Goal: Information Seeking & Learning: Learn about a topic

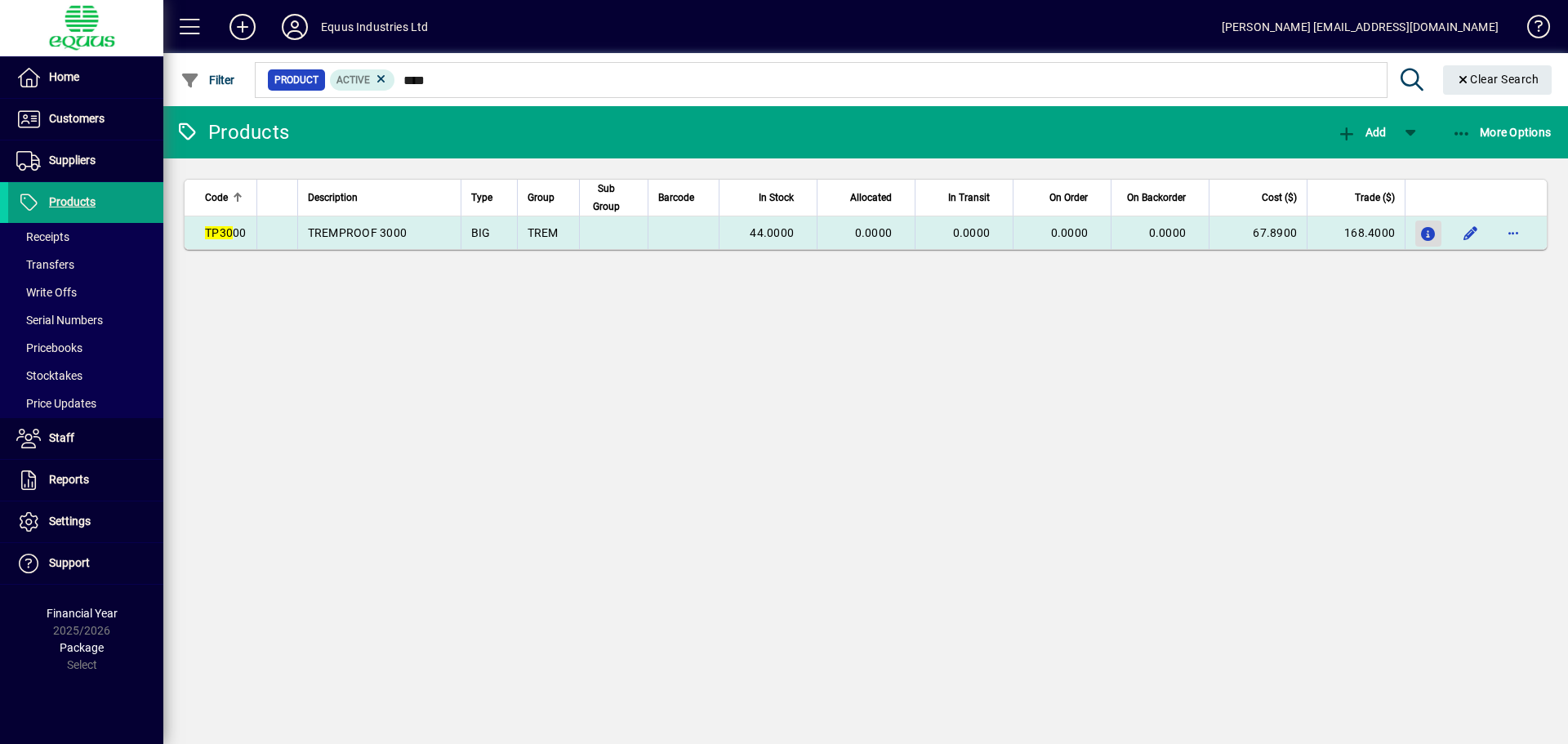
click at [1428, 238] on icon "button" at bounding box center [1428, 234] width 18 height 14
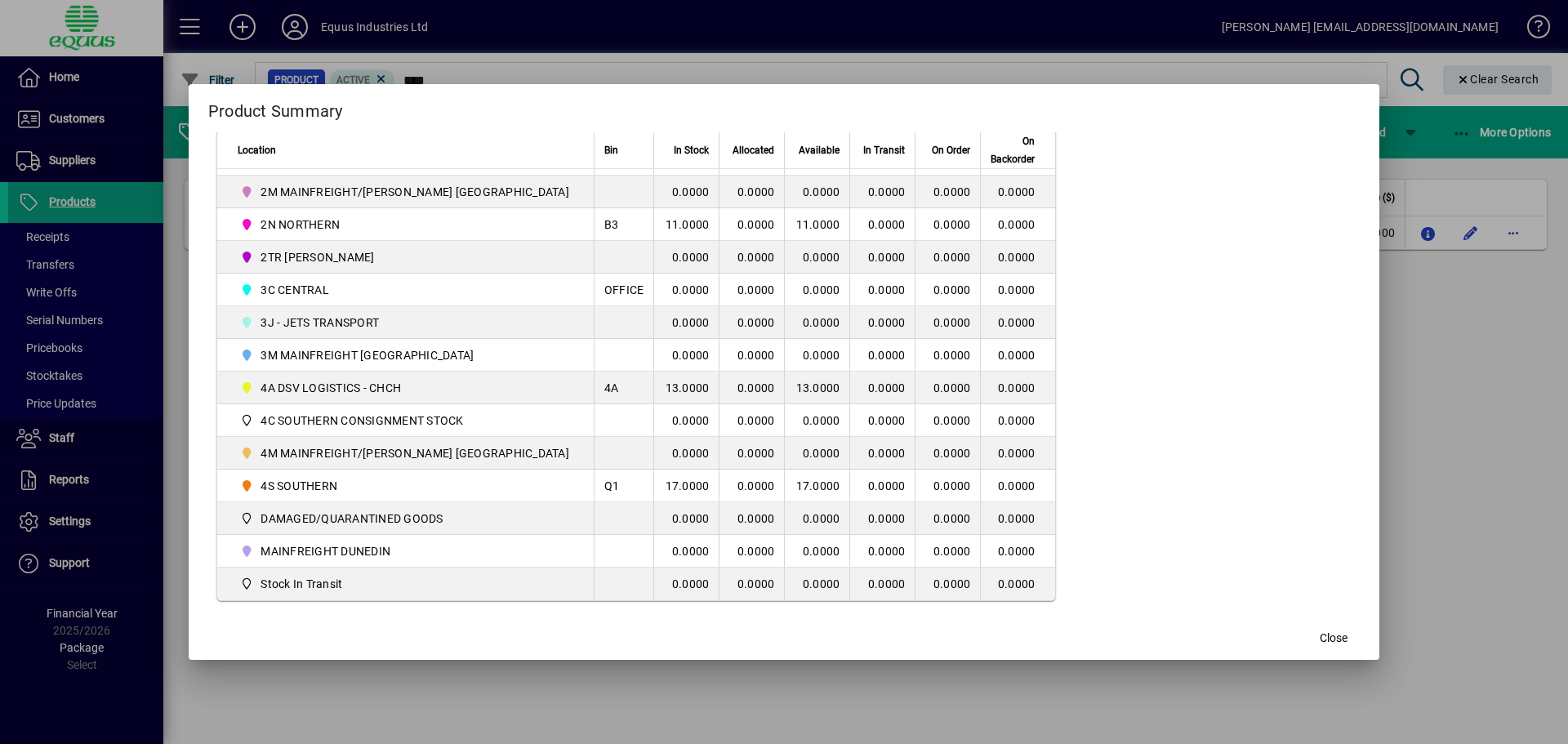
scroll to position [395, 0]
drag, startPoint x: 1306, startPoint y: 634, endPoint x: 1292, endPoint y: 623, distance: 17.8
click at [1320, 632] on span "Close" at bounding box center [1334, 638] width 28 height 18
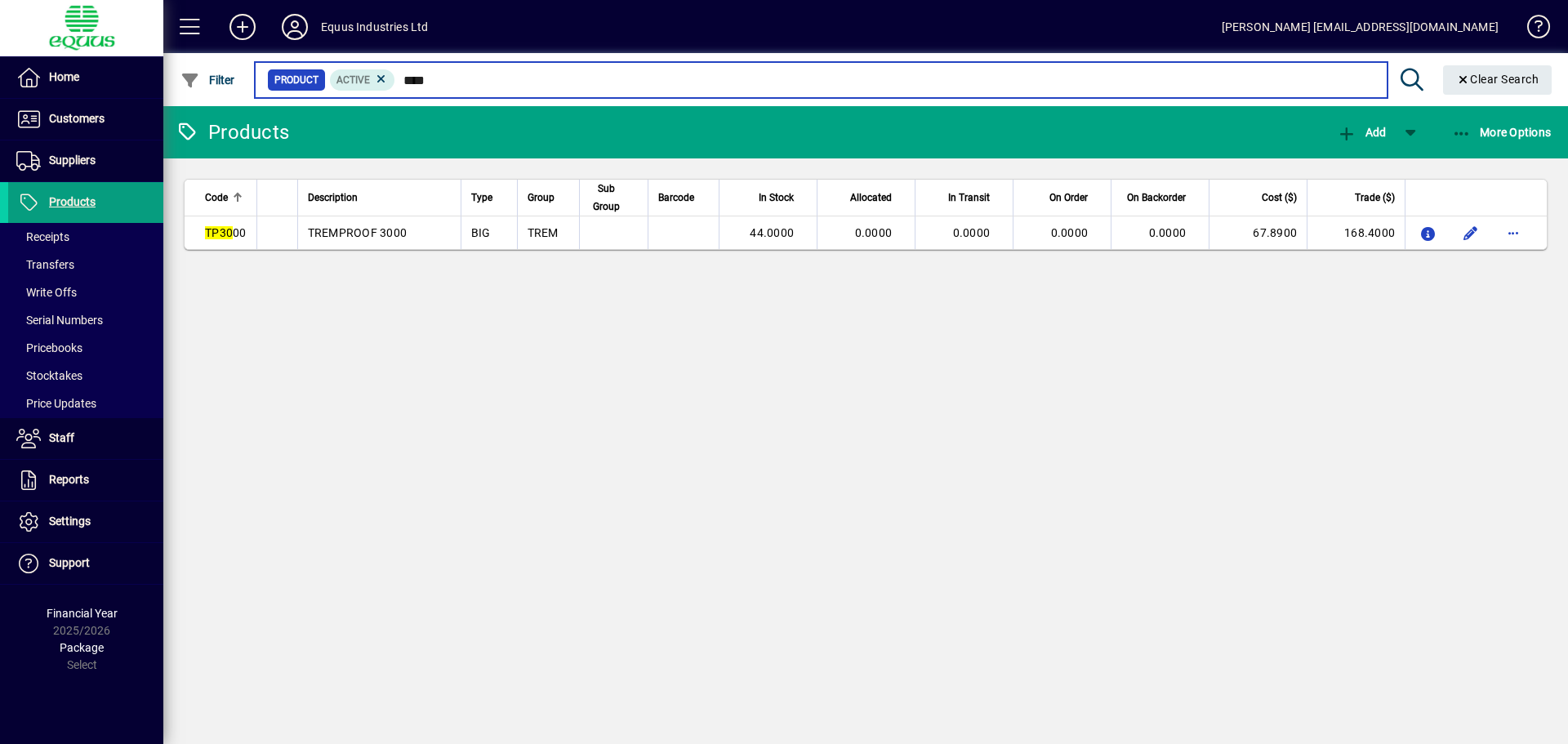
click at [424, 79] on input "****" at bounding box center [885, 79] width 978 height 23
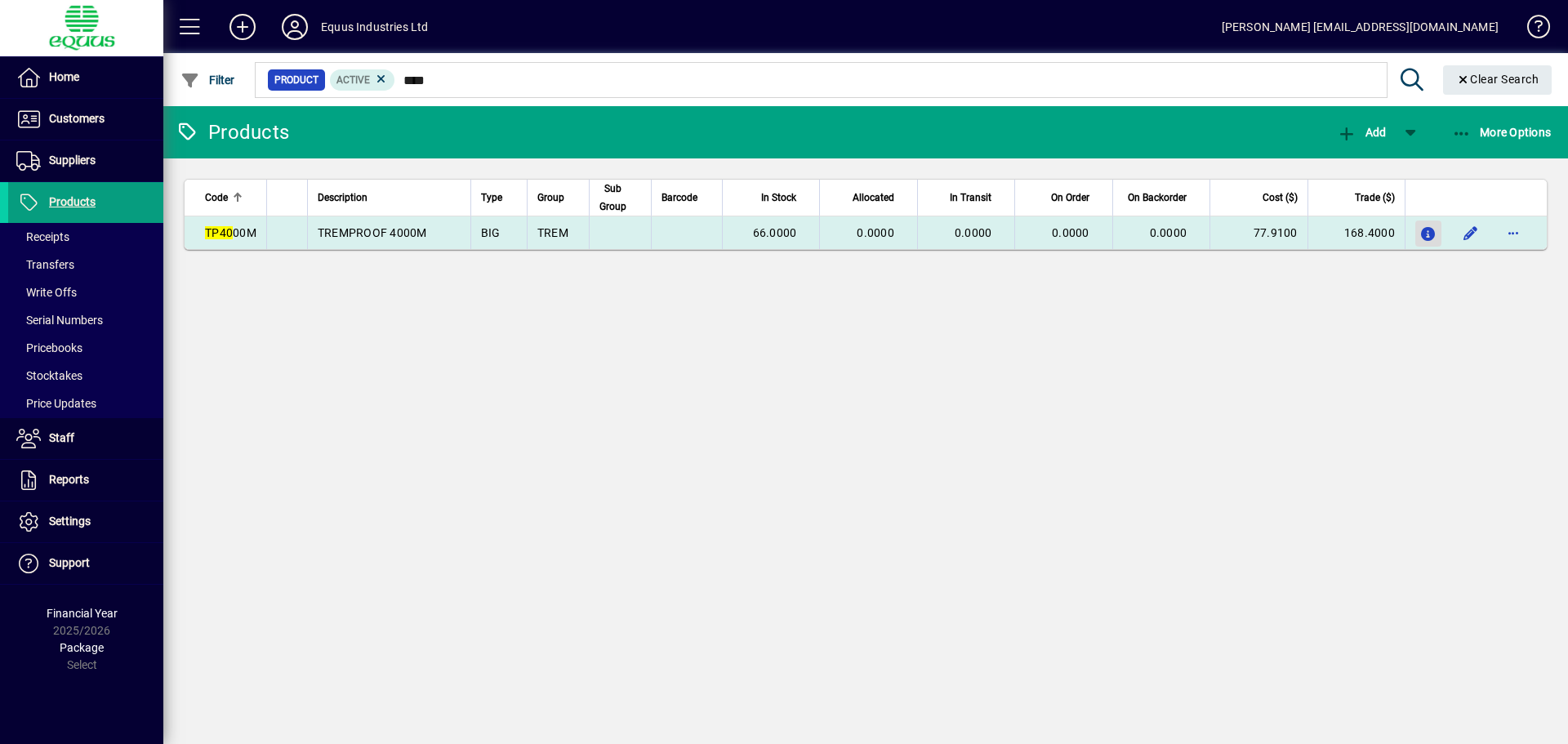
click at [1422, 227] on icon "button" at bounding box center [1428, 234] width 18 height 14
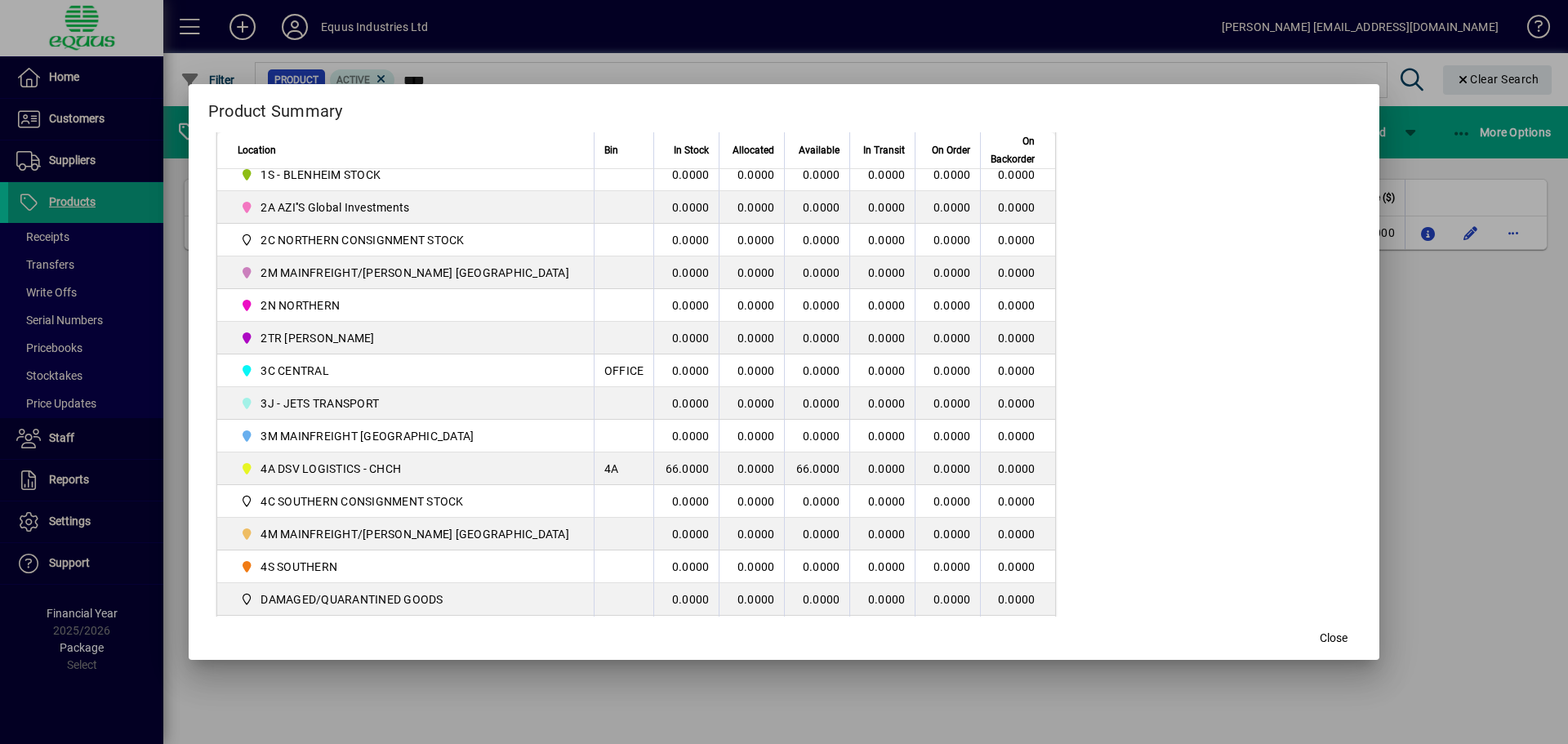
scroll to position [395, 0]
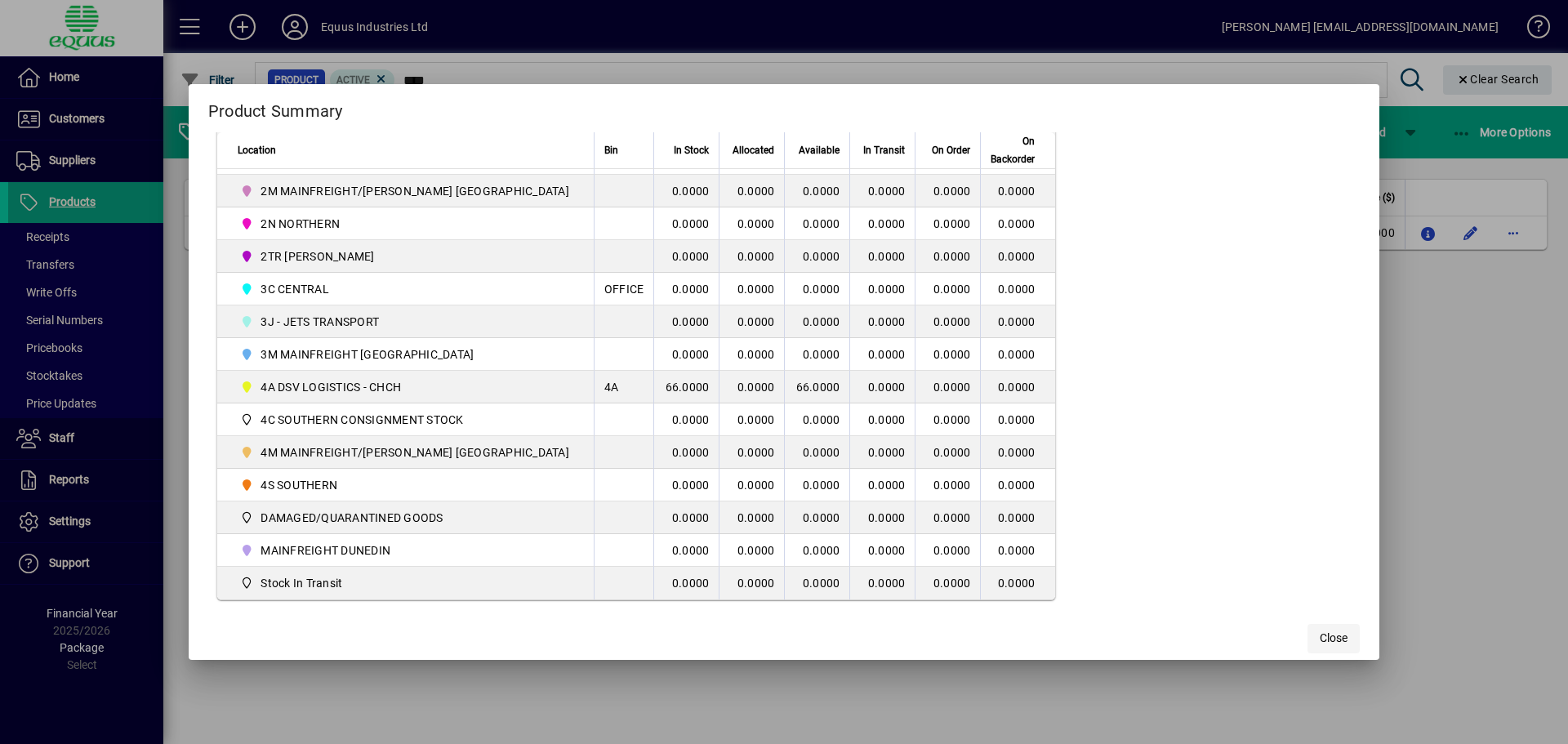
click at [1320, 635] on span "Close" at bounding box center [1334, 638] width 28 height 18
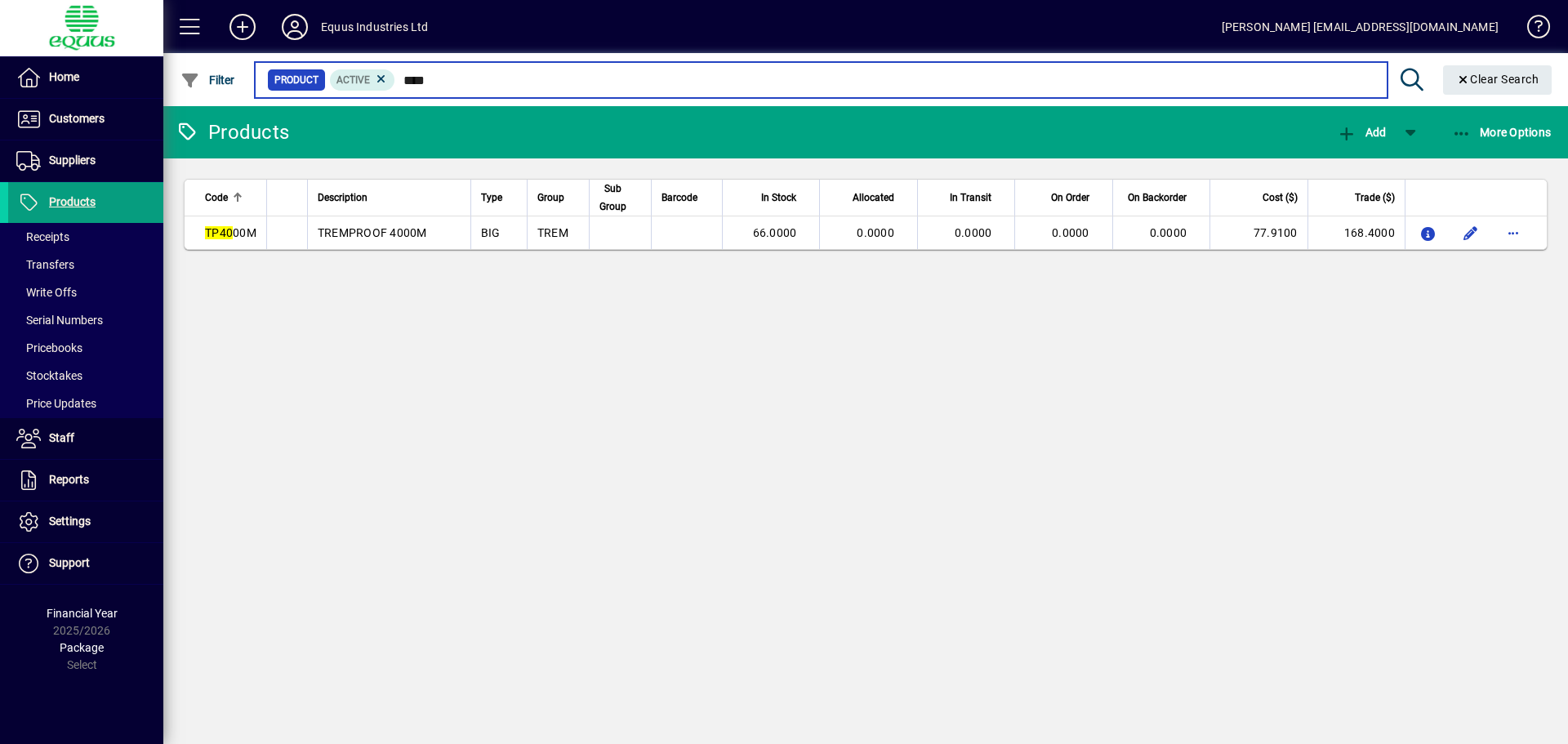
click at [453, 80] on input "****" at bounding box center [885, 79] width 978 height 23
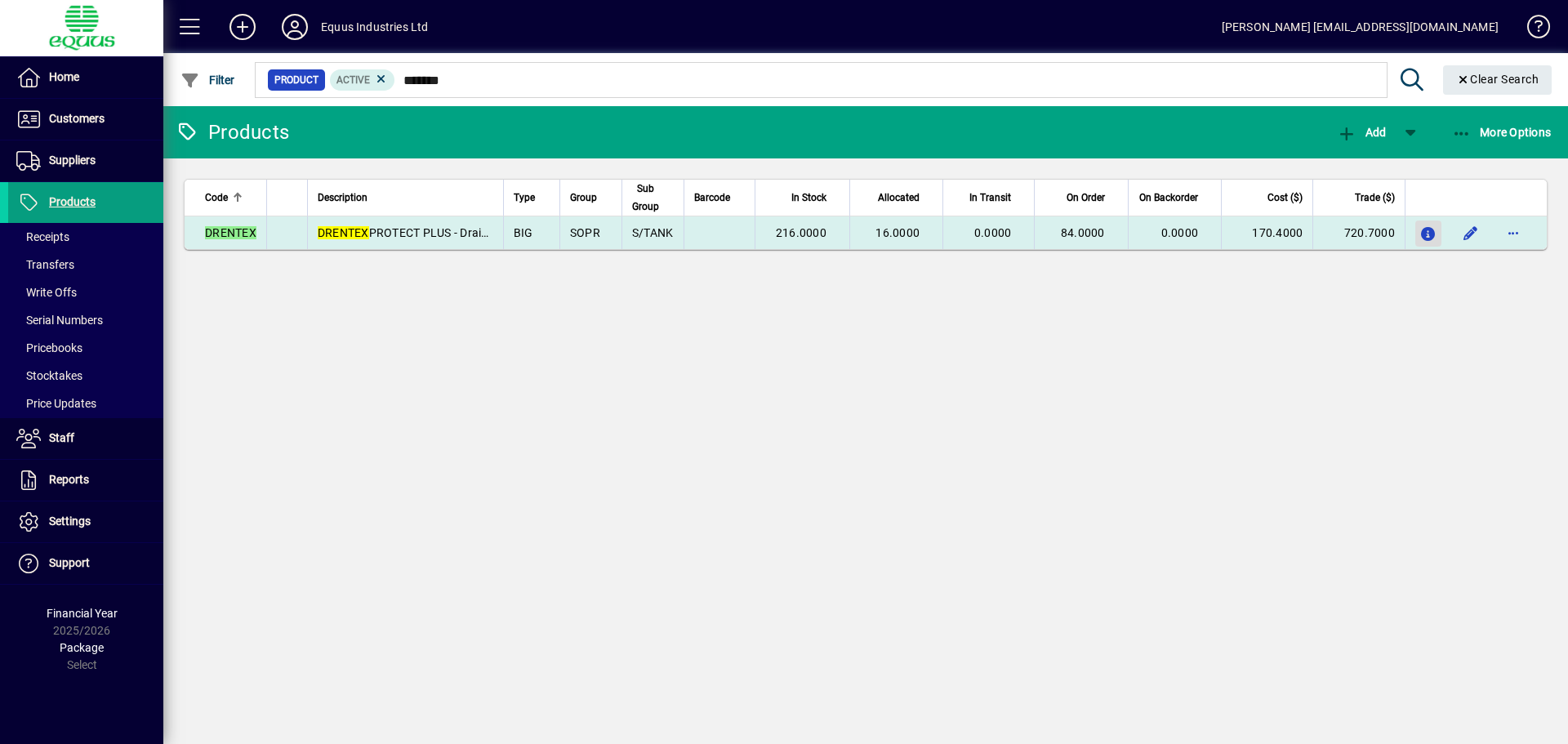
click at [1433, 227] on icon "button" at bounding box center [1428, 234] width 18 height 14
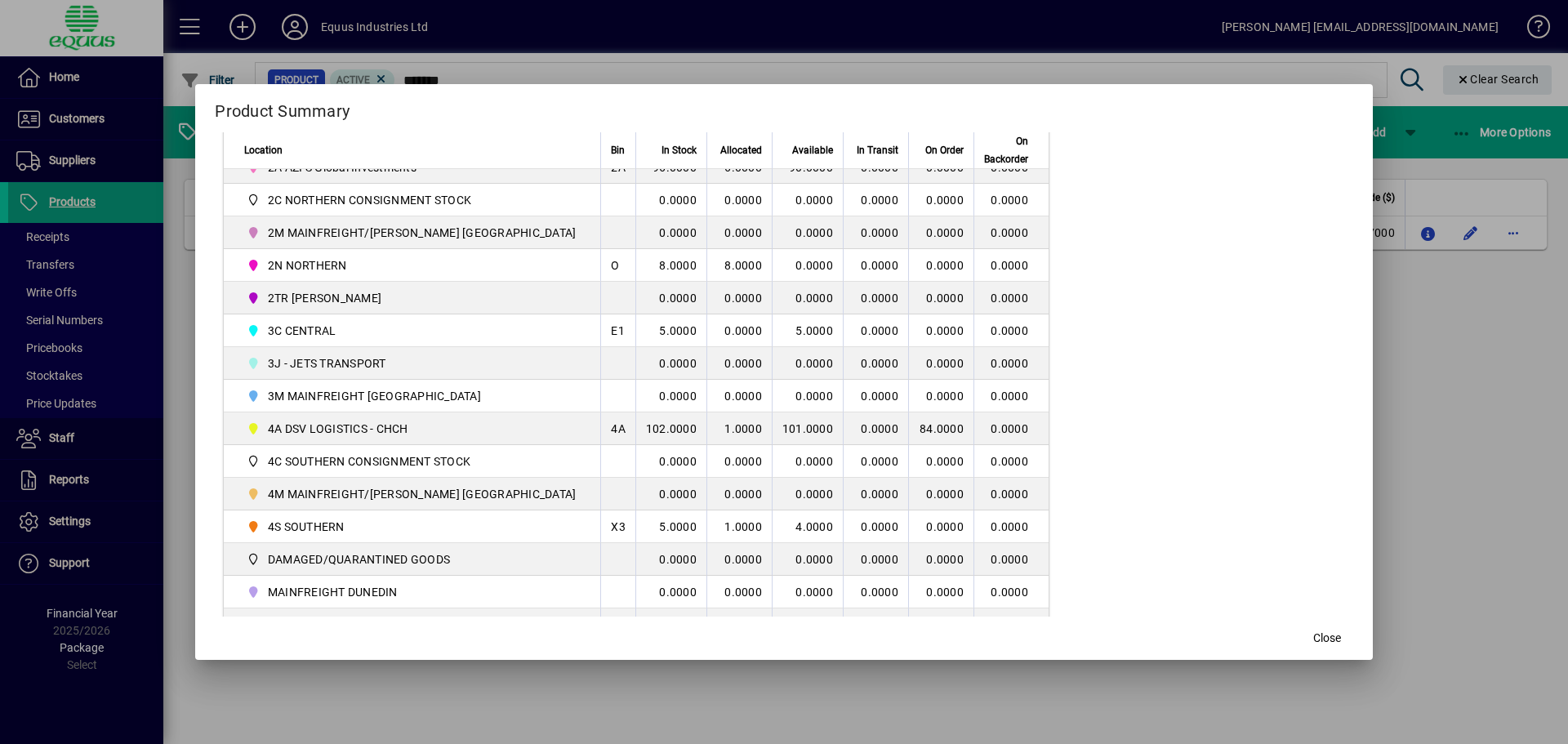
scroll to position [409, 0]
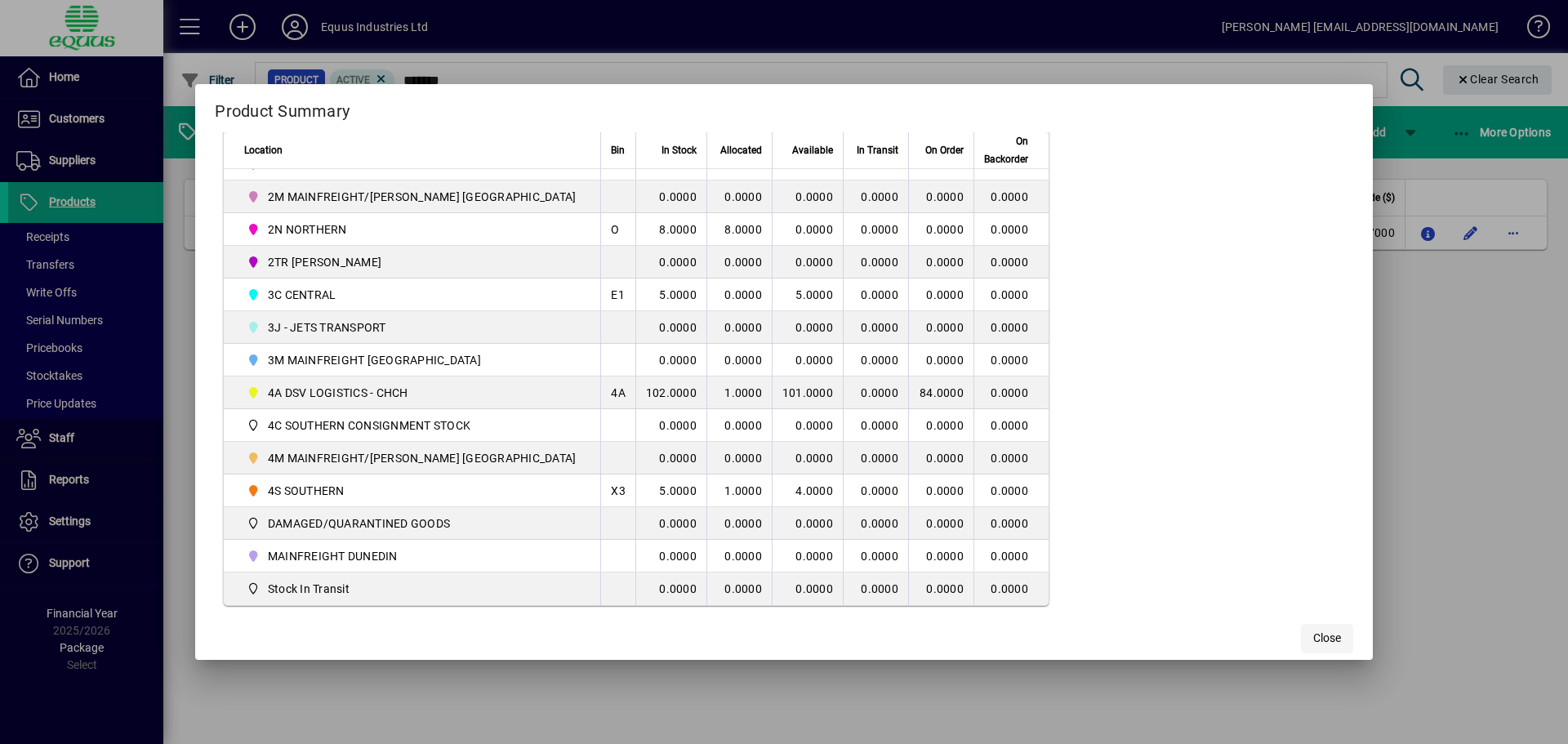
click at [1314, 634] on span "Close" at bounding box center [1328, 638] width 28 height 18
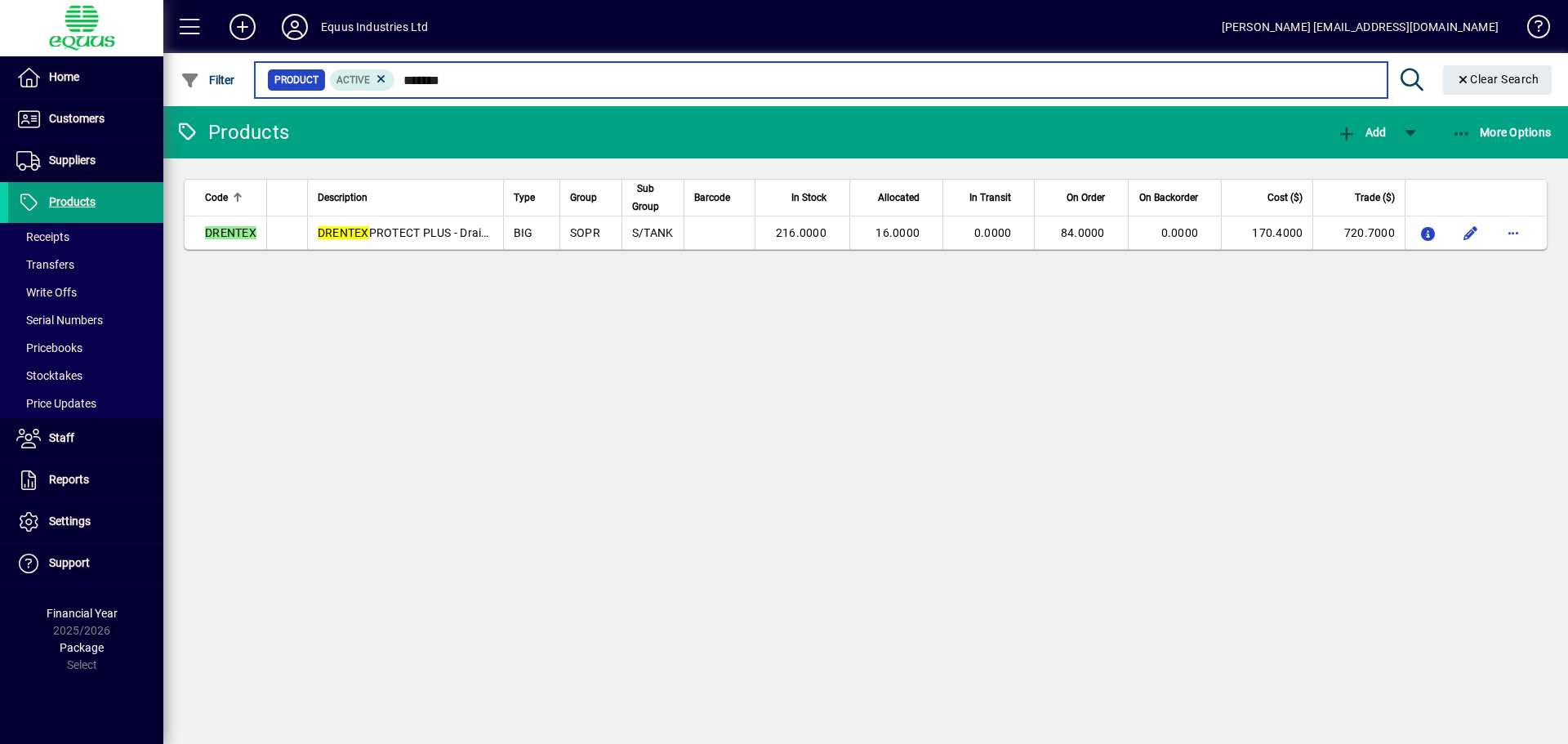
click at [459, 77] on input "*******" at bounding box center [885, 79] width 978 height 23
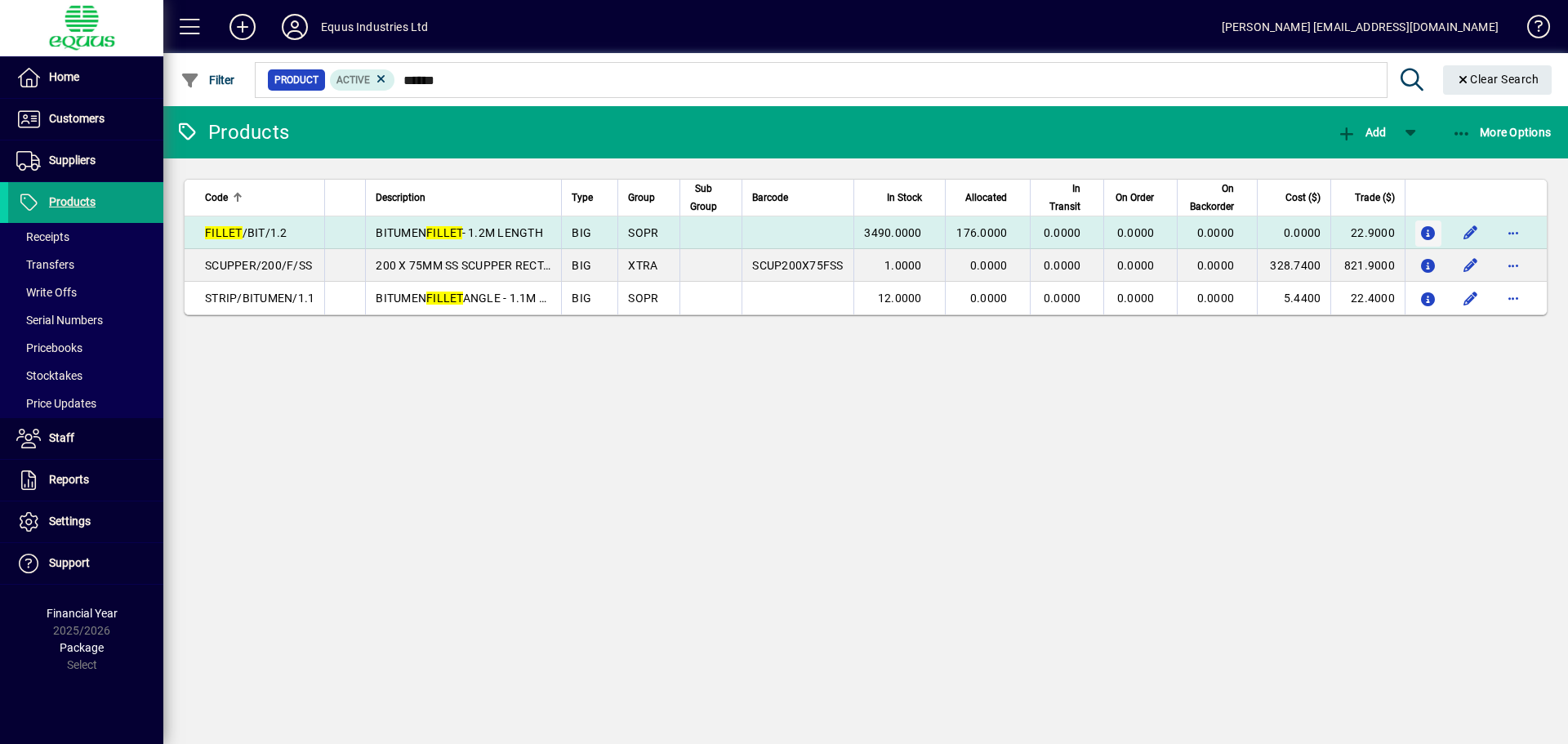
click at [1424, 230] on icon "button" at bounding box center [1428, 234] width 18 height 14
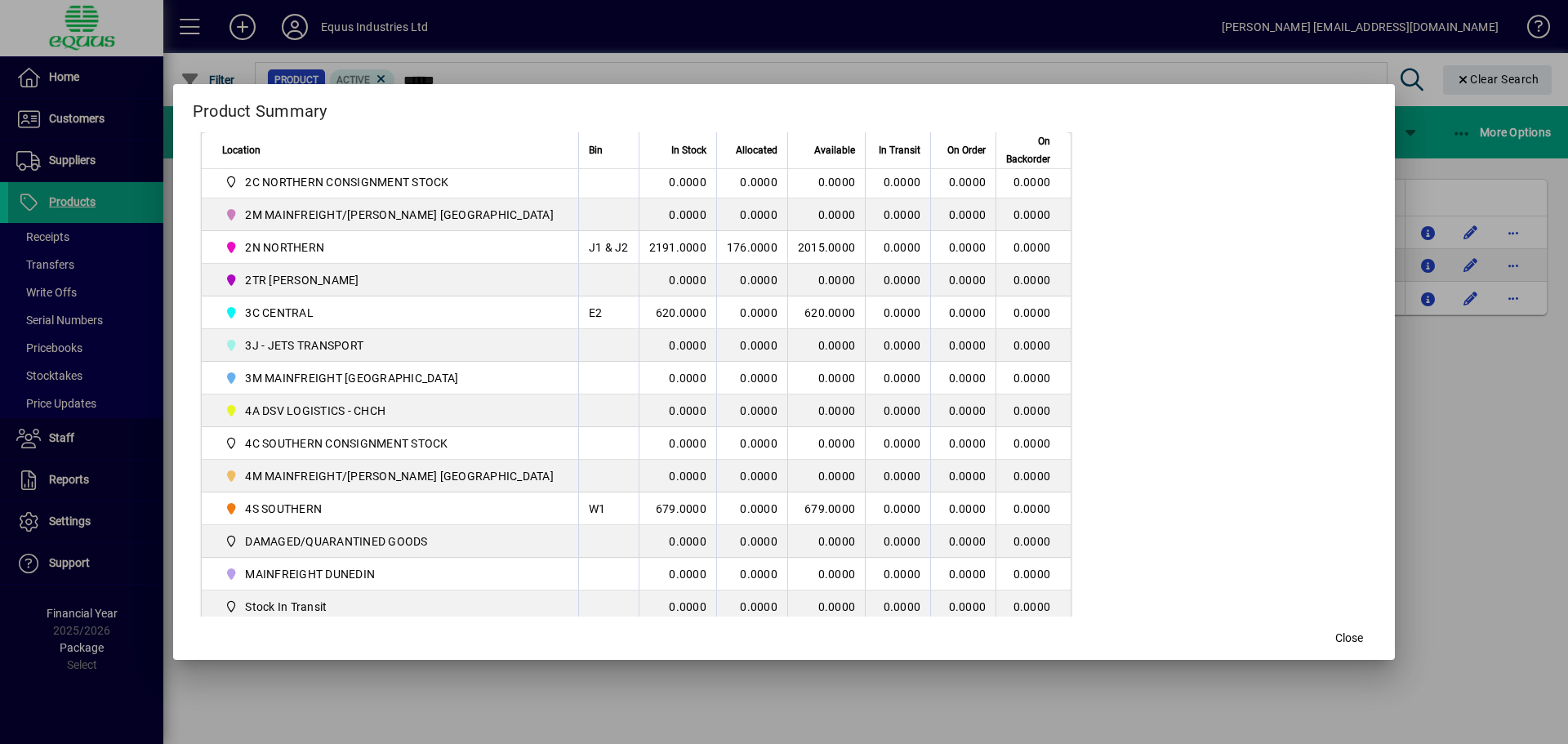
scroll to position [395, 0]
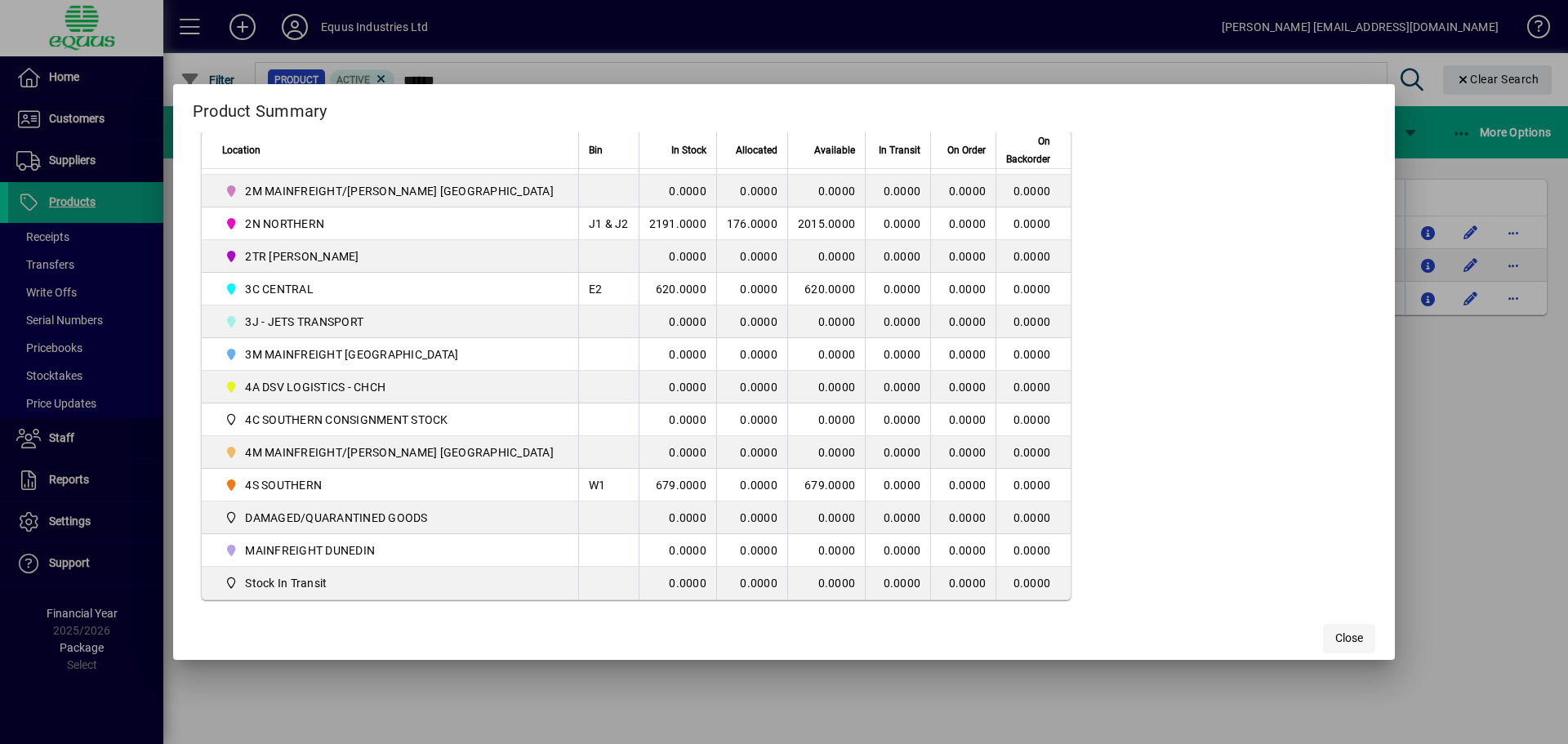
click at [1335, 630] on span "Close" at bounding box center [1349, 638] width 28 height 18
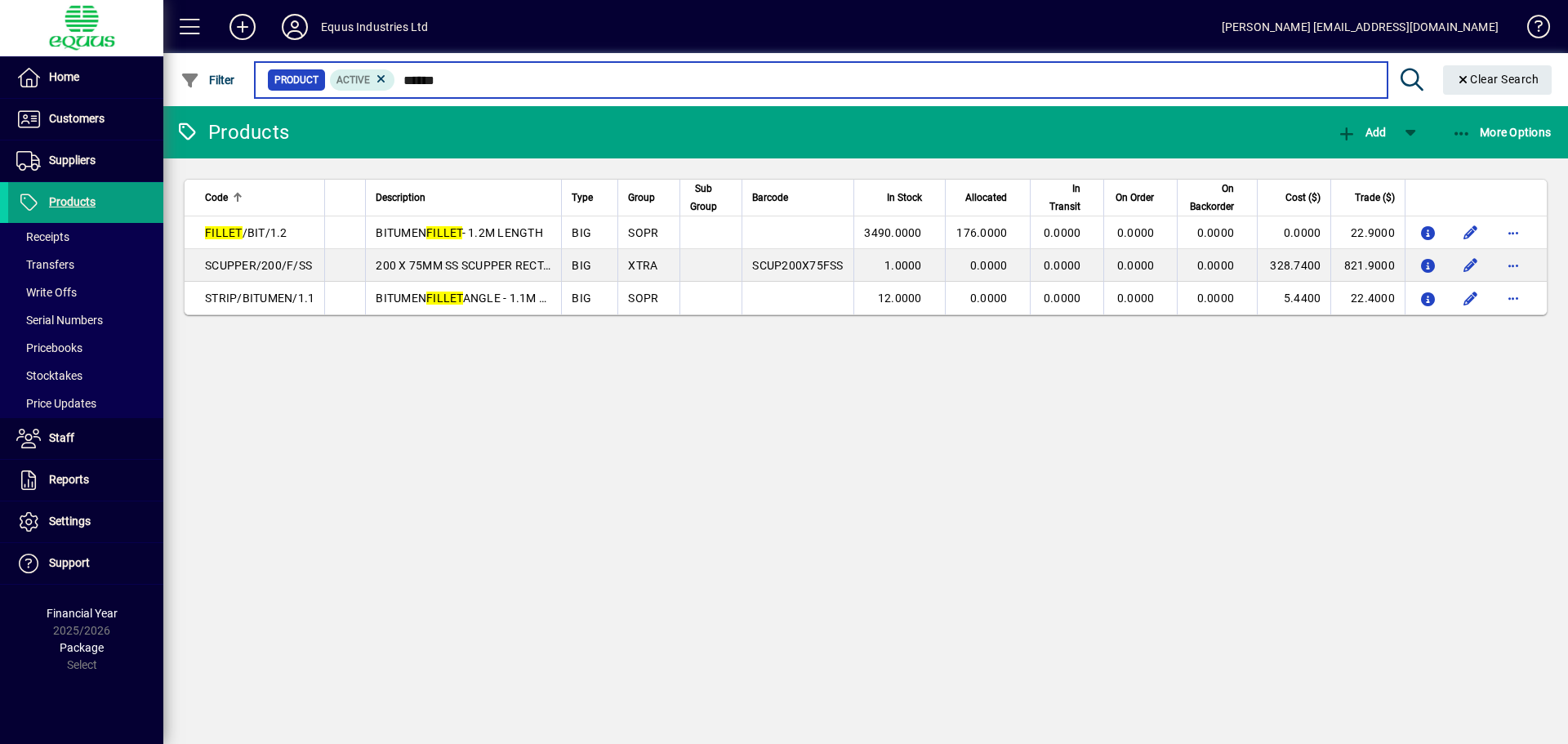
click at [464, 83] on input "******" at bounding box center [885, 79] width 978 height 23
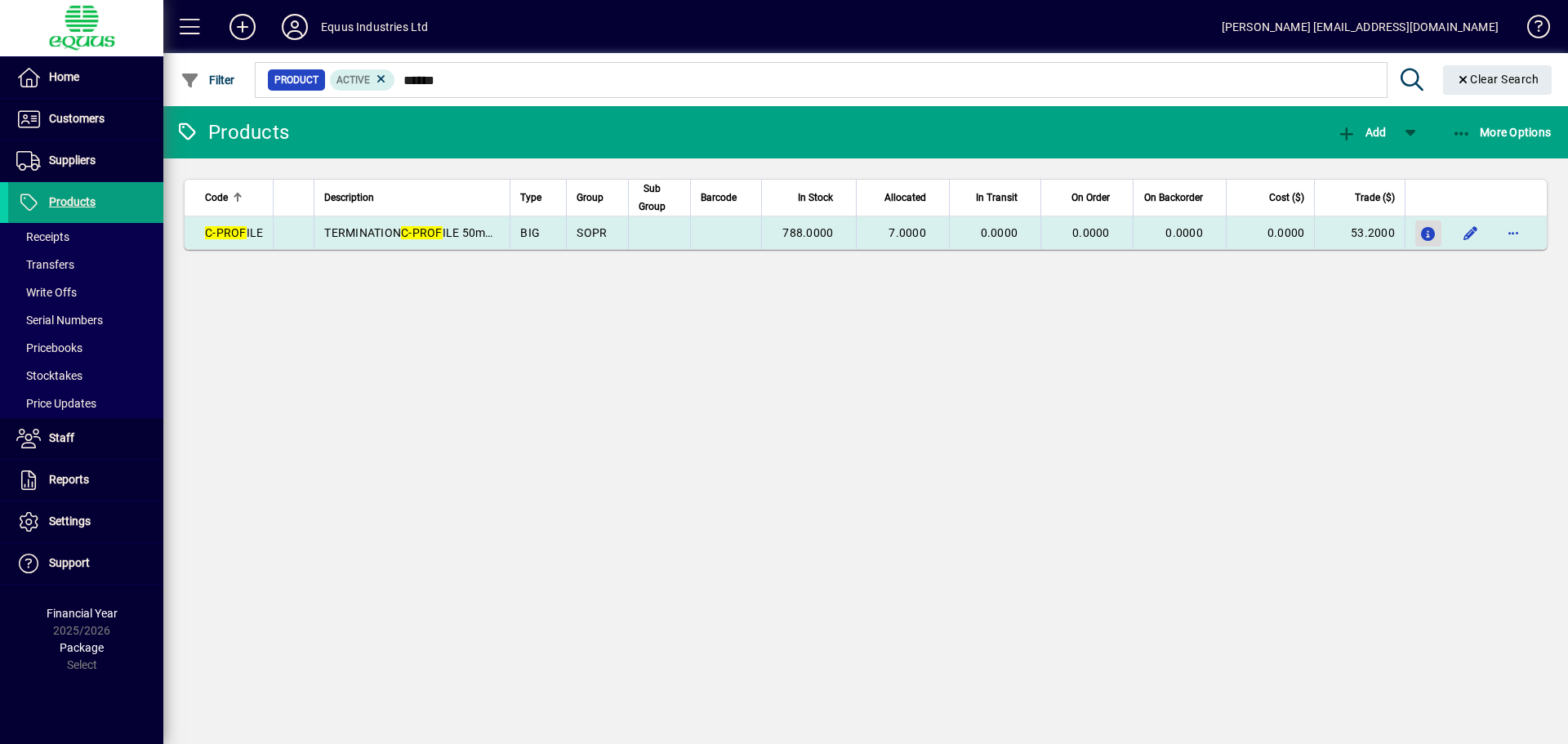
click at [1427, 231] on icon "button" at bounding box center [1428, 234] width 18 height 14
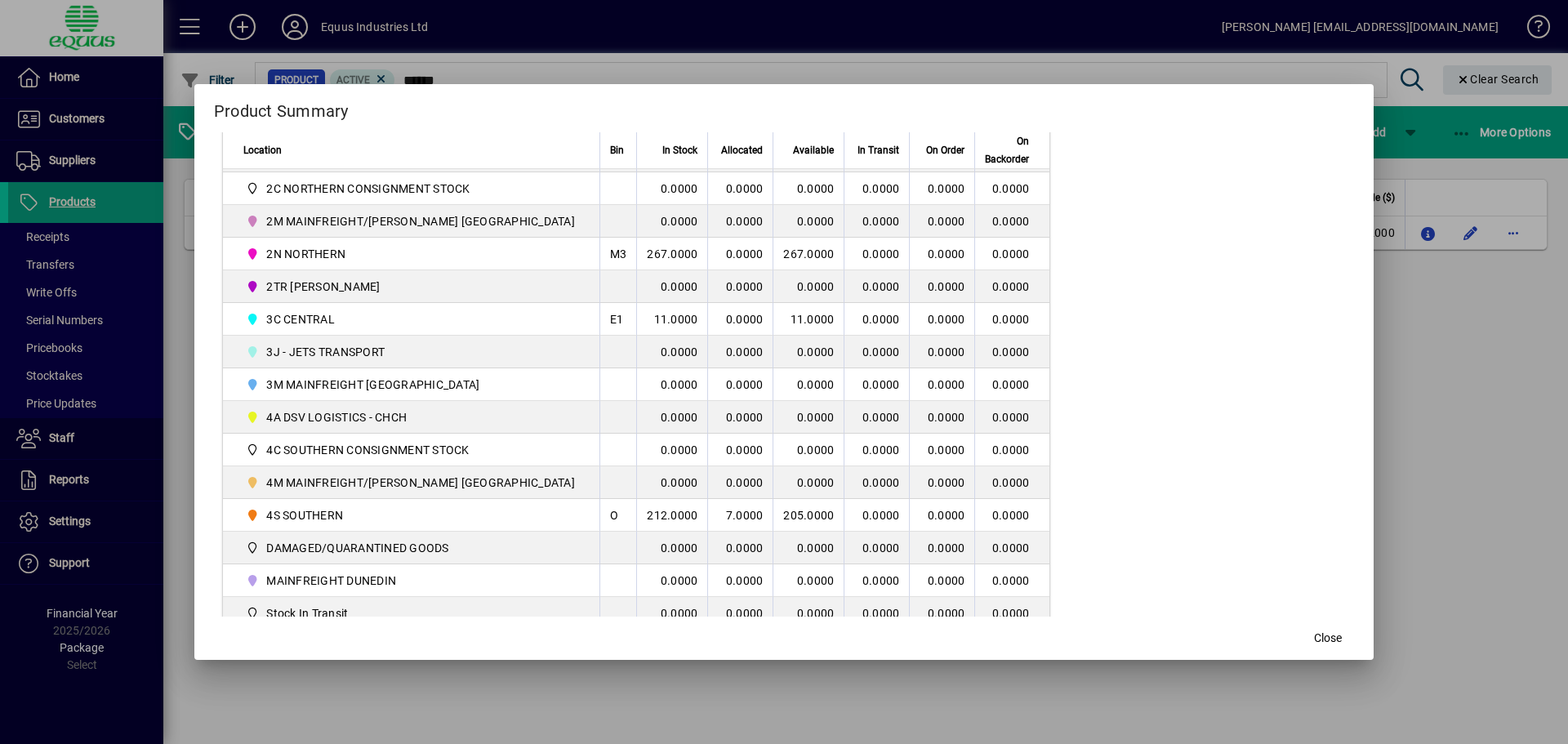
scroll to position [409, 0]
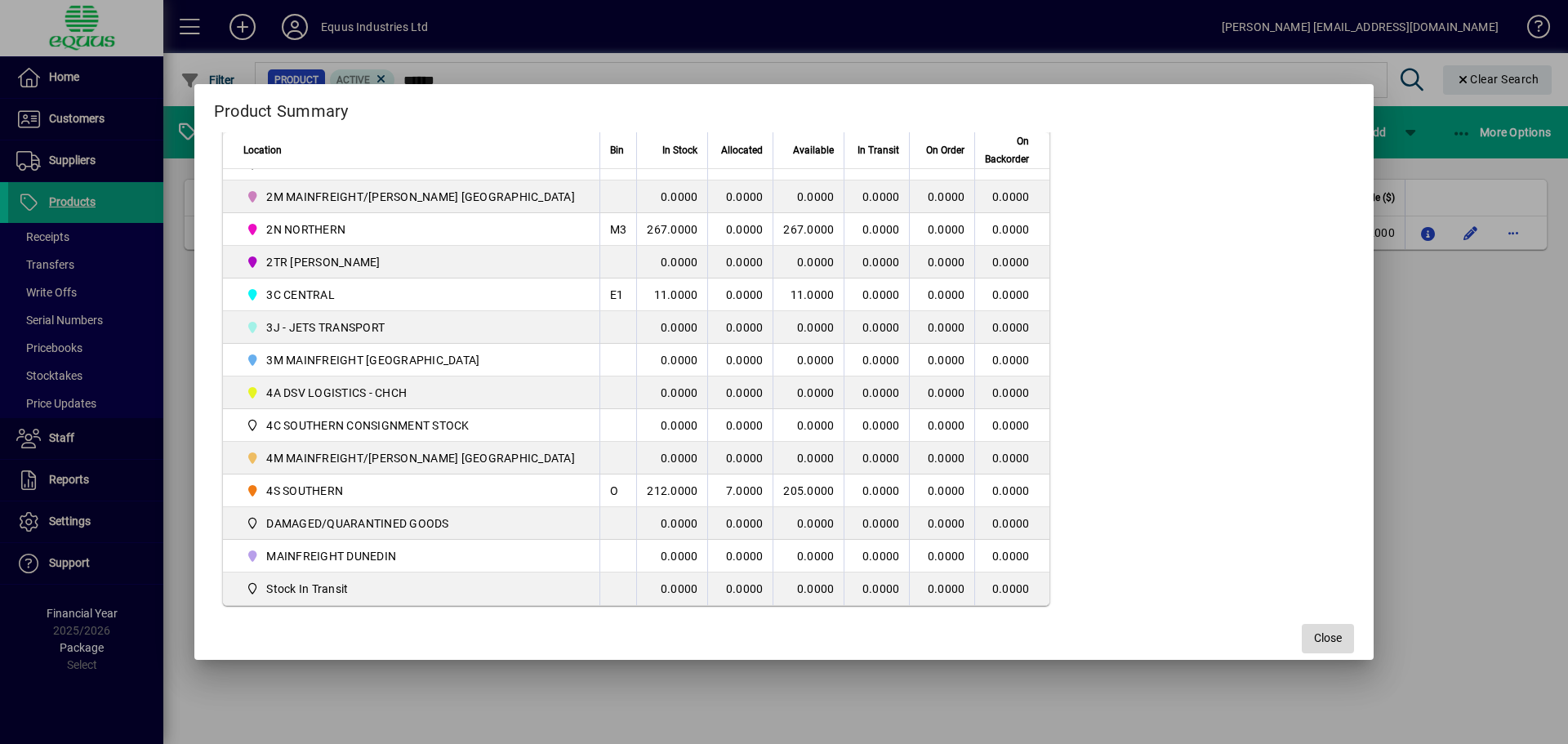
click at [1314, 632] on span "Close" at bounding box center [1328, 638] width 28 height 18
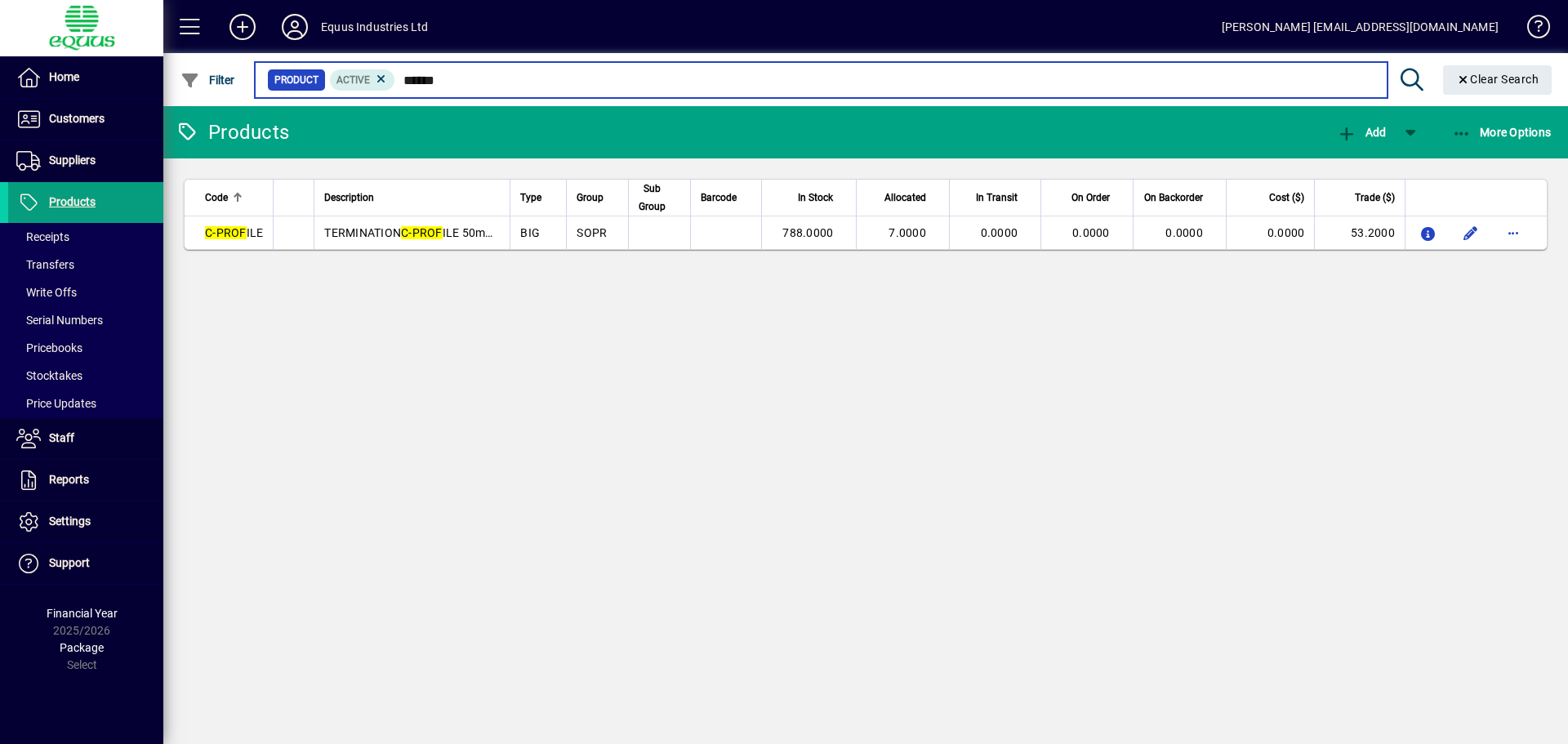
click at [459, 76] on input "******" at bounding box center [885, 79] width 978 height 23
drag, startPoint x: 459, startPoint y: 76, endPoint x: 494, endPoint y: 64, distance: 37.0
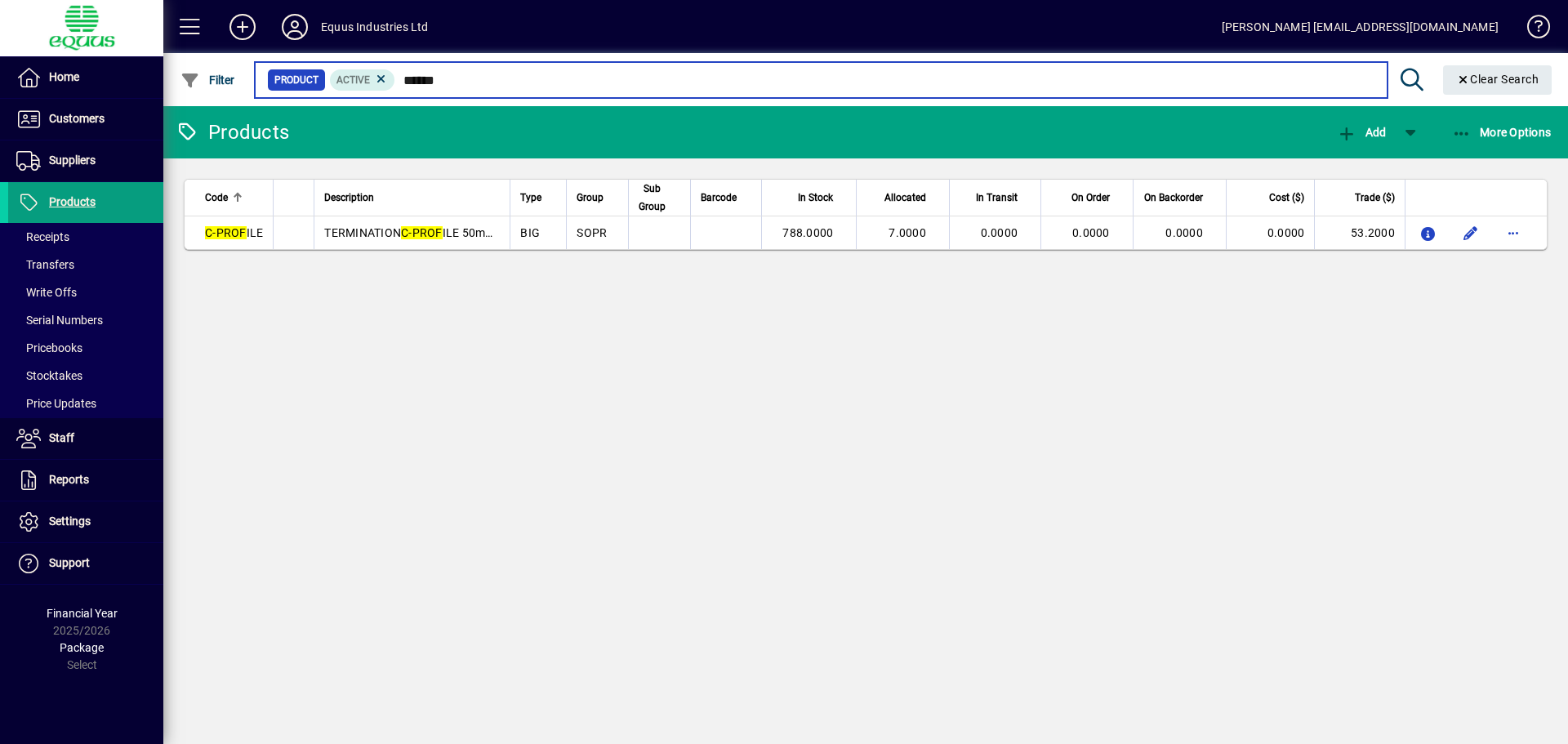
click at [494, 61] on mat-form-field "Product Active ****** Clear Search" at bounding box center [906, 79] width 1307 height 53
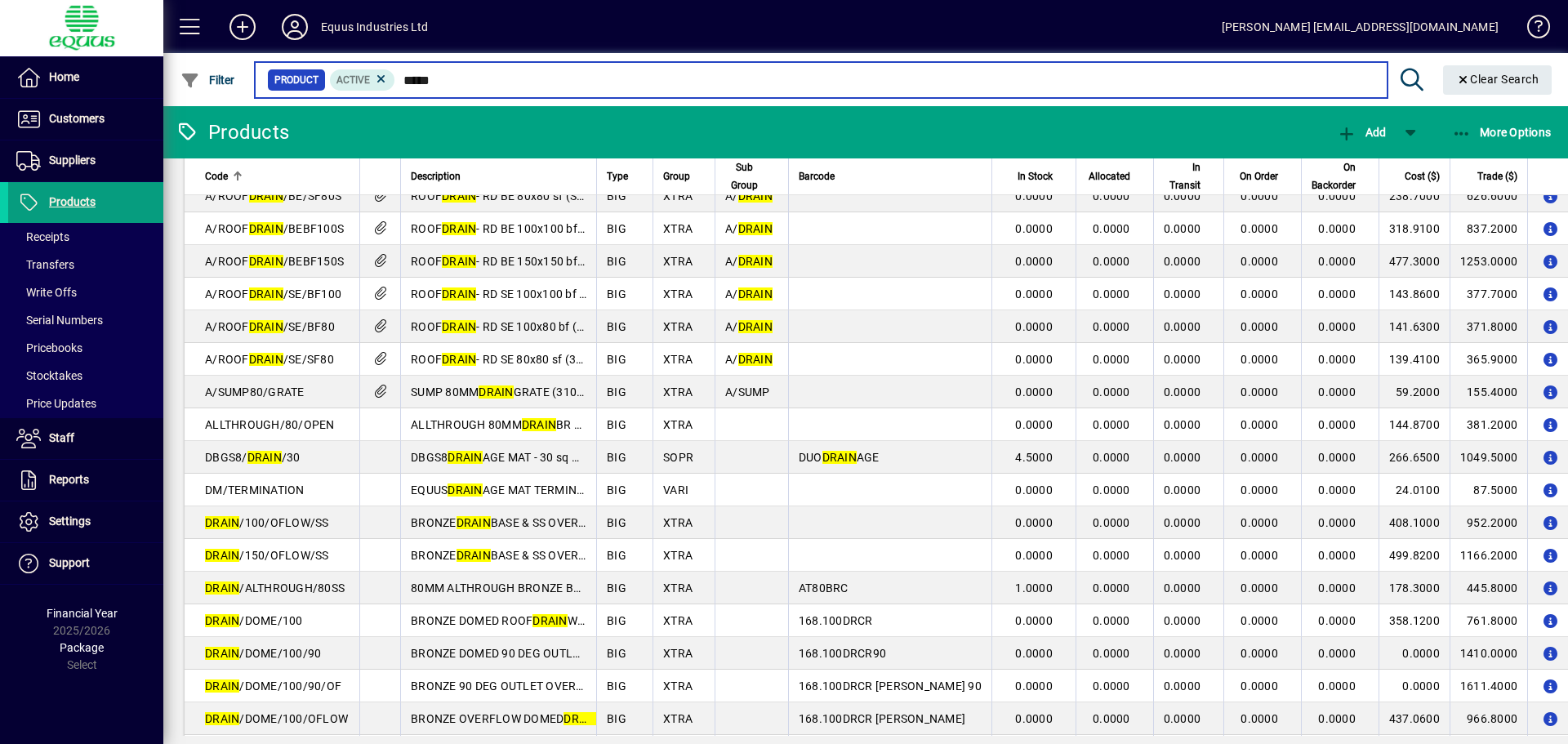
scroll to position [816, 0]
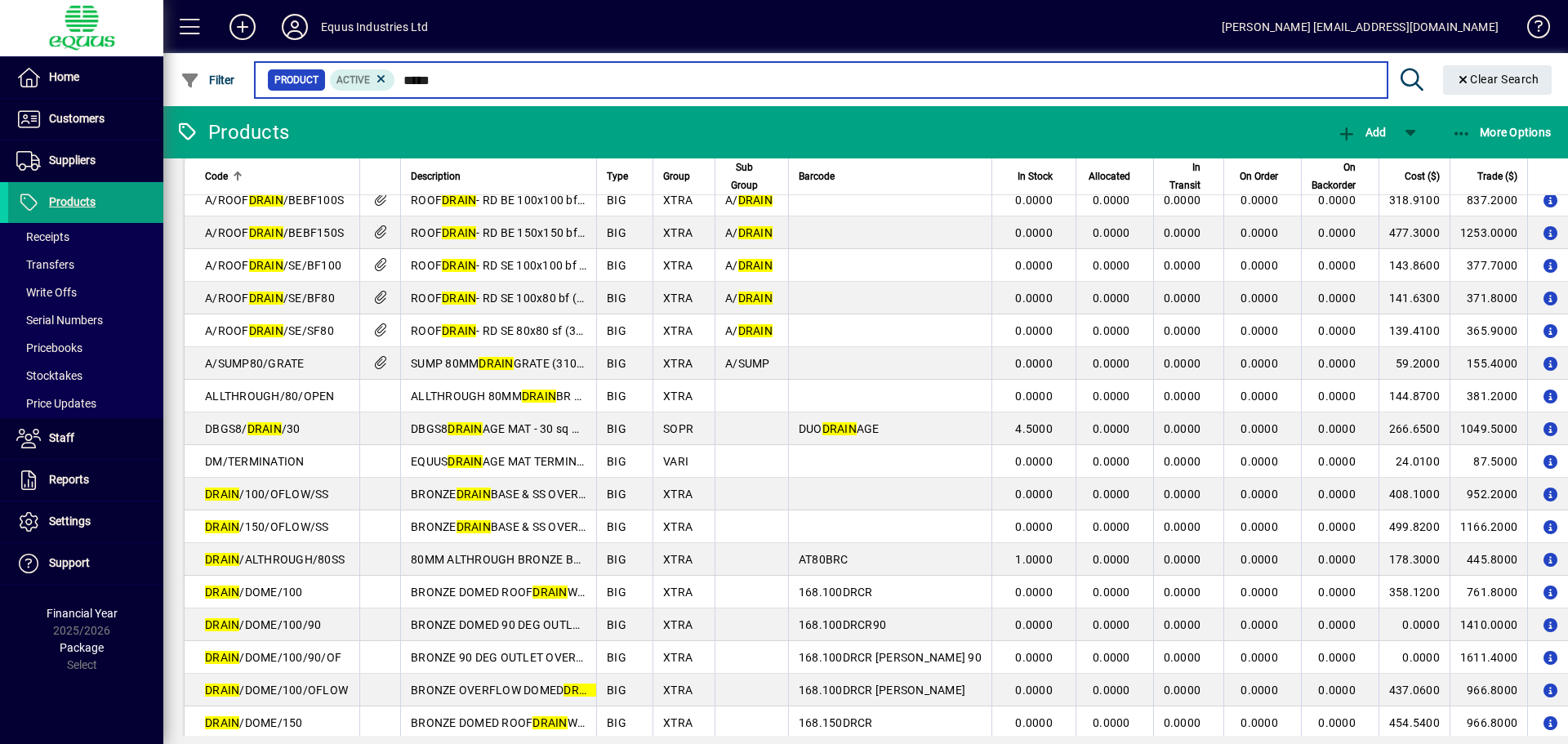
click at [453, 79] on input "*****" at bounding box center [885, 79] width 978 height 23
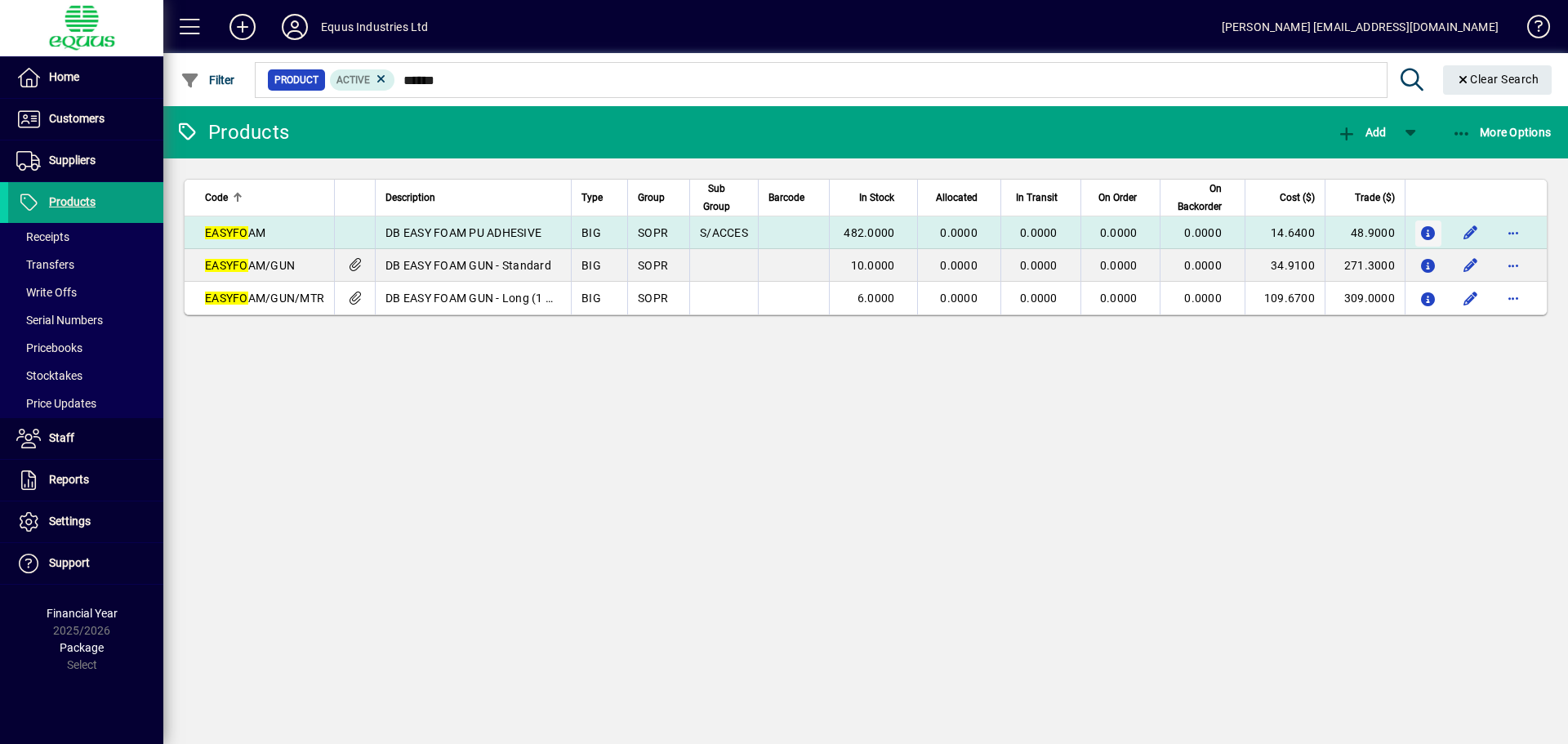
click at [1437, 232] on icon "button" at bounding box center [1428, 234] width 18 height 14
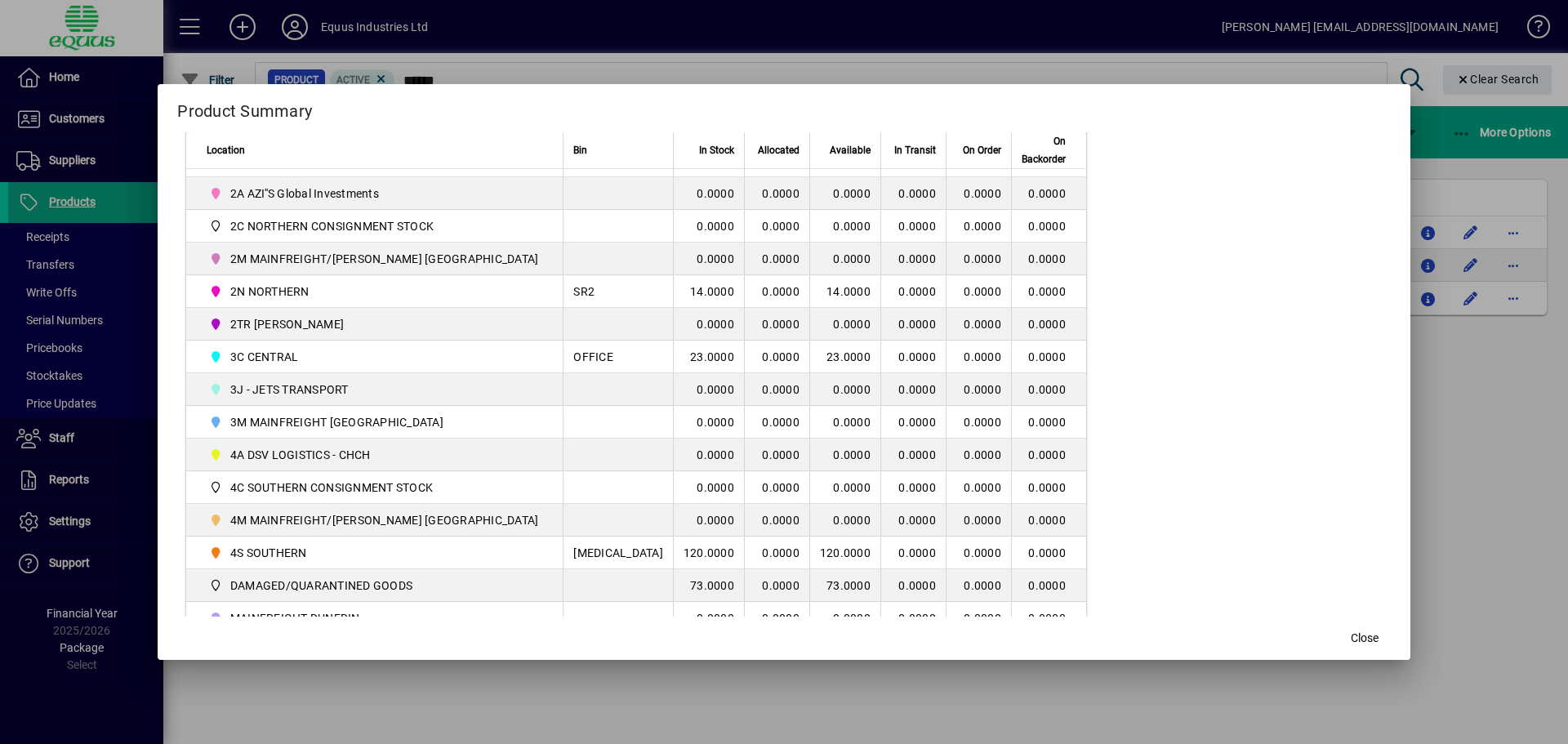
scroll to position [395, 0]
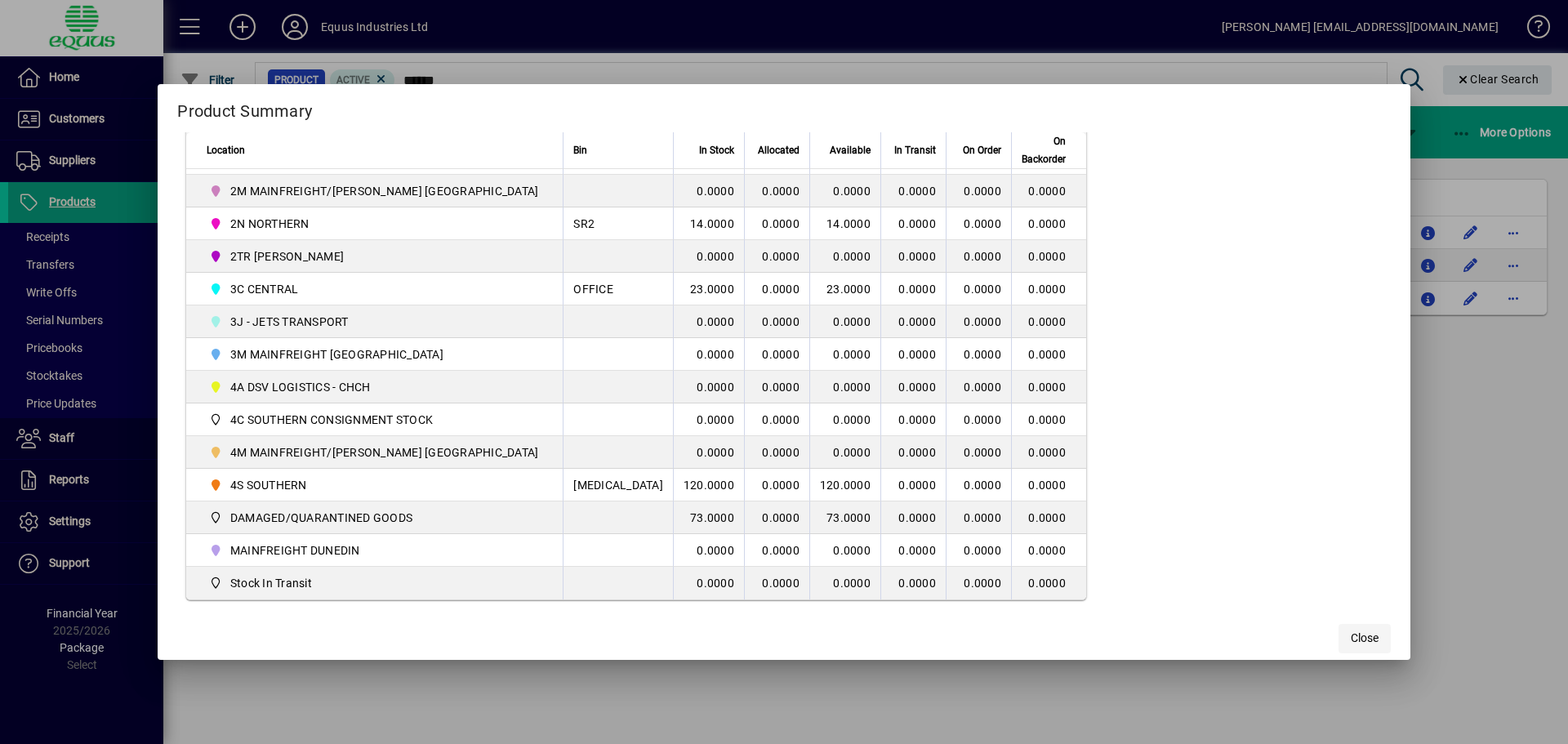
click at [1351, 639] on span "Close" at bounding box center [1365, 638] width 28 height 18
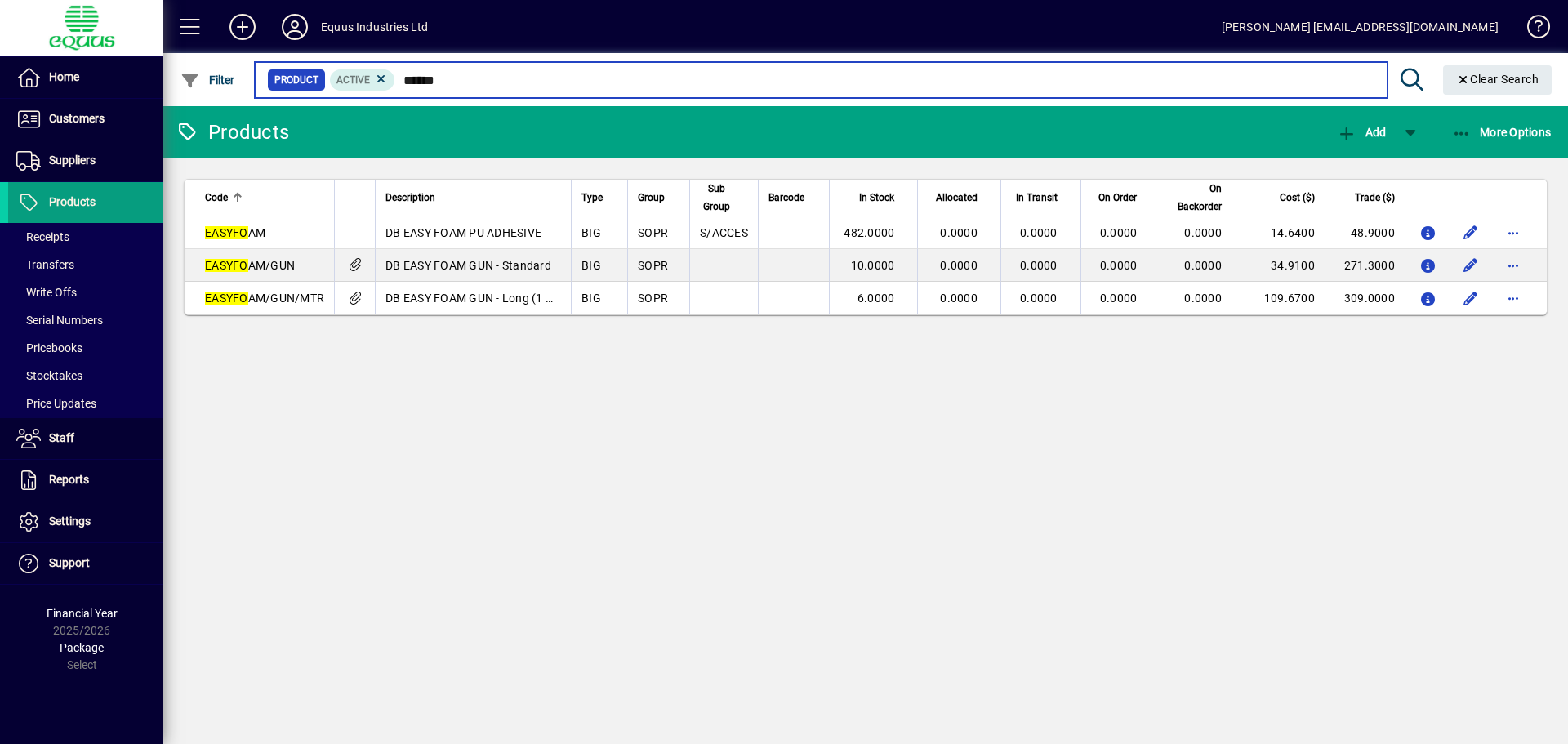
click at [463, 74] on input "******" at bounding box center [885, 79] width 978 height 23
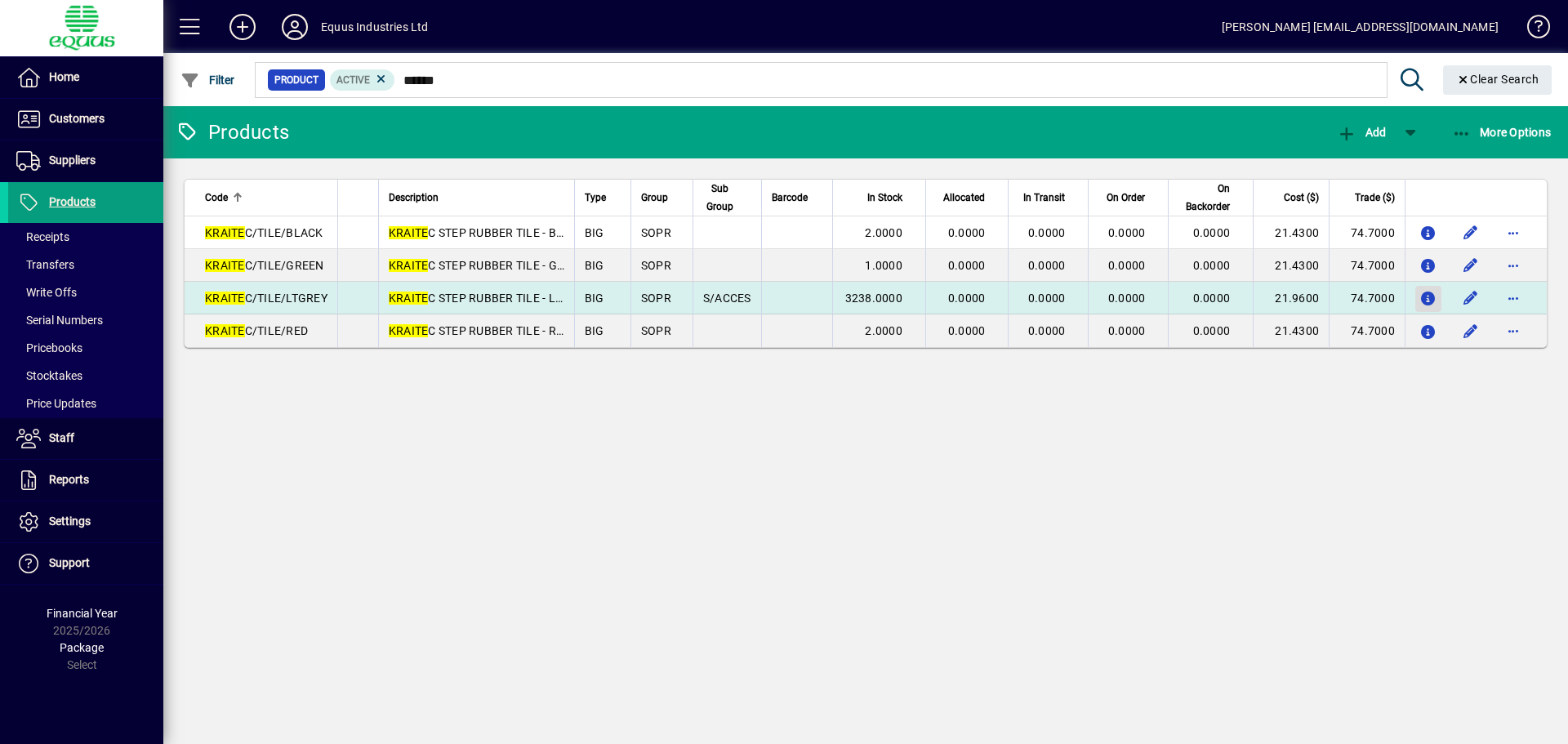
click at [1432, 298] on icon "button" at bounding box center [1428, 299] width 18 height 14
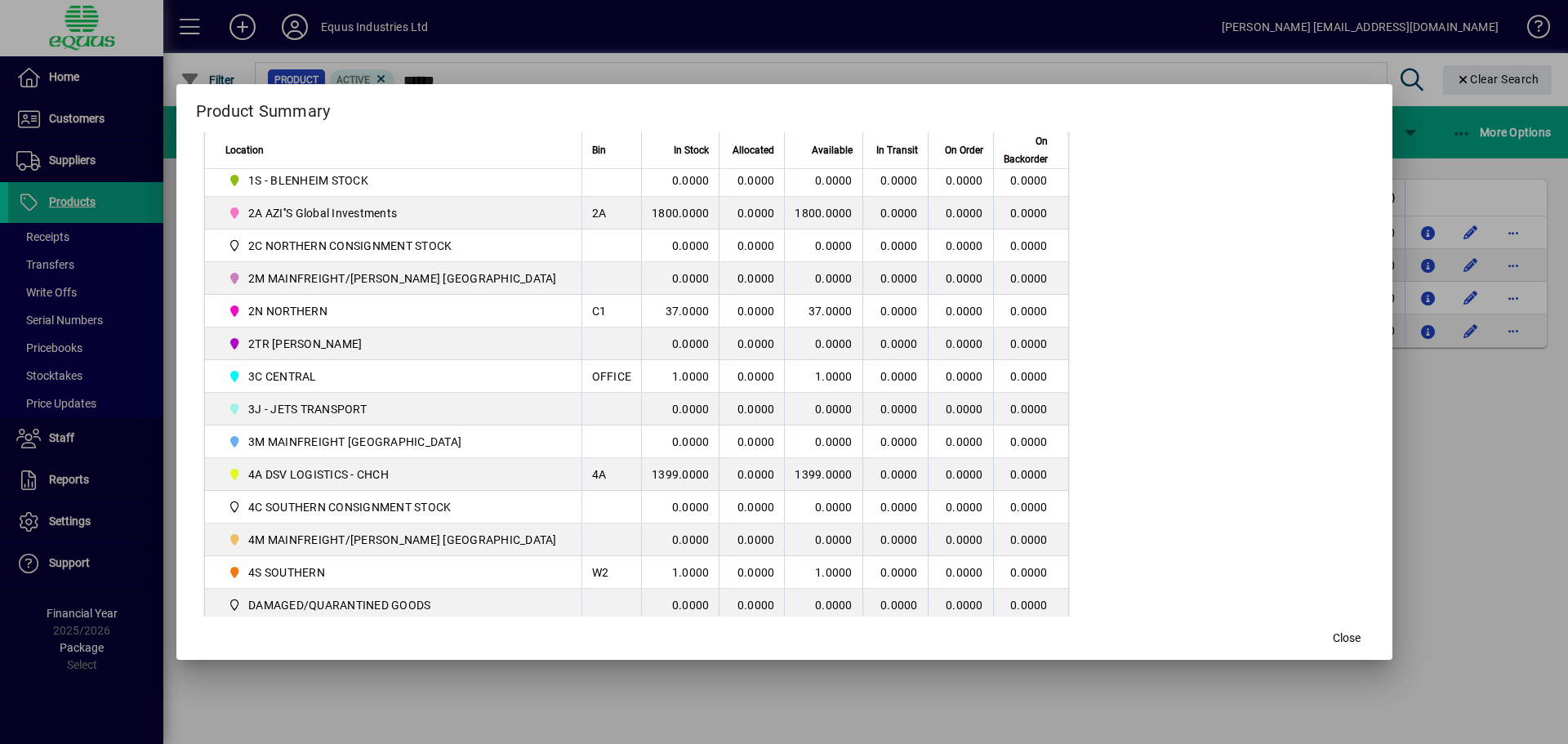
scroll to position [409, 0]
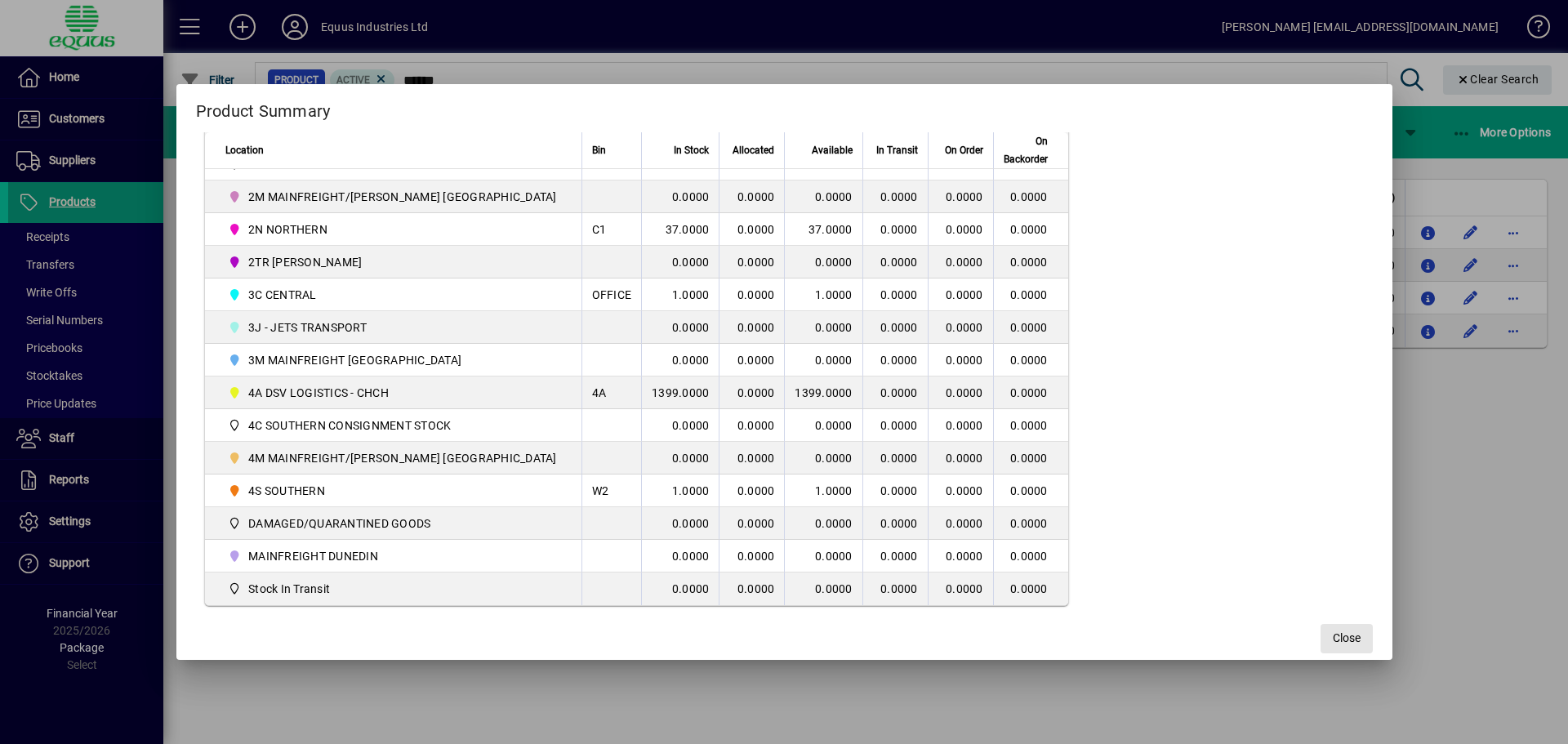
drag, startPoint x: 1311, startPoint y: 638, endPoint x: 1230, endPoint y: 616, distance: 83.9
click at [1333, 636] on span "Close" at bounding box center [1347, 638] width 28 height 18
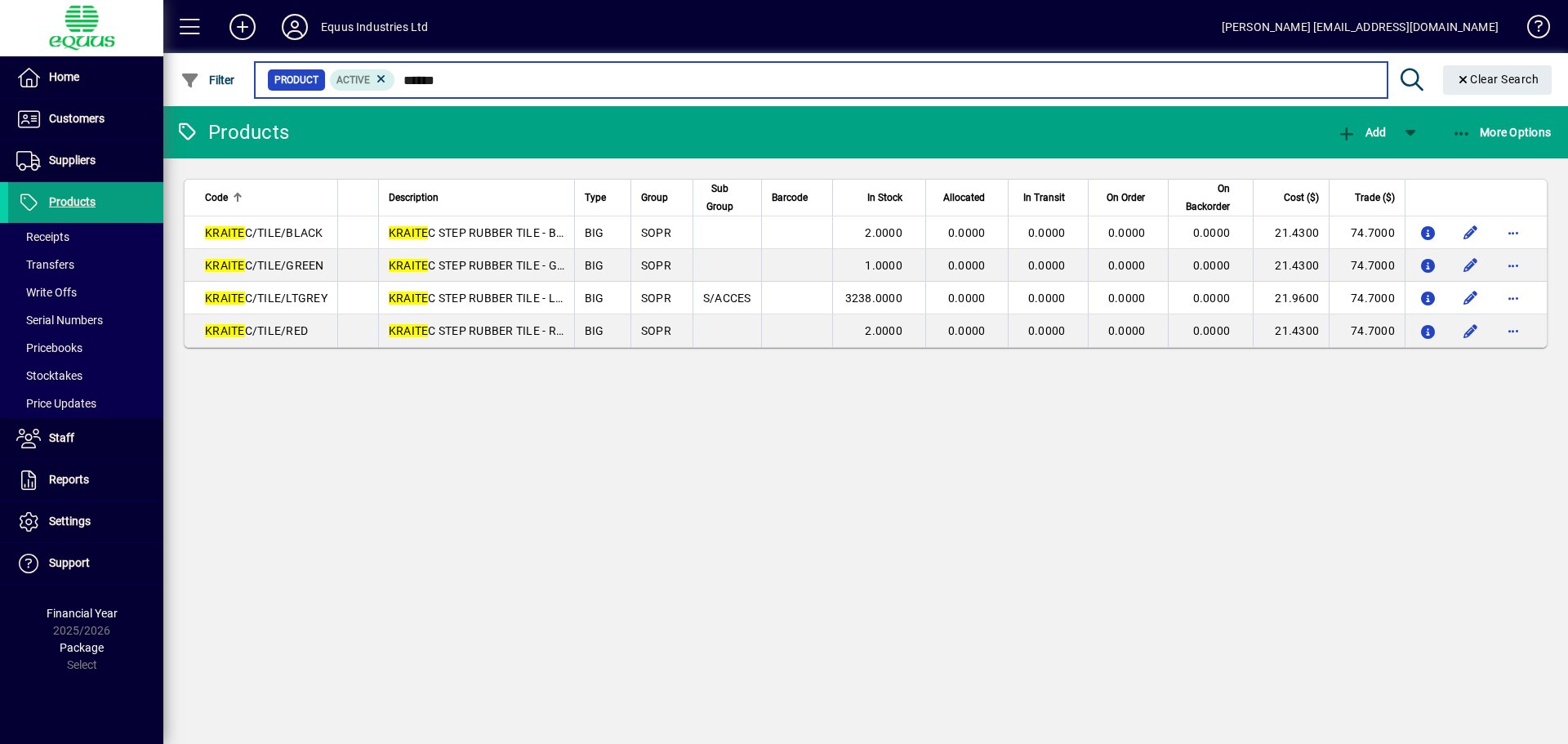
click at [466, 79] on input "******" at bounding box center [885, 79] width 978 height 23
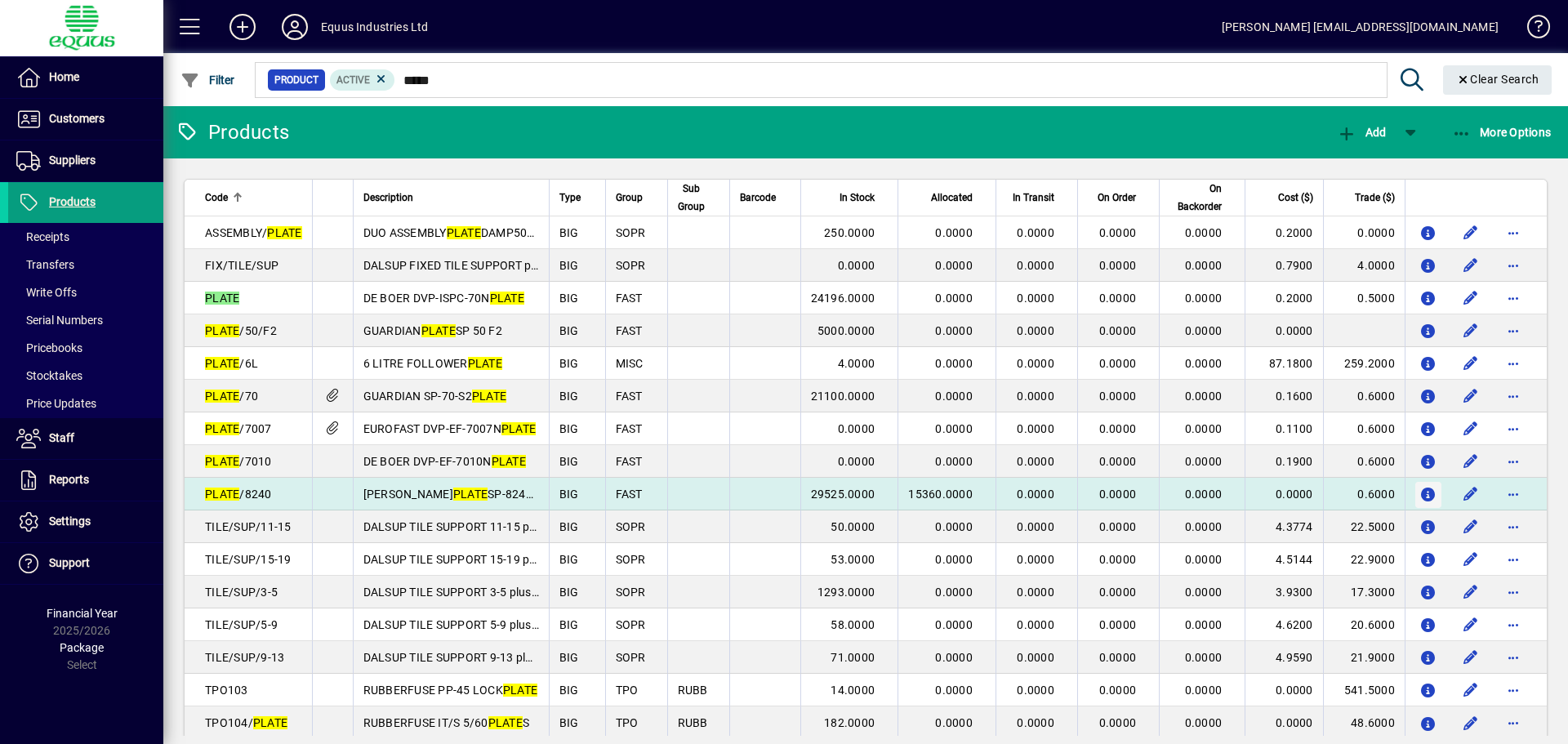
click at [1420, 495] on icon "button" at bounding box center [1428, 494] width 18 height 14
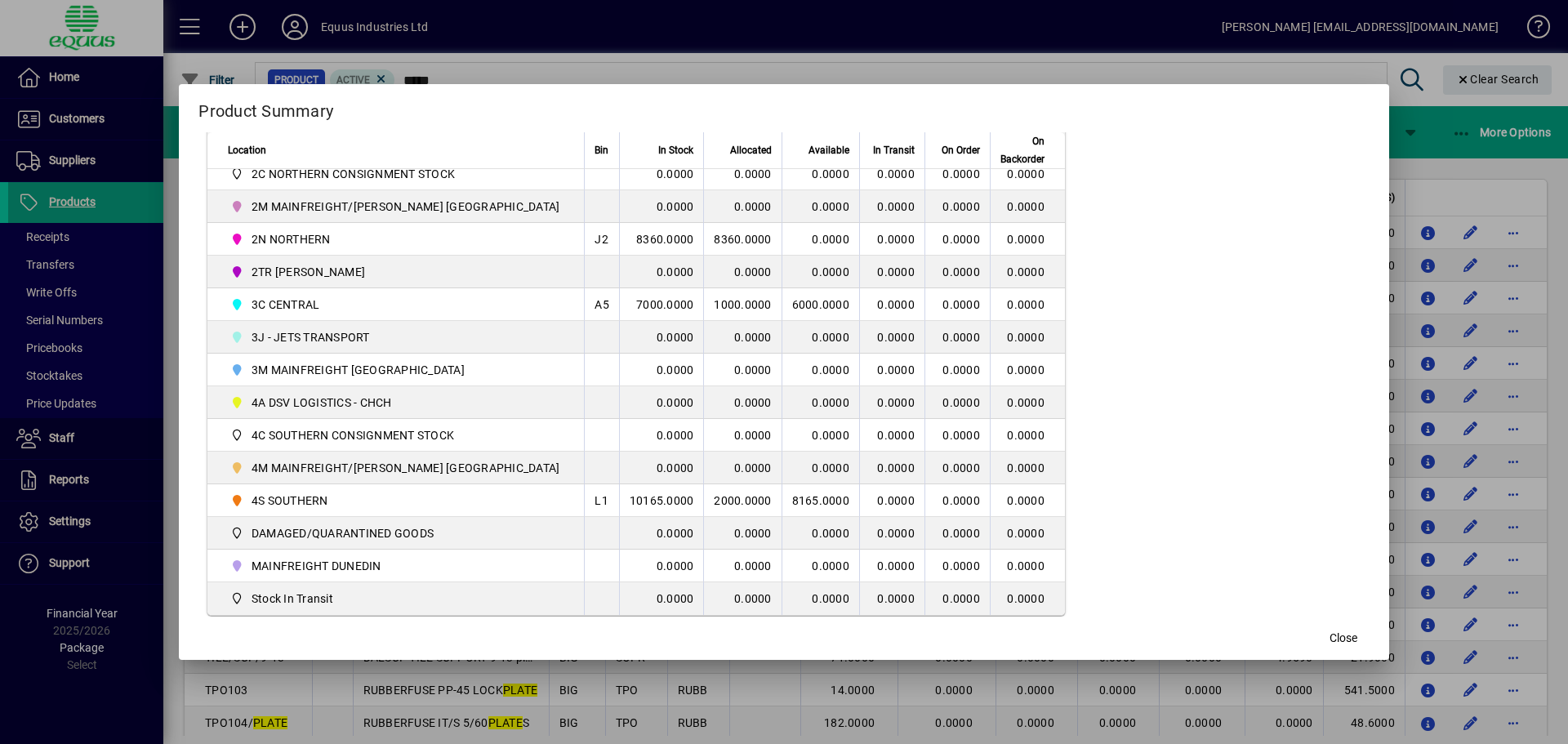
scroll to position [395, 0]
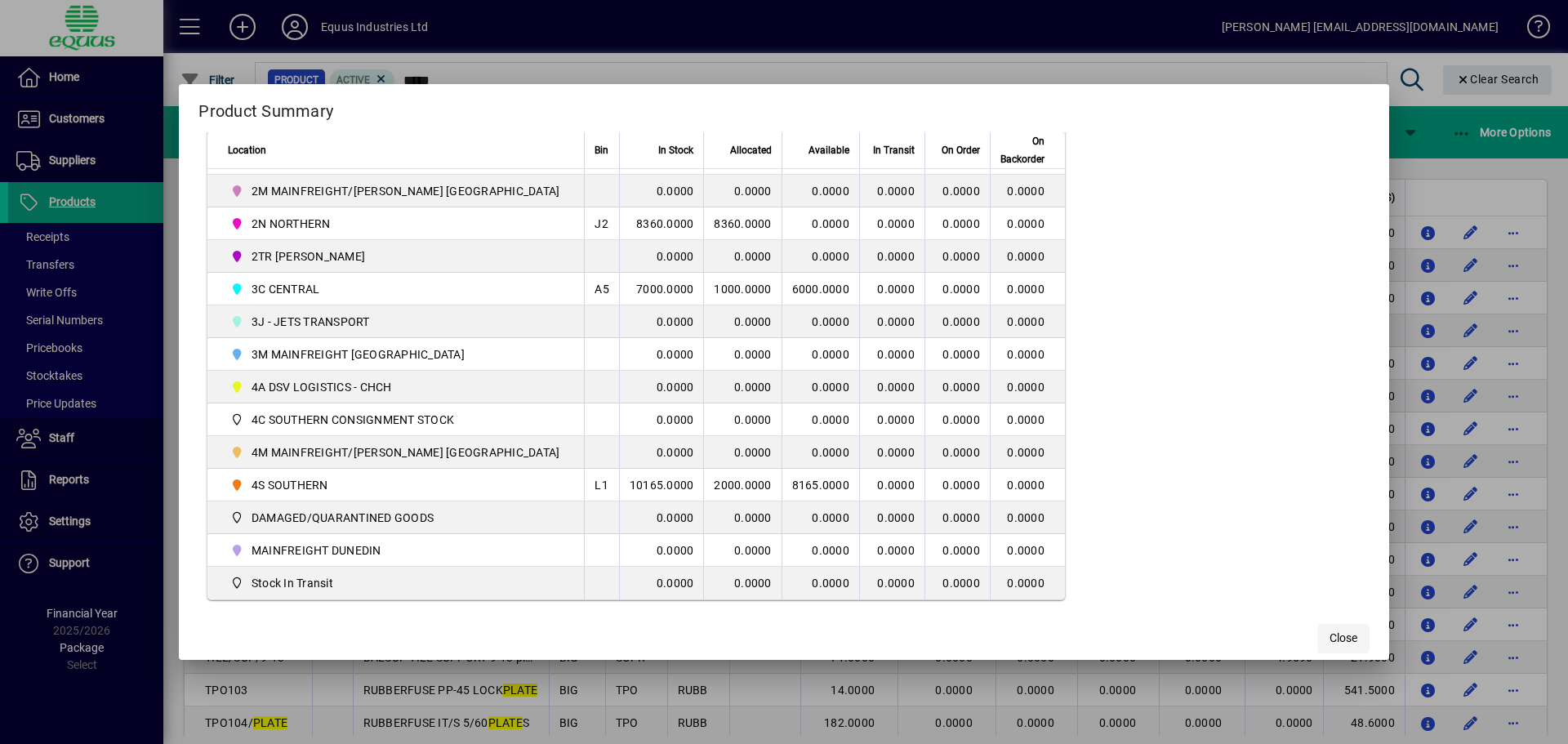
click at [1329, 636] on span "Close" at bounding box center [1343, 638] width 28 height 18
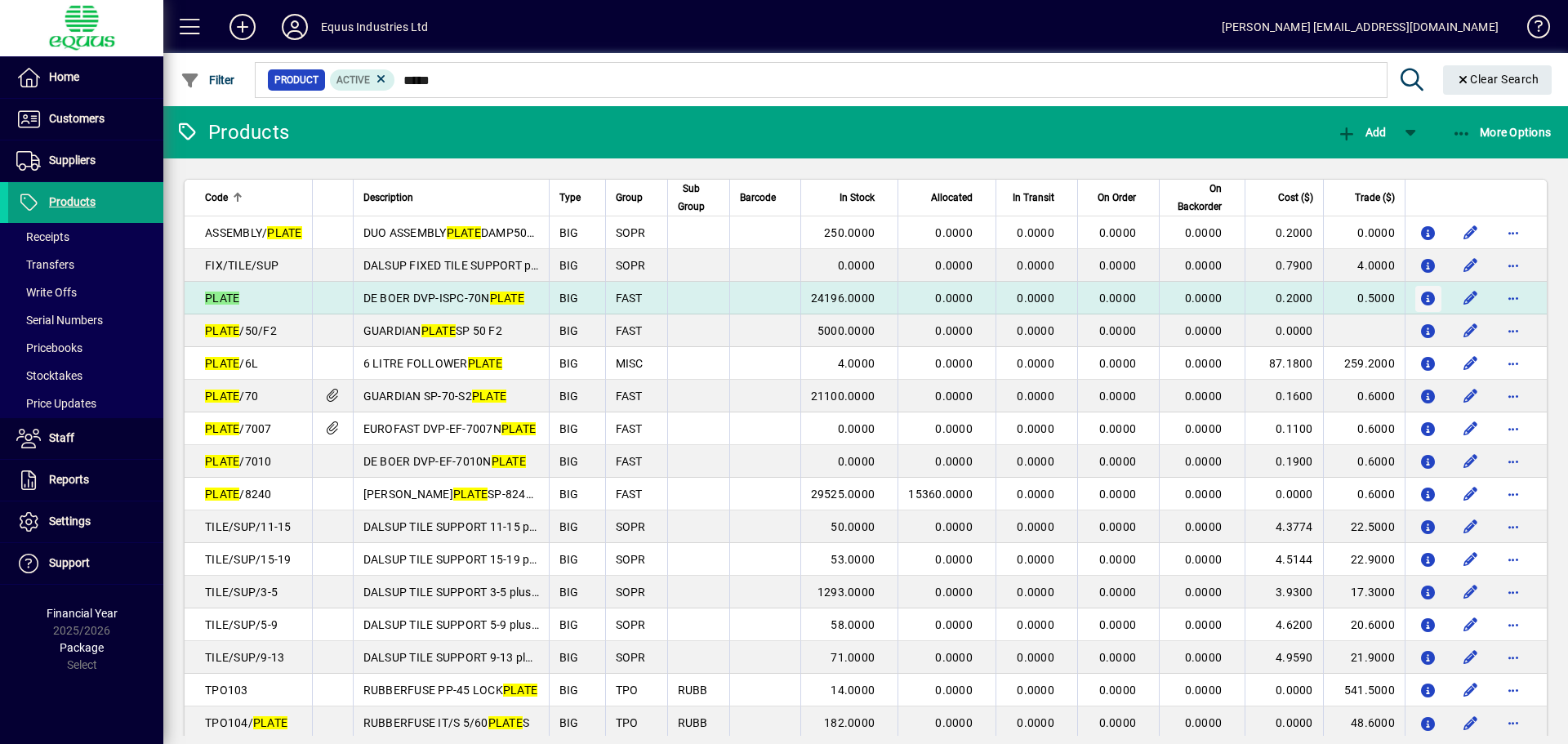
click at [1420, 297] on icon "button" at bounding box center [1428, 299] width 18 height 14
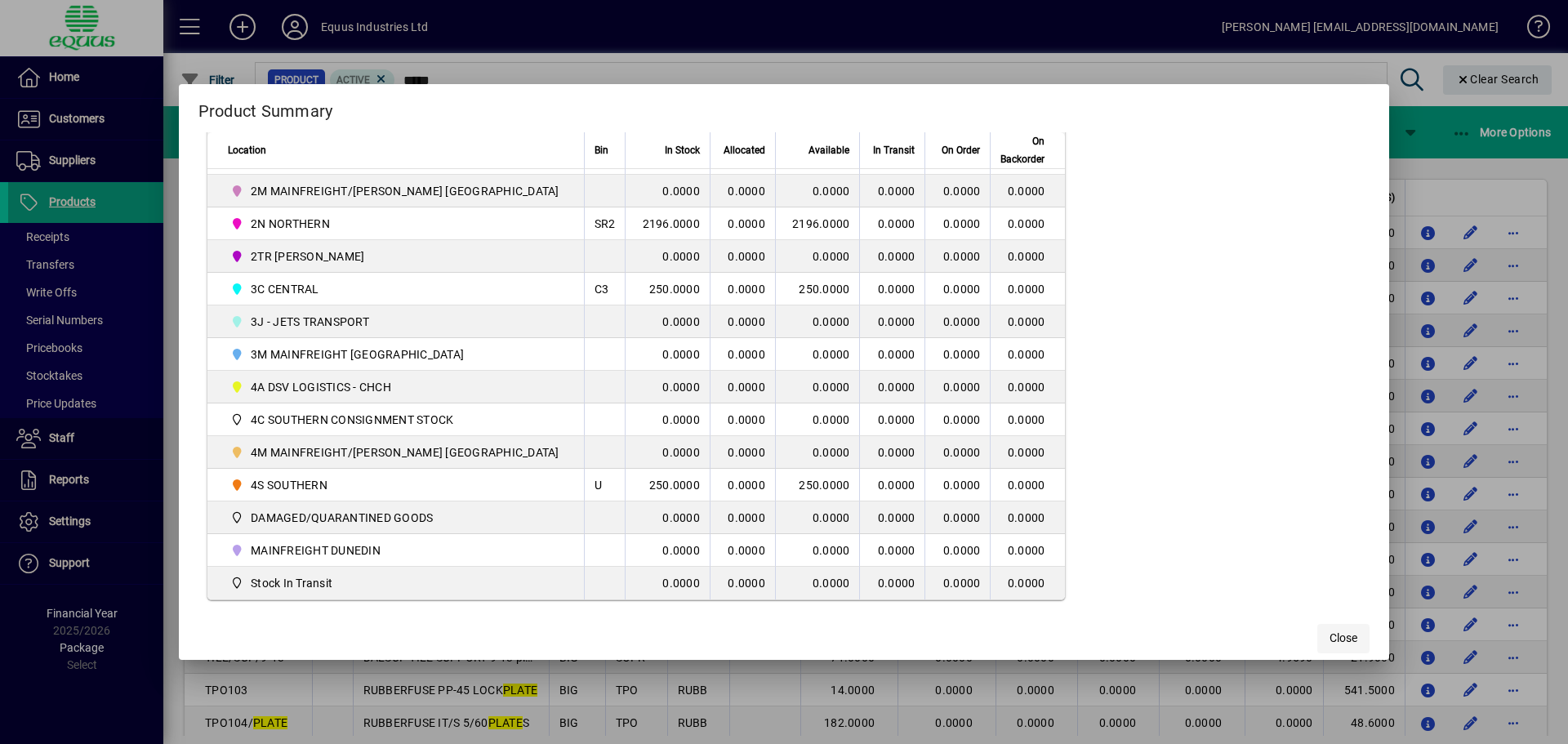
click at [1329, 635] on span "Close" at bounding box center [1343, 638] width 28 height 18
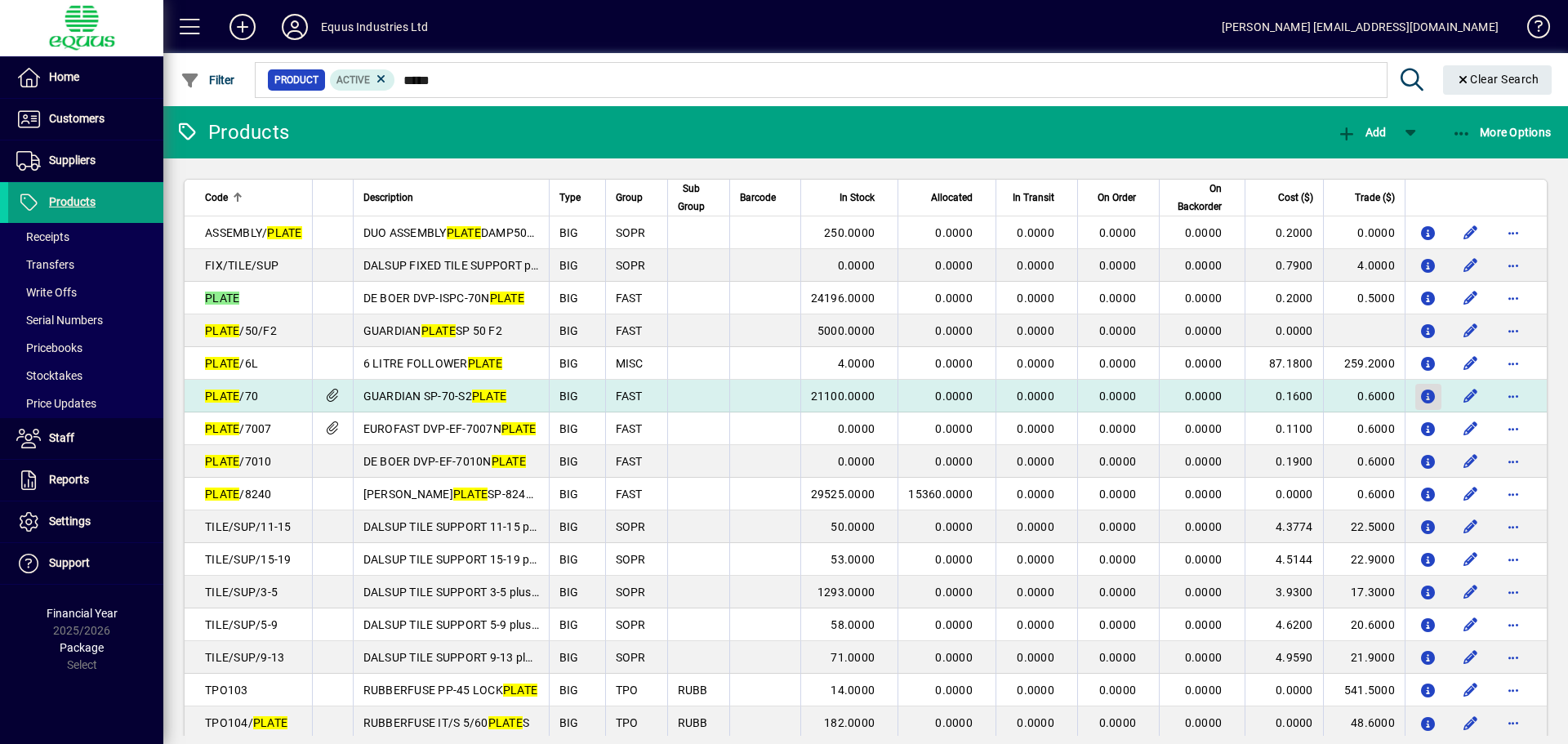
click at [1420, 396] on icon "button" at bounding box center [1428, 396] width 18 height 14
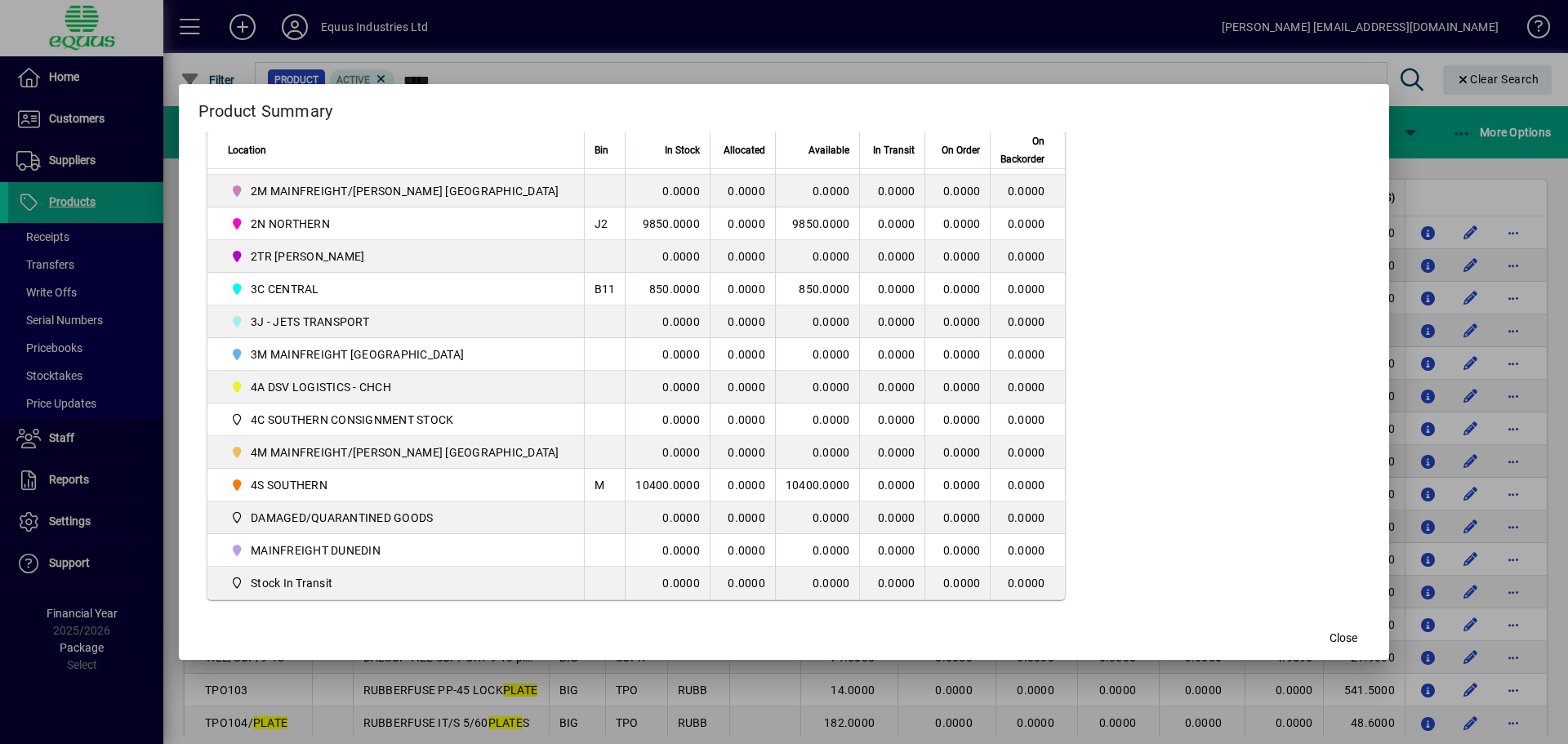
drag, startPoint x: 781, startPoint y: 495, endPoint x: 957, endPoint y: 782, distance: 336.7
click at [957, 743] on html "Home Customers Invoices Payments Quotes Backorders Communications Suppliers Inv…" at bounding box center [784, 372] width 1568 height 744
click at [1114, 483] on div "COST PRICING Show Costs PRICE LEVELS Show Margin/Markup Level Price ($ excl GST…" at bounding box center [1233, 168] width 271 height 862
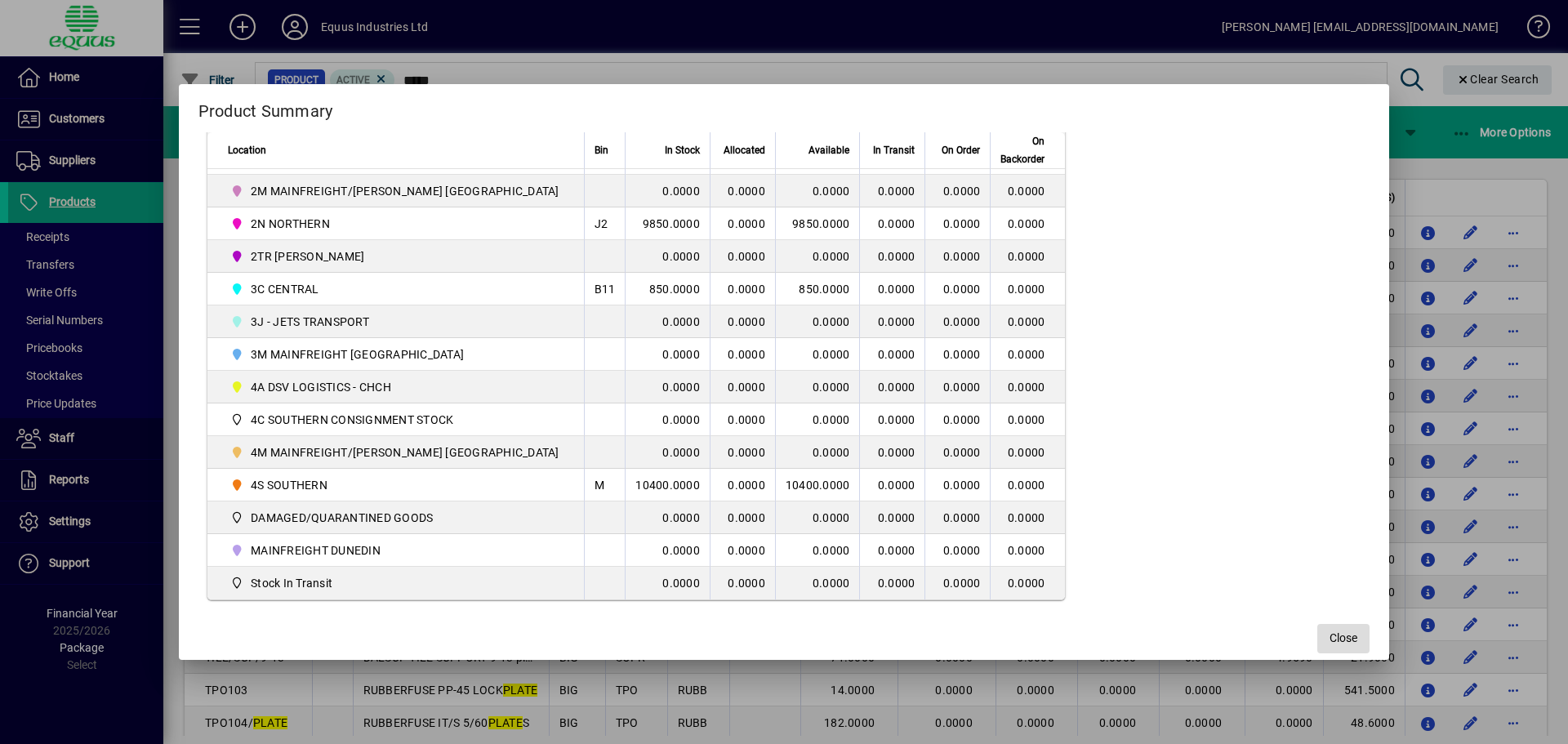
click at [1329, 638] on span "Close" at bounding box center [1343, 638] width 28 height 18
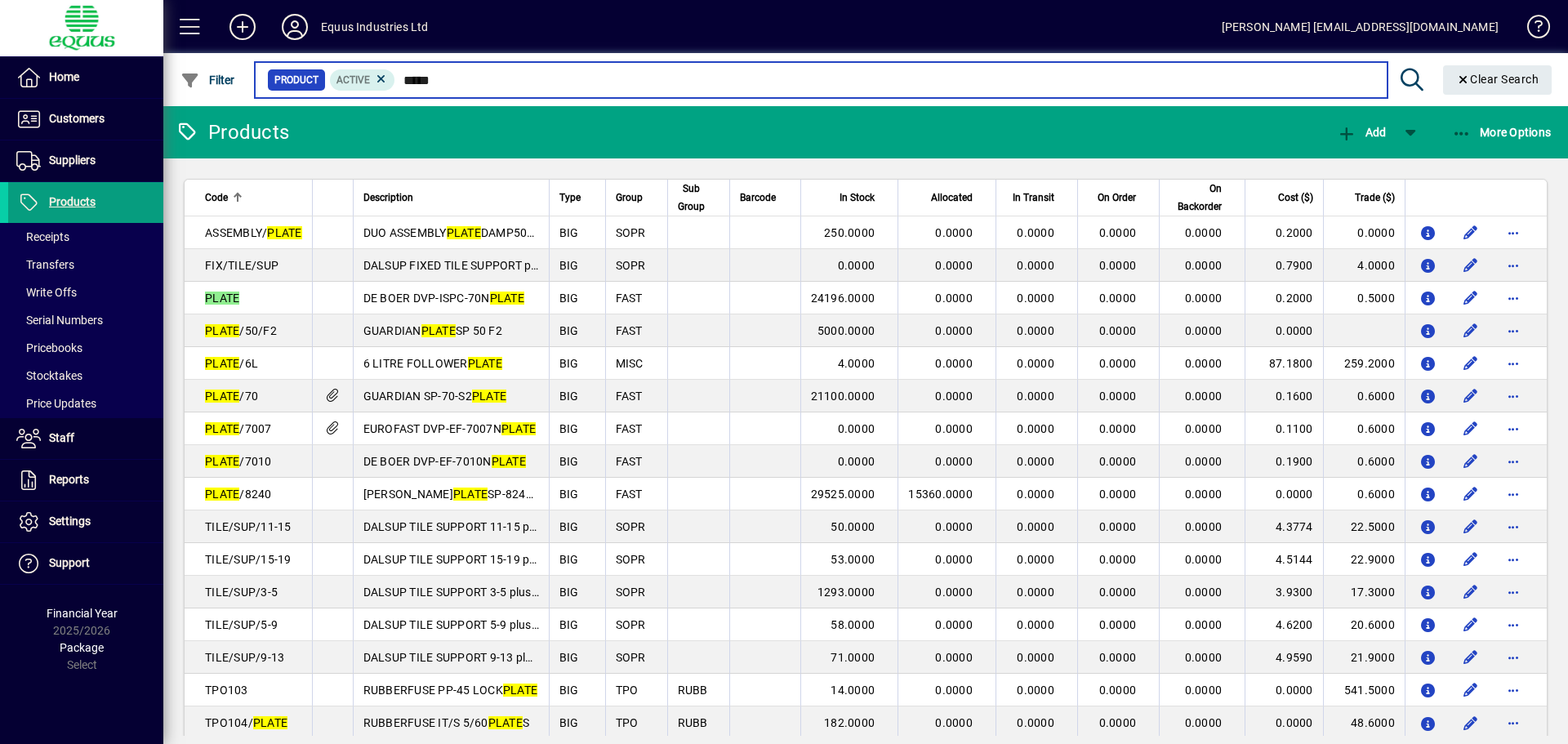
click at [446, 88] on input "*****" at bounding box center [885, 79] width 978 height 23
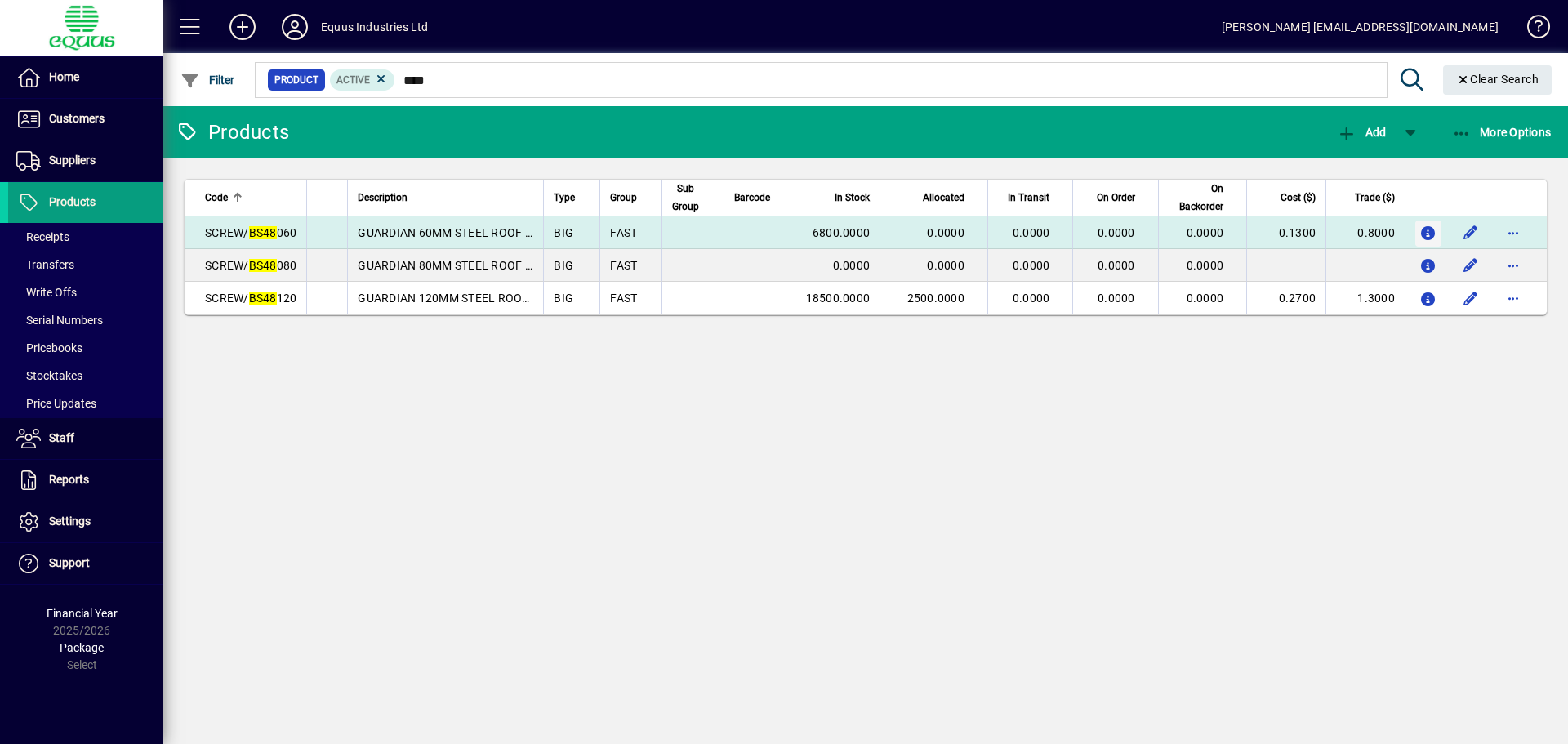
click at [1426, 232] on icon "button" at bounding box center [1428, 234] width 18 height 14
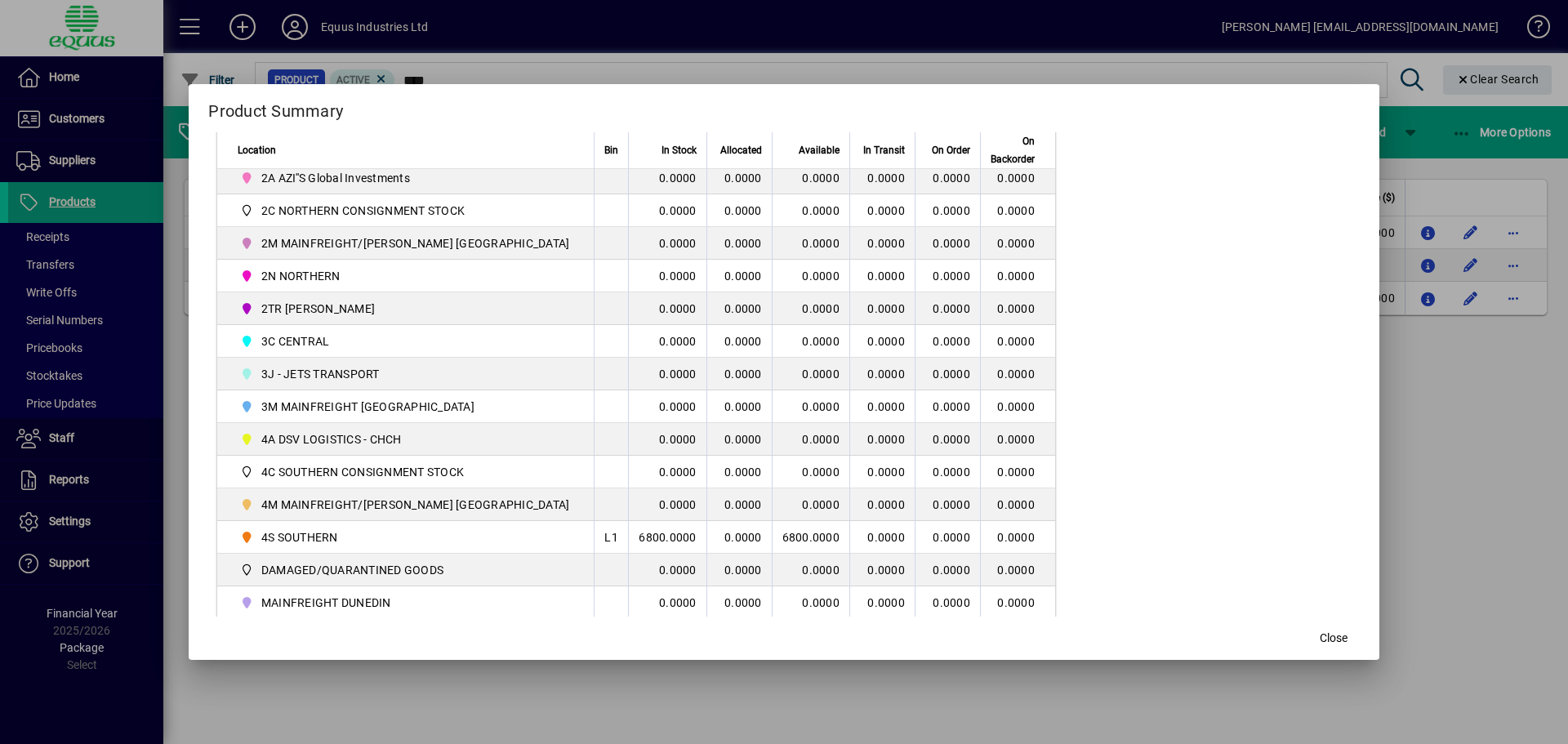
scroll to position [409, 0]
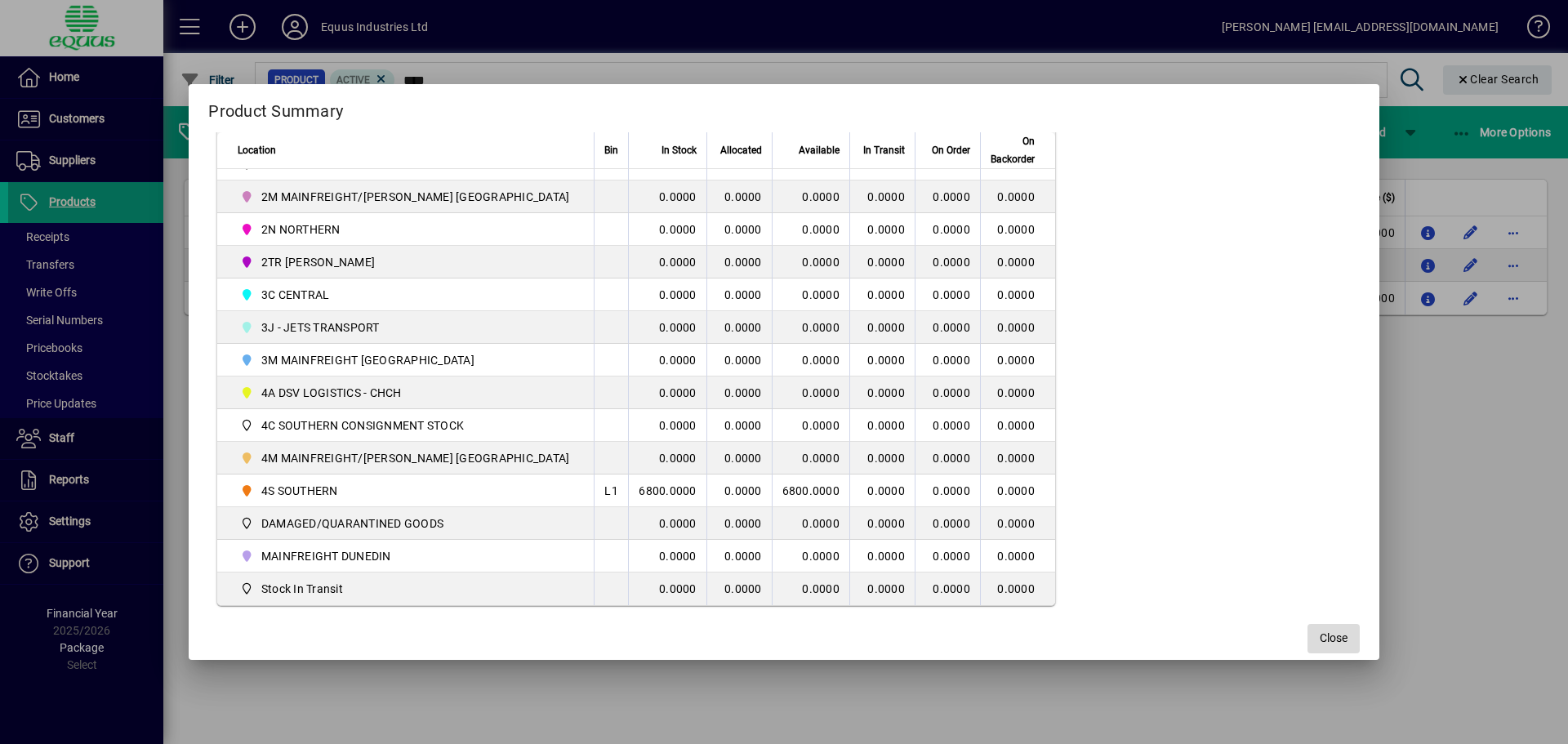
click at [1320, 633] on span "Close" at bounding box center [1334, 638] width 28 height 18
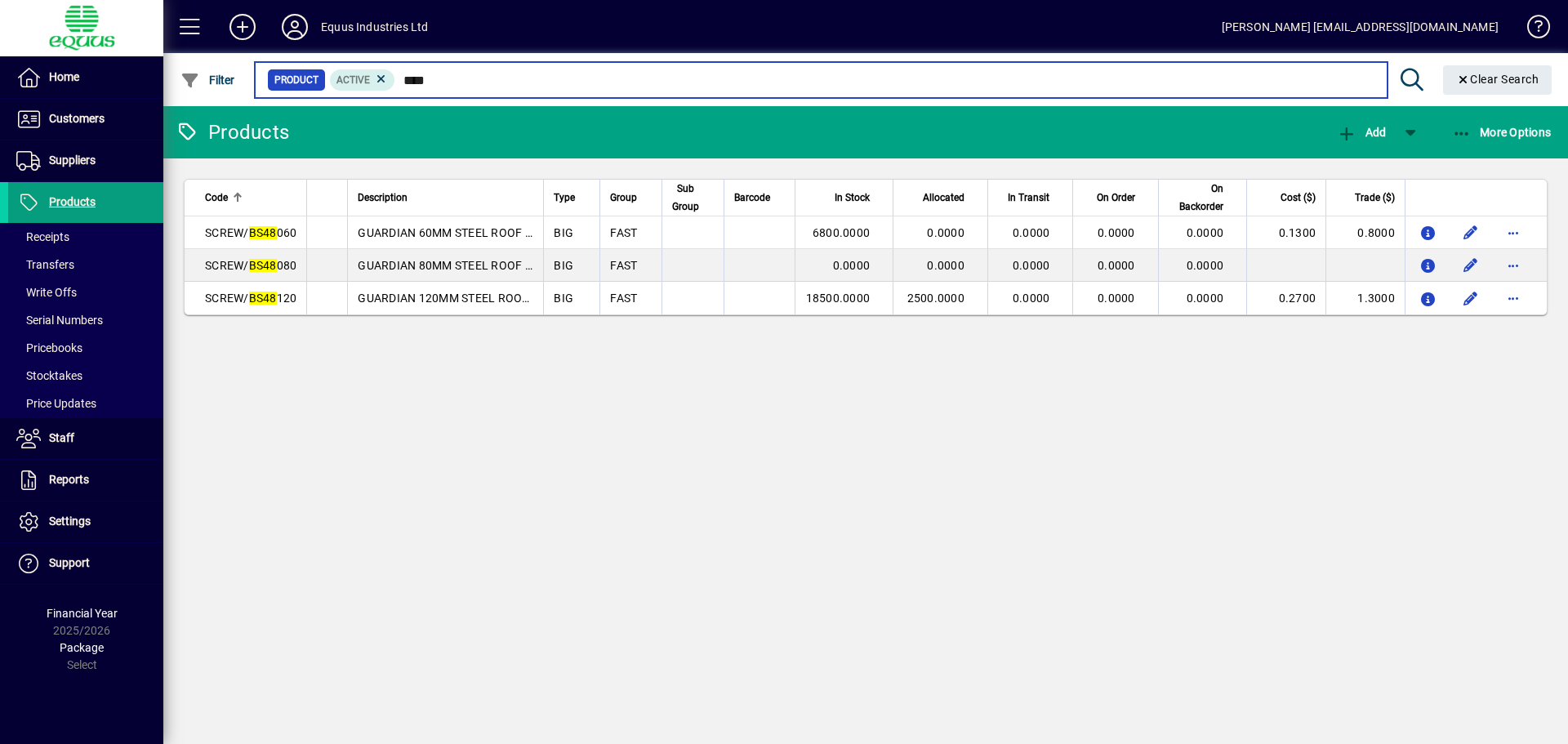
click at [440, 74] on input "****" at bounding box center [885, 79] width 978 height 23
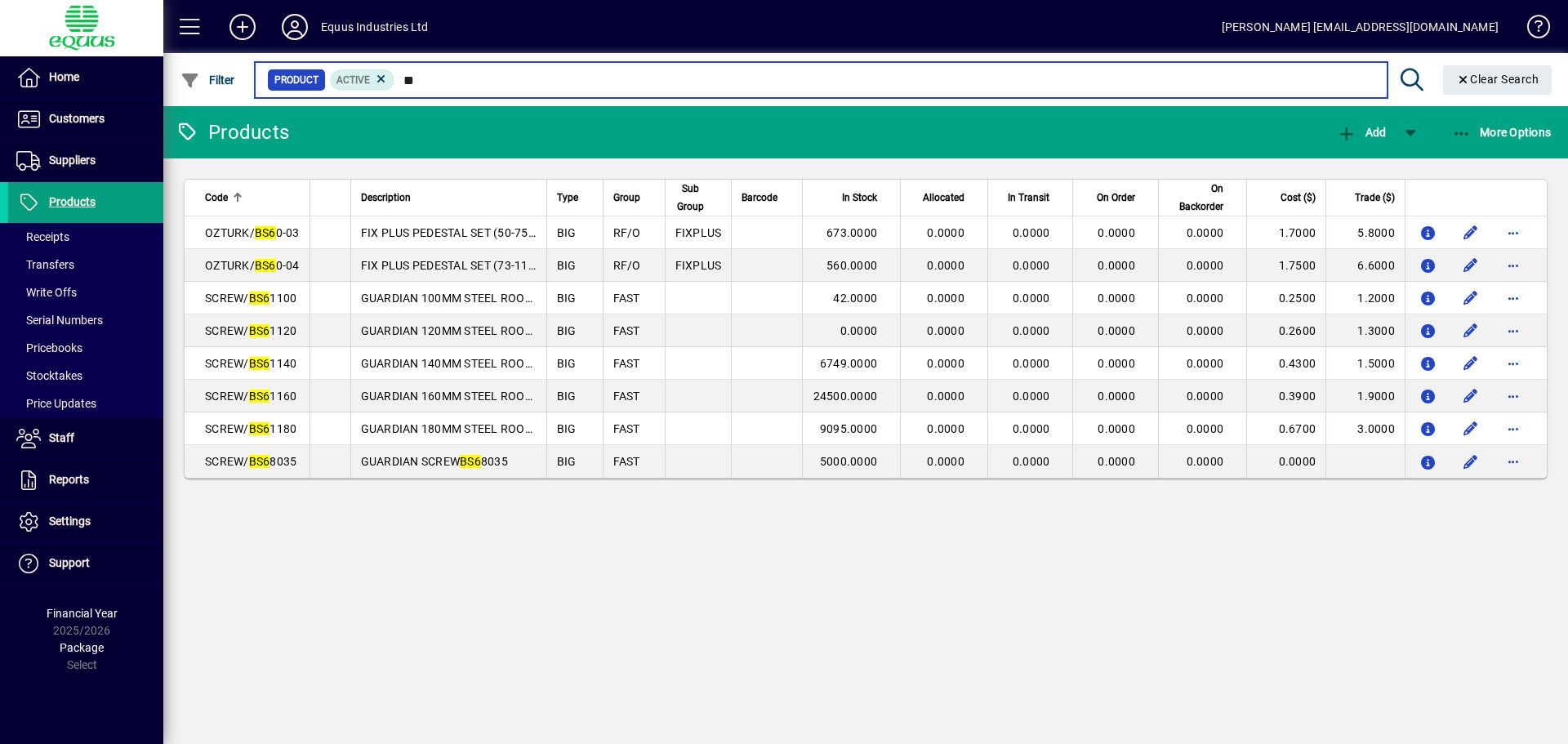
type input "*"
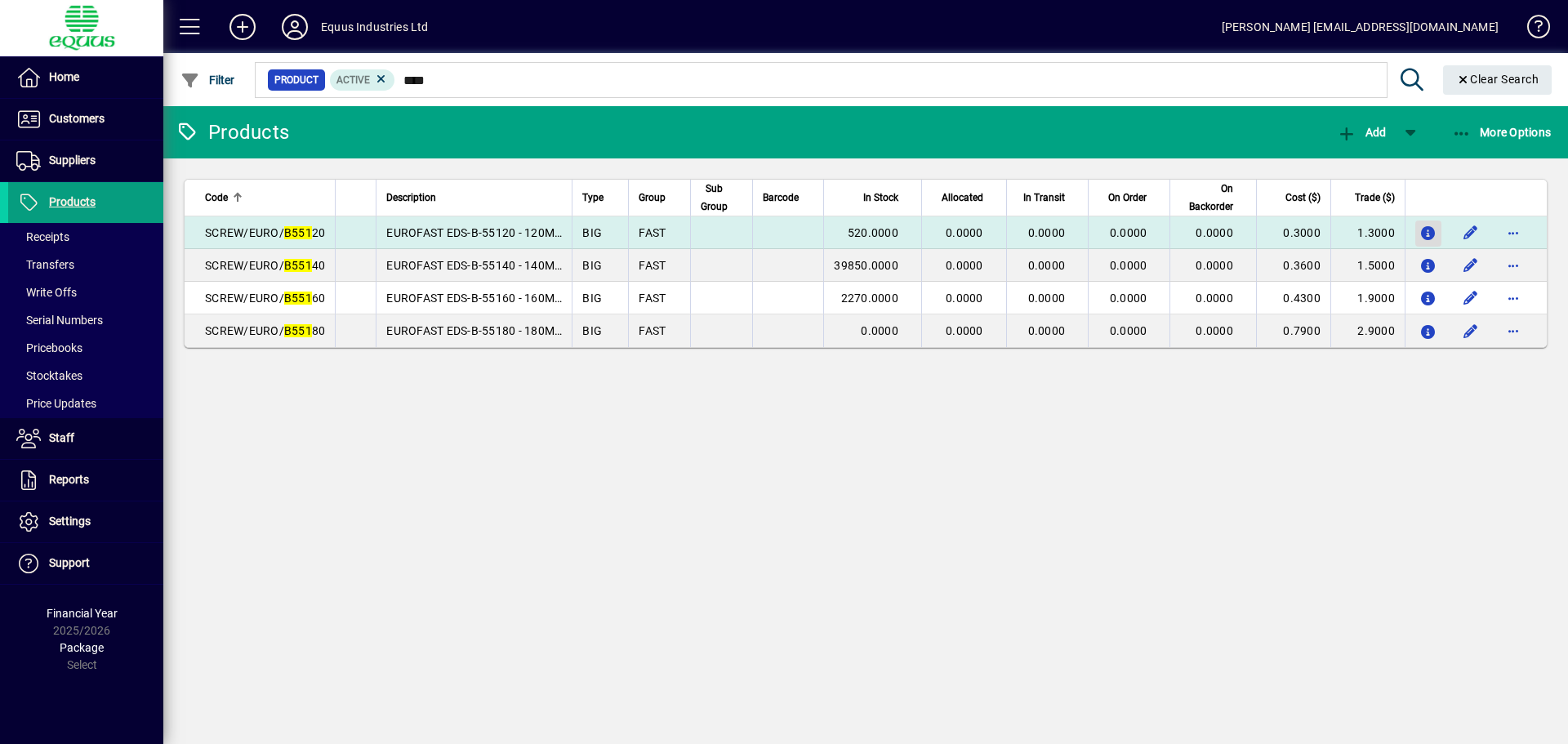
click at [1435, 234] on icon "button" at bounding box center [1428, 234] width 18 height 14
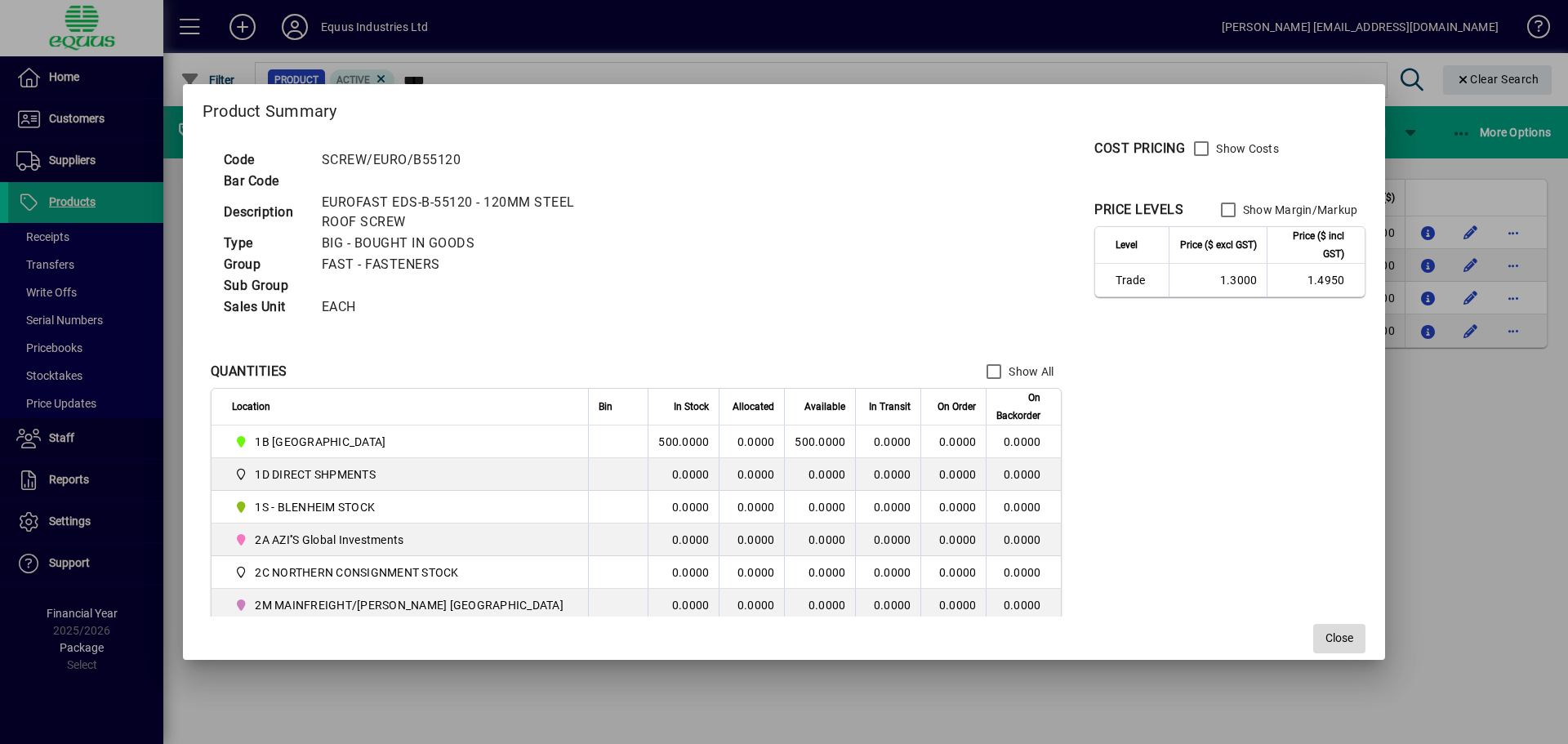
click at [1326, 635] on span "Close" at bounding box center [1340, 638] width 28 height 18
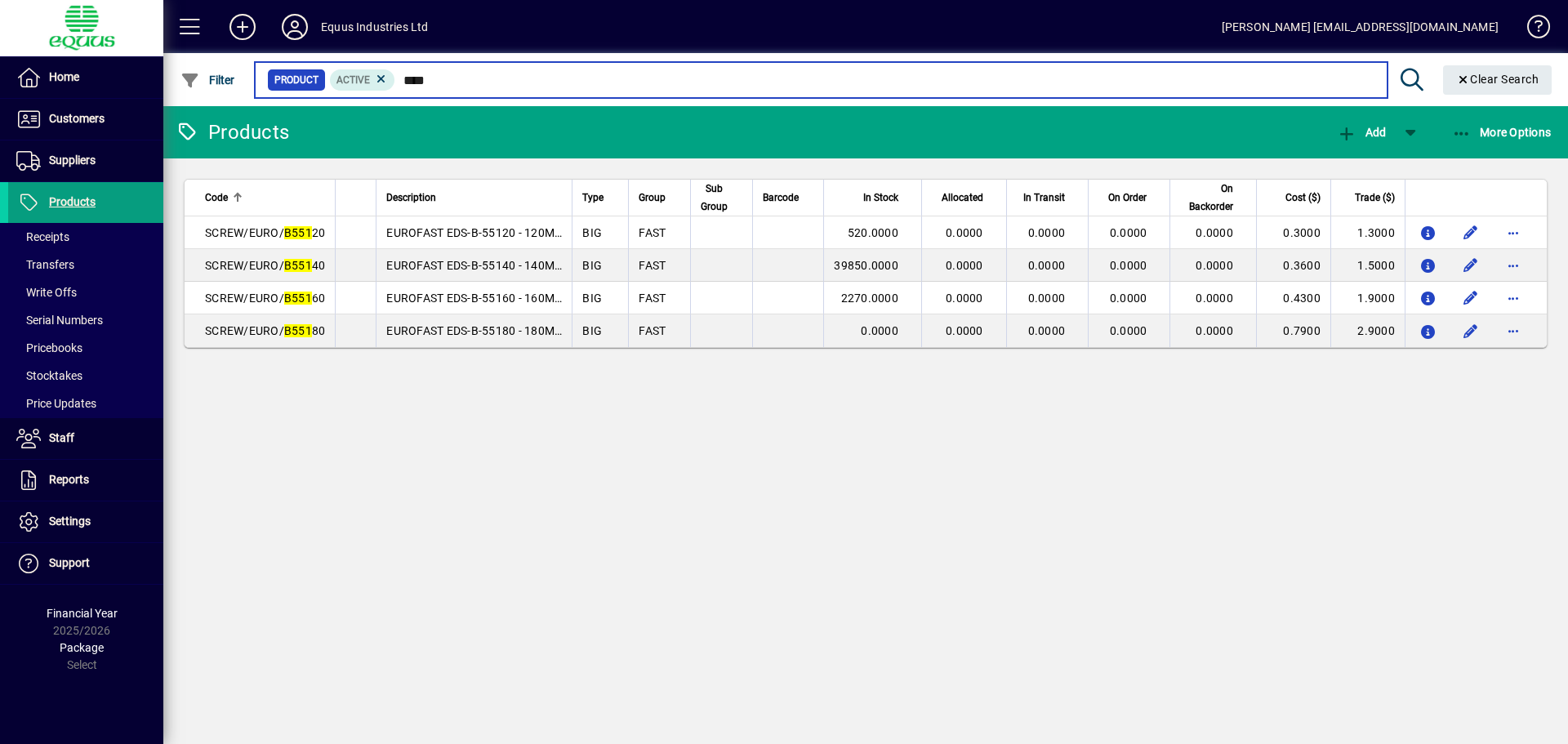
click at [443, 79] on input "****" at bounding box center [885, 79] width 978 height 23
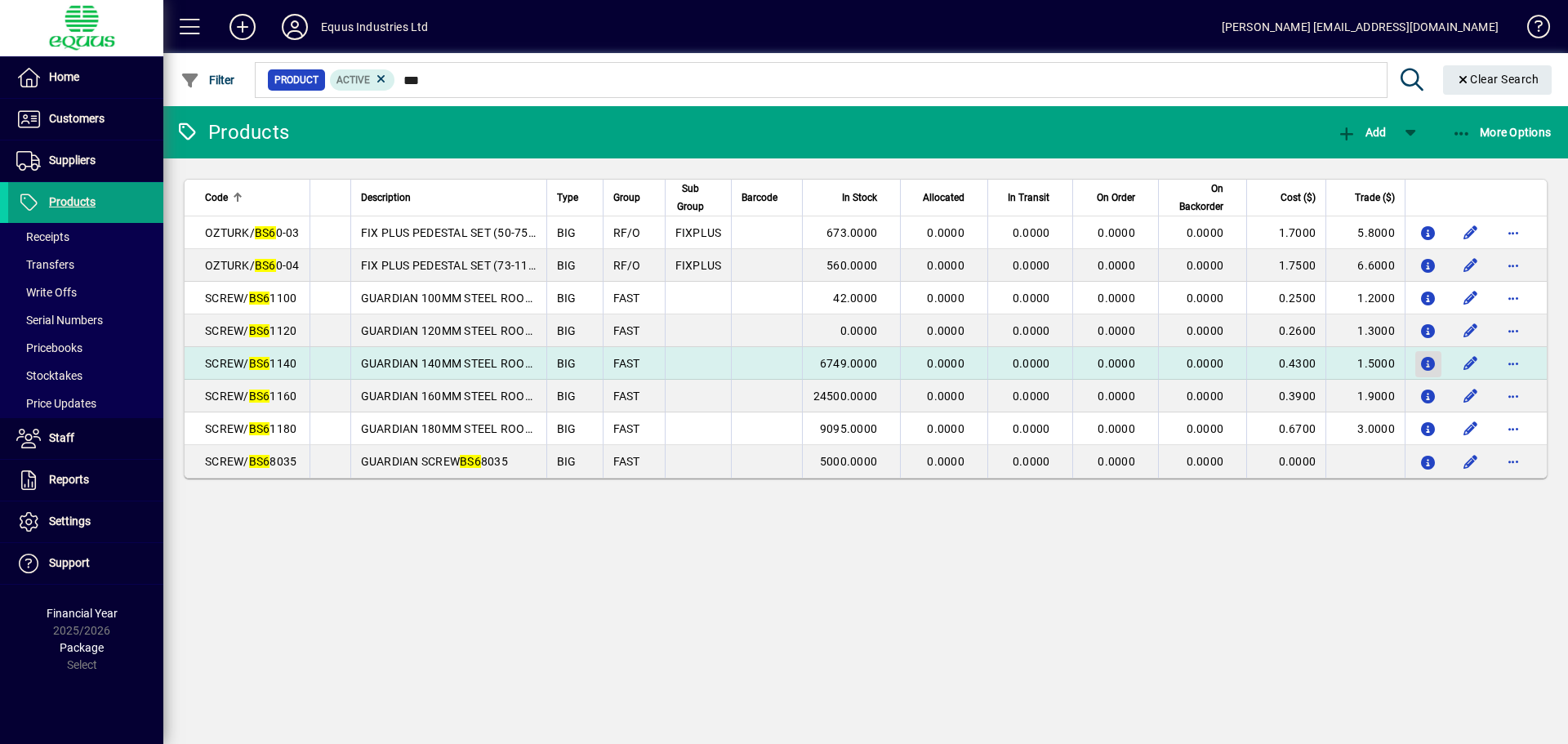
click at [1422, 360] on icon "button" at bounding box center [1428, 364] width 18 height 14
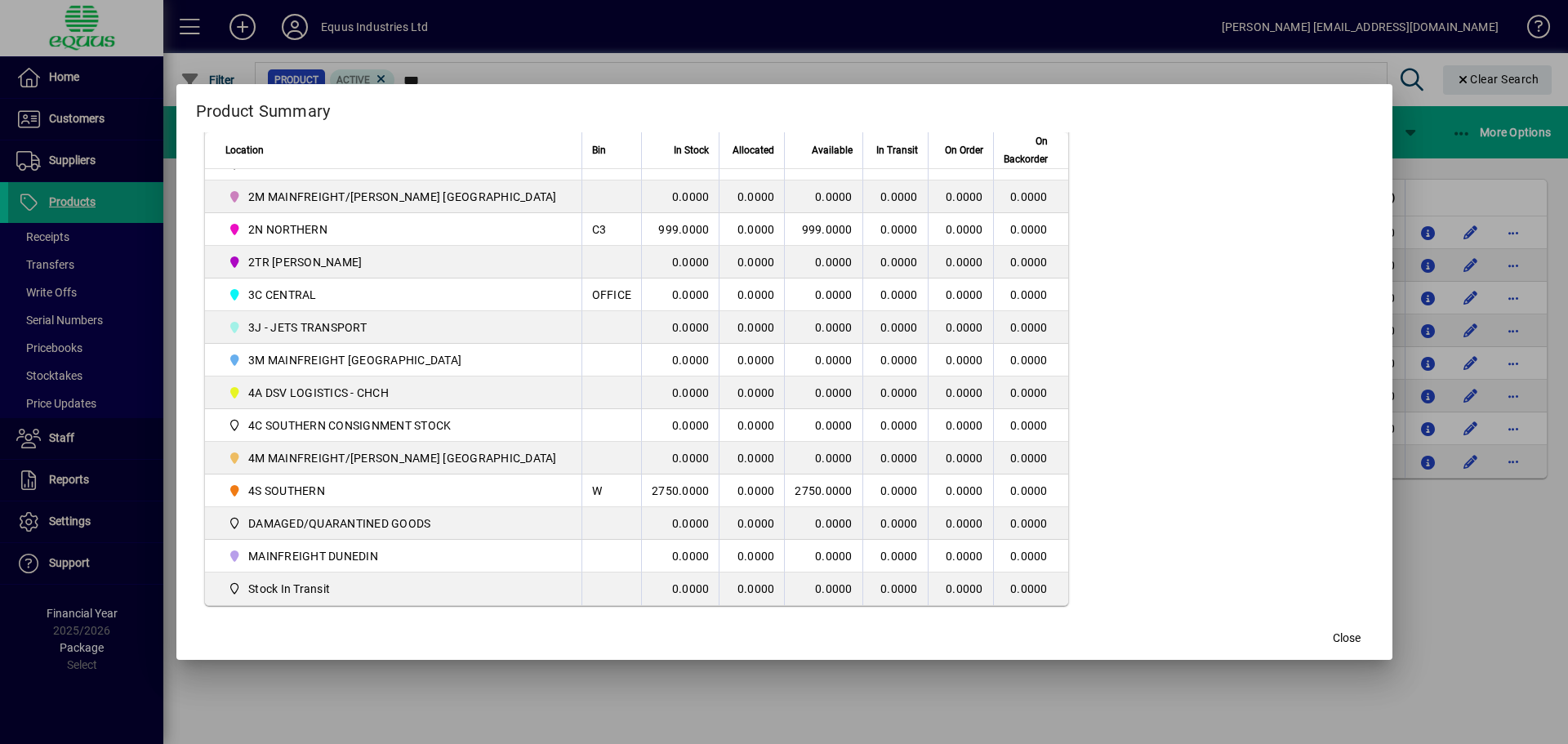
scroll to position [414, 0]
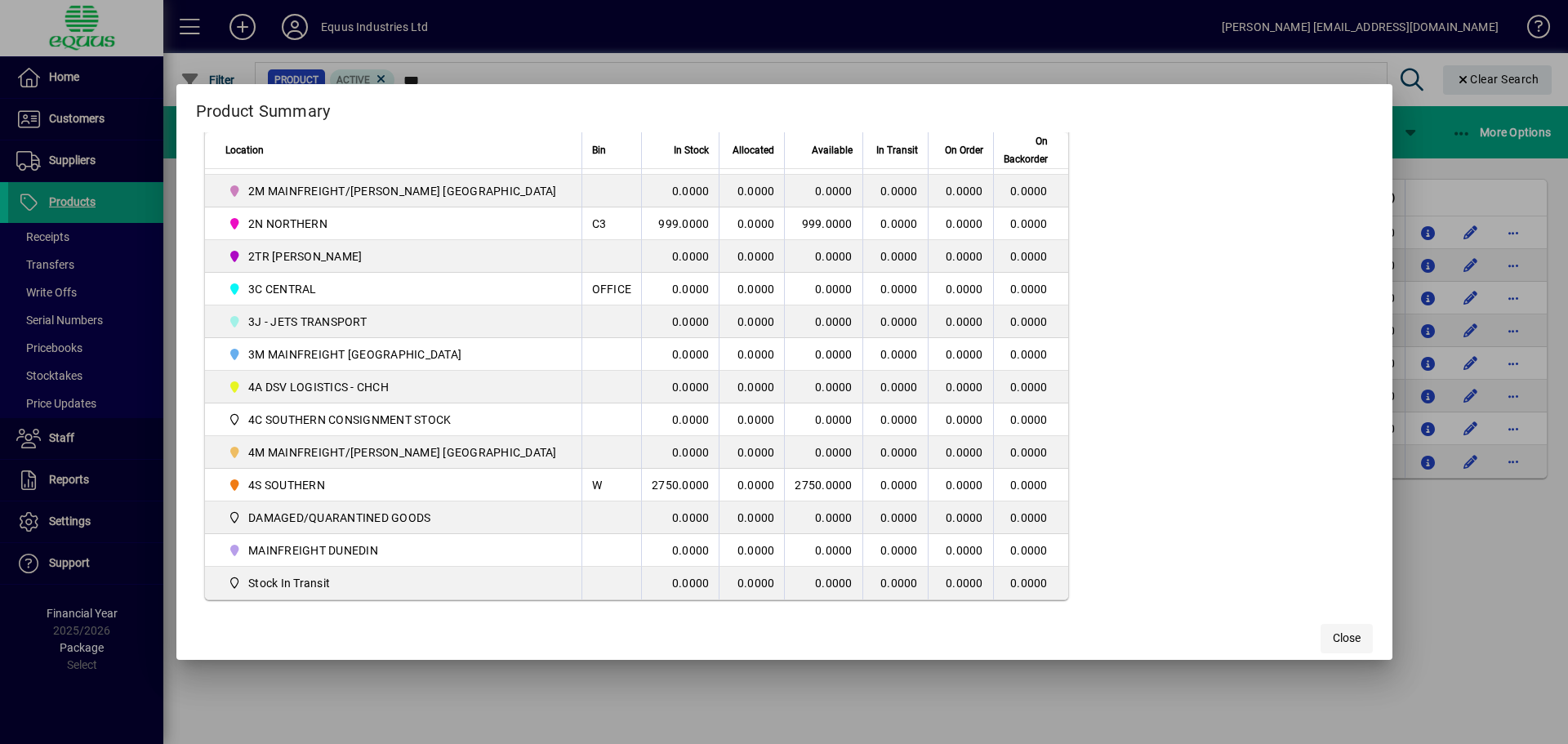
click at [1333, 639] on span "Close" at bounding box center [1347, 638] width 28 height 18
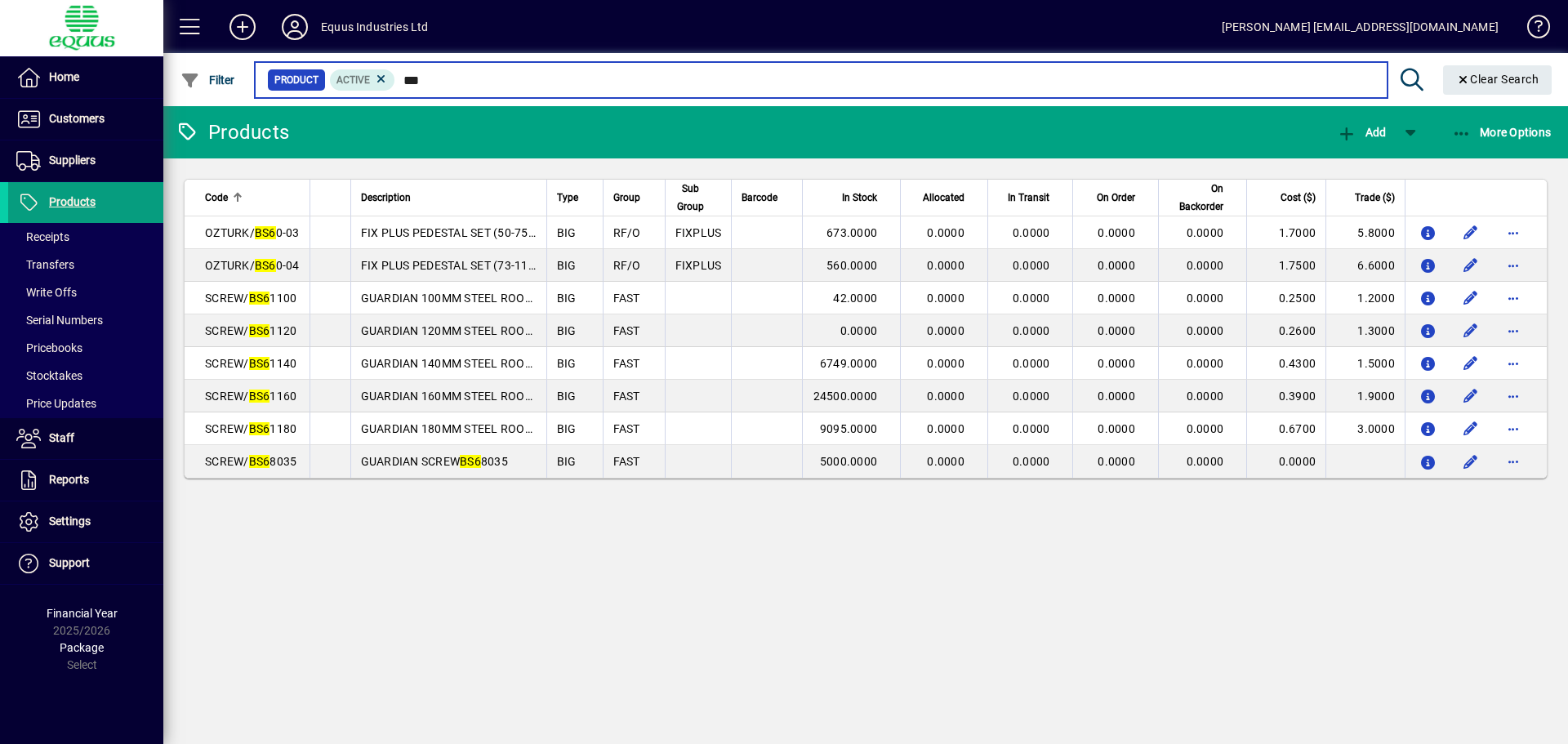
click at [434, 79] on input "***" at bounding box center [885, 79] width 978 height 23
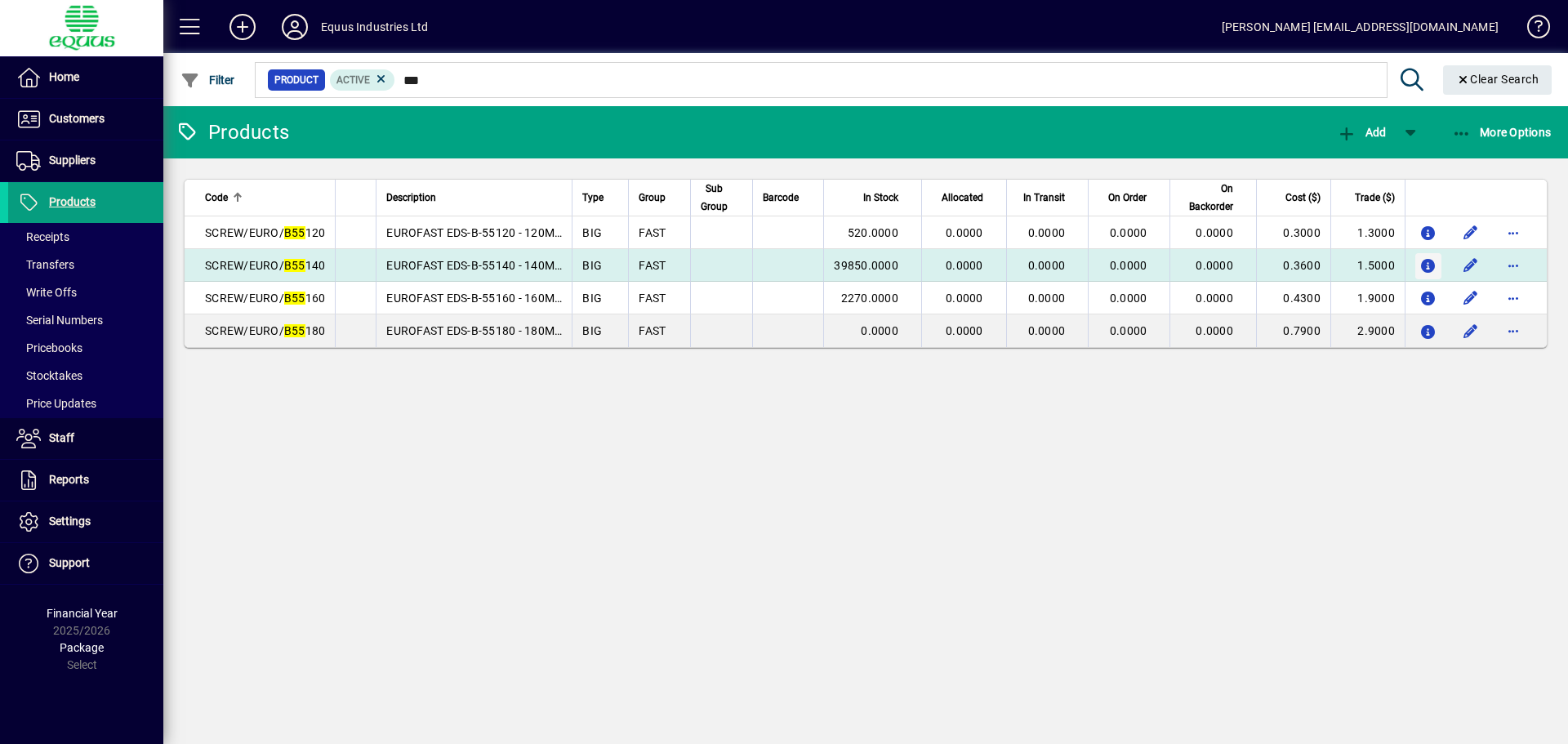
click at [1428, 262] on icon "button" at bounding box center [1428, 266] width 18 height 14
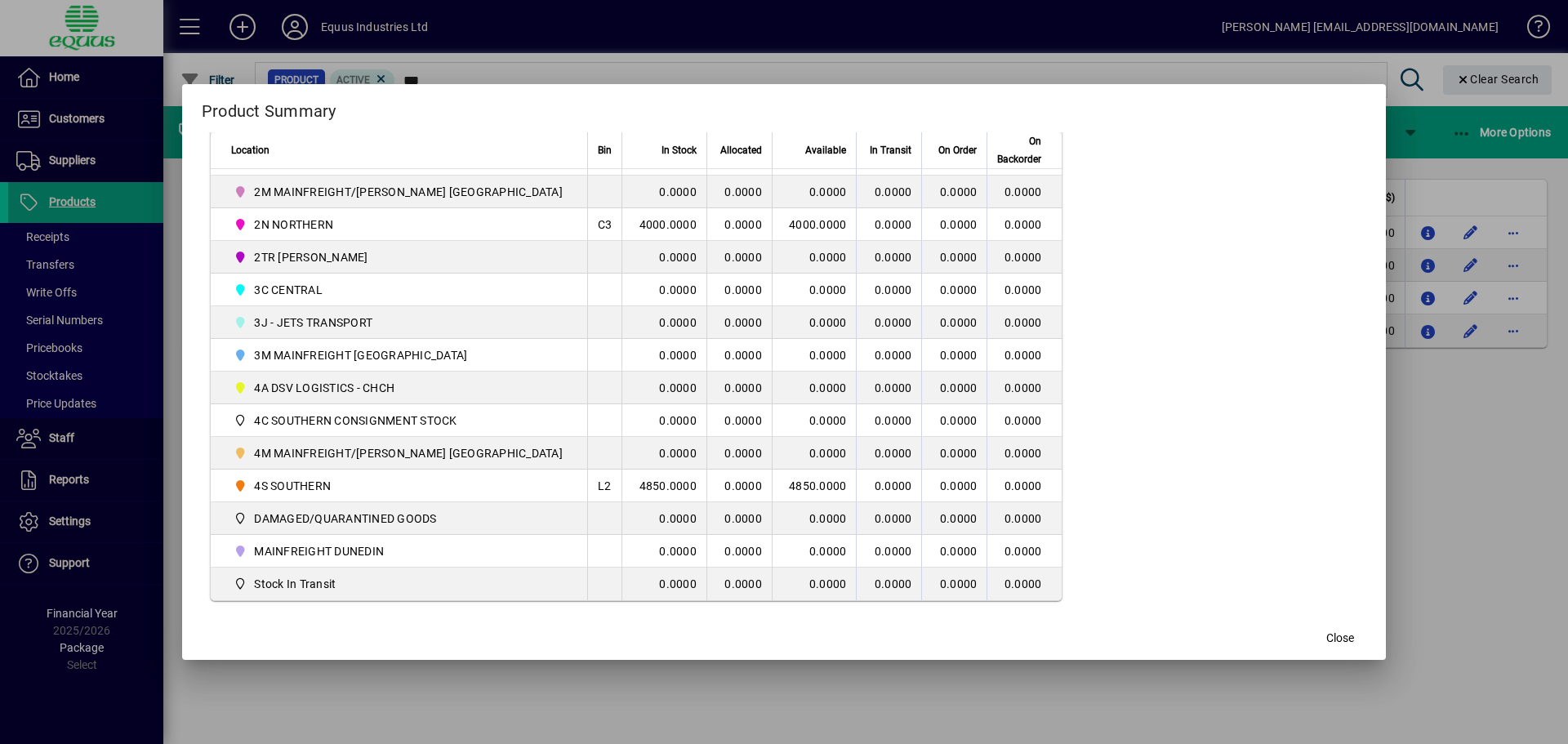
scroll to position [414, 0]
click at [1327, 641] on span "Close" at bounding box center [1341, 638] width 28 height 18
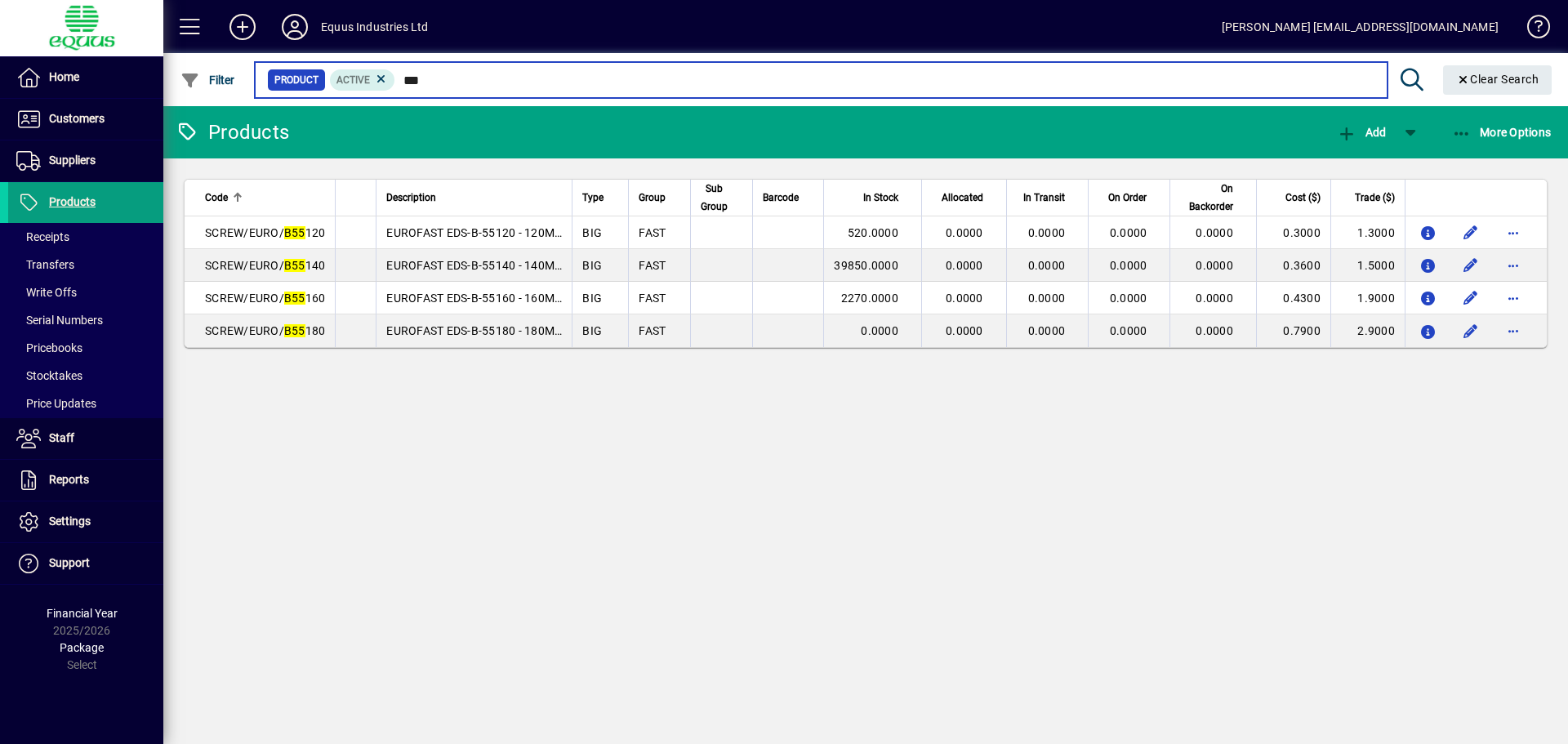
click at [430, 80] on input "***" at bounding box center [885, 79] width 978 height 23
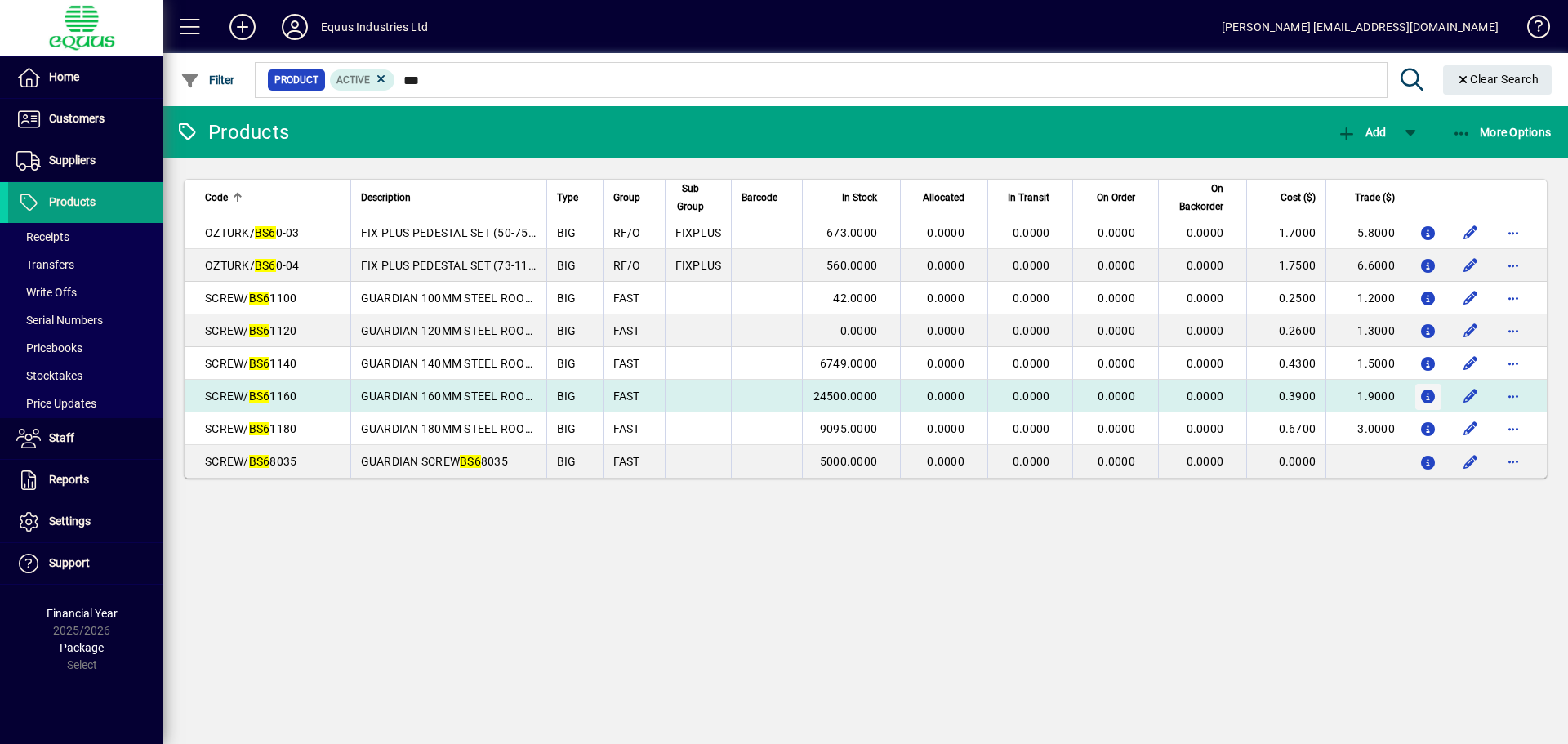
click at [1425, 394] on icon "button" at bounding box center [1428, 396] width 18 height 14
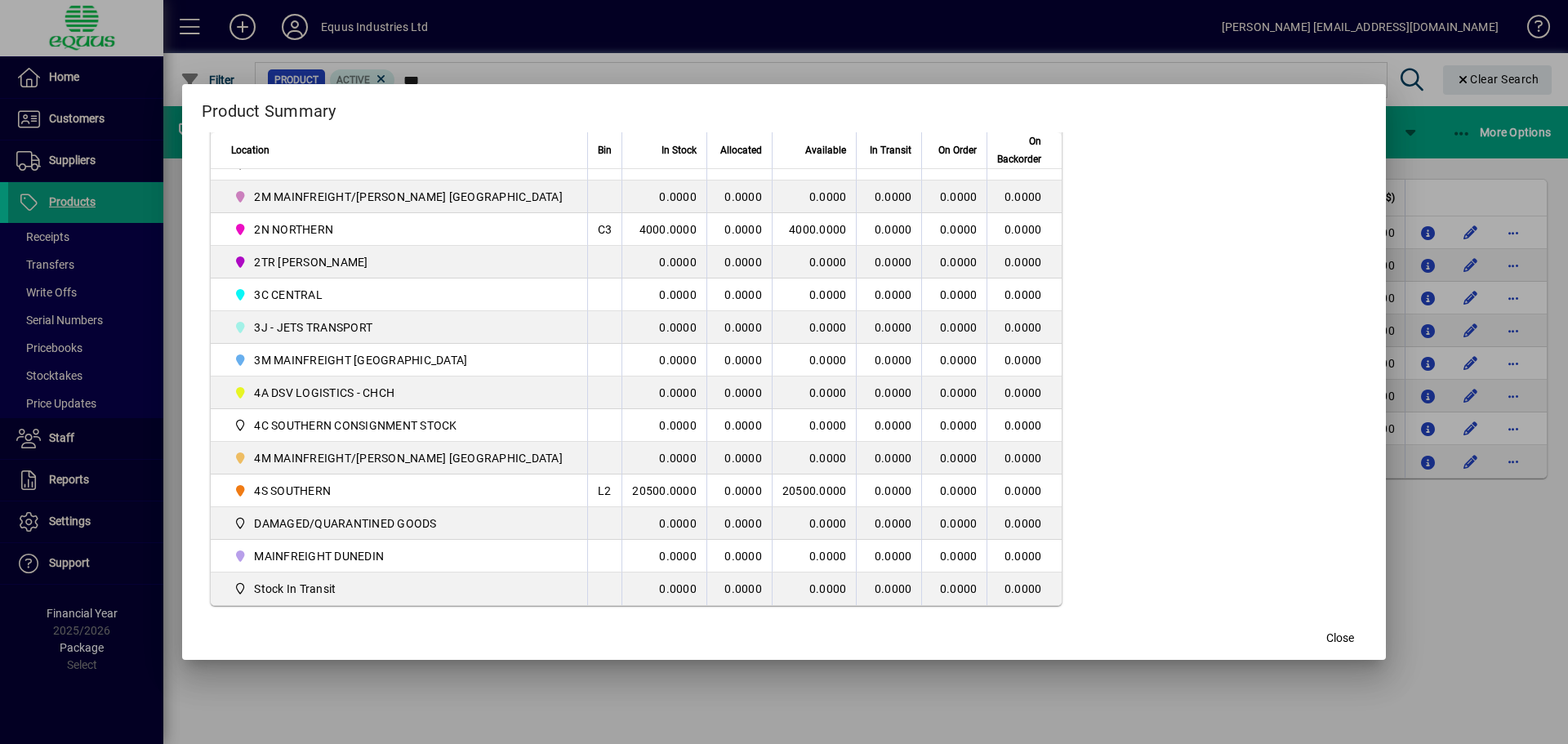
scroll to position [326, 0]
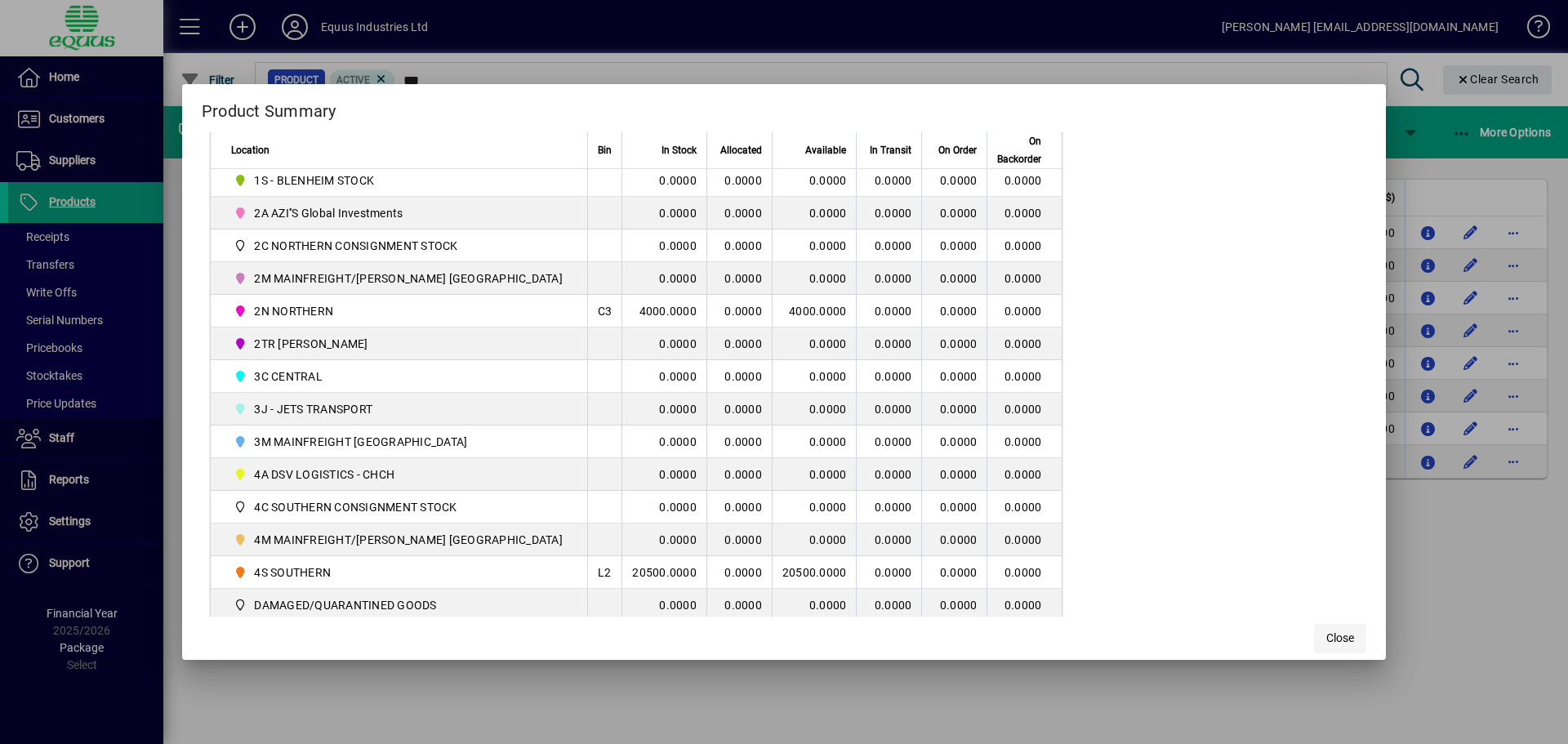
click at [1327, 634] on span "Close" at bounding box center [1341, 638] width 28 height 18
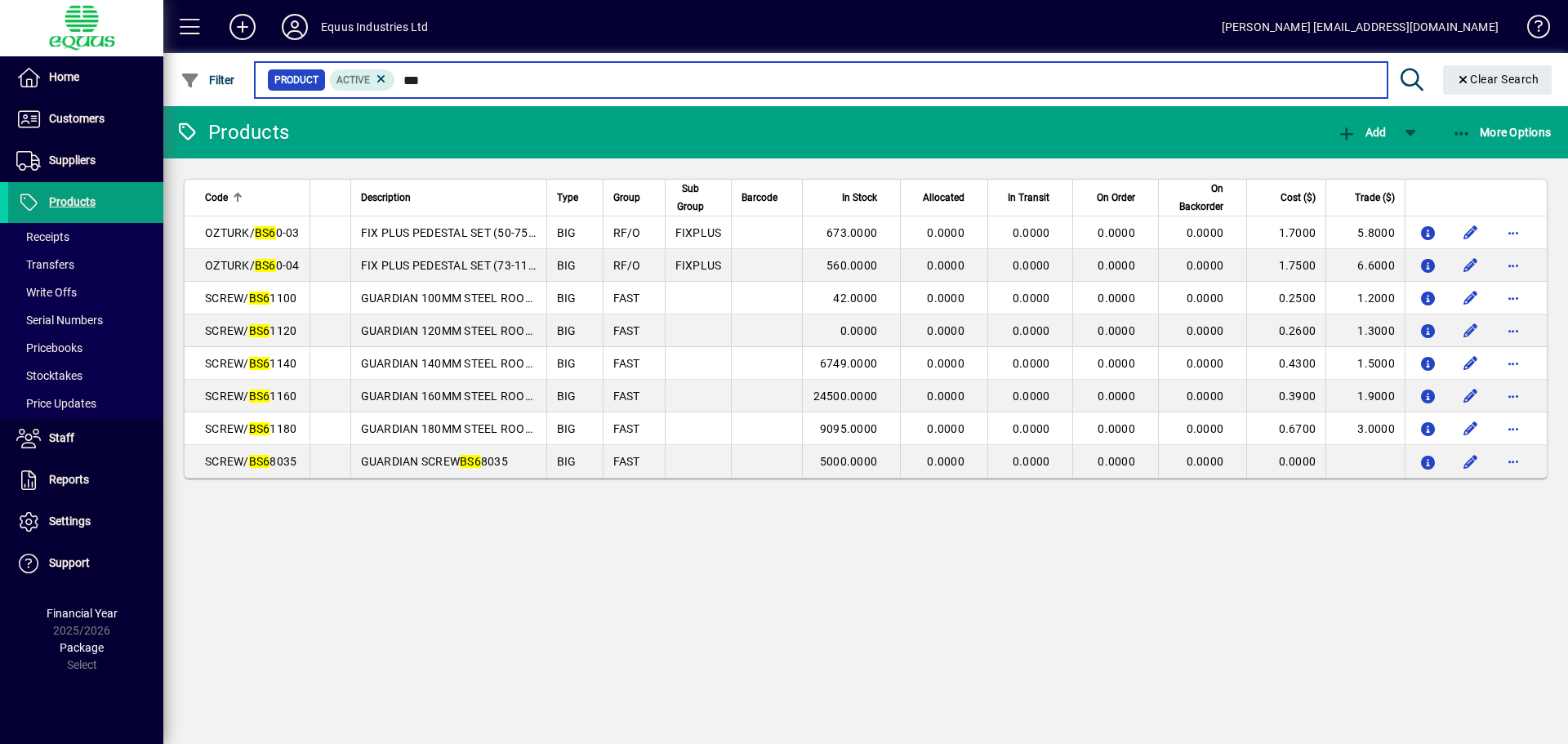
click at [435, 82] on input "***" at bounding box center [885, 79] width 978 height 23
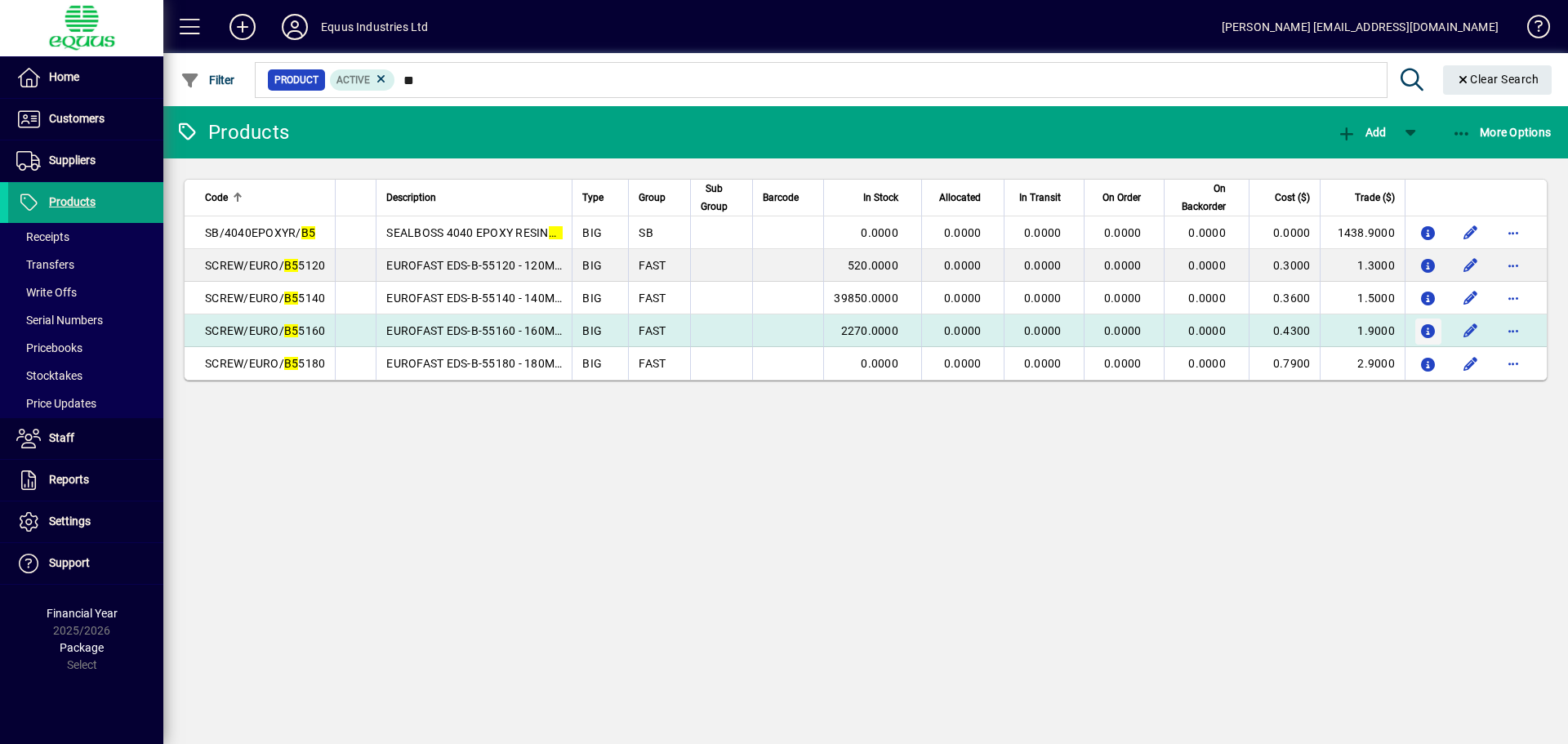
click at [1427, 329] on icon "button" at bounding box center [1428, 332] width 18 height 14
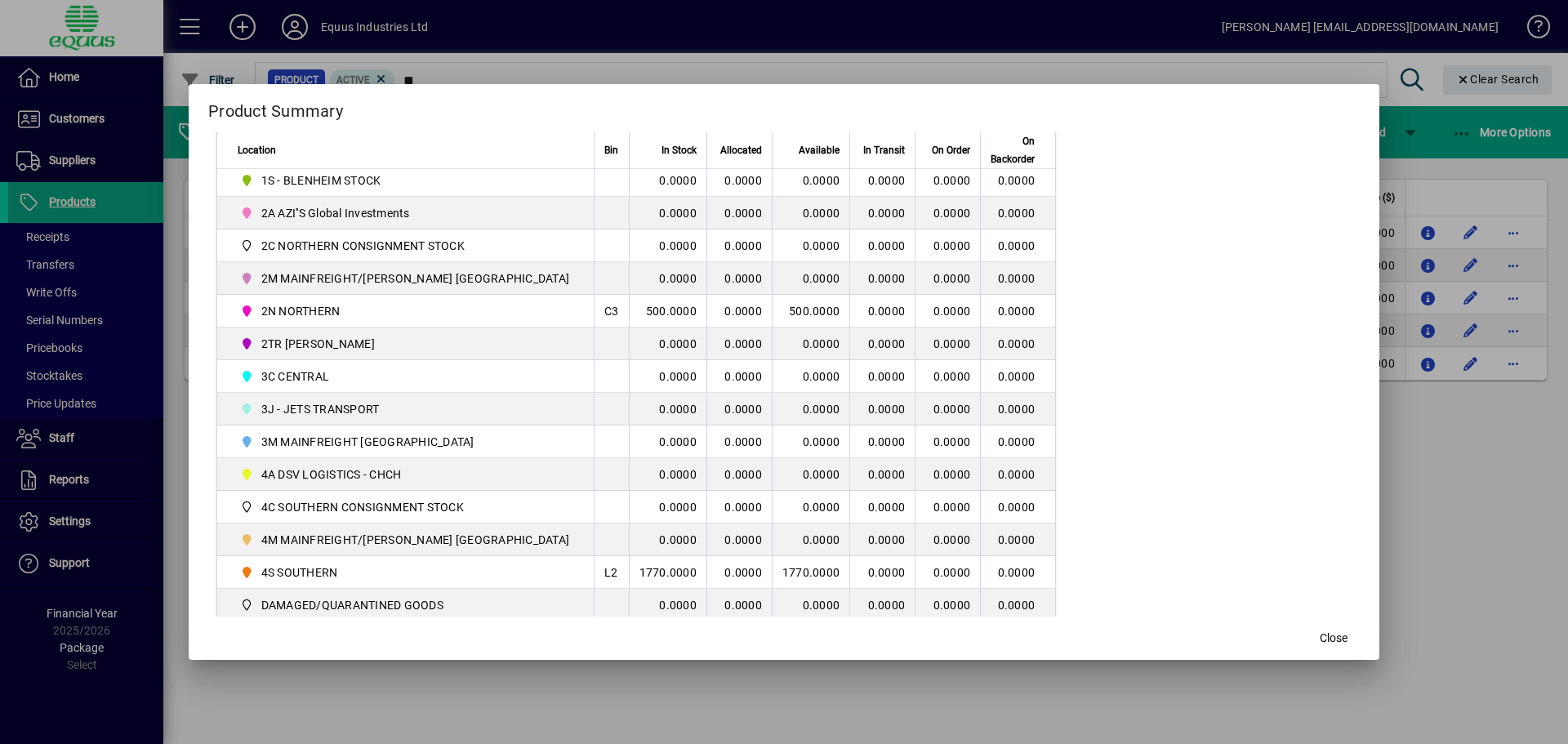
scroll to position [414, 0]
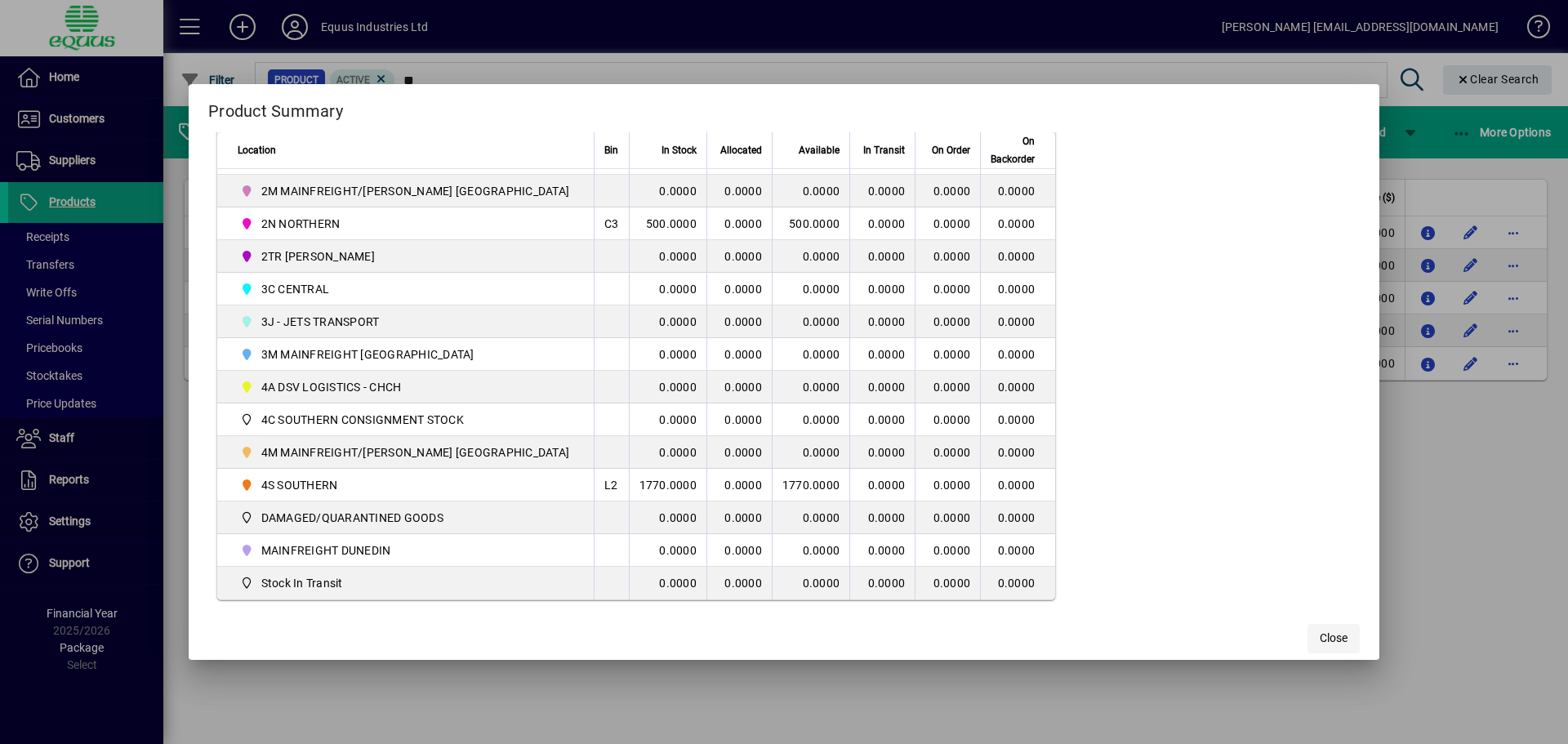
click at [1320, 635] on span "Close" at bounding box center [1334, 638] width 28 height 18
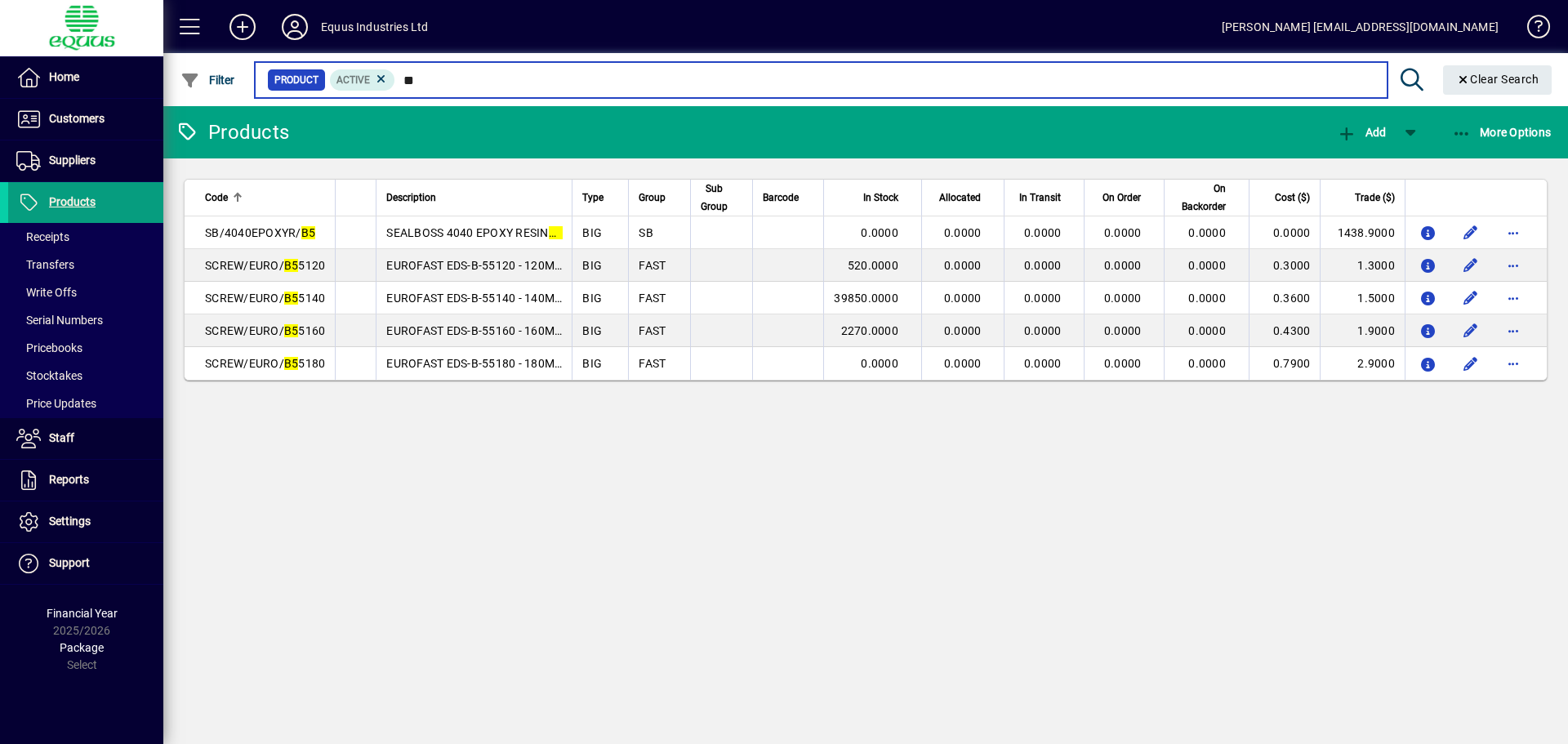
click at [425, 78] on input "**" at bounding box center [885, 79] width 978 height 23
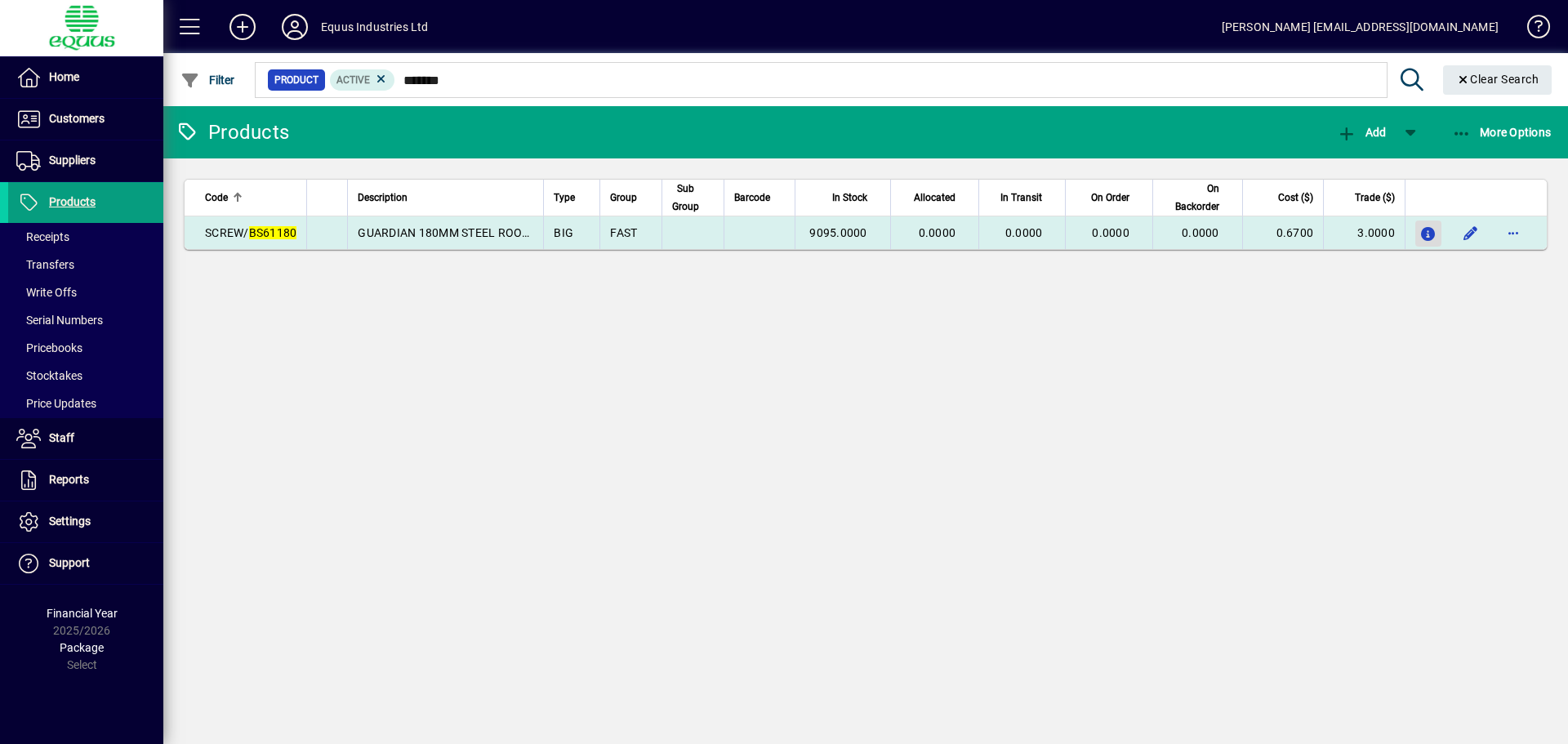
click at [1430, 236] on icon "button" at bounding box center [1428, 234] width 18 height 14
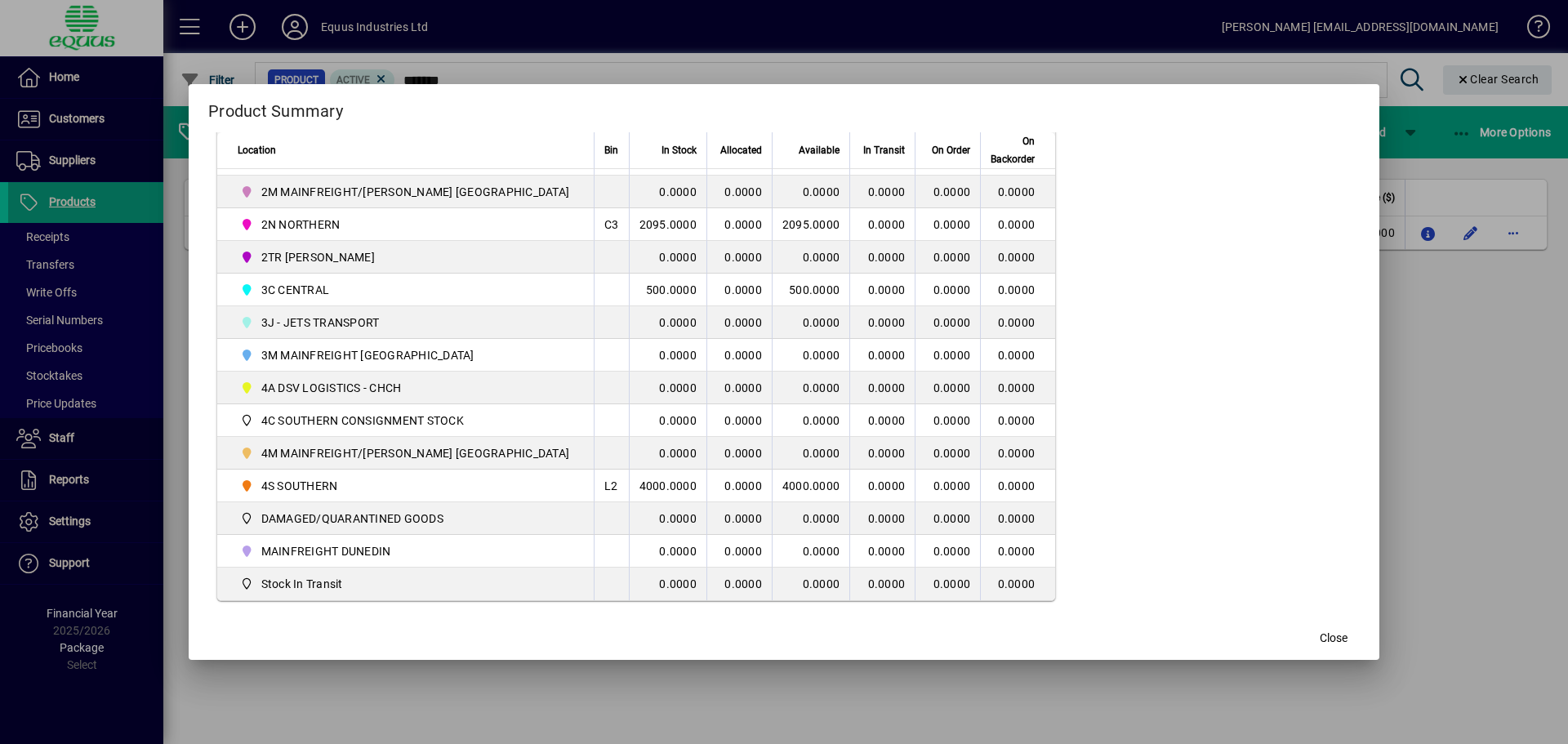
scroll to position [414, 0]
click at [1317, 640] on span "button" at bounding box center [1333, 639] width 53 height 39
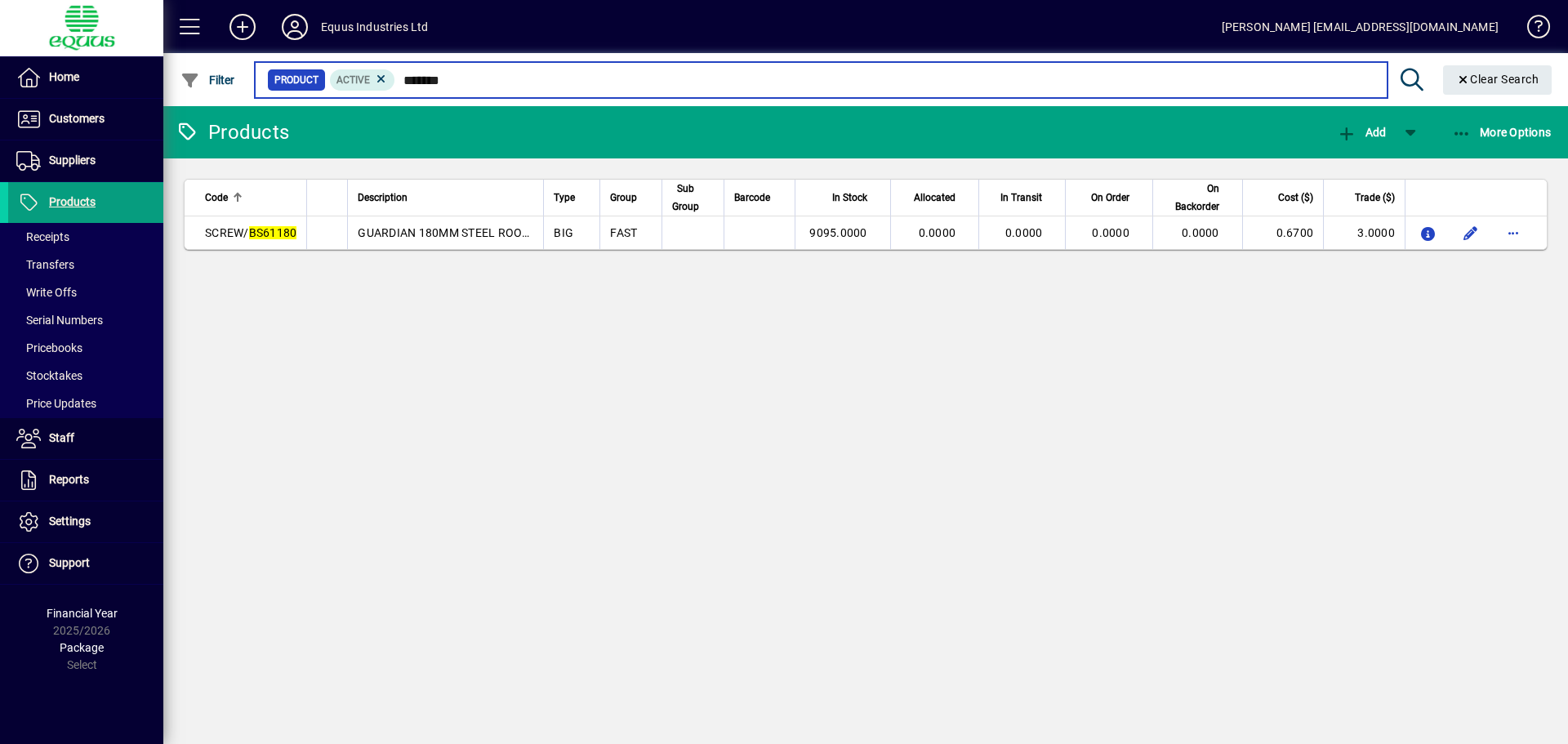
click at [457, 78] on input "*******" at bounding box center [885, 79] width 978 height 23
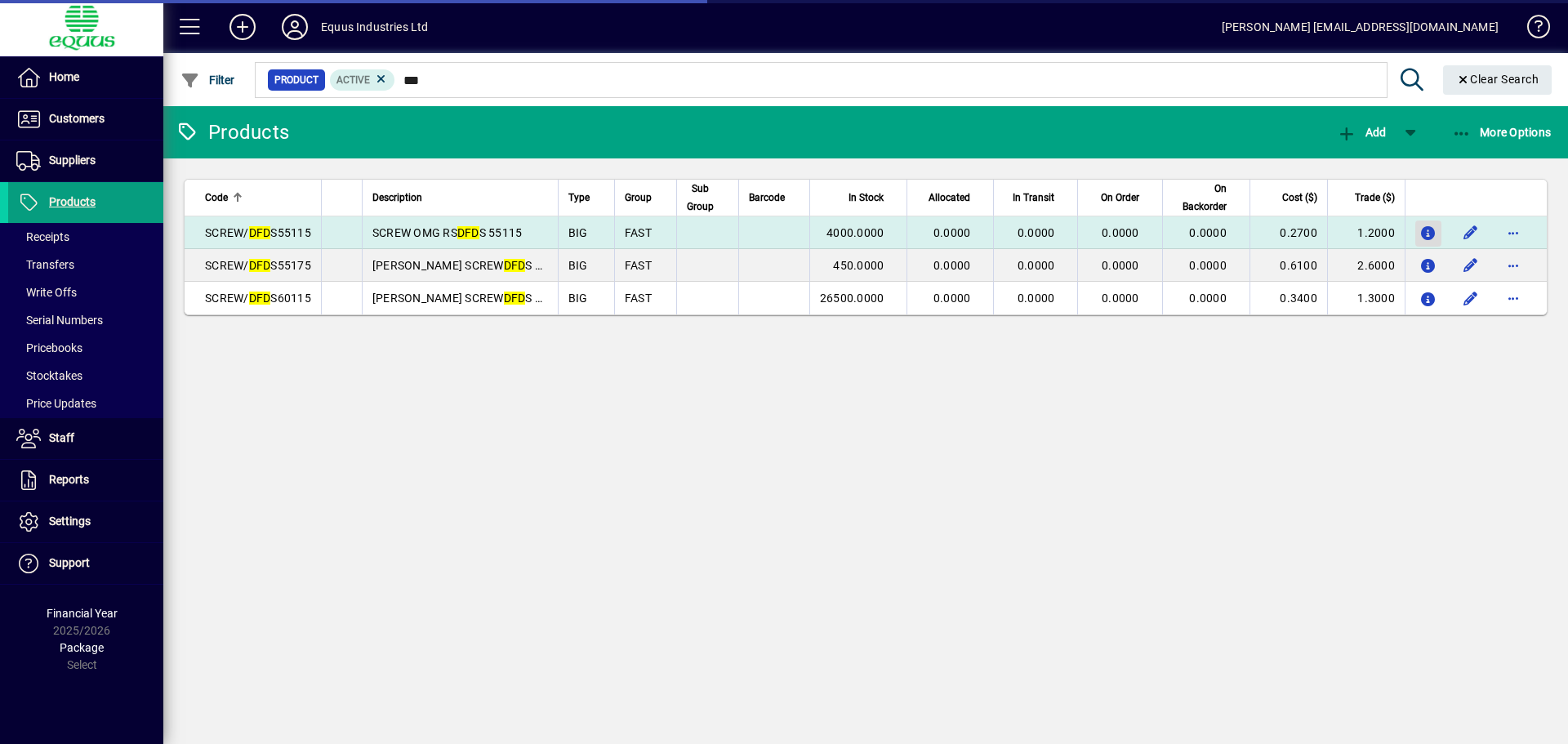
click at [1427, 234] on icon "button" at bounding box center [1428, 234] width 18 height 14
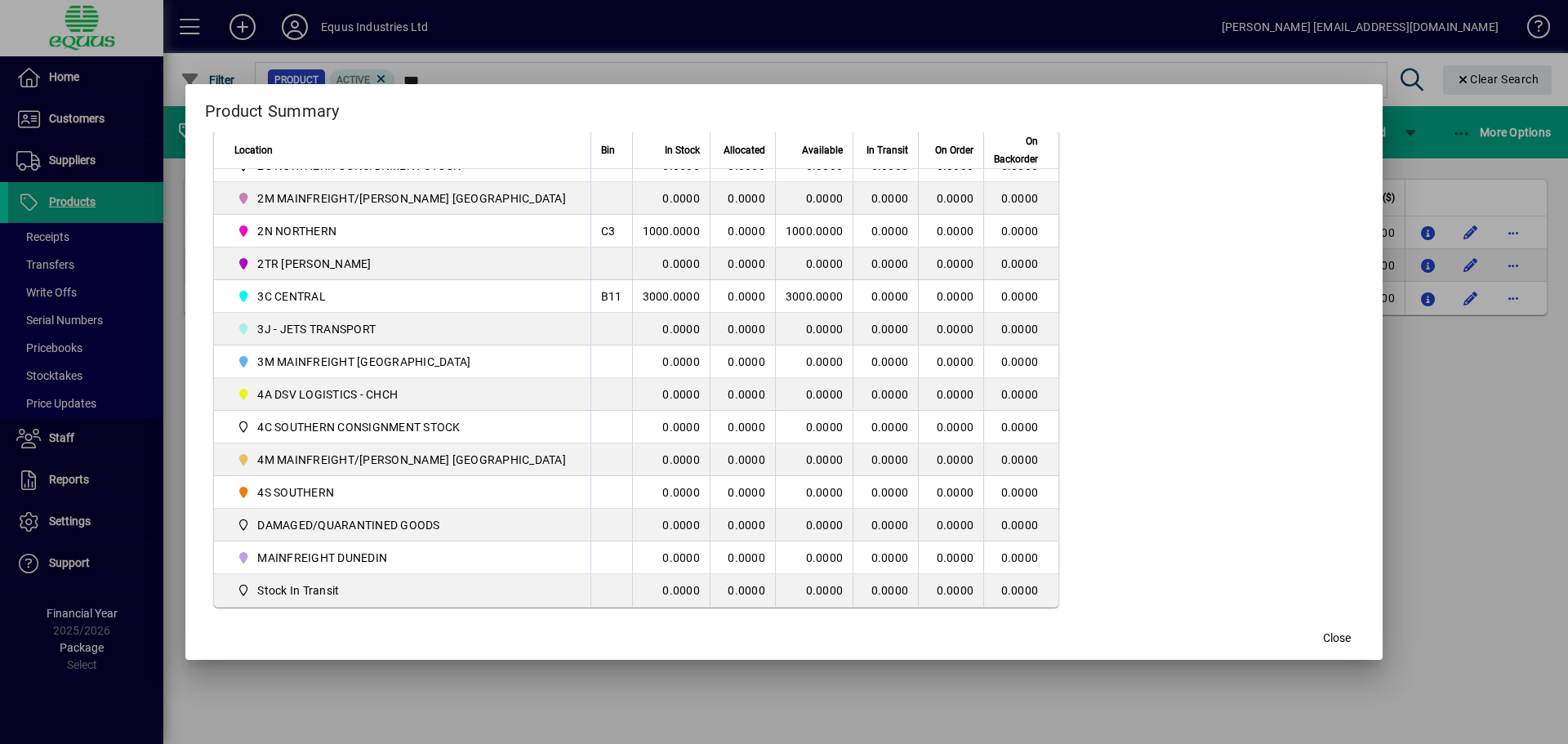
scroll to position [395, 0]
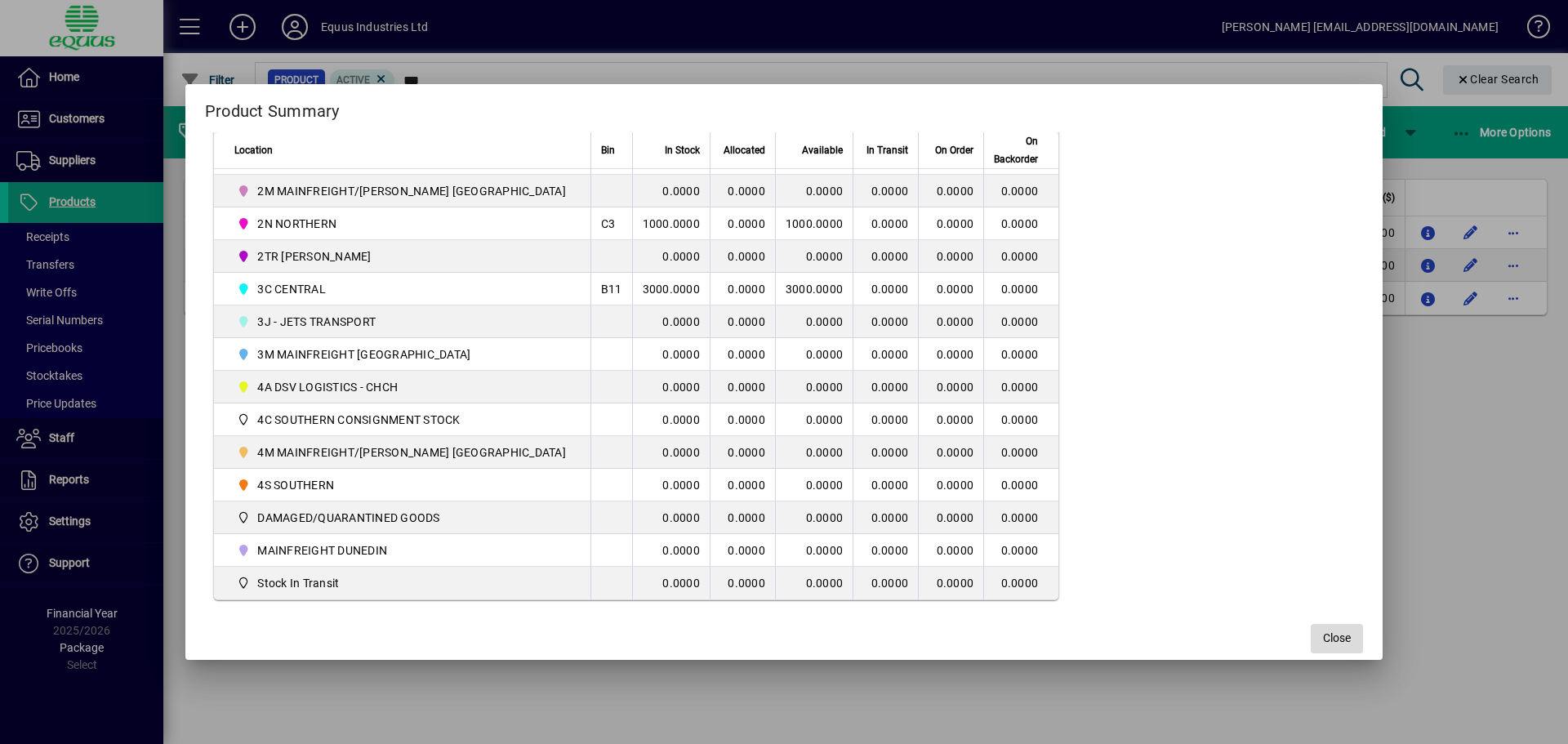
click at [1311, 641] on span "button" at bounding box center [1337, 639] width 53 height 39
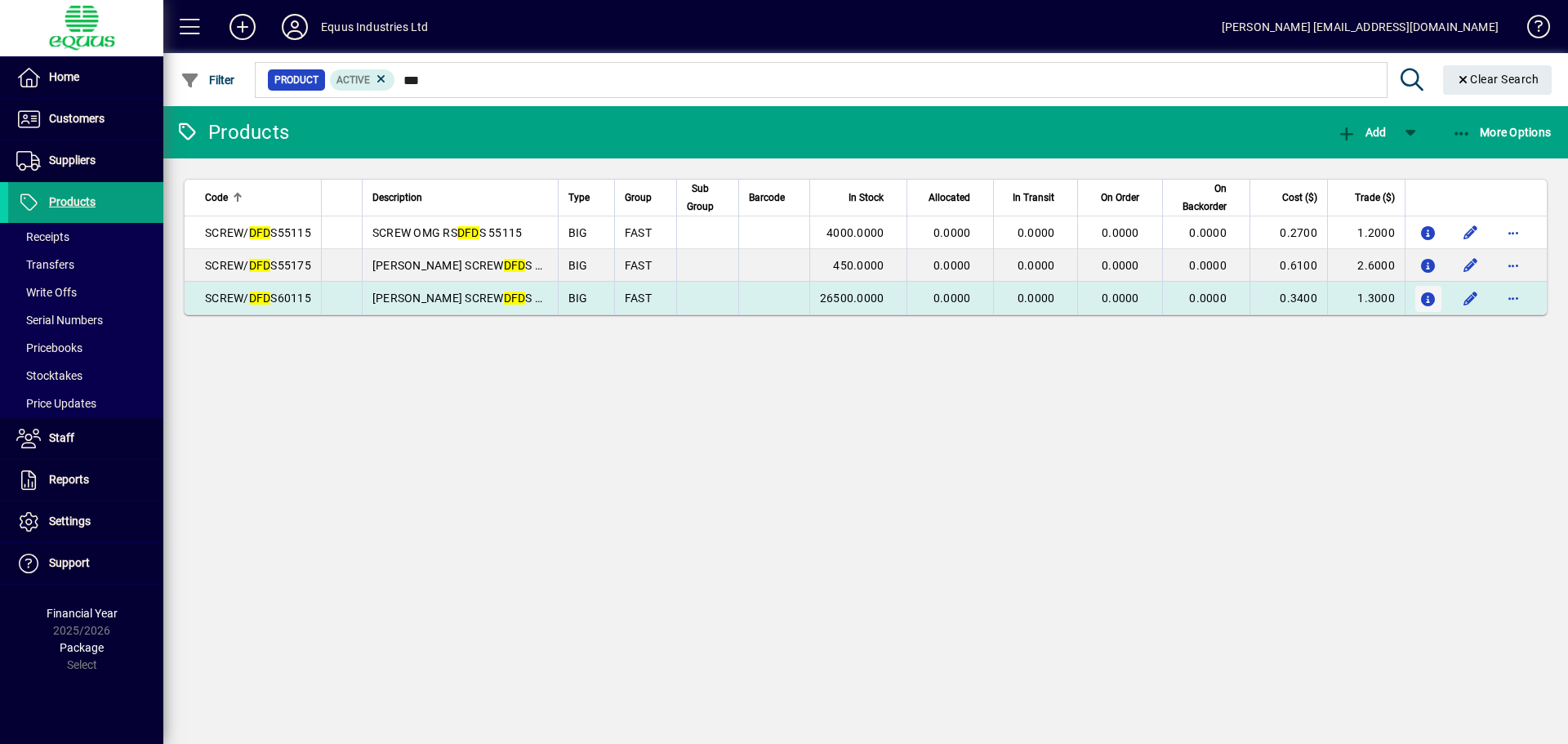
click at [1427, 298] on icon "button" at bounding box center [1428, 299] width 18 height 14
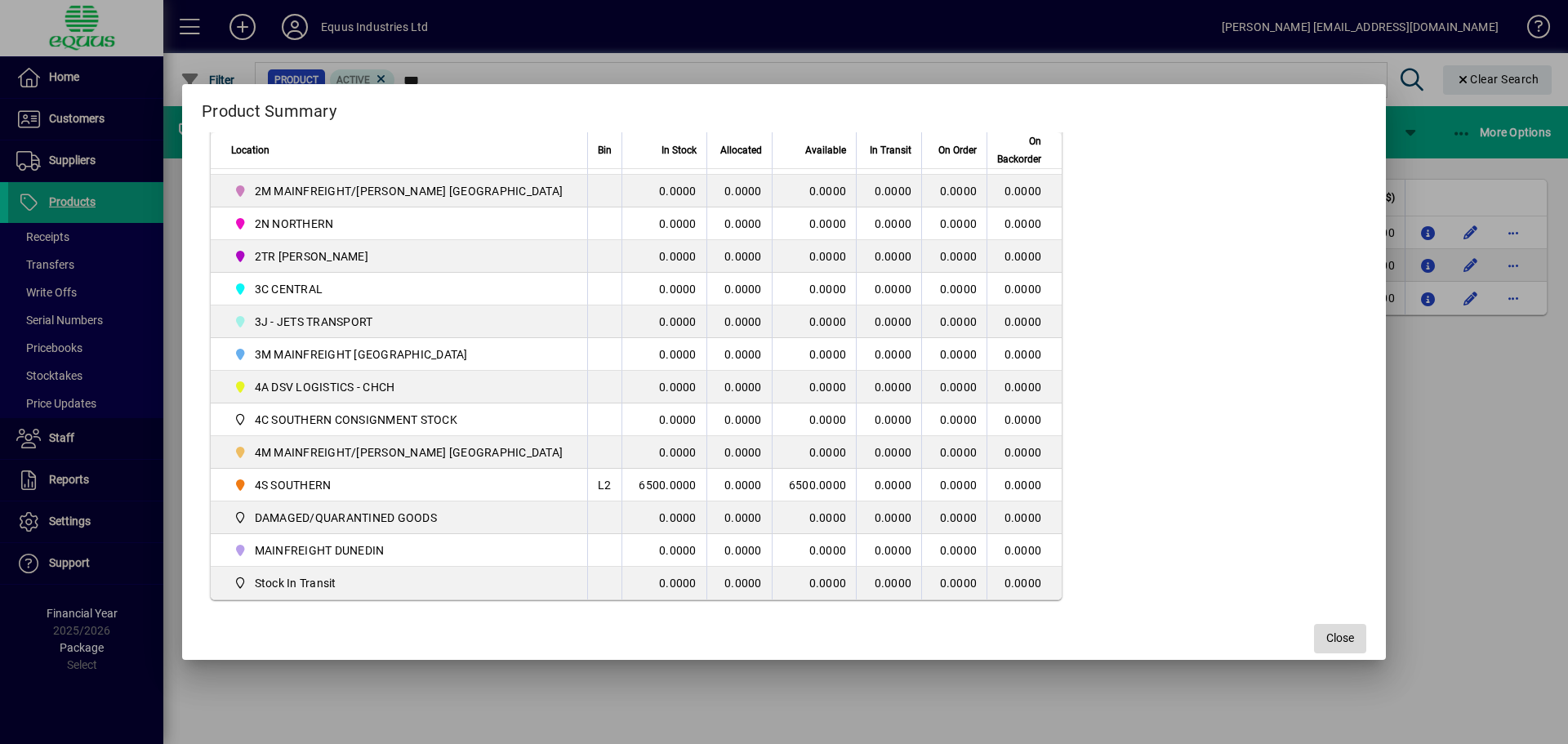
click at [1327, 637] on span "Close" at bounding box center [1341, 638] width 28 height 18
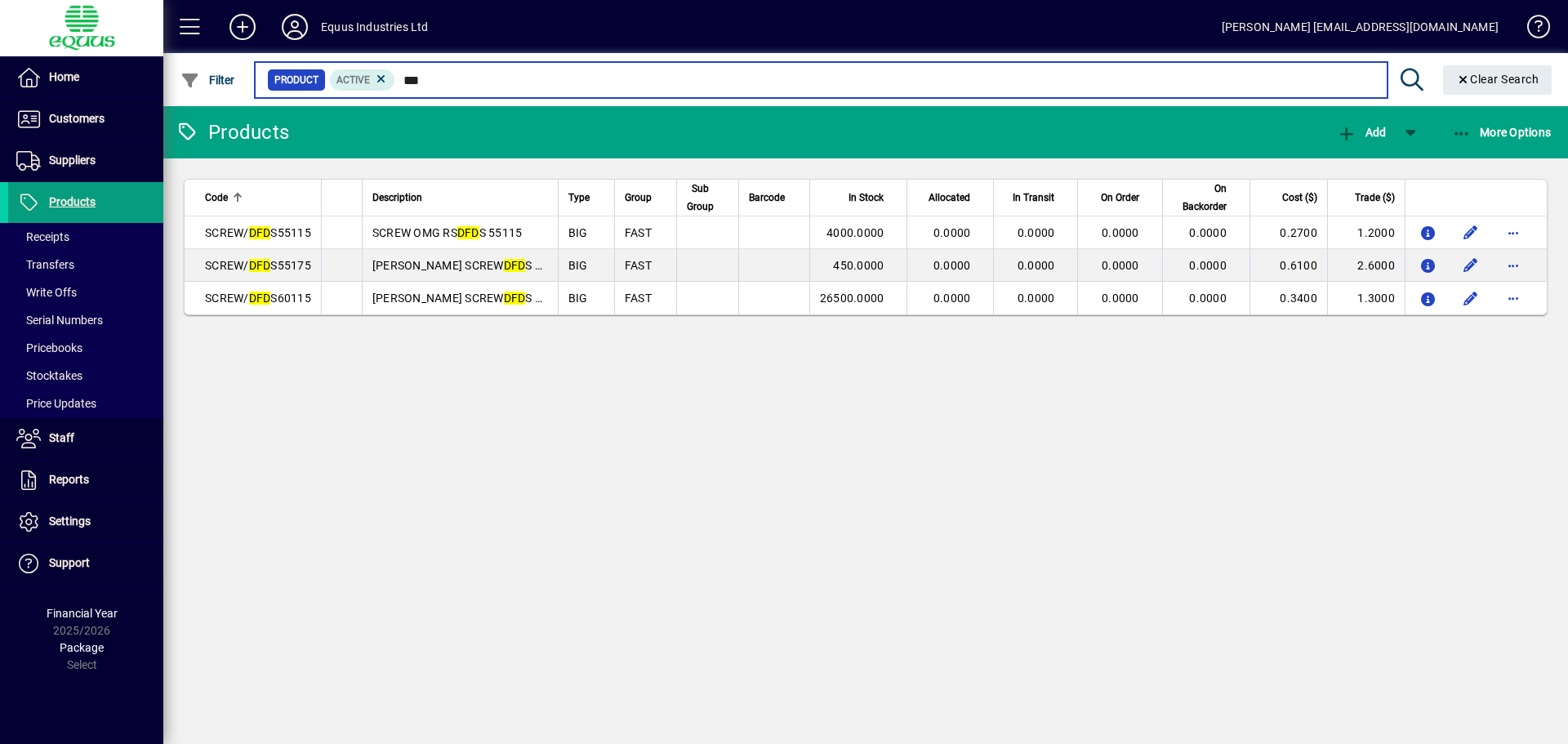
click at [433, 79] on input "***" at bounding box center [885, 79] width 978 height 23
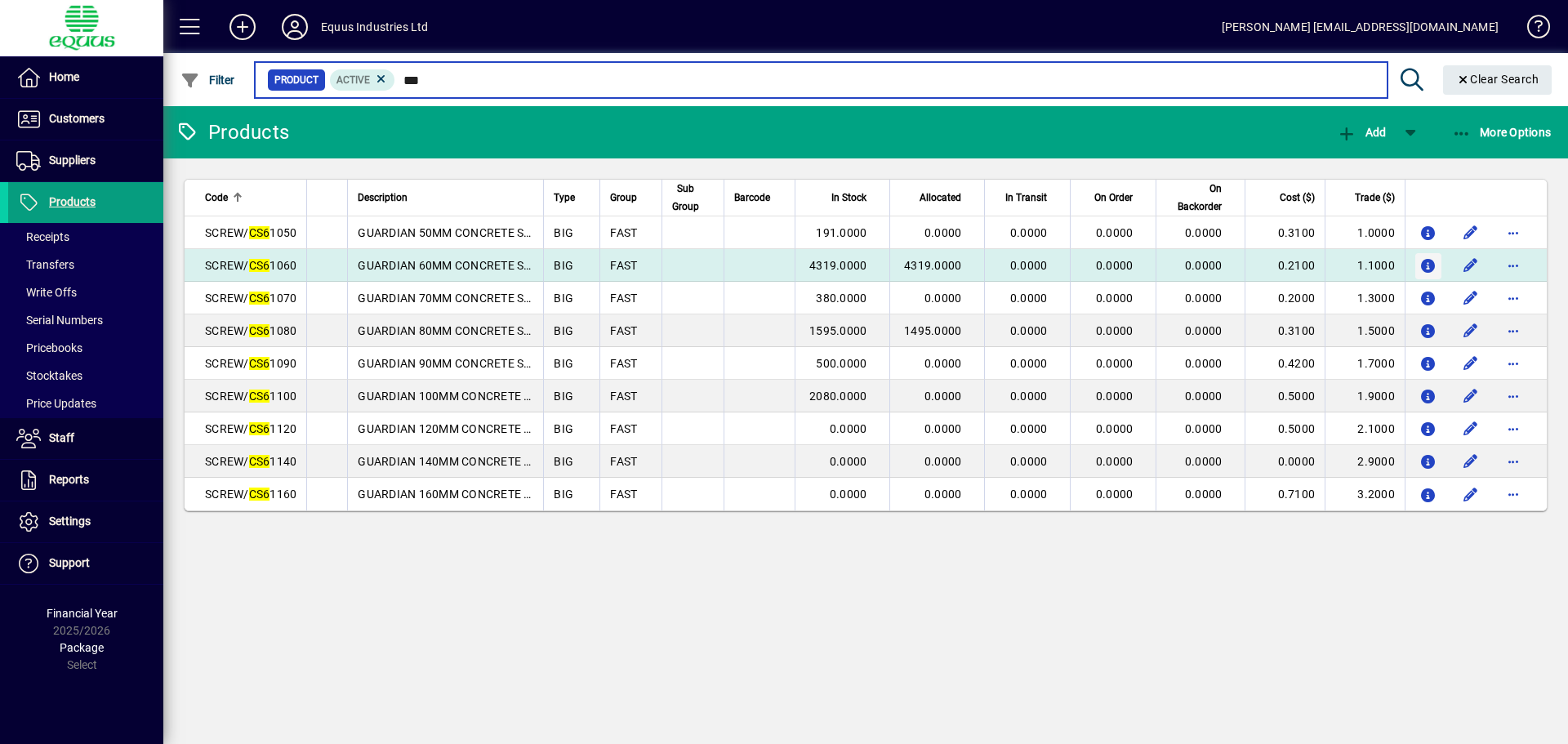
type input "***"
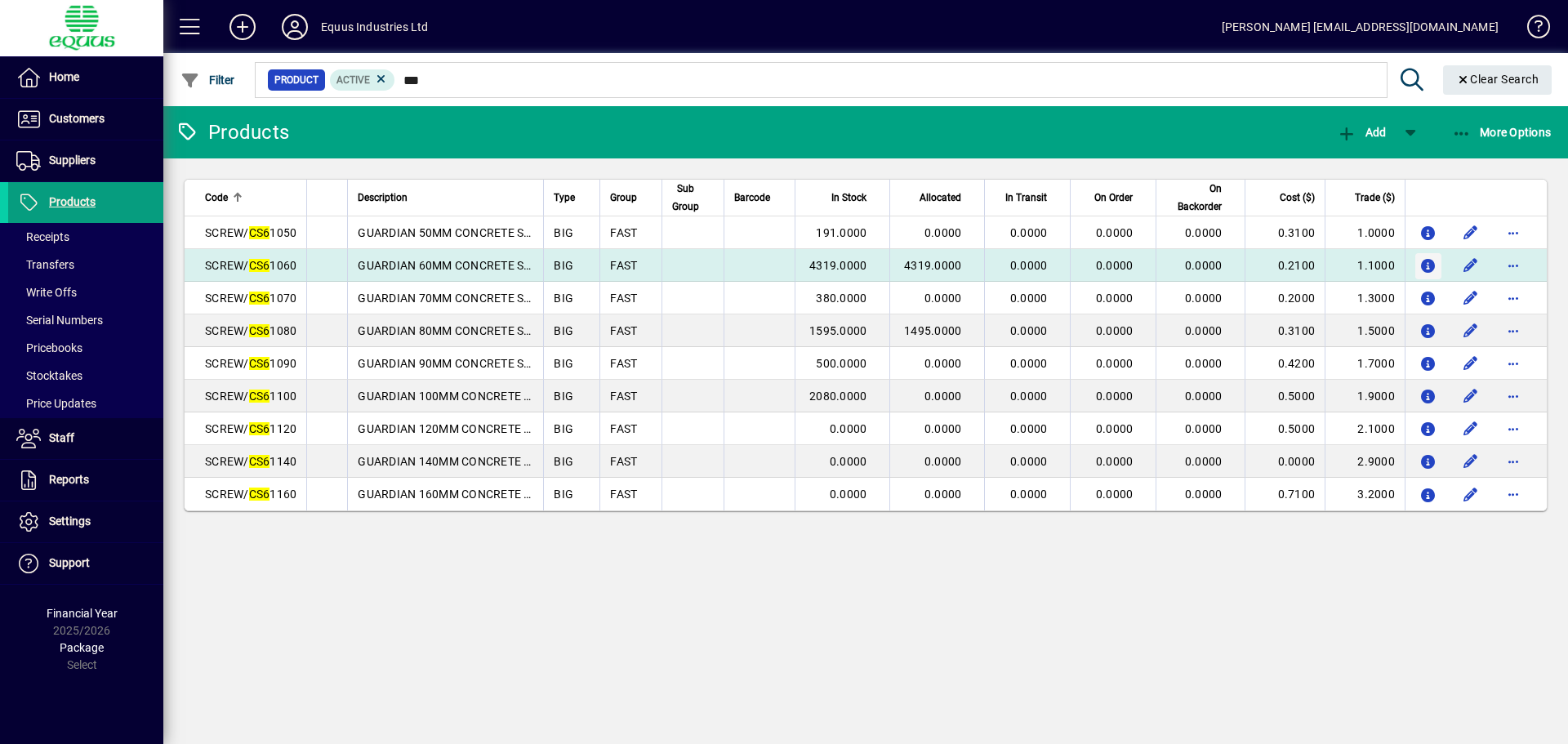
click at [1436, 266] on icon "button" at bounding box center [1428, 266] width 18 height 14
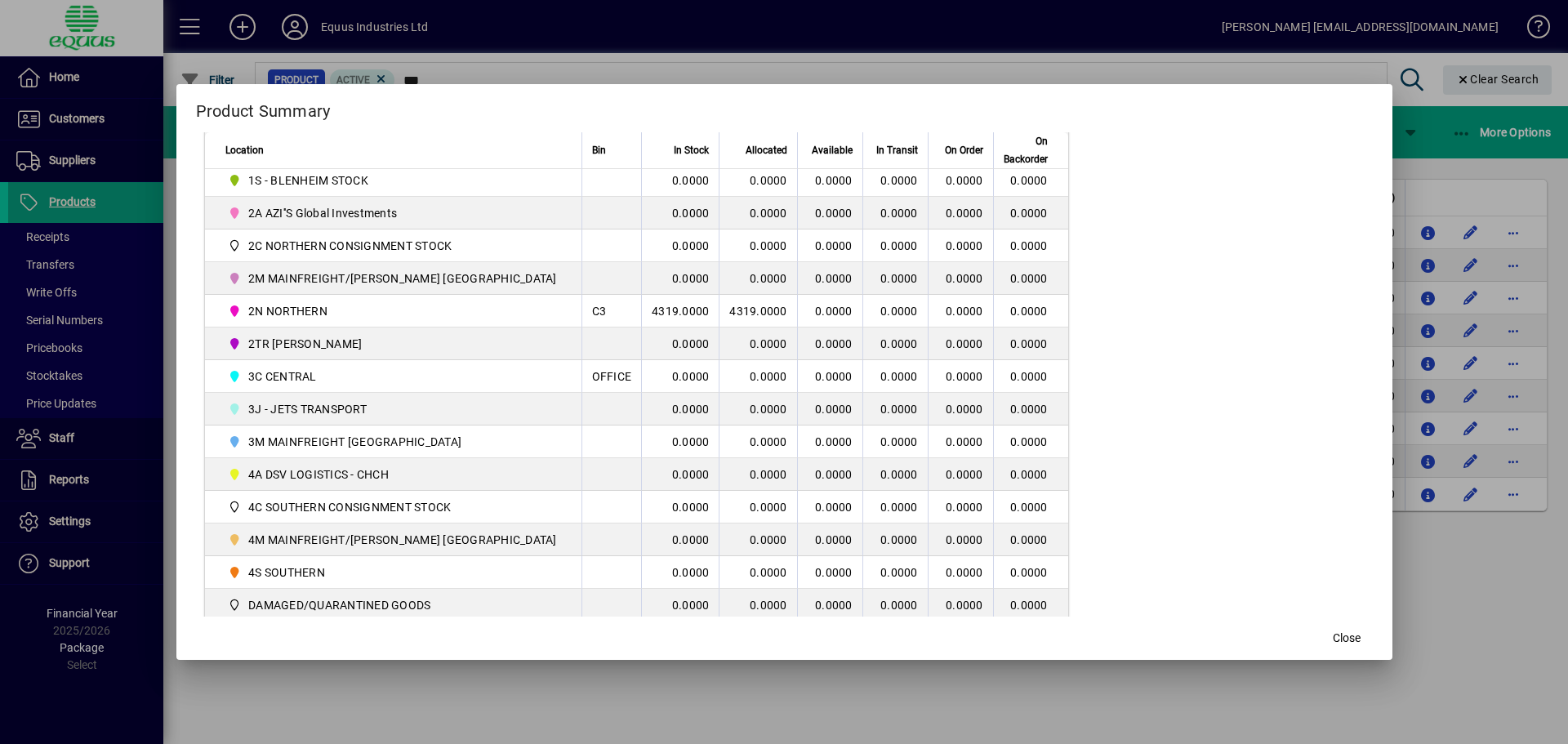
scroll to position [414, 0]
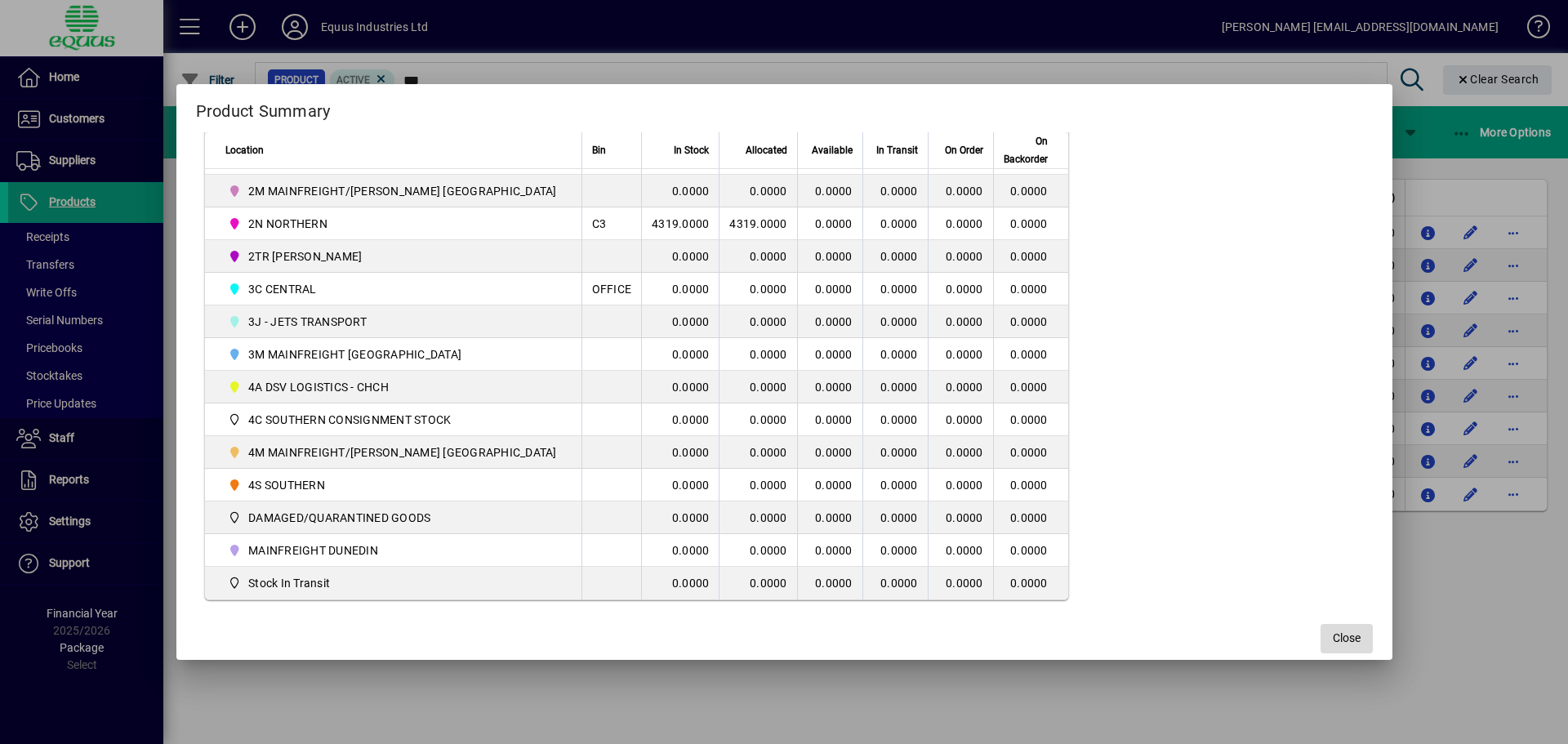
click at [1333, 632] on span "Close" at bounding box center [1347, 638] width 28 height 18
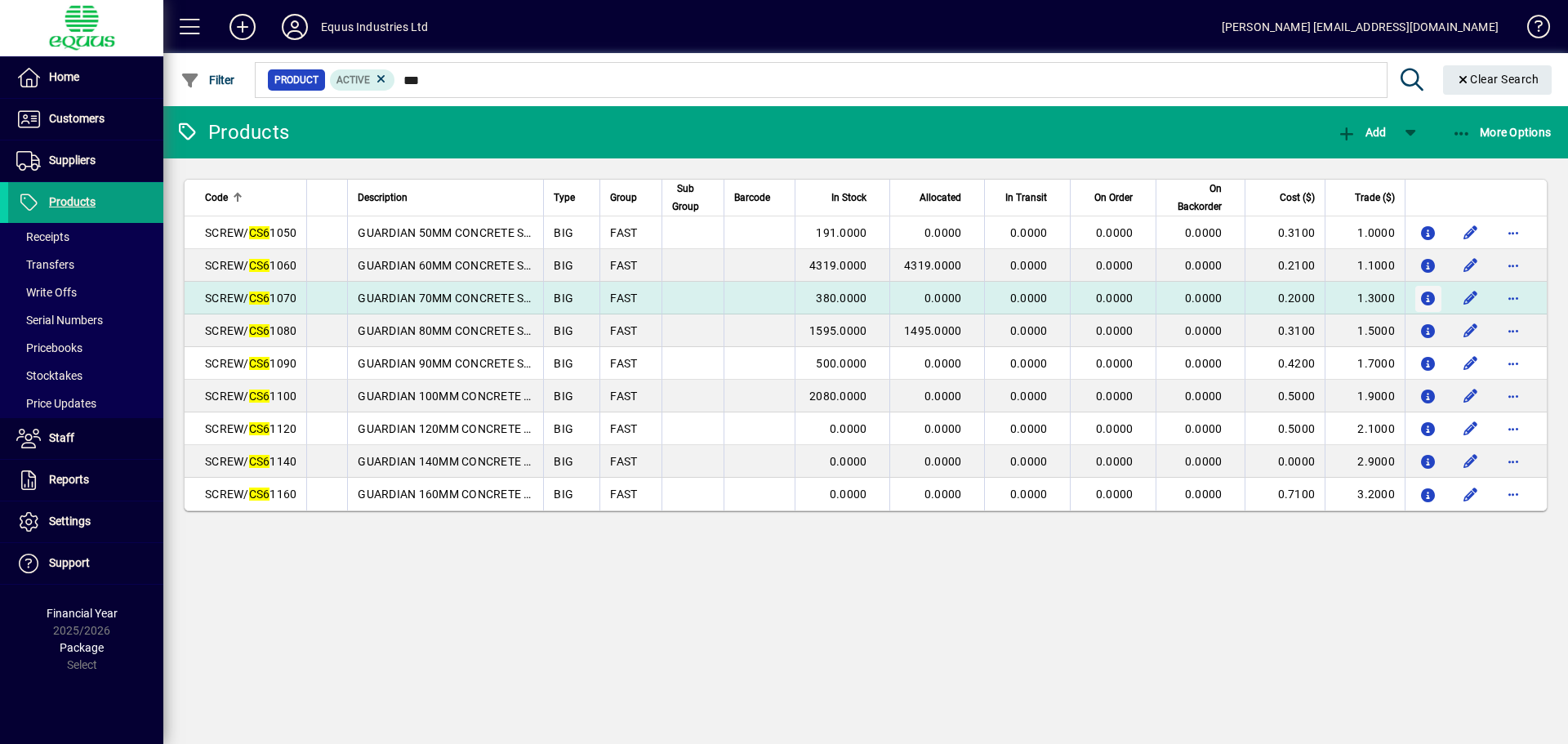
click at [1427, 297] on icon "button" at bounding box center [1428, 299] width 18 height 14
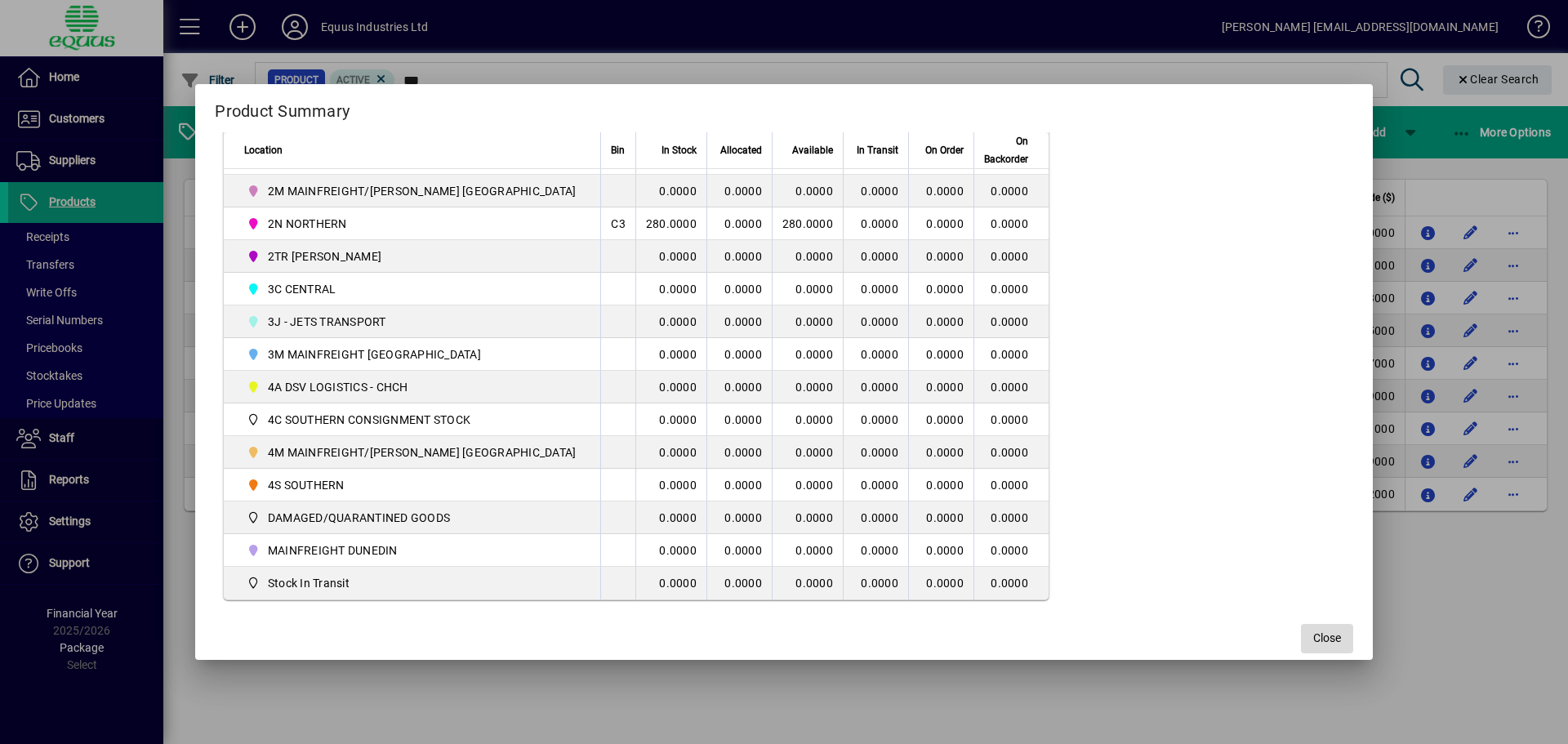
click at [1314, 640] on span "Close" at bounding box center [1328, 638] width 28 height 18
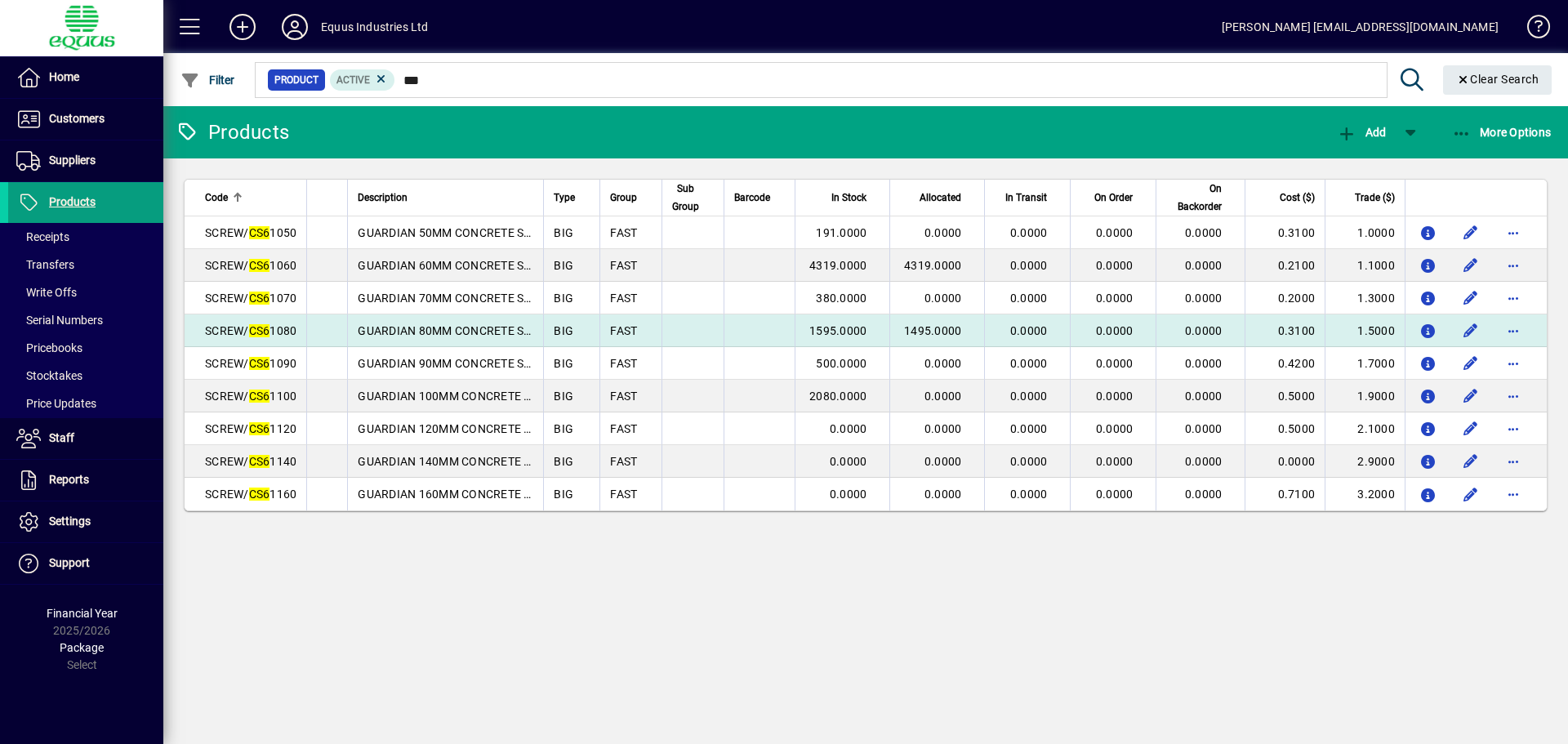
click at [282, 332] on span "SCREW/ CS6 1080" at bounding box center [251, 331] width 92 height 13
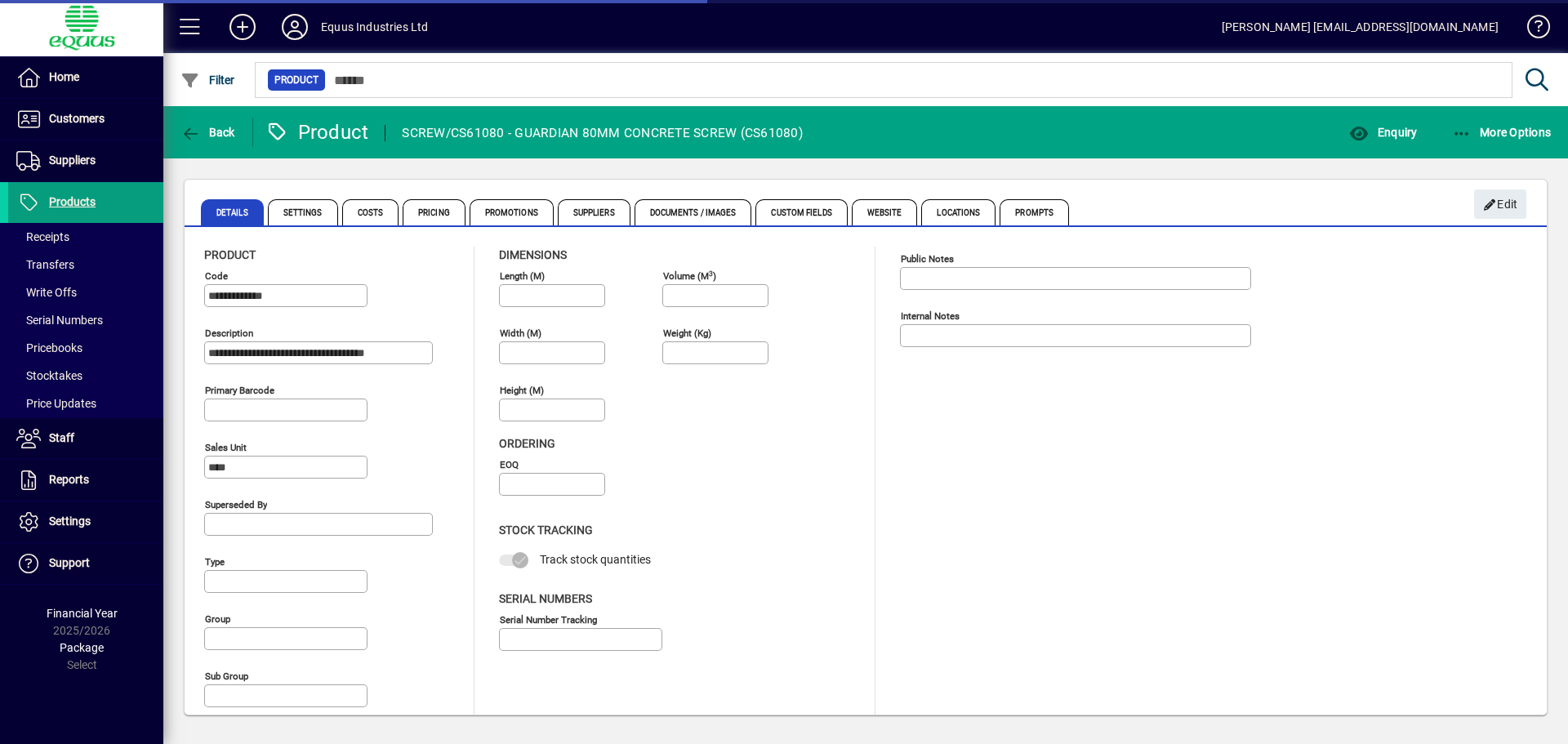
type input "**********"
type input "****"
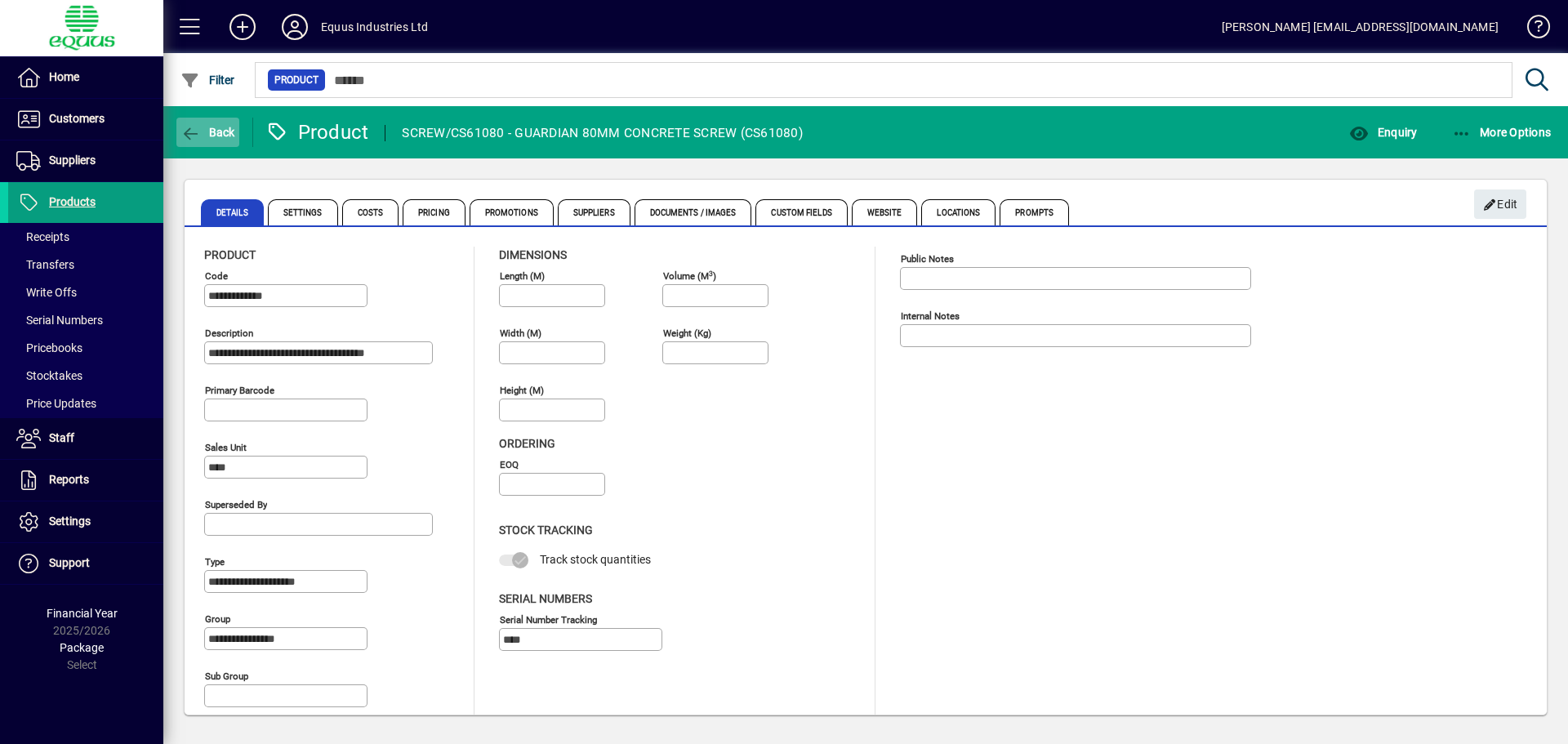
click at [217, 128] on span "Back" at bounding box center [207, 132] width 55 height 13
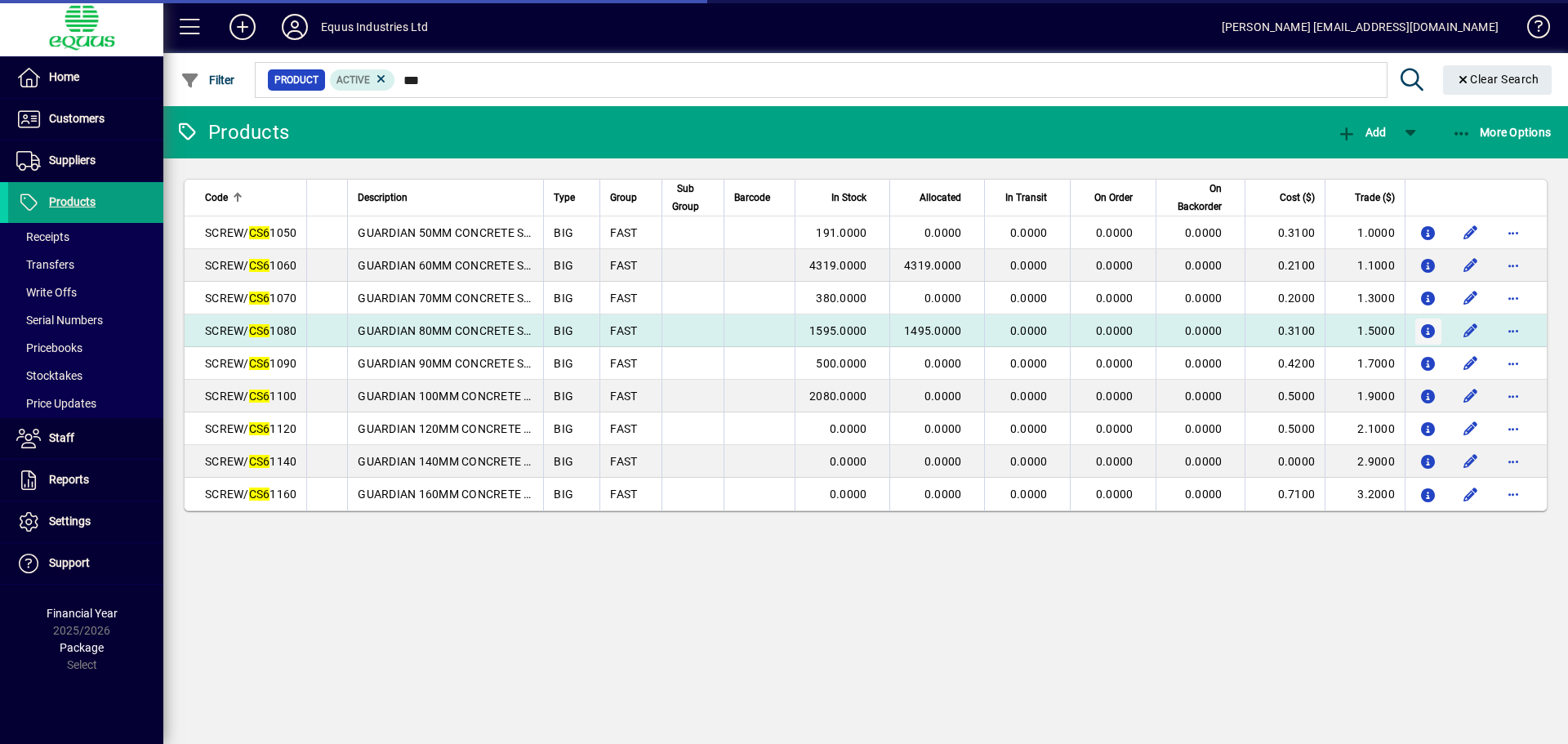
click at [1436, 328] on icon "button" at bounding box center [1428, 332] width 18 height 14
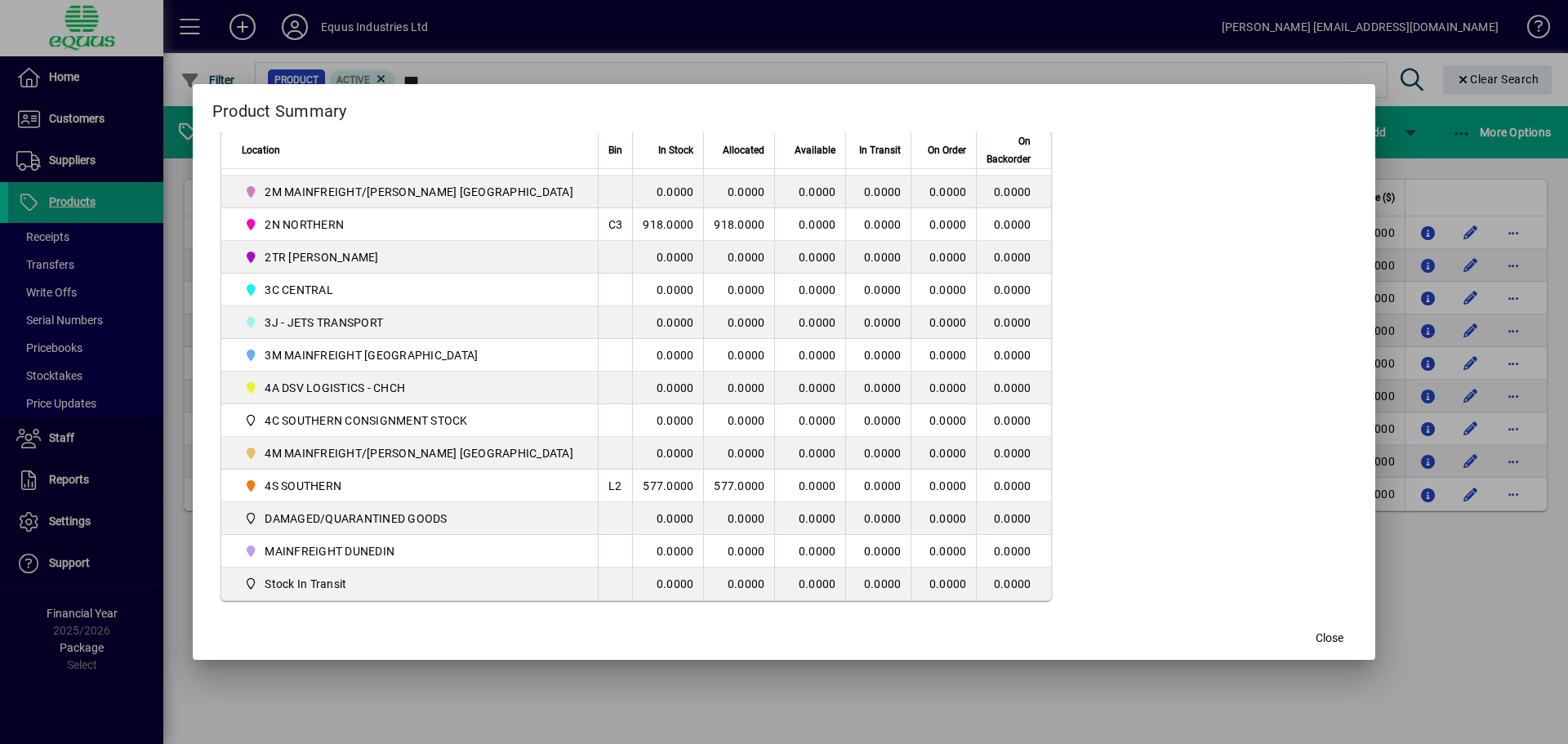
scroll to position [414, 0]
click at [1304, 638] on span "button" at bounding box center [1329, 639] width 53 height 39
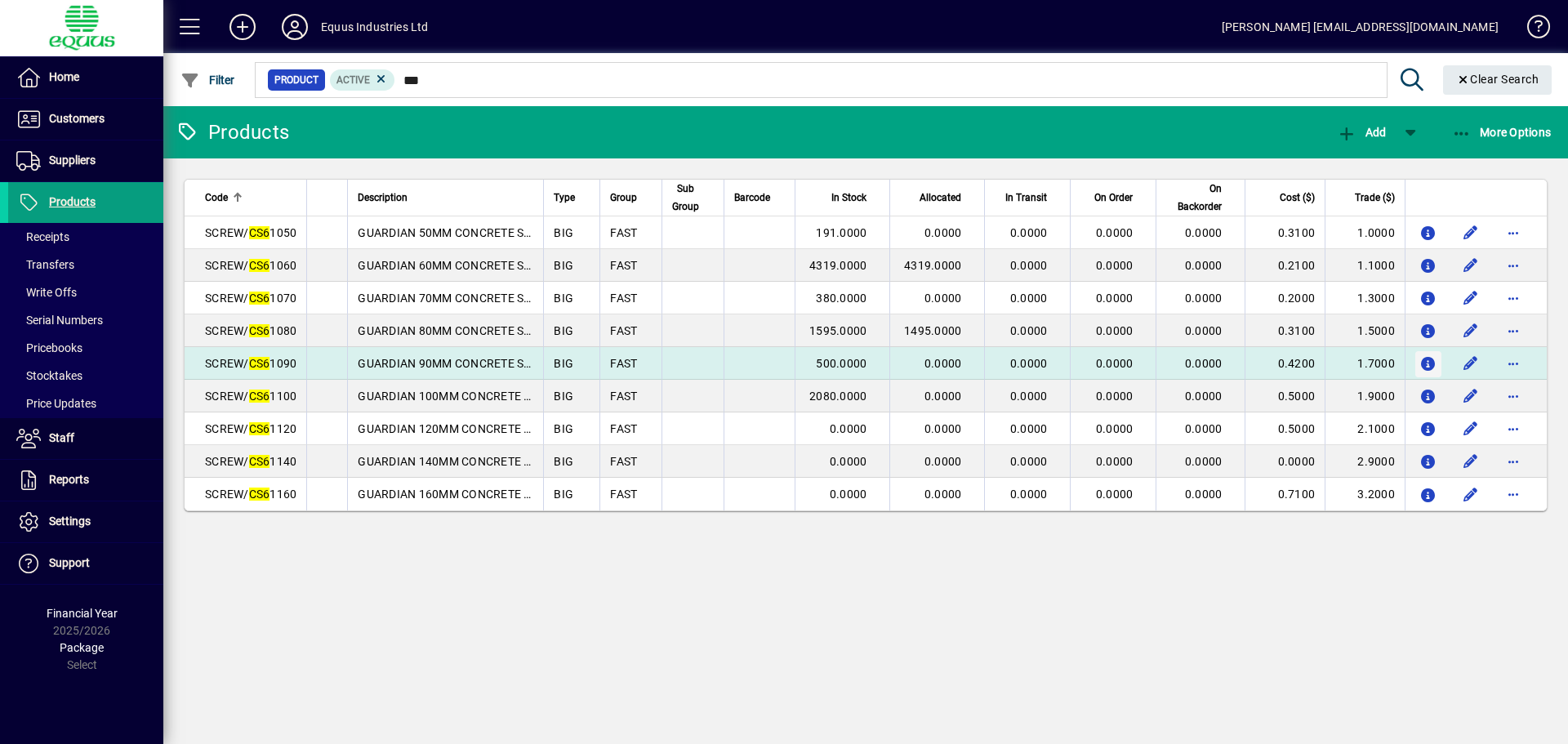
click at [1420, 366] on icon "button" at bounding box center [1428, 364] width 18 height 14
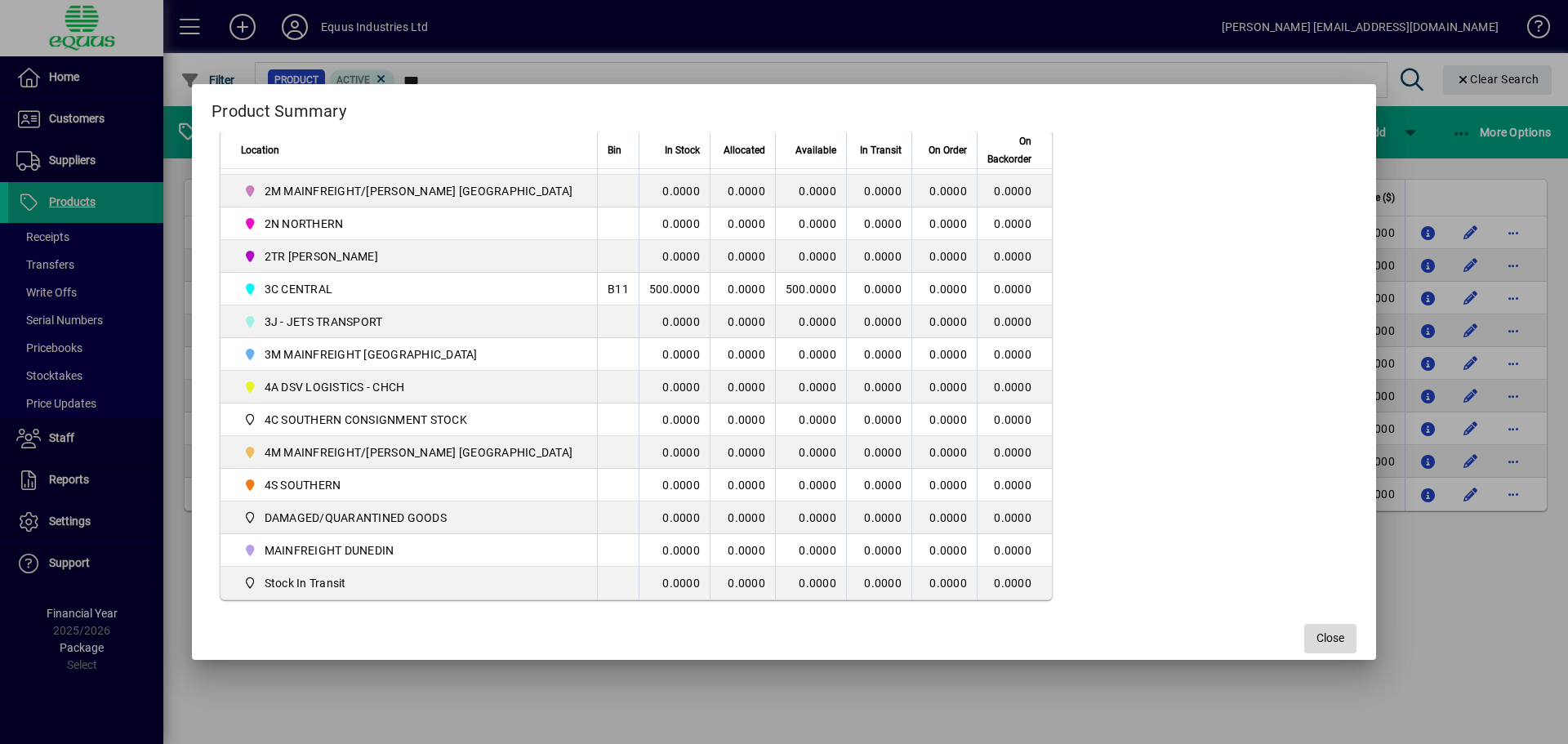
click at [1317, 633] on span "Close" at bounding box center [1330, 638] width 28 height 18
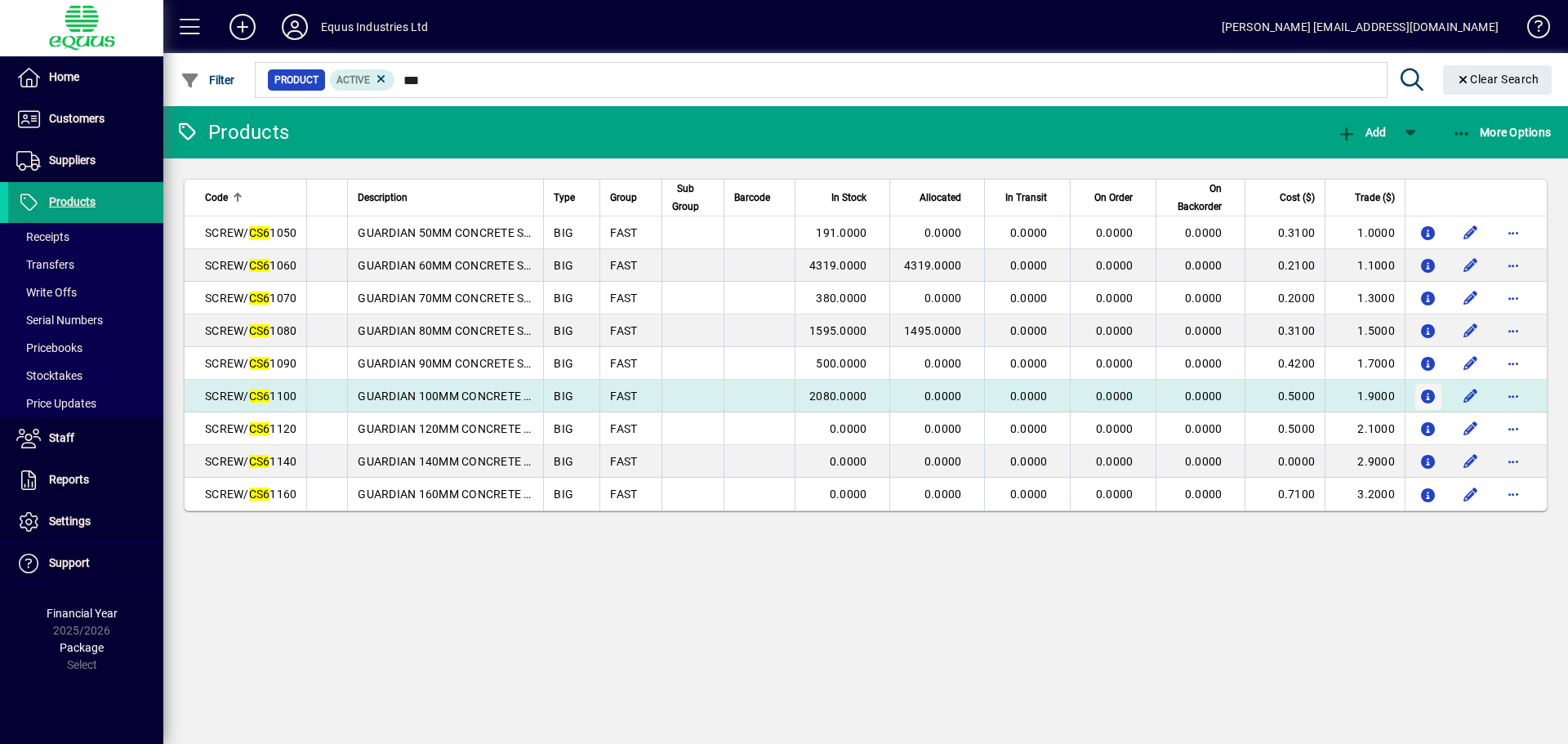
click at [1431, 396] on icon "button" at bounding box center [1428, 396] width 18 height 14
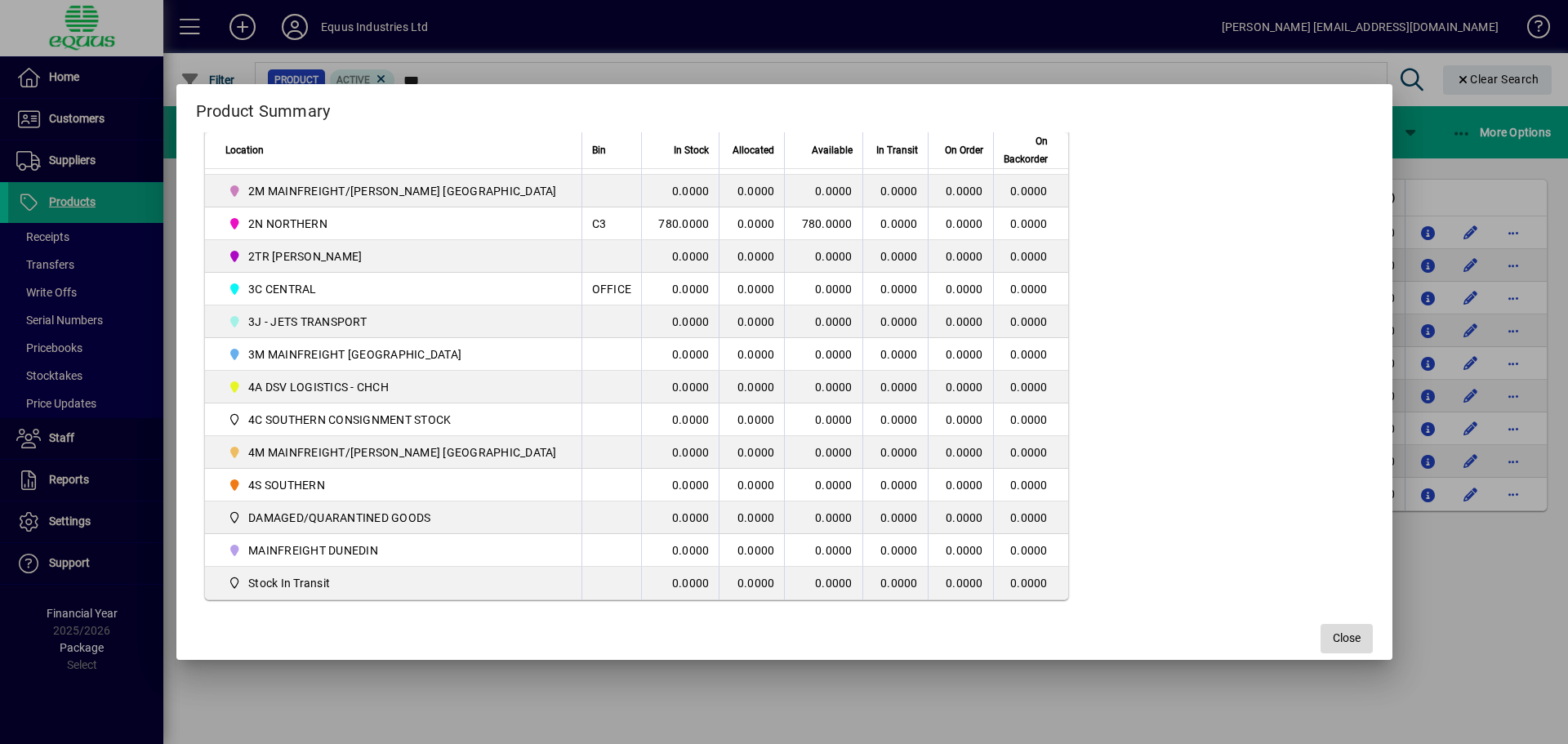
click at [1333, 630] on span "Close" at bounding box center [1347, 638] width 28 height 18
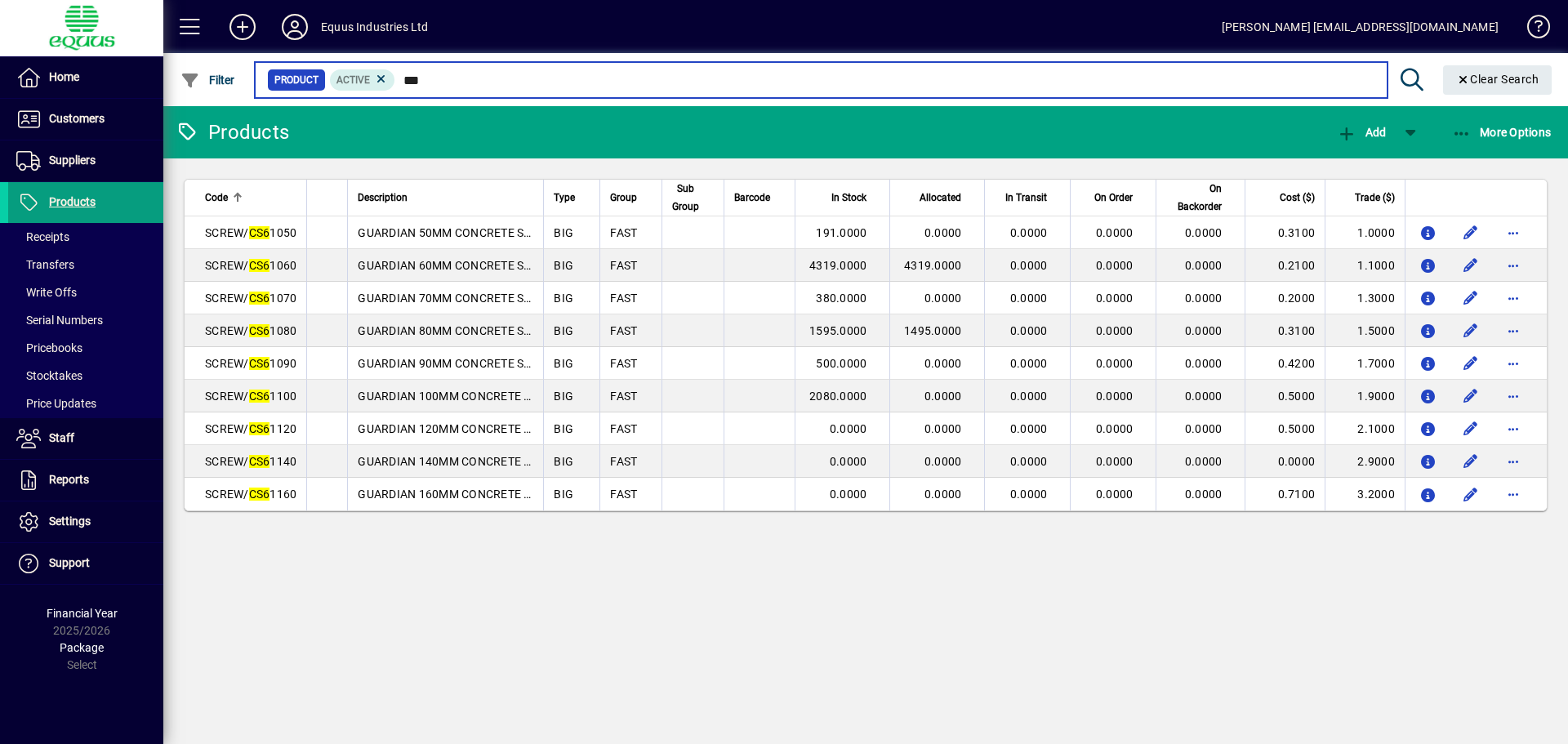
click at [435, 86] on input "***" at bounding box center [885, 79] width 978 height 23
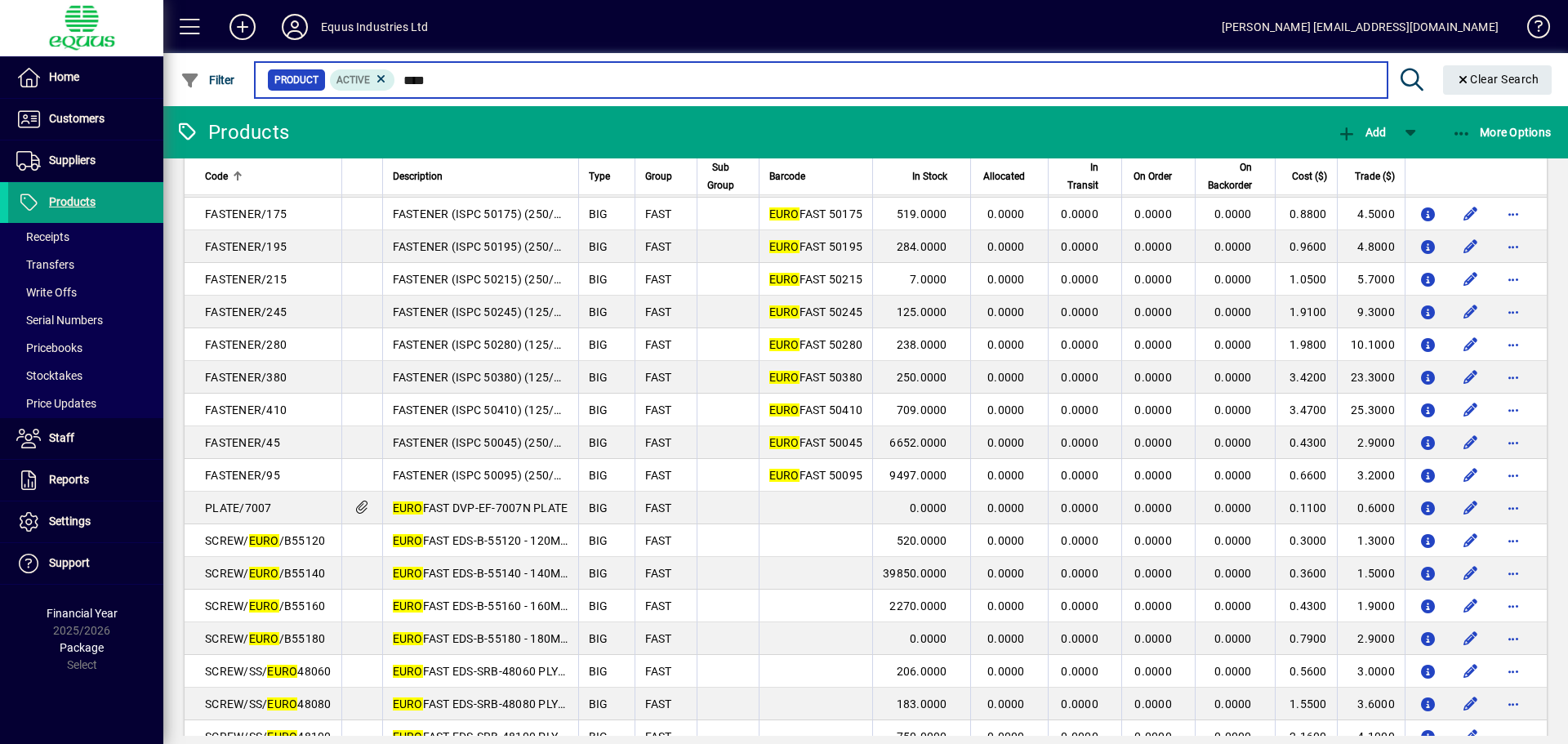
scroll to position [221, 0]
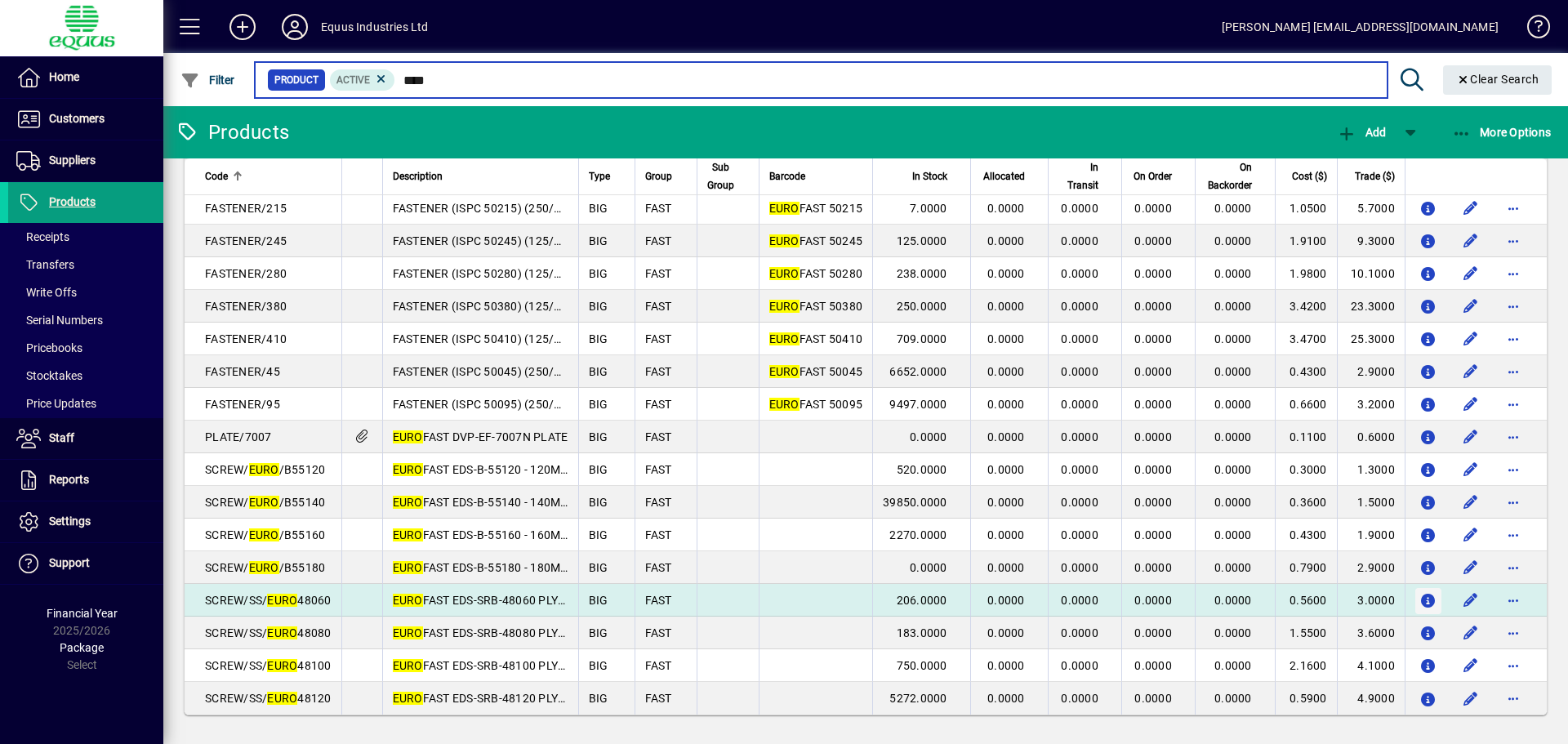
type input "****"
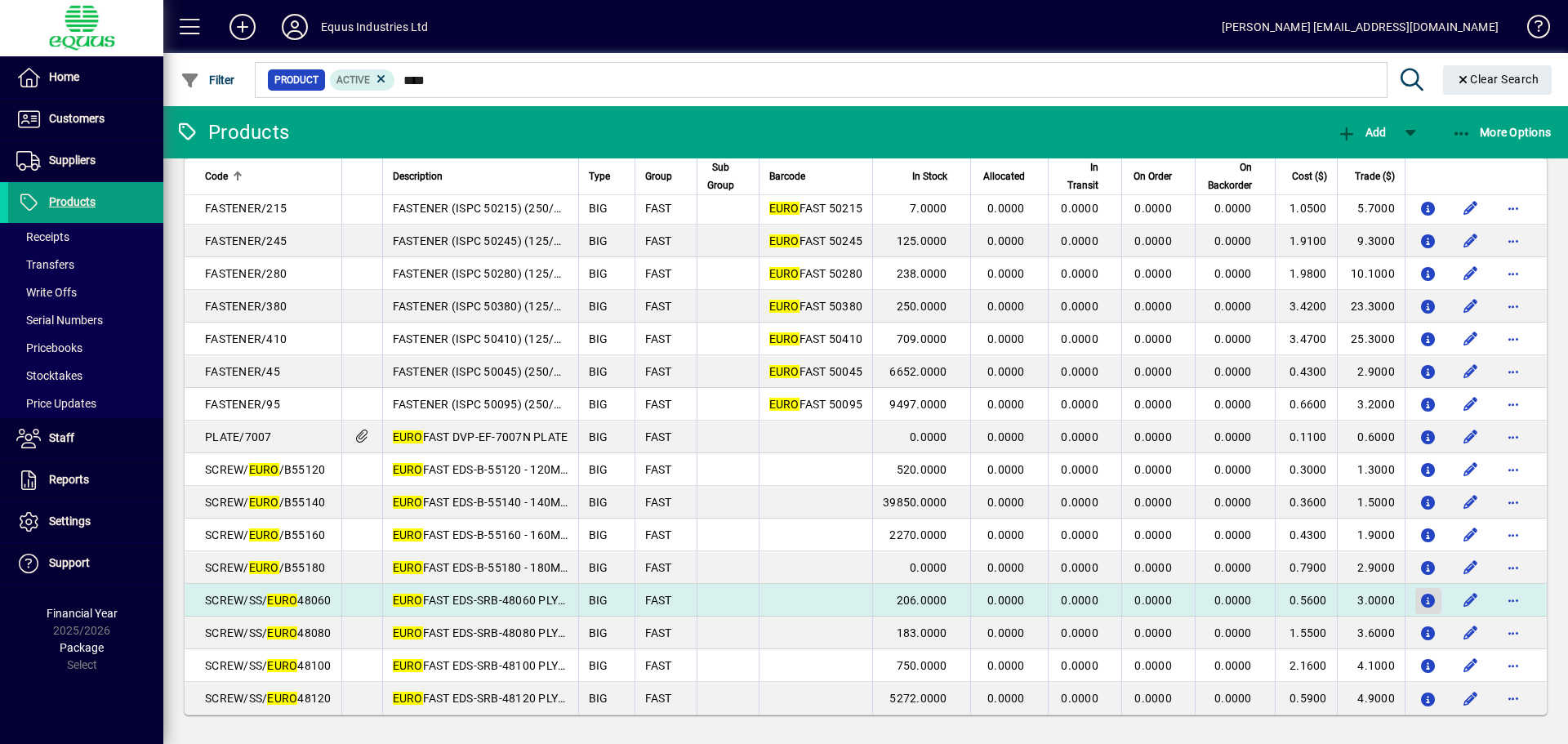
click at [1420, 599] on icon "button" at bounding box center [1428, 601] width 18 height 14
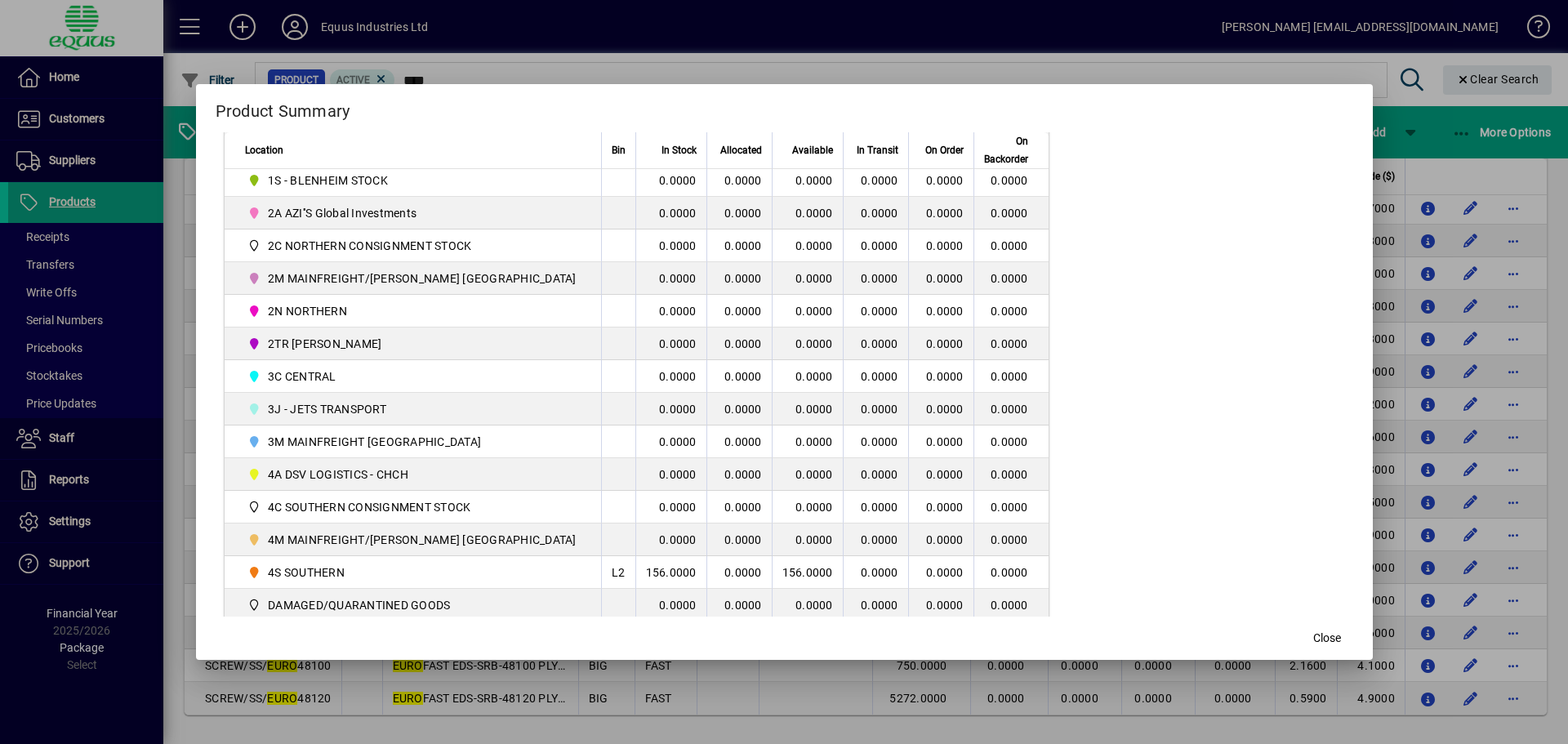
scroll to position [409, 0]
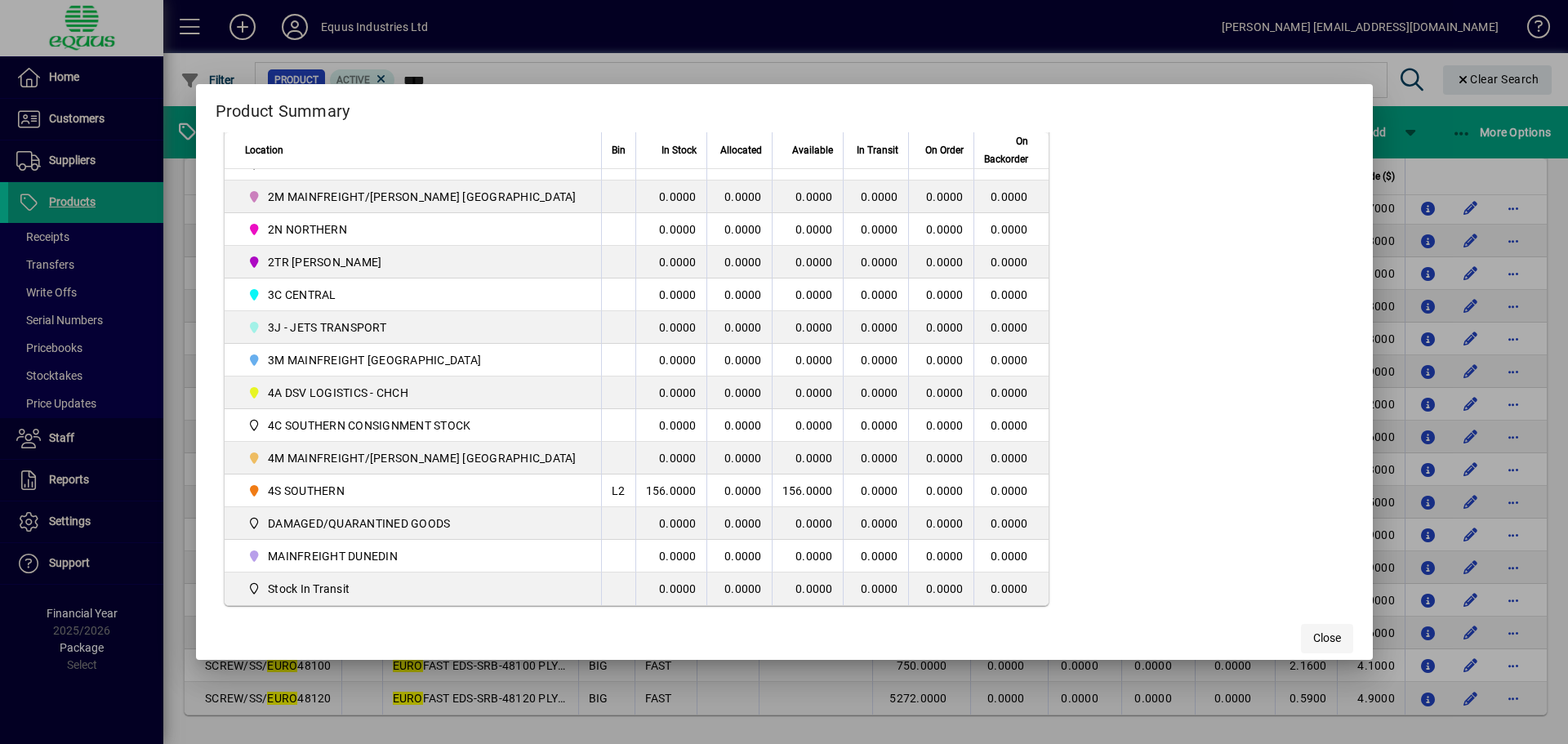
click at [1314, 641] on span "Close" at bounding box center [1328, 638] width 28 height 18
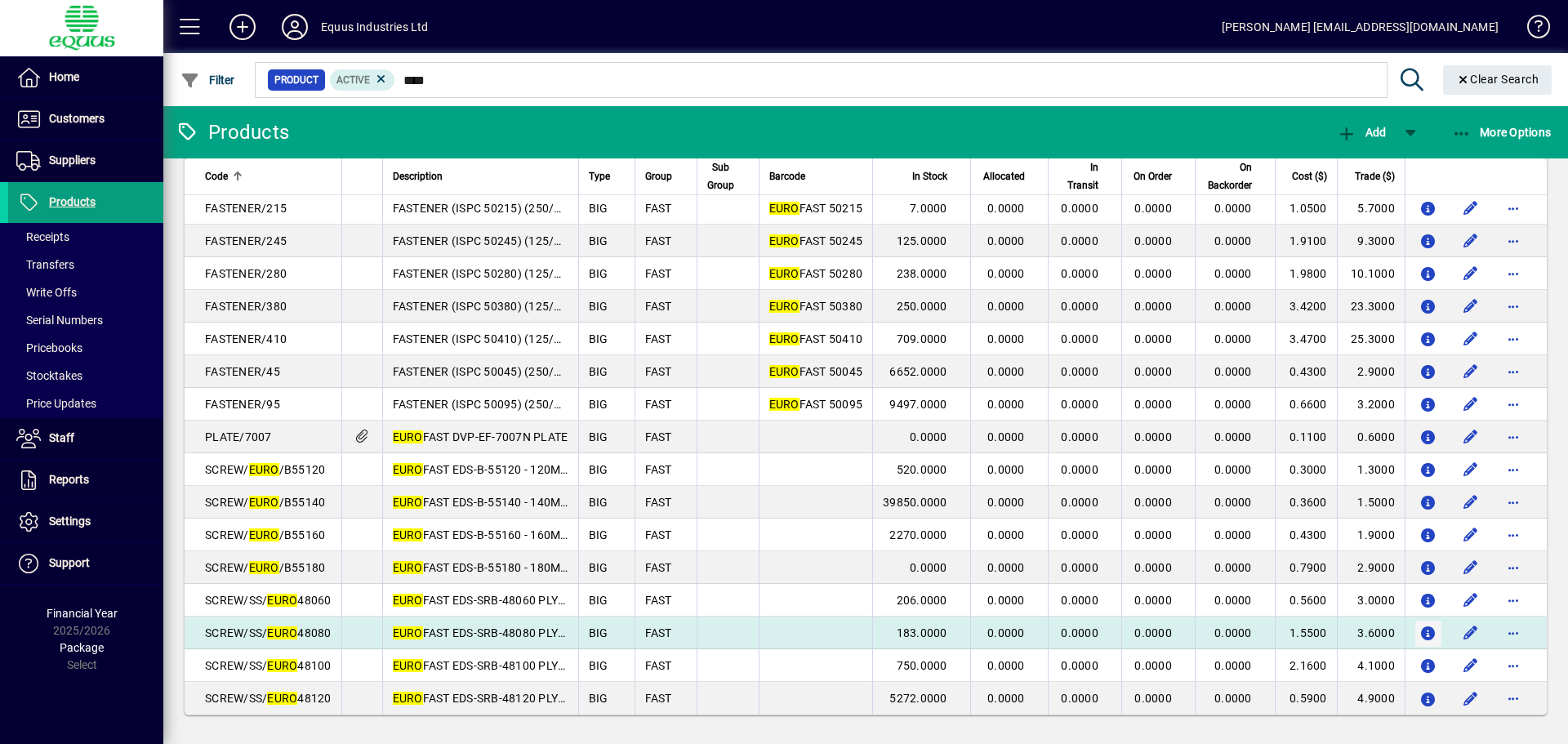
click at [1420, 630] on icon "button" at bounding box center [1428, 634] width 18 height 14
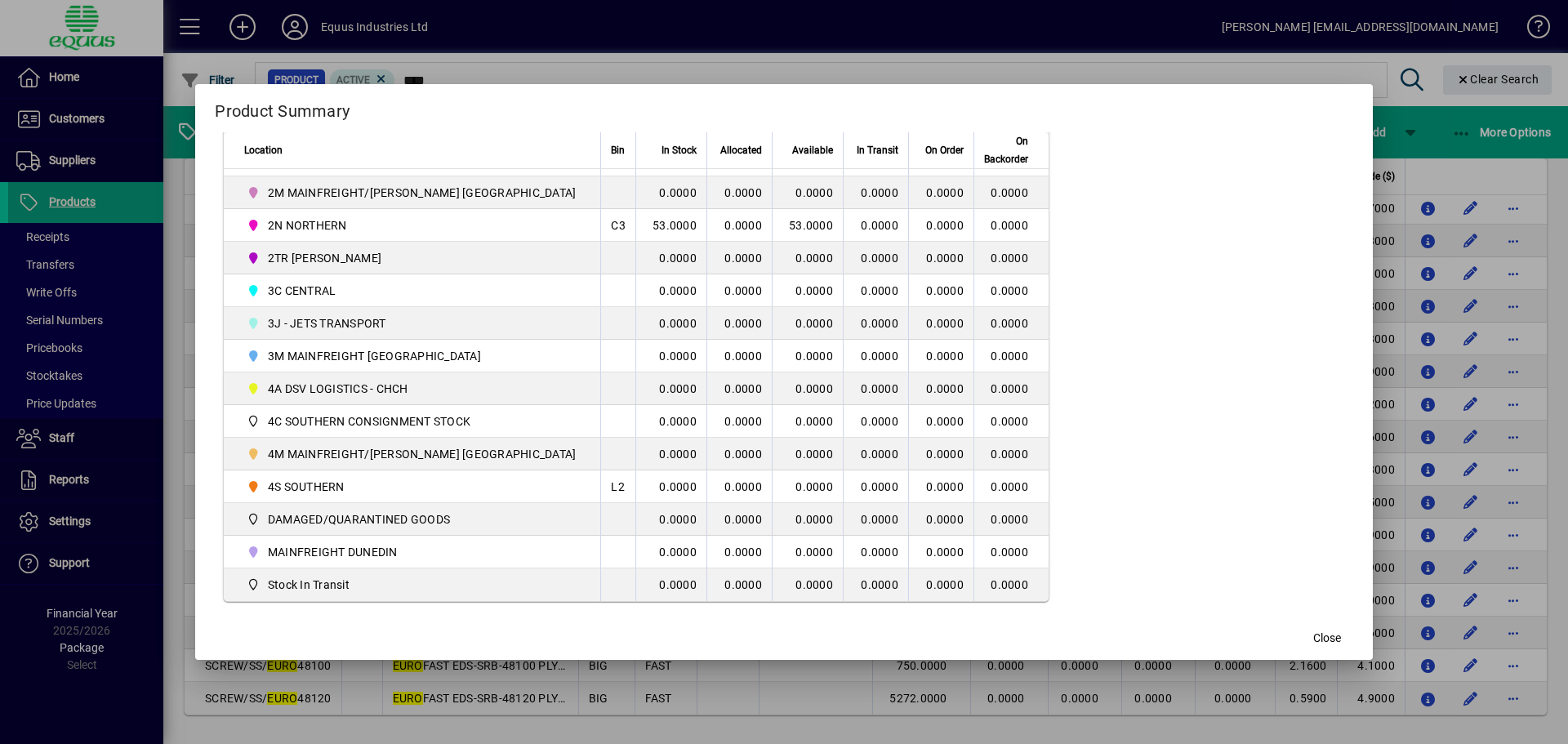
scroll to position [414, 0]
click at [1314, 629] on span "Close" at bounding box center [1328, 638] width 28 height 18
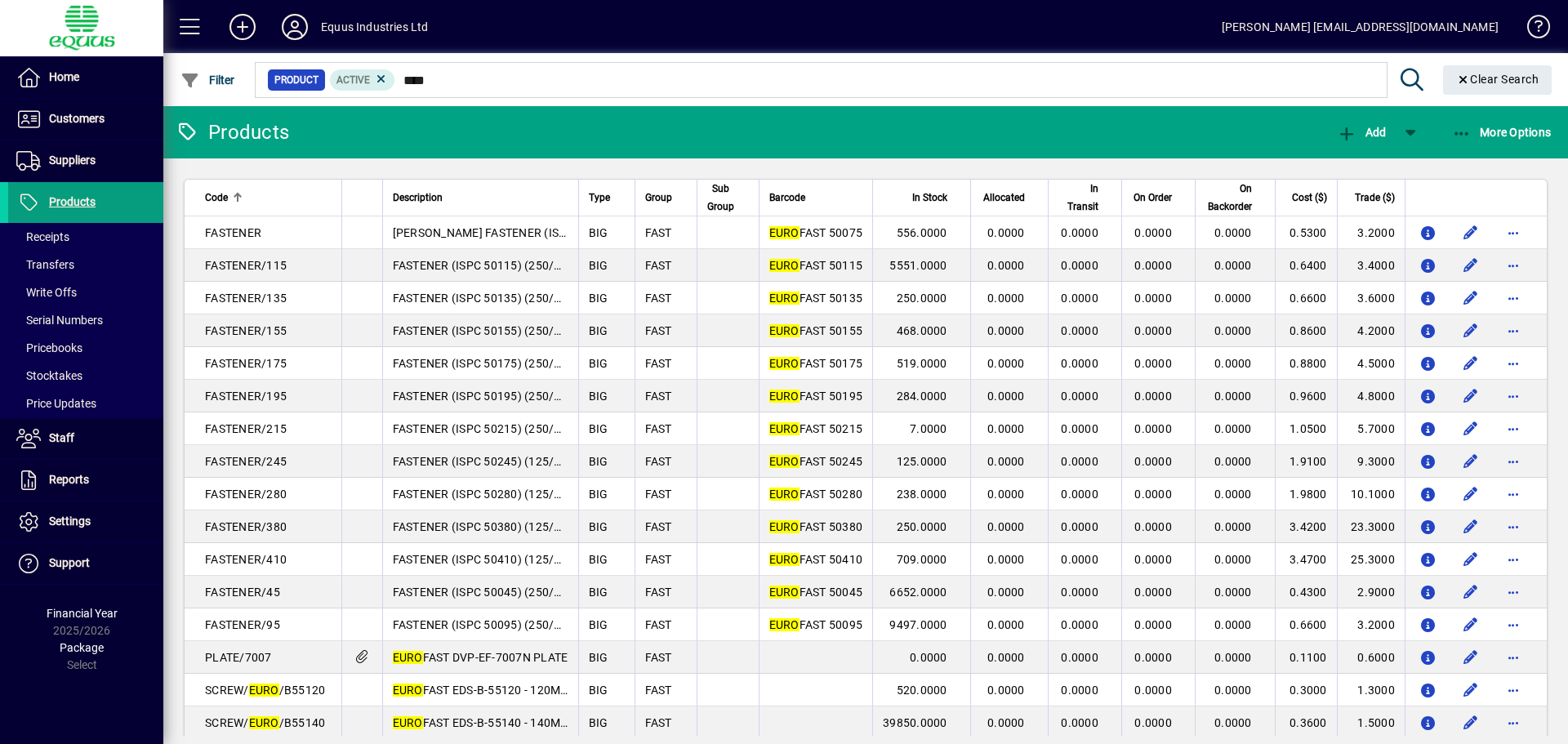
scroll to position [221, 0]
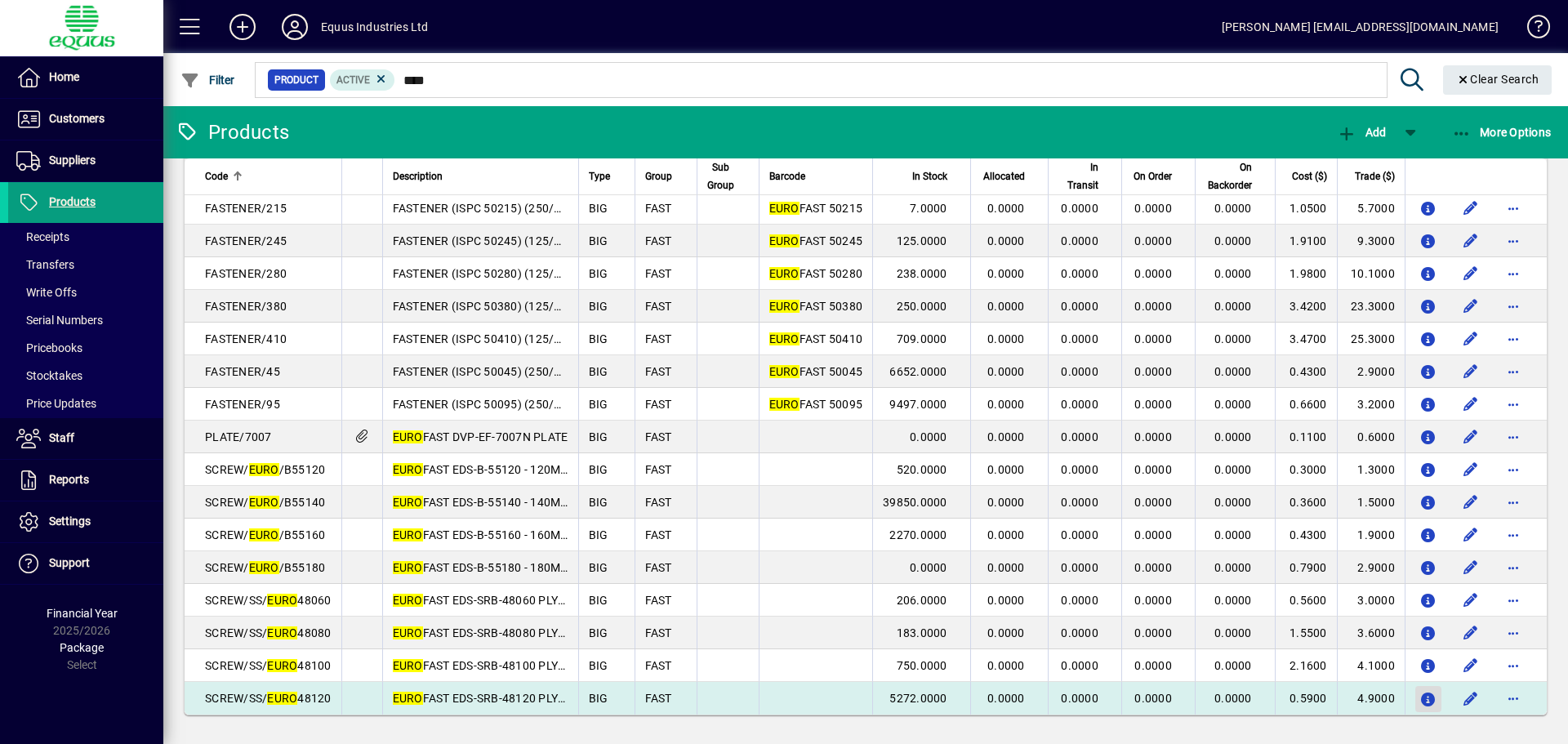
click at [1421, 698] on icon "button" at bounding box center [1428, 700] width 18 height 14
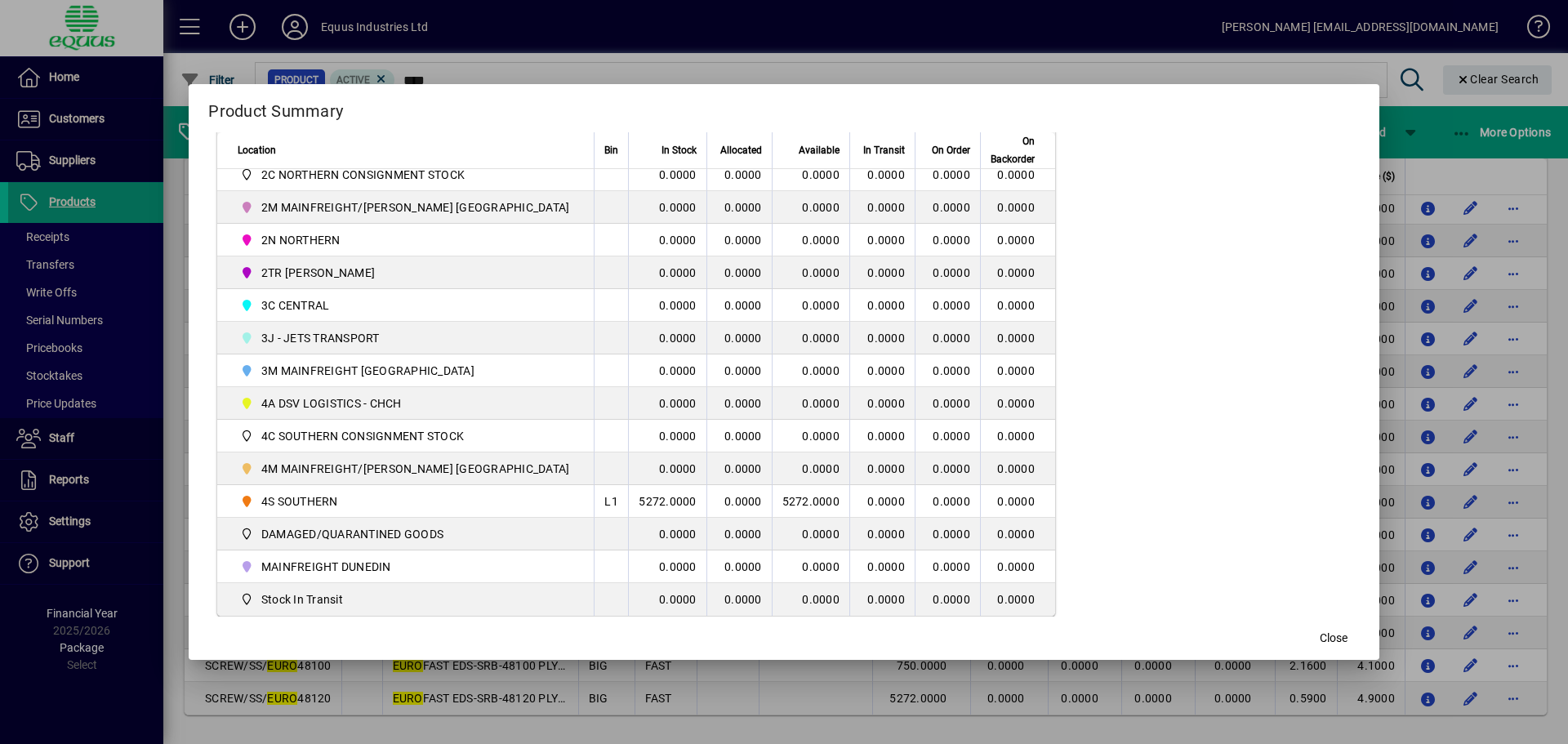
scroll to position [409, 0]
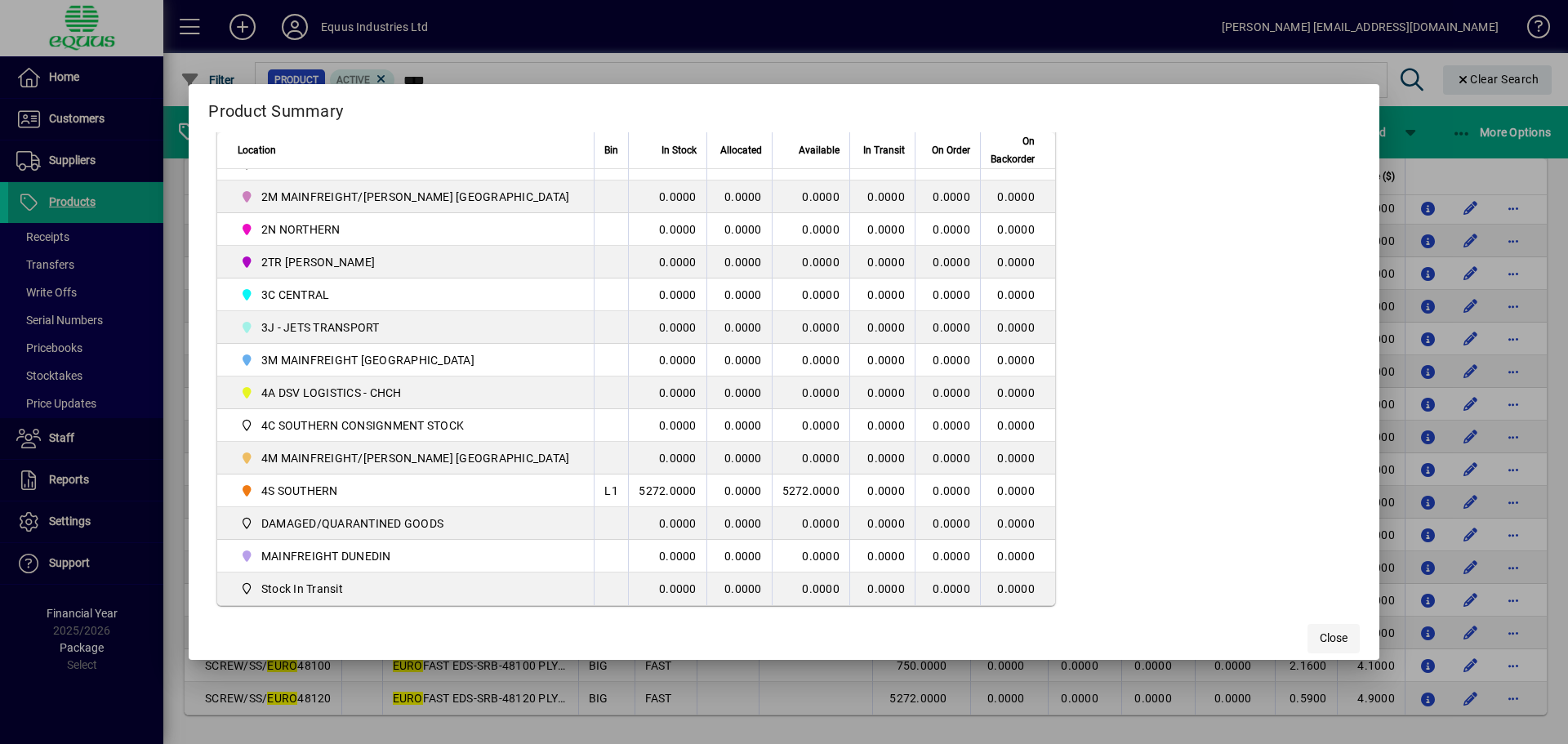
click at [1316, 635] on span "button" at bounding box center [1333, 639] width 53 height 39
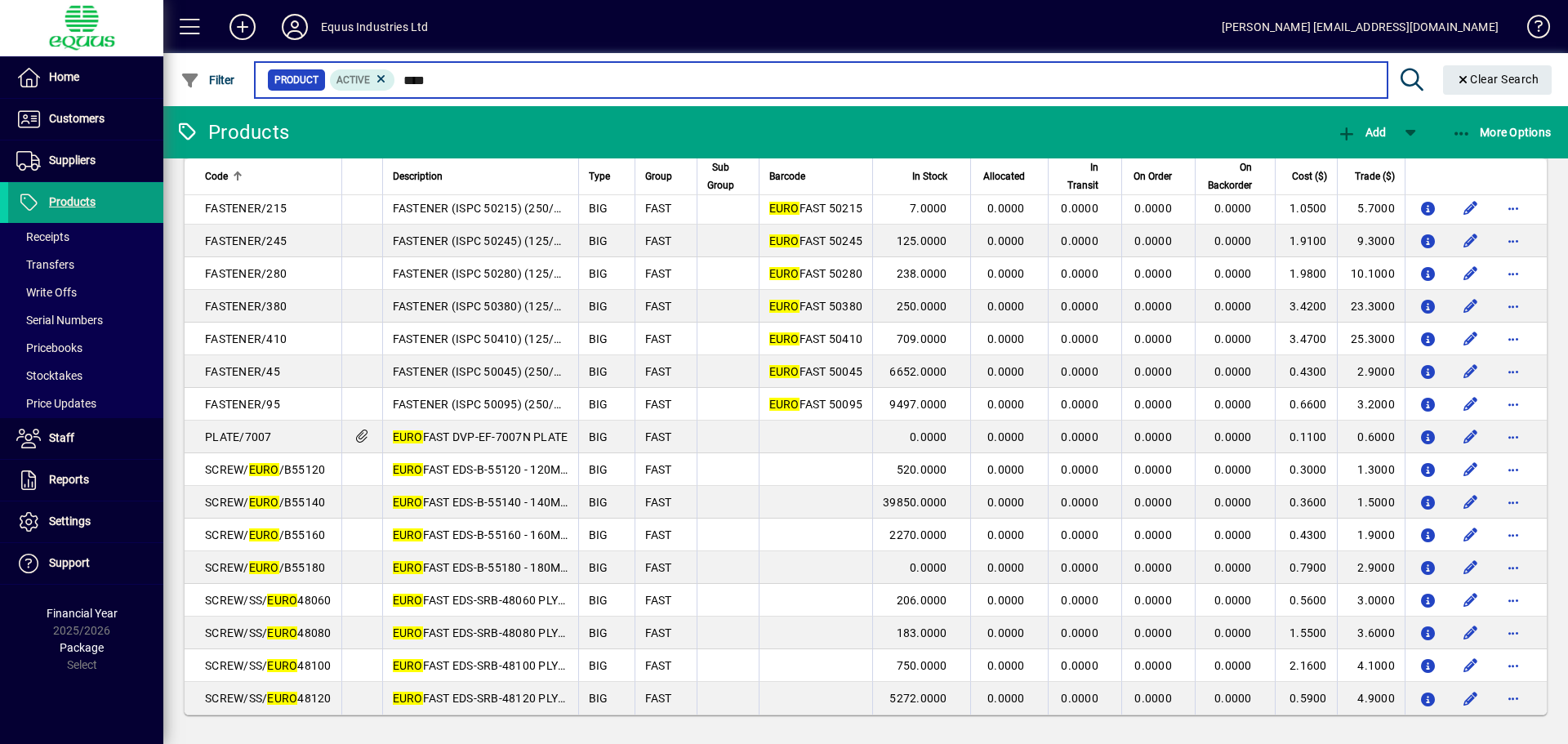
click at [448, 80] on input "****" at bounding box center [885, 79] width 978 height 23
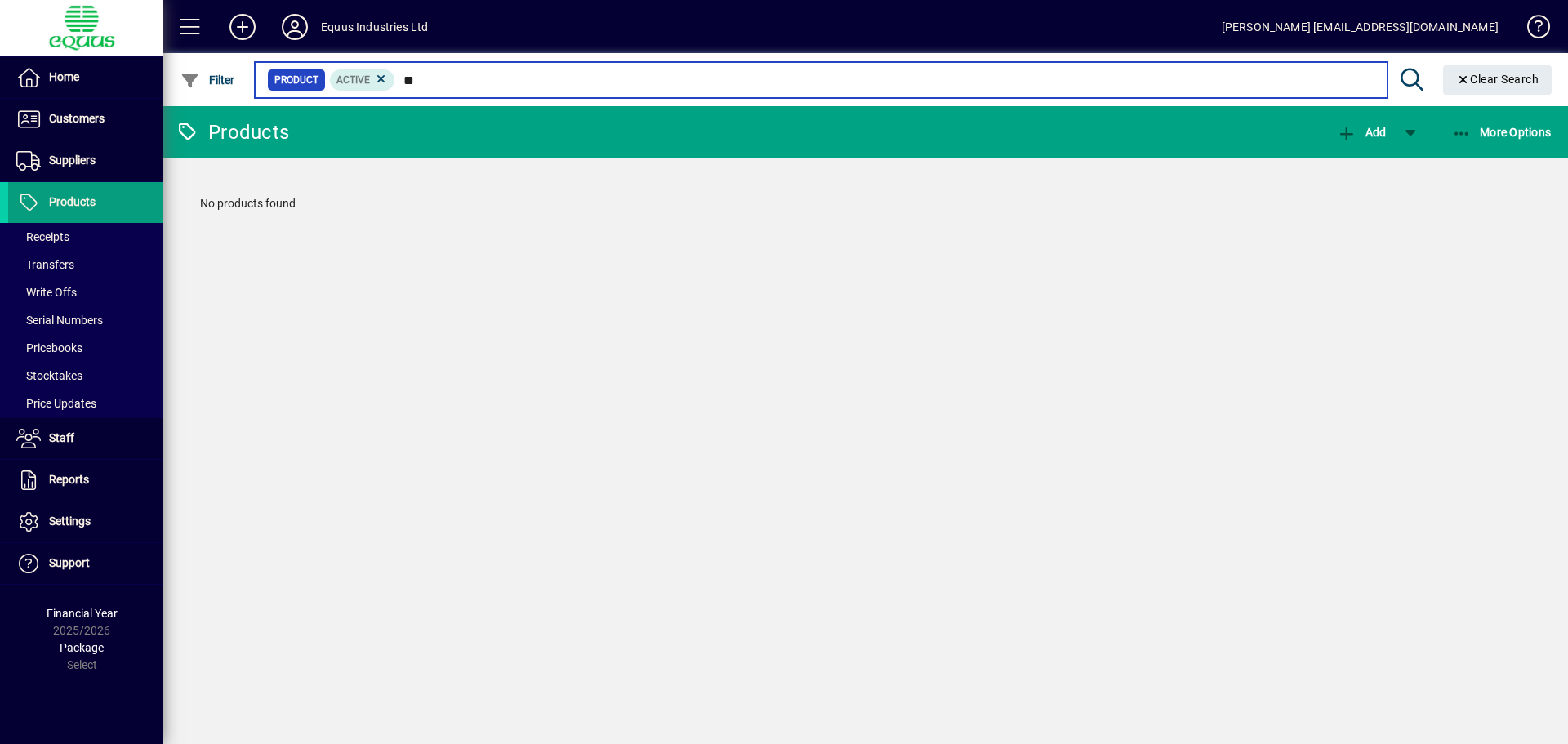
type input "*"
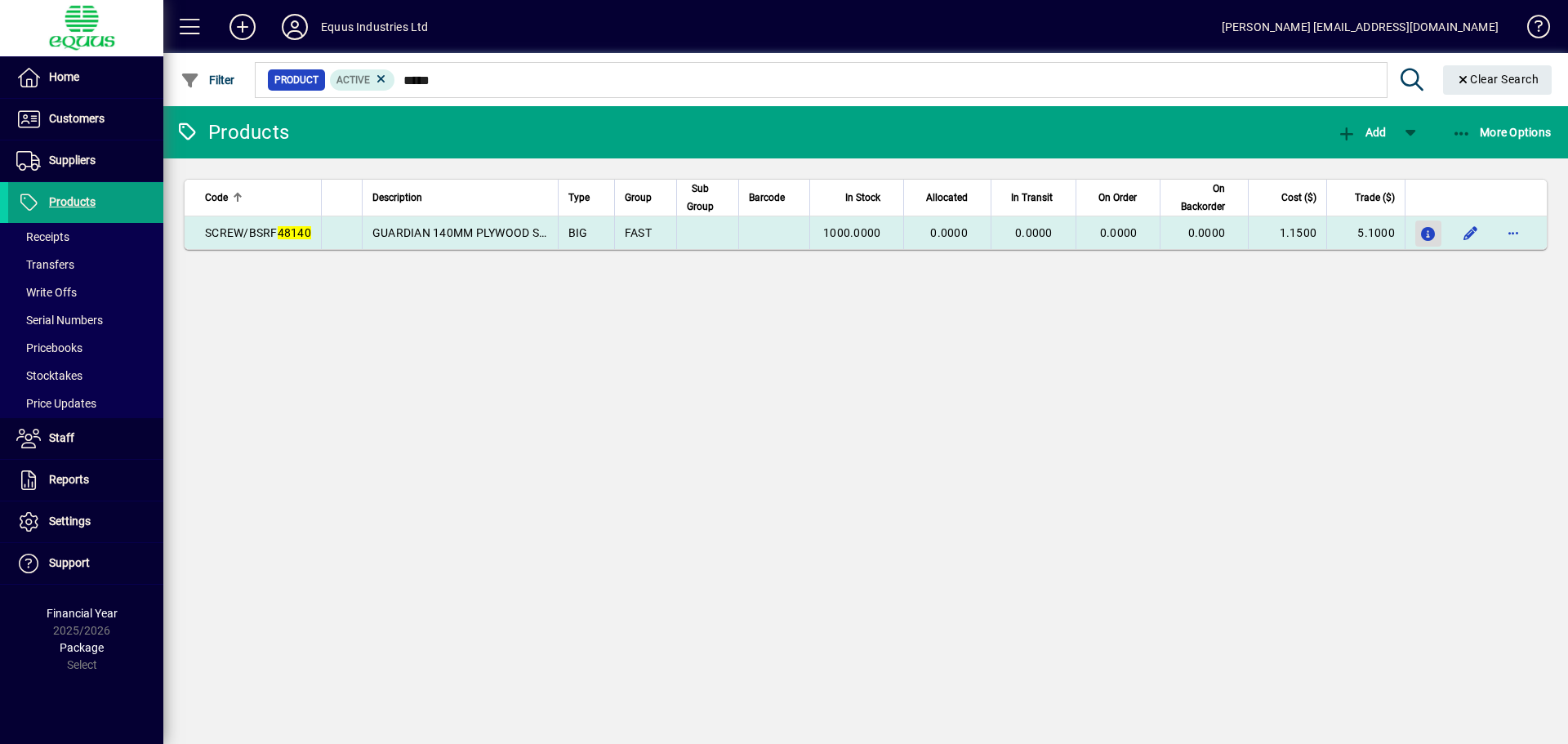
click at [1427, 229] on icon "button" at bounding box center [1428, 234] width 18 height 14
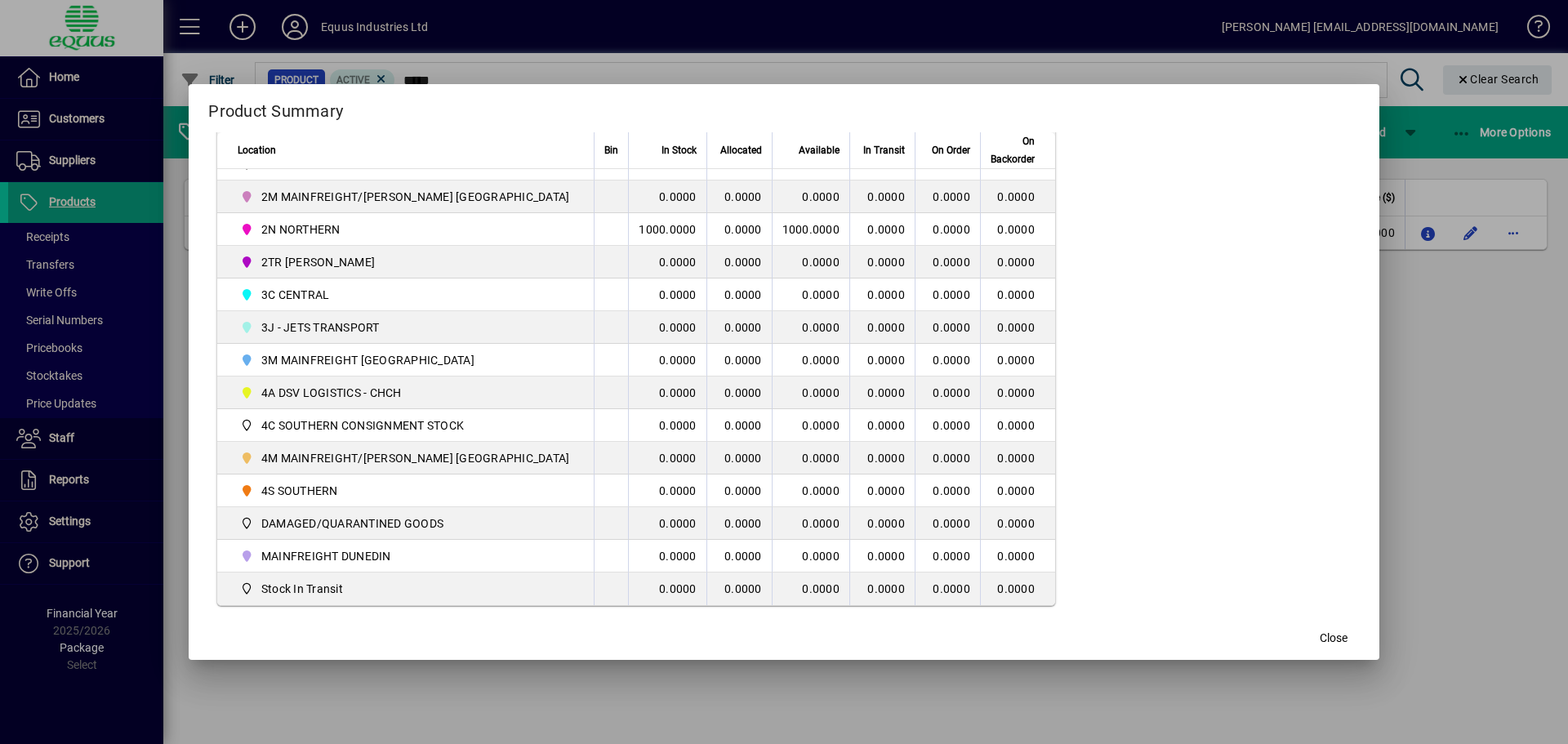
scroll to position [414, 0]
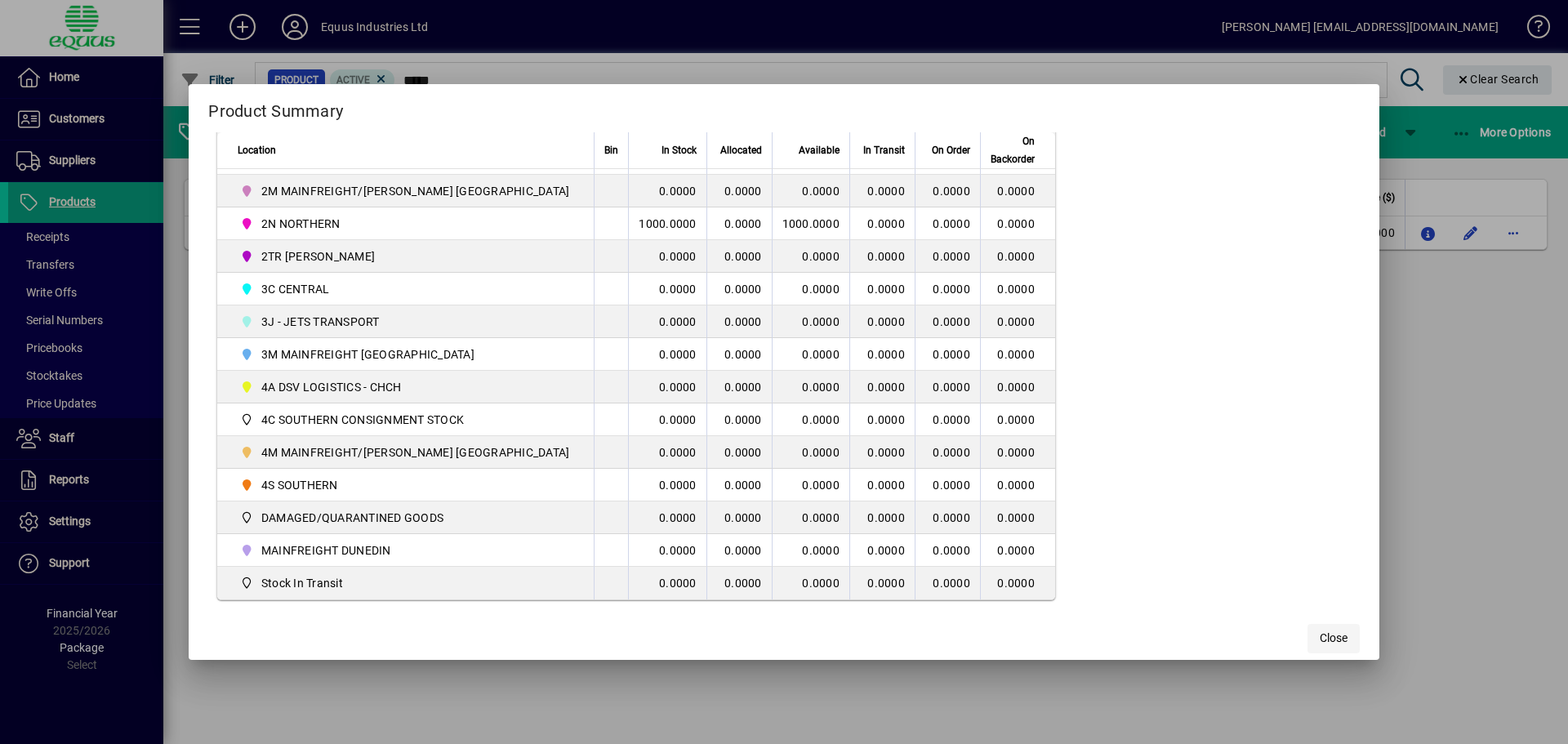
click at [1320, 638] on span "Close" at bounding box center [1334, 638] width 28 height 18
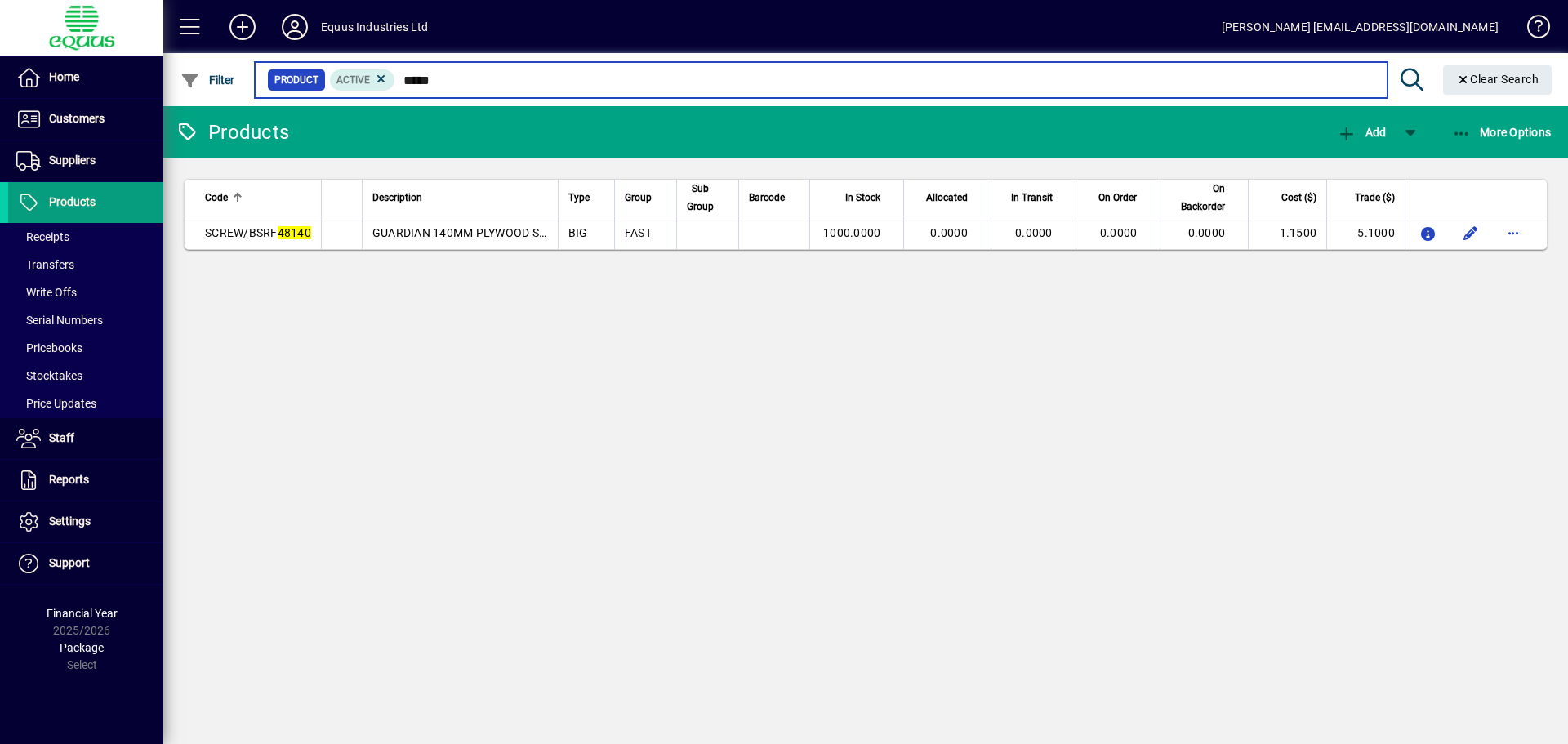
click at [449, 81] on input "*****" at bounding box center [885, 79] width 978 height 23
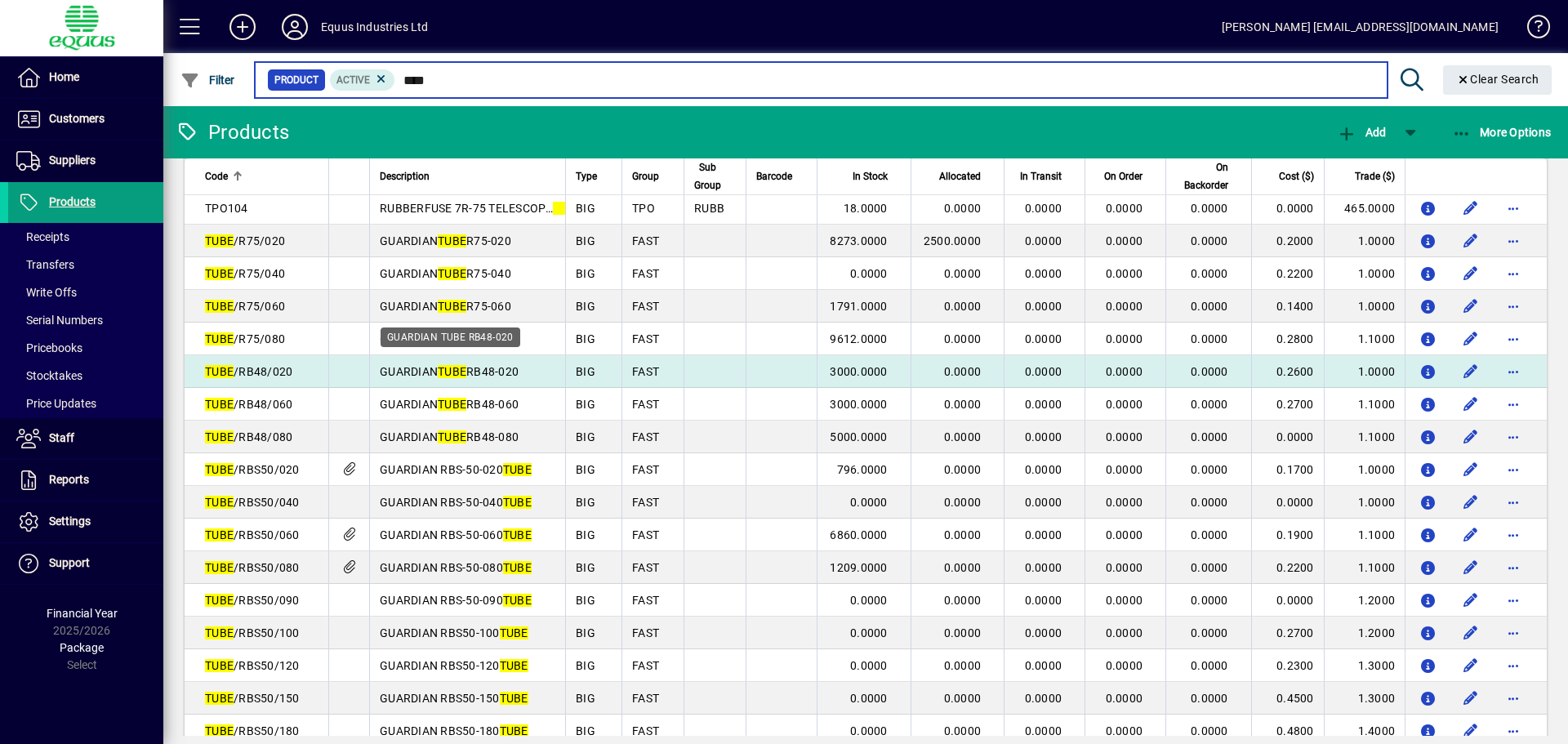
scroll to position [326, 0]
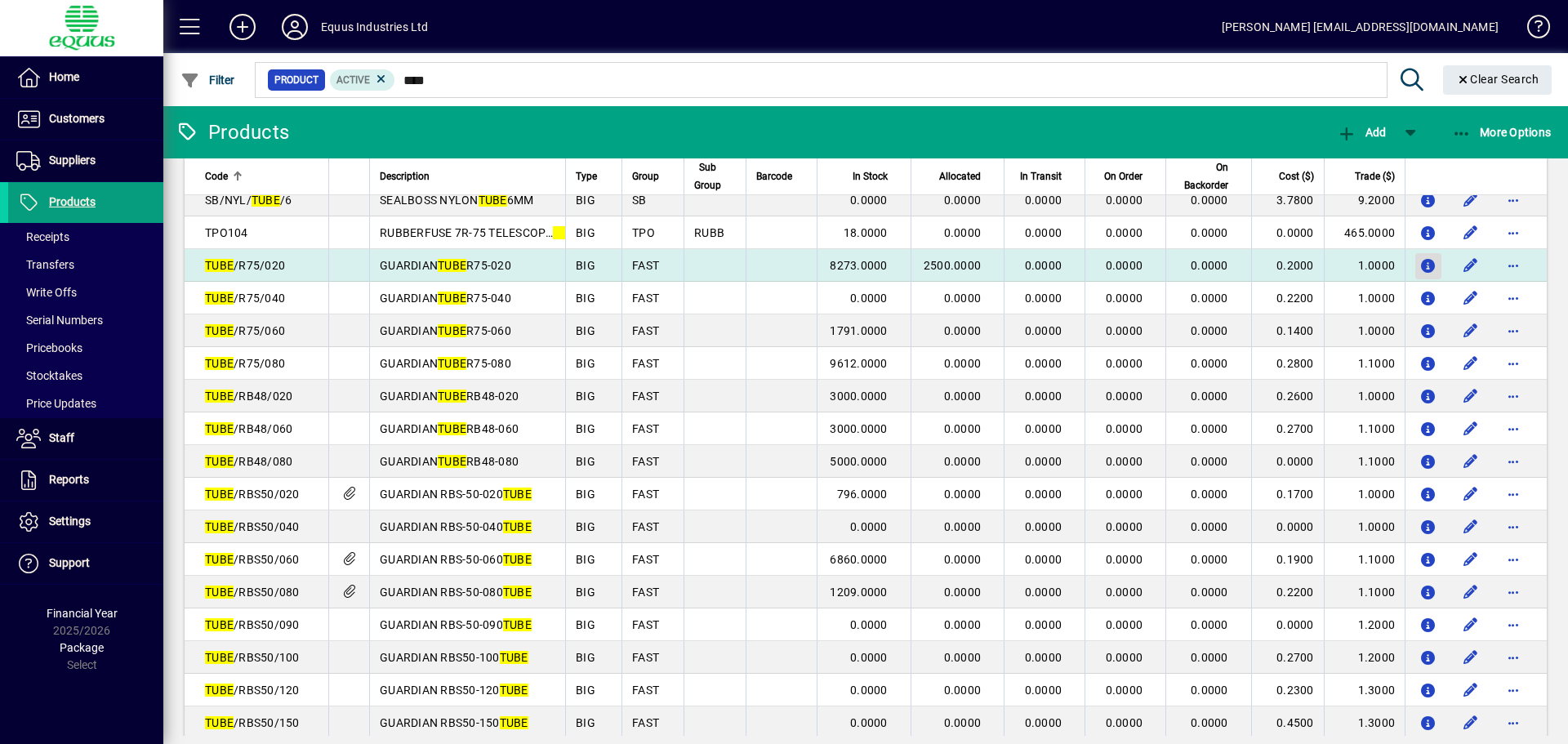
click at [1420, 268] on icon "button" at bounding box center [1428, 266] width 18 height 14
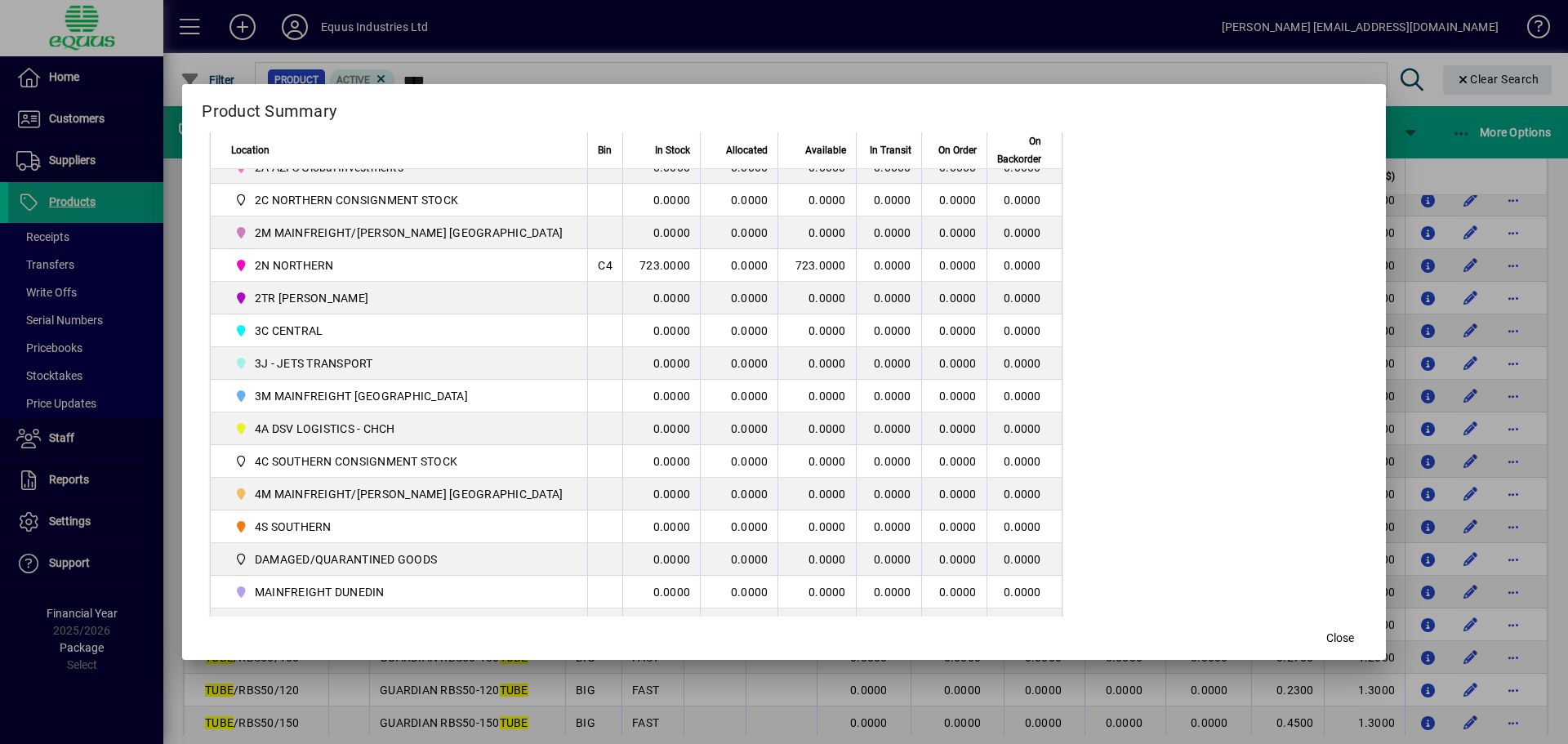
scroll to position [395, 0]
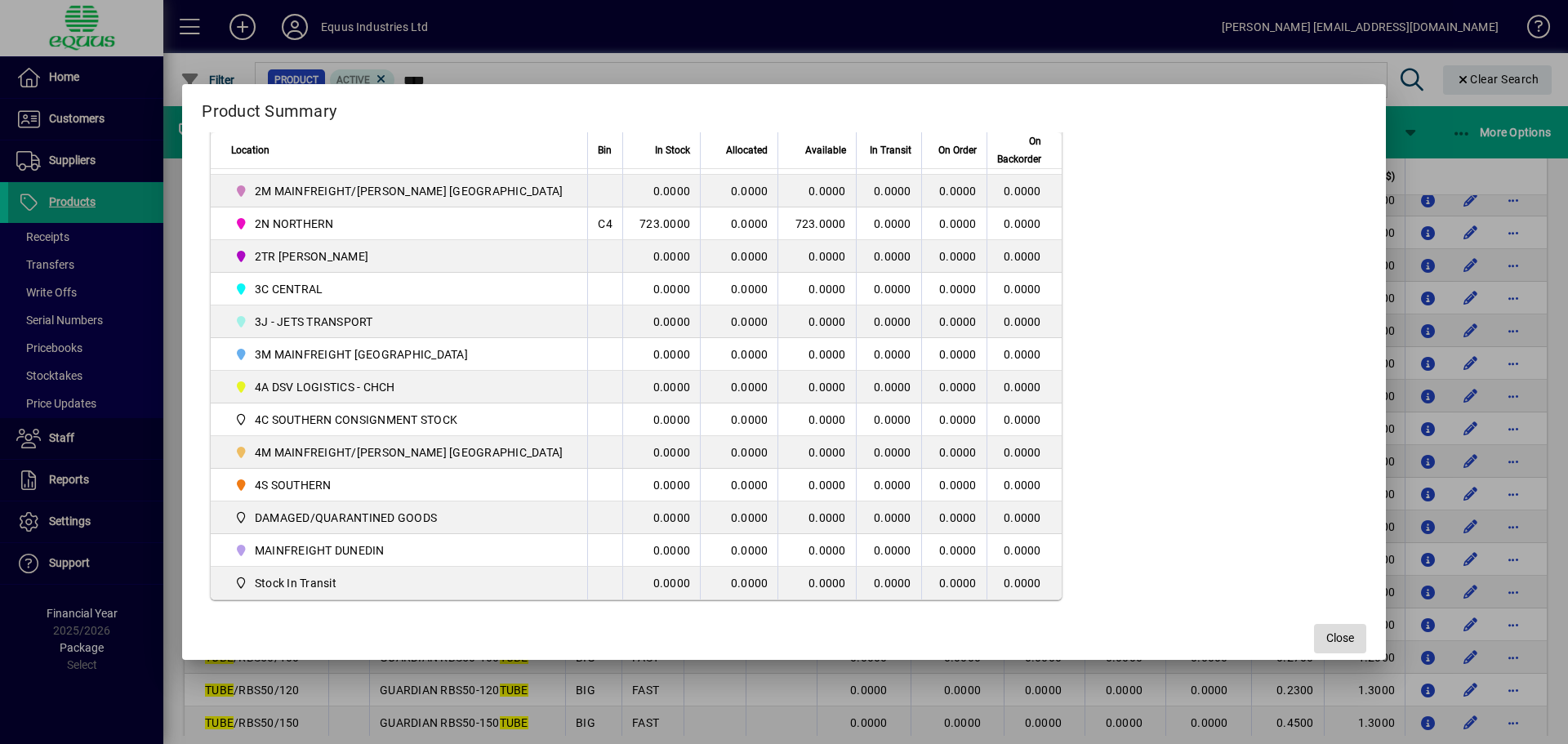
click at [1327, 635] on span "Close" at bounding box center [1341, 638] width 28 height 18
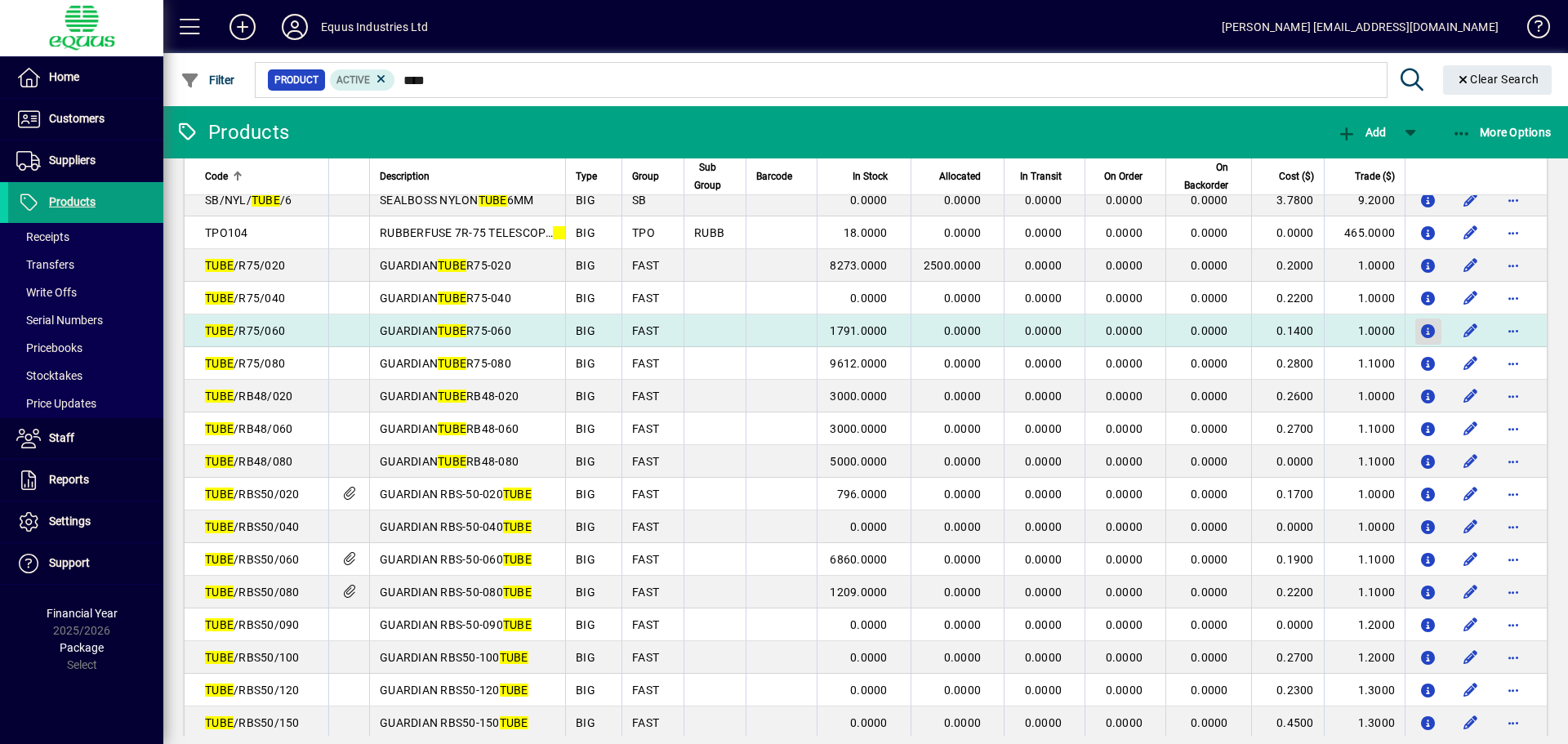
click at [1420, 331] on icon "button" at bounding box center [1428, 332] width 18 height 14
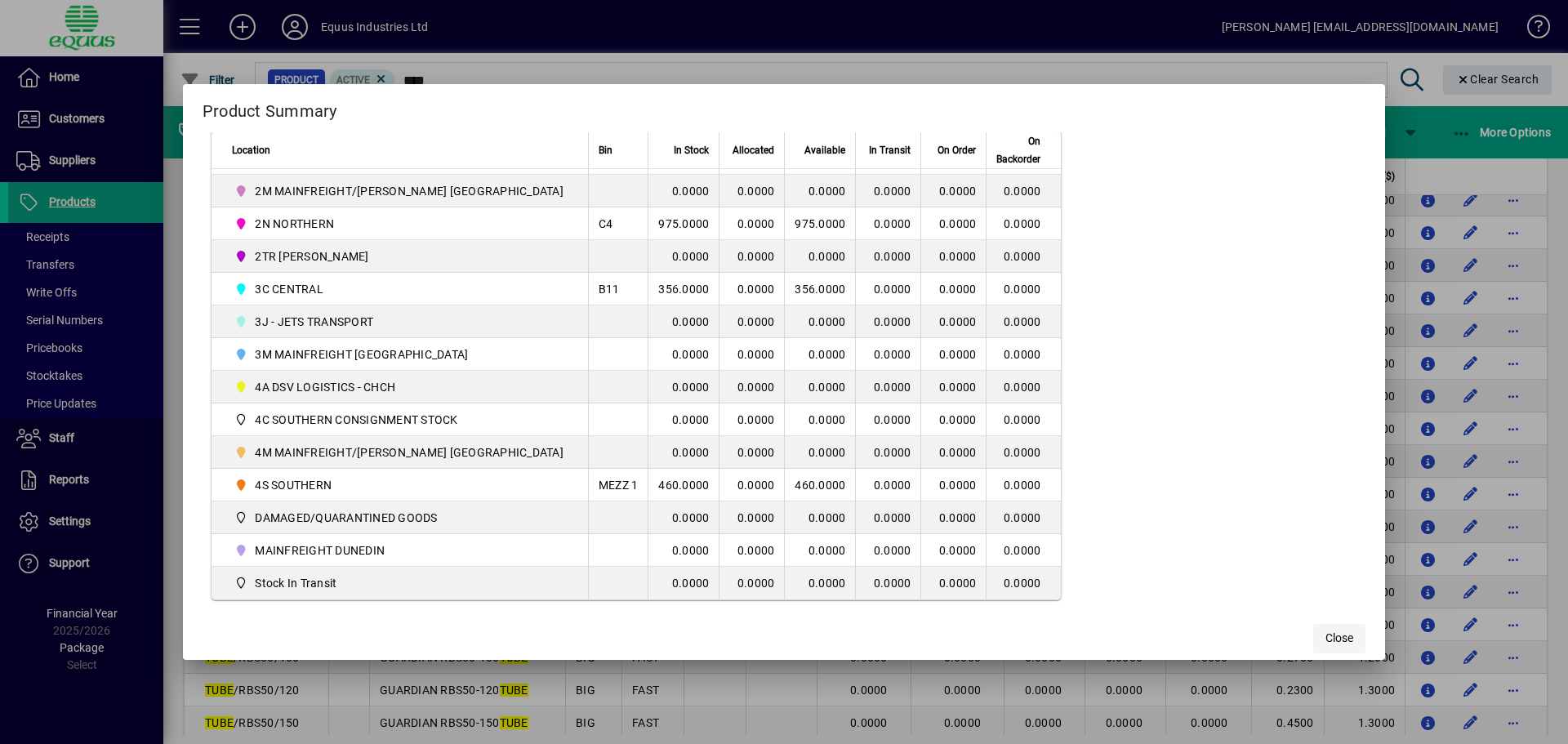
click at [1326, 636] on span "Close" at bounding box center [1340, 638] width 28 height 18
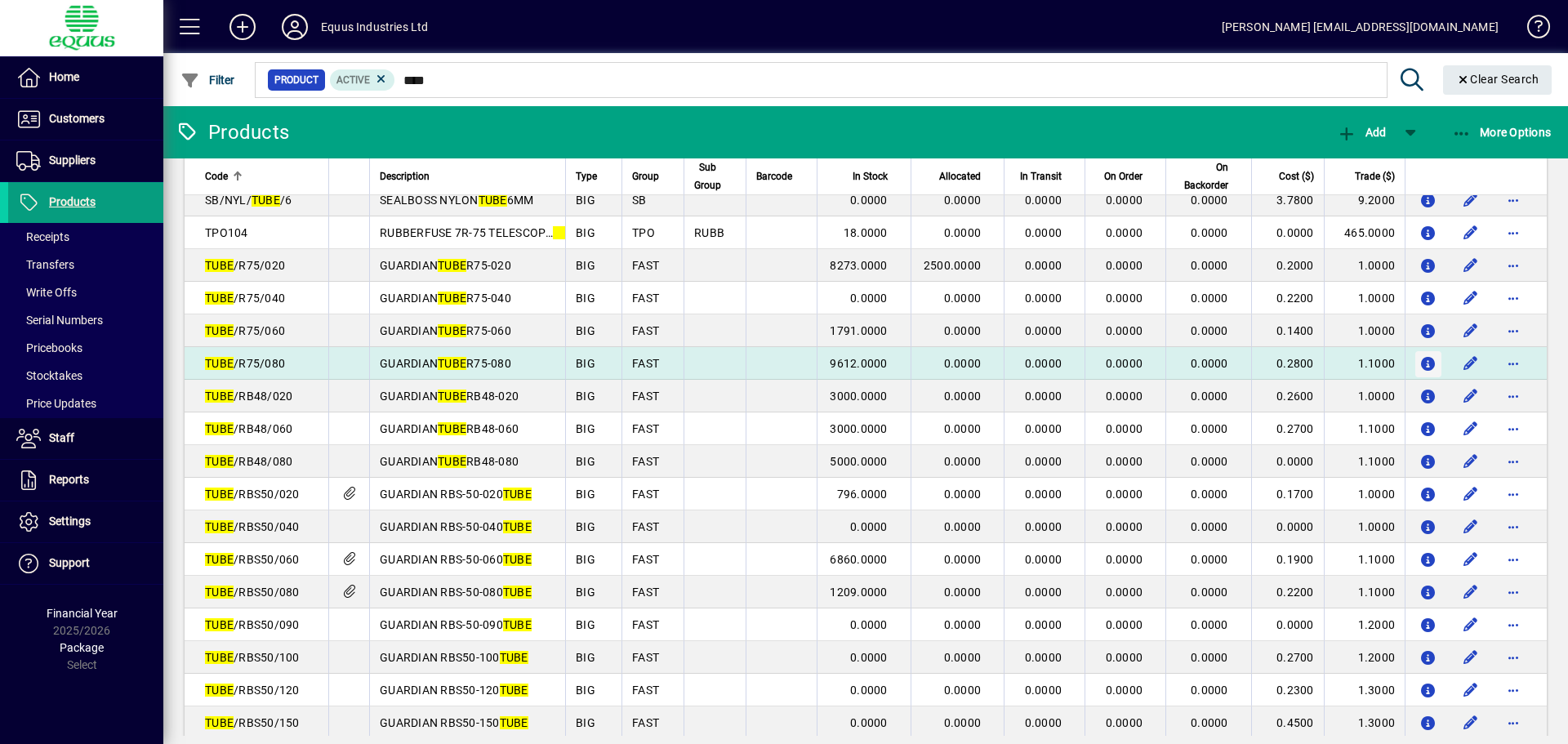
click at [1420, 362] on icon "button" at bounding box center [1428, 364] width 18 height 14
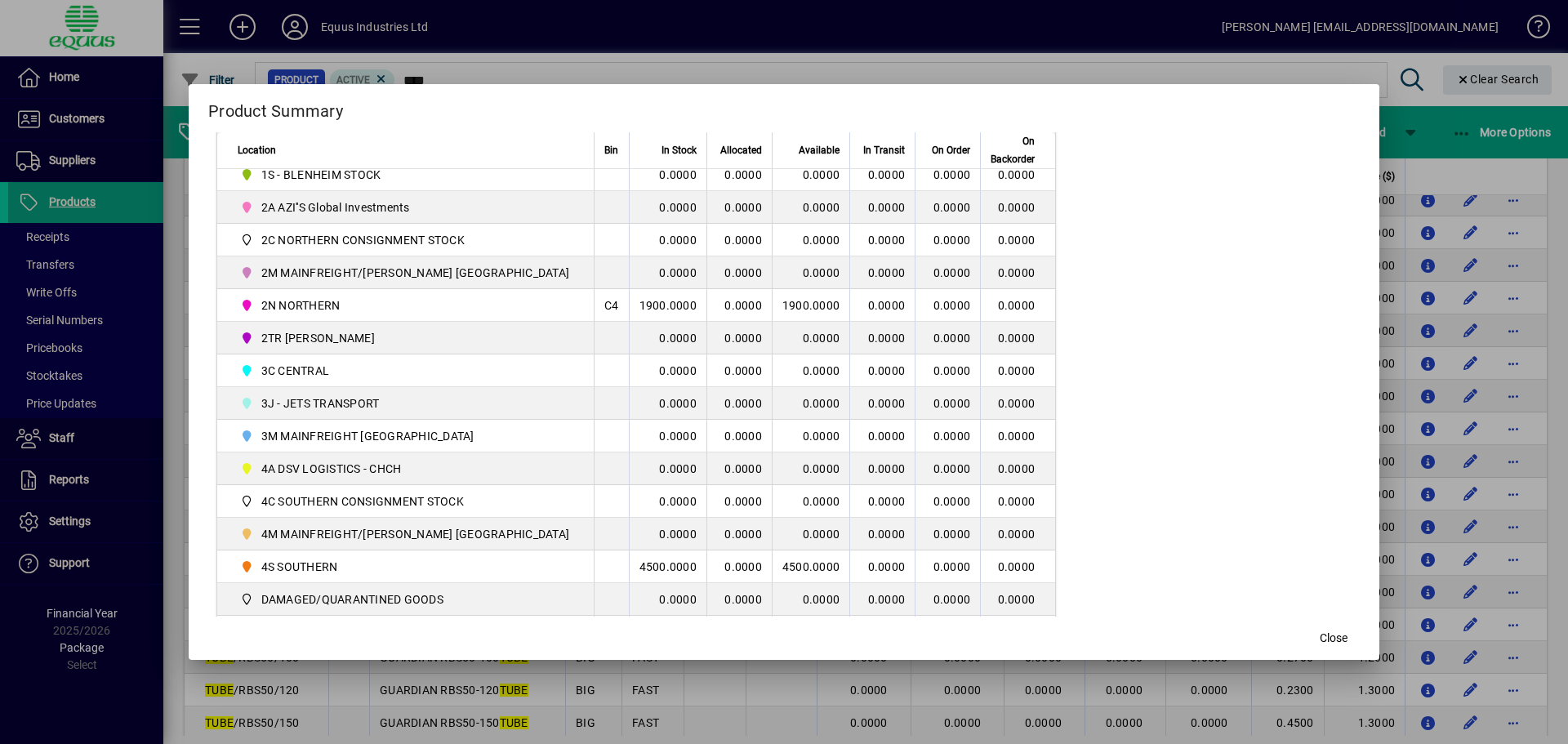
scroll to position [0, 0]
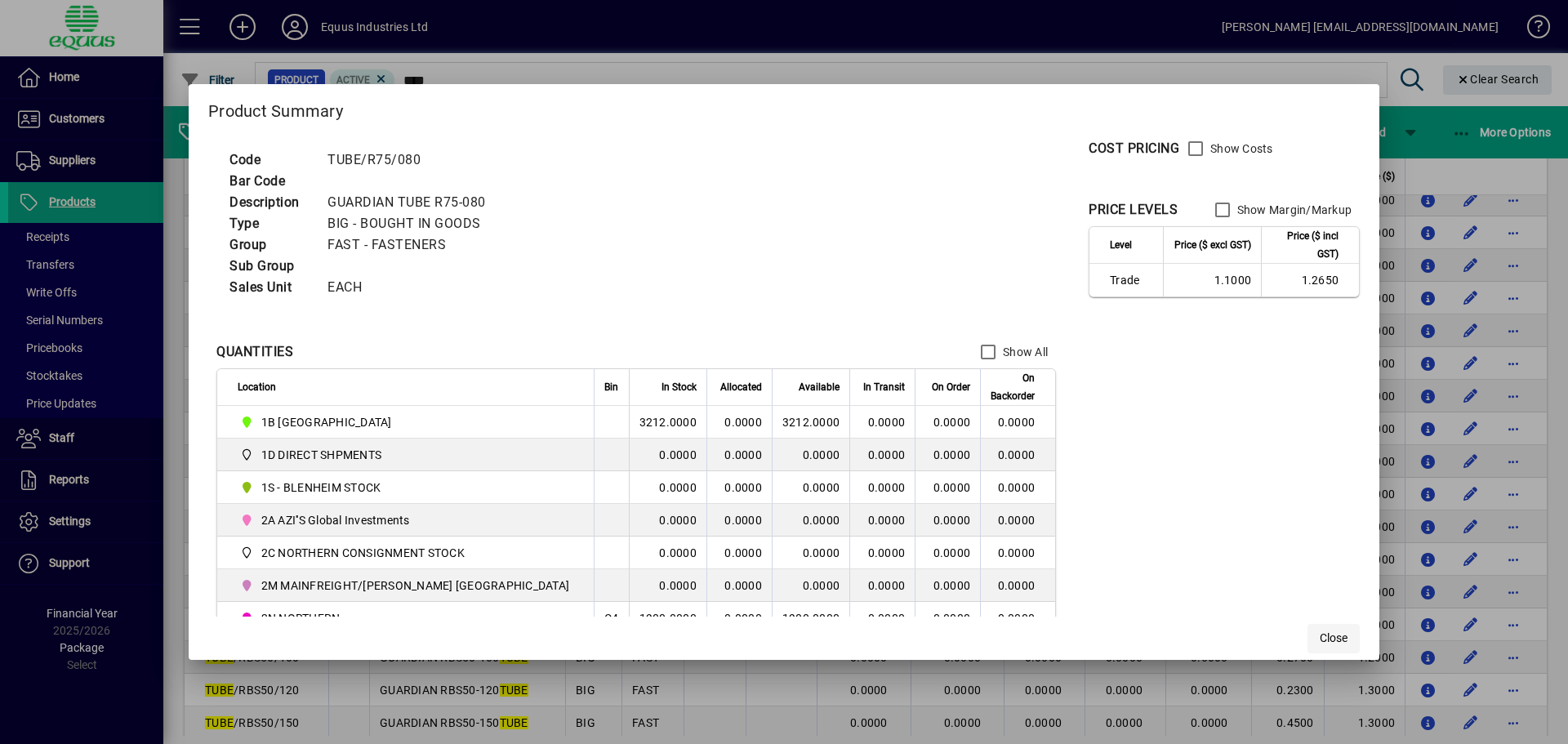
click at [1320, 640] on span "Close" at bounding box center [1334, 638] width 28 height 18
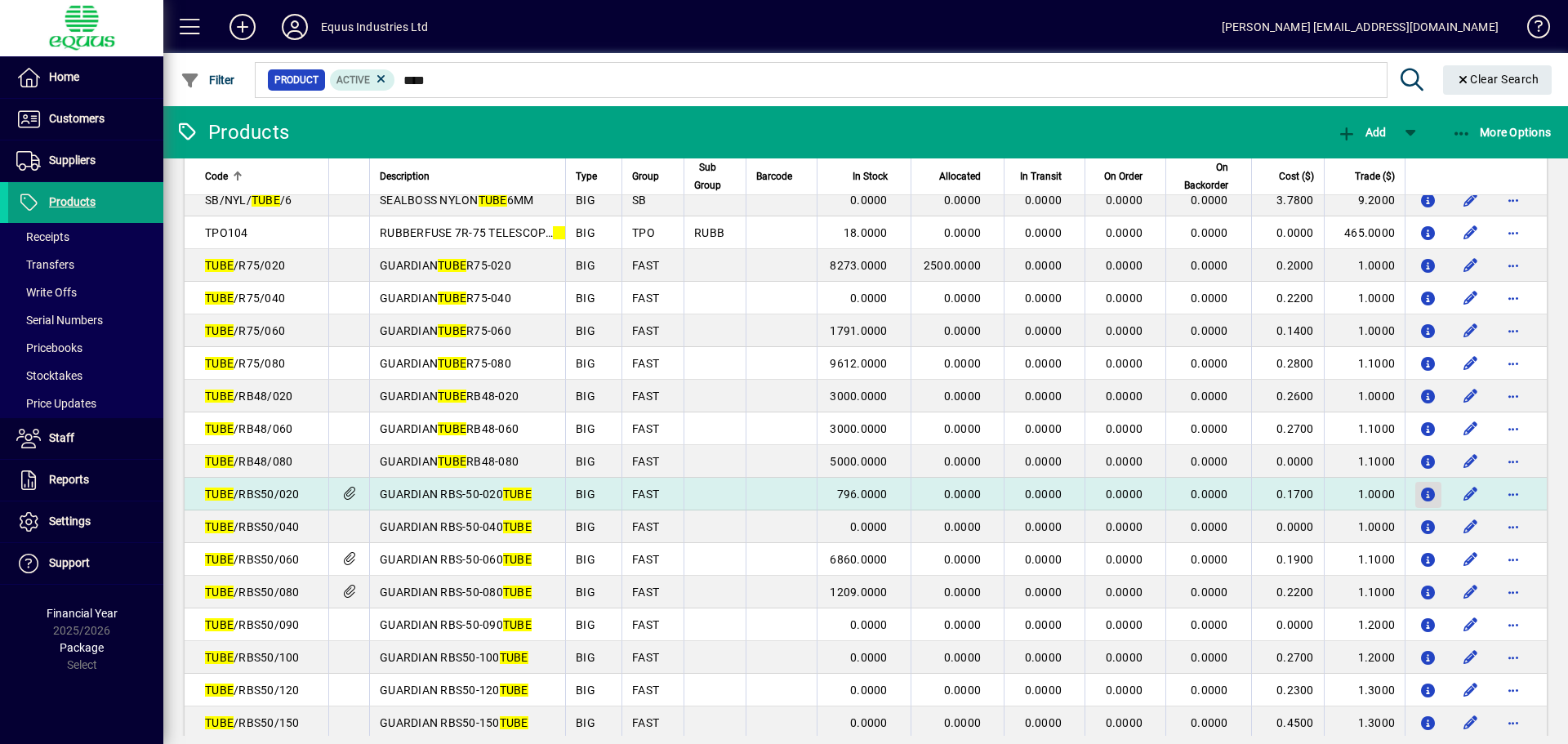
click at [1420, 489] on icon "button" at bounding box center [1428, 494] width 18 height 14
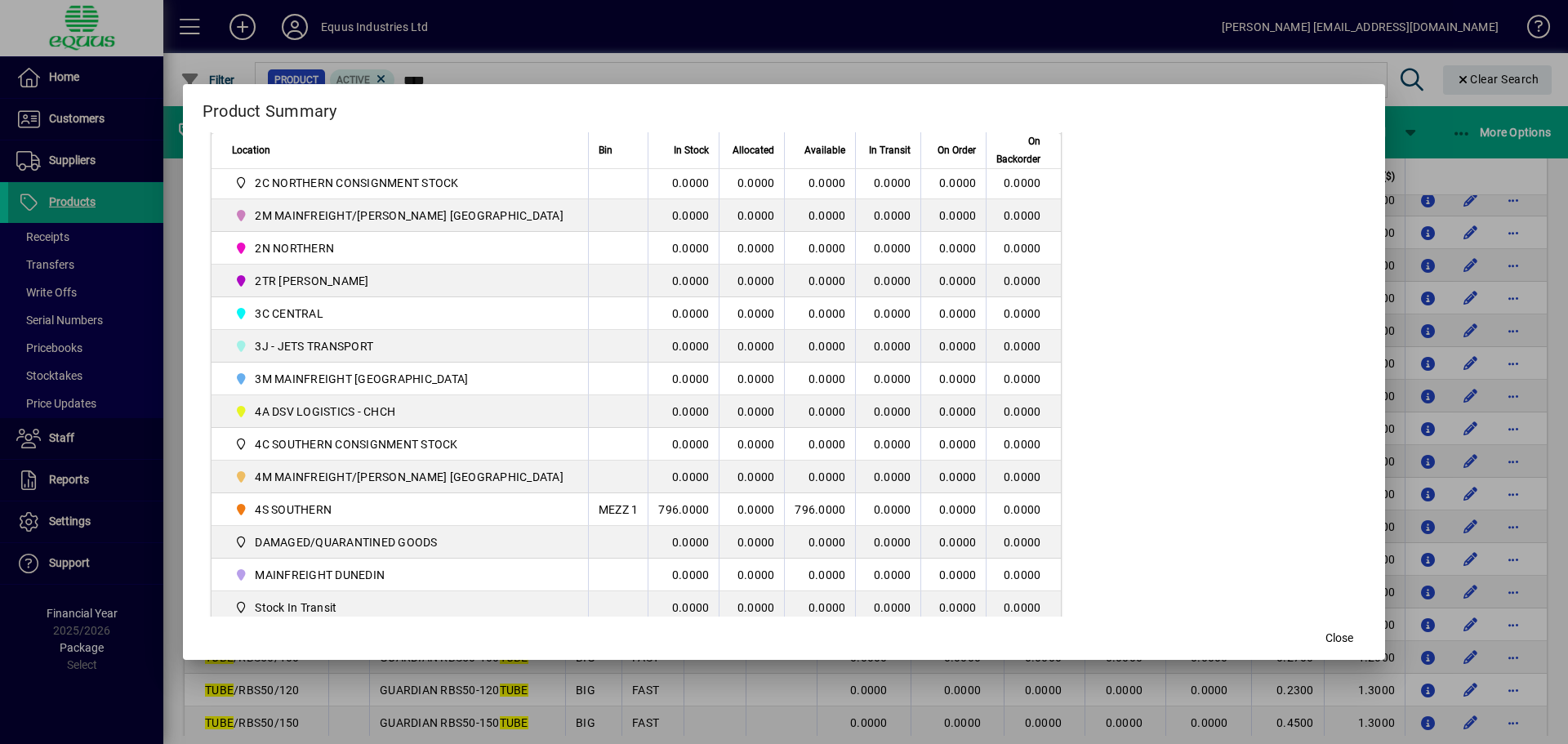
scroll to position [395, 0]
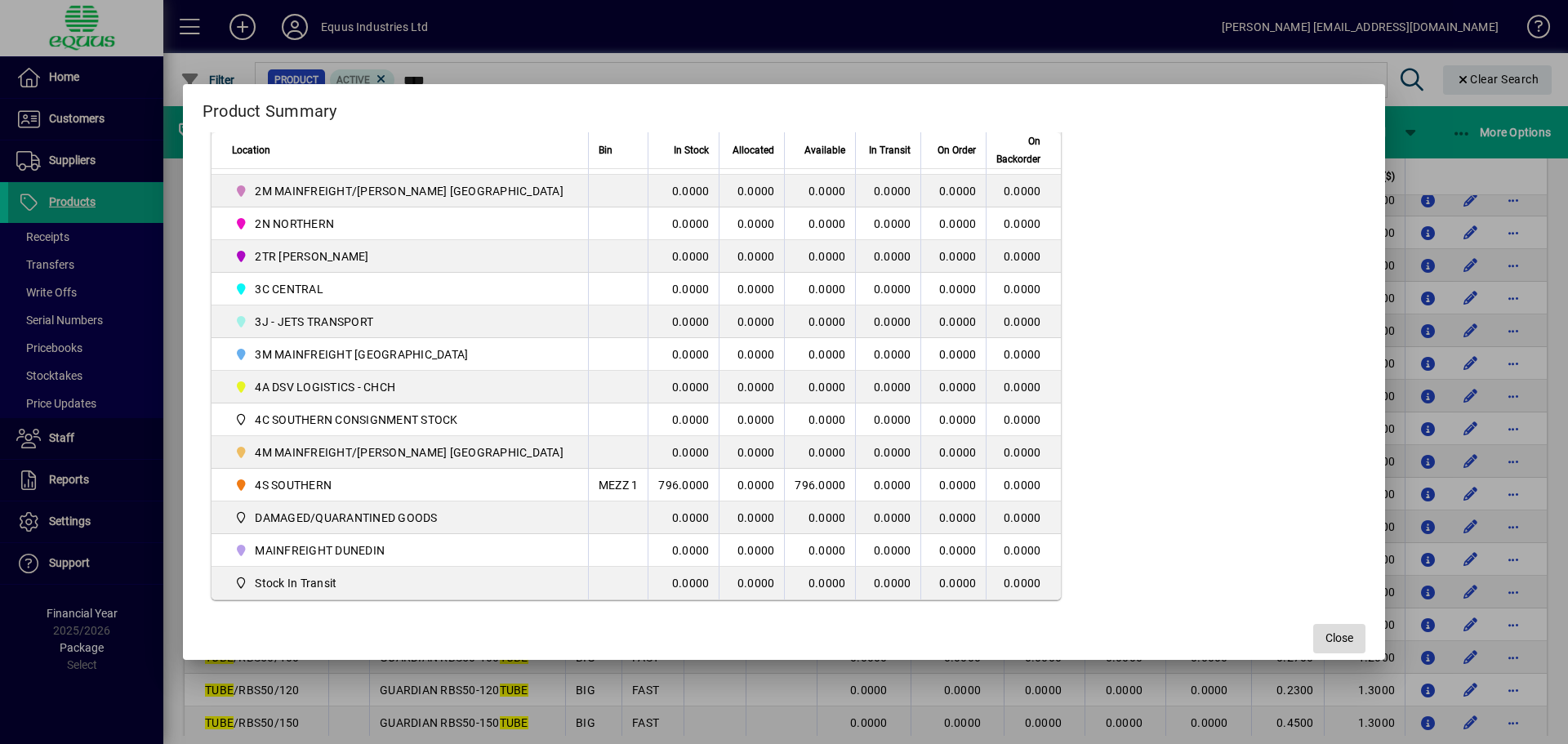
click at [1314, 634] on span "button" at bounding box center [1340, 639] width 53 height 39
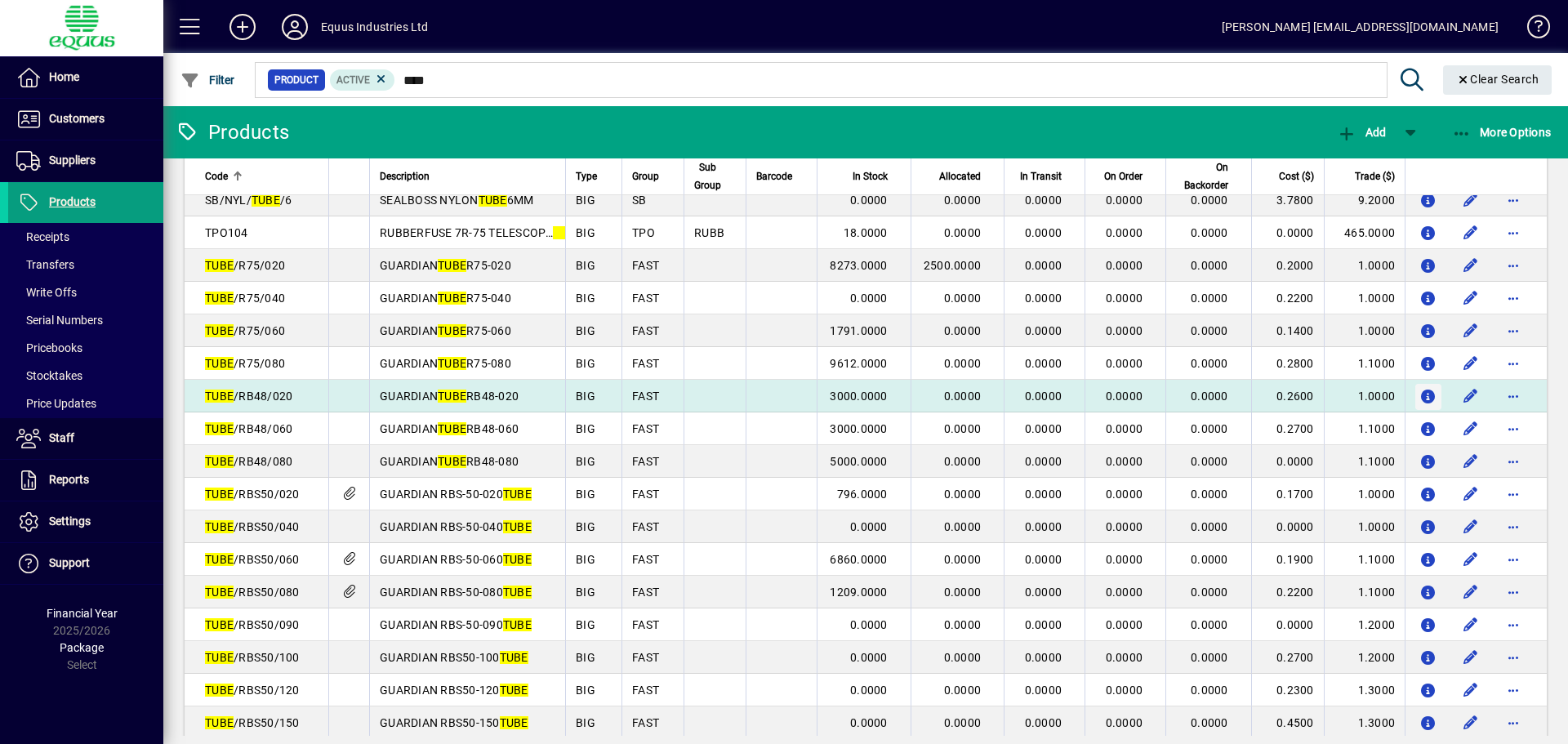
click at [1420, 396] on icon "button" at bounding box center [1428, 396] width 18 height 14
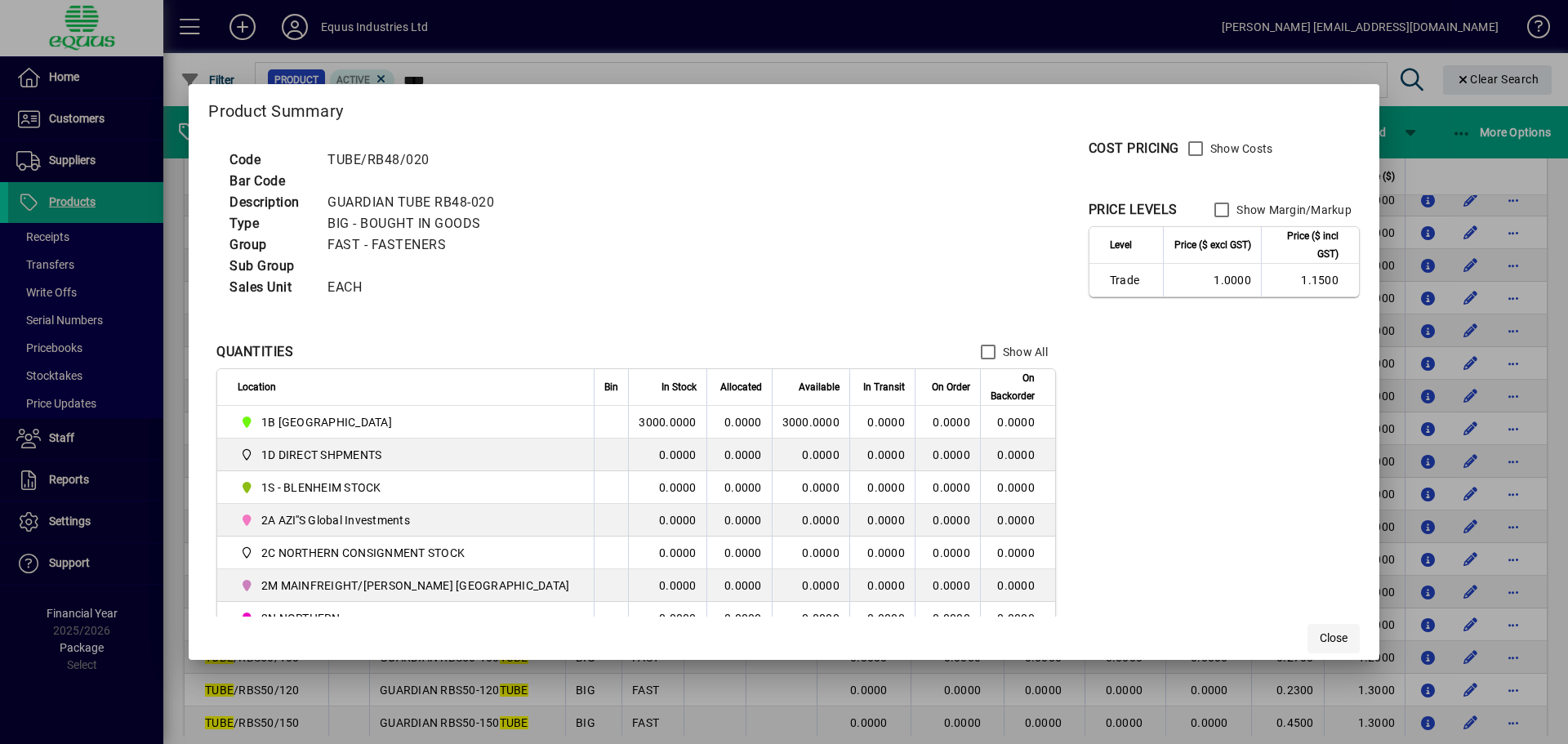
click at [1320, 631] on span "Close" at bounding box center [1334, 638] width 28 height 18
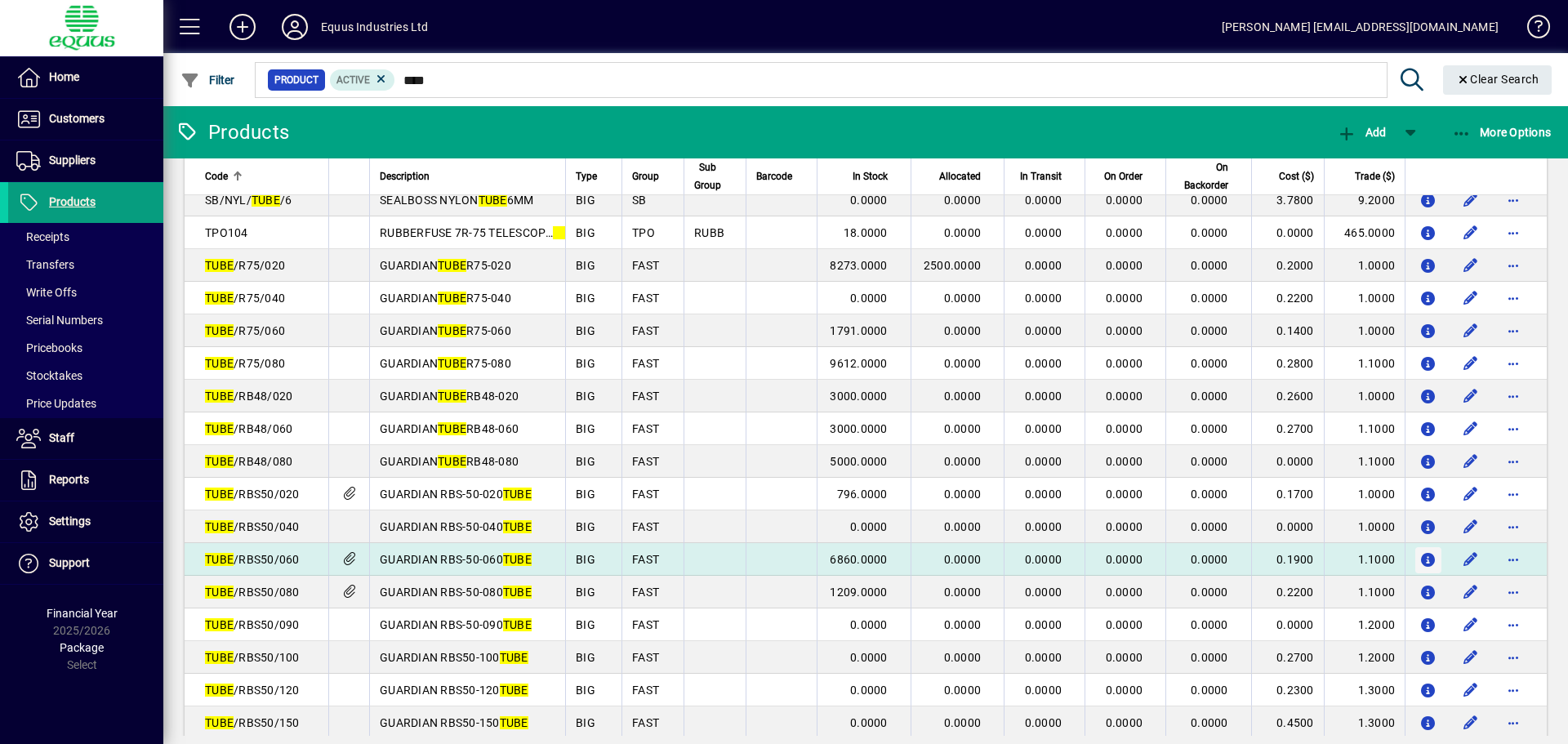
click at [1420, 554] on icon "button" at bounding box center [1428, 560] width 18 height 14
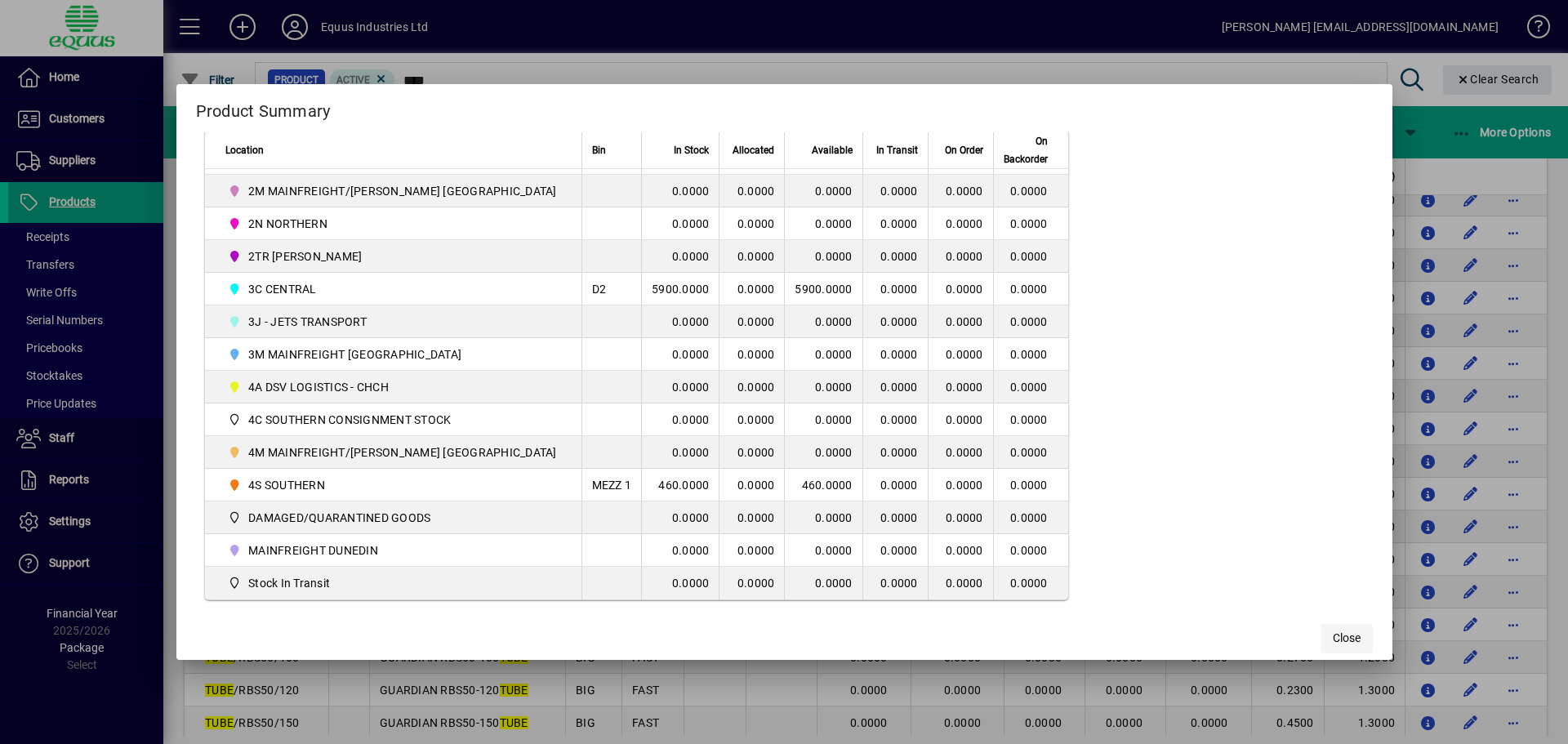
click at [1333, 643] on span "Close" at bounding box center [1347, 638] width 28 height 18
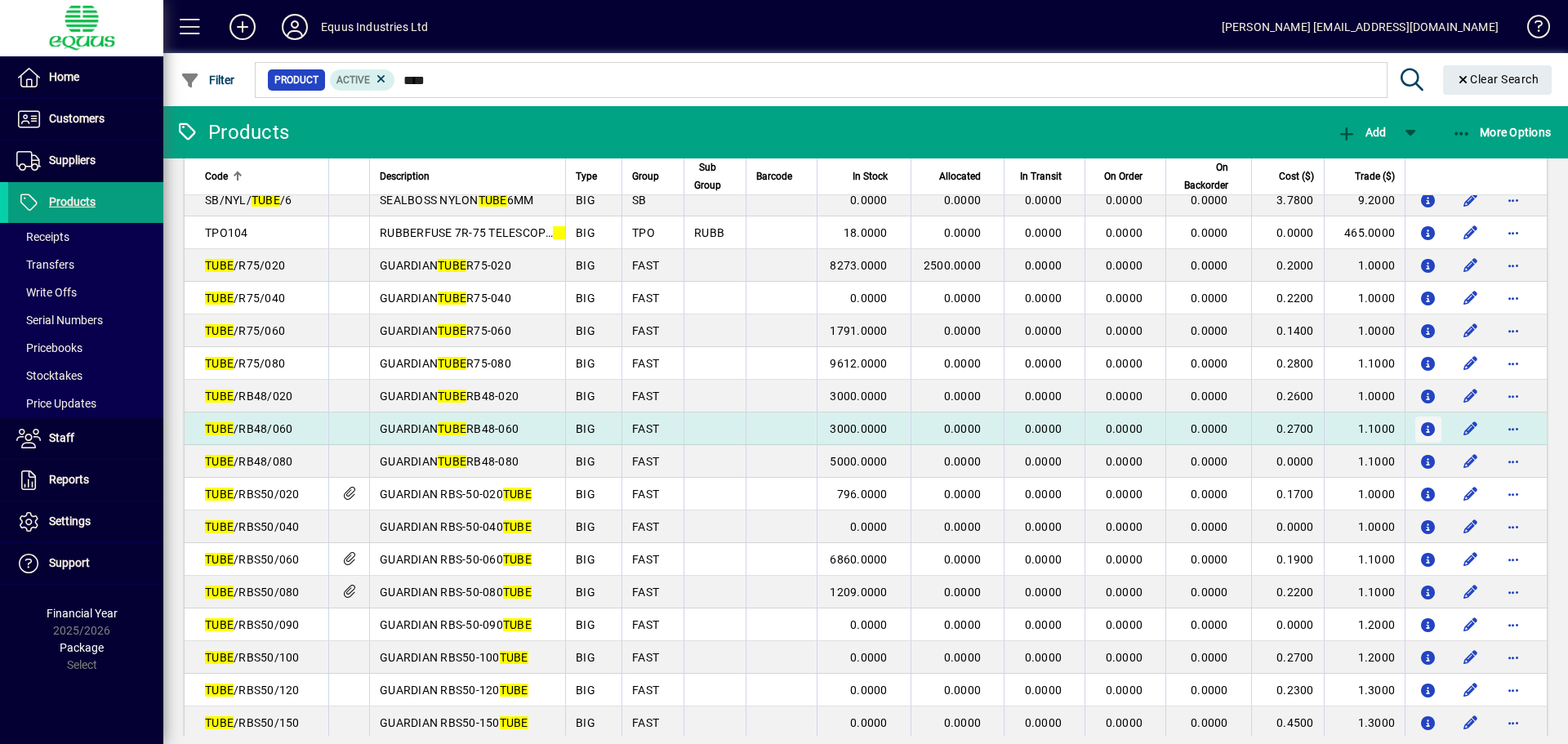
click at [1420, 424] on icon "button" at bounding box center [1428, 430] width 18 height 14
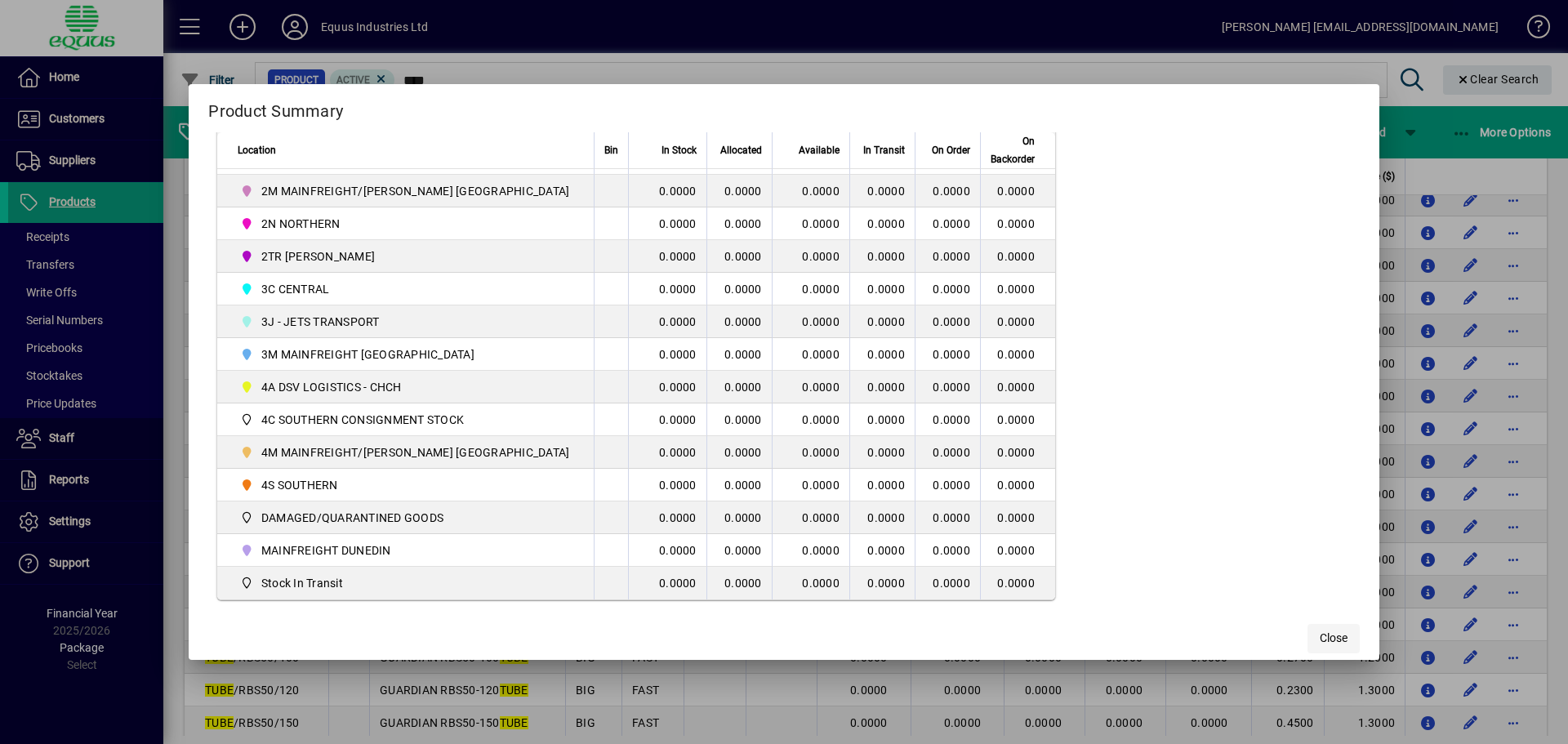
click at [1307, 628] on span "button" at bounding box center [1333, 639] width 53 height 39
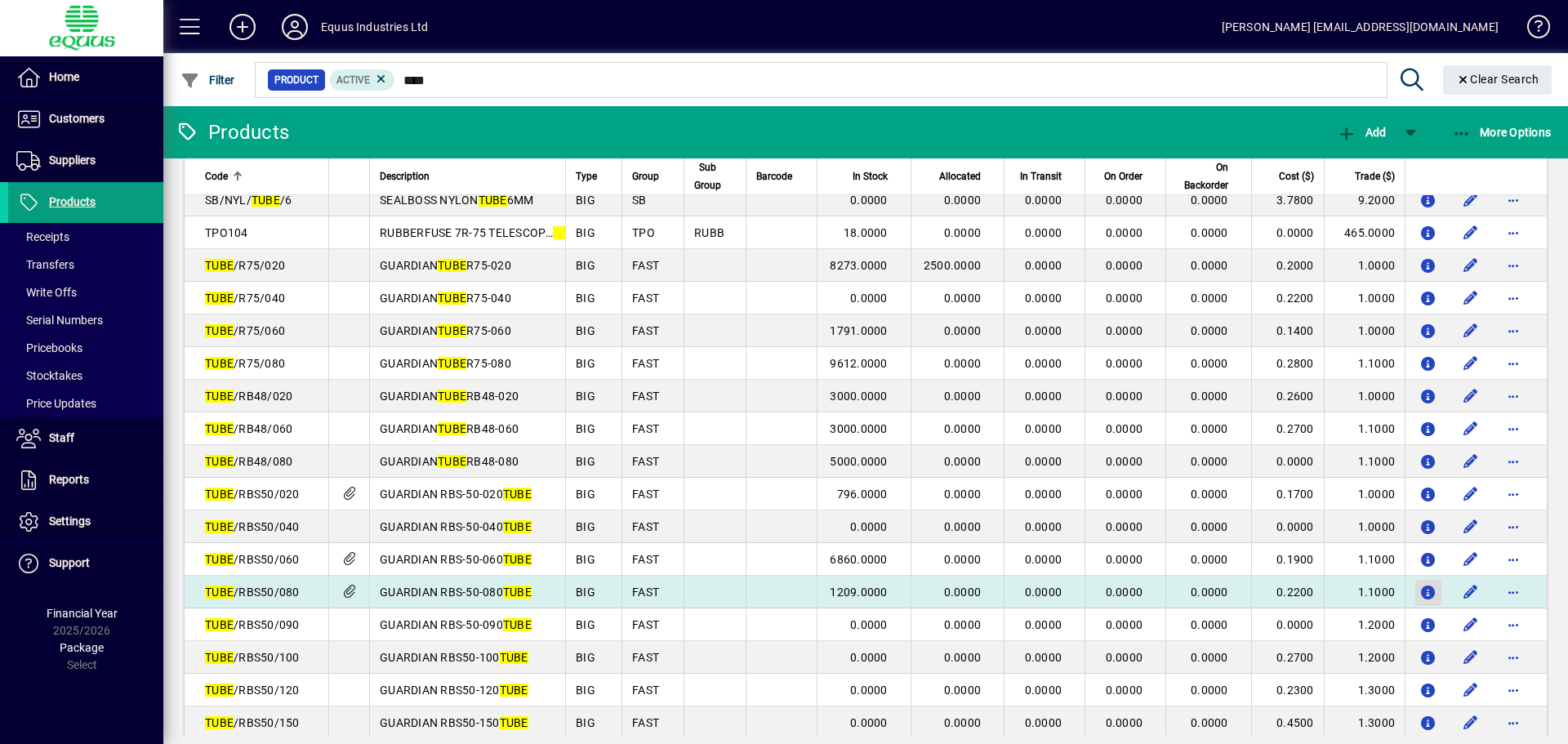
click at [1420, 591] on icon "button" at bounding box center [1428, 592] width 18 height 14
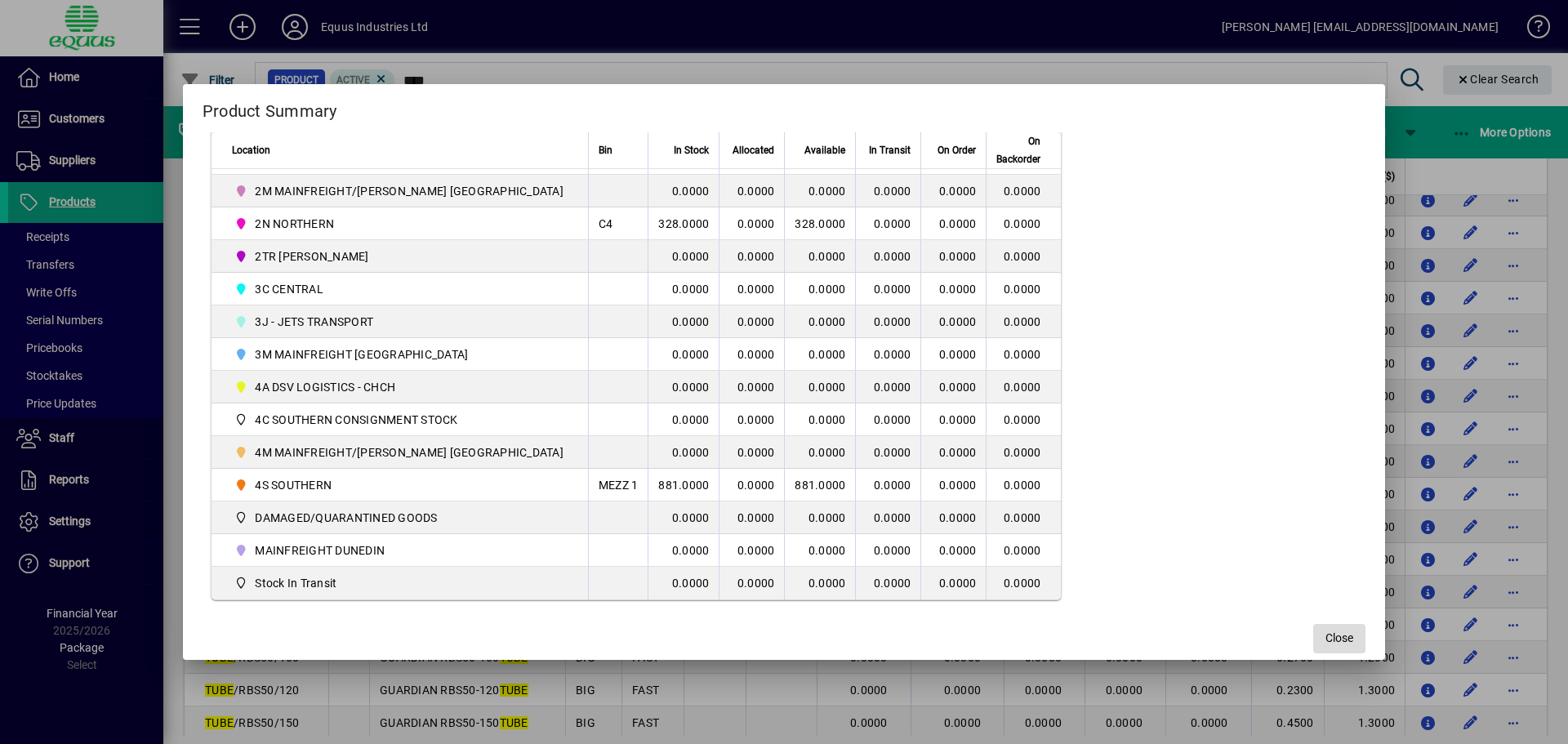
click at [1326, 640] on span "Close" at bounding box center [1340, 638] width 28 height 18
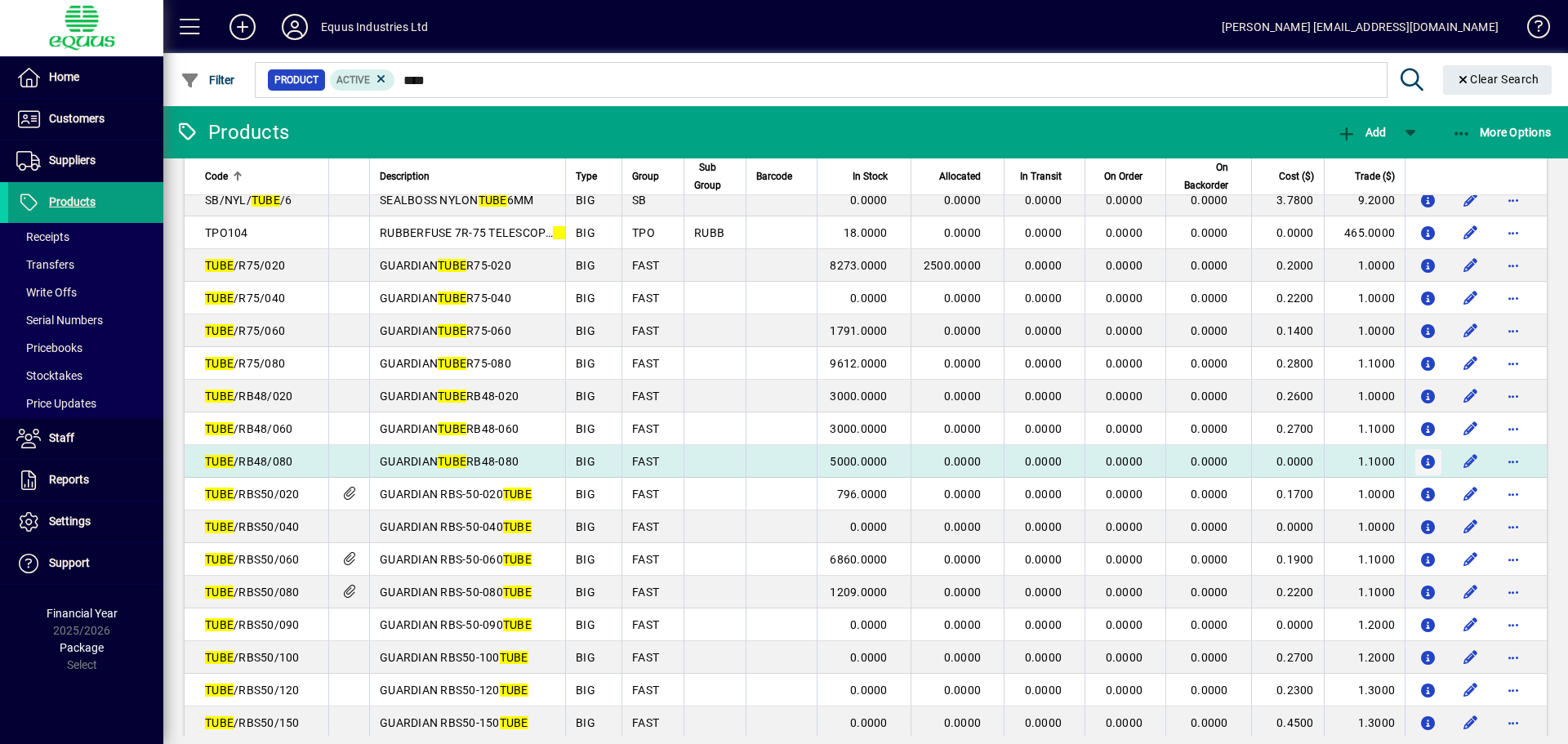
click at [1420, 459] on icon "button" at bounding box center [1428, 462] width 18 height 14
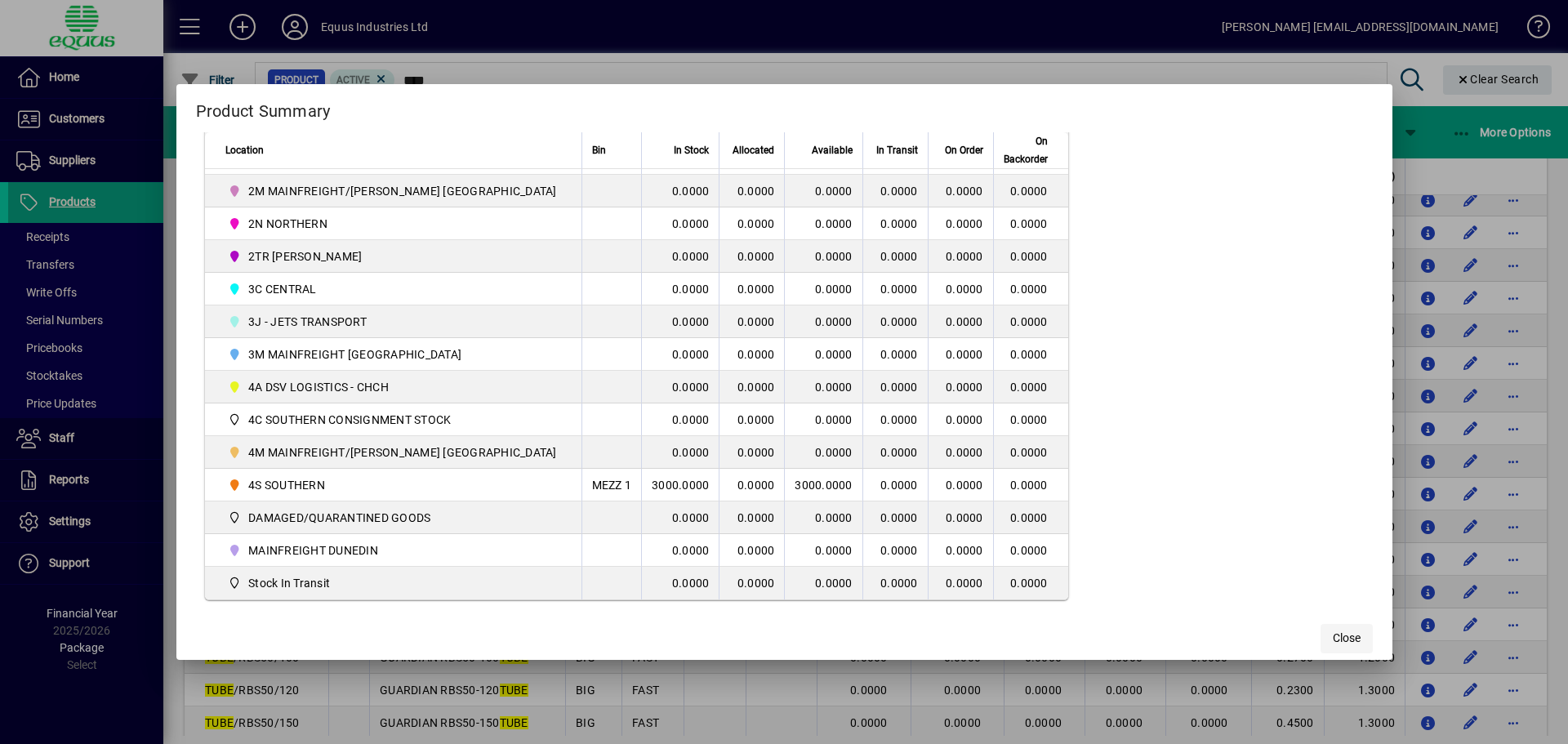
click at [1333, 638] on span "Close" at bounding box center [1347, 638] width 28 height 18
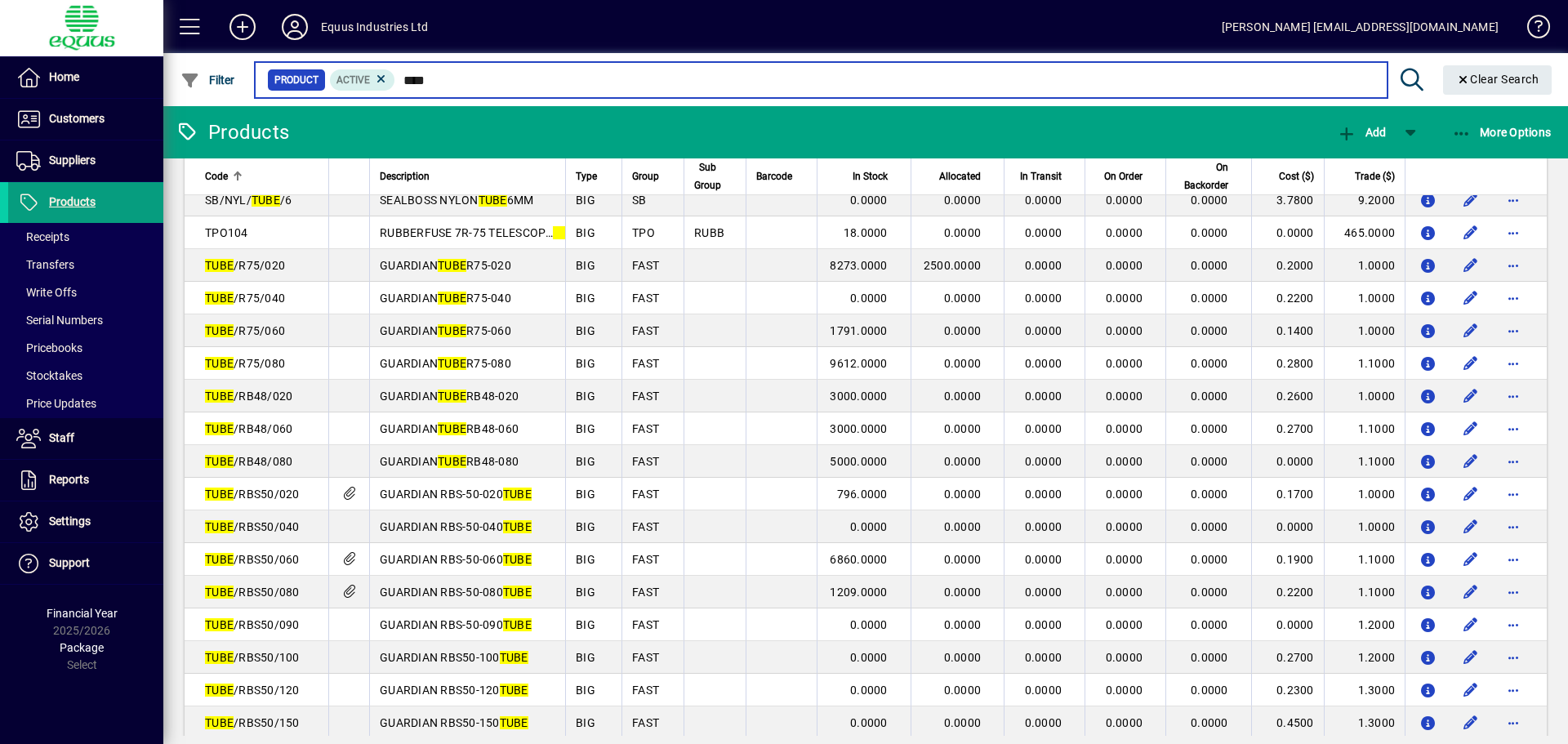
click at [447, 75] on input "****" at bounding box center [885, 79] width 978 height 23
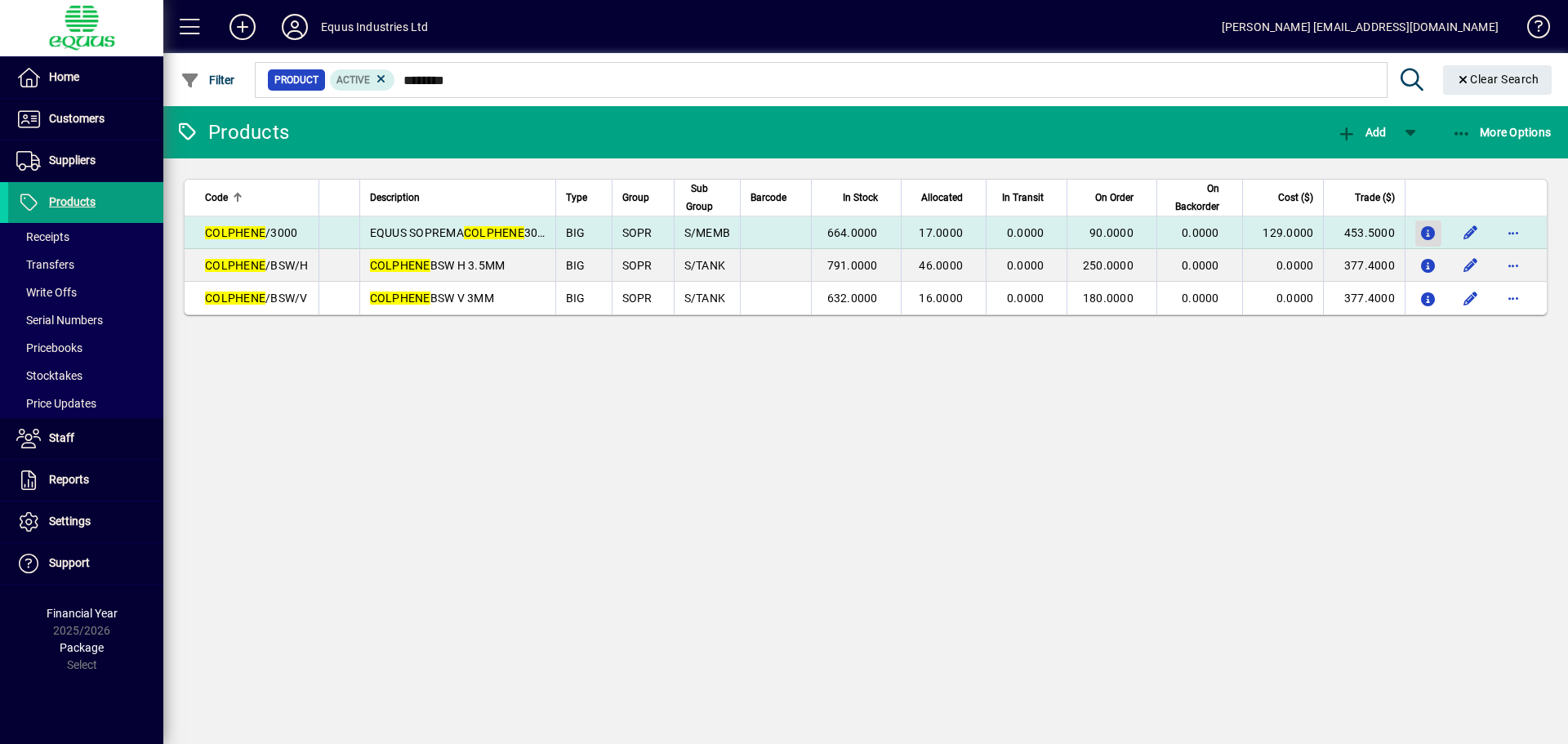
click at [1423, 231] on icon "button" at bounding box center [1428, 234] width 18 height 14
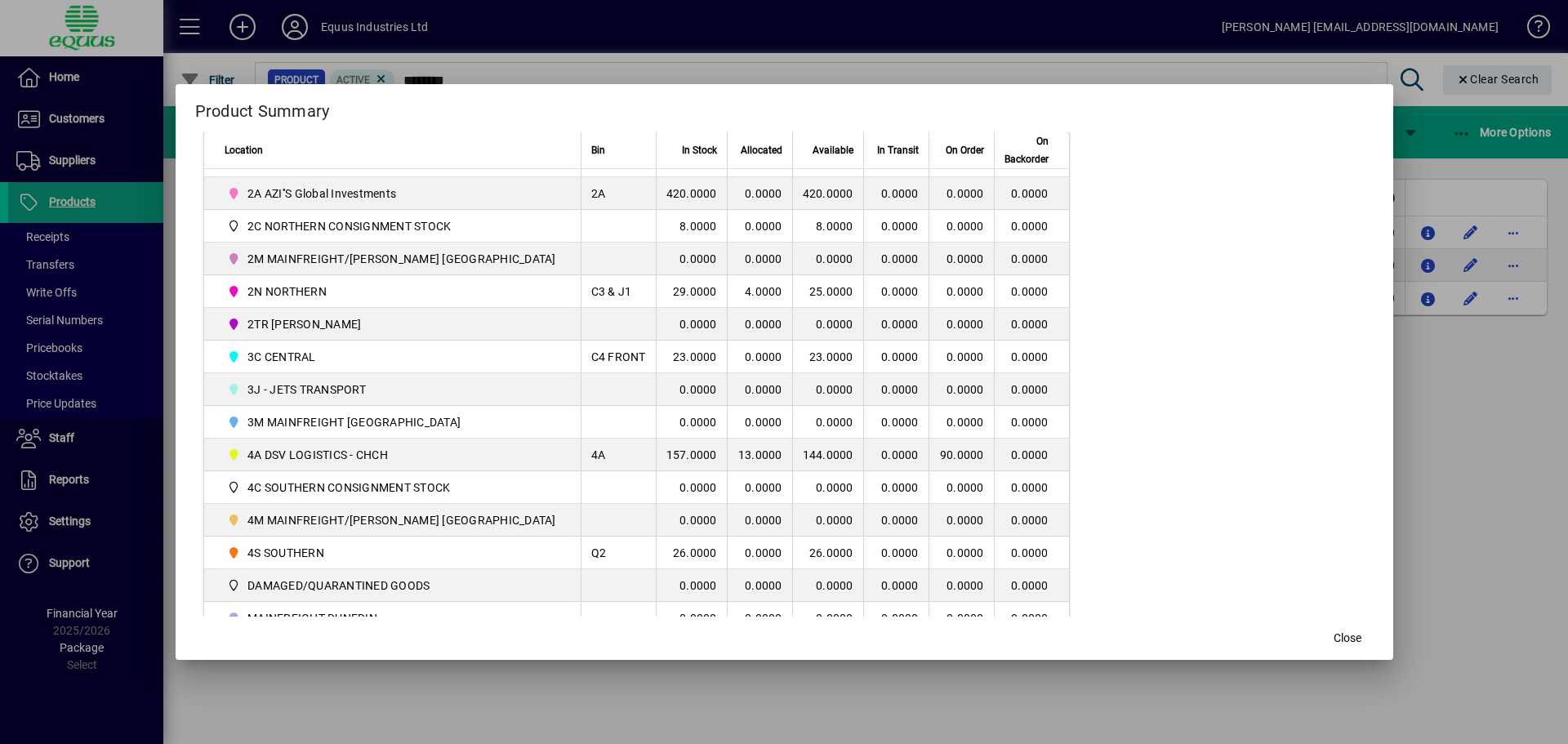
scroll to position [409, 0]
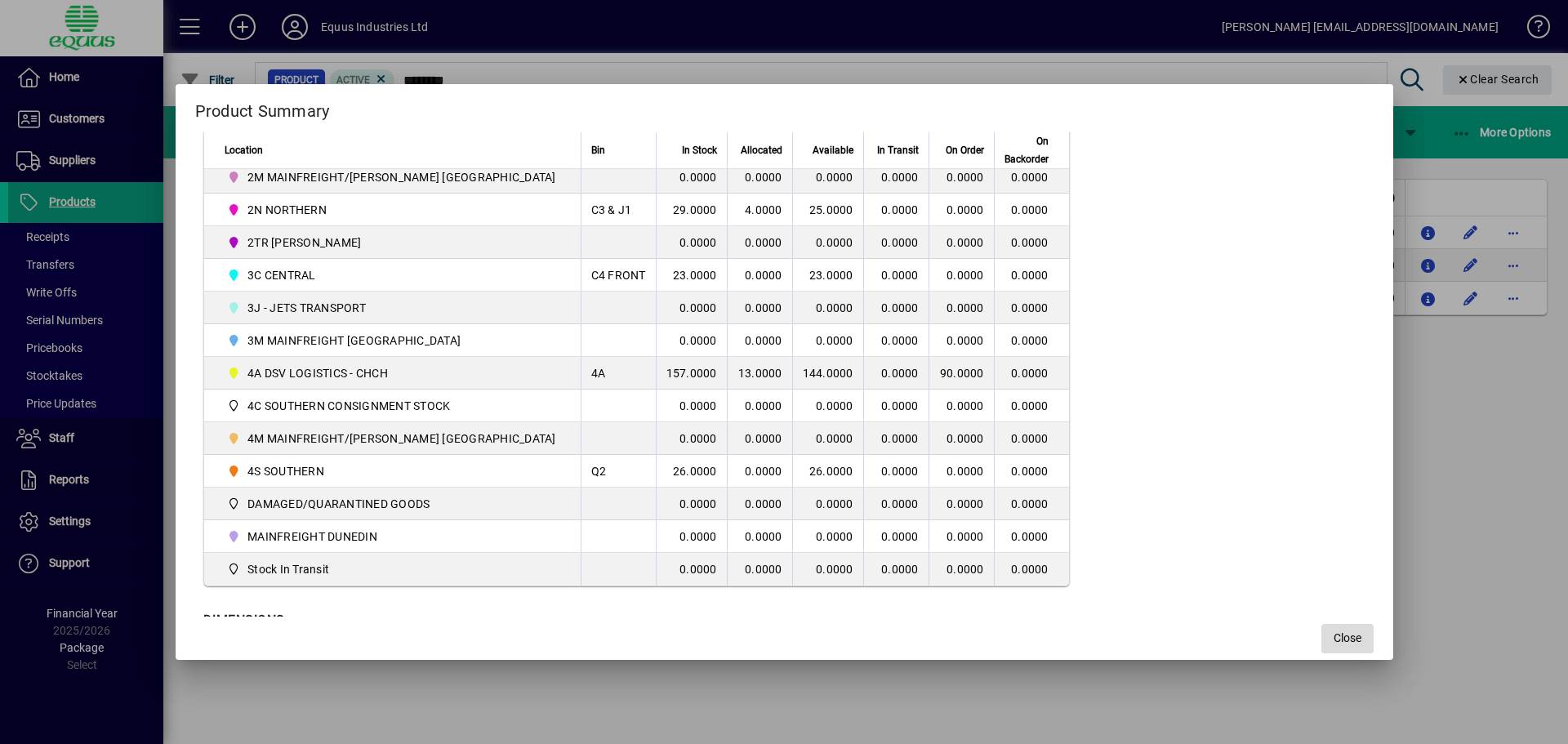
click at [1334, 634] on span "Close" at bounding box center [1348, 638] width 28 height 18
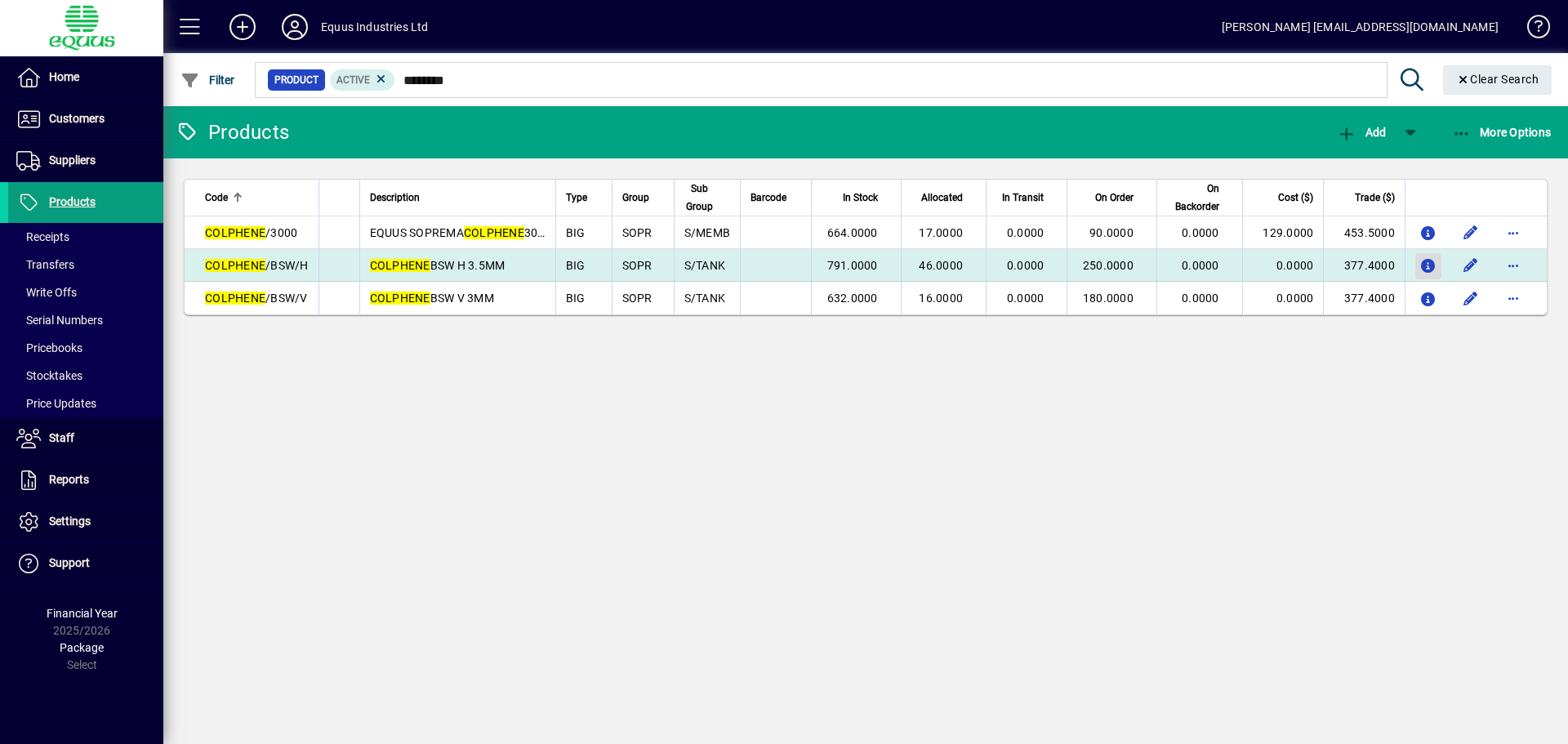
click at [1428, 262] on icon "button" at bounding box center [1428, 266] width 18 height 14
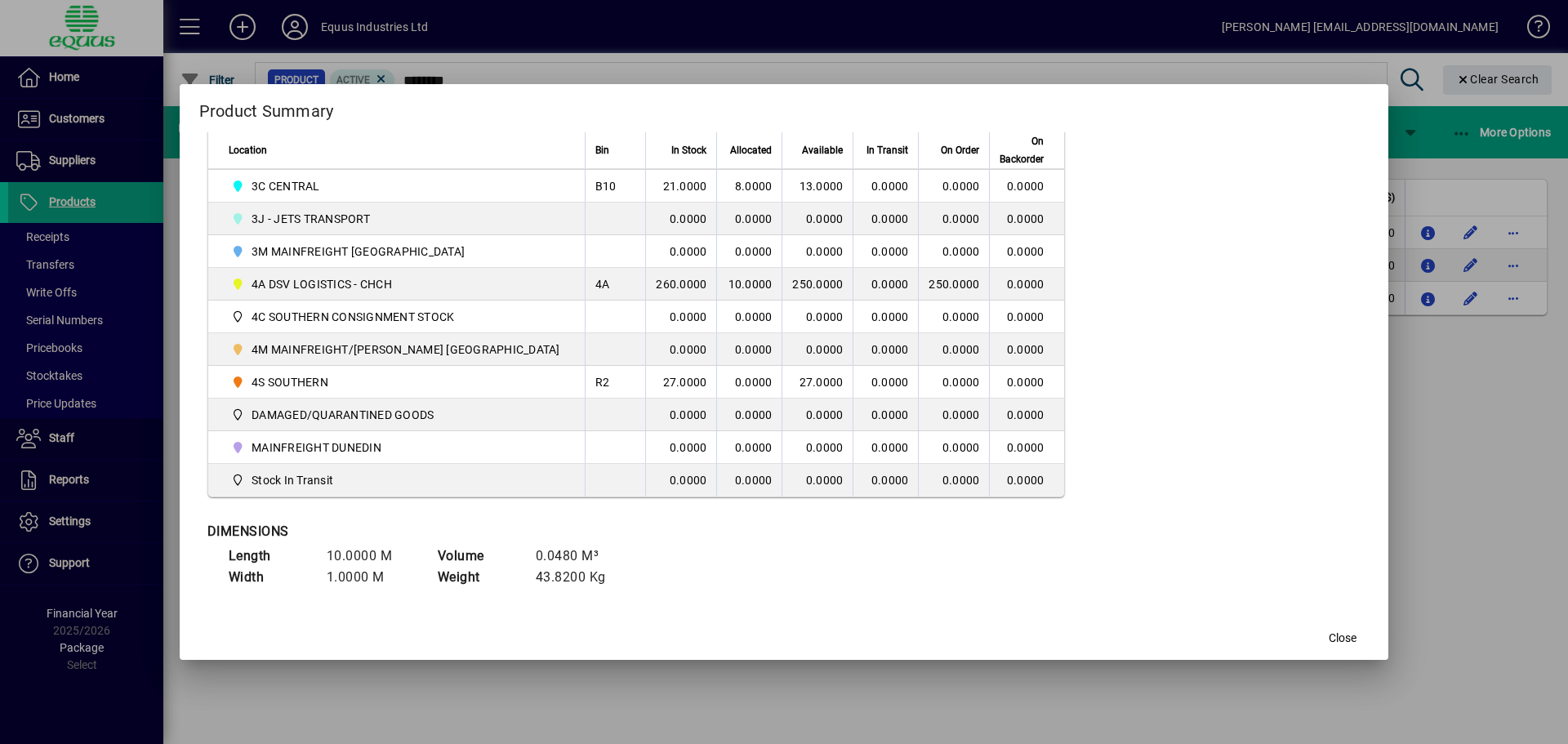
scroll to position [498, 0]
click at [1317, 652] on span "button" at bounding box center [1342, 639] width 53 height 39
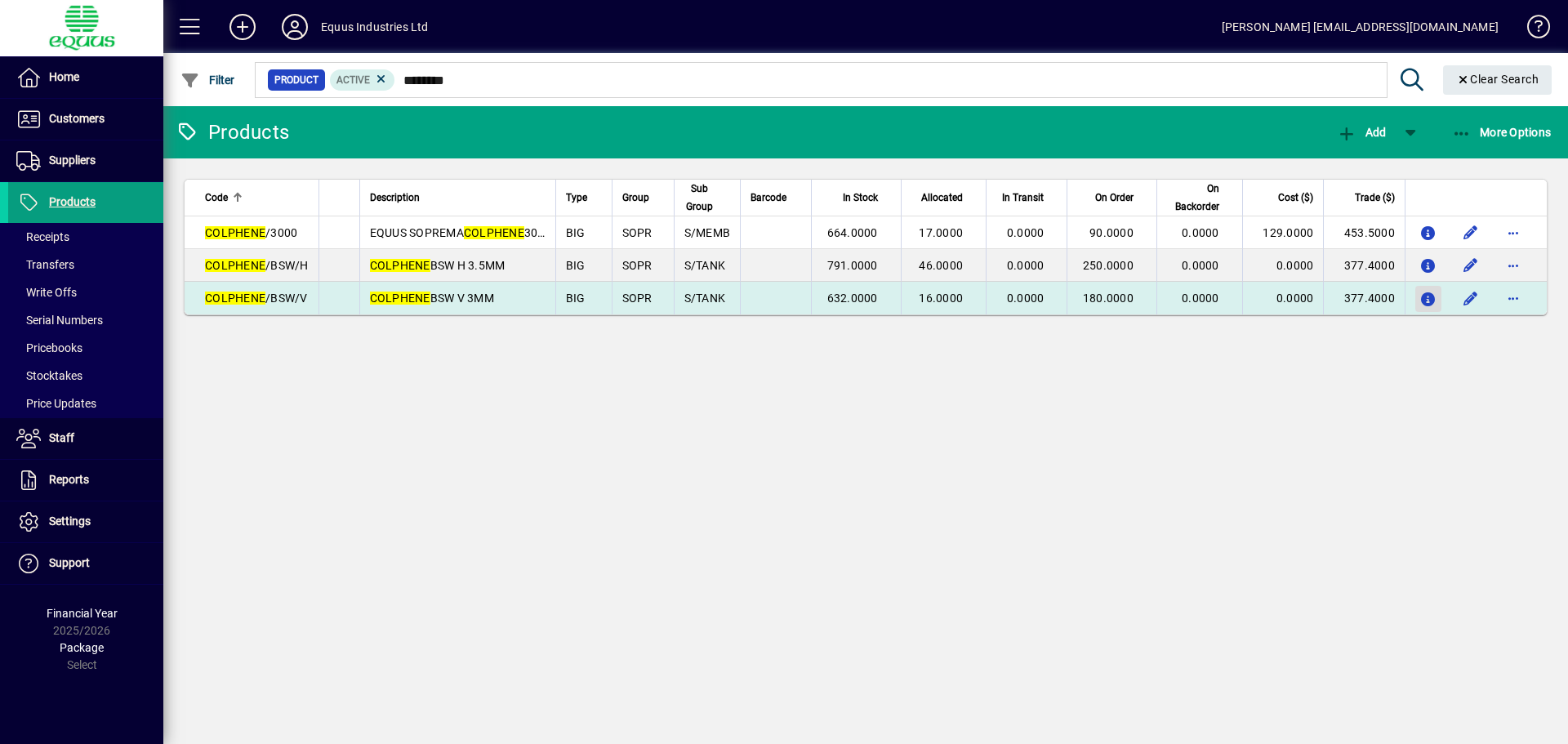
click at [1432, 300] on icon "button" at bounding box center [1428, 299] width 18 height 14
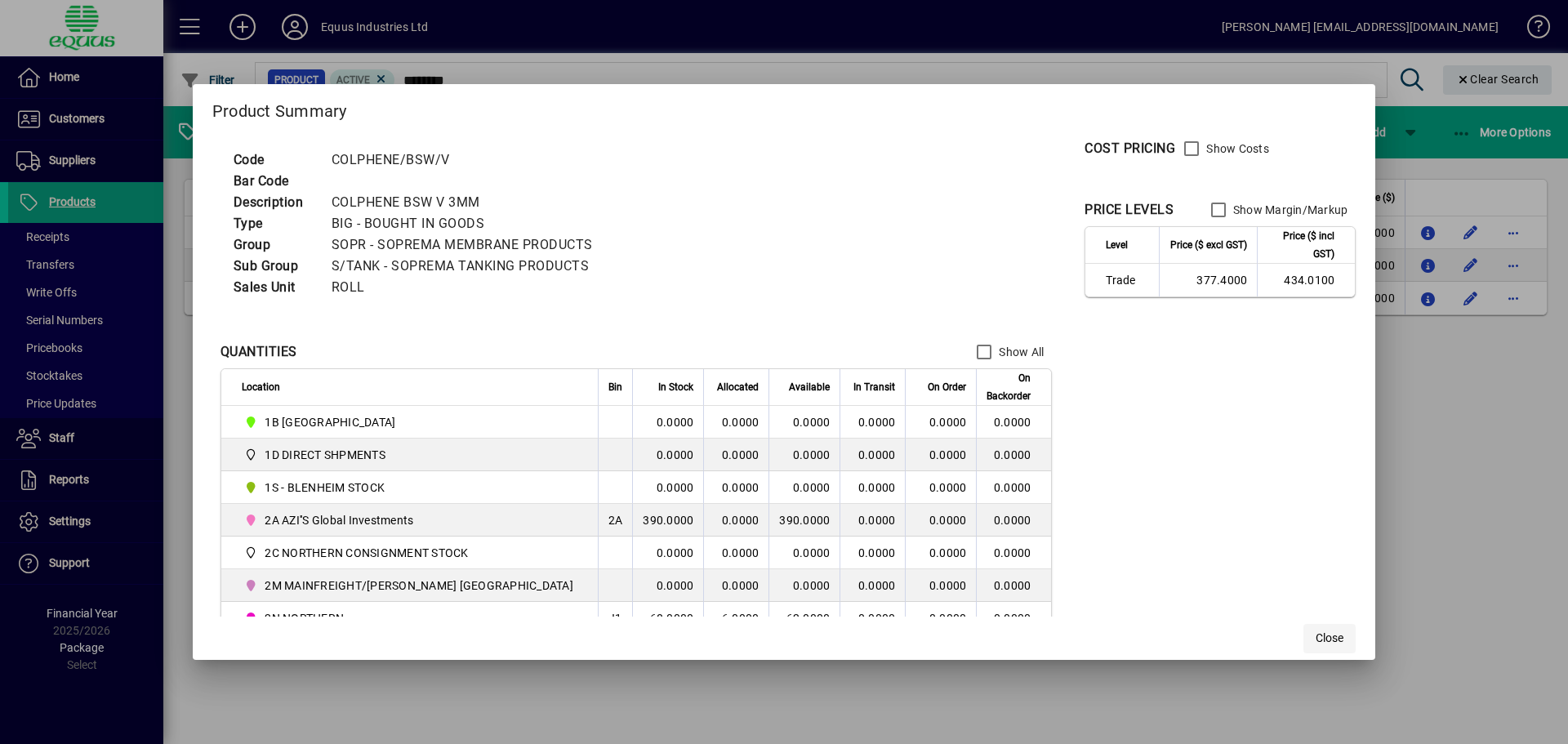
click at [1316, 634] on span "Close" at bounding box center [1329, 638] width 28 height 18
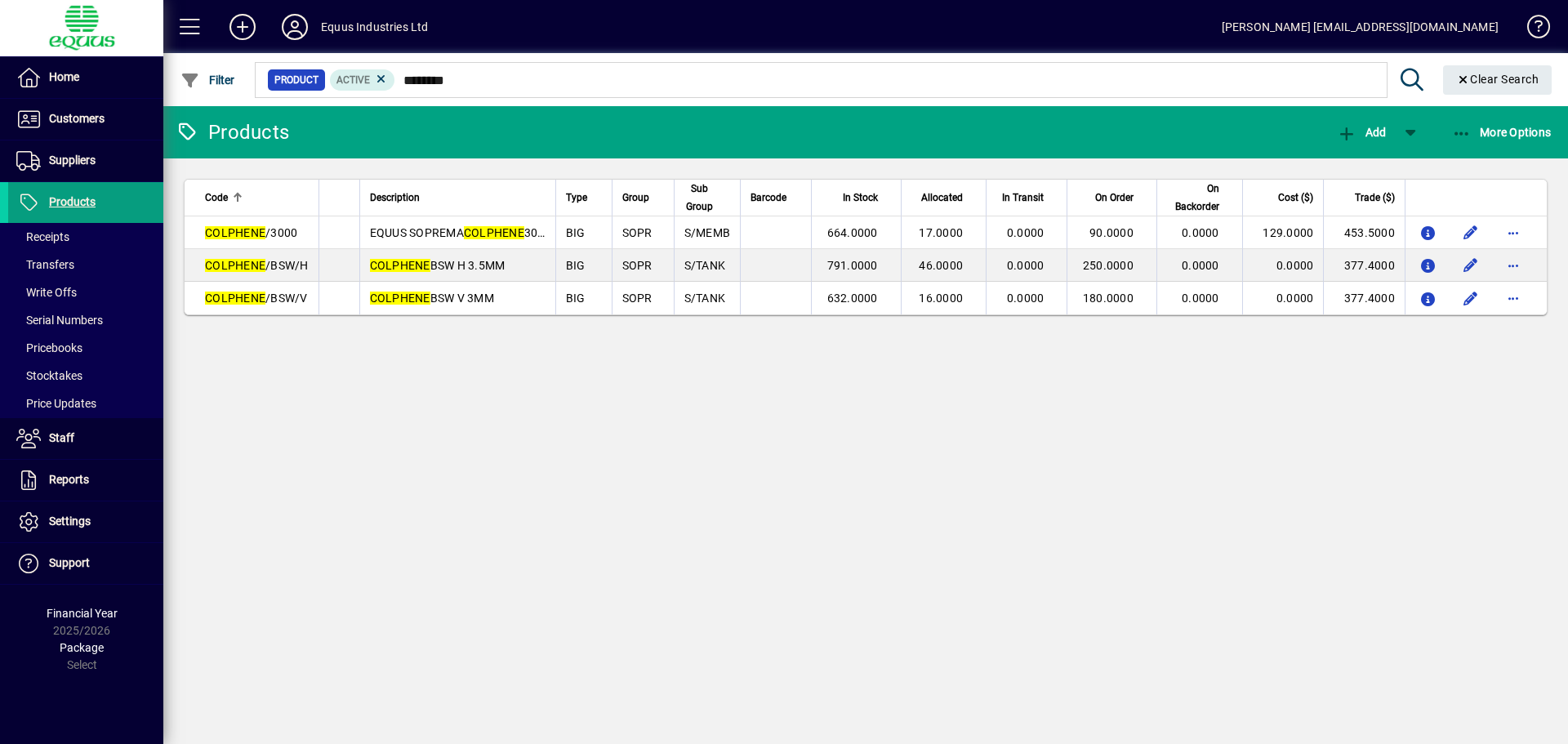
click at [652, 531] on div "Products Add More Options Code Description Type Group Sub Group Barcode In Stoc…" at bounding box center [866, 425] width 1405 height 638
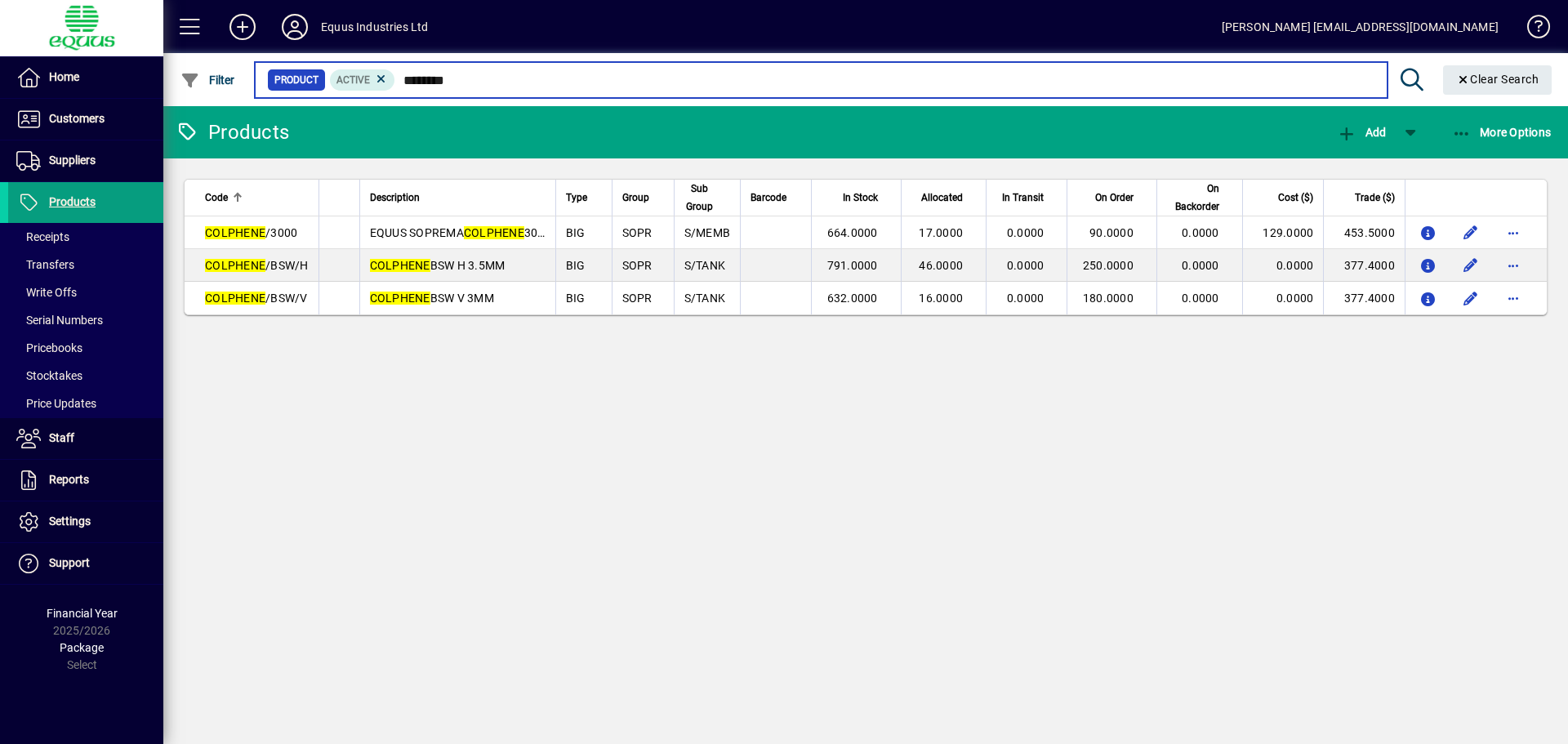
click at [482, 78] on input "********" at bounding box center [885, 79] width 978 height 23
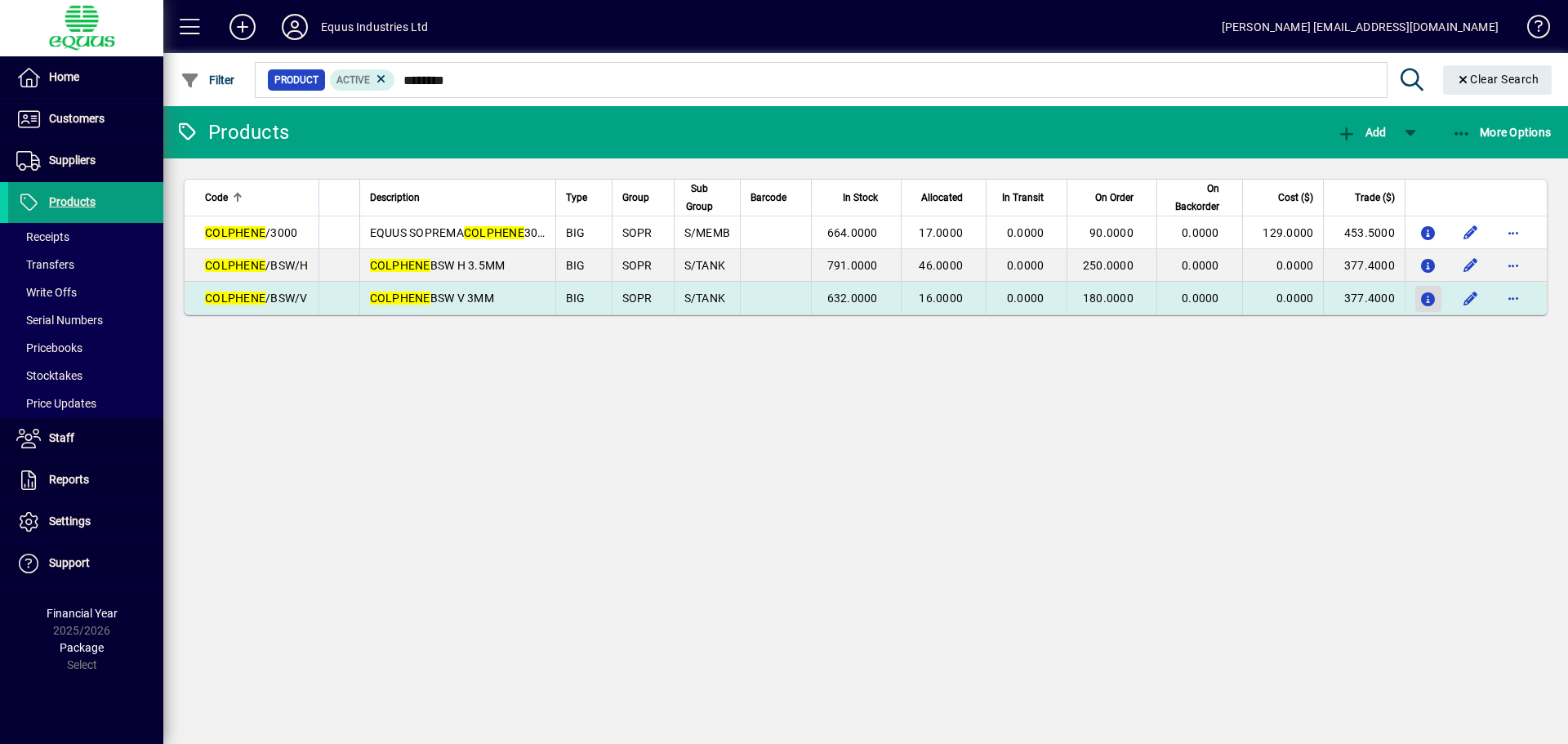
click at [1433, 293] on icon "button" at bounding box center [1428, 299] width 18 height 14
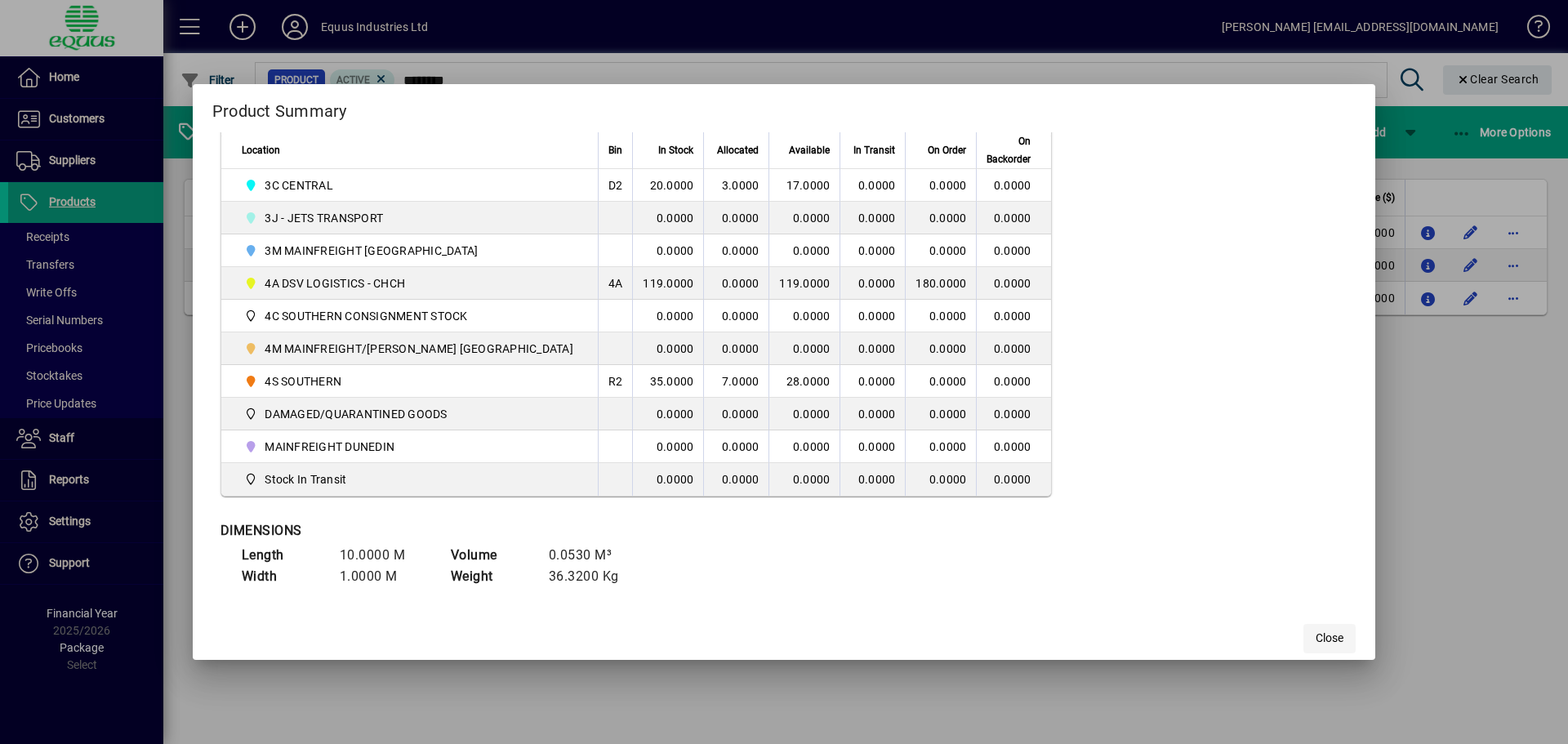
click at [1304, 634] on span "button" at bounding box center [1329, 639] width 53 height 39
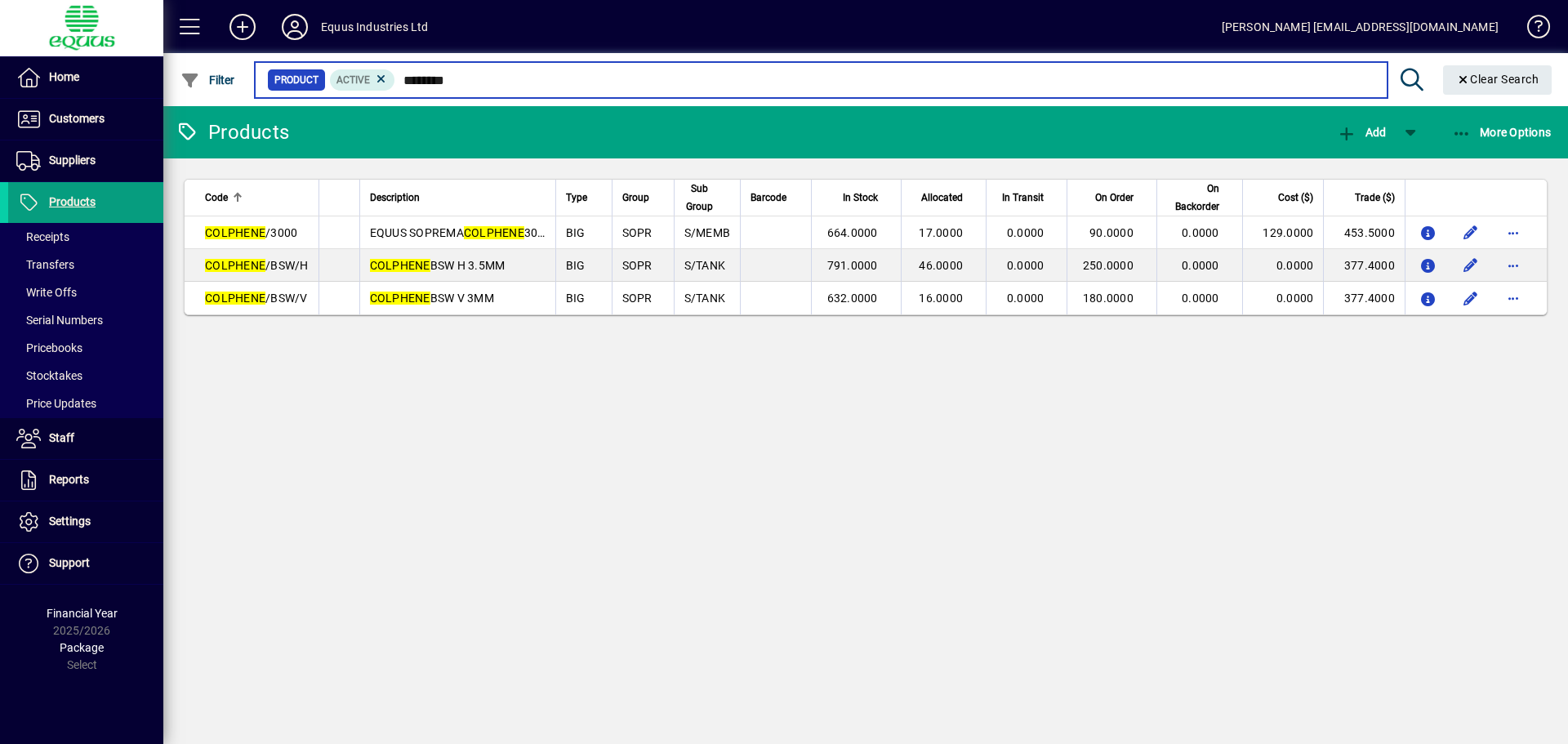
click at [488, 79] on input "********" at bounding box center [885, 79] width 978 height 23
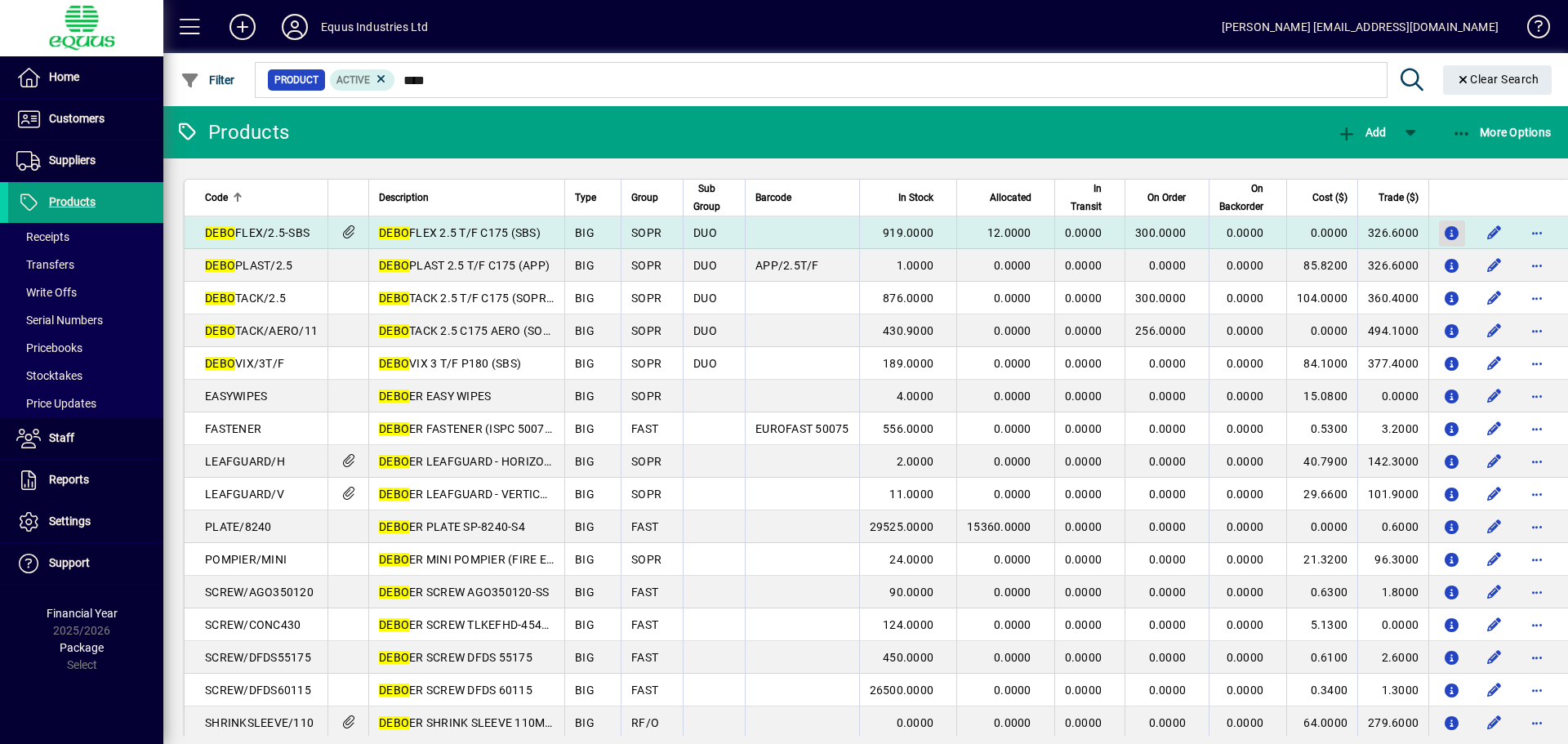
click at [1444, 233] on icon "button" at bounding box center [1452, 234] width 18 height 14
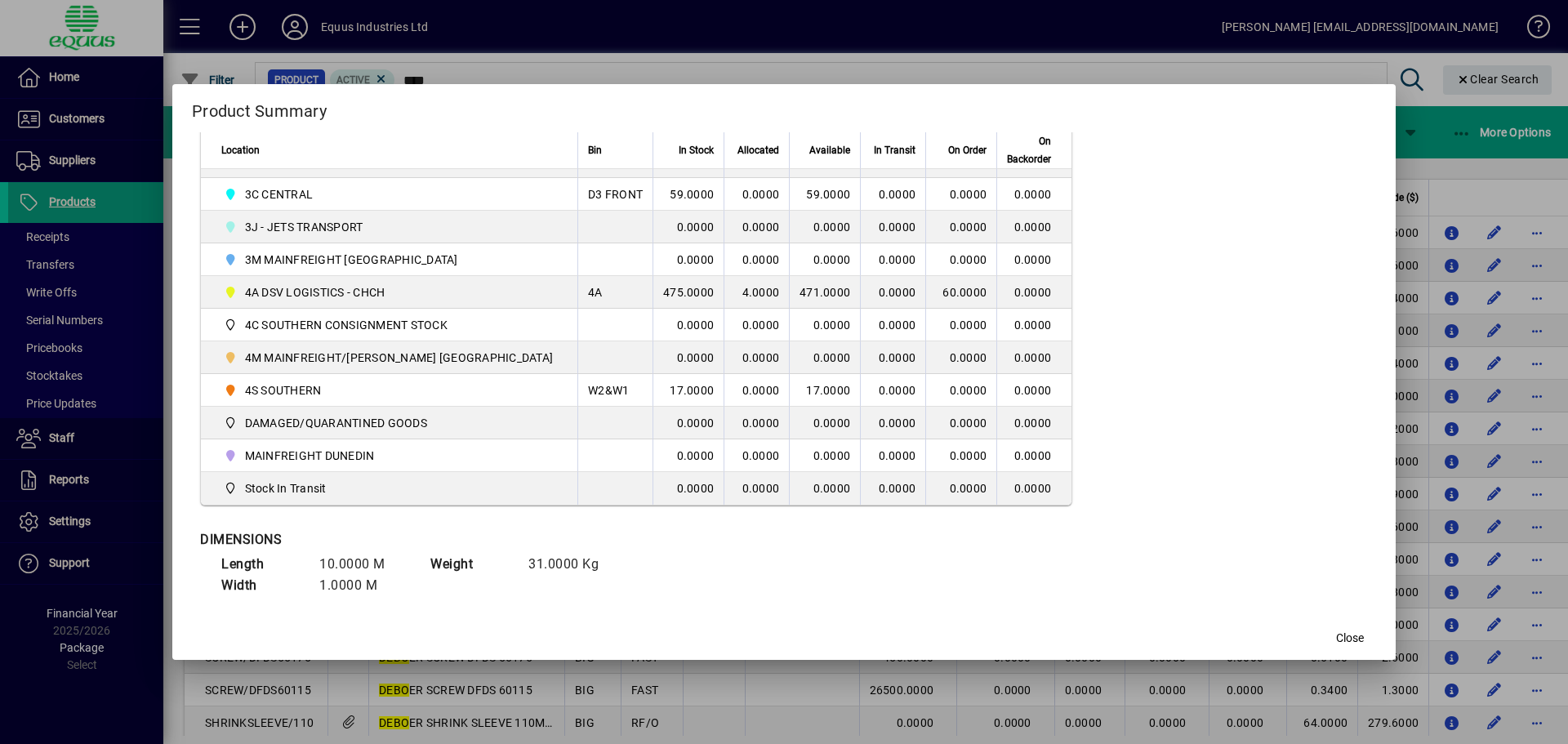
scroll to position [490, 0]
click at [1336, 638] on span "Close" at bounding box center [1350, 638] width 28 height 18
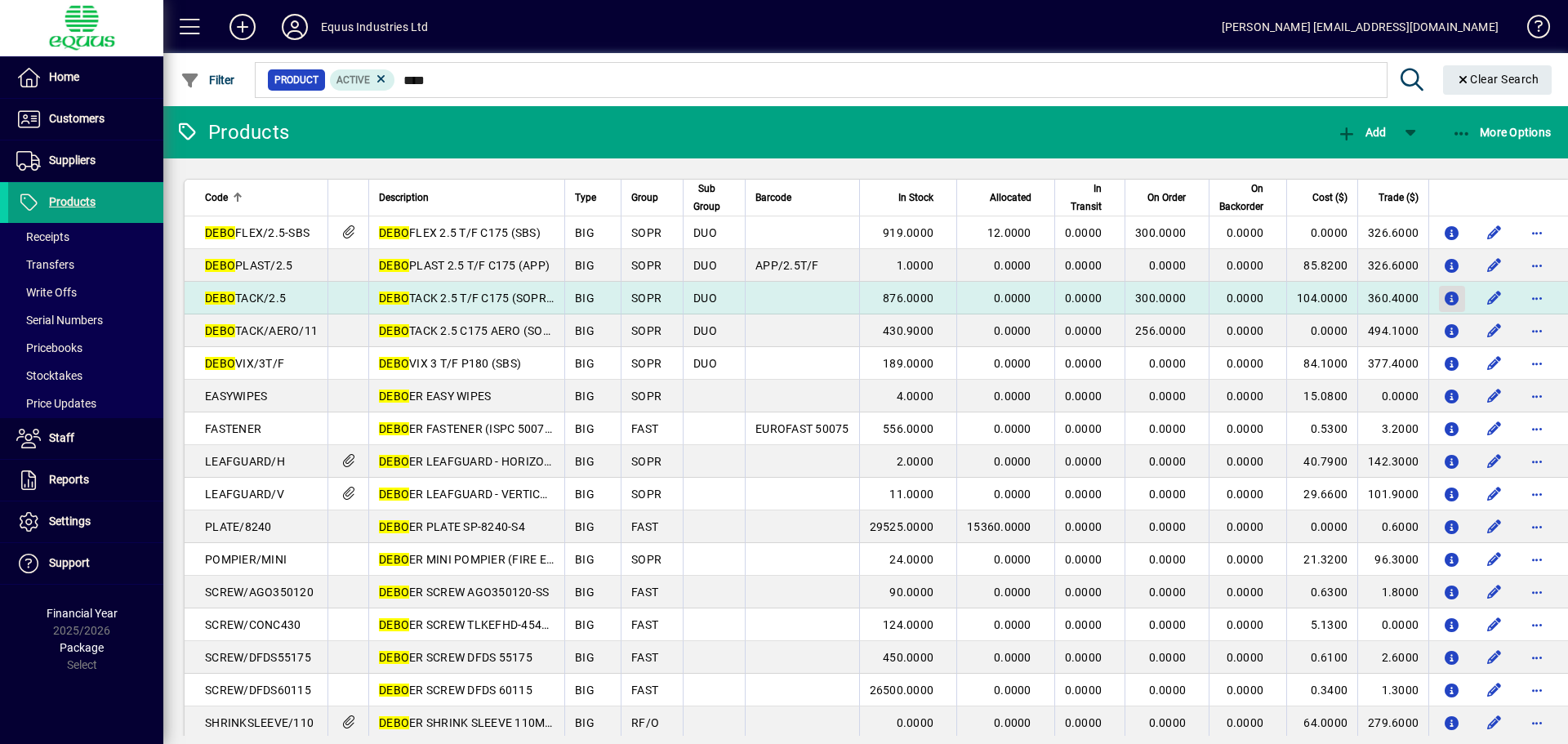
click at [1444, 292] on icon "button" at bounding box center [1452, 299] width 18 height 14
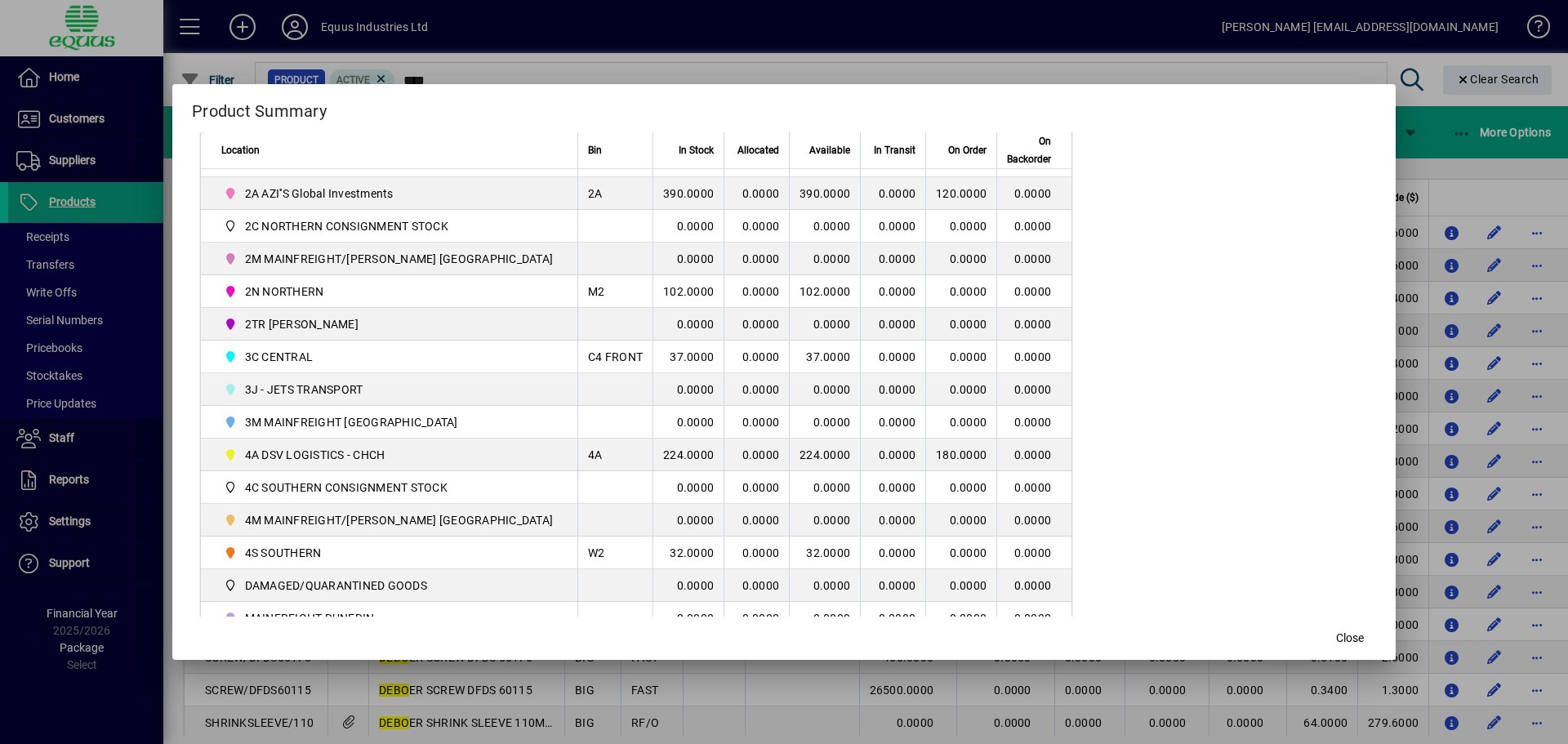
scroll to position [409, 0]
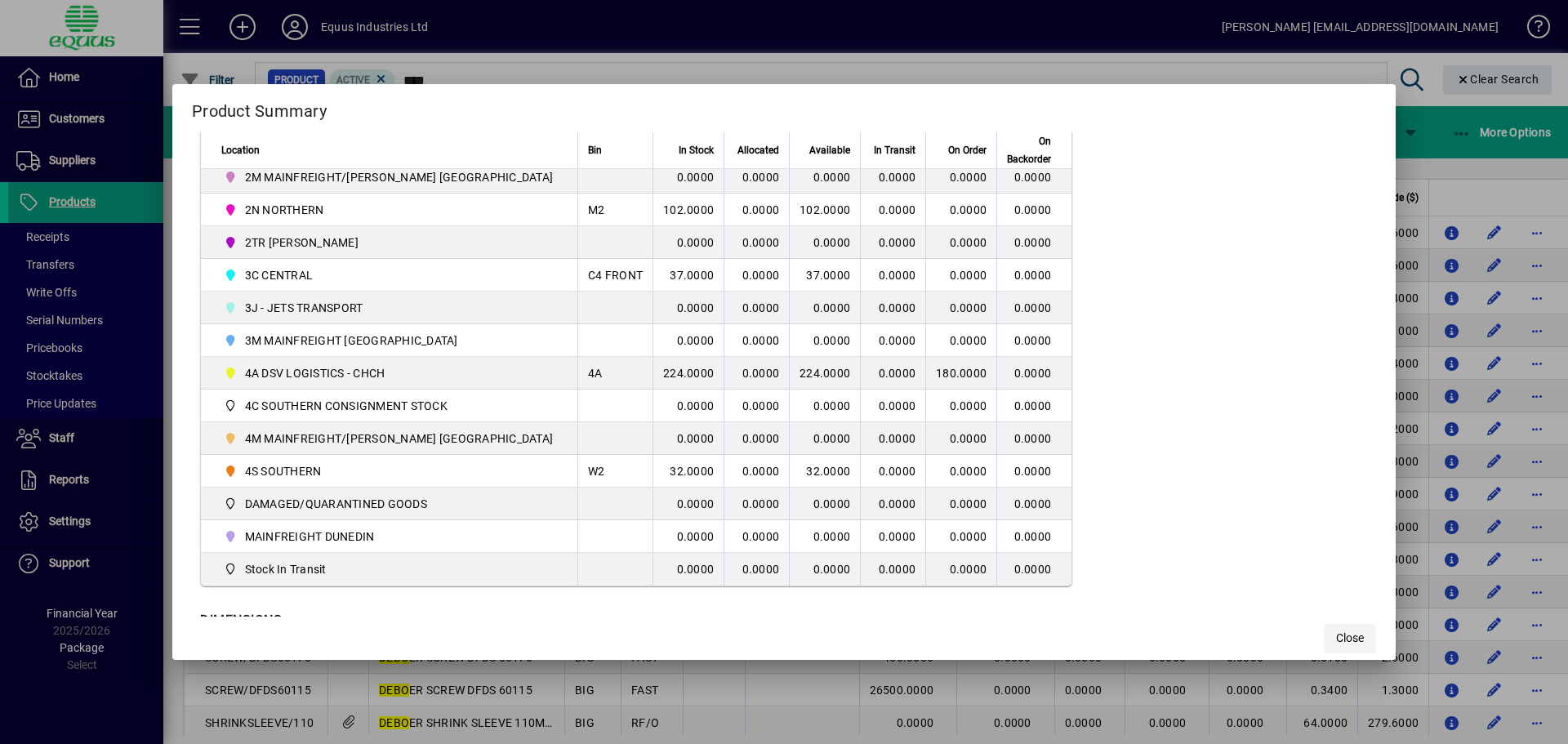
click at [1336, 634] on span "Close" at bounding box center [1350, 638] width 28 height 18
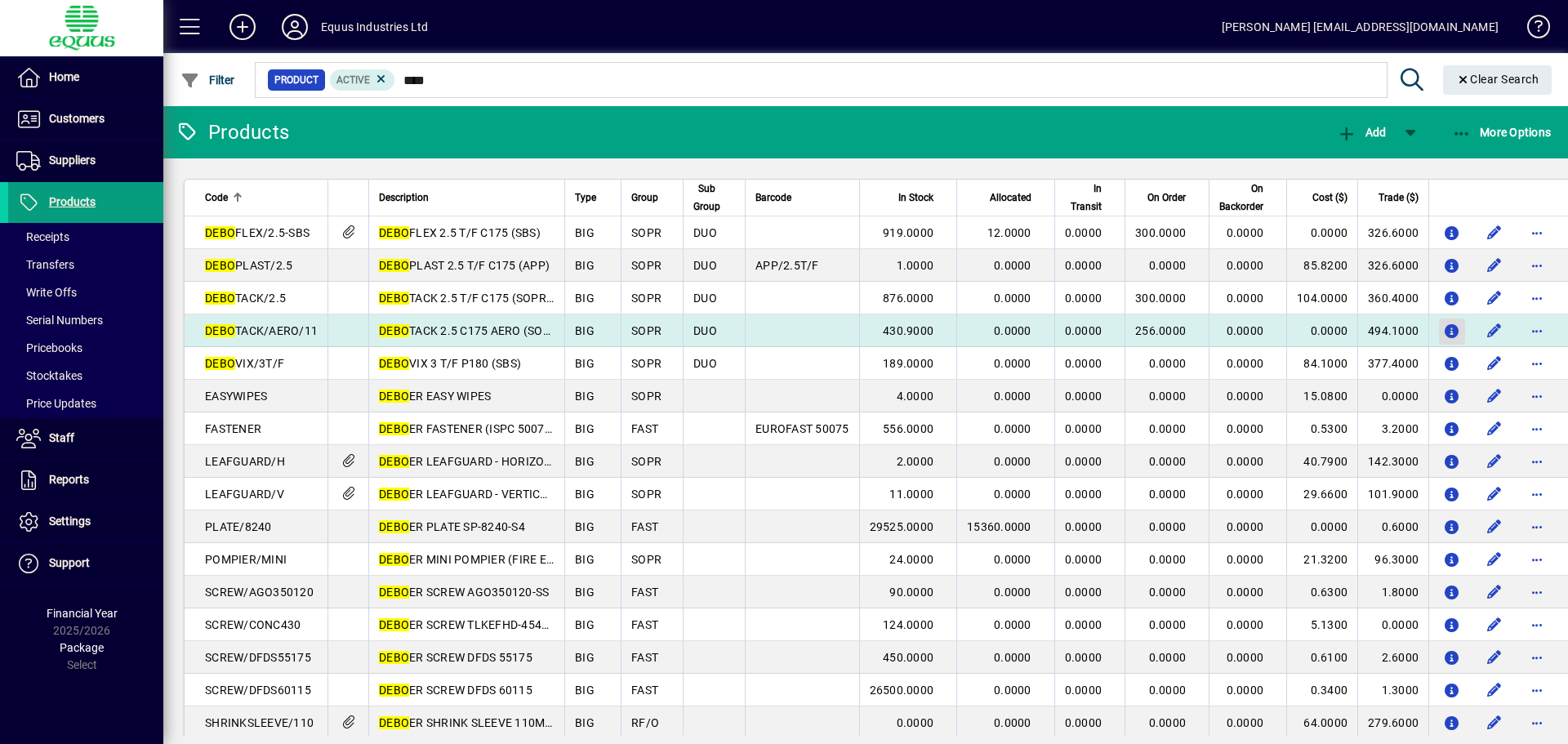
click at [1444, 323] on span "button" at bounding box center [1452, 332] width 18 height 26
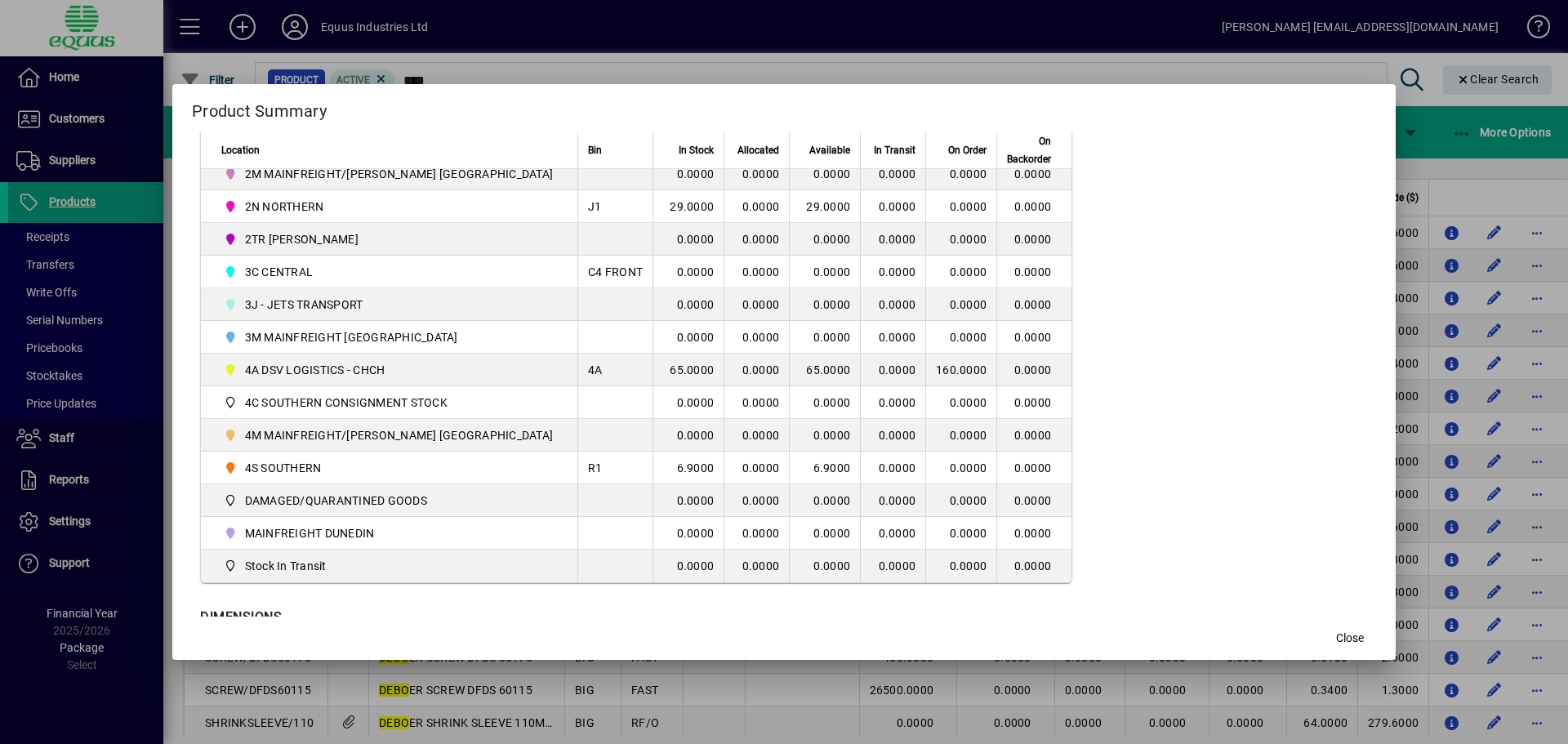
scroll to position [490, 0]
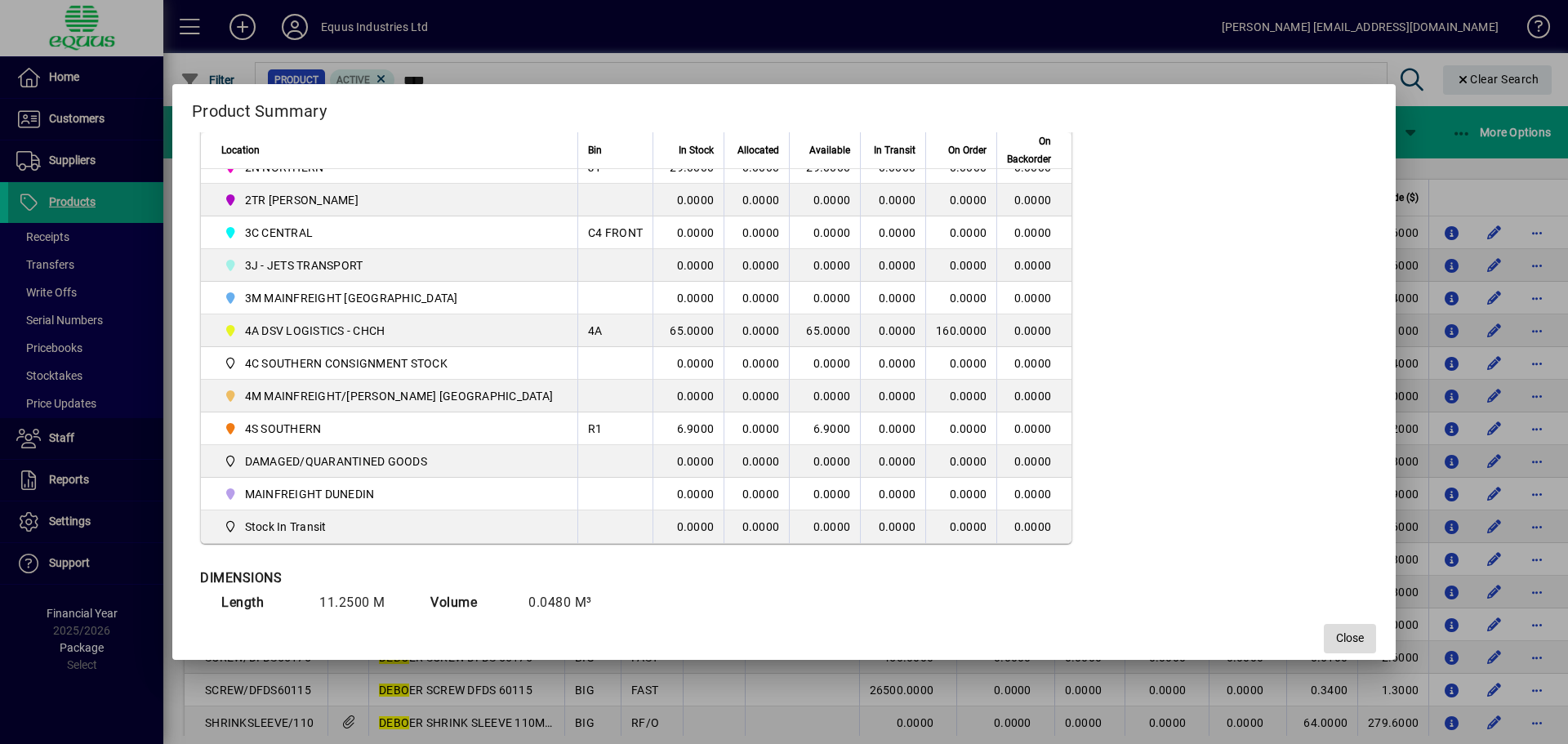
click at [1331, 641] on span "button" at bounding box center [1350, 639] width 53 height 39
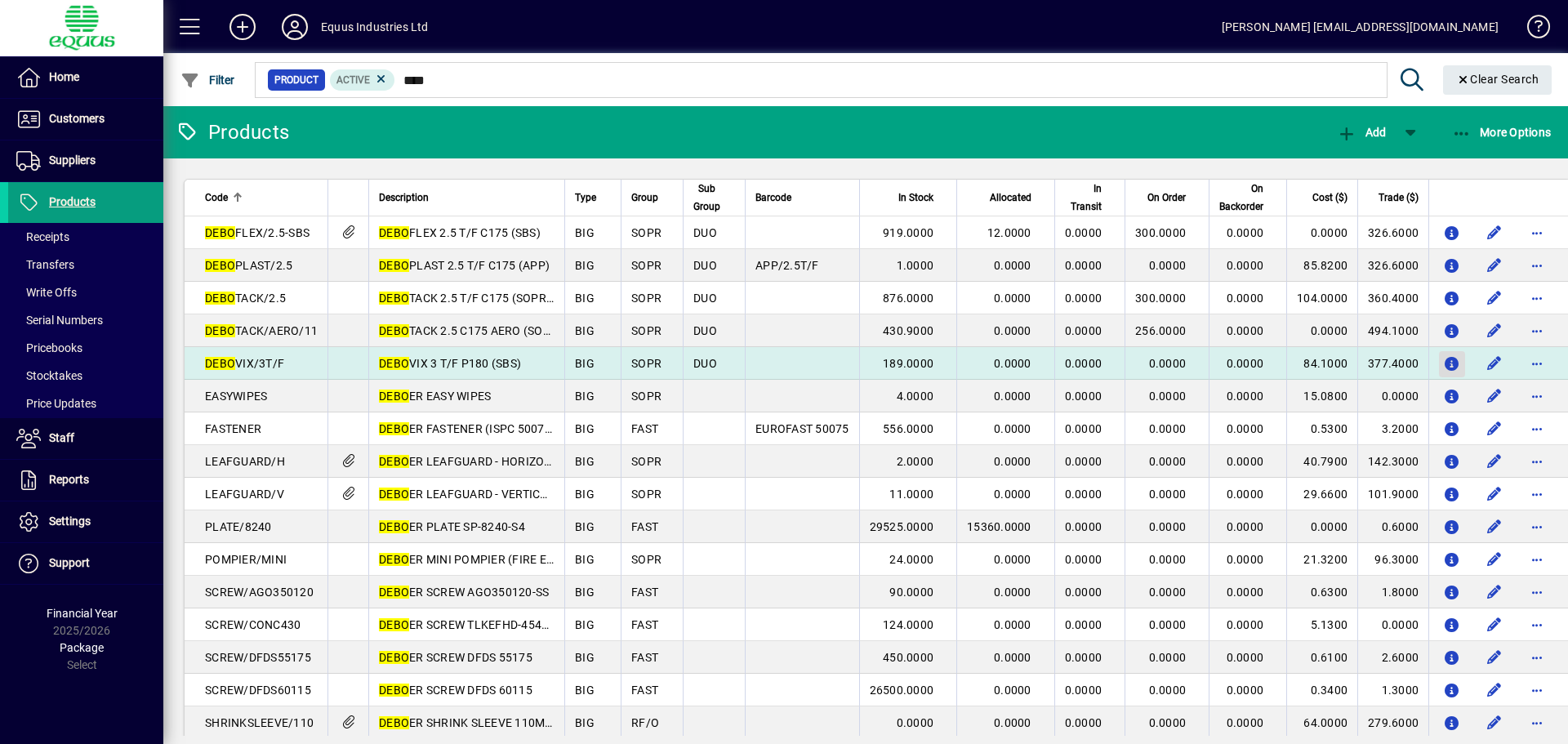
click at [1444, 371] on icon "button" at bounding box center [1452, 364] width 18 height 14
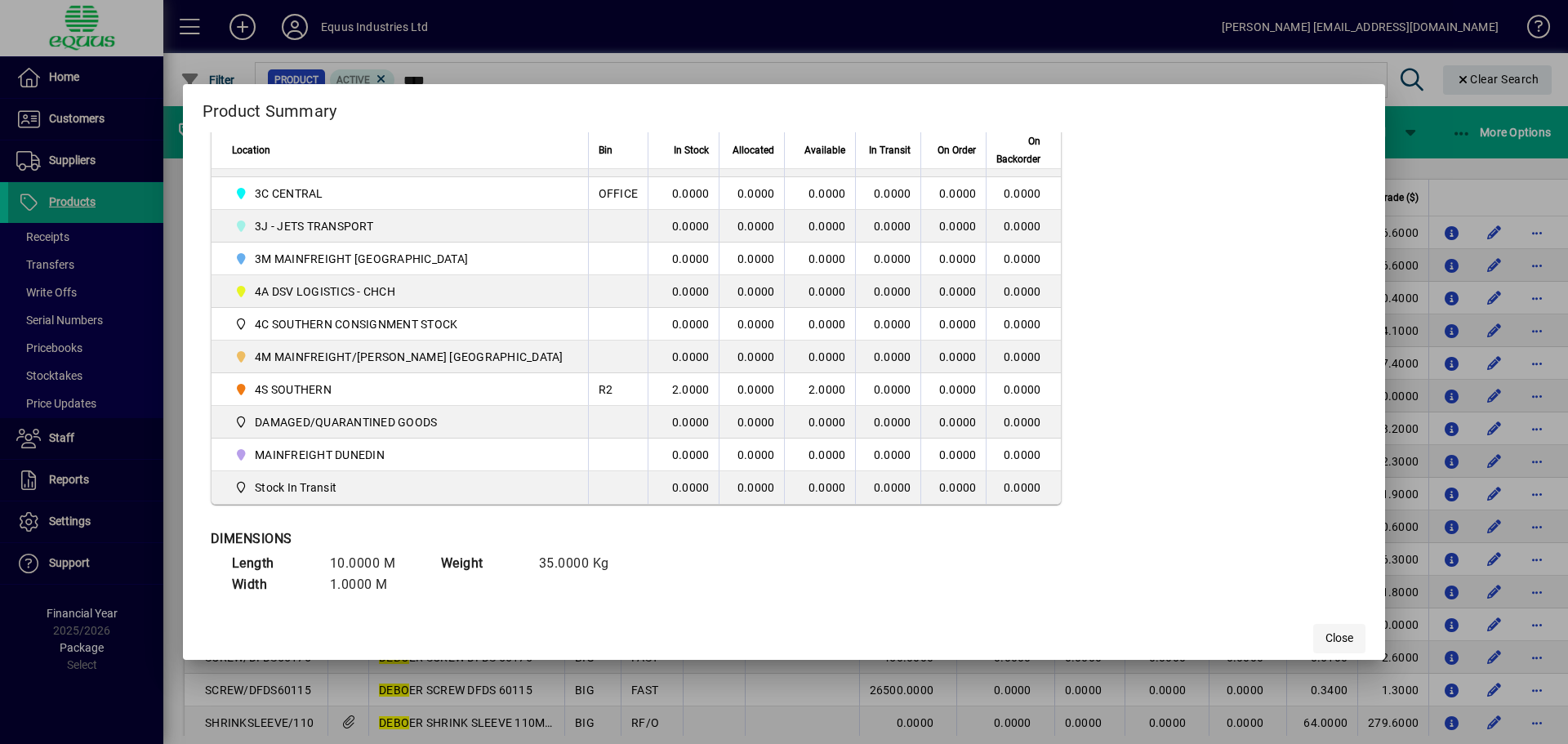
click at [1326, 639] on span "Close" at bounding box center [1340, 638] width 28 height 18
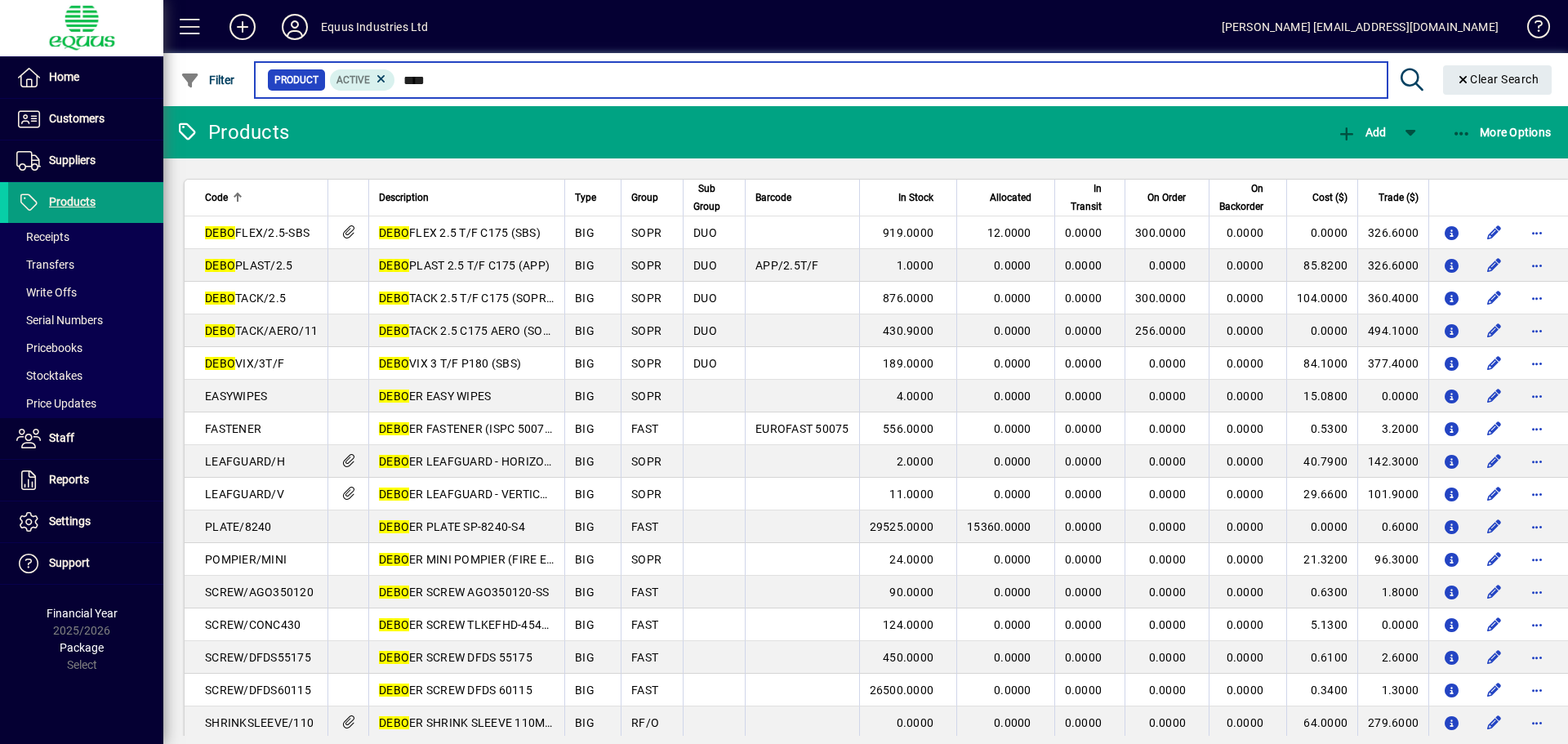
click at [442, 88] on input "****" at bounding box center [885, 79] width 978 height 23
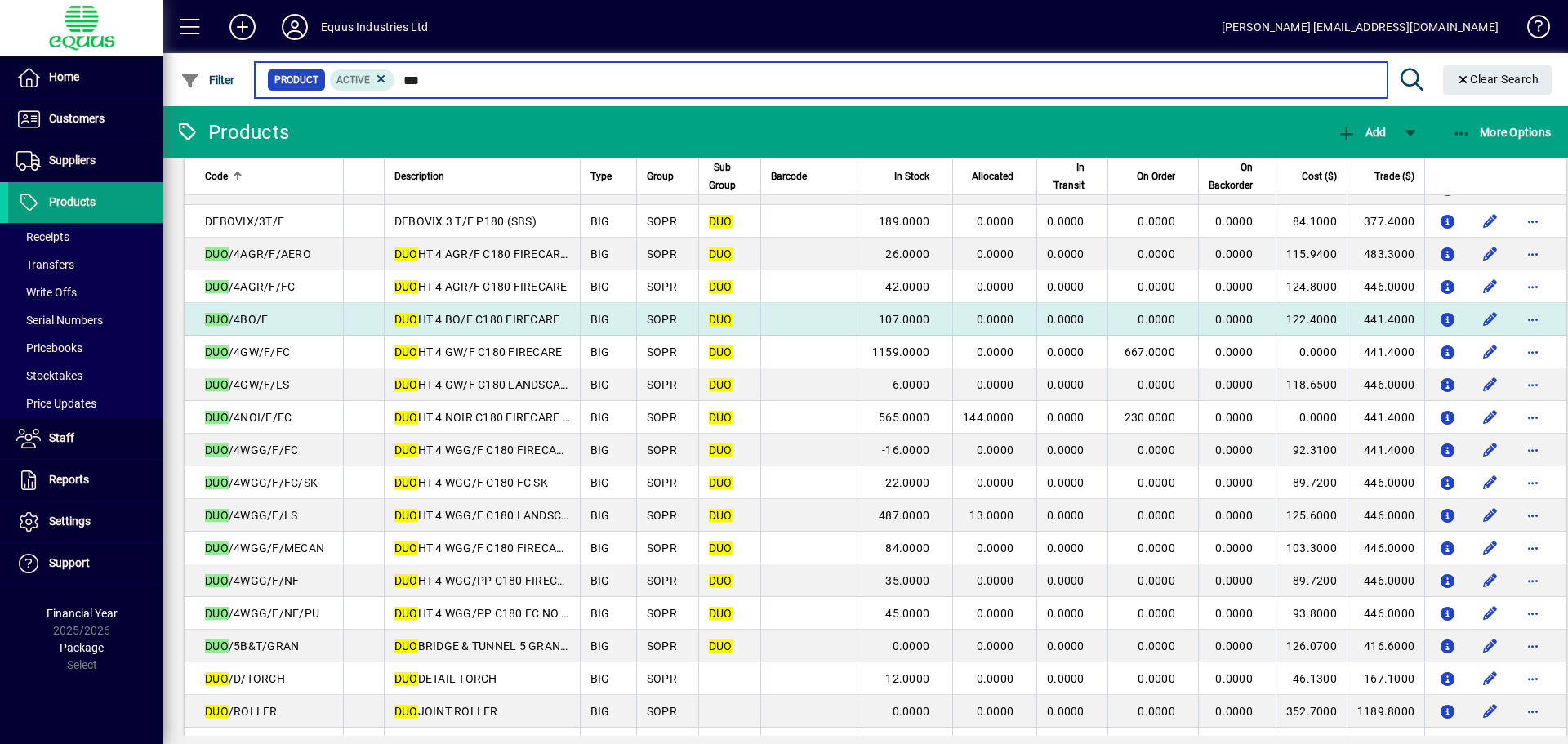
scroll to position [245, 0]
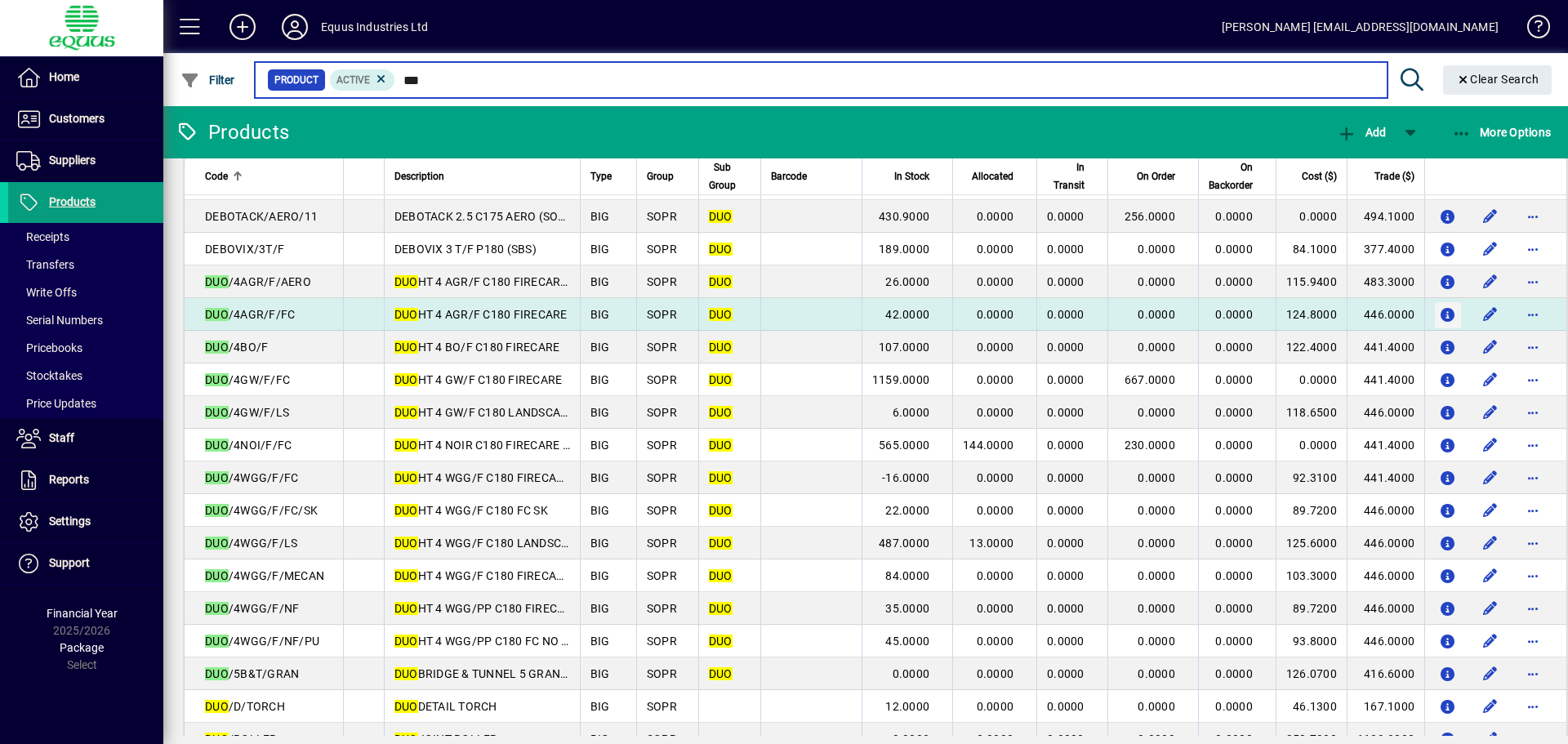
type input "***"
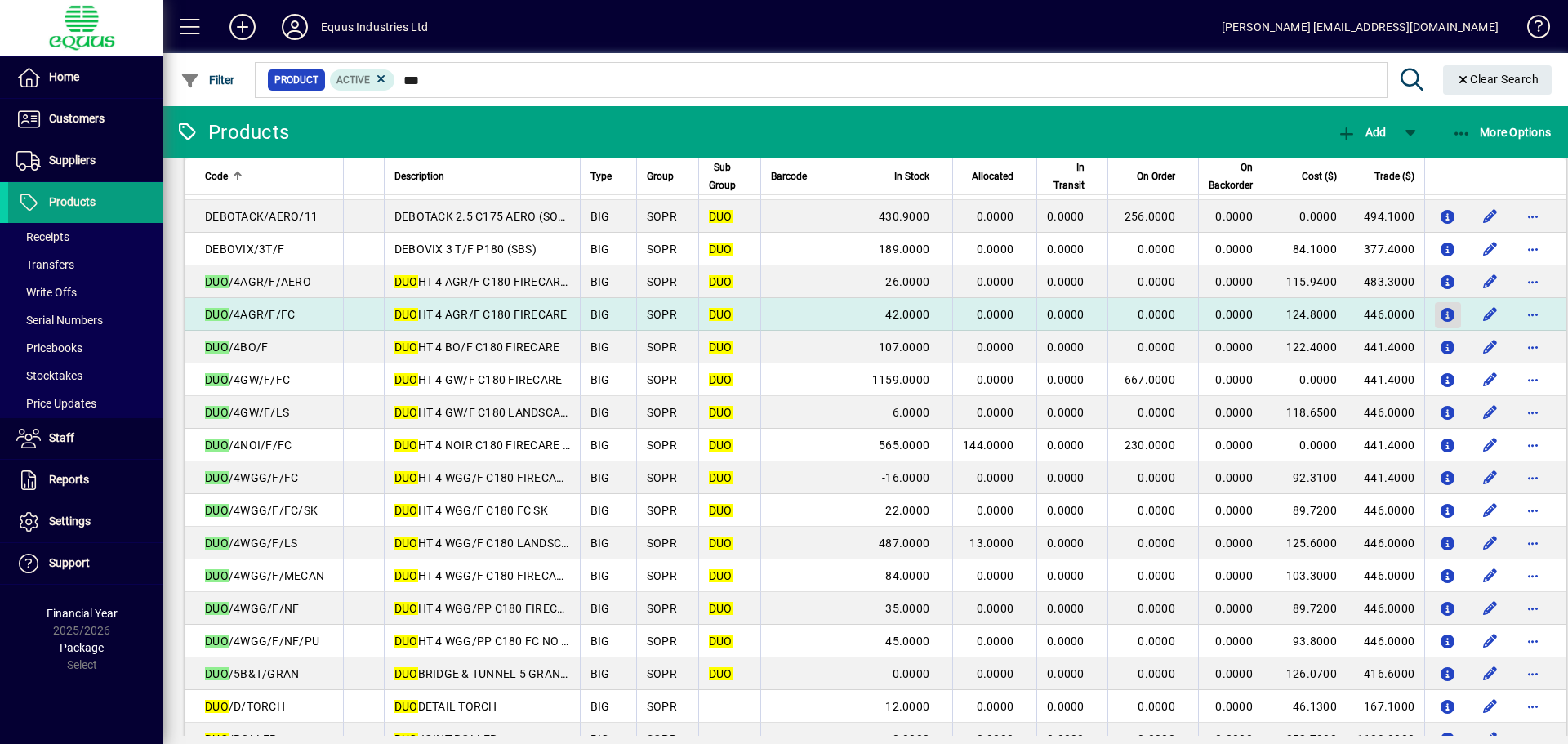
click at [1446, 313] on icon "button" at bounding box center [1449, 315] width 18 height 14
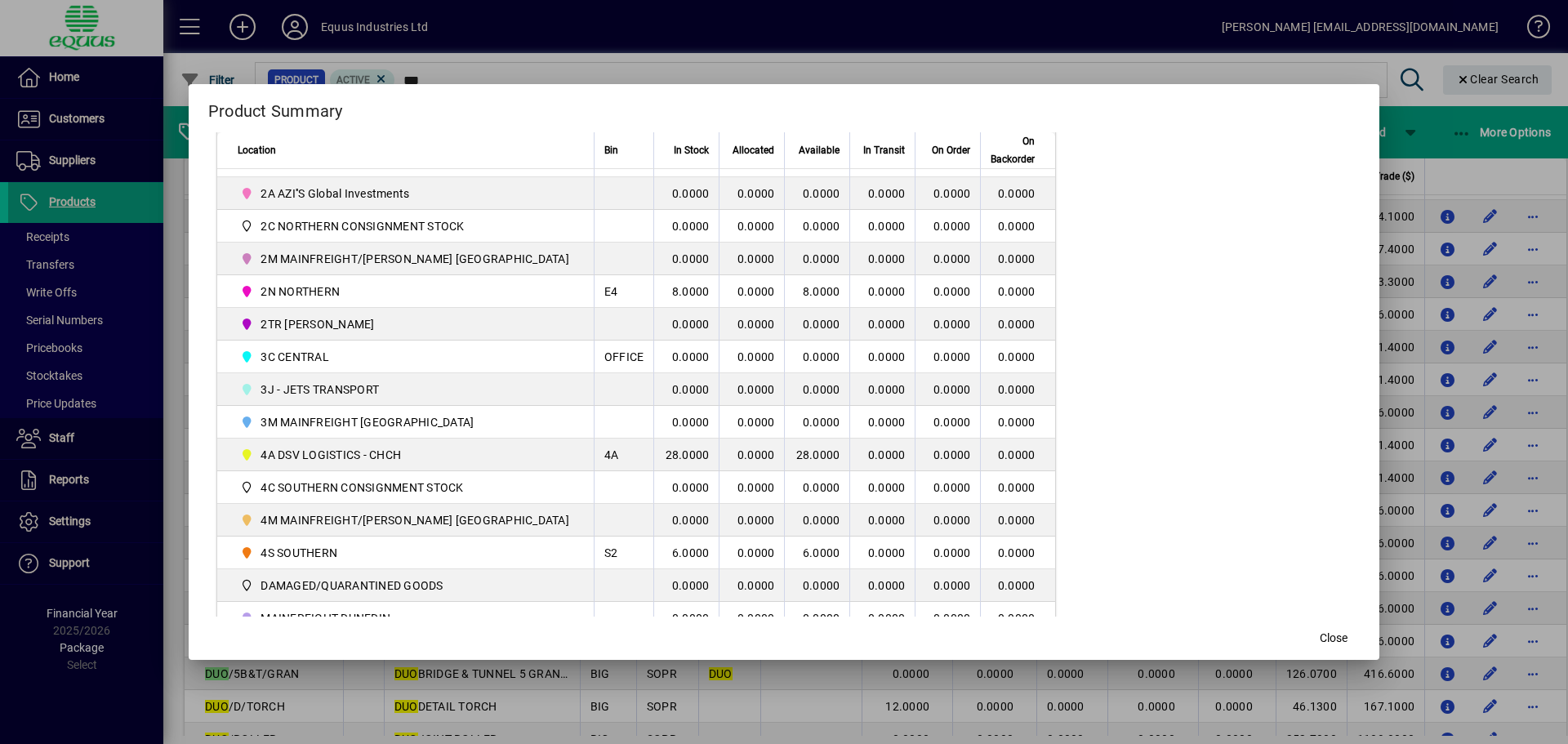
scroll to position [409, 0]
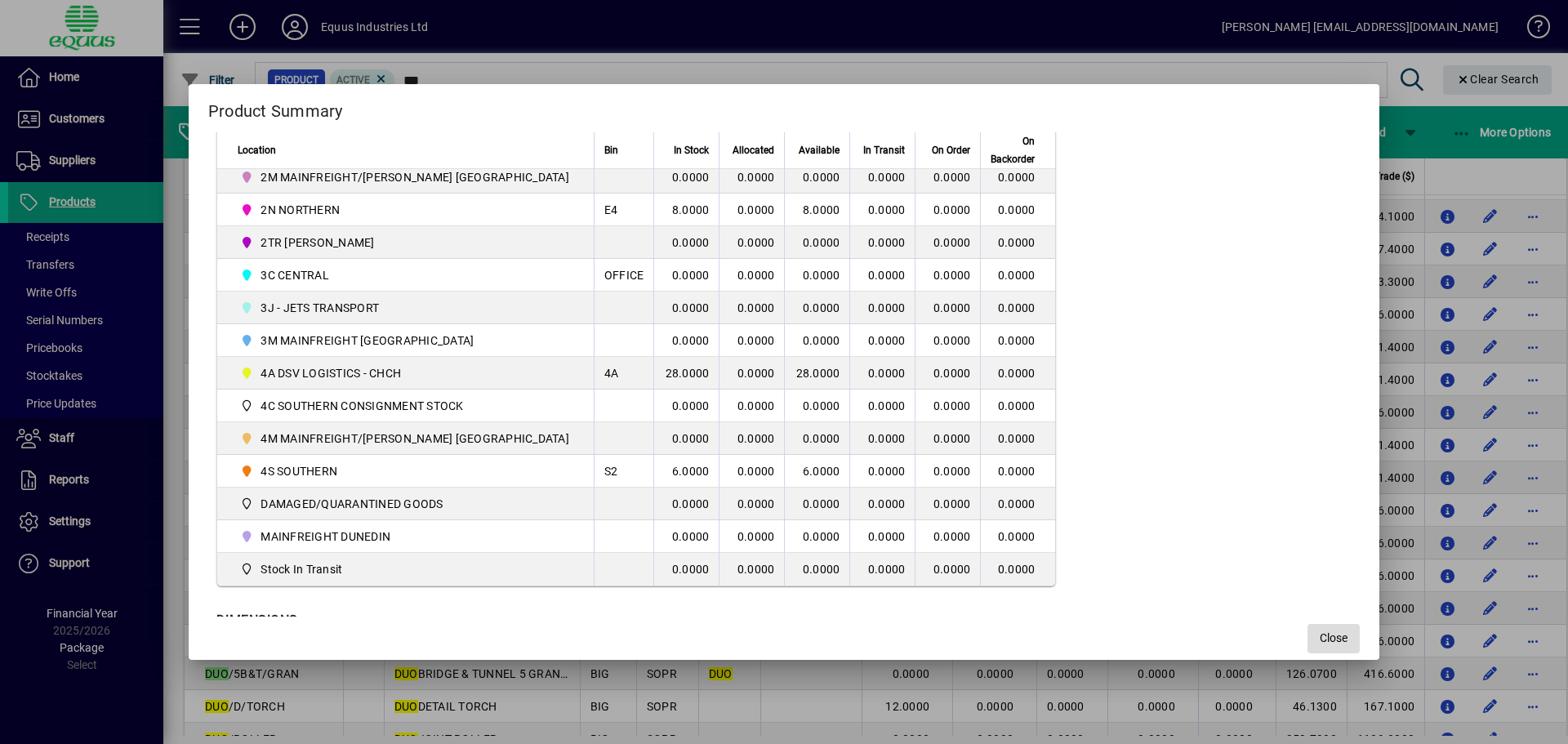
click at [1320, 630] on span "Close" at bounding box center [1334, 638] width 28 height 18
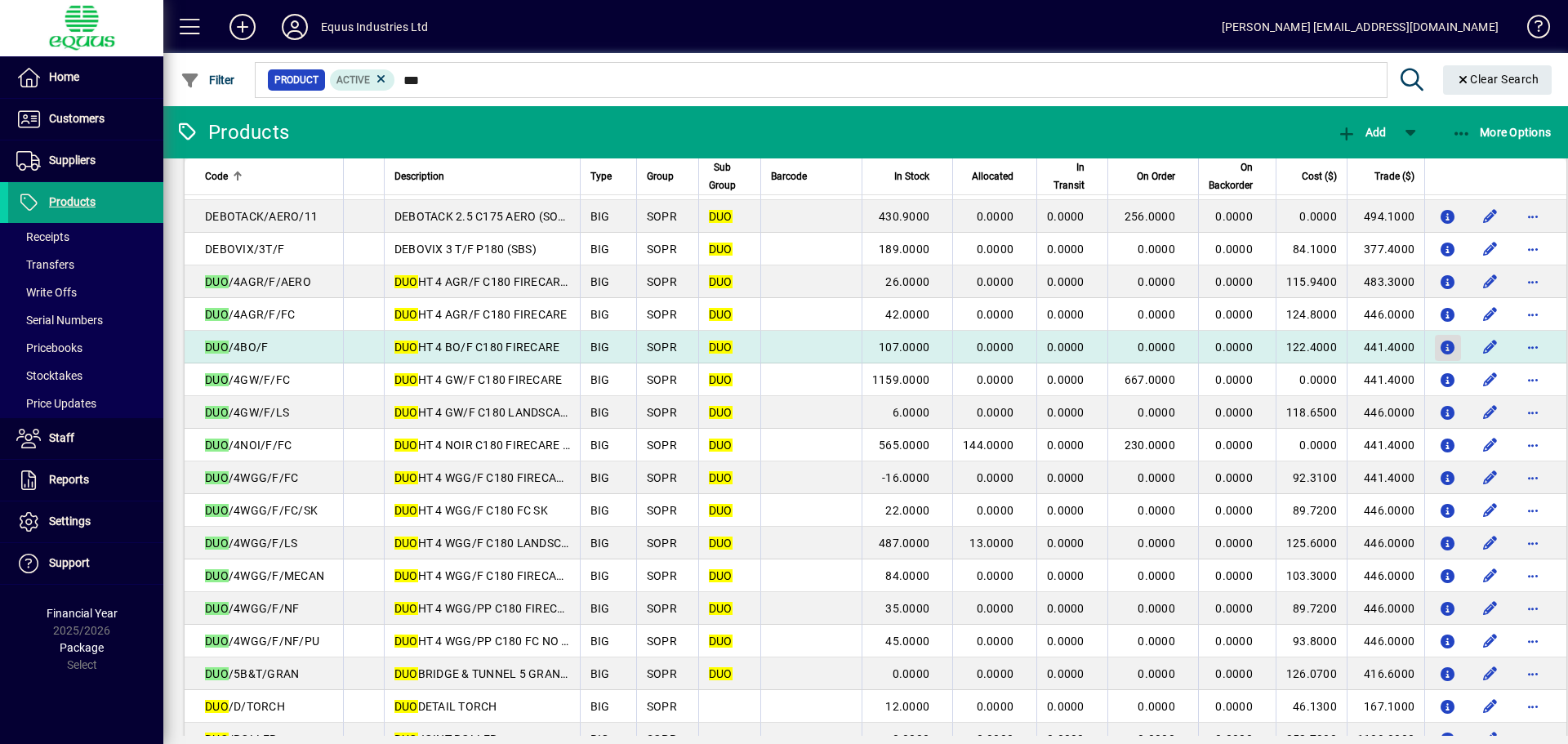
click at [1440, 352] on icon "button" at bounding box center [1449, 348] width 18 height 14
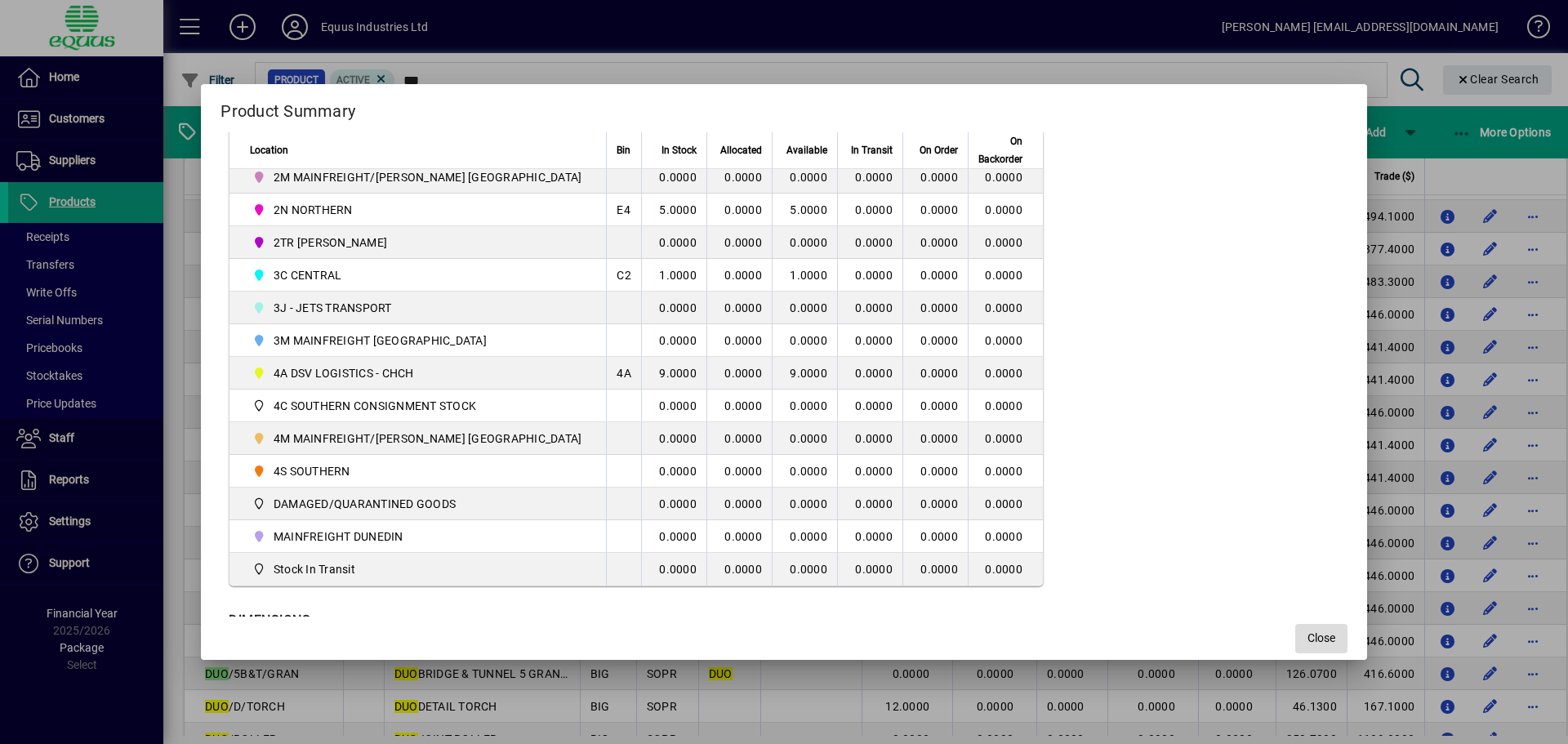
click at [1307, 631] on span "Close" at bounding box center [1321, 638] width 28 height 18
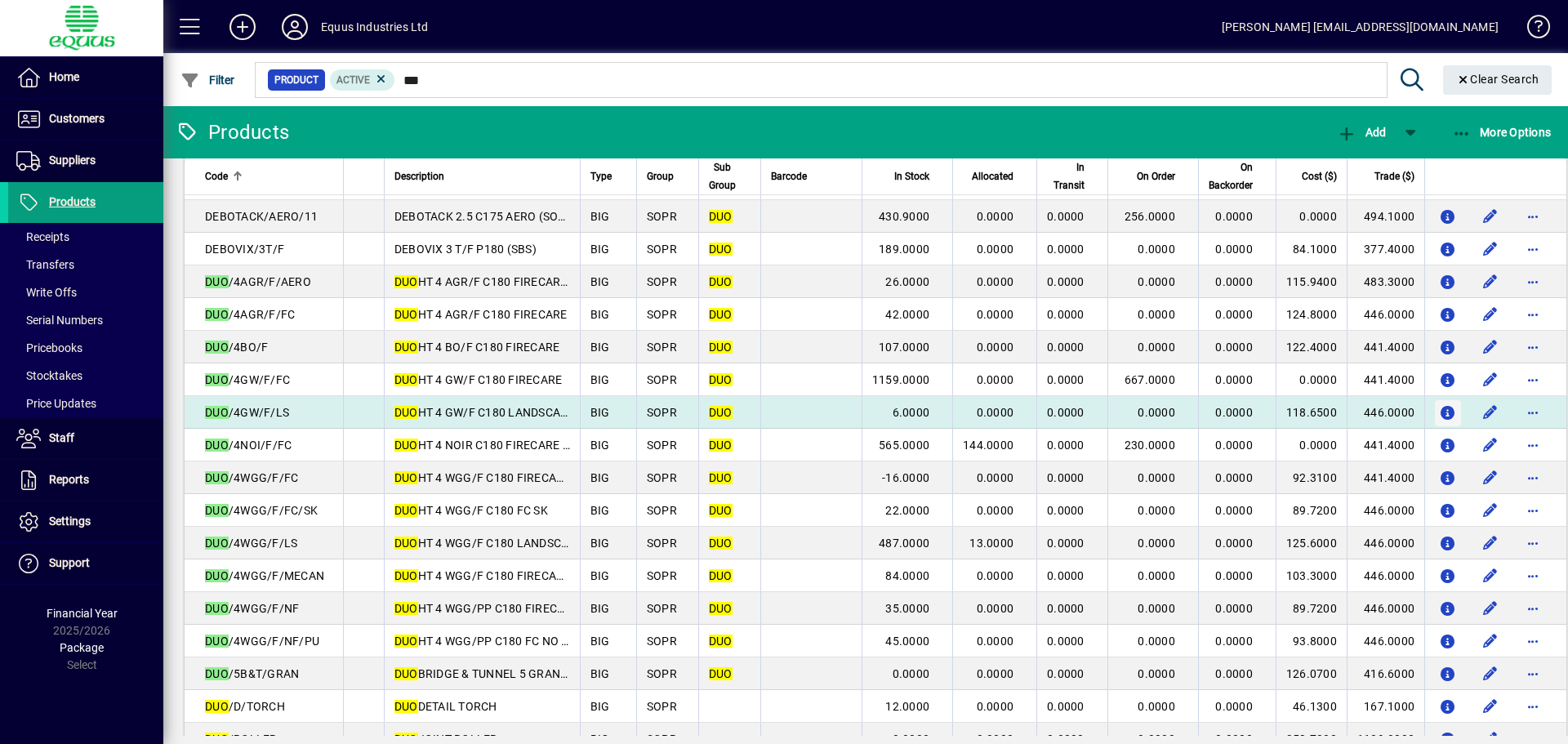
click at [1446, 409] on icon "button" at bounding box center [1449, 413] width 18 height 14
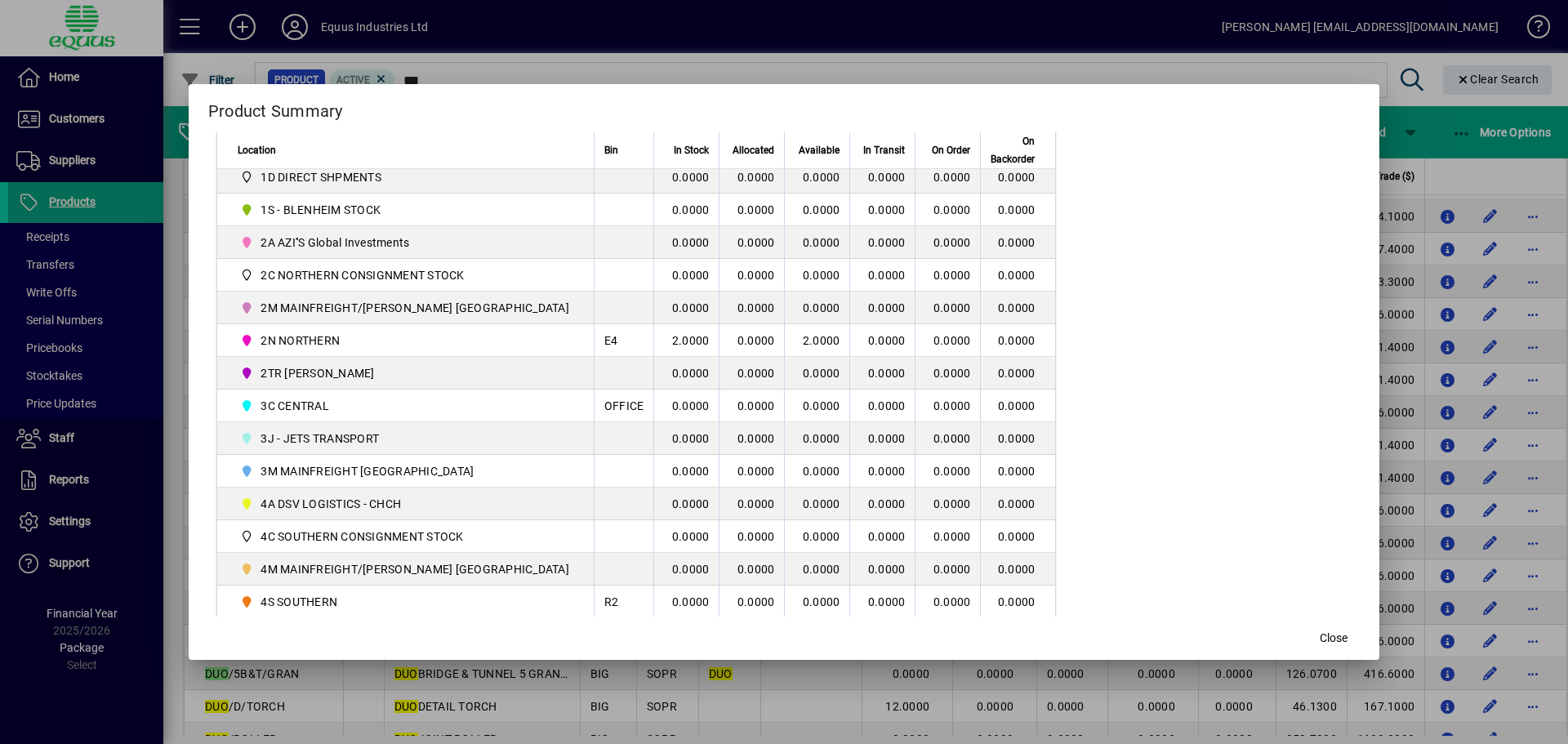
scroll to position [326, 0]
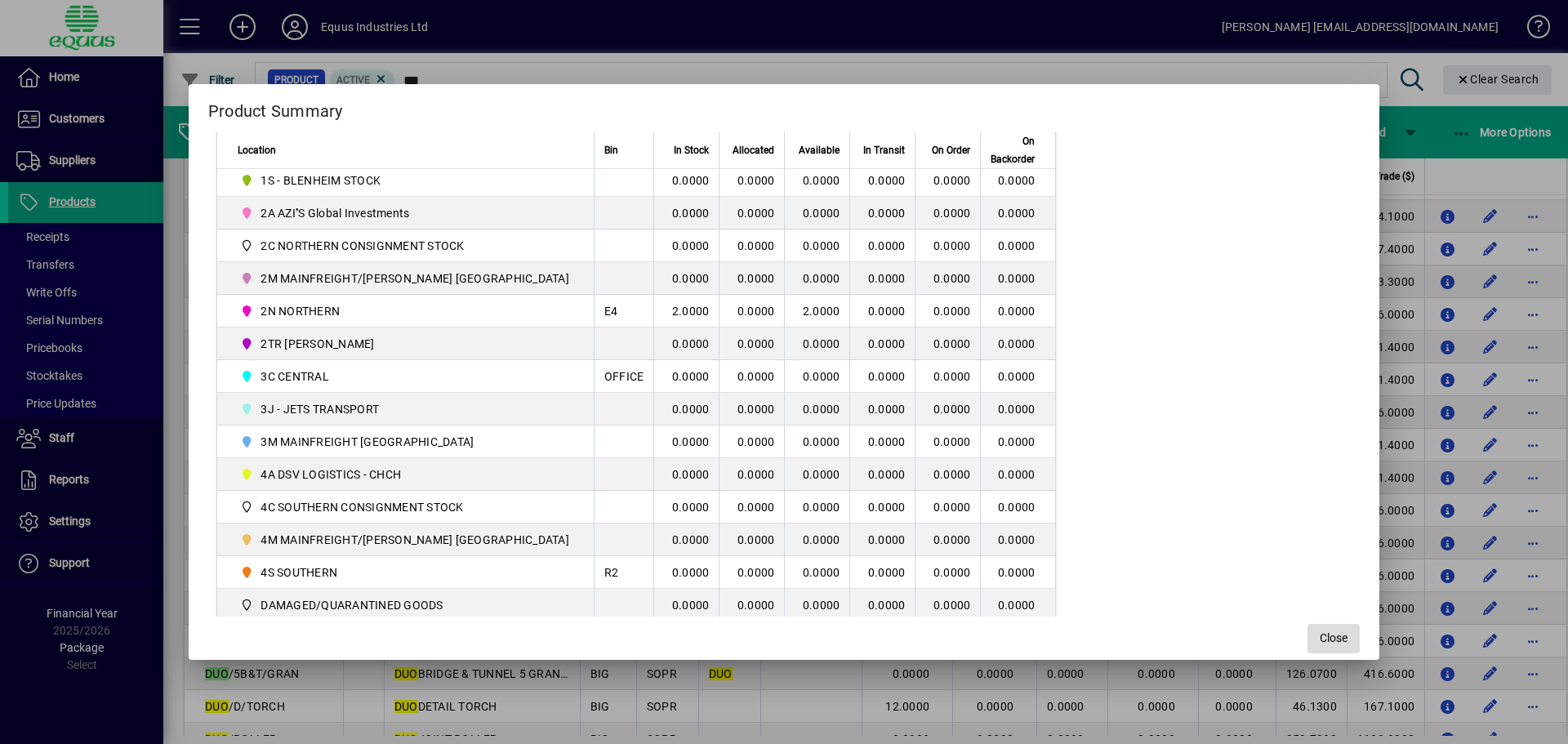
click at [1320, 635] on span "Close" at bounding box center [1334, 638] width 28 height 18
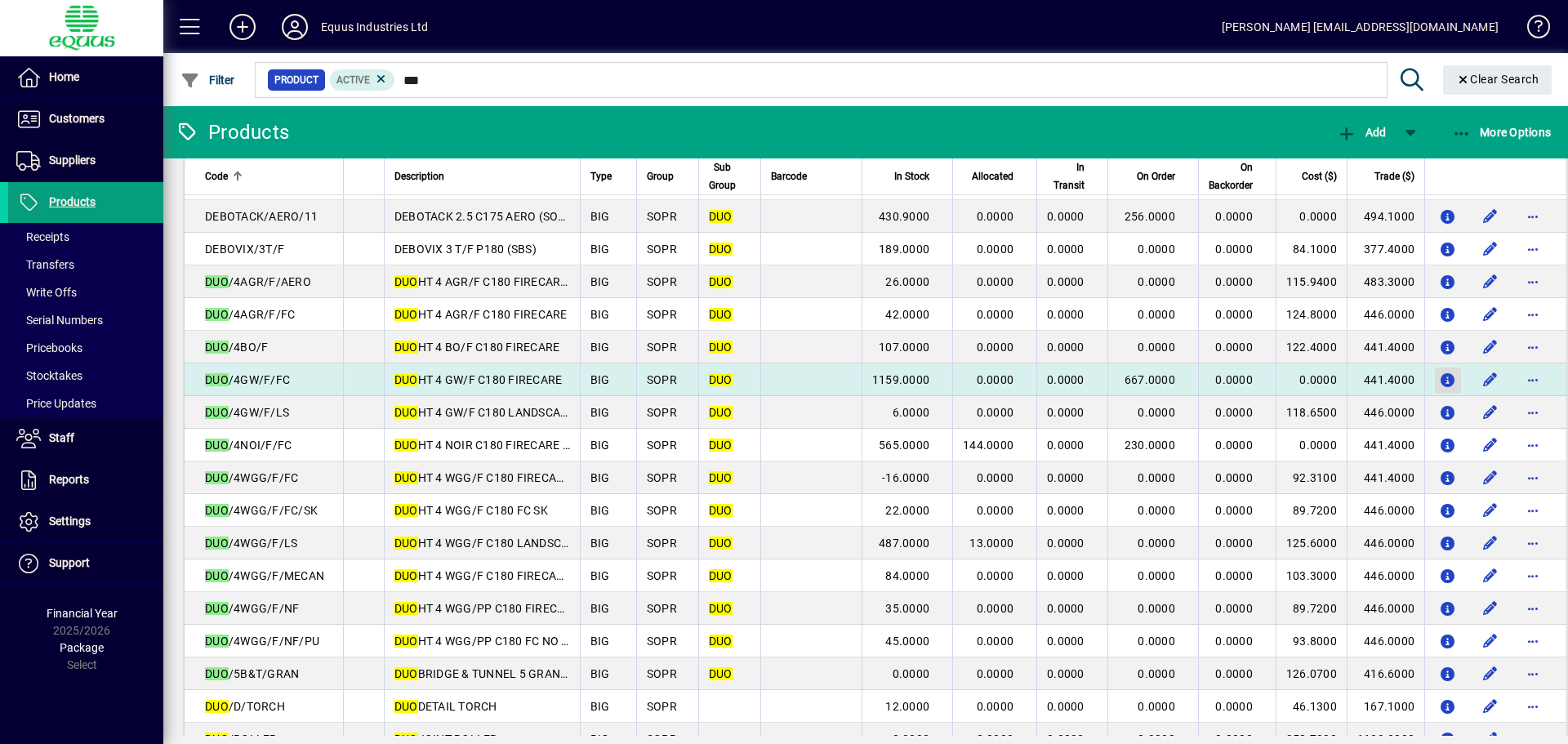
click at [1440, 381] on icon "button" at bounding box center [1449, 381] width 18 height 14
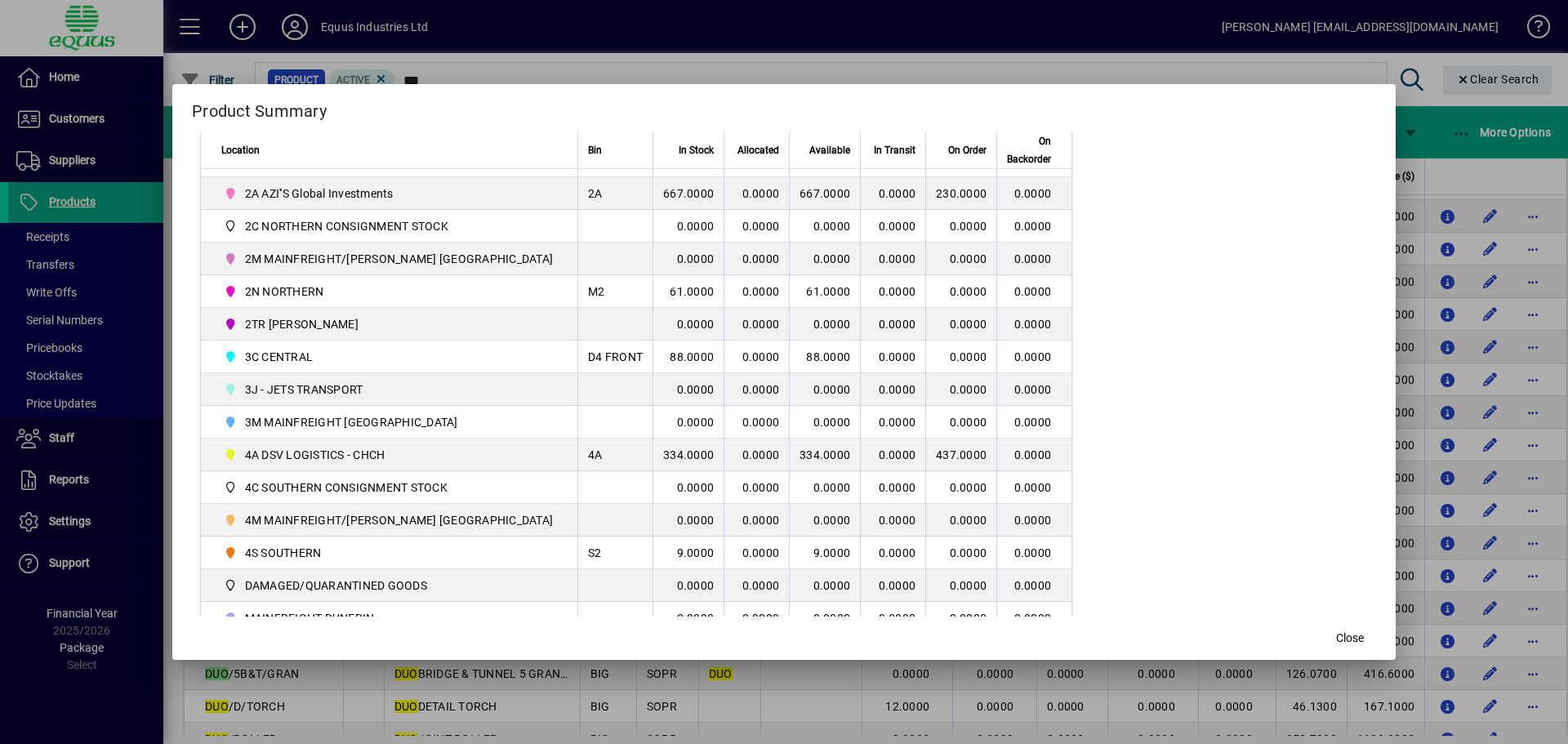
scroll to position [409, 0]
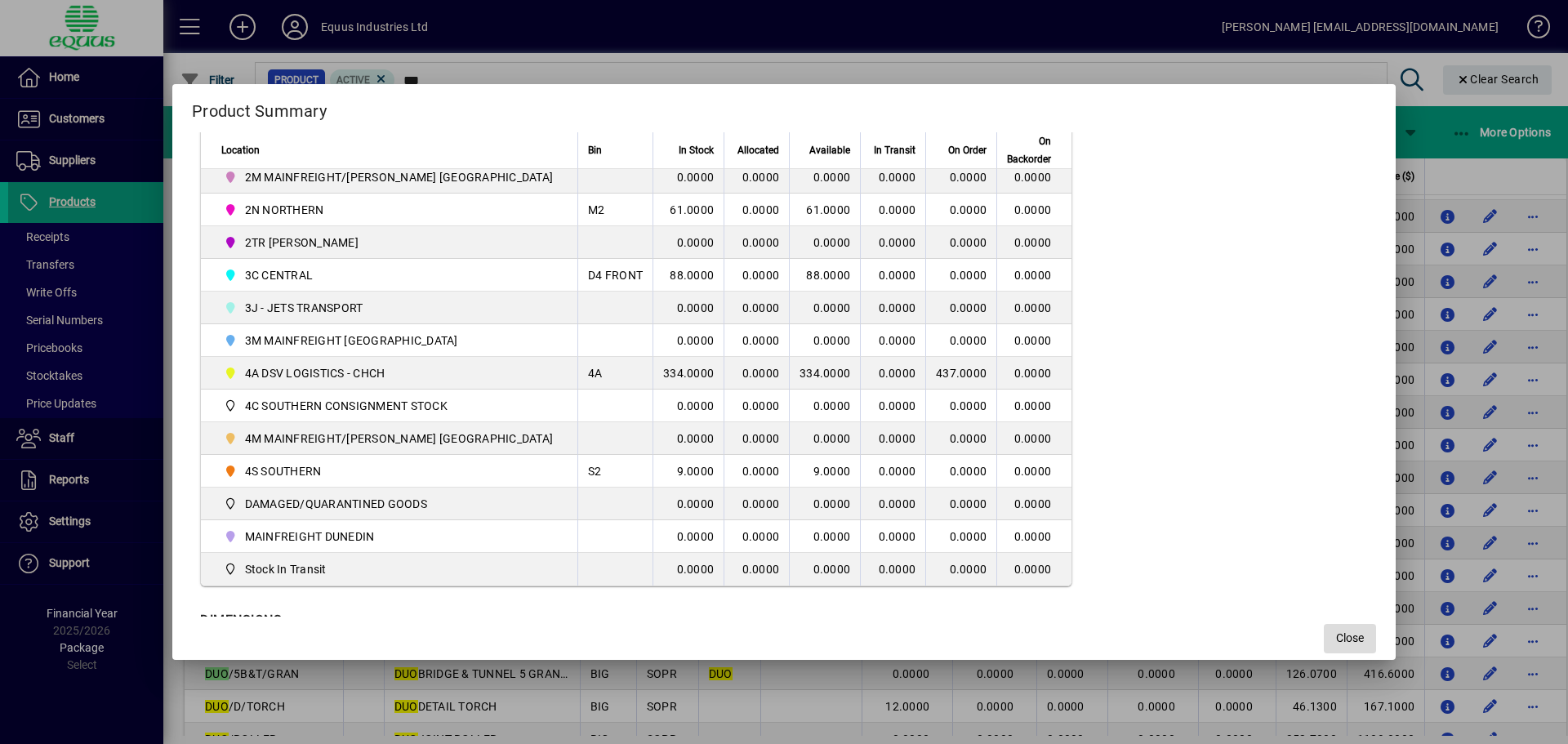
click at [1336, 636] on span "Close" at bounding box center [1350, 638] width 28 height 18
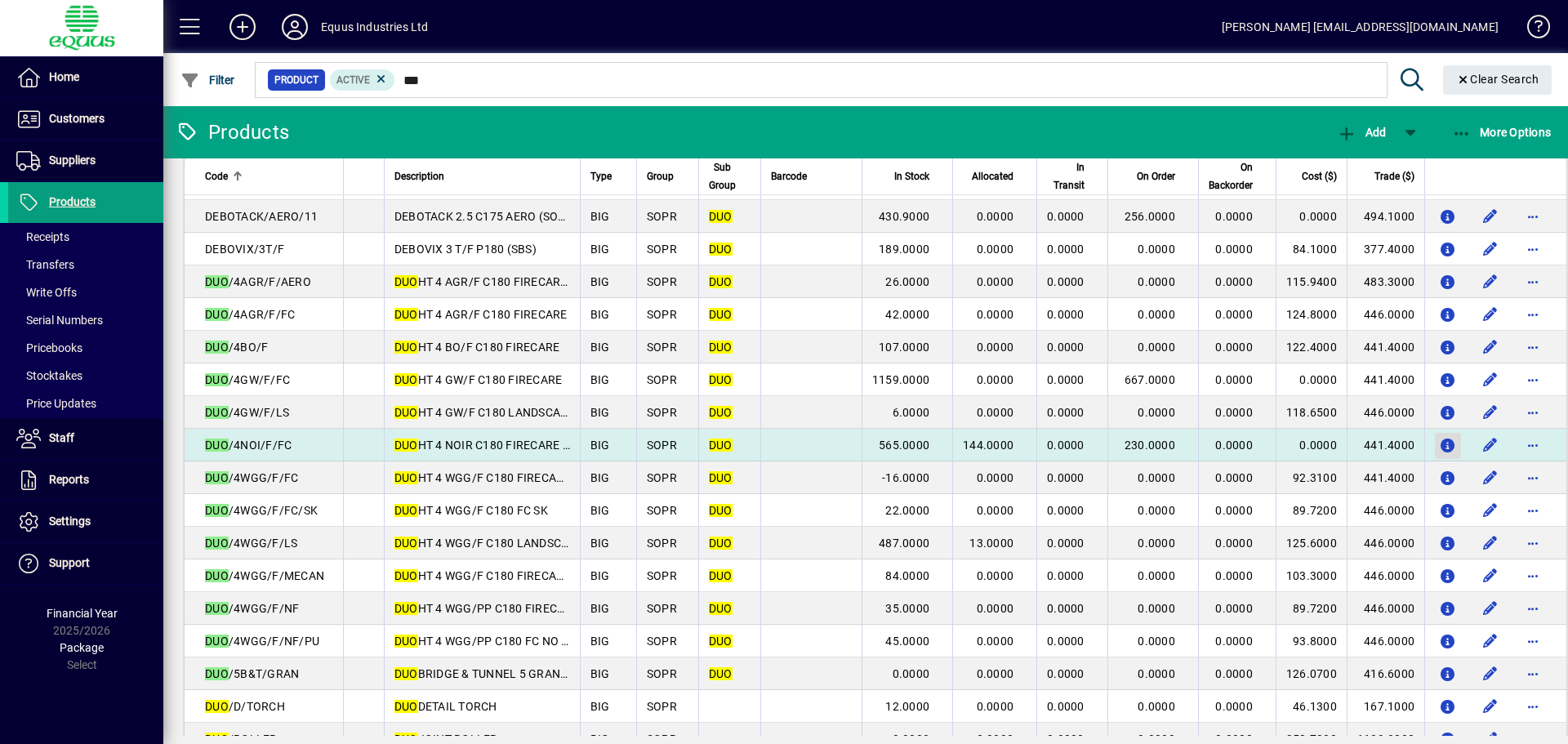
click at [1445, 446] on icon "button" at bounding box center [1449, 445] width 18 height 14
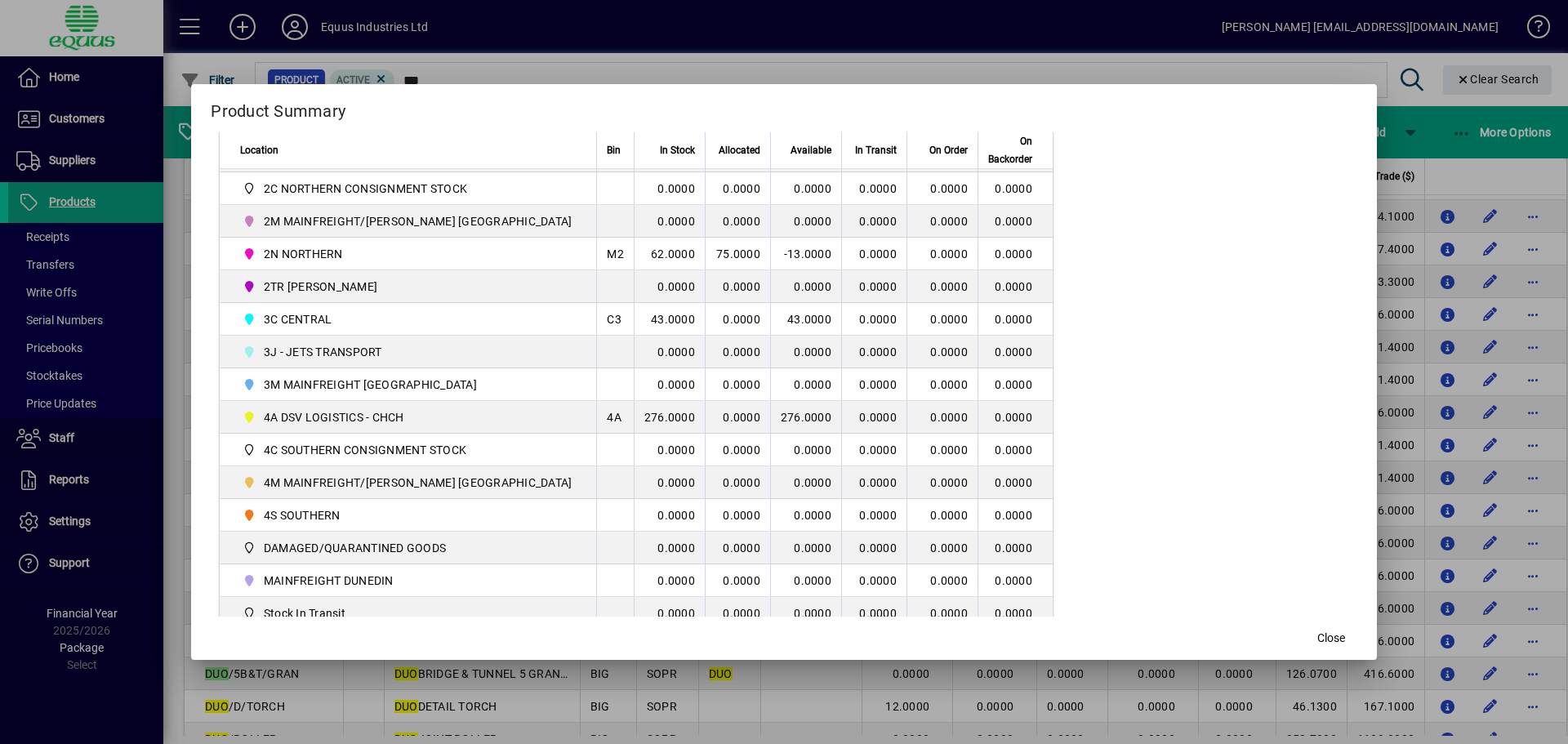
scroll to position [395, 0]
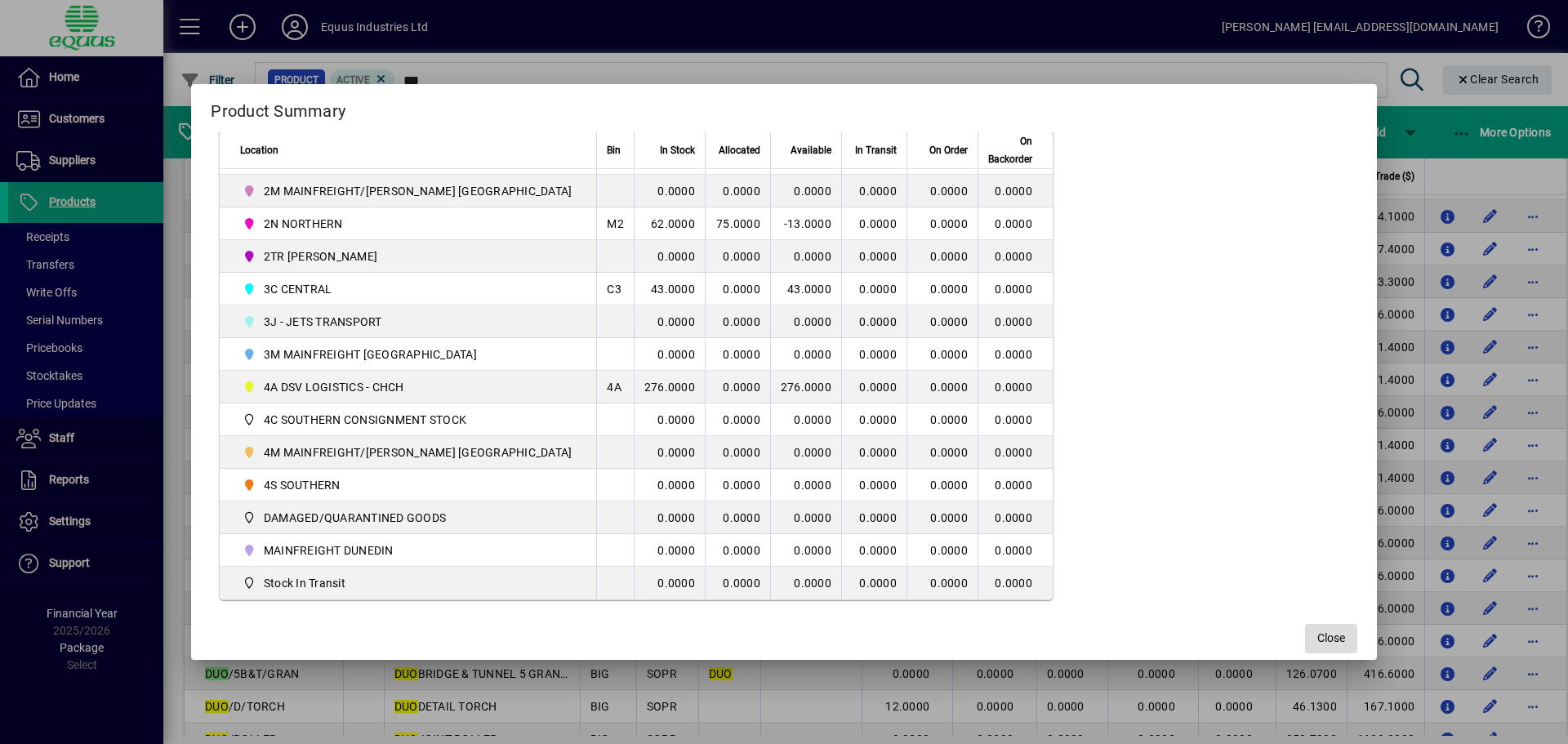
click at [1317, 640] on span "Close" at bounding box center [1331, 638] width 28 height 18
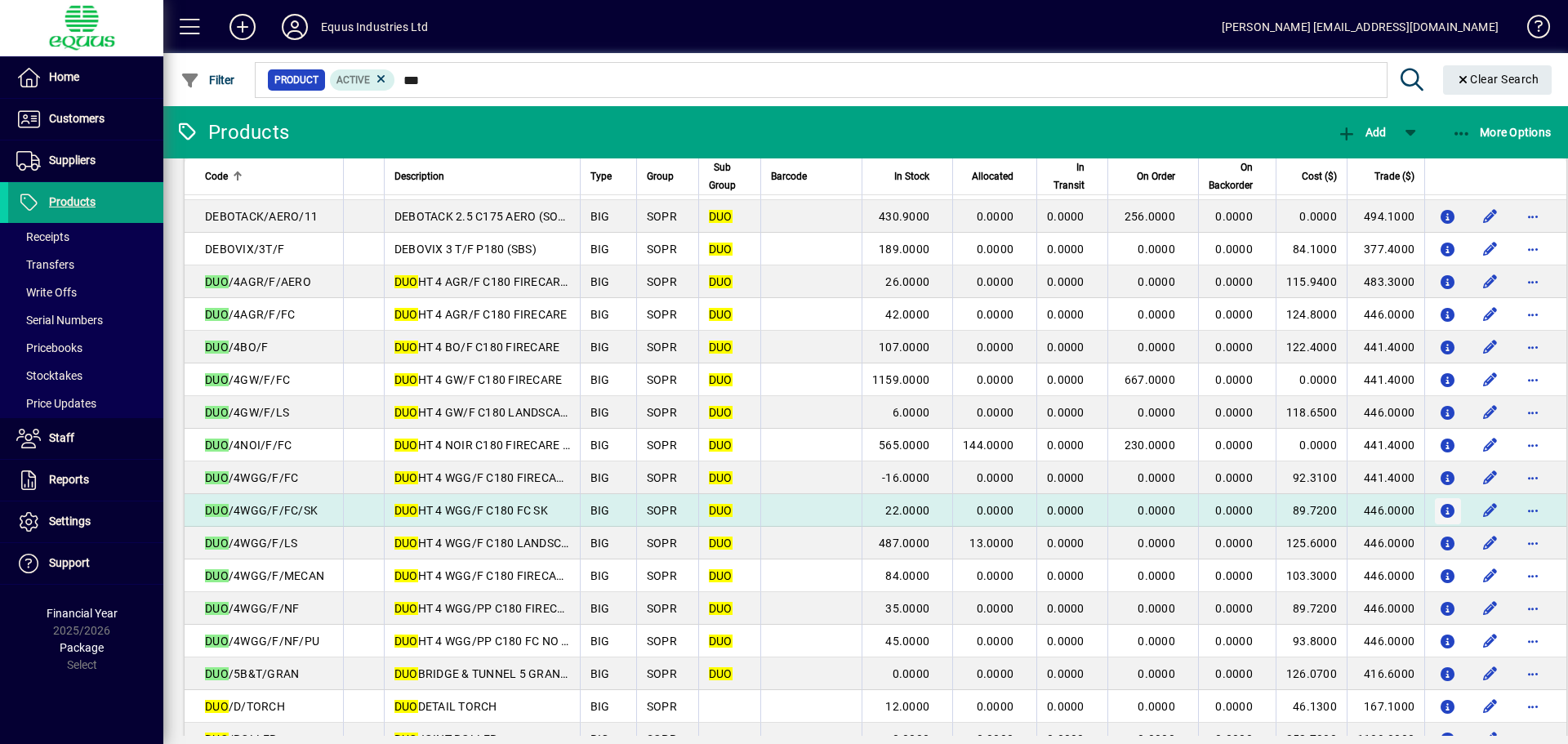
click at [1443, 507] on icon "button" at bounding box center [1449, 511] width 18 height 14
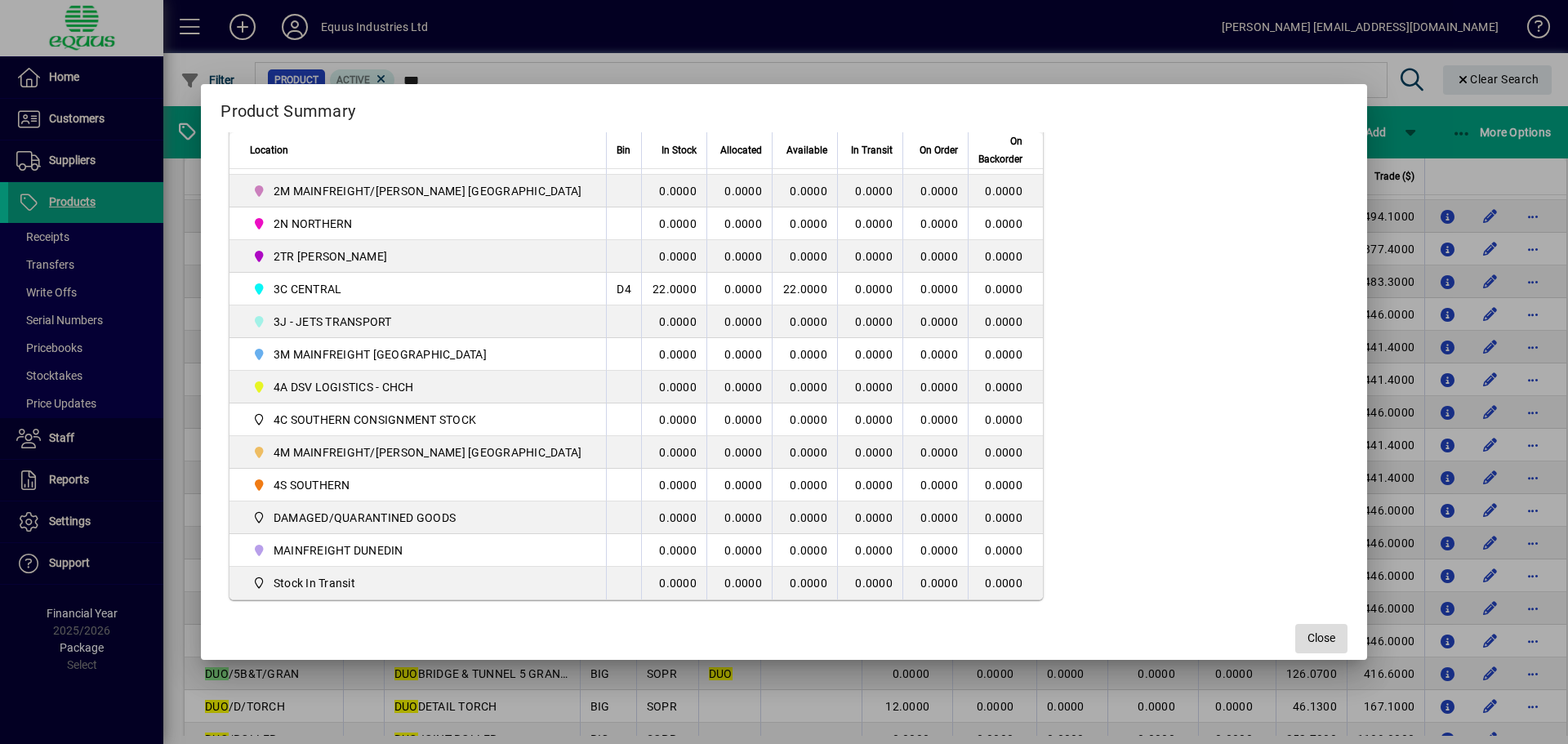
click at [1307, 643] on span "Close" at bounding box center [1321, 638] width 28 height 18
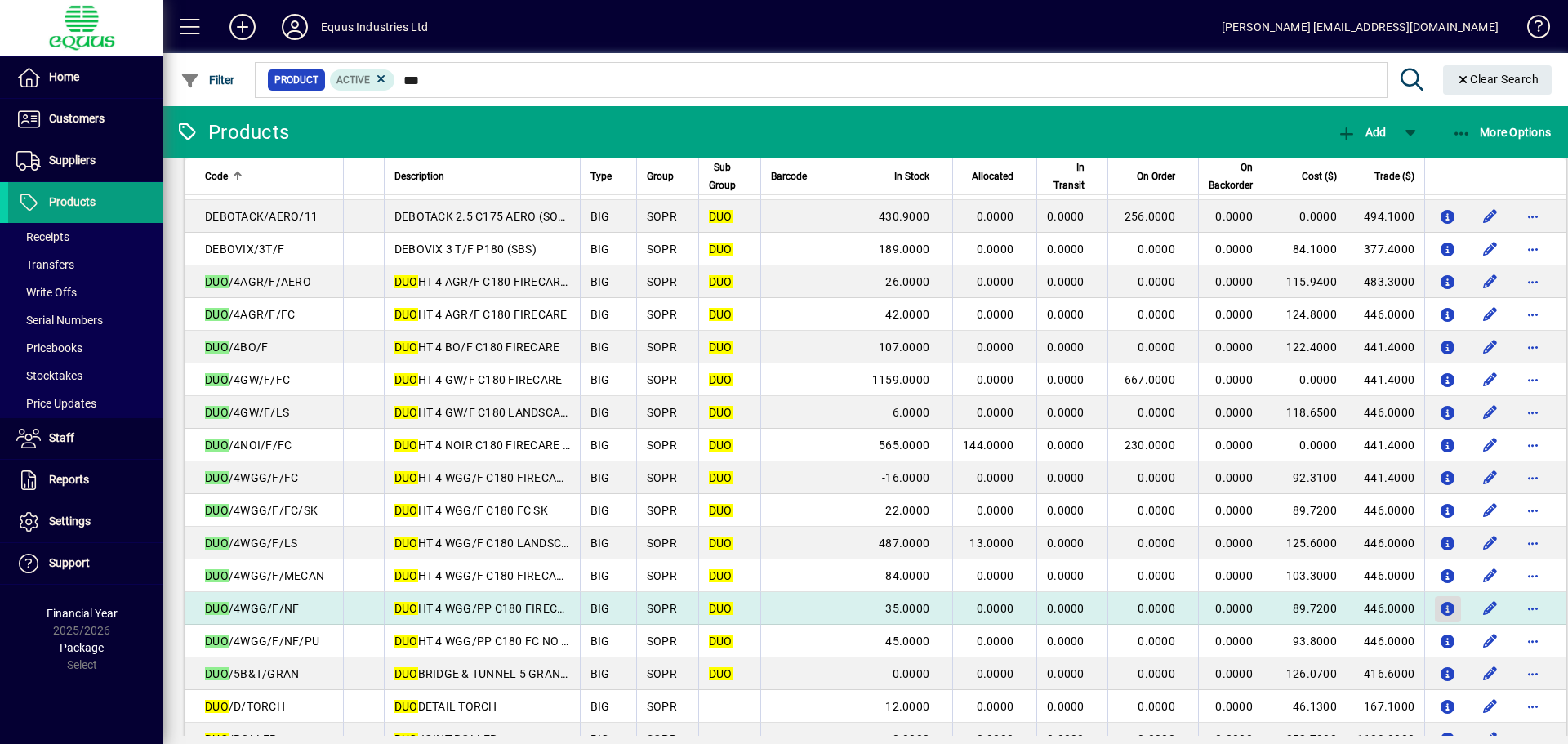
click at [1440, 606] on icon "button" at bounding box center [1449, 609] width 18 height 14
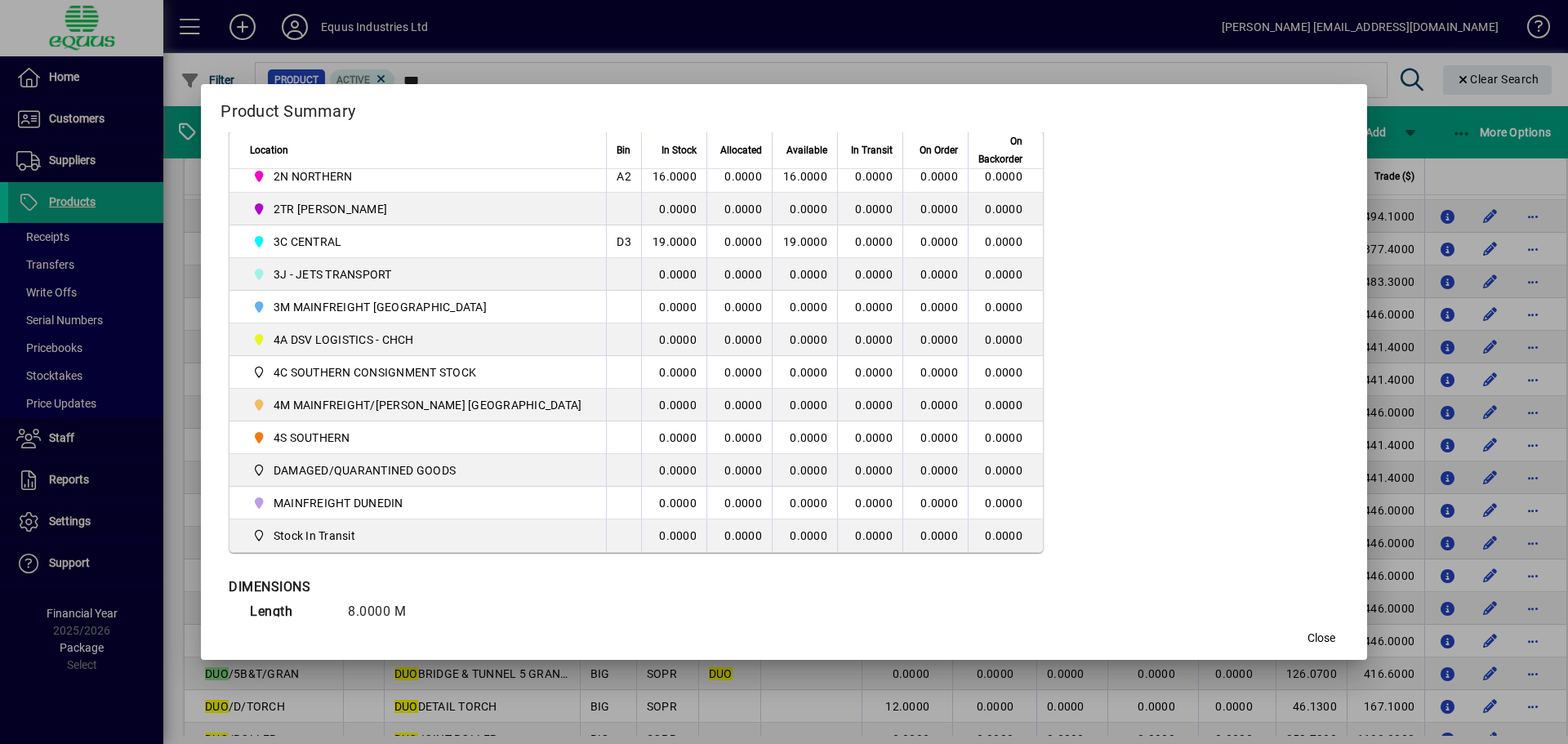
scroll to position [490, 0]
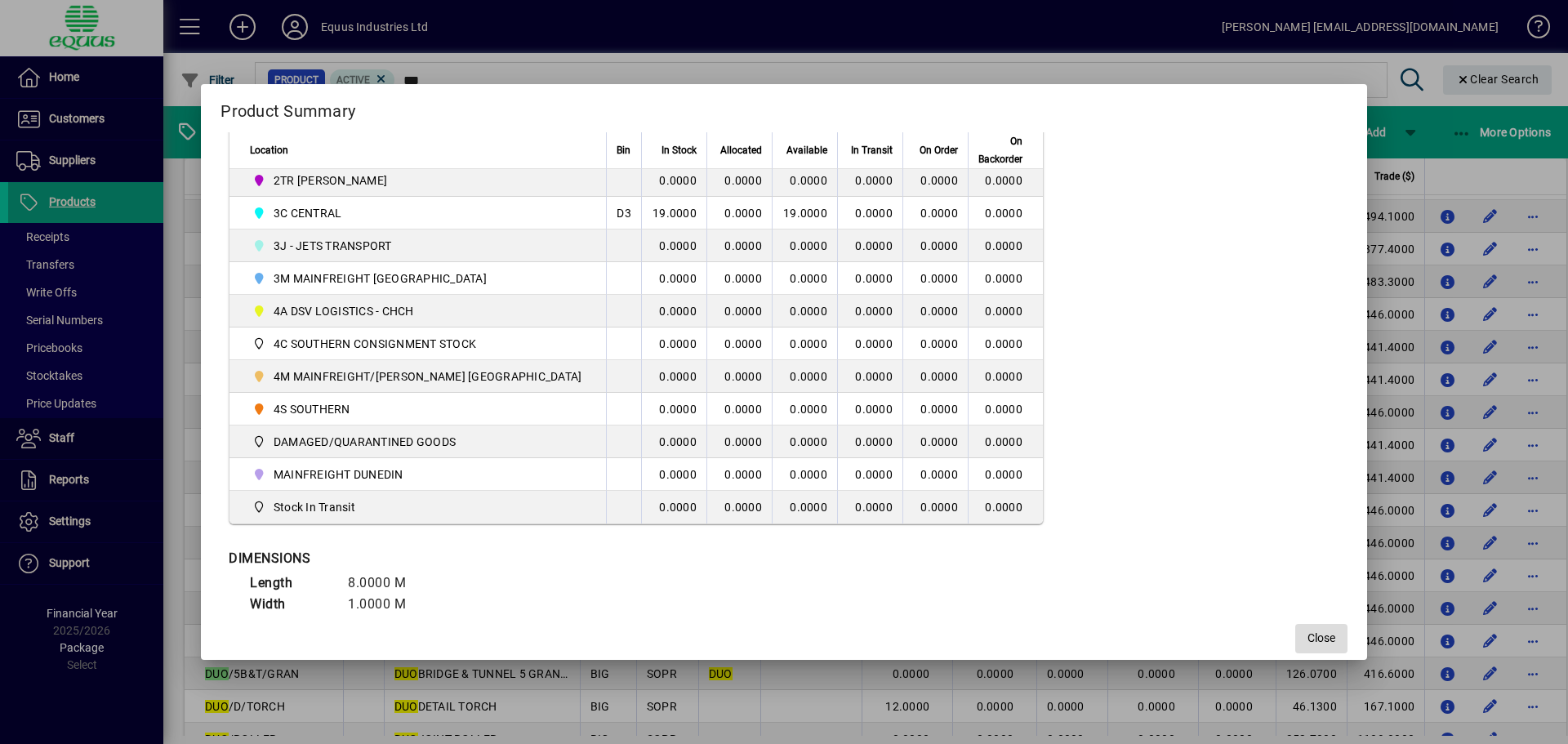
click at [1307, 636] on span "Close" at bounding box center [1321, 638] width 28 height 18
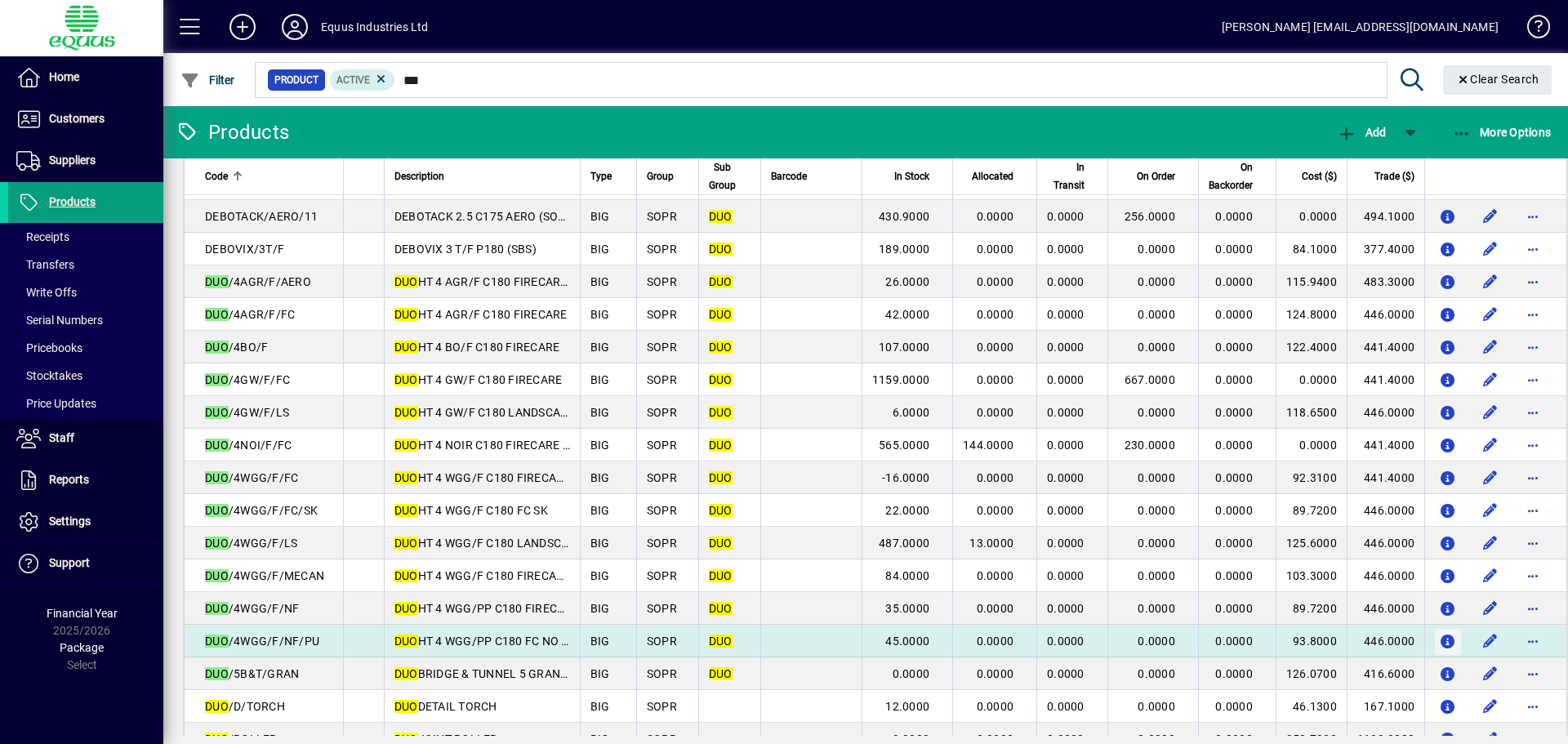
click at [1450, 641] on icon "button" at bounding box center [1449, 641] width 18 height 14
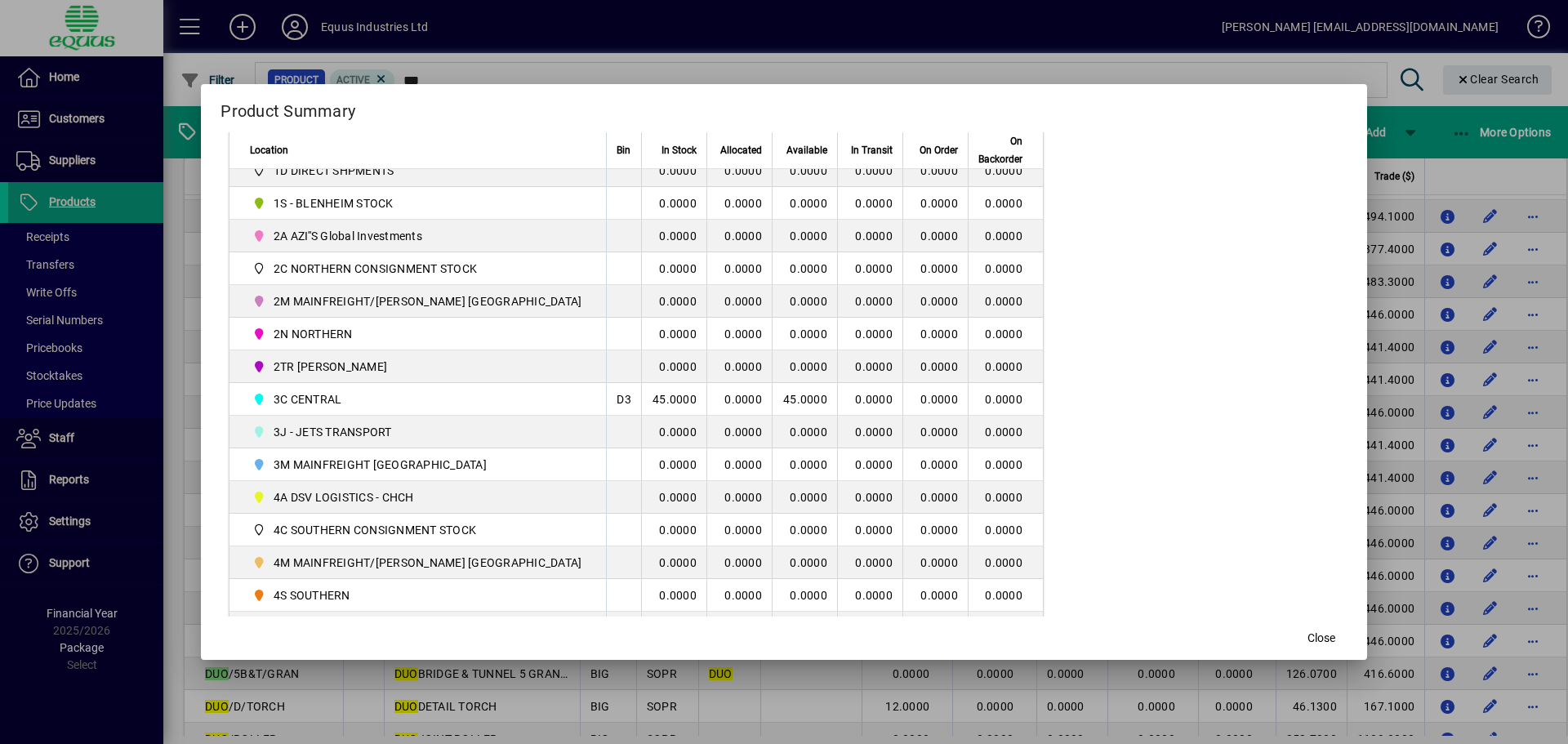
scroll to position [326, 0]
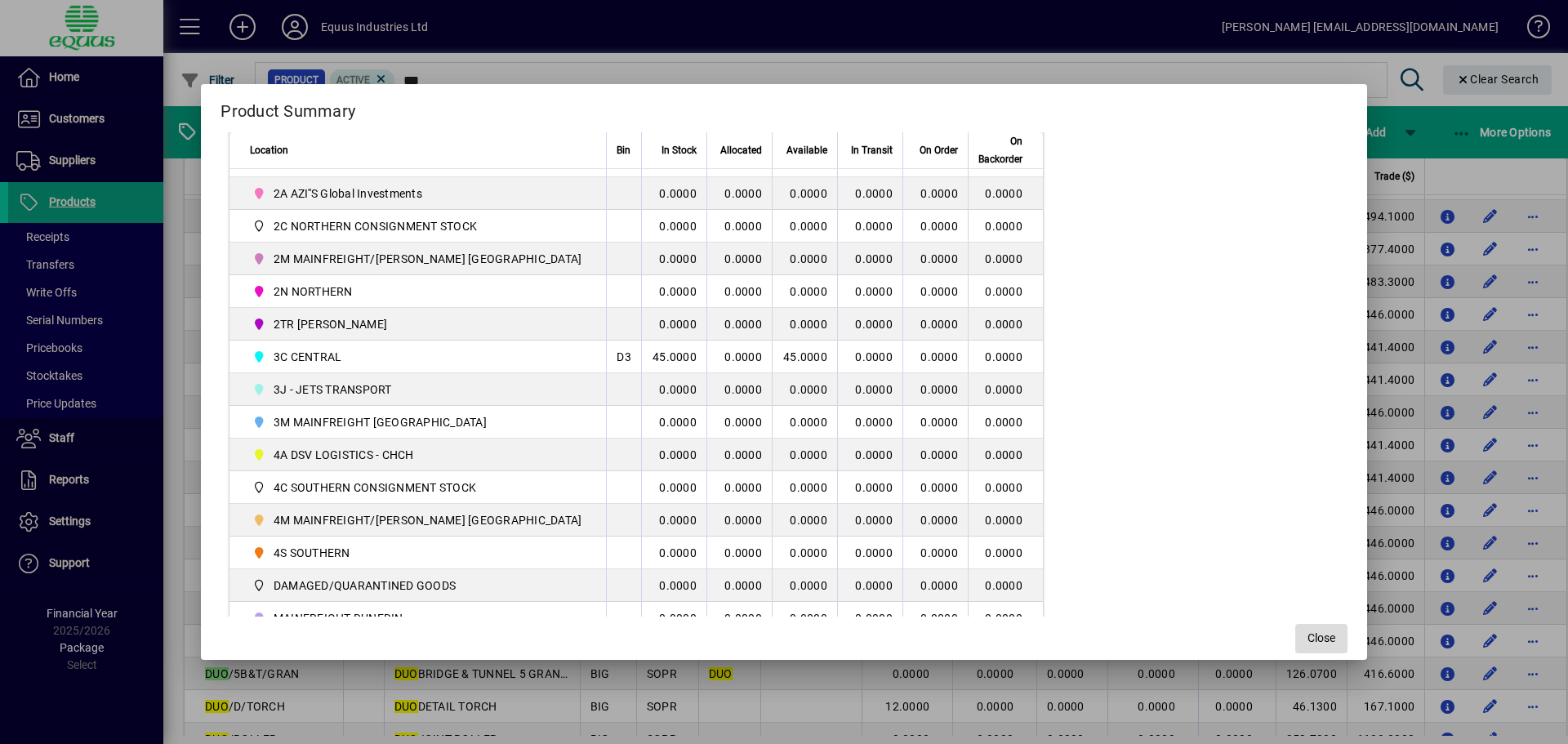
click at [1307, 640] on span "Close" at bounding box center [1321, 638] width 28 height 18
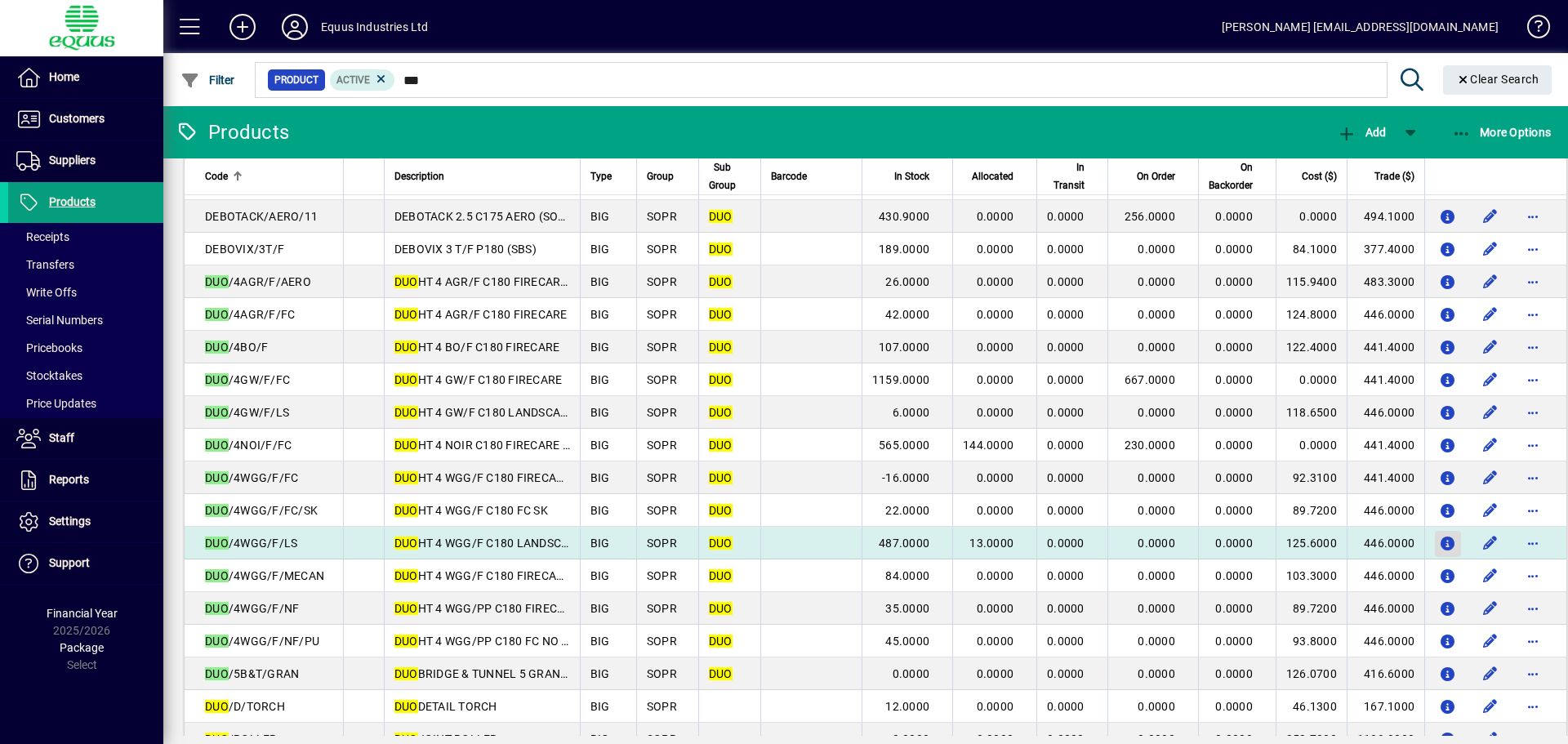
click at [1440, 542] on icon "button" at bounding box center [1449, 543] width 18 height 14
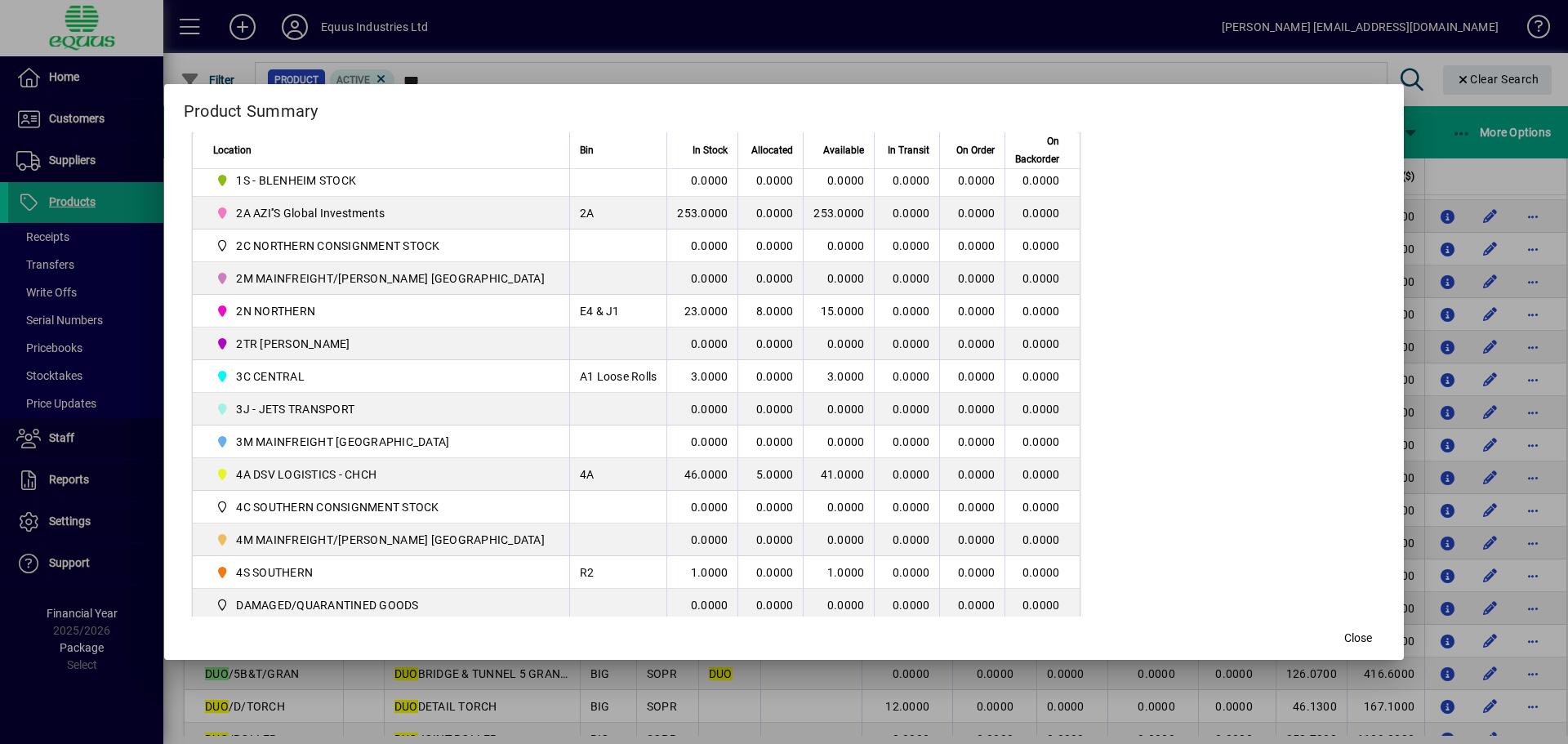
scroll to position [409, 0]
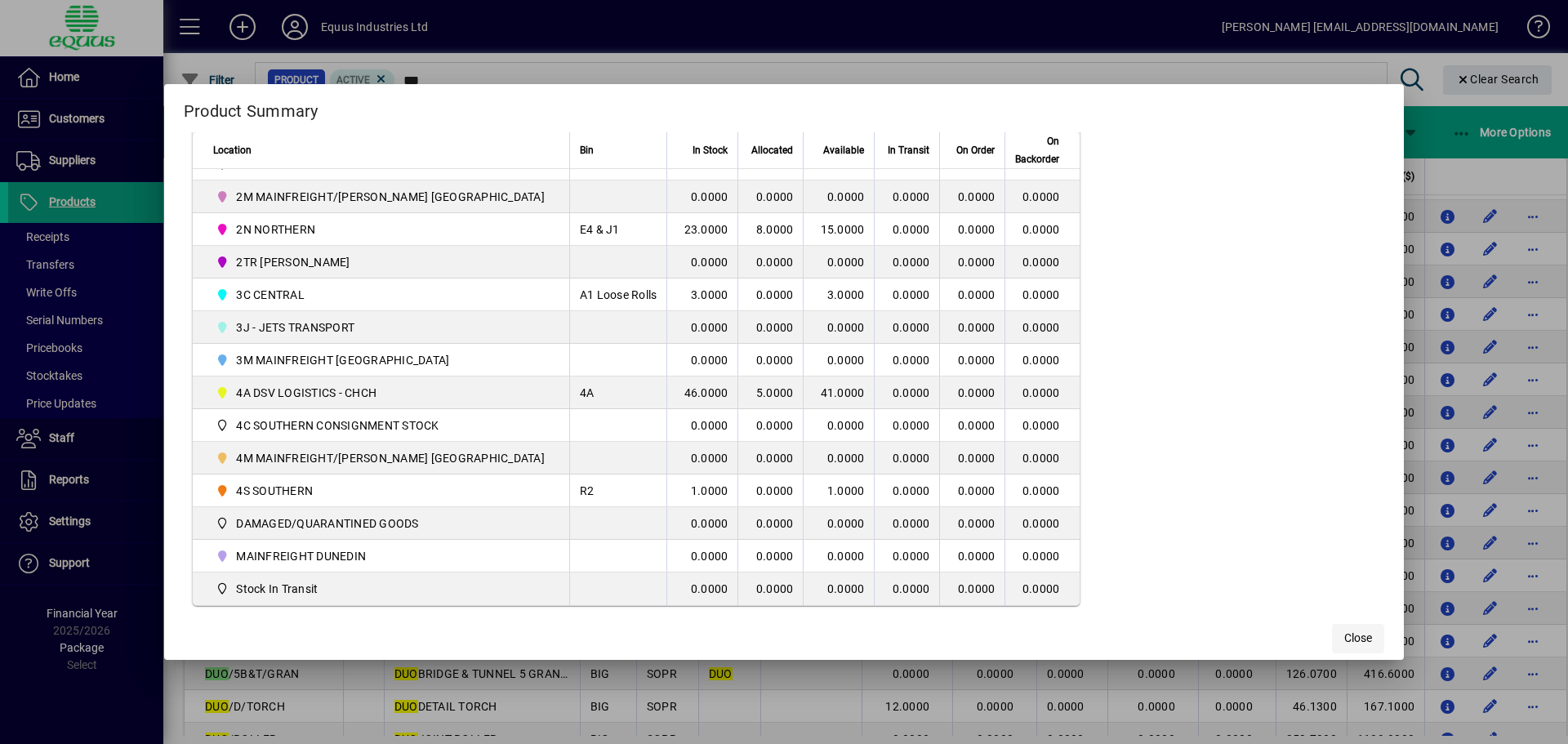
click at [1344, 633] on span "Close" at bounding box center [1358, 638] width 28 height 18
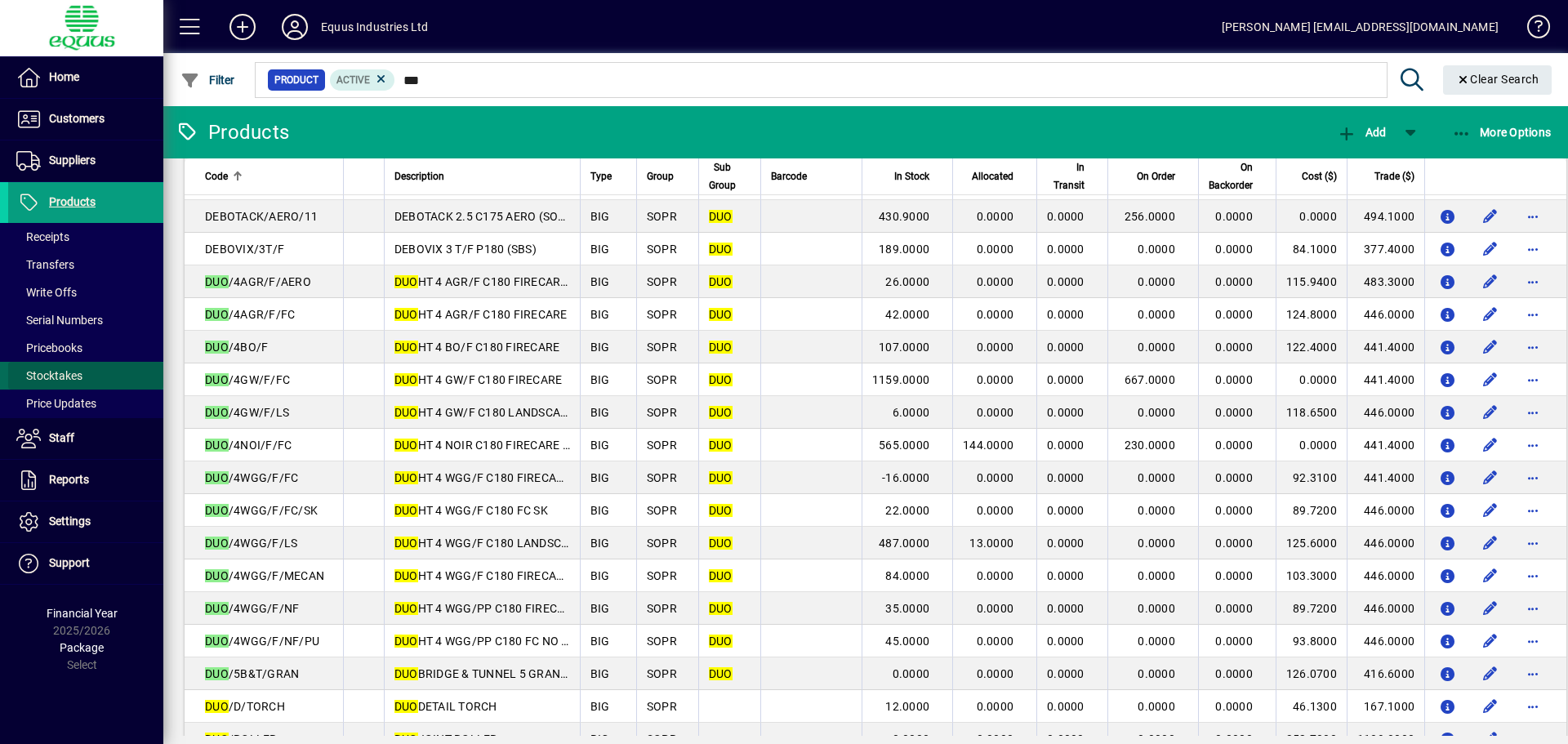
click at [40, 375] on span "Stocktakes" at bounding box center [50, 375] width 67 height 13
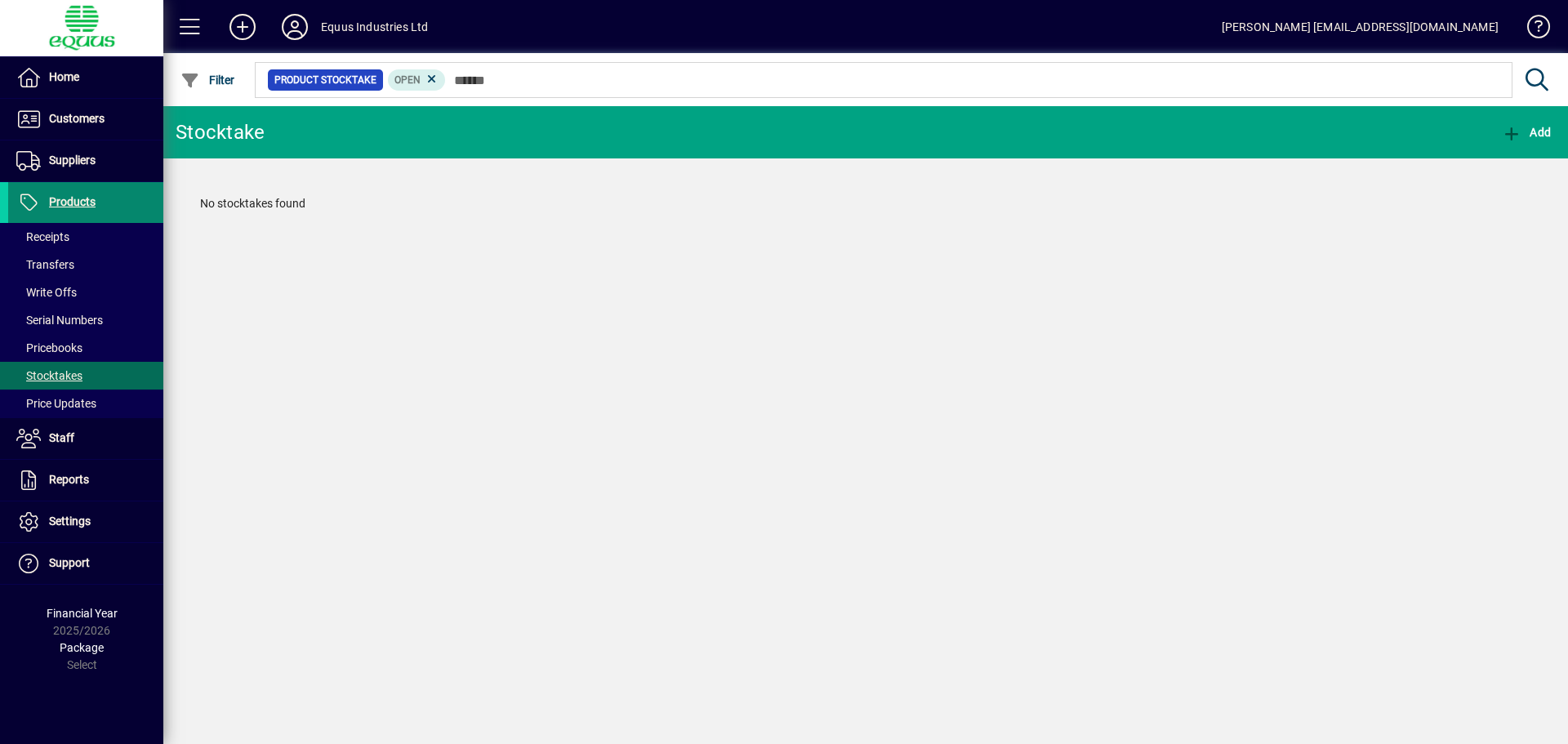
click at [74, 202] on span "Products" at bounding box center [72, 201] width 46 height 13
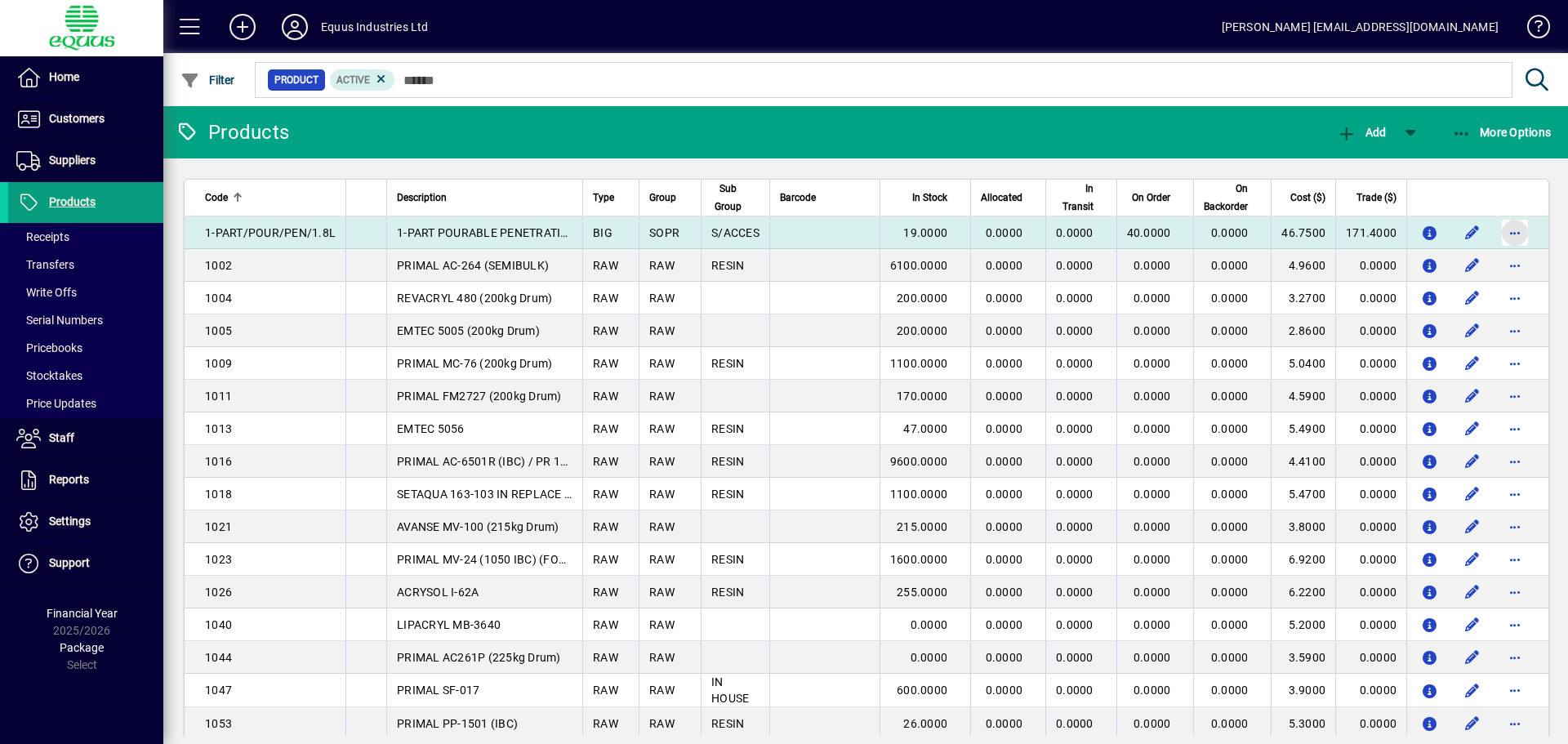
click at [1507, 235] on span "button" at bounding box center [1515, 233] width 39 height 39
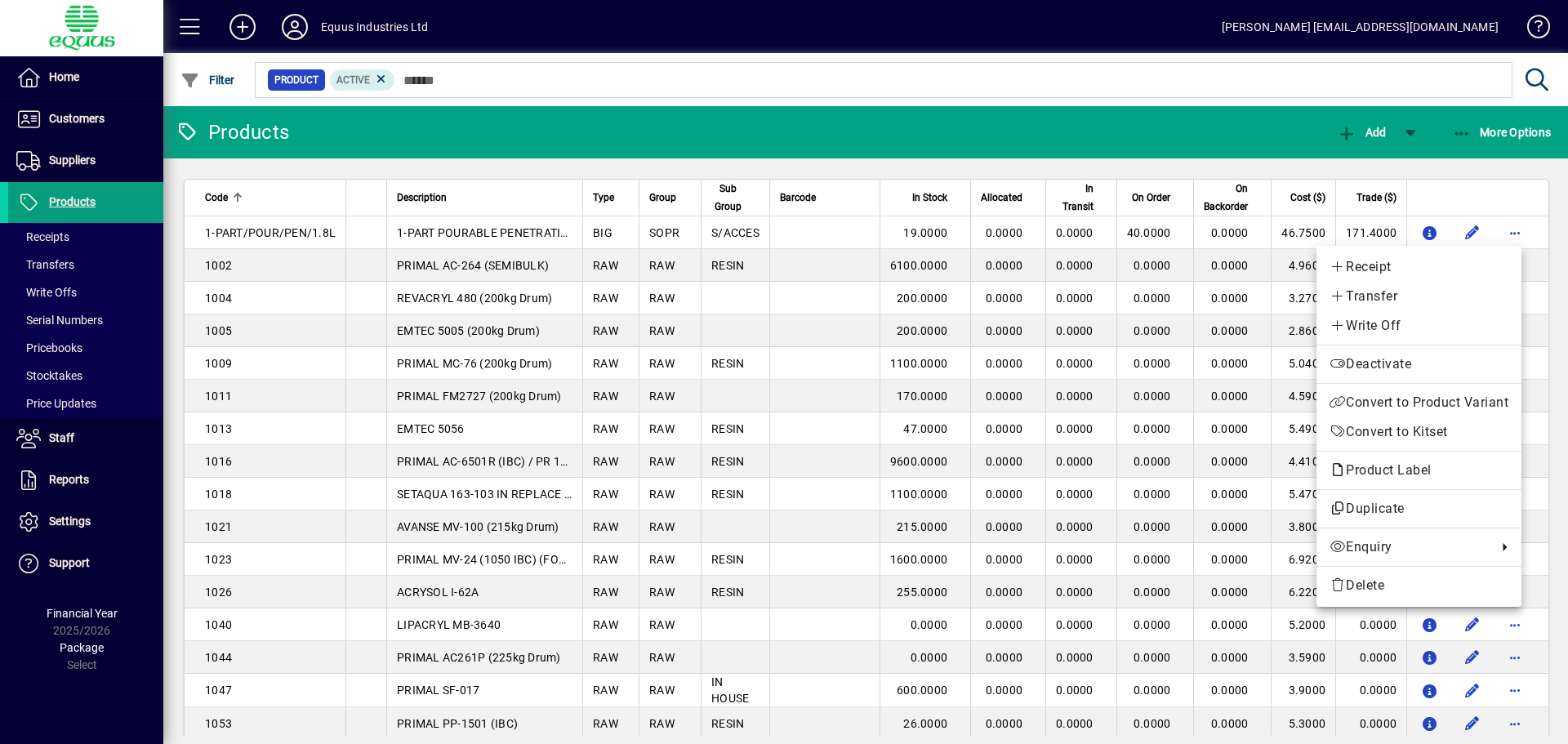
click at [894, 127] on div at bounding box center [784, 372] width 1568 height 744
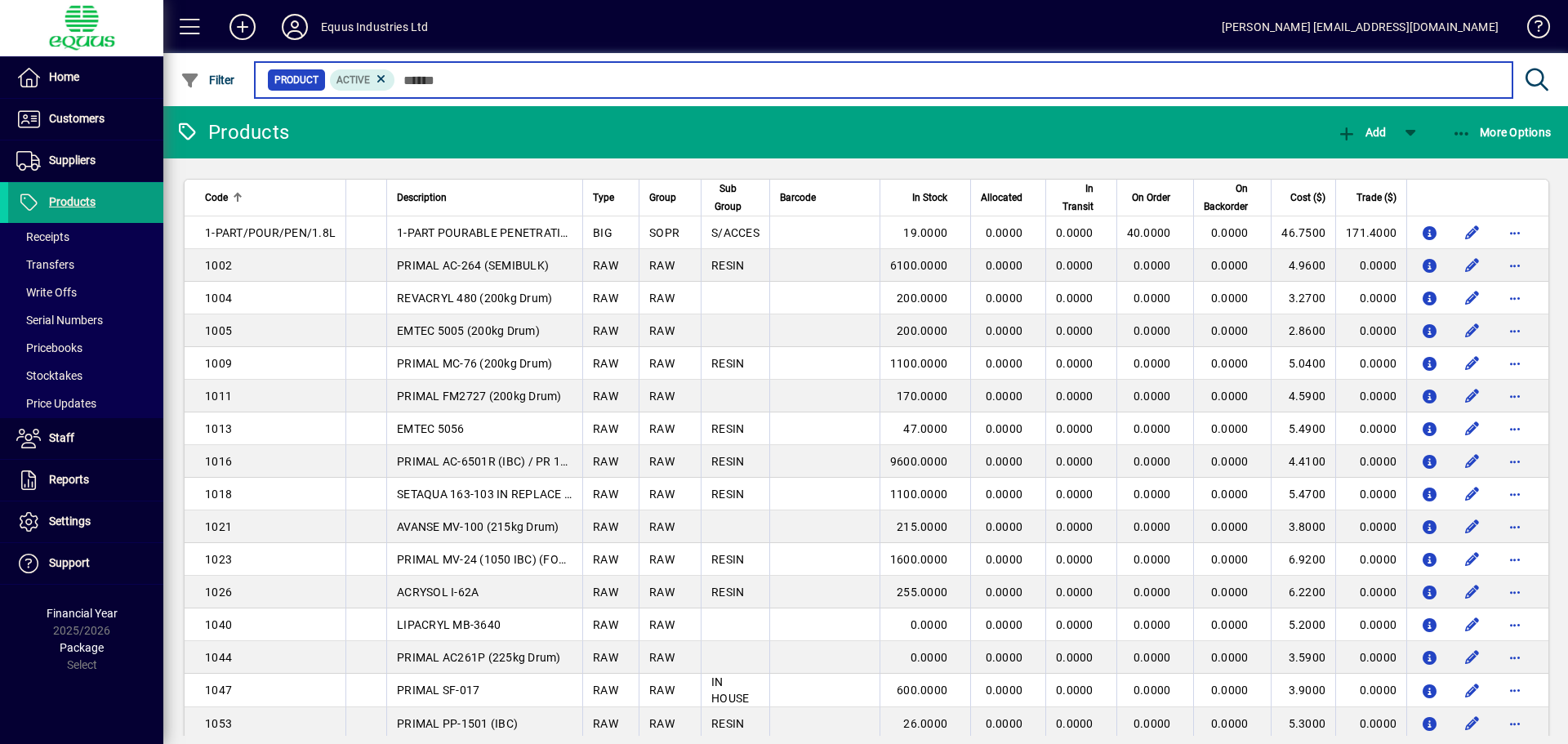
click at [424, 75] on input "text" at bounding box center [948, 79] width 1104 height 23
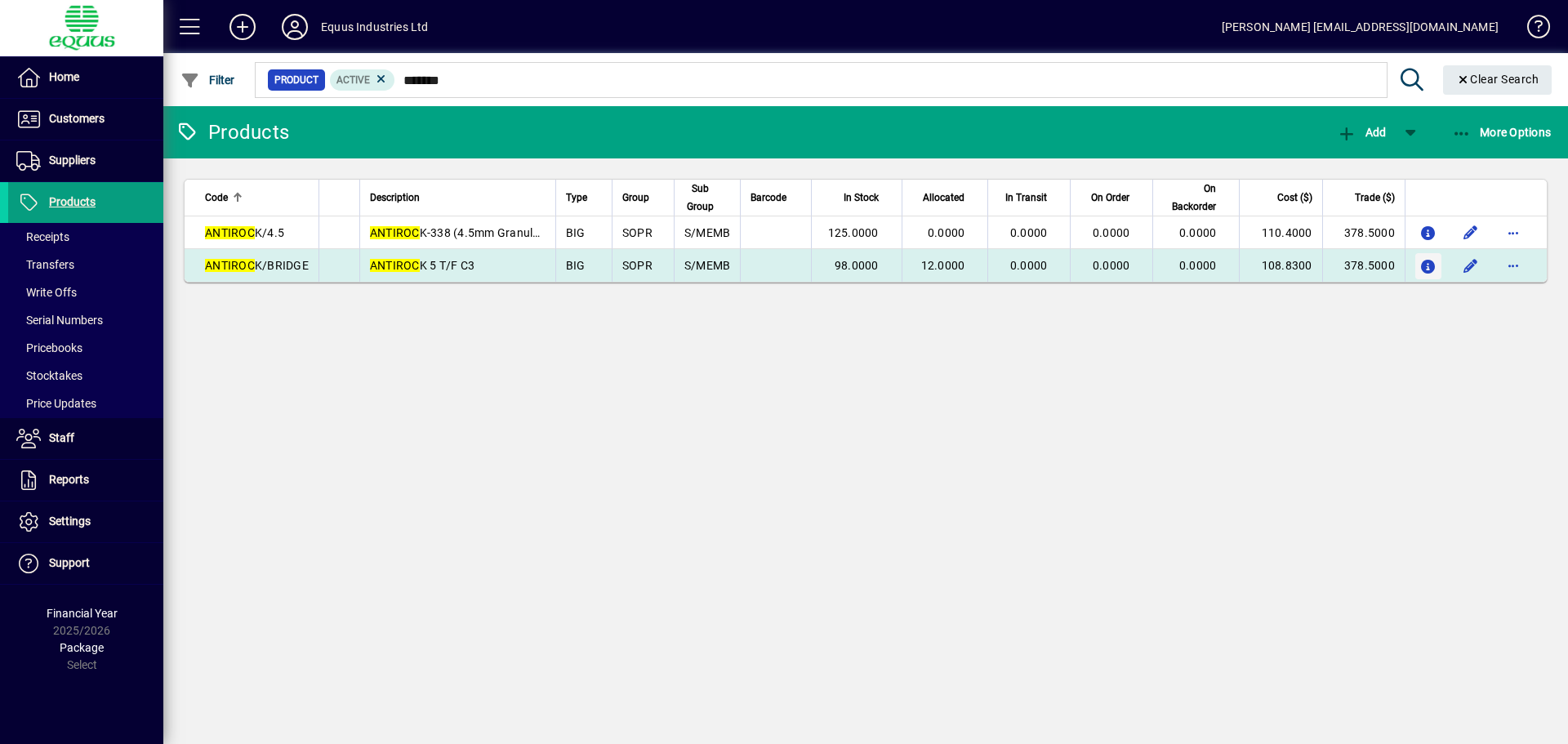
click at [1425, 264] on icon "button" at bounding box center [1428, 267] width 18 height 14
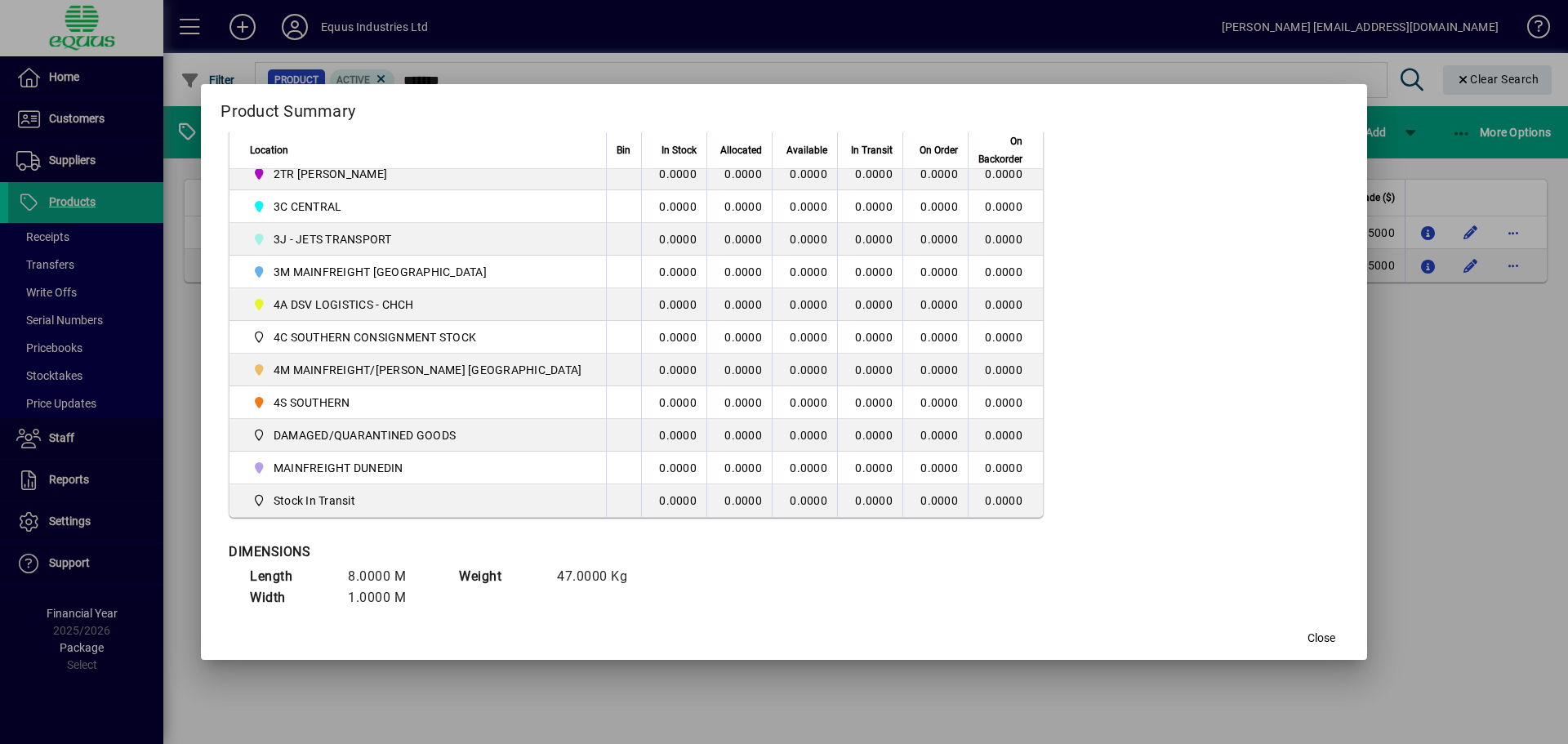
scroll to position [490, 0]
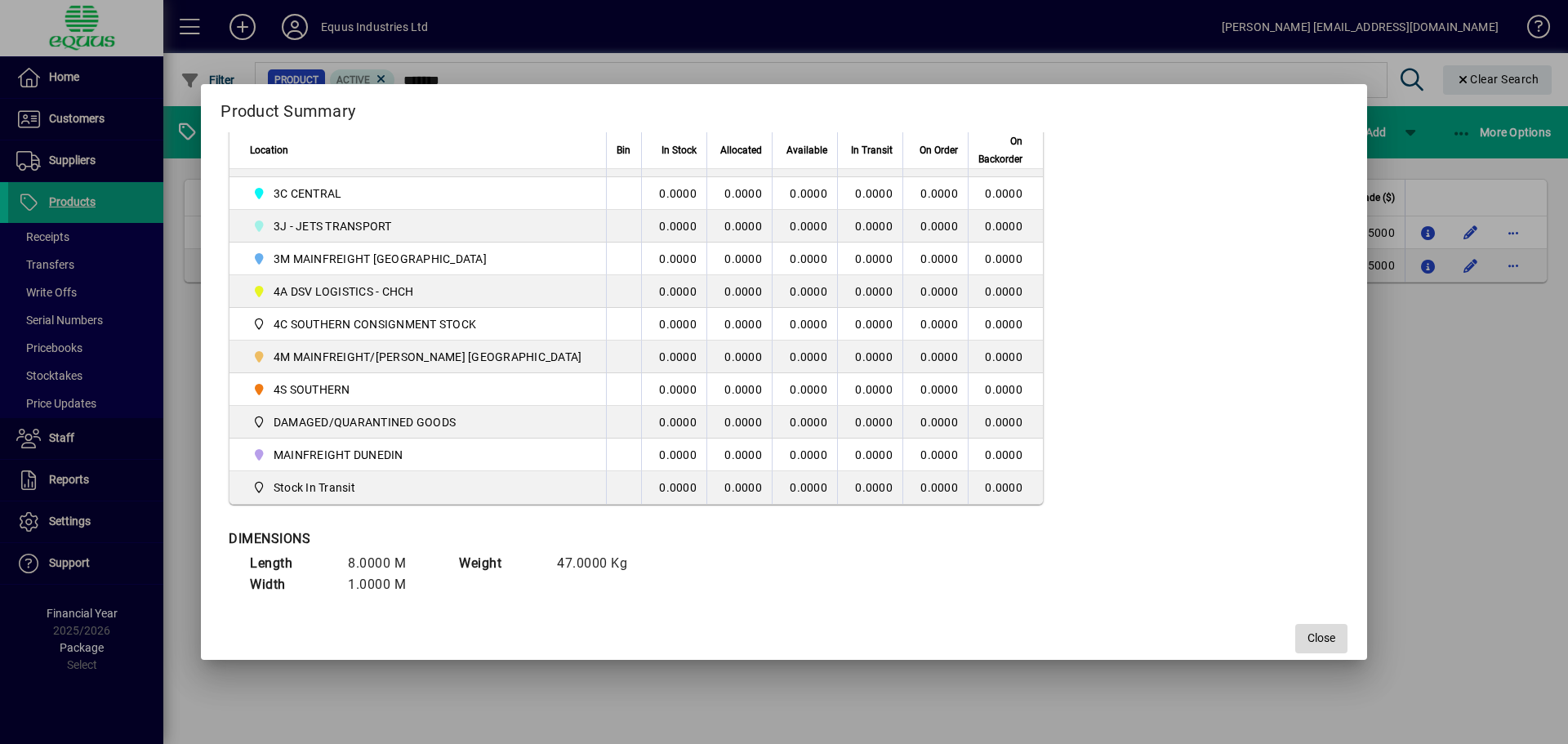
click at [1307, 629] on span "Close" at bounding box center [1321, 638] width 28 height 18
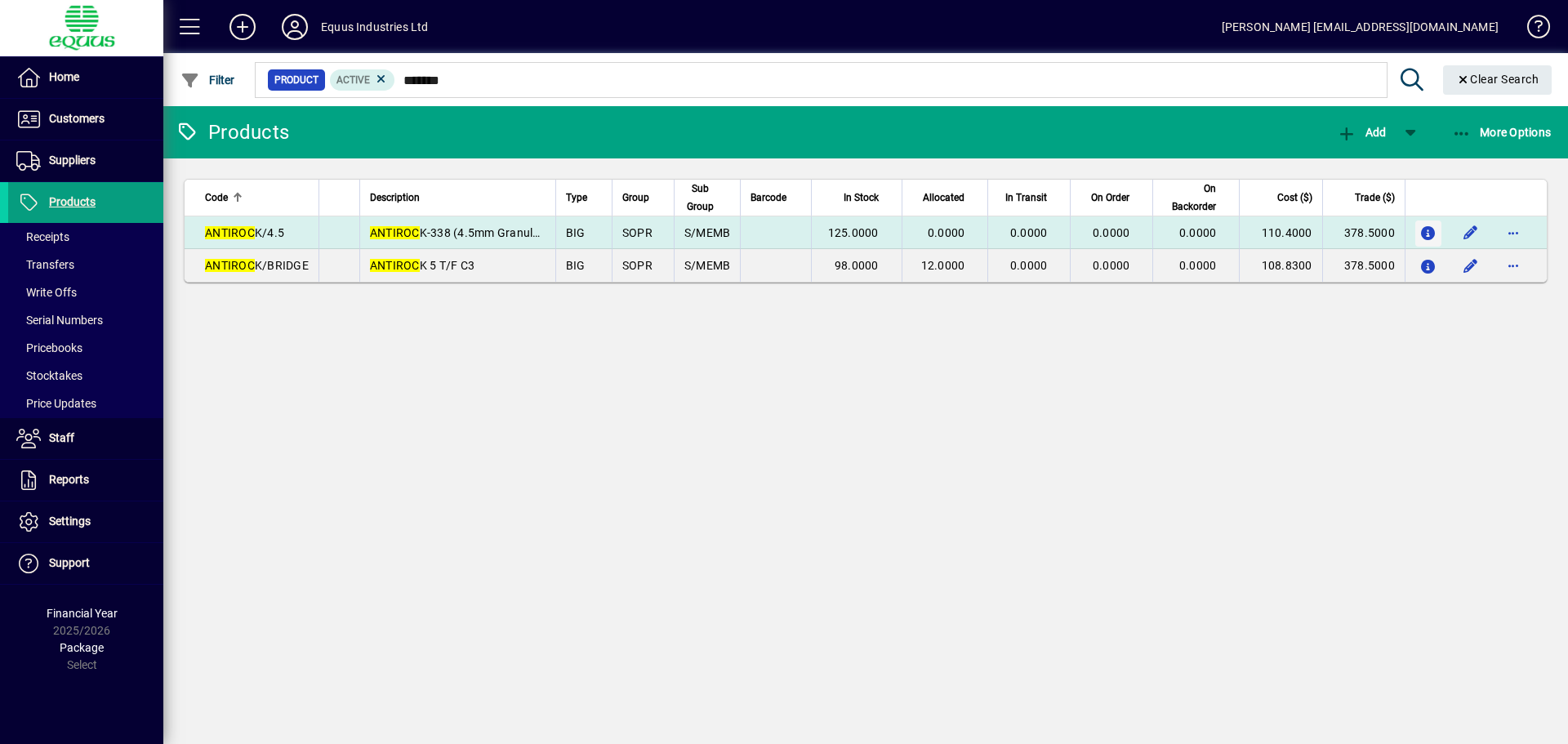
click at [1425, 225] on span "button" at bounding box center [1428, 234] width 18 height 26
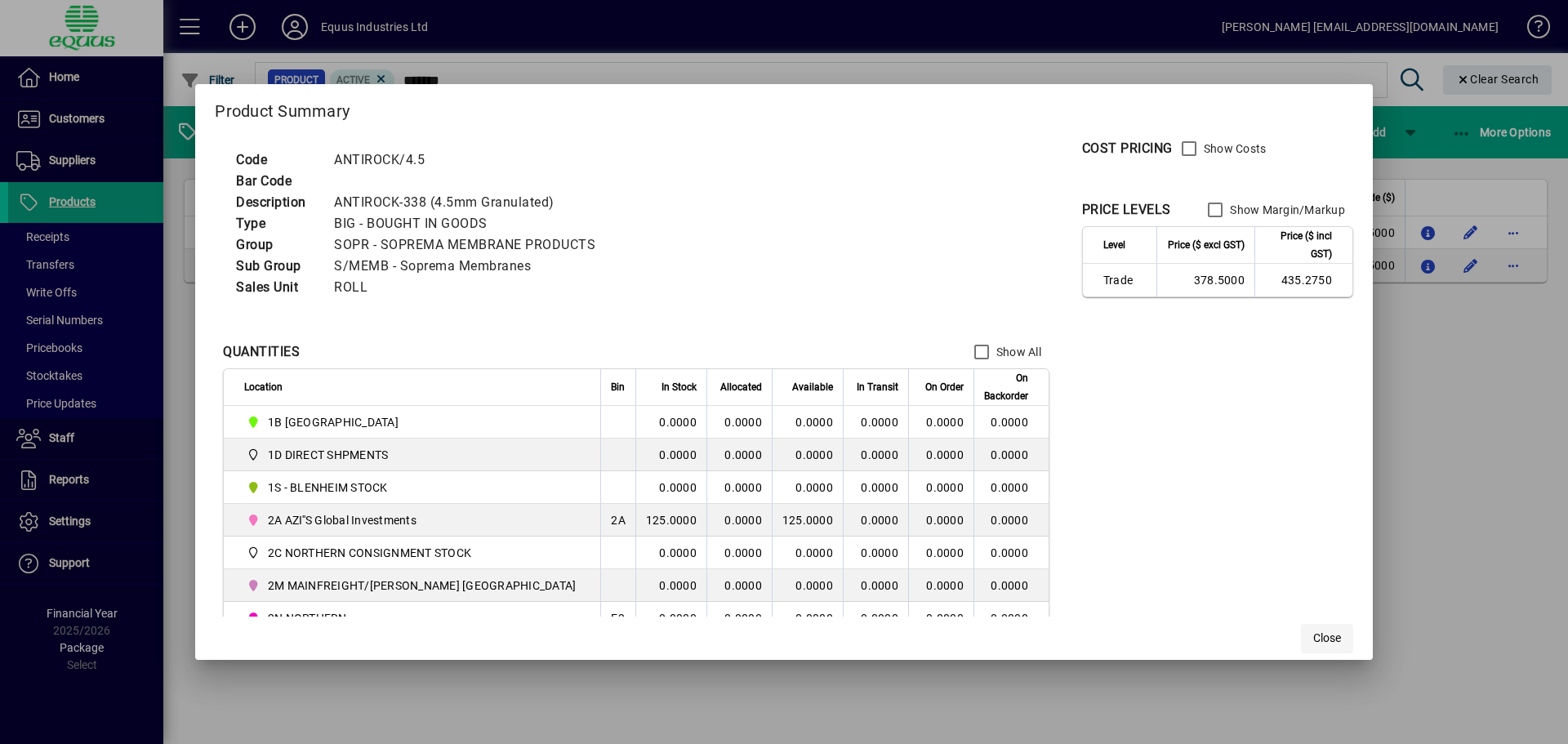
click at [1314, 636] on span "Close" at bounding box center [1328, 638] width 28 height 18
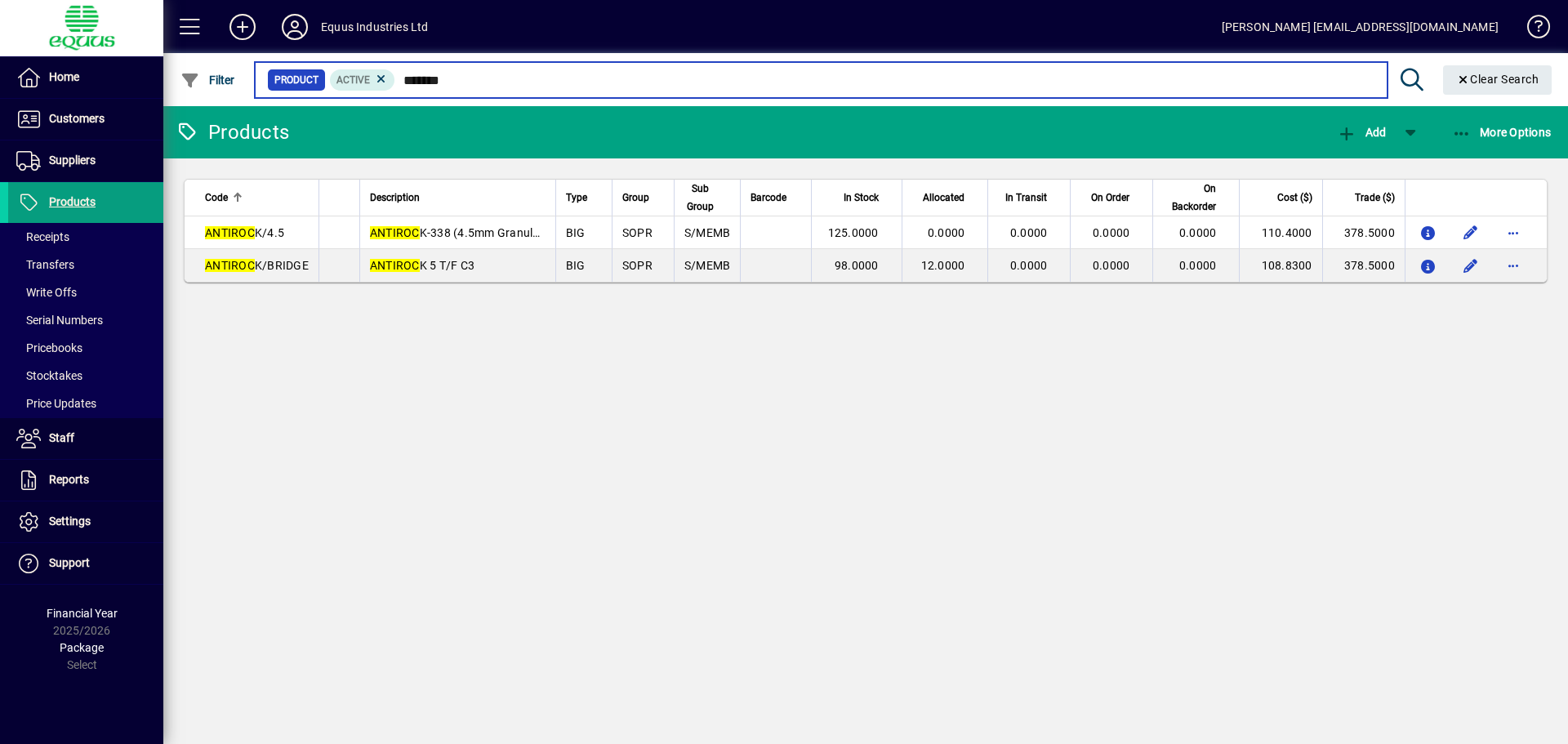
click at [464, 78] on input "*******" at bounding box center [885, 79] width 978 height 23
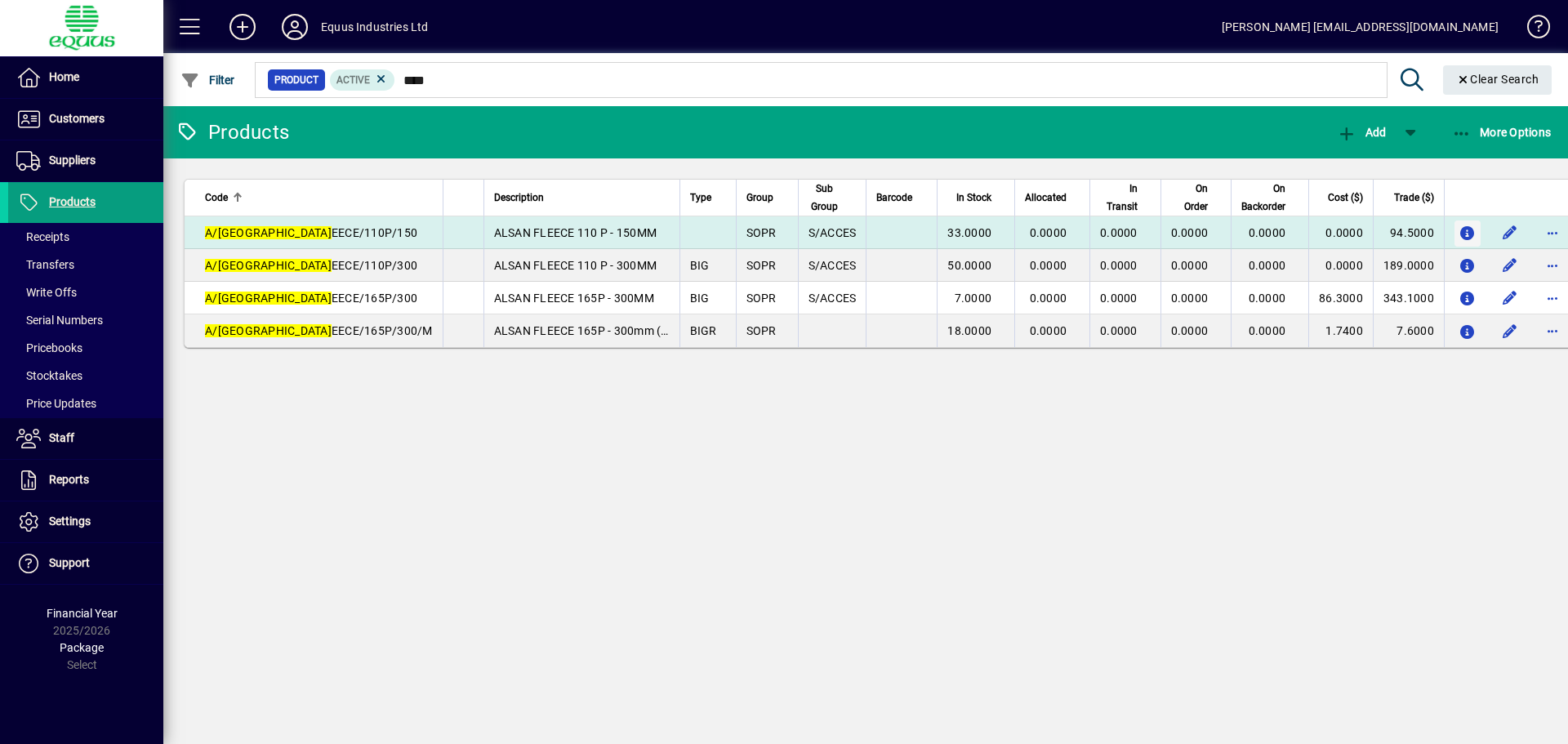
click at [1459, 227] on icon "button" at bounding box center [1467, 234] width 18 height 14
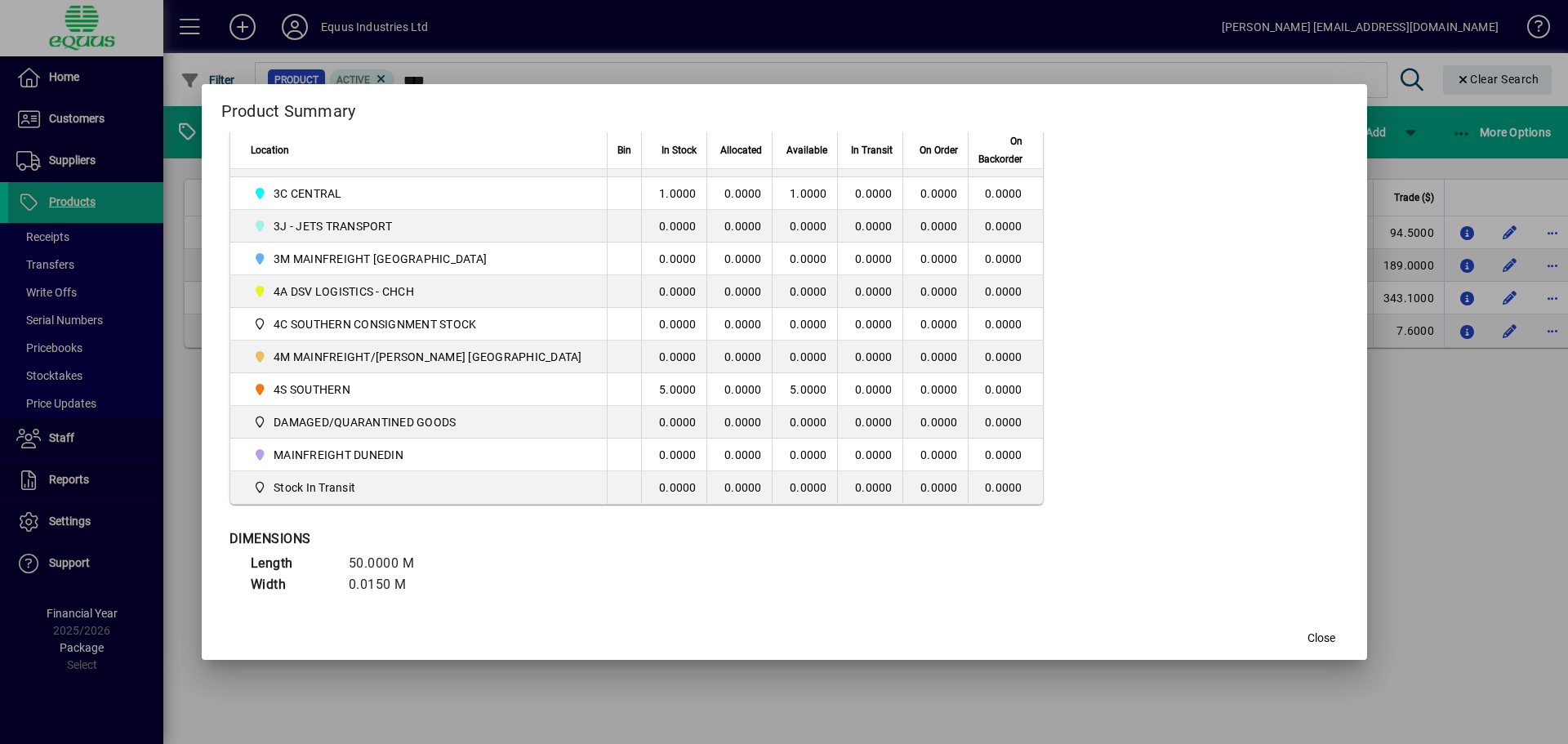
scroll to position [498, 0]
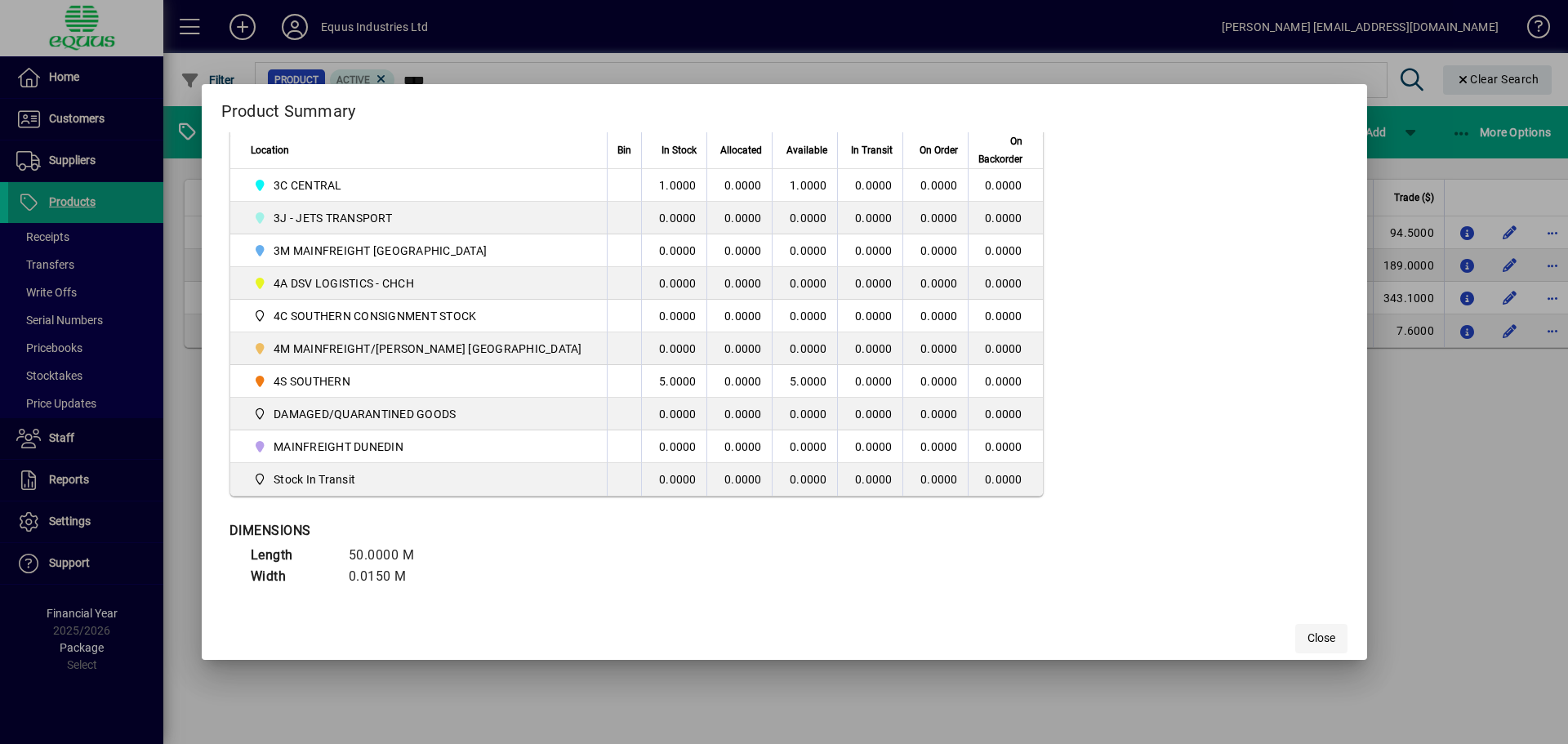
click at [1297, 632] on button "Close" at bounding box center [1321, 639] width 53 height 30
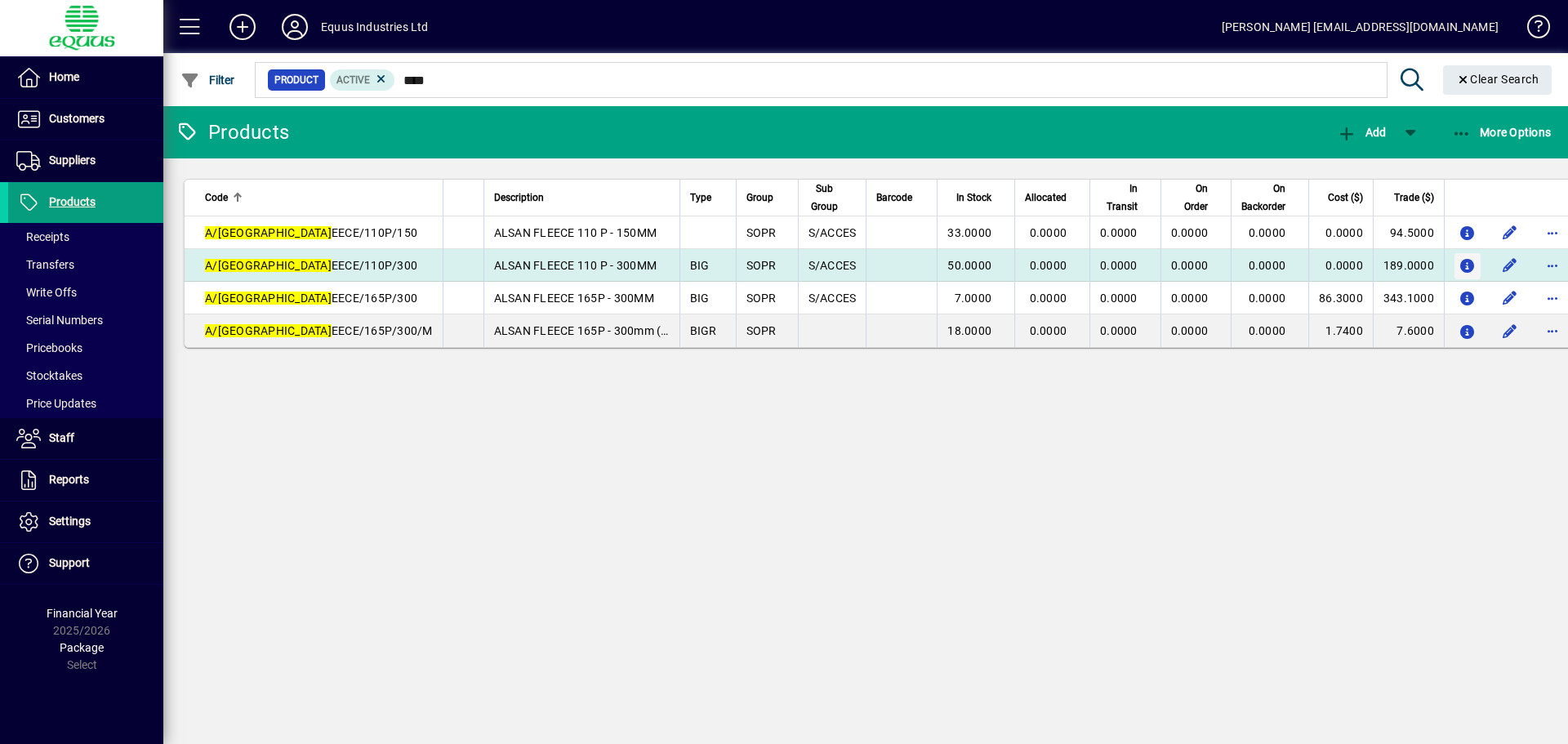
click at [1459, 270] on icon "button" at bounding box center [1467, 266] width 18 height 14
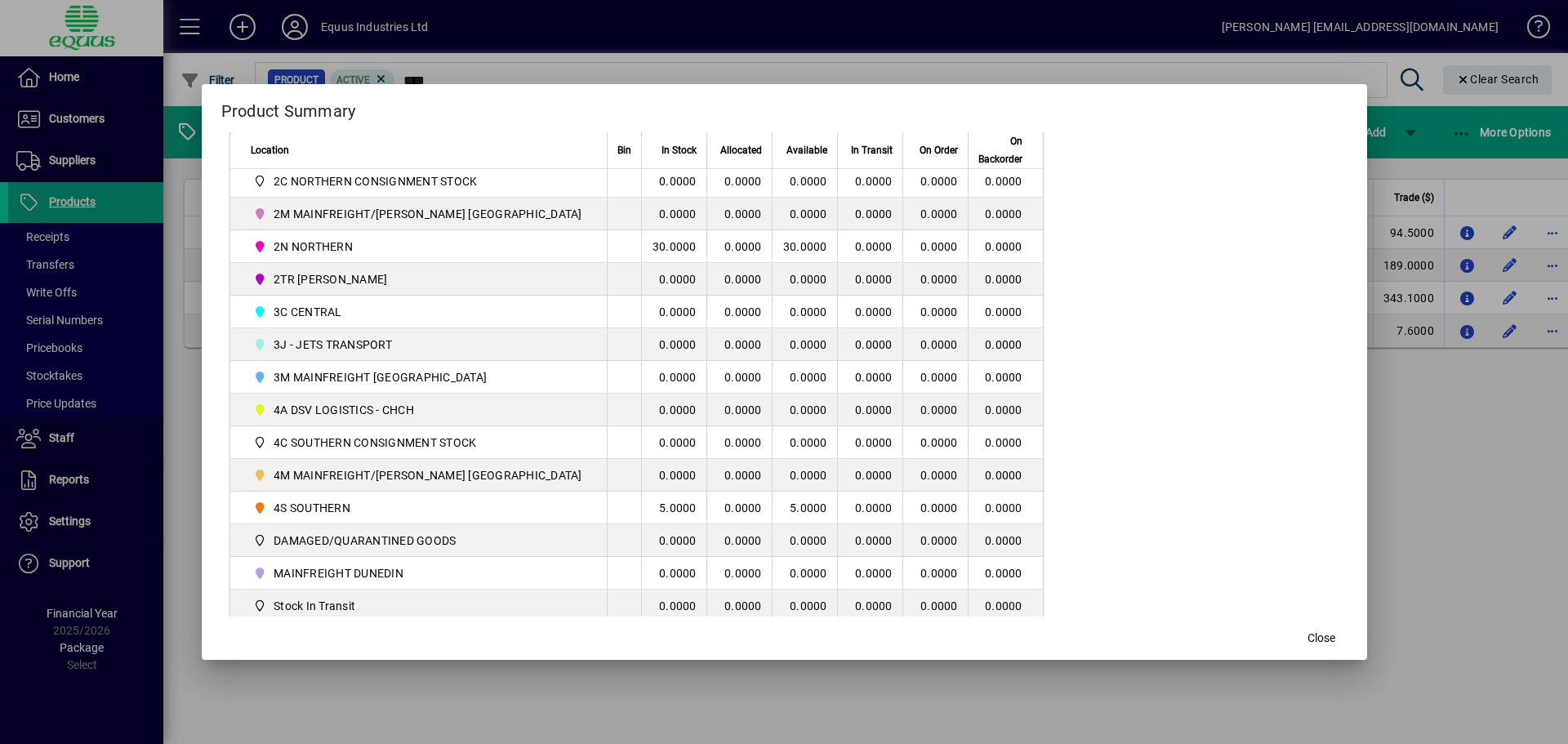
scroll to position [409, 0]
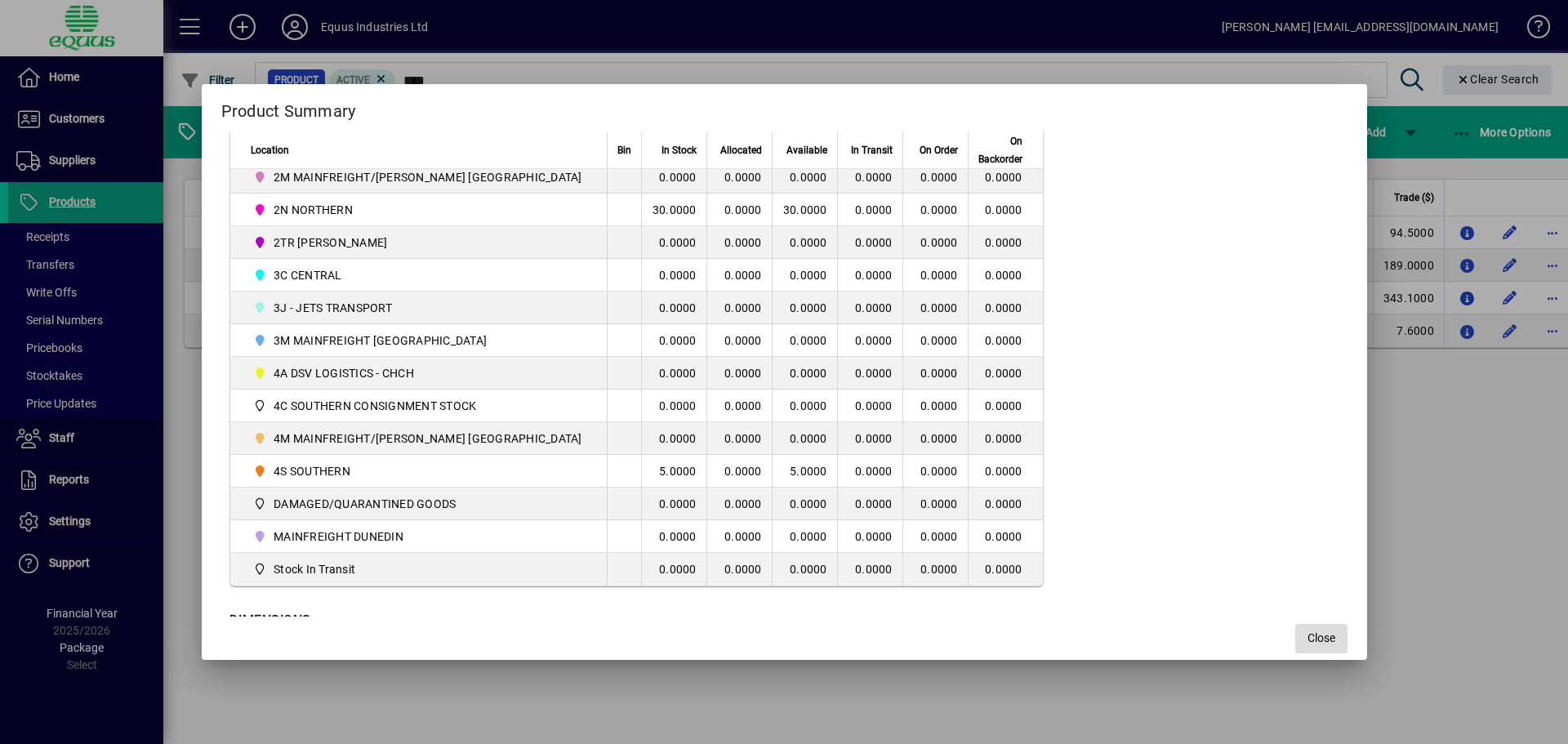
click at [1307, 640] on span "Close" at bounding box center [1321, 638] width 28 height 18
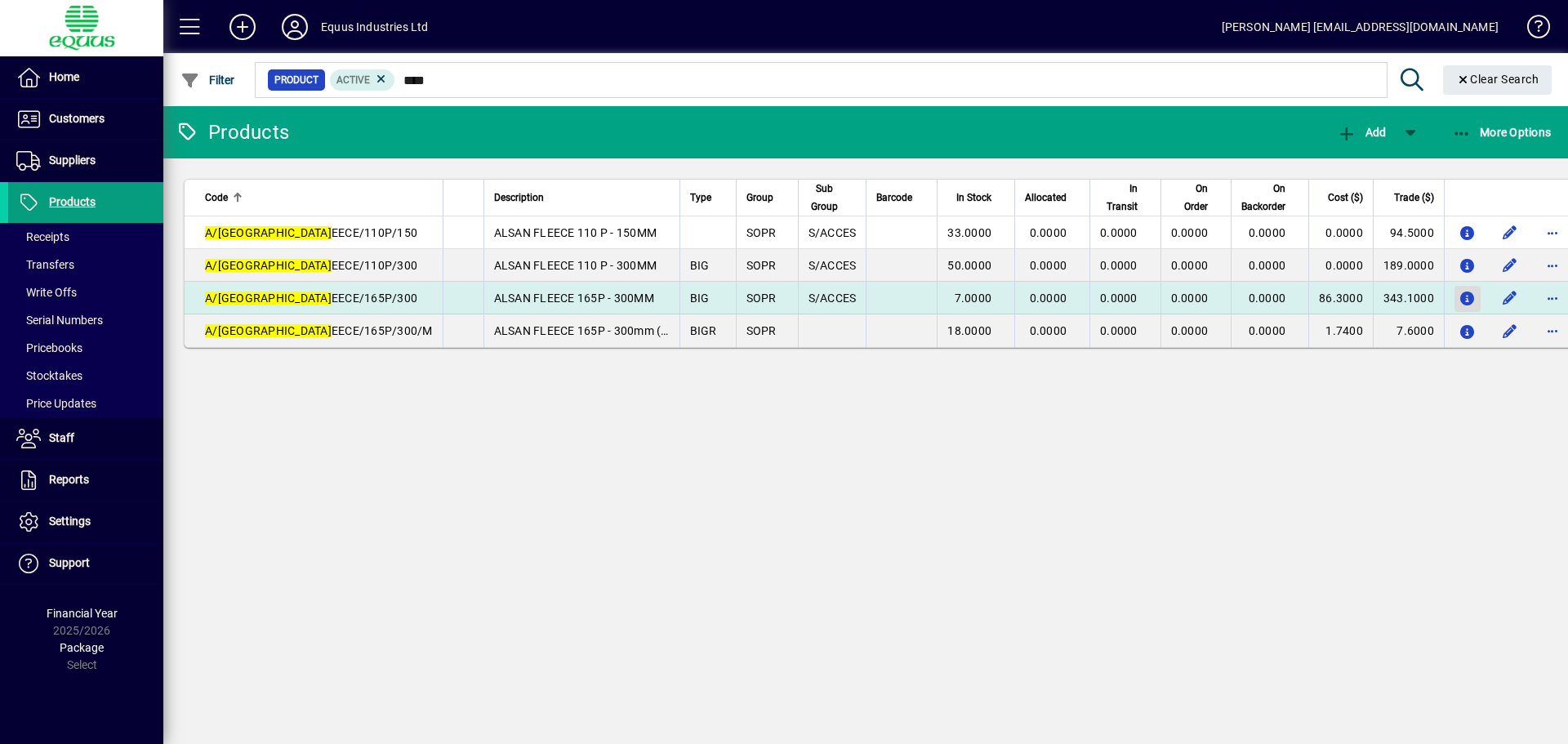
click at [1459, 298] on icon "button" at bounding box center [1467, 299] width 18 height 14
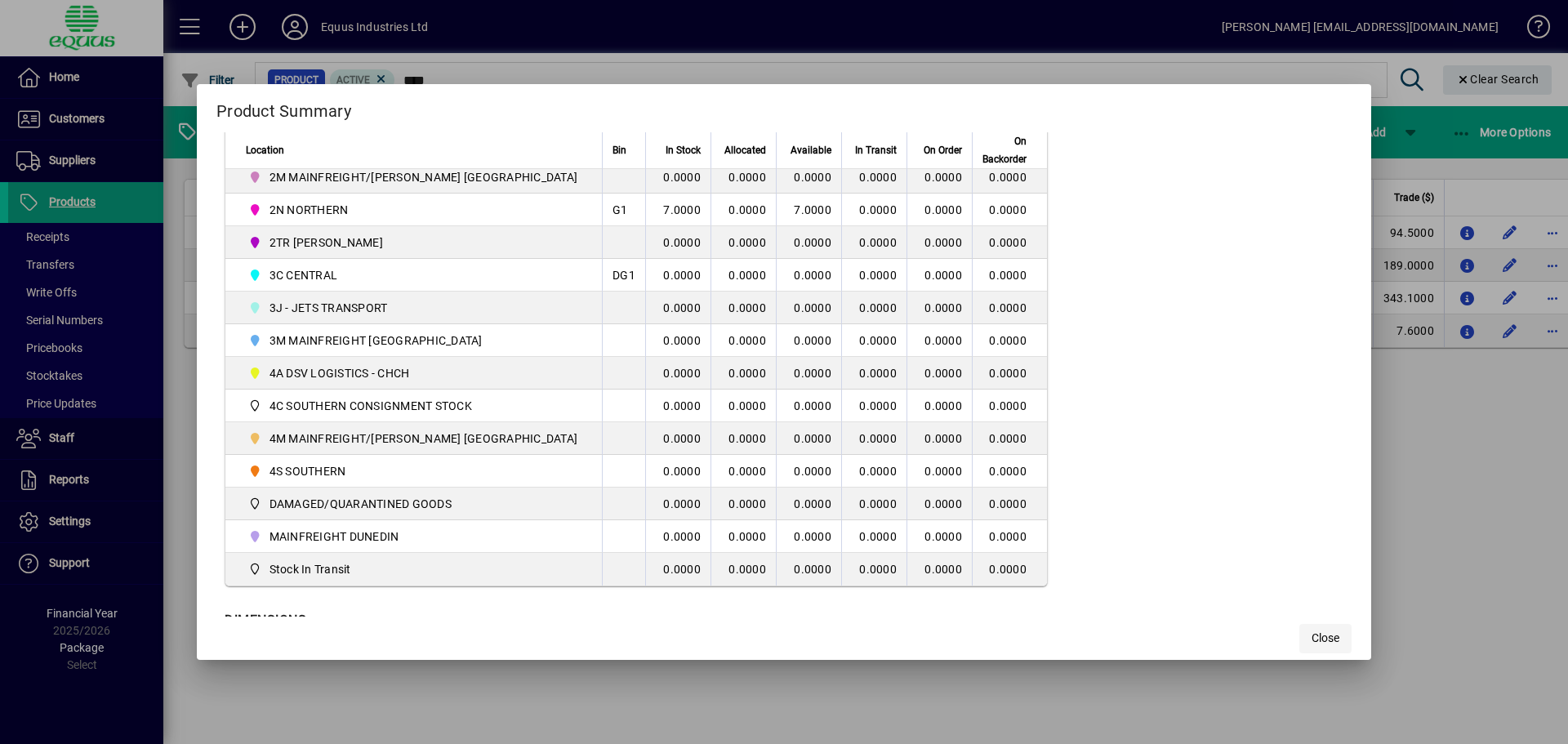
click at [1300, 638] on span "button" at bounding box center [1326, 639] width 53 height 39
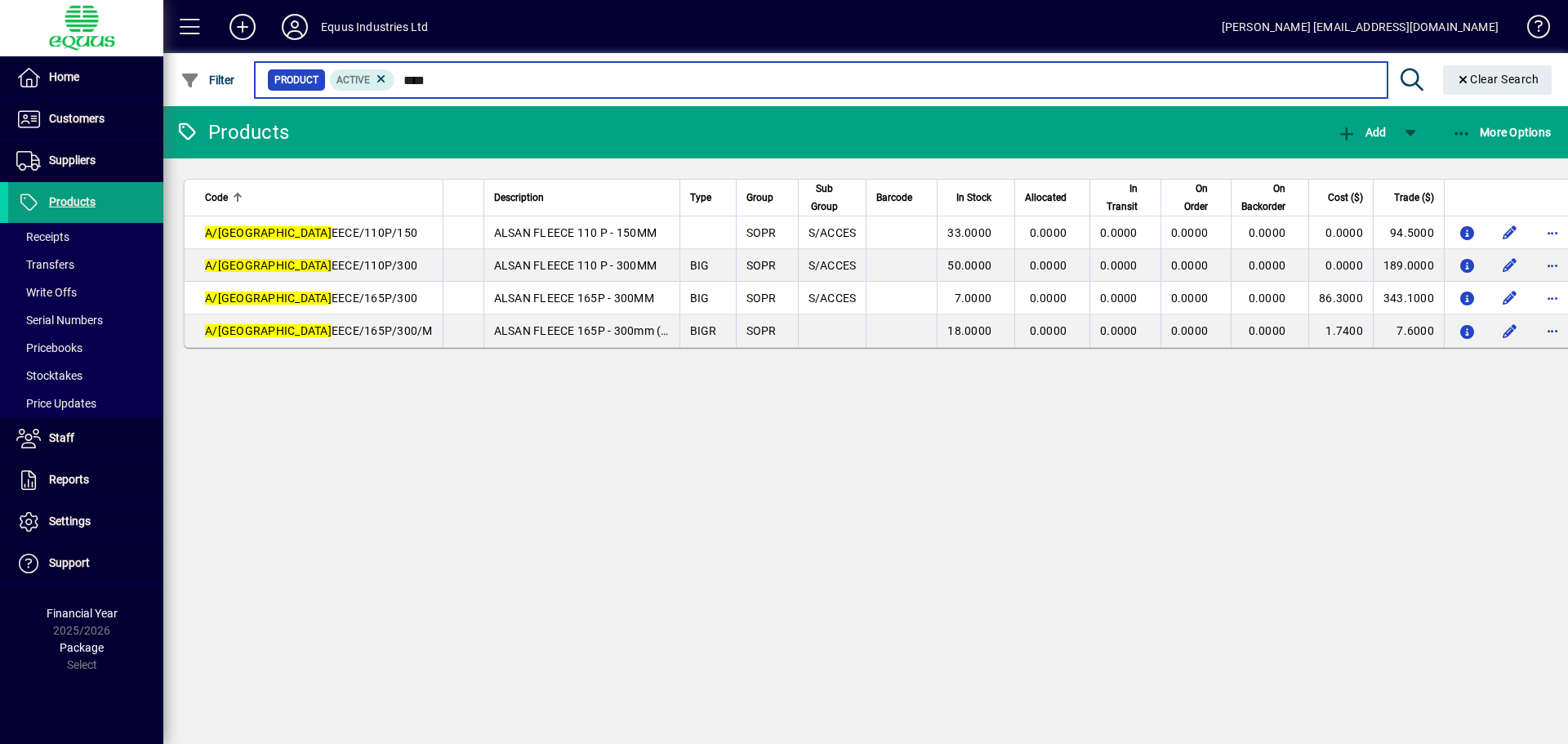
click at [431, 82] on input "****" at bounding box center [885, 79] width 978 height 23
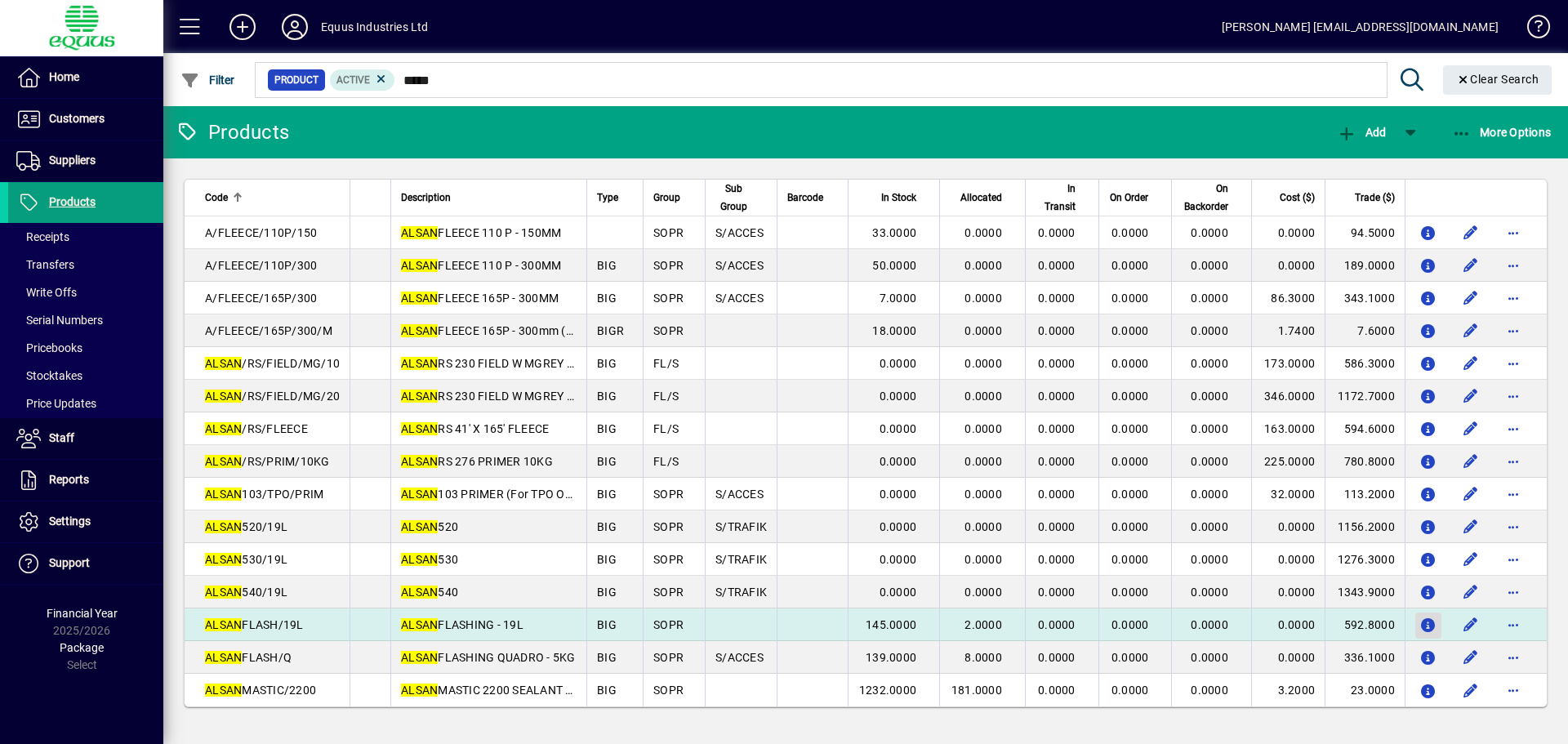
click at [1426, 624] on icon "button" at bounding box center [1428, 626] width 18 height 14
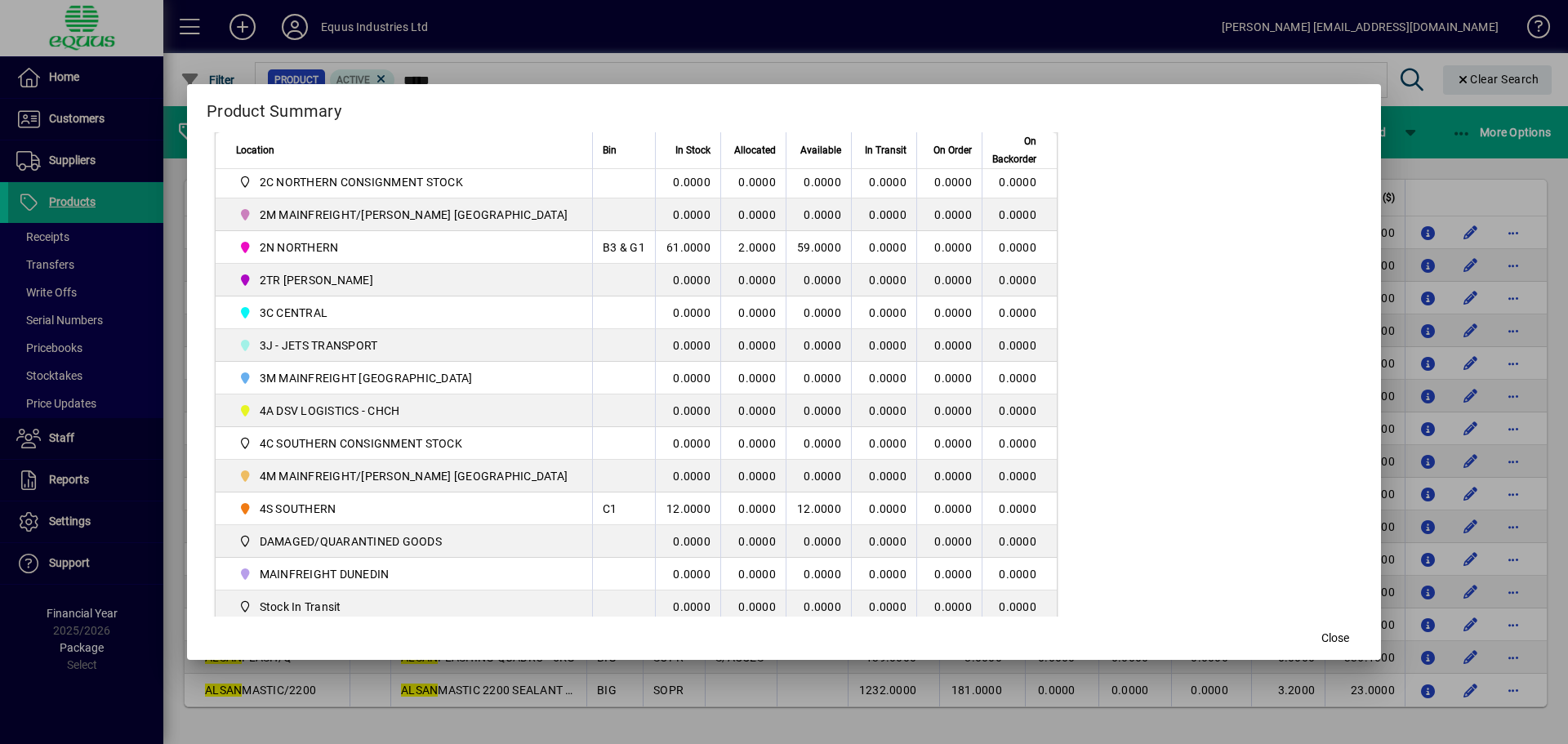
scroll to position [395, 0]
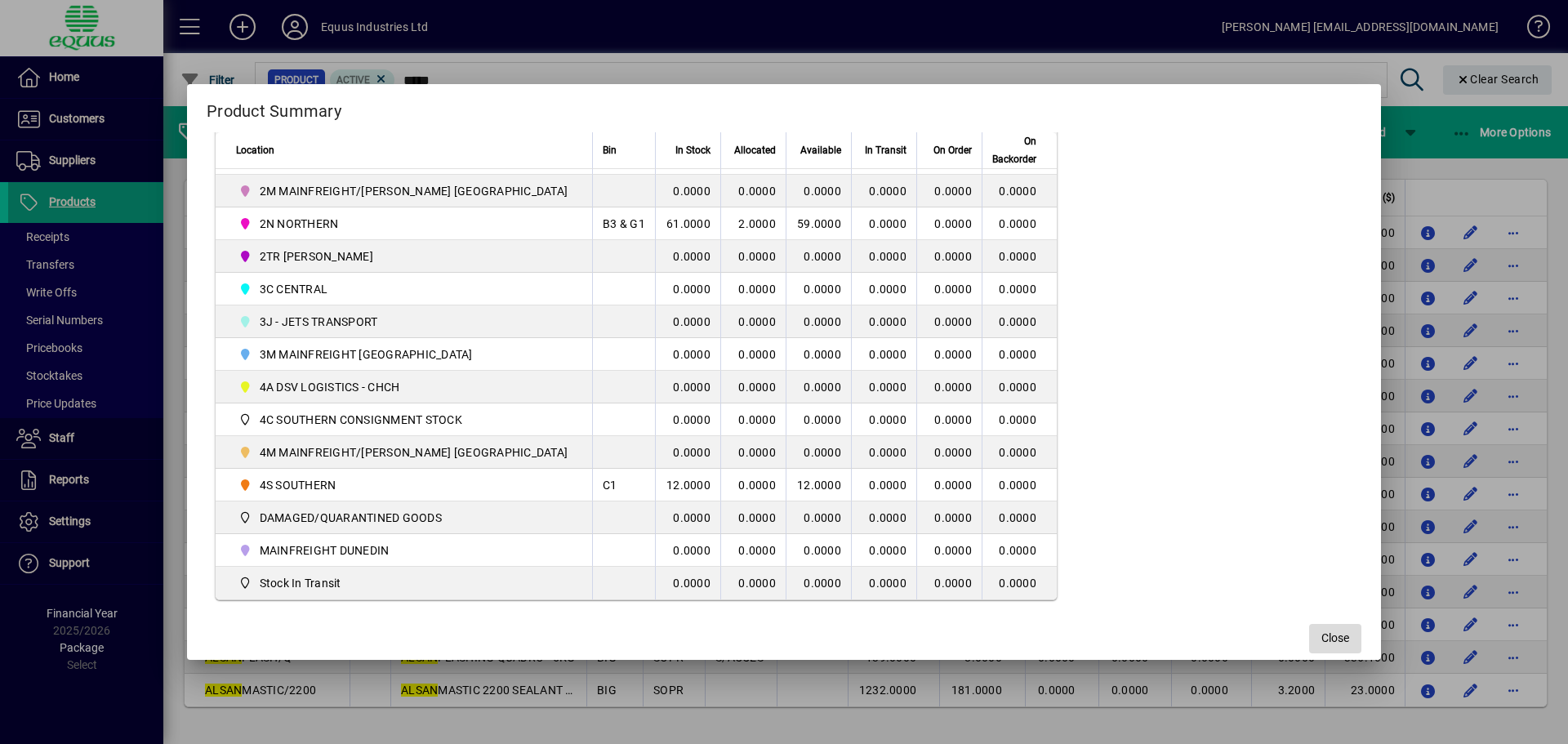
click at [1321, 637] on span "Close" at bounding box center [1335, 638] width 28 height 18
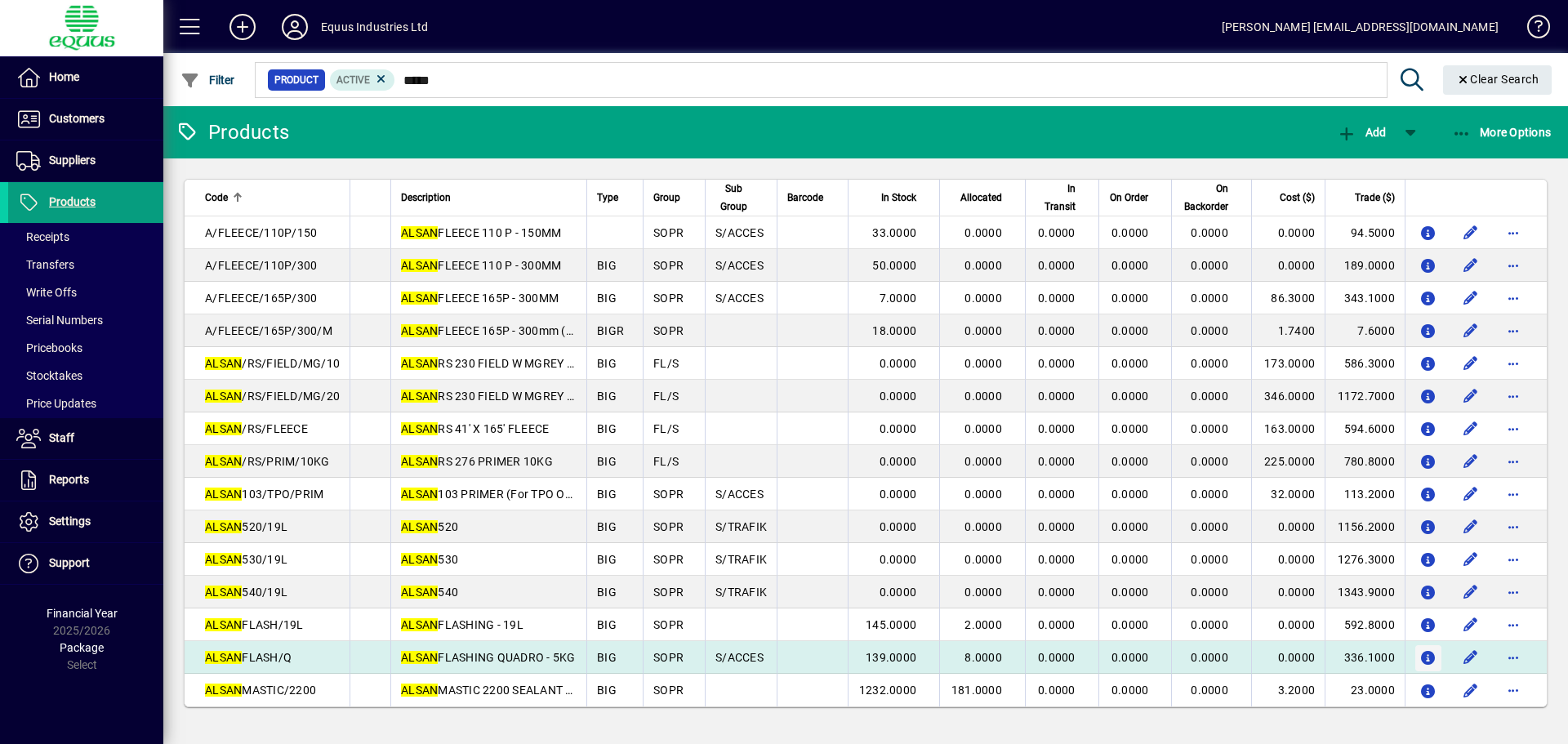
click at [1429, 657] on icon "button" at bounding box center [1428, 658] width 18 height 14
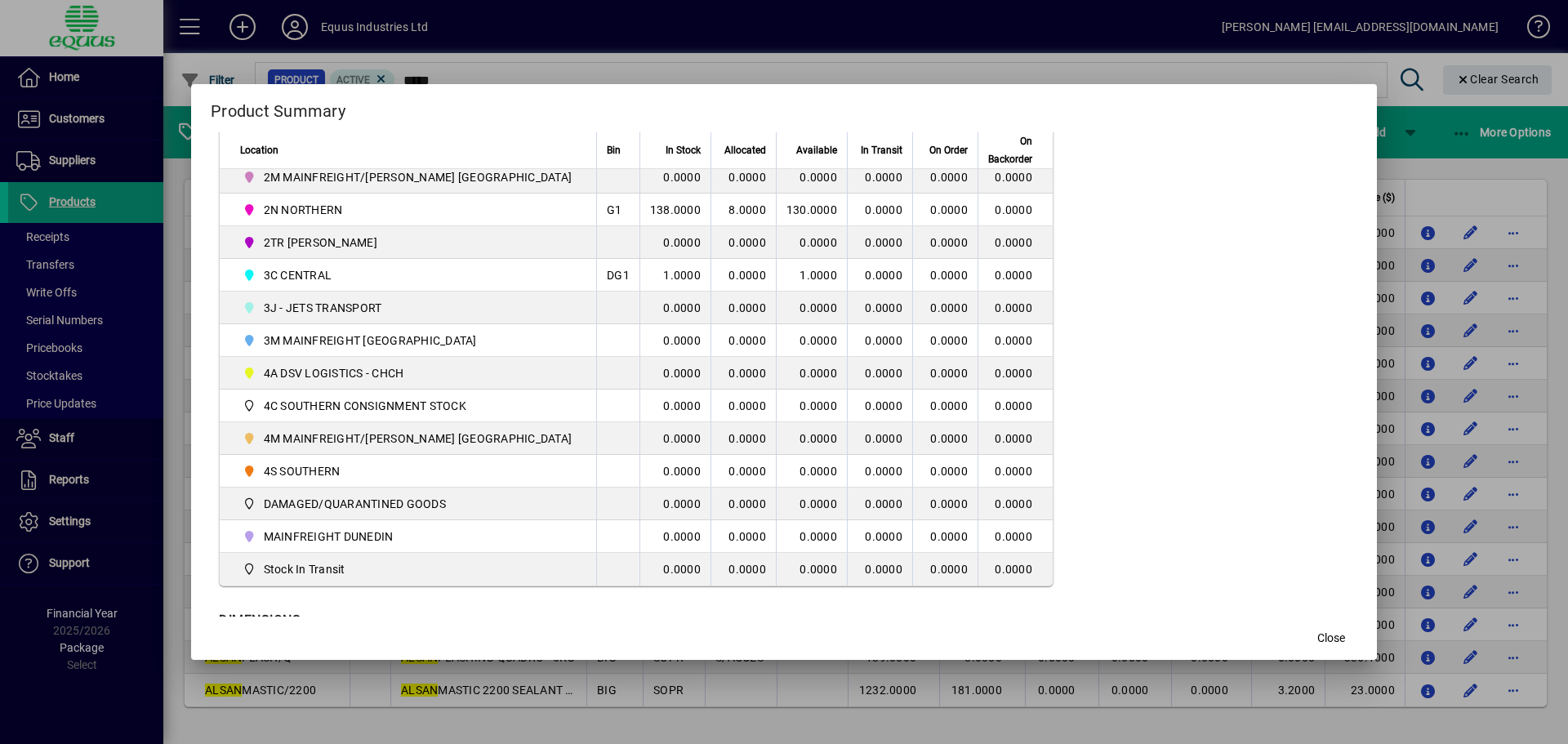
scroll to position [477, 0]
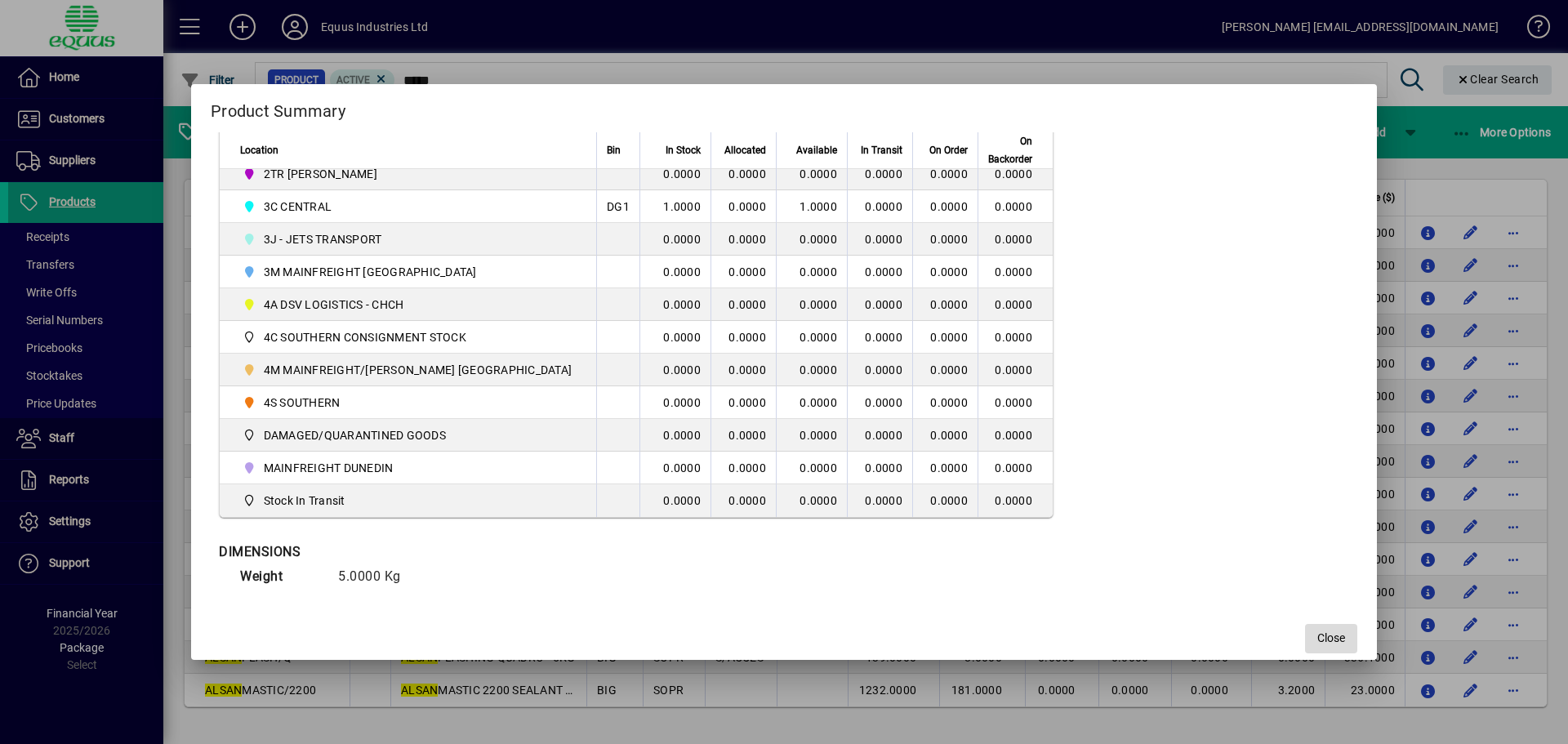
click at [1305, 640] on span "button" at bounding box center [1331, 639] width 53 height 39
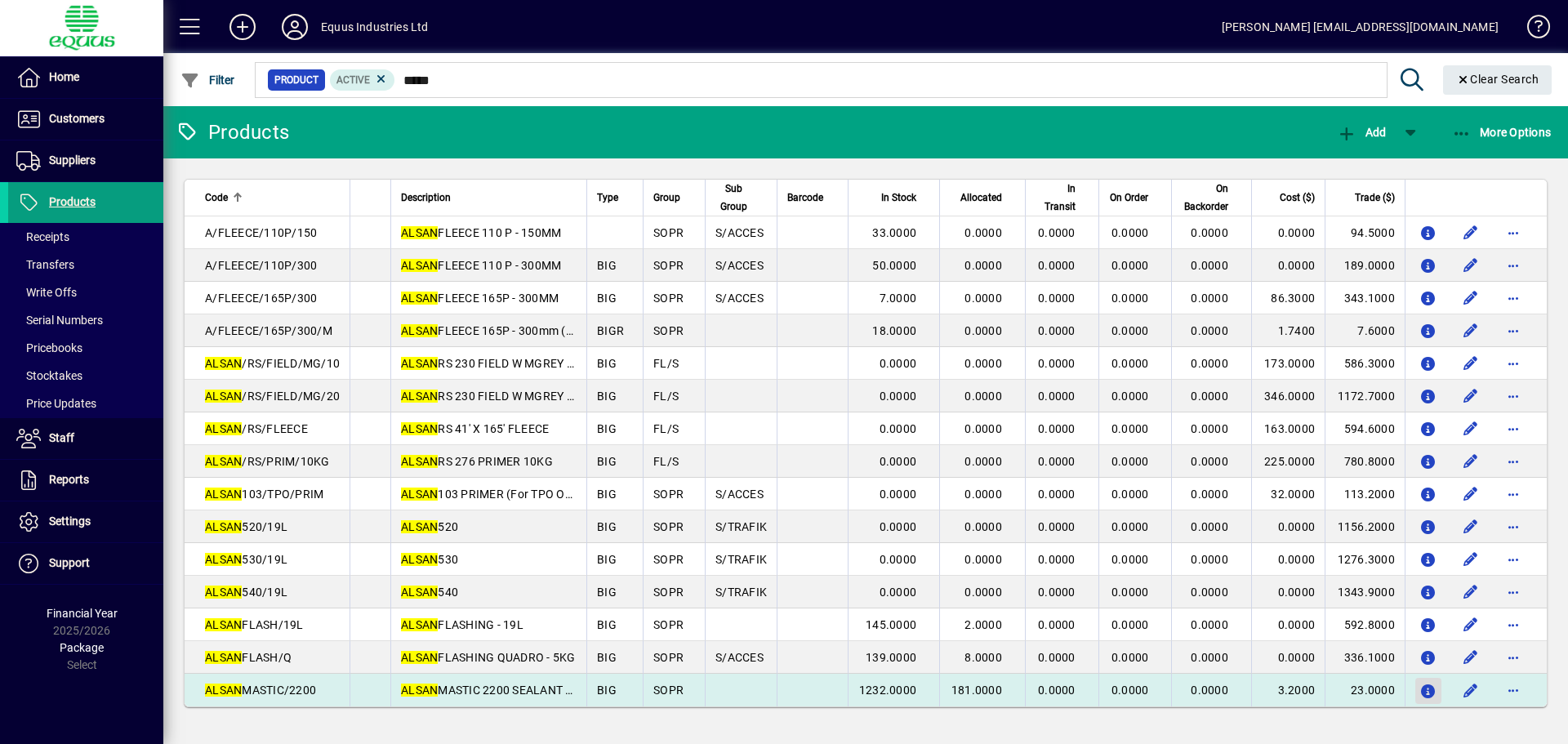
click at [1424, 689] on icon "button" at bounding box center [1428, 691] width 18 height 14
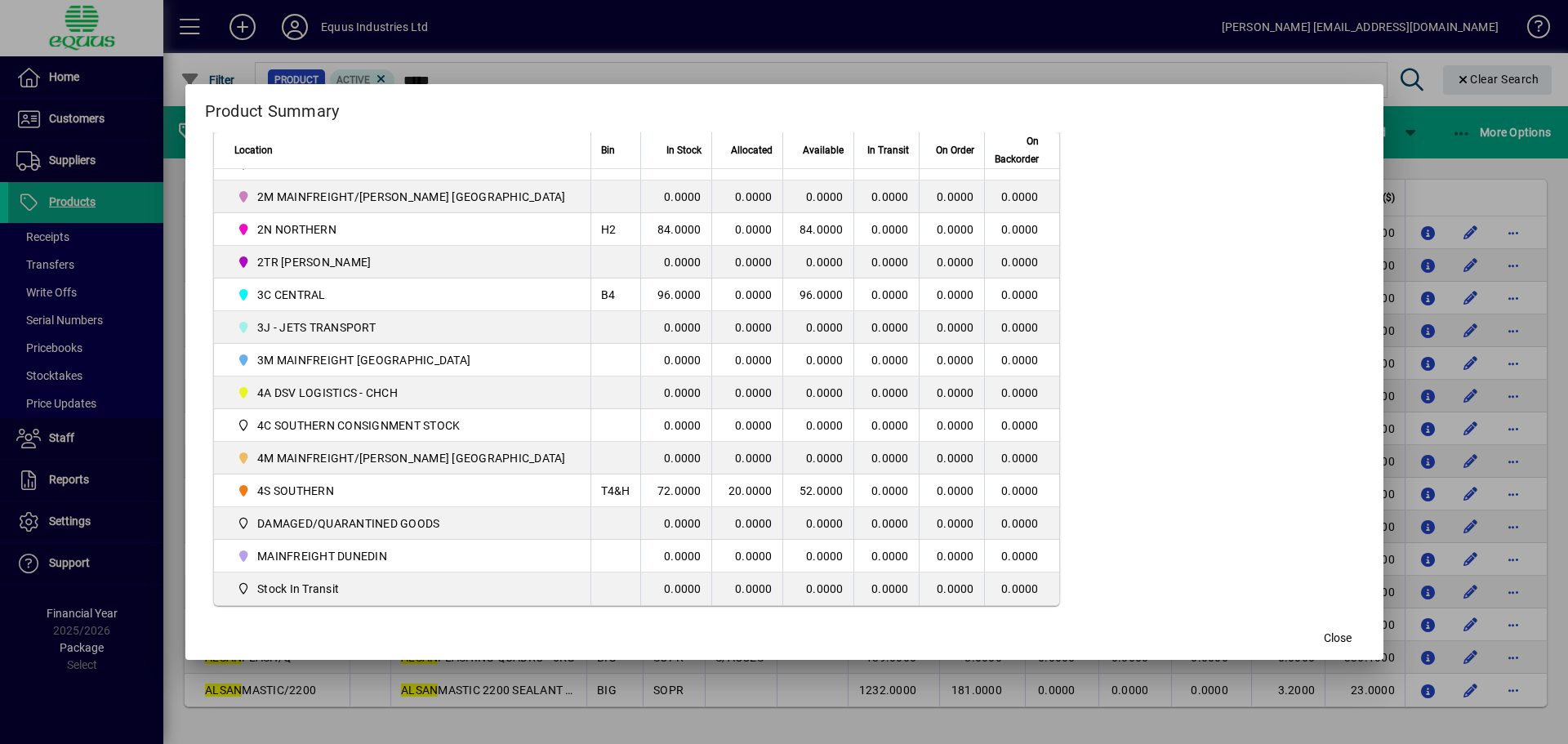
scroll to position [490, 0]
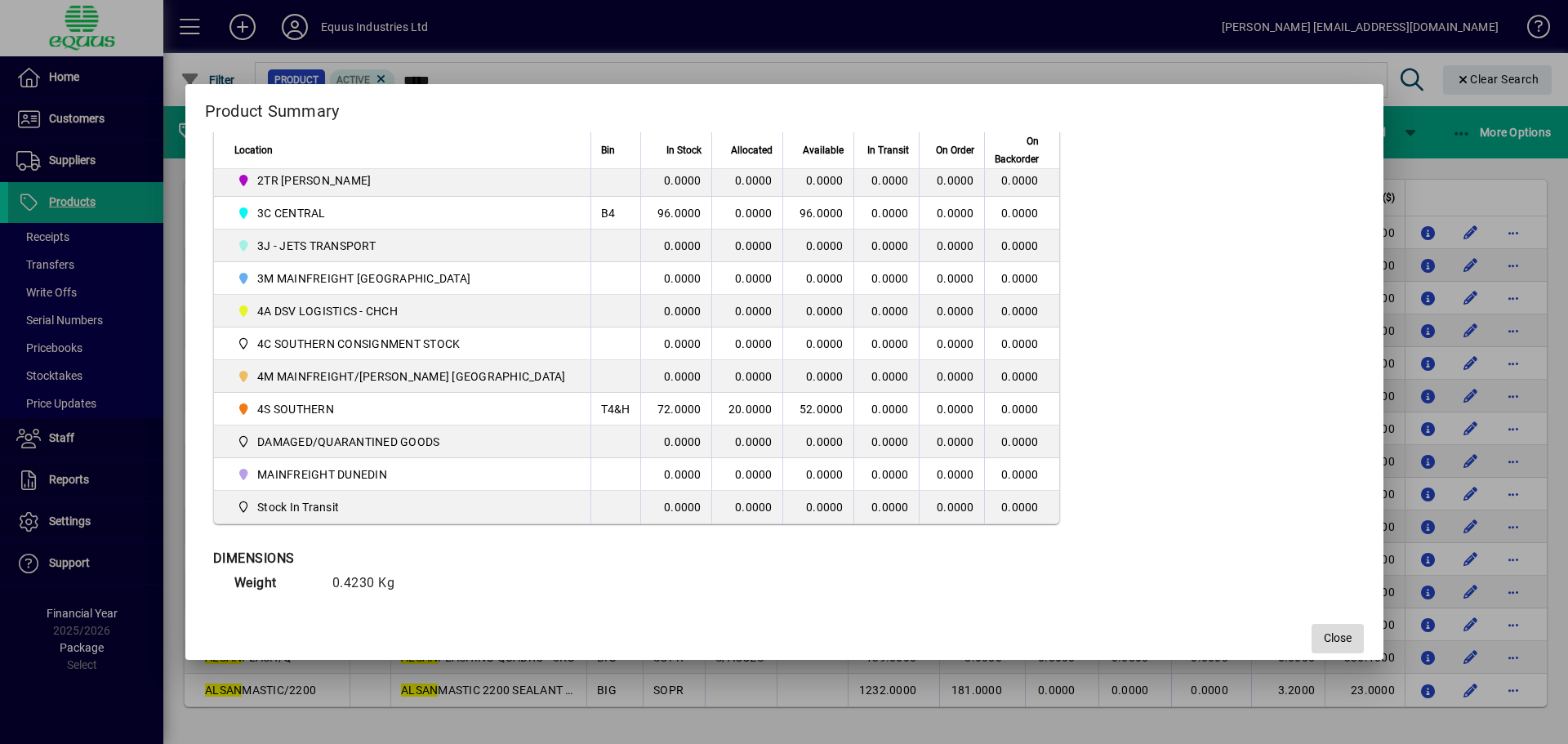
click at [1324, 639] on span "Close" at bounding box center [1338, 638] width 28 height 18
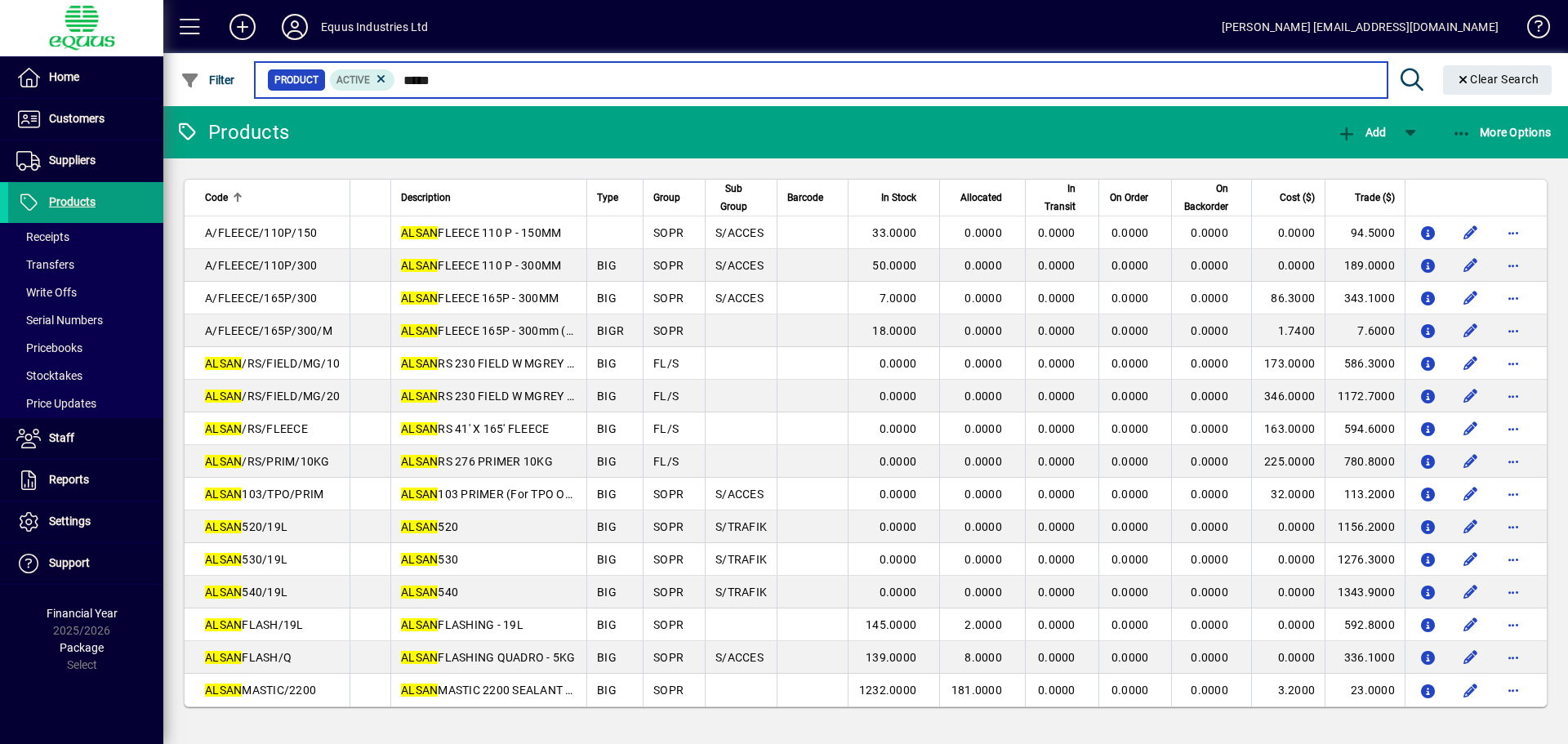
click at [454, 78] on input "*****" at bounding box center [885, 79] width 978 height 23
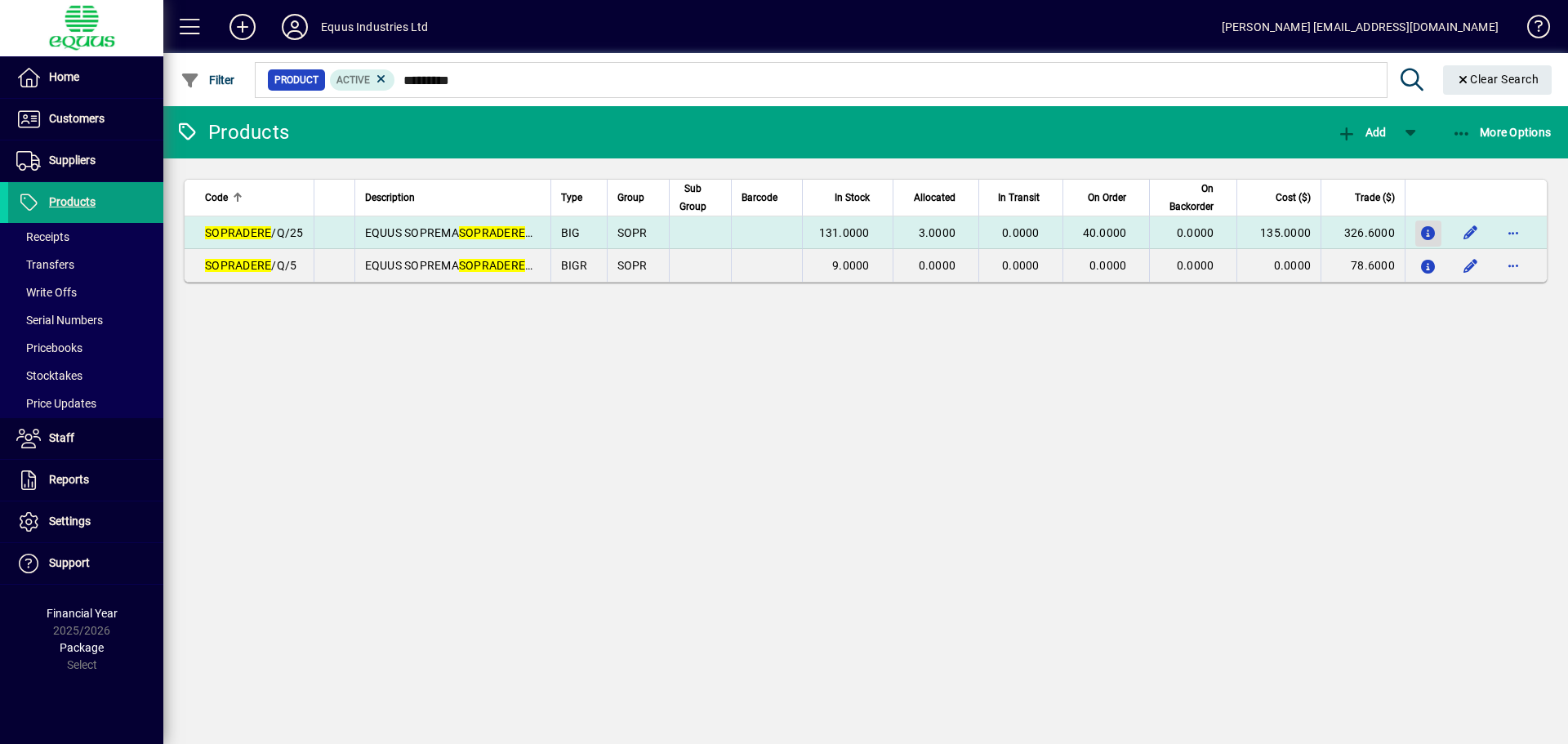
click at [1415, 238] on span "button" at bounding box center [1428, 233] width 26 height 39
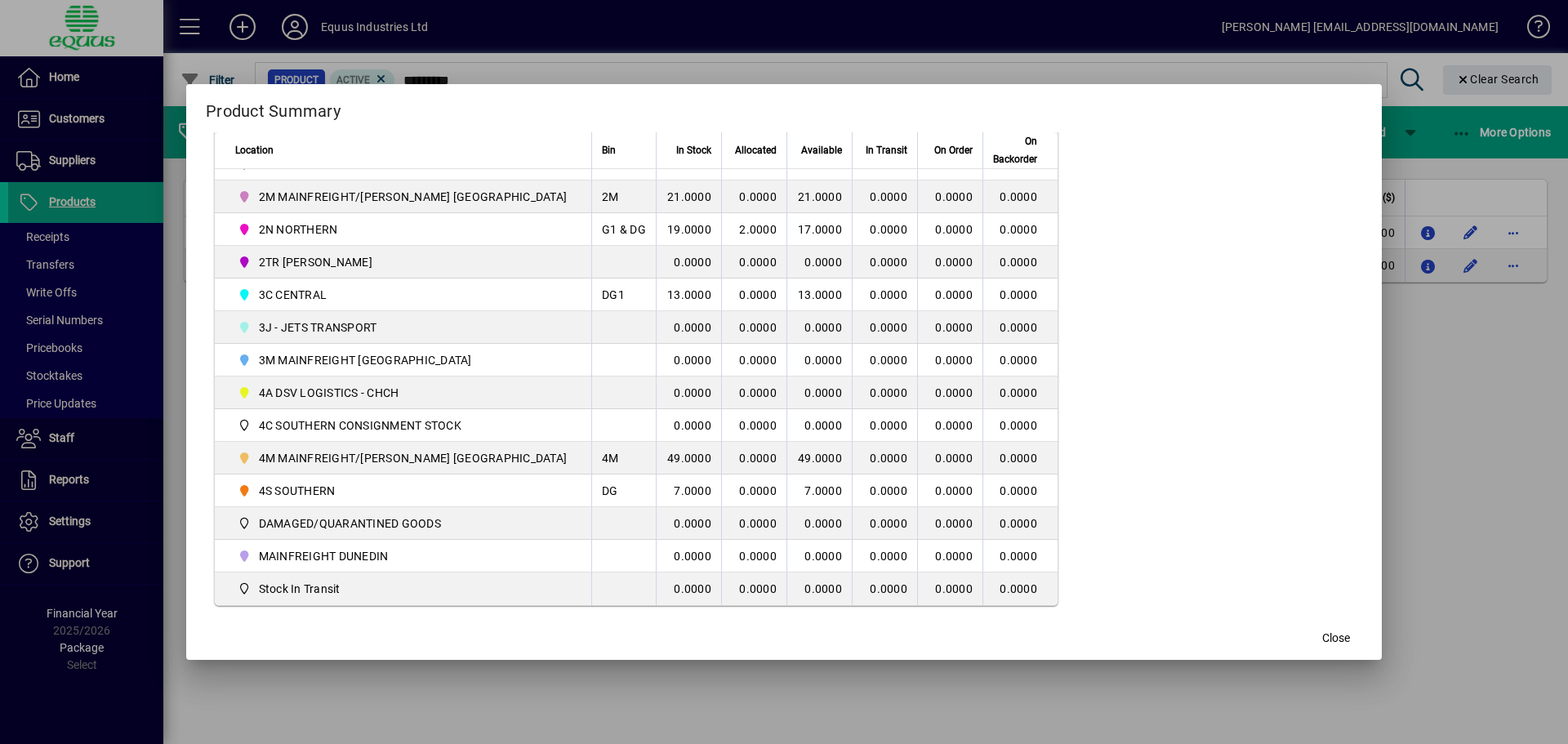
scroll to position [414, 0]
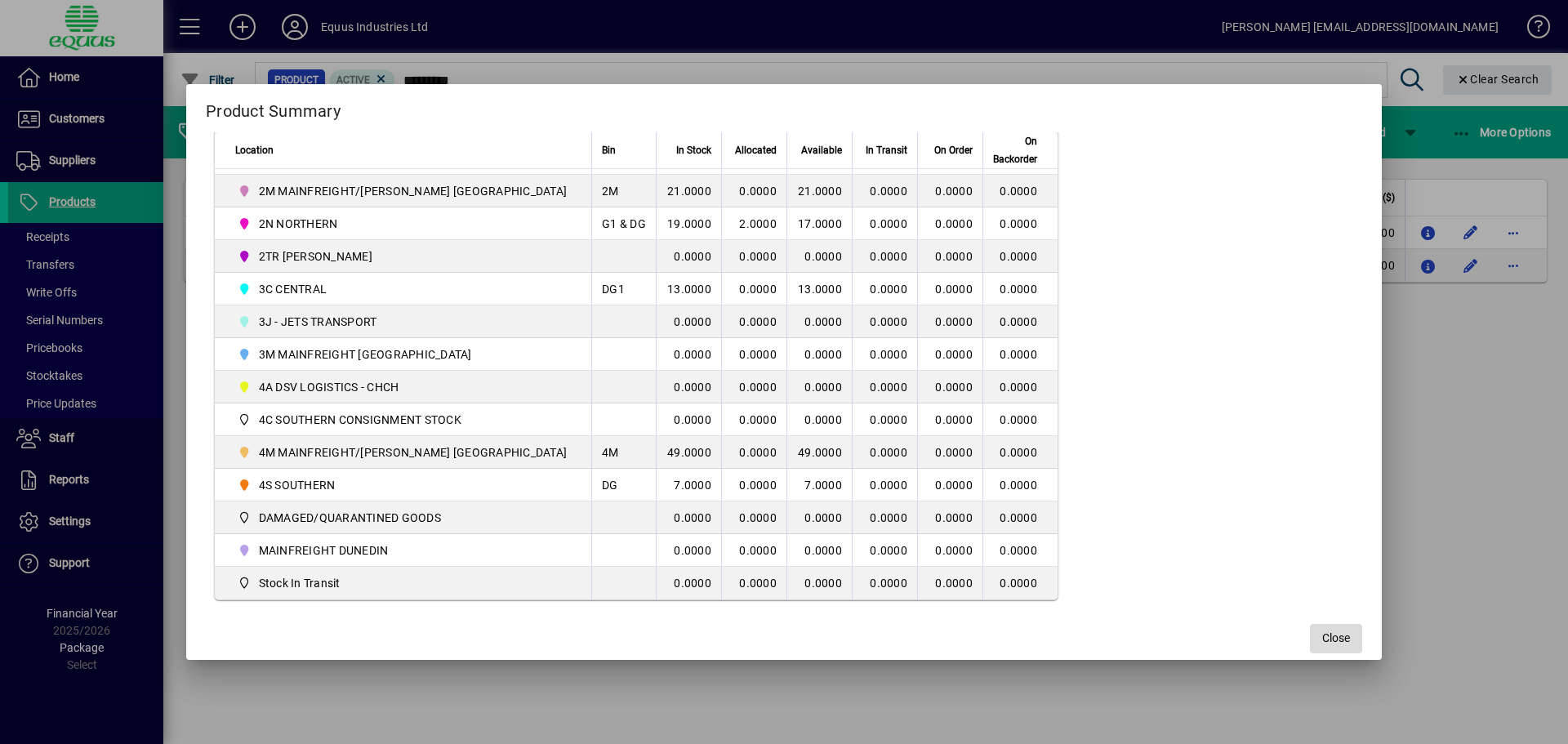
click at [1310, 638] on button "Close" at bounding box center [1336, 639] width 53 height 30
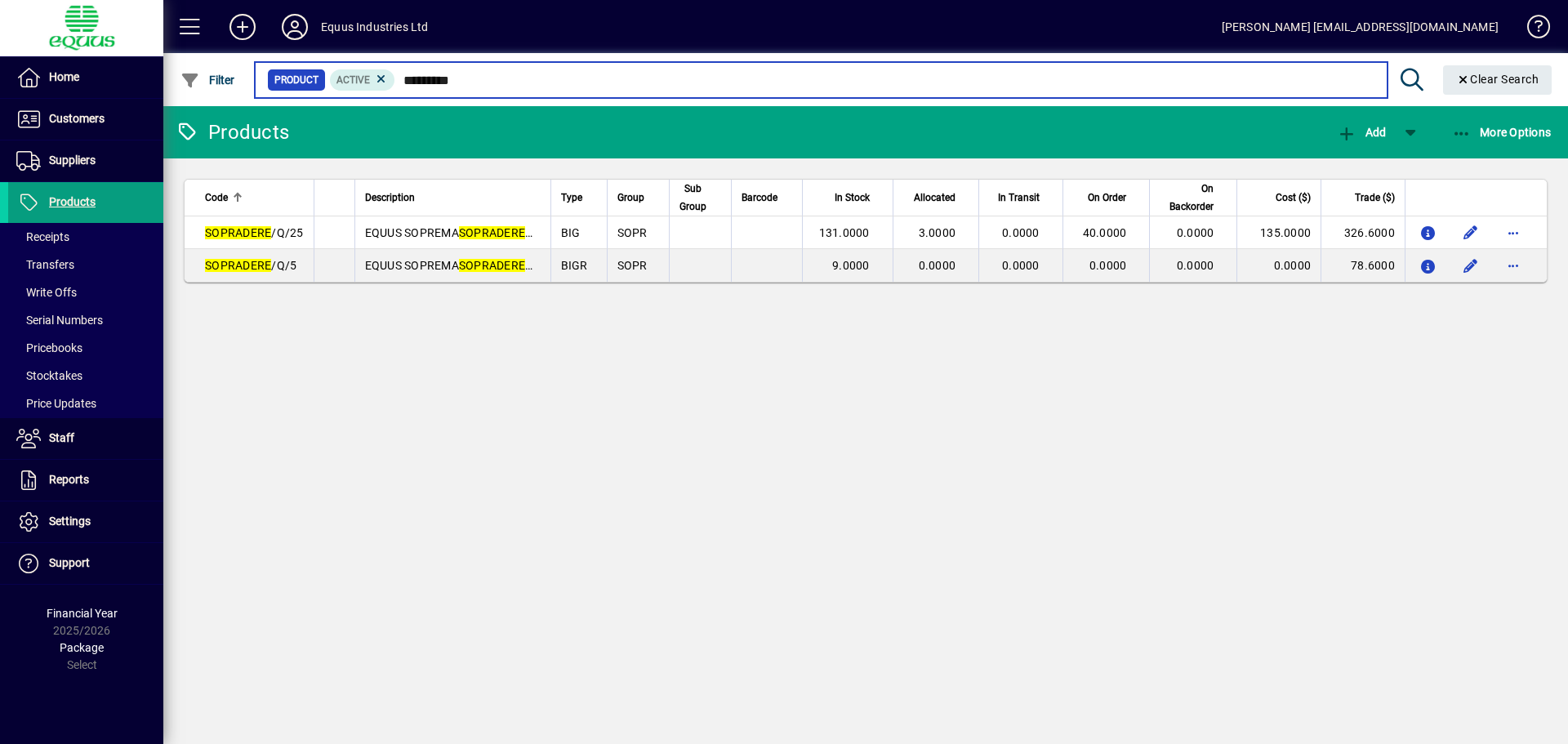
click at [485, 77] on input "*********" at bounding box center [885, 79] width 978 height 23
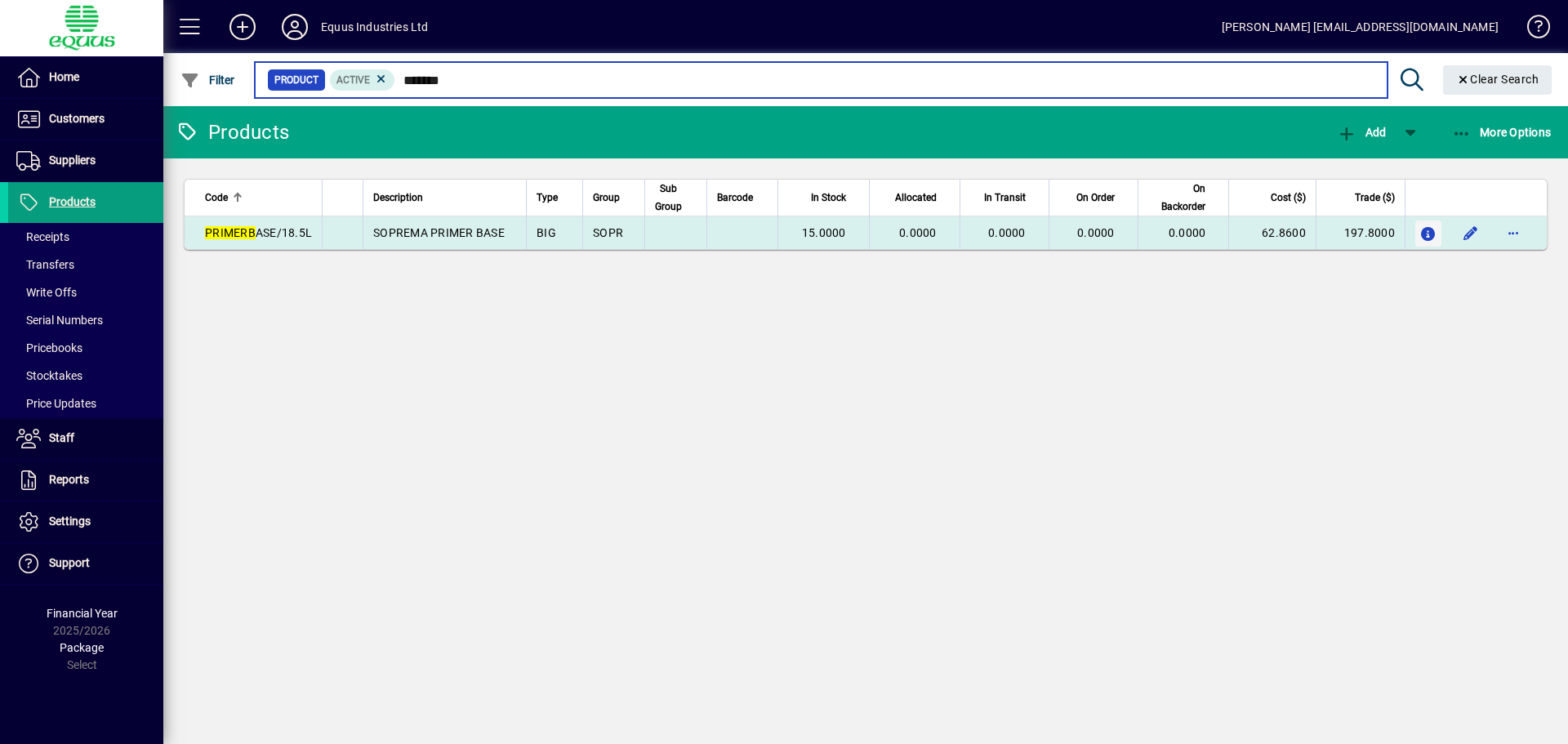
type input "*******"
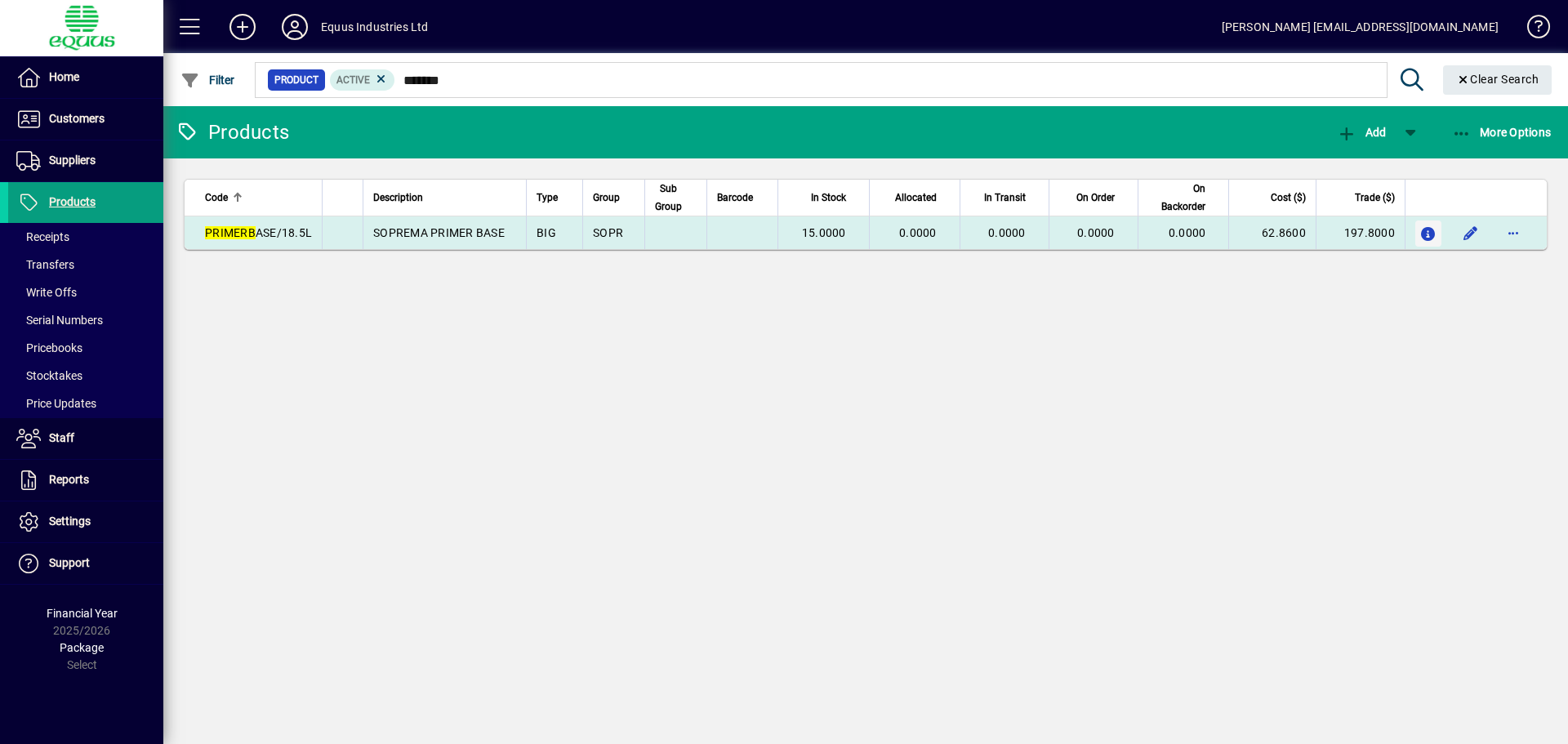
click at [1425, 232] on icon "button" at bounding box center [1428, 234] width 18 height 14
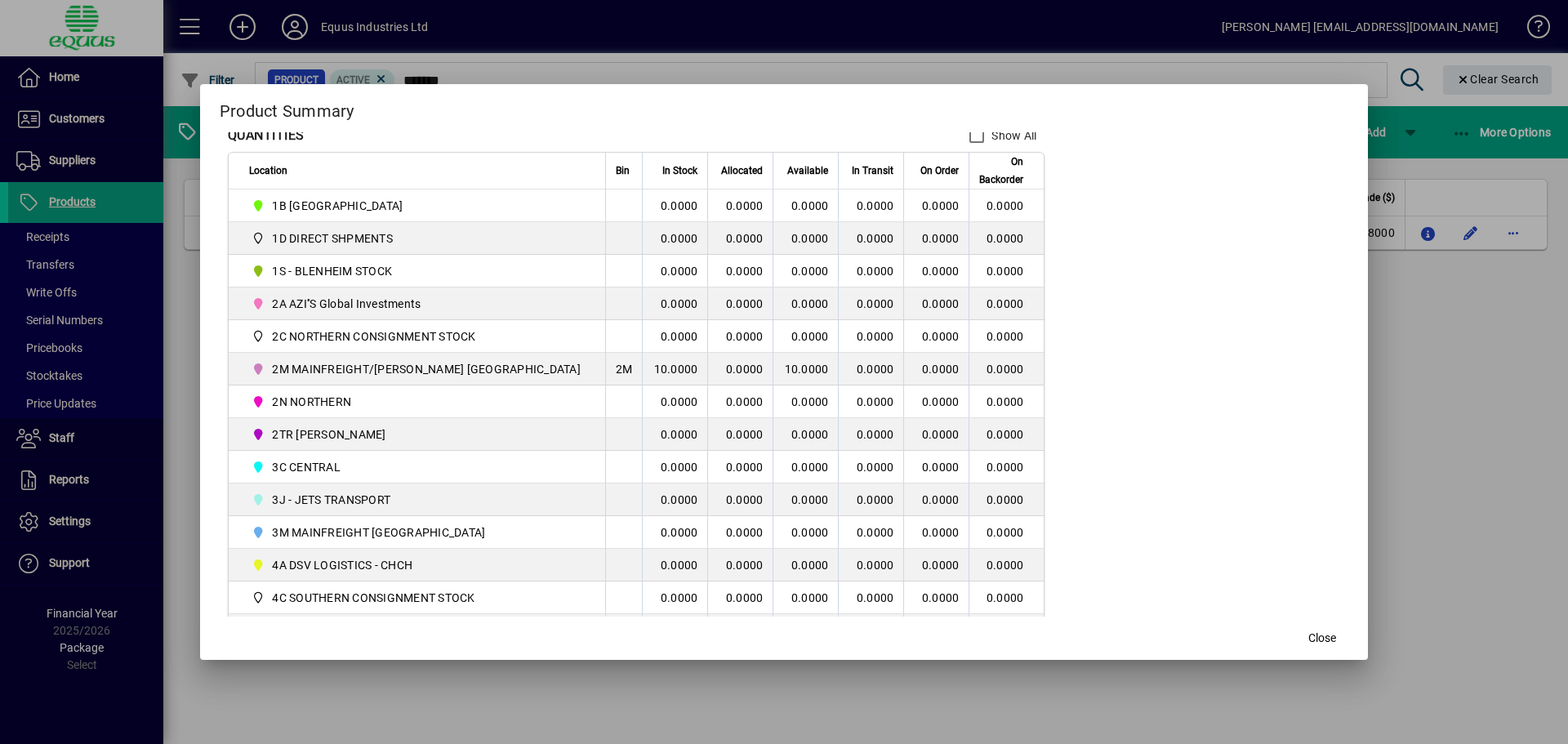
scroll to position [245, 0]
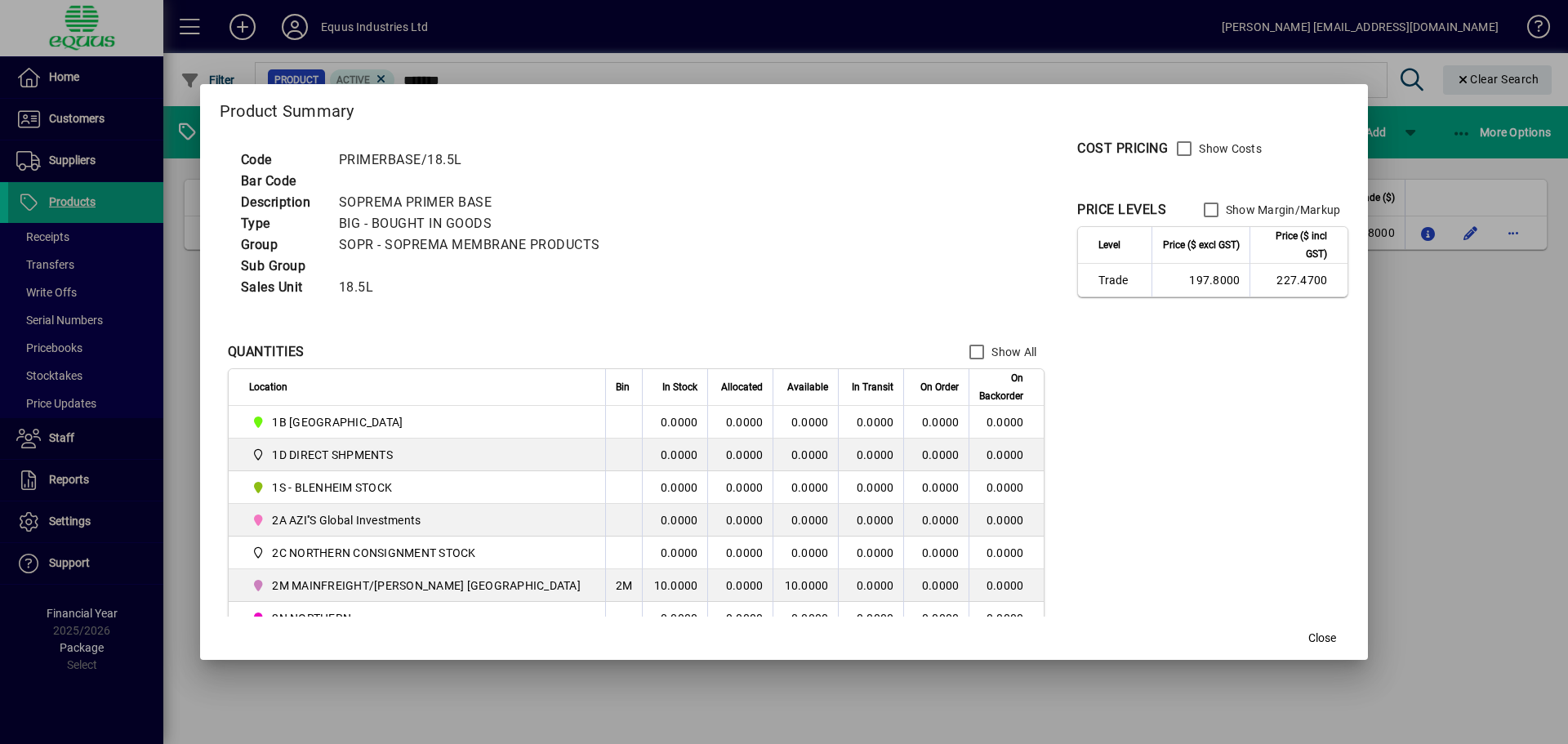
scroll to position [395, 0]
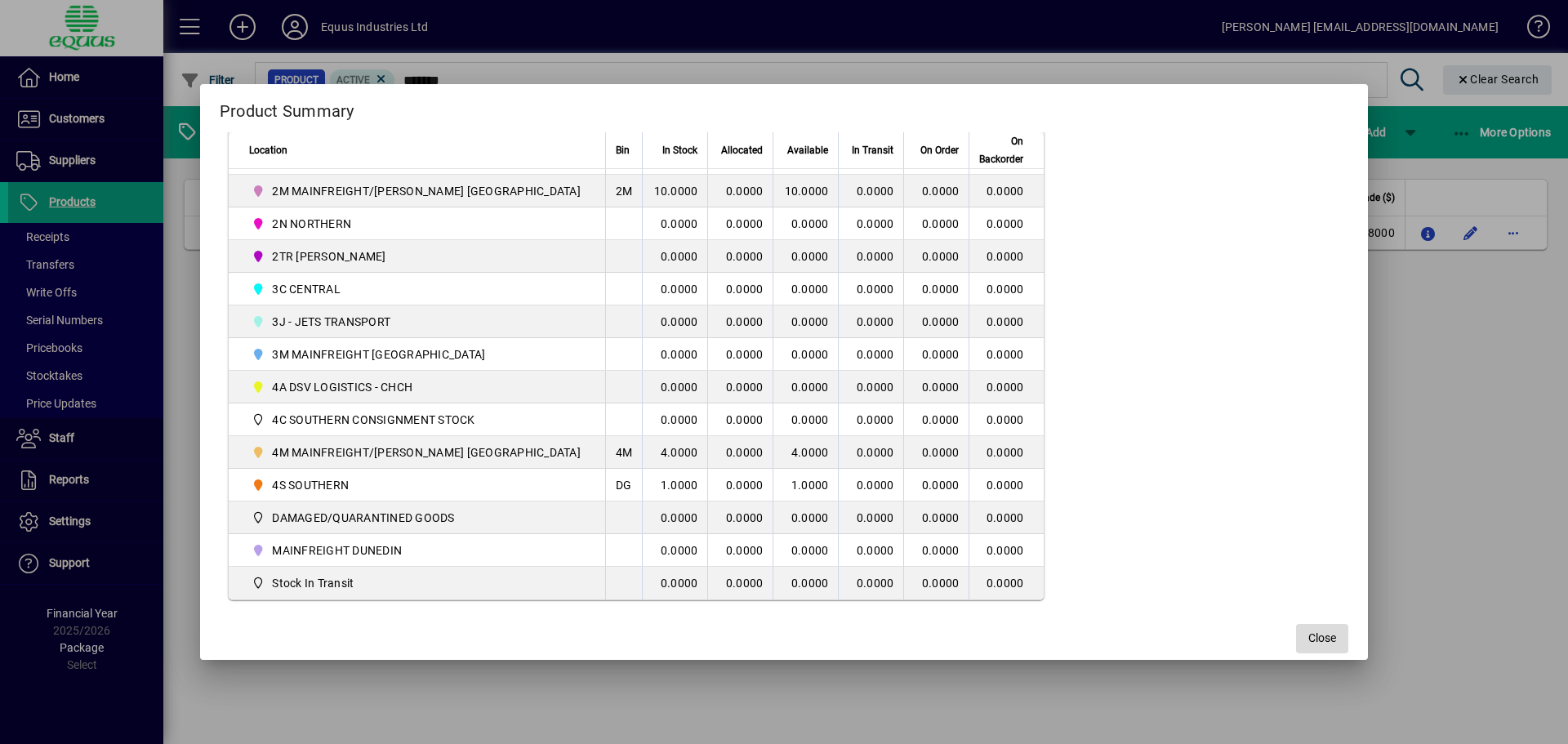
click at [1308, 637] on span "Close" at bounding box center [1322, 638] width 28 height 18
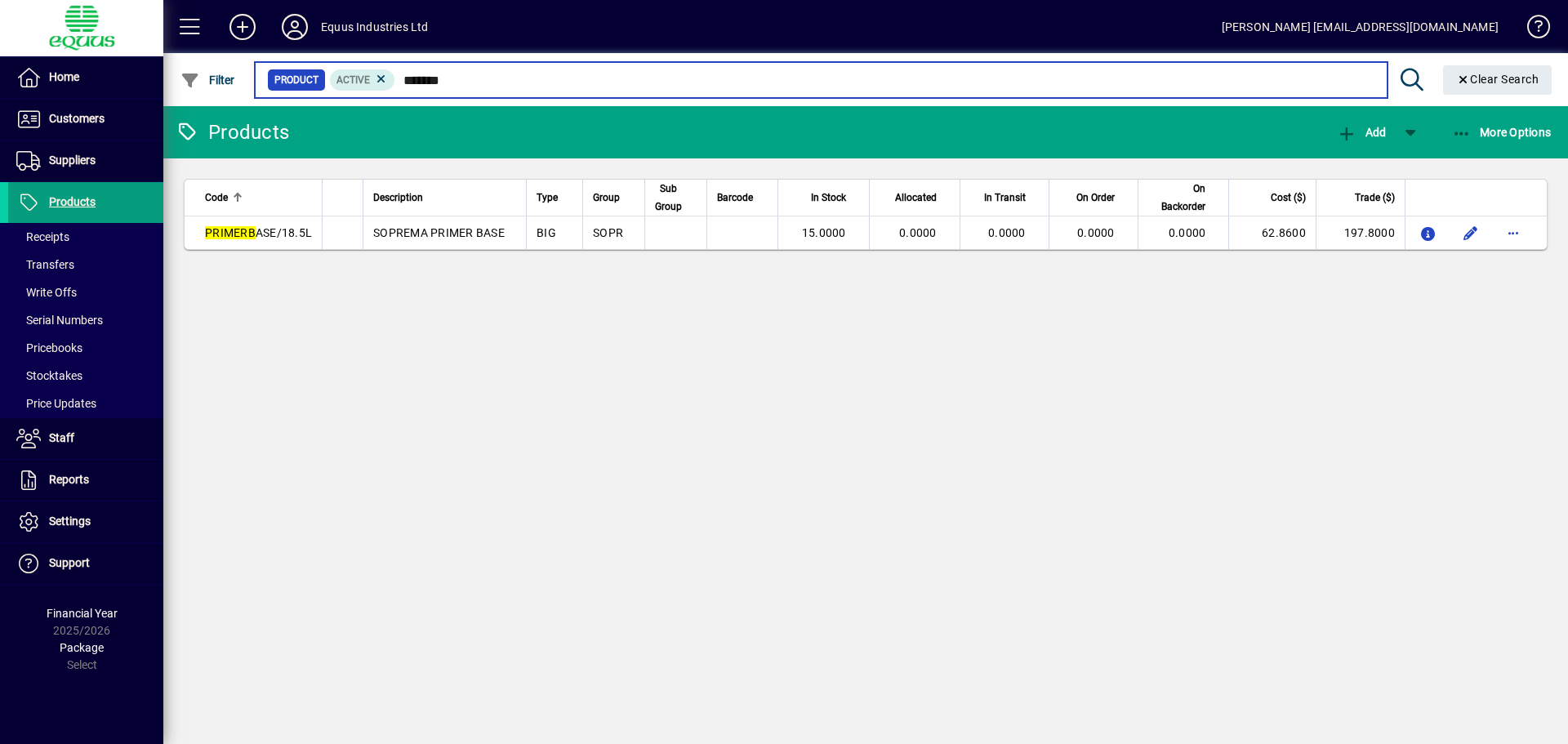
click at [473, 78] on input "*******" at bounding box center [885, 79] width 978 height 23
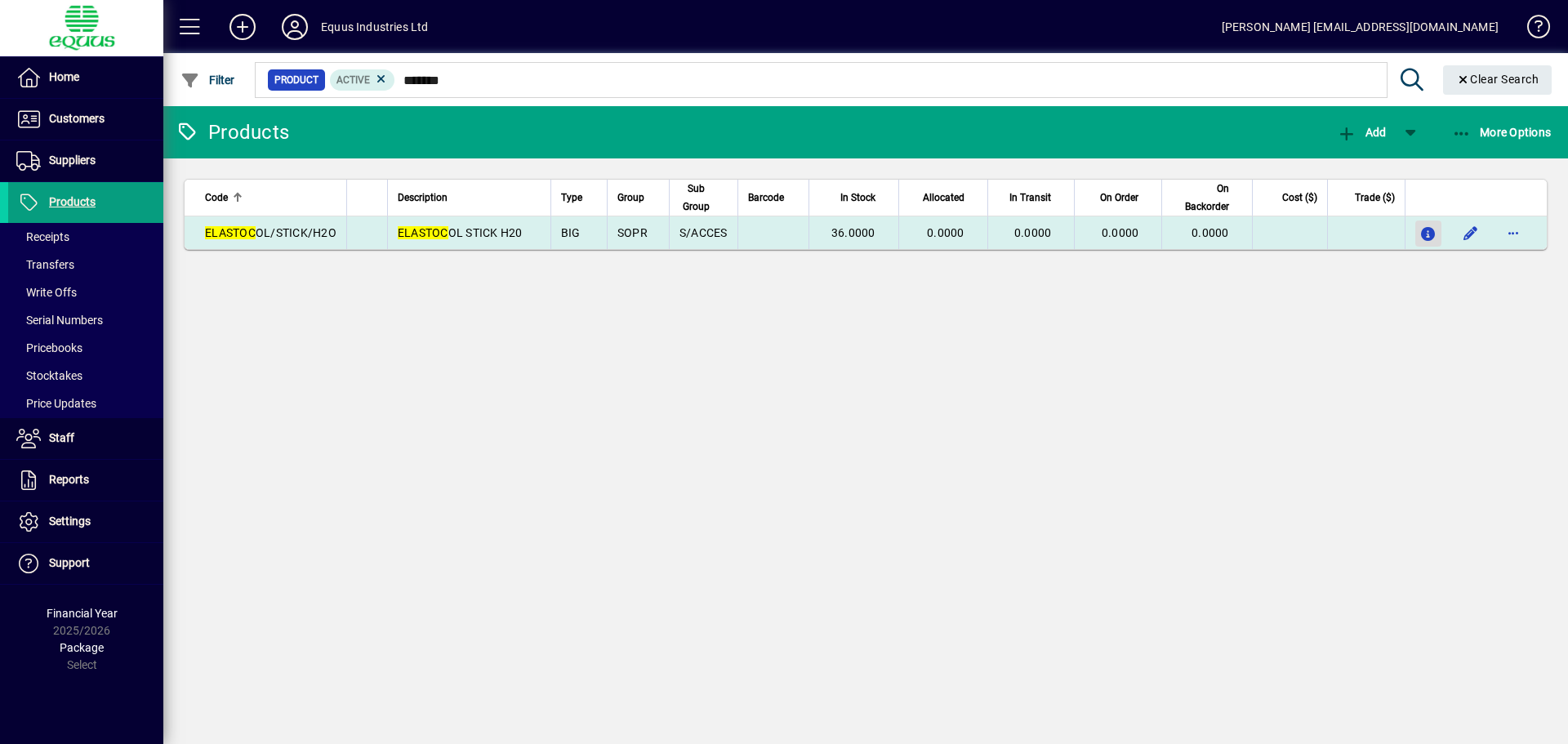
click at [1427, 235] on icon "button" at bounding box center [1428, 234] width 18 height 14
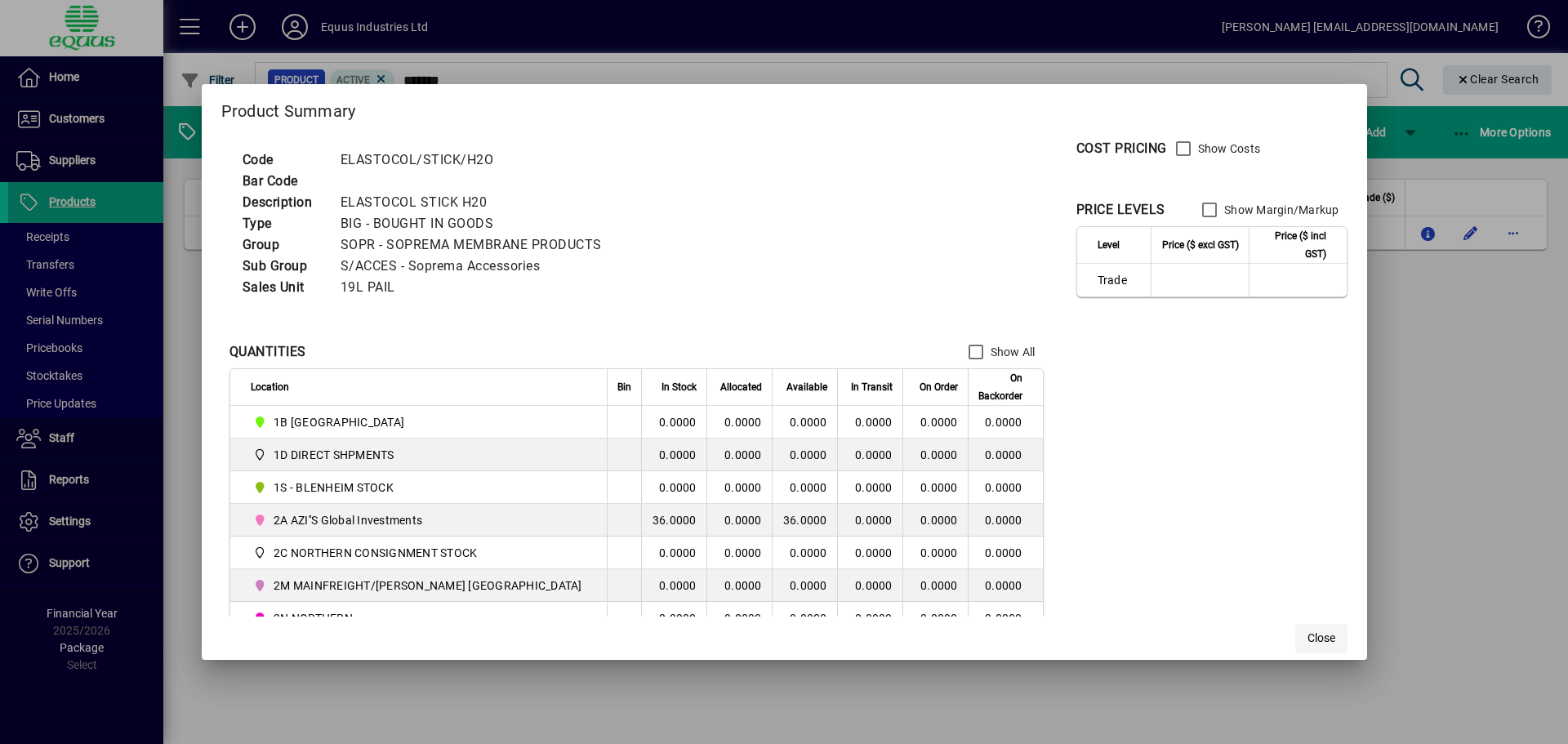
click at [1307, 637] on span "Close" at bounding box center [1321, 638] width 28 height 18
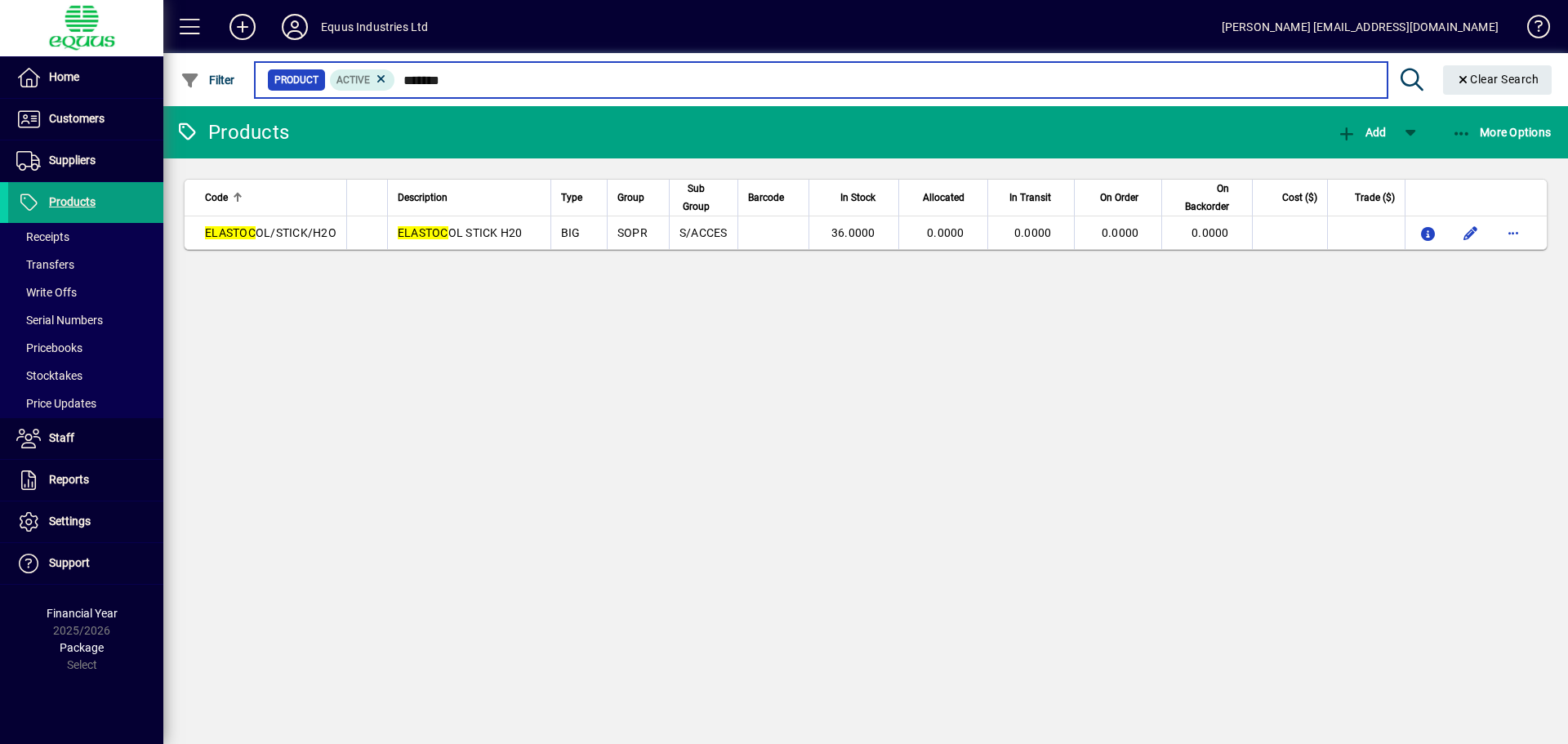
click at [465, 78] on input "*******" at bounding box center [885, 79] width 978 height 23
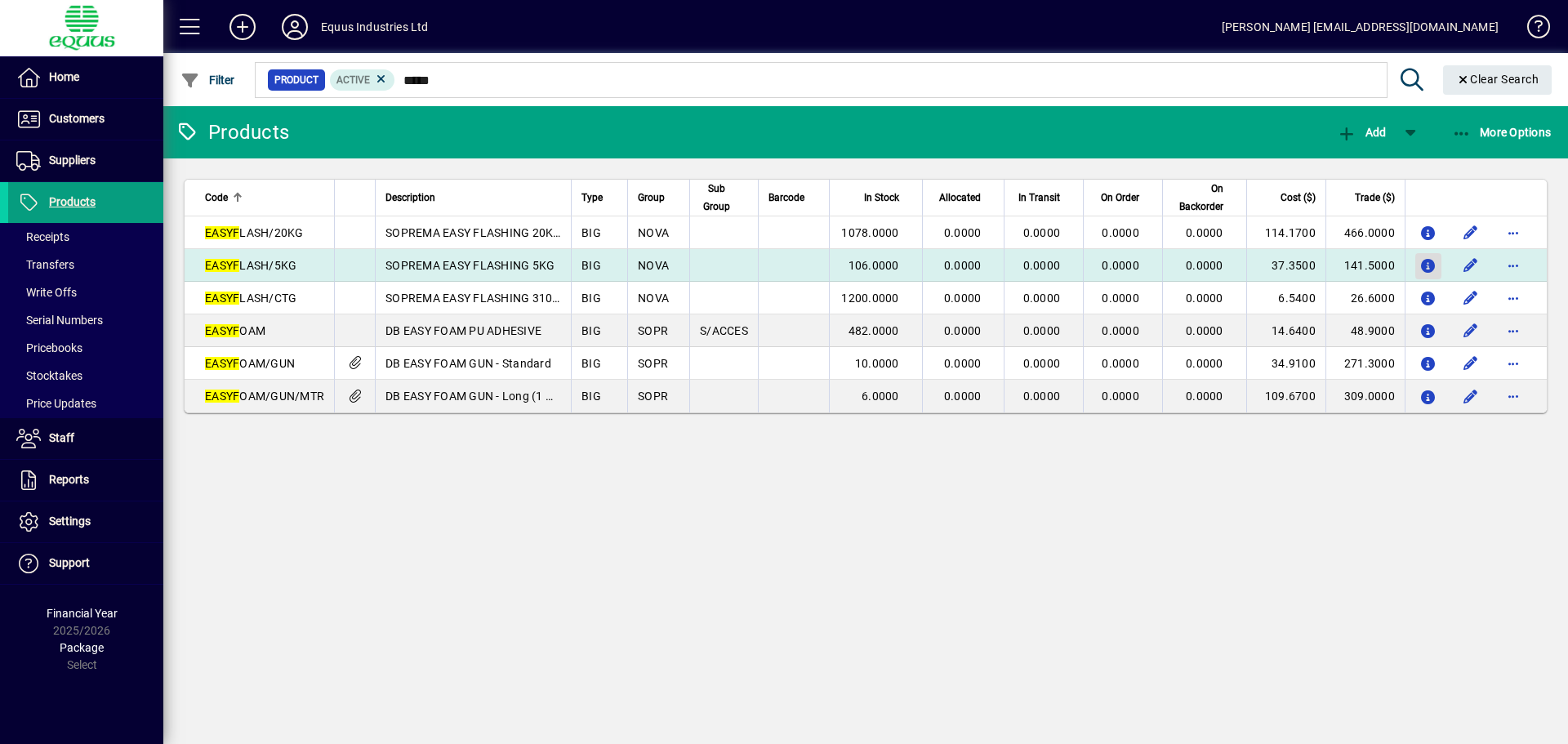
click at [1427, 262] on icon "button" at bounding box center [1428, 266] width 18 height 14
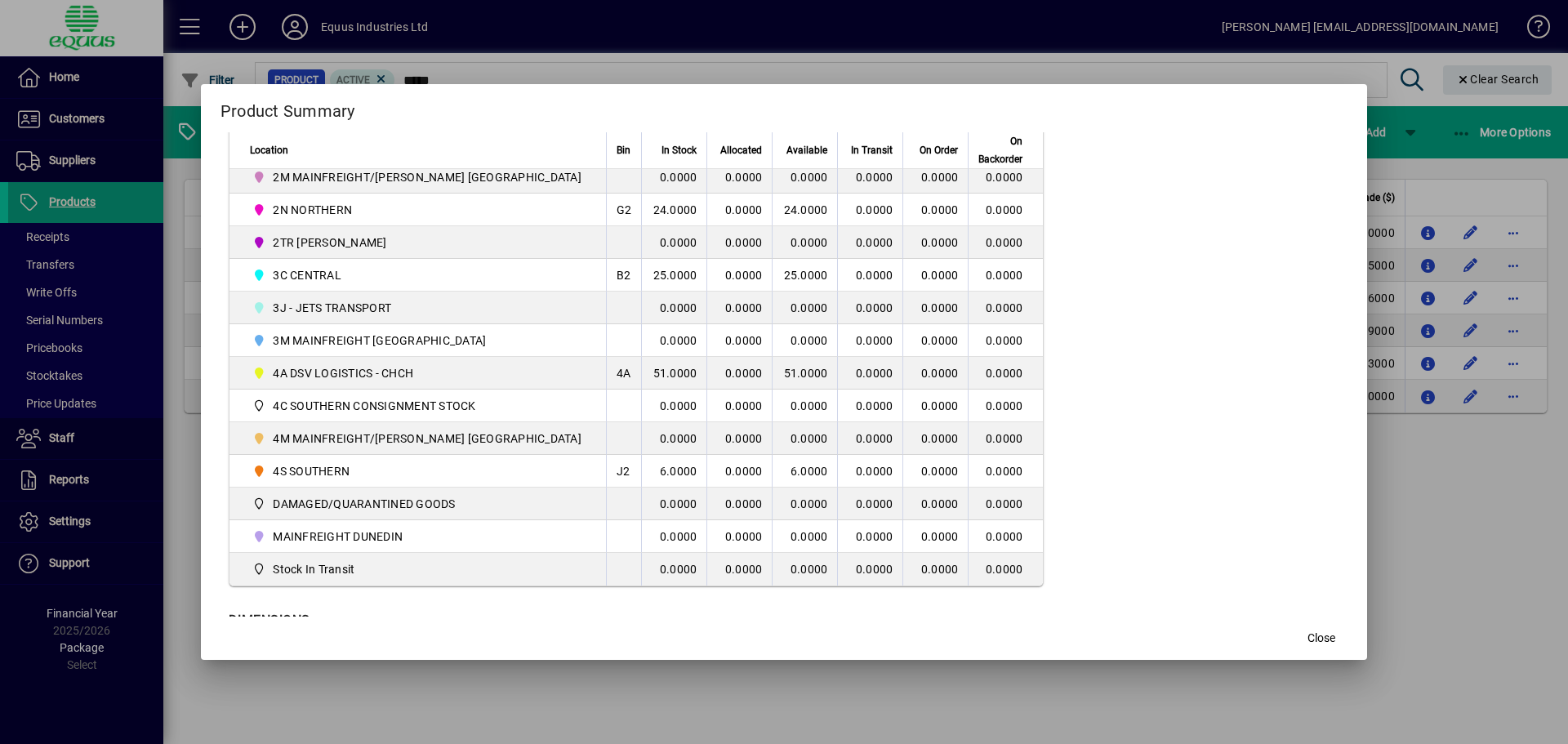
scroll to position [477, 0]
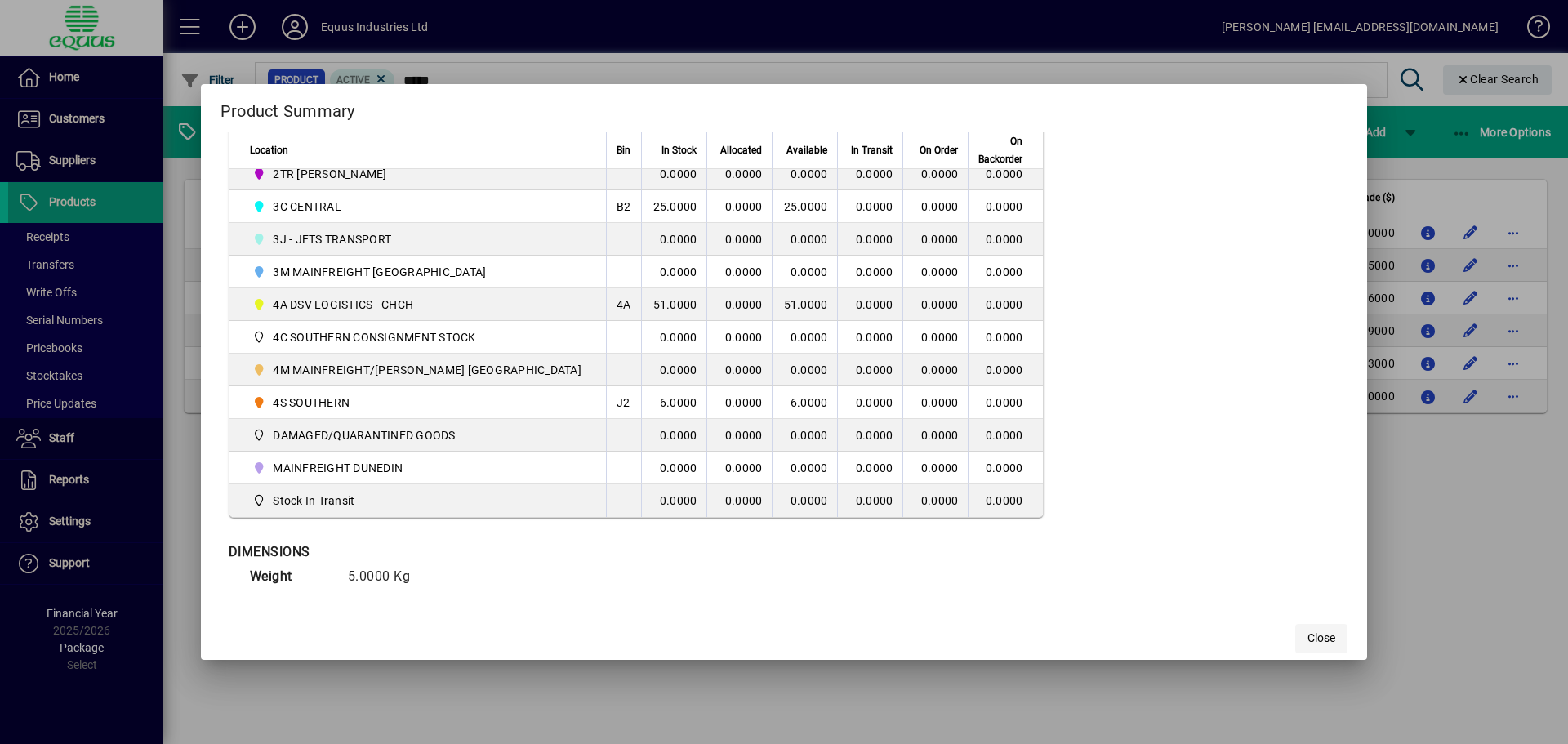
click at [1307, 637] on span "Close" at bounding box center [1321, 638] width 28 height 18
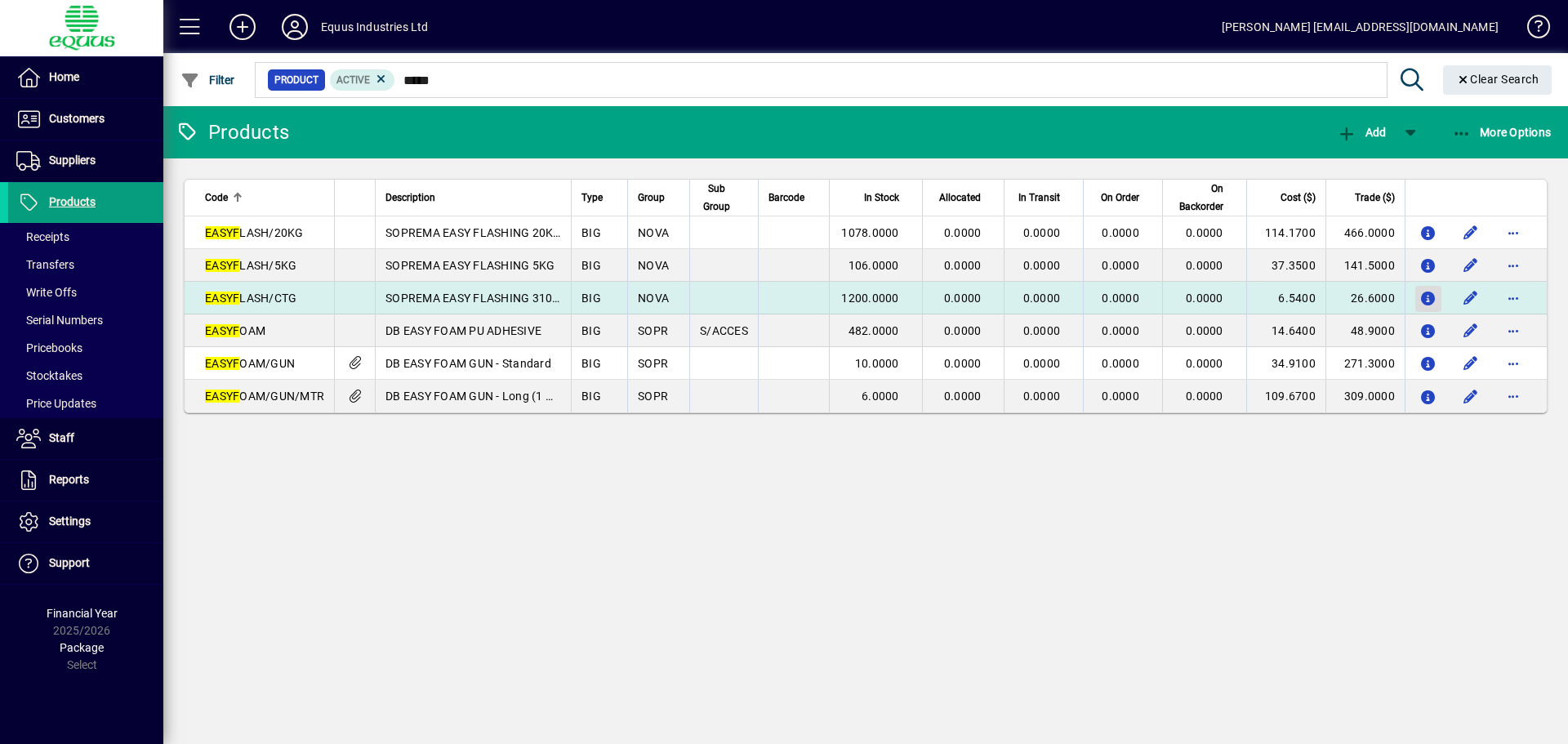
click at [1425, 295] on icon "button" at bounding box center [1428, 299] width 18 height 14
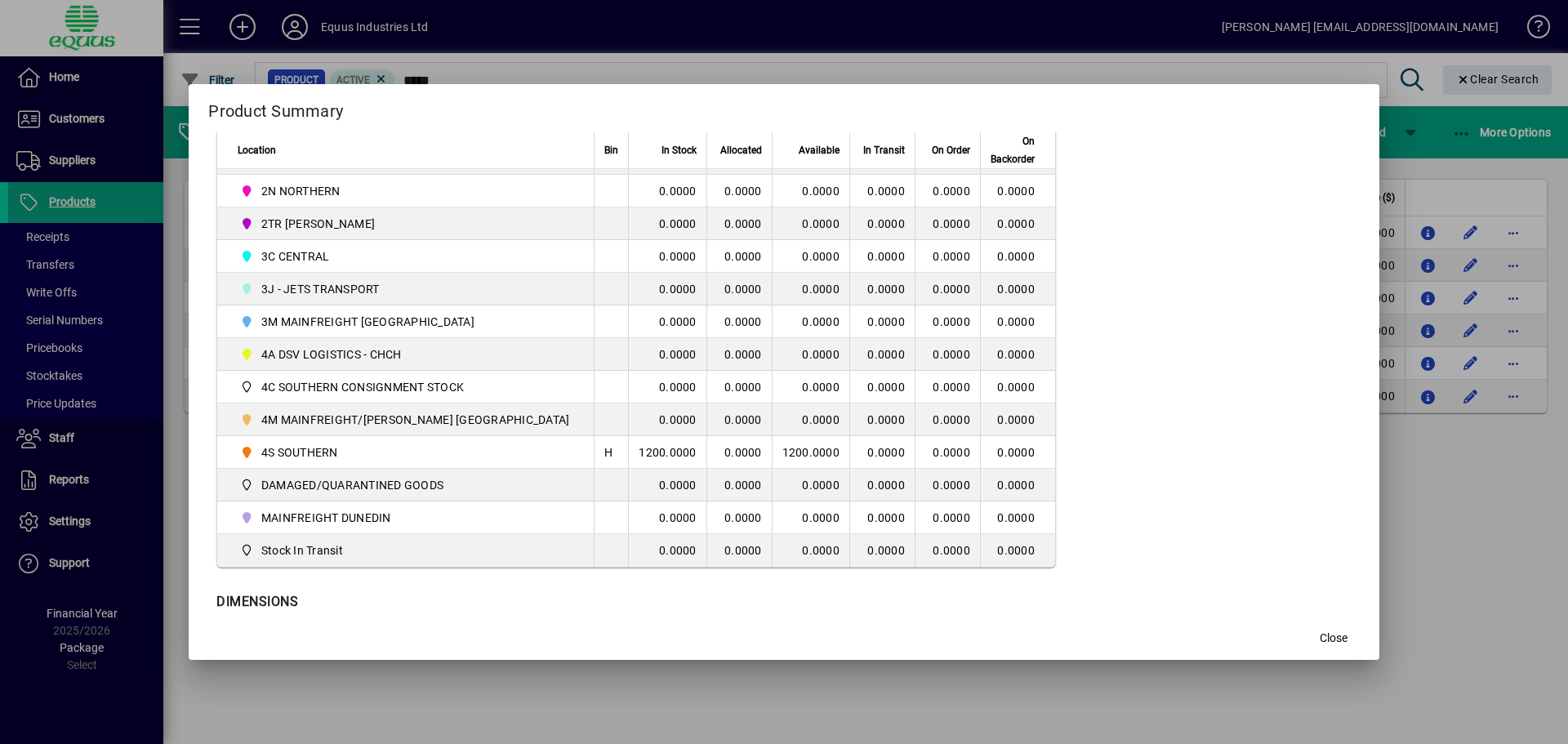
scroll to position [496, 0]
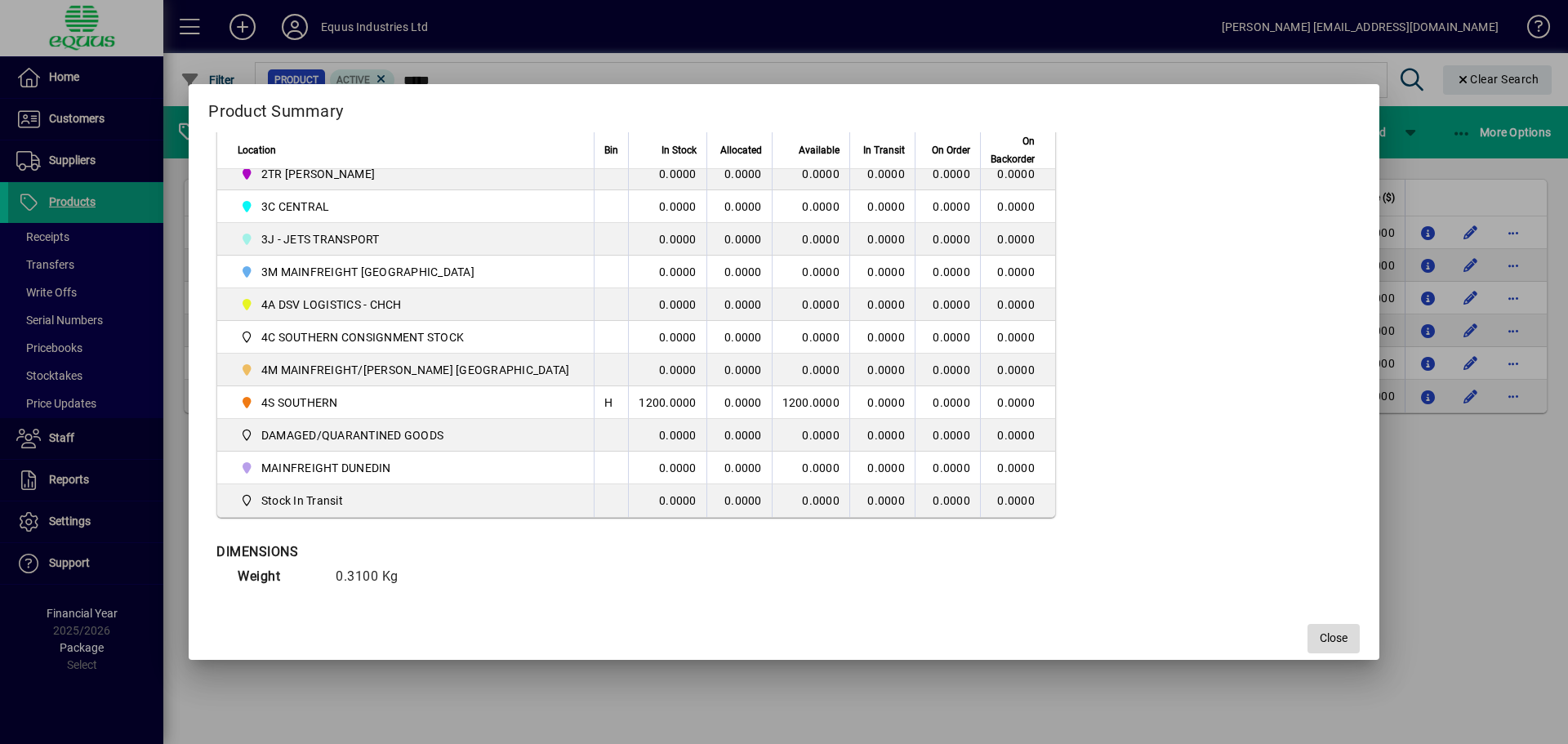
click at [1320, 645] on span "Close" at bounding box center [1334, 638] width 28 height 18
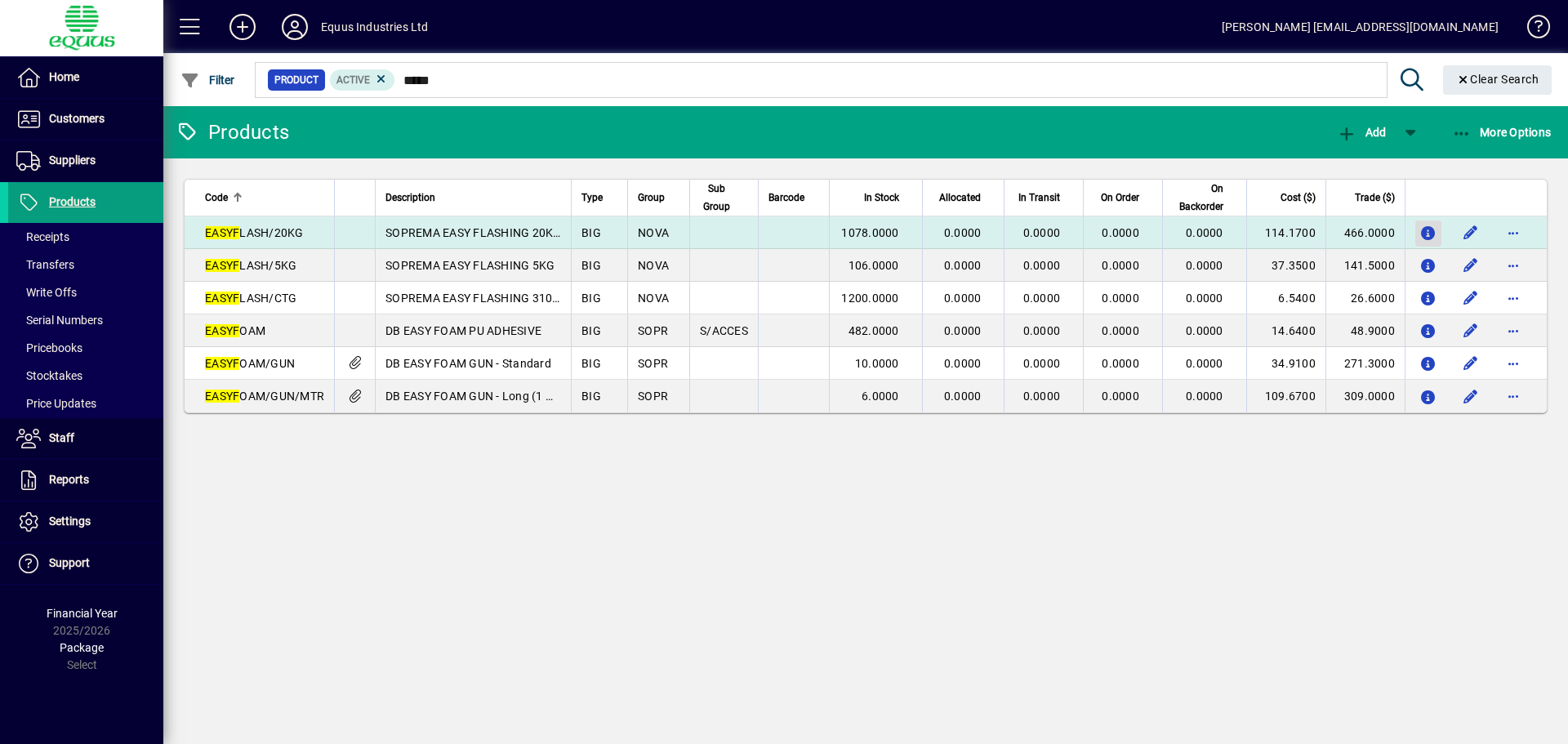
click at [1427, 235] on icon "button" at bounding box center [1428, 234] width 18 height 14
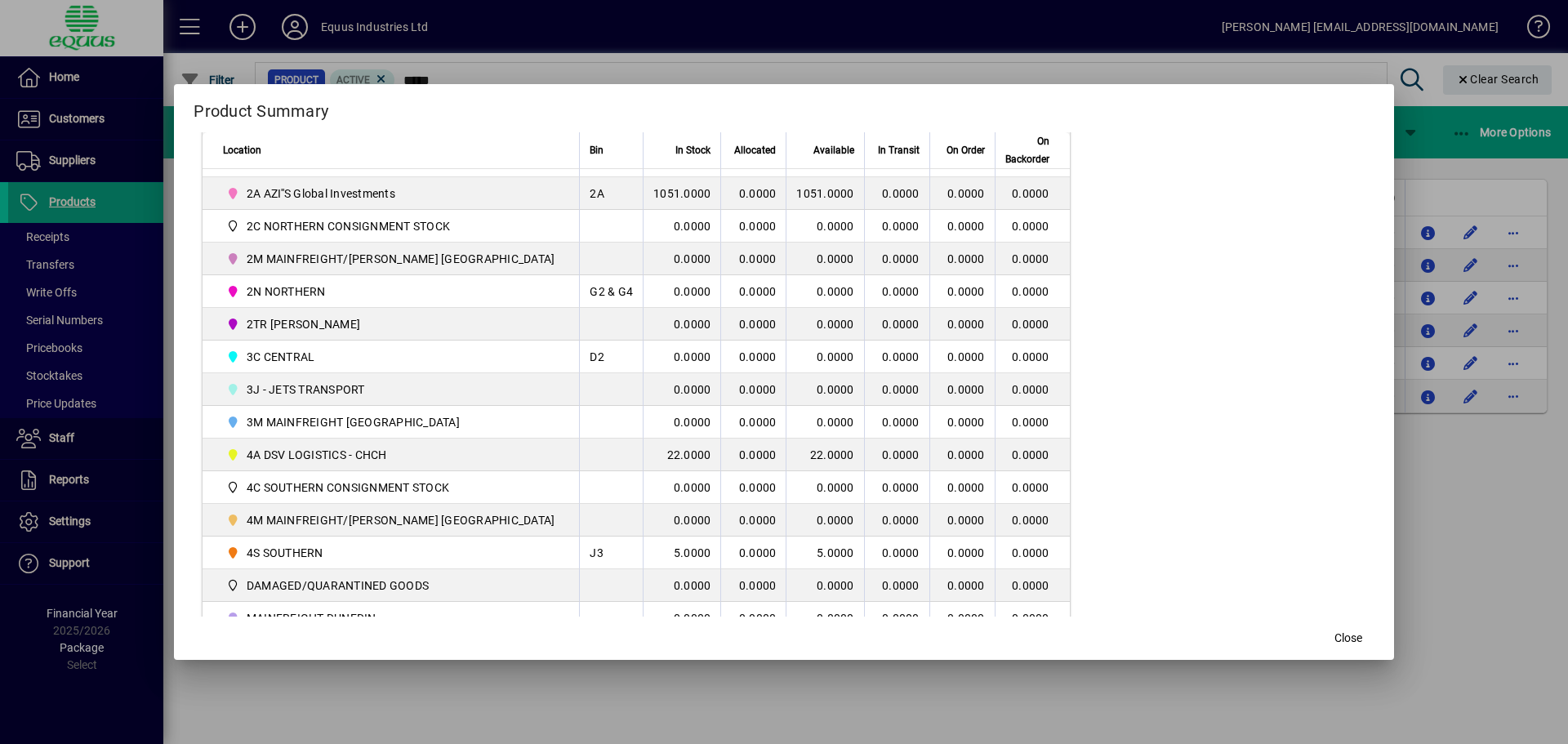
scroll to position [409, 0]
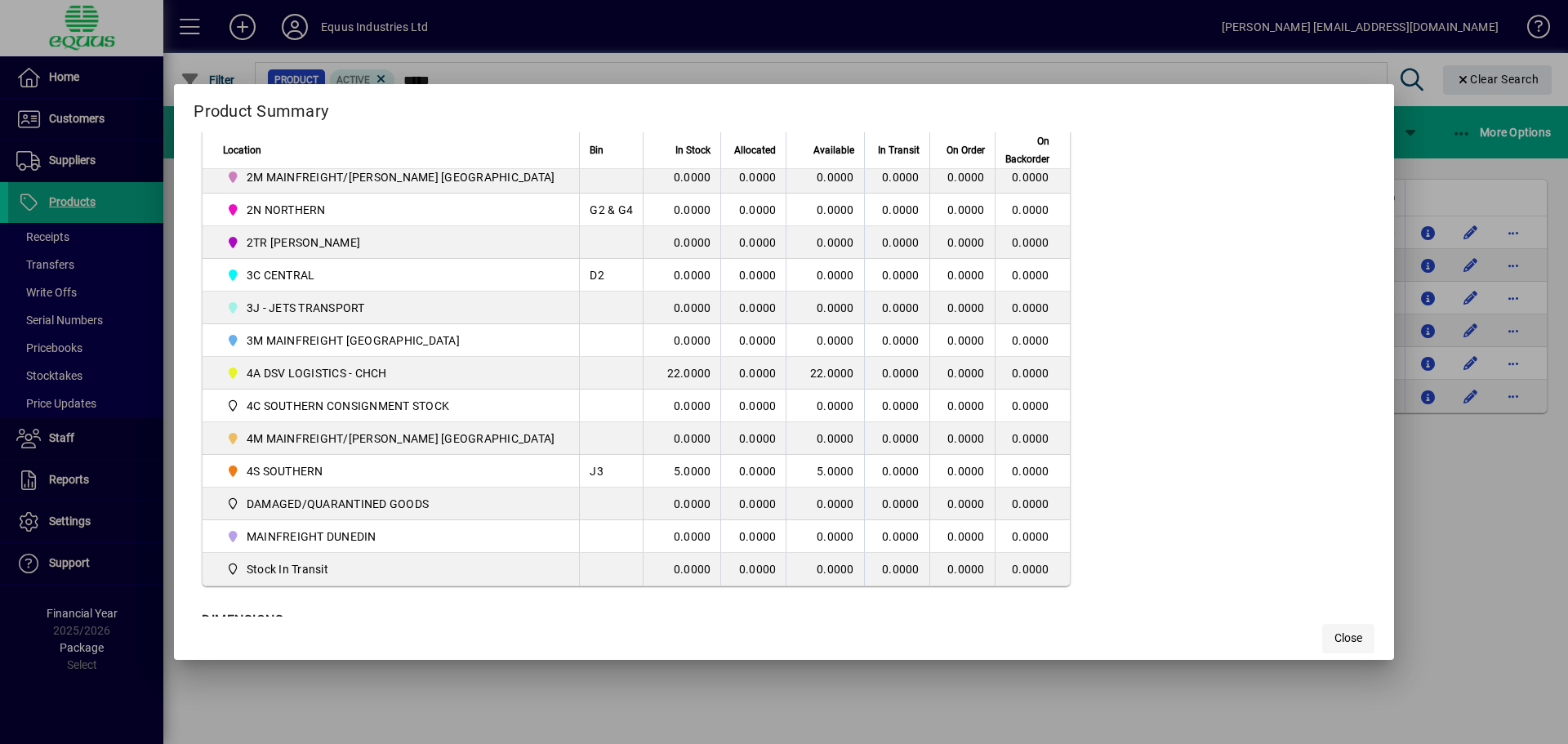
click at [1322, 636] on span "button" at bounding box center [1348, 639] width 53 height 39
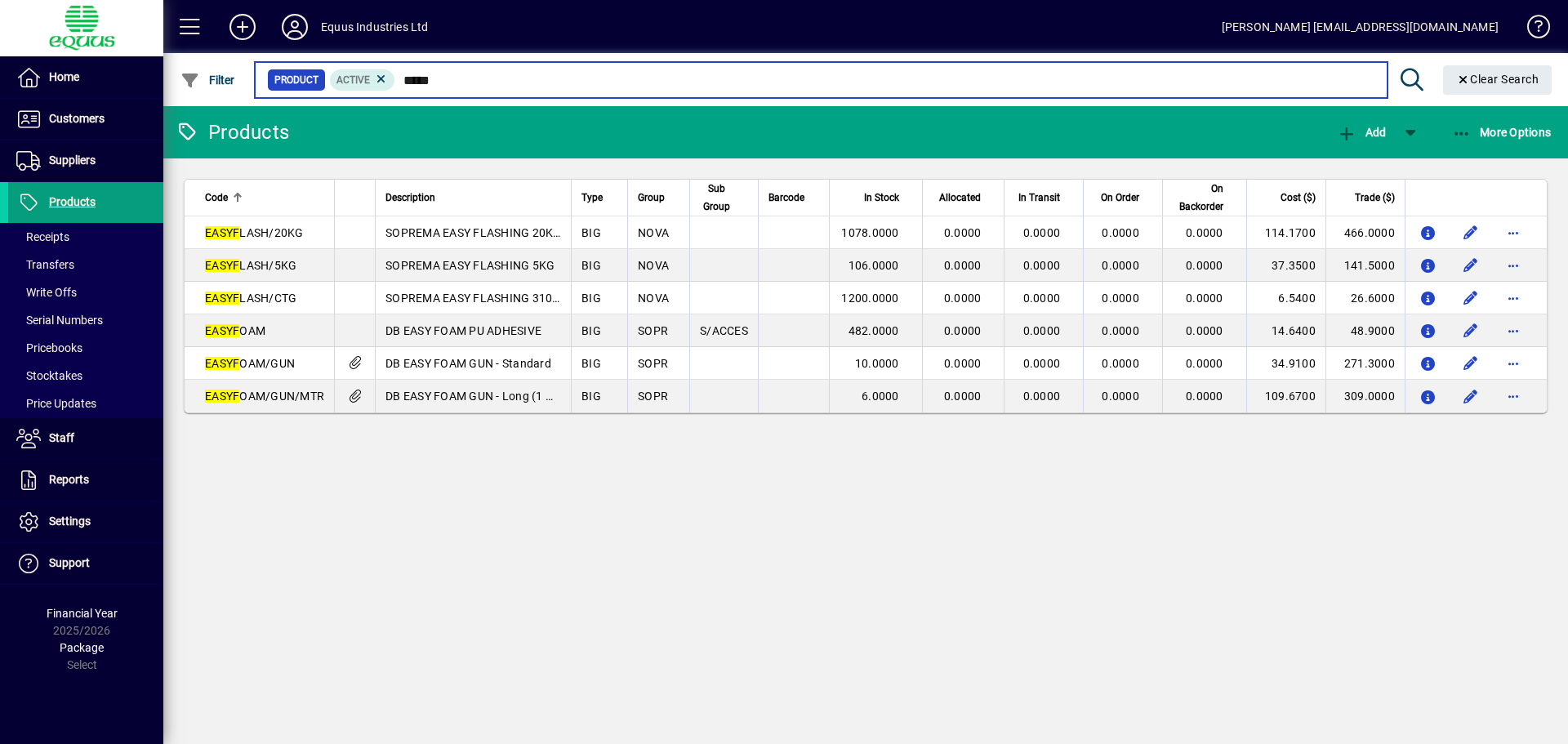
click at [445, 79] on input "*****" at bounding box center [885, 79] width 978 height 23
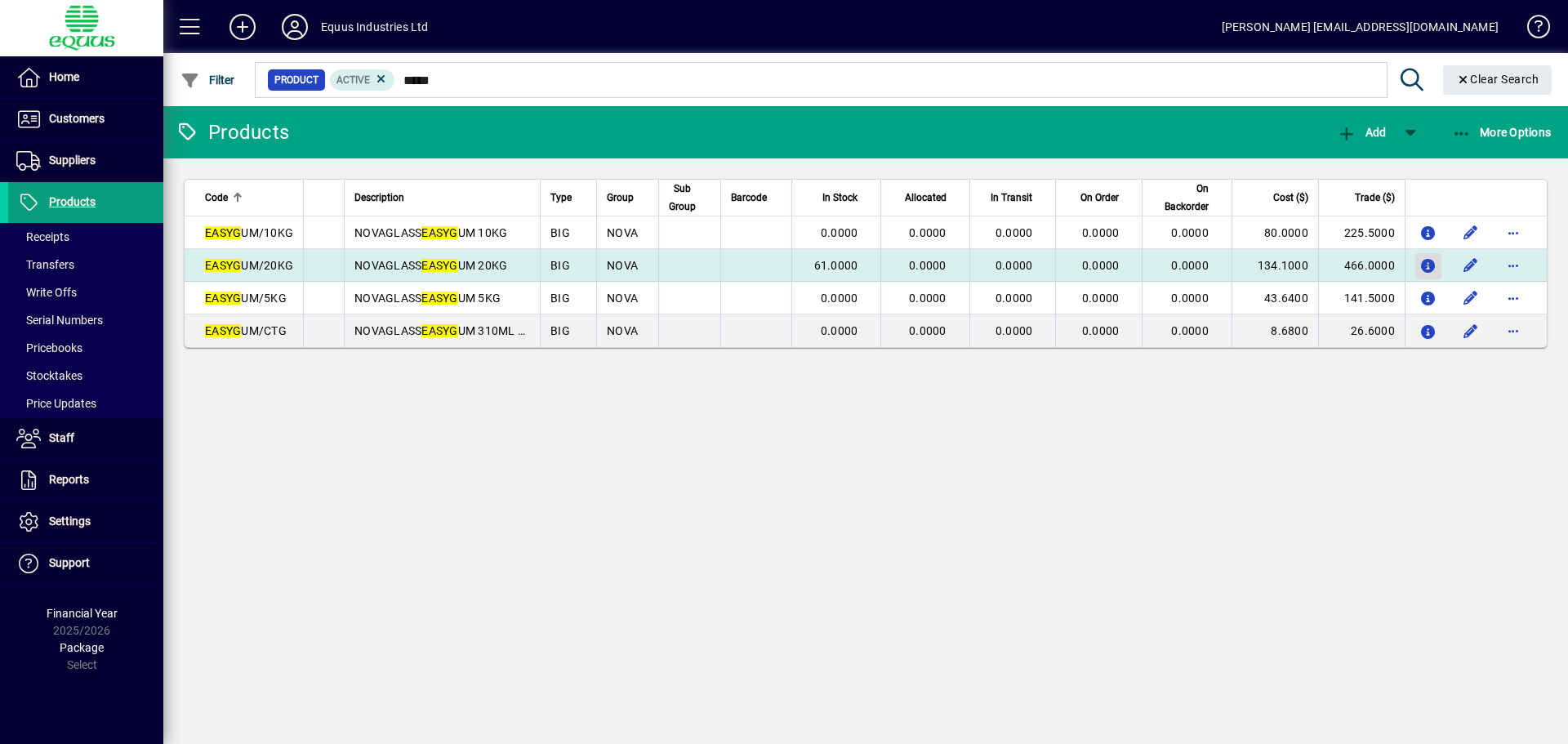
click at [1427, 267] on icon "button" at bounding box center [1428, 266] width 18 height 14
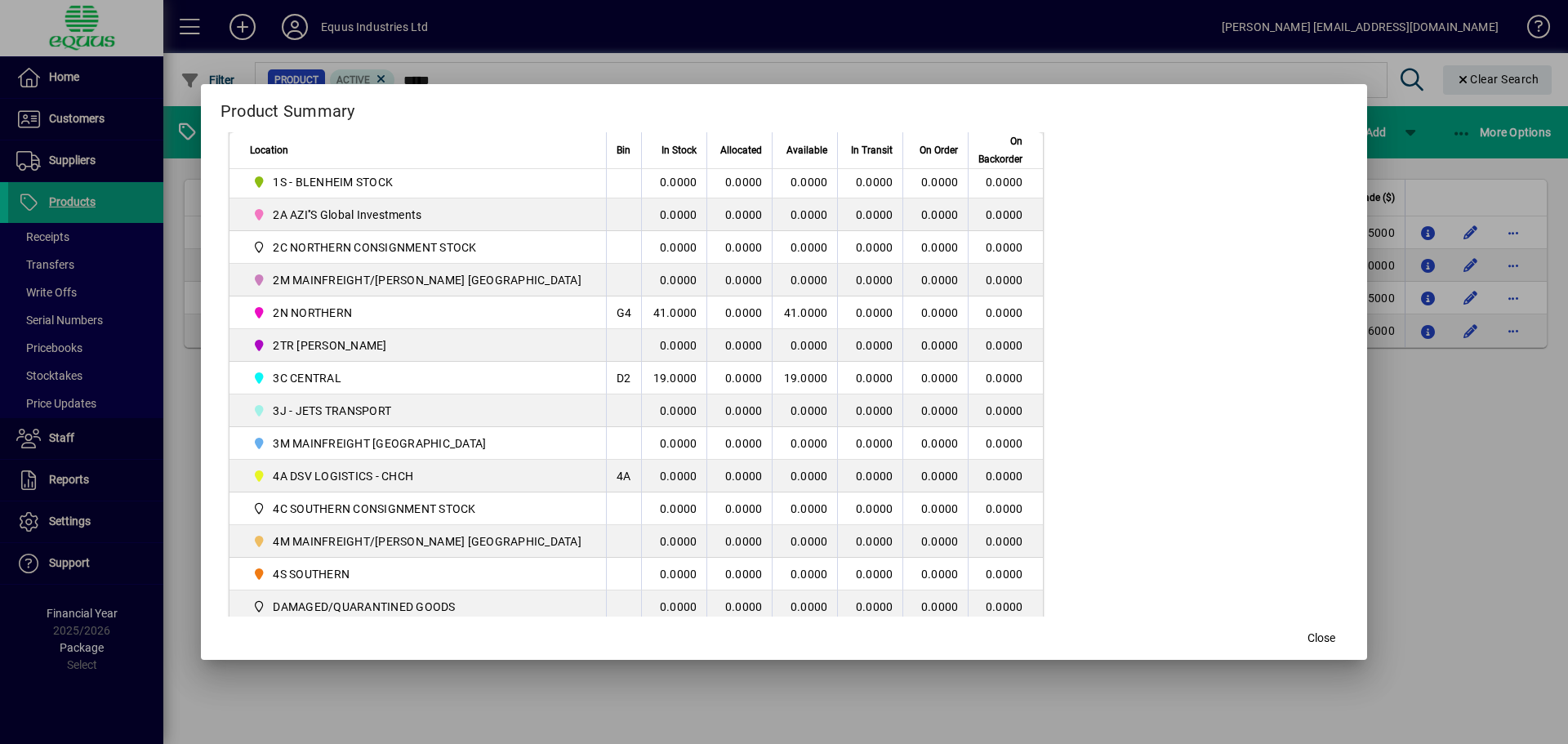
scroll to position [326, 0]
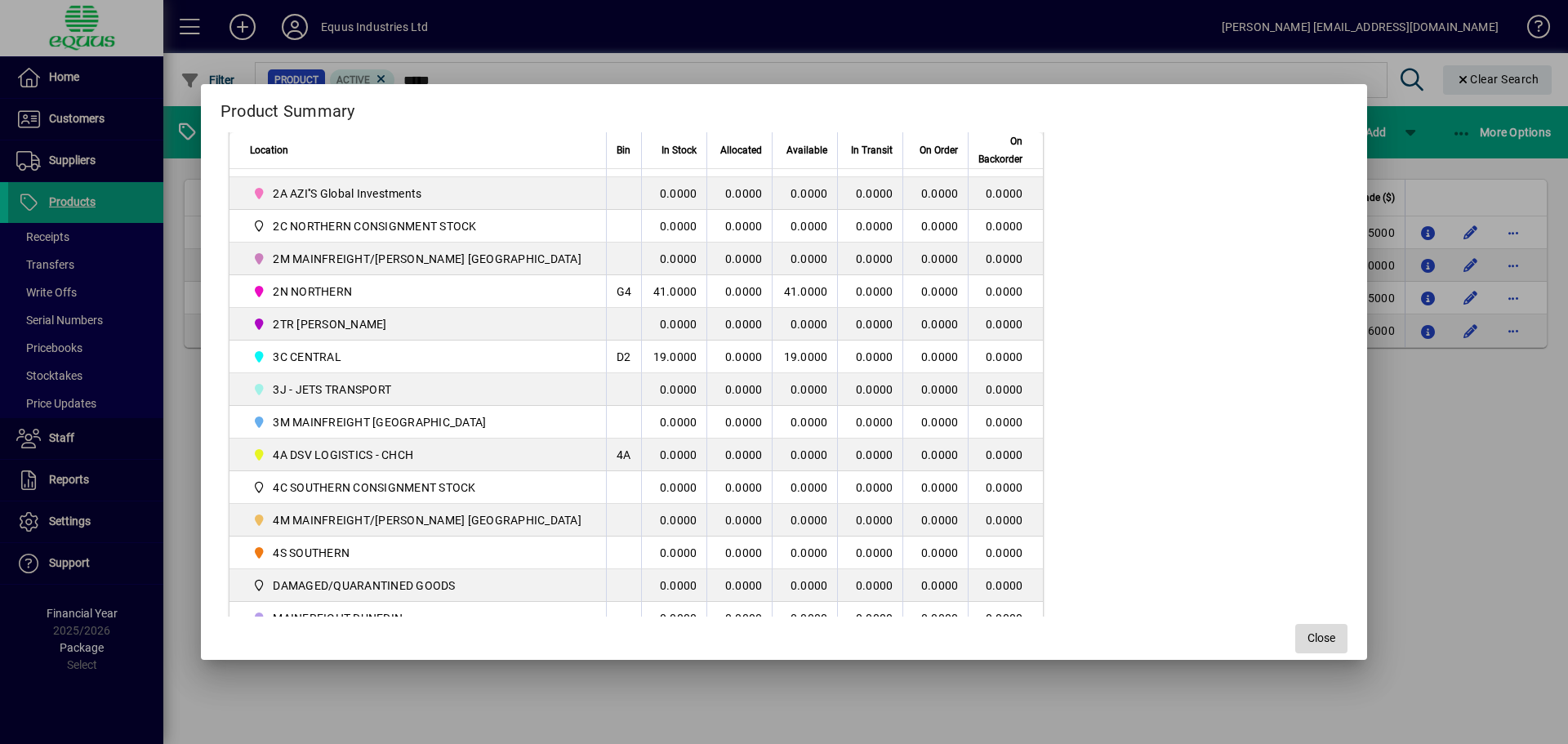
click at [1295, 640] on span "button" at bounding box center [1321, 639] width 53 height 39
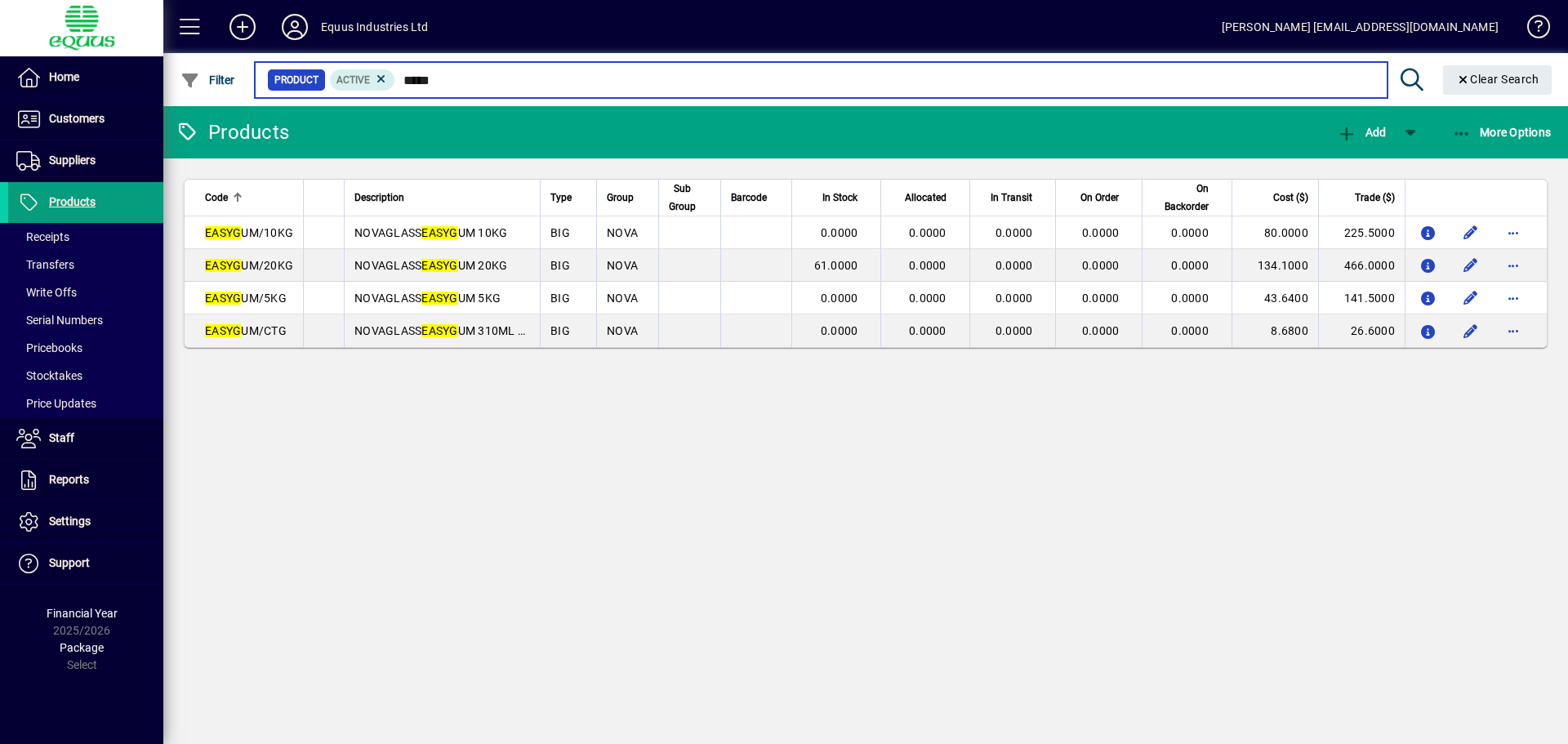
click at [451, 82] on input "*****" at bounding box center [885, 79] width 978 height 23
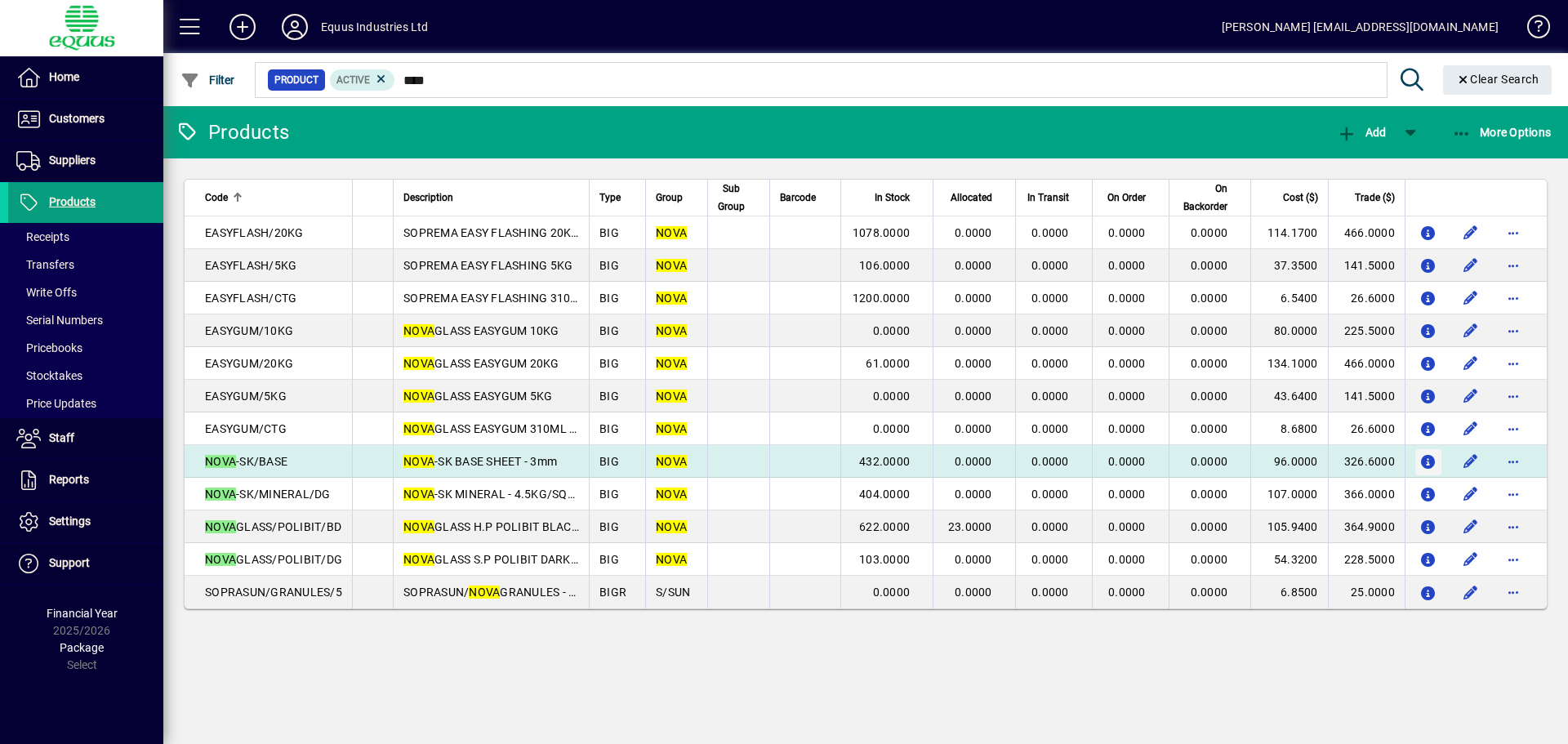
click at [1435, 460] on icon "button" at bounding box center [1428, 462] width 18 height 14
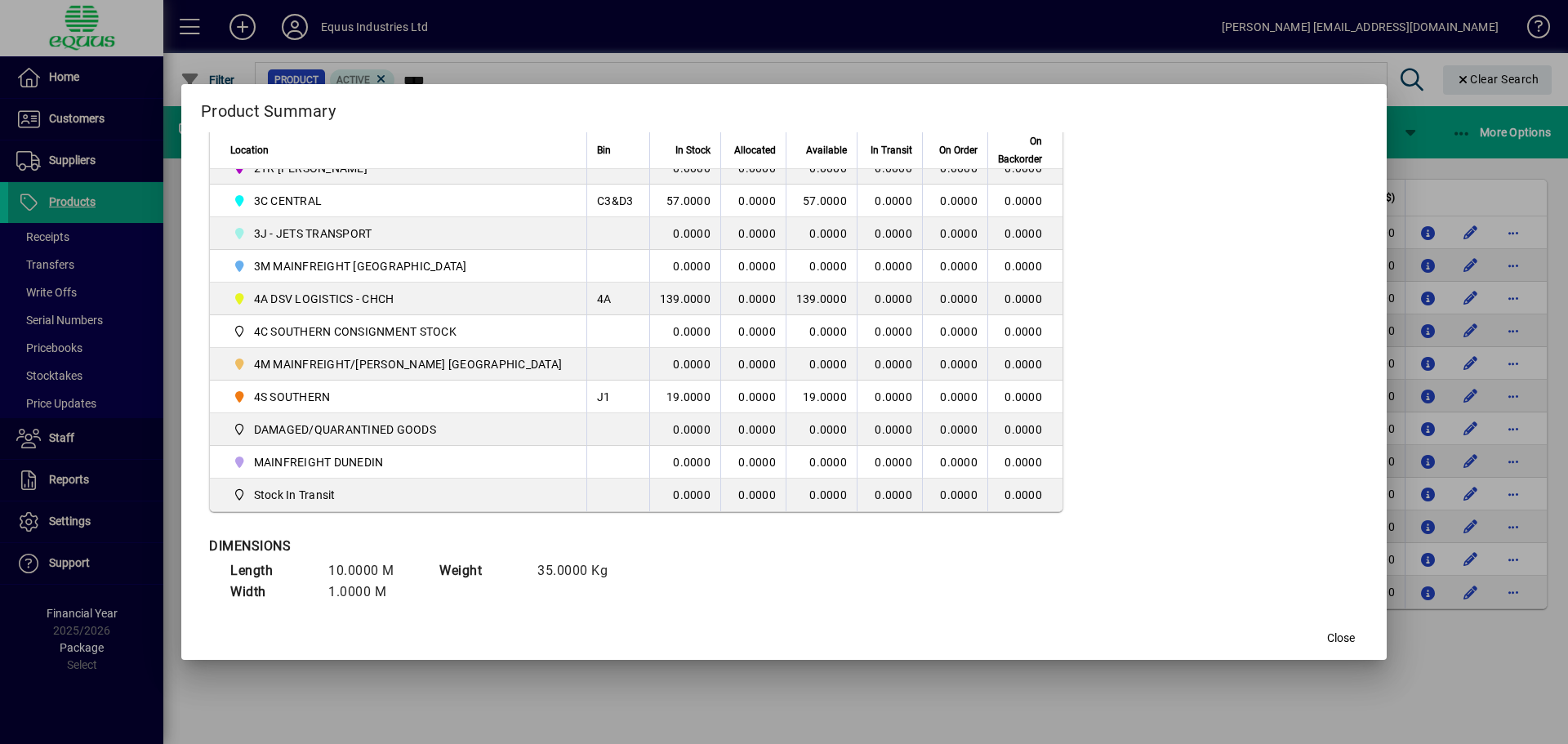
scroll to position [498, 0]
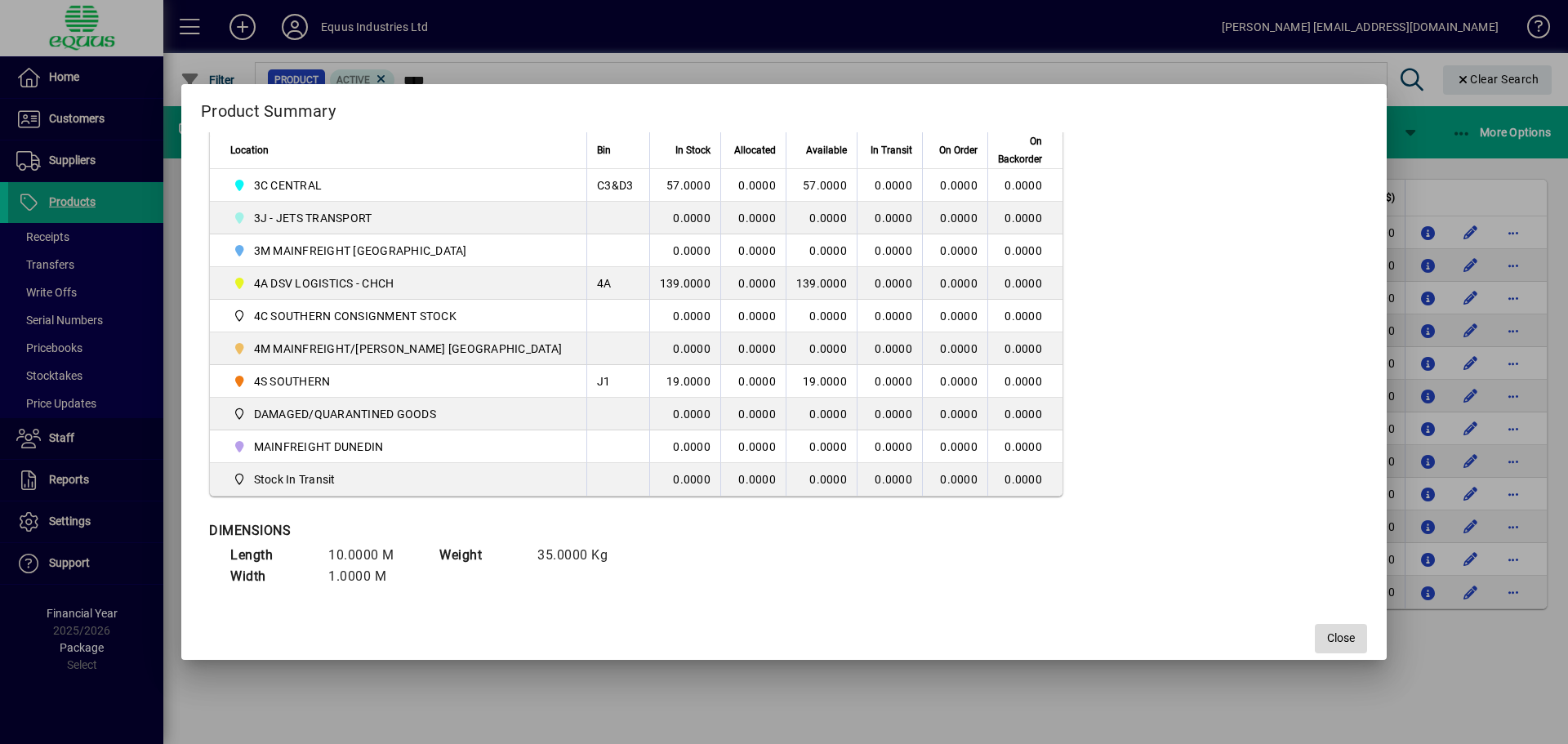
click at [1328, 629] on span "Close" at bounding box center [1341, 638] width 28 height 18
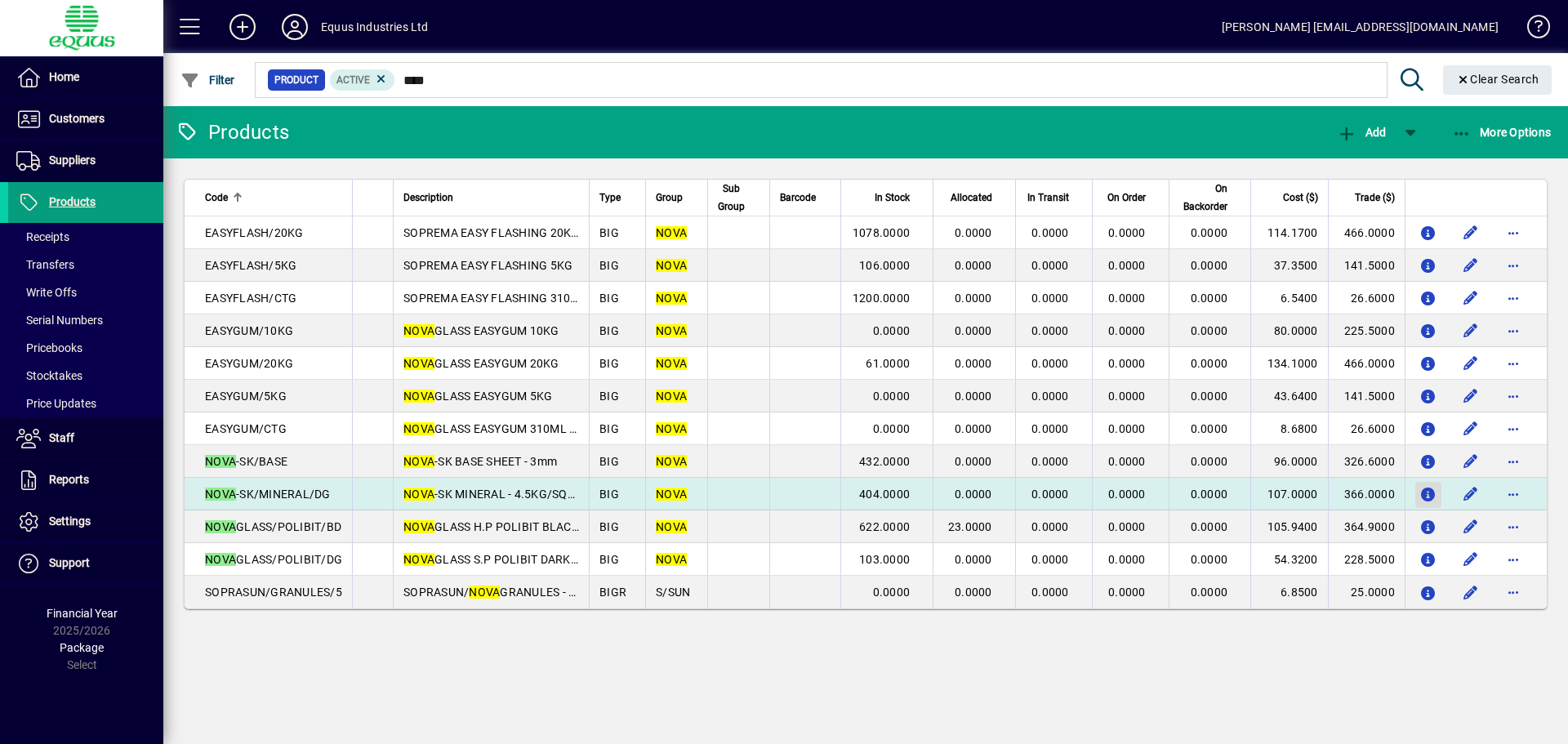
click at [1435, 488] on icon "button" at bounding box center [1428, 494] width 18 height 14
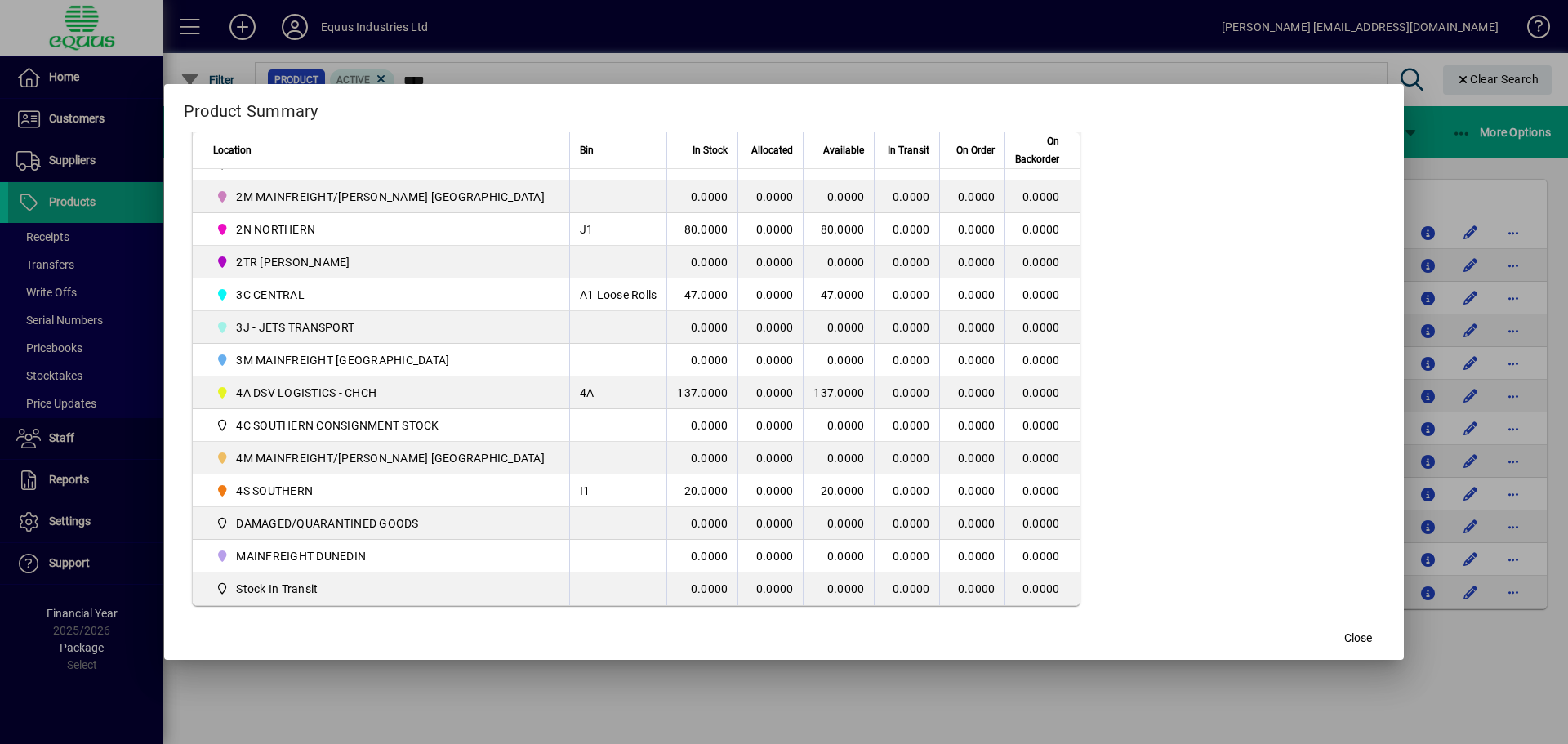
scroll to position [490, 0]
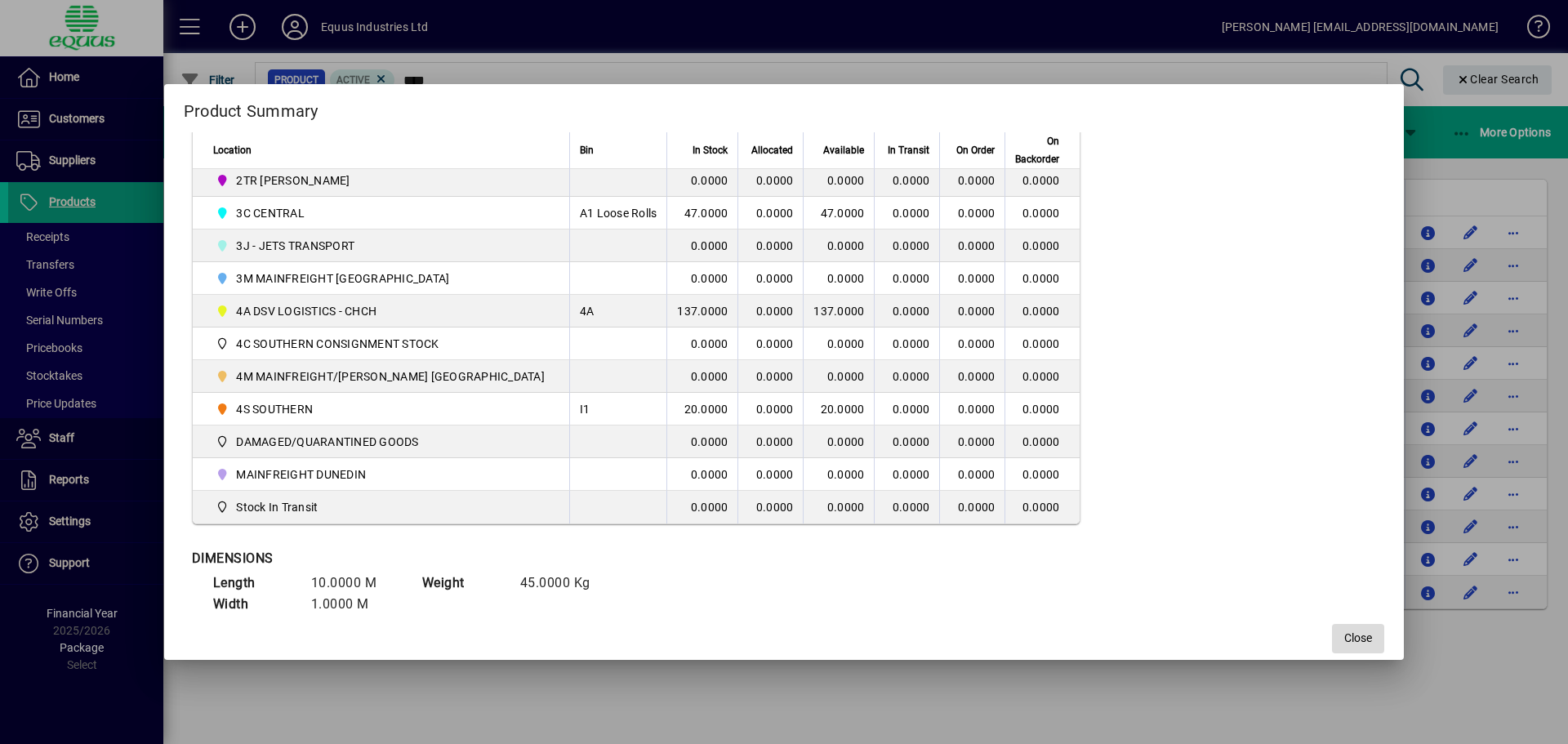
click at [1344, 632] on span "Close" at bounding box center [1358, 638] width 28 height 18
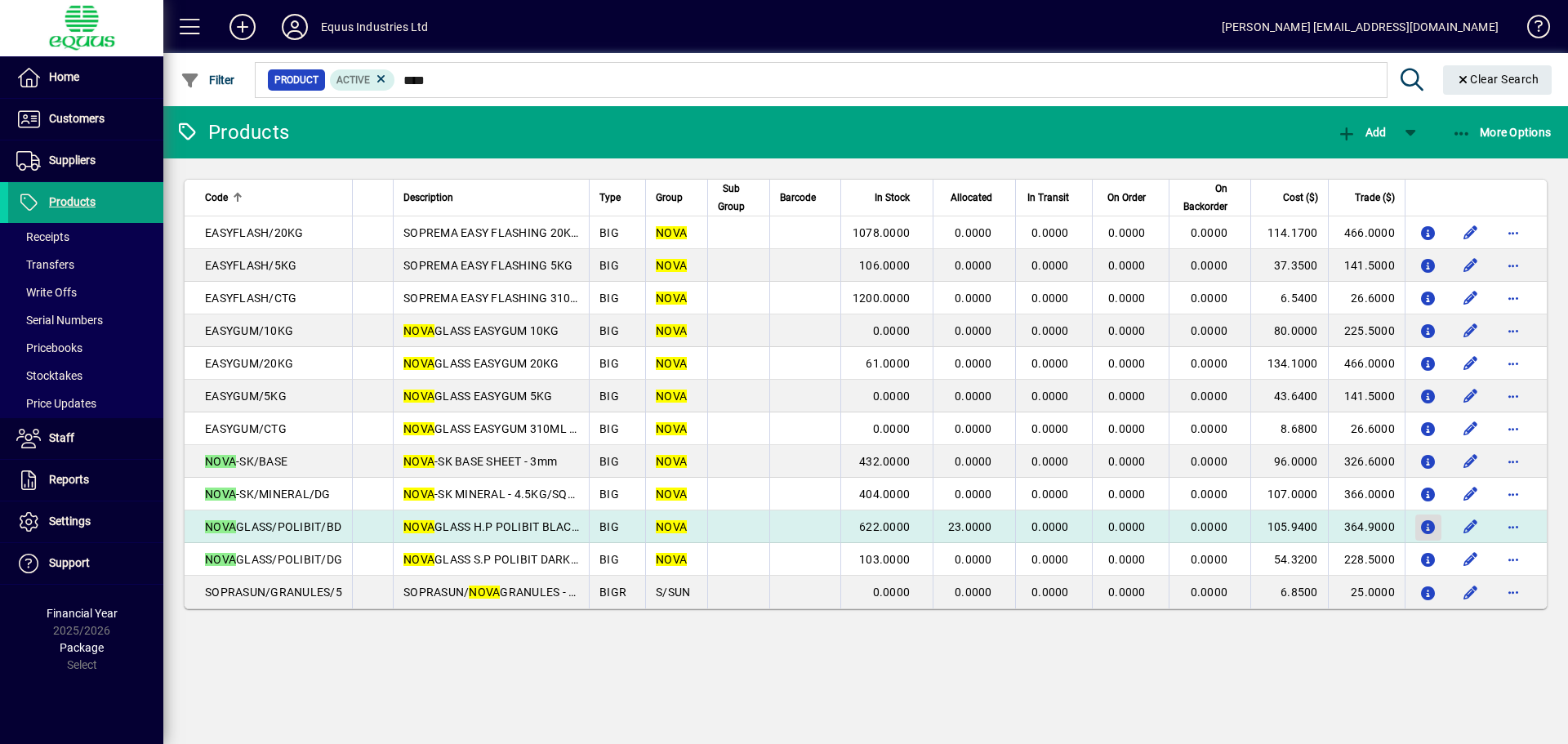
click at [1431, 524] on icon "button" at bounding box center [1428, 528] width 18 height 14
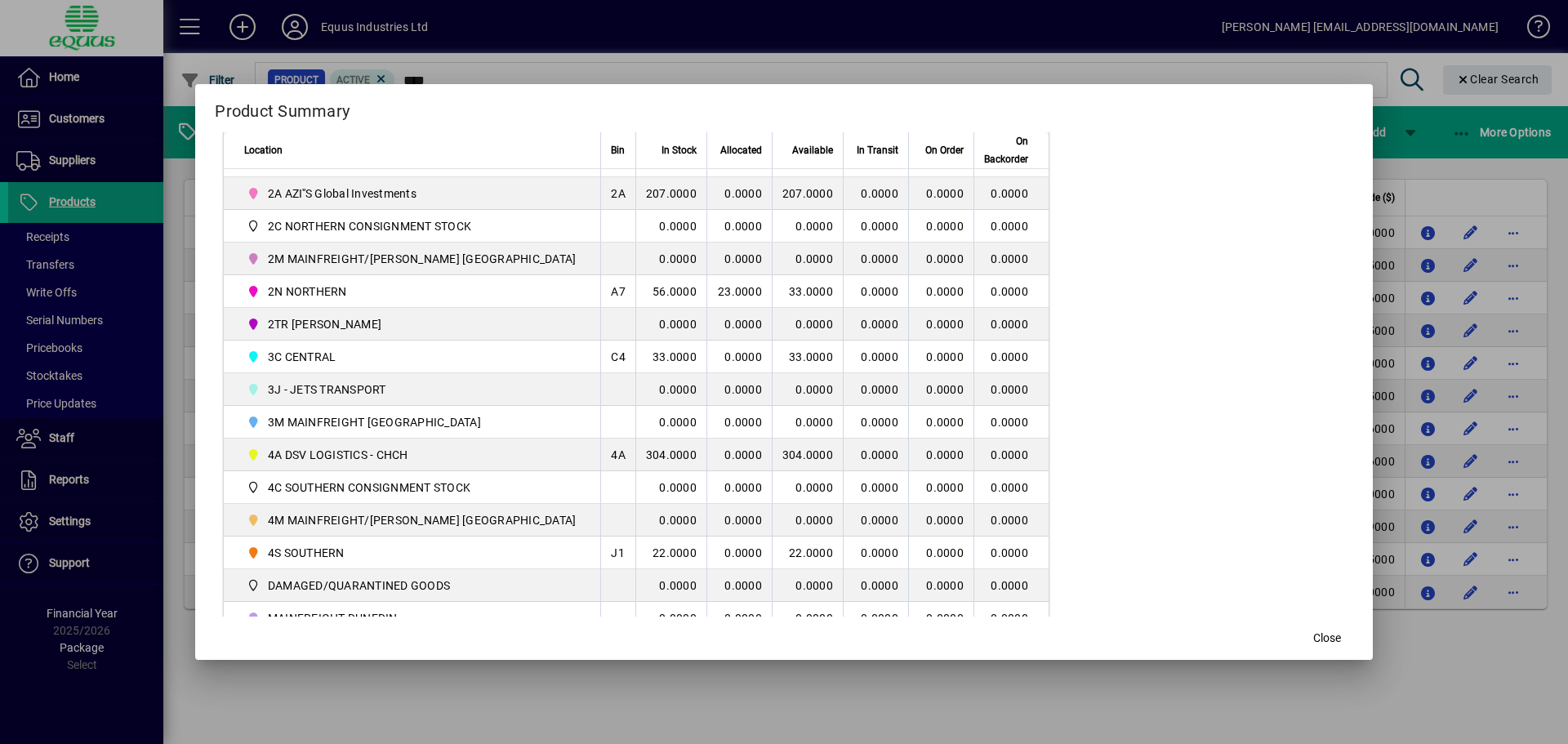
scroll to position [409, 0]
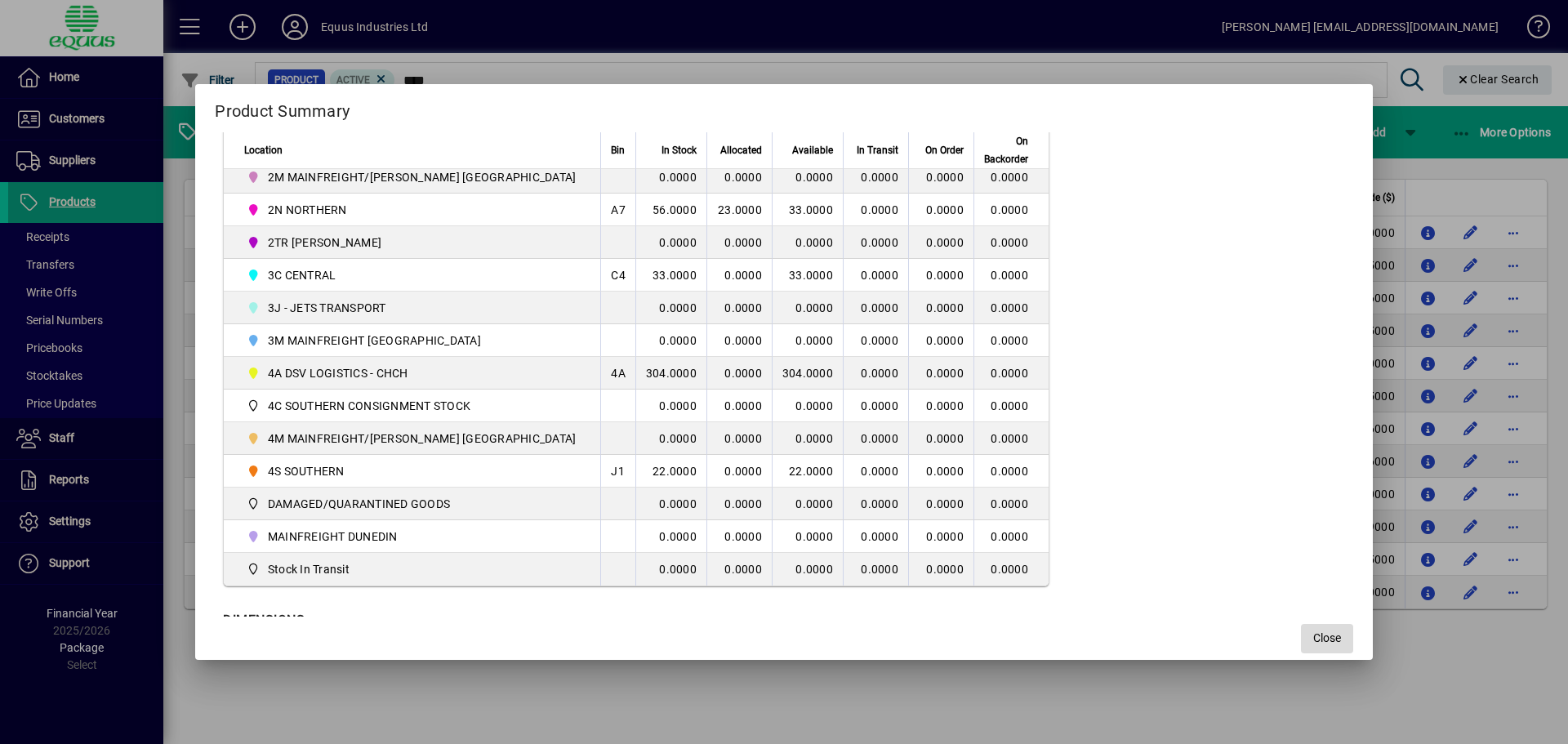
click at [1314, 636] on span "Close" at bounding box center [1328, 638] width 28 height 18
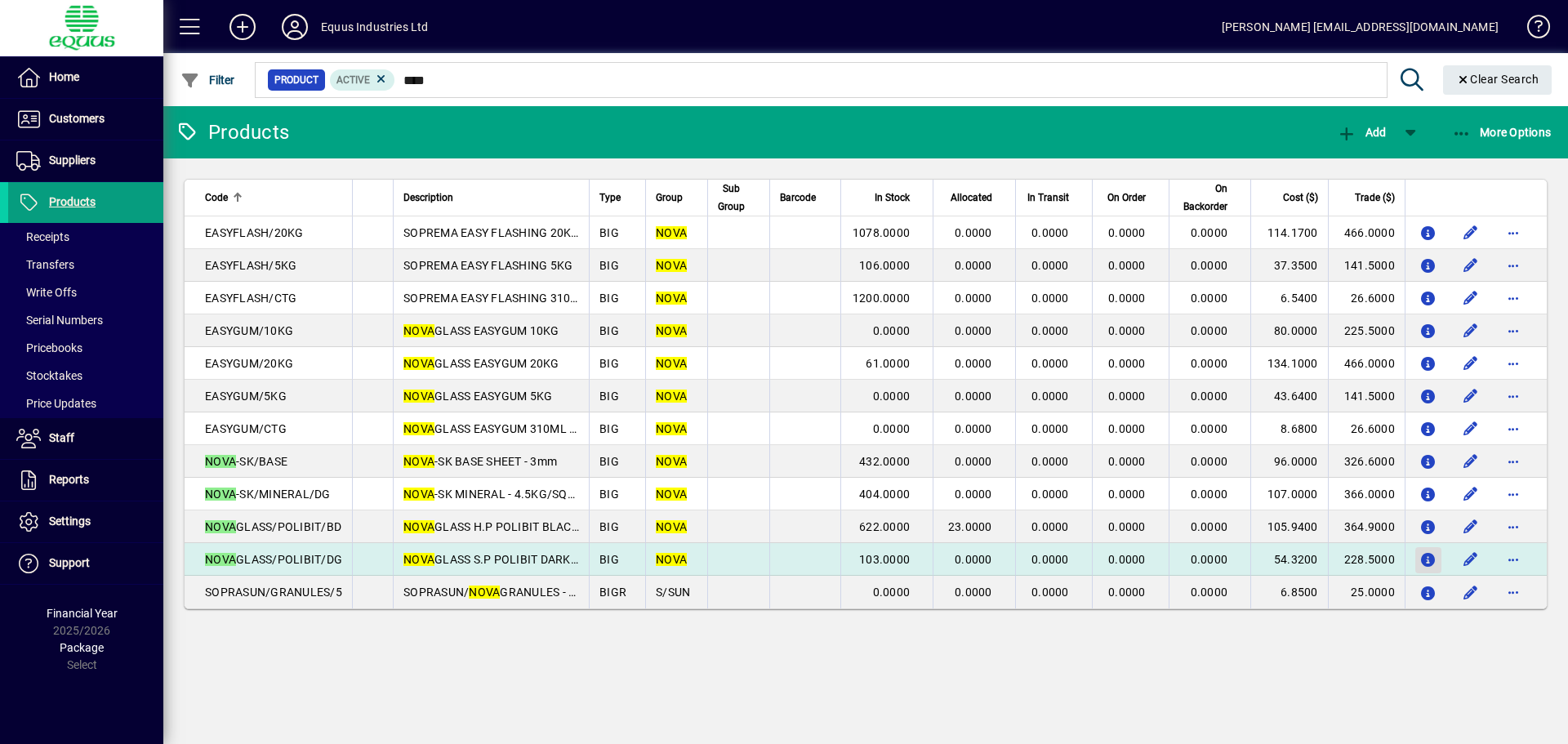
click at [1420, 557] on icon "button" at bounding box center [1428, 560] width 18 height 14
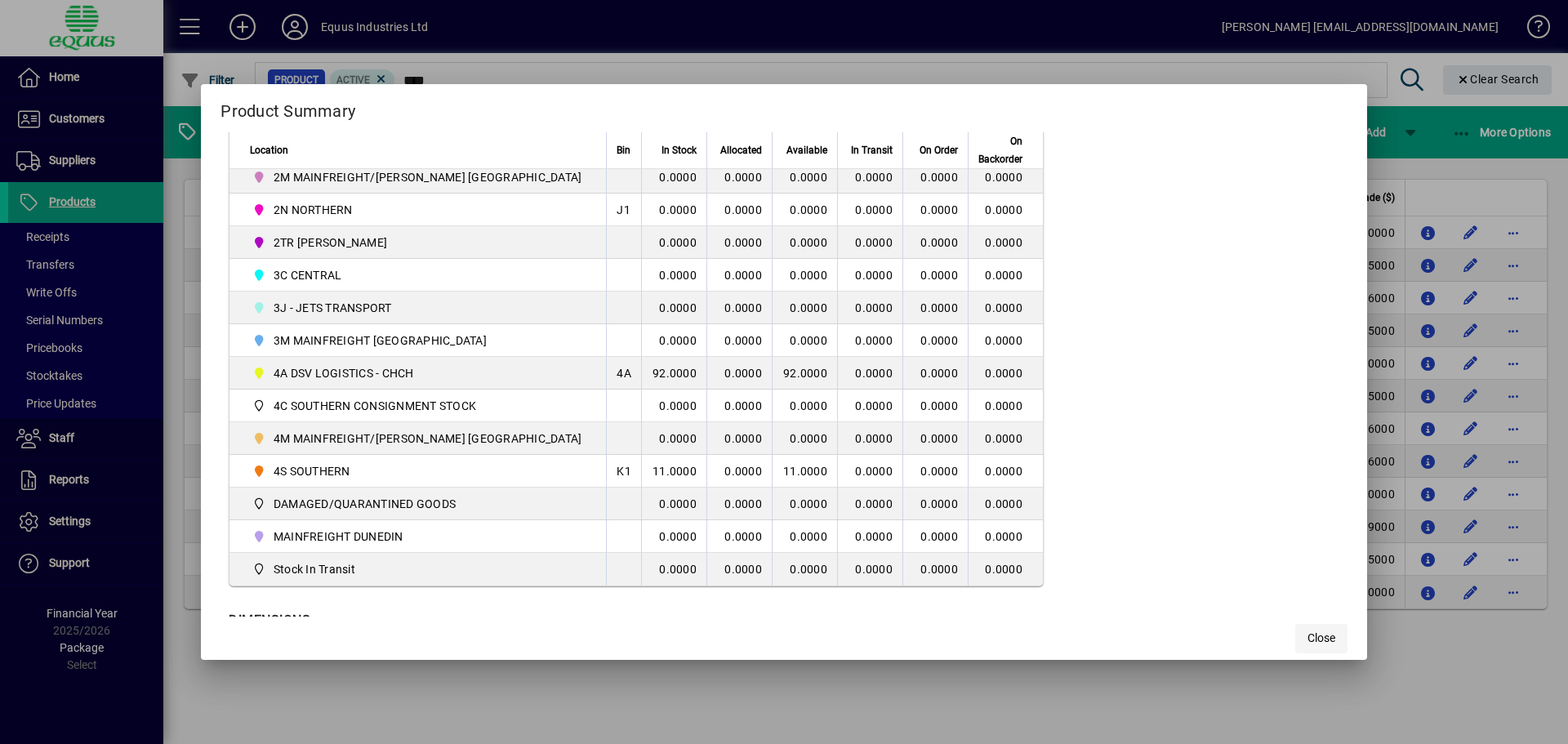
click at [1295, 649] on span "button" at bounding box center [1321, 639] width 53 height 39
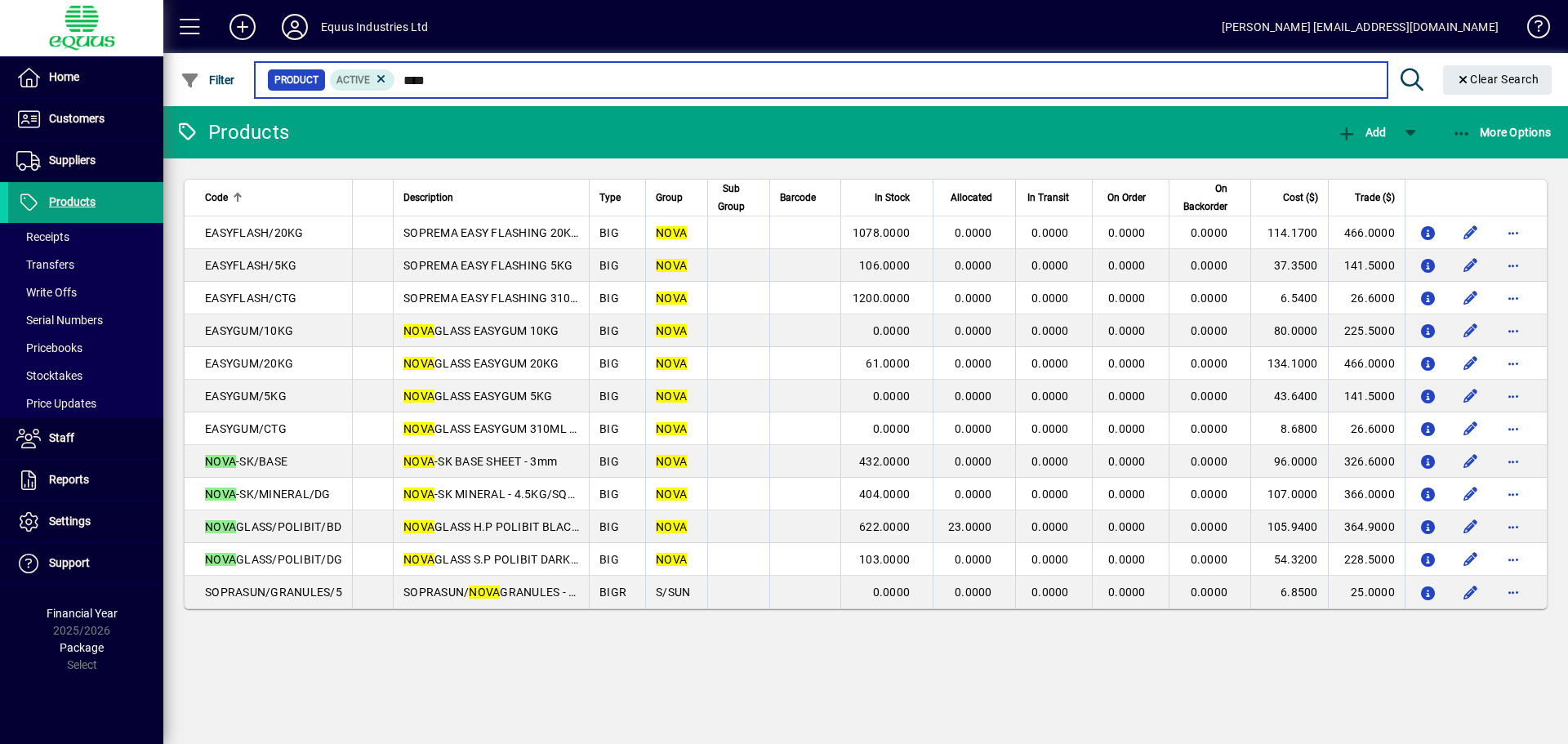
click at [440, 75] on input "****" at bounding box center [885, 79] width 978 height 23
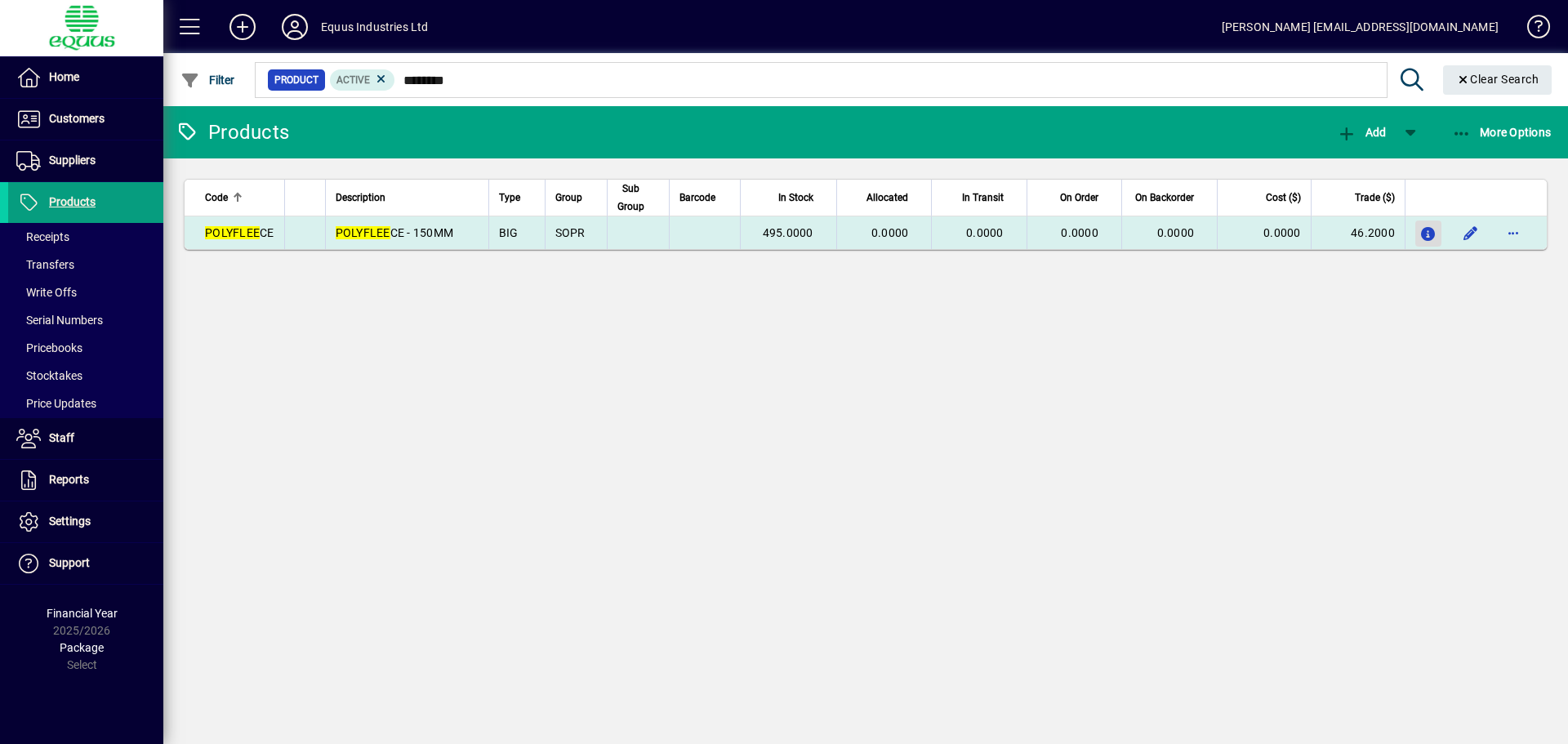
click at [1428, 231] on icon "button" at bounding box center [1428, 234] width 18 height 14
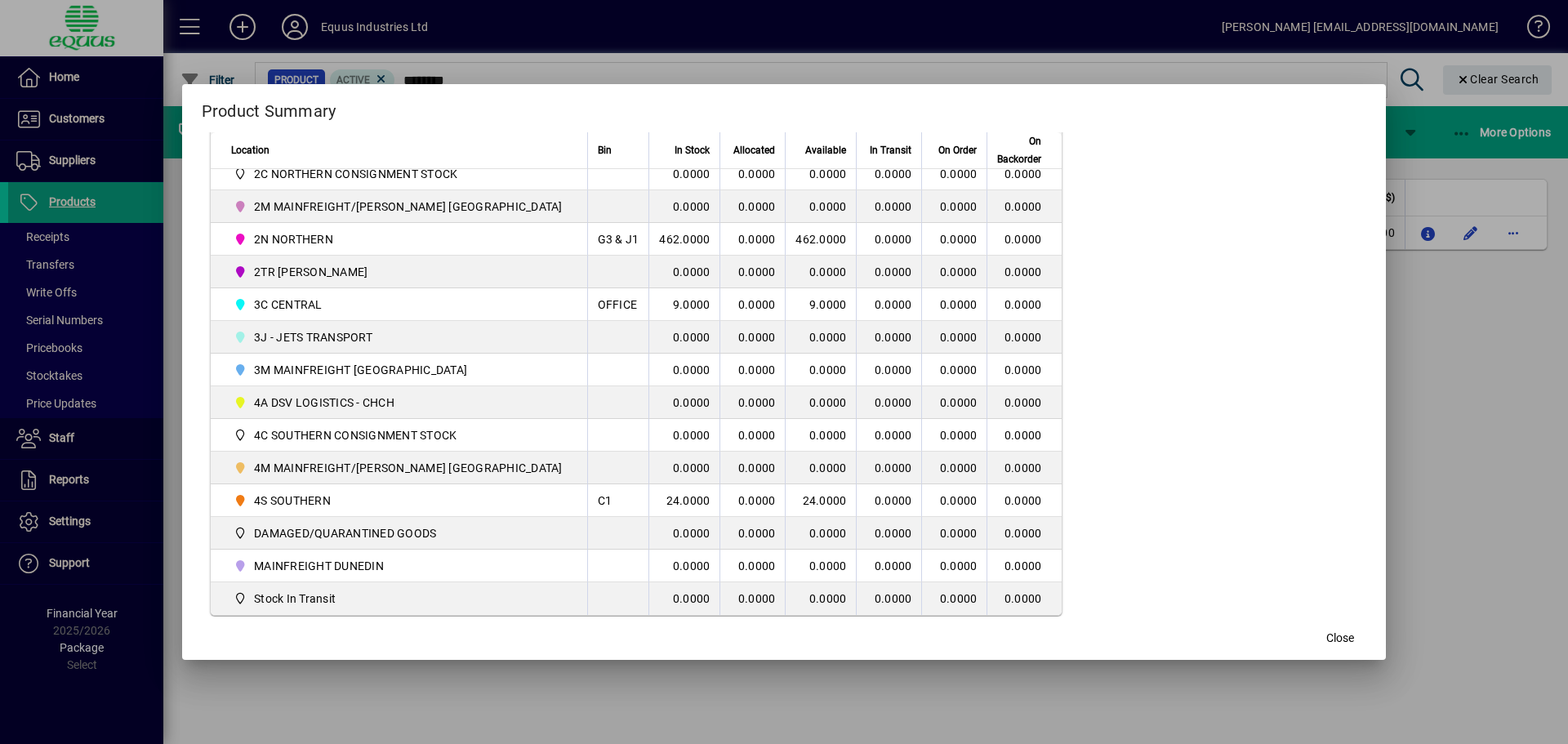
scroll to position [409, 0]
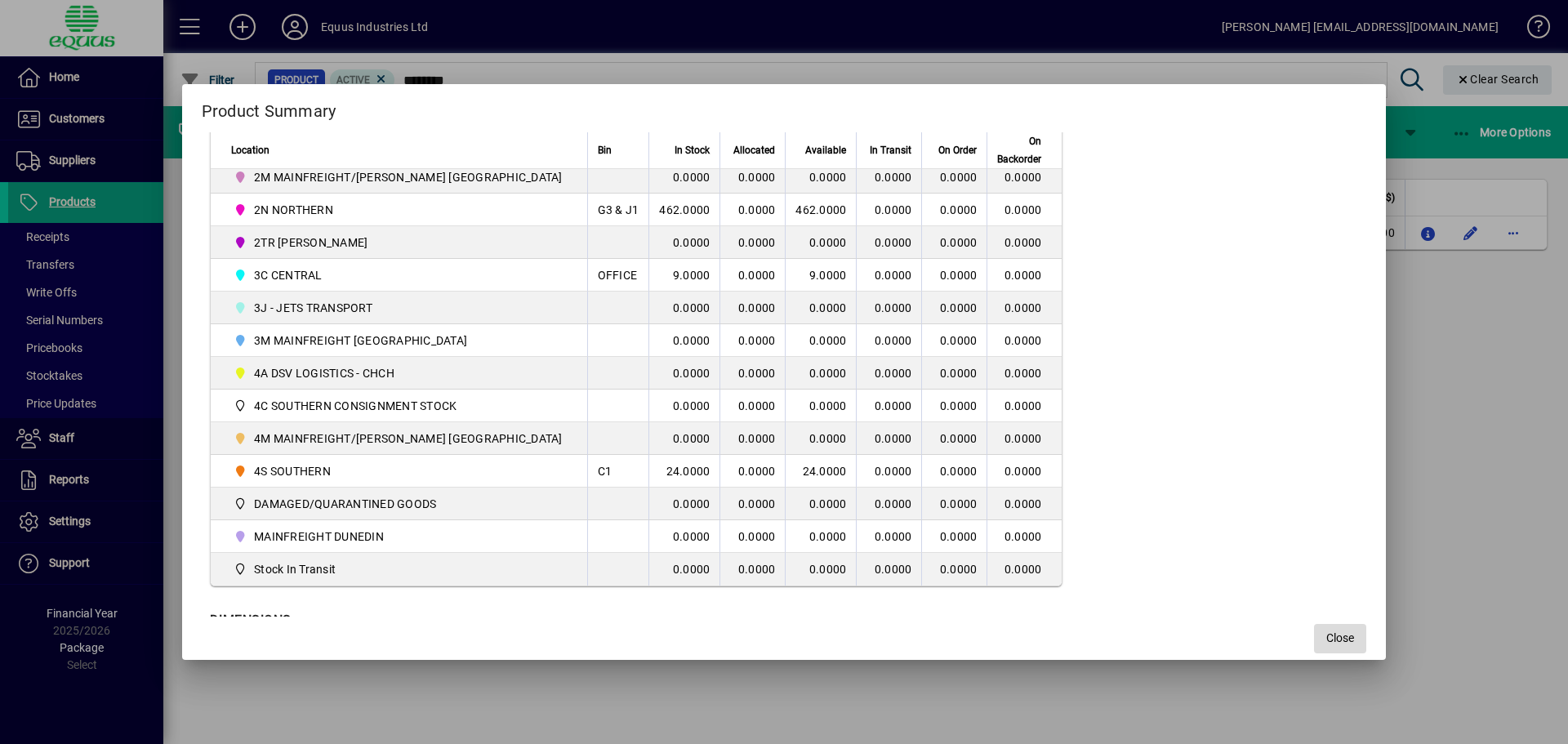
click at [1327, 634] on span "Close" at bounding box center [1341, 638] width 28 height 18
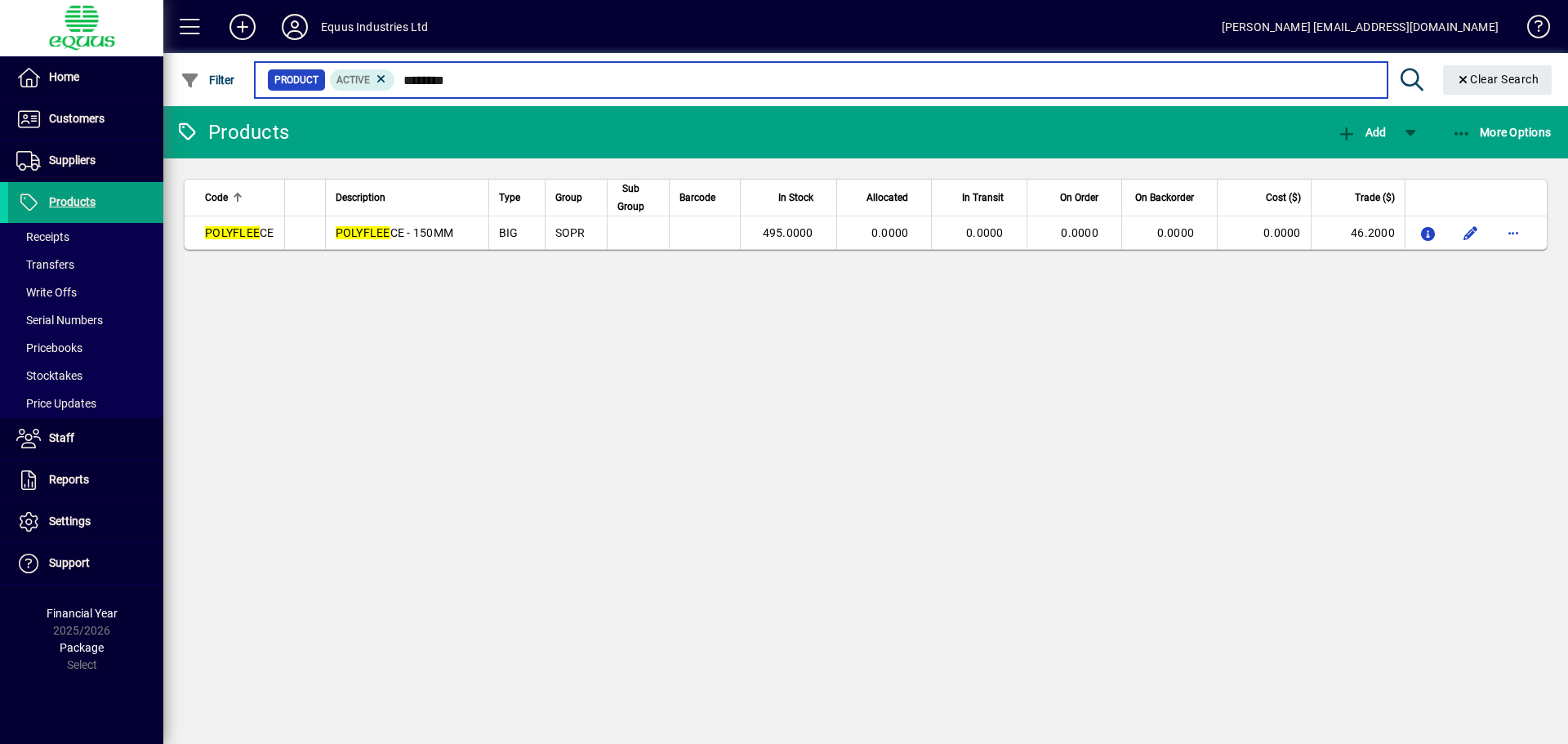
click at [474, 80] on input "********" at bounding box center [885, 79] width 978 height 23
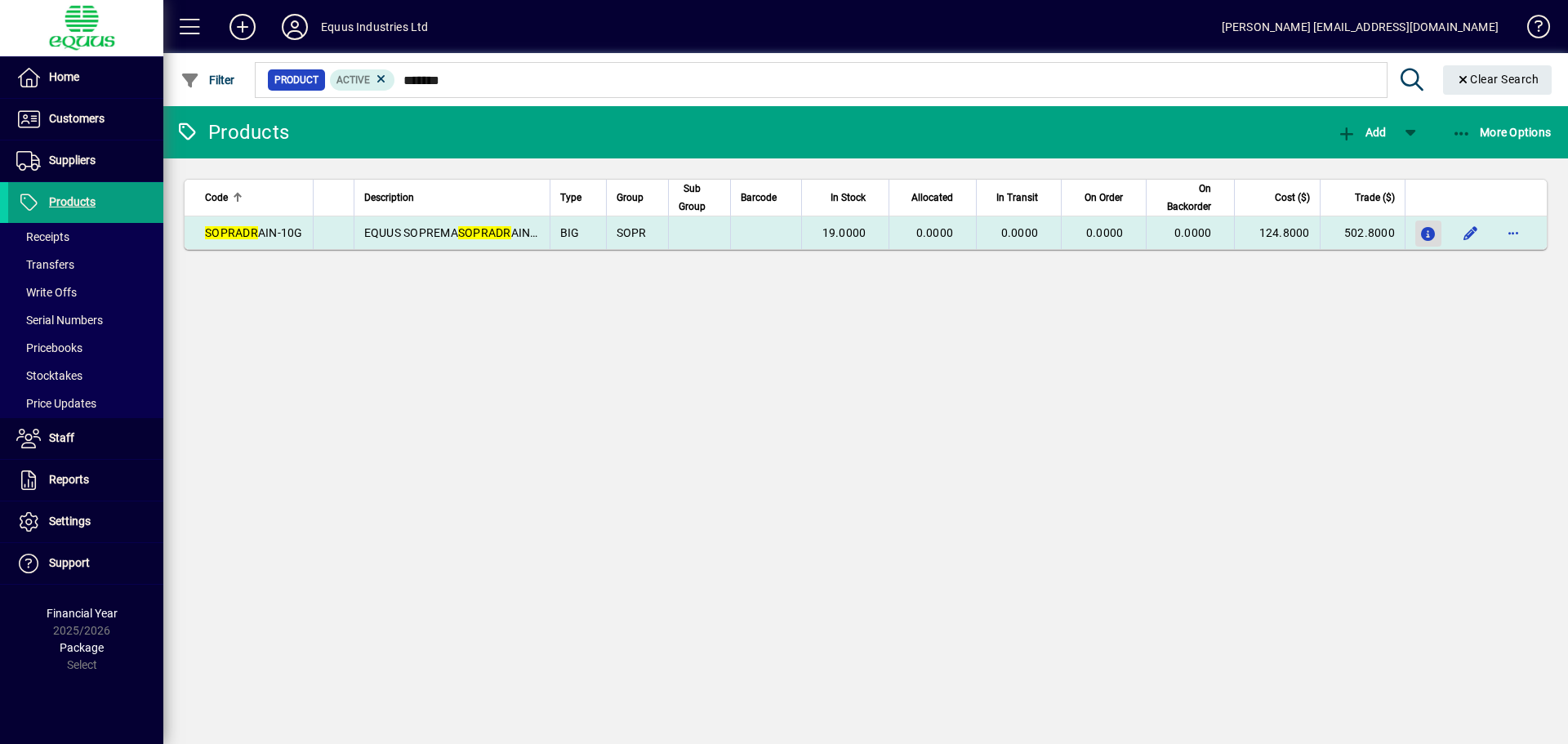
click at [1427, 234] on icon "button" at bounding box center [1428, 234] width 18 height 14
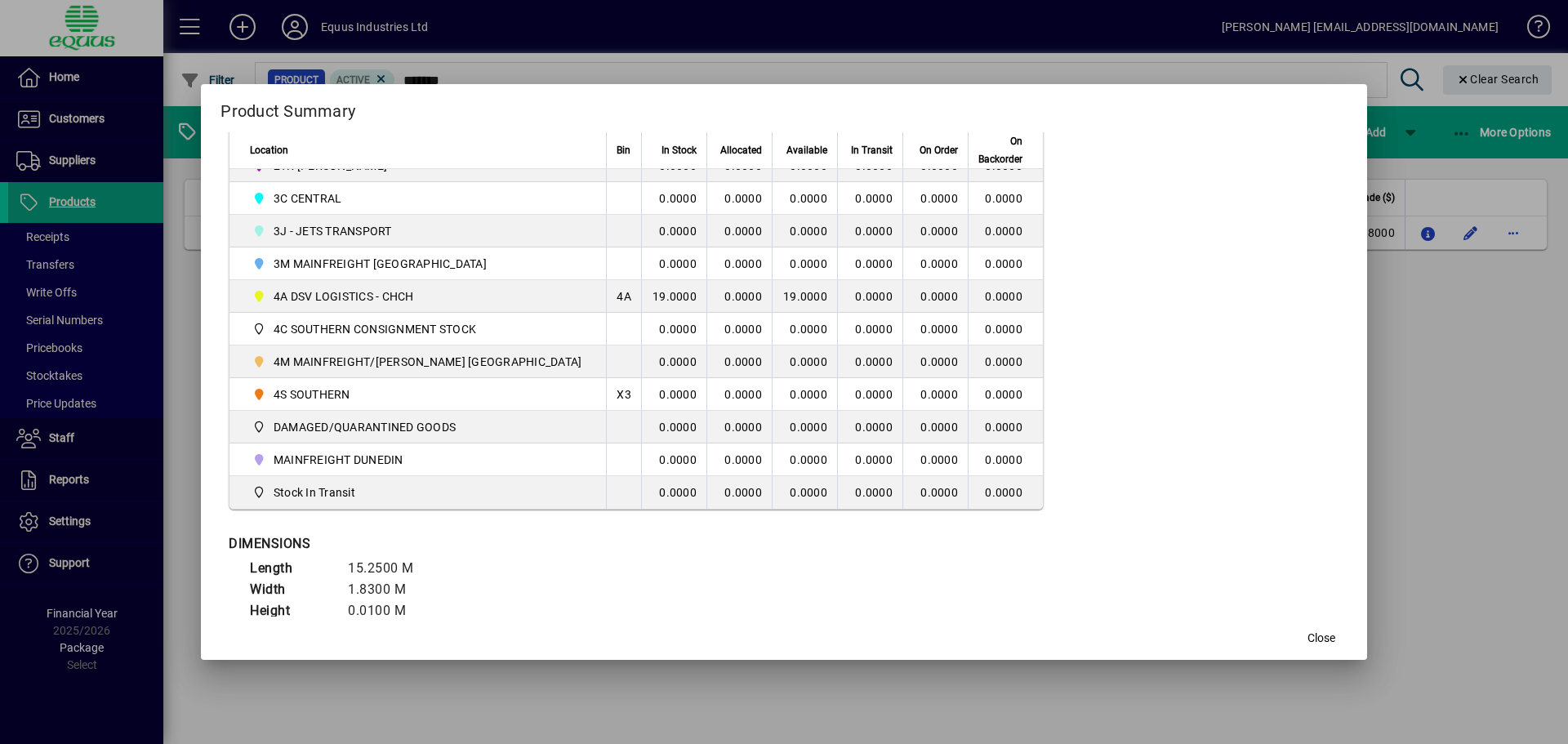
scroll to position [511, 0]
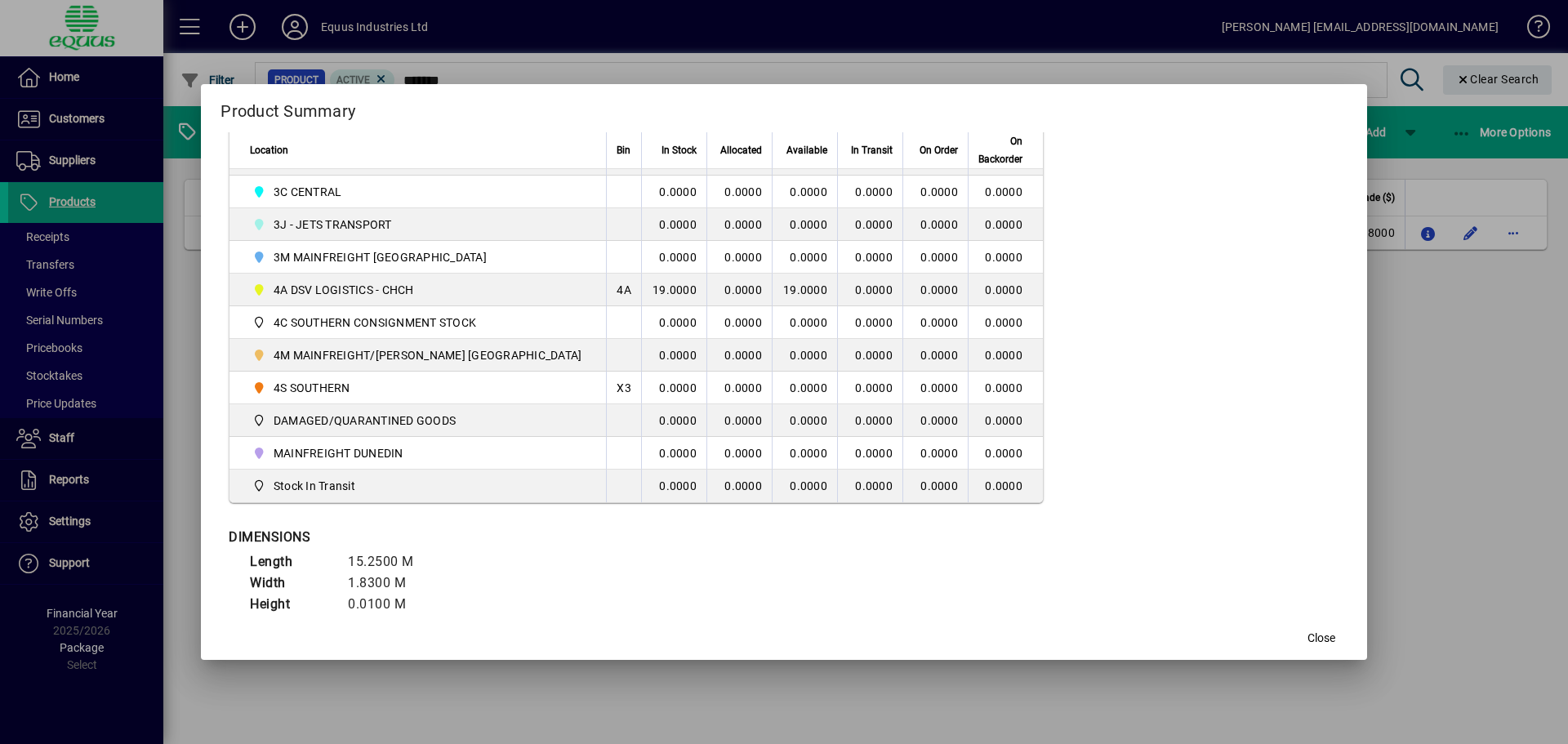
drag, startPoint x: 1297, startPoint y: 630, endPoint x: 1297, endPoint y: 662, distance: 32.0
click at [1297, 662] on div "Product Summary Code SOPRADRAIN-10G Bar Code Description EQUUS SOPREMA SOPRADRA…" at bounding box center [784, 372] width 1568 height 744
click at [1295, 623] on span "button" at bounding box center [1321, 639] width 53 height 39
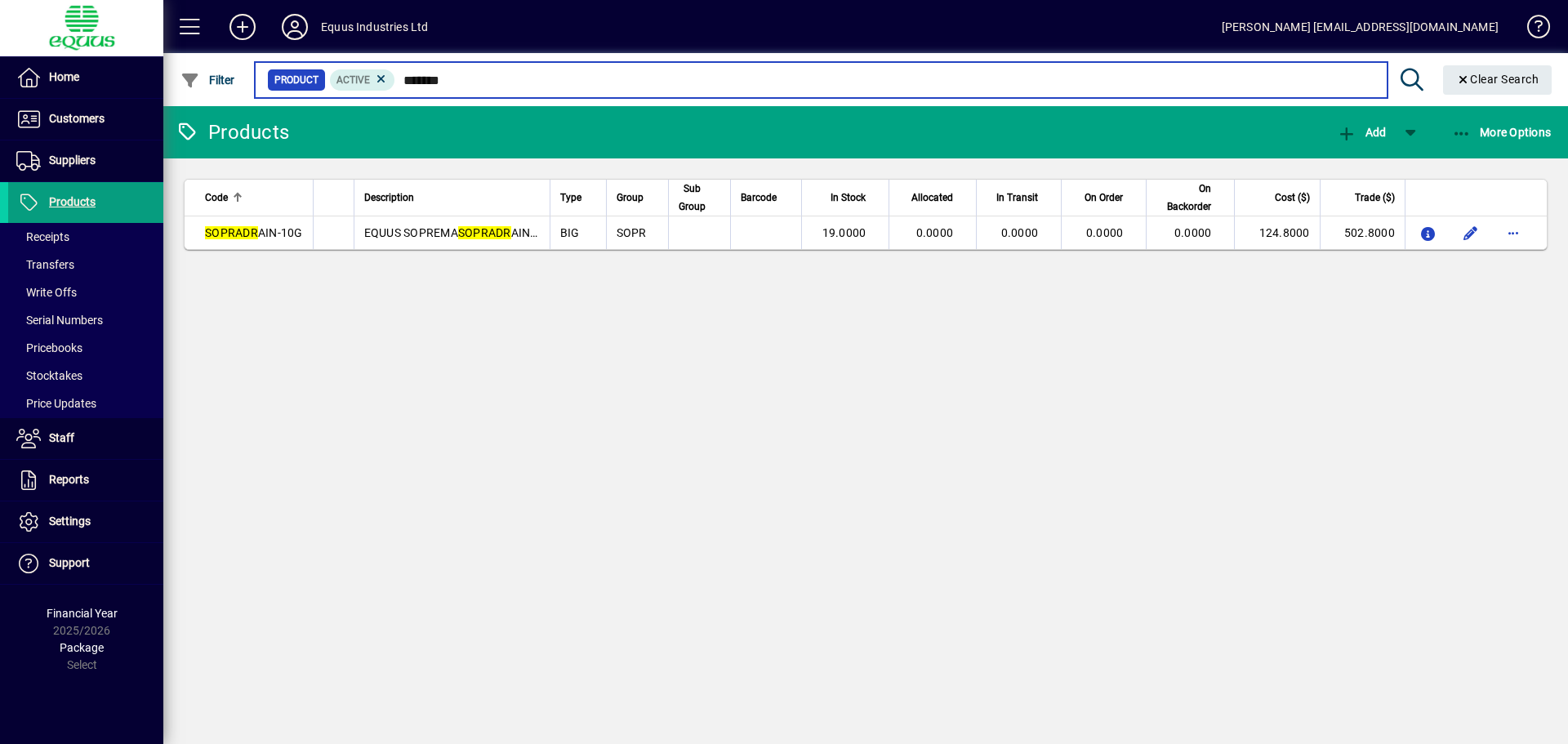
click at [469, 87] on input "*******" at bounding box center [885, 79] width 978 height 23
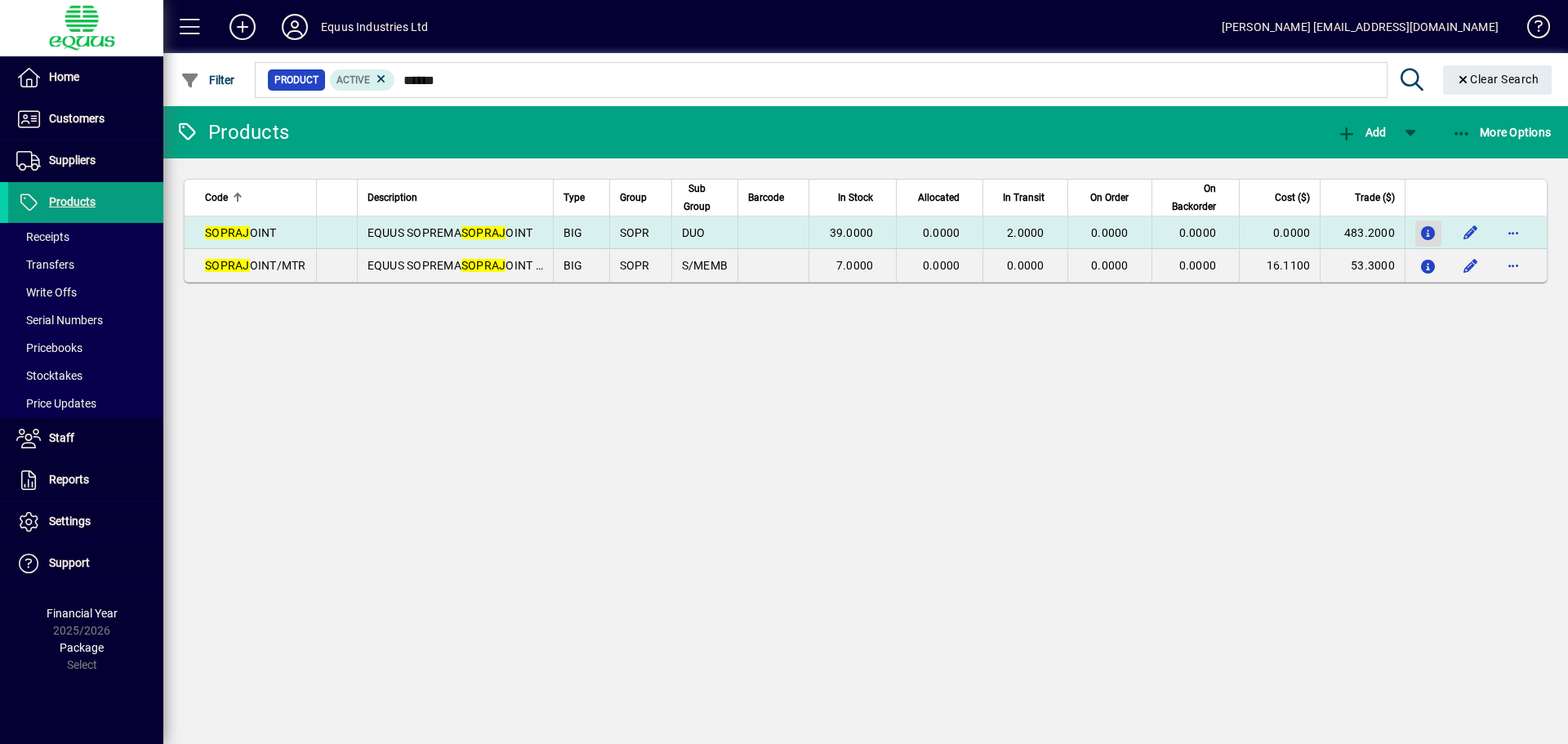
click at [1426, 228] on icon "button" at bounding box center [1428, 234] width 18 height 14
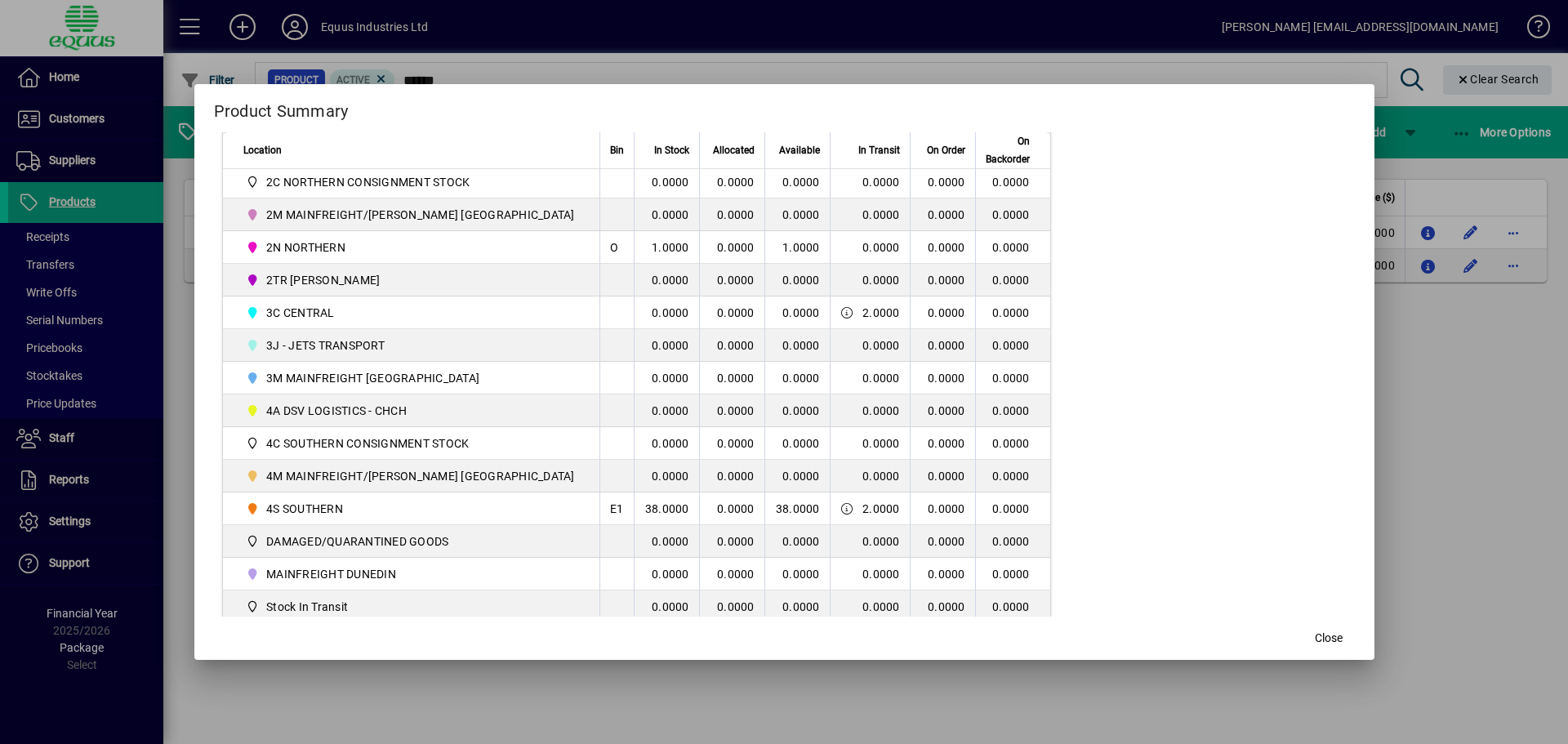
scroll to position [409, 0]
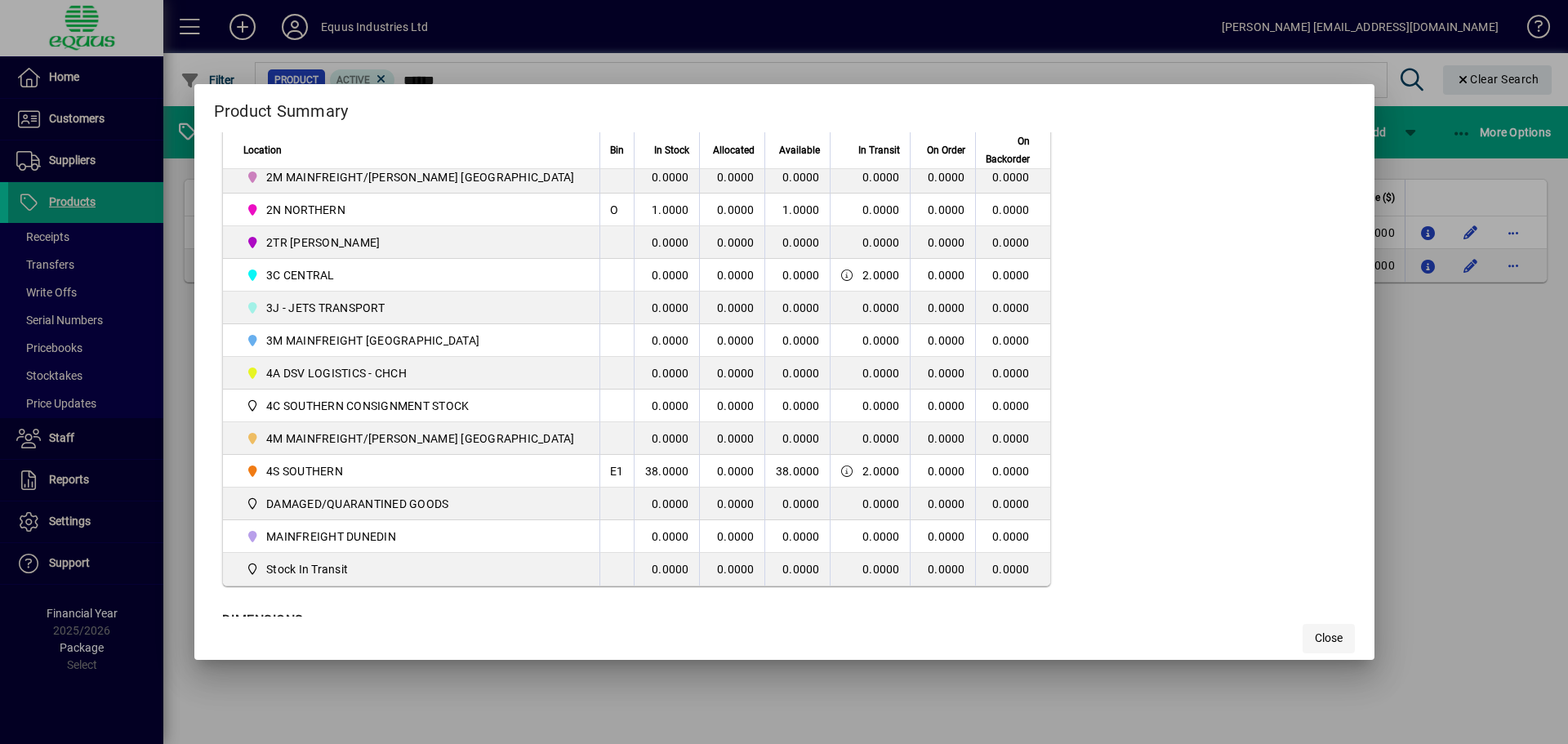
click at [1315, 632] on span "Close" at bounding box center [1329, 638] width 28 height 18
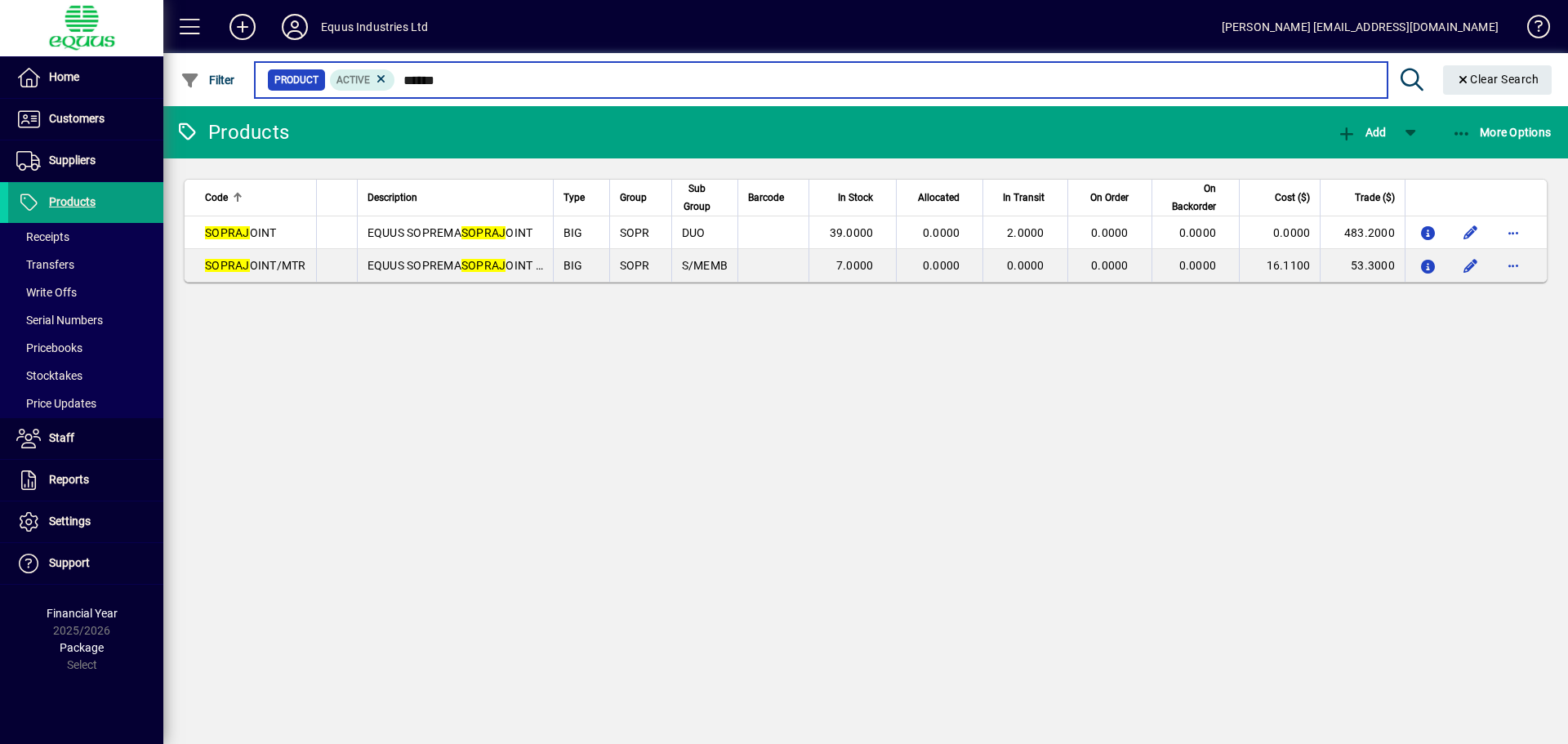
click at [459, 84] on input "******" at bounding box center [885, 79] width 978 height 23
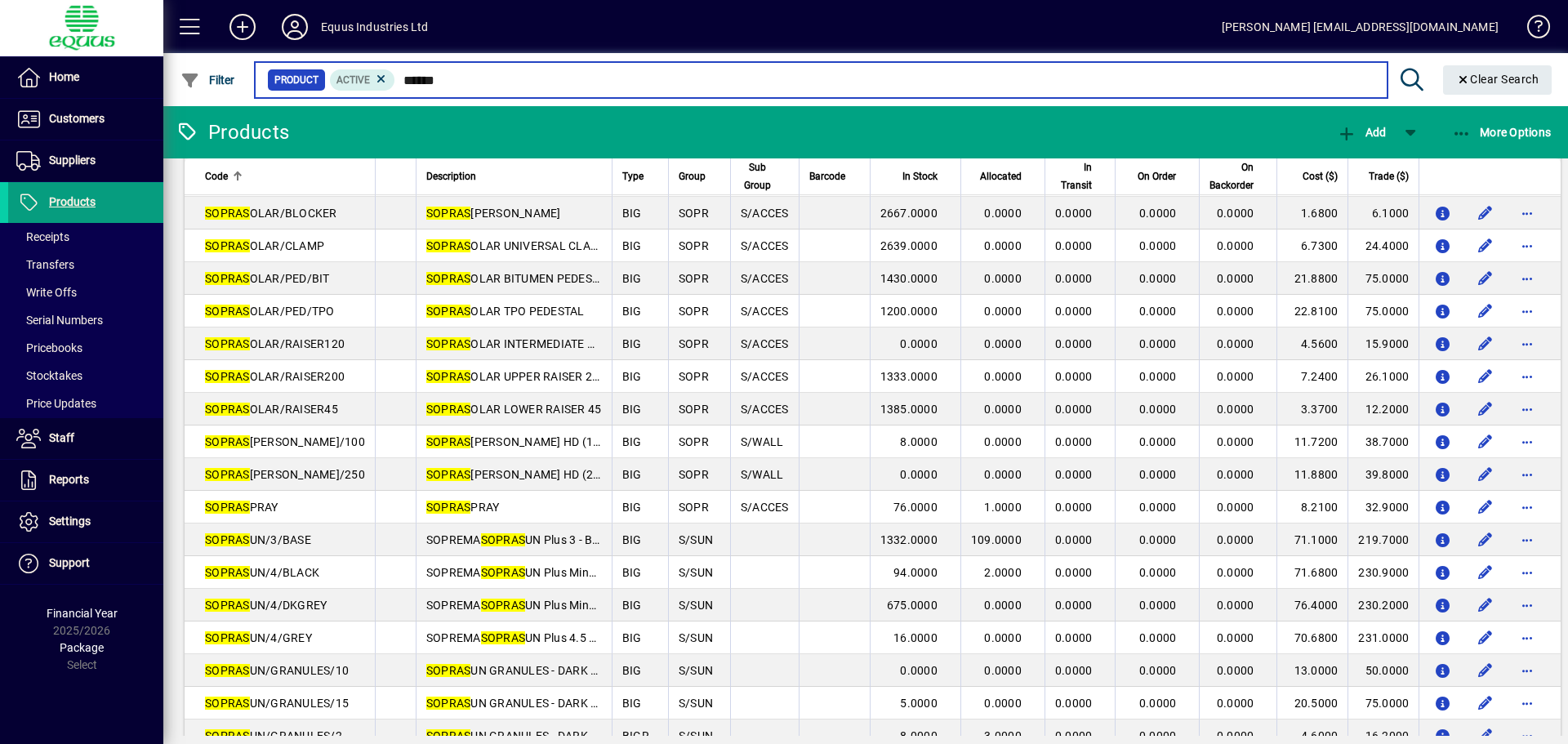
scroll to position [490, 0]
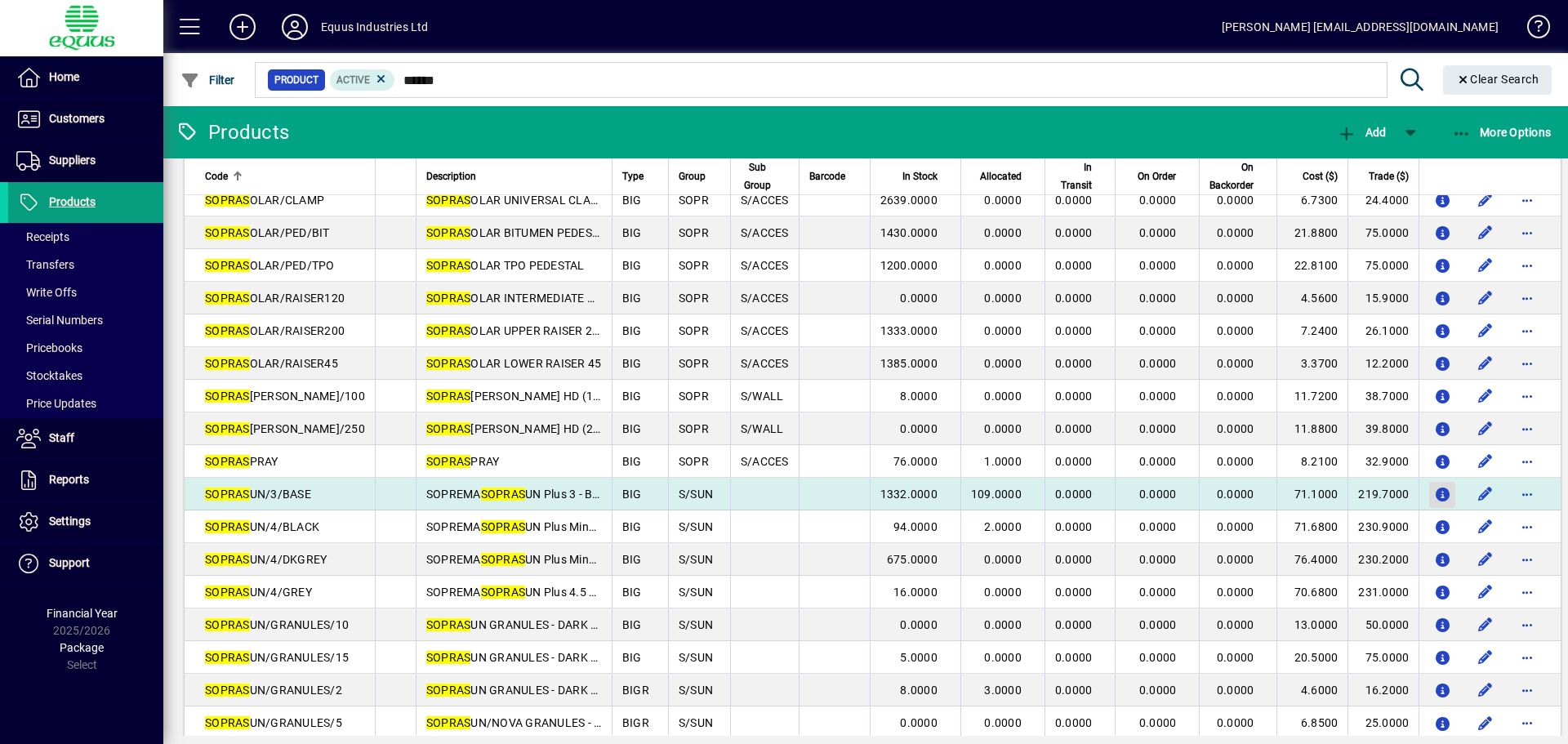
click at [1434, 490] on icon "button" at bounding box center [1442, 494] width 18 height 14
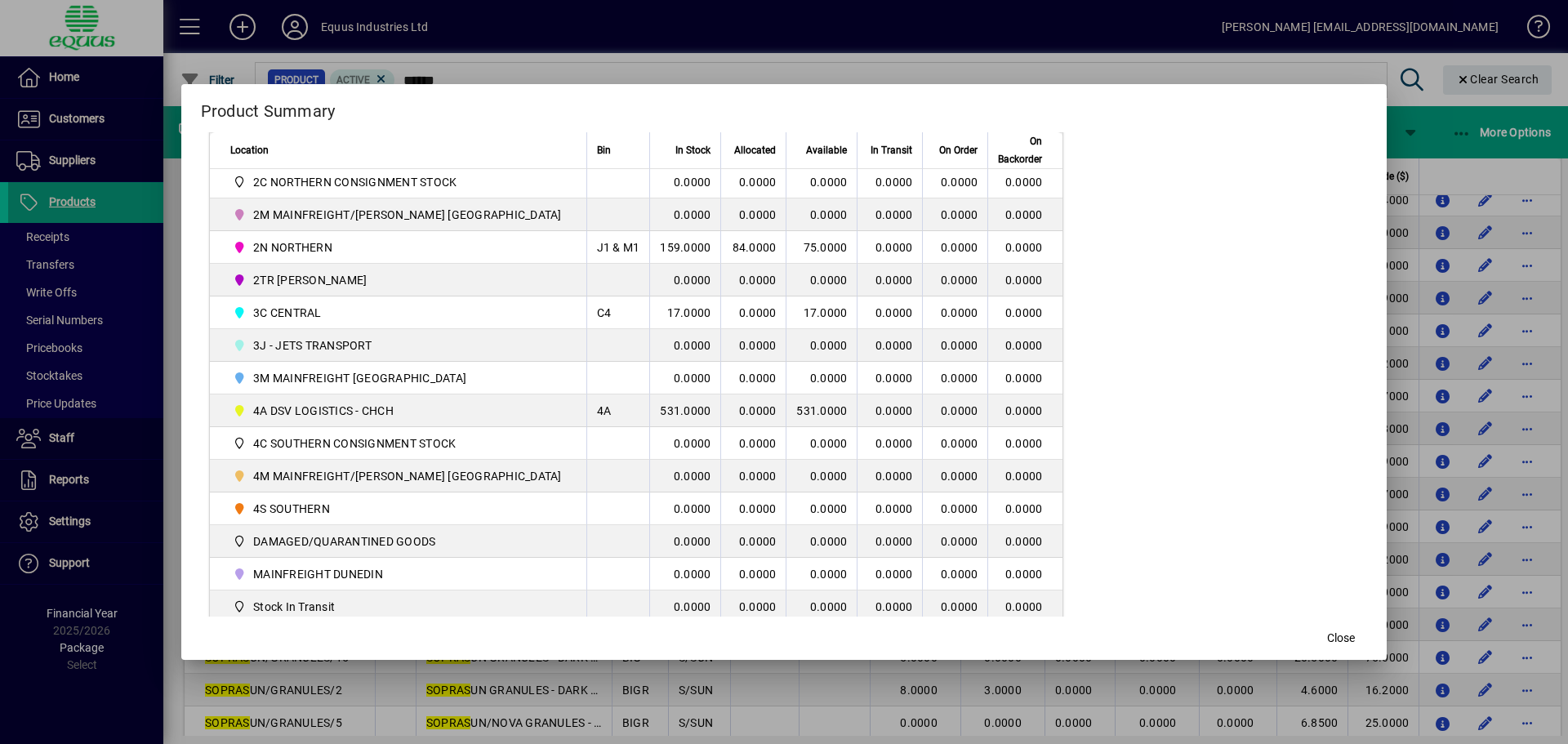
scroll to position [498, 0]
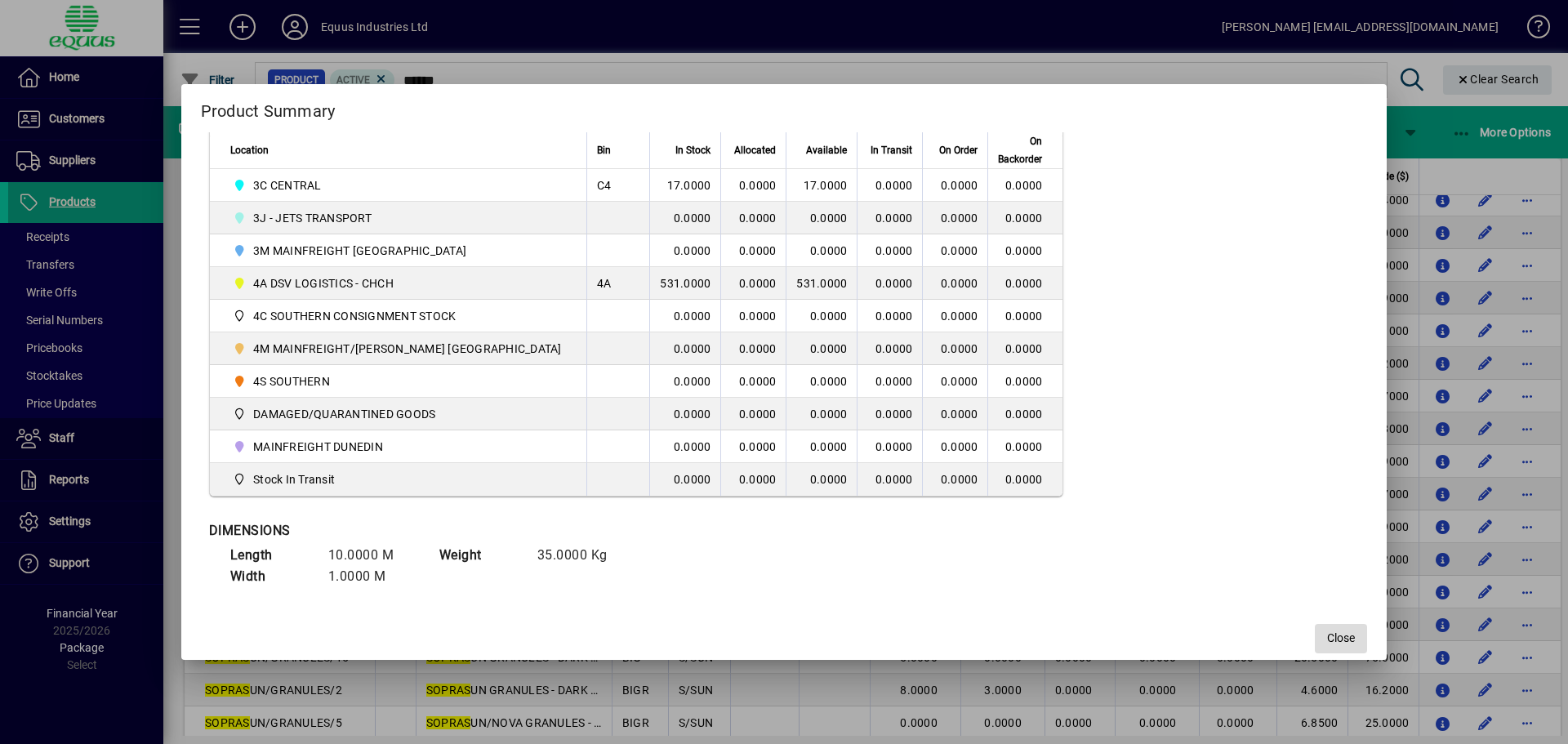
click at [1315, 630] on span "button" at bounding box center [1341, 639] width 53 height 39
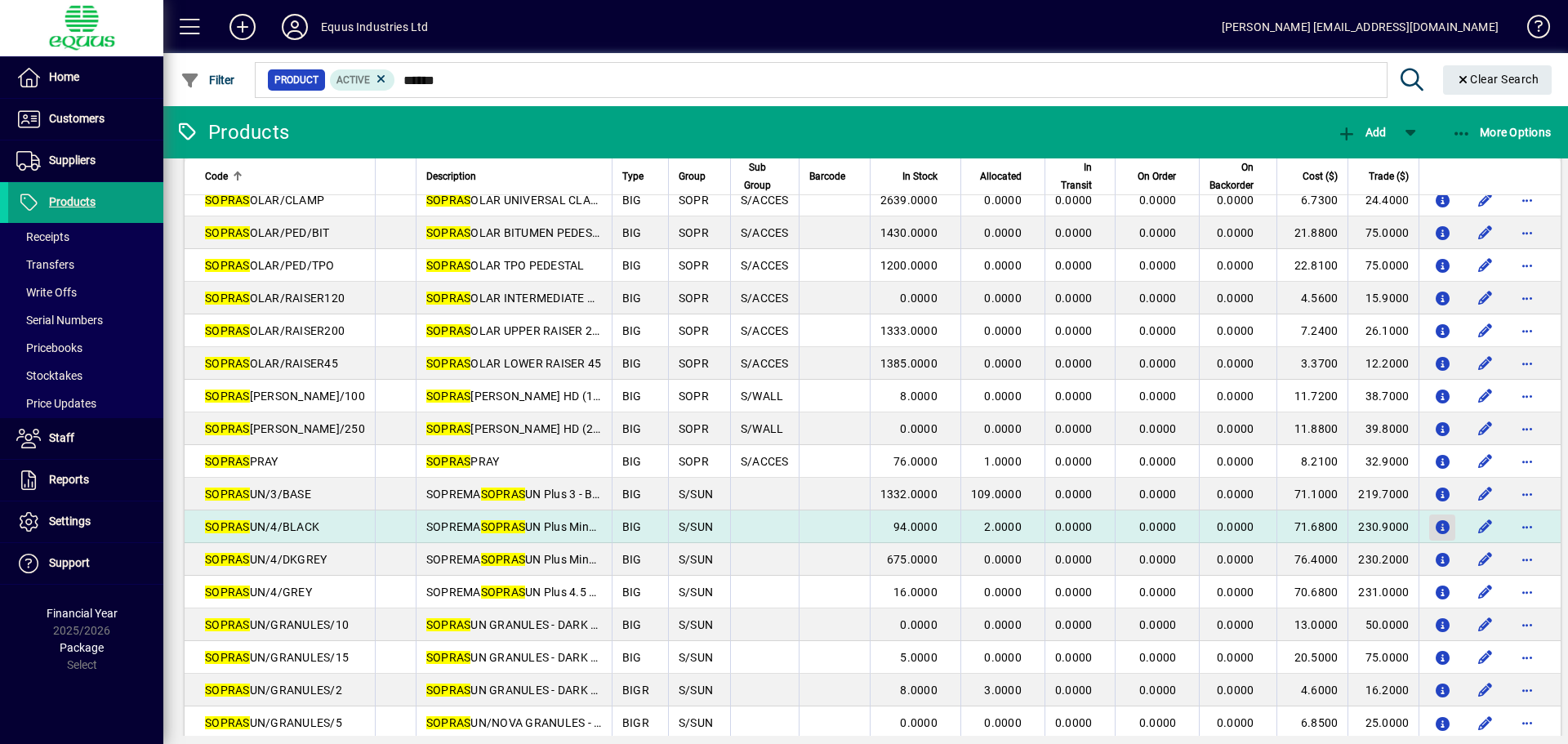
click at [1434, 529] on icon "button" at bounding box center [1442, 528] width 18 height 14
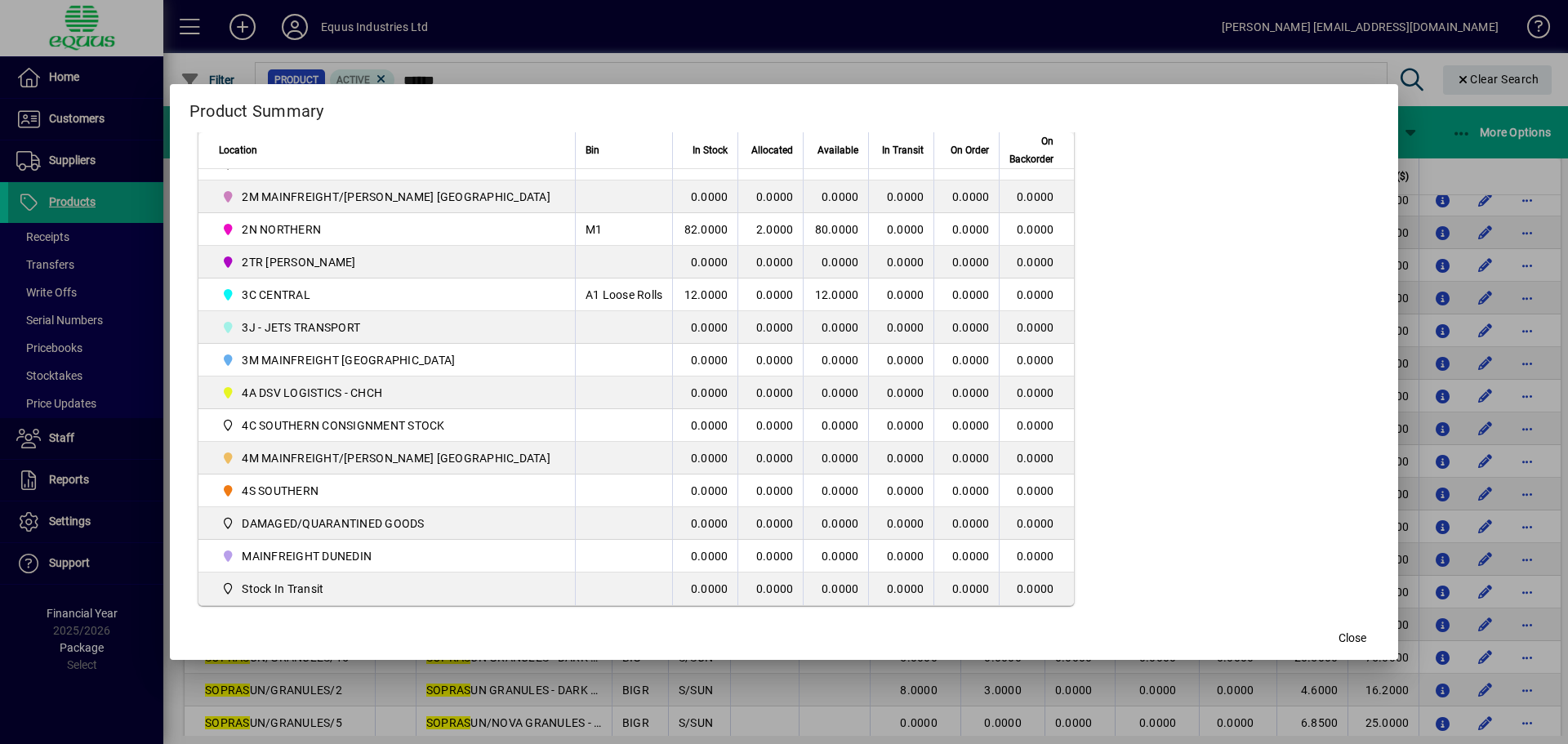
scroll to position [490, 0]
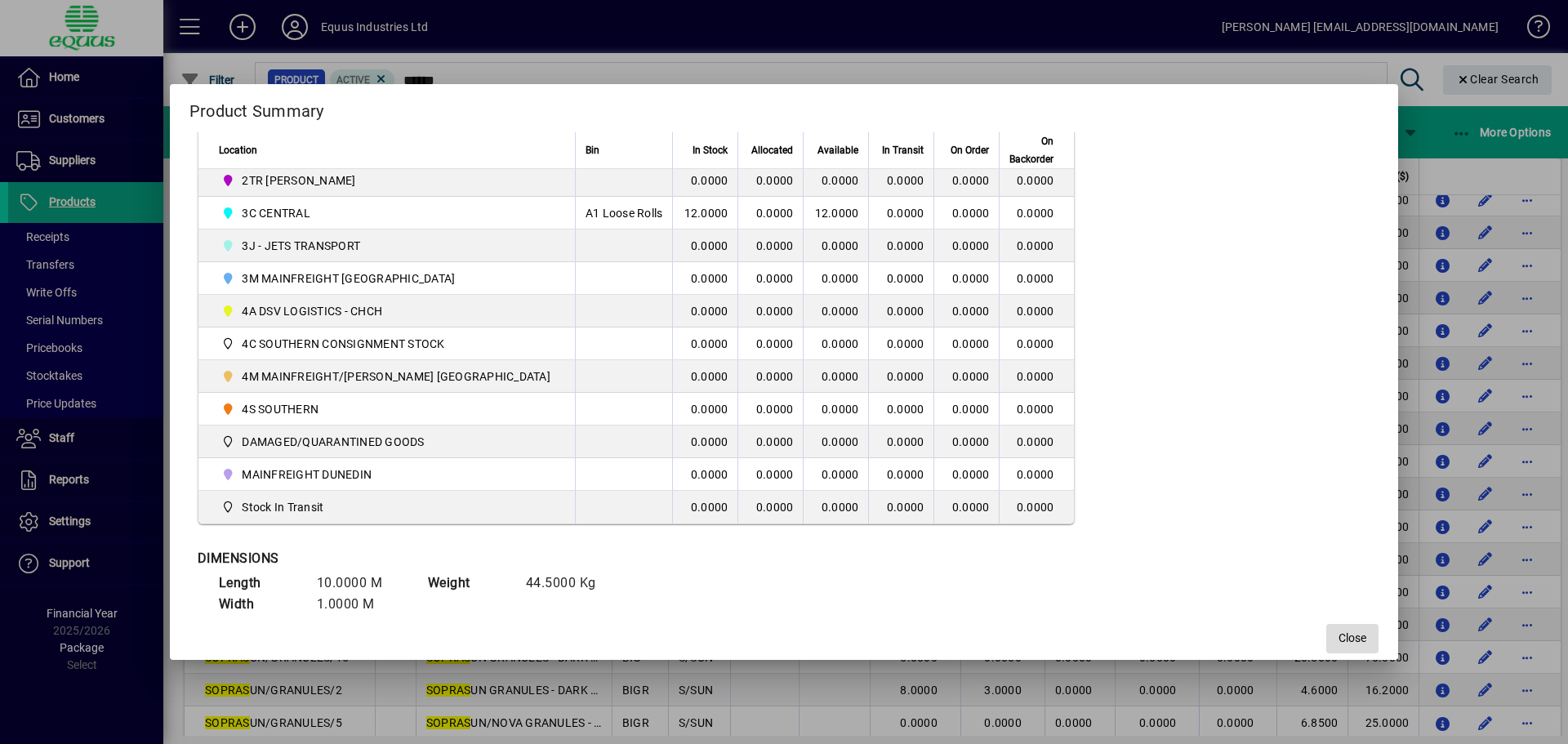
click at [1330, 628] on span "button" at bounding box center [1353, 639] width 53 height 39
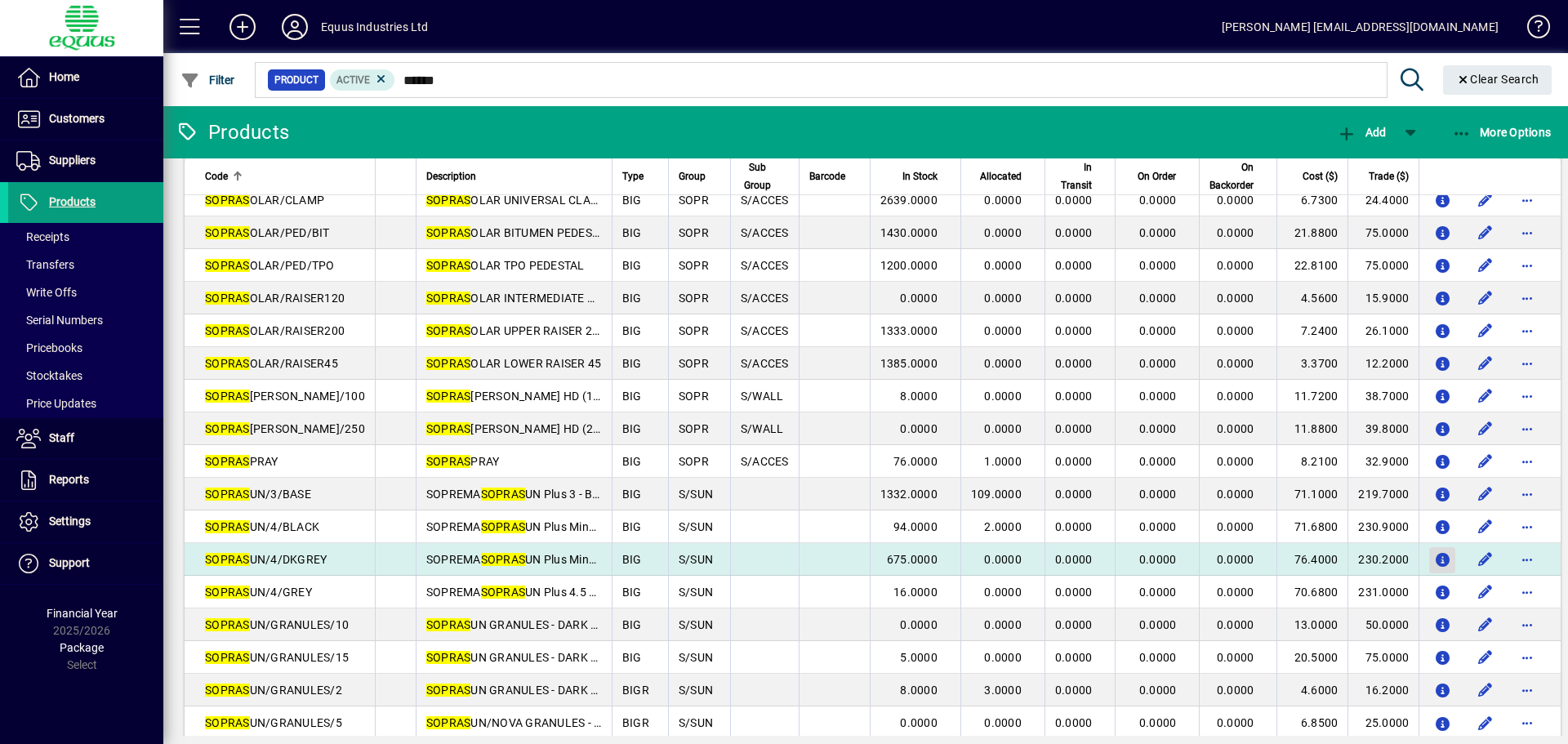
click at [1434, 557] on icon "button" at bounding box center [1442, 560] width 18 height 14
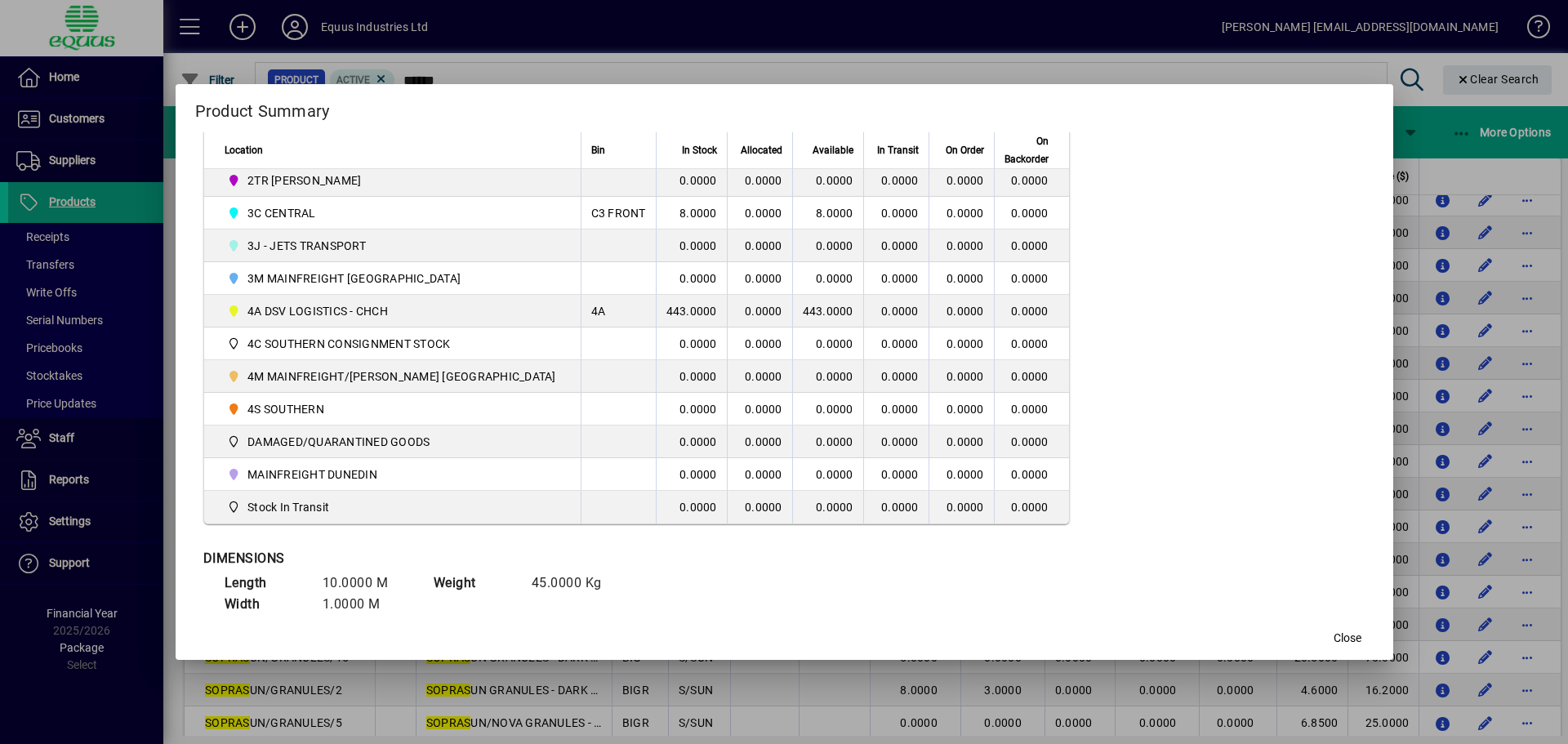
scroll to position [518, 0]
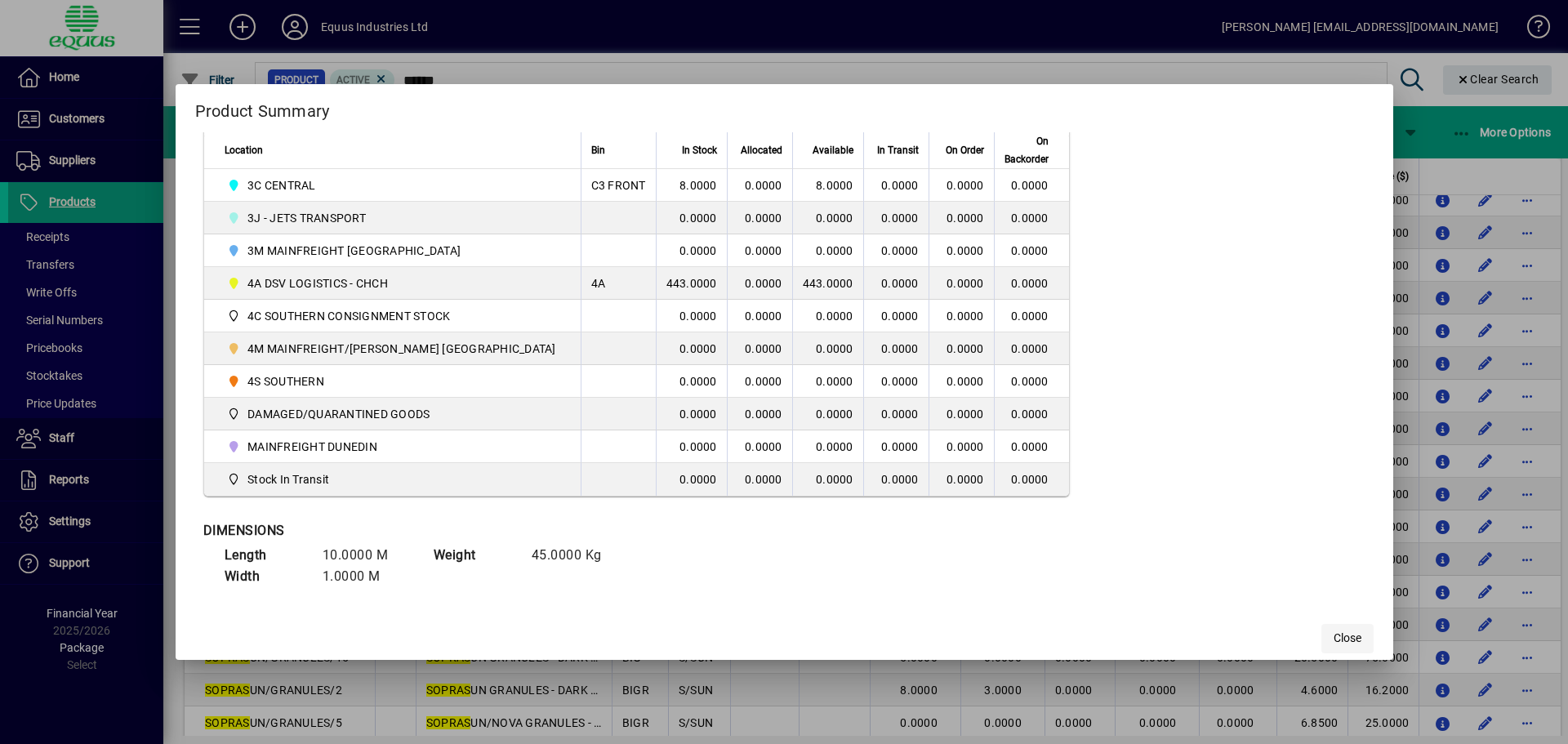
click at [1321, 628] on span "button" at bounding box center [1347, 639] width 53 height 39
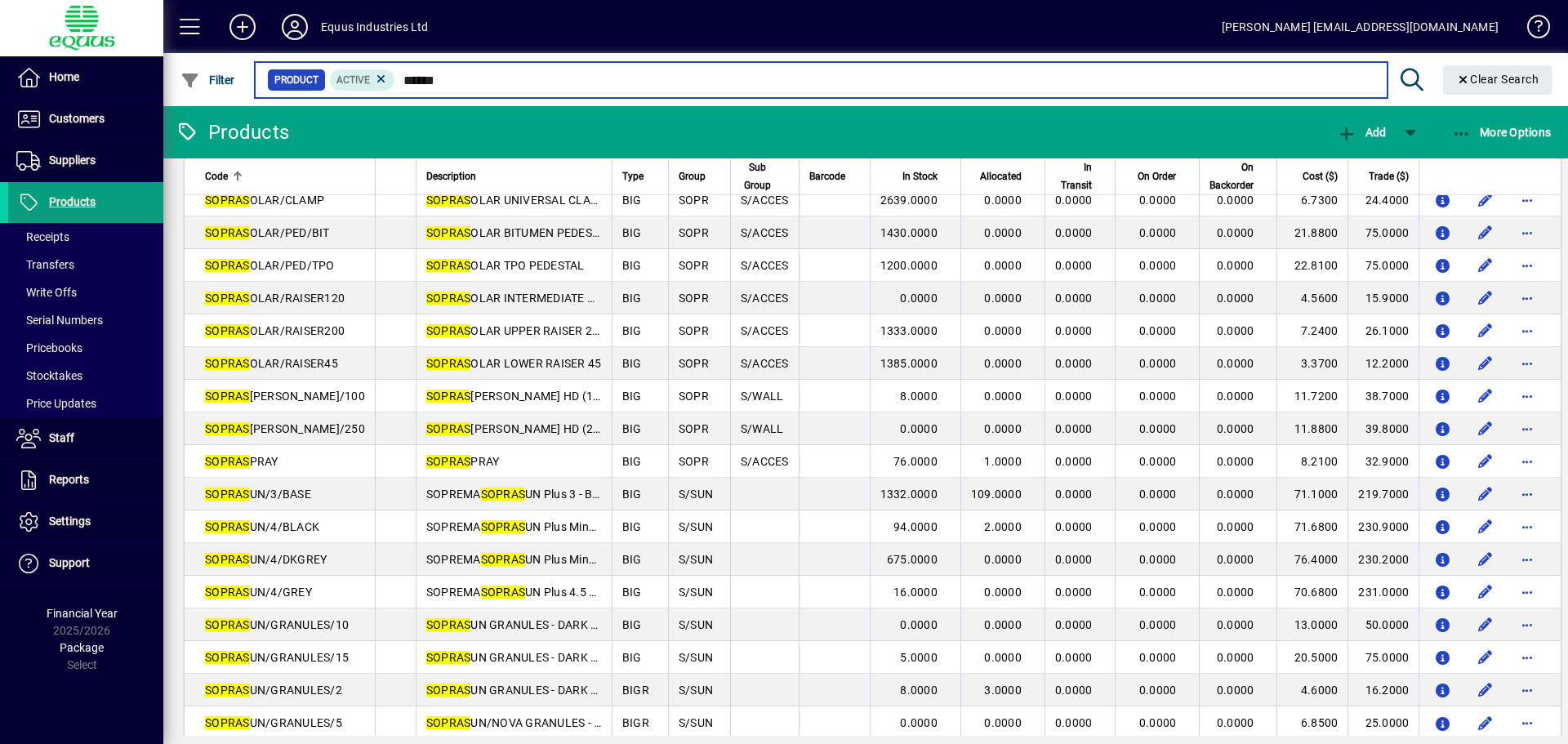
click at [460, 80] on input "******" at bounding box center [885, 79] width 978 height 23
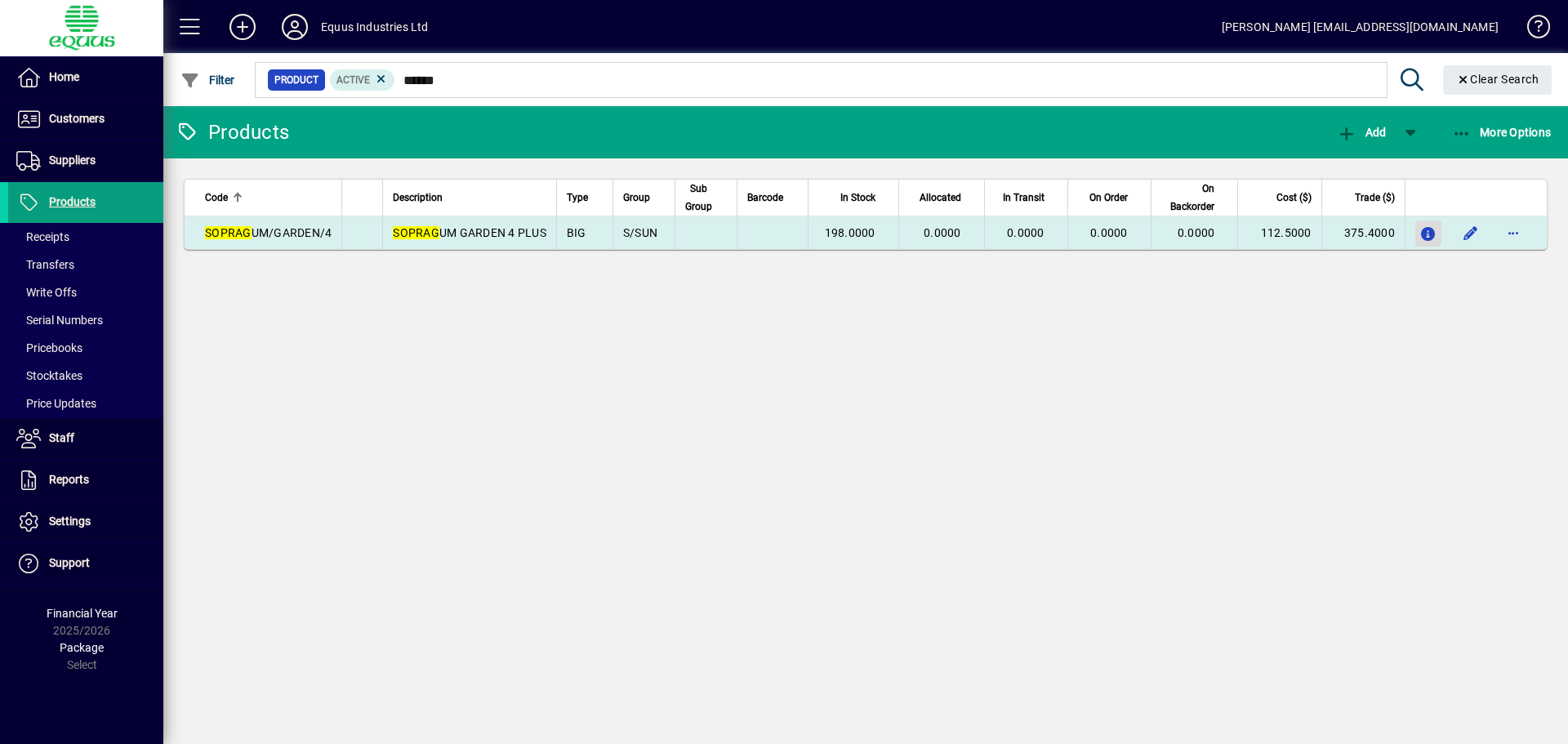
click at [1425, 228] on icon "button" at bounding box center [1428, 234] width 18 height 14
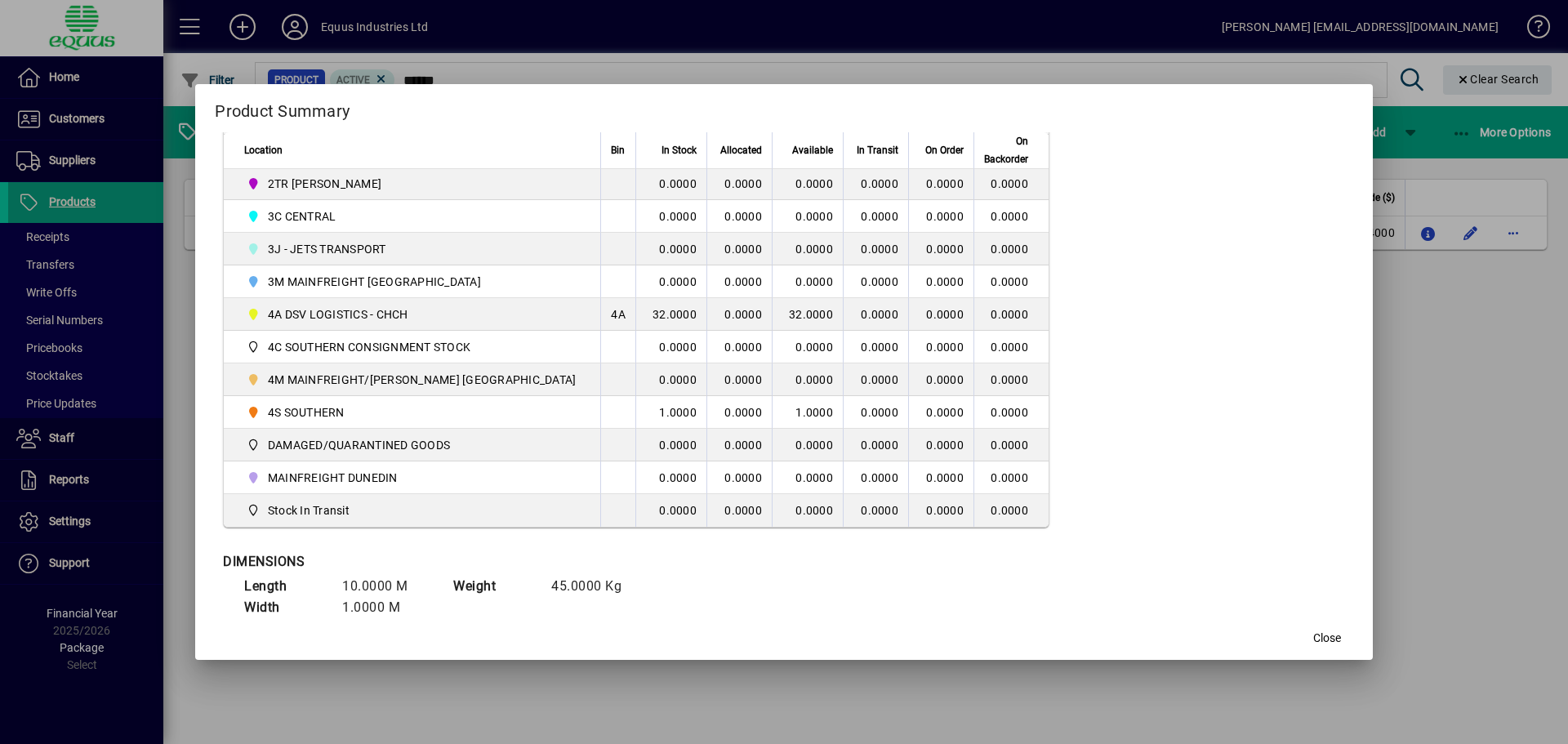
scroll to position [490, 0]
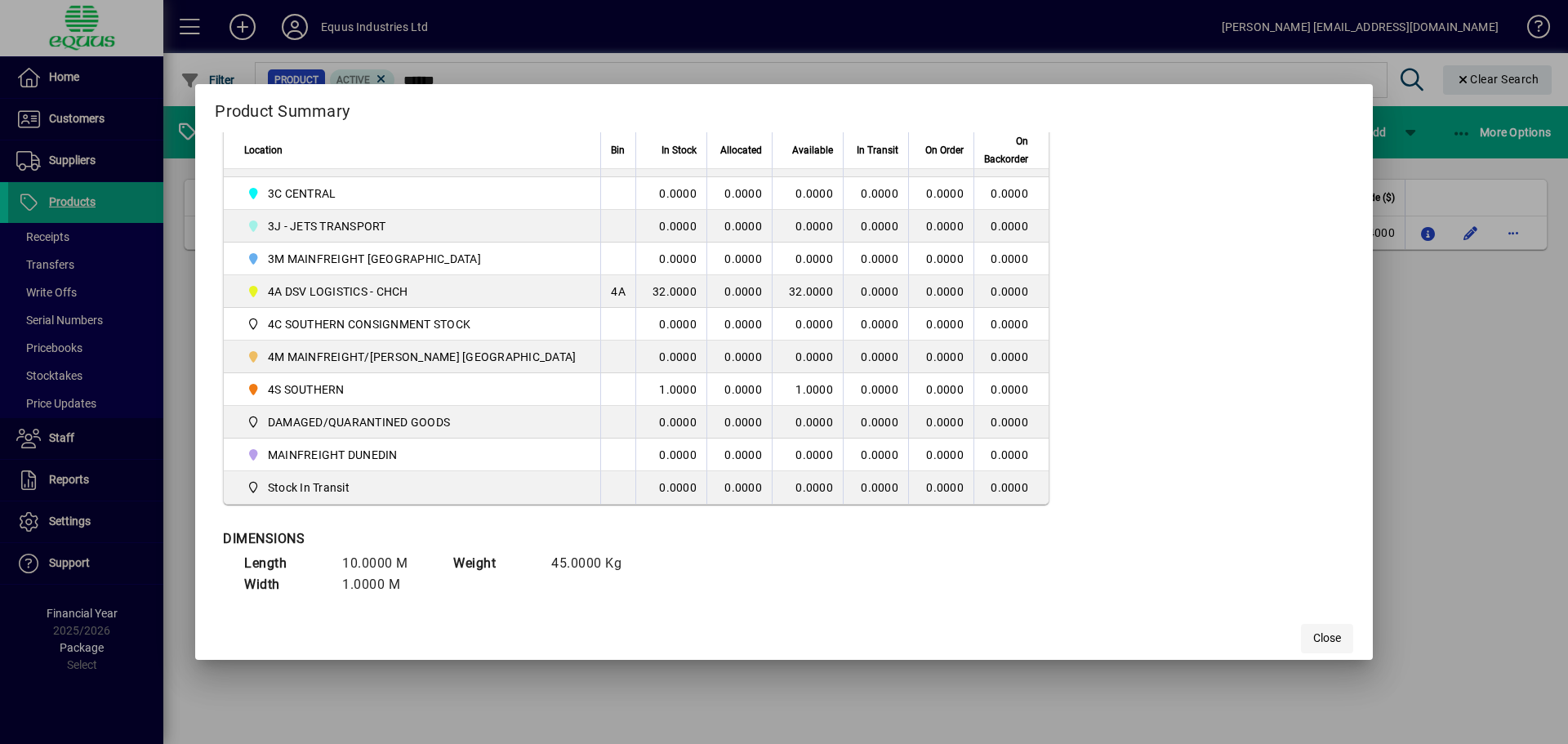
click at [1314, 634] on span "Close" at bounding box center [1328, 638] width 28 height 18
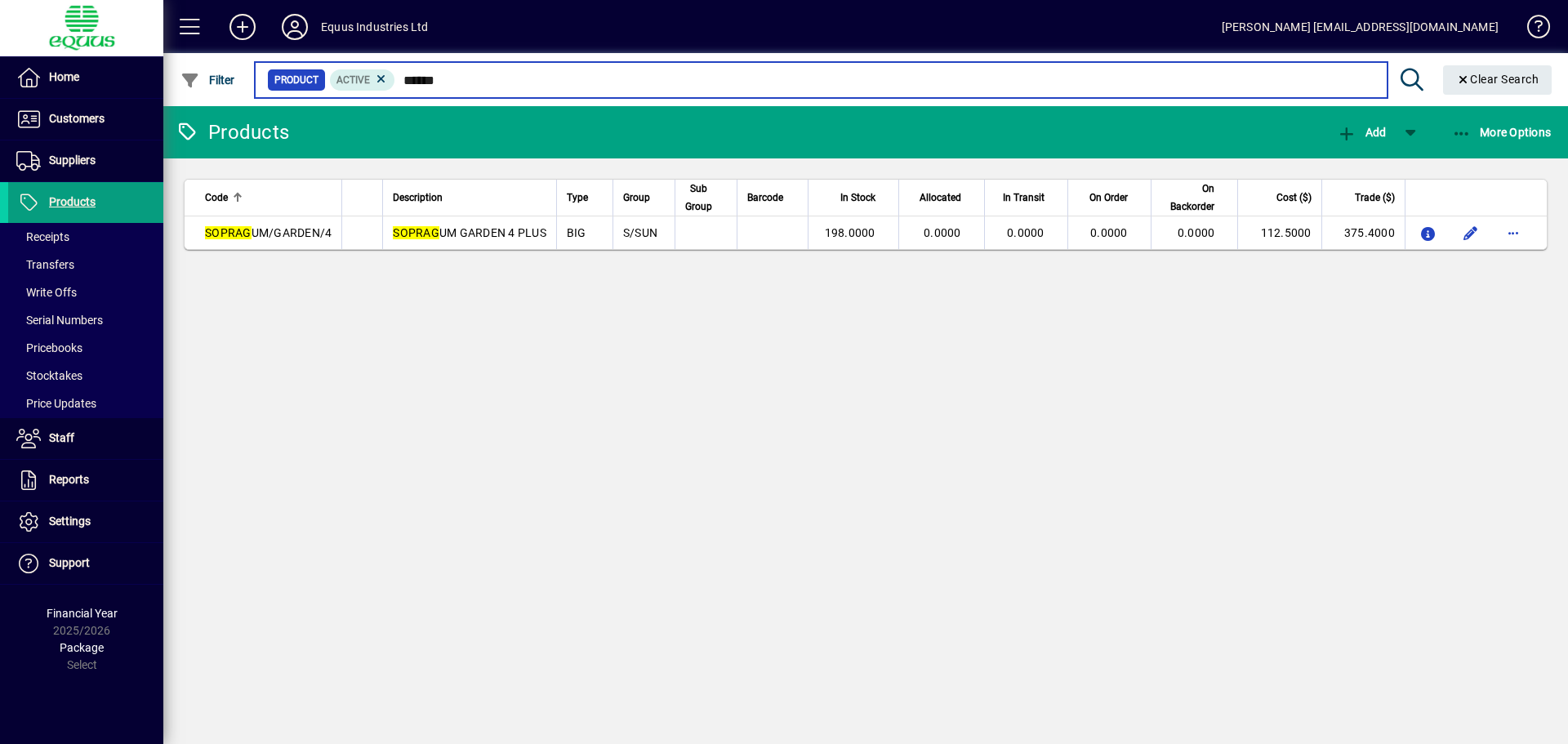
click at [456, 85] on input "******" at bounding box center [885, 79] width 978 height 23
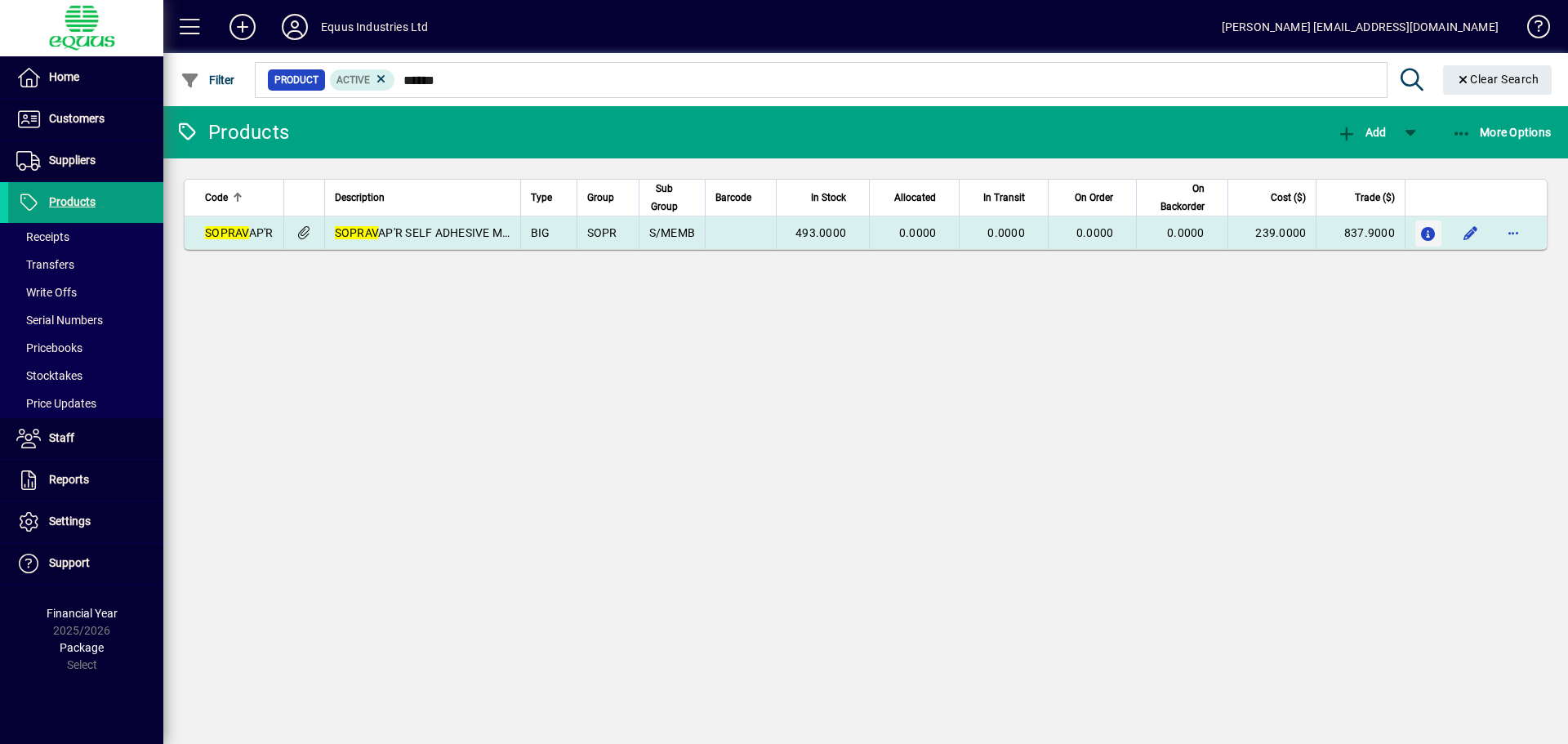
click at [1426, 235] on icon "button" at bounding box center [1428, 234] width 18 height 14
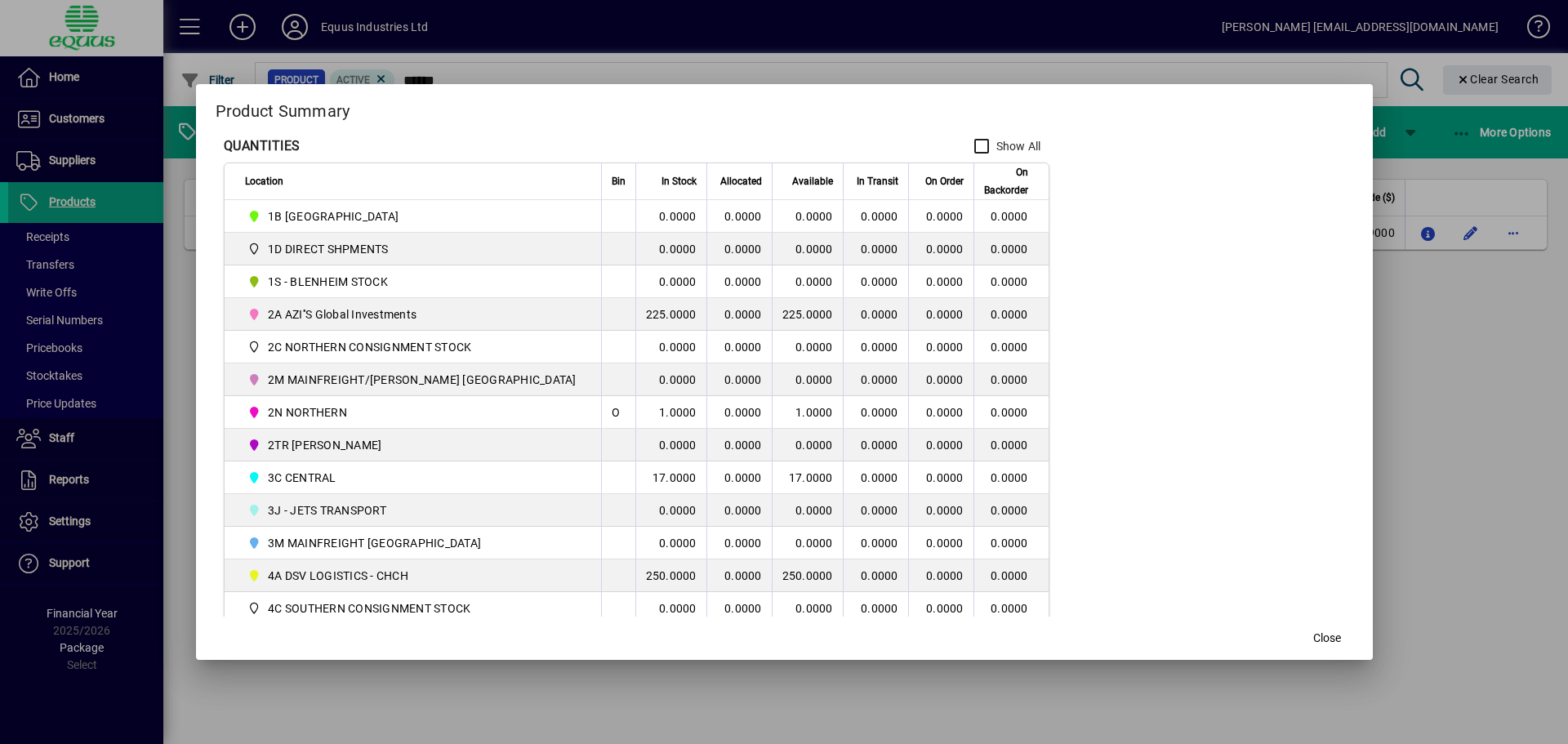
scroll to position [326, 0]
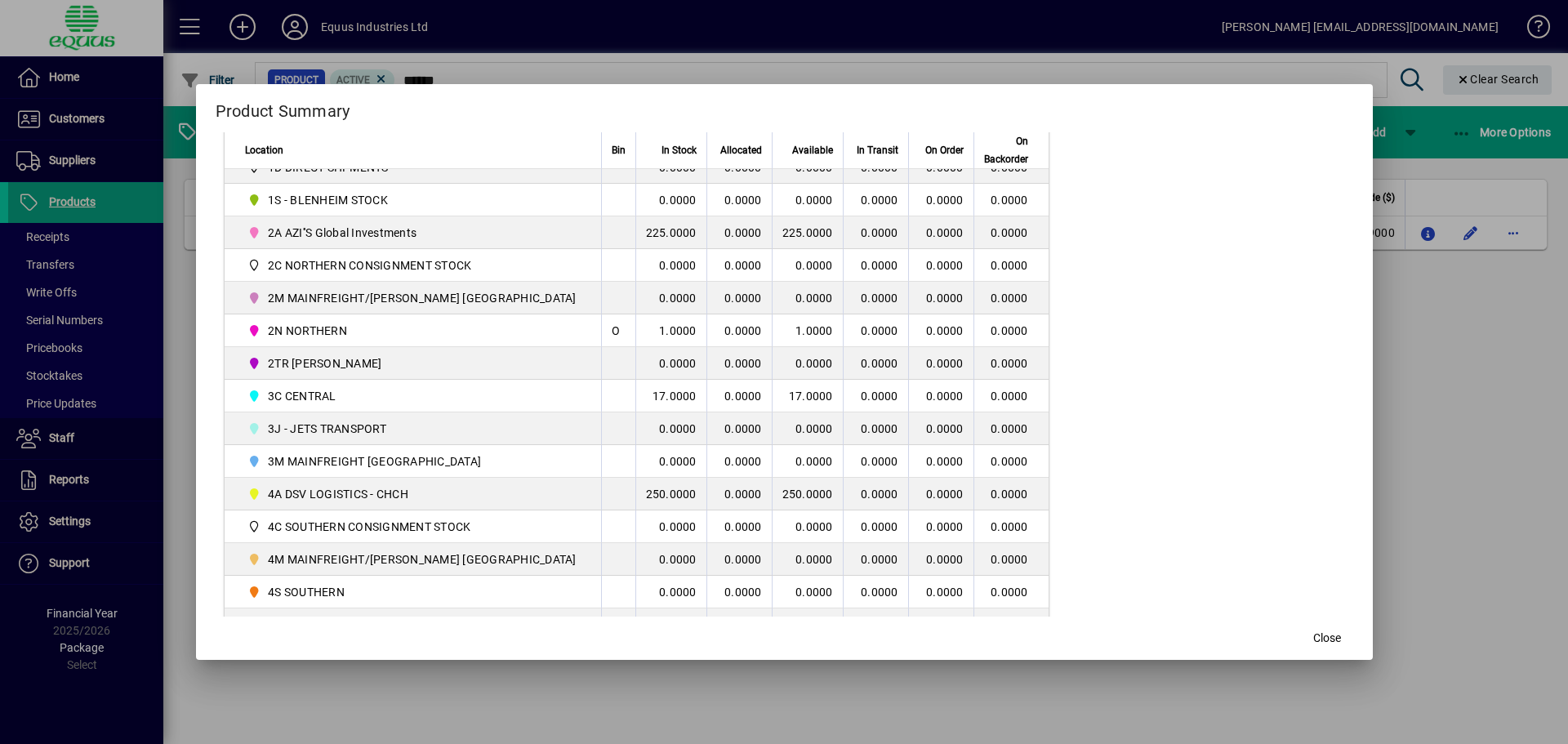
drag, startPoint x: 1298, startPoint y: 641, endPoint x: 1203, endPoint y: 549, distance: 132.2
click at [1314, 638] on span "Close" at bounding box center [1328, 638] width 28 height 18
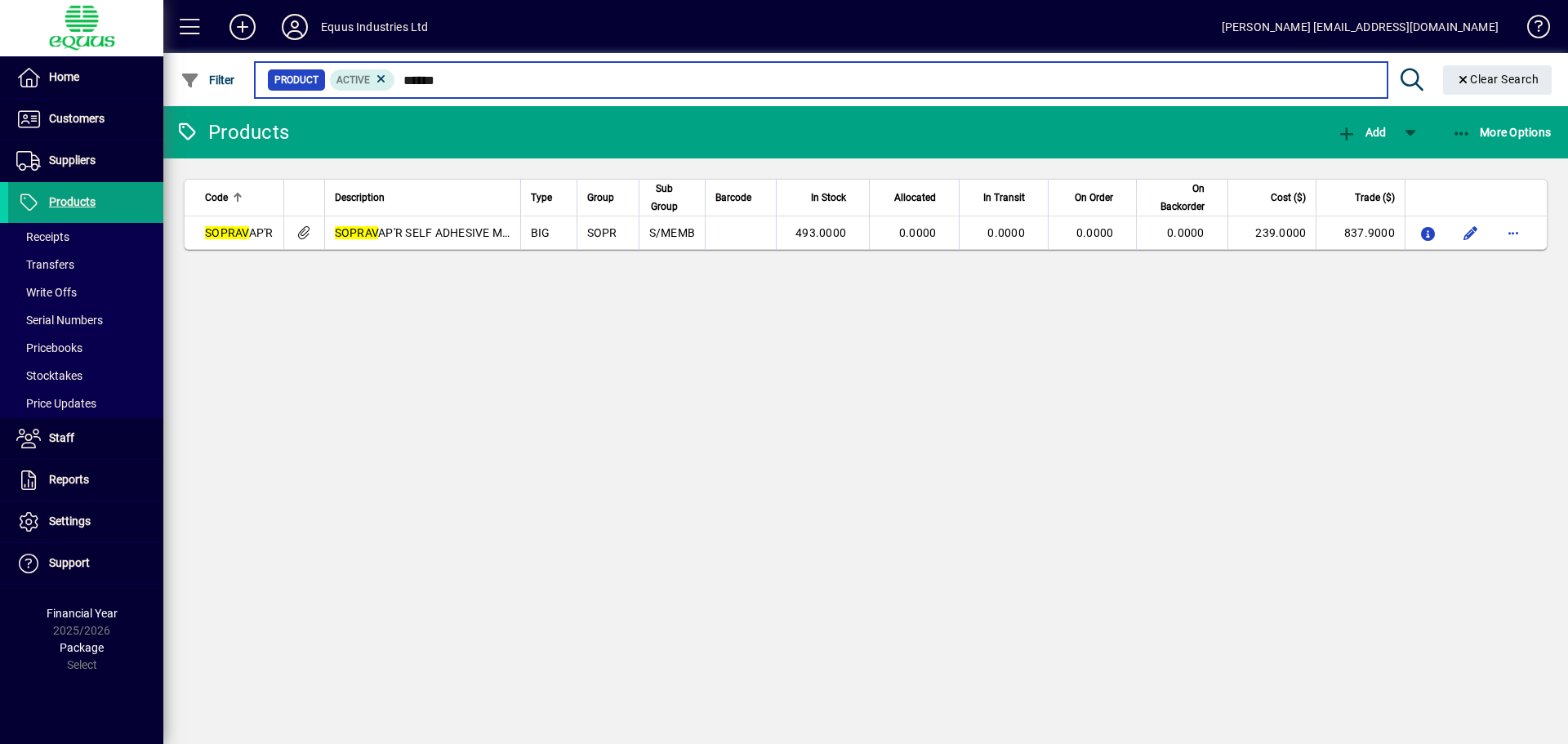
click at [465, 72] on input "******" at bounding box center [885, 79] width 978 height 23
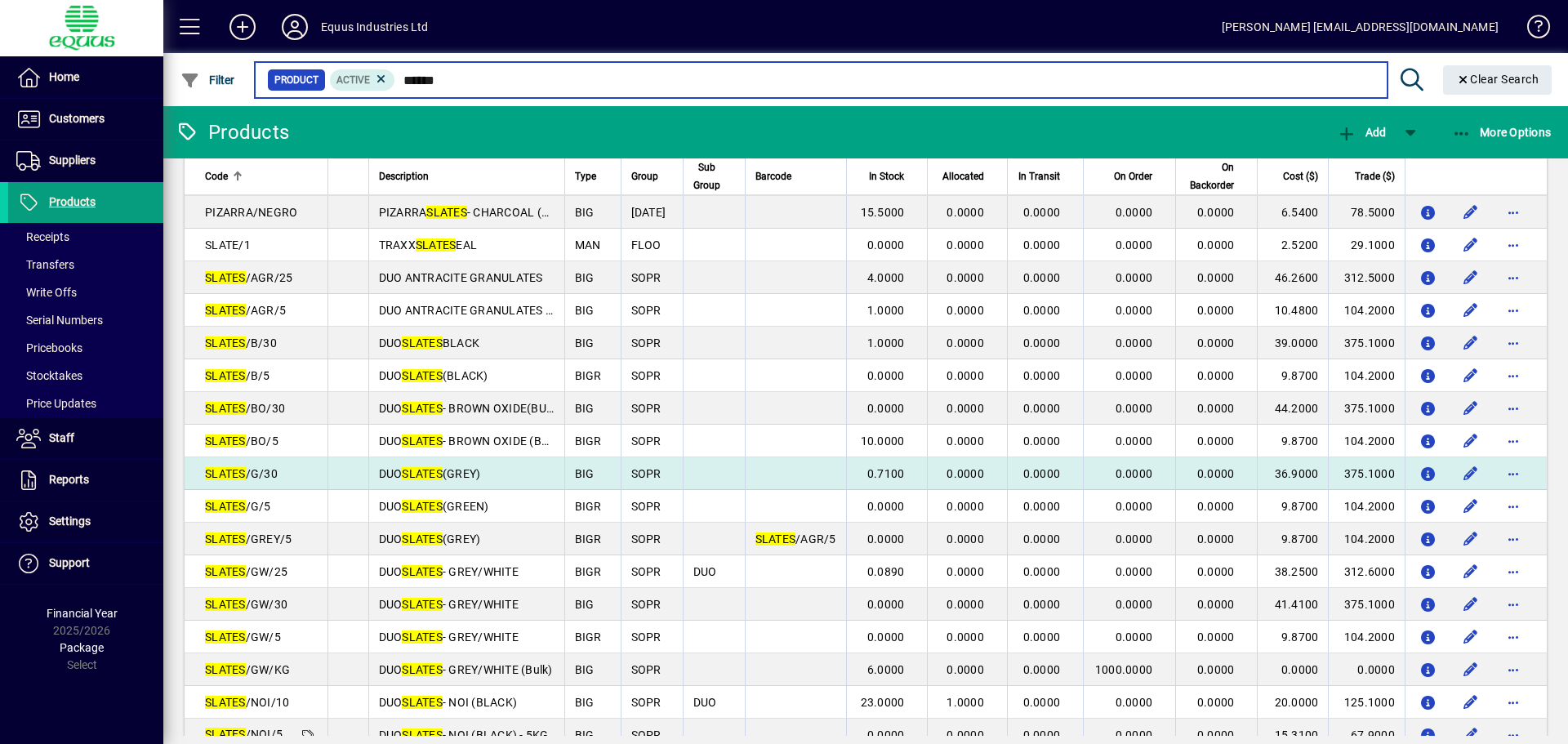
scroll to position [81, 0]
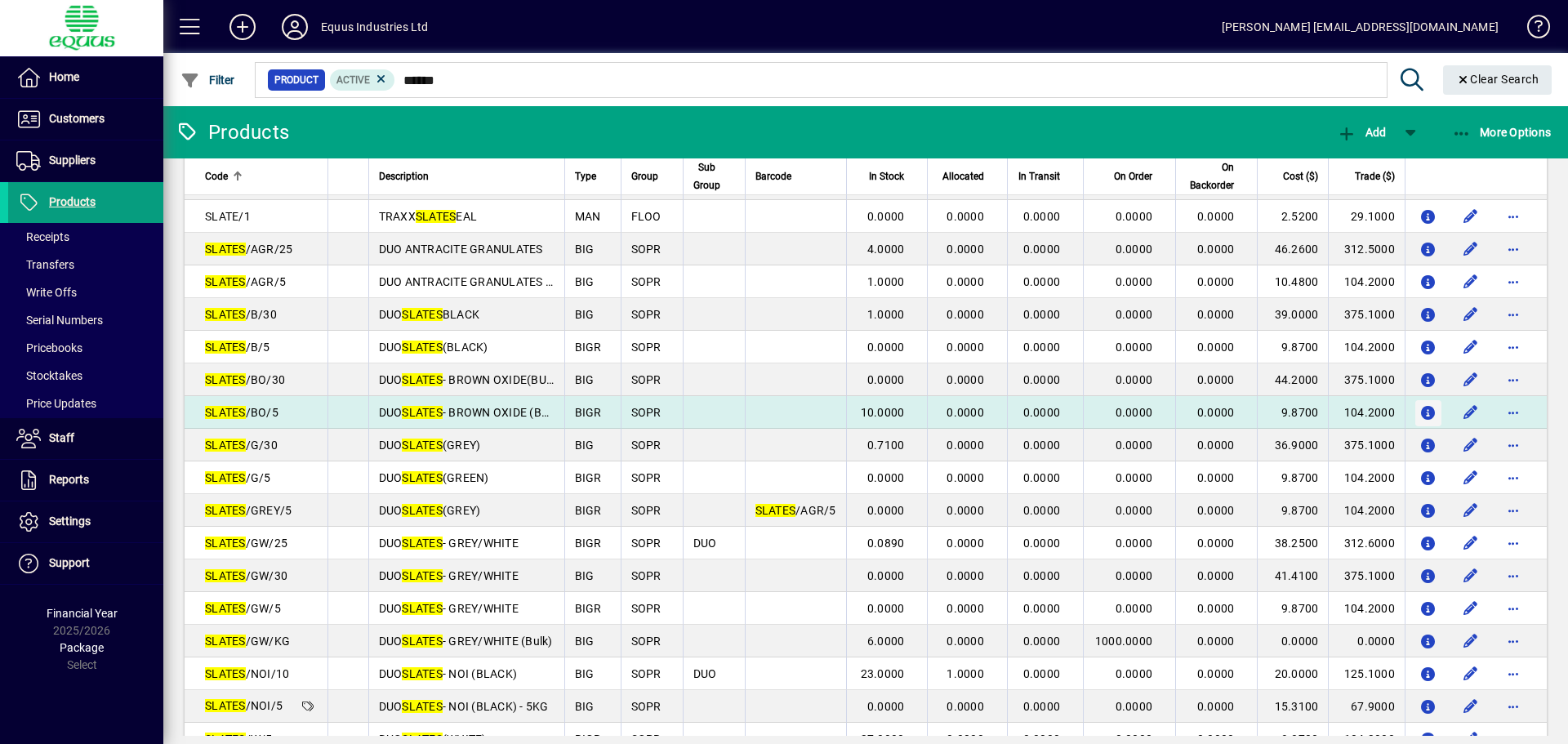
click at [1420, 408] on icon "button" at bounding box center [1428, 413] width 18 height 14
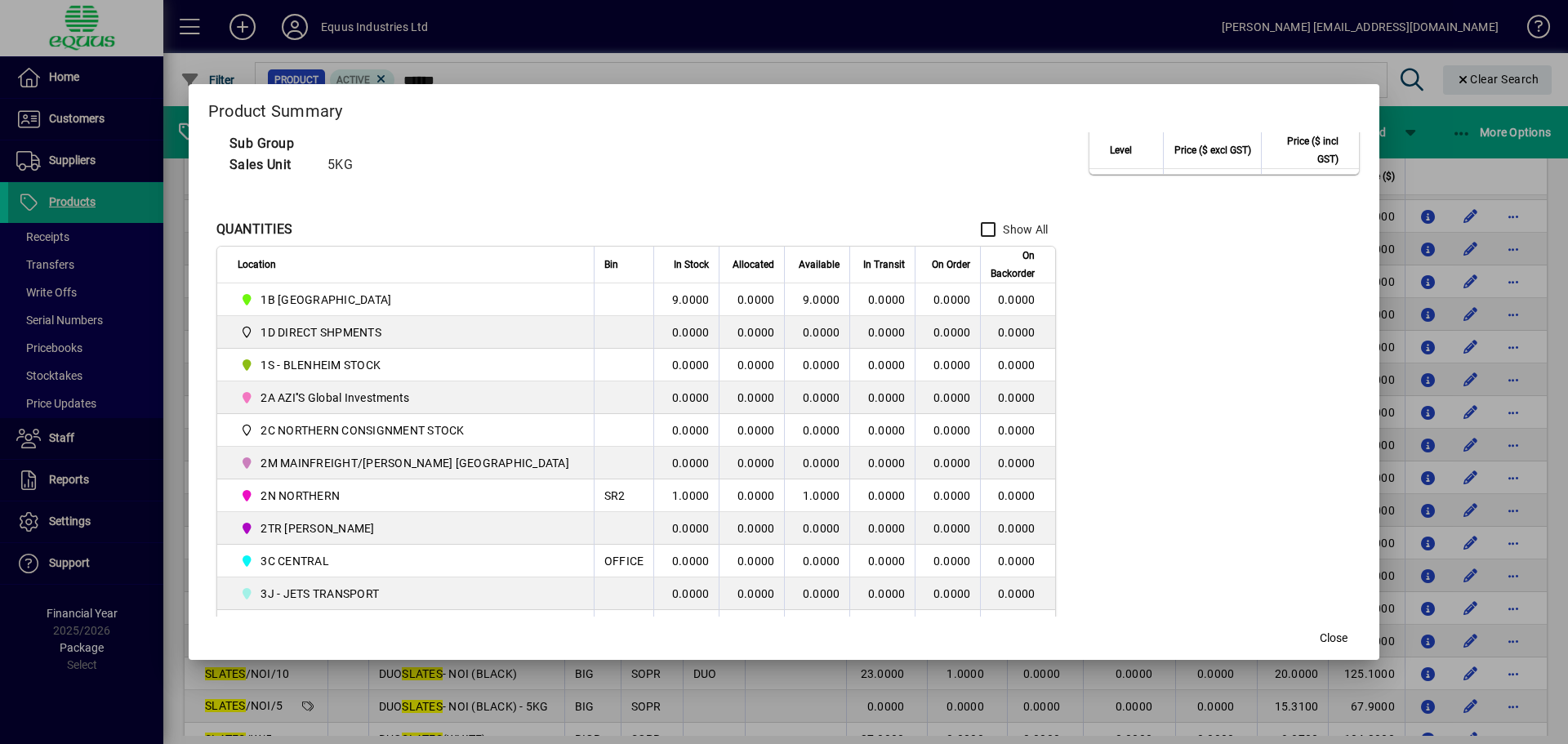
scroll to position [164, 0]
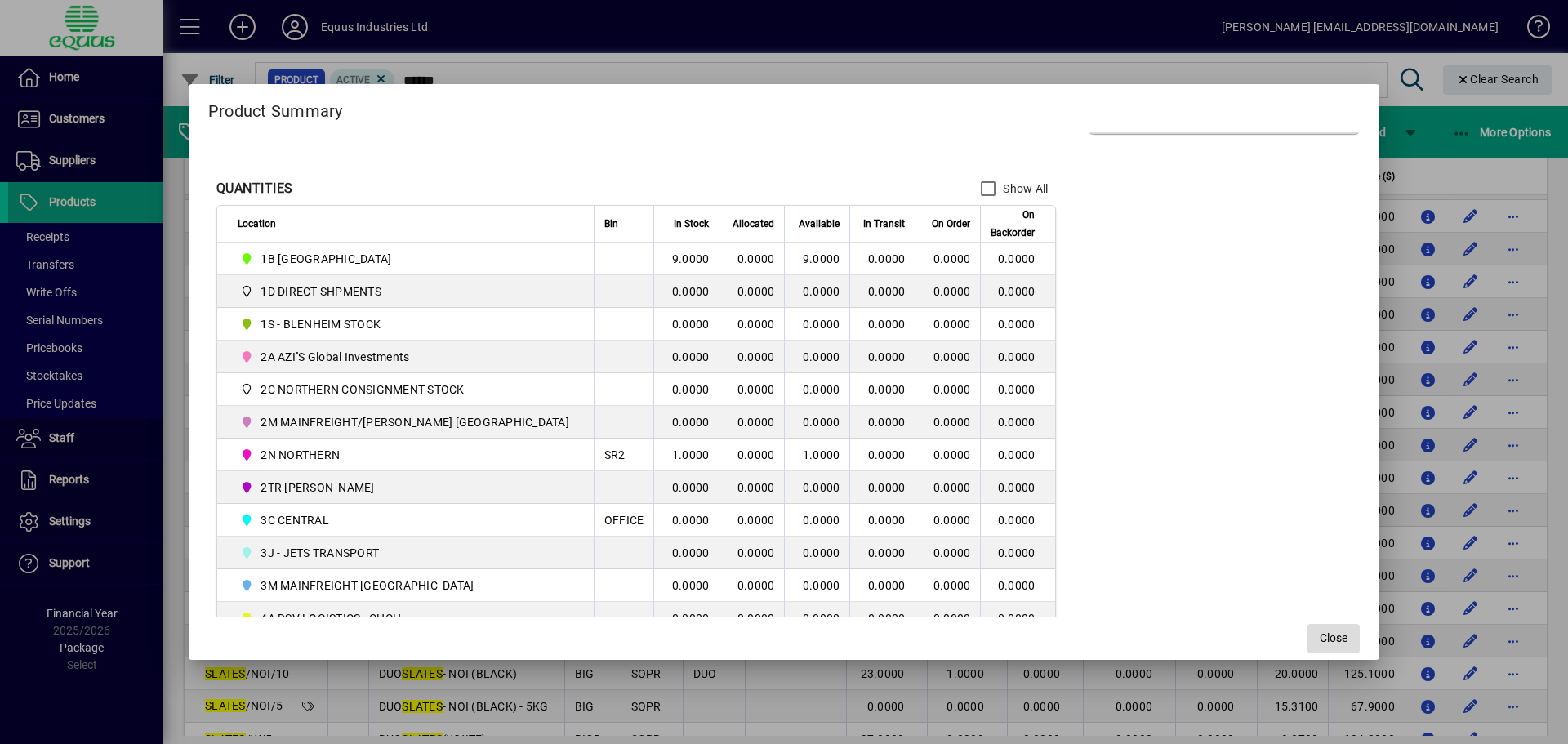
click at [1320, 634] on span "Close" at bounding box center [1334, 638] width 28 height 18
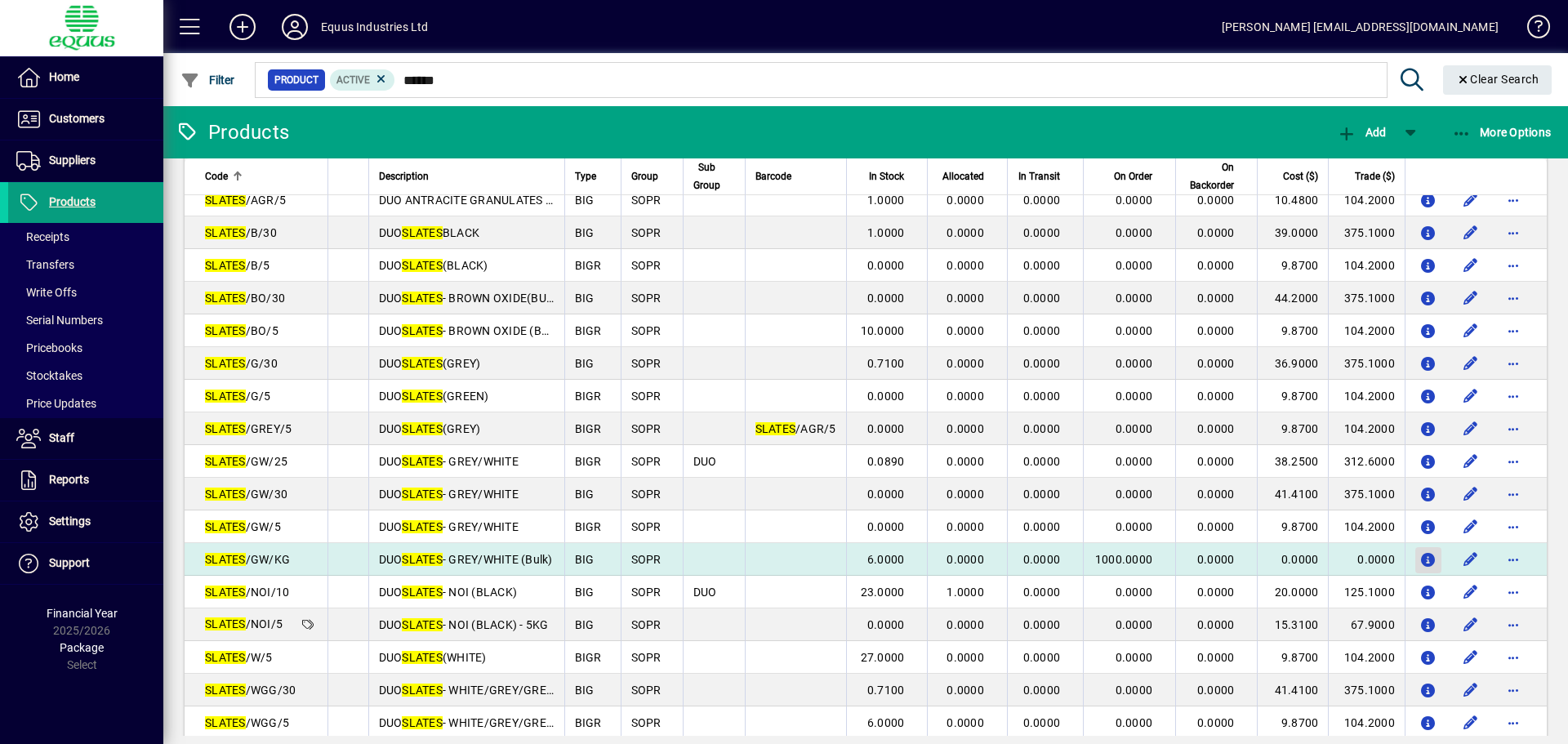
click at [1425, 558] on icon "button" at bounding box center [1428, 560] width 18 height 14
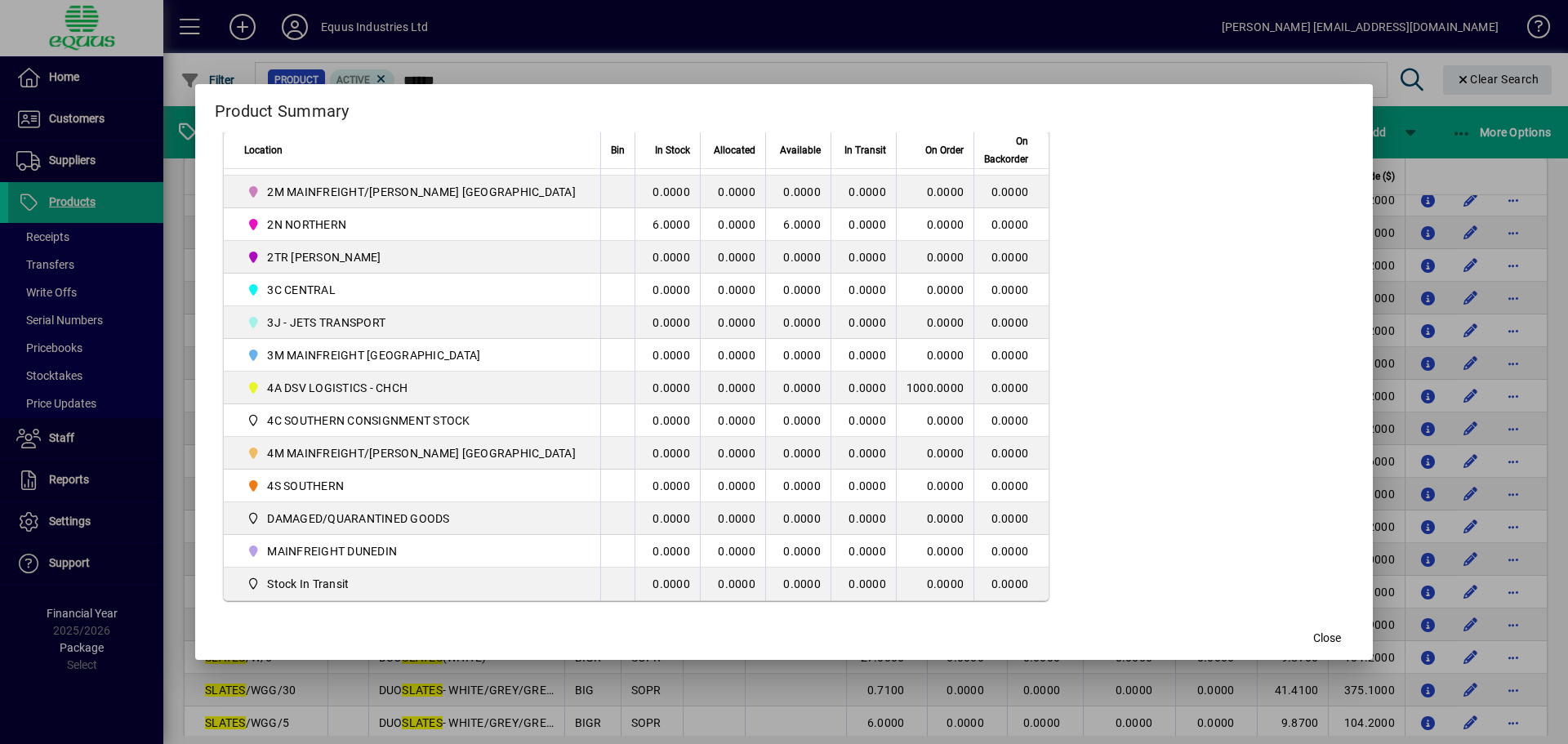
scroll to position [395, 0]
click at [1314, 629] on span "Close" at bounding box center [1328, 638] width 28 height 18
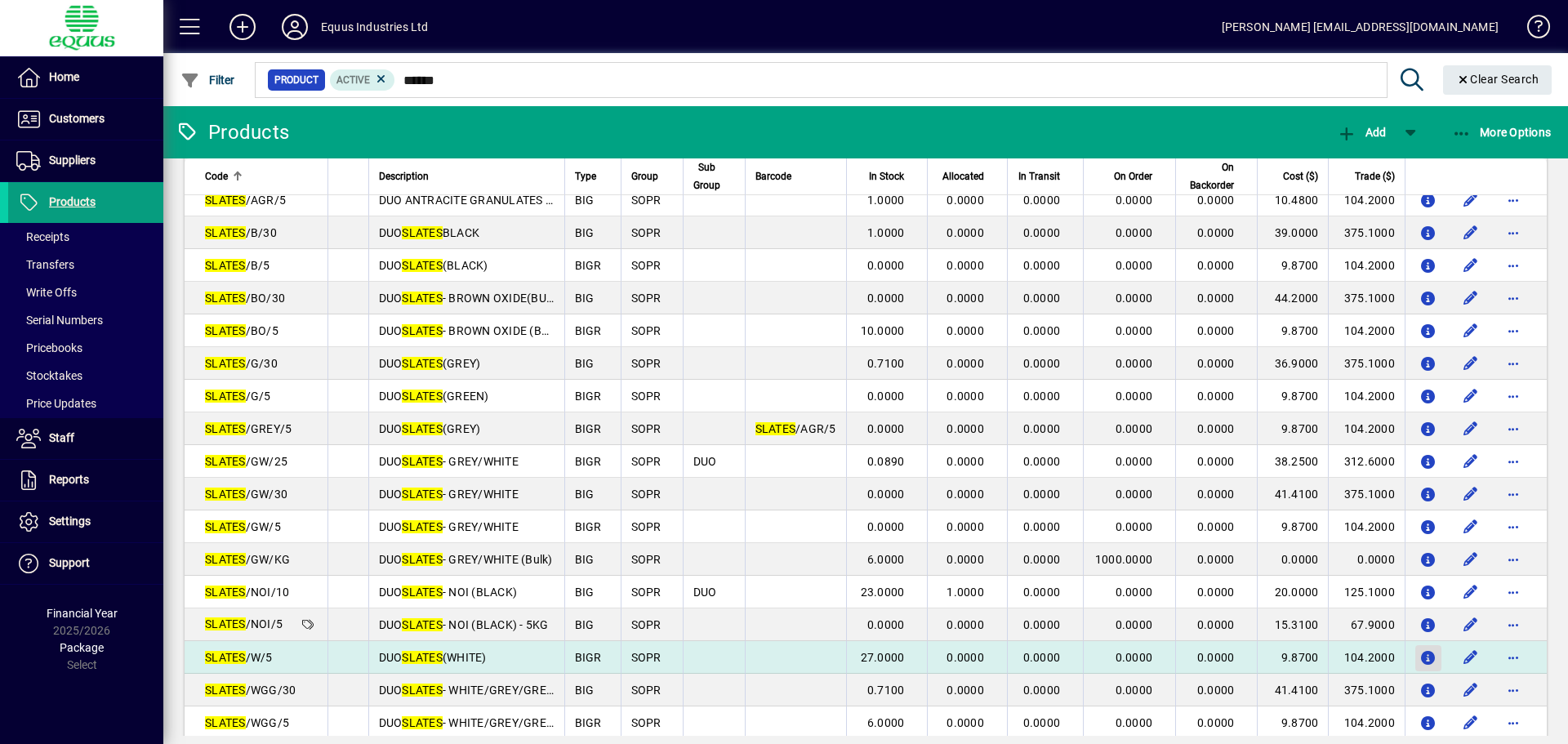
click at [1420, 655] on icon "button" at bounding box center [1428, 658] width 18 height 14
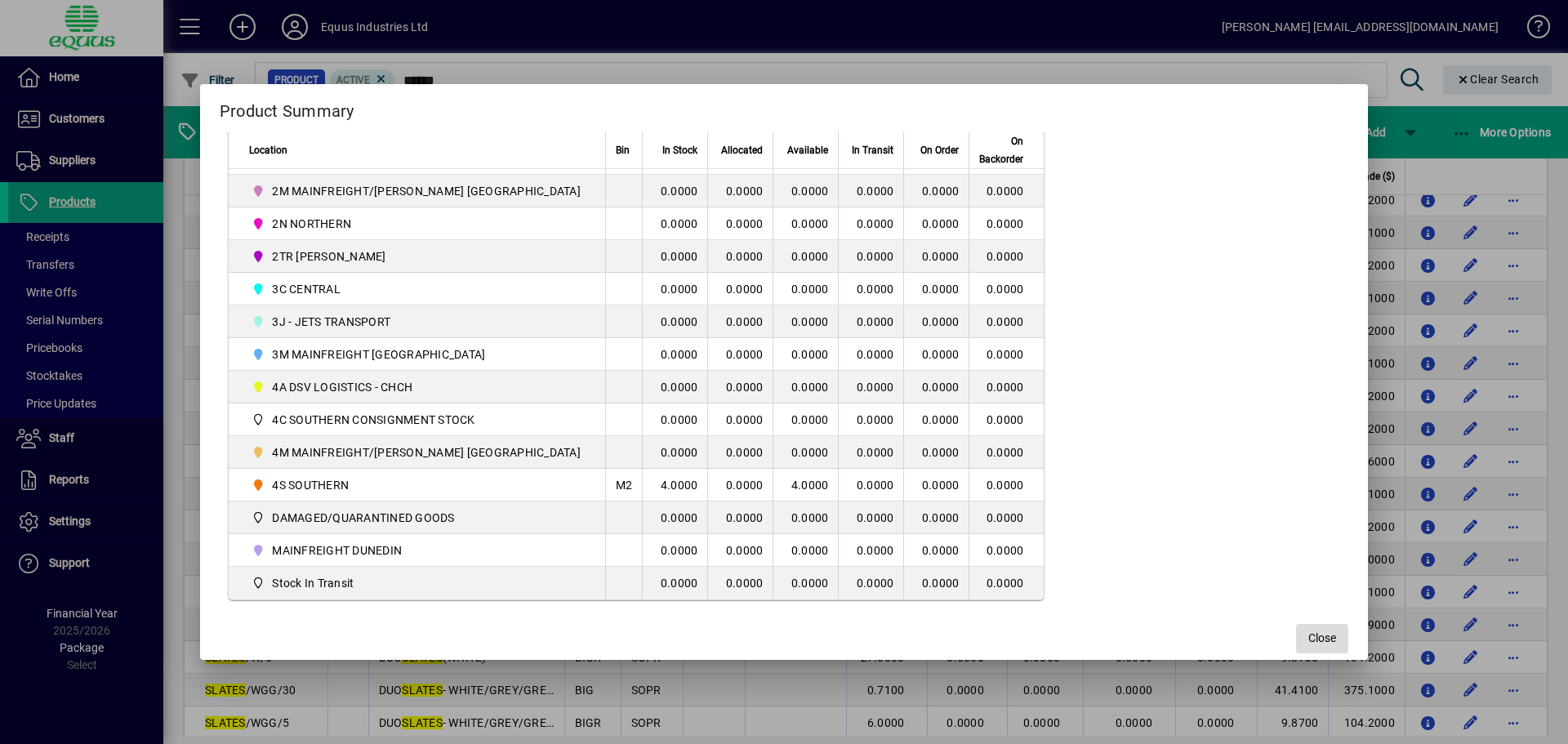
click at [1308, 636] on span "Close" at bounding box center [1322, 638] width 28 height 18
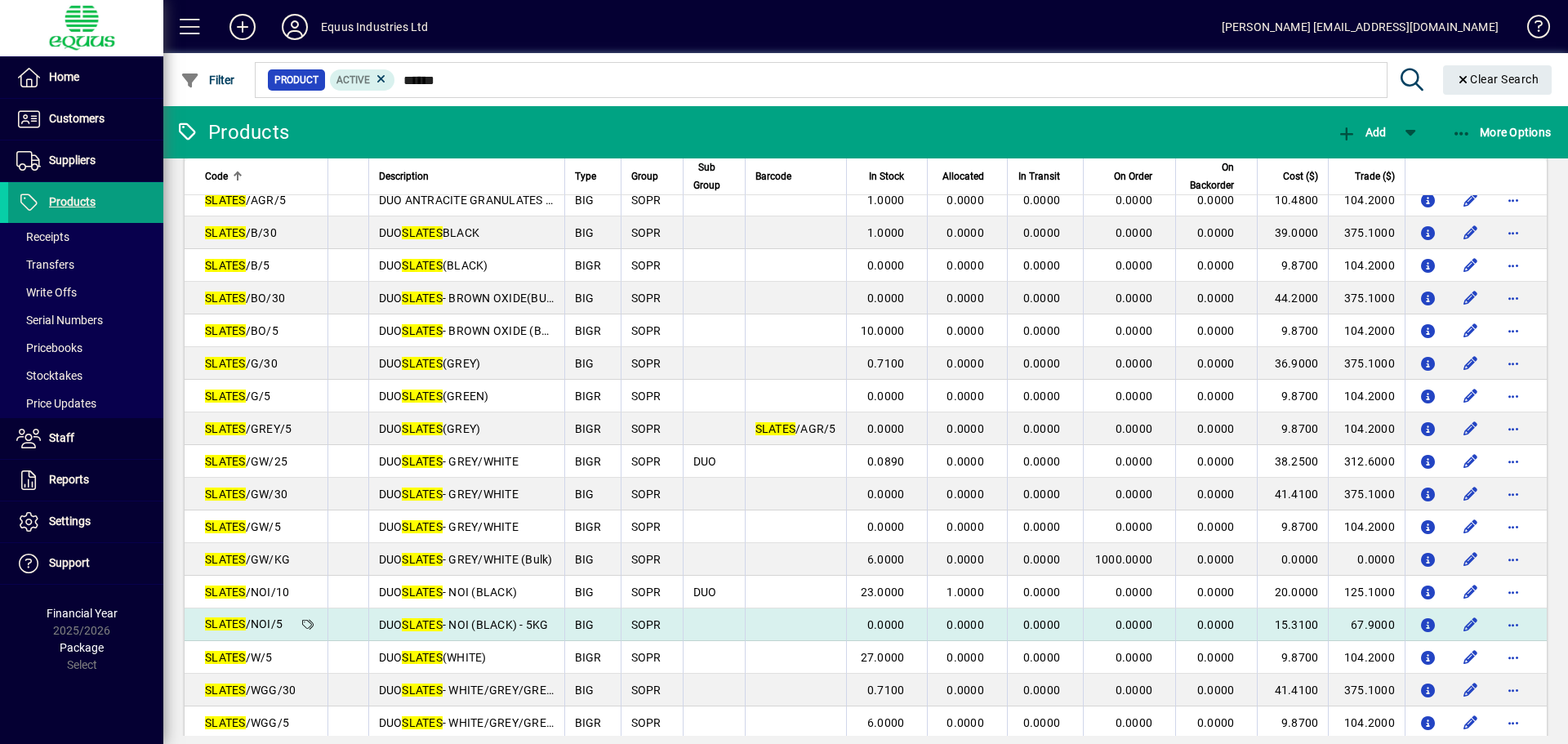
scroll to position [245, 0]
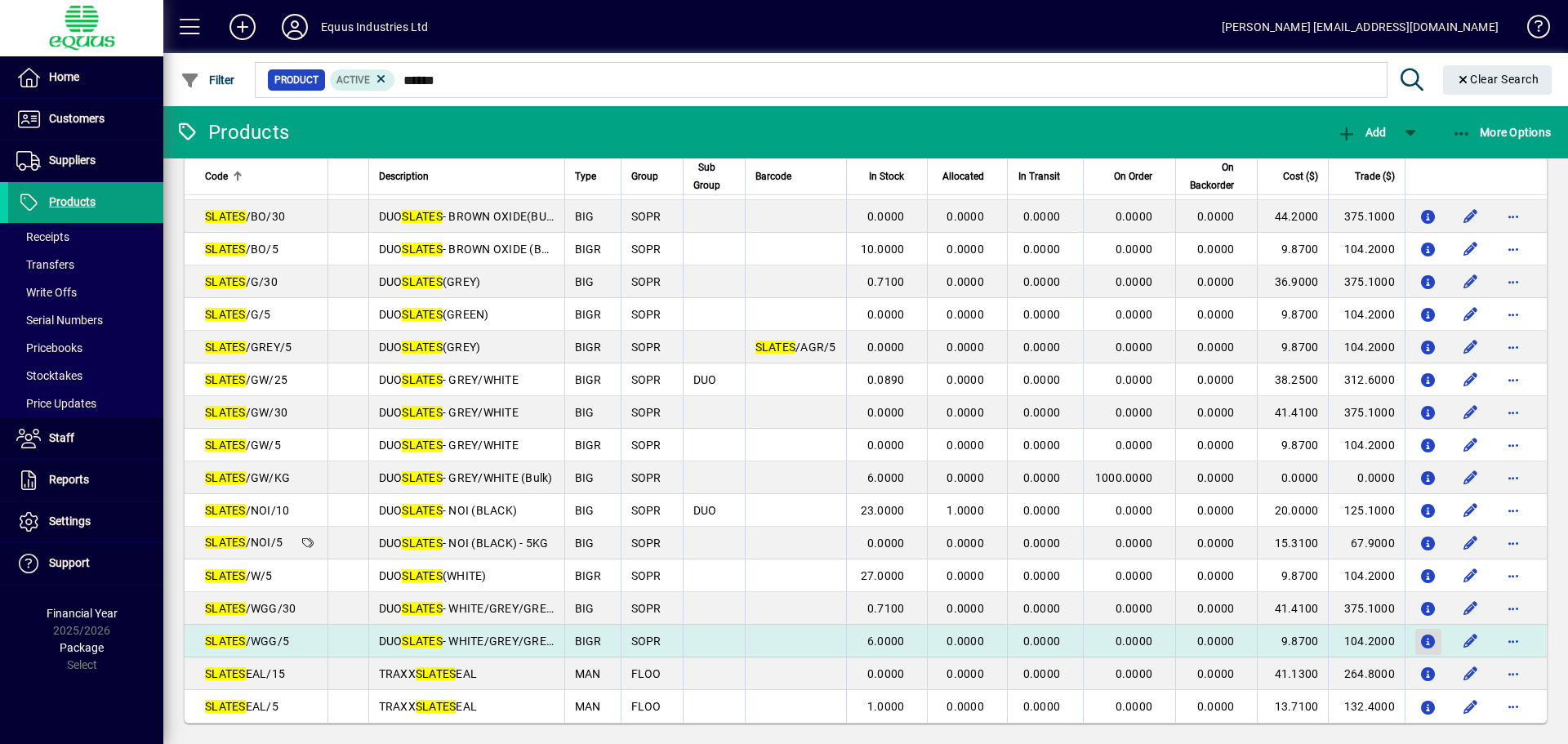
click at [1421, 639] on icon "button" at bounding box center [1428, 641] width 18 height 14
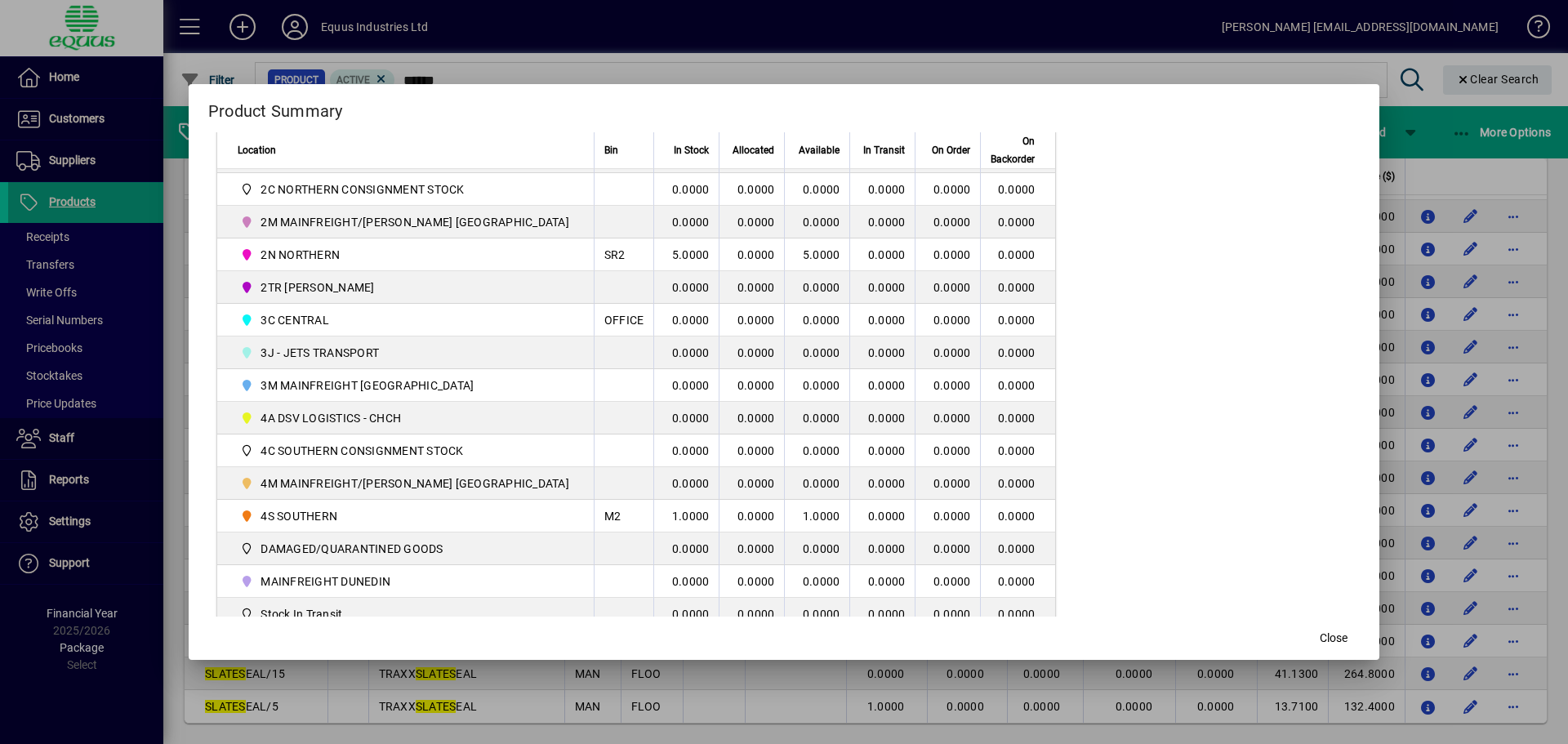
scroll to position [395, 0]
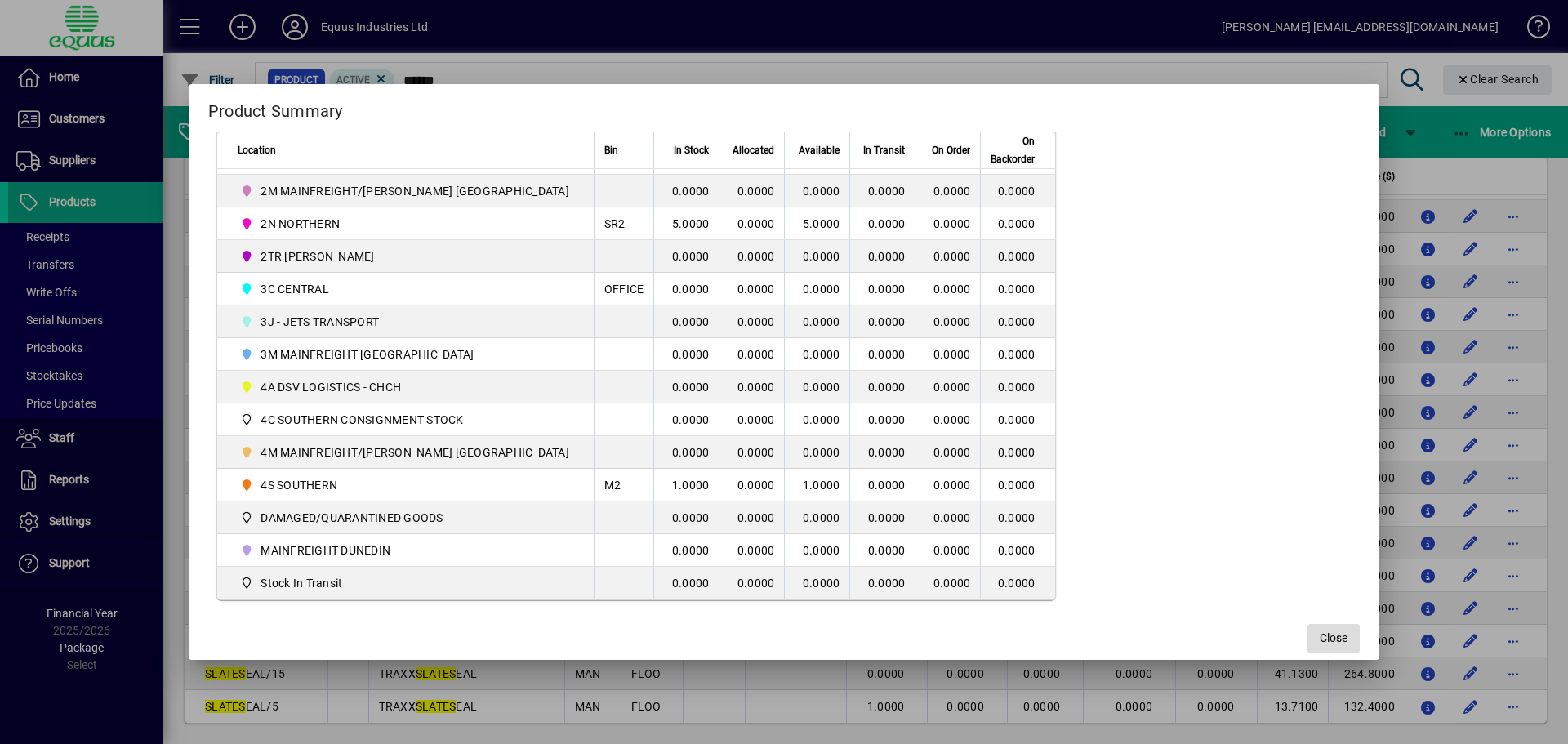
click at [1320, 634] on span "Close" at bounding box center [1334, 638] width 28 height 18
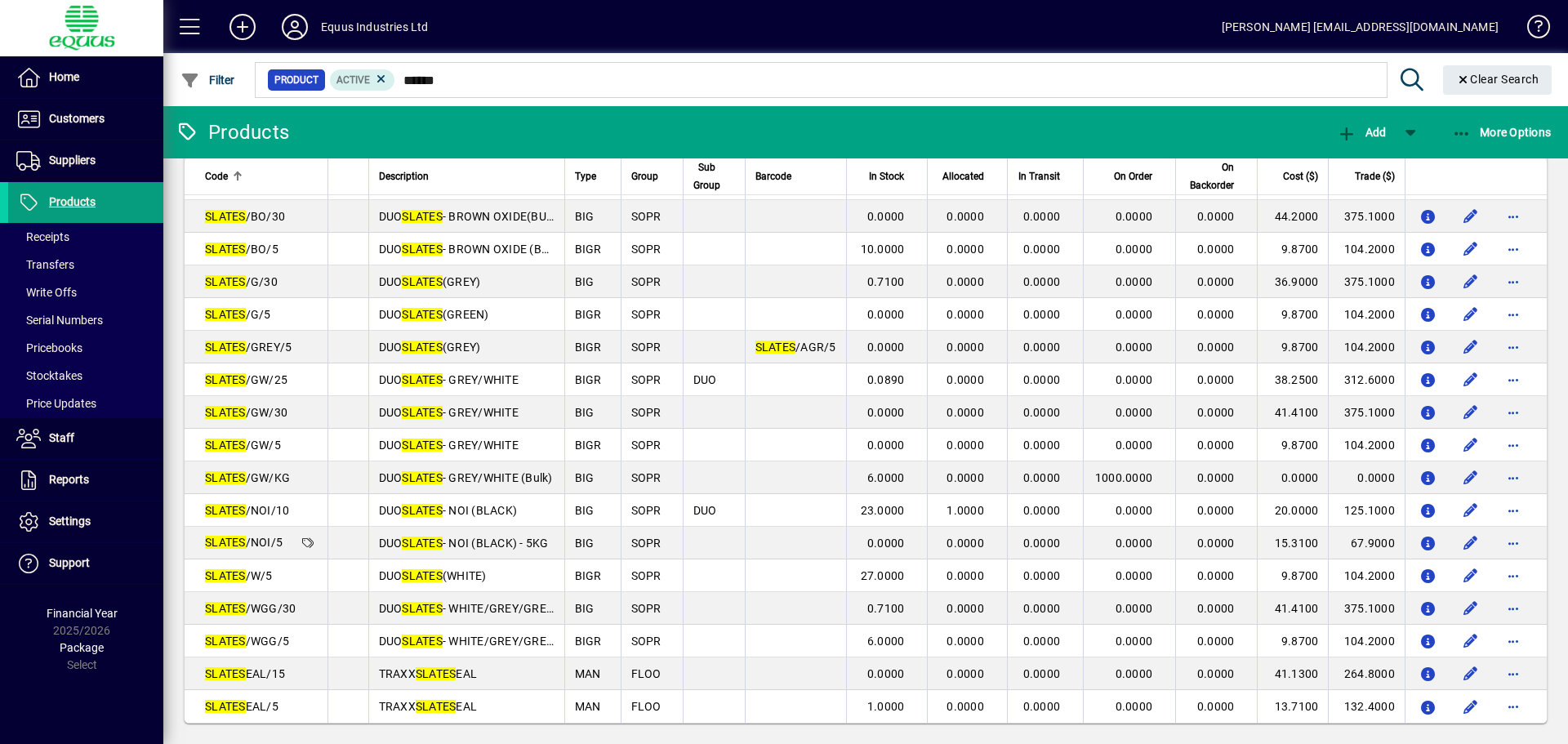
click at [452, 60] on div at bounding box center [955, 61] width 1405 height 18
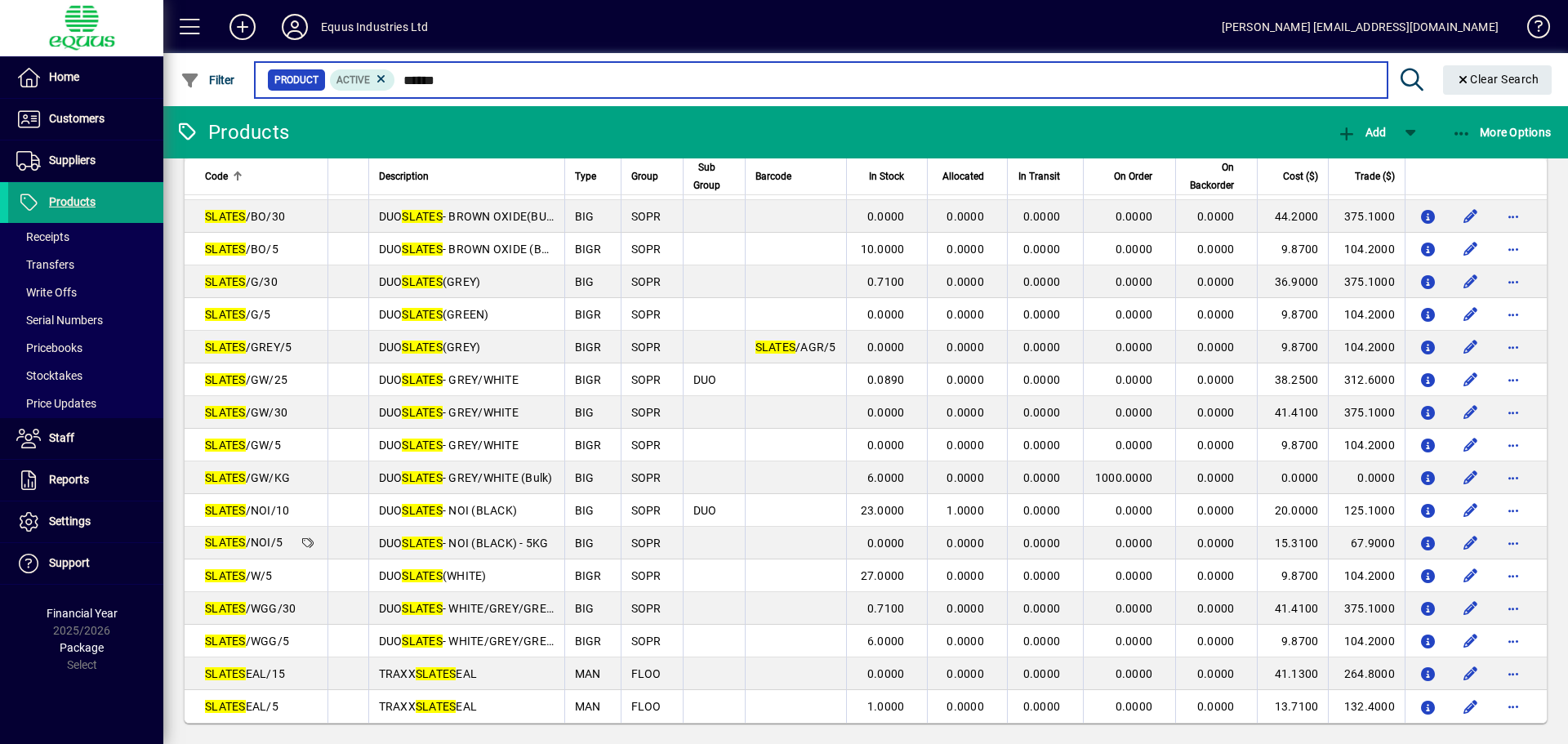
click at [457, 73] on input "******" at bounding box center [885, 79] width 978 height 23
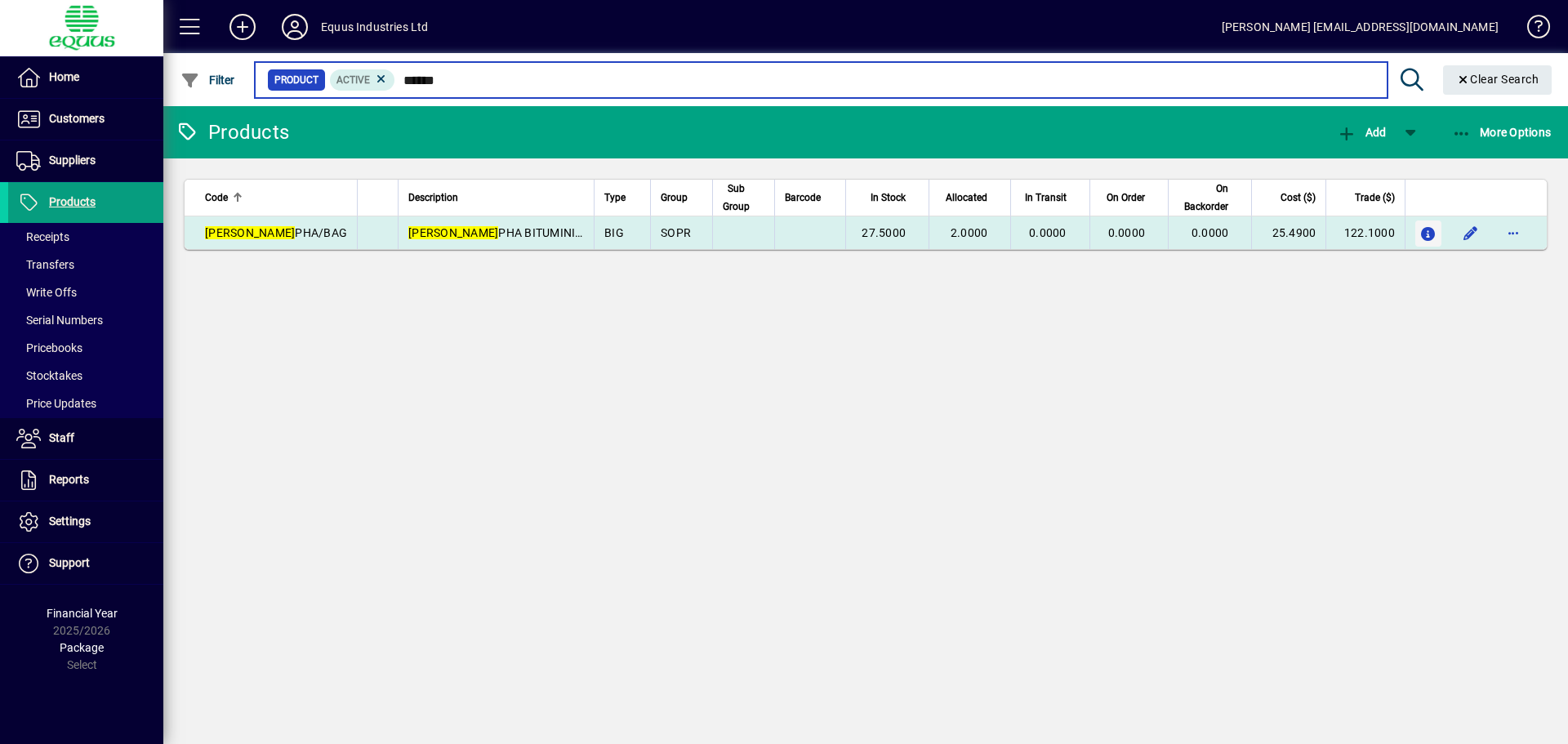
type input "******"
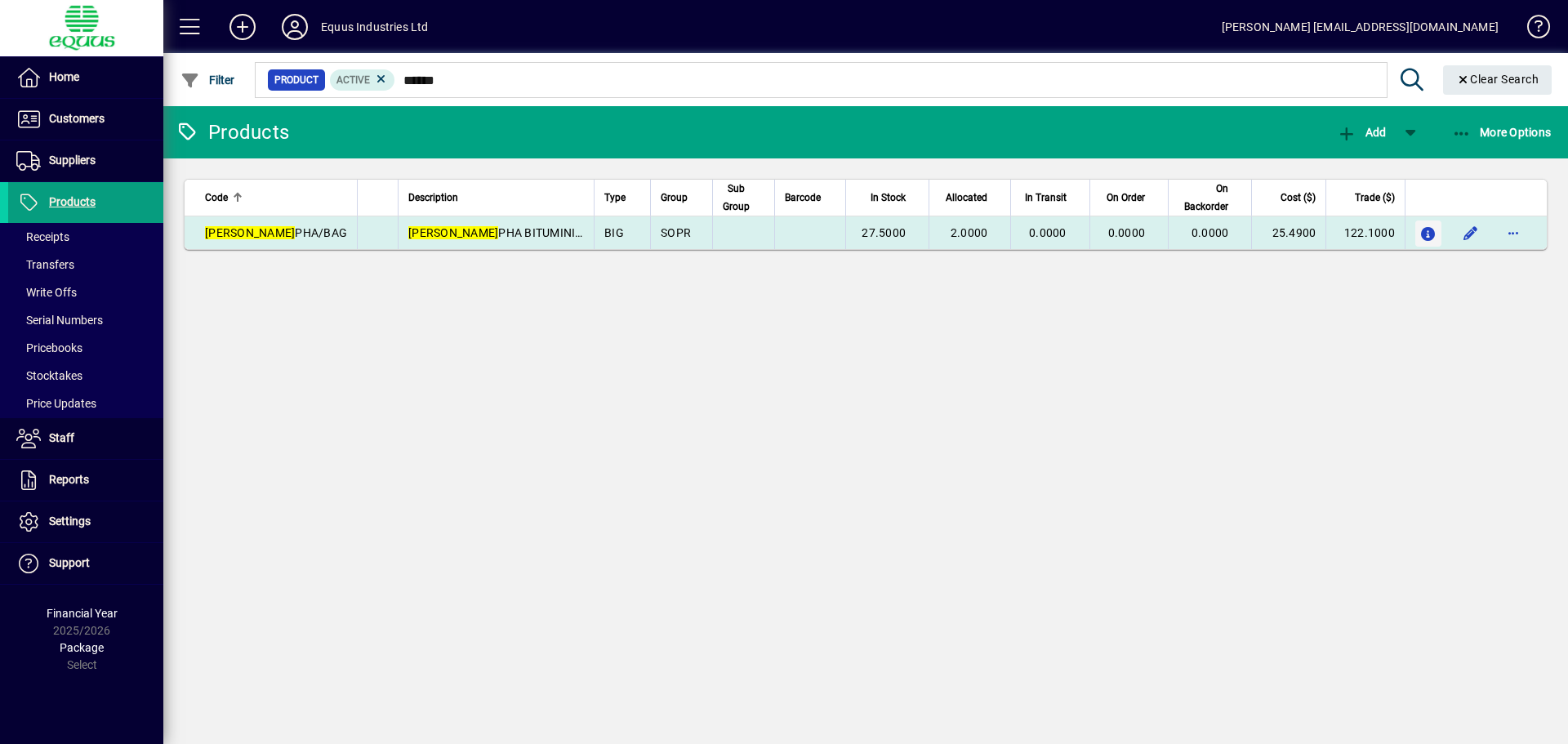
click at [1427, 233] on icon "button" at bounding box center [1428, 234] width 18 height 14
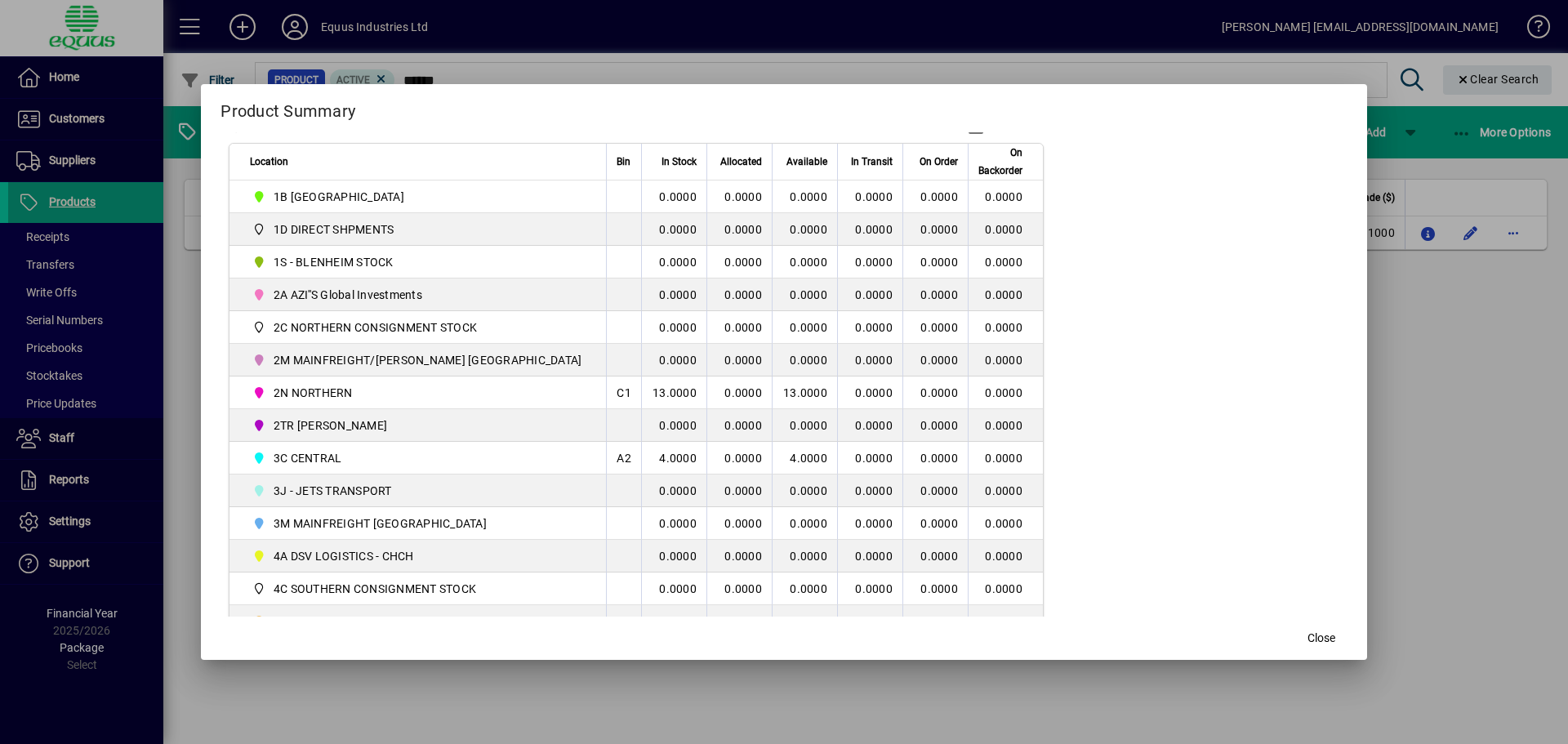
scroll to position [326, 0]
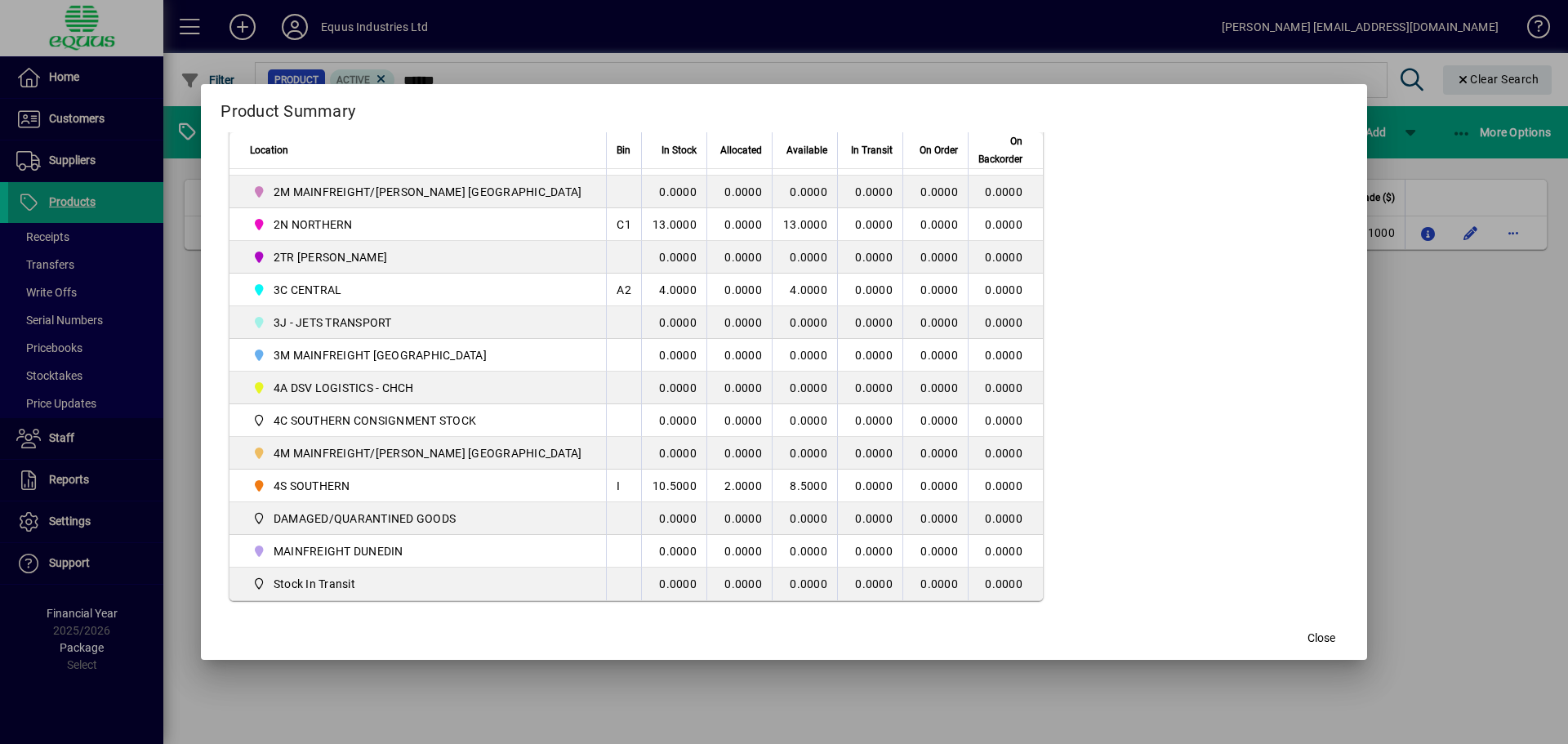
scroll to position [414, 0]
click at [1307, 630] on span "Close" at bounding box center [1321, 638] width 28 height 18
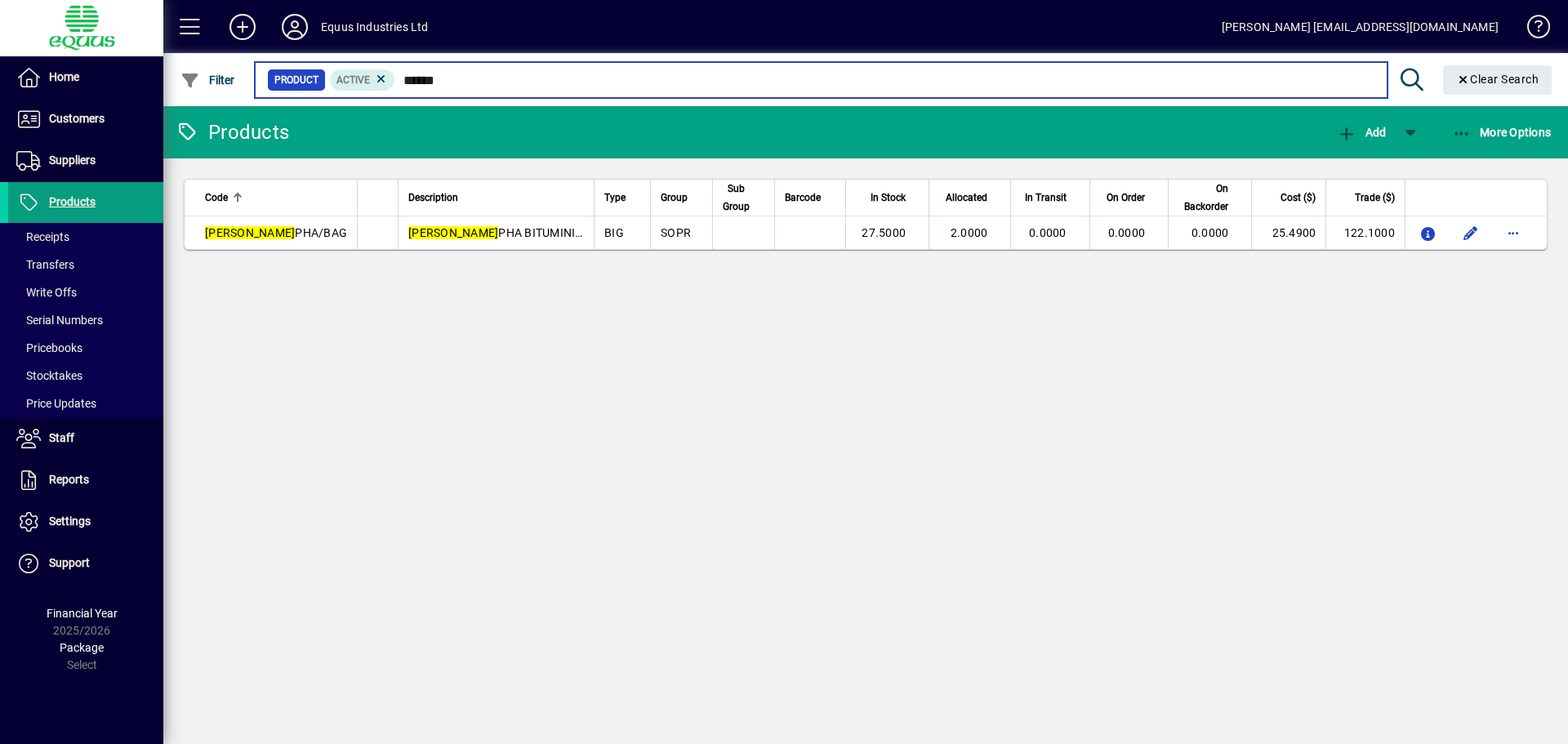
click at [472, 77] on input "******" at bounding box center [885, 79] width 978 height 23
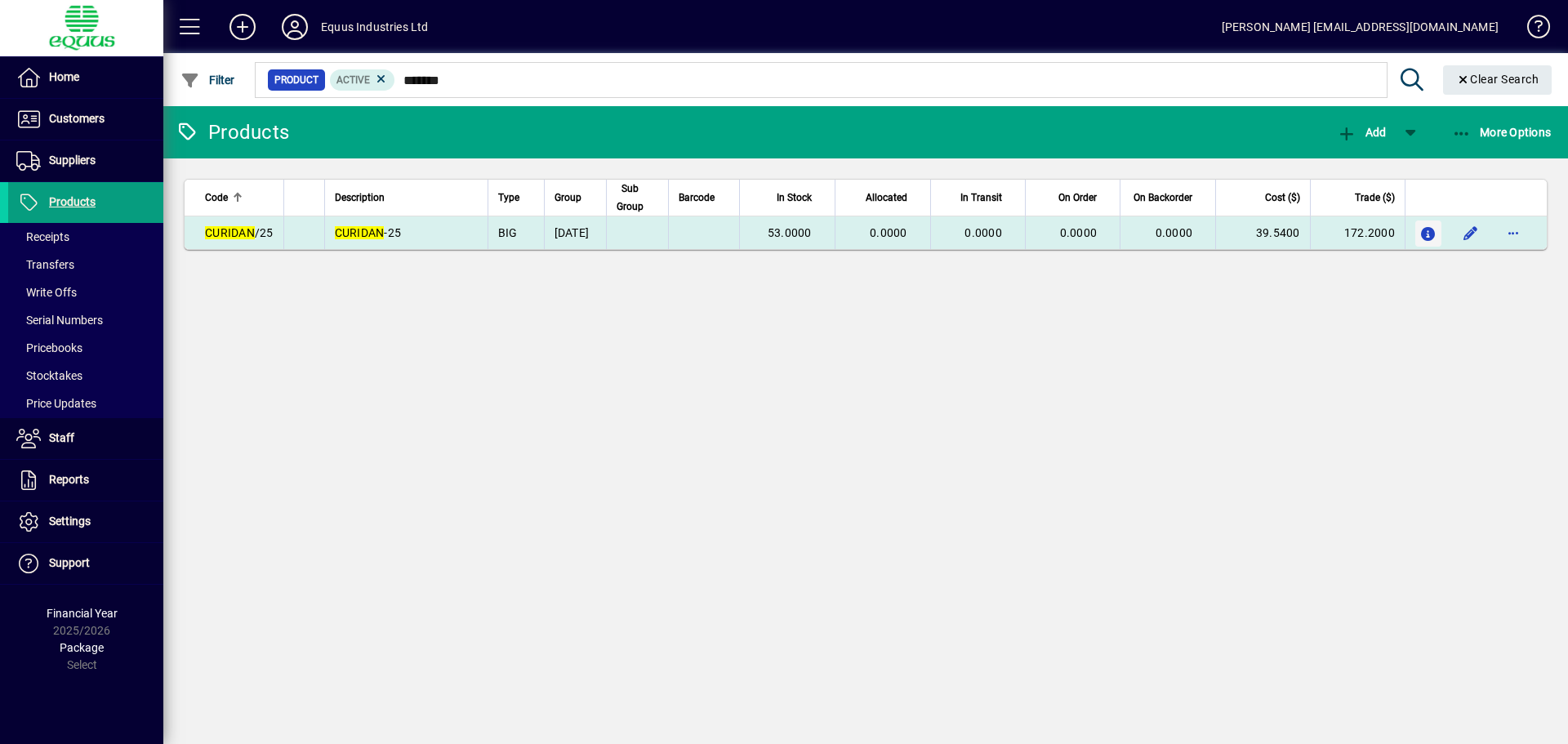
click at [1427, 233] on icon "button" at bounding box center [1428, 234] width 18 height 14
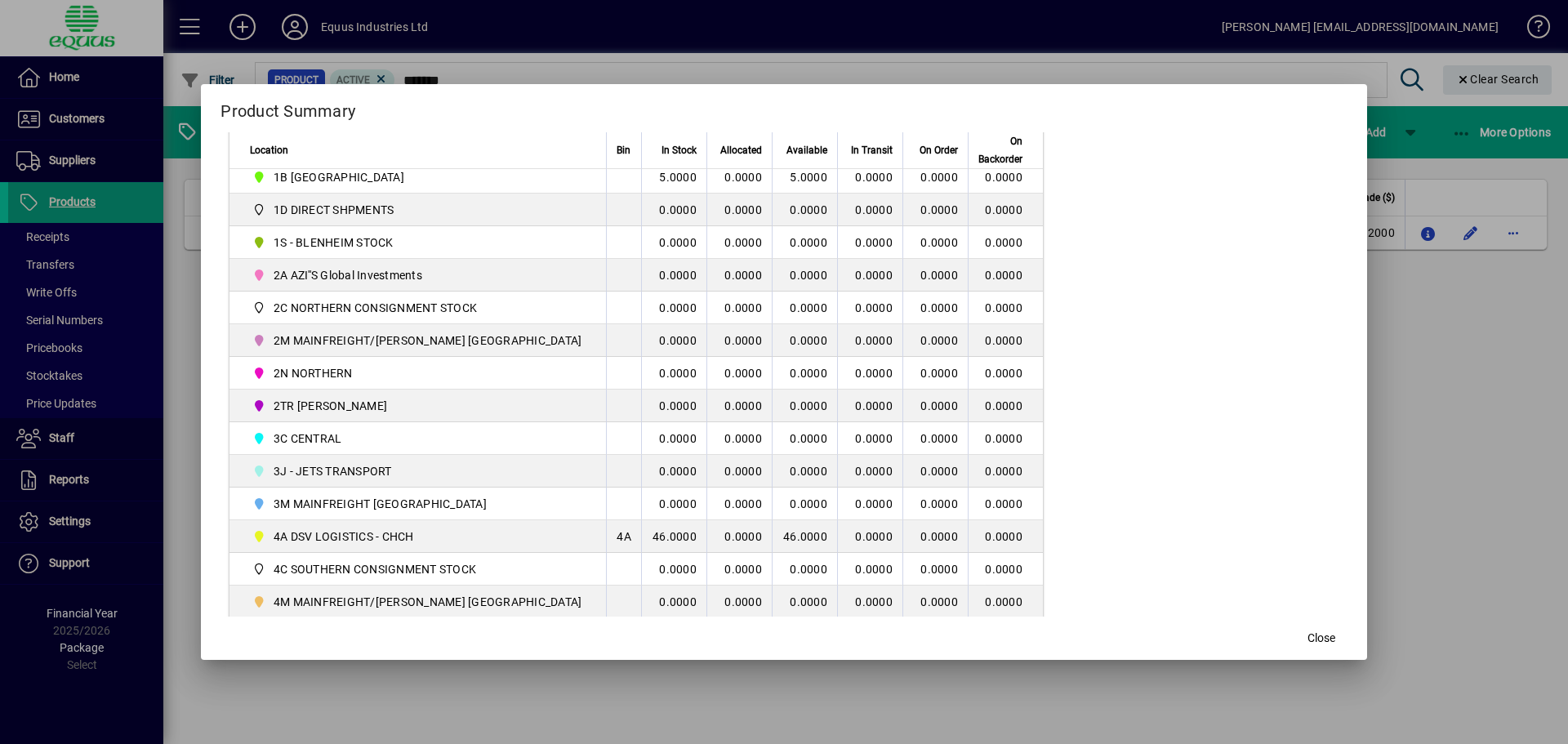
scroll to position [326, 0]
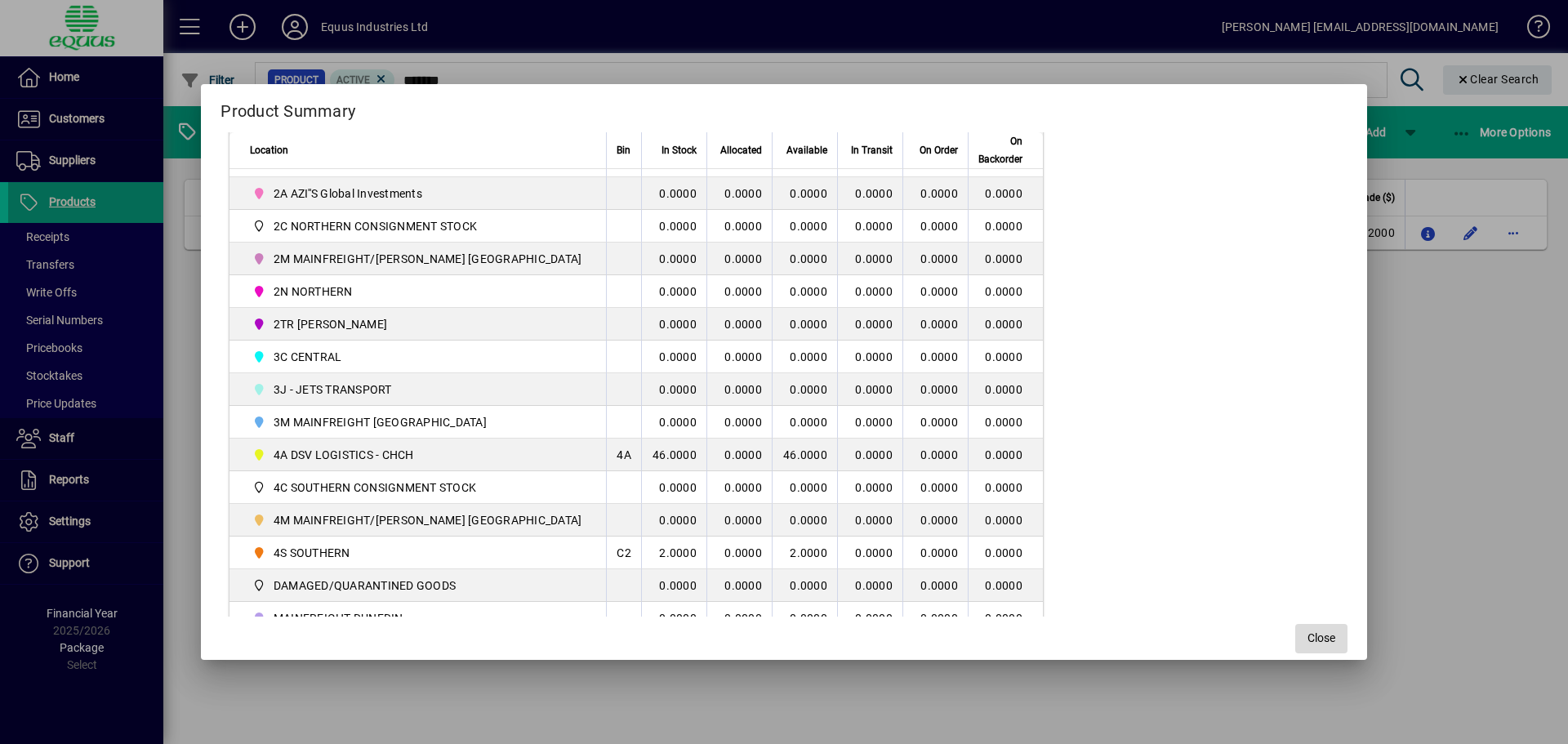
click at [1307, 640] on span "Close" at bounding box center [1321, 638] width 28 height 18
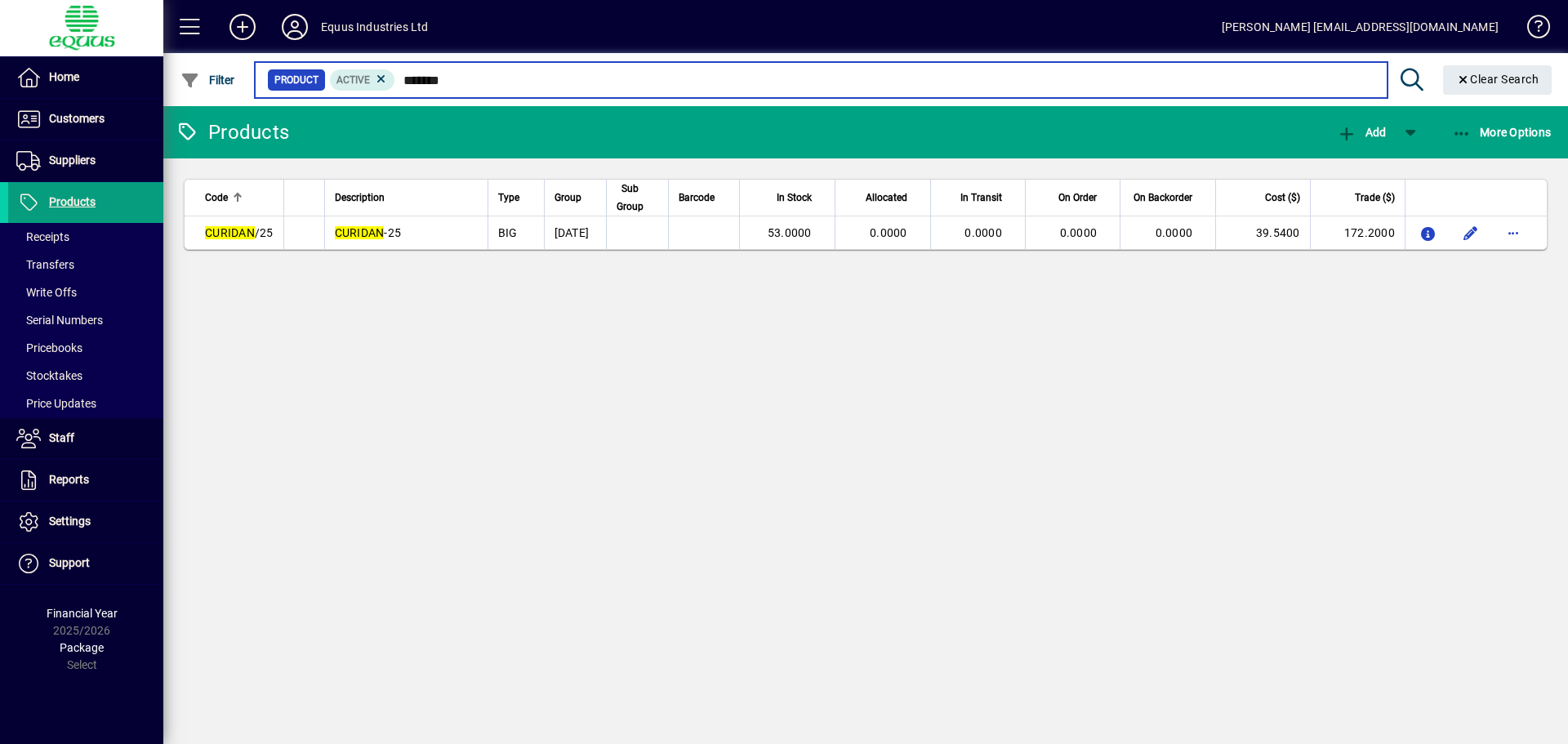
click at [463, 79] on input "*******" at bounding box center [885, 79] width 978 height 23
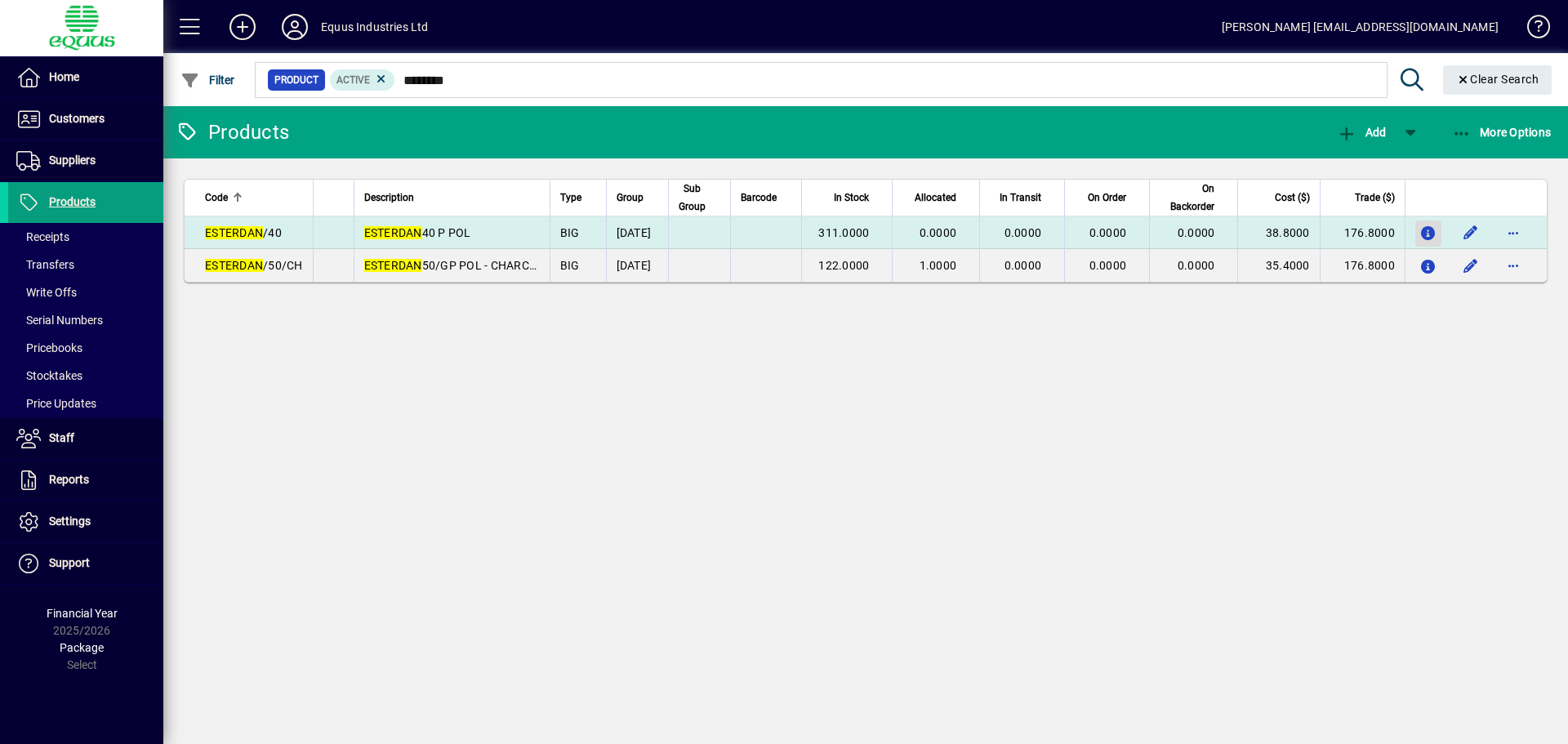
click at [1433, 227] on icon "button" at bounding box center [1428, 234] width 18 height 14
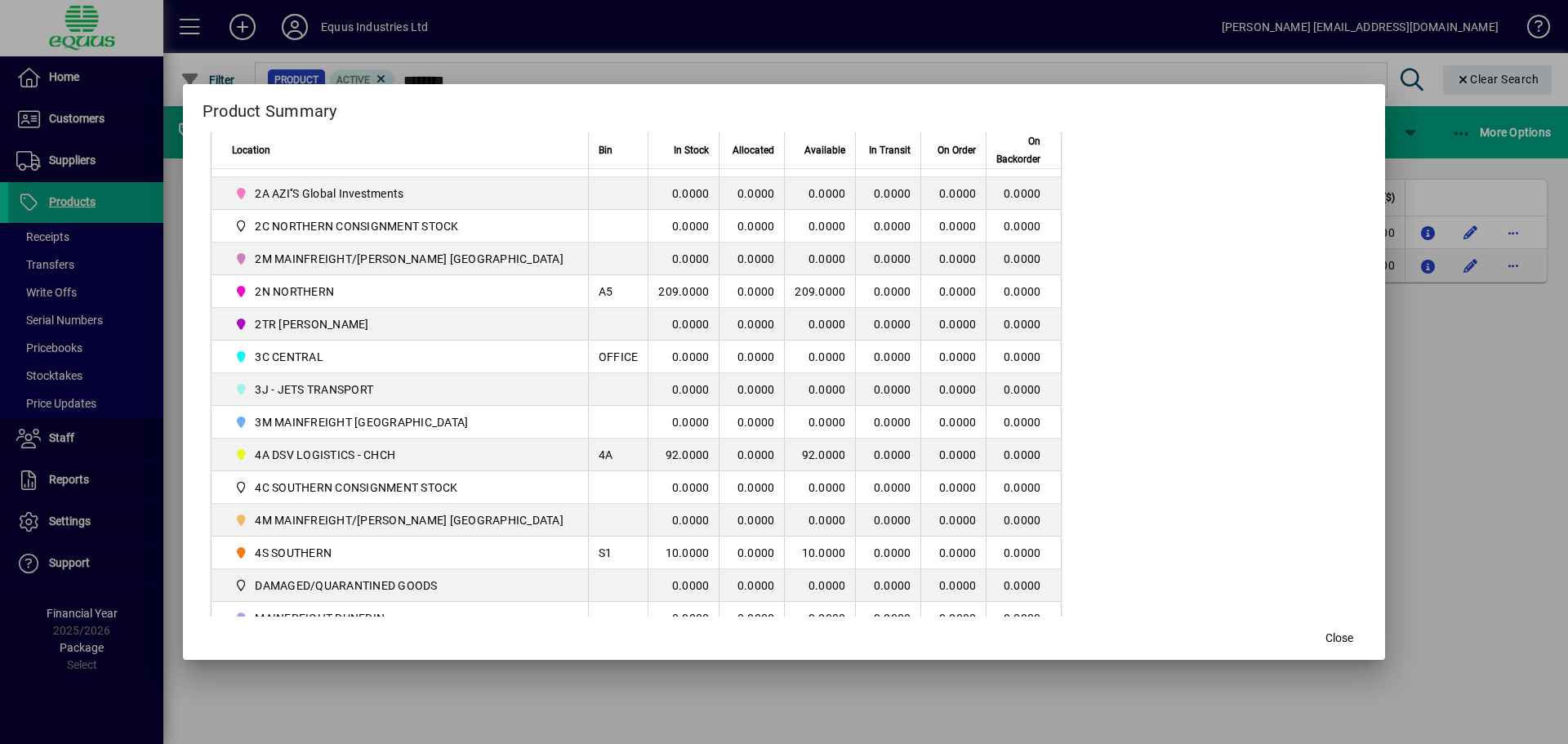
scroll to position [395, 0]
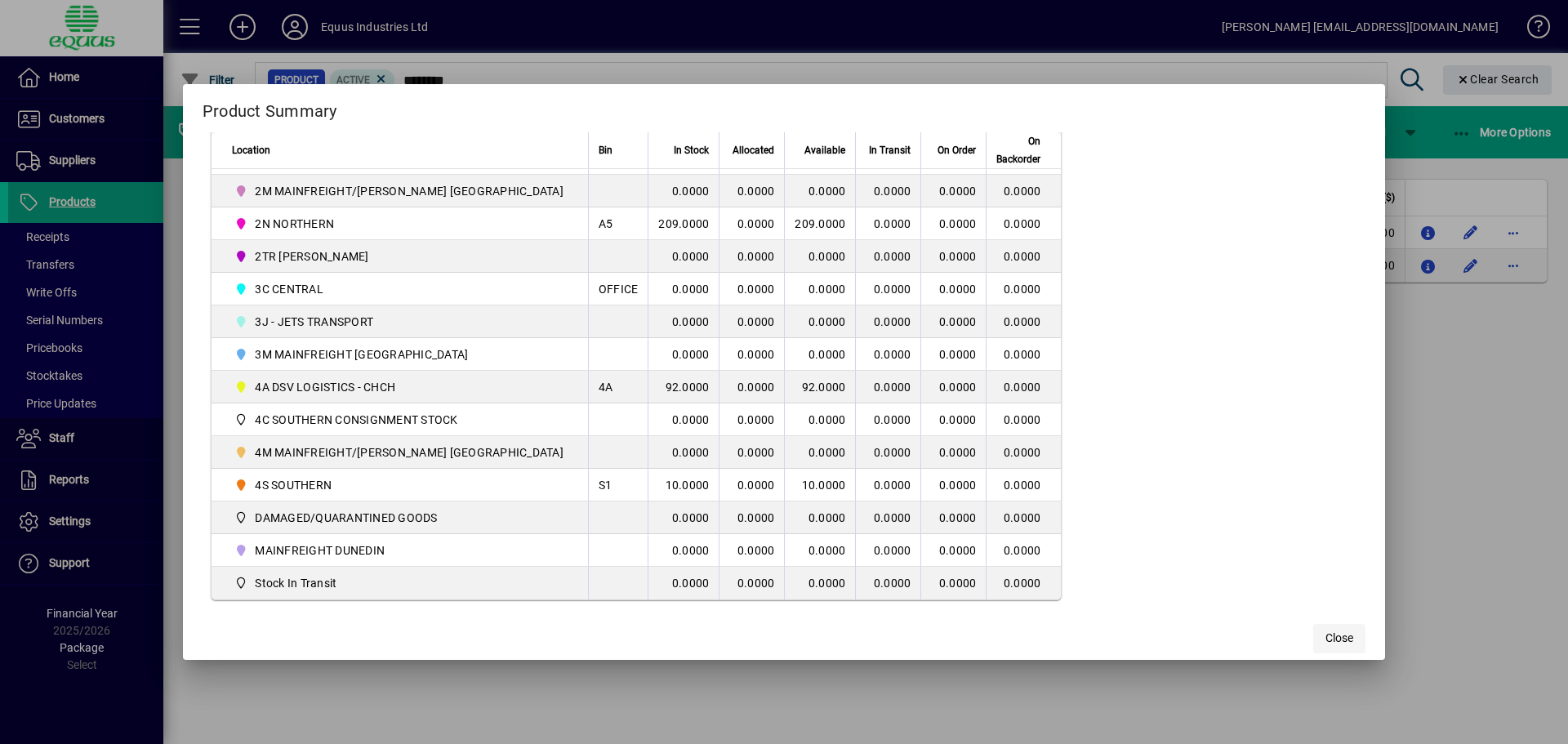
click at [1326, 633] on span "Close" at bounding box center [1340, 638] width 28 height 18
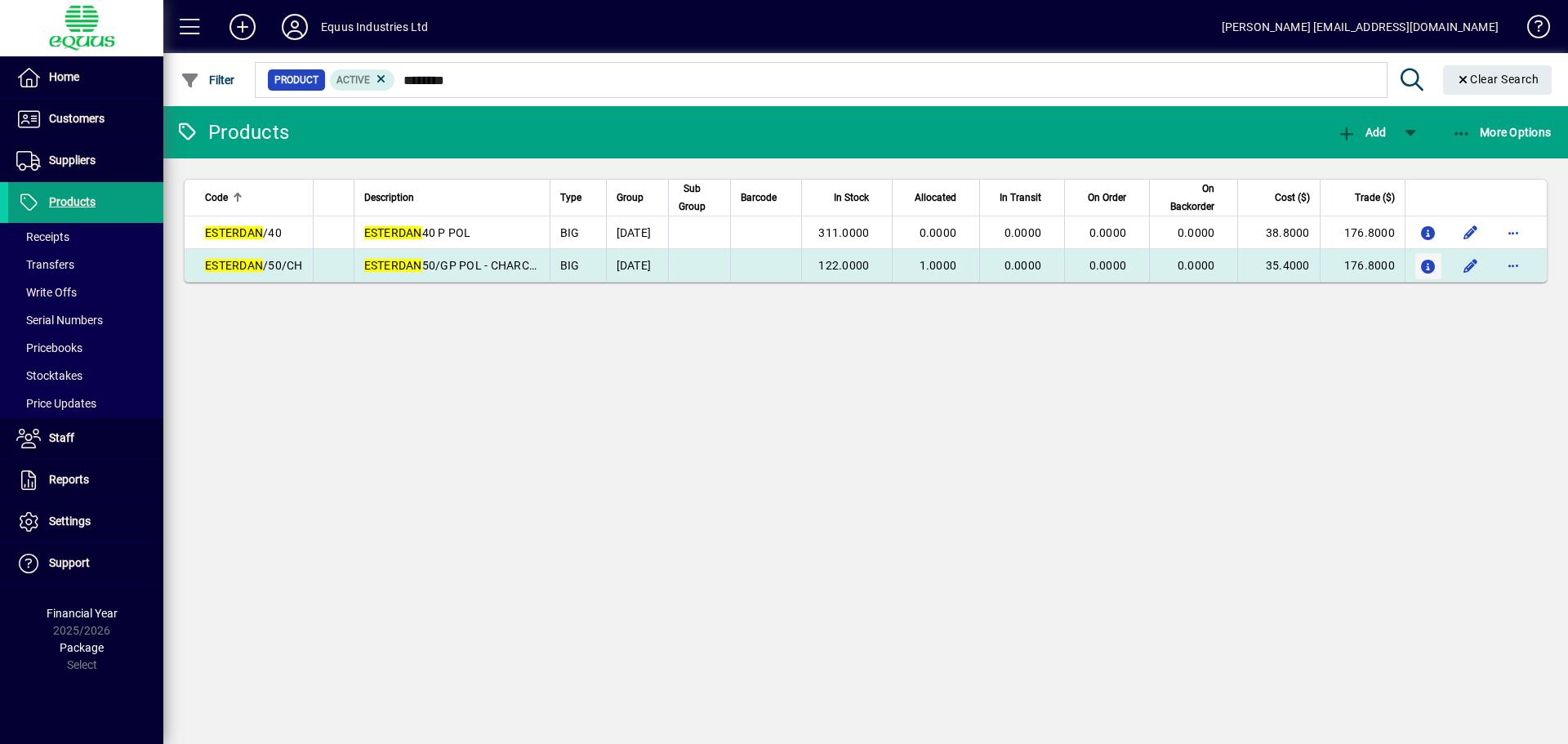
click at [1423, 266] on icon "button" at bounding box center [1428, 267] width 18 height 14
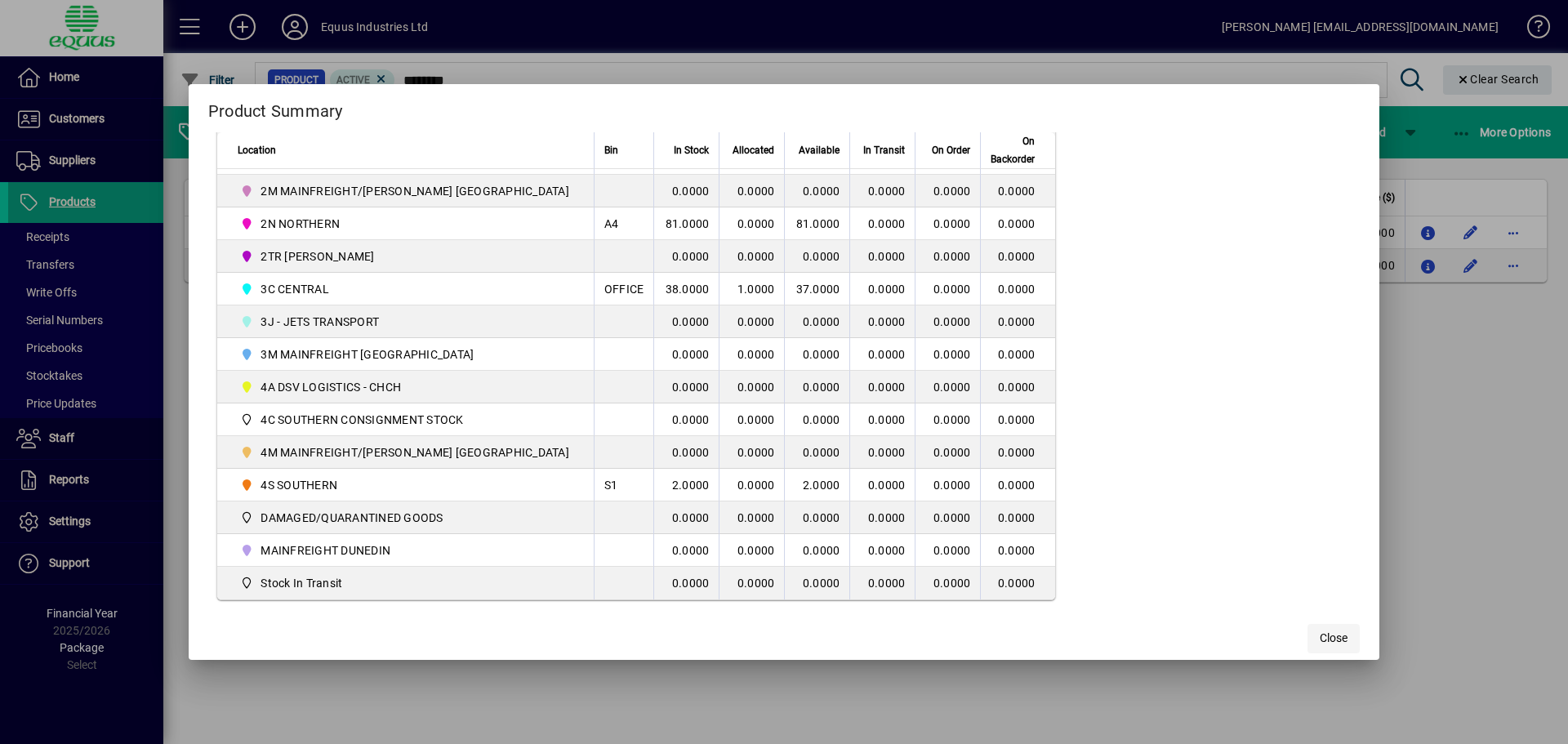
click at [1320, 641] on span "Close" at bounding box center [1334, 638] width 28 height 18
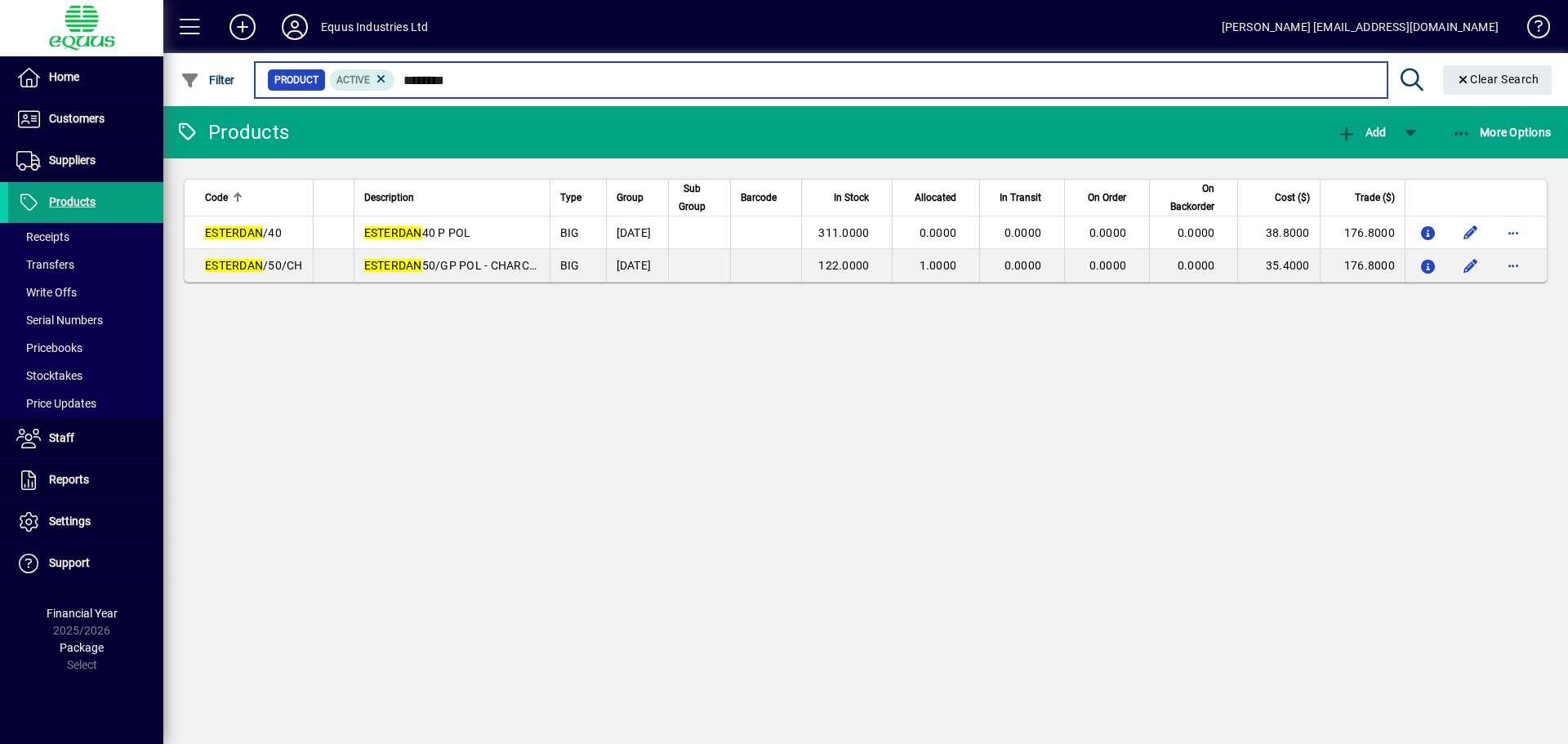
click at [466, 76] on input "********" at bounding box center [885, 79] width 978 height 23
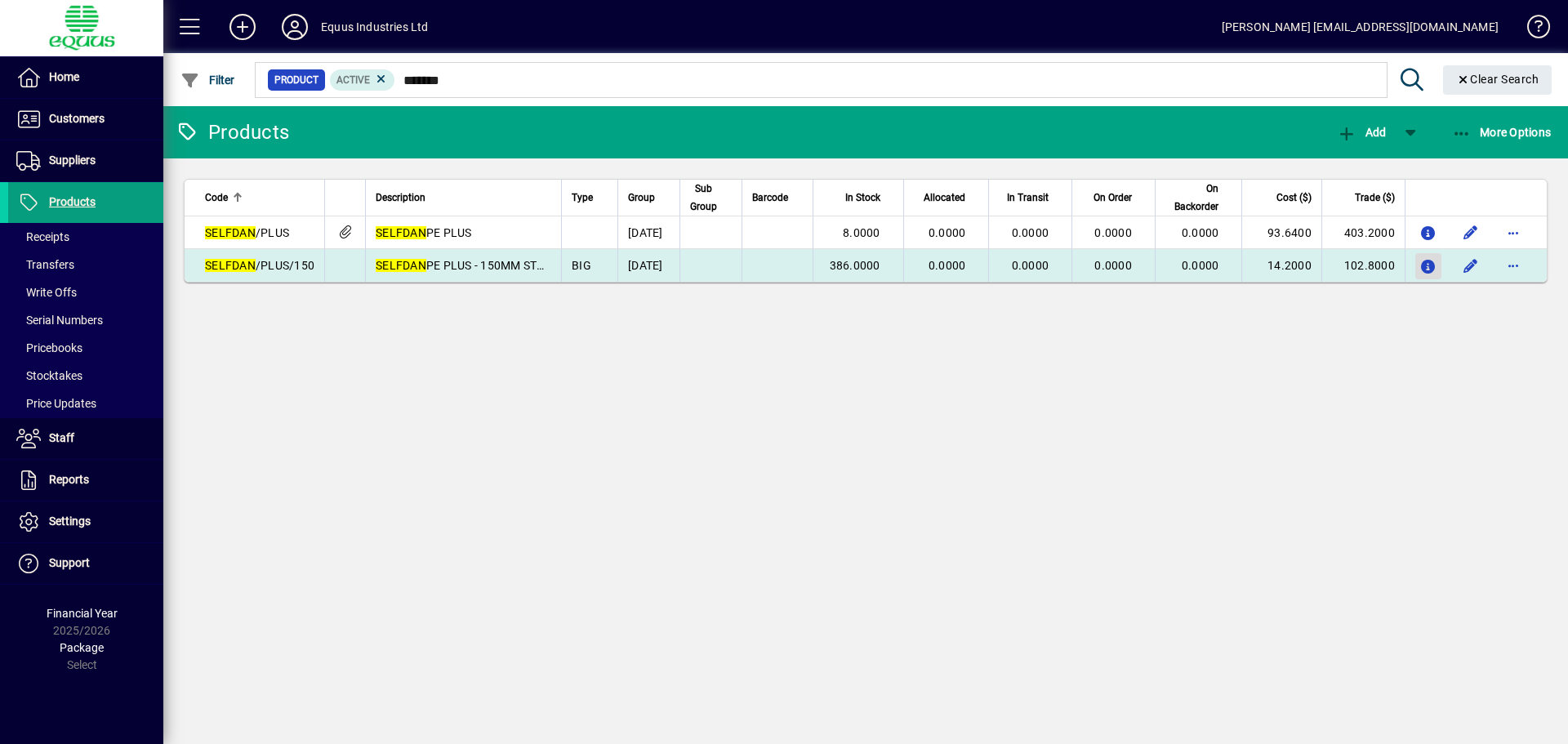
click at [1427, 262] on icon "button" at bounding box center [1428, 267] width 18 height 14
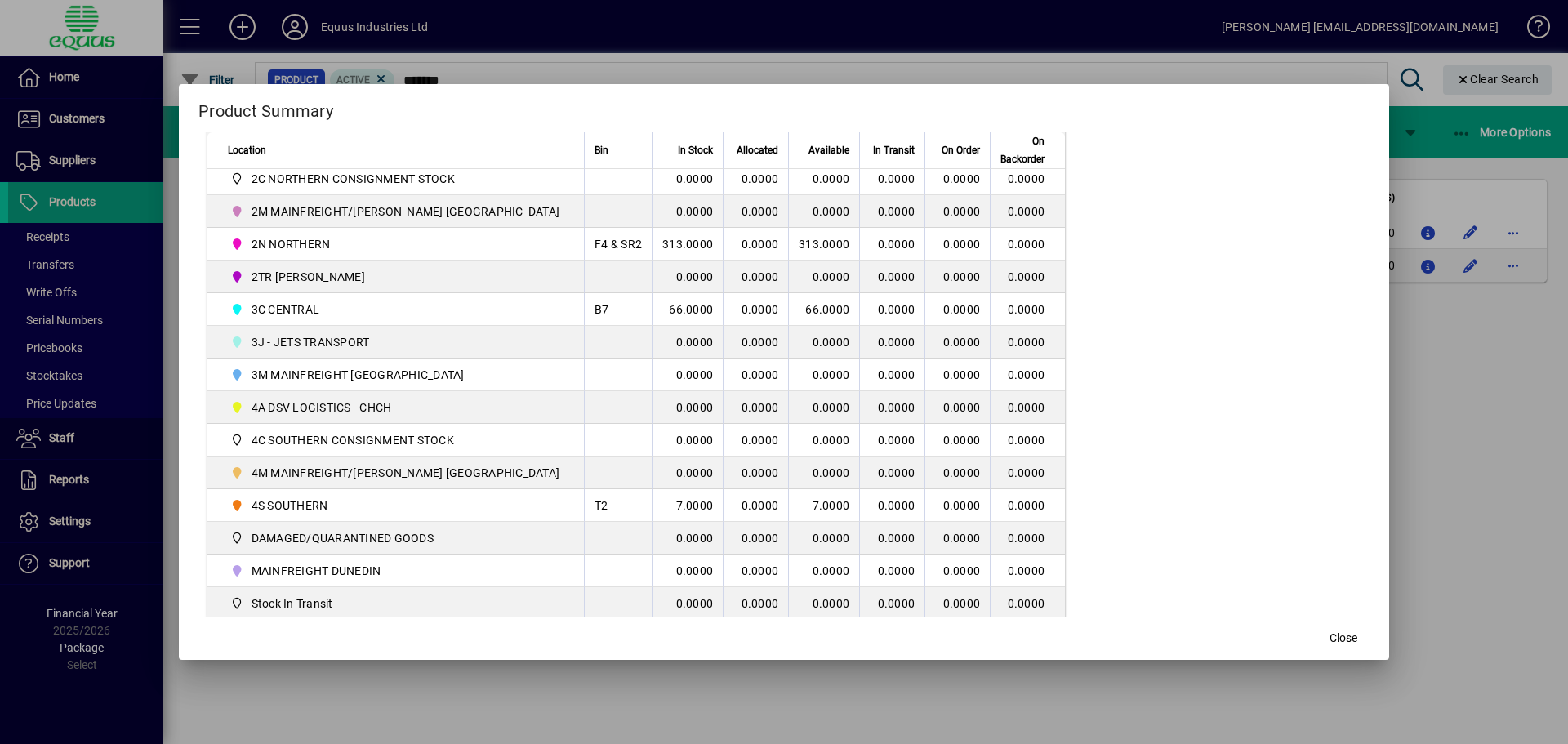
scroll to position [395, 0]
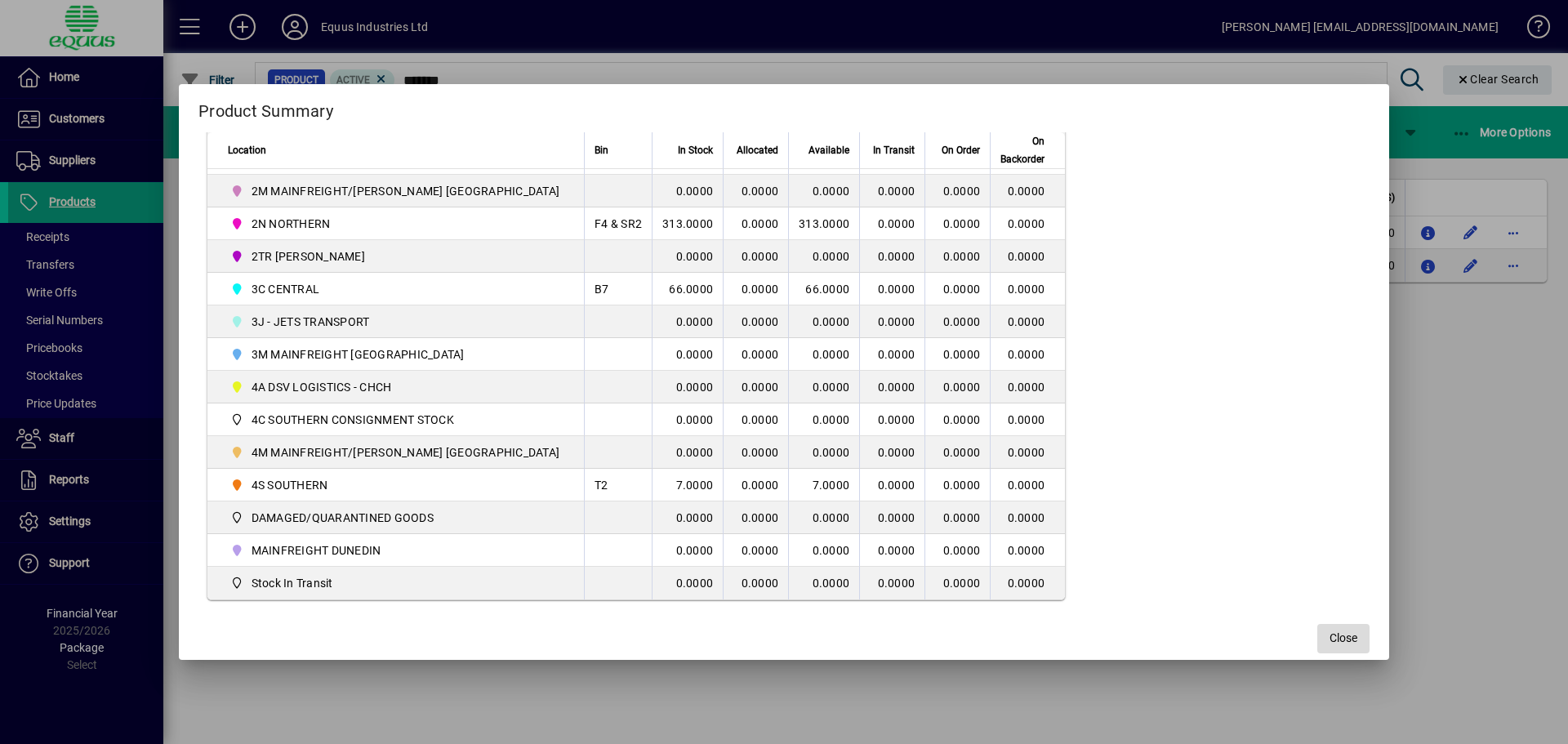
click at [1317, 635] on button "Close" at bounding box center [1343, 639] width 53 height 30
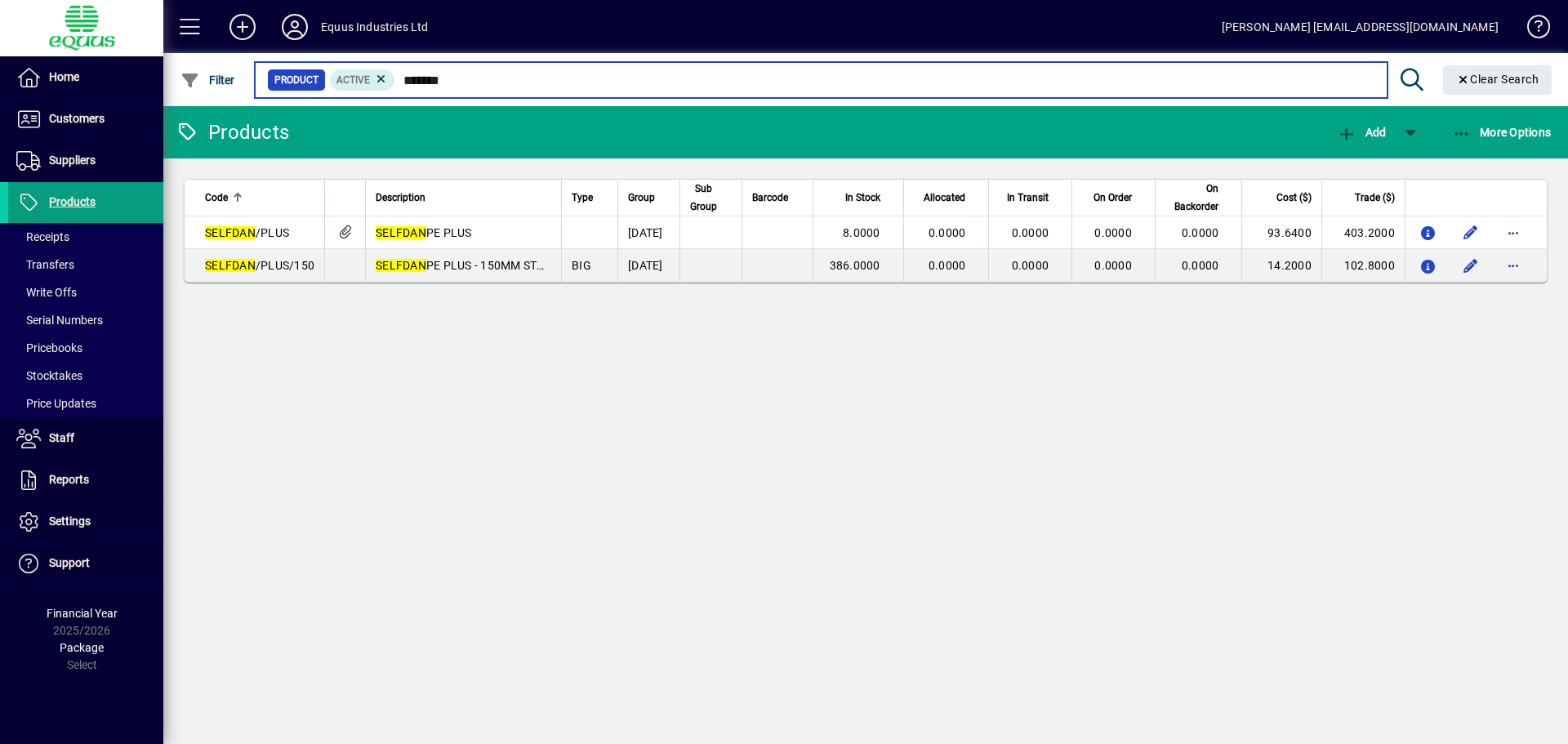
click at [459, 80] on input "*******" at bounding box center [885, 79] width 978 height 23
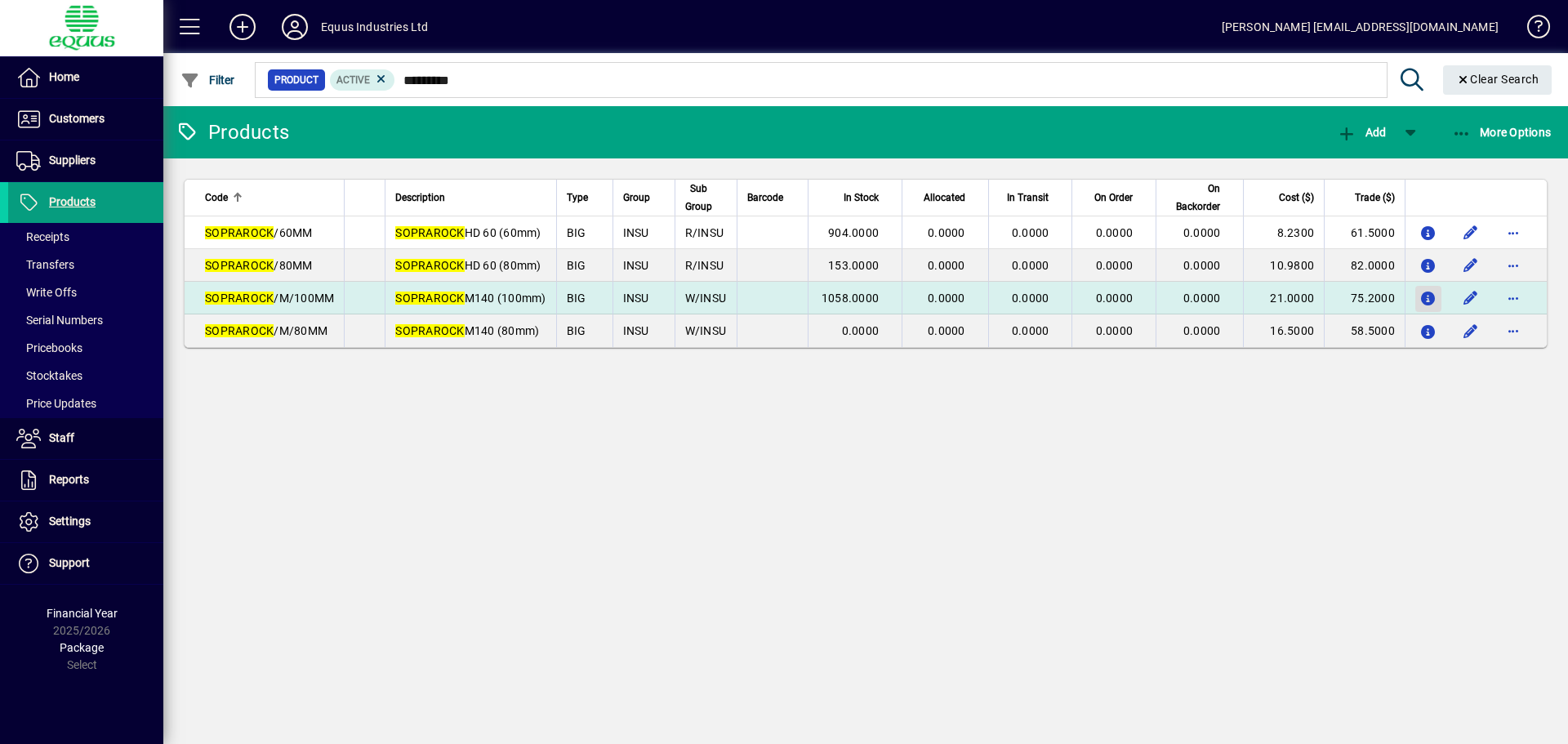
click at [1428, 296] on icon "button" at bounding box center [1428, 299] width 18 height 14
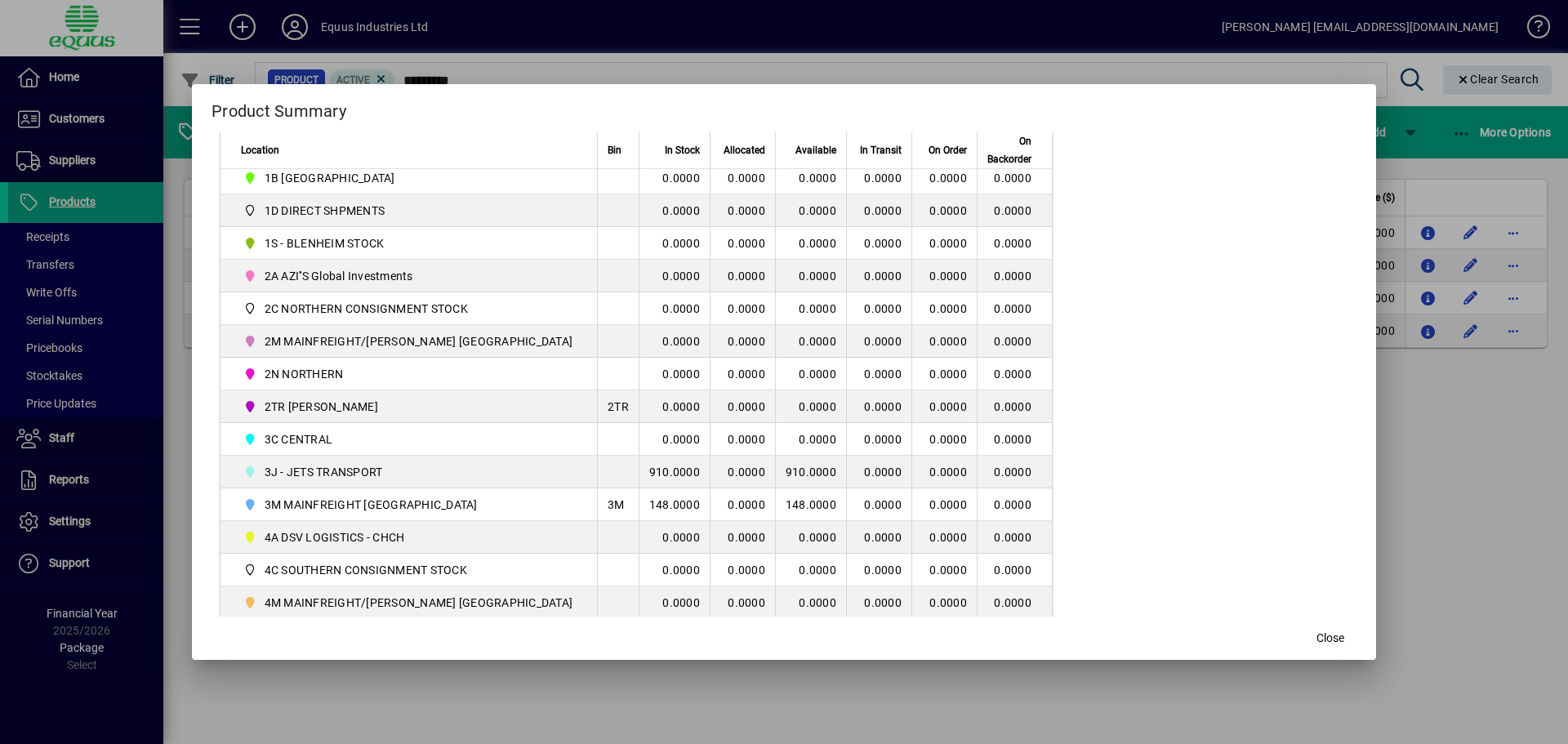
scroll to position [245, 0]
click at [1317, 632] on span "Close" at bounding box center [1330, 638] width 28 height 18
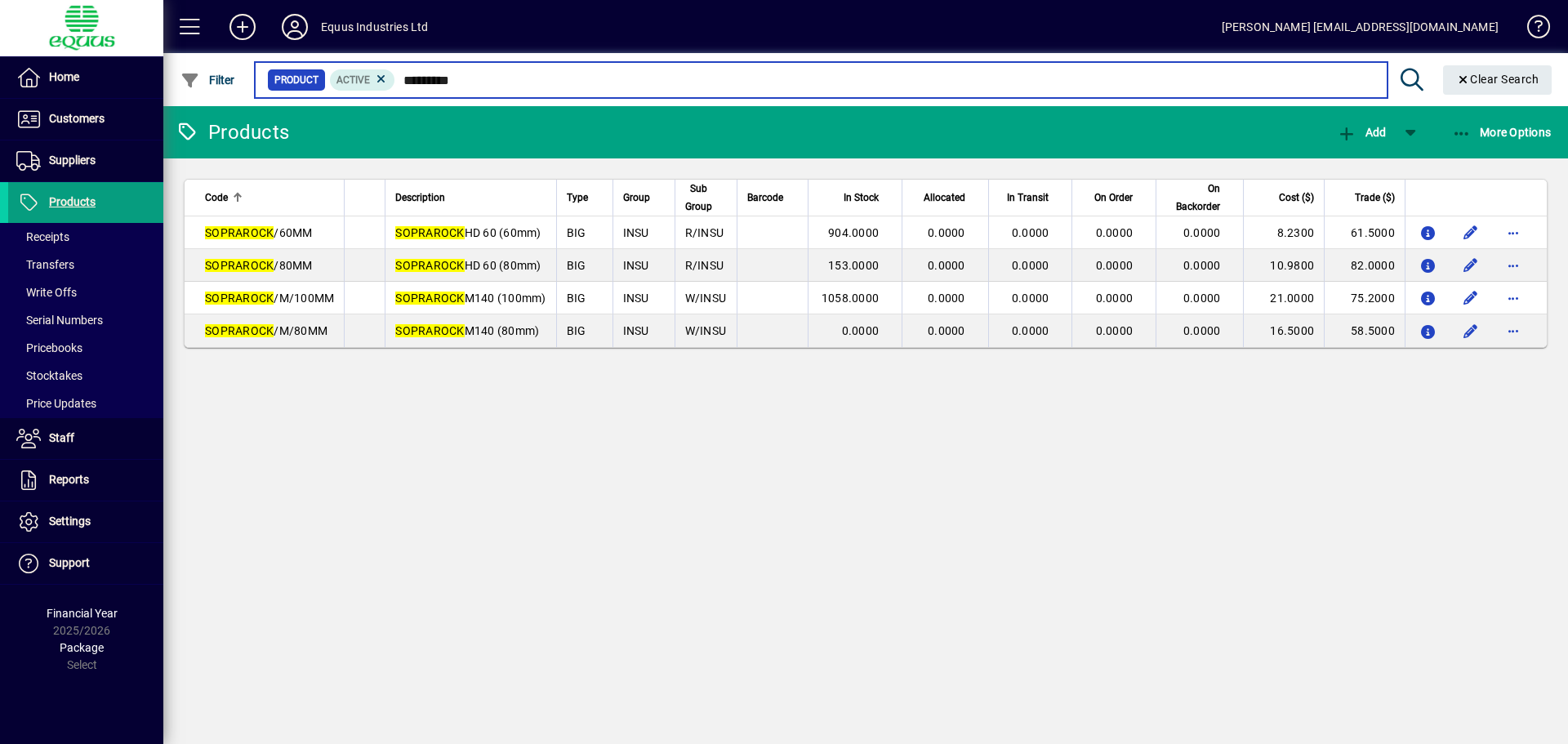
click at [477, 79] on input "*********" at bounding box center [885, 79] width 978 height 23
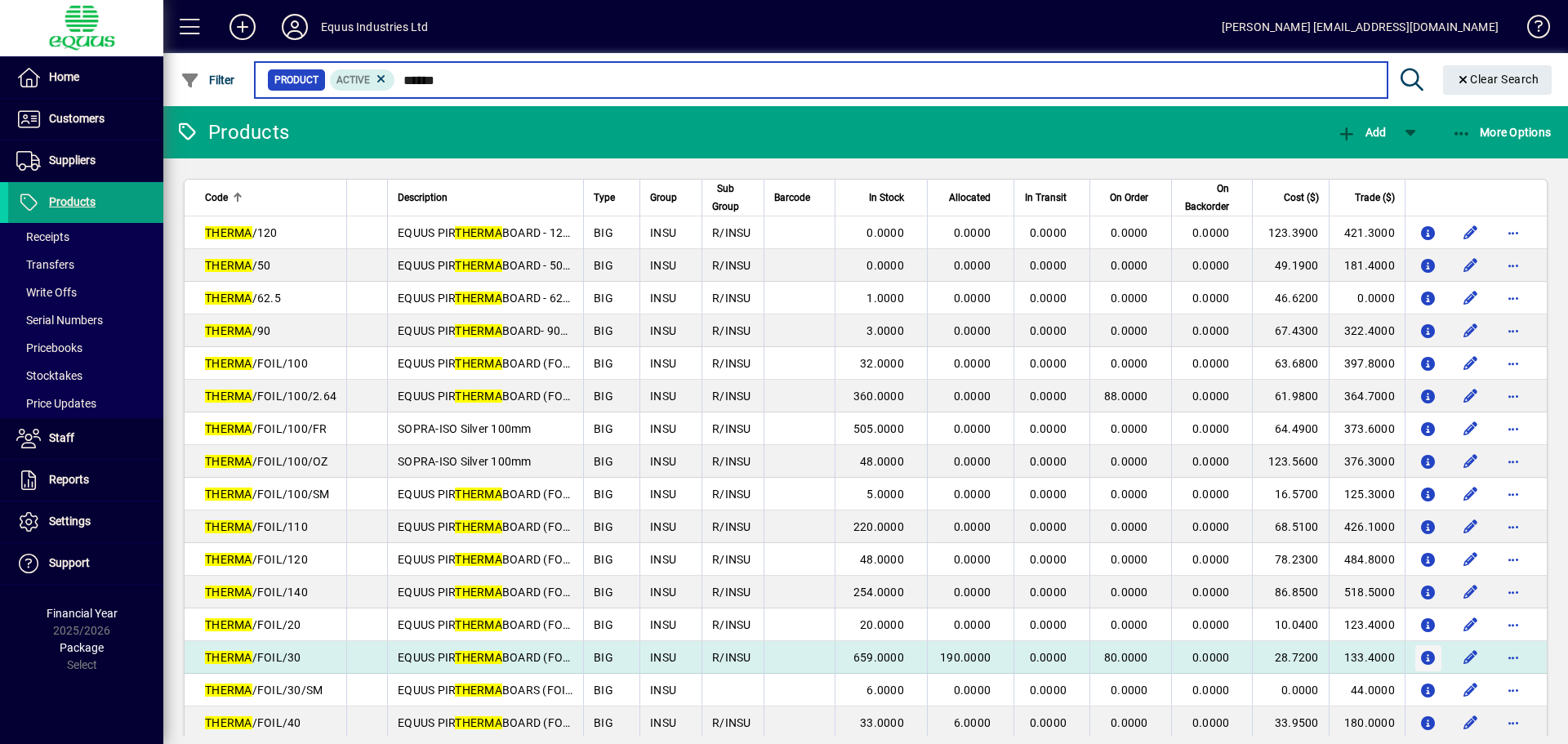
type input "******"
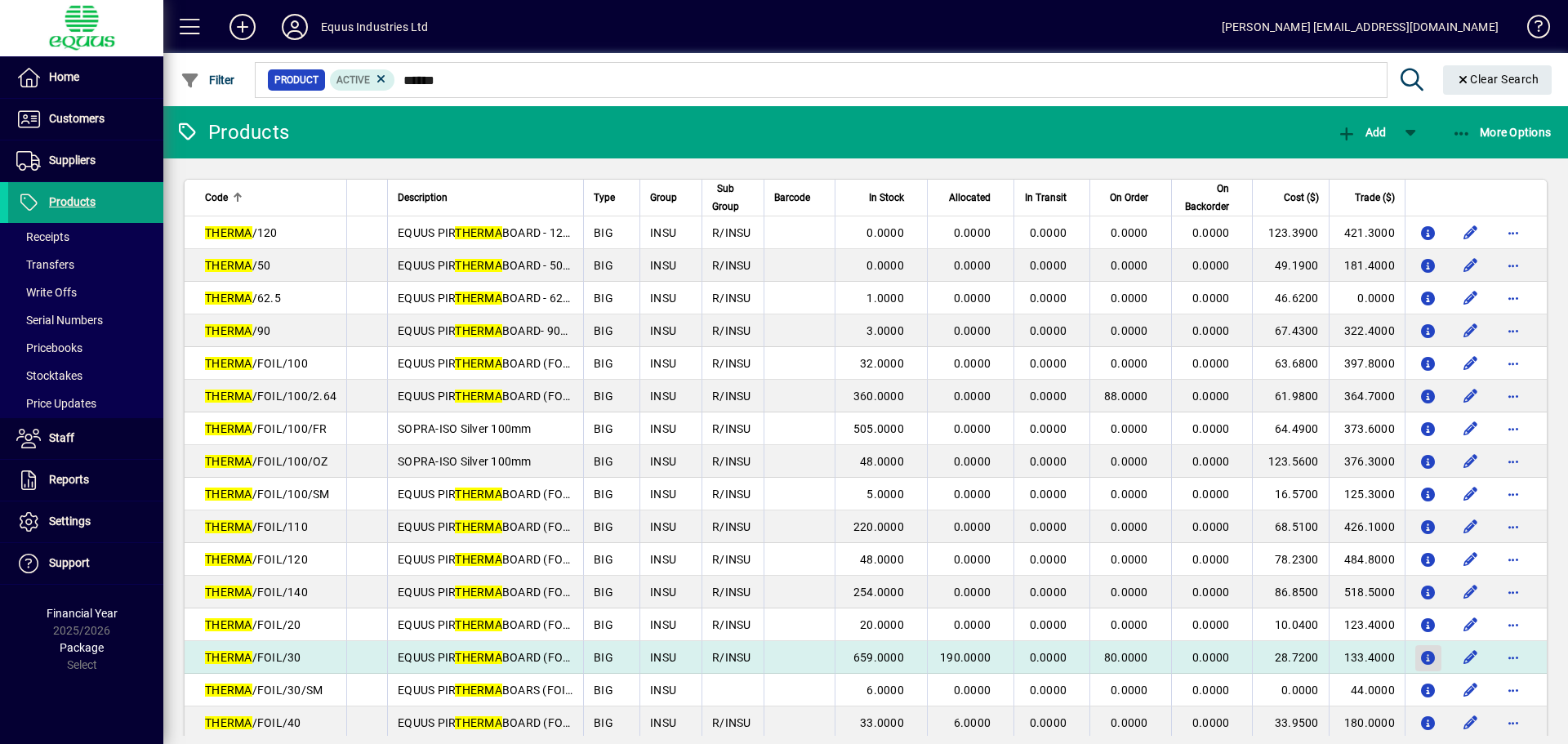
click at [1420, 654] on icon "button" at bounding box center [1428, 658] width 18 height 14
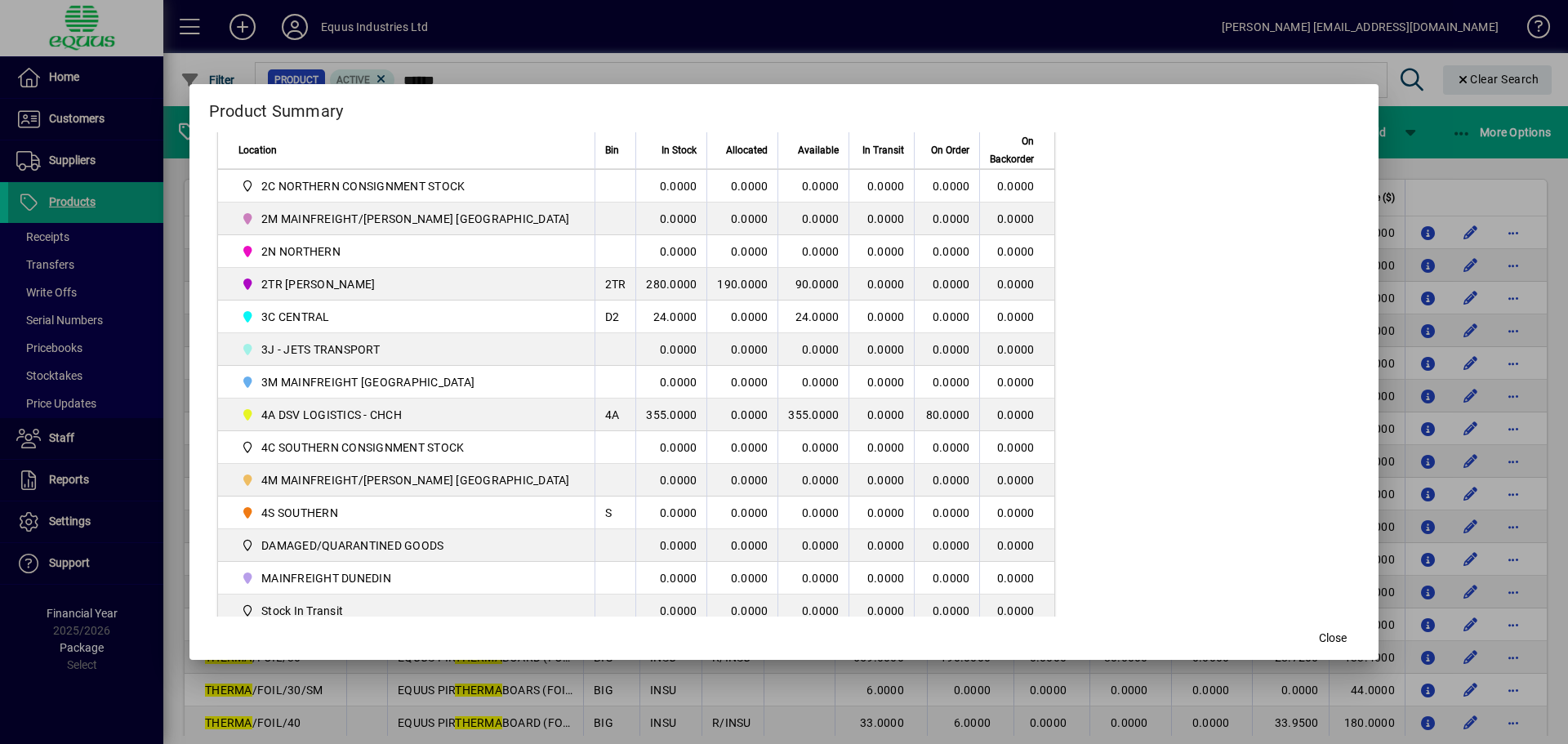
scroll to position [409, 0]
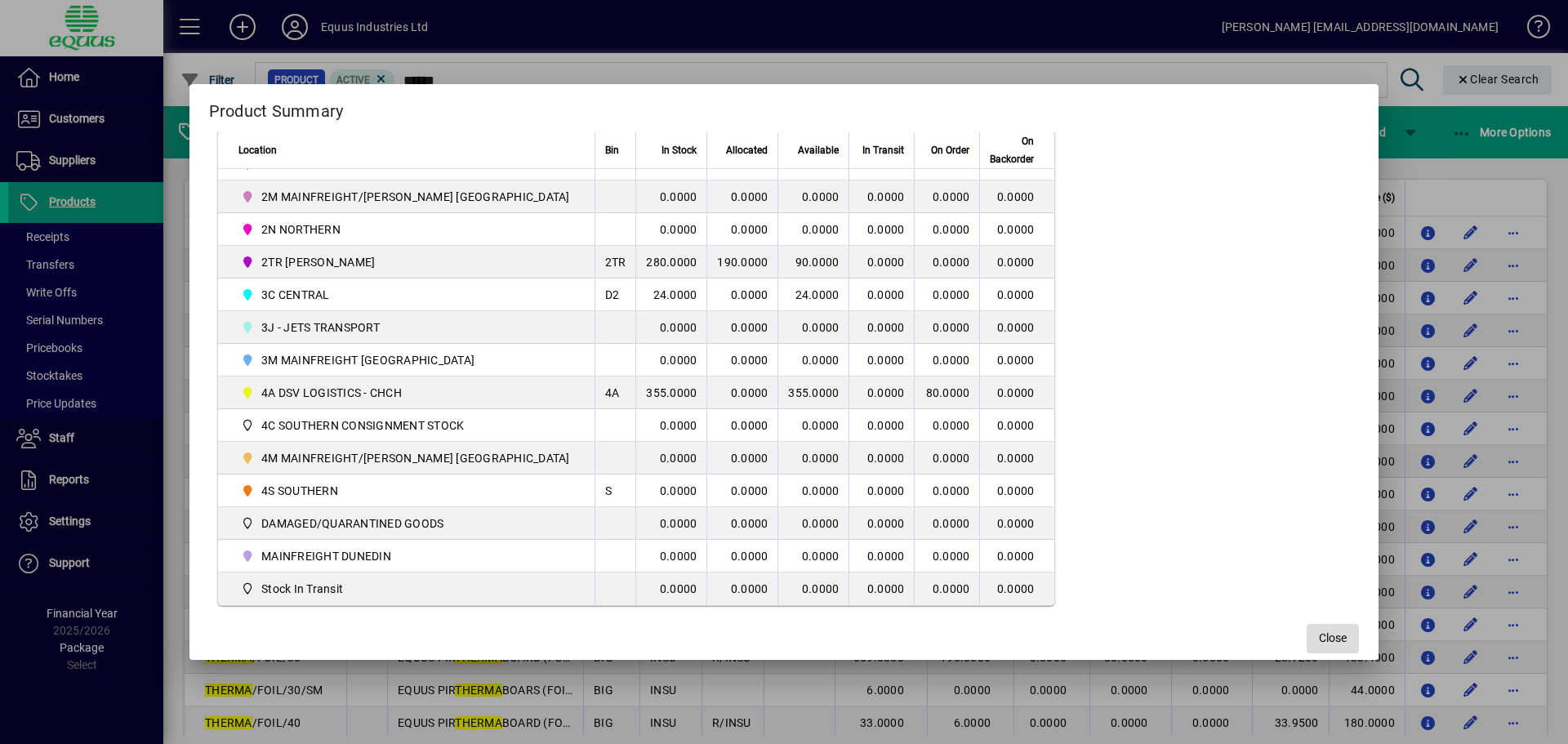
click at [1319, 643] on span "Close" at bounding box center [1333, 638] width 28 height 18
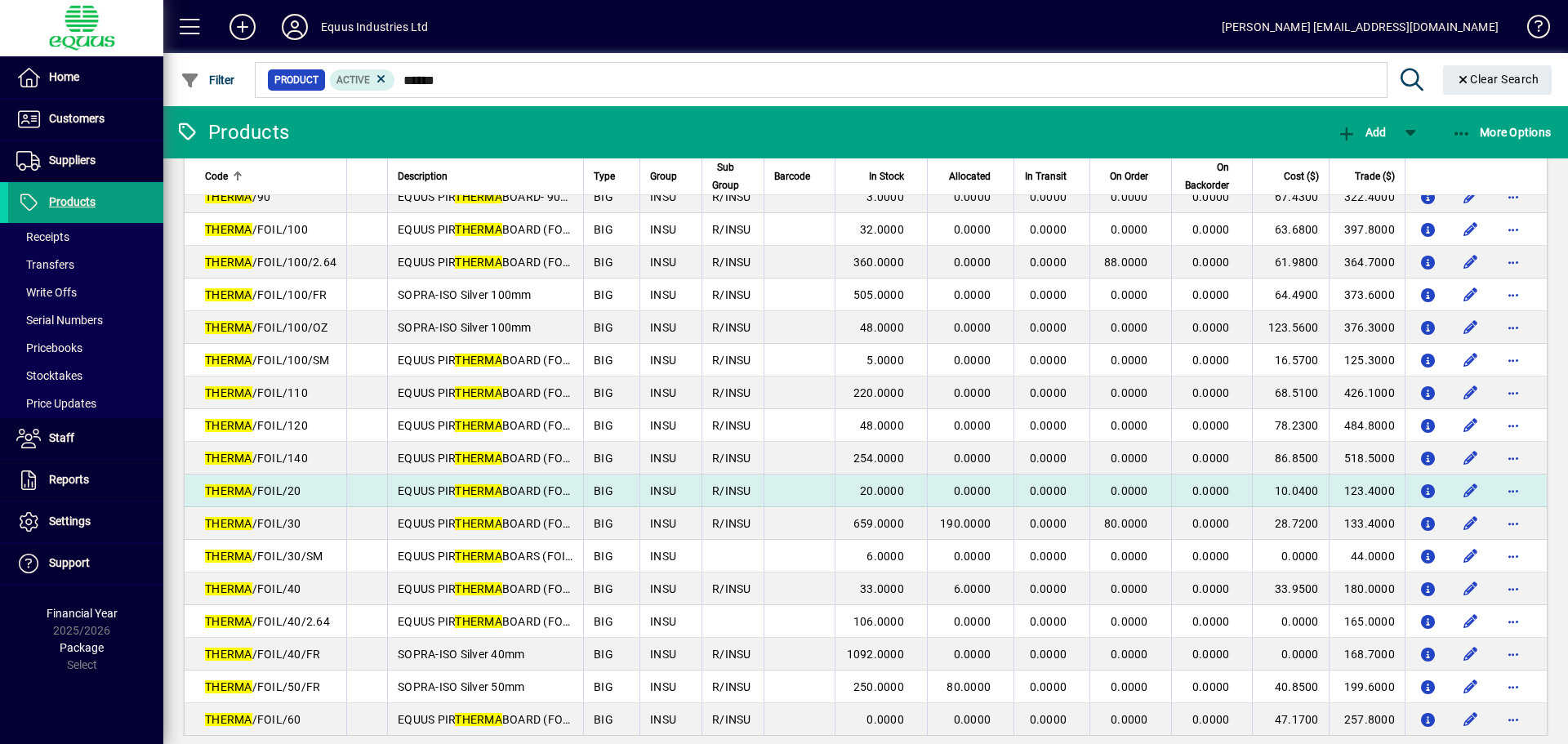
scroll to position [164, 0]
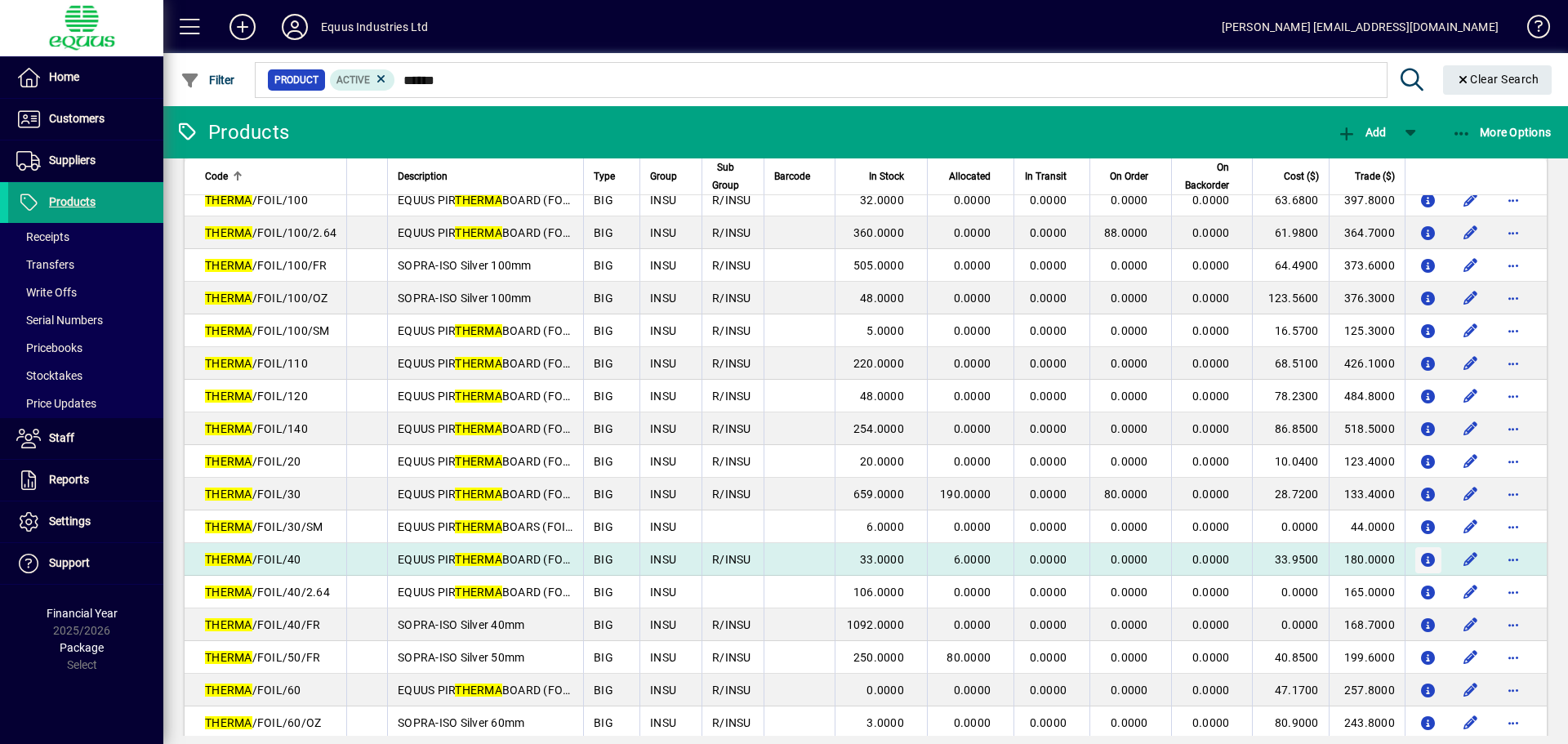
click at [1420, 558] on icon "button" at bounding box center [1428, 560] width 18 height 14
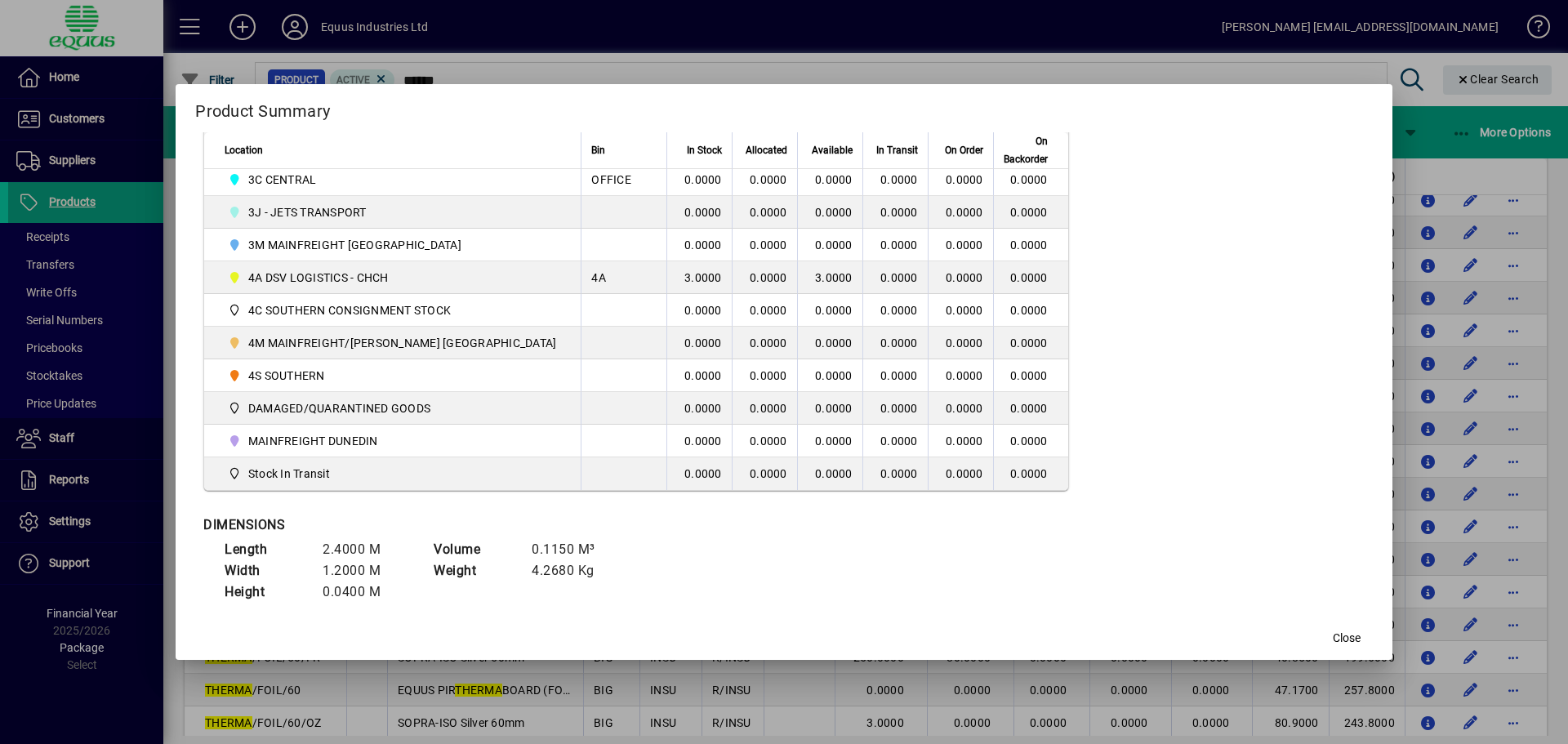
scroll to position [539, 0]
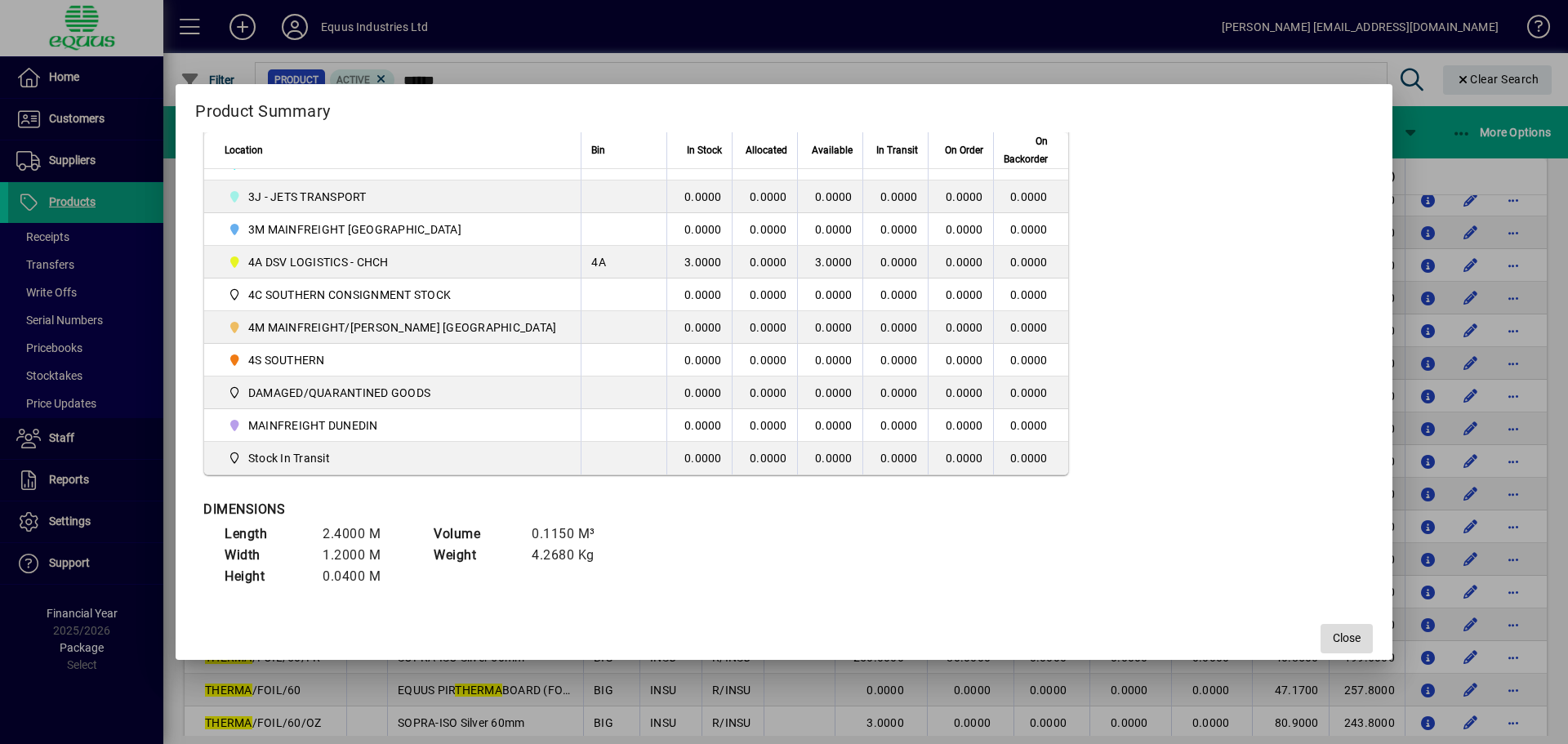
click at [1321, 628] on span "button" at bounding box center [1347, 639] width 53 height 39
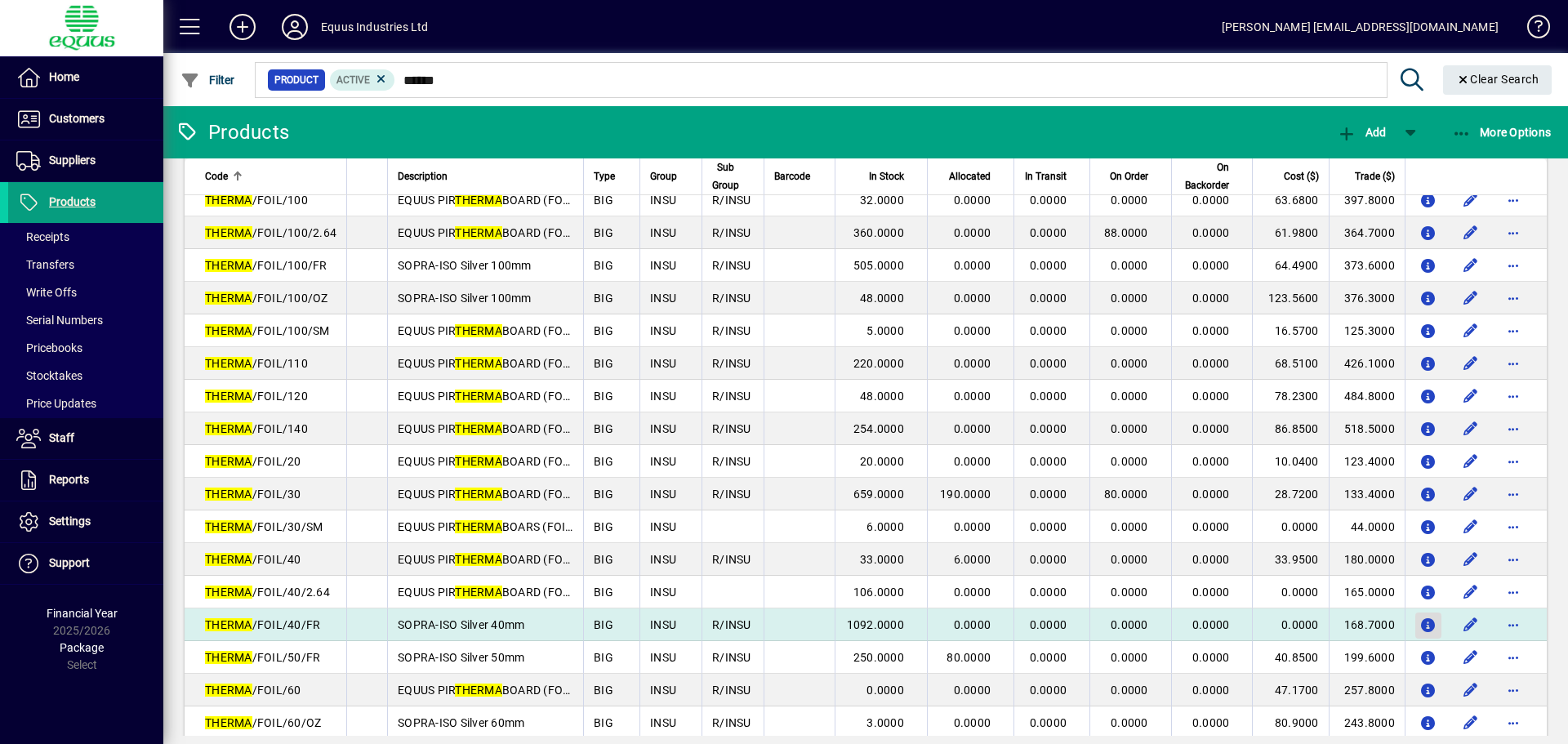
click at [1420, 624] on icon "button" at bounding box center [1428, 626] width 18 height 14
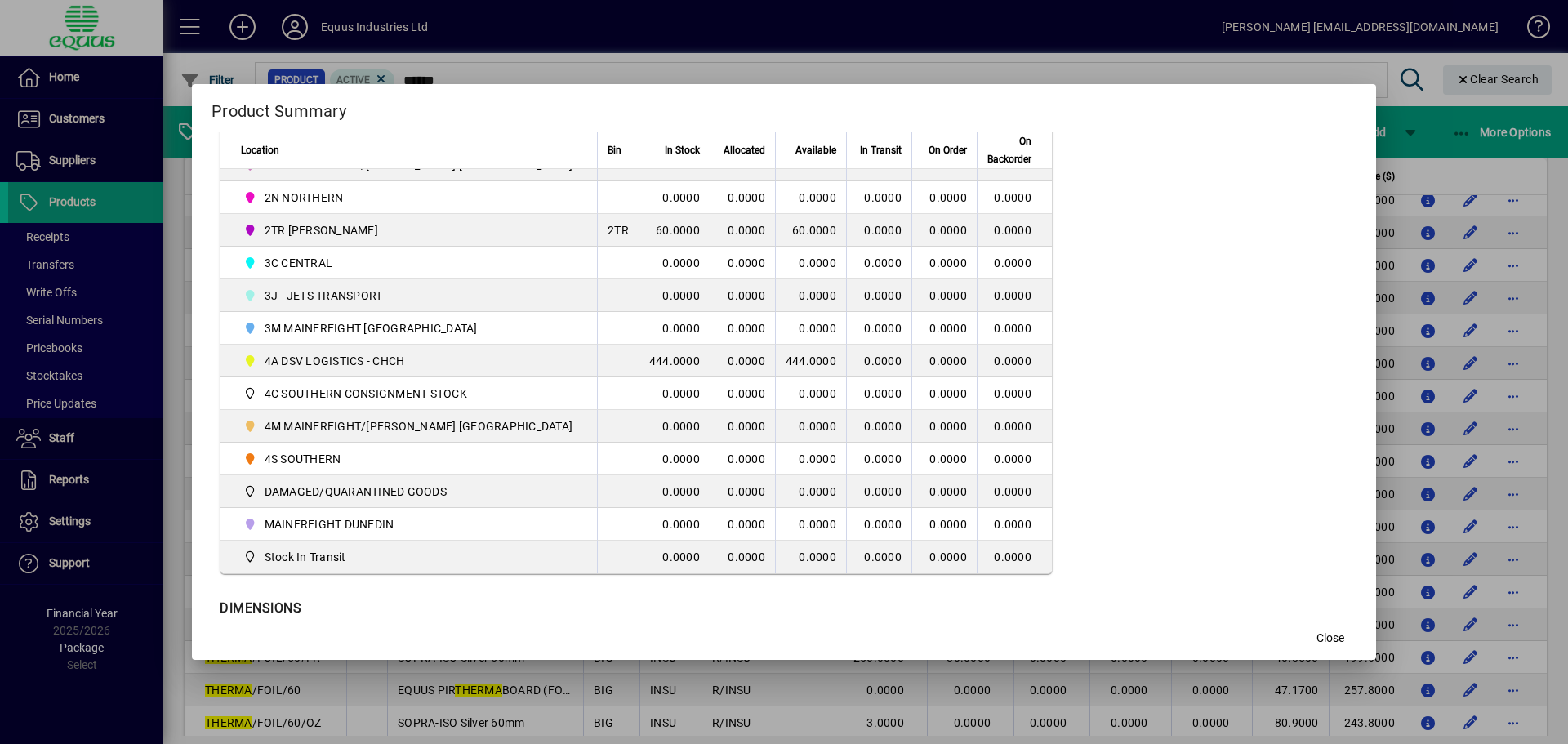
scroll to position [490, 0]
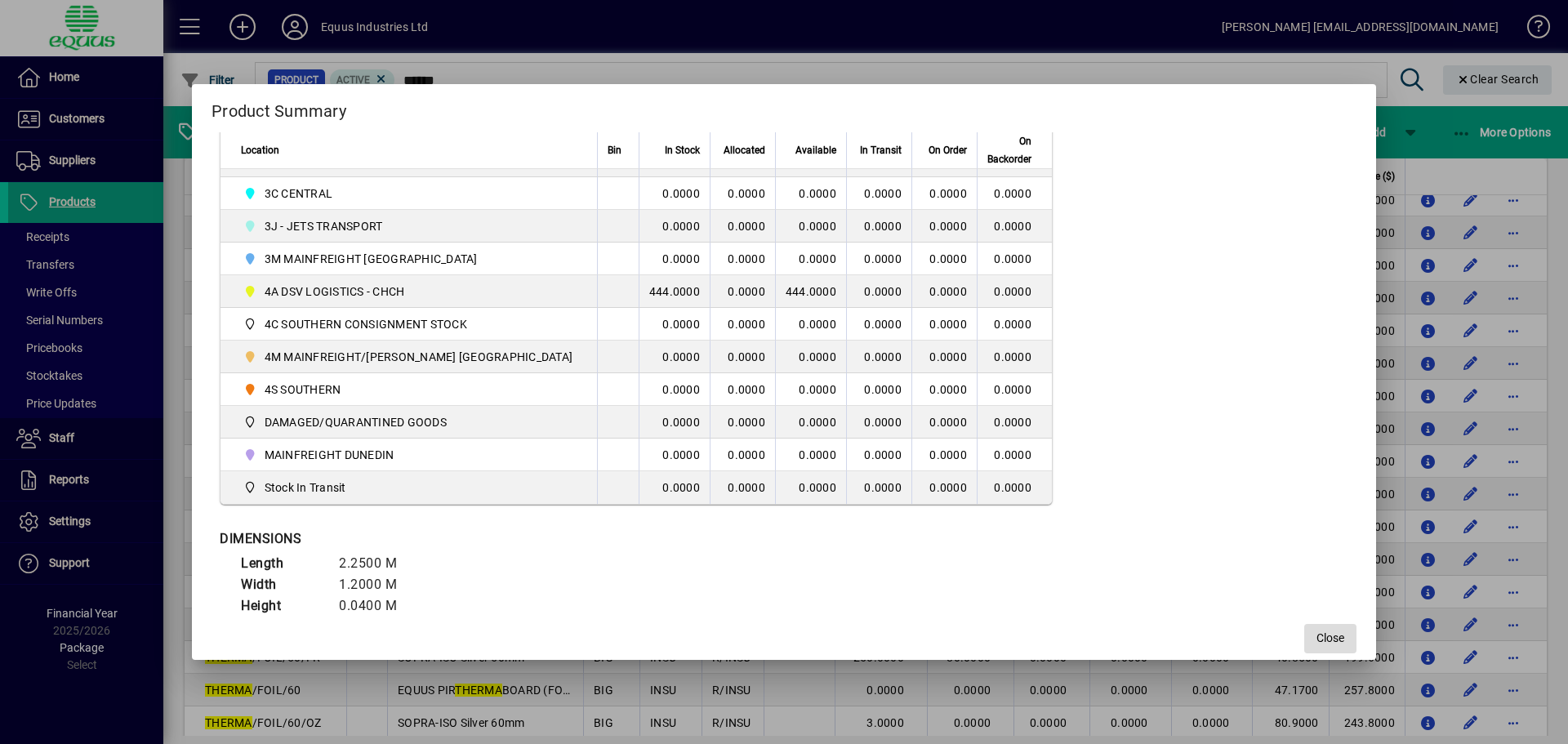
click at [1317, 635] on span "Close" at bounding box center [1330, 638] width 28 height 18
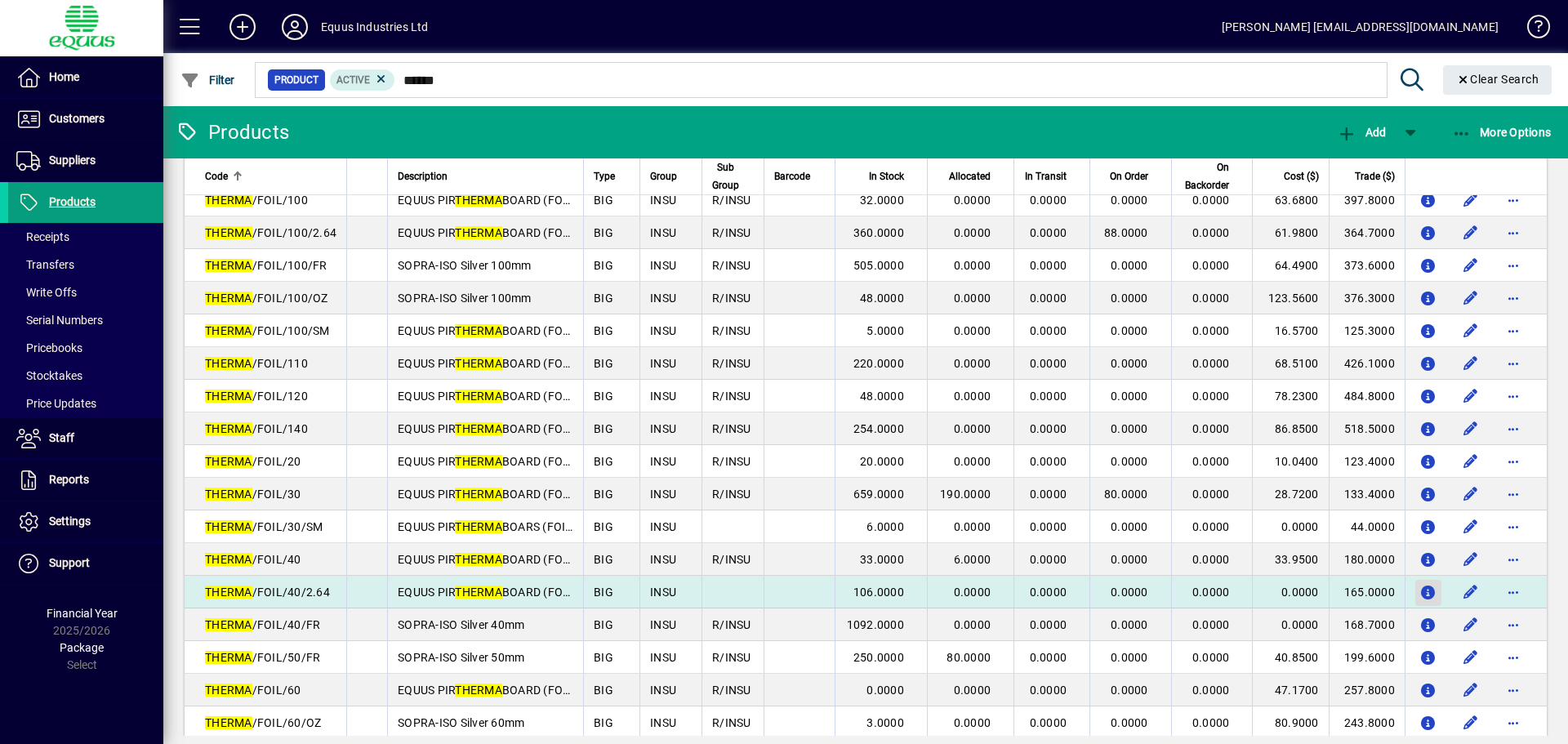
click at [1420, 595] on icon "button" at bounding box center [1428, 592] width 18 height 14
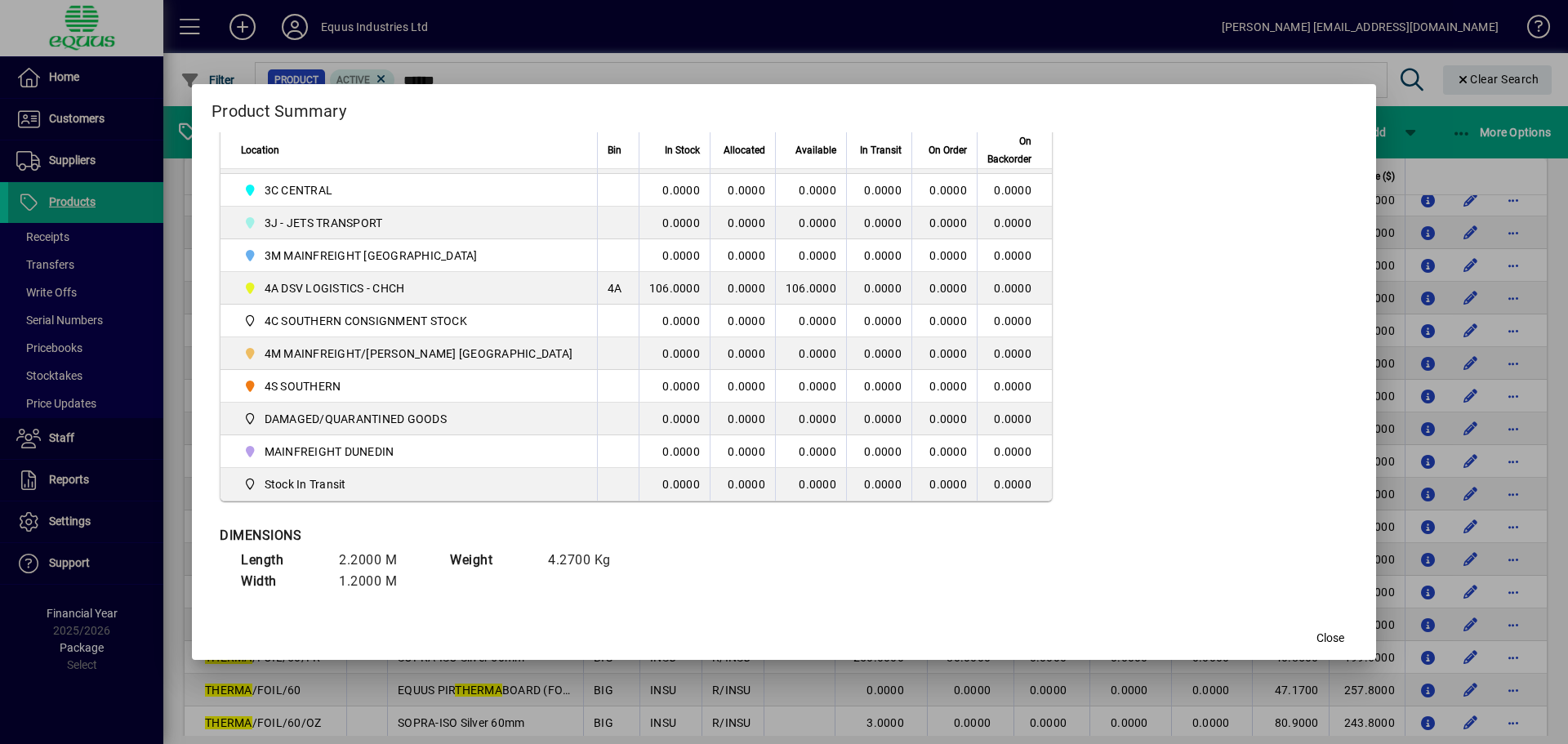
scroll to position [518, 0]
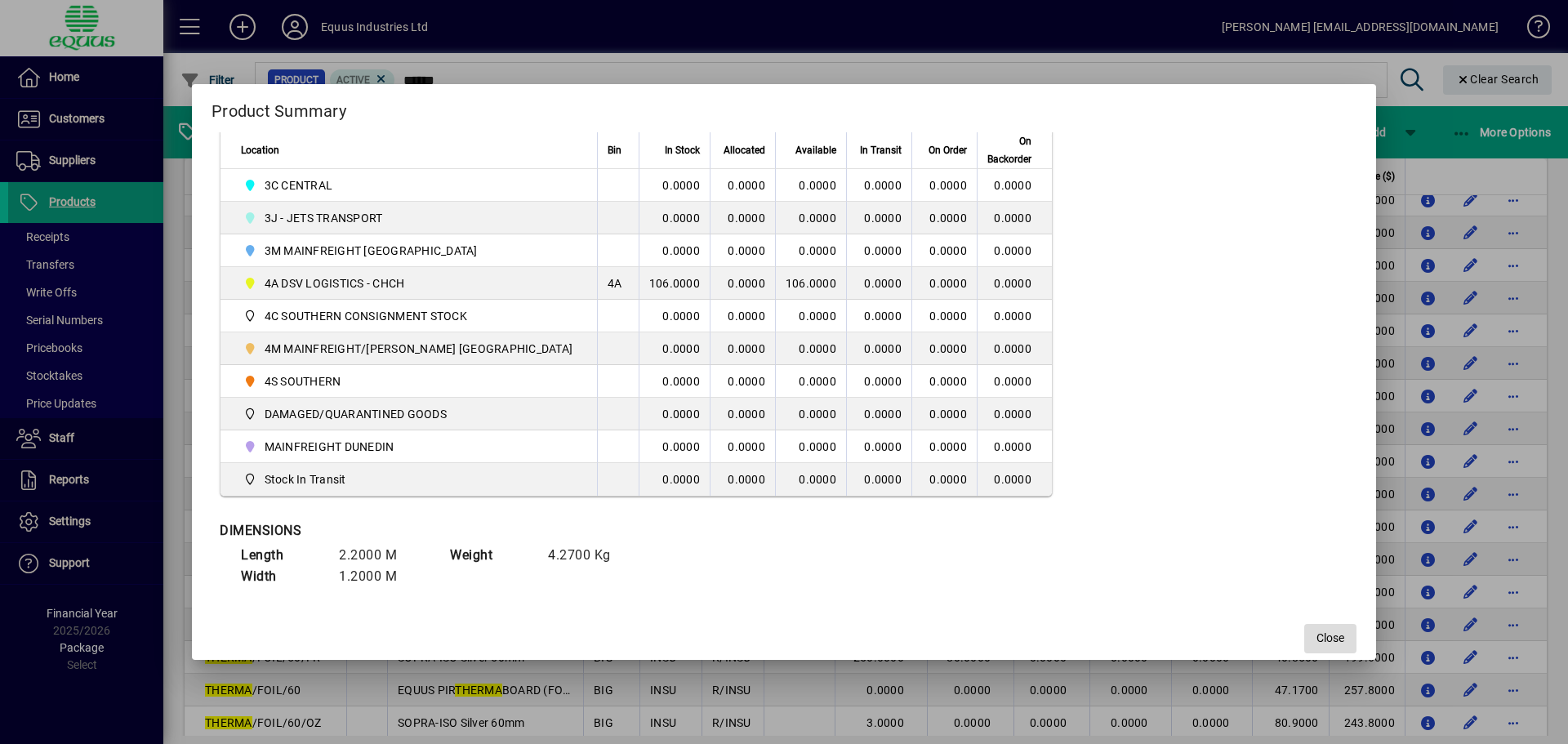
click at [1317, 633] on span "Close" at bounding box center [1330, 638] width 28 height 18
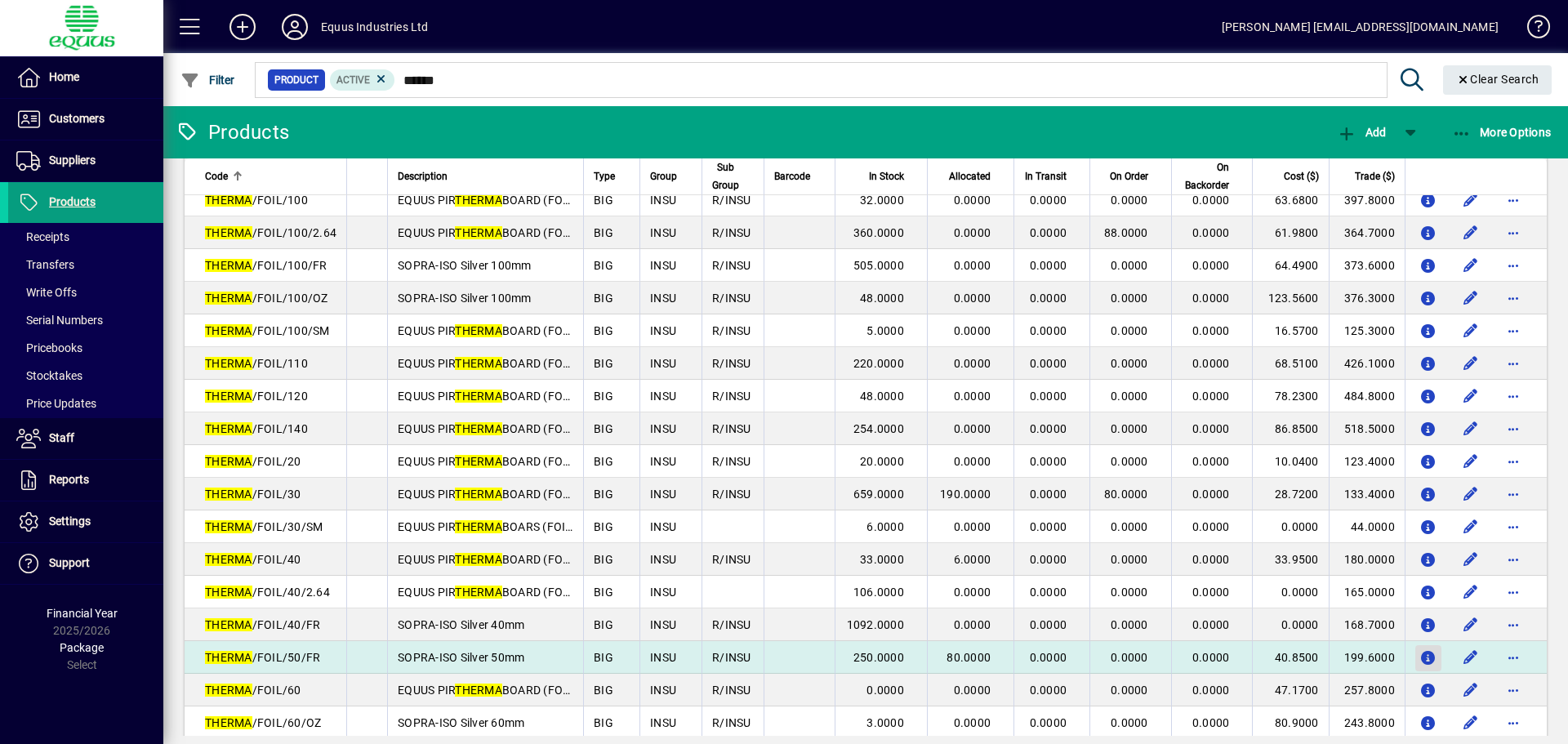
click at [1420, 657] on icon "button" at bounding box center [1428, 658] width 18 height 14
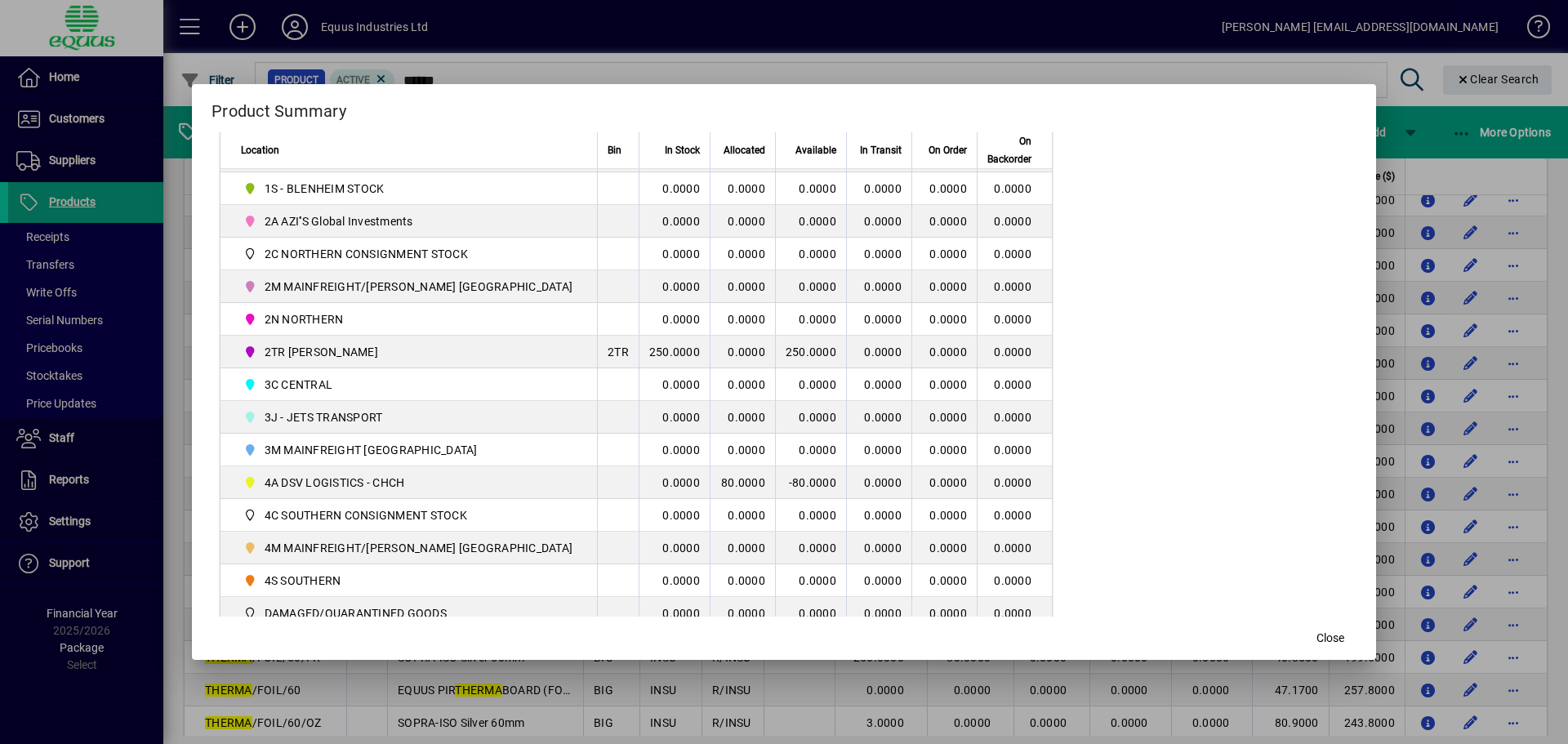
scroll to position [326, 0]
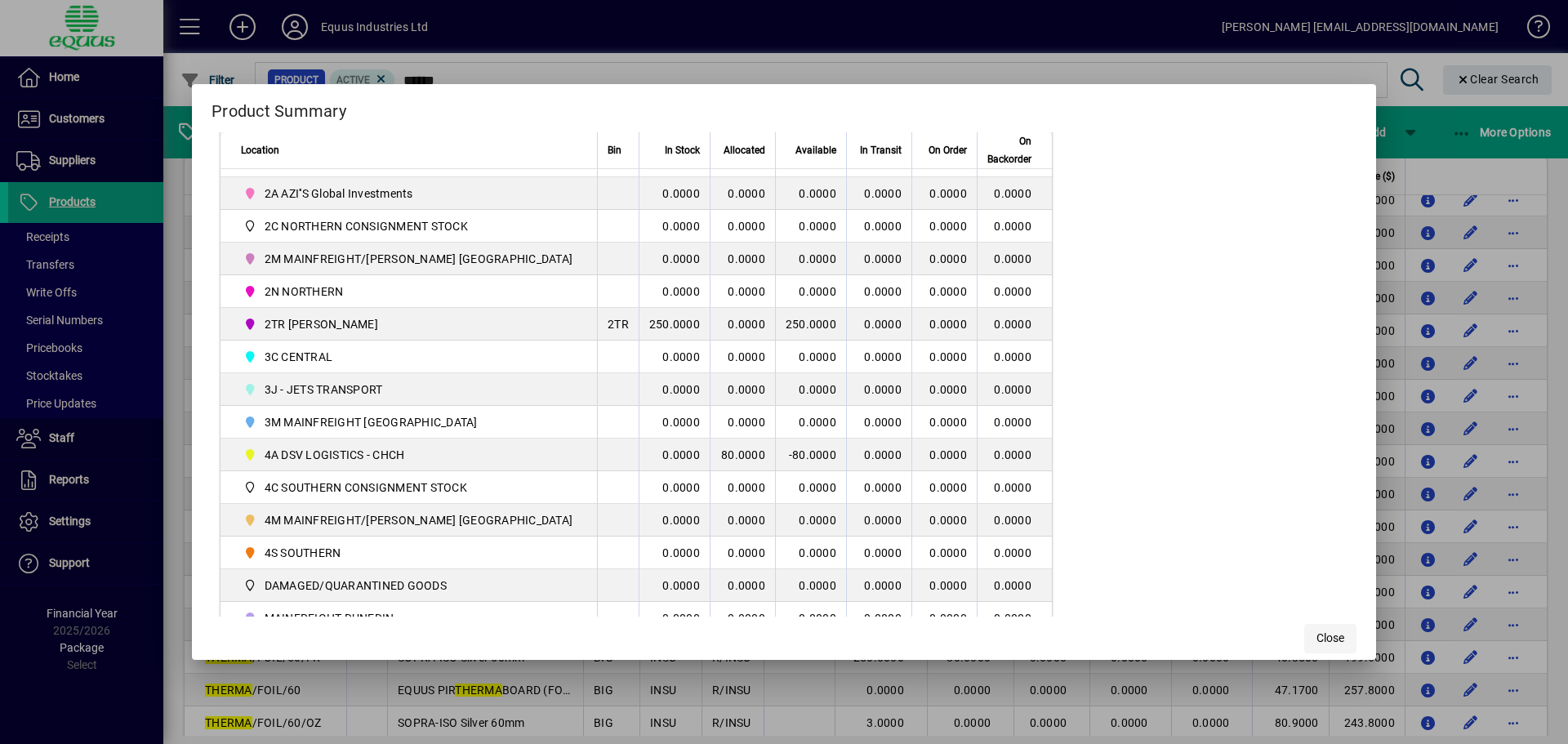
click at [1317, 640] on span "Close" at bounding box center [1330, 638] width 28 height 18
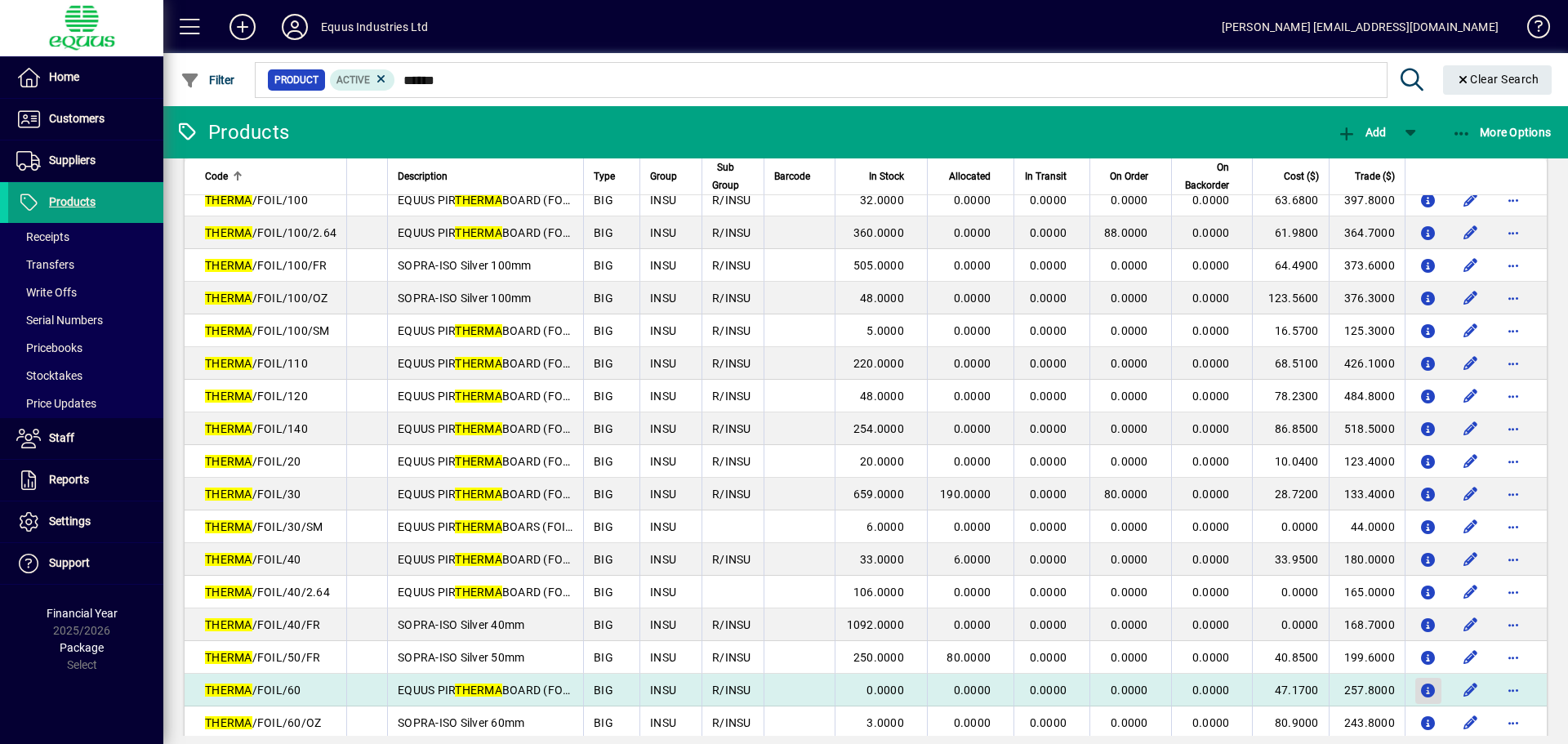
click at [1420, 687] on icon "button" at bounding box center [1428, 690] width 18 height 14
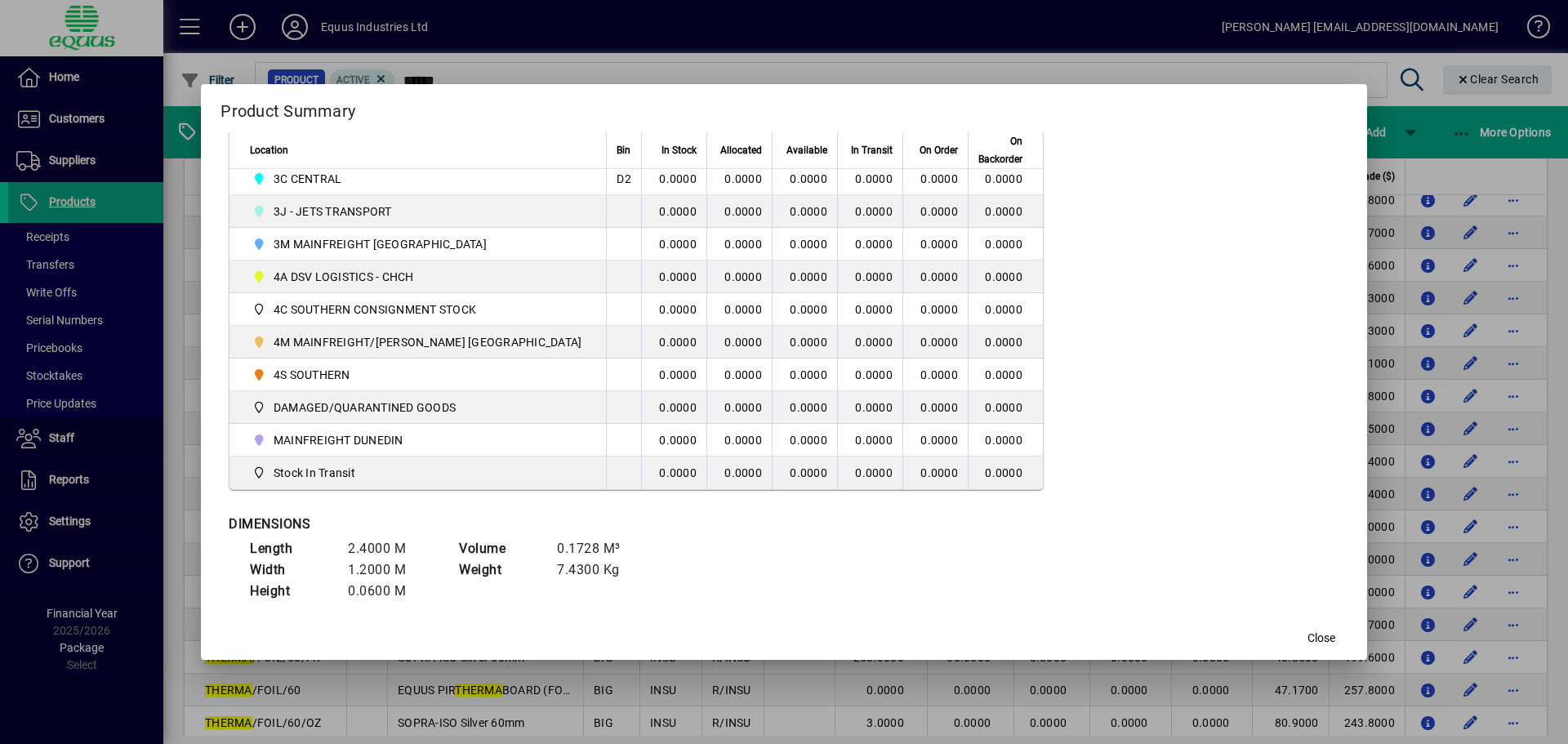
scroll to position [539, 0]
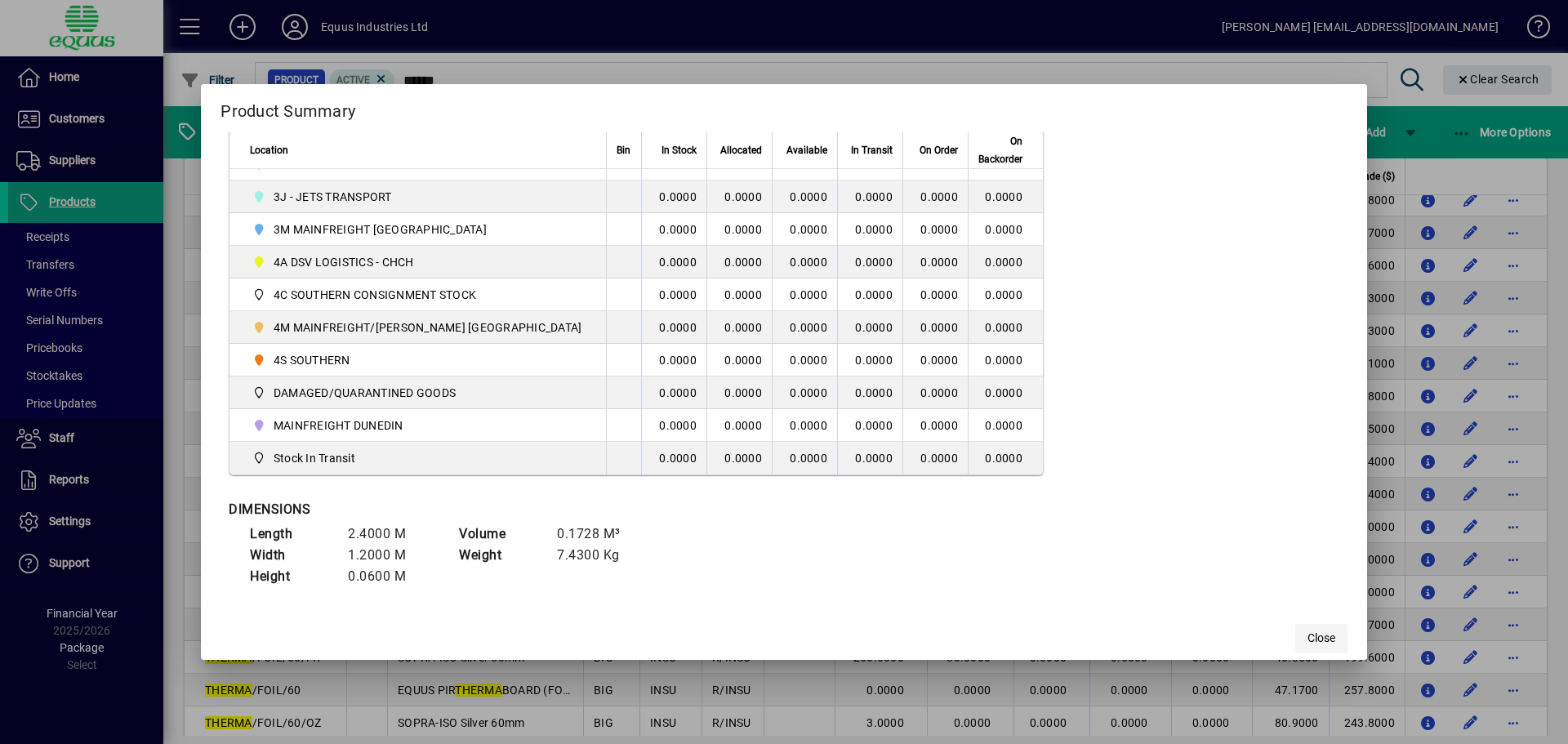
click at [1307, 636] on span "Close" at bounding box center [1321, 638] width 28 height 18
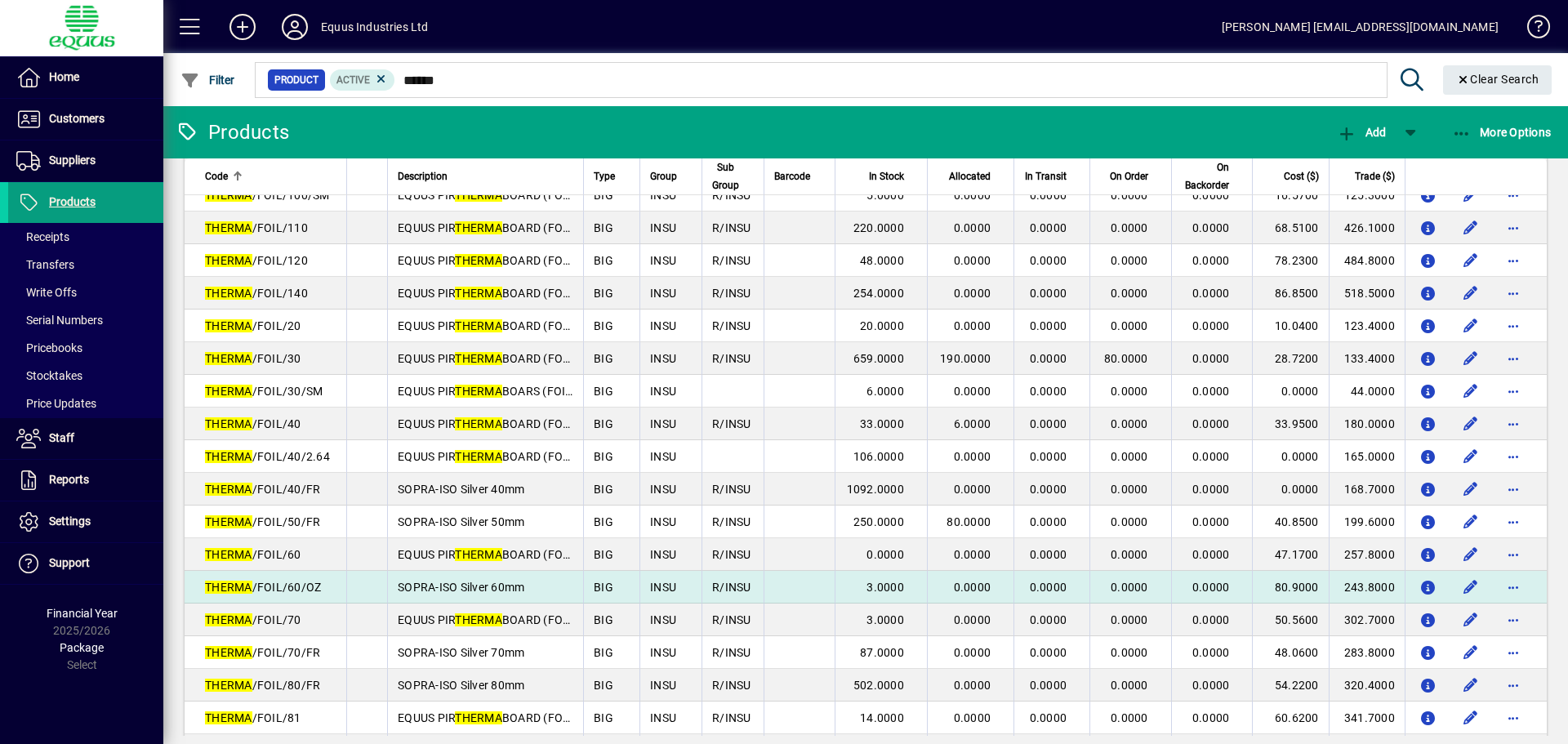
scroll to position [326, 0]
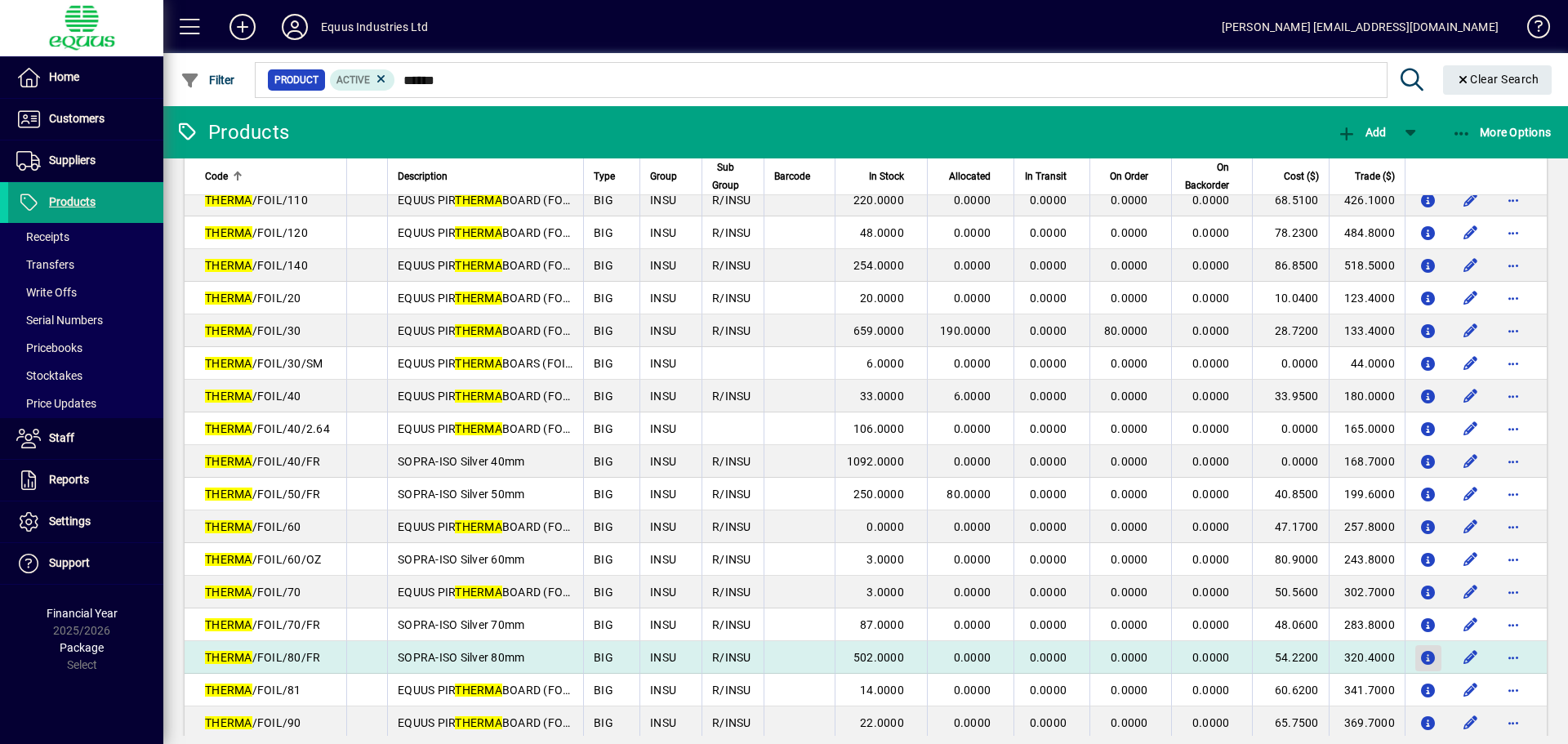
click at [1421, 654] on icon "button" at bounding box center [1428, 658] width 18 height 14
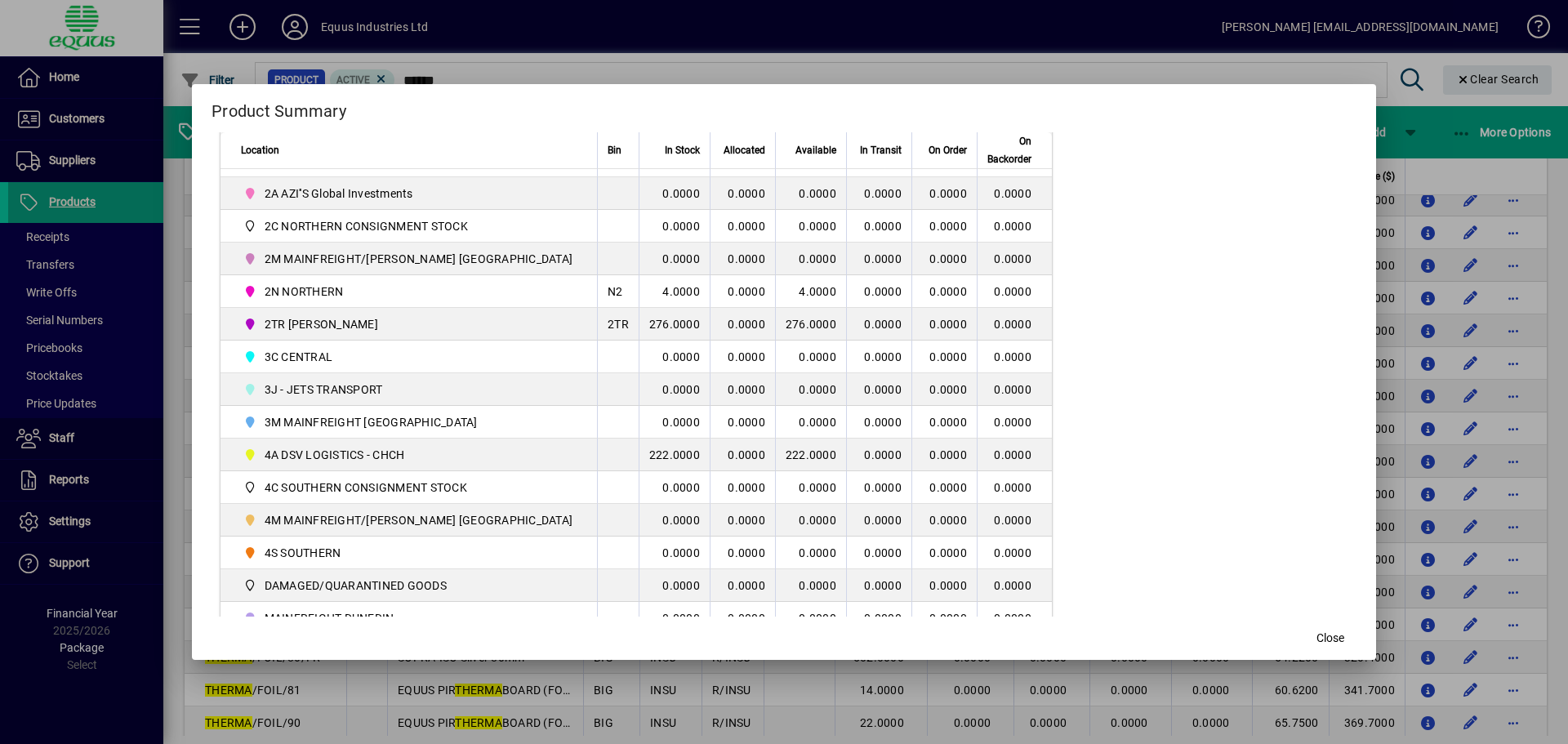
scroll to position [490, 0]
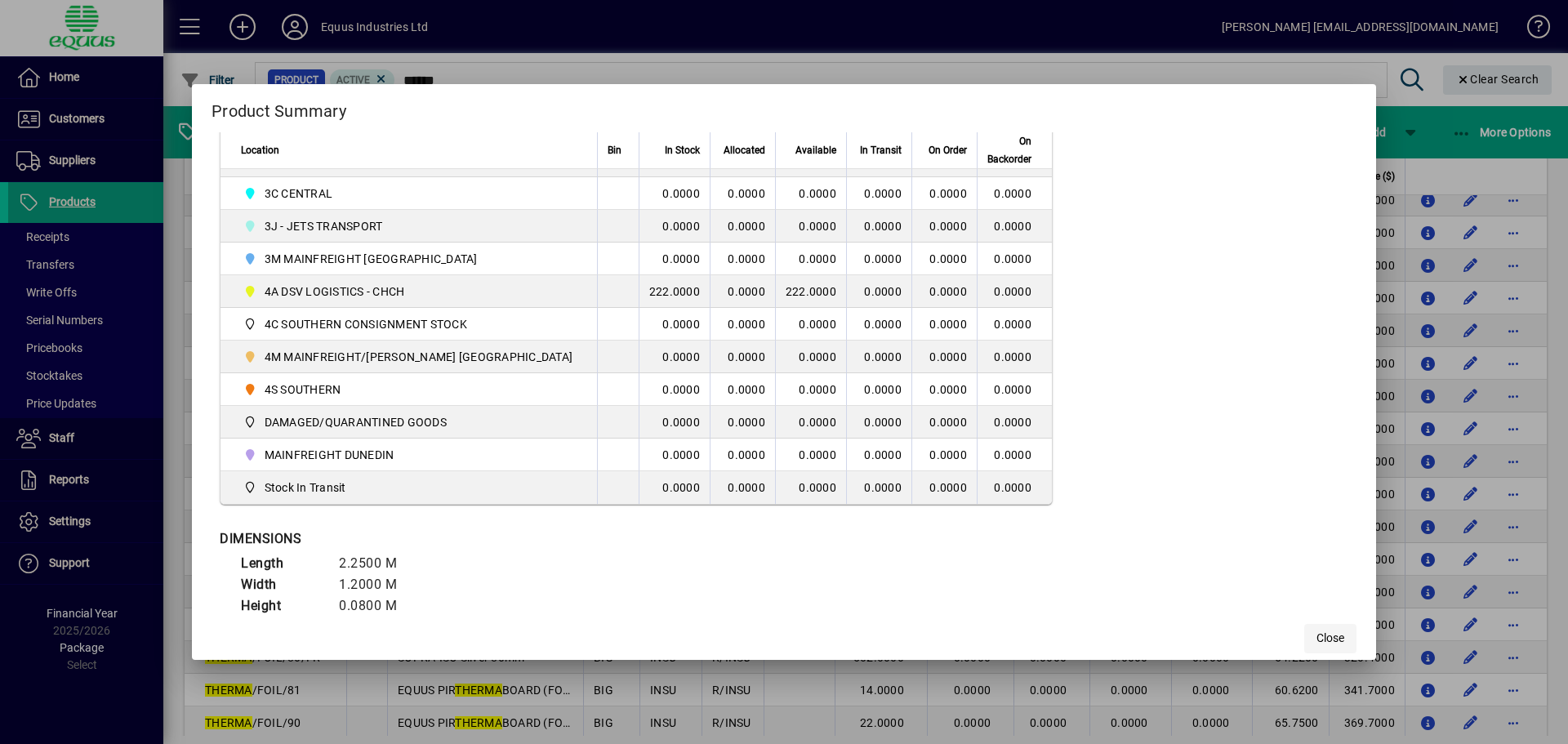
click at [1317, 638] on span "Close" at bounding box center [1330, 638] width 28 height 18
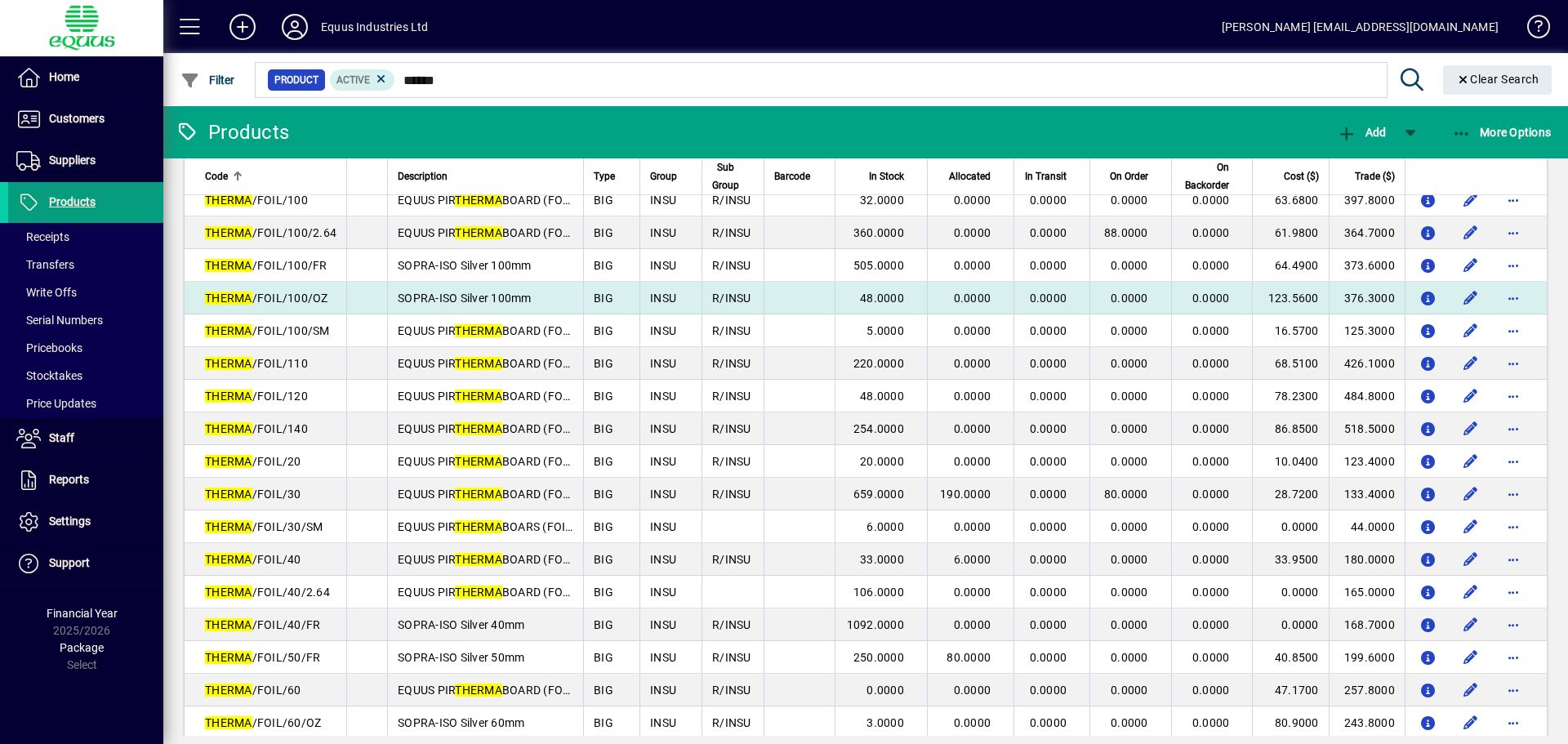
scroll to position [81, 0]
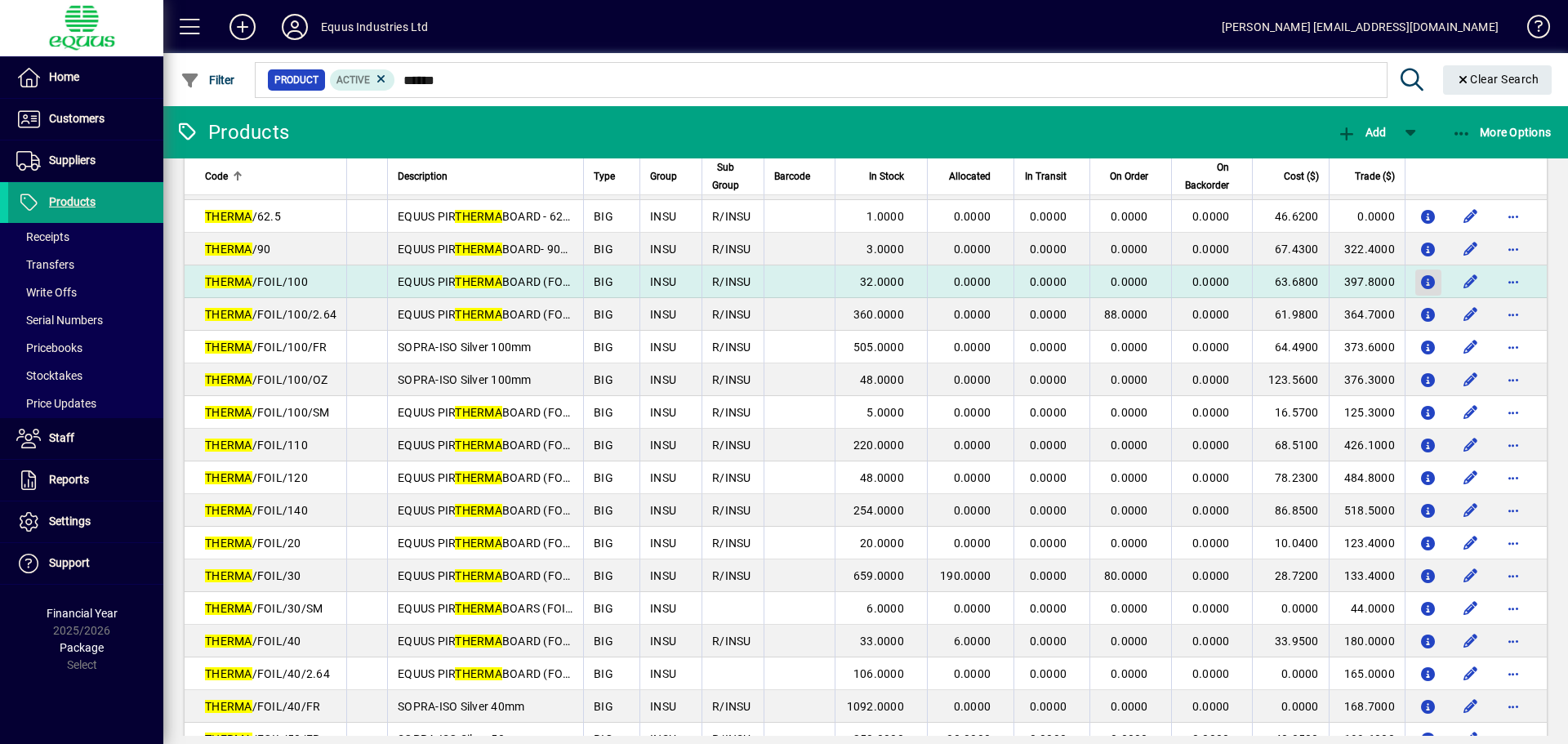
click at [1420, 284] on icon "button" at bounding box center [1428, 283] width 18 height 14
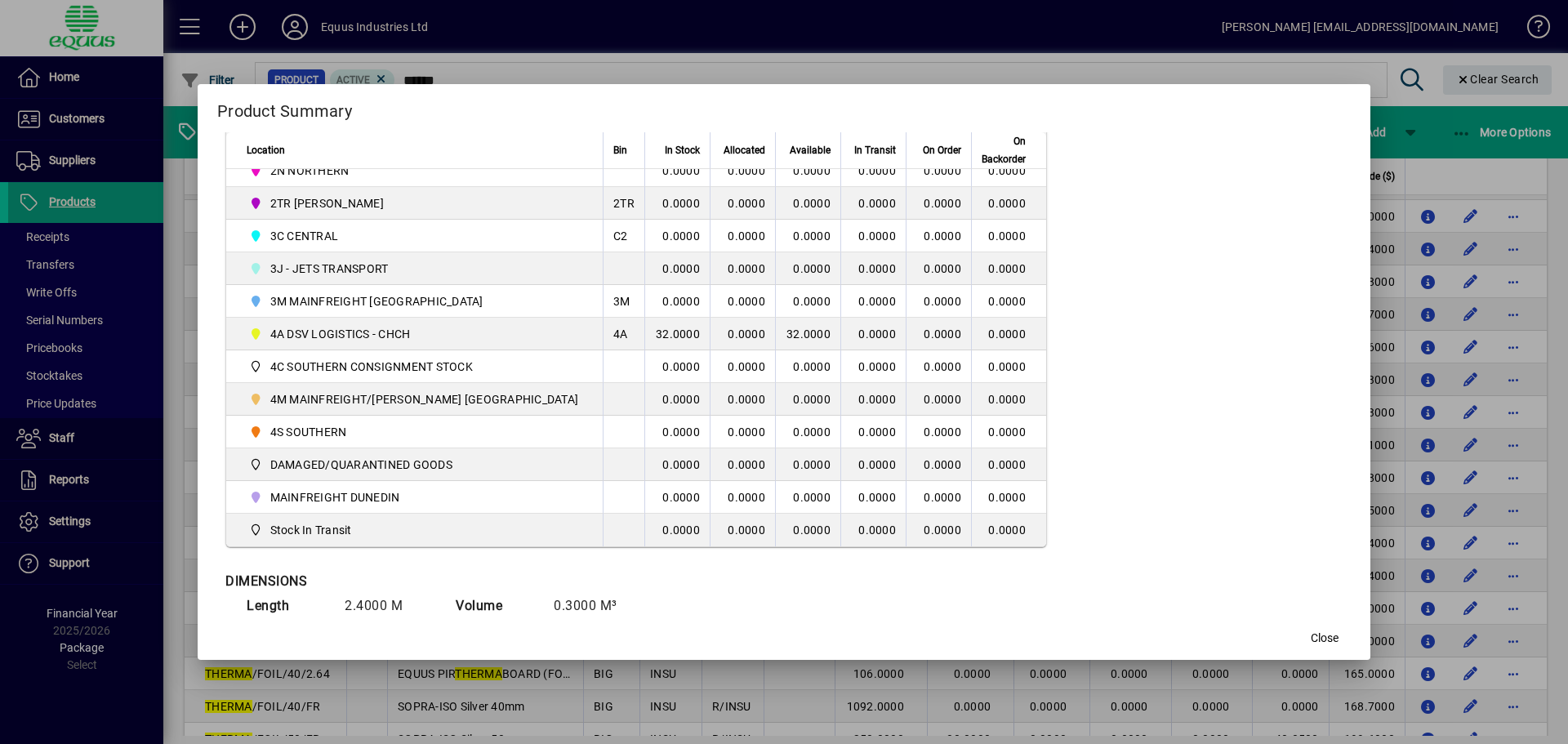
scroll to position [490, 0]
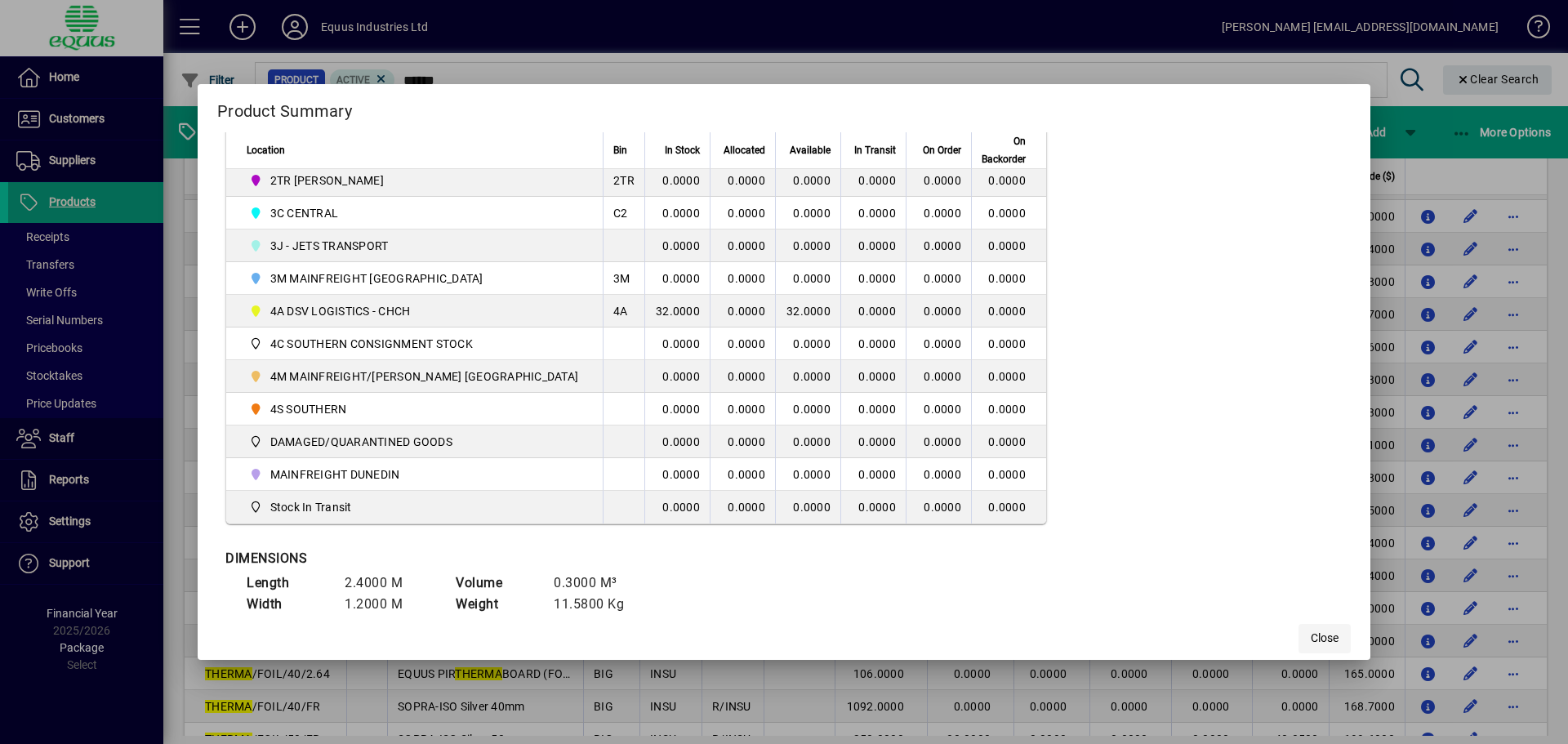
click at [1311, 641] on span "Close" at bounding box center [1325, 638] width 28 height 18
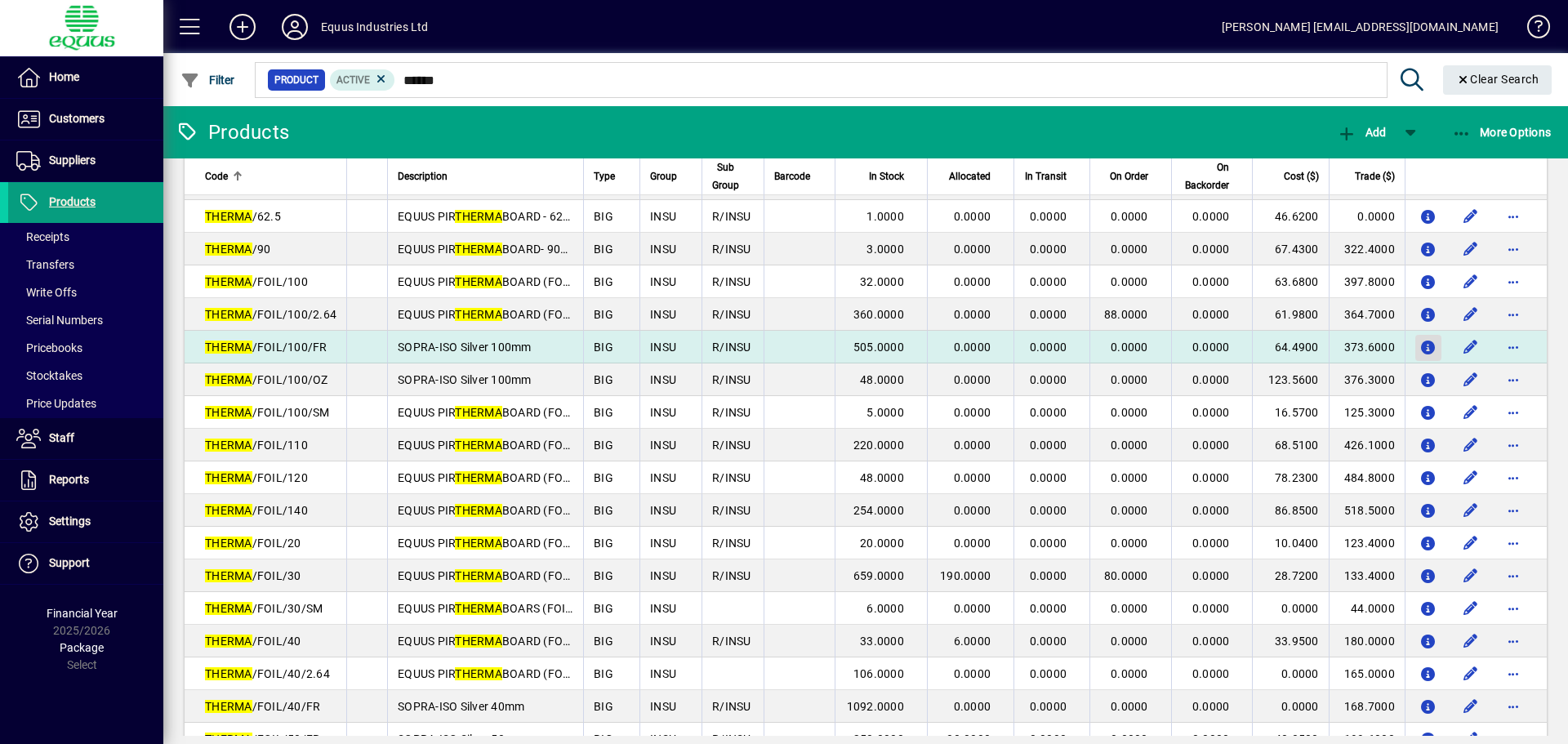
click at [1420, 347] on icon "button" at bounding box center [1428, 348] width 18 height 14
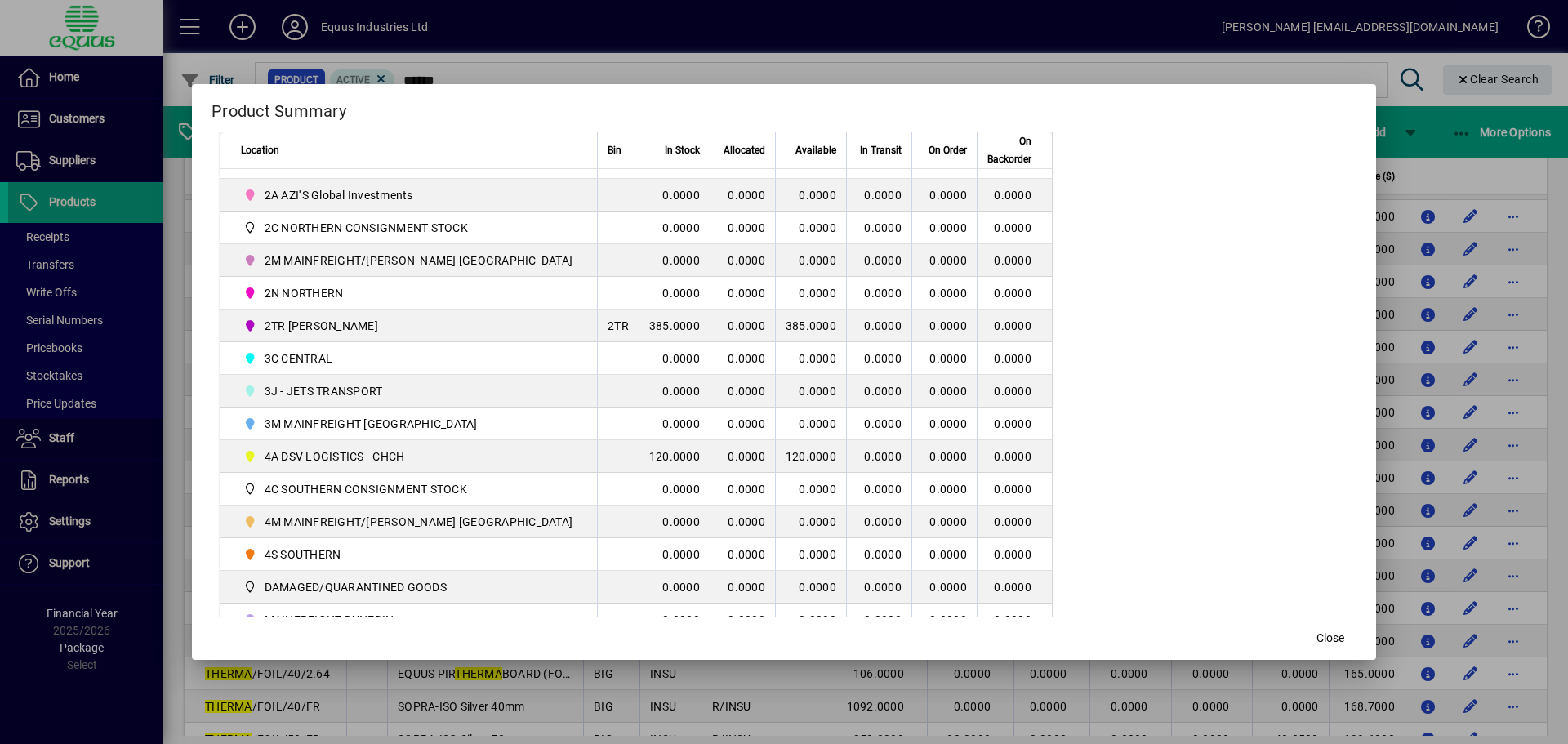
scroll to position [326, 0]
click at [1317, 640] on span "Close" at bounding box center [1330, 638] width 28 height 18
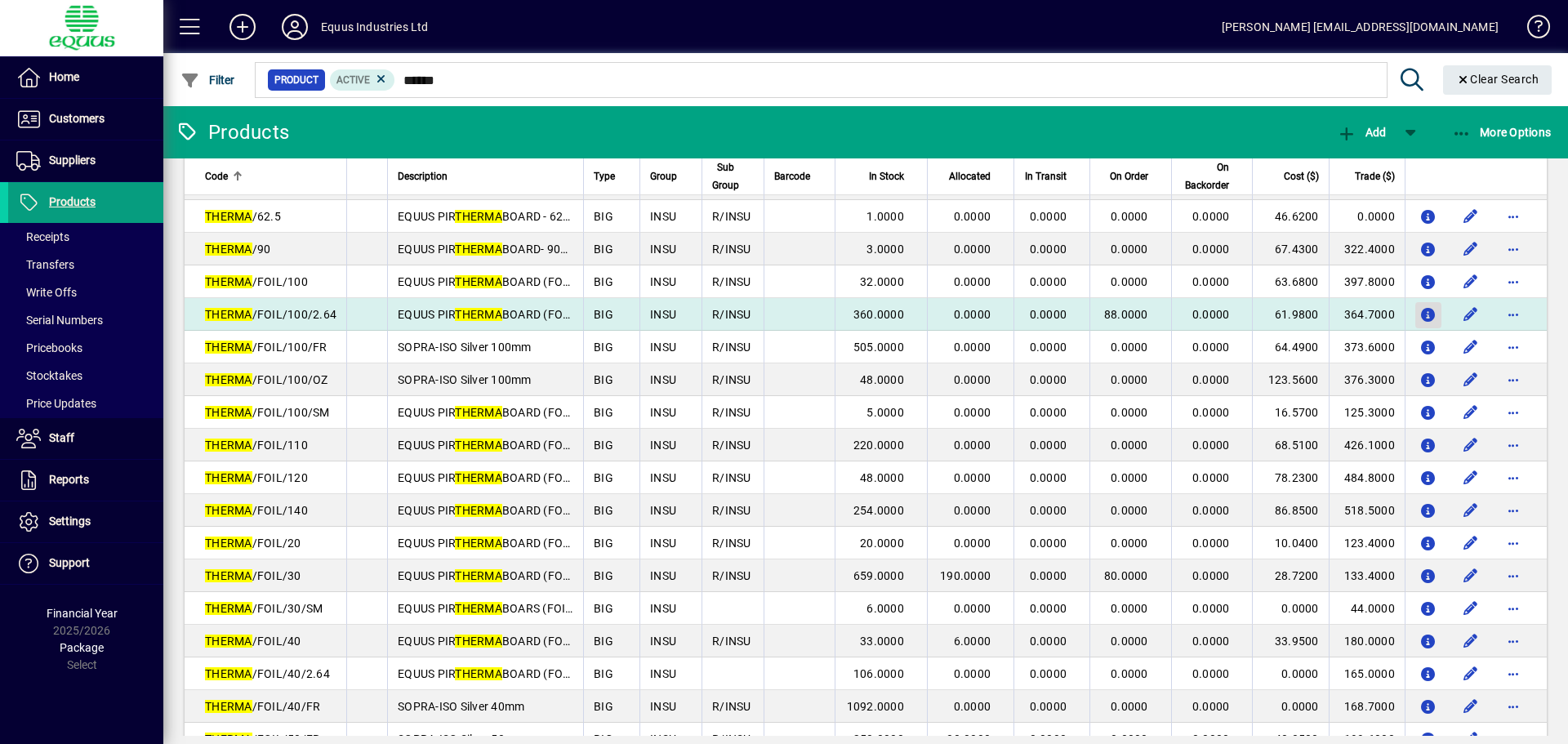
click at [1420, 316] on icon "button" at bounding box center [1428, 315] width 18 height 14
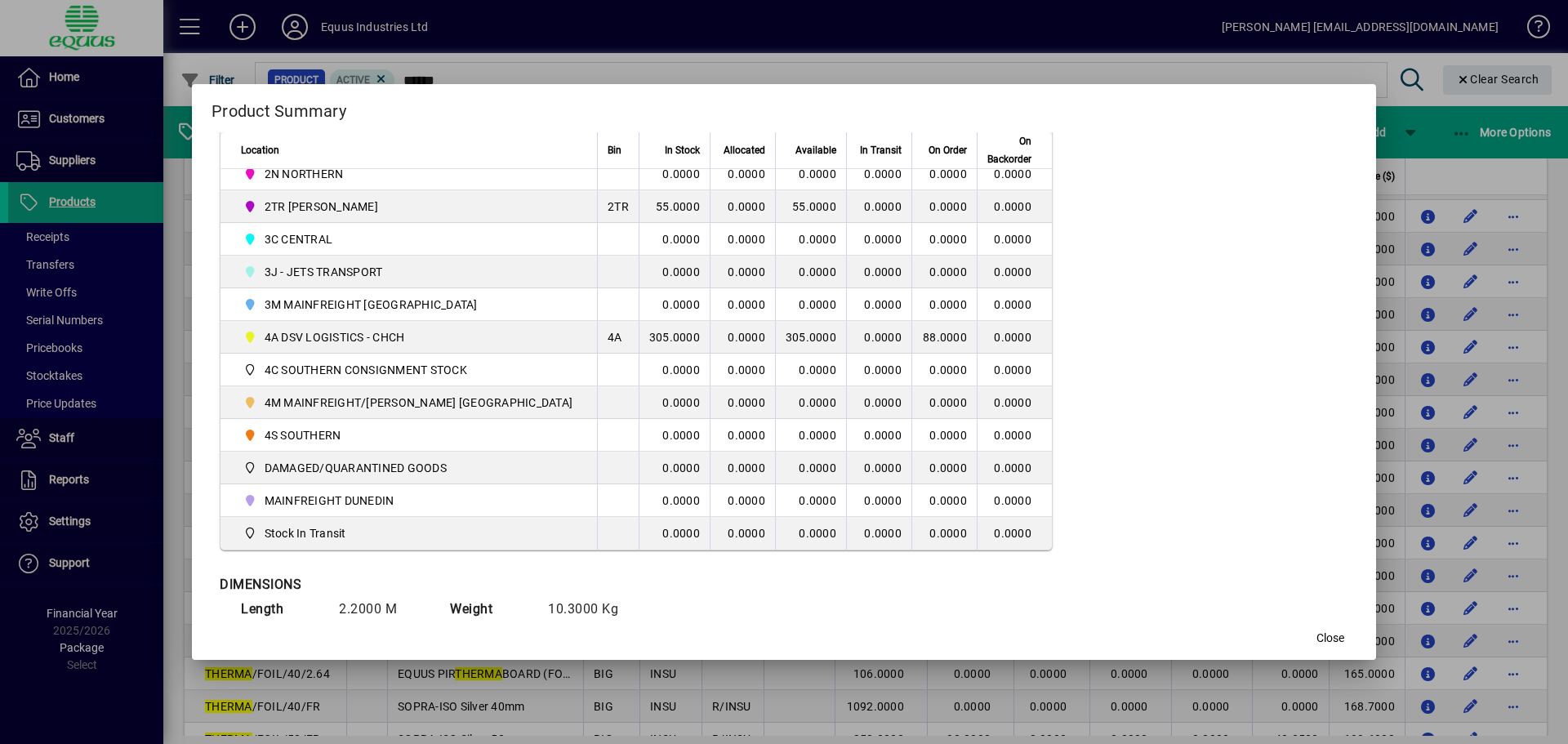
scroll to position [490, 0]
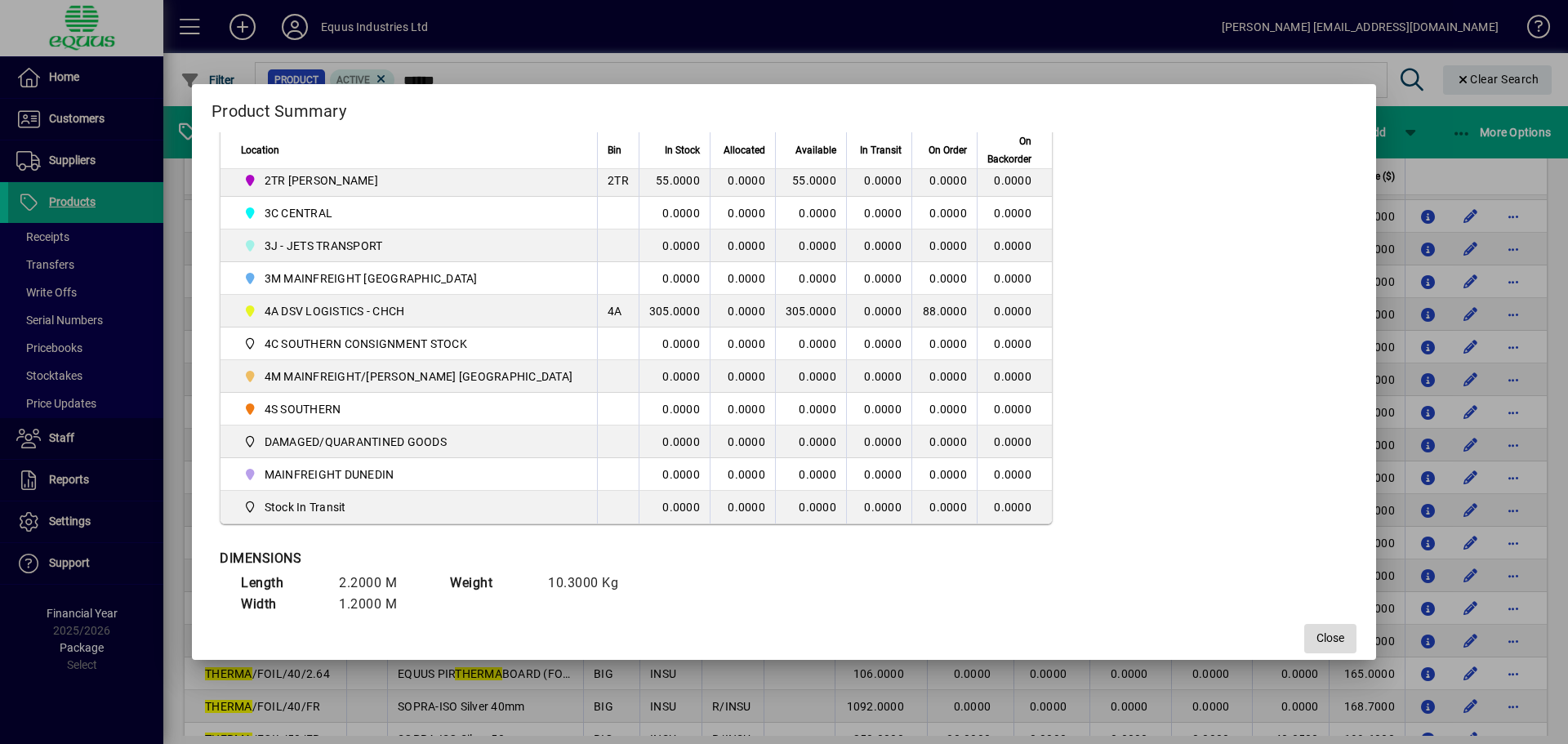
click at [1317, 633] on span "Close" at bounding box center [1330, 638] width 28 height 18
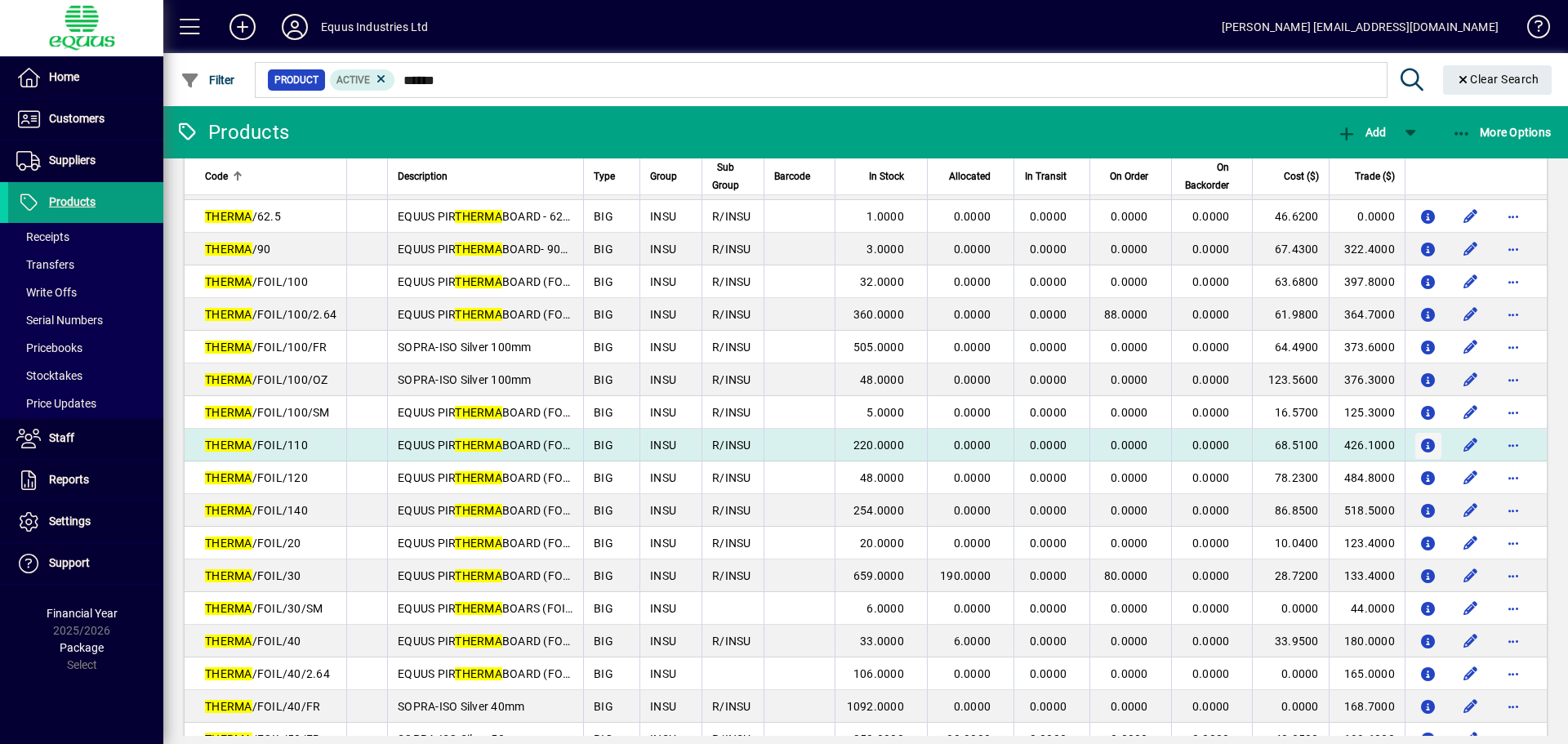
click at [1420, 443] on icon "button" at bounding box center [1428, 445] width 18 height 14
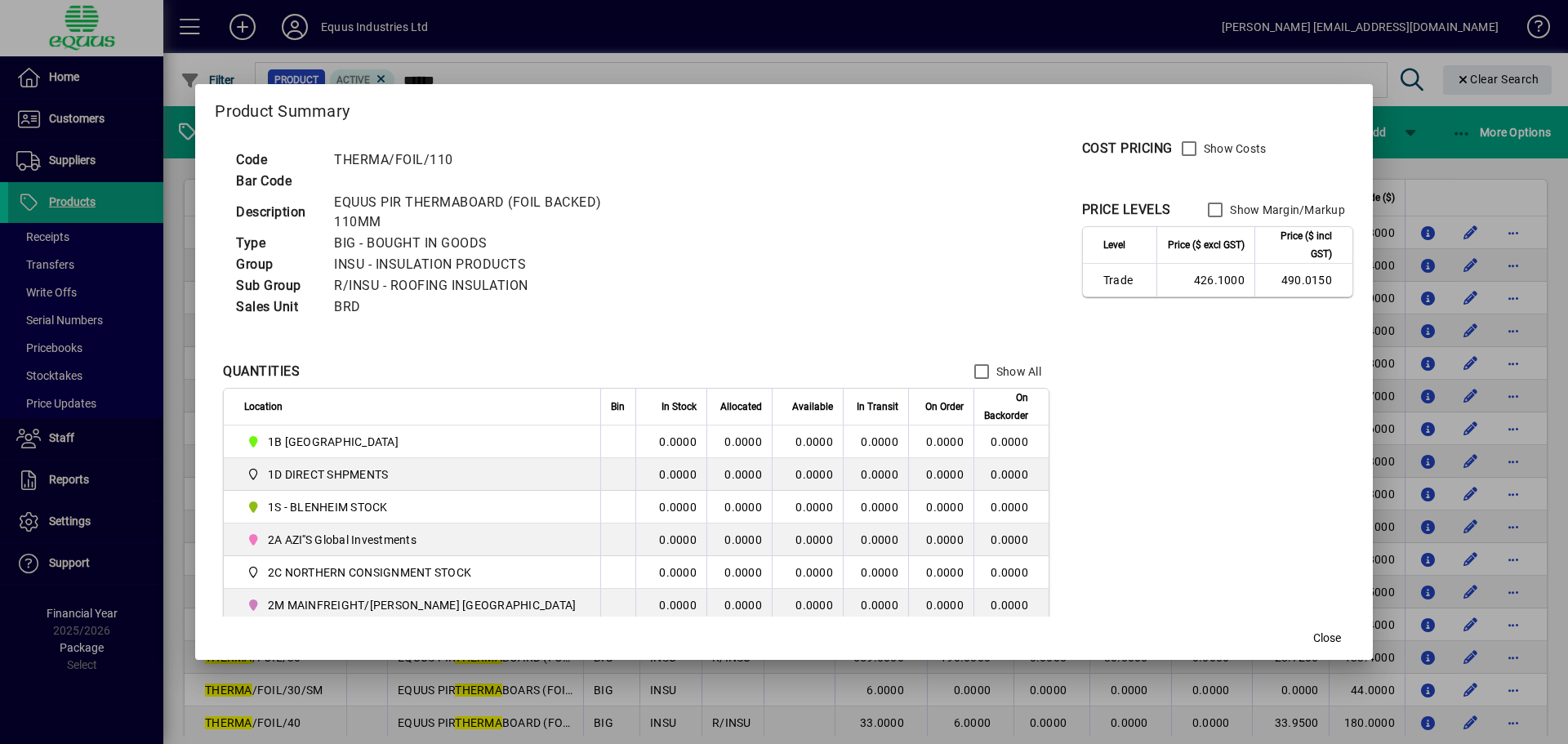
scroll to position [490, 0]
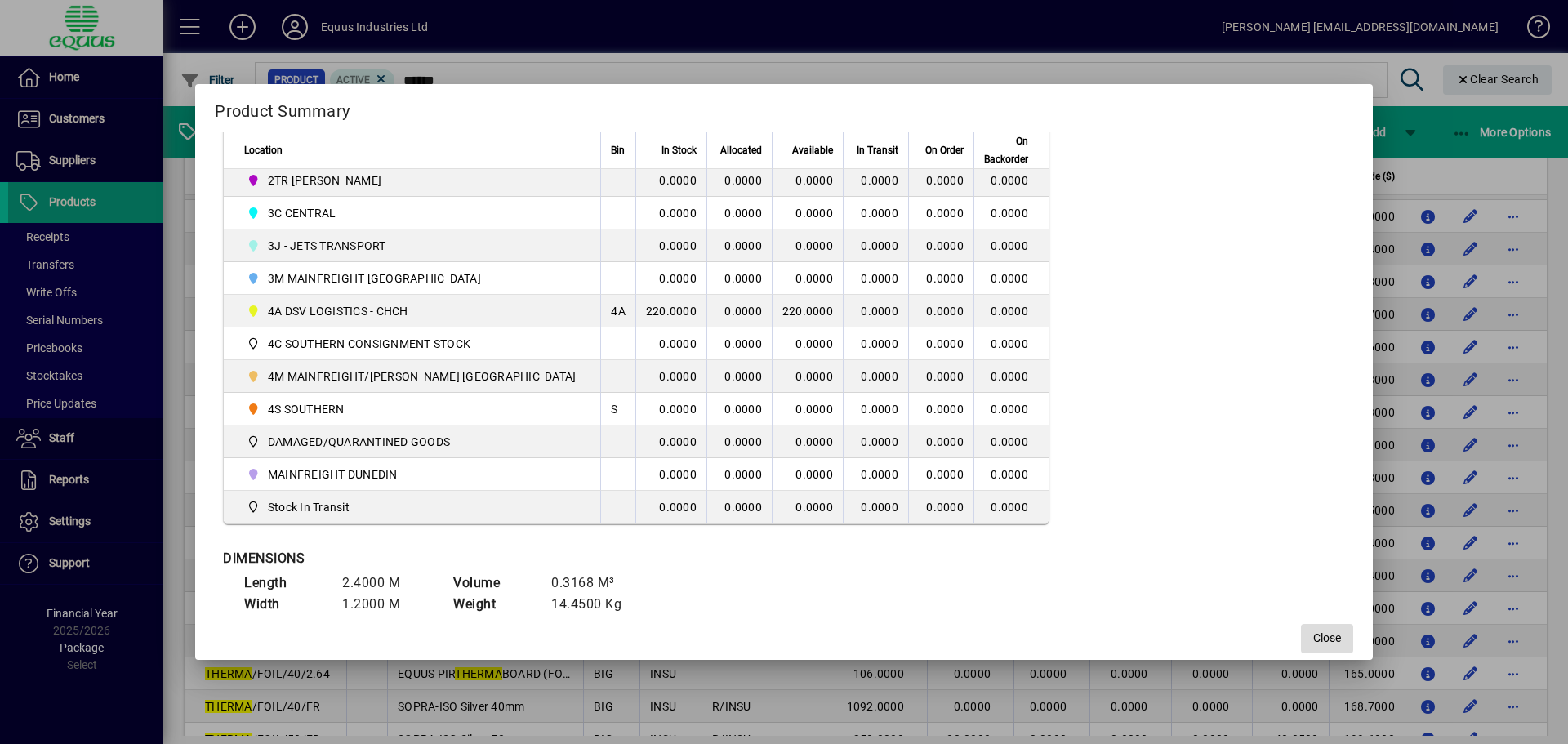
click at [1314, 630] on span "Close" at bounding box center [1328, 638] width 28 height 18
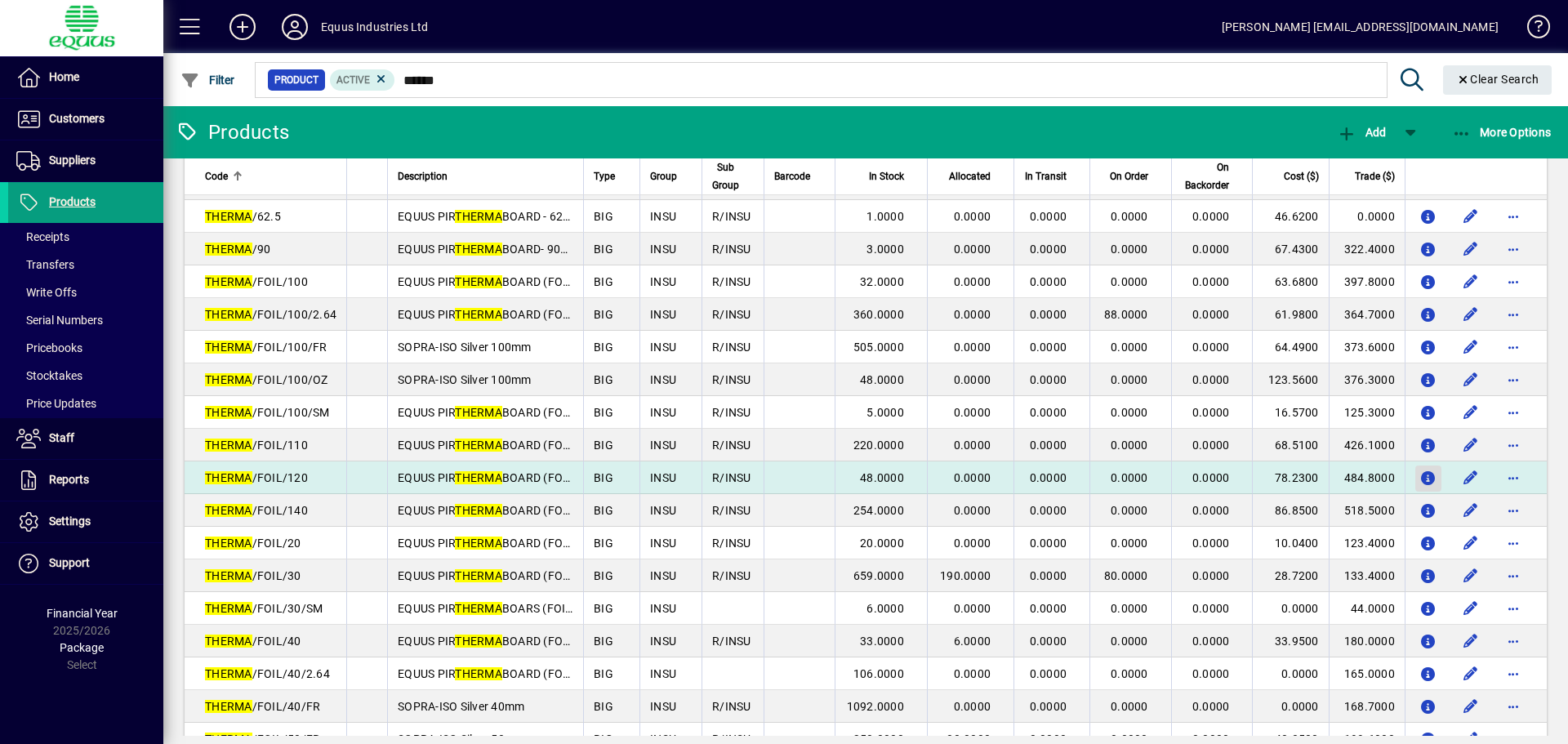
click at [1420, 474] on icon "button" at bounding box center [1428, 479] width 18 height 14
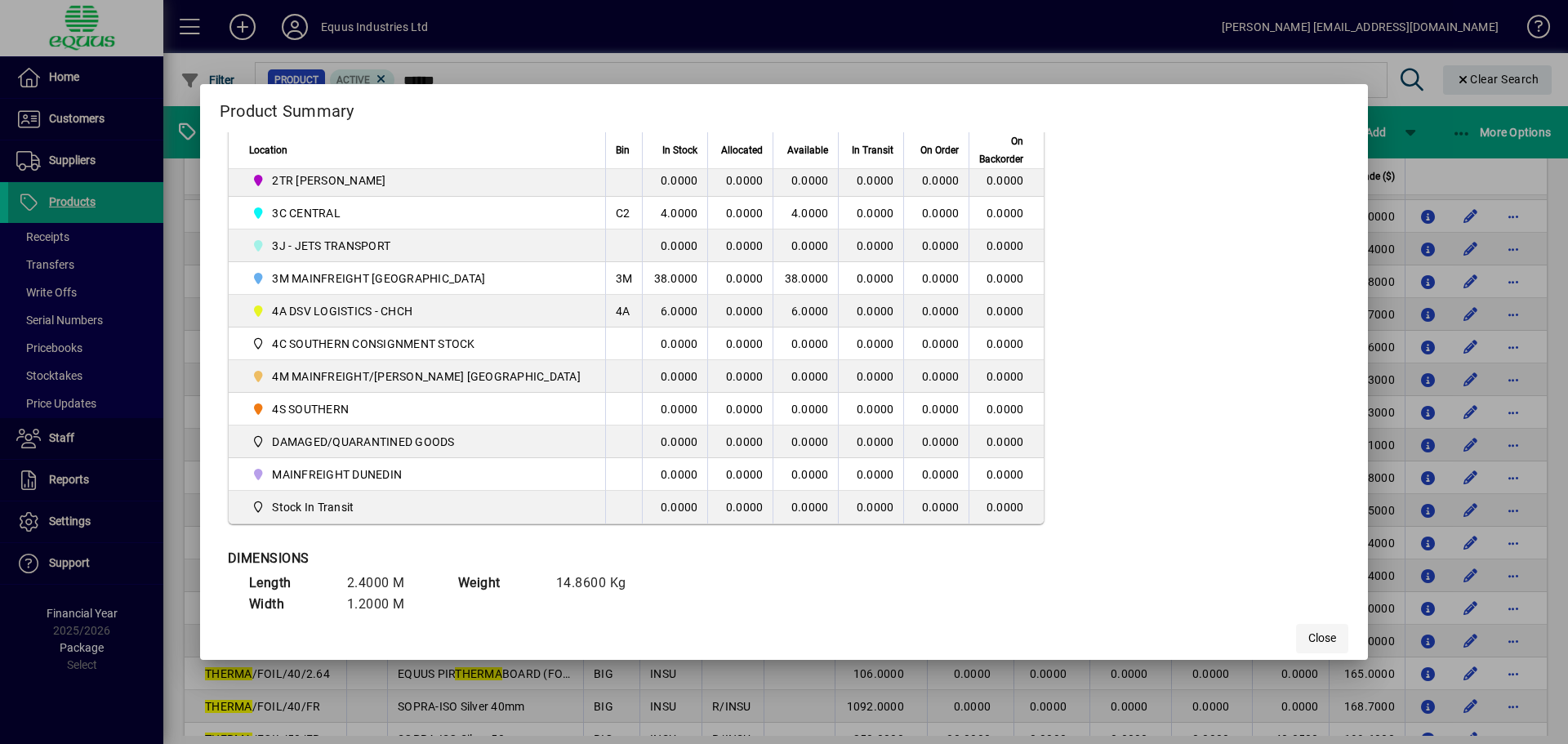
drag, startPoint x: 1265, startPoint y: 639, endPoint x: 1273, endPoint y: 639, distance: 8.0
click at [1273, 639] on mat-dialog-actions "Close" at bounding box center [784, 638] width 1169 height 43
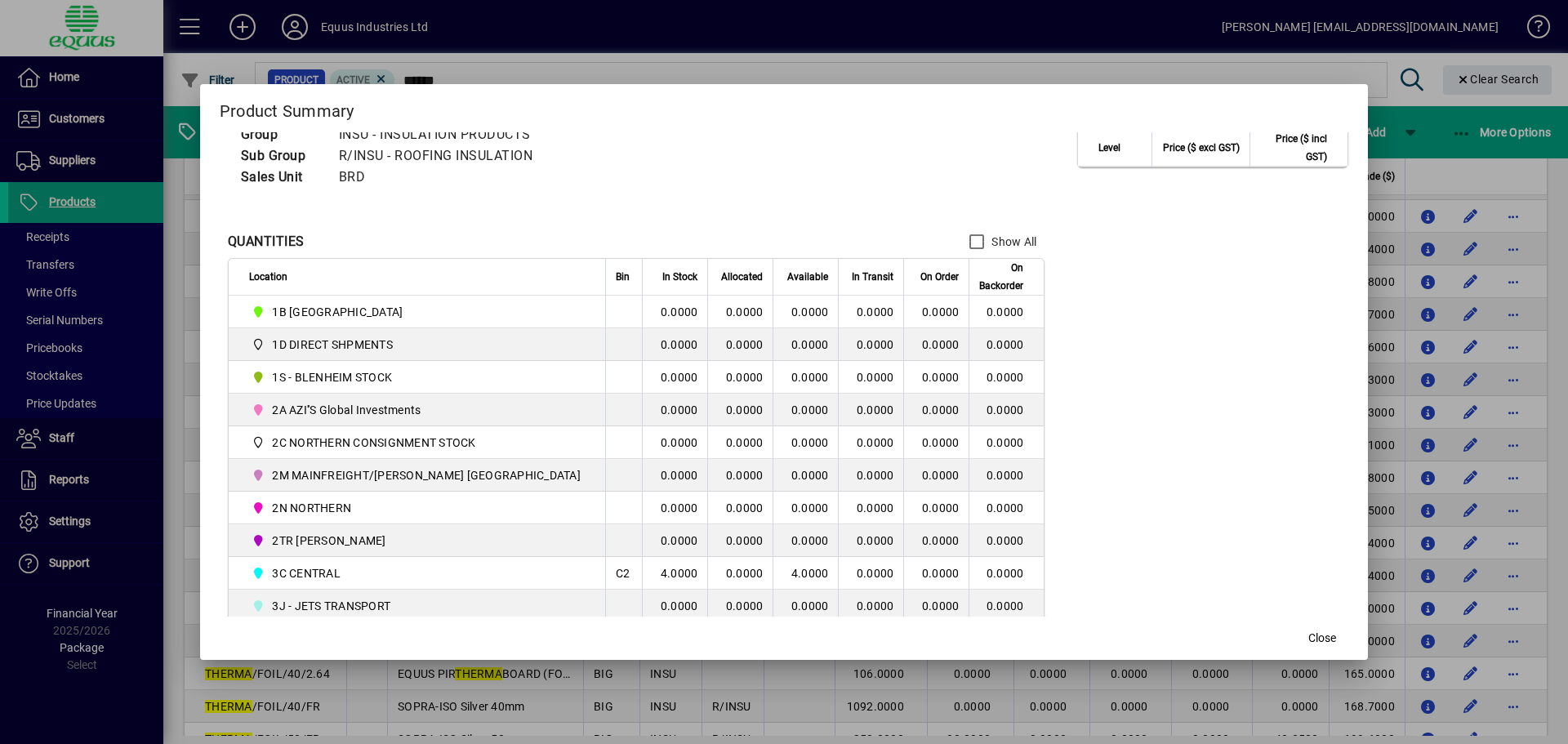
scroll to position [0, 0]
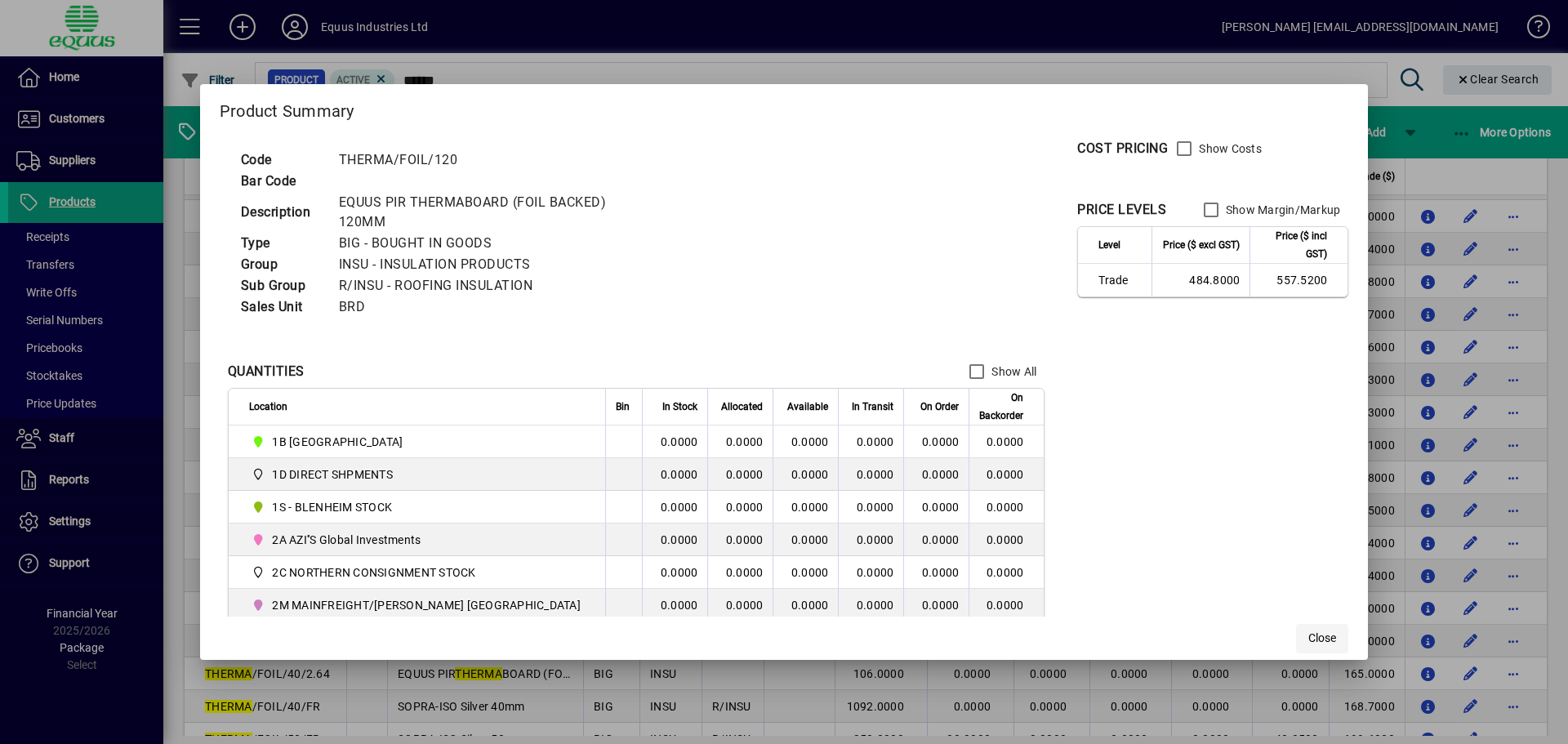
click at [1308, 635] on span "Close" at bounding box center [1322, 638] width 28 height 18
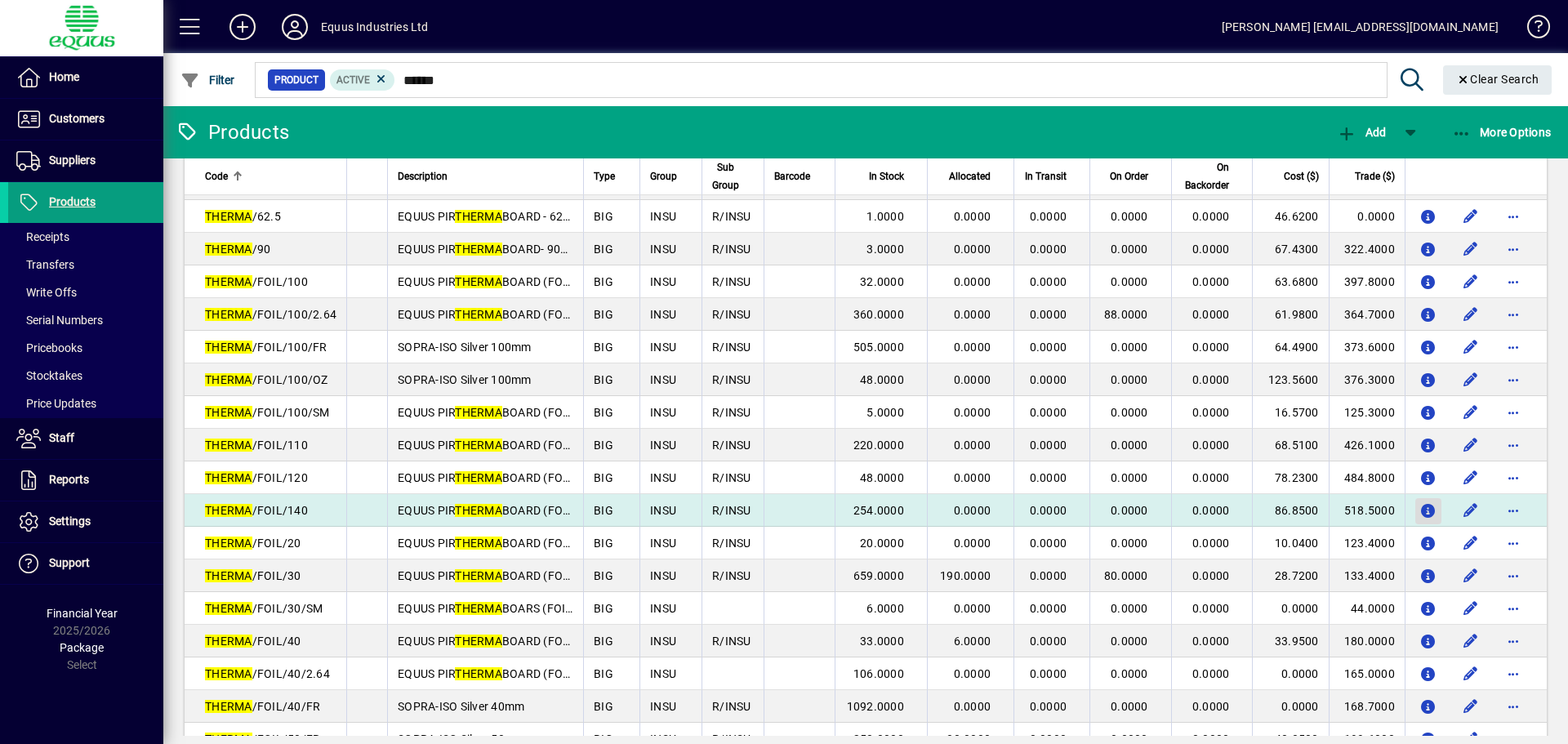
click at [1420, 509] on icon "button" at bounding box center [1428, 511] width 18 height 14
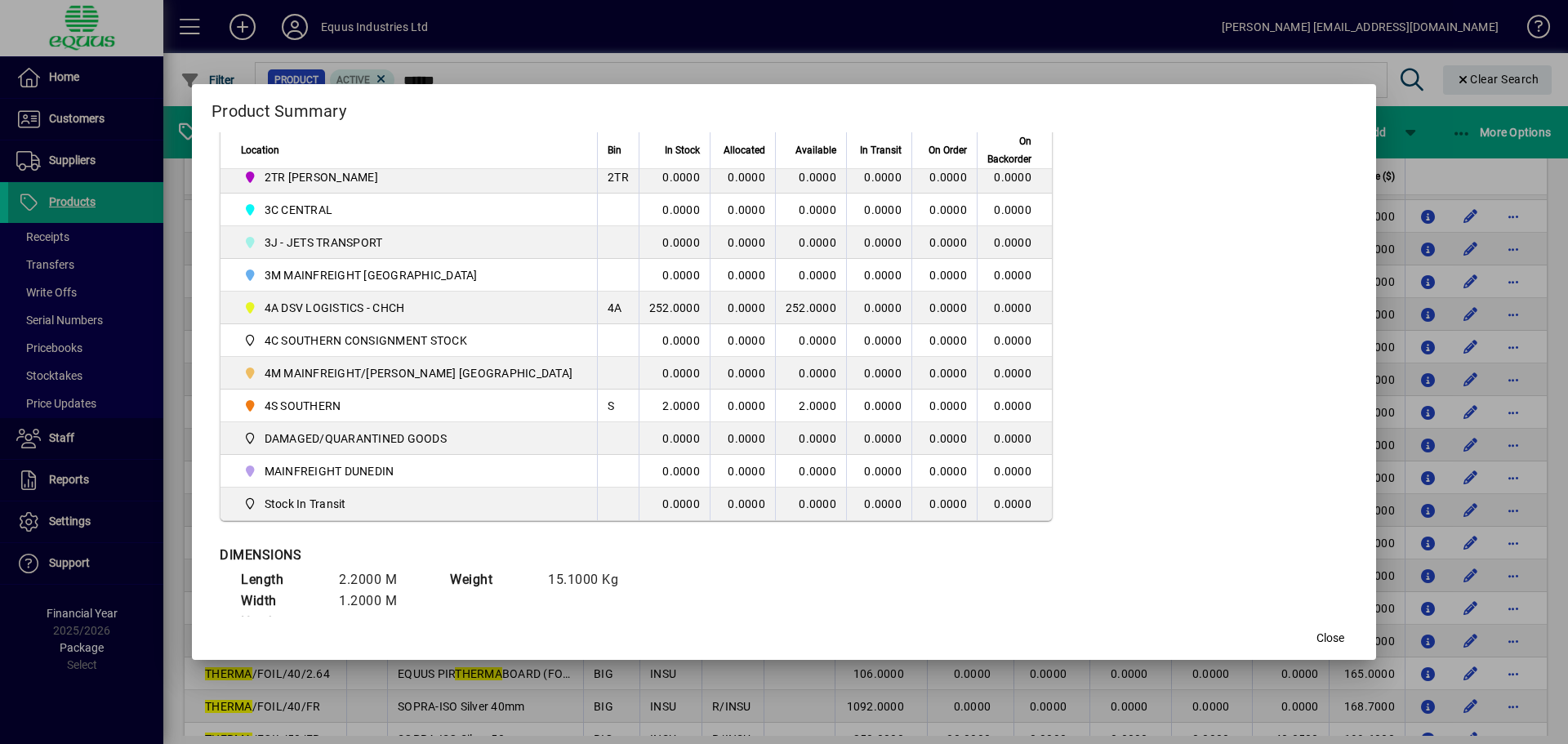
scroll to position [539, 0]
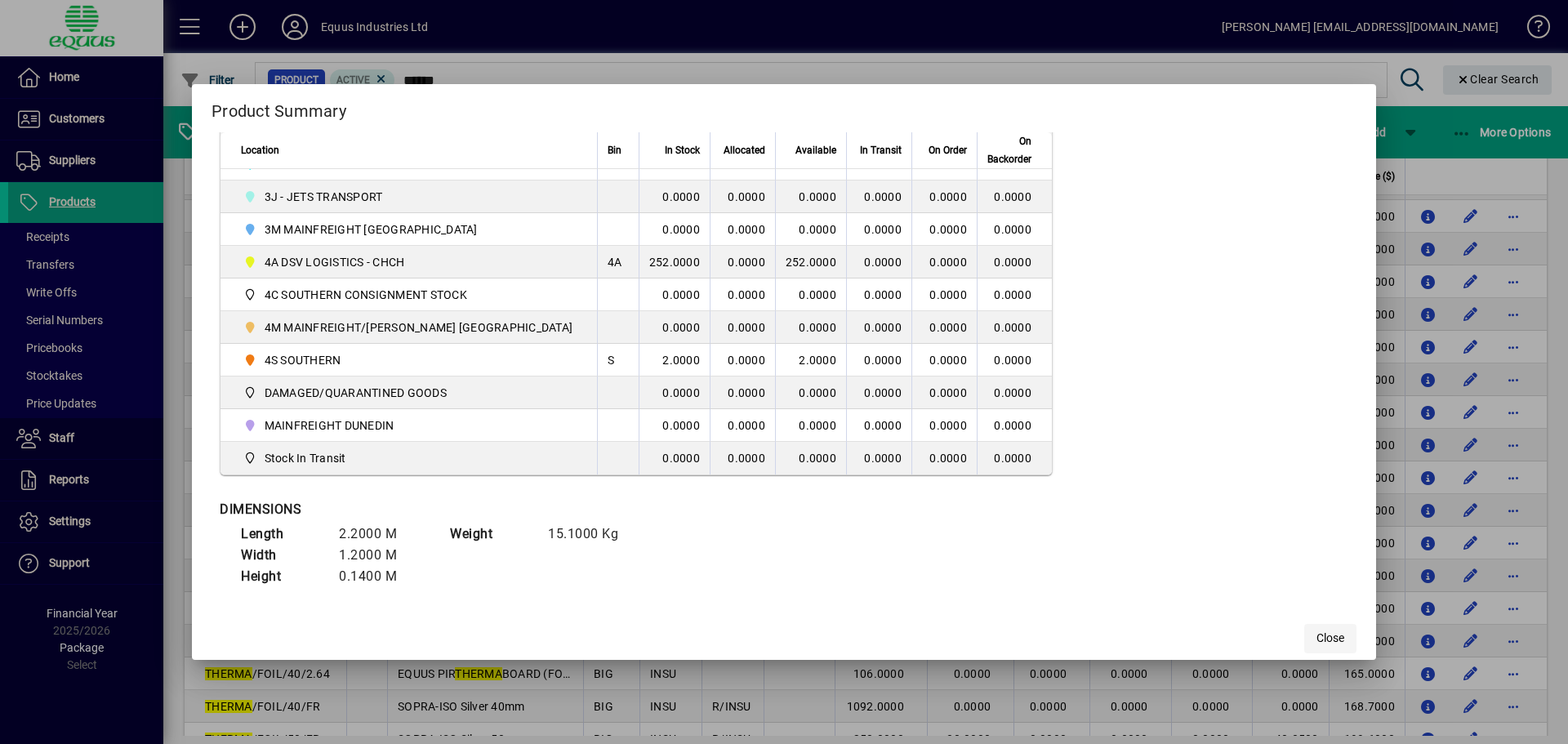
click at [1305, 643] on span "button" at bounding box center [1330, 639] width 53 height 39
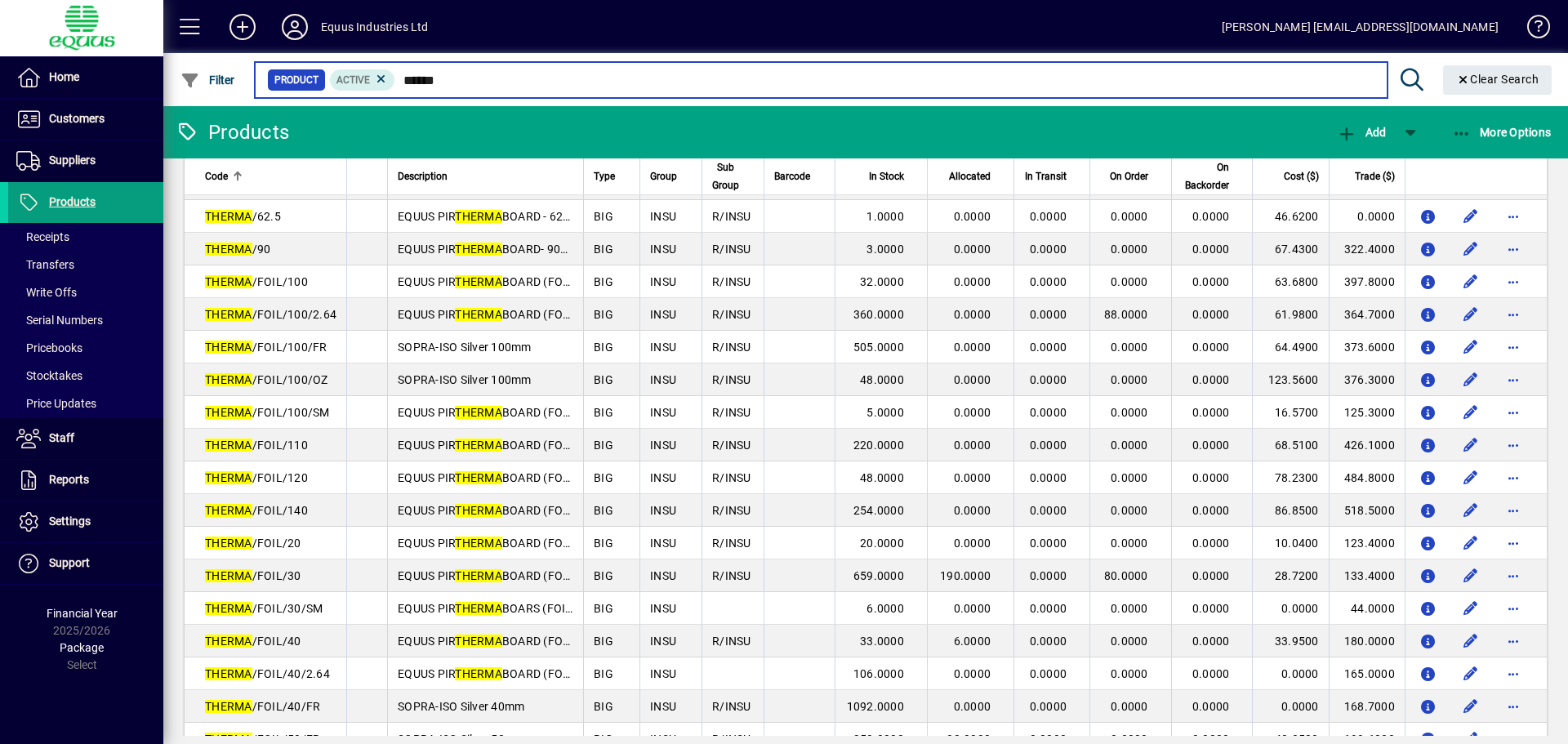
click at [459, 80] on input "******" at bounding box center [885, 79] width 978 height 23
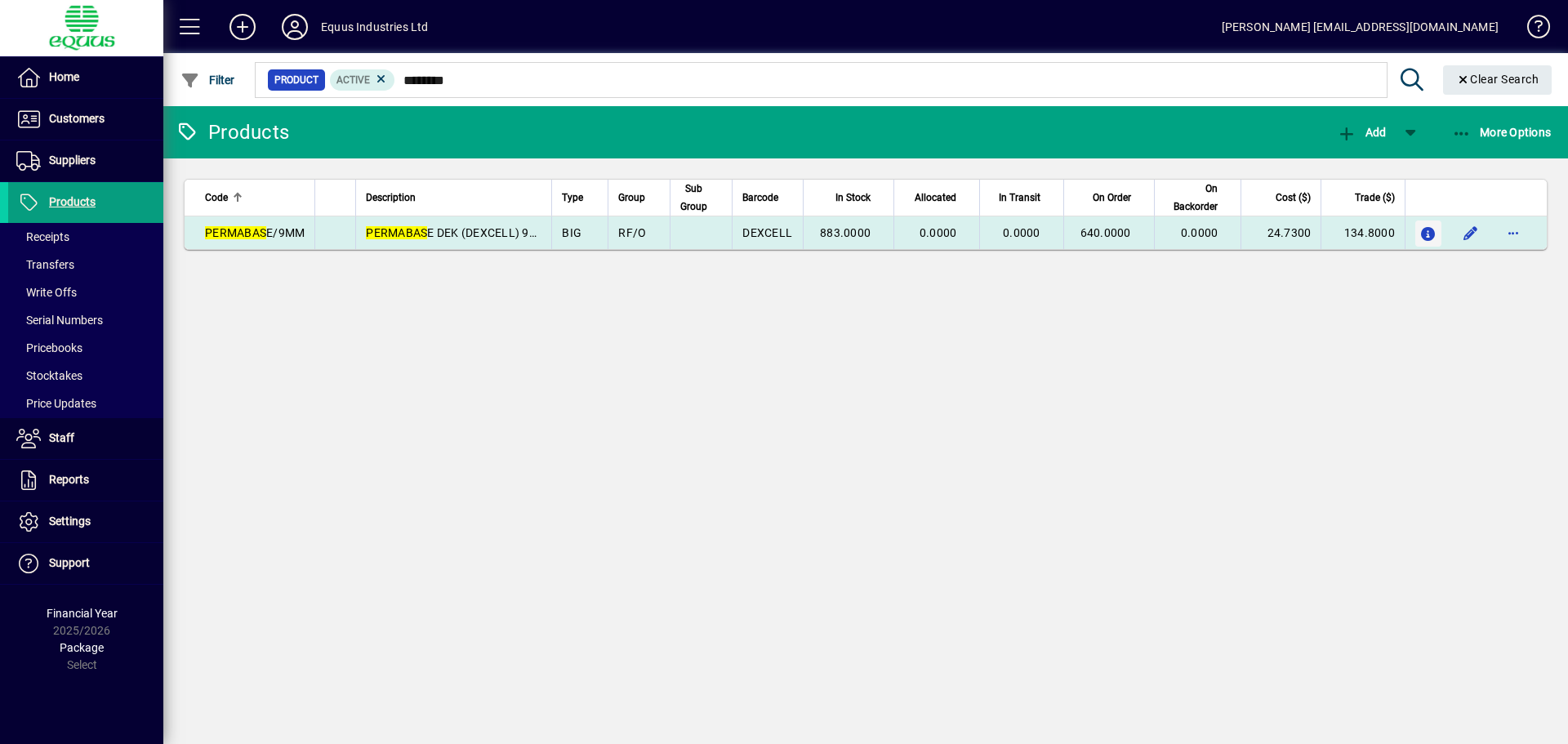
click at [1424, 233] on icon "button" at bounding box center [1428, 234] width 18 height 14
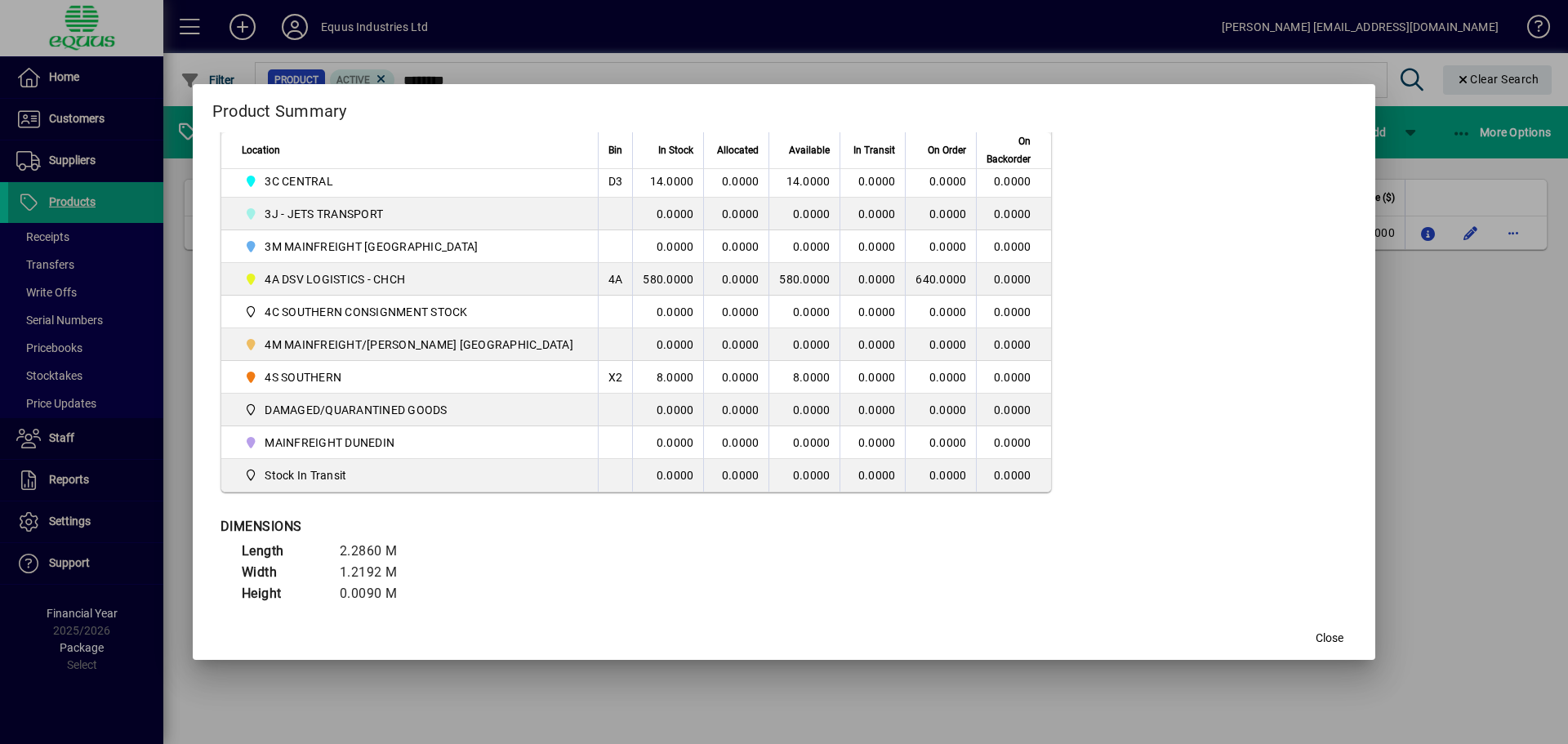
scroll to position [539, 0]
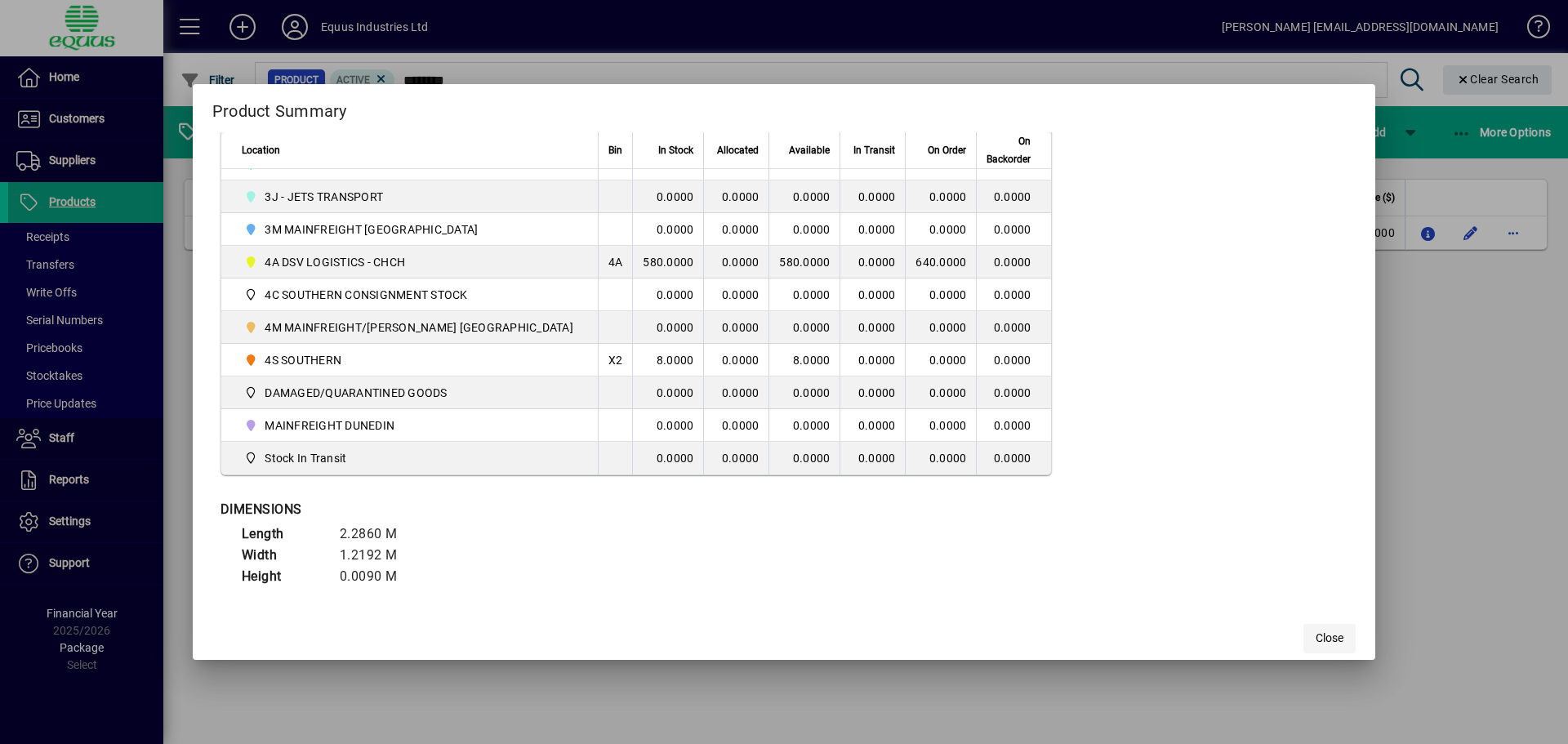
click at [1316, 635] on span "Close" at bounding box center [1329, 638] width 28 height 18
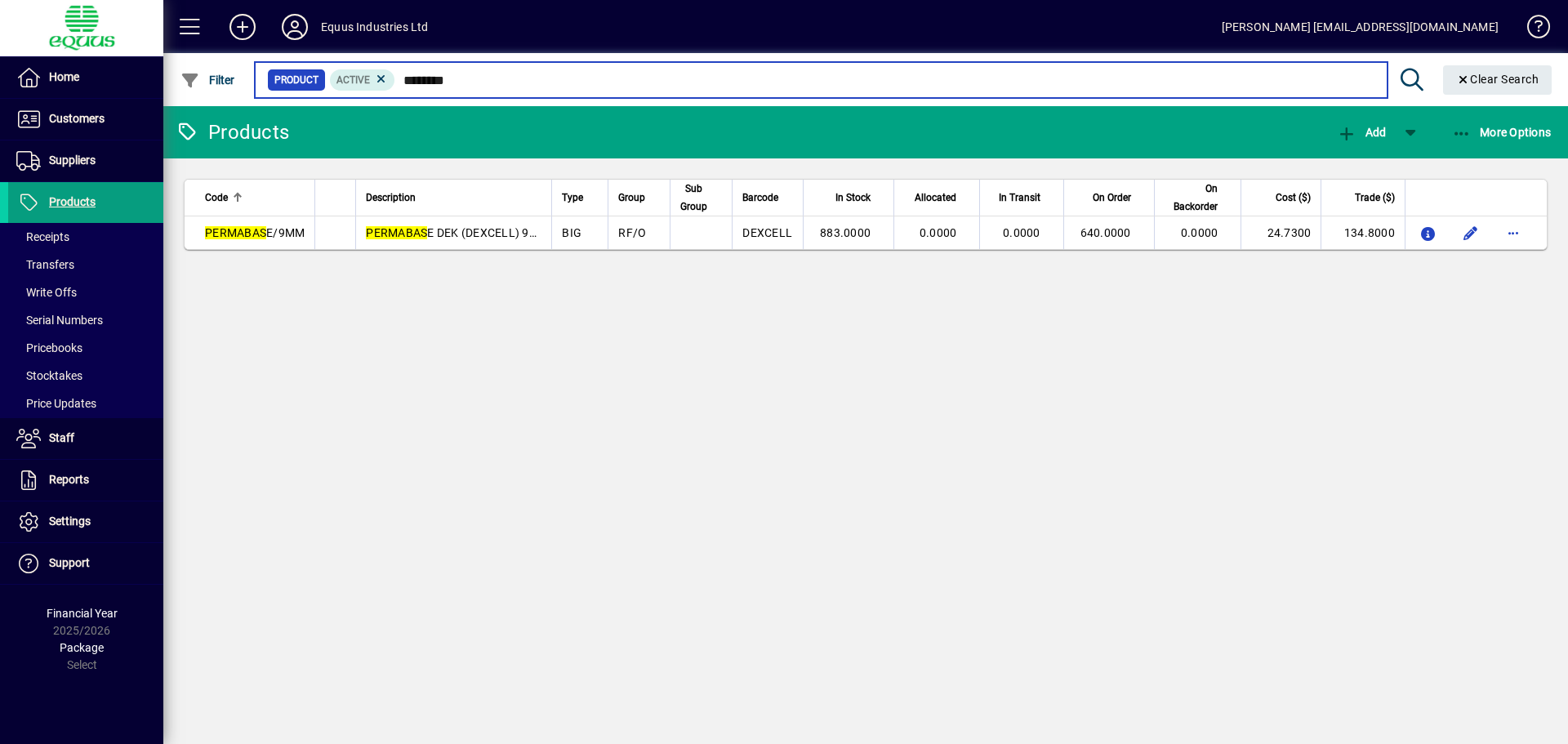
click at [473, 83] on input "********" at bounding box center [885, 79] width 978 height 23
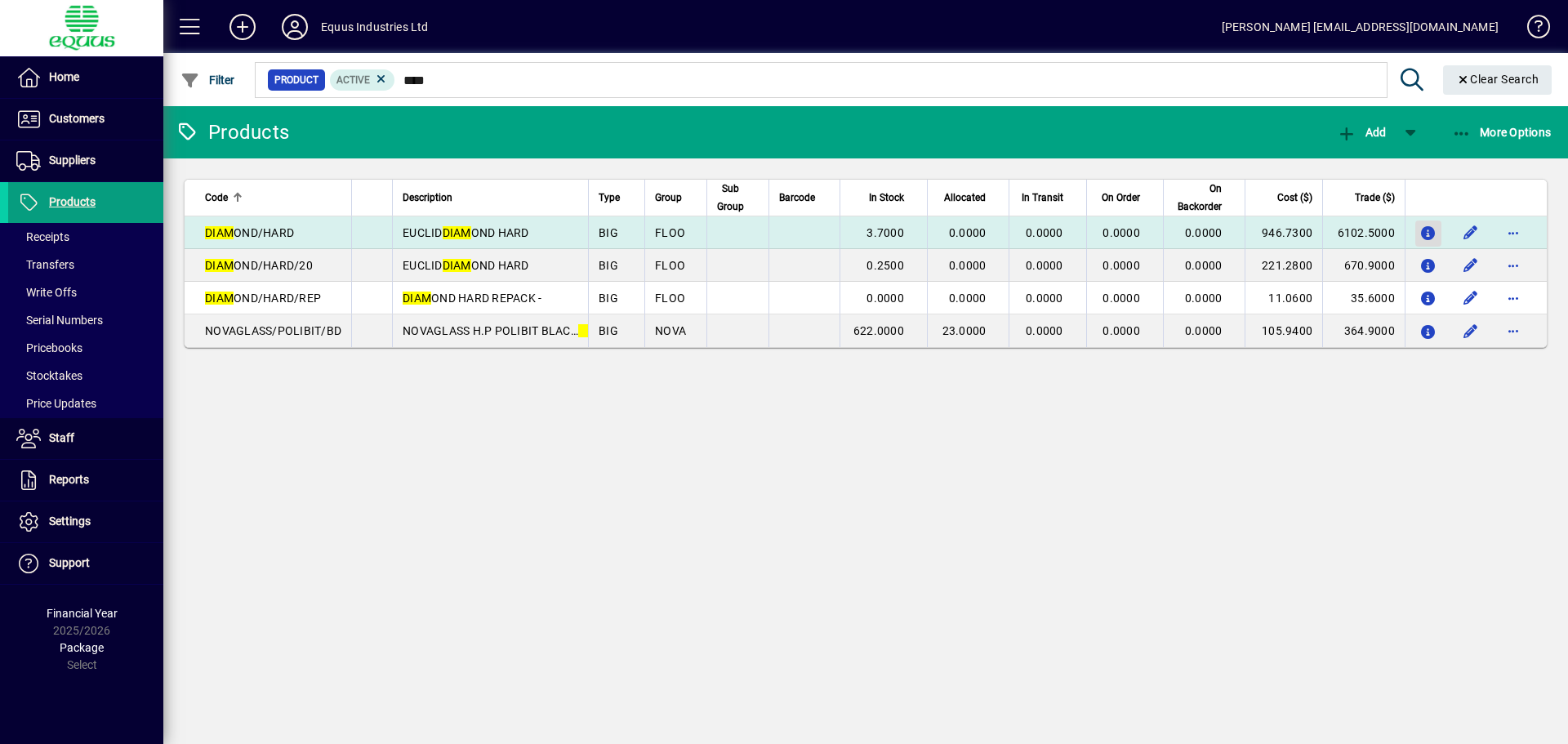
click at [1430, 235] on icon "button" at bounding box center [1428, 234] width 18 height 14
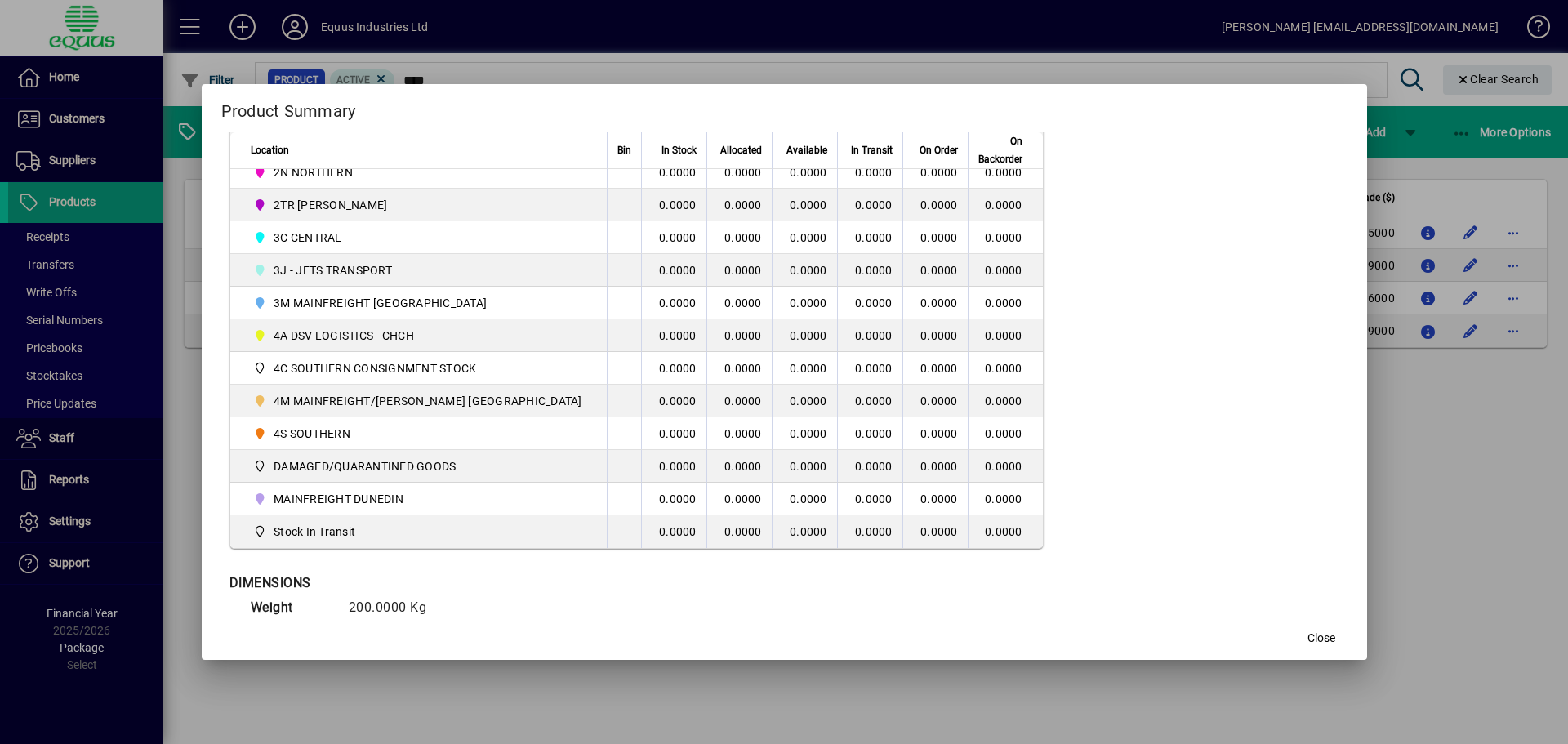
scroll to position [477, 0]
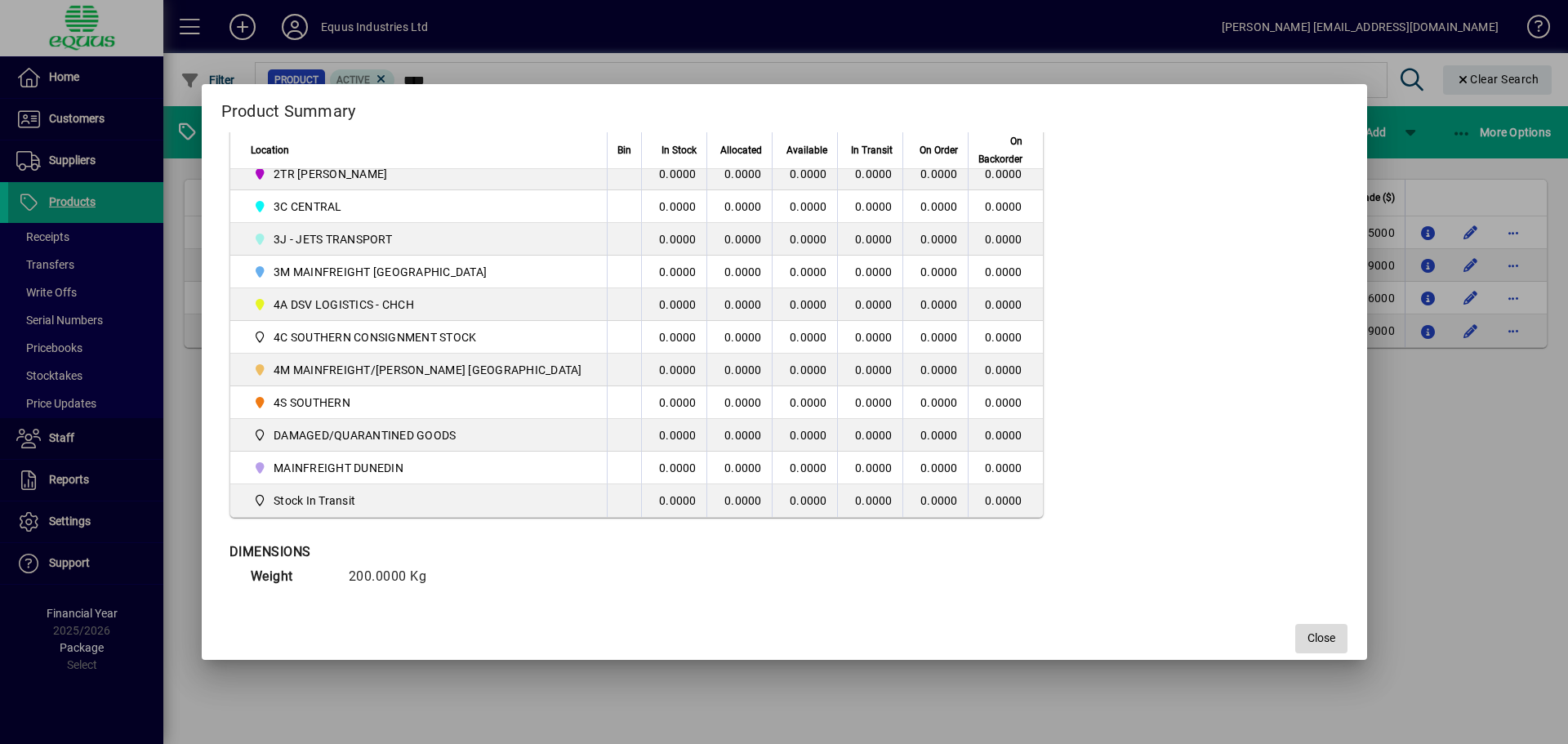
click at [1307, 640] on span "Close" at bounding box center [1321, 638] width 28 height 18
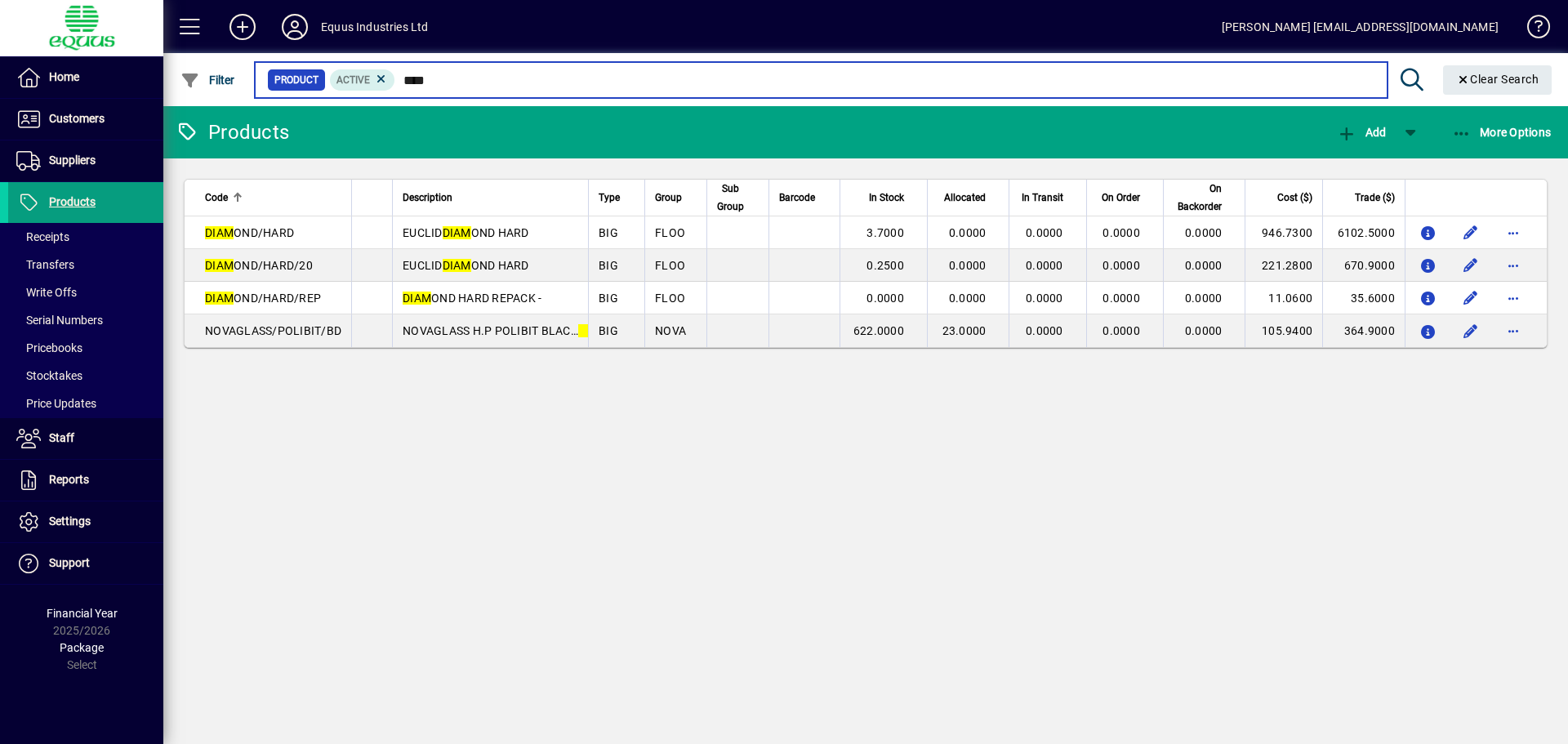
click at [446, 82] on input "****" at bounding box center [885, 79] width 978 height 23
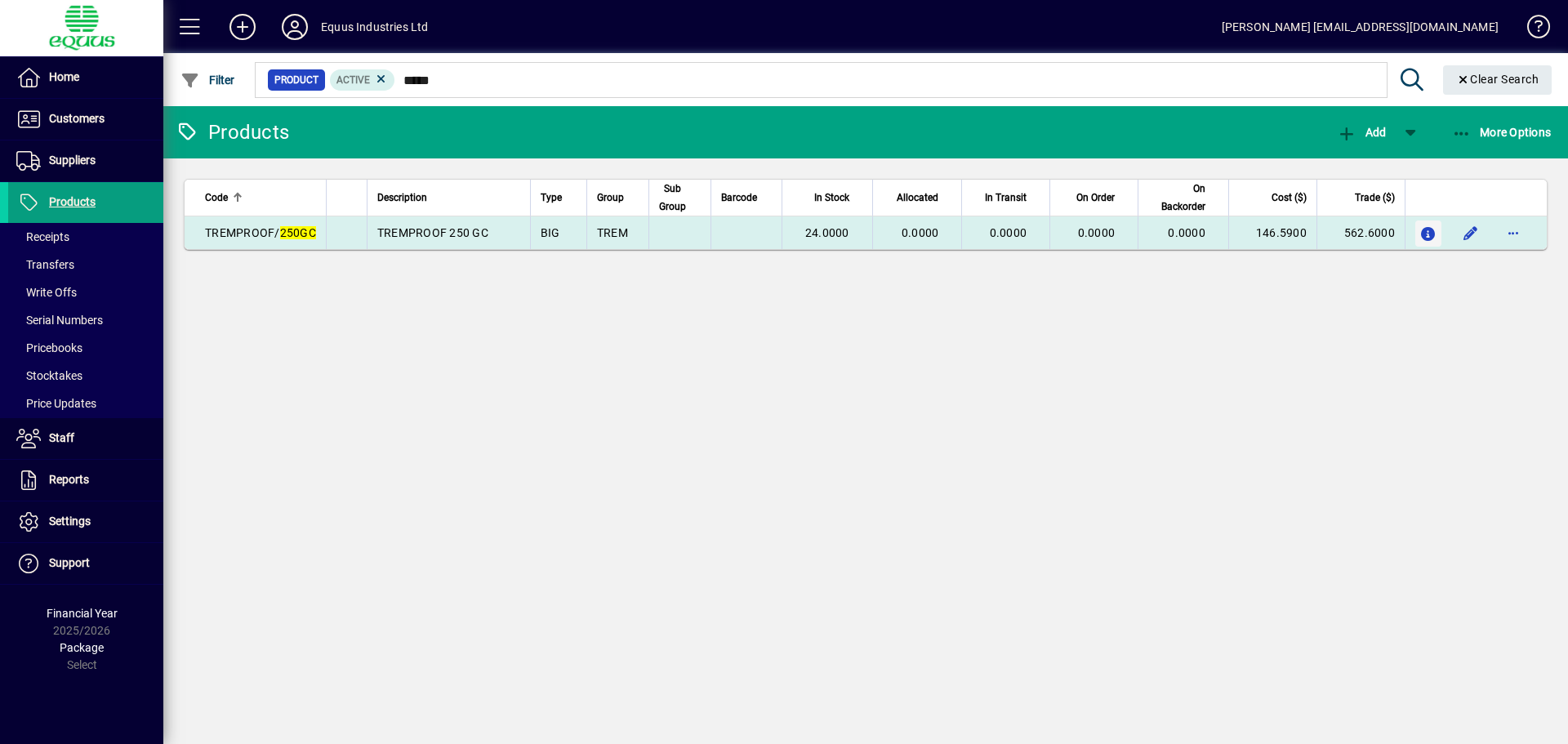
click at [1428, 232] on icon "button" at bounding box center [1428, 234] width 18 height 14
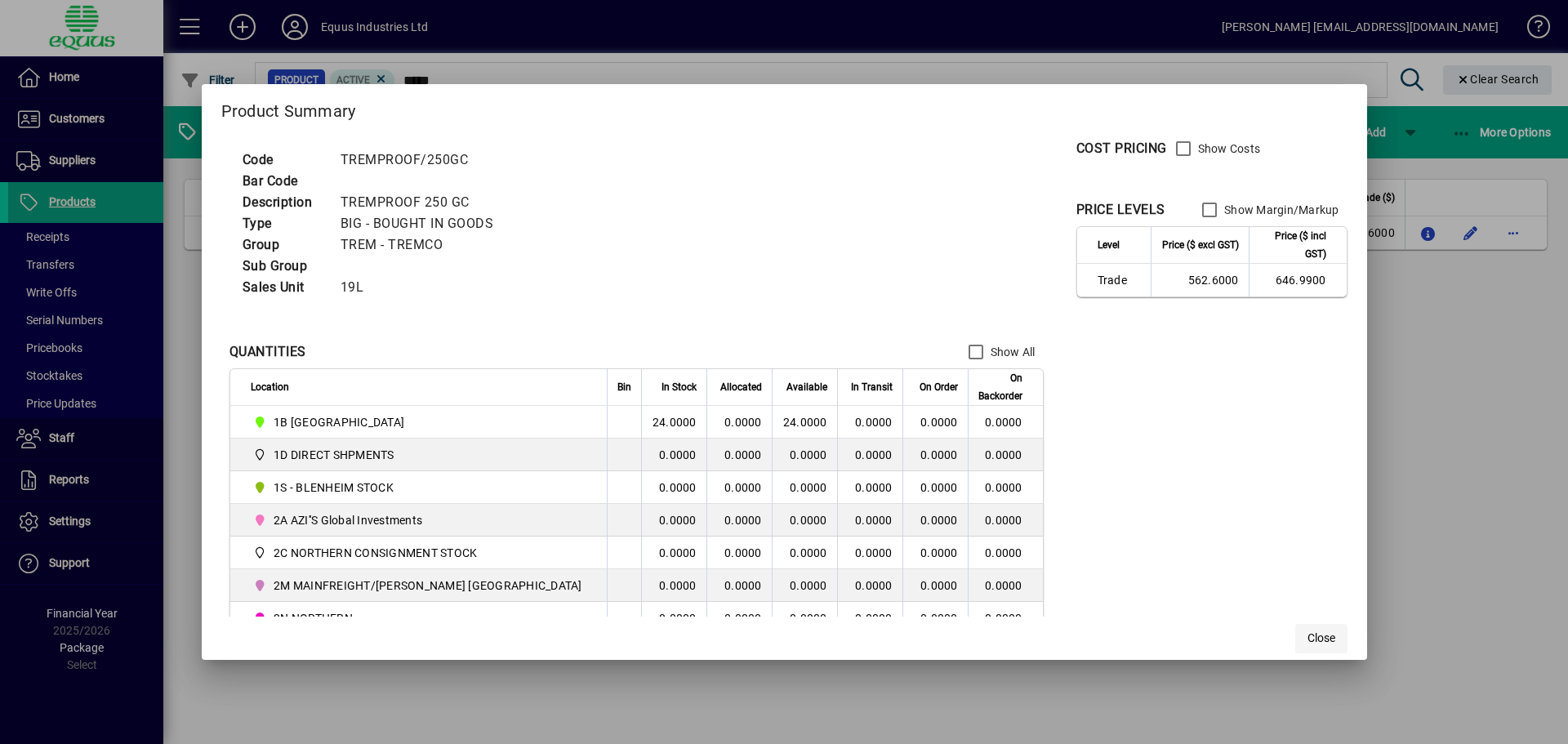
click at [1307, 631] on span "Close" at bounding box center [1321, 638] width 28 height 18
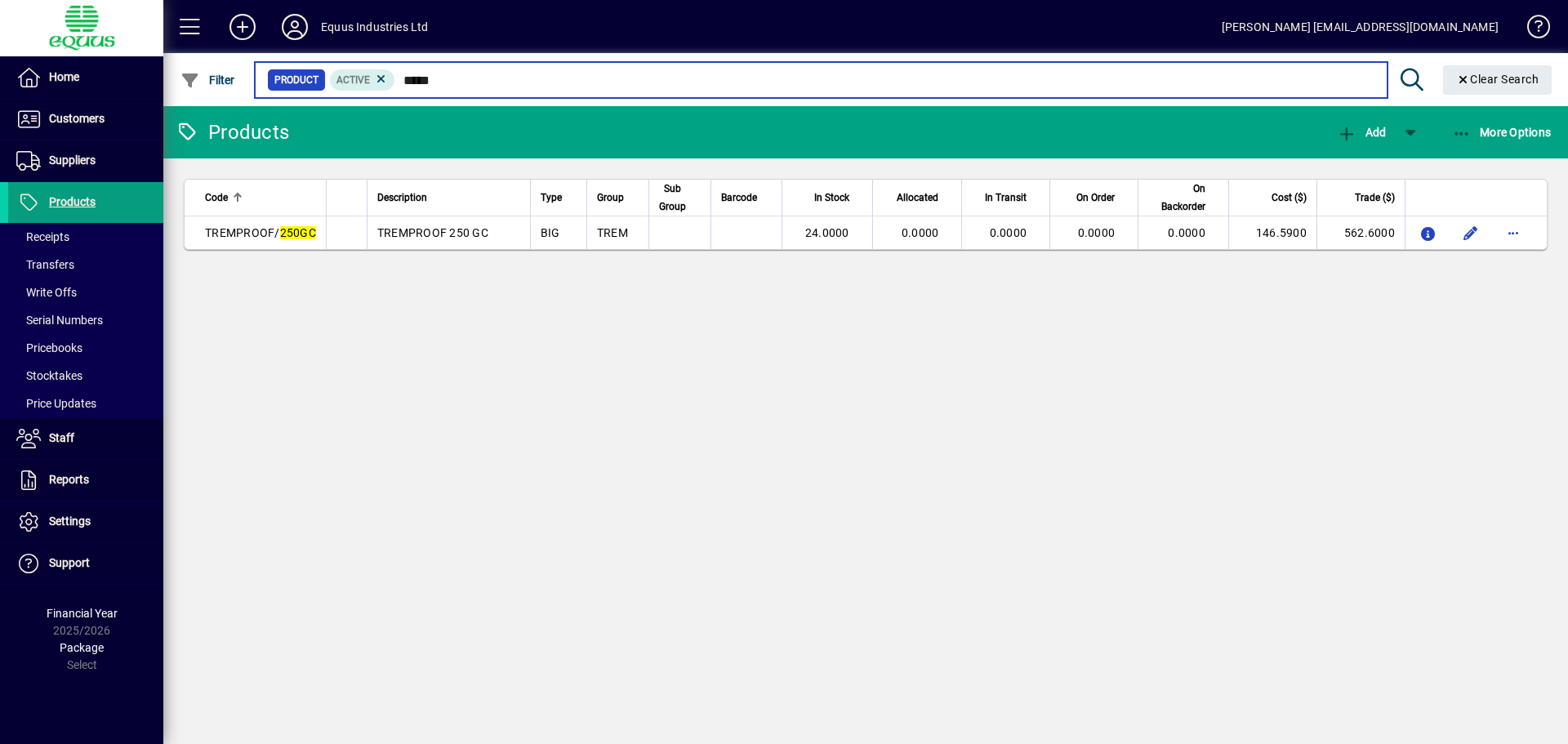
click at [447, 87] on input "*****" at bounding box center [885, 79] width 978 height 23
click at [447, 87] on input "*****" at bounding box center [885, 79] width 978 height 23
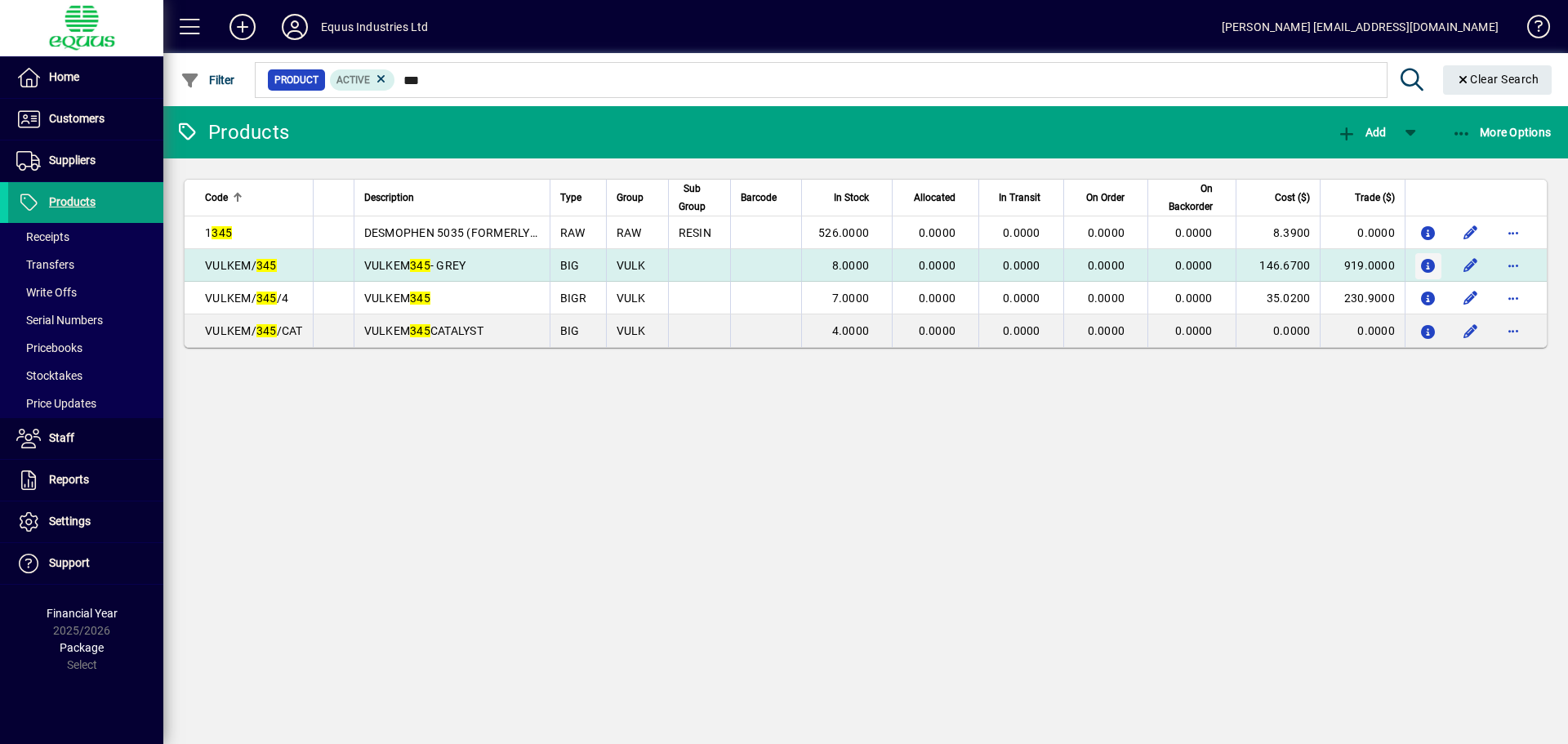
click at [1428, 270] on icon "button" at bounding box center [1428, 266] width 18 height 14
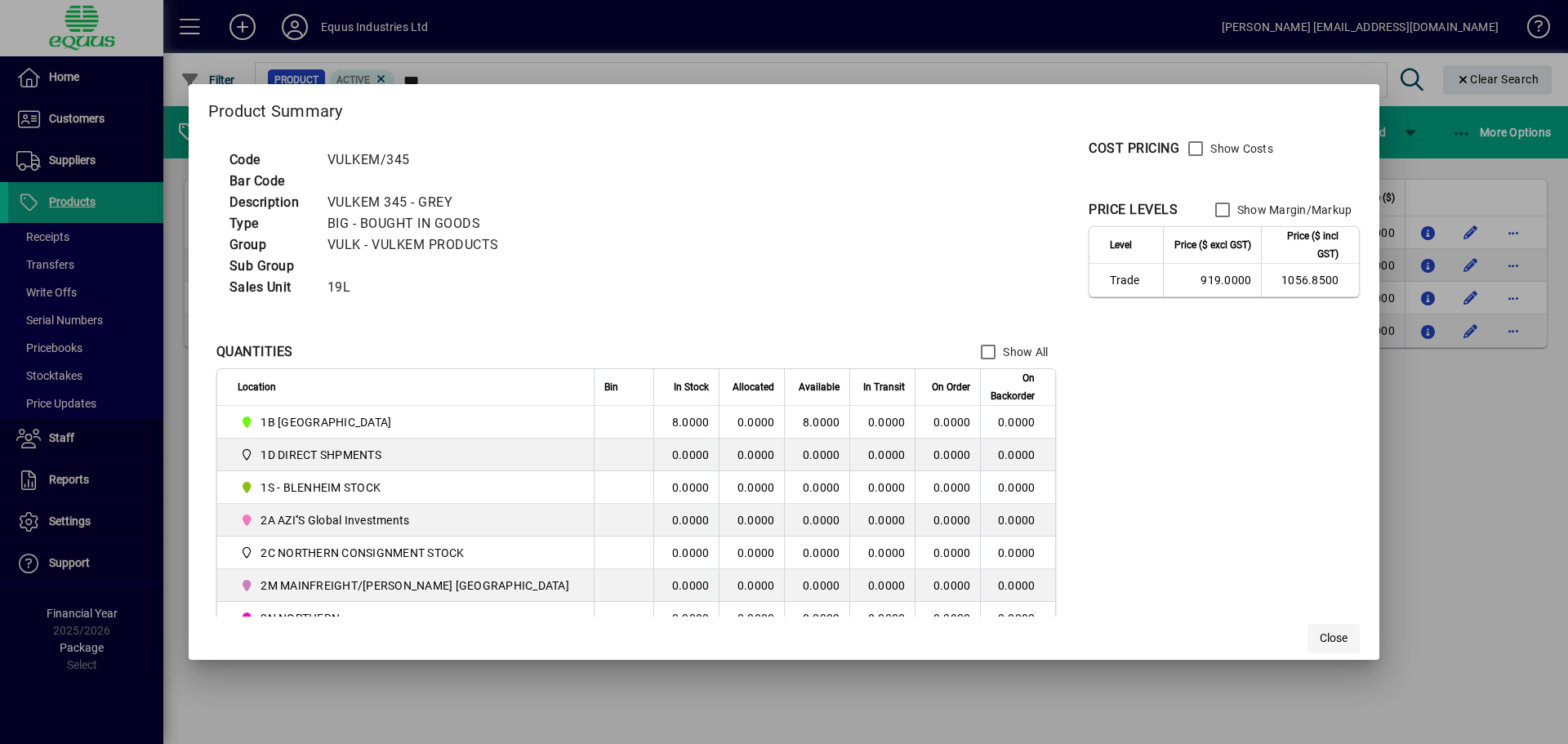
click at [1320, 639] on span "Close" at bounding box center [1334, 638] width 28 height 18
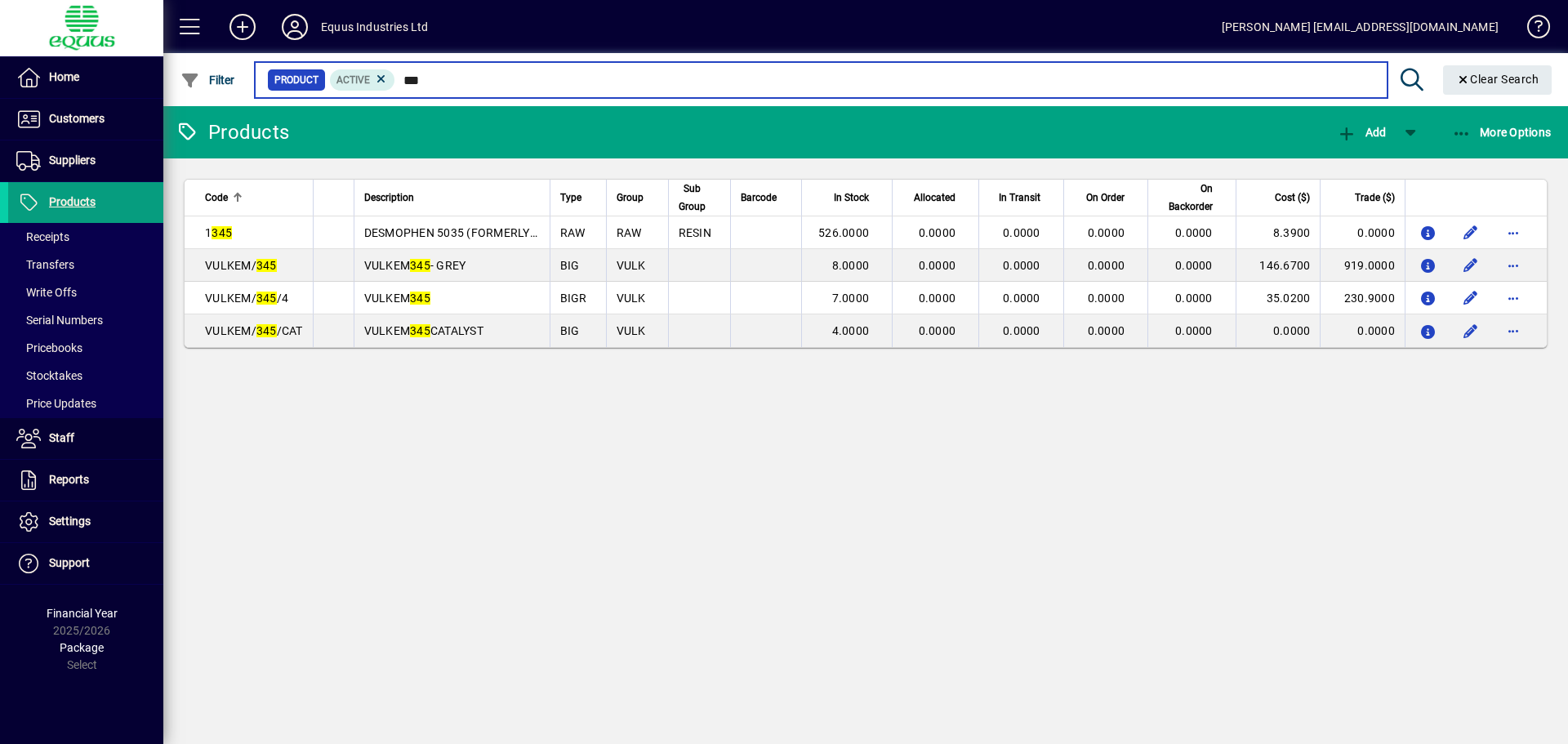
click at [430, 79] on input "***" at bounding box center [885, 79] width 978 height 23
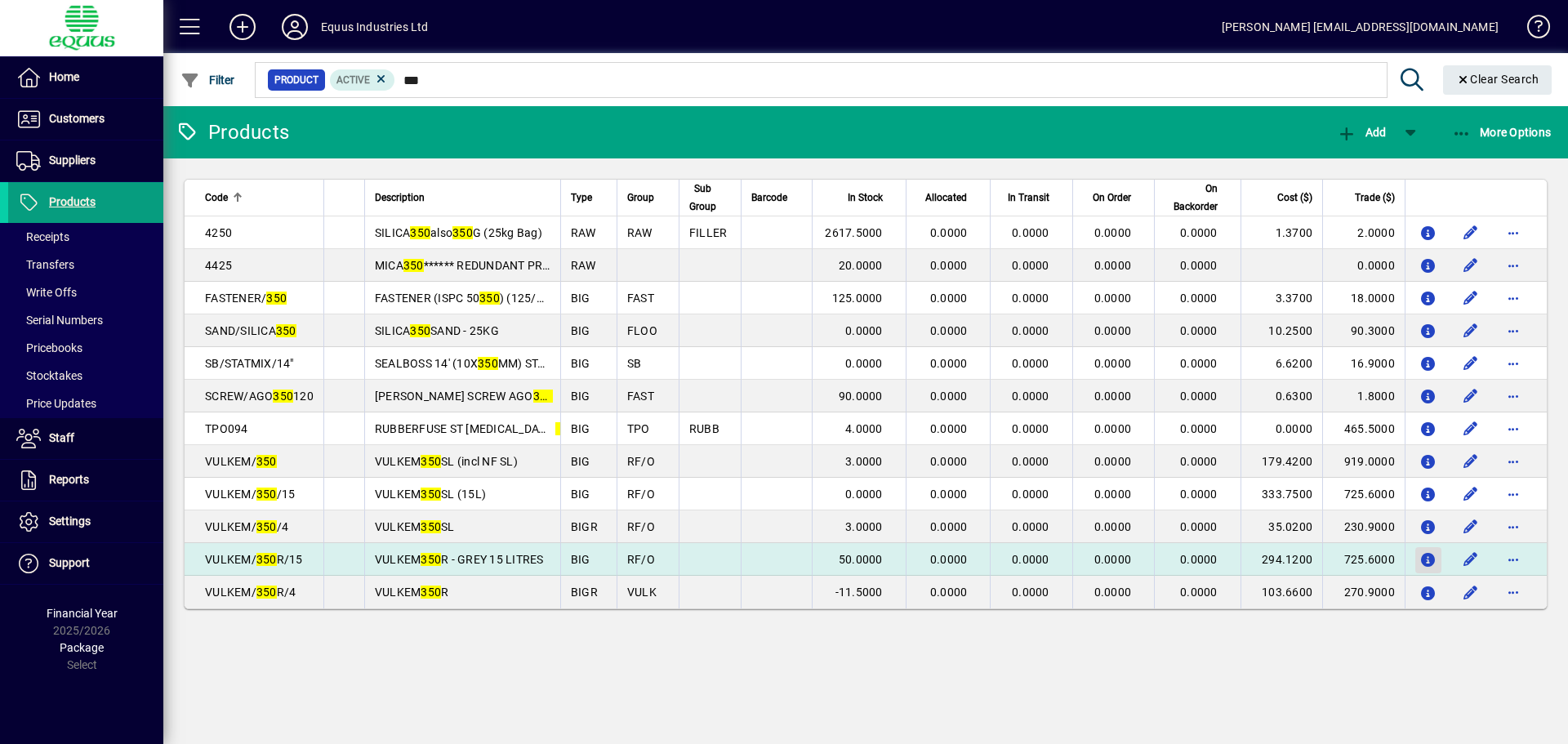
click at [1430, 555] on icon "button" at bounding box center [1428, 560] width 18 height 14
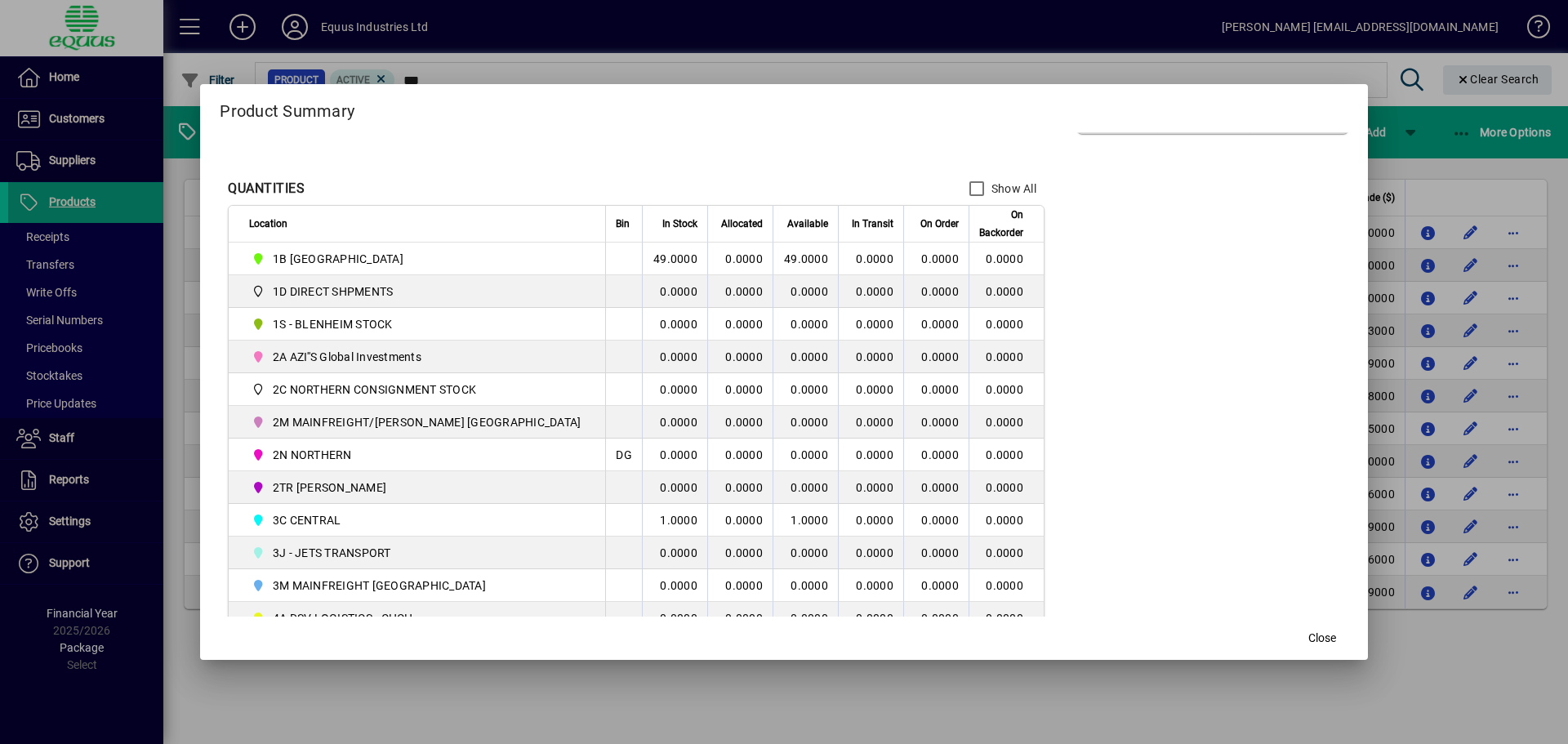
scroll to position [245, 0]
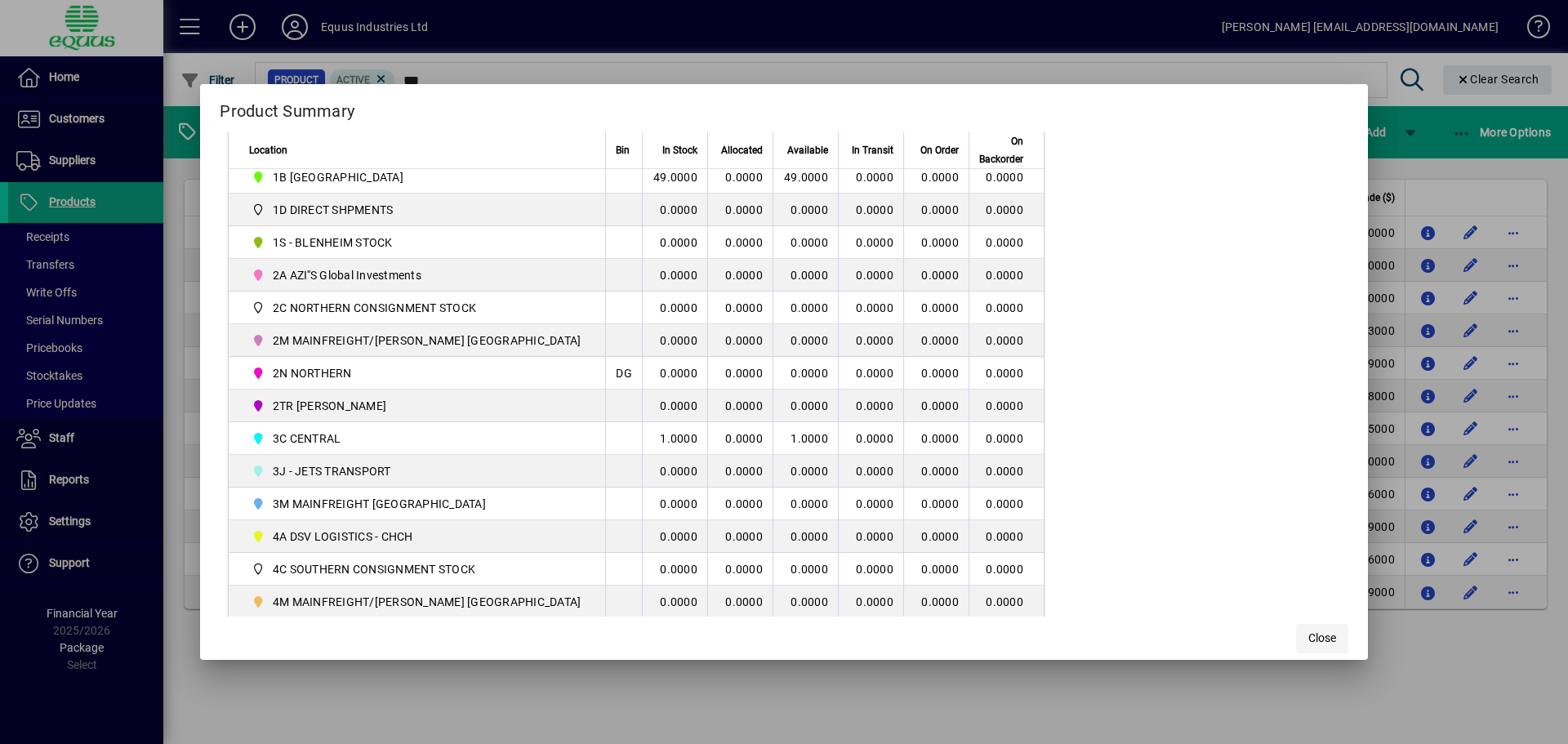
click at [1308, 629] on span "Close" at bounding box center [1322, 638] width 28 height 18
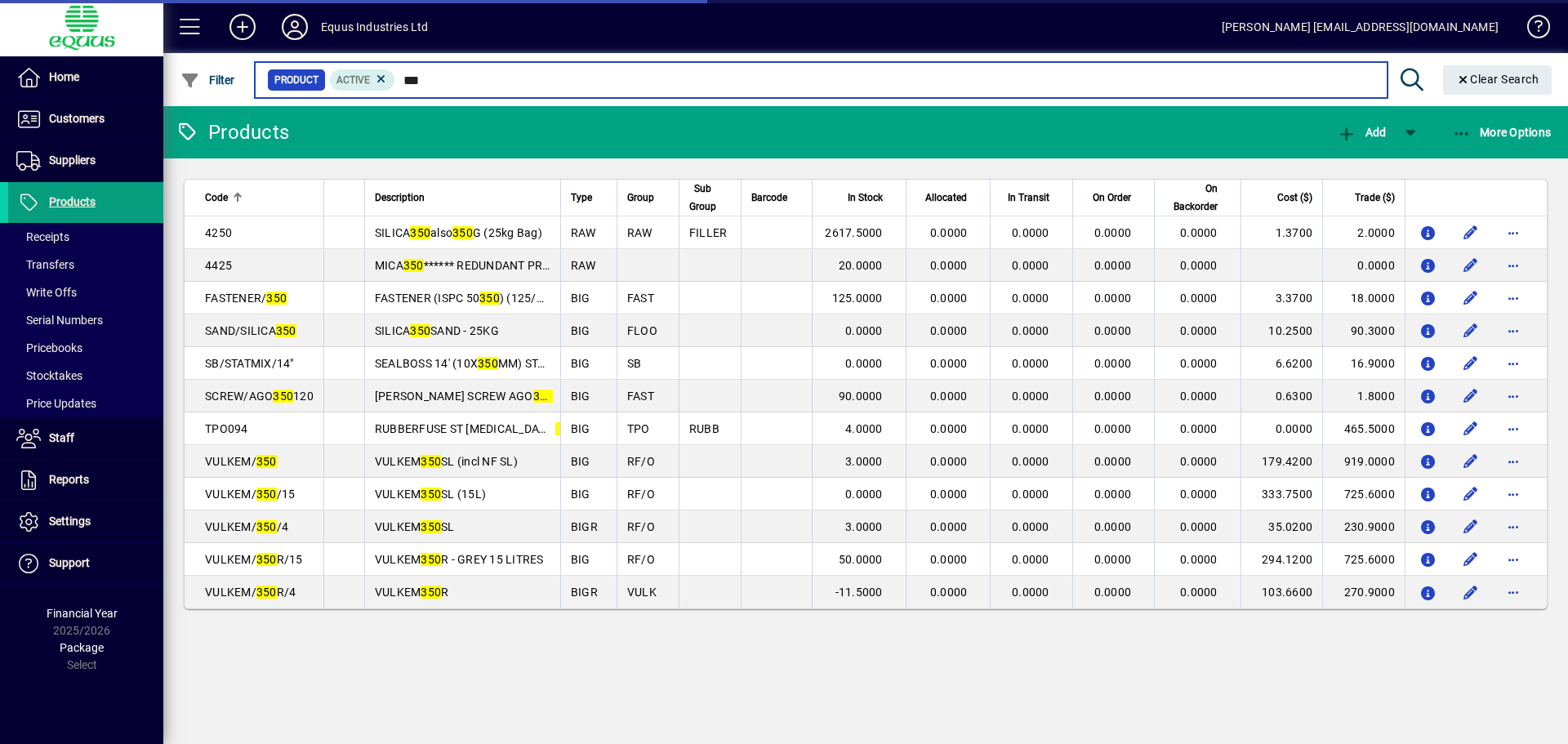
click at [431, 82] on input "***" at bounding box center [885, 79] width 978 height 23
click at [432, 80] on input "***" at bounding box center [885, 79] width 978 height 23
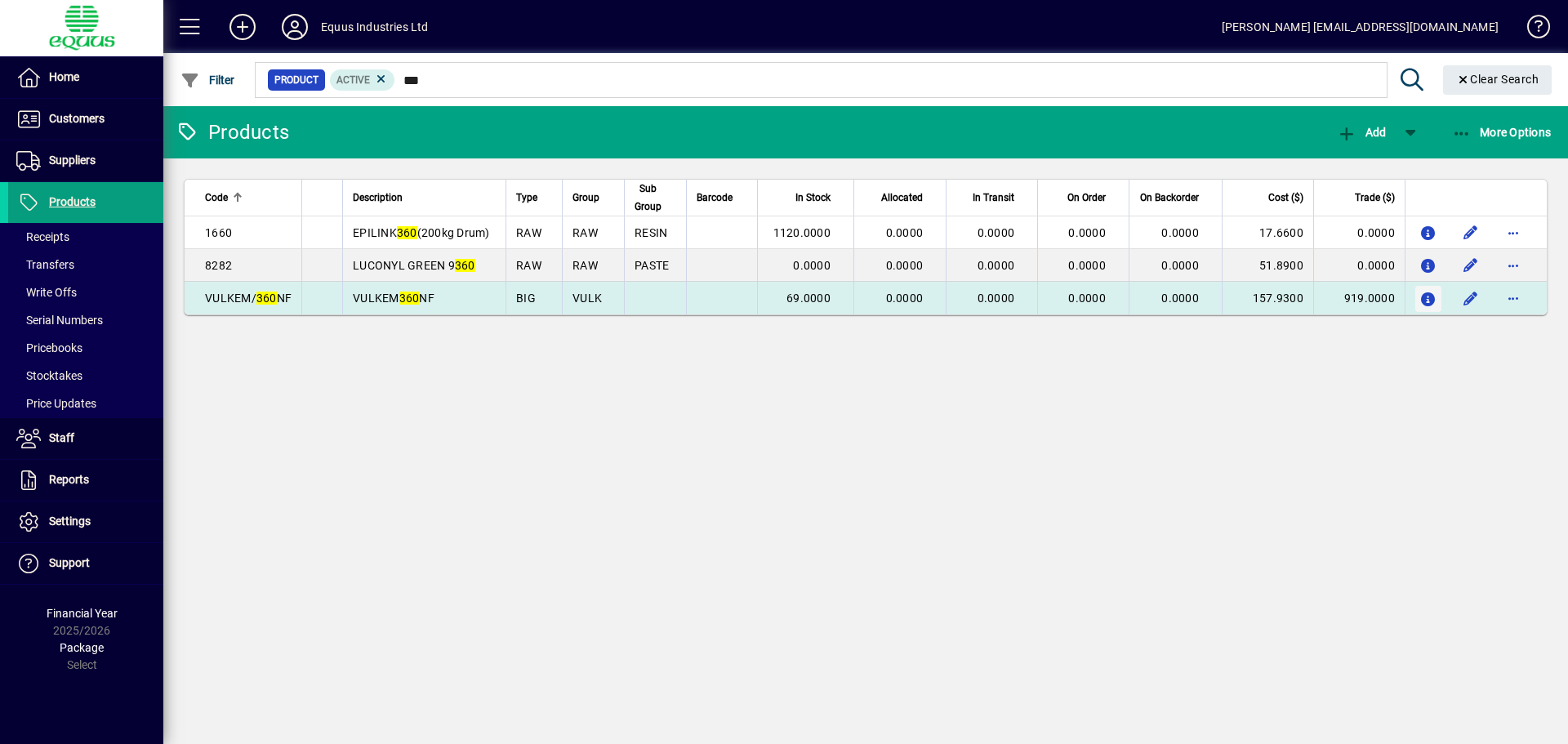
click at [1427, 297] on icon "button" at bounding box center [1428, 299] width 18 height 14
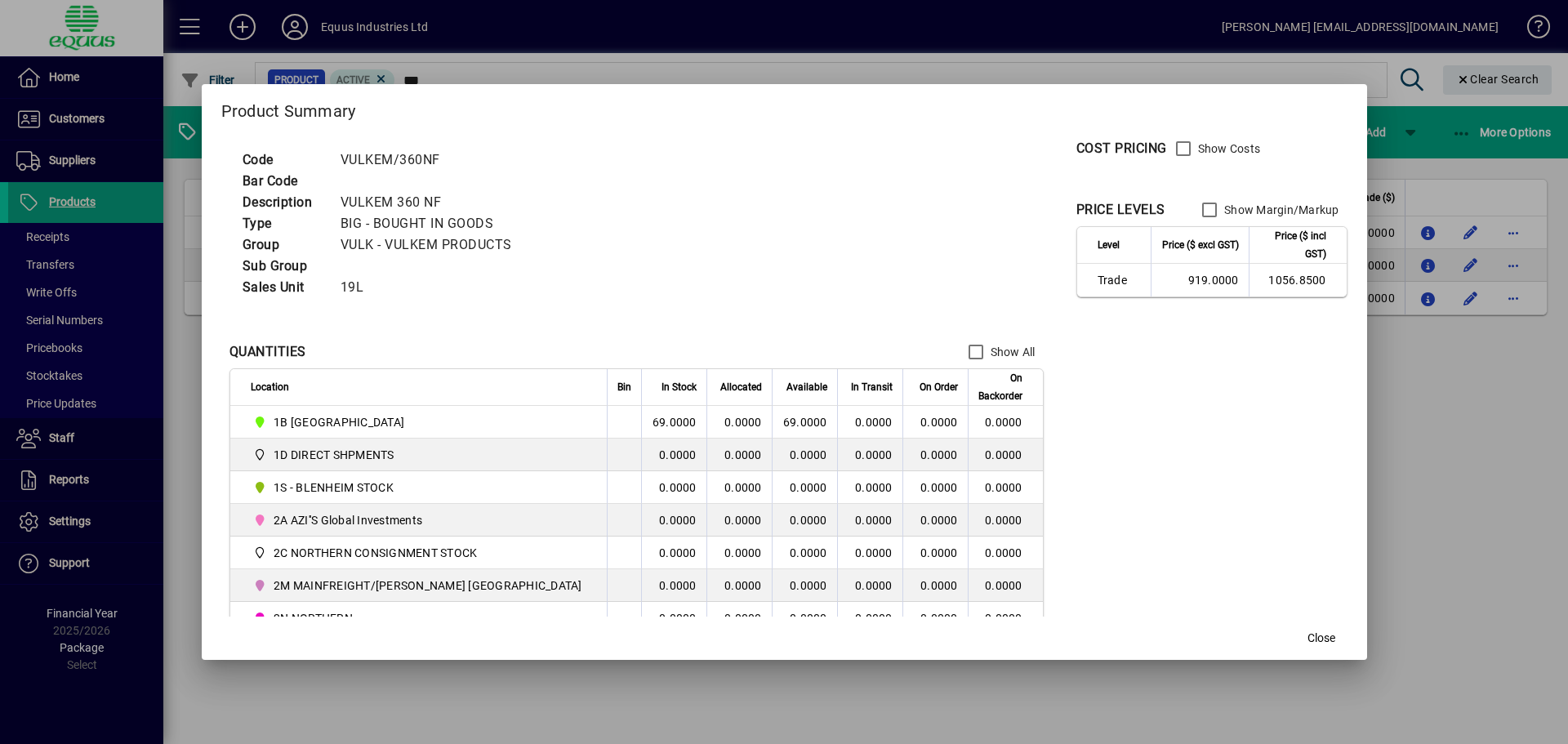
drag, startPoint x: 1288, startPoint y: 639, endPoint x: 1214, endPoint y: 589, distance: 89.3
click at [1307, 635] on span "Close" at bounding box center [1321, 638] width 28 height 18
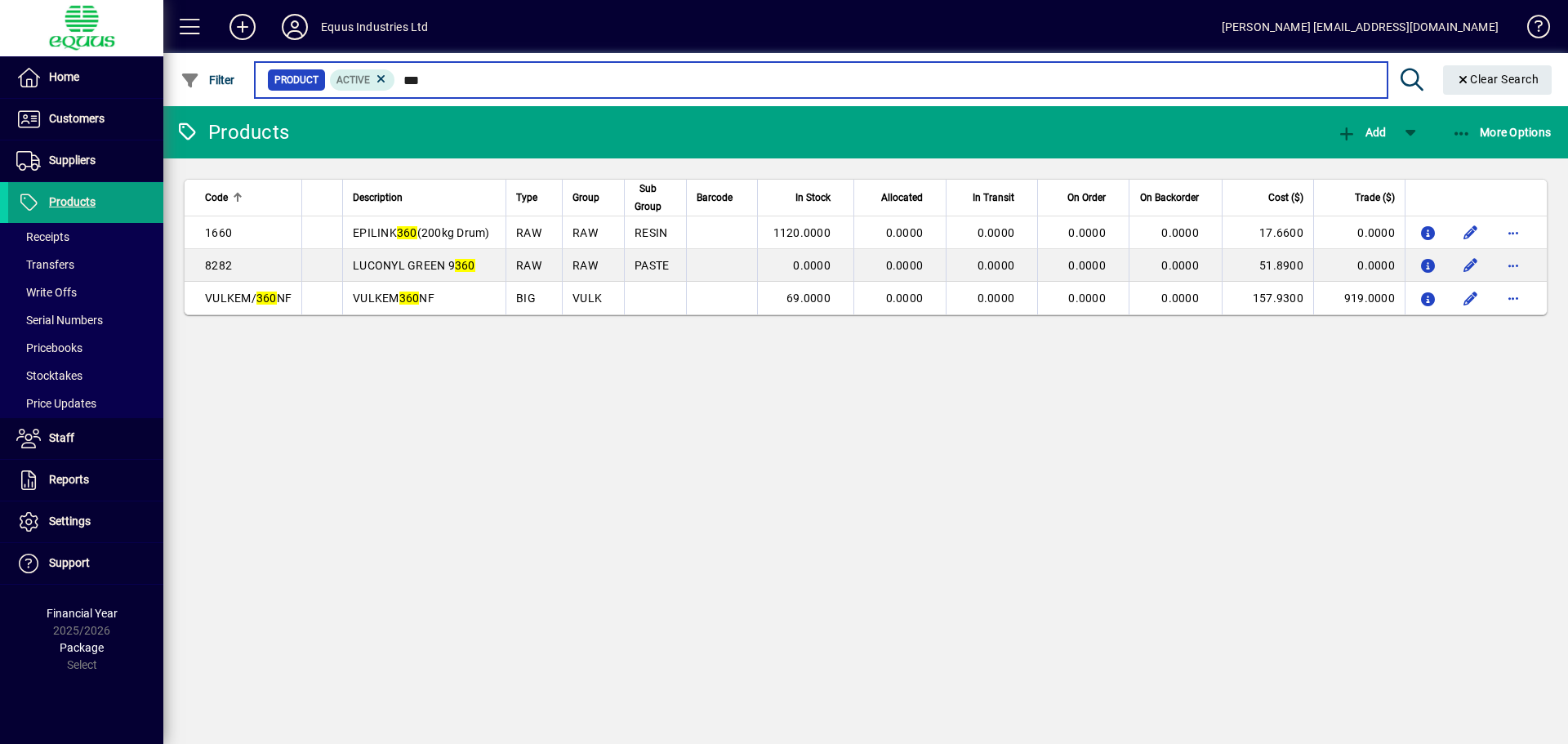
click at [430, 81] on input "***" at bounding box center [885, 79] width 978 height 23
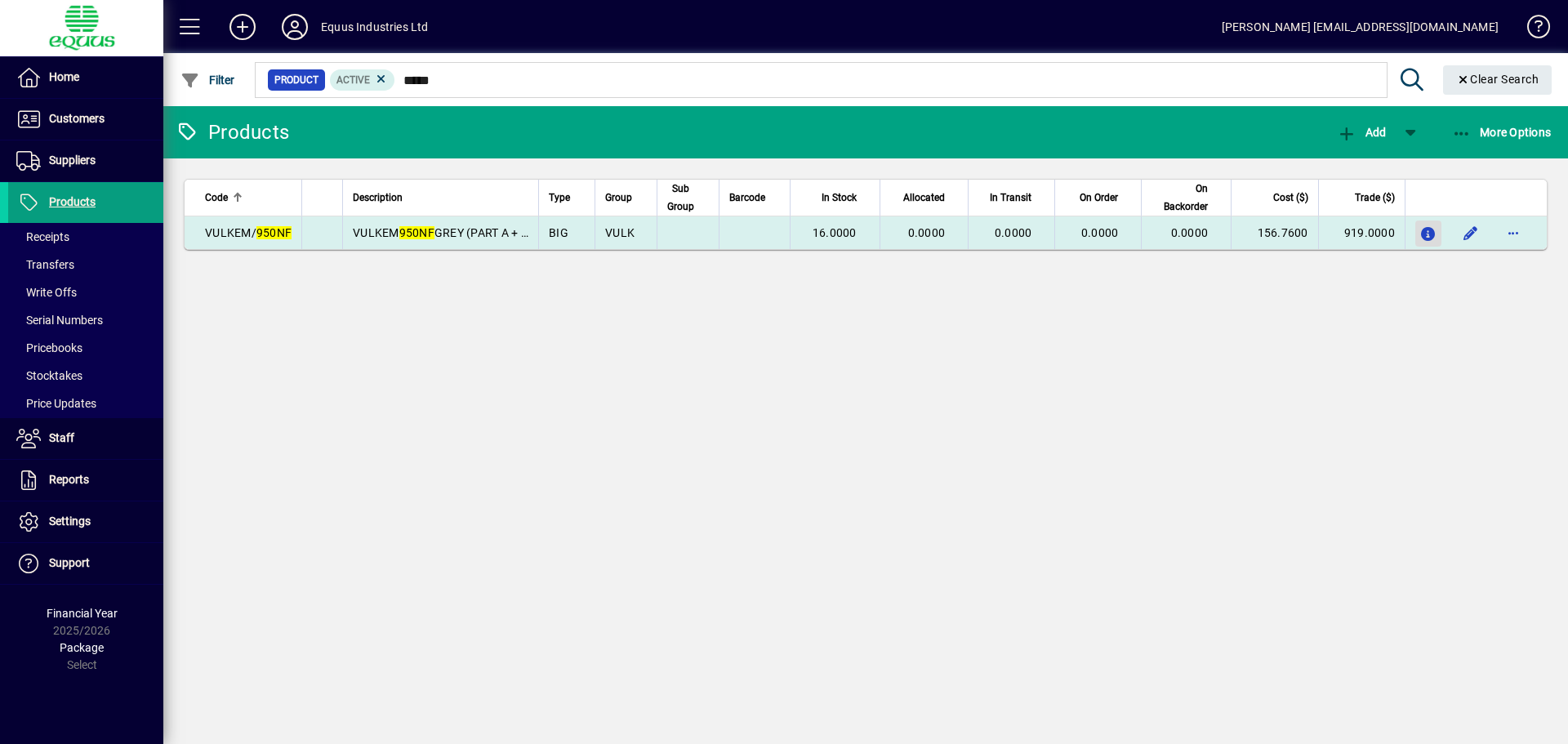
click at [1433, 236] on icon "button" at bounding box center [1428, 234] width 18 height 14
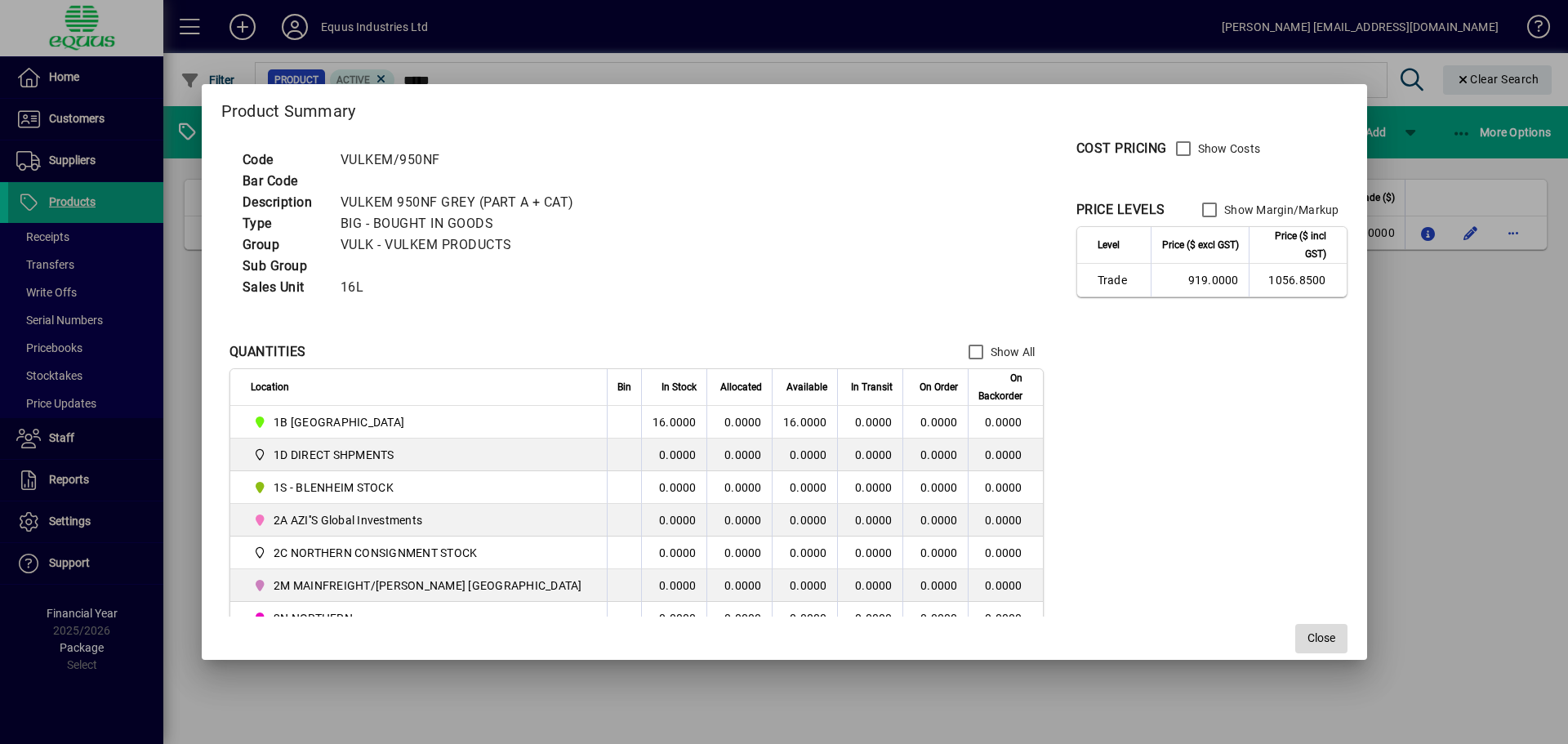
click at [1307, 638] on span "Close" at bounding box center [1321, 638] width 28 height 18
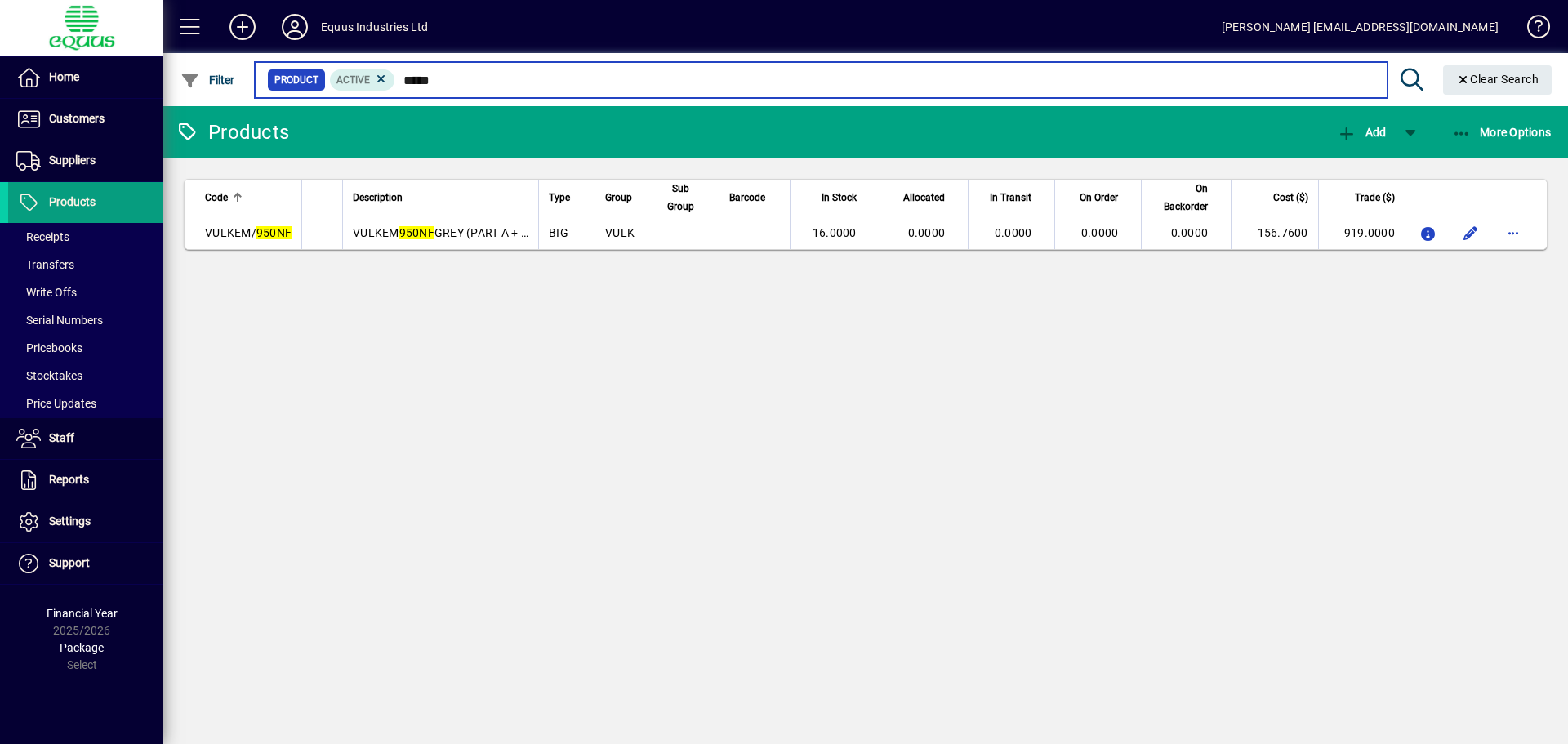
click at [449, 83] on input "*****" at bounding box center [885, 79] width 978 height 23
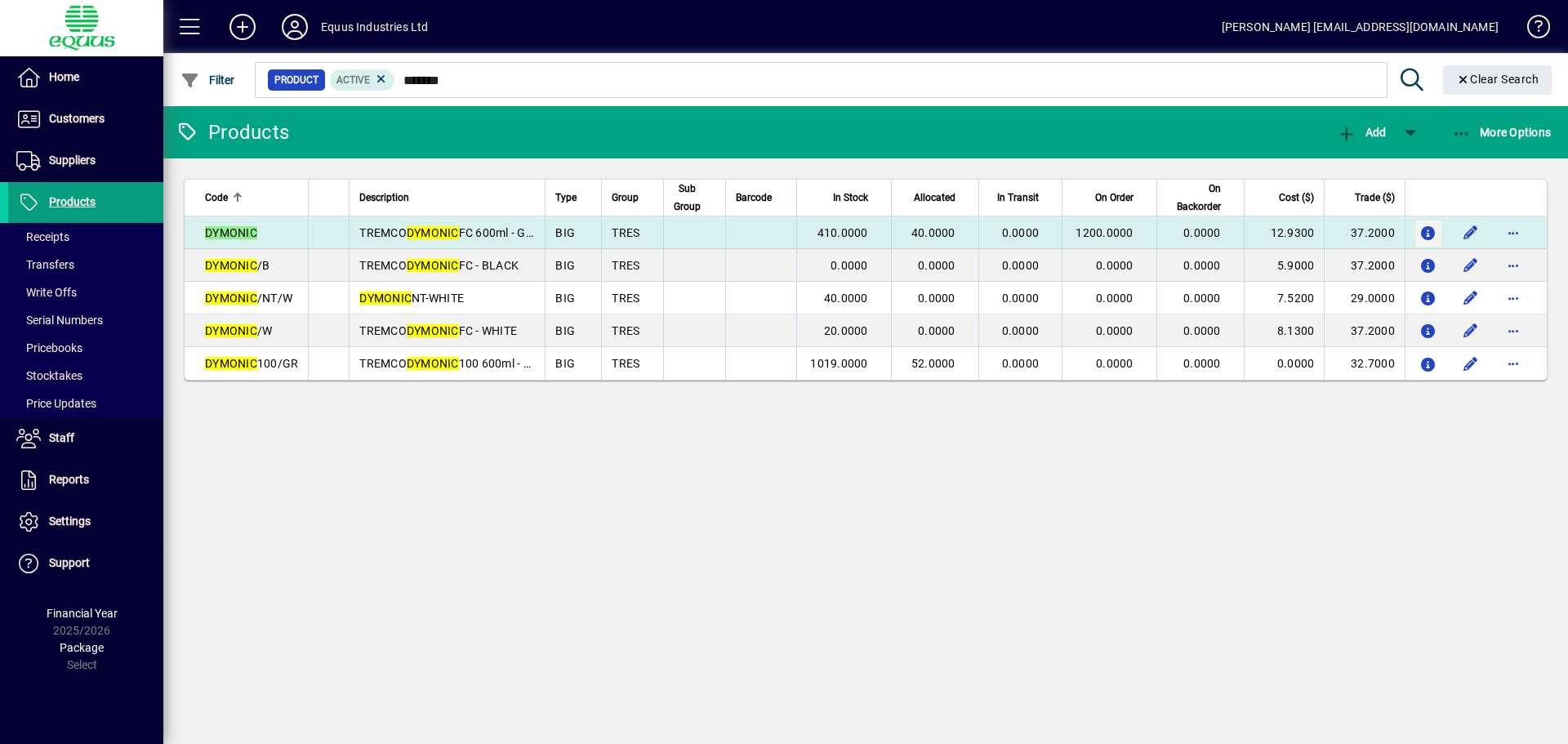
click at [1427, 231] on icon "button" at bounding box center [1428, 234] width 18 height 14
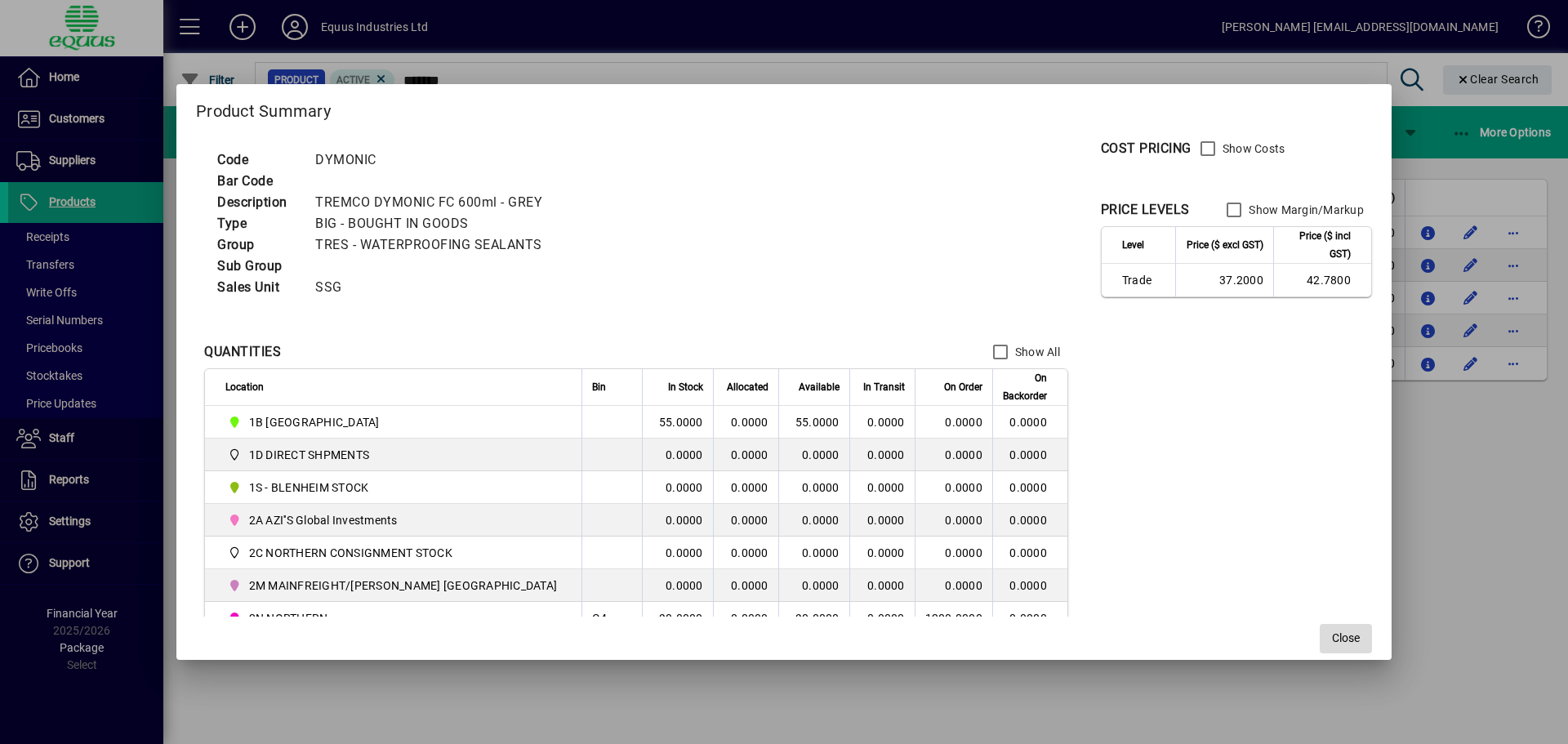
click at [1332, 637] on span "Close" at bounding box center [1346, 638] width 28 height 18
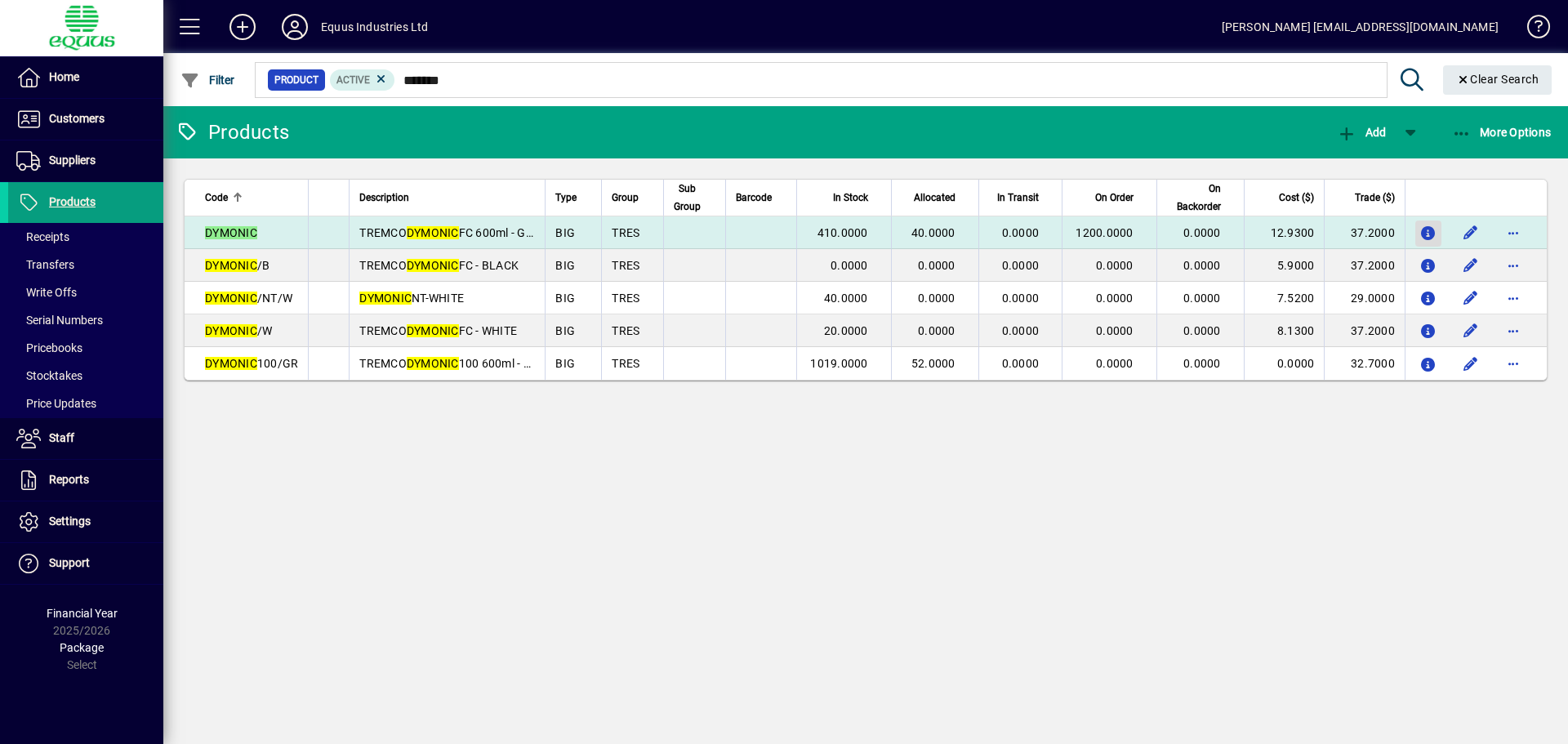
click at [1427, 231] on icon "button" at bounding box center [1428, 234] width 18 height 14
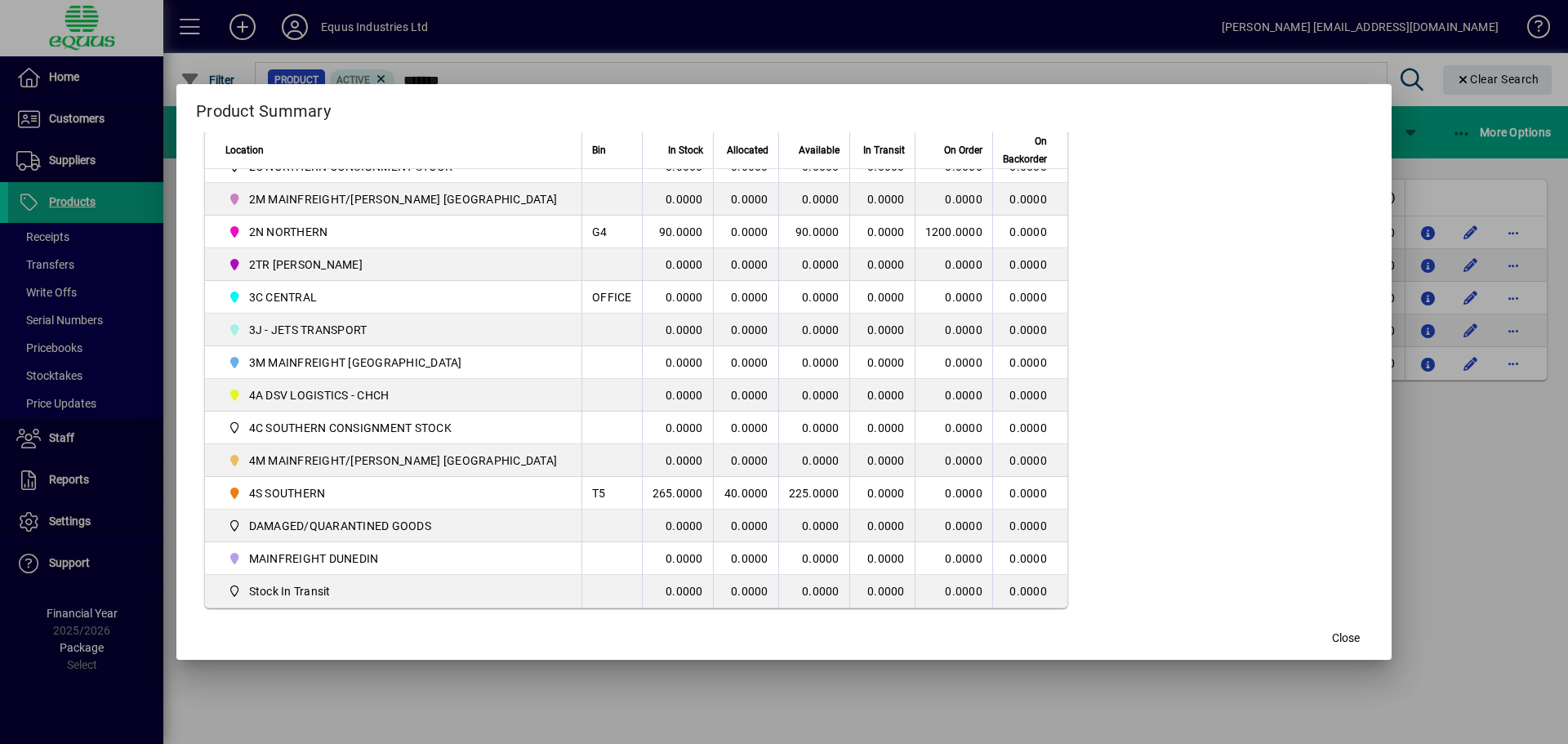
scroll to position [395, 0]
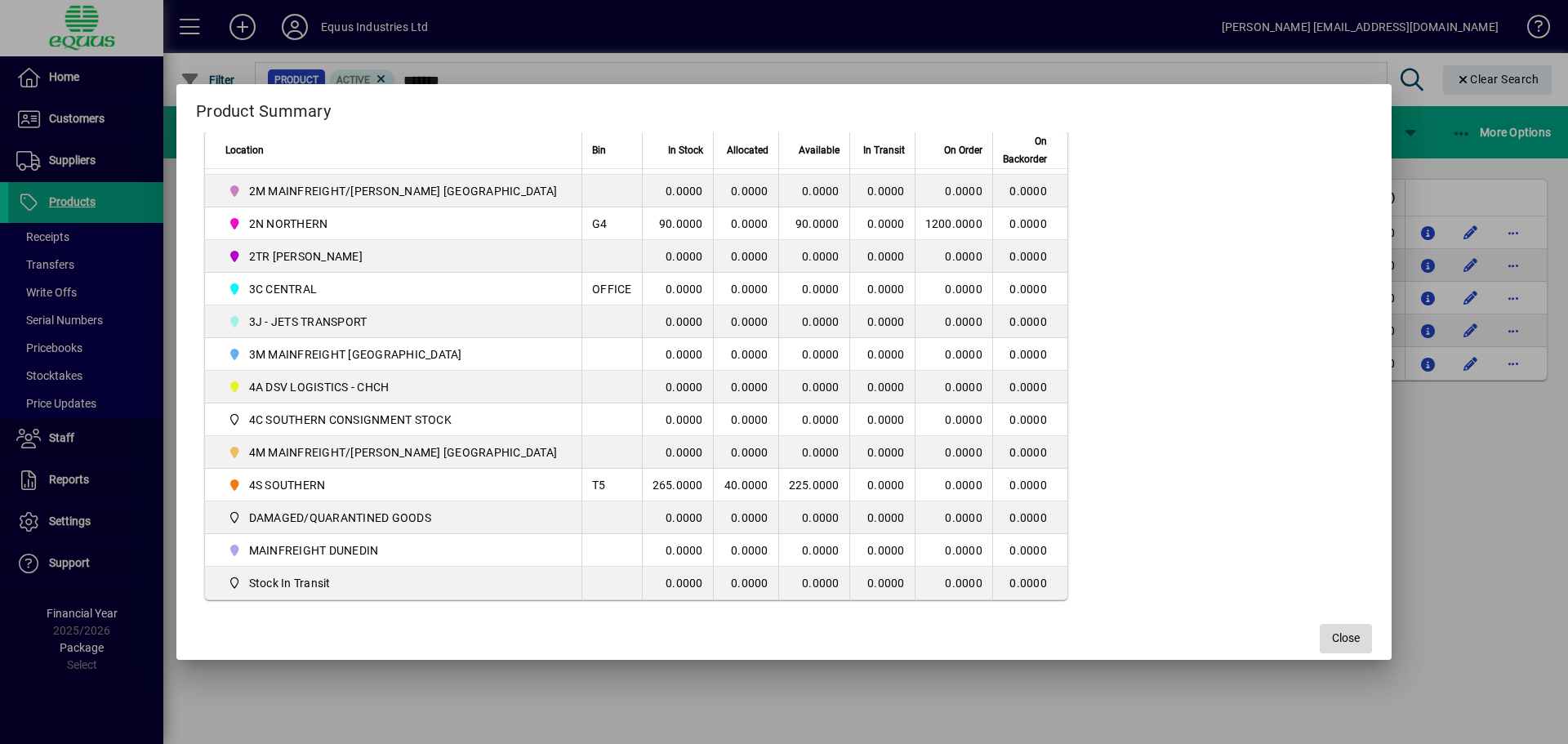
click at [1332, 640] on span "Close" at bounding box center [1346, 638] width 28 height 18
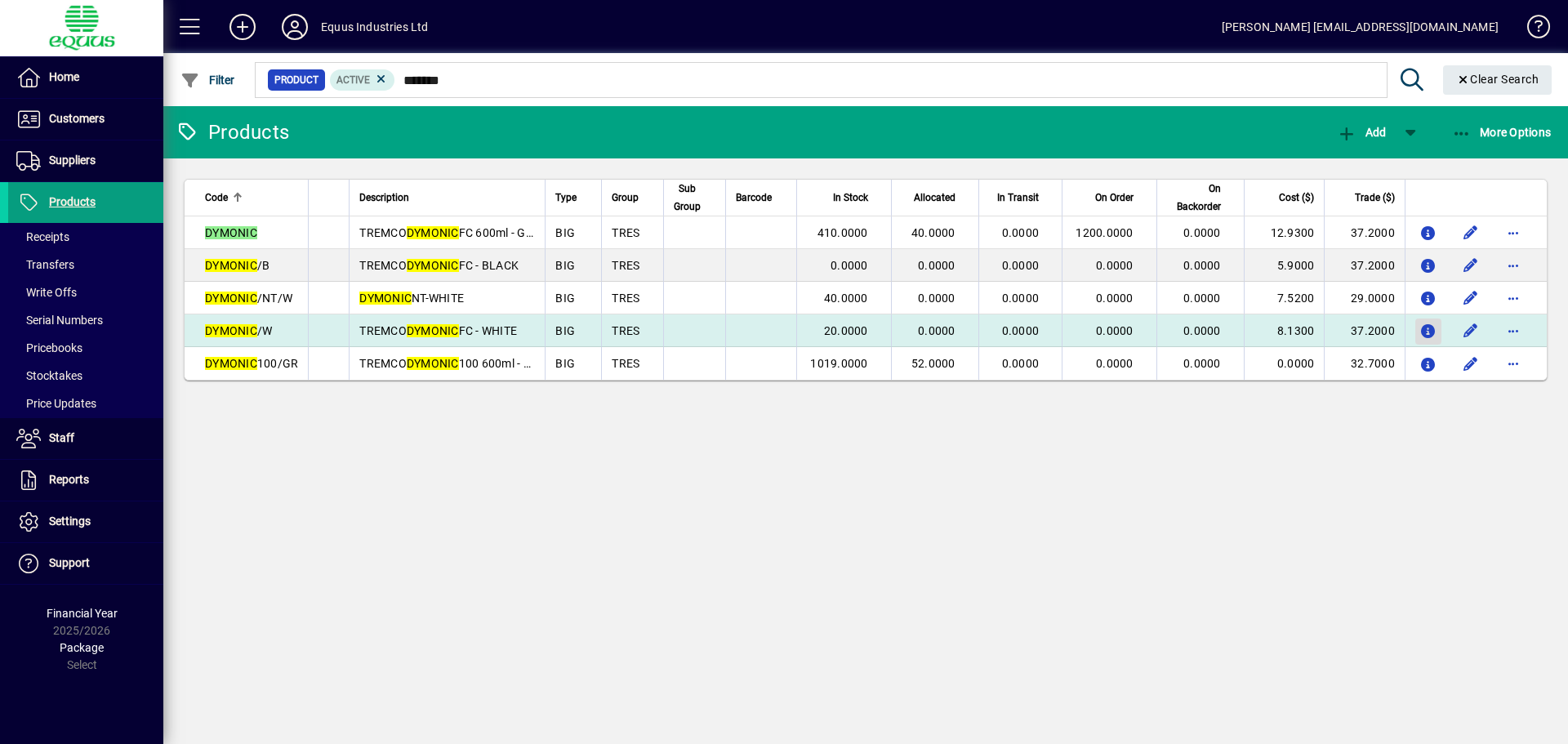
click at [1423, 333] on icon "button" at bounding box center [1428, 332] width 18 height 14
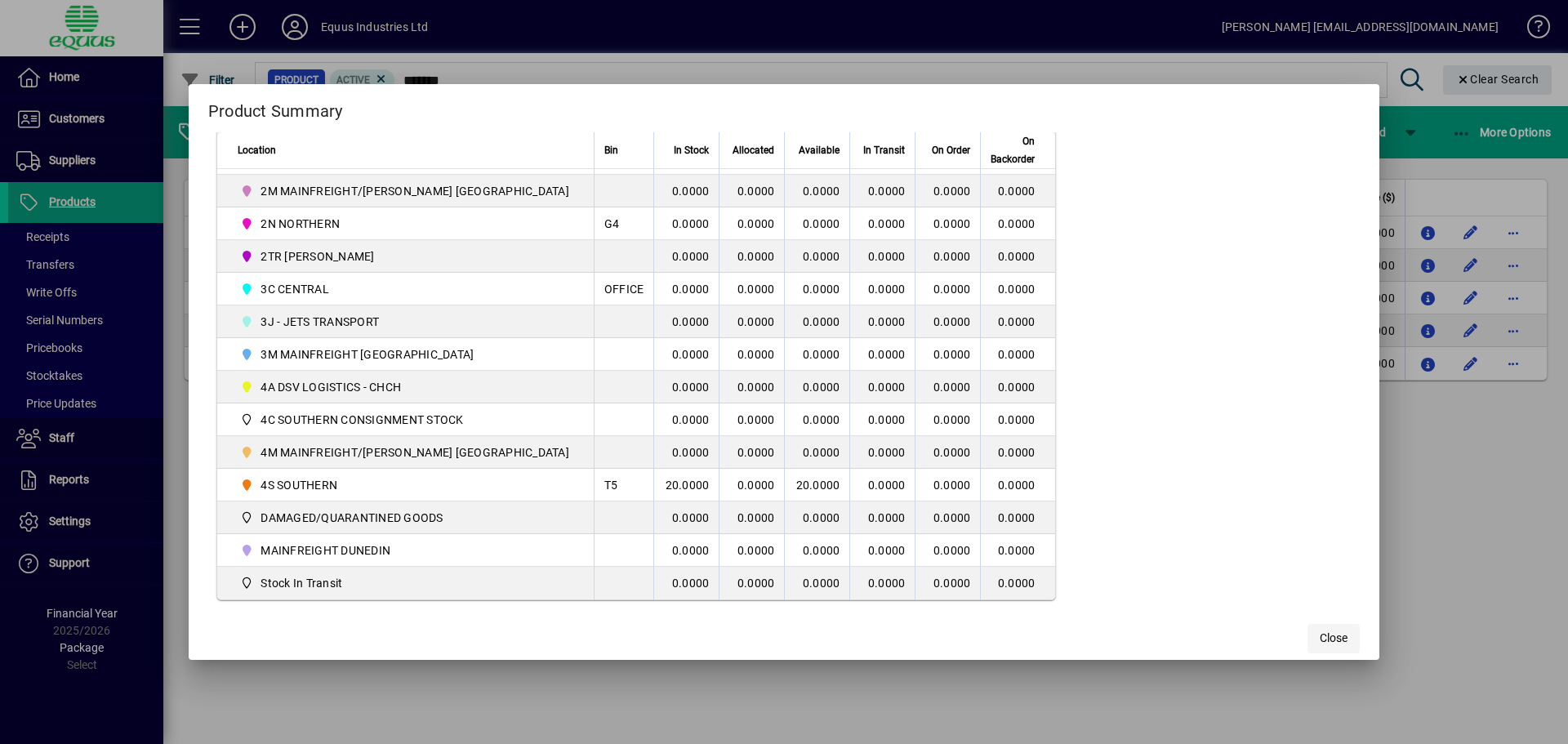
click at [1320, 635] on span "Close" at bounding box center [1334, 638] width 28 height 18
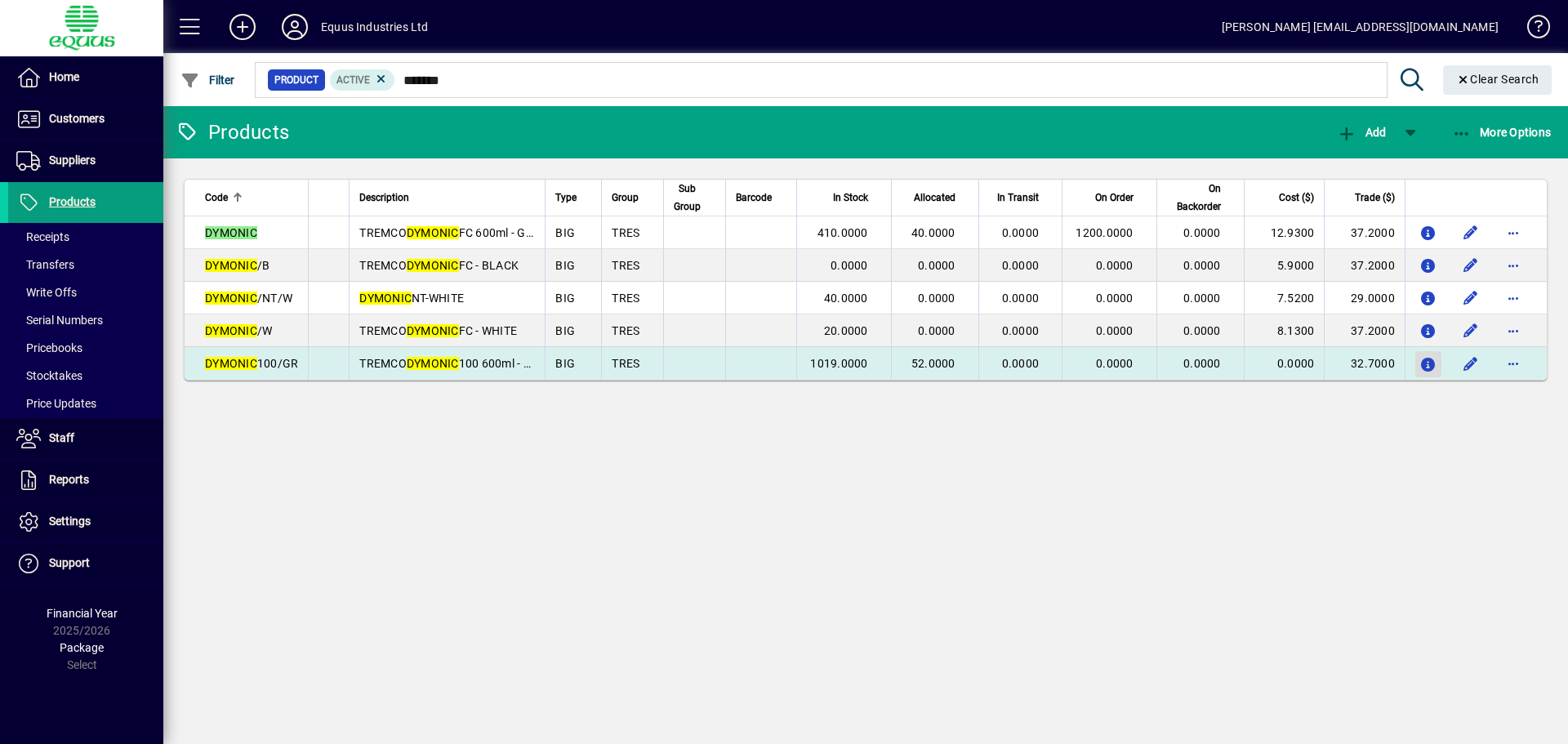
click at [1427, 360] on icon "button" at bounding box center [1428, 365] width 18 height 14
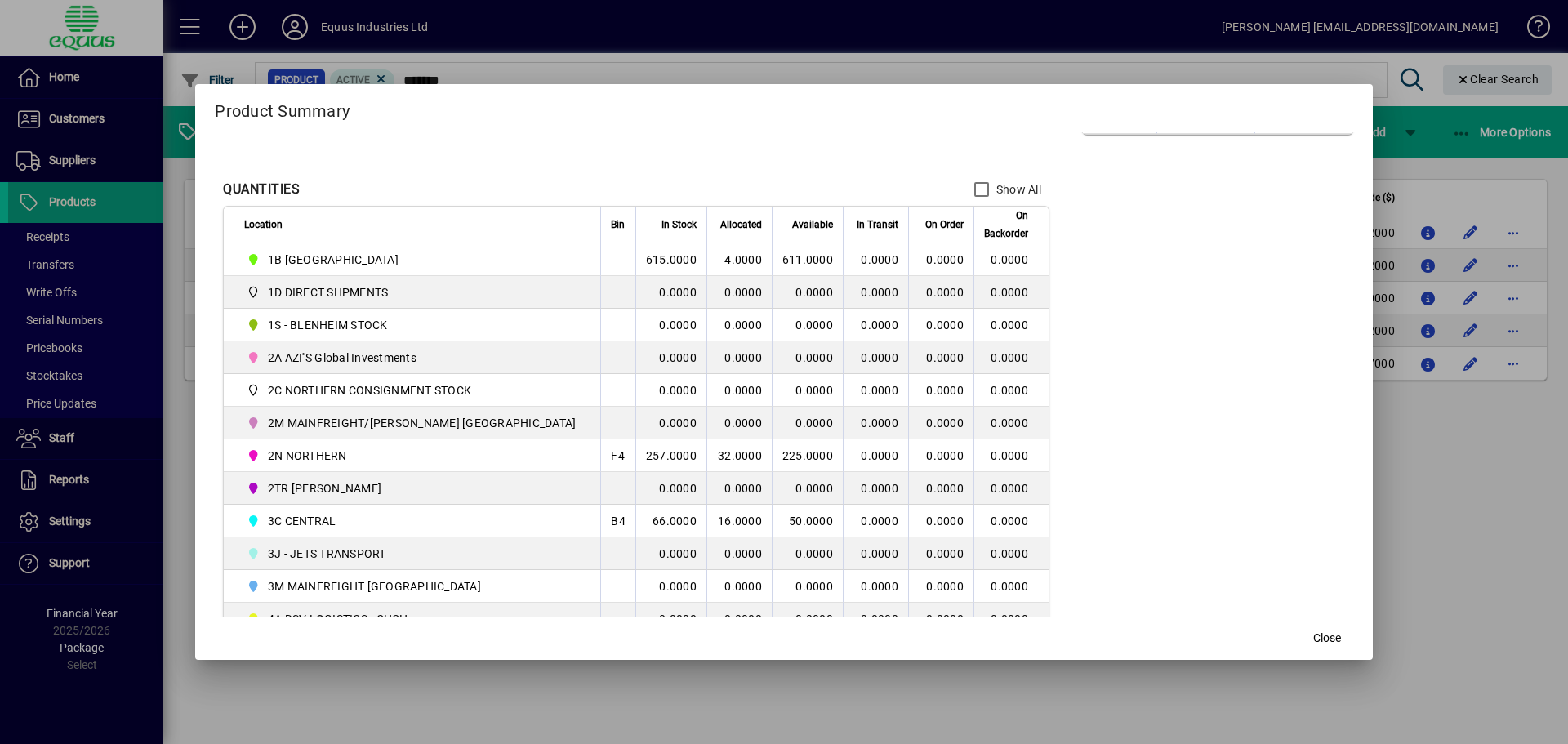
scroll to position [164, 0]
click at [1314, 634] on span "Close" at bounding box center [1328, 638] width 28 height 18
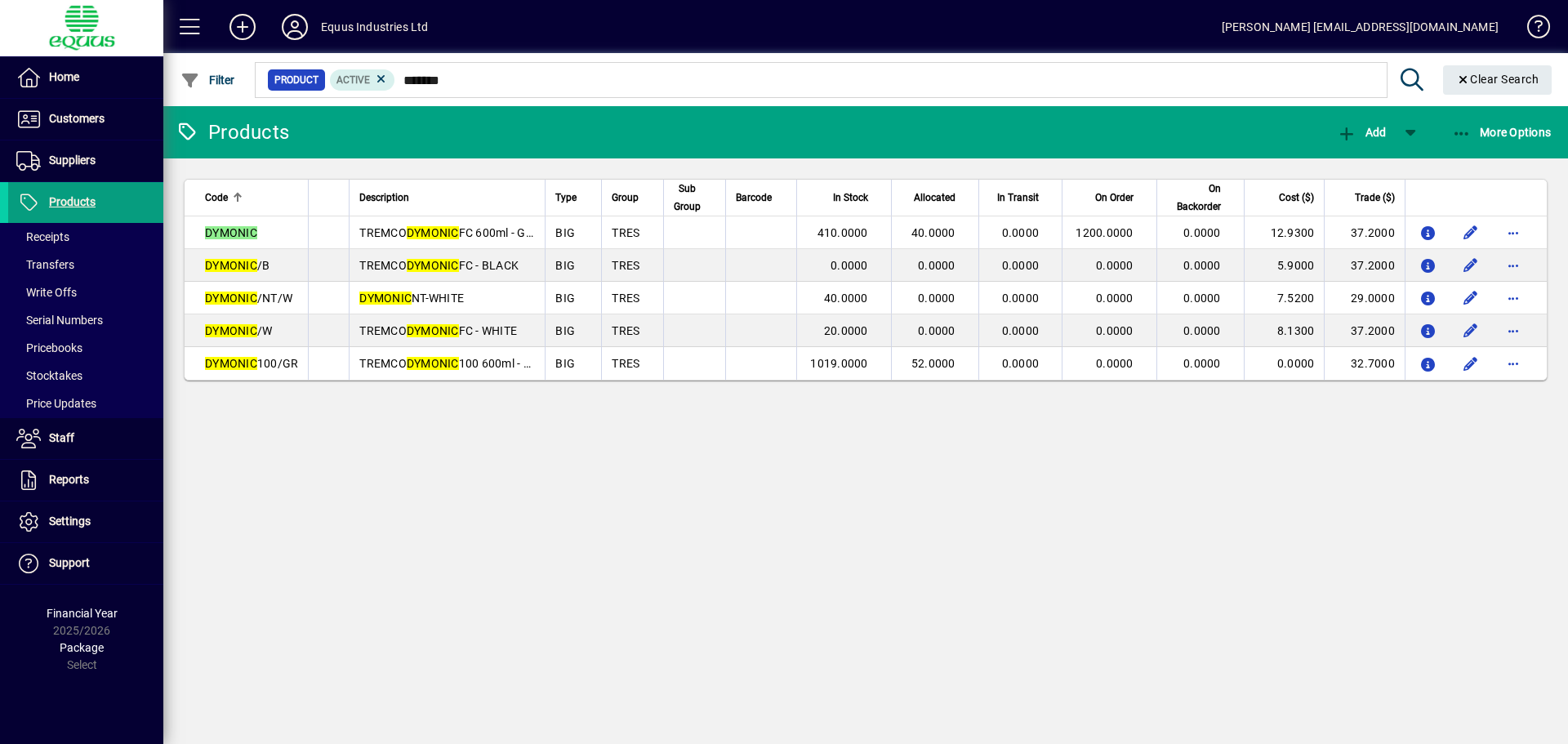
click at [484, 91] on mat-chip-set "Product Active *******" at bounding box center [822, 79] width 1132 height 34
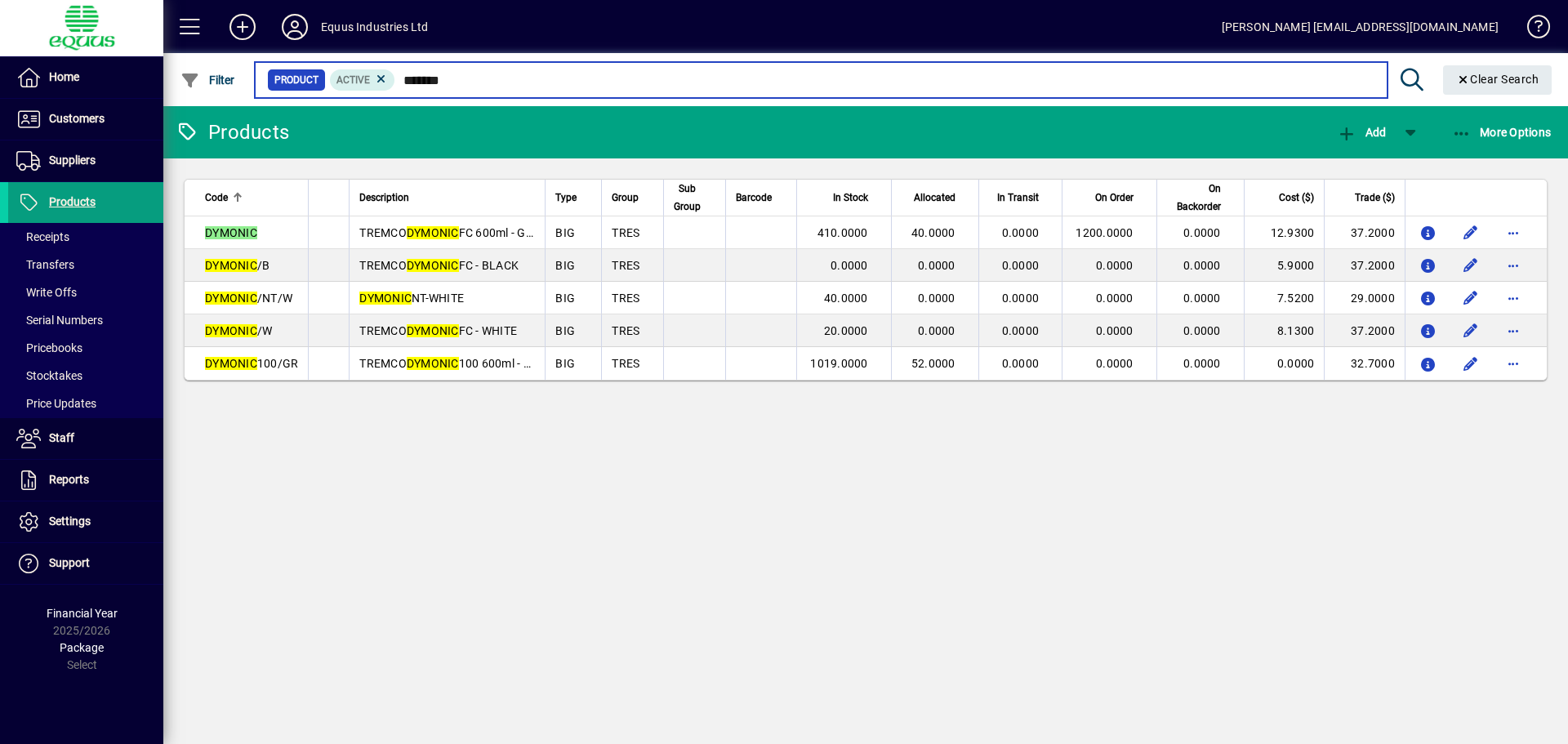
click at [480, 82] on input "*******" at bounding box center [885, 79] width 978 height 23
click at [480, 81] on input "*******" at bounding box center [885, 79] width 978 height 23
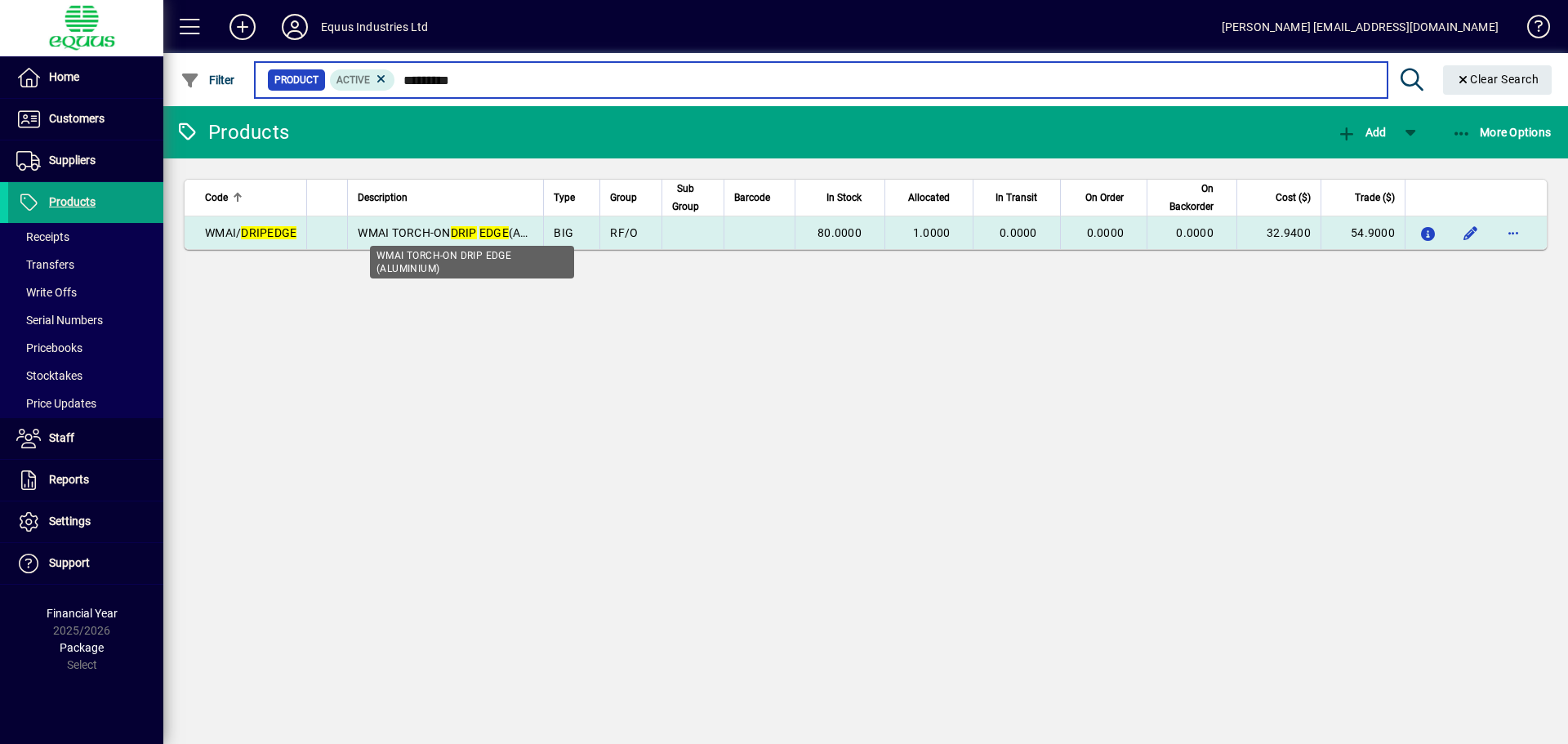
type input "*********"
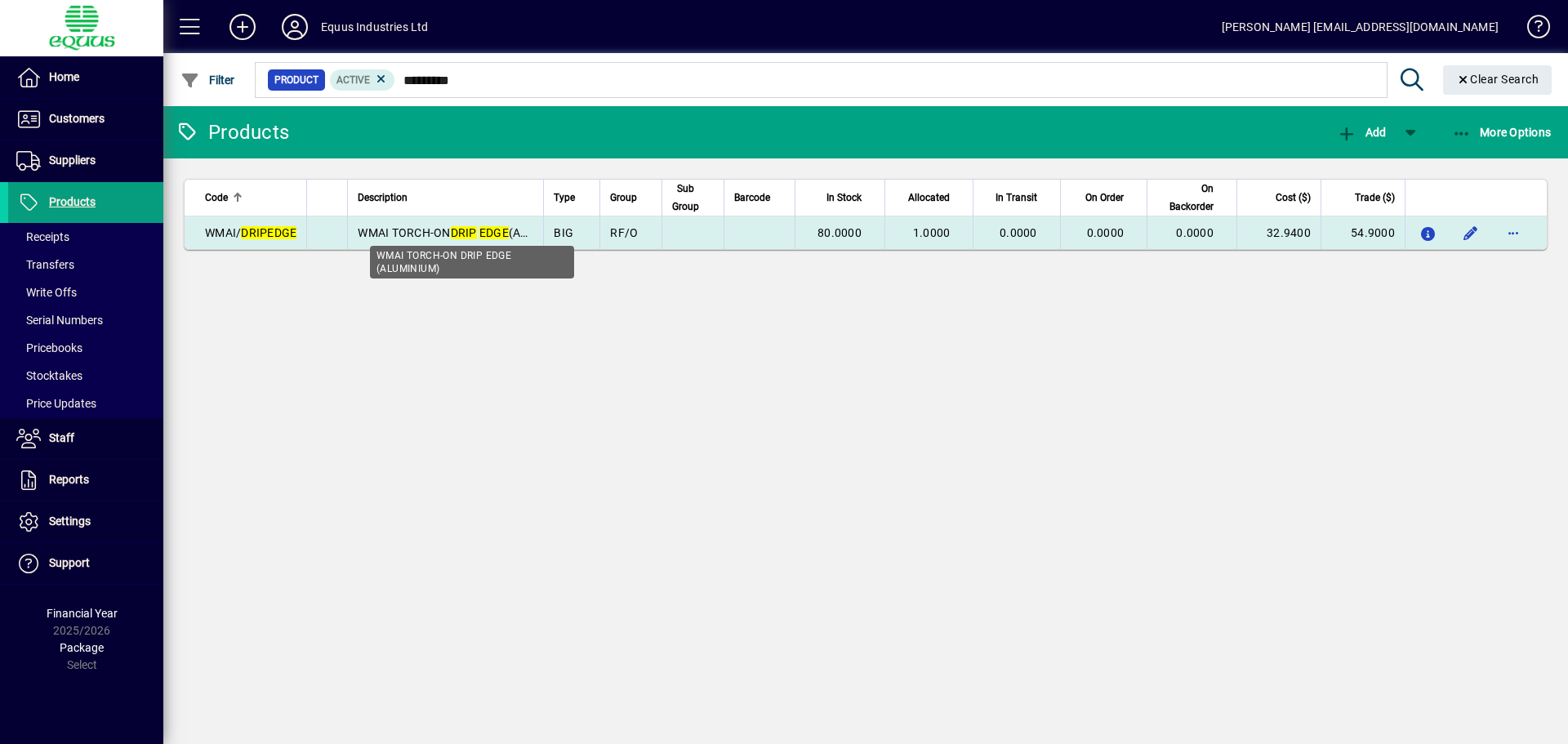
click at [472, 229] on em "DRIP" at bounding box center [464, 233] width 26 height 13
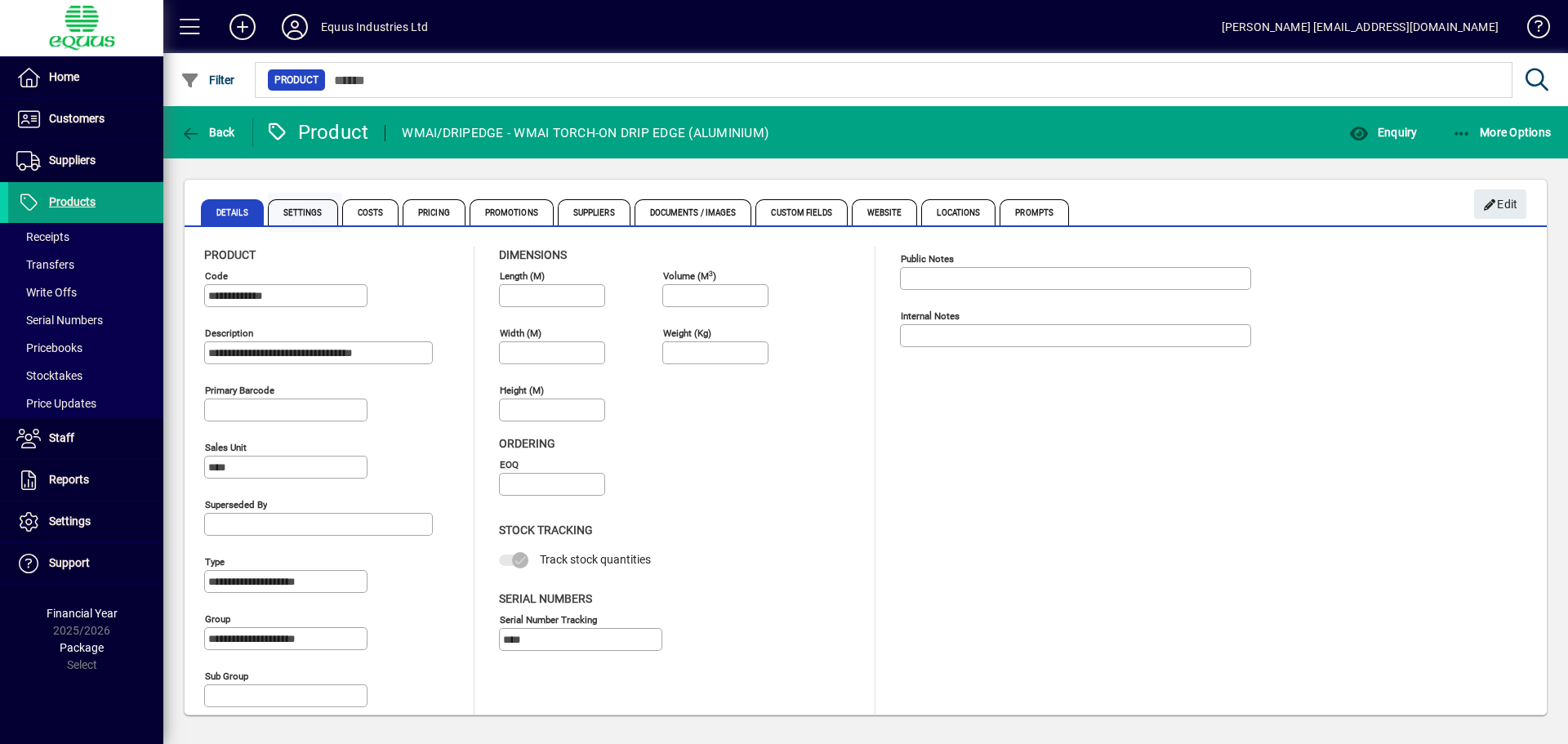
click at [319, 208] on span "Settings" at bounding box center [303, 213] width 70 height 26
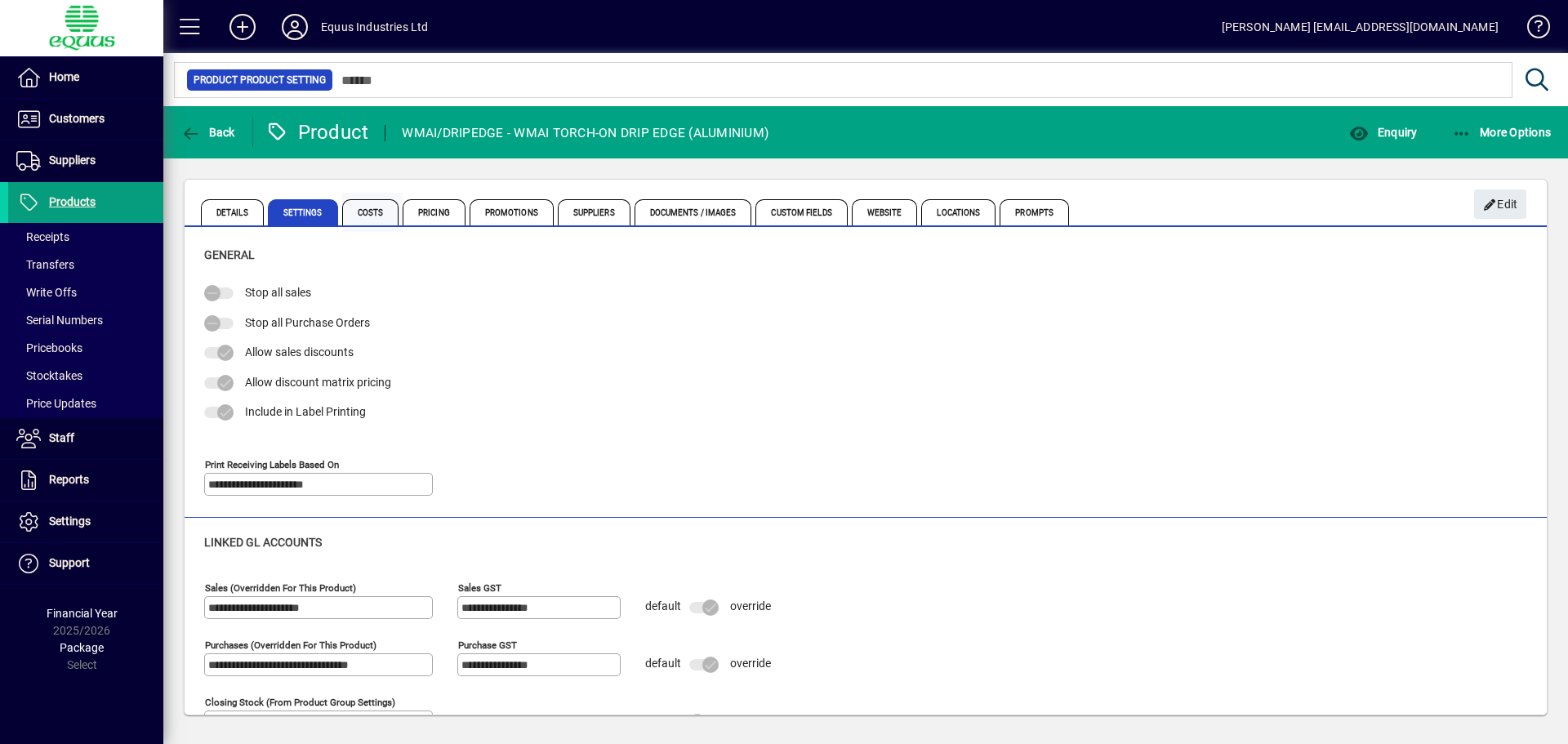
click at [381, 208] on span "Costs" at bounding box center [371, 213] width 57 height 26
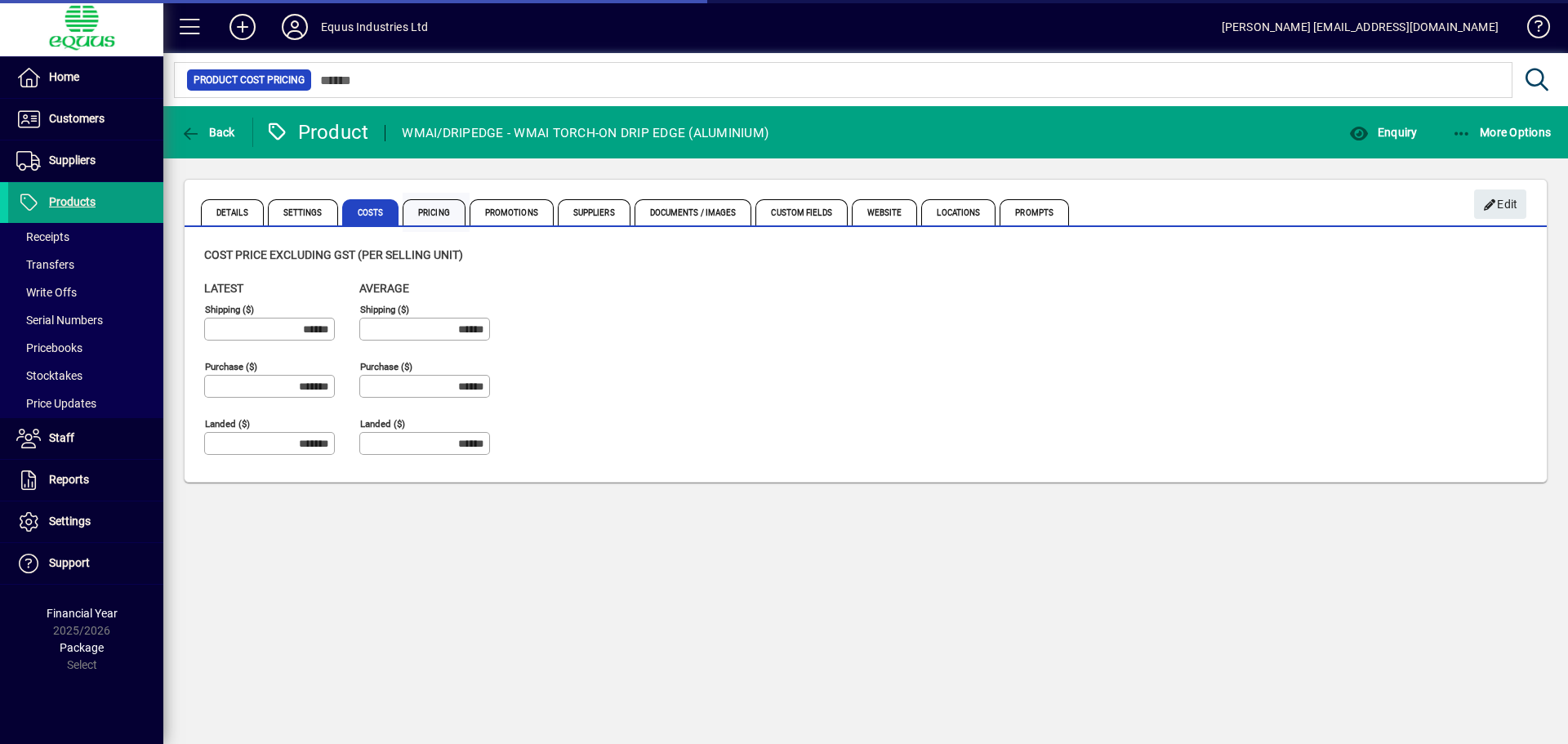
click at [445, 211] on span "Pricing" at bounding box center [435, 213] width 63 height 26
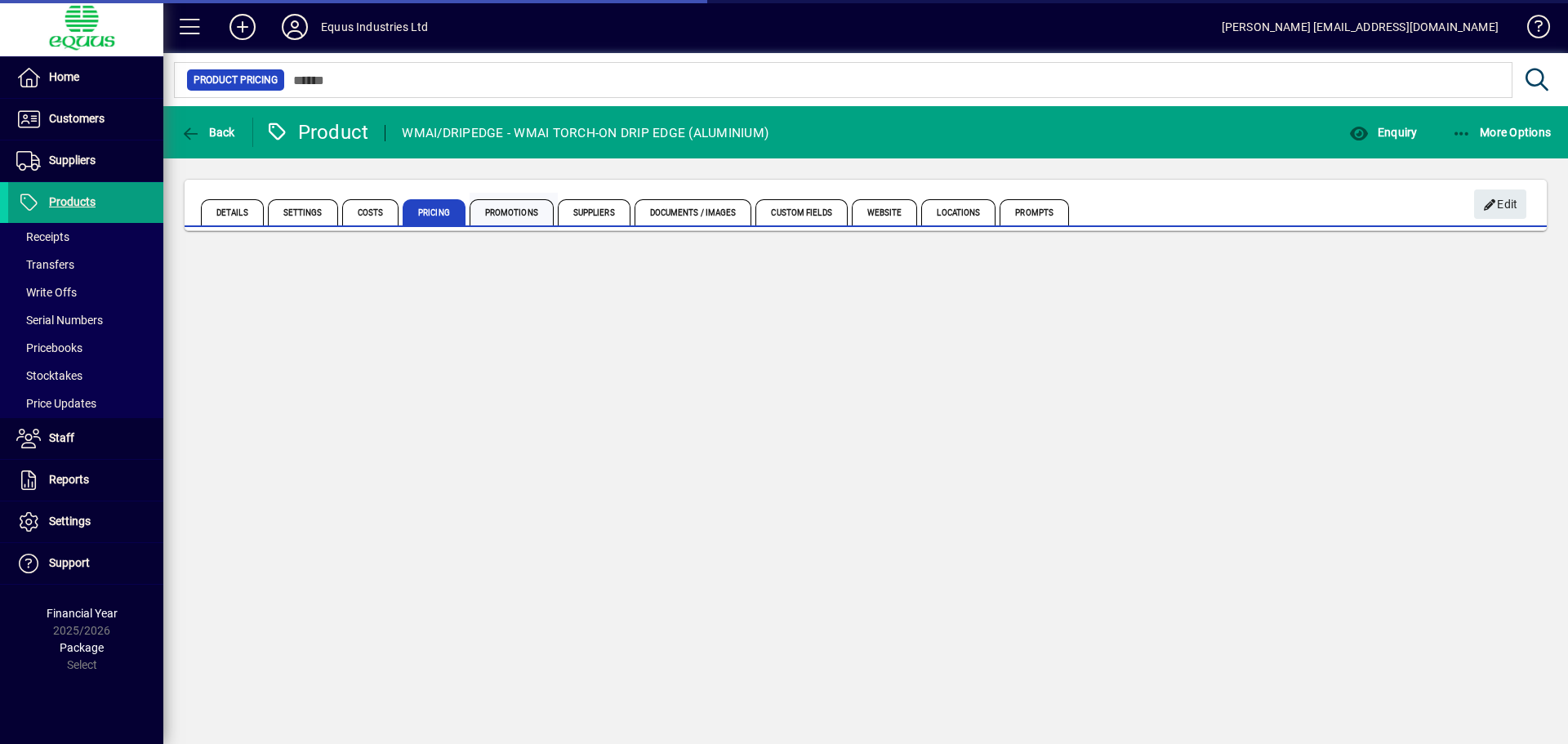
click at [522, 211] on span "Promotions" at bounding box center [511, 213] width 84 height 26
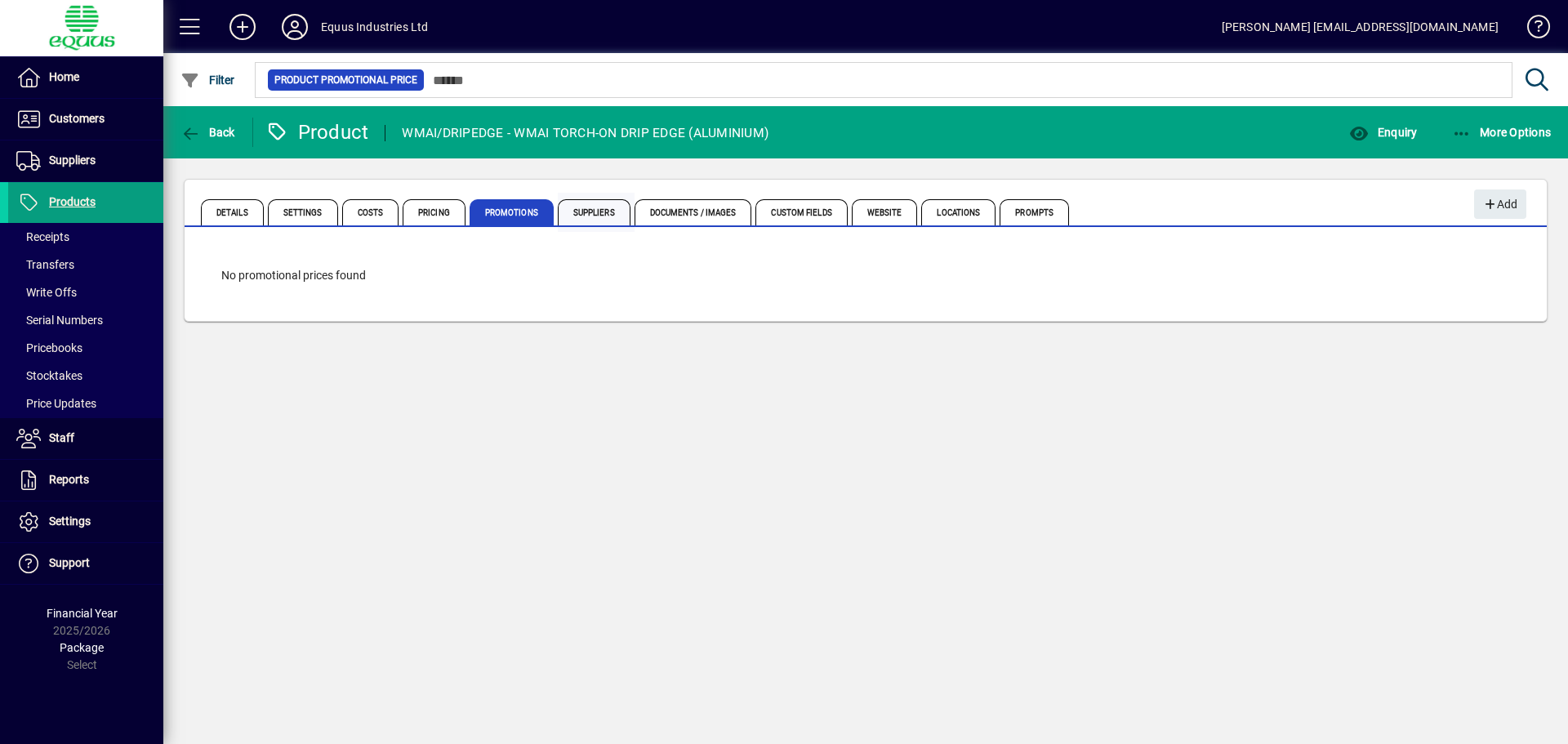
click at [606, 210] on span "Suppliers" at bounding box center [594, 213] width 73 height 26
click at [690, 210] on span "Documents / Images" at bounding box center [692, 213] width 117 height 26
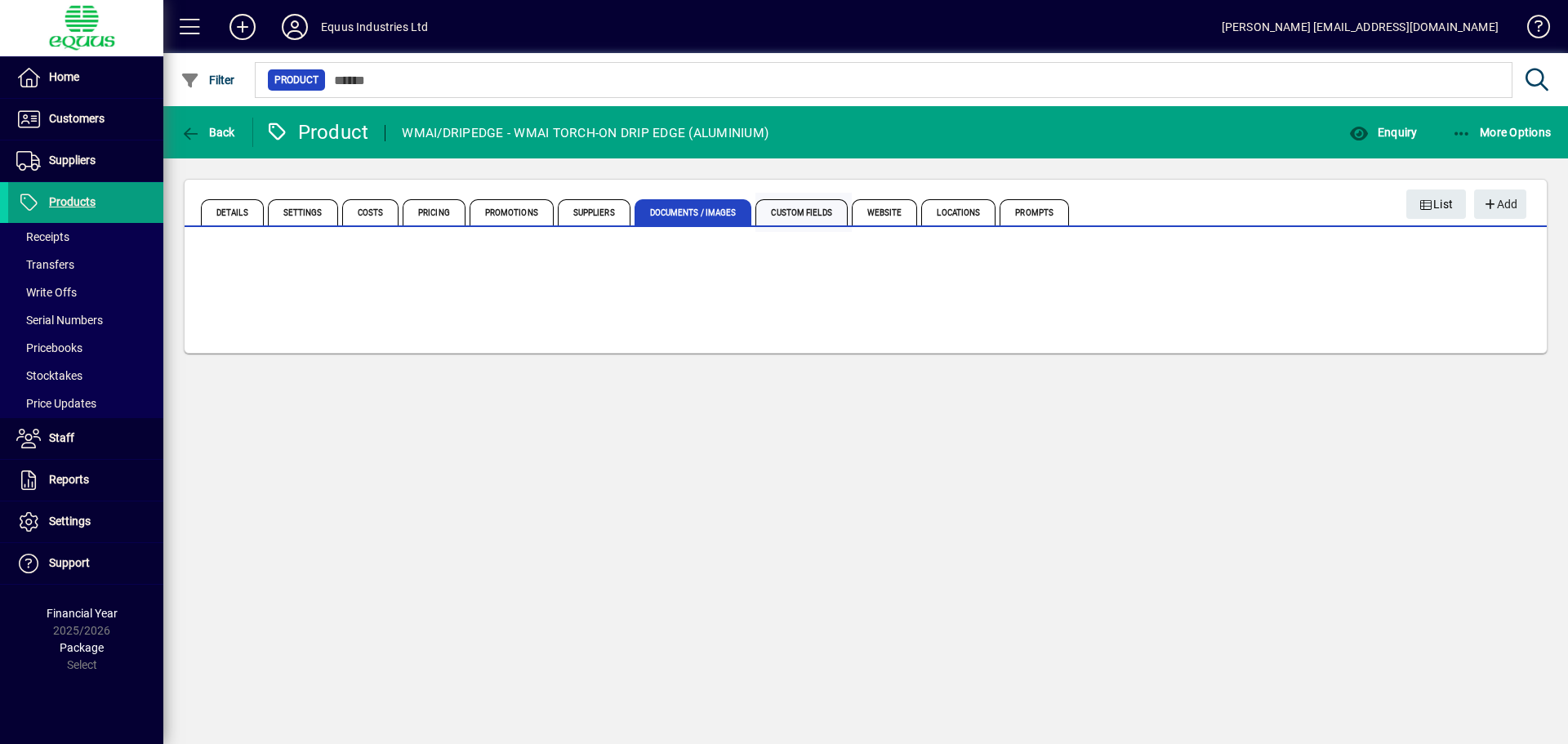
click at [815, 209] on span "Custom Fields" at bounding box center [801, 213] width 92 height 26
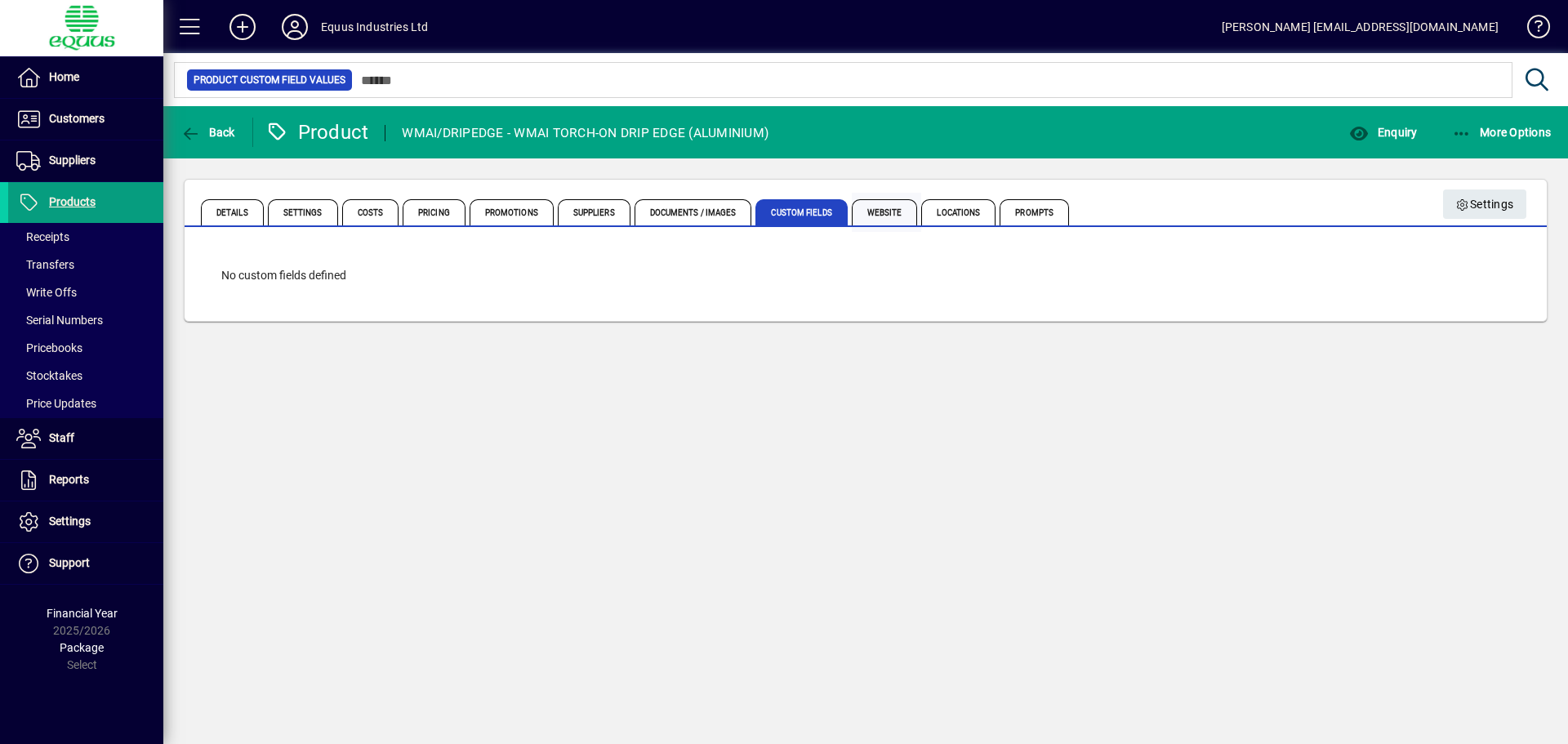
click at [887, 211] on span "Website" at bounding box center [885, 213] width 67 height 26
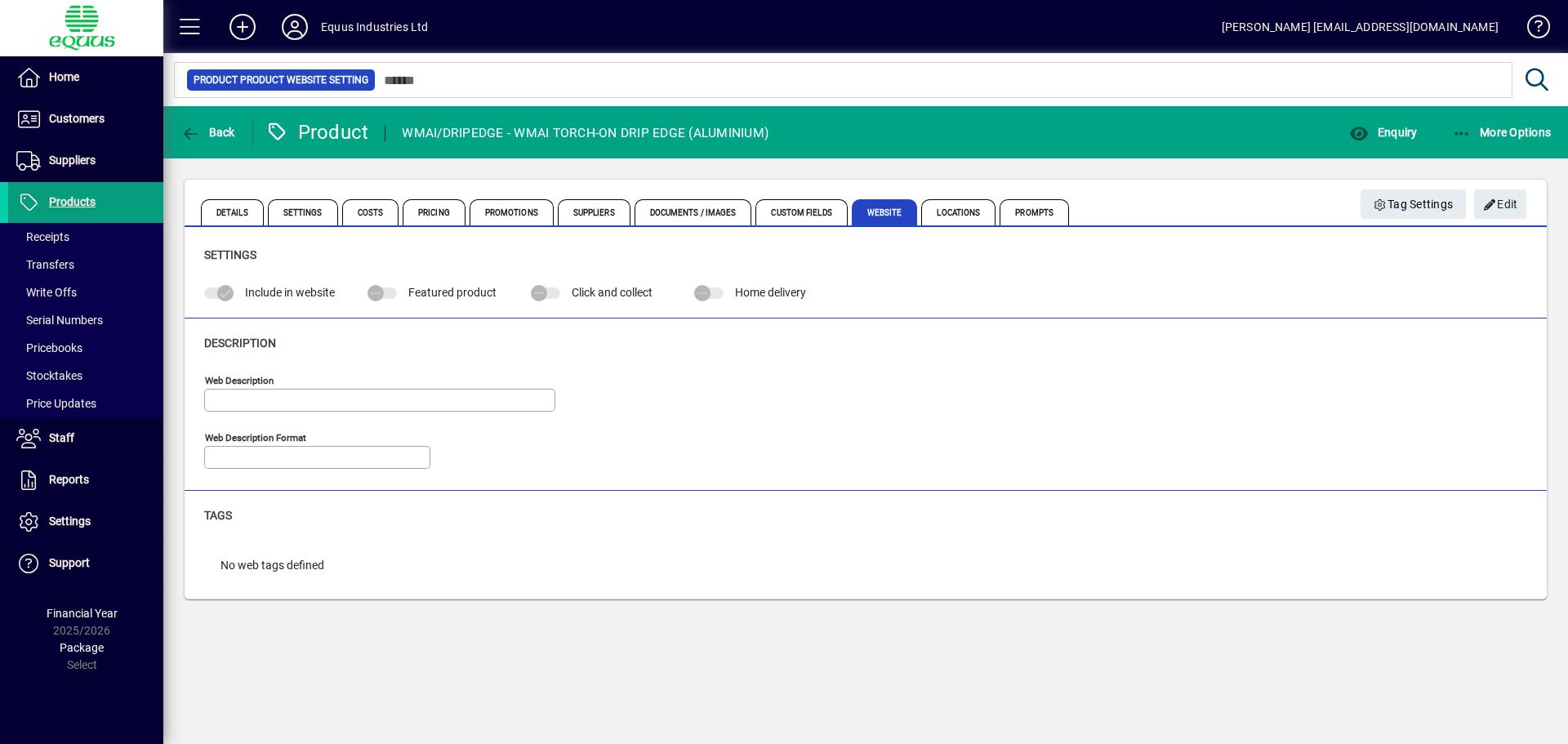
type input "**********"
click at [224, 207] on span "Details" at bounding box center [232, 213] width 63 height 26
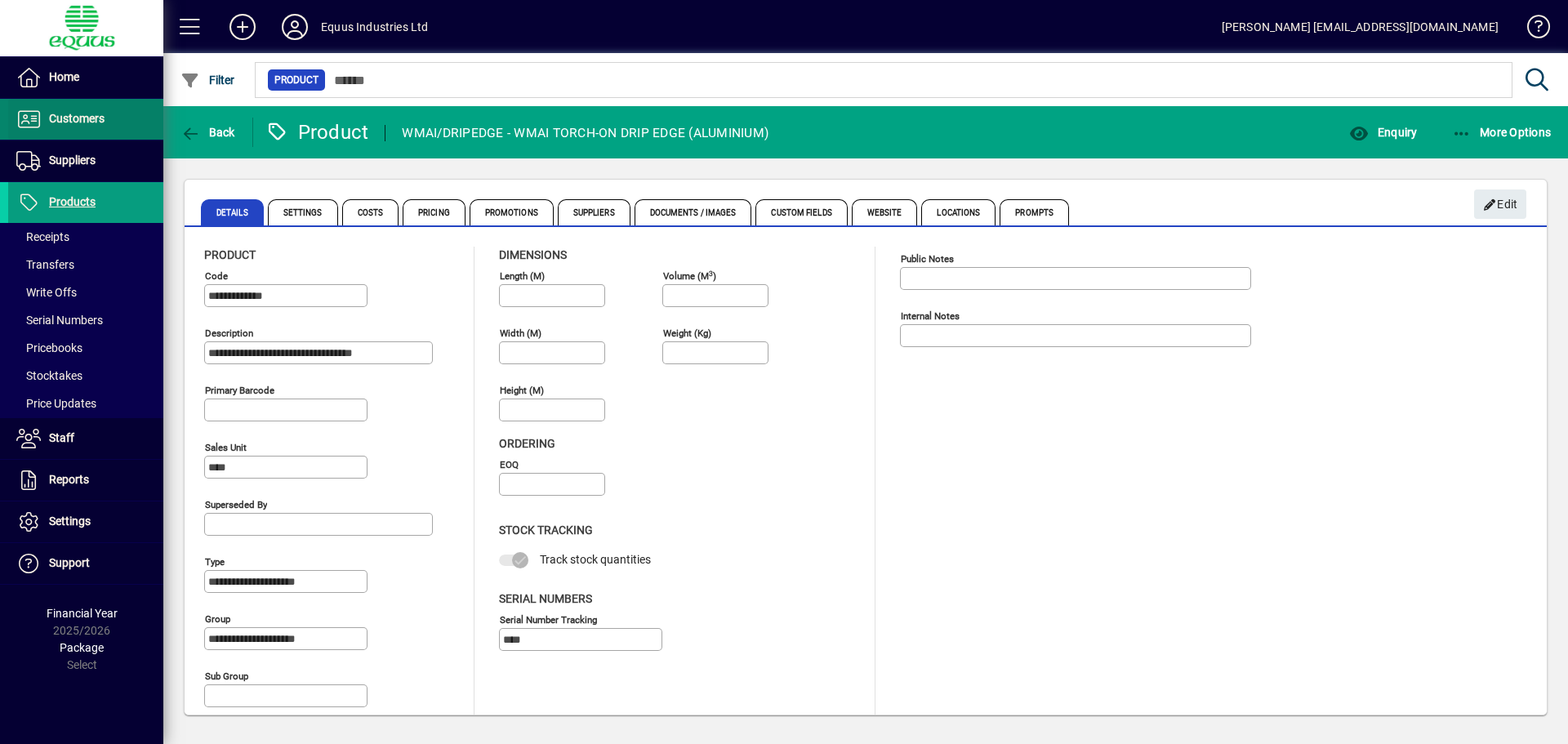
click at [146, 133] on span at bounding box center [86, 119] width 155 height 39
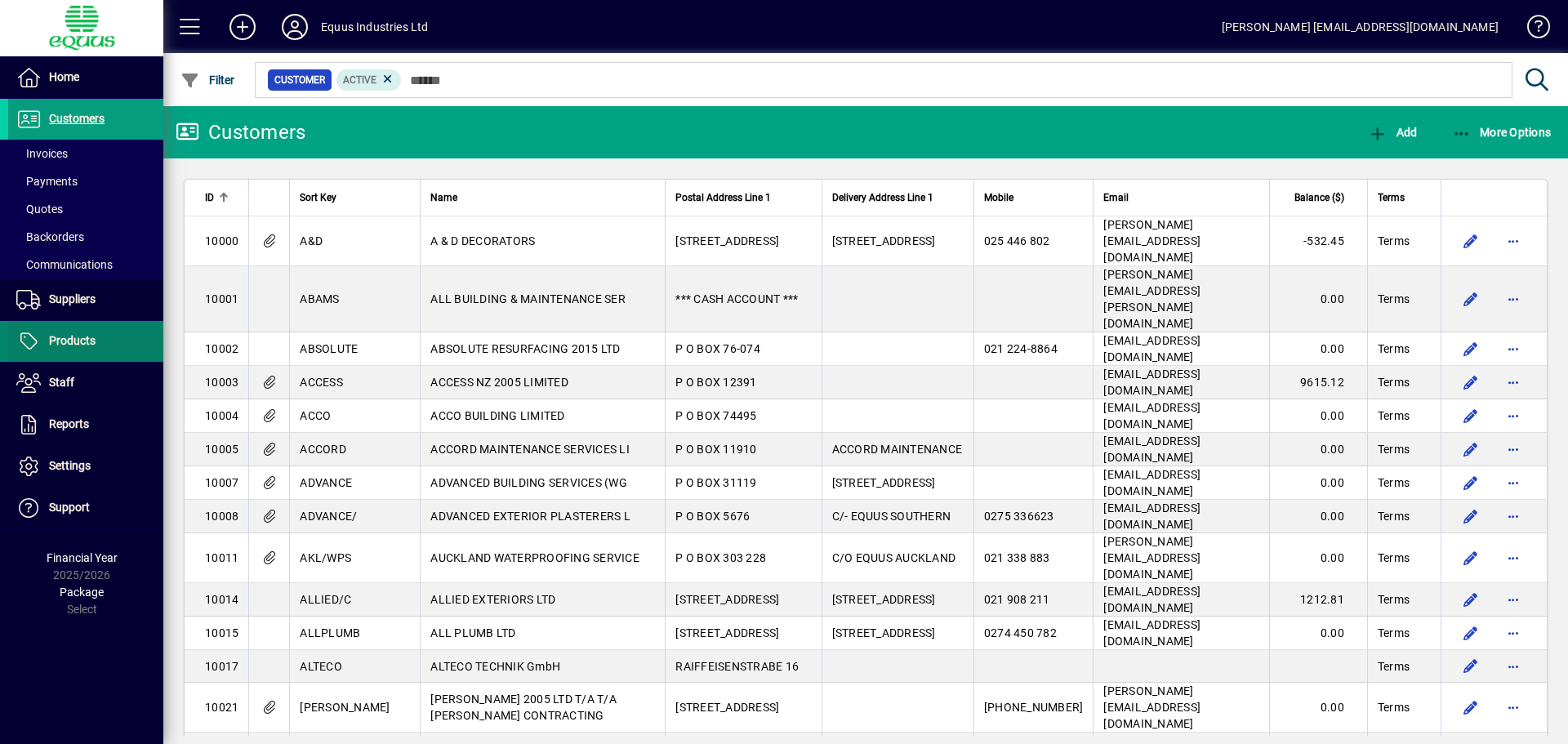
click at [67, 339] on span "Products" at bounding box center [72, 340] width 46 height 13
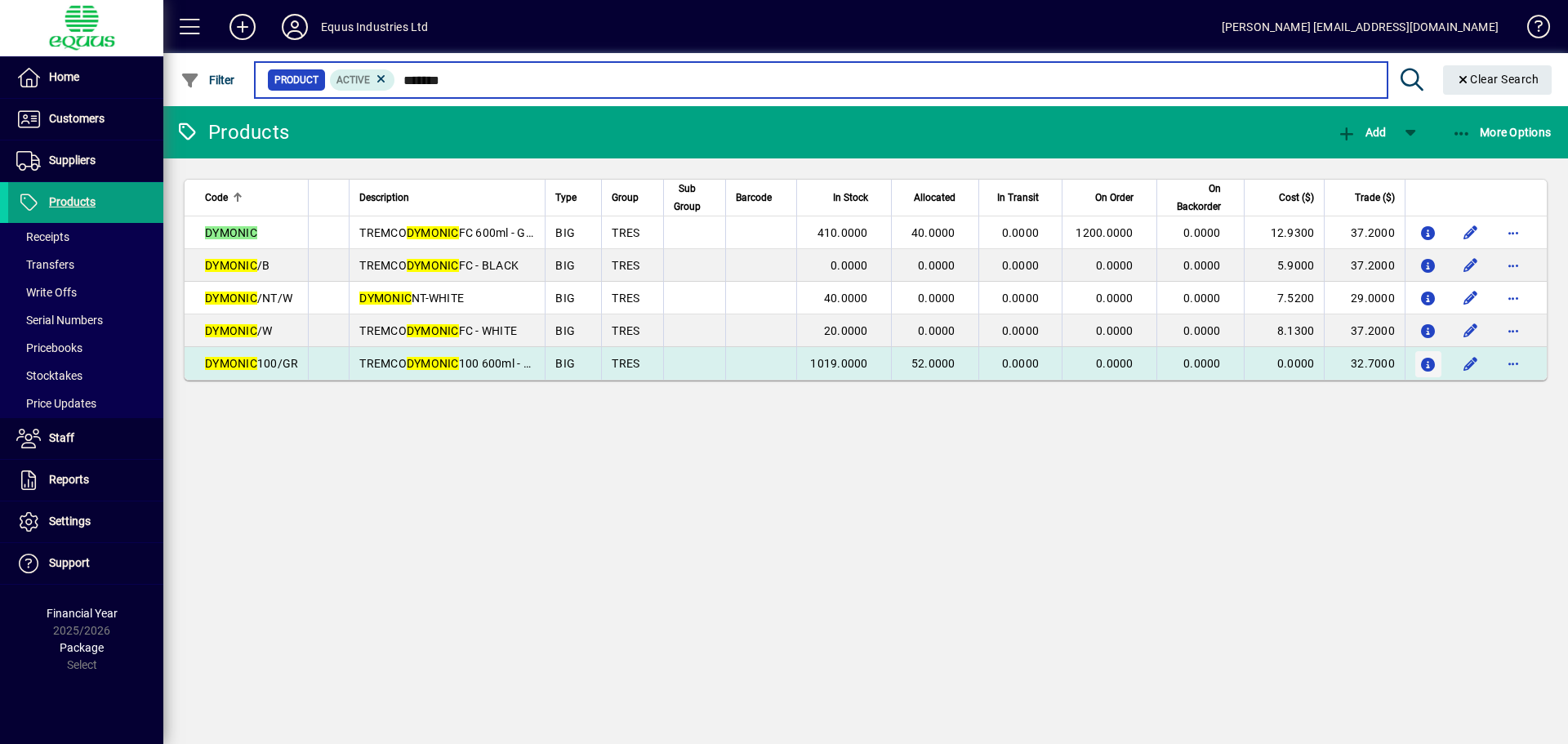
type input "*******"
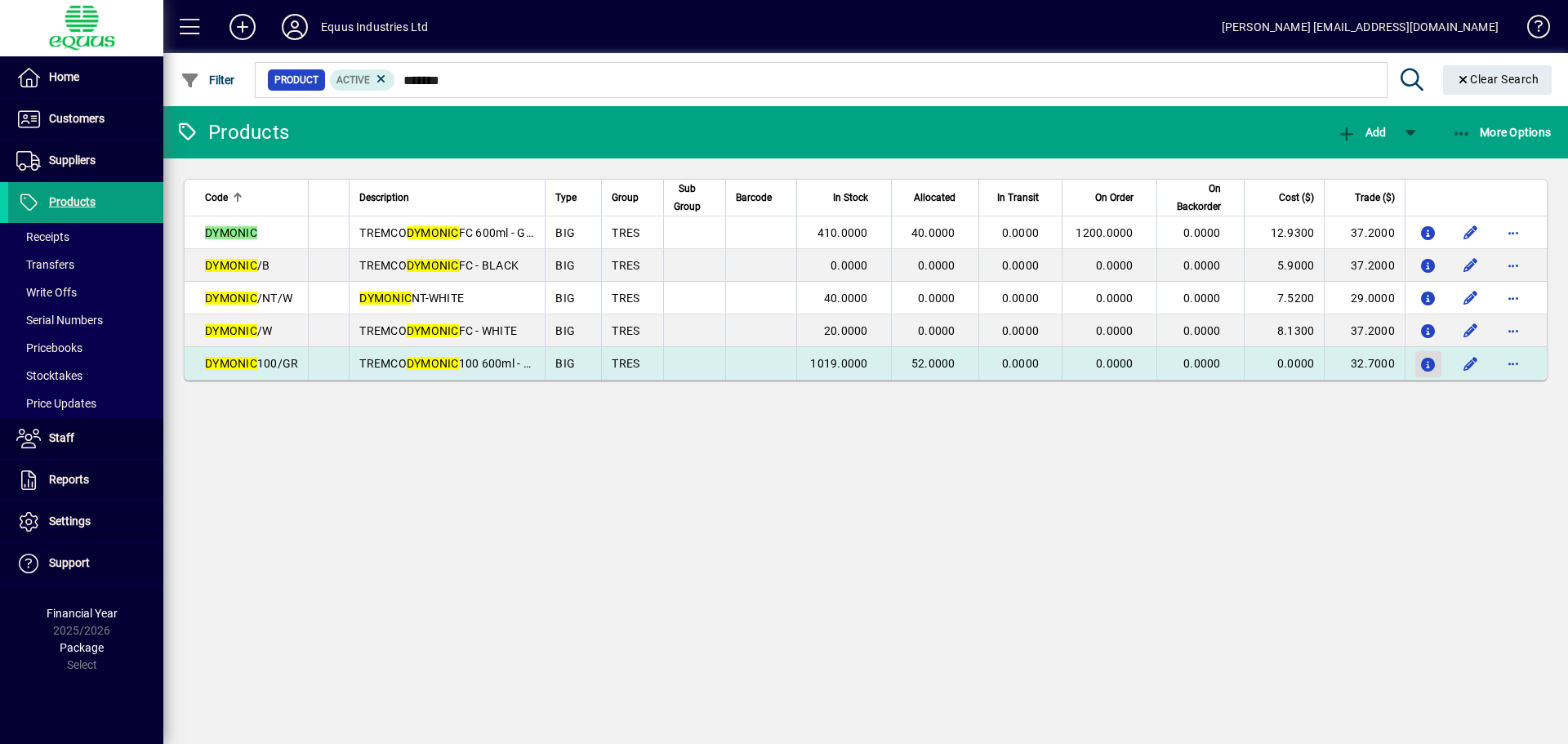
click at [1434, 360] on icon "button" at bounding box center [1428, 365] width 18 height 14
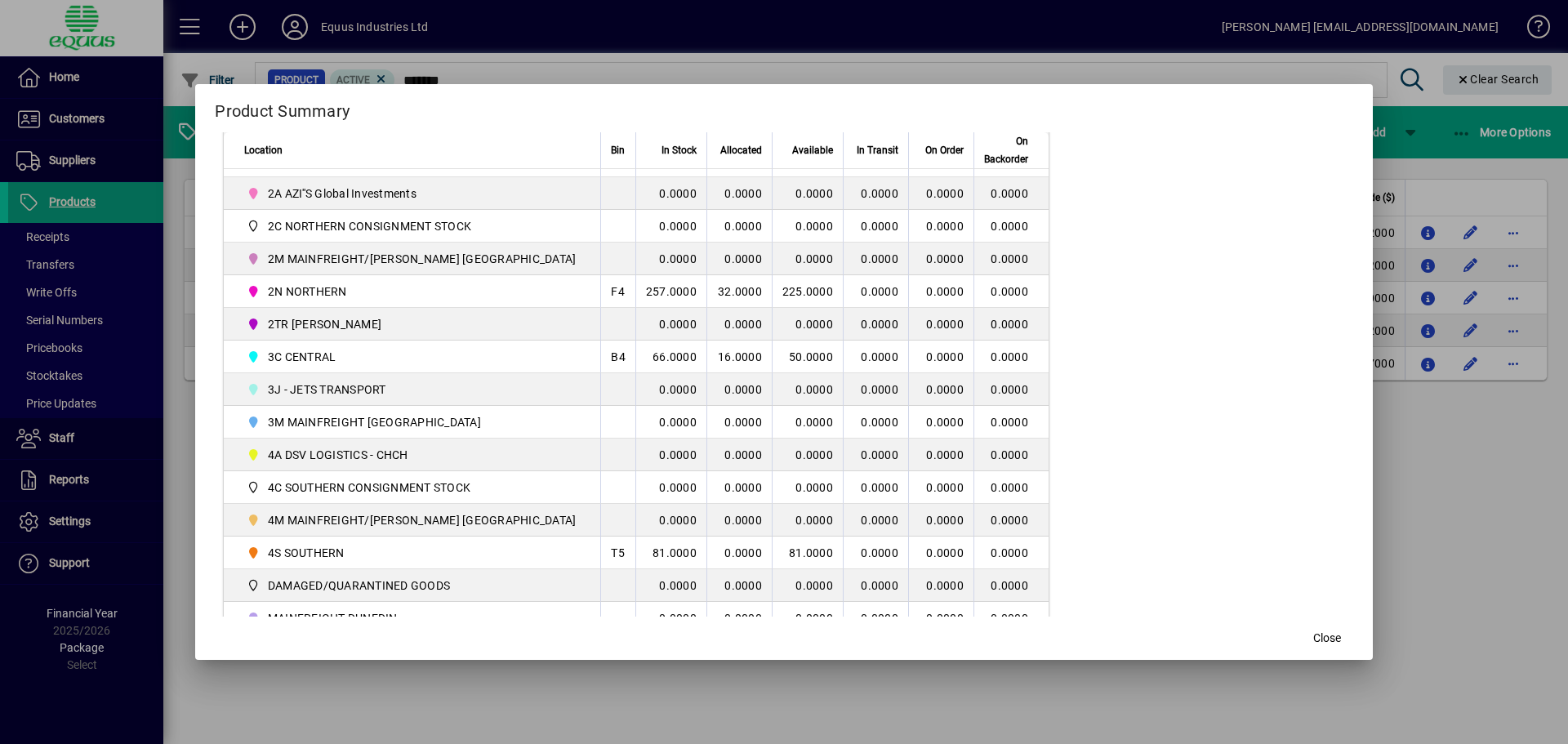
scroll to position [395, 0]
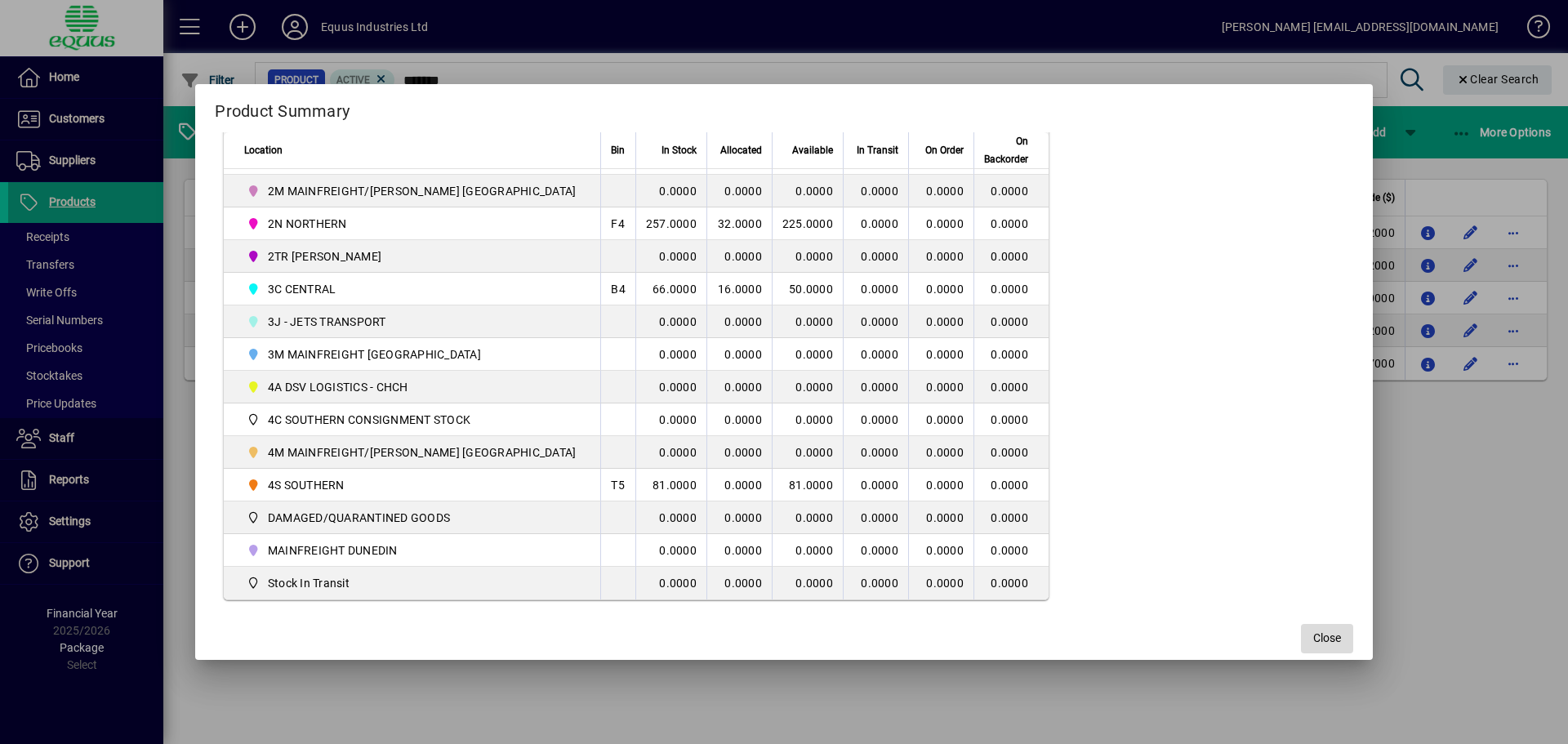
click at [1301, 645] on span "button" at bounding box center [1327, 639] width 53 height 39
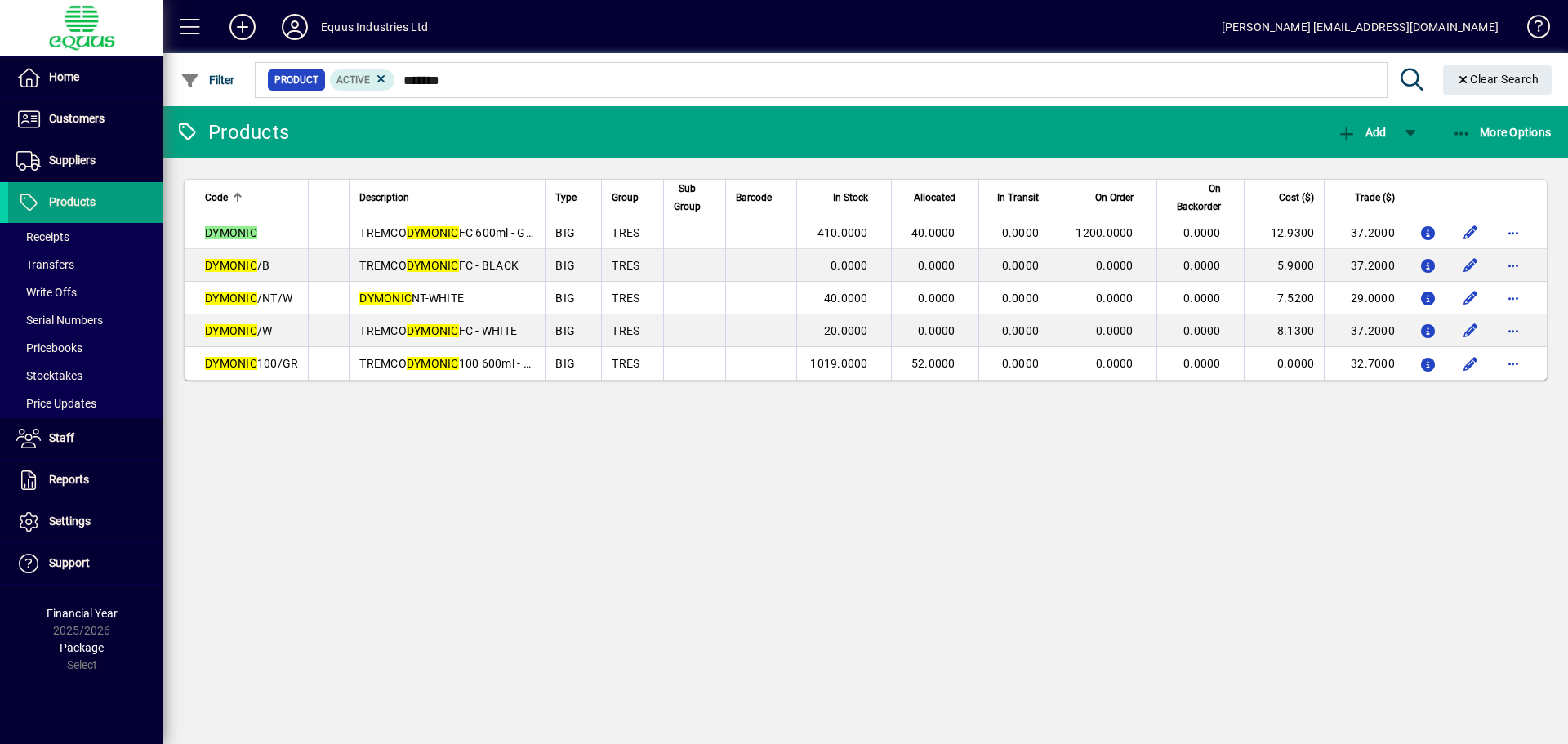
click at [464, 74] on input "*******" at bounding box center [885, 79] width 978 height 23
type input "*"
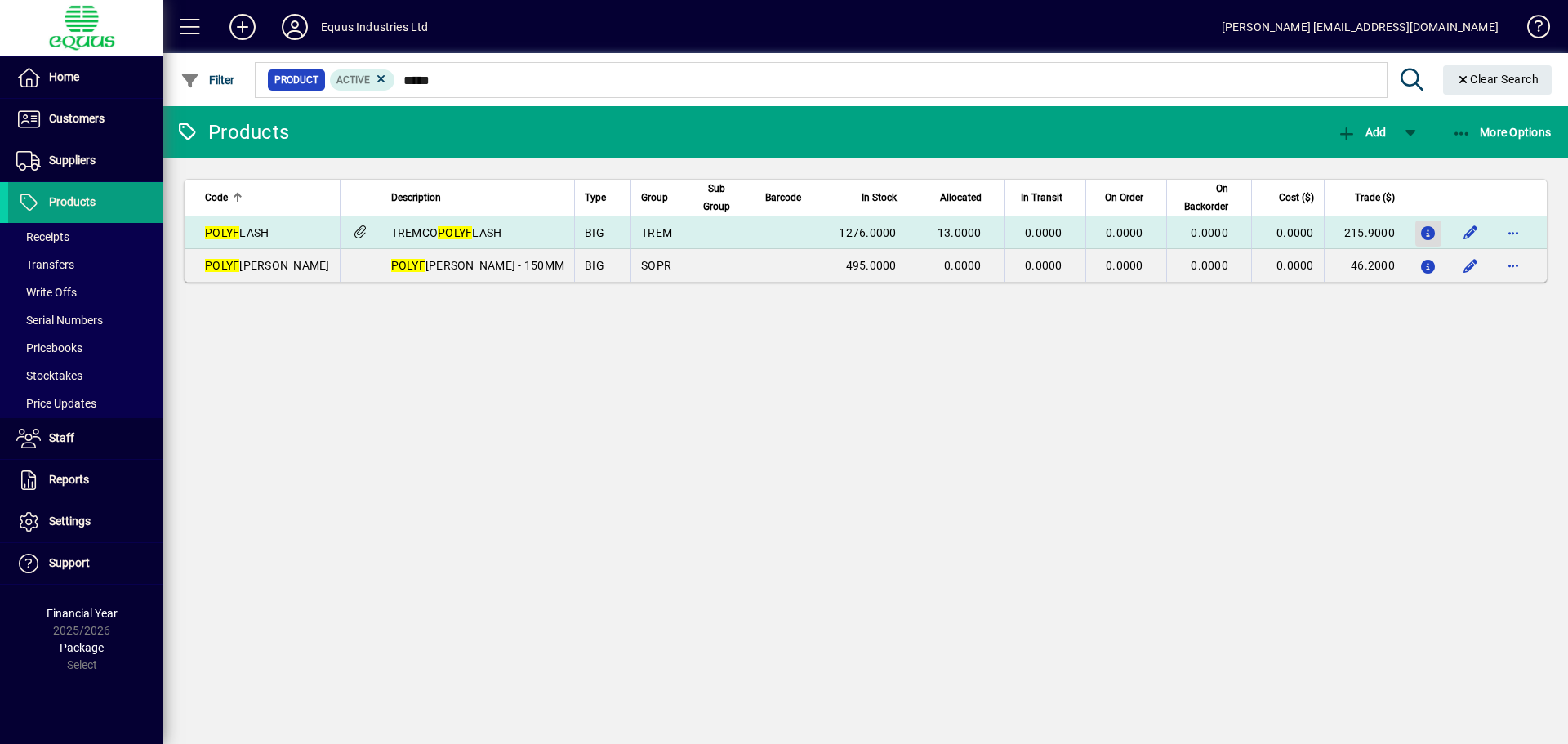
click at [1429, 227] on icon "button" at bounding box center [1428, 234] width 18 height 14
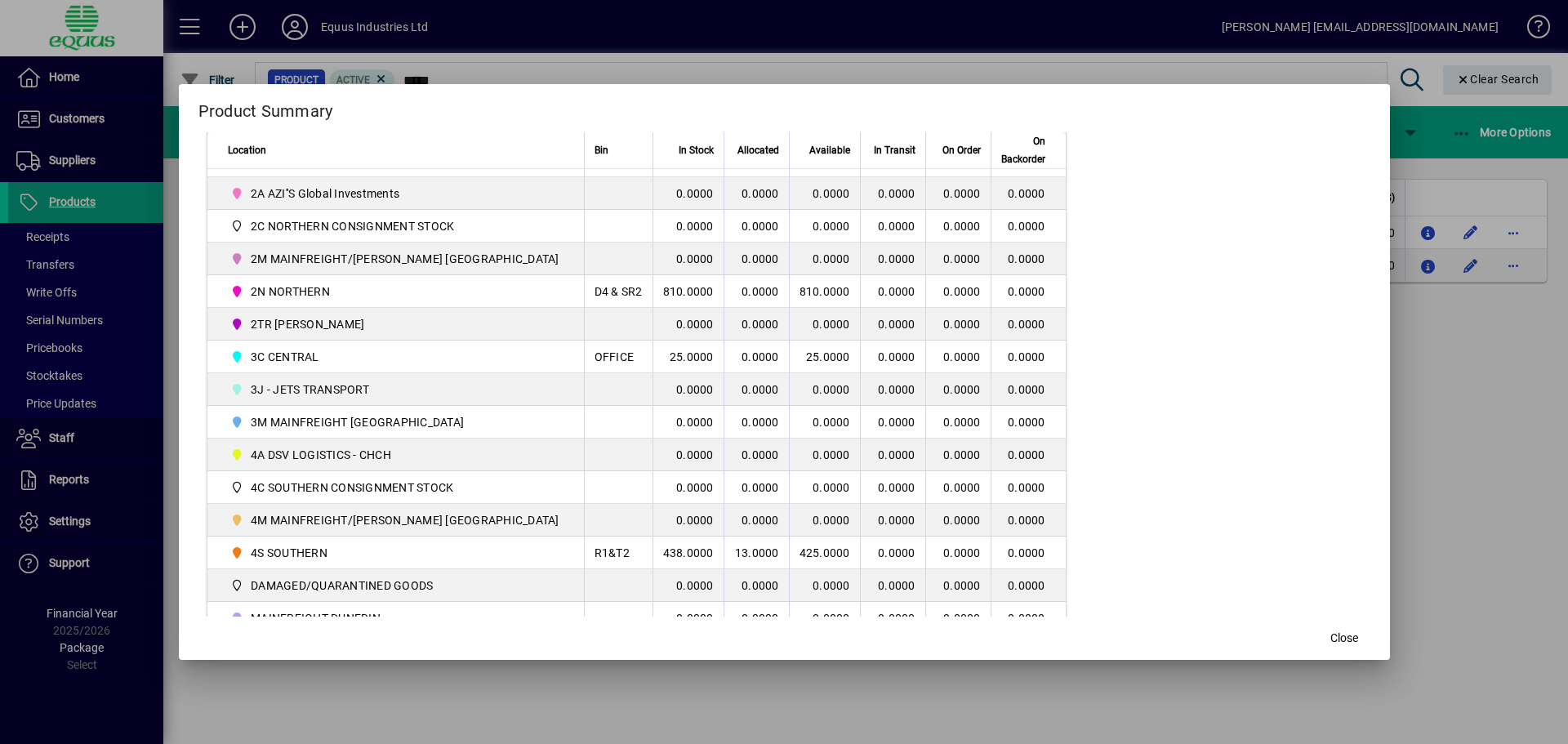
scroll to position [409, 0]
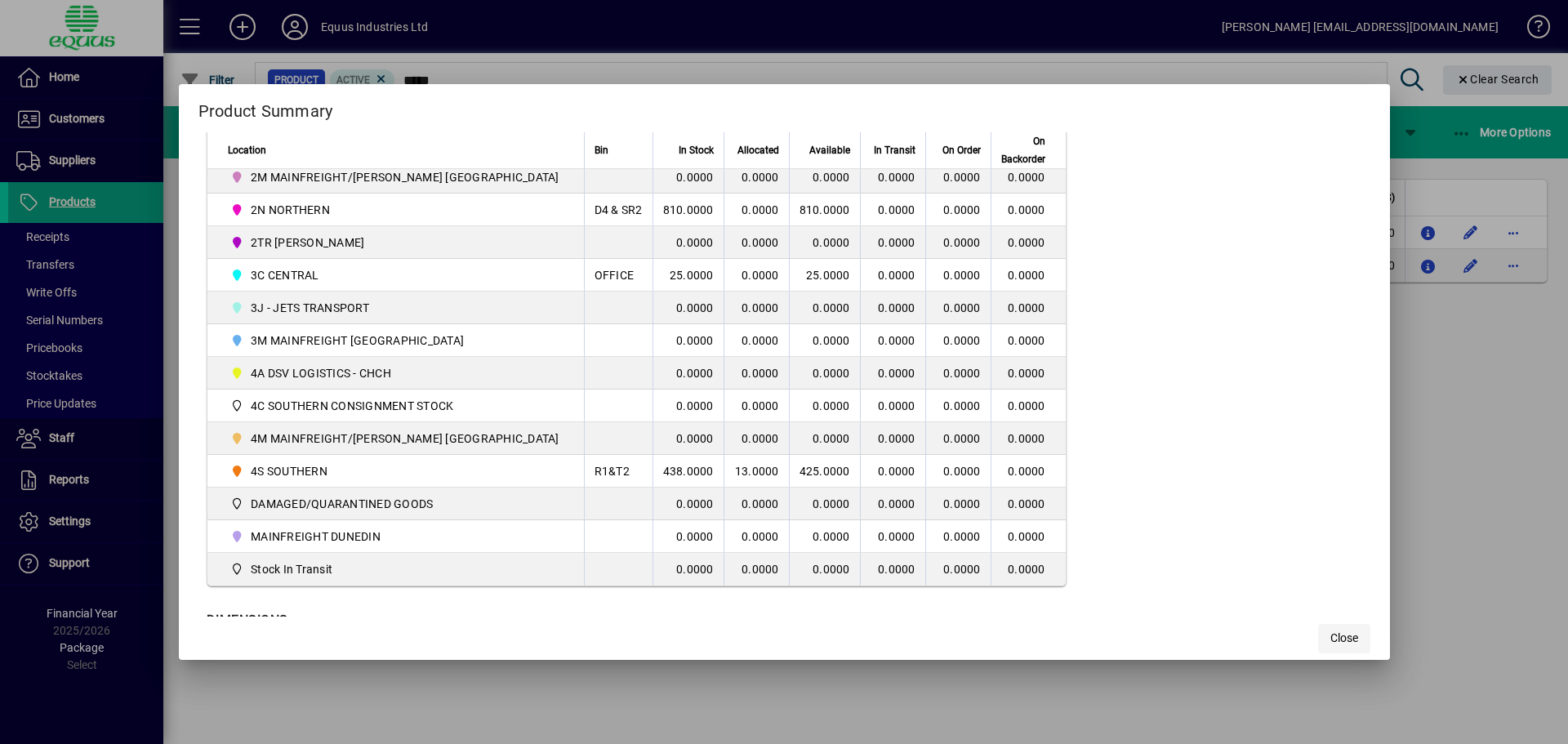
click at [1330, 646] on span "Close" at bounding box center [1344, 638] width 28 height 18
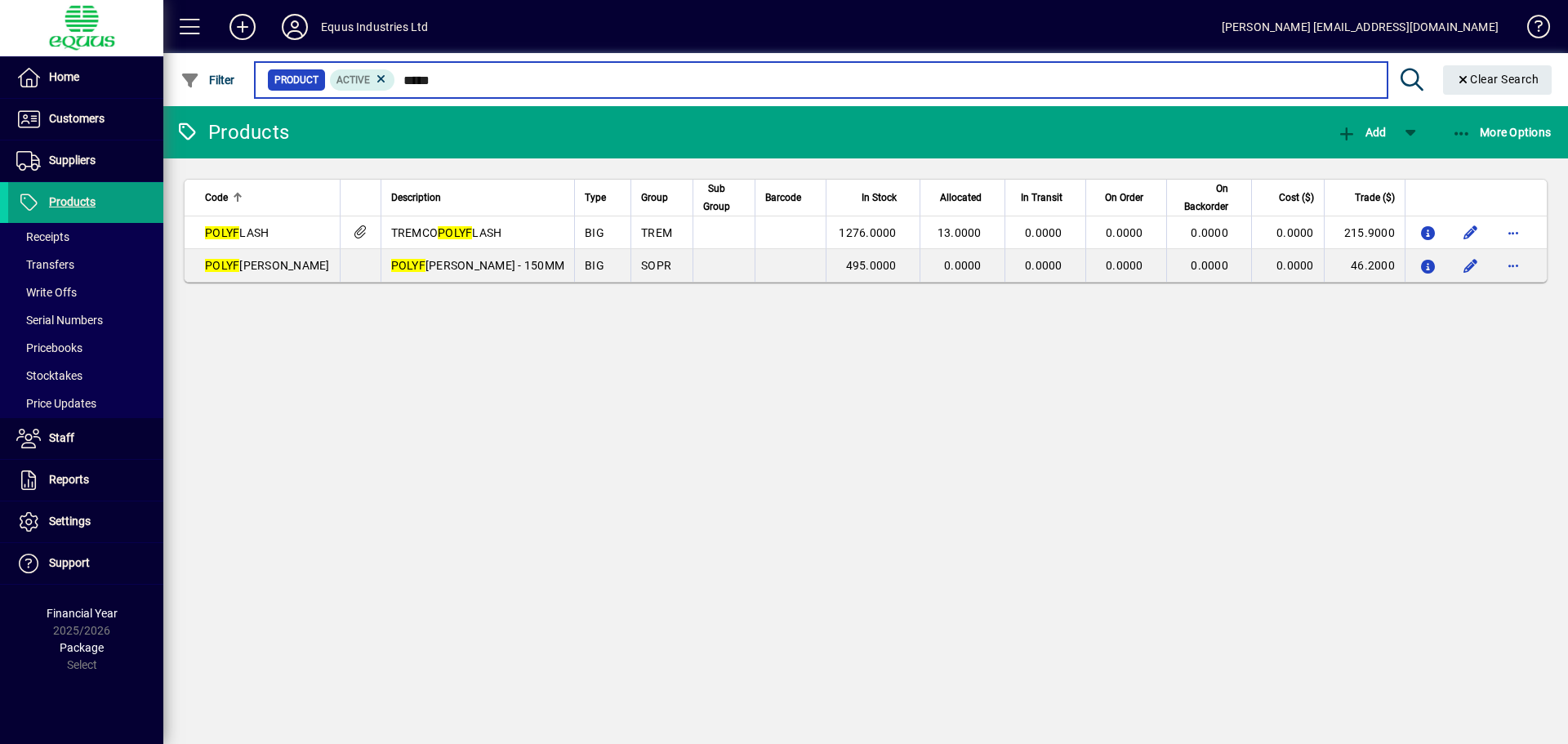
click at [438, 80] on input "*****" at bounding box center [885, 79] width 978 height 23
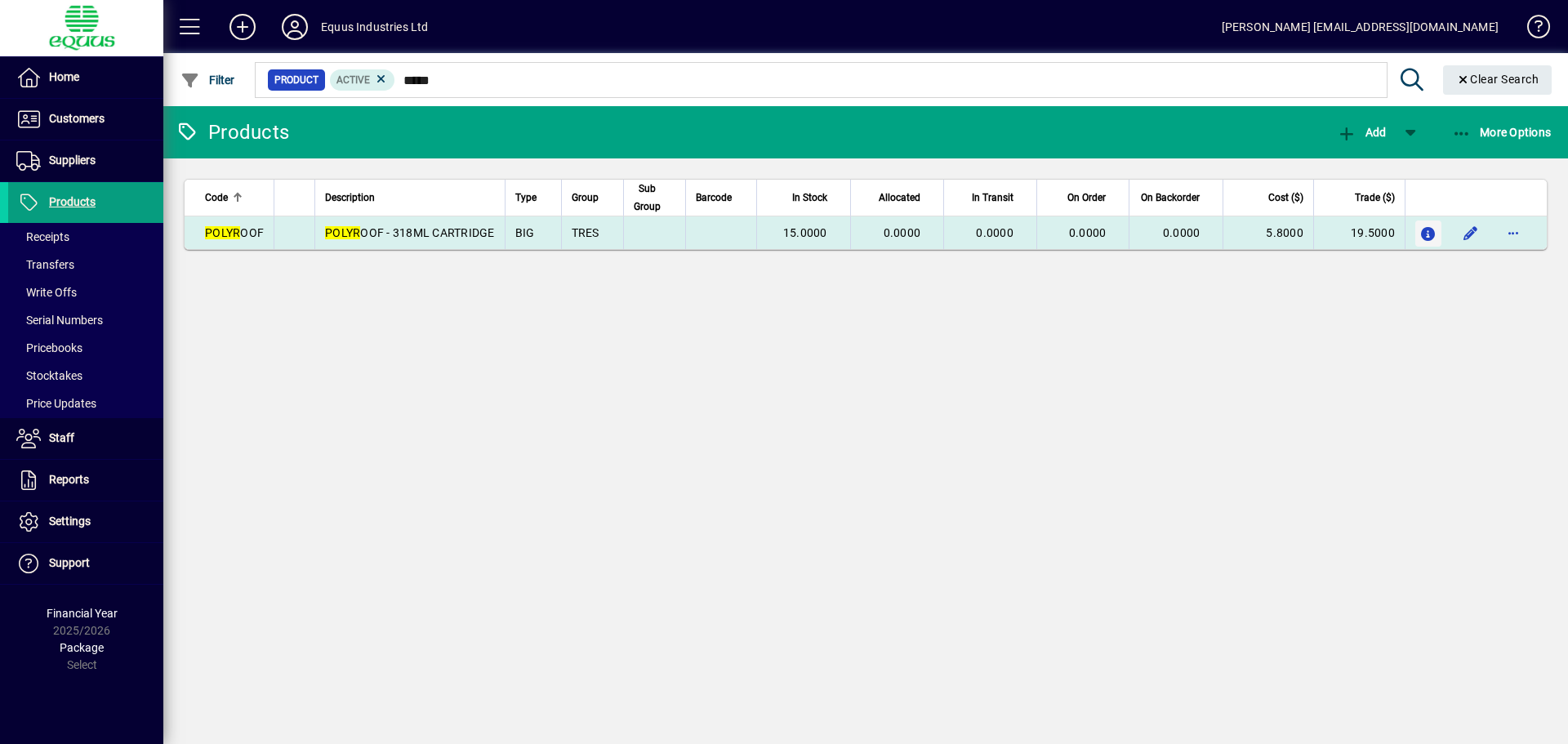
click at [1430, 238] on icon "button" at bounding box center [1428, 234] width 18 height 14
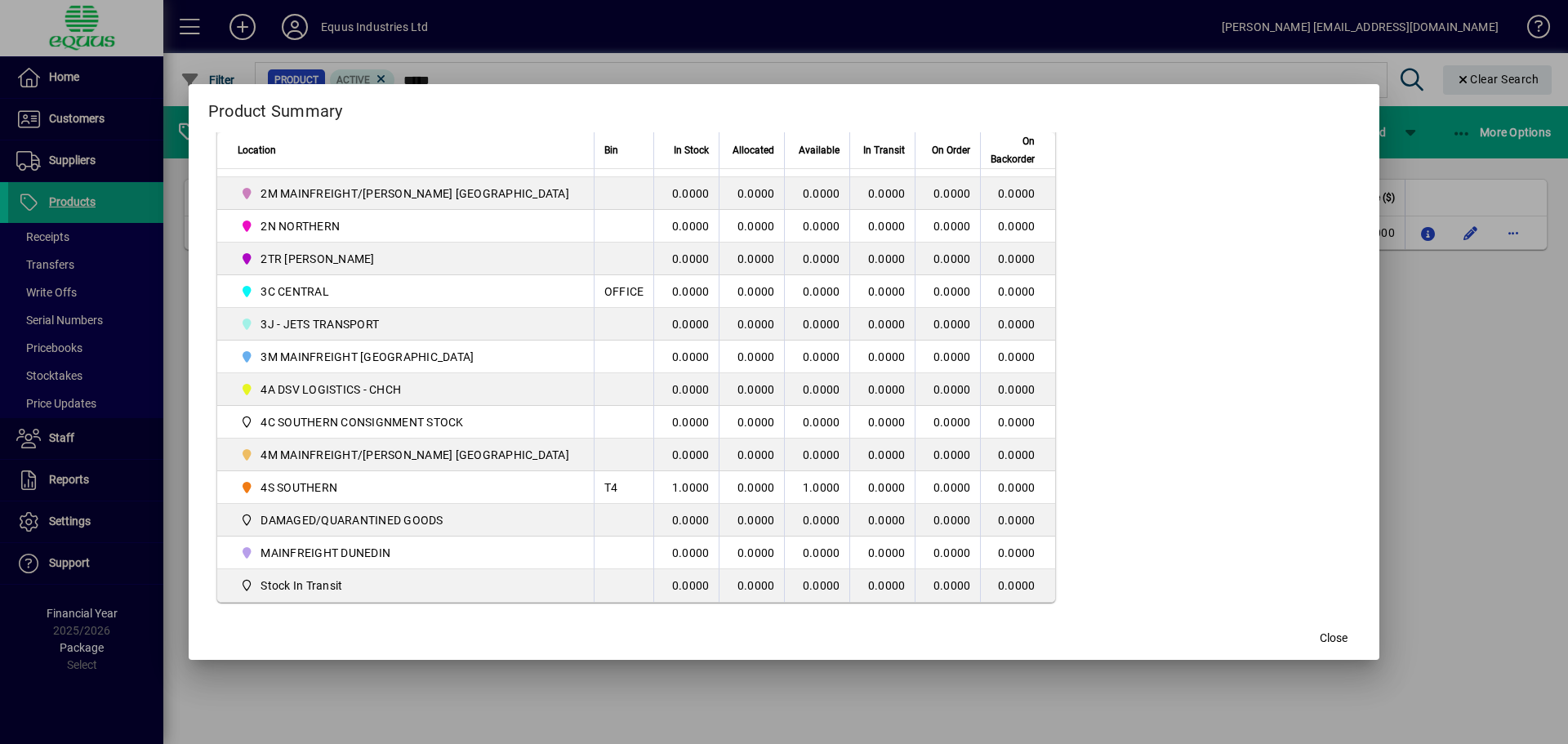
scroll to position [395, 0]
click at [1320, 641] on span "Close" at bounding box center [1334, 638] width 28 height 18
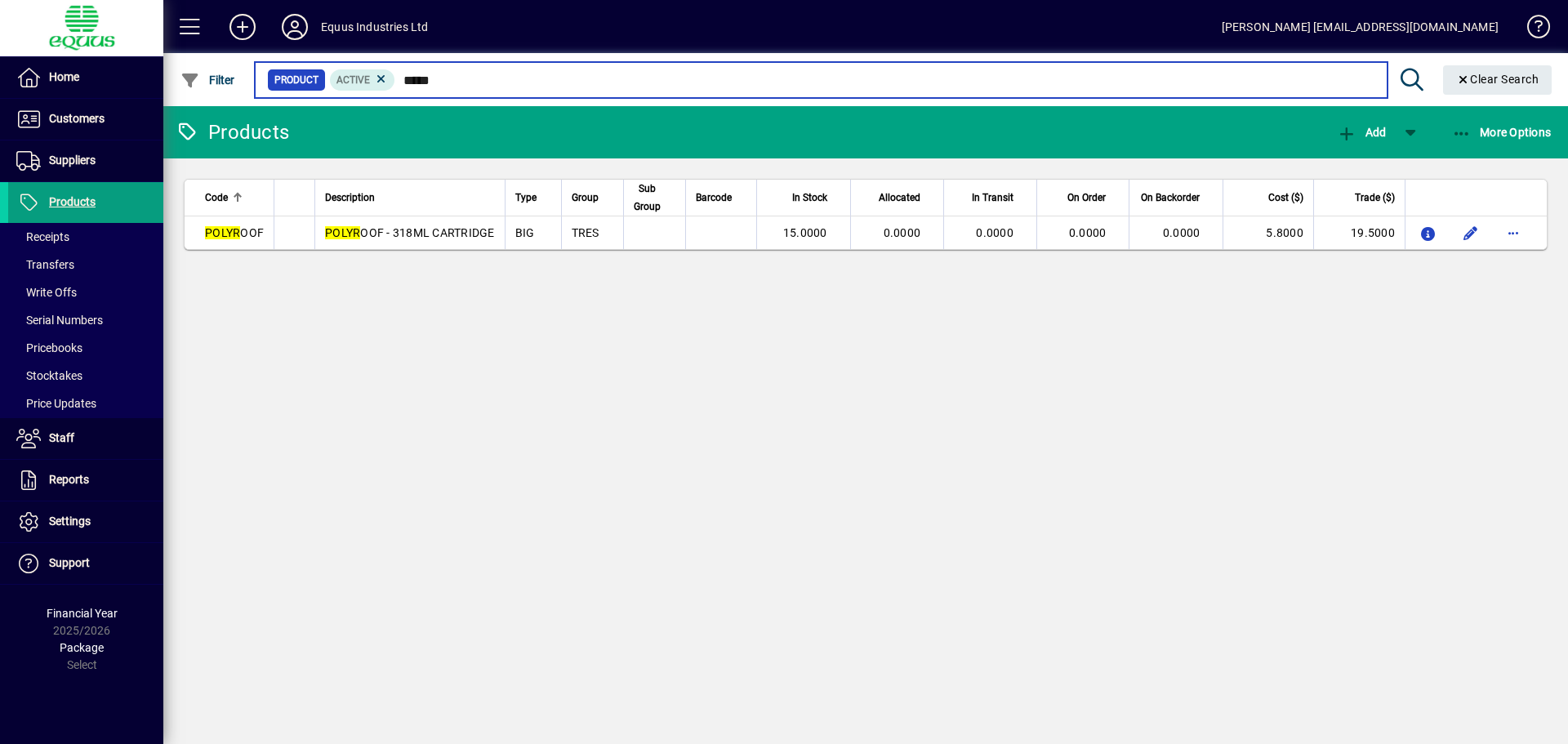
click at [458, 78] on input "*****" at bounding box center [885, 79] width 978 height 23
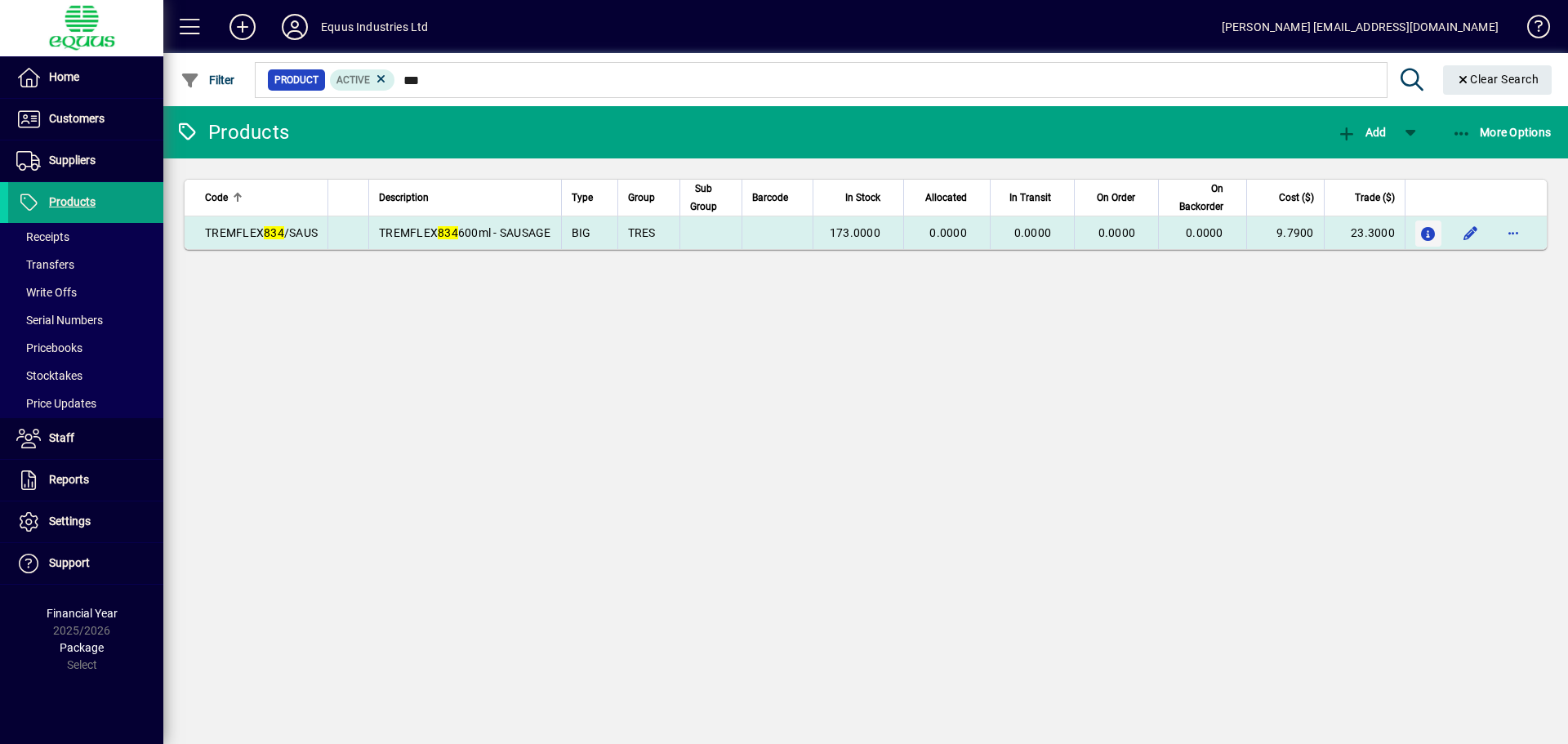
click at [1429, 227] on icon "button" at bounding box center [1428, 234] width 18 height 14
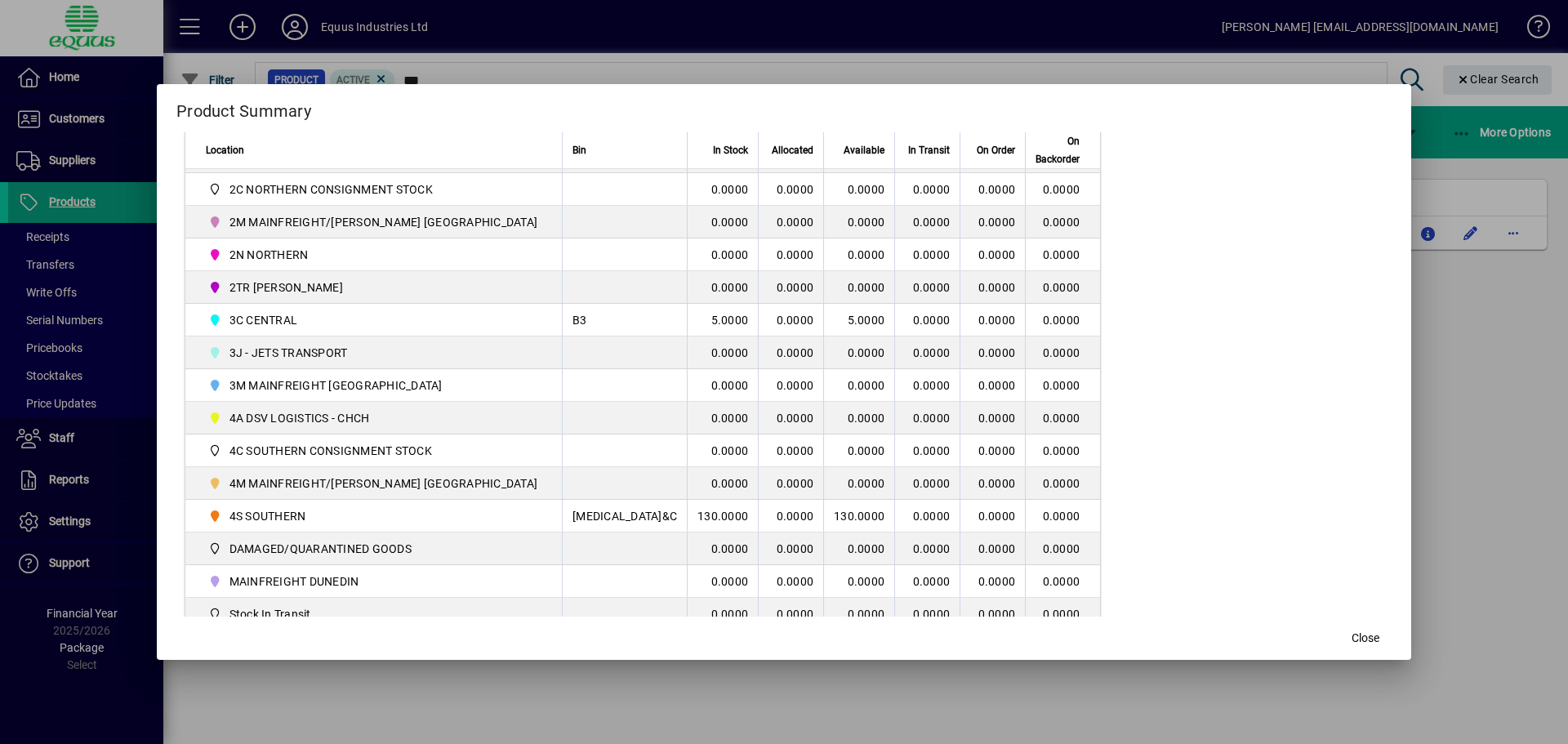
scroll to position [395, 0]
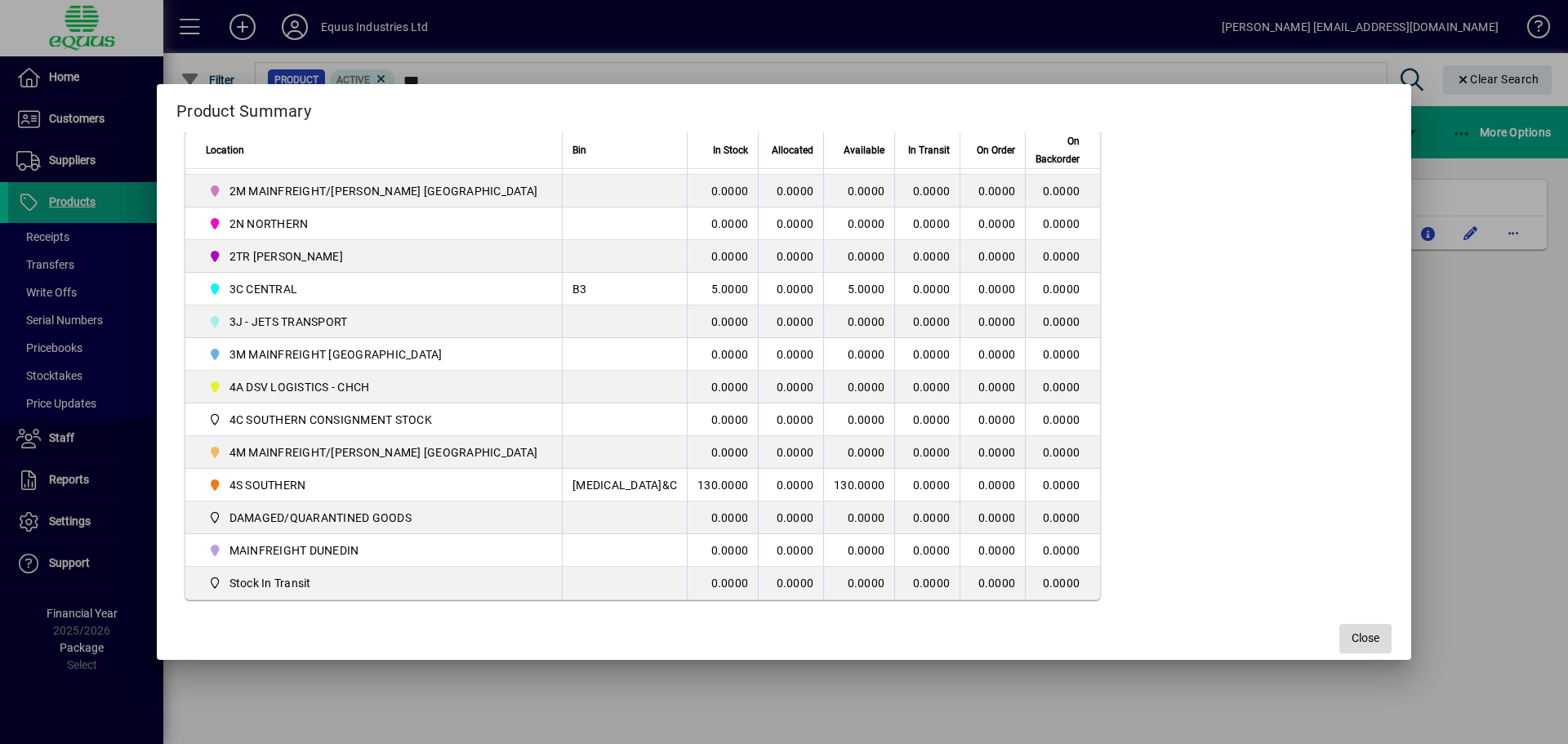
click at [1340, 620] on span "button" at bounding box center [1366, 639] width 53 height 39
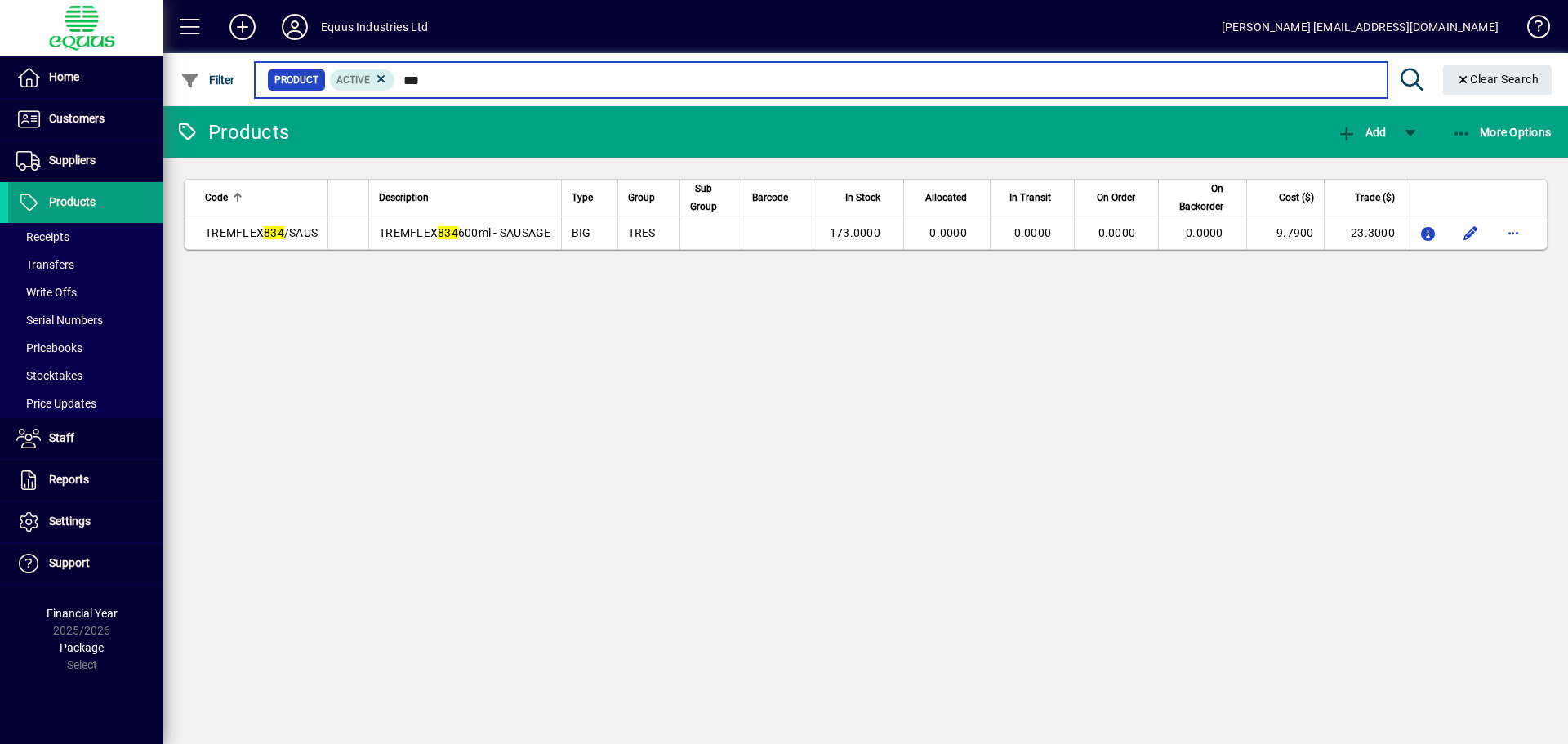
click at [447, 73] on input "***" at bounding box center [885, 79] width 978 height 23
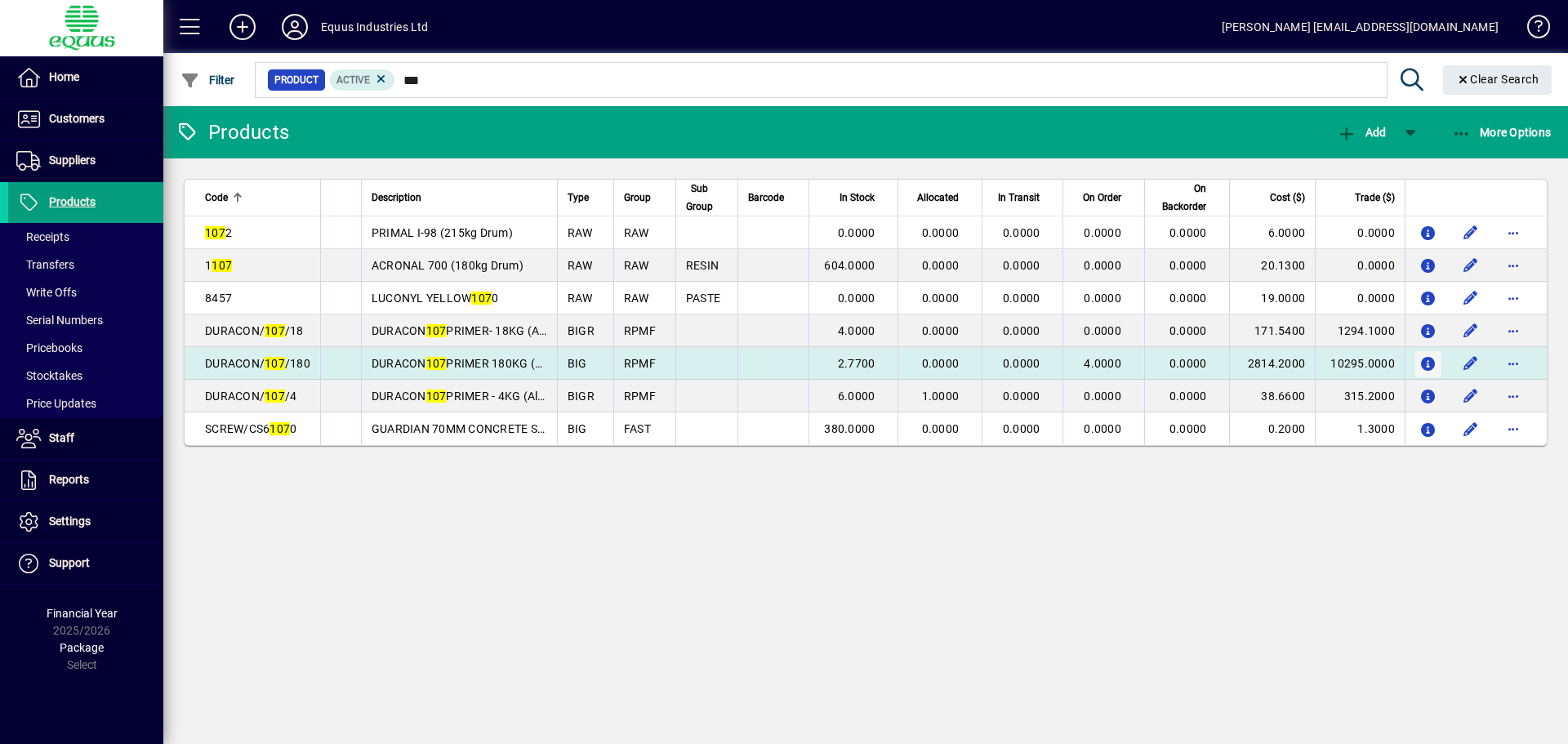
click at [1425, 359] on icon "button" at bounding box center [1428, 364] width 18 height 14
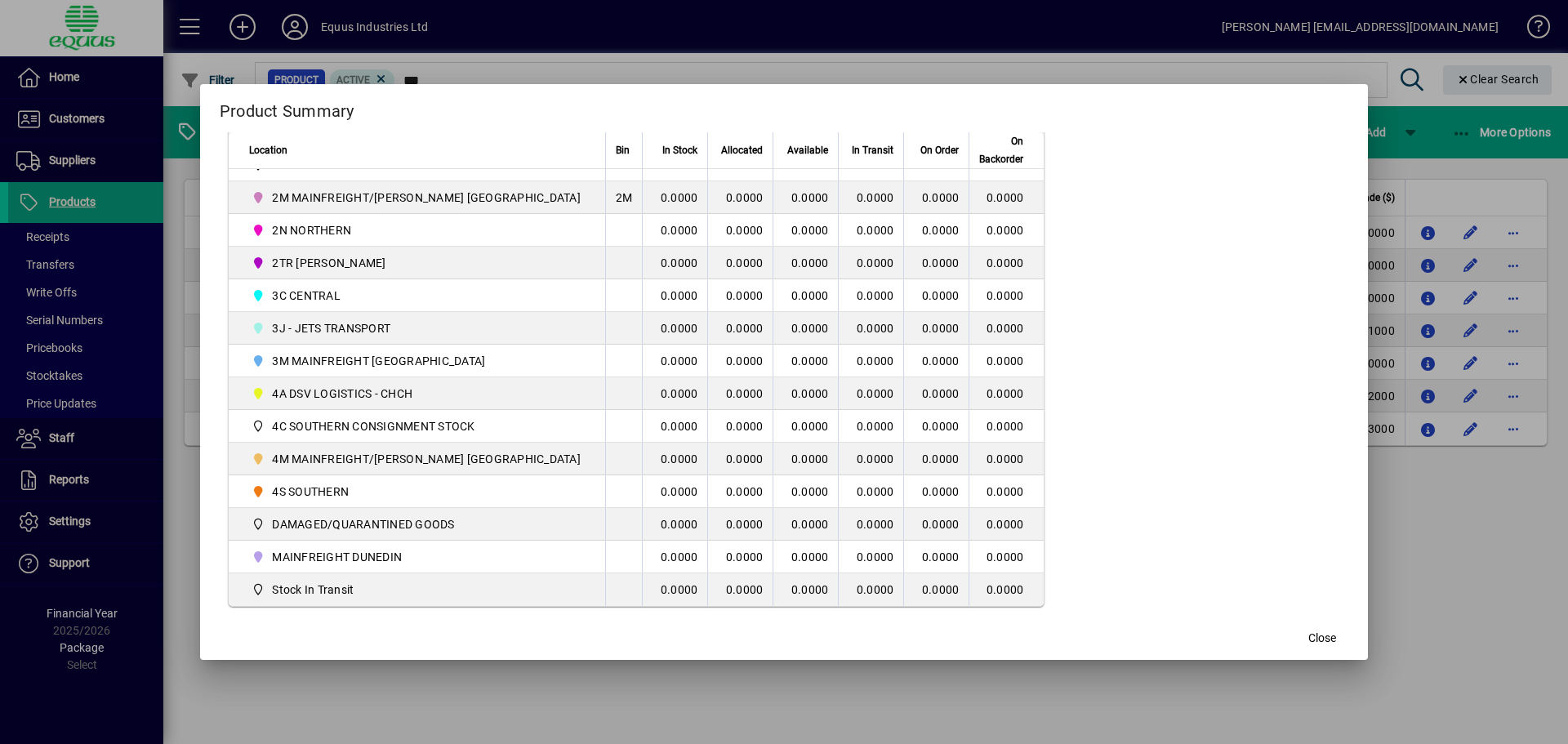
scroll to position [414, 0]
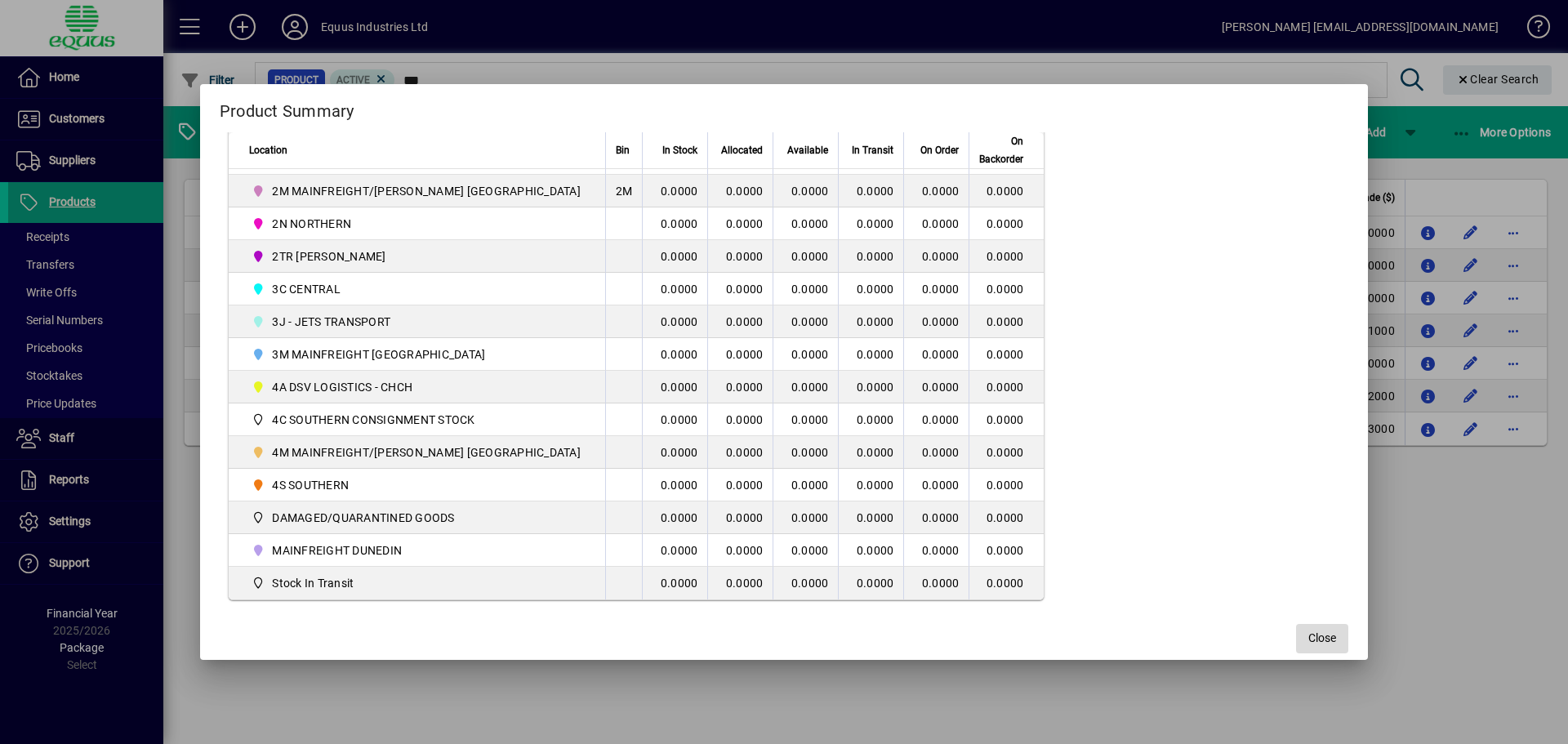
click at [1308, 645] on span "Close" at bounding box center [1322, 638] width 28 height 18
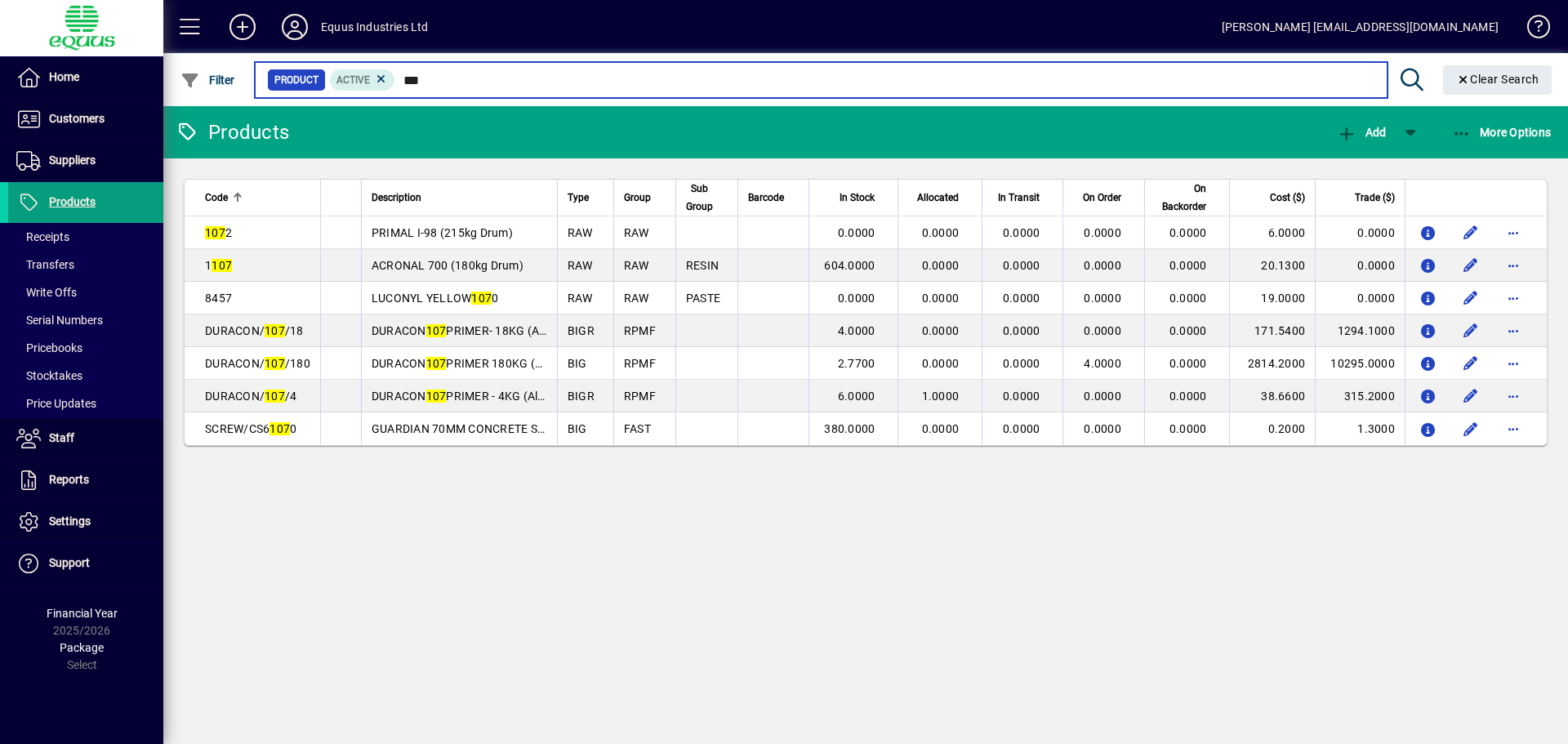
click at [428, 79] on input "***" at bounding box center [885, 79] width 978 height 23
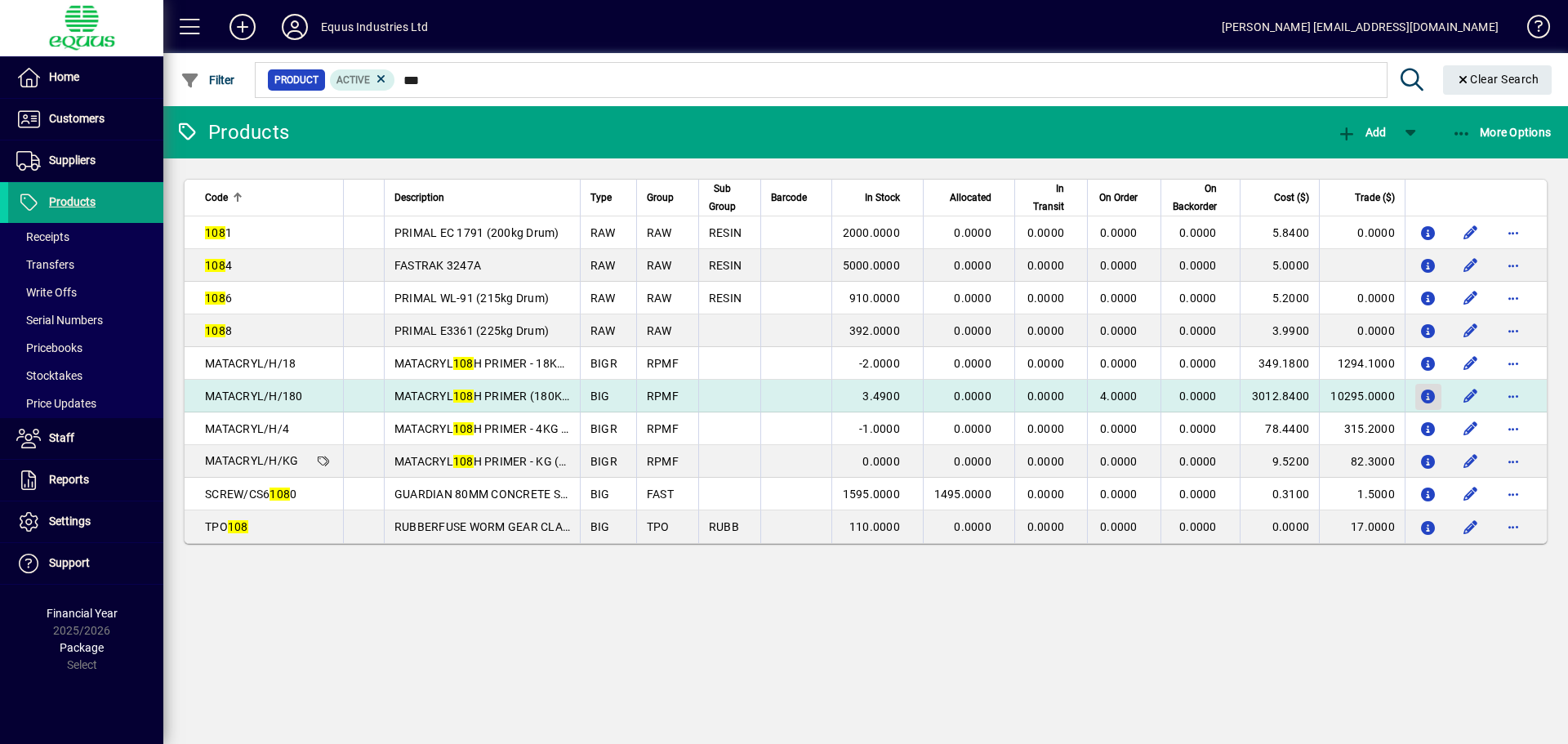
click at [1428, 391] on icon "button" at bounding box center [1428, 396] width 18 height 14
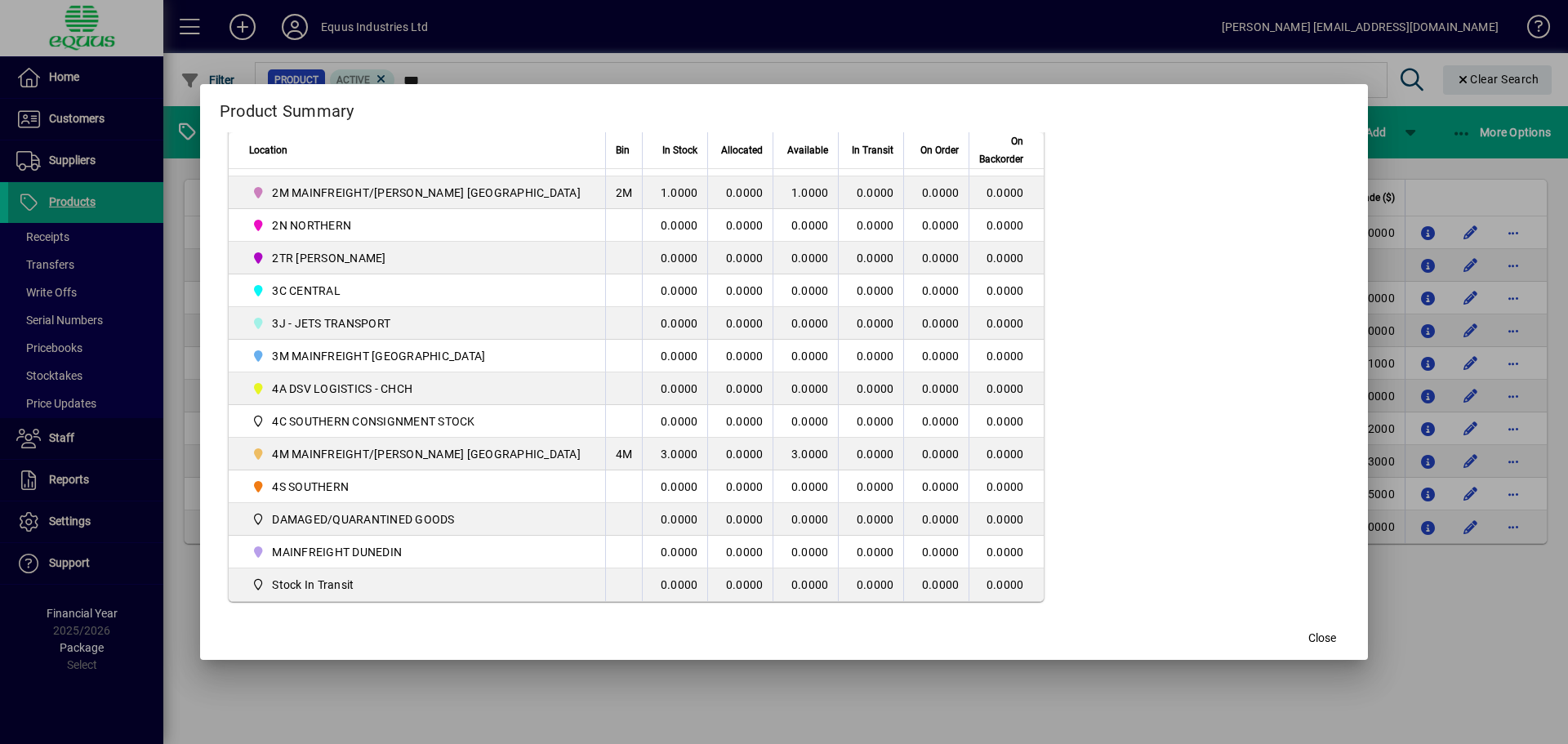
scroll to position [414, 0]
click at [1296, 628] on span "button" at bounding box center [1322, 639] width 53 height 39
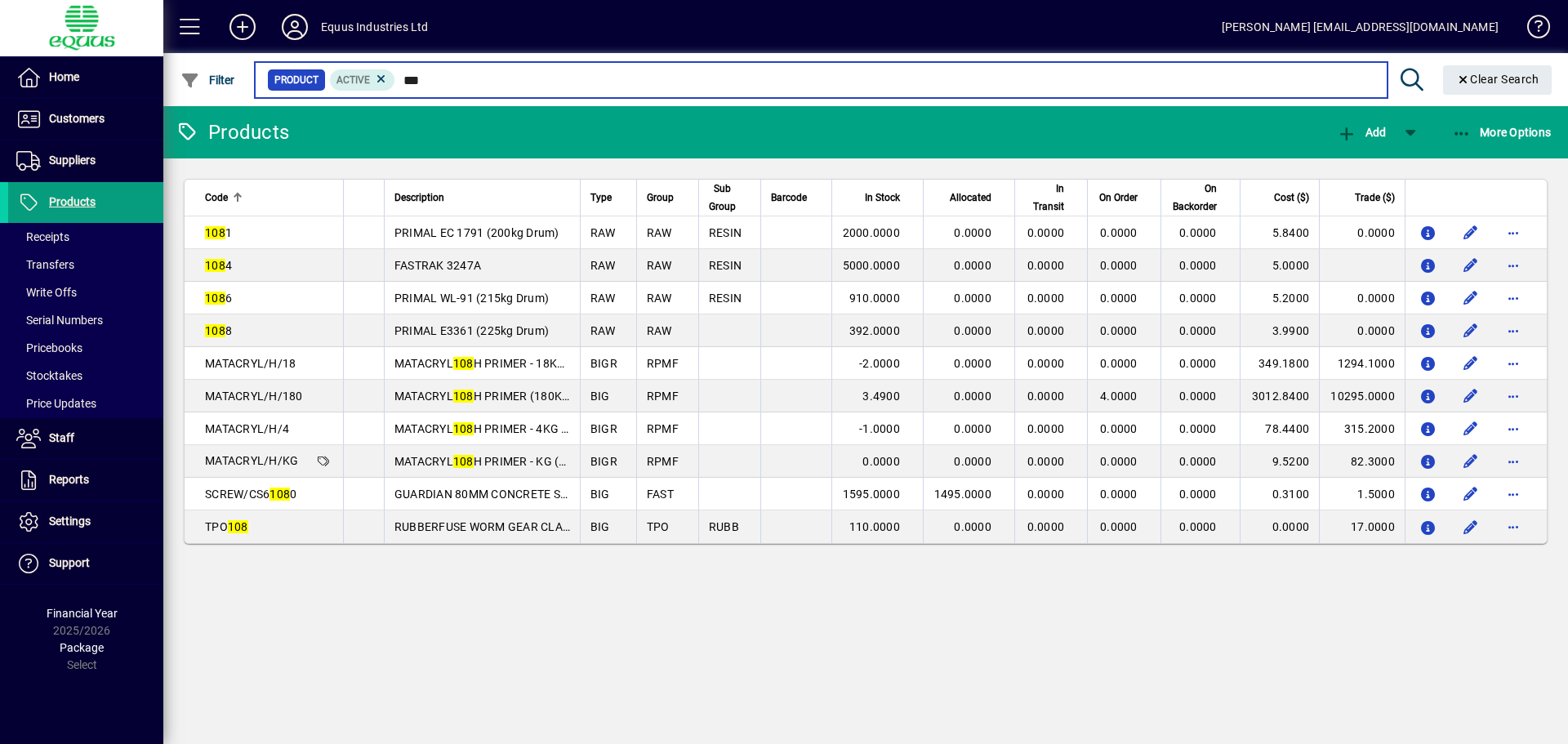
click at [435, 80] on input "***" at bounding box center [885, 79] width 978 height 23
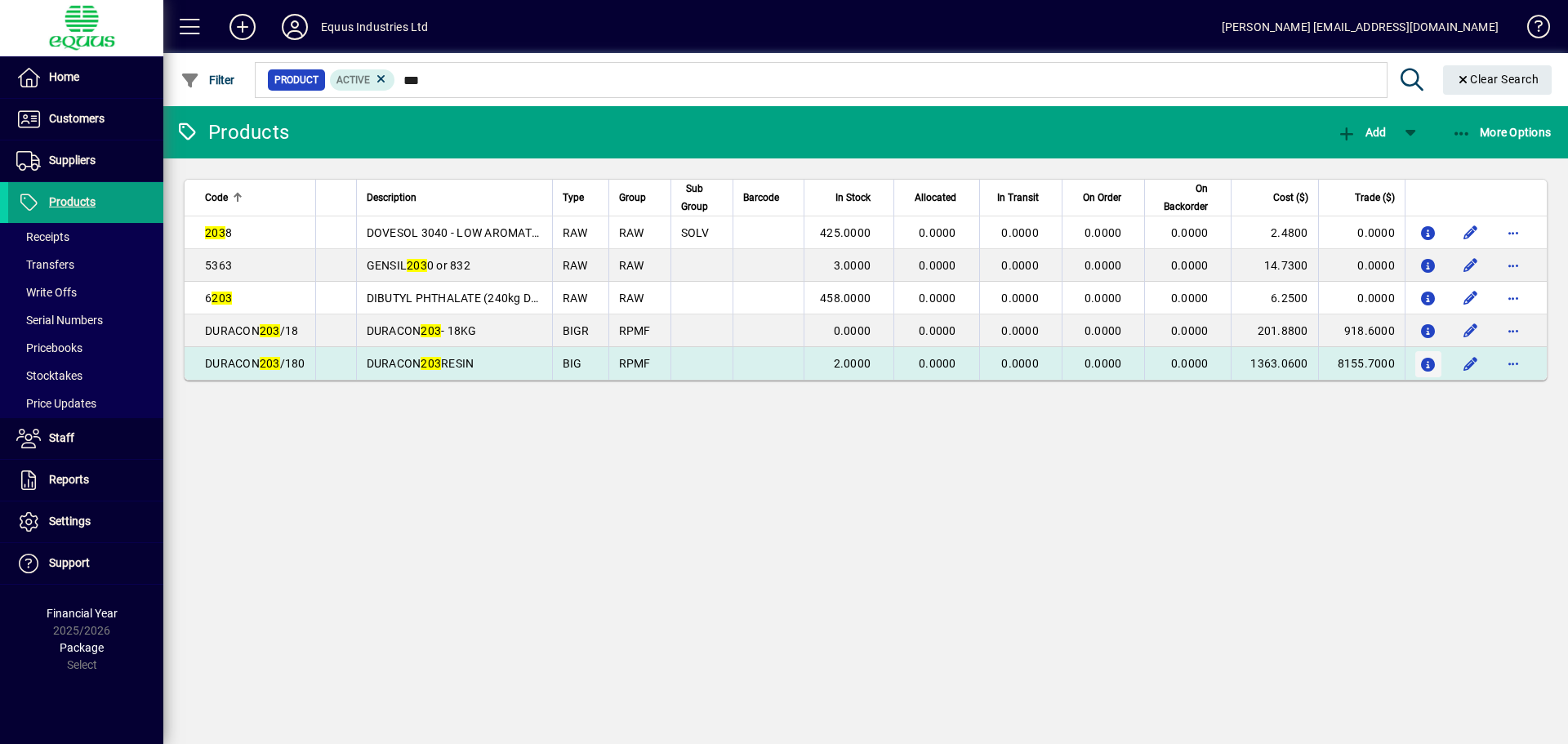
click at [1427, 365] on icon "button" at bounding box center [1428, 365] width 18 height 14
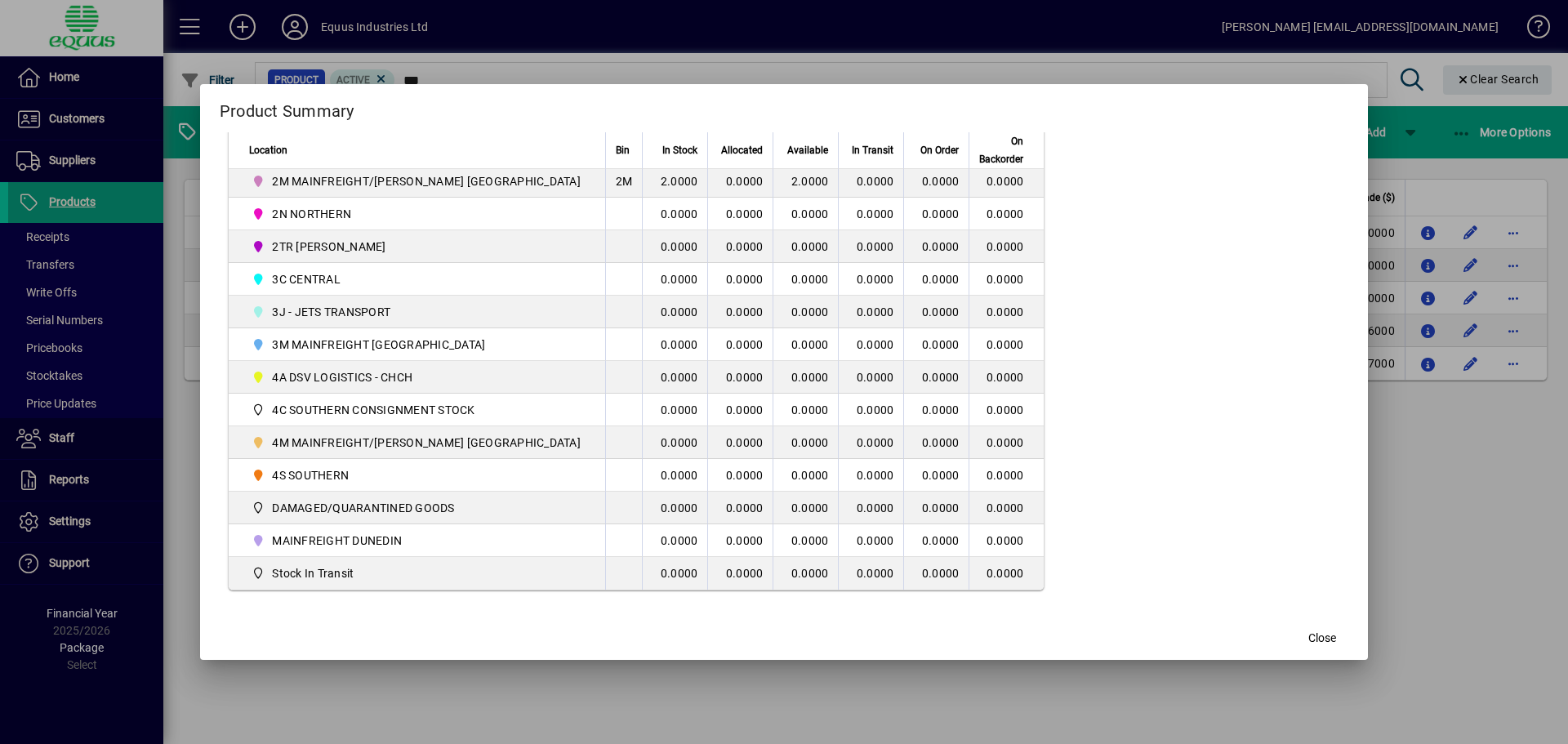
scroll to position [409, 0]
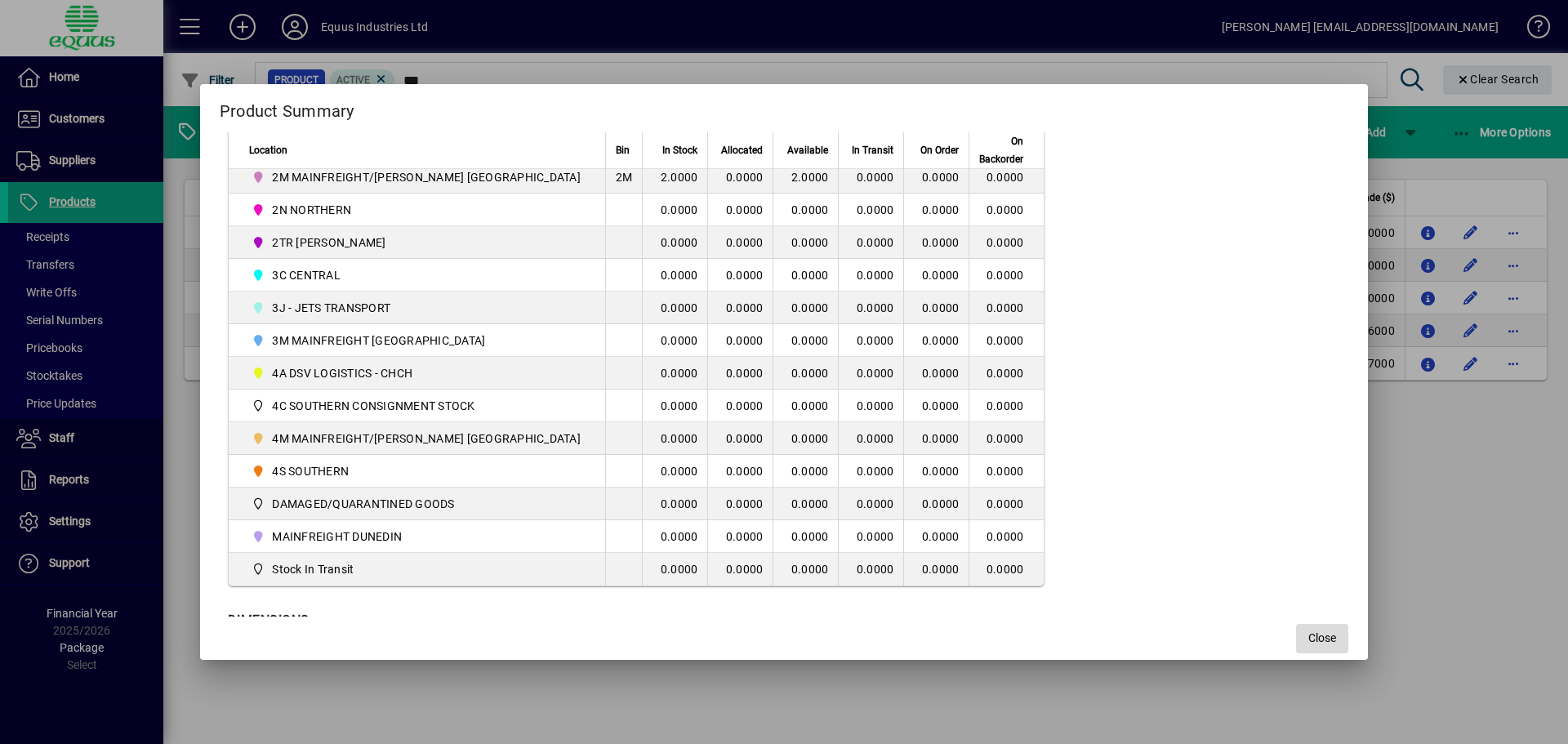
click at [1310, 643] on span "button" at bounding box center [1322, 639] width 53 height 39
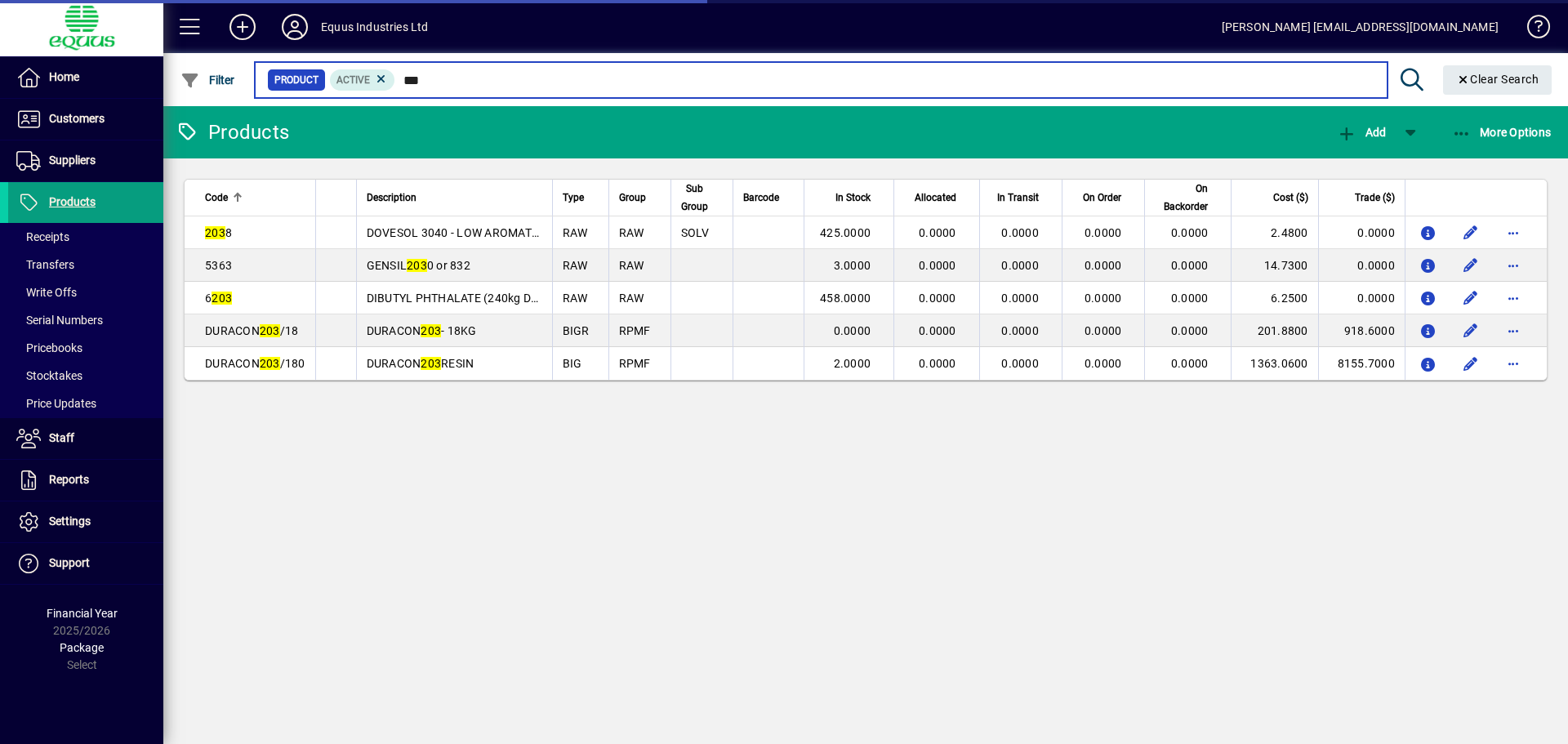
click at [424, 79] on input "***" at bounding box center [885, 79] width 978 height 23
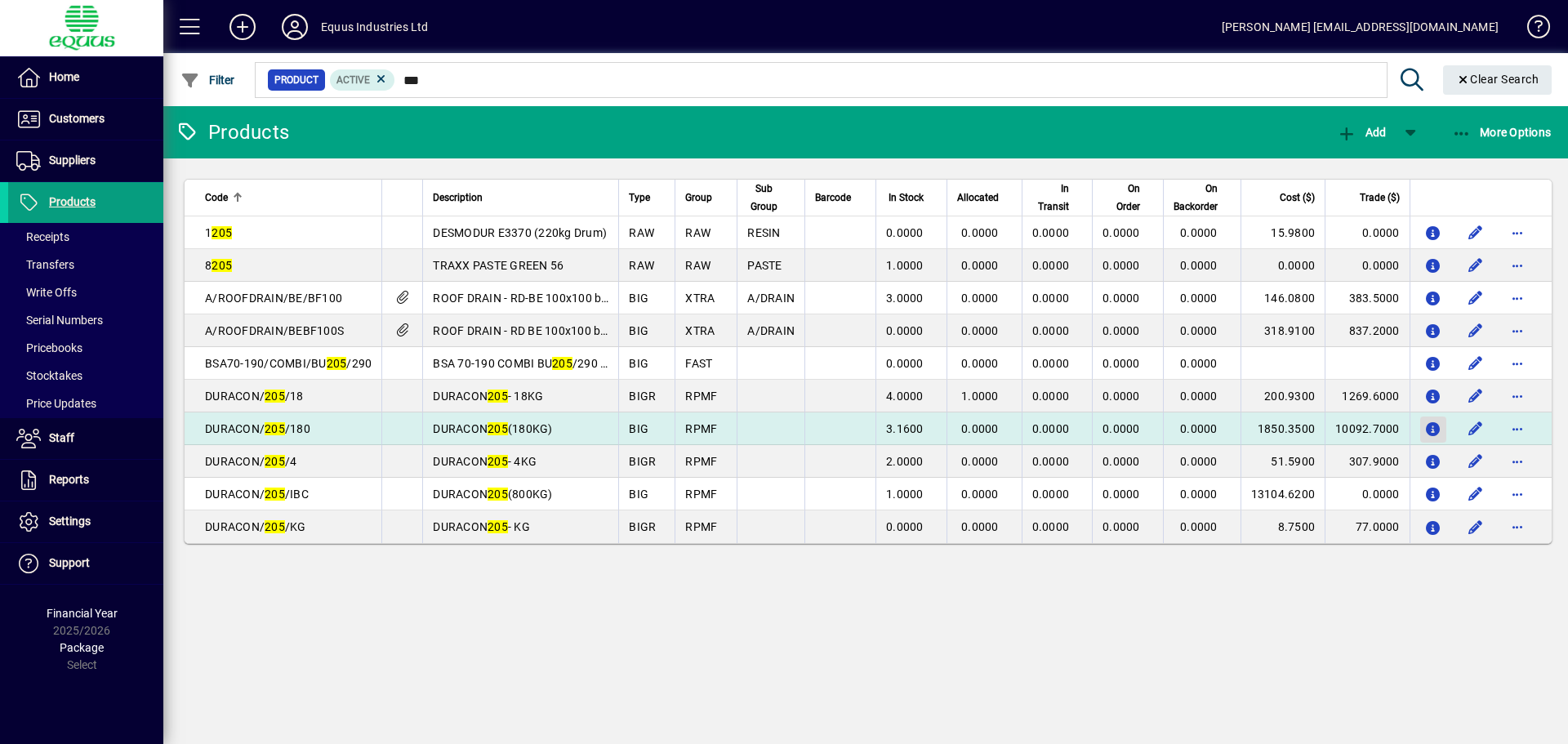
click at [1425, 427] on icon "button" at bounding box center [1433, 430] width 18 height 14
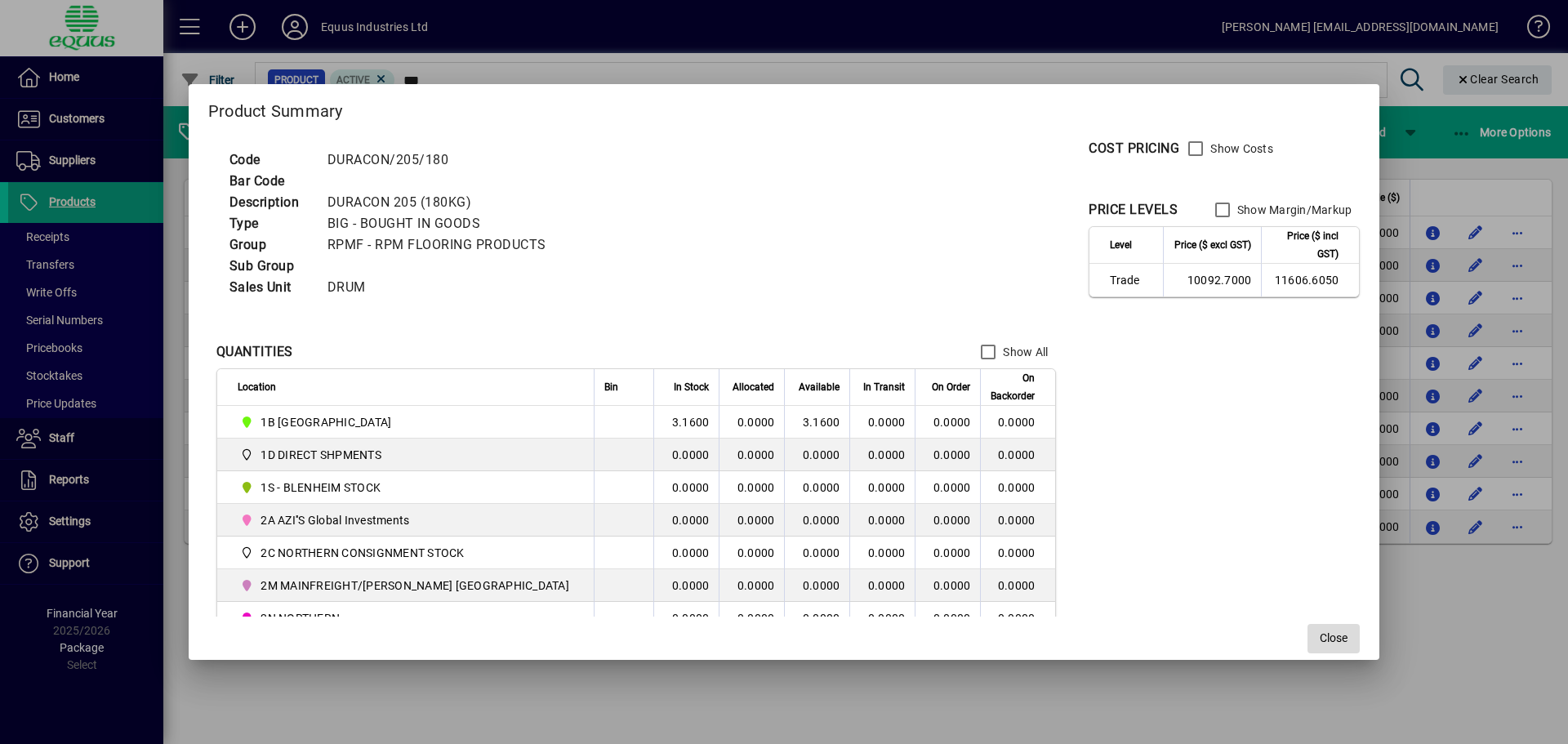
click at [1307, 628] on span "button" at bounding box center [1333, 639] width 53 height 39
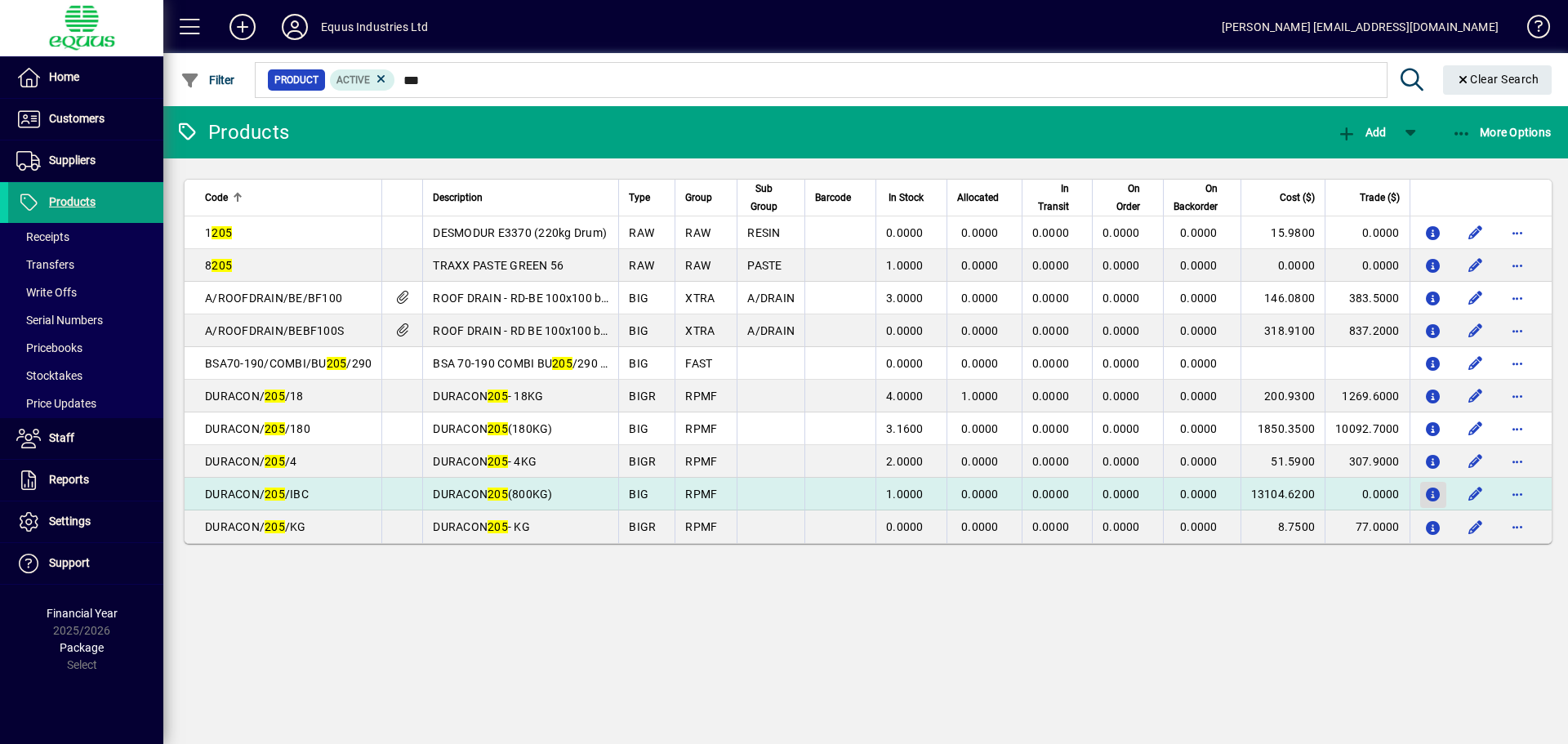
click at [1420, 489] on span "button" at bounding box center [1433, 494] width 26 height 39
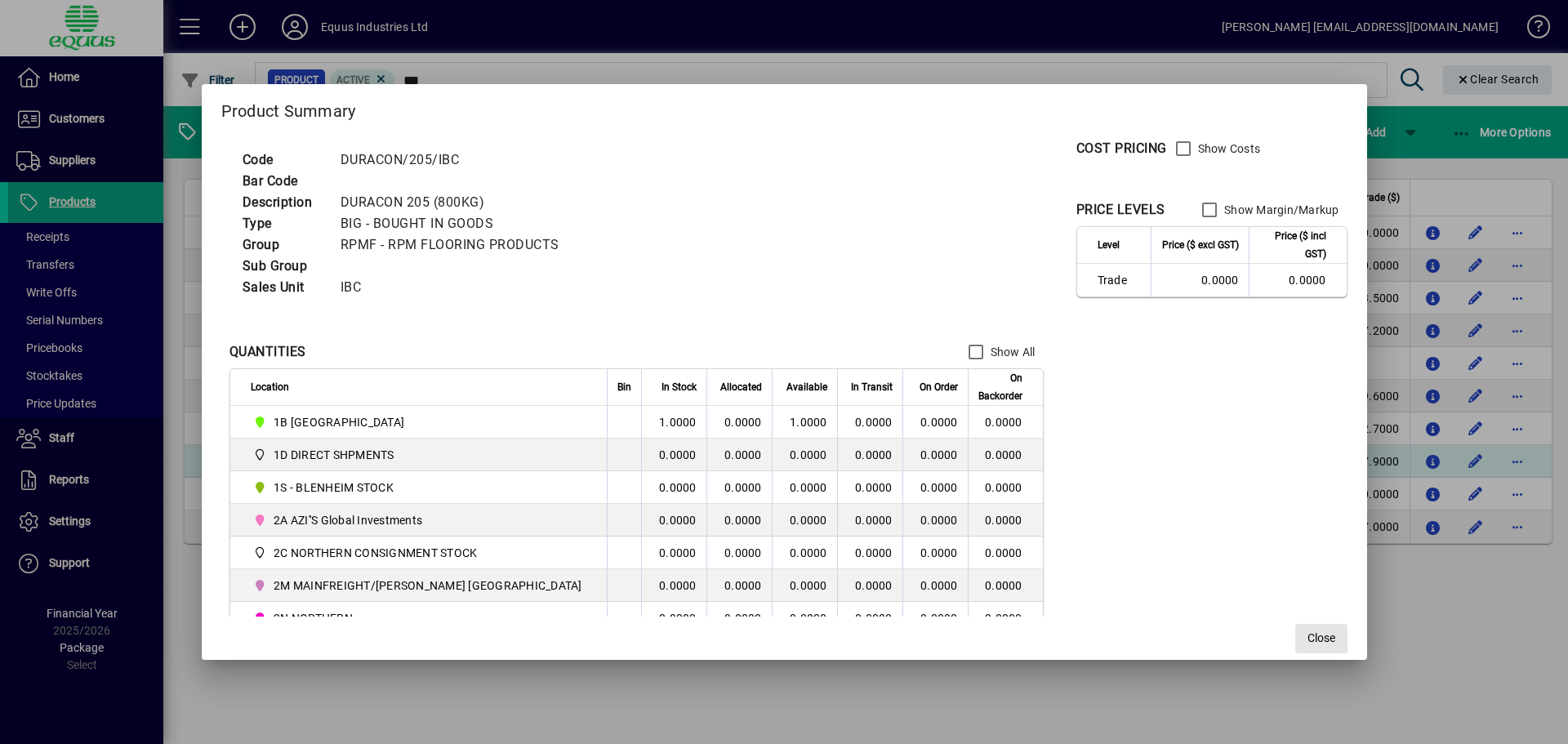
drag, startPoint x: 1286, startPoint y: 648, endPoint x: 1153, endPoint y: 453, distance: 236.0
click at [1295, 645] on button "Close" at bounding box center [1321, 639] width 53 height 30
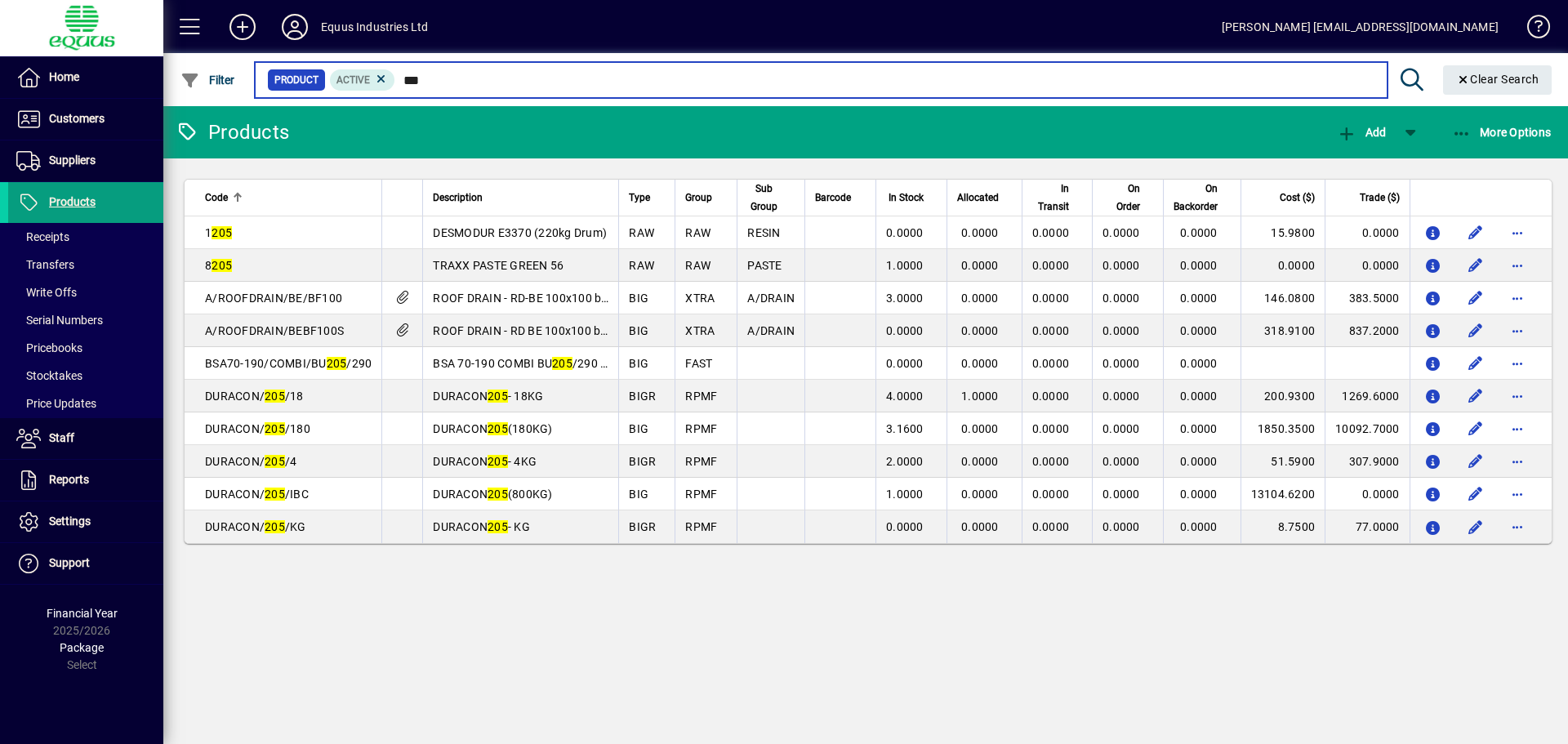
click at [421, 80] on input "***" at bounding box center [885, 79] width 978 height 23
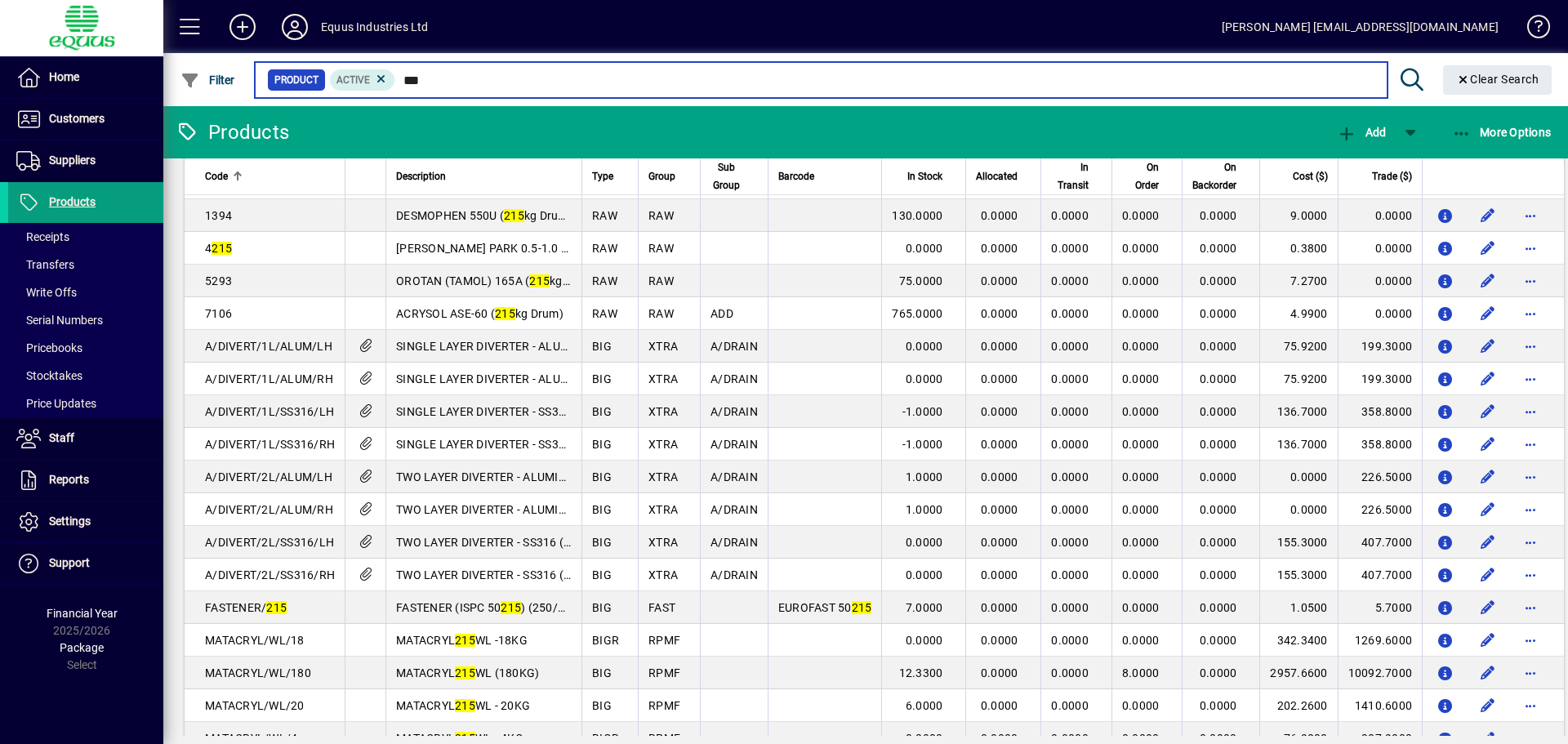
scroll to position [286, 0]
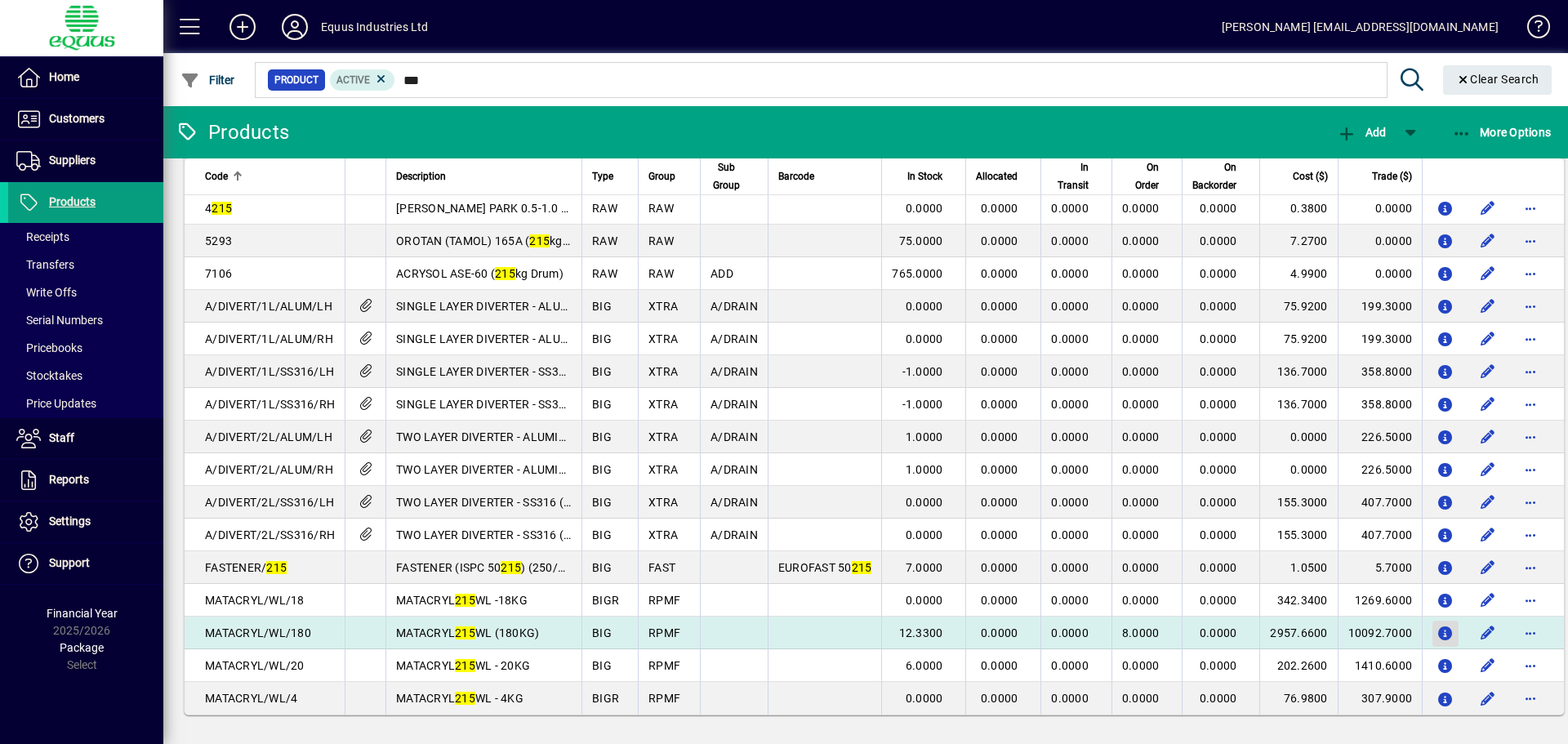
click at [1438, 630] on icon "button" at bounding box center [1446, 634] width 18 height 14
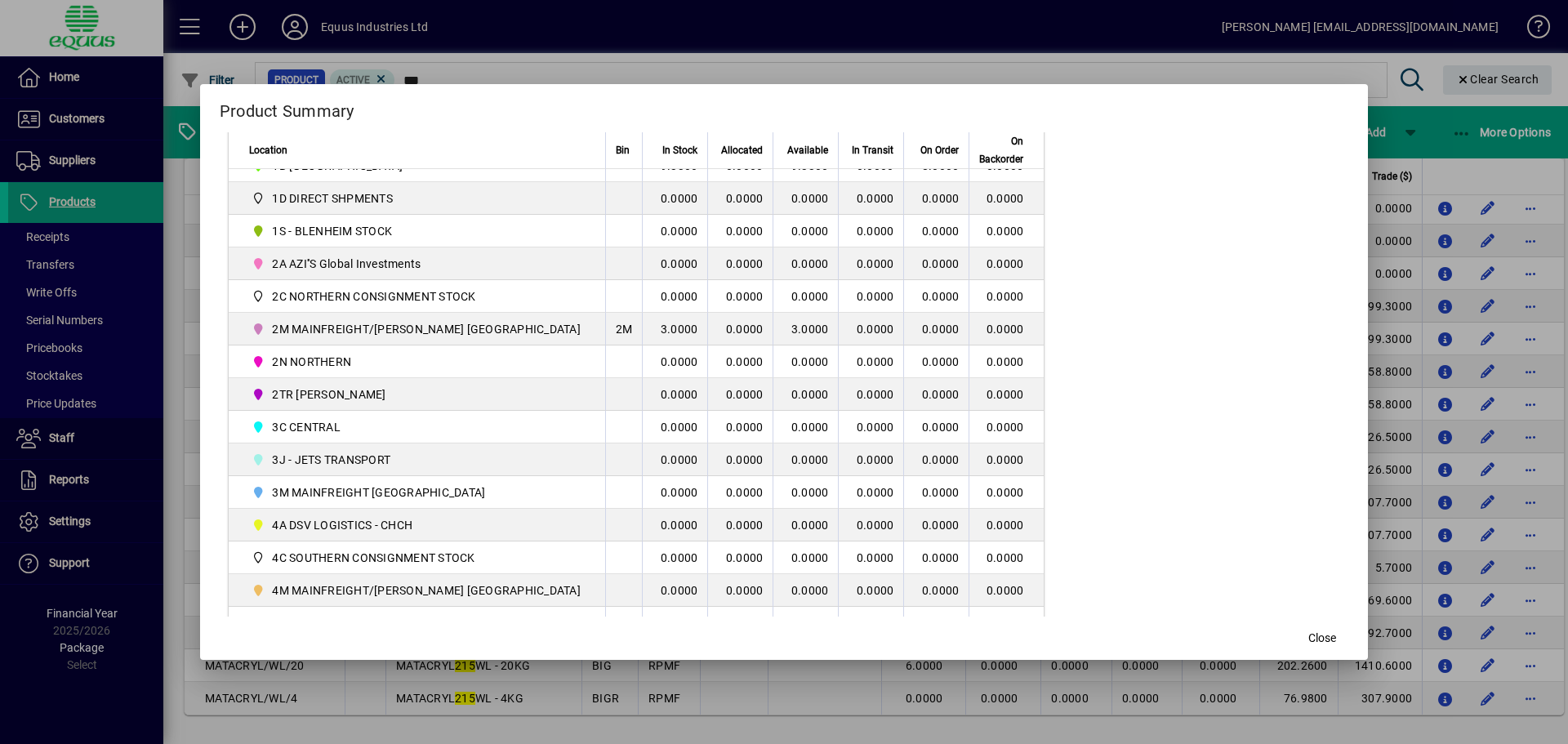
scroll to position [232, 0]
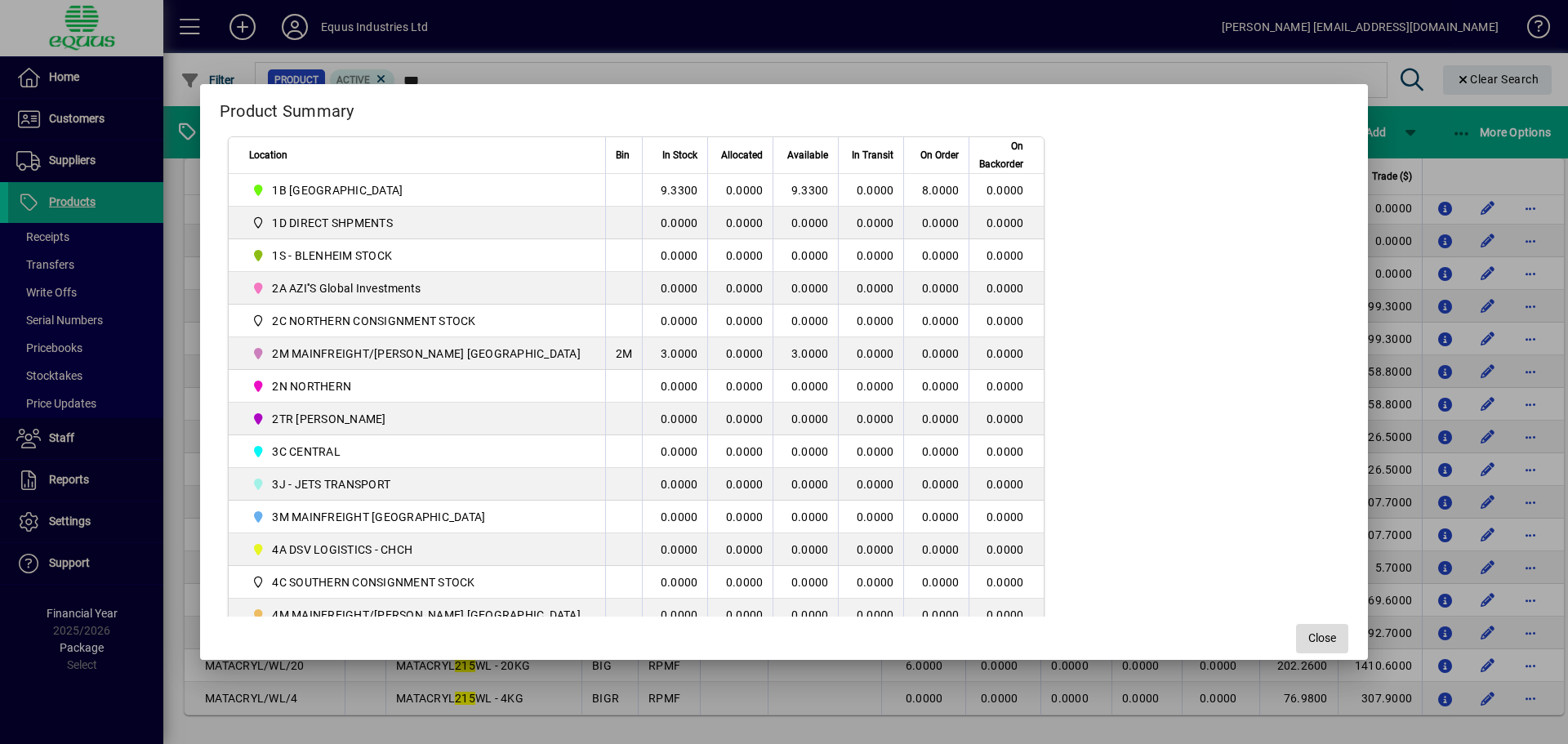
click at [1308, 640] on span "Close" at bounding box center [1322, 638] width 28 height 18
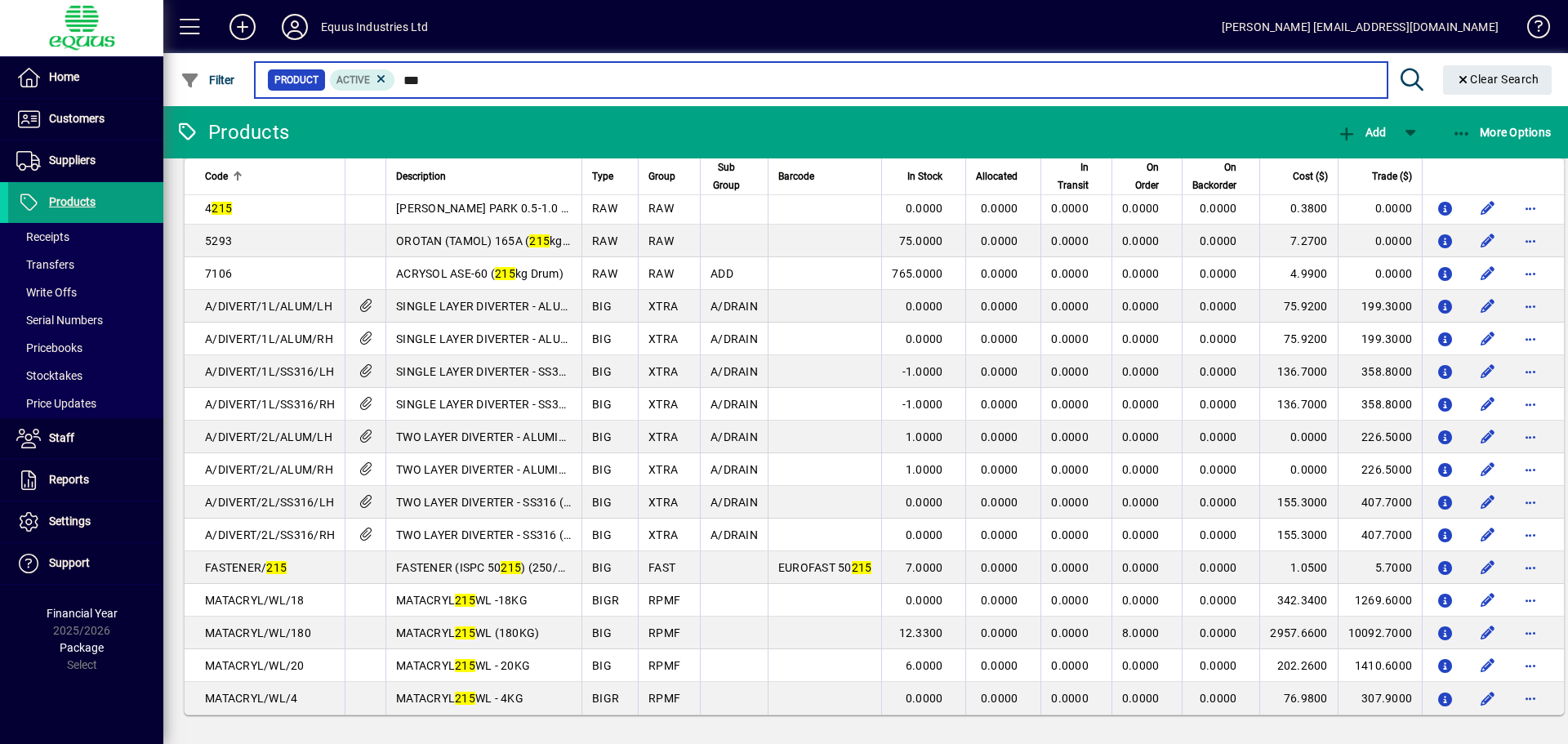
click at [430, 80] on input "***" at bounding box center [885, 79] width 978 height 23
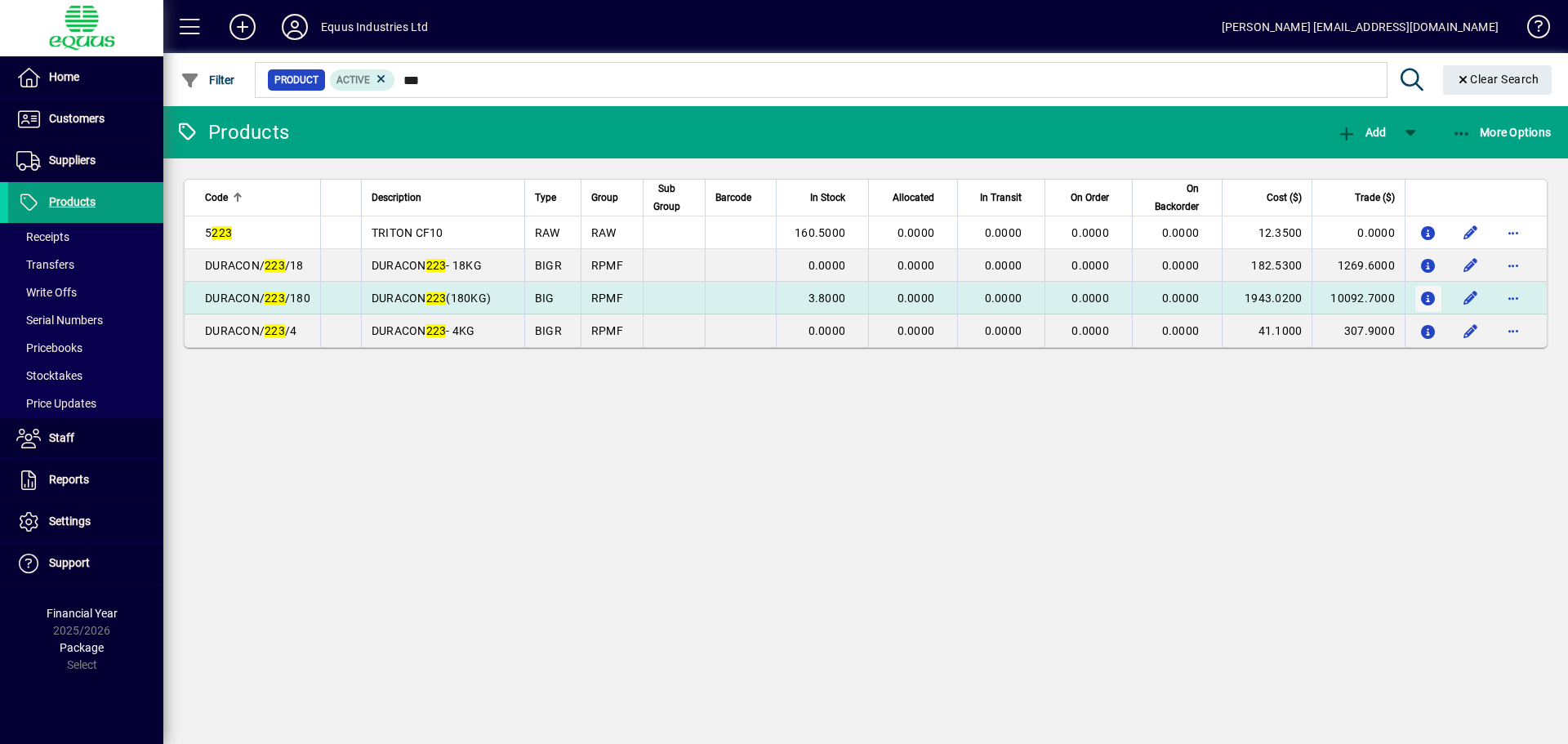
click at [1428, 290] on span "button" at bounding box center [1428, 299] width 18 height 26
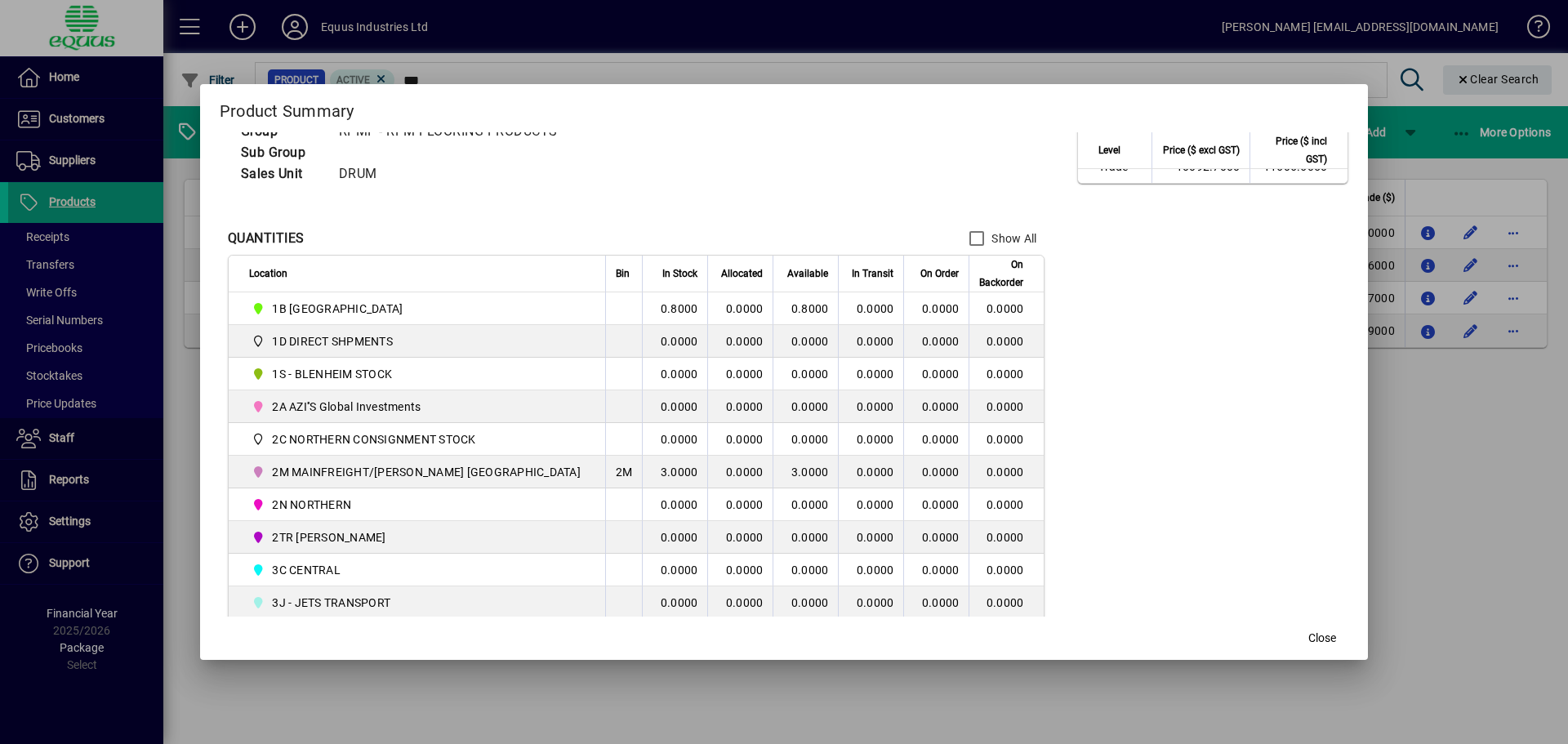
scroll to position [245, 0]
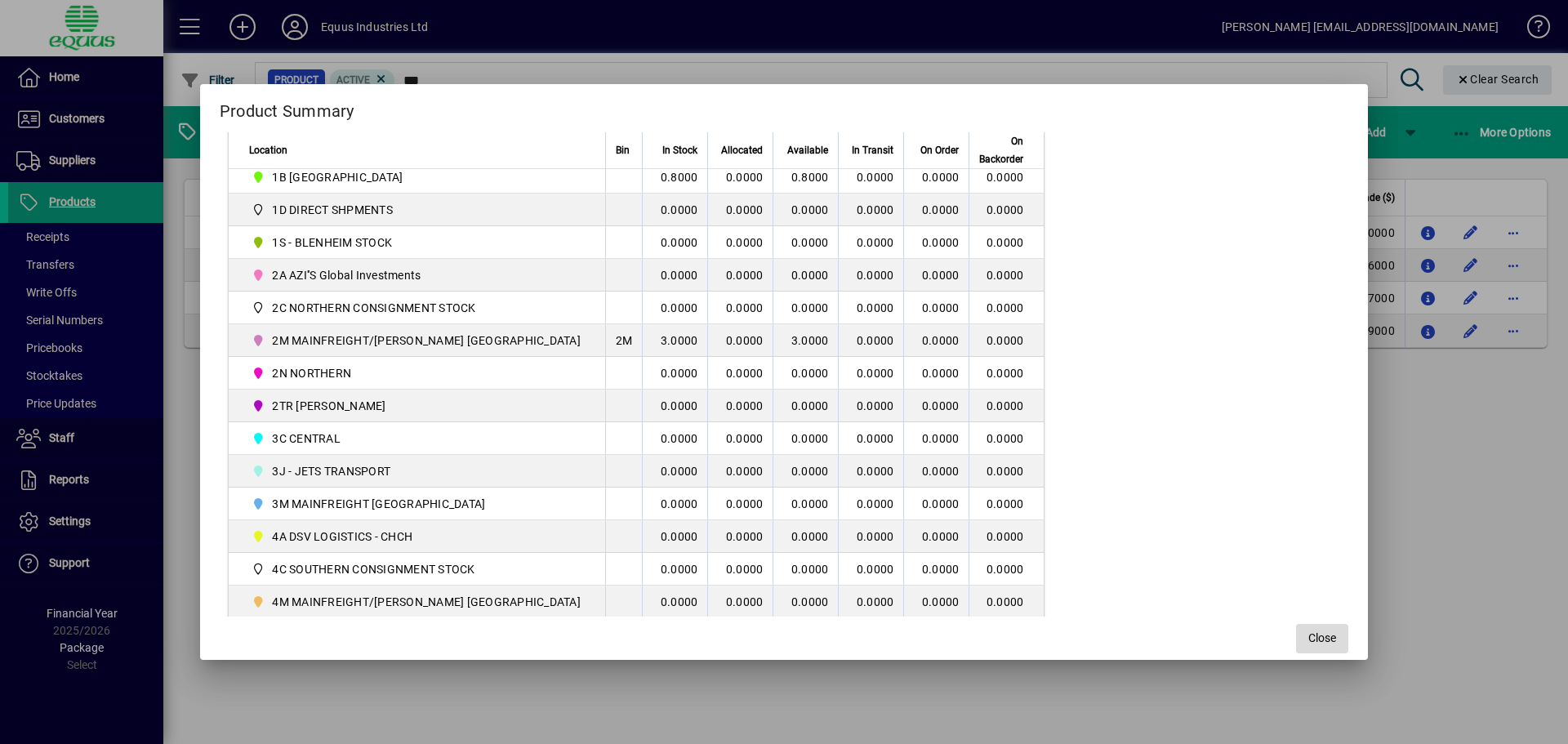
drag, startPoint x: 1288, startPoint y: 640, endPoint x: 1279, endPoint y: 628, distance: 15.0
click at [1308, 637] on span "Close" at bounding box center [1322, 638] width 28 height 18
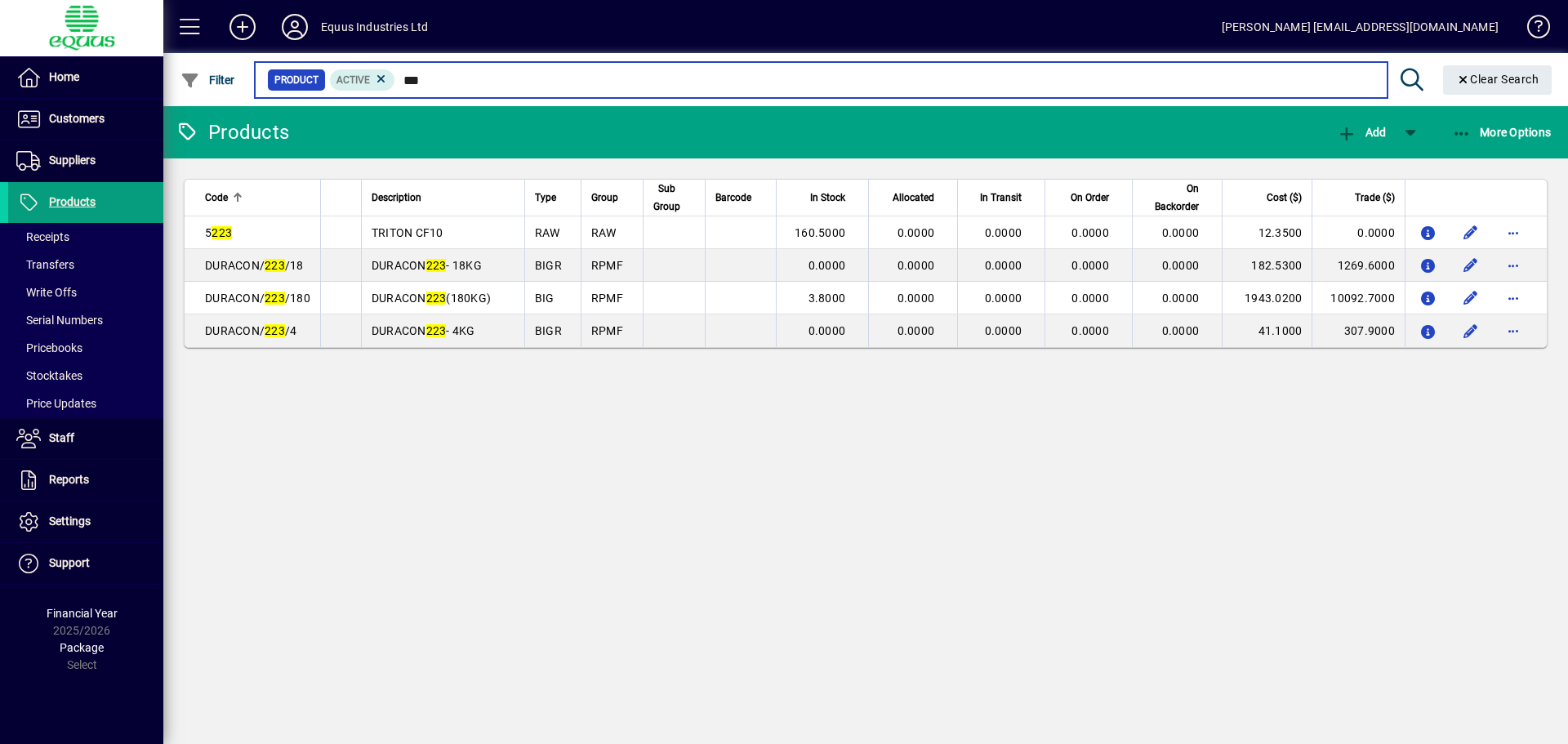
click at [426, 85] on input "***" at bounding box center [885, 79] width 978 height 23
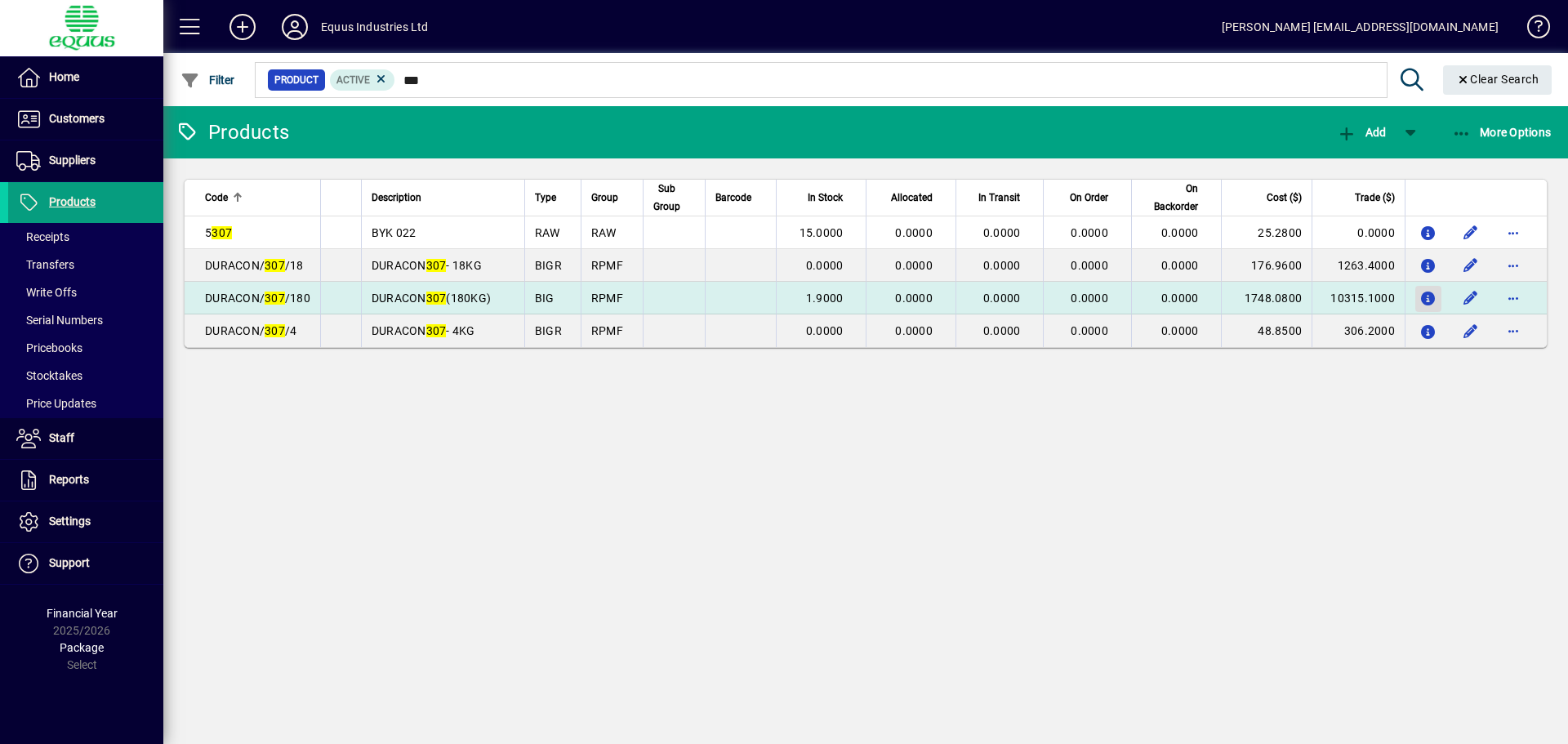
click at [1426, 293] on icon "button" at bounding box center [1428, 299] width 18 height 14
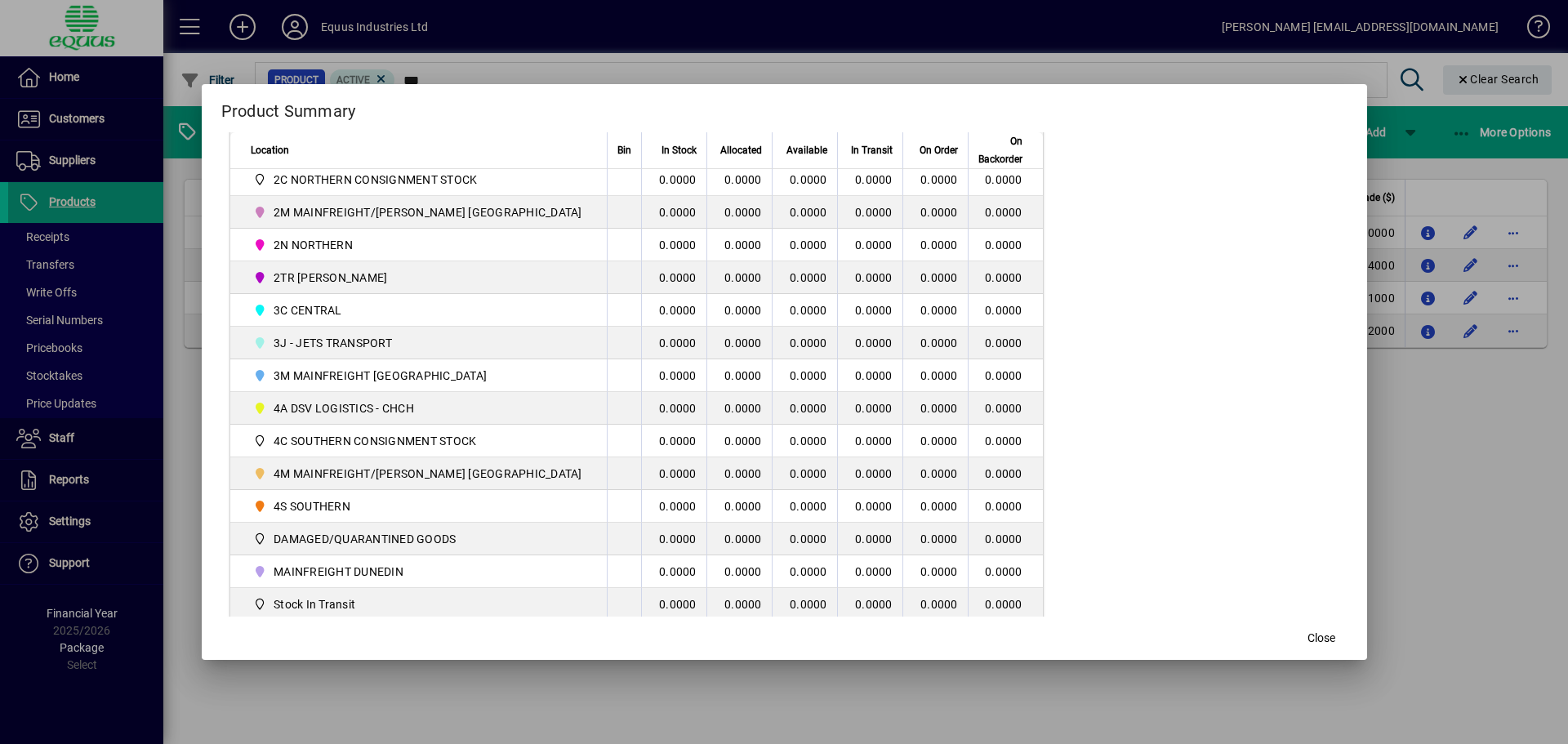
scroll to position [395, 0]
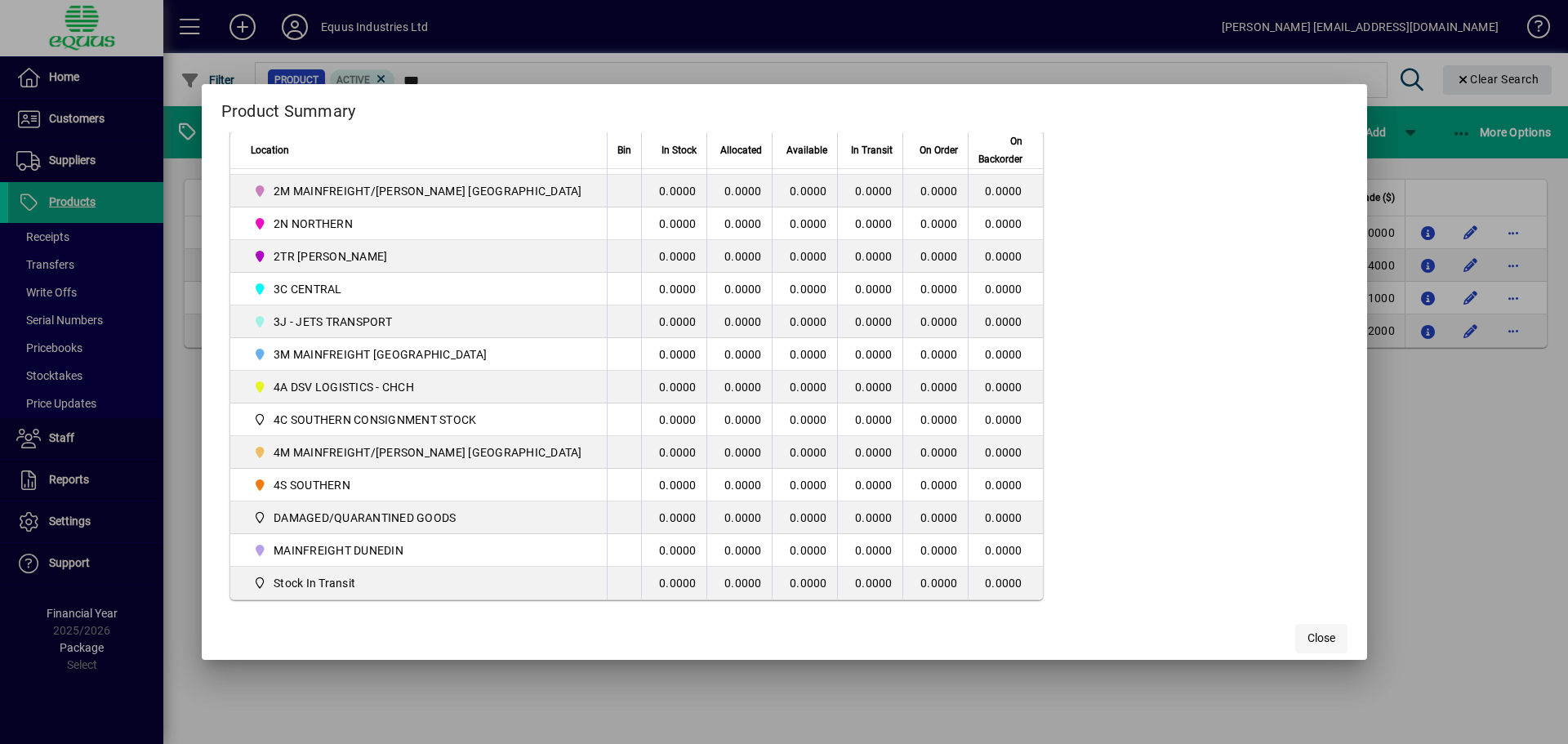
click at [1307, 634] on span "Close" at bounding box center [1321, 638] width 28 height 18
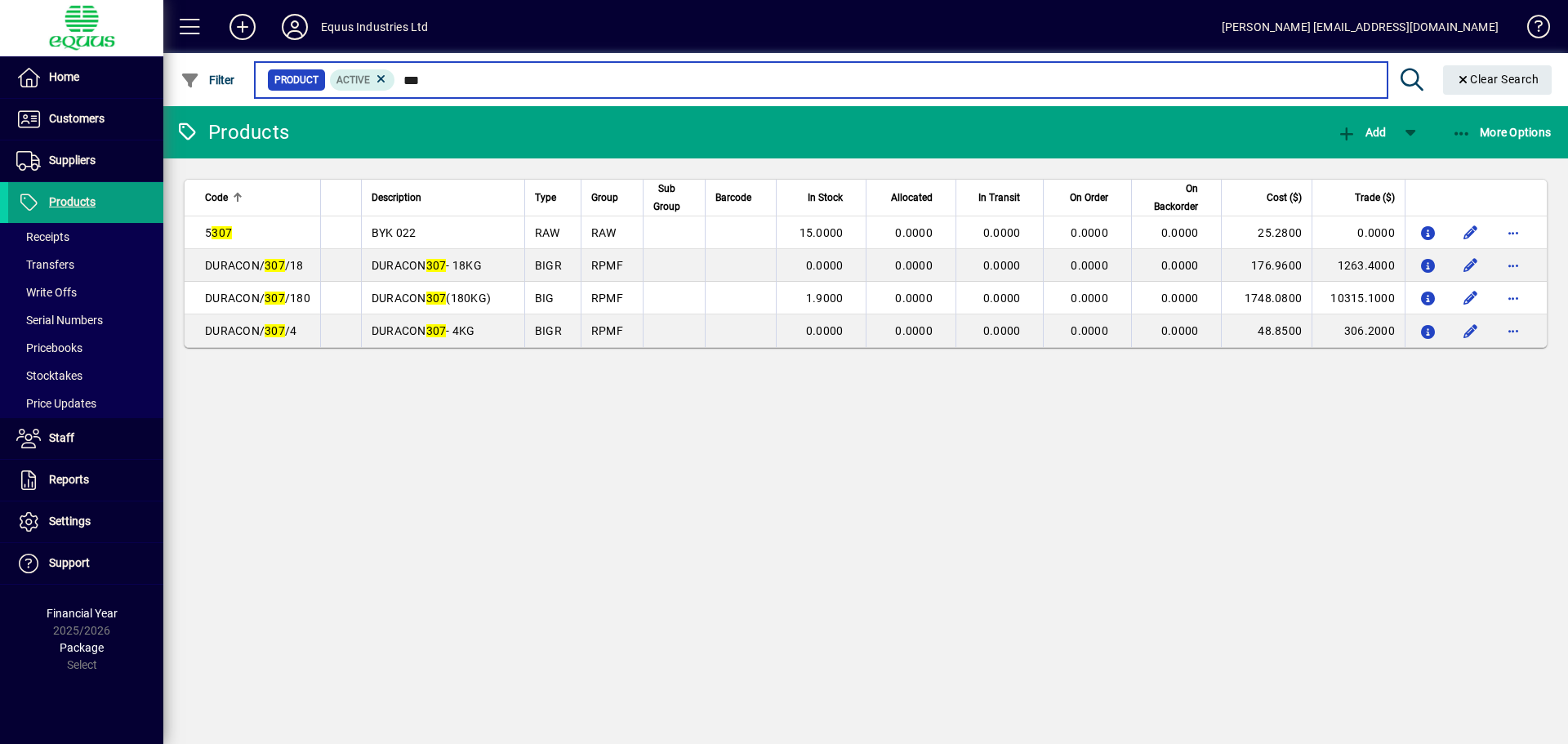
click at [429, 79] on input "***" at bounding box center [885, 79] width 978 height 23
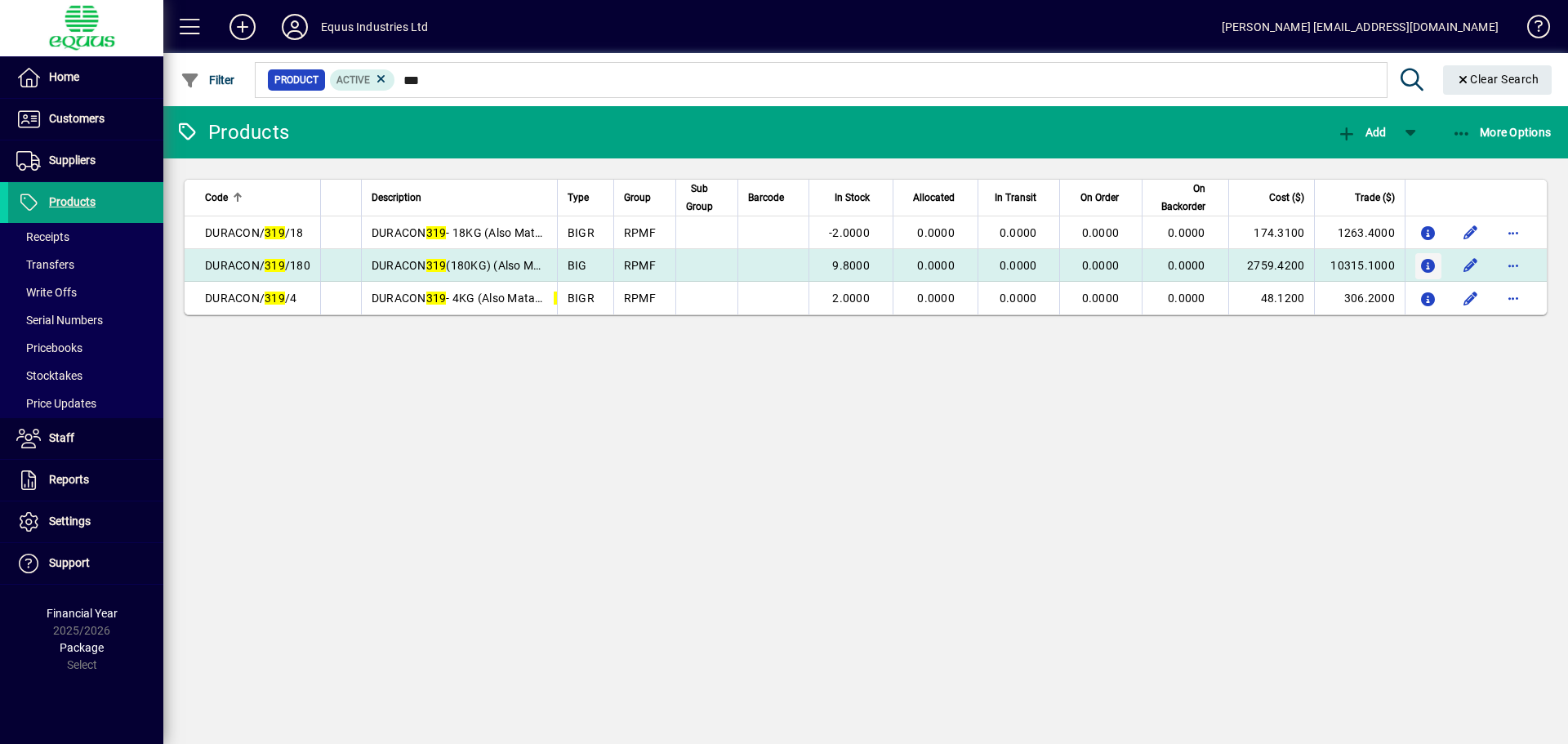
click at [1430, 266] on icon "button" at bounding box center [1428, 266] width 18 height 14
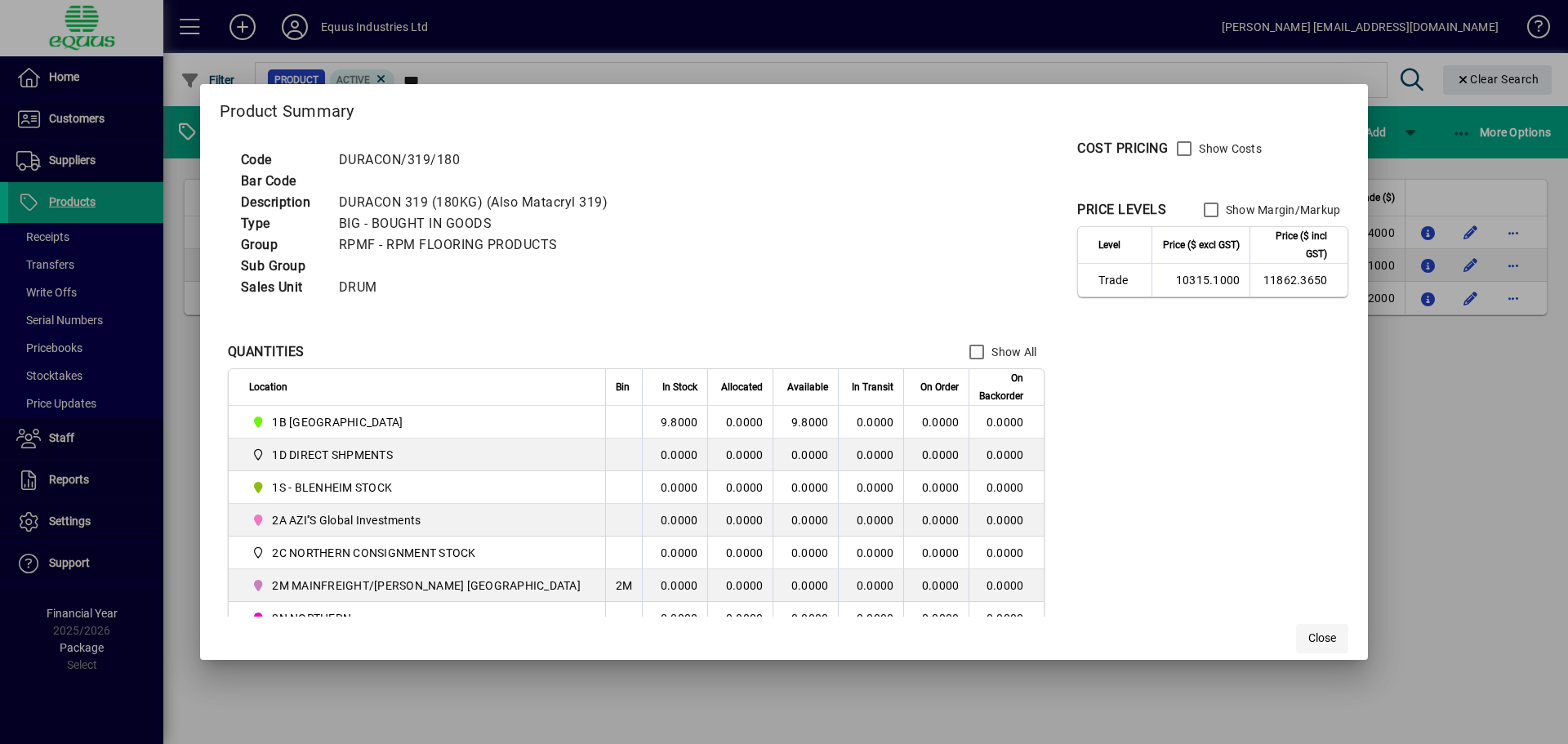
click at [1308, 633] on span "Close" at bounding box center [1322, 638] width 28 height 18
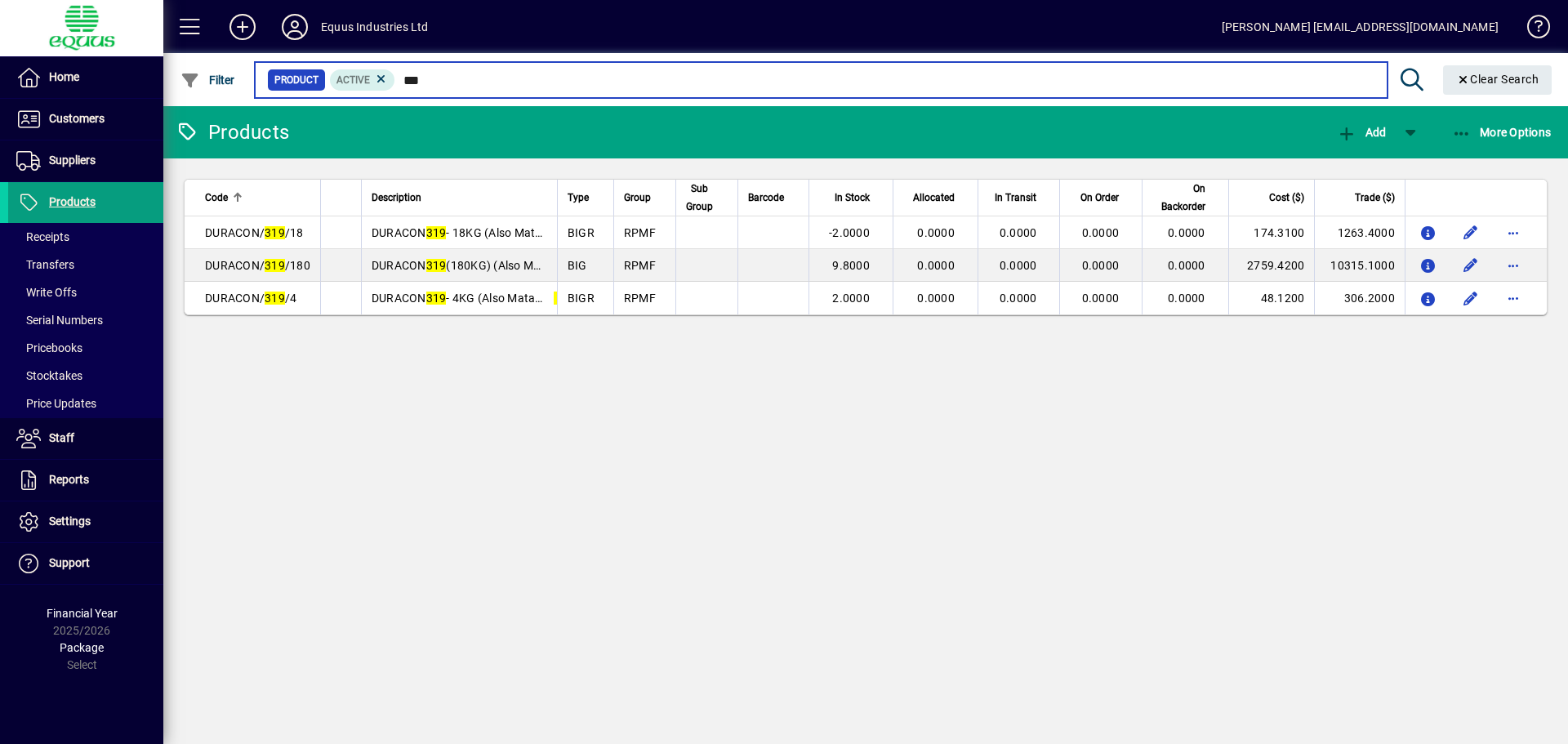
click at [432, 80] on input "***" at bounding box center [885, 79] width 978 height 23
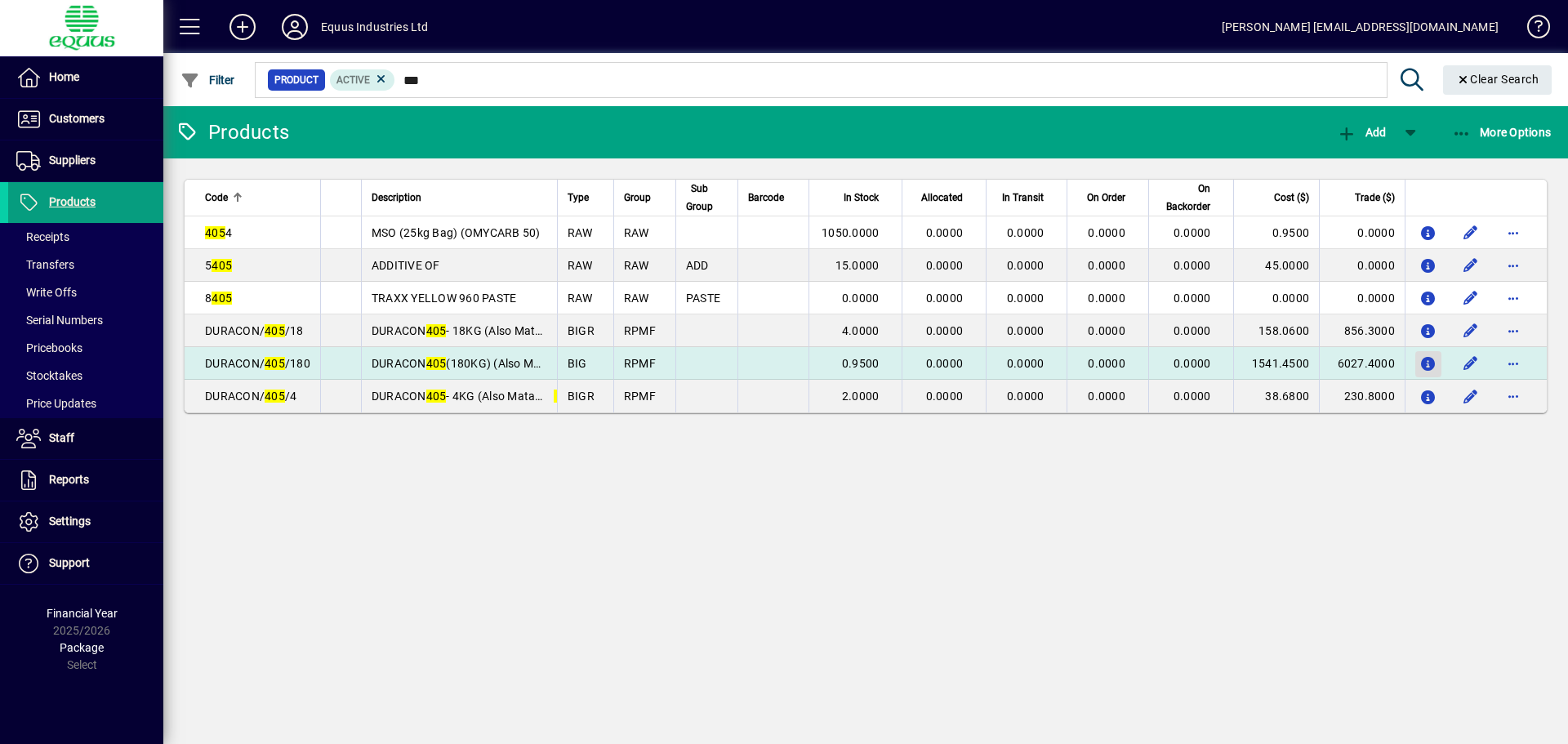
click at [1439, 362] on span "button" at bounding box center [1428, 364] width 26 height 39
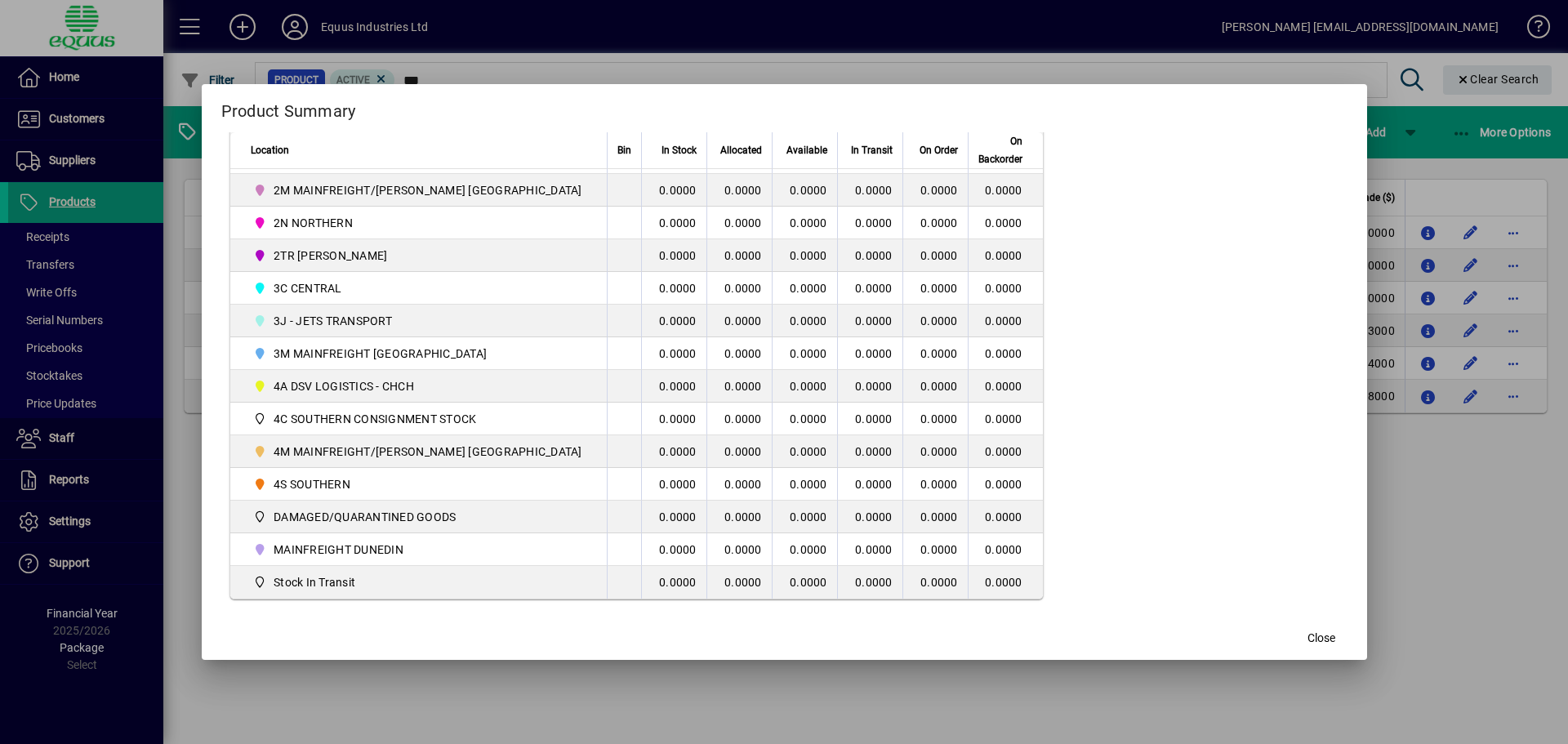
scroll to position [409, 0]
click at [1307, 644] on span "Close" at bounding box center [1321, 638] width 28 height 18
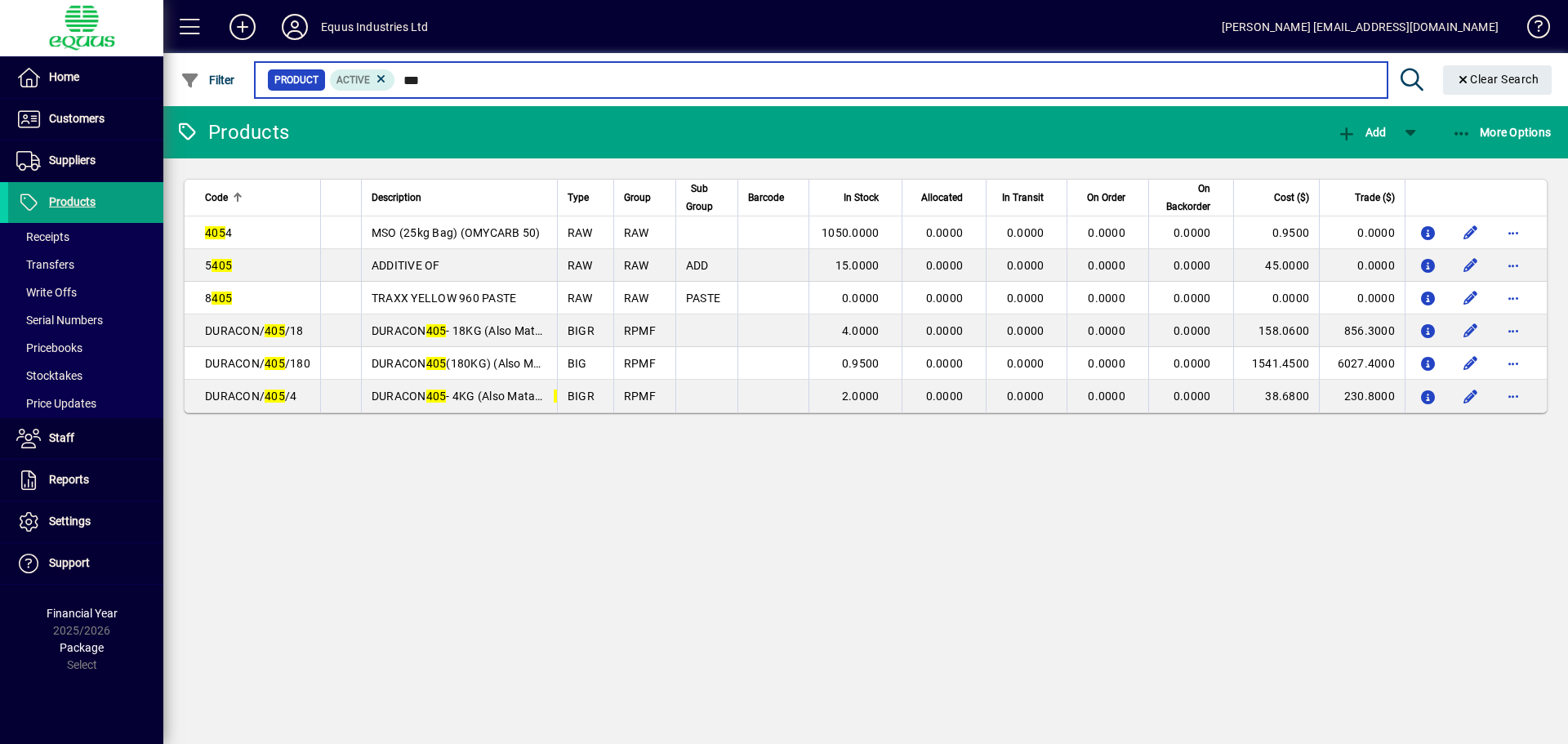
click at [435, 79] on input "***" at bounding box center [885, 79] width 978 height 23
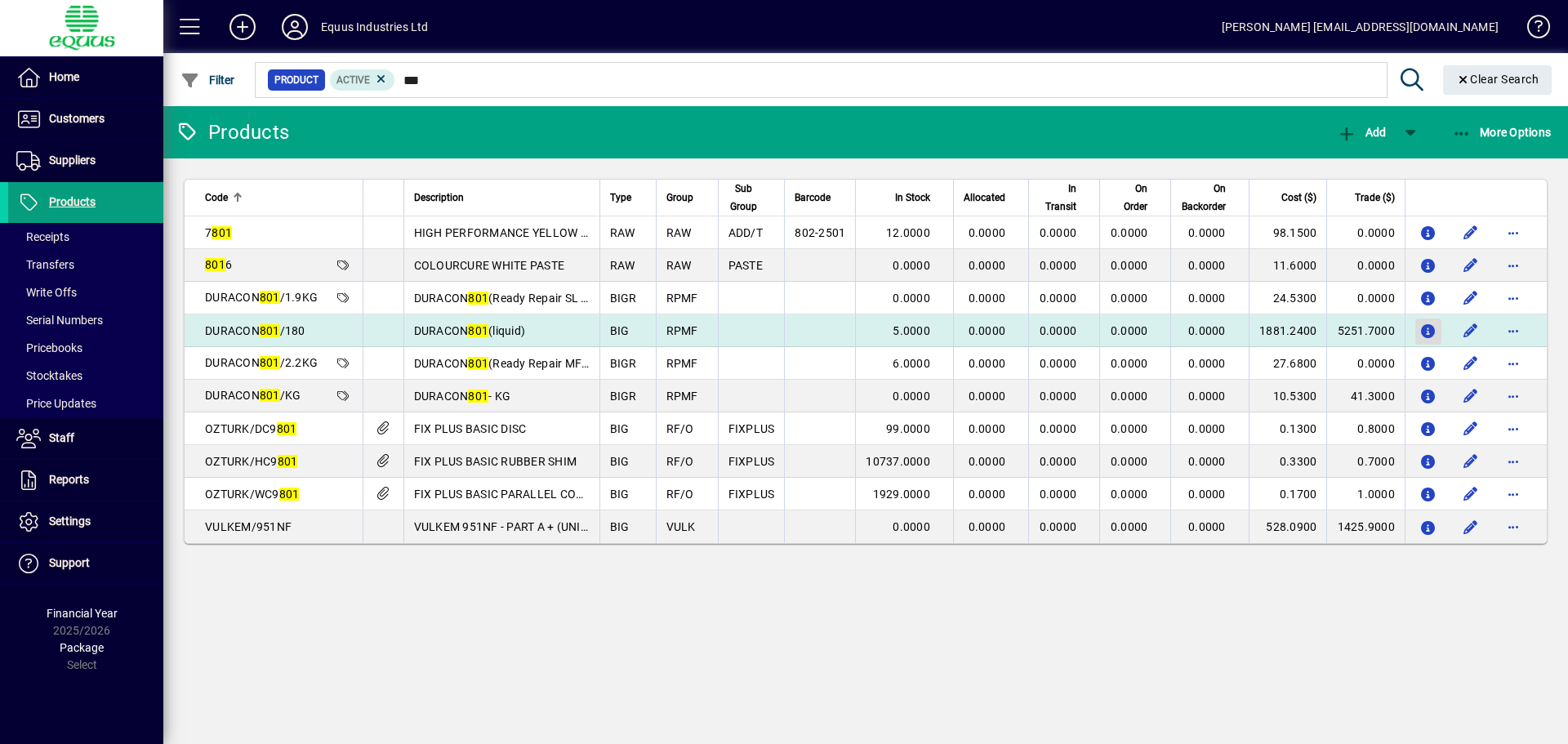
click at [1433, 326] on icon "button" at bounding box center [1428, 332] width 18 height 14
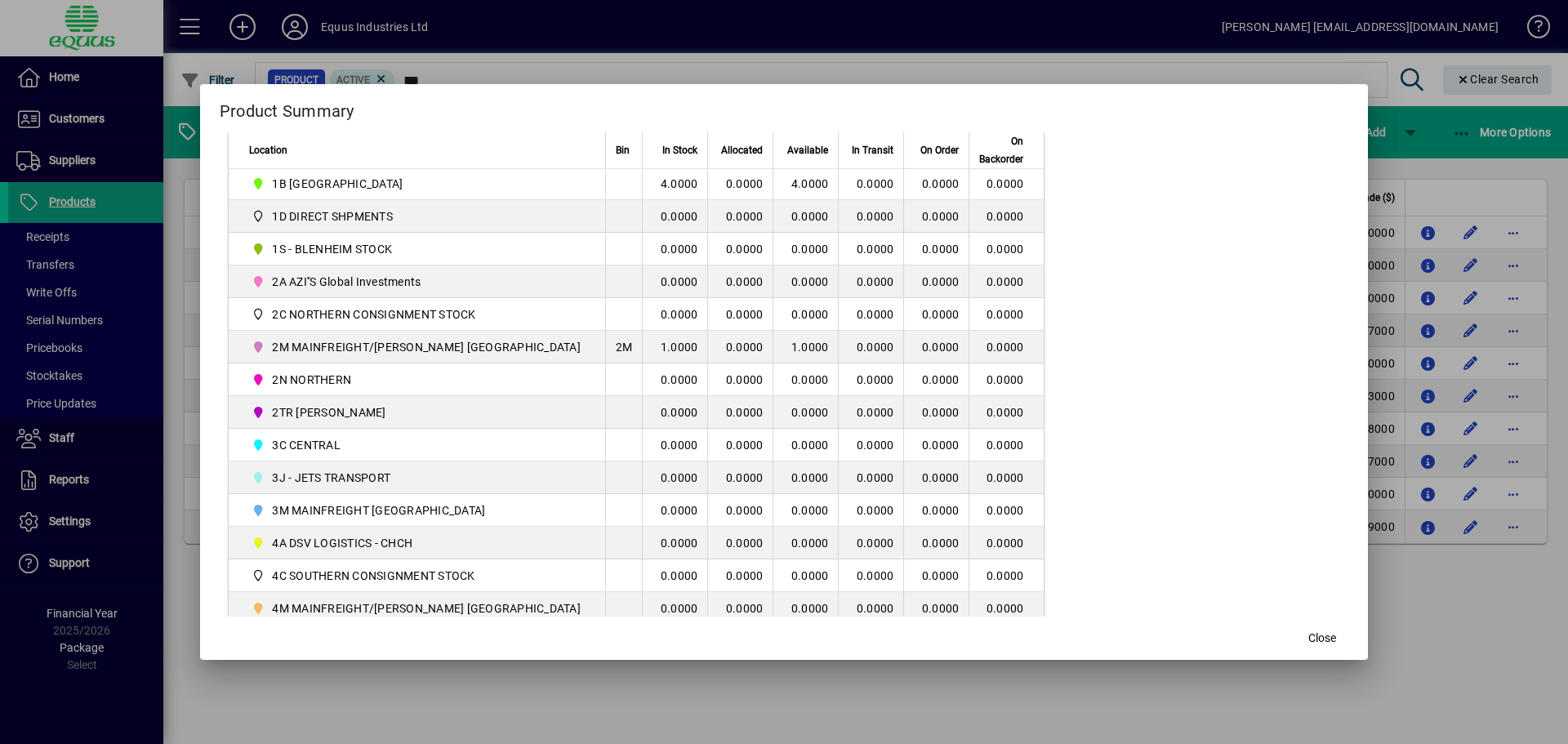
scroll to position [245, 0]
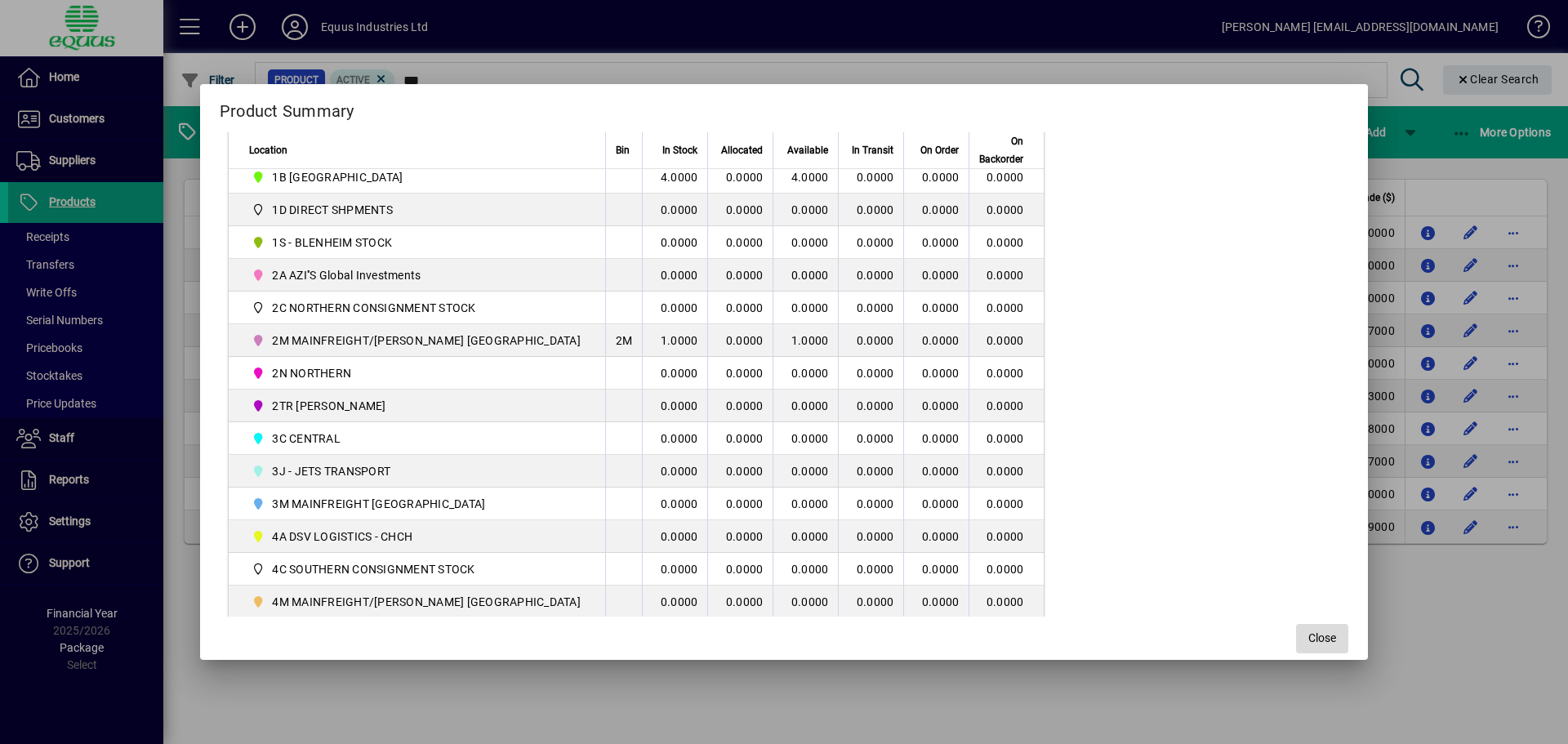
click at [1308, 640] on span "Close" at bounding box center [1322, 638] width 28 height 18
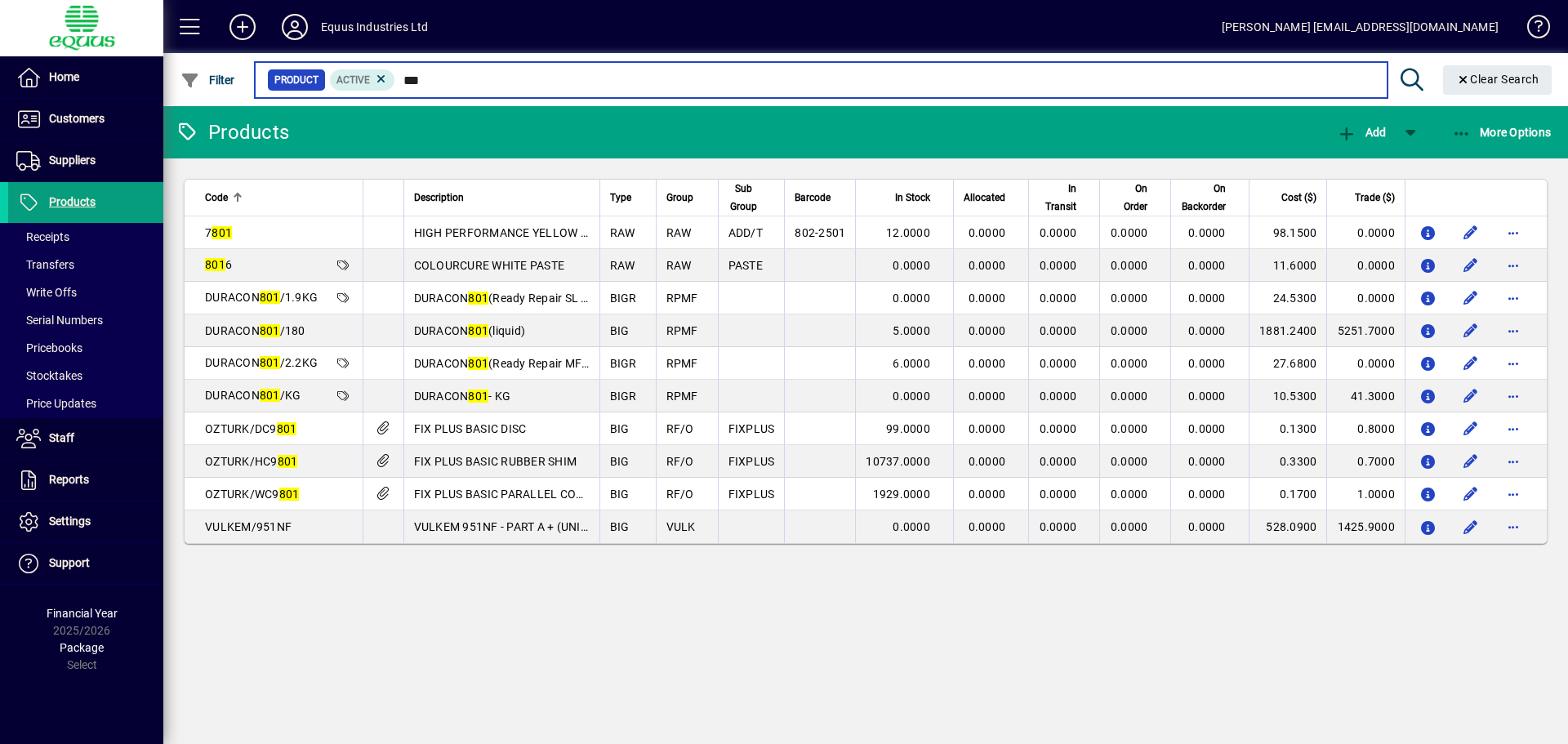
click at [428, 78] on input "***" at bounding box center [885, 79] width 978 height 23
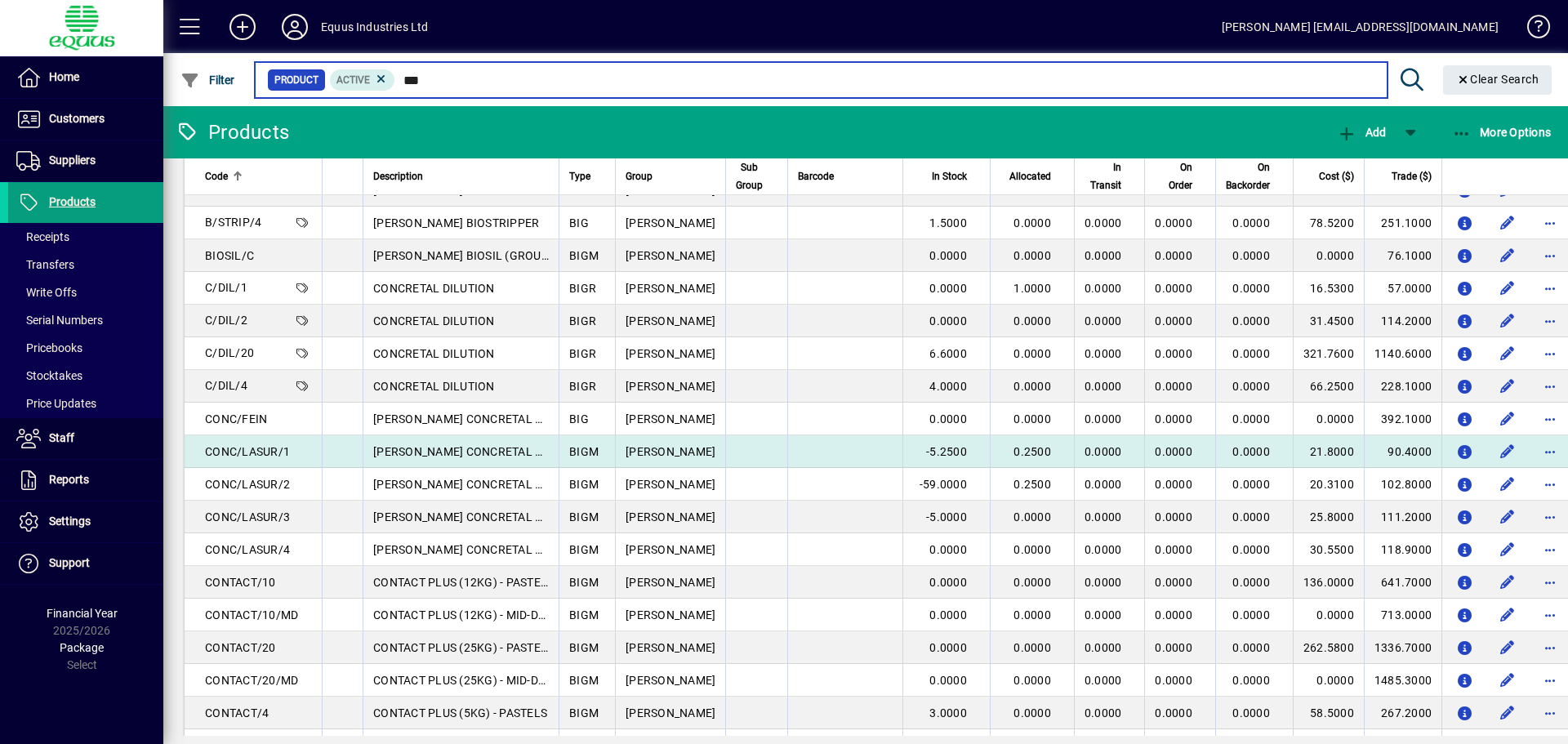
scroll to position [326, 0]
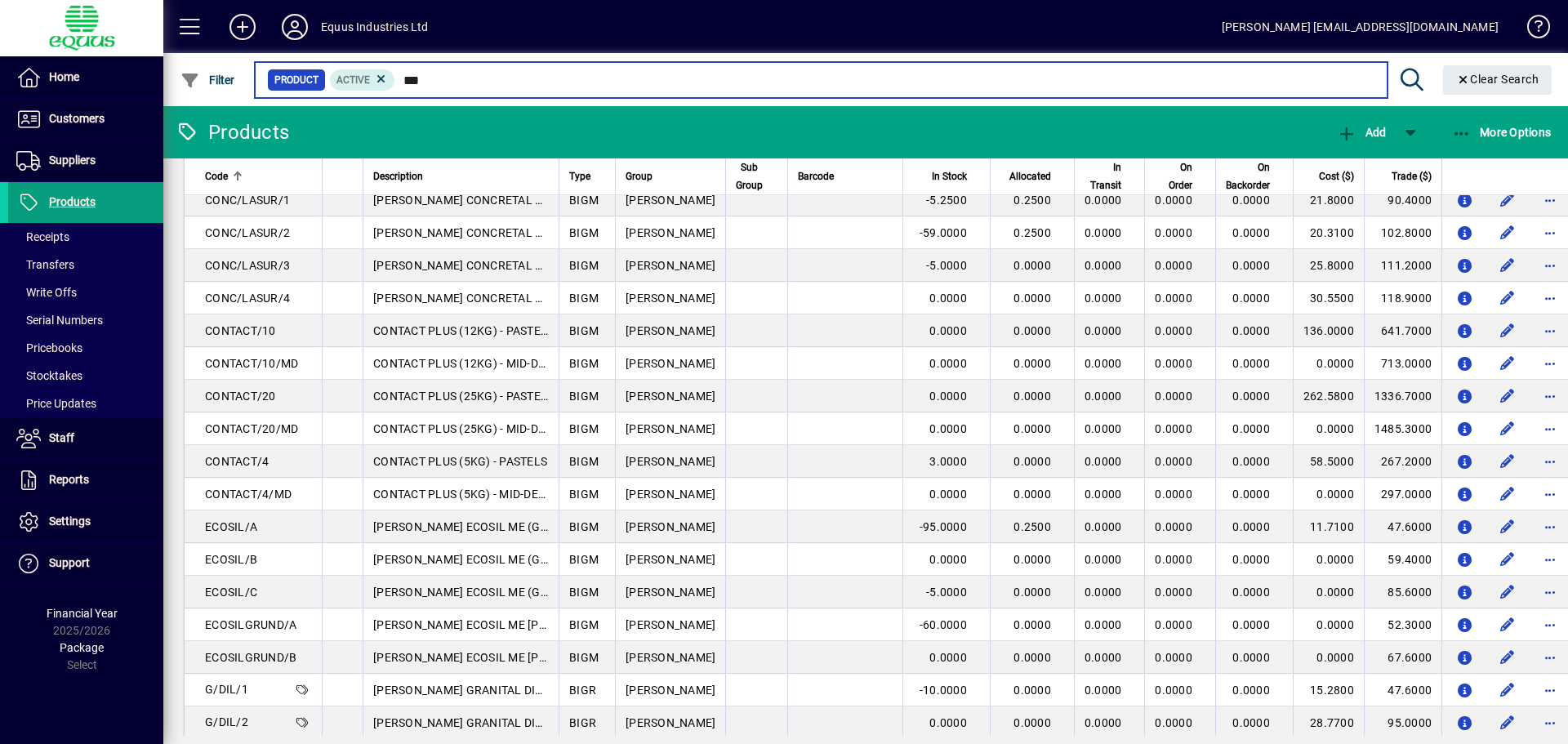
click at [459, 72] on input "***" at bounding box center [885, 79] width 978 height 23
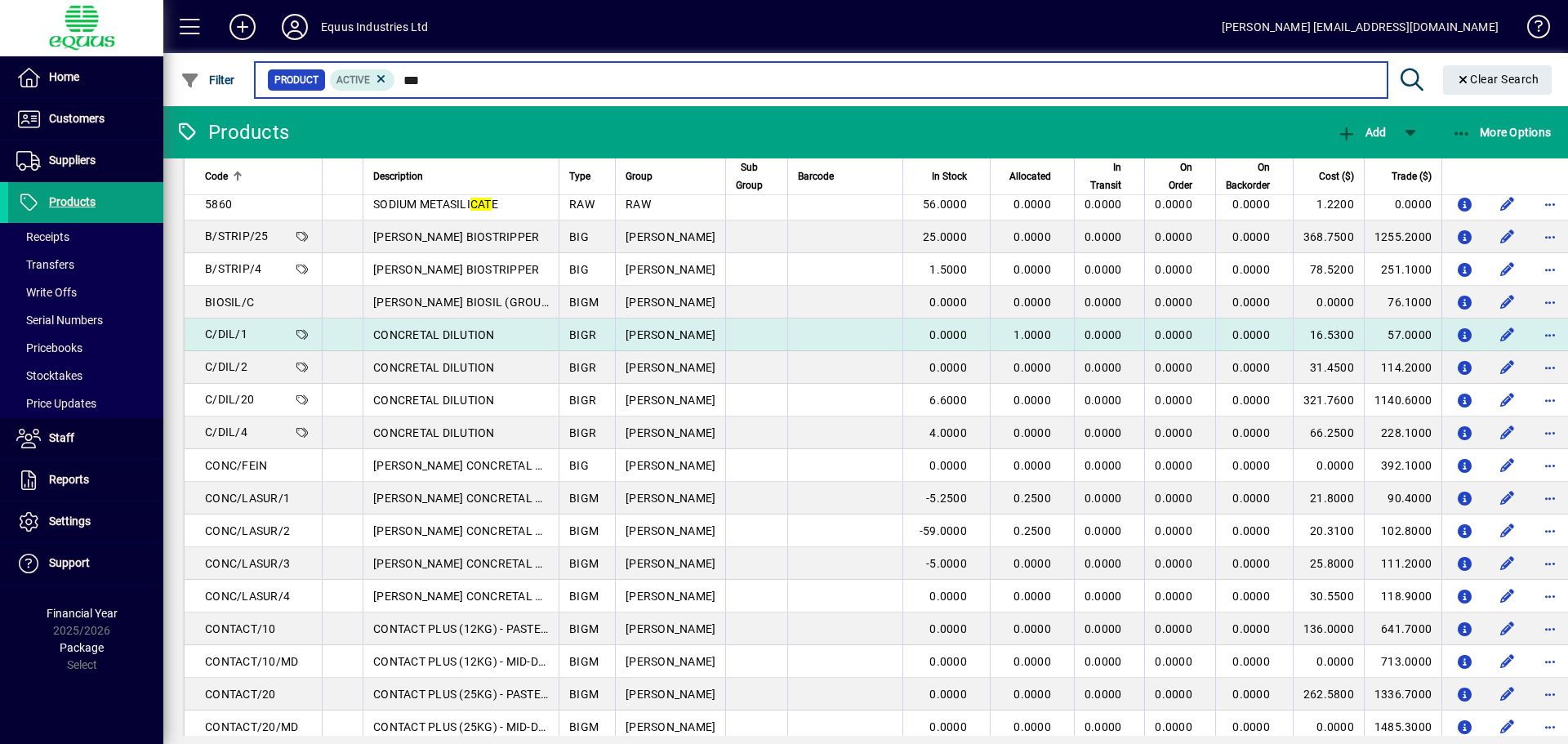
scroll to position [0, 0]
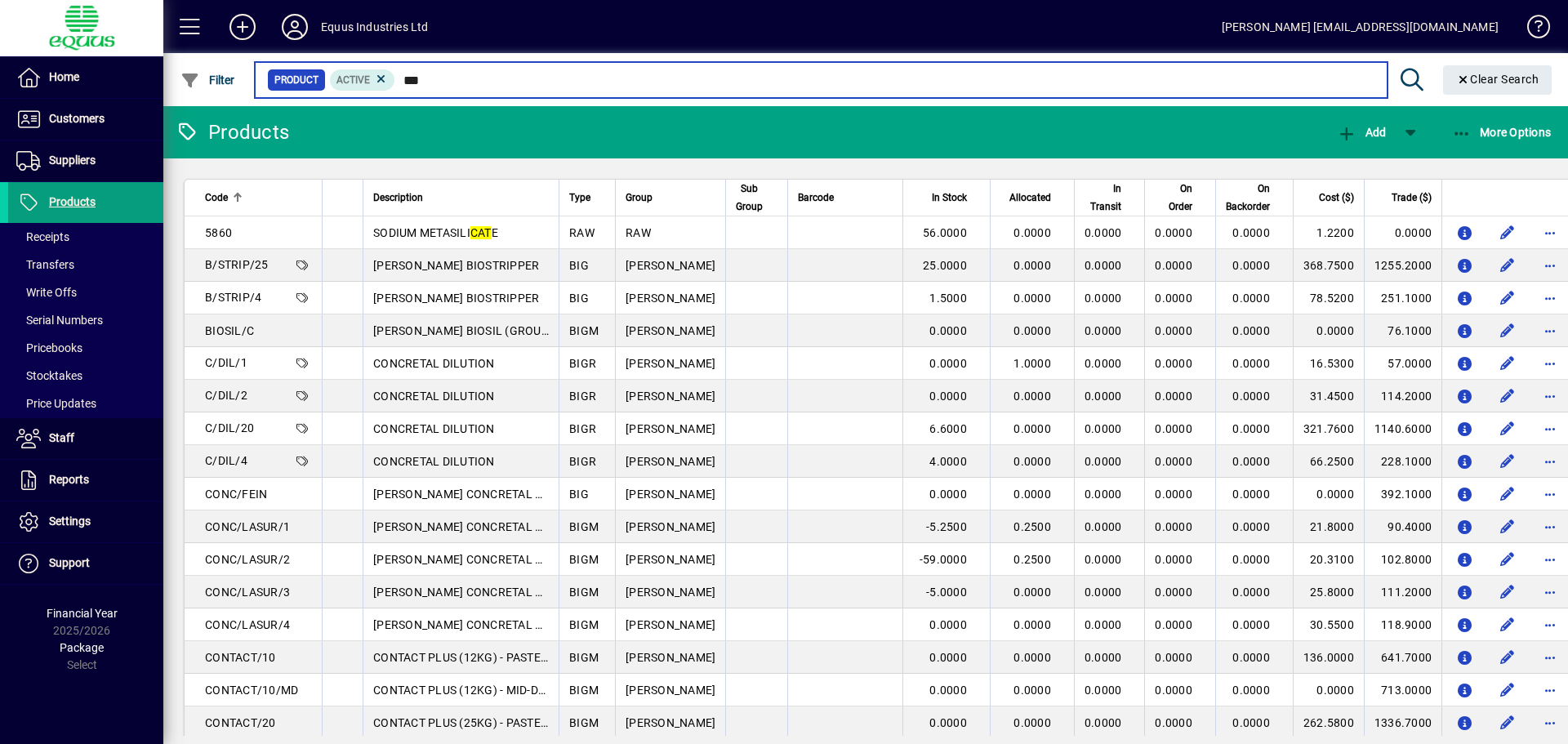
click at [445, 82] on input "***" at bounding box center [885, 79] width 978 height 23
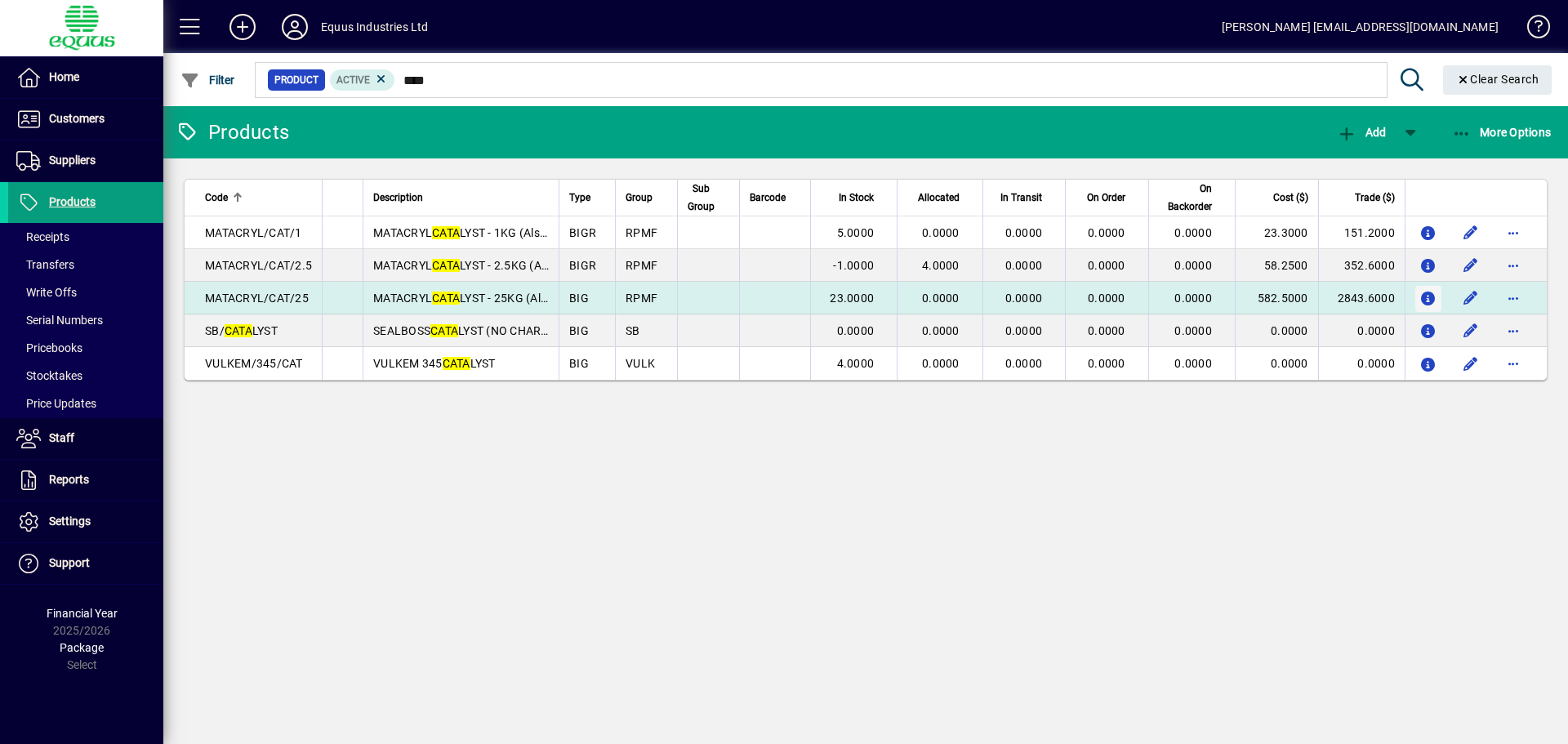
click at [1427, 297] on icon "button" at bounding box center [1428, 299] width 18 height 14
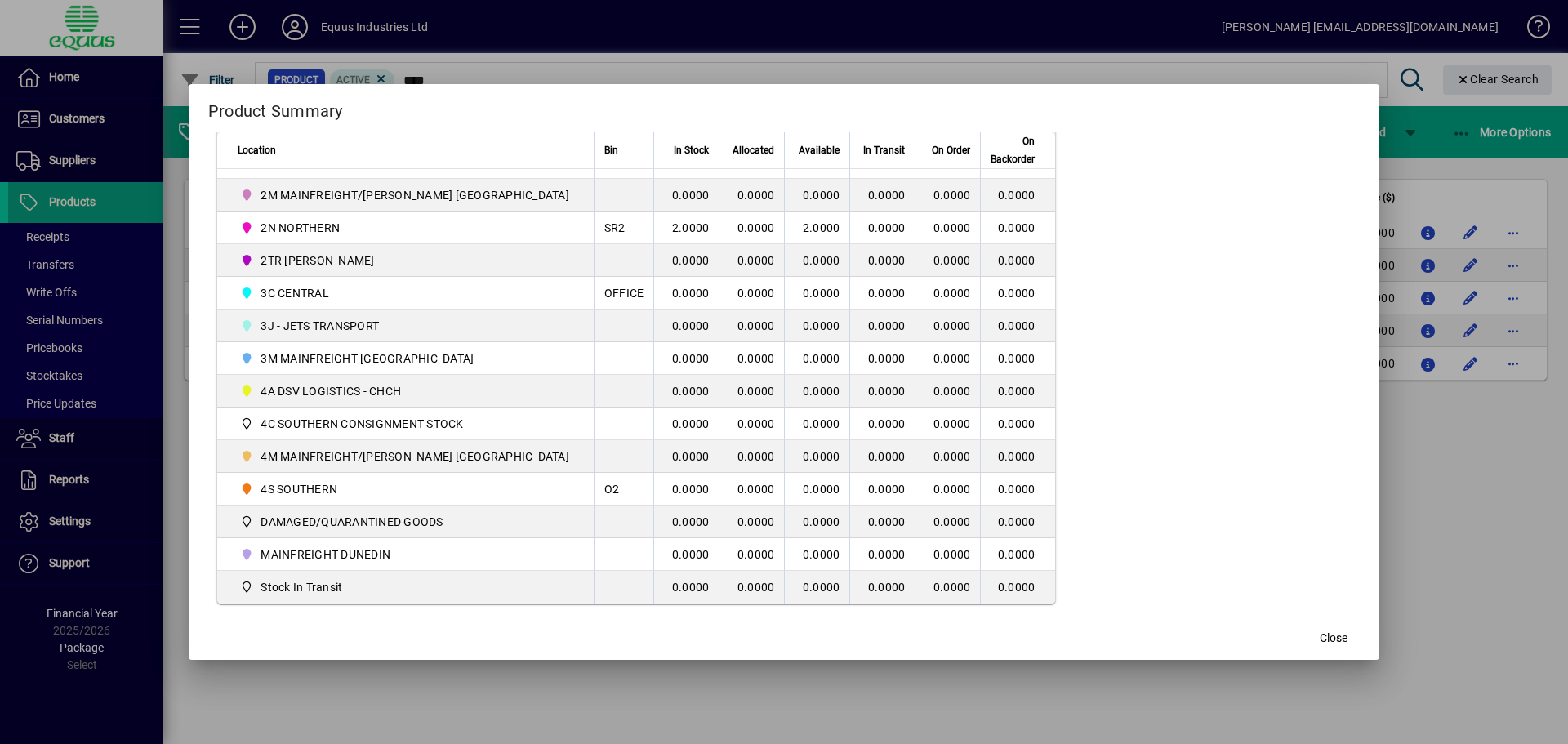
scroll to position [414, 0]
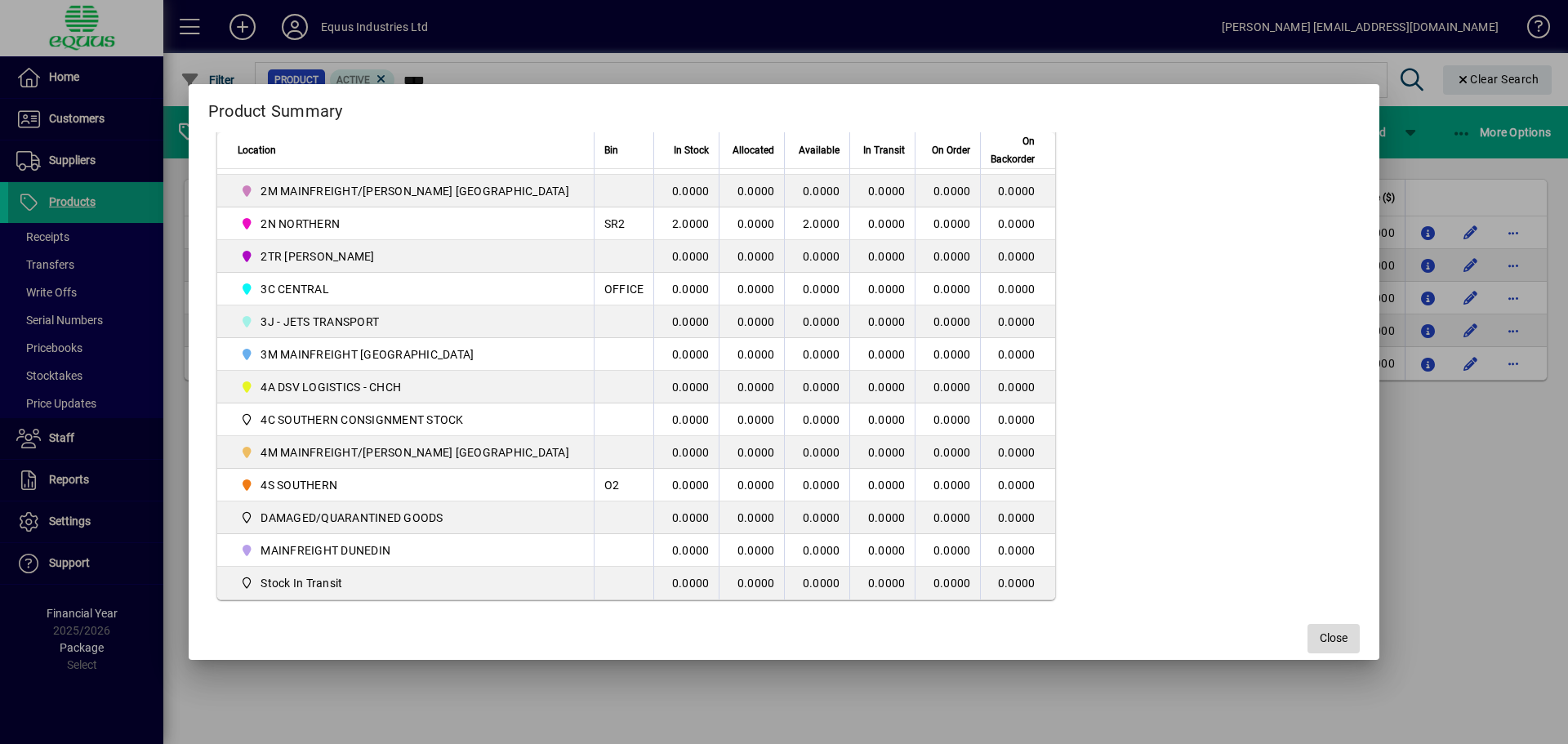
click at [1307, 628] on span "button" at bounding box center [1333, 639] width 53 height 39
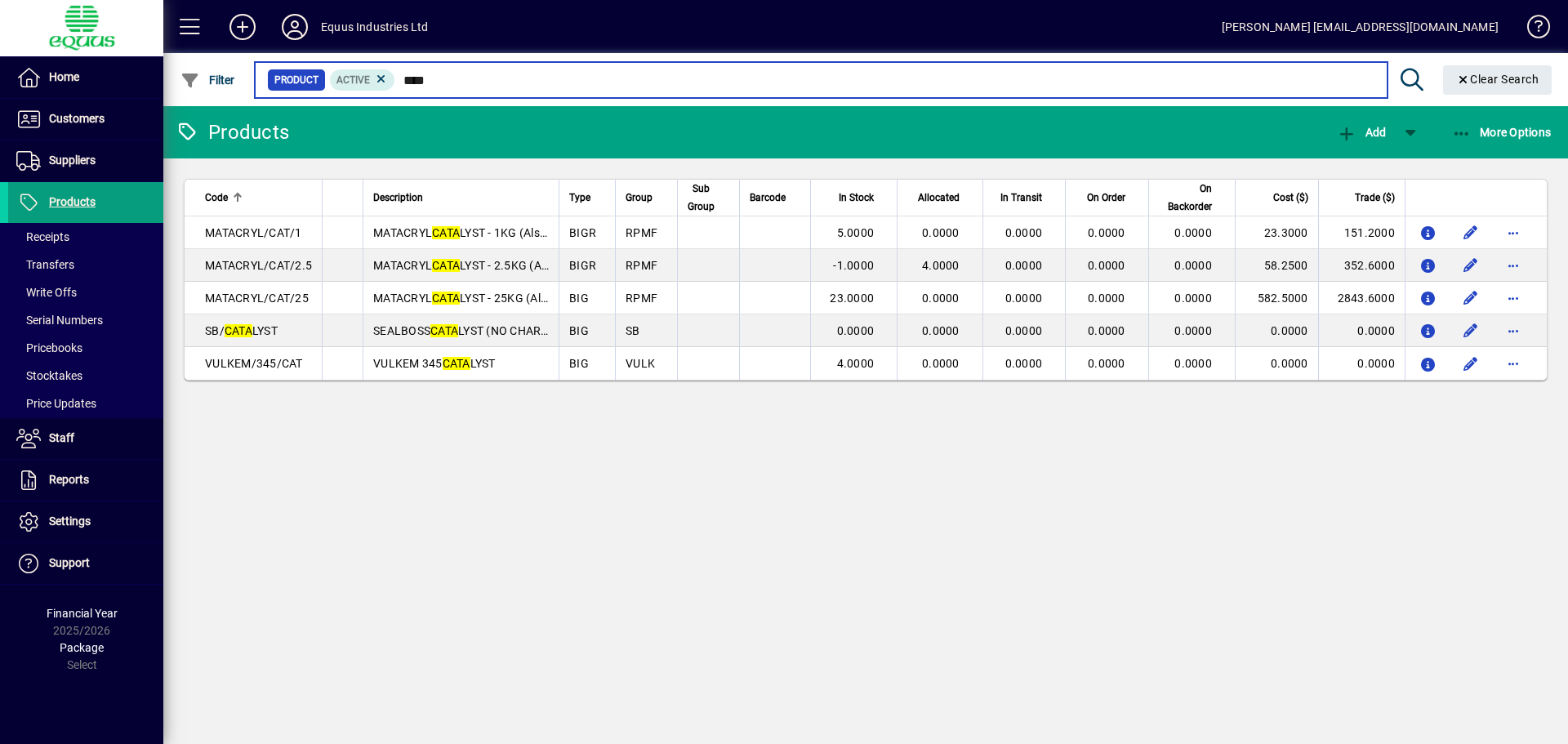
click at [443, 82] on input "****" at bounding box center [885, 79] width 978 height 23
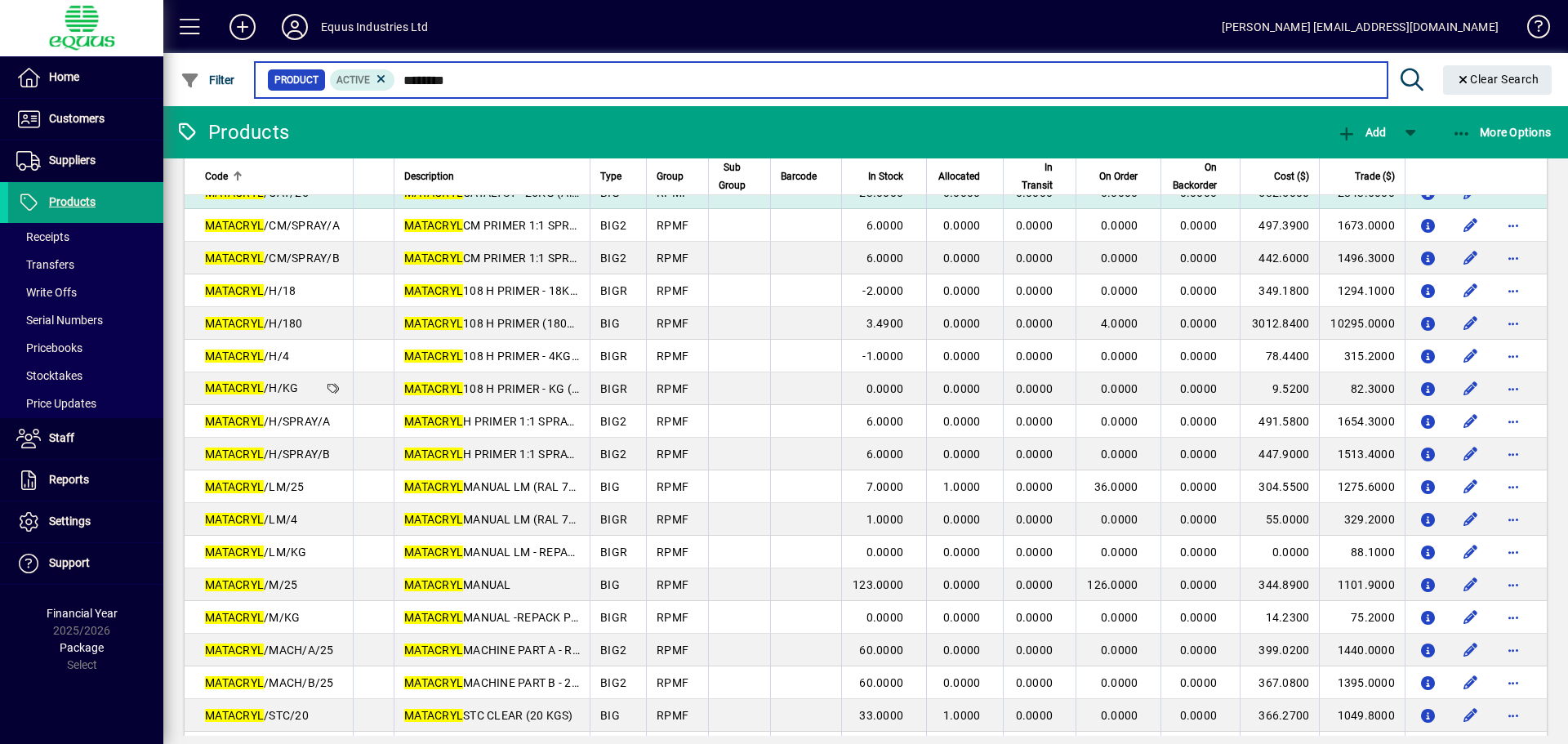
scroll to position [490, 0]
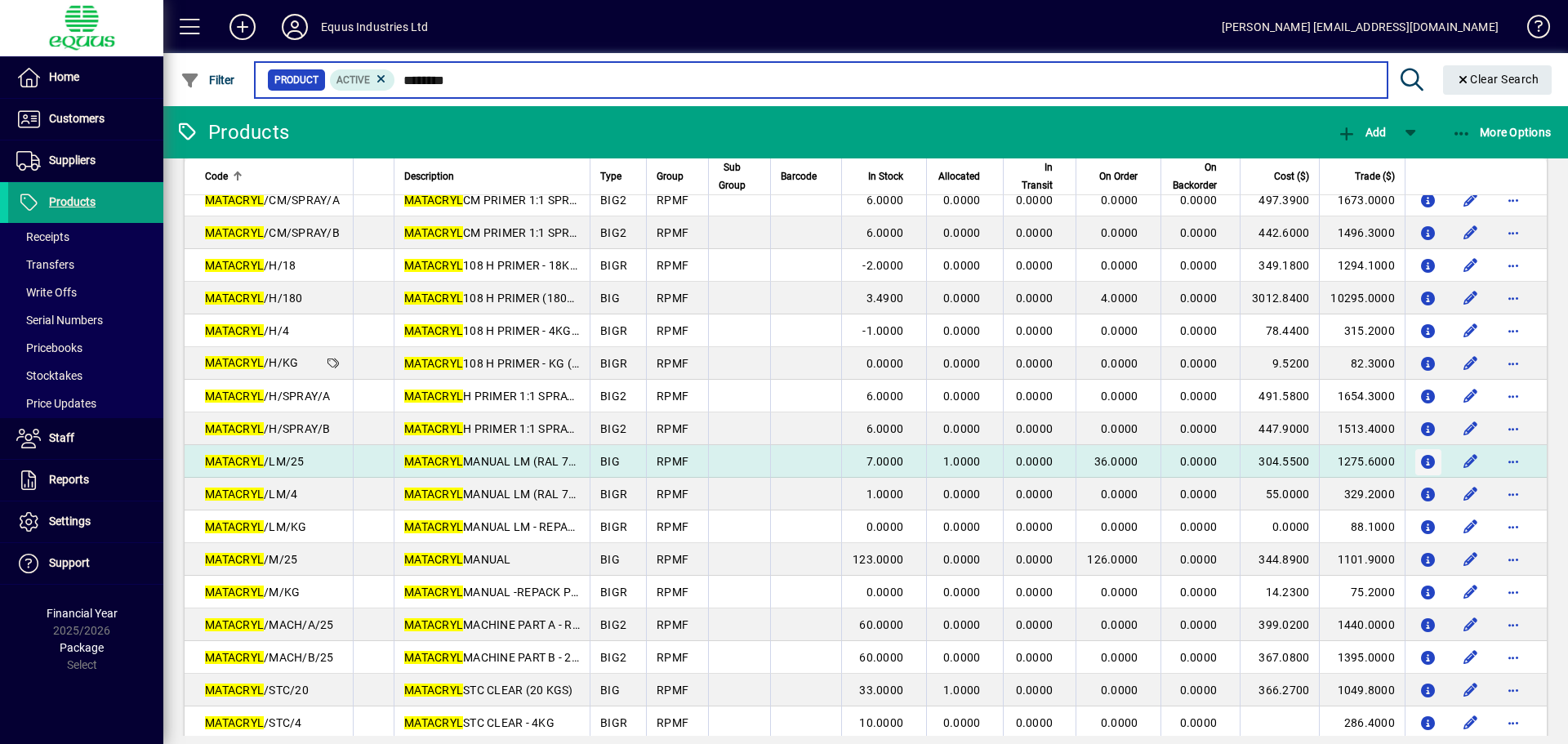
type input "********"
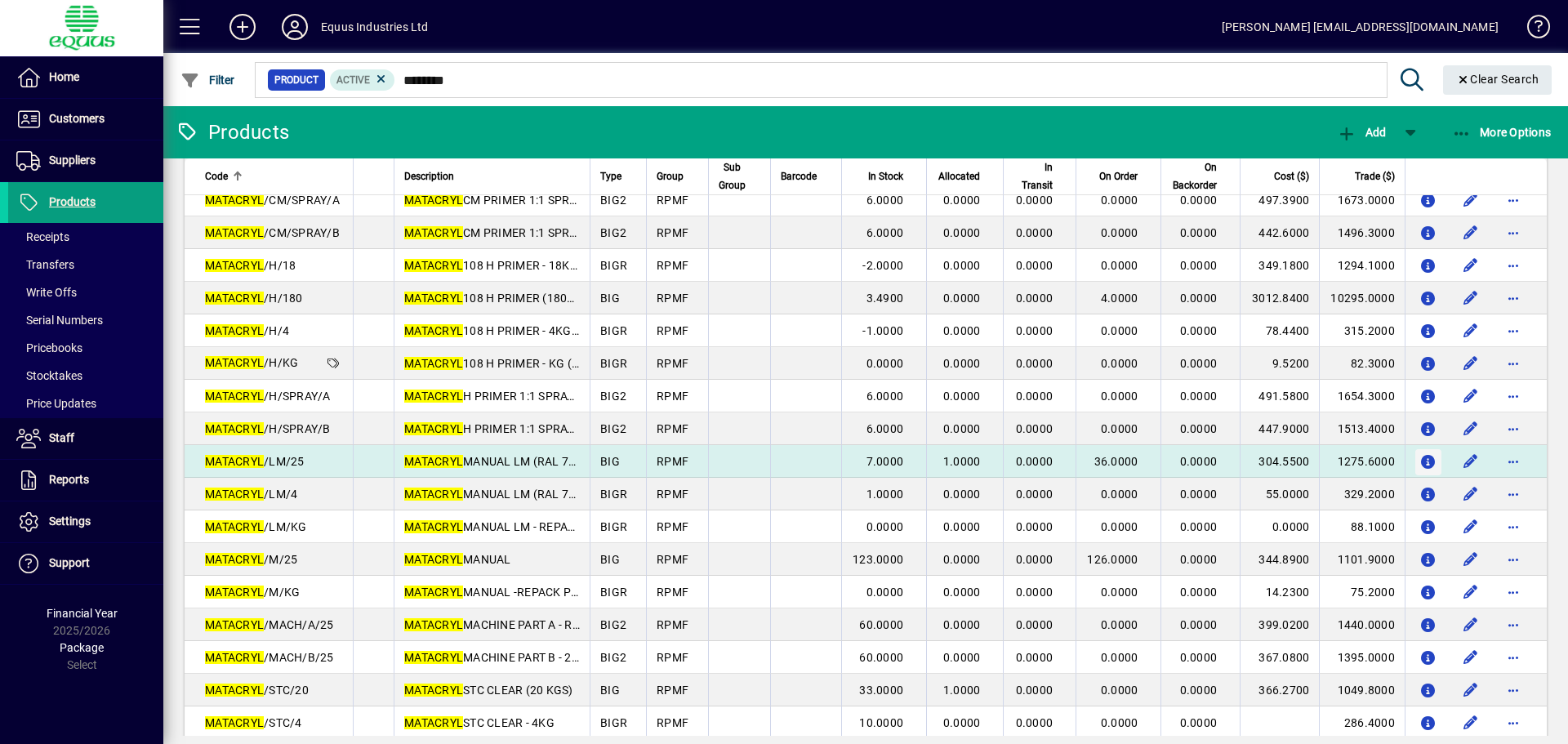
click at [1420, 459] on icon "button" at bounding box center [1428, 462] width 18 height 14
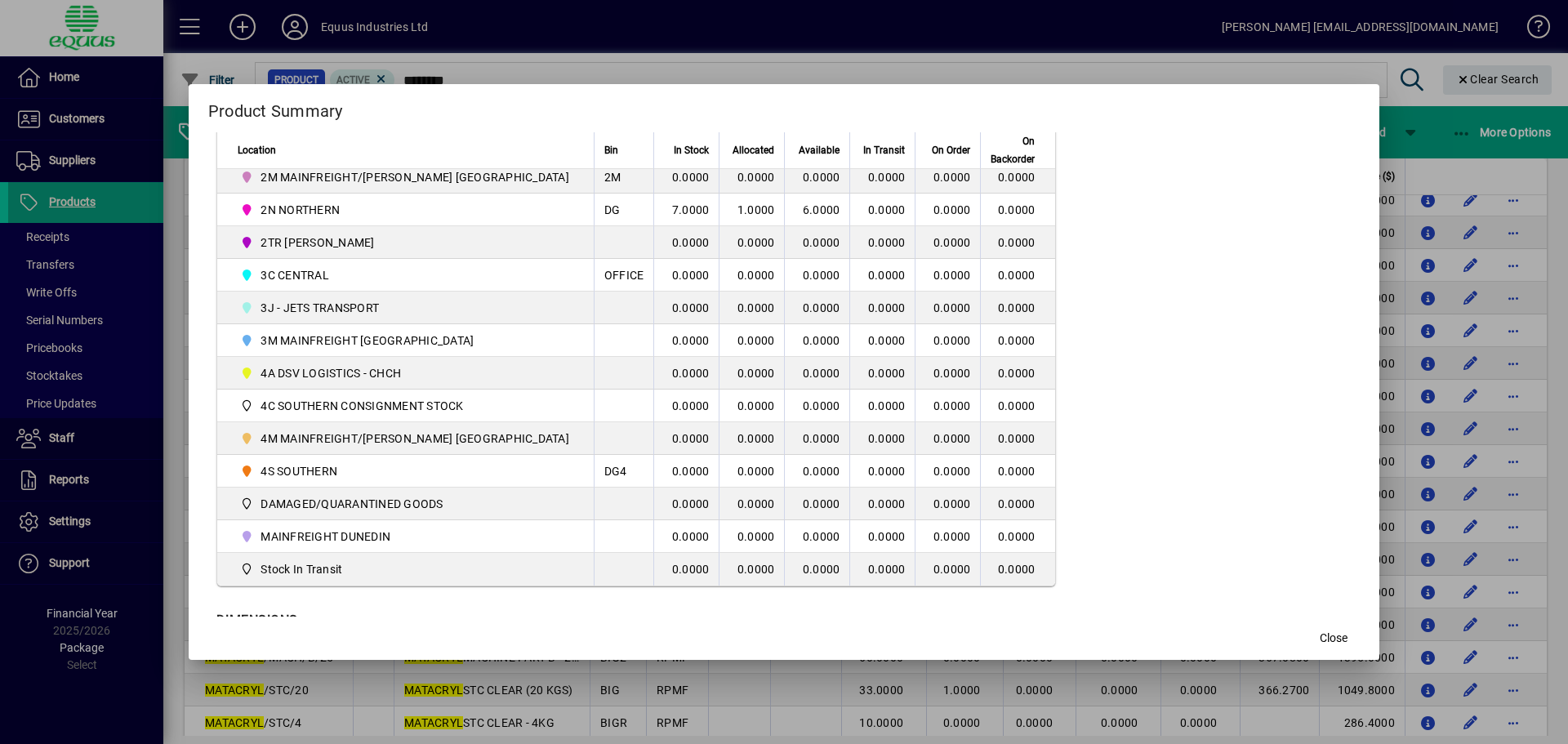
scroll to position [477, 0]
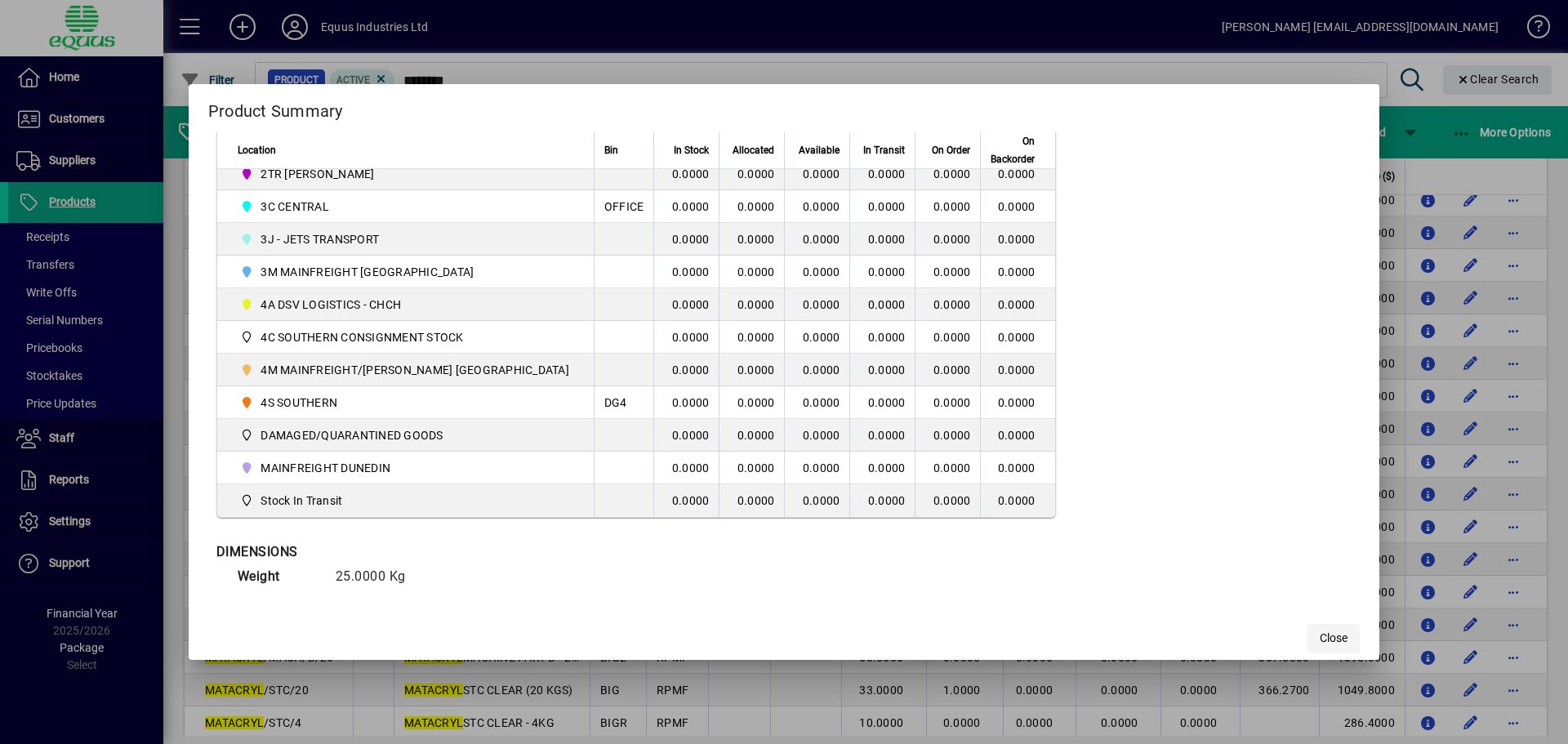
click at [1307, 620] on span "button" at bounding box center [1333, 639] width 53 height 39
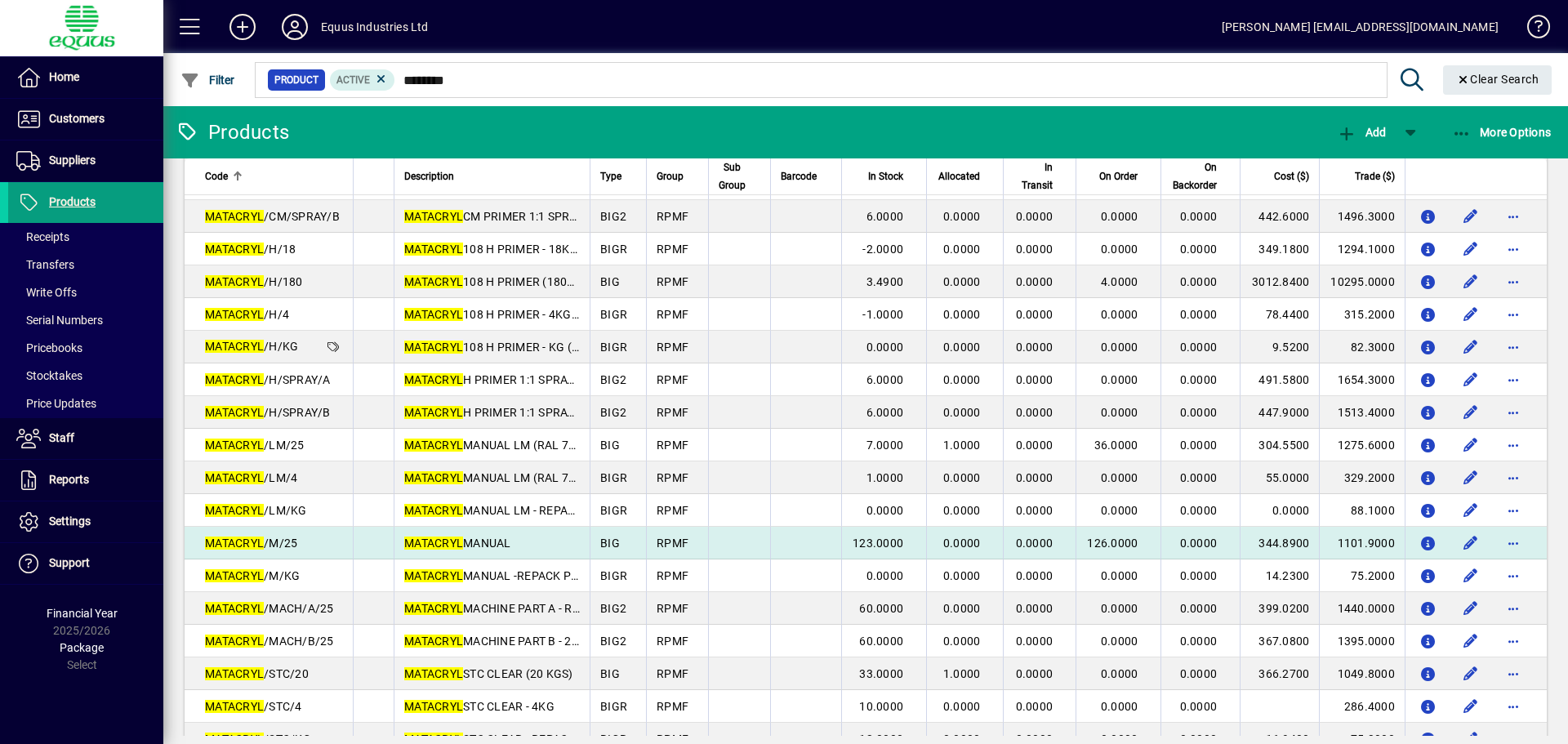
scroll to position [571, 0]
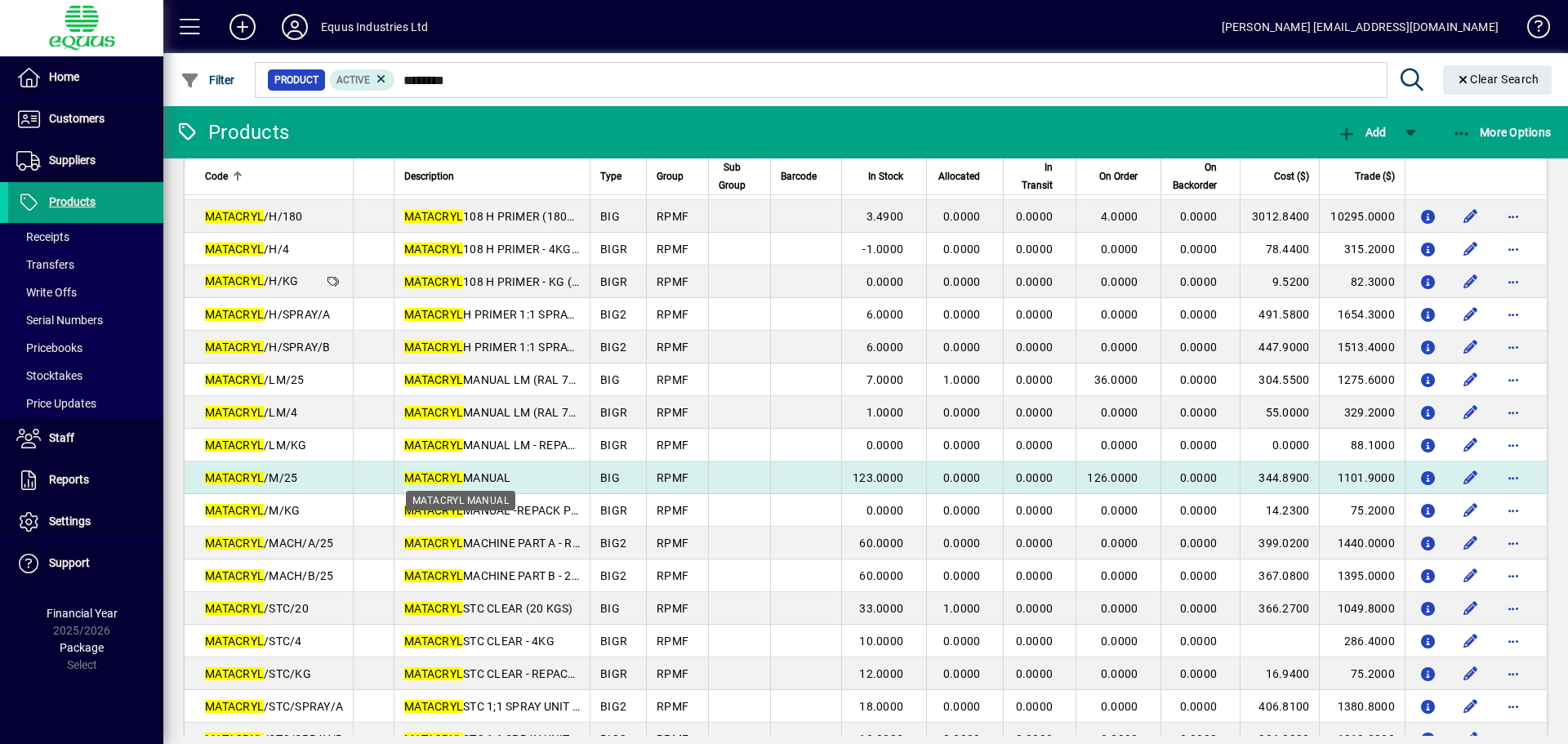
click at [461, 476] on em "MATACRYL" at bounding box center [434, 478] width 59 height 13
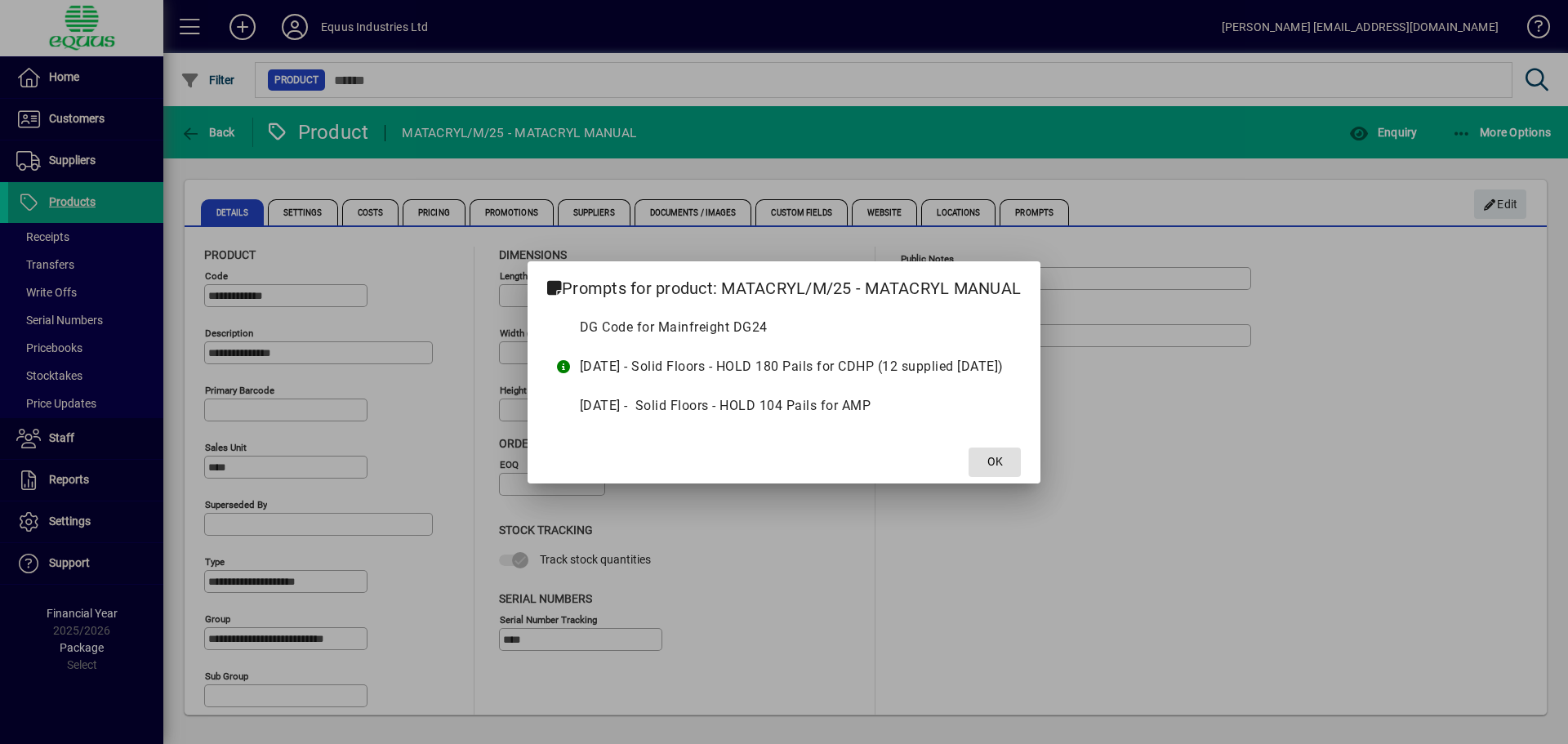
click at [998, 457] on span "OK" at bounding box center [995, 461] width 16 height 18
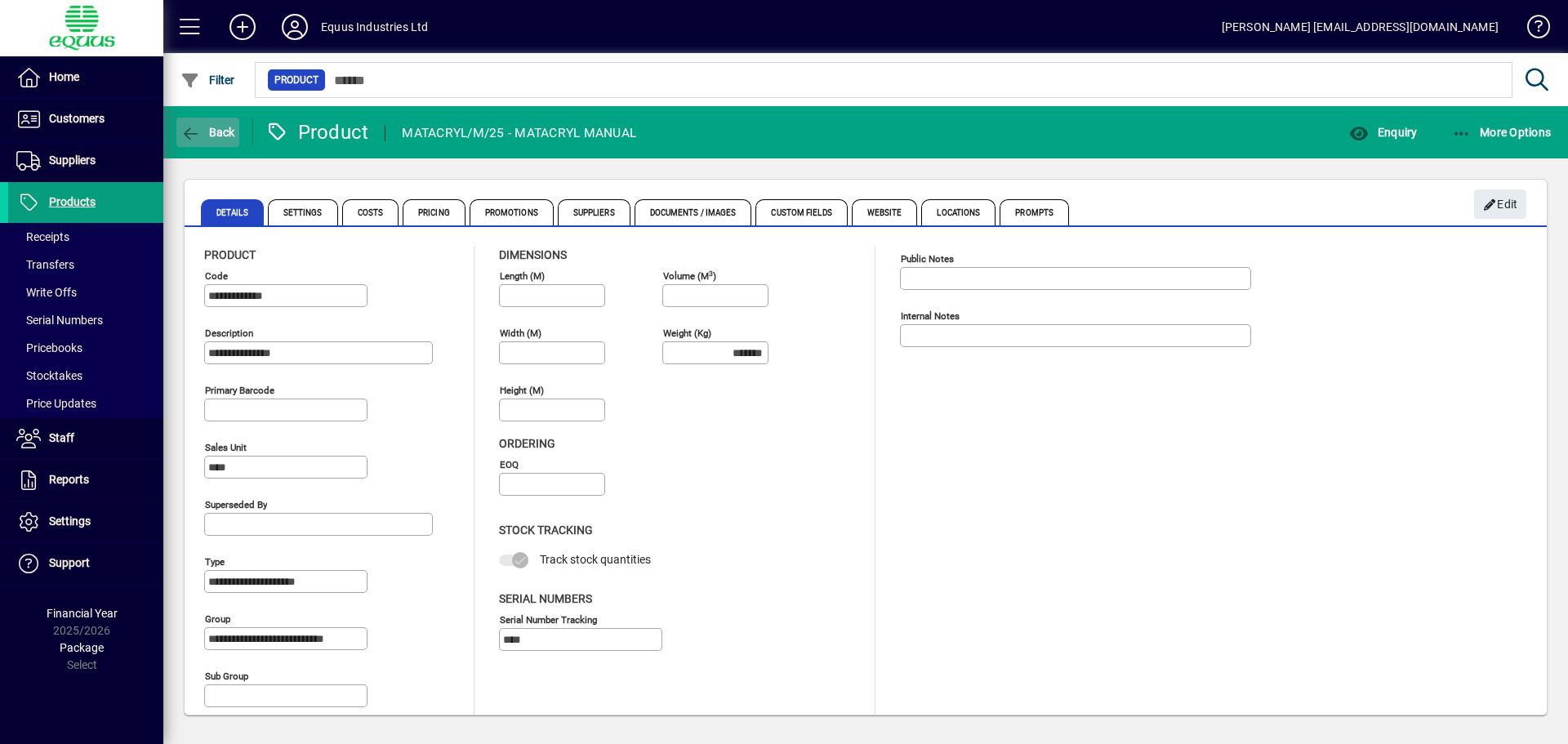
click at [192, 126] on icon "button" at bounding box center [190, 134] width 20 height 17
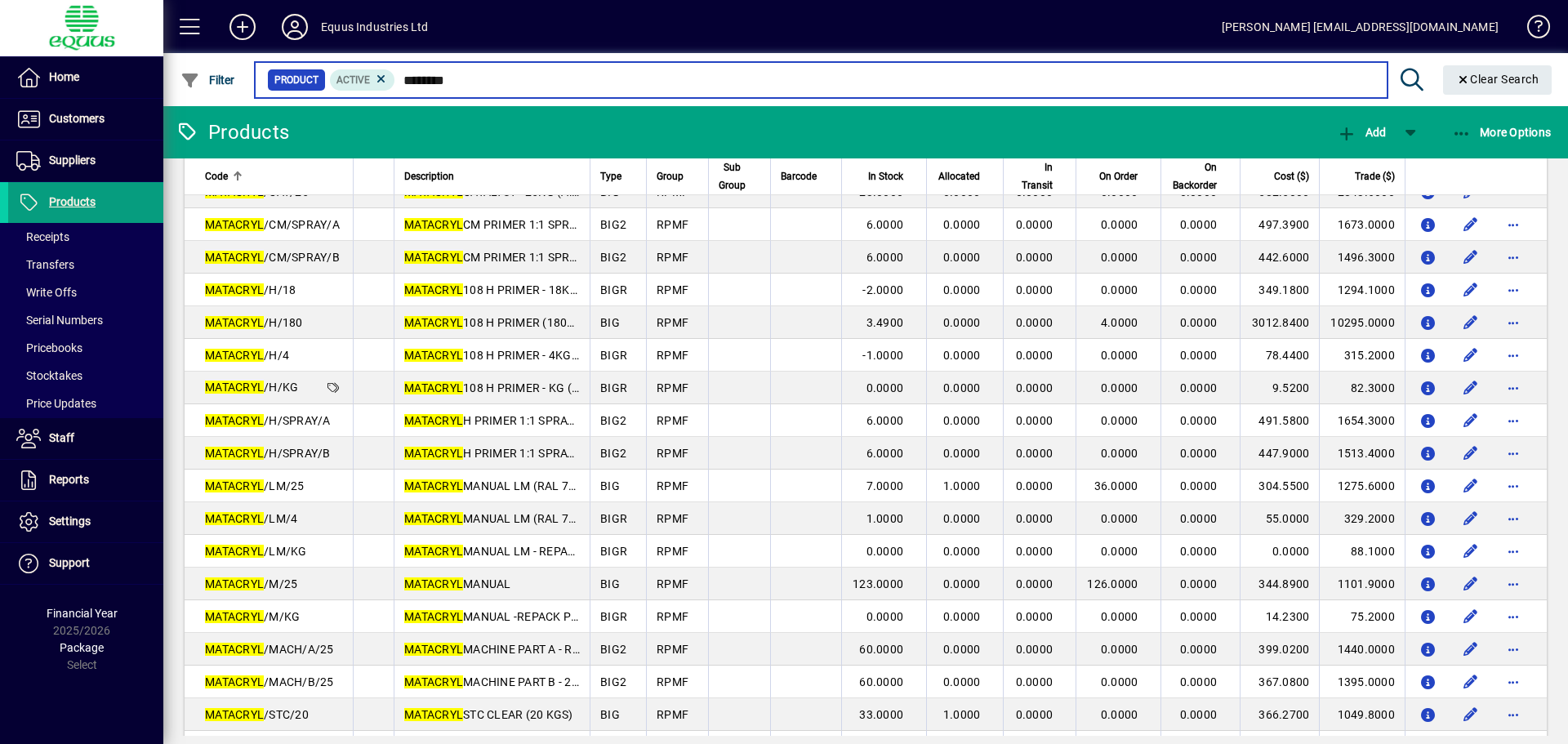
scroll to position [490, 0]
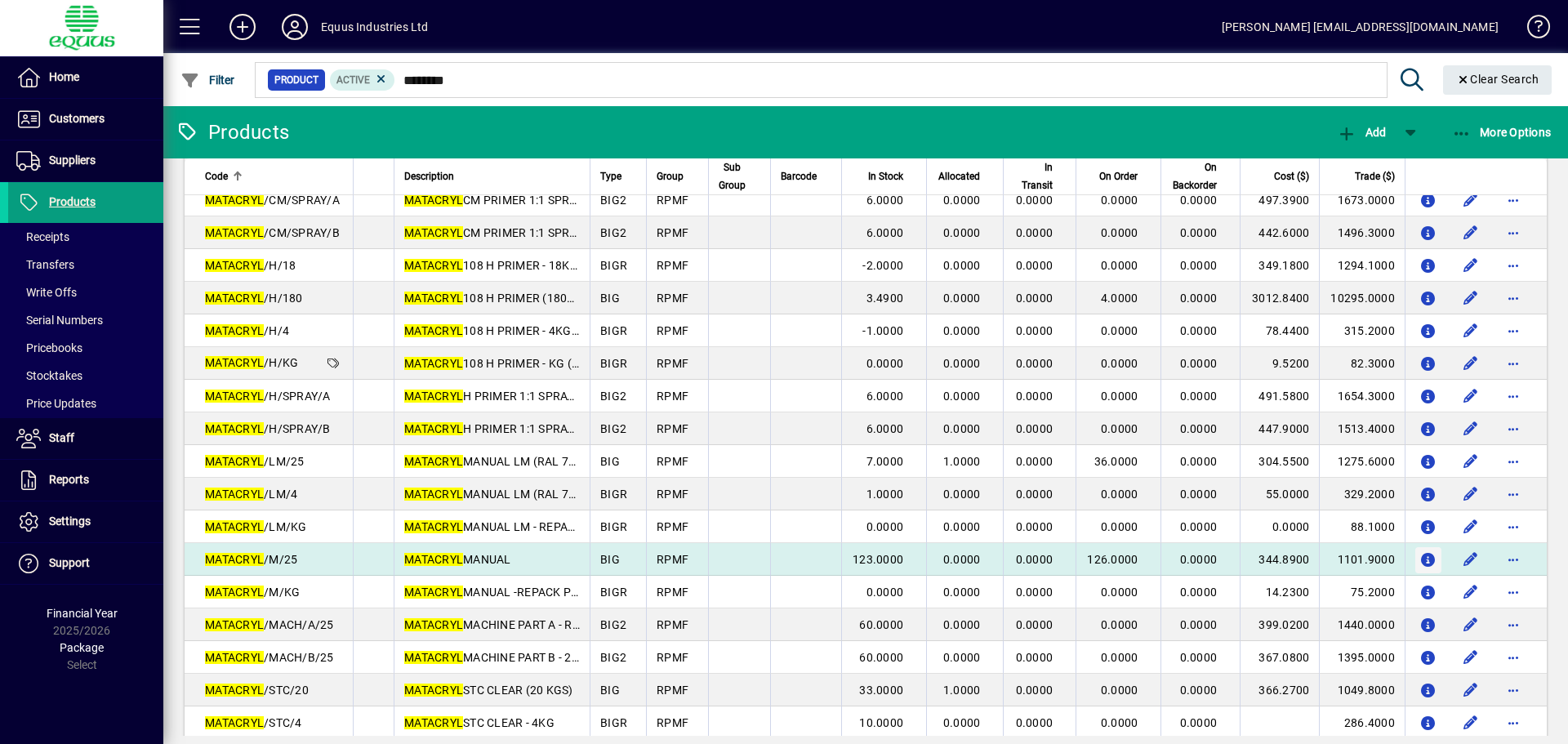
click at [1420, 557] on icon "button" at bounding box center [1428, 560] width 18 height 14
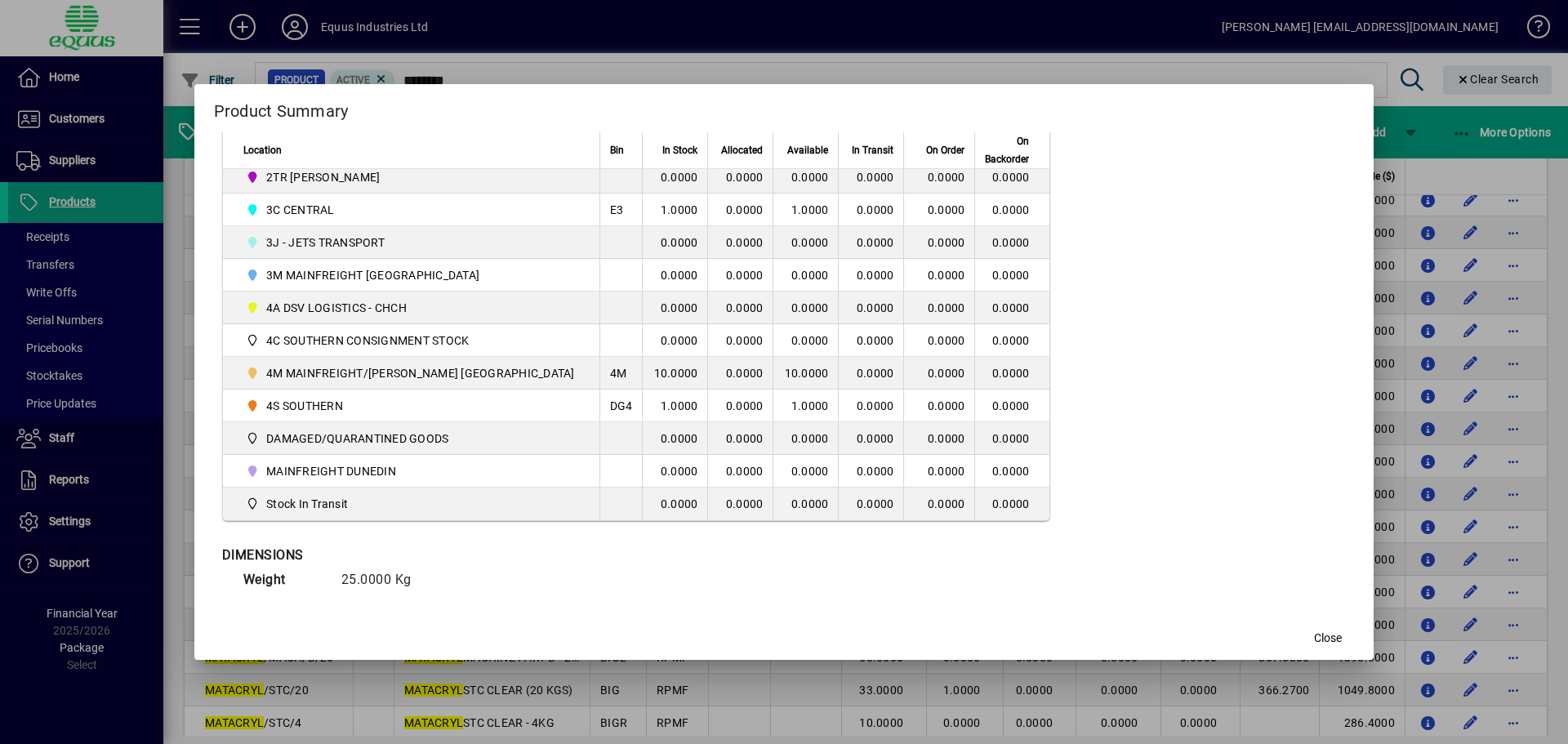
scroll to position [477, 0]
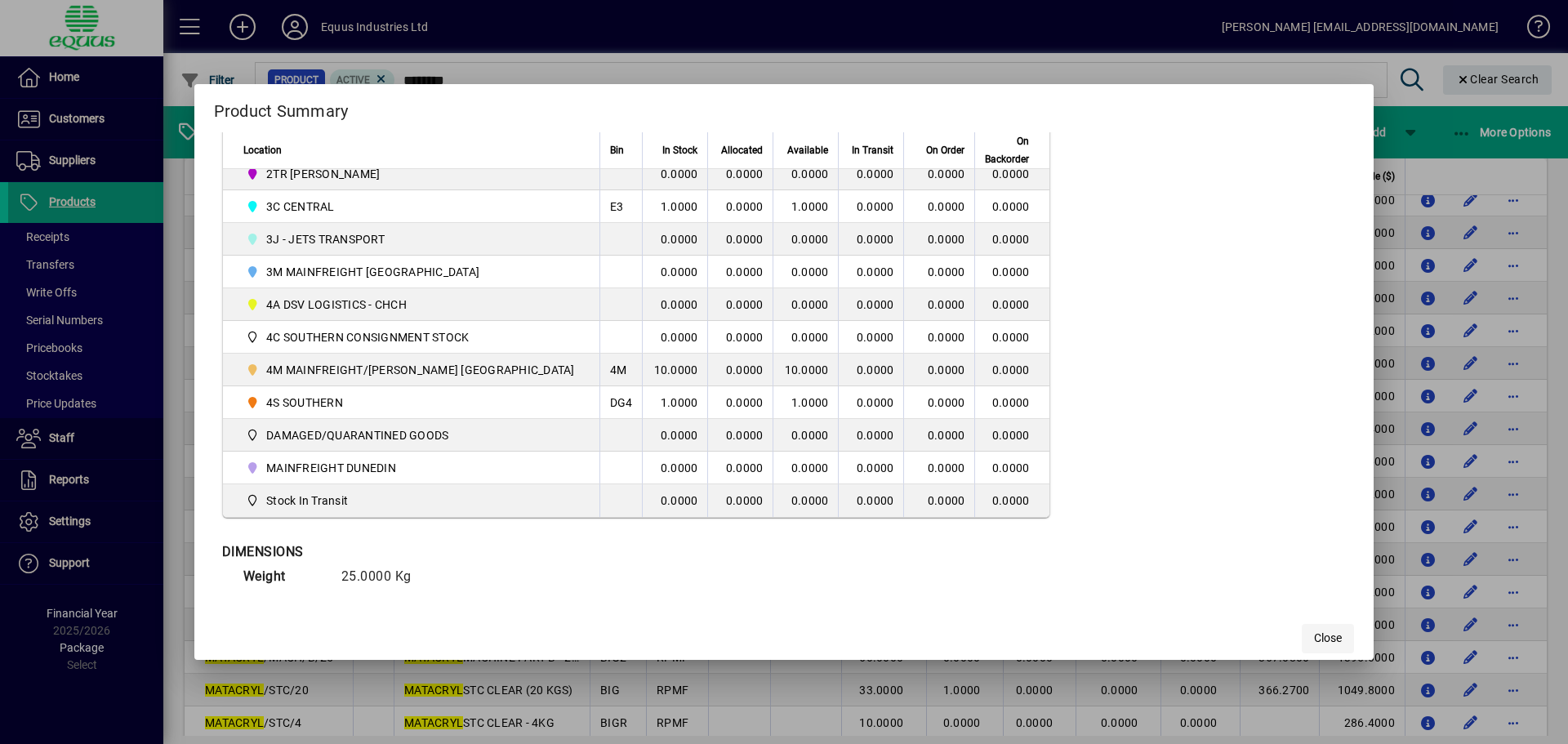
click at [1314, 638] on span "Close" at bounding box center [1328, 638] width 28 height 18
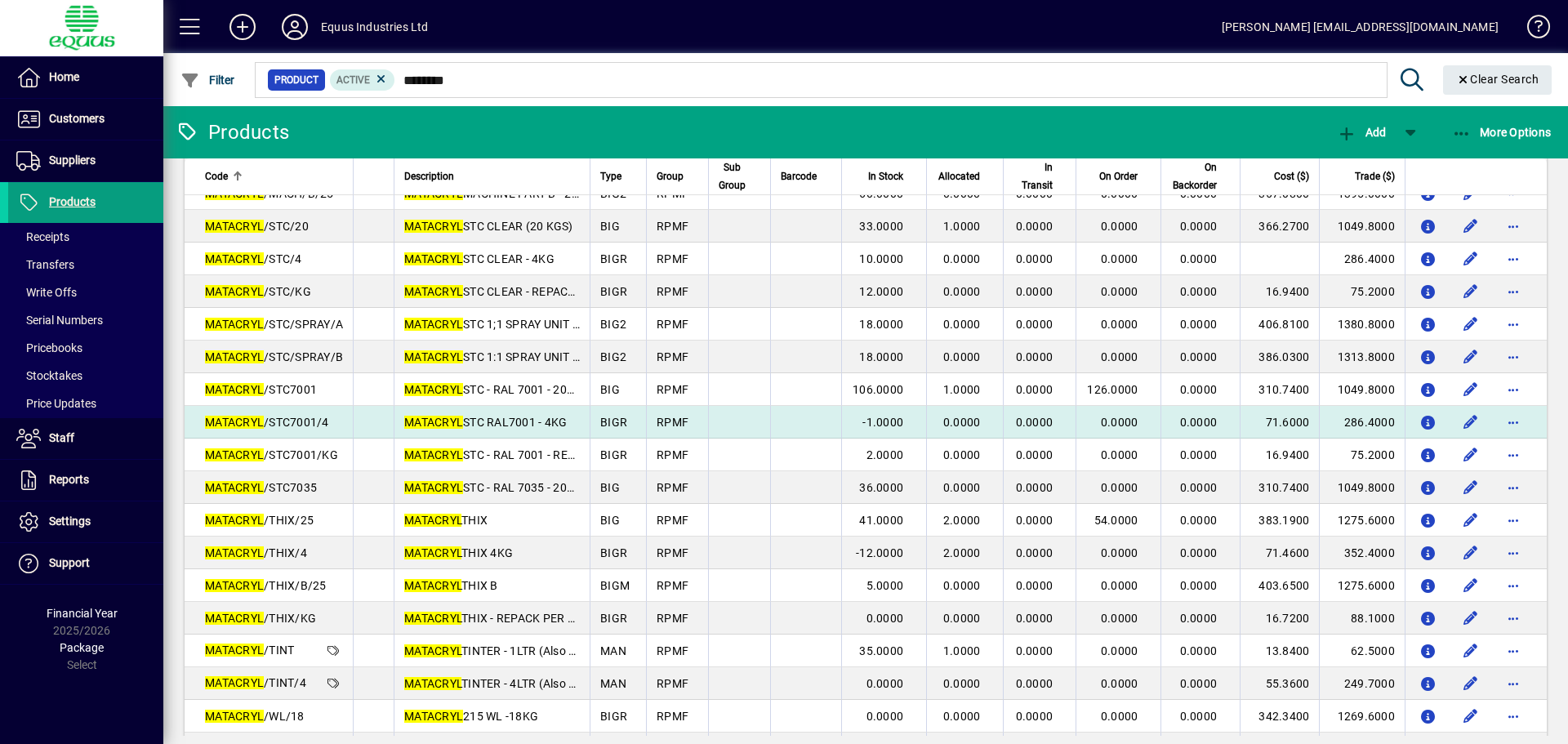
scroll to position [980, 0]
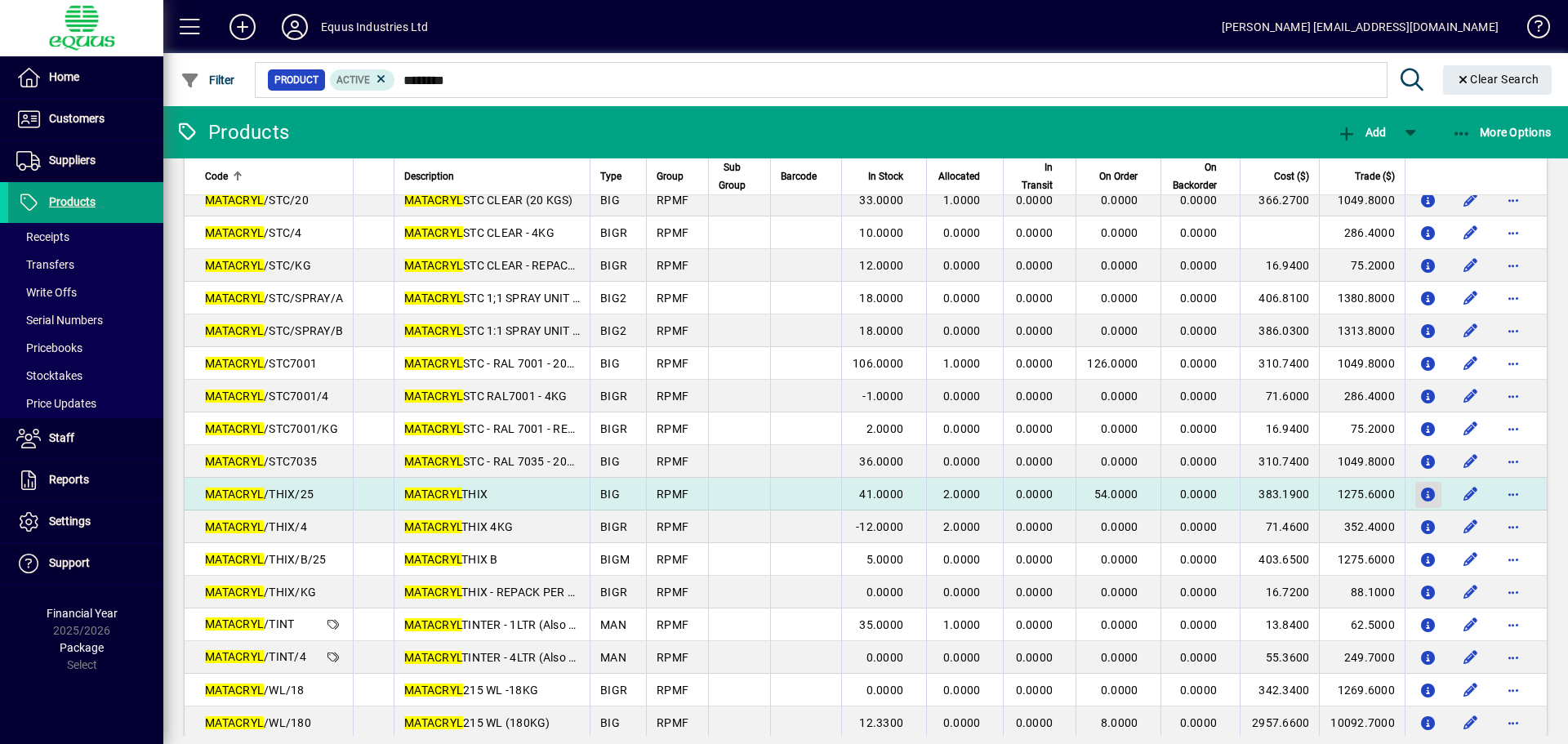
click at [1420, 493] on icon "button" at bounding box center [1428, 494] width 18 height 14
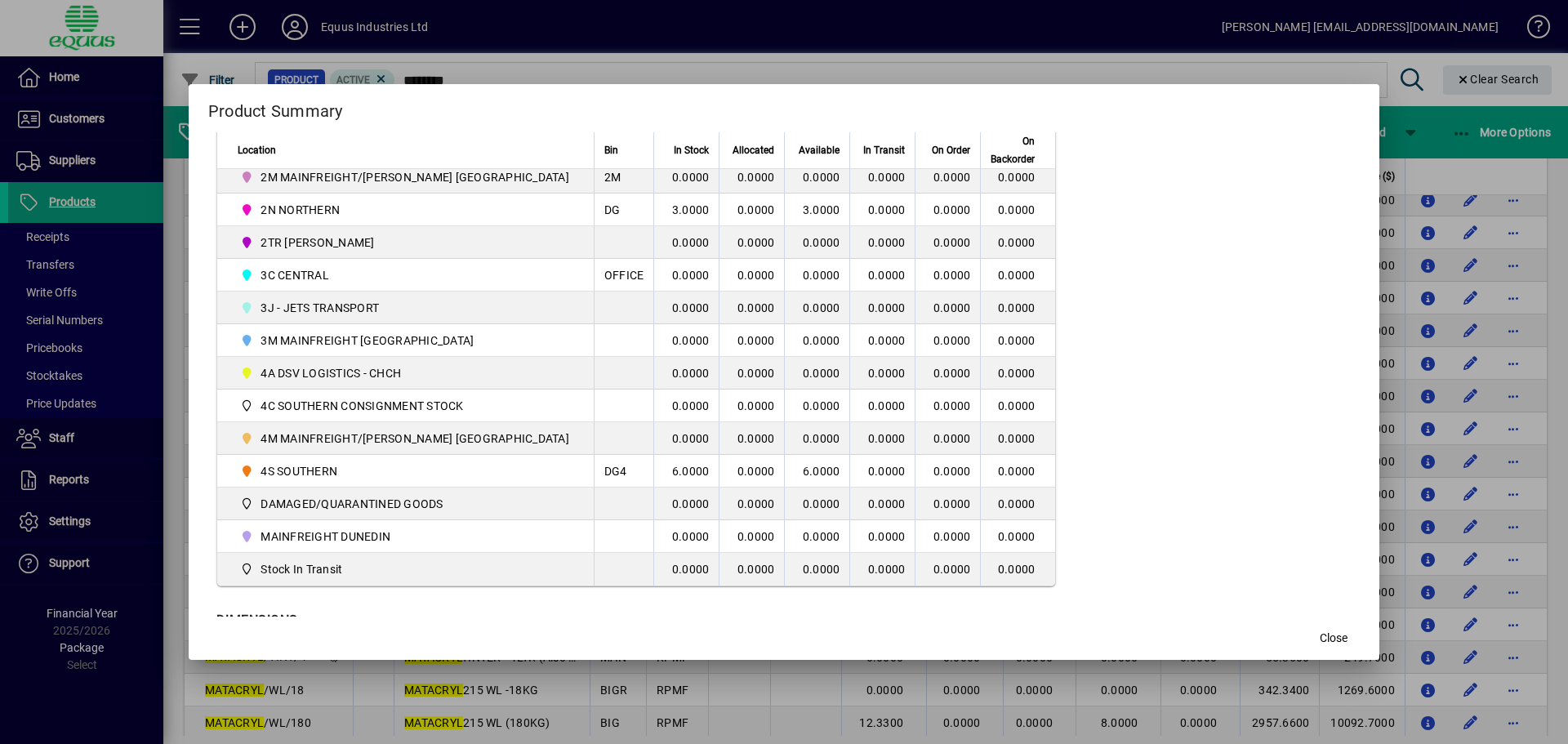
scroll to position [477, 0]
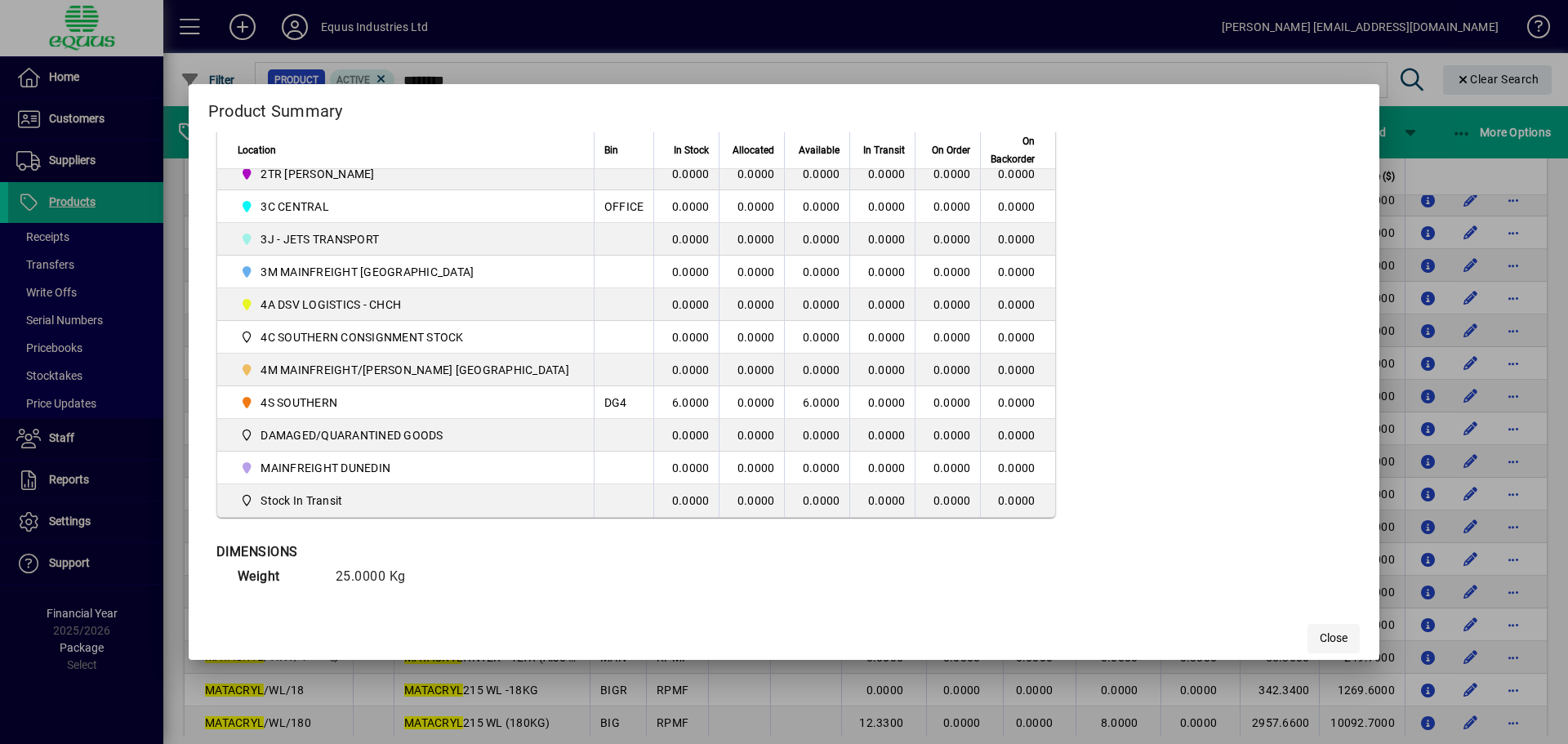
drag, startPoint x: 1292, startPoint y: 605, endPoint x: 1289, endPoint y: 636, distance: 31.1
click at [0, 0] on app-product-summary-dialog "Product Summary Code MATACRYL/THIX/25 Bar Code Description MATACRYL THIX Type B…" at bounding box center [0, 0] width 0 height 0
click at [1320, 636] on span "Close" at bounding box center [1334, 638] width 28 height 18
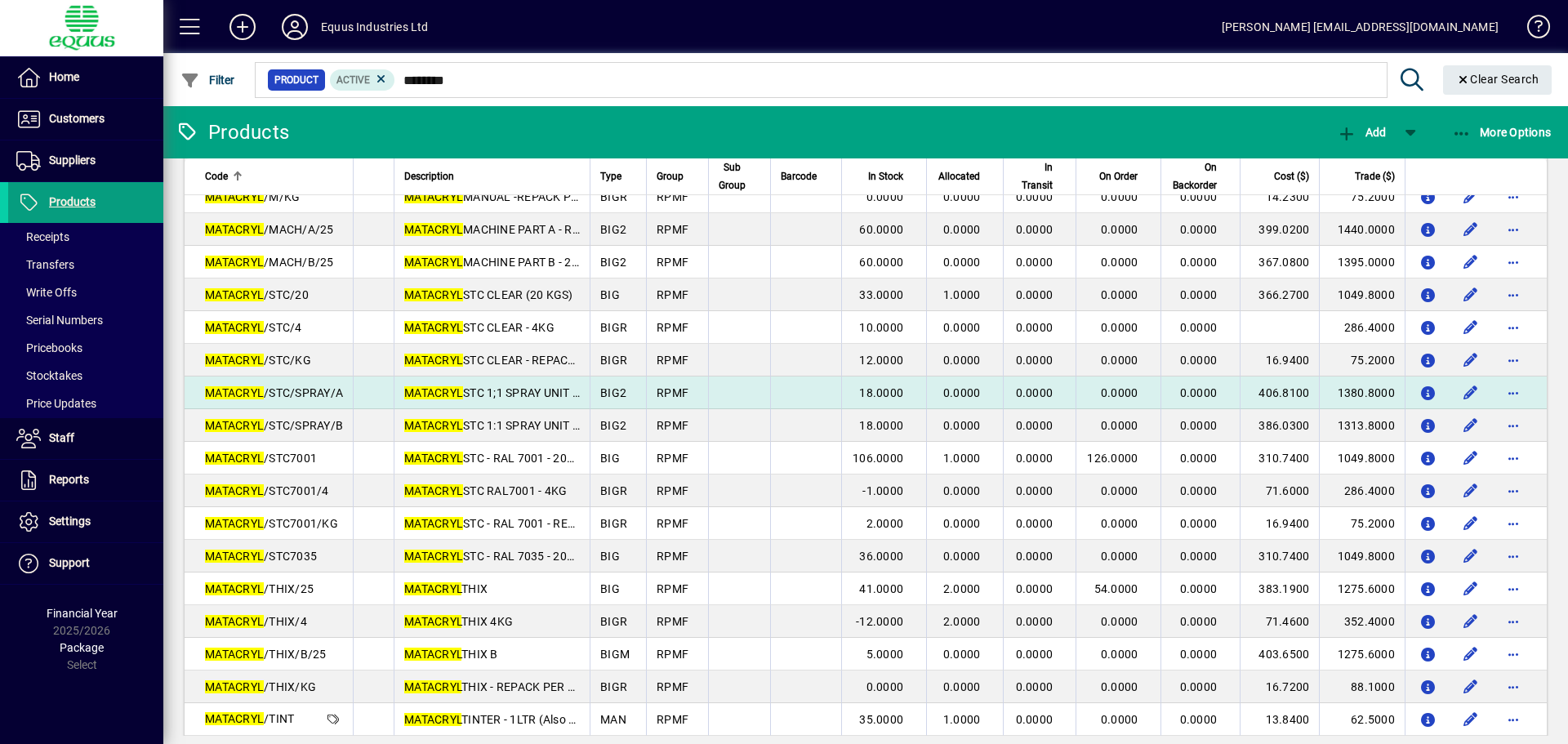
scroll to position [735, 0]
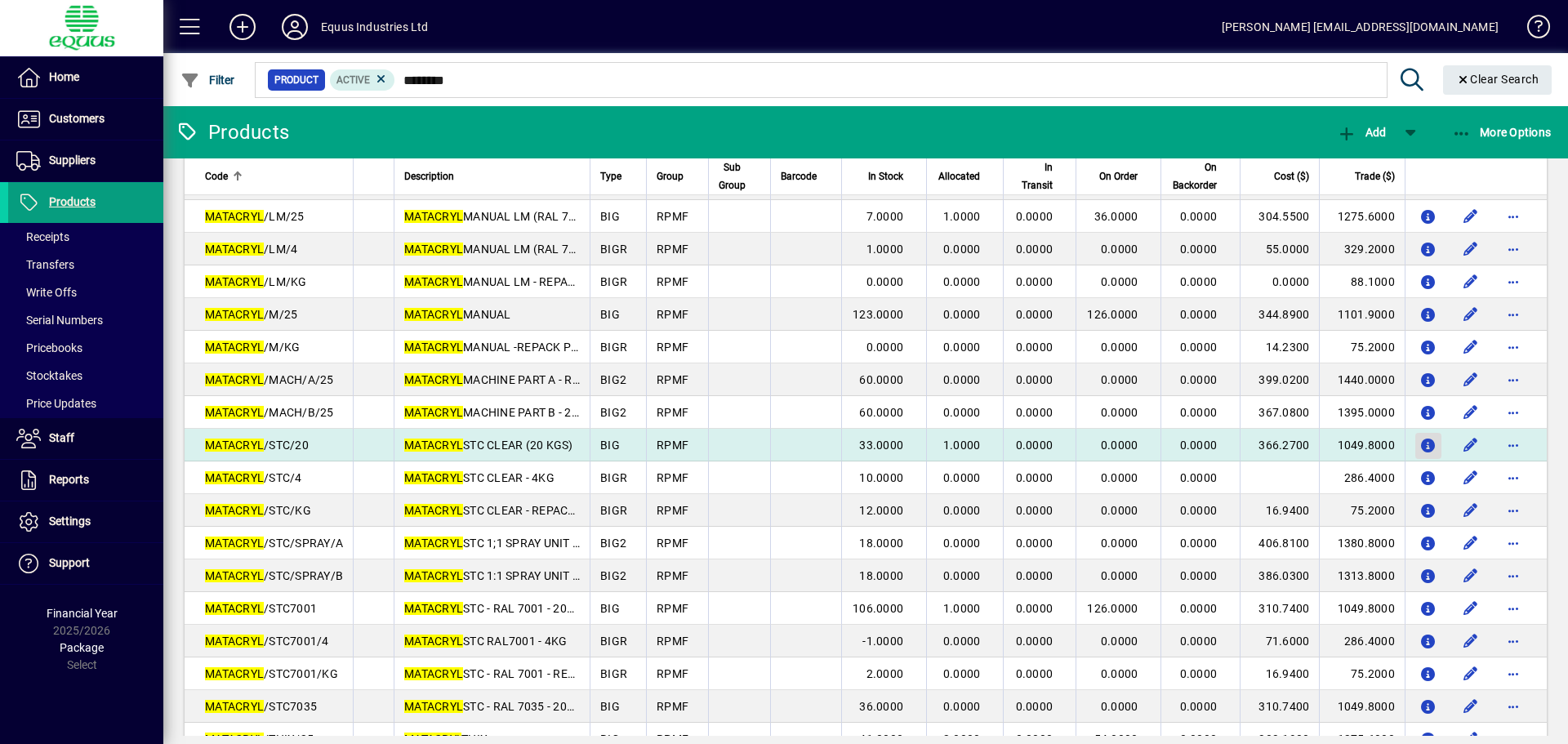
click at [1420, 439] on icon "button" at bounding box center [1428, 445] width 18 height 14
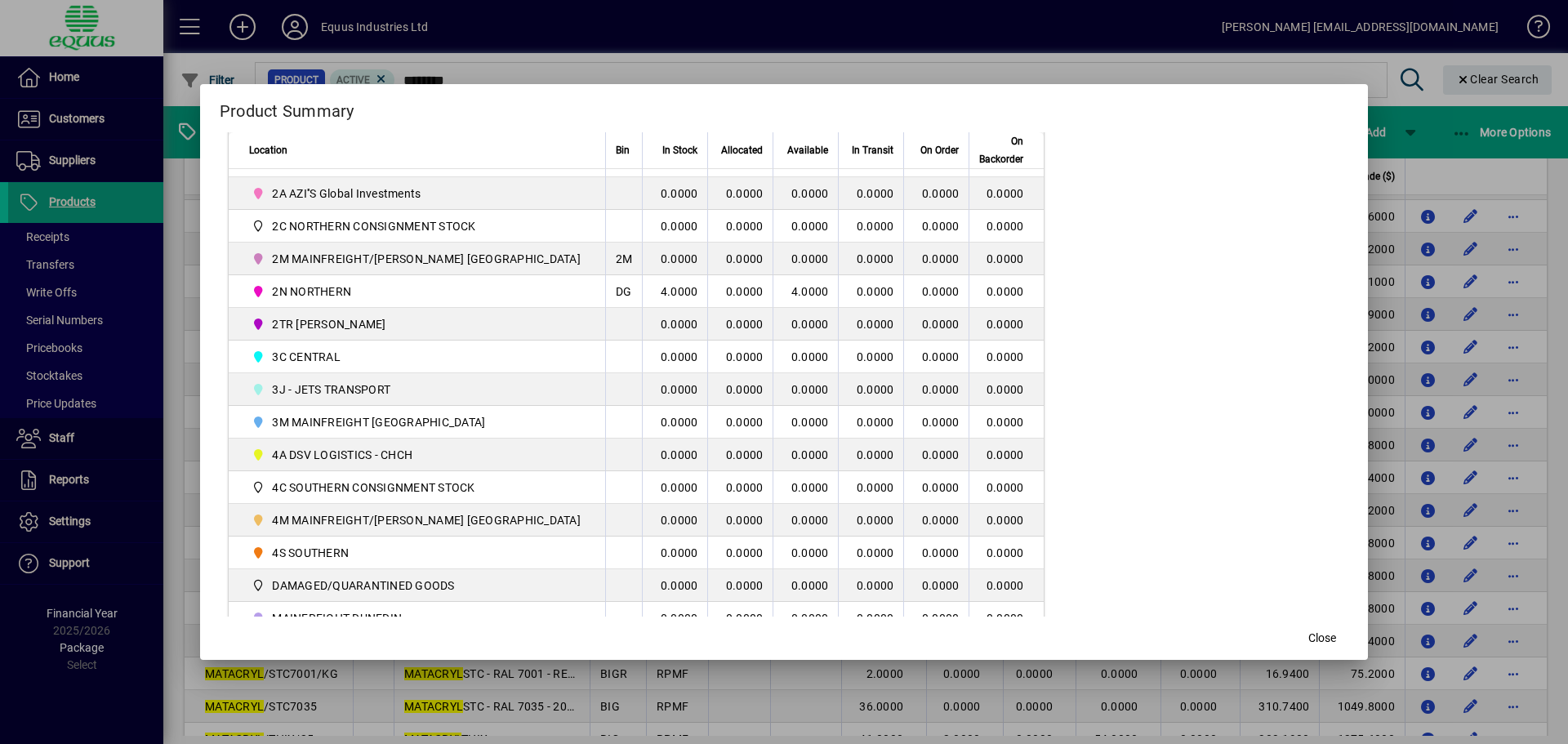
scroll to position [409, 0]
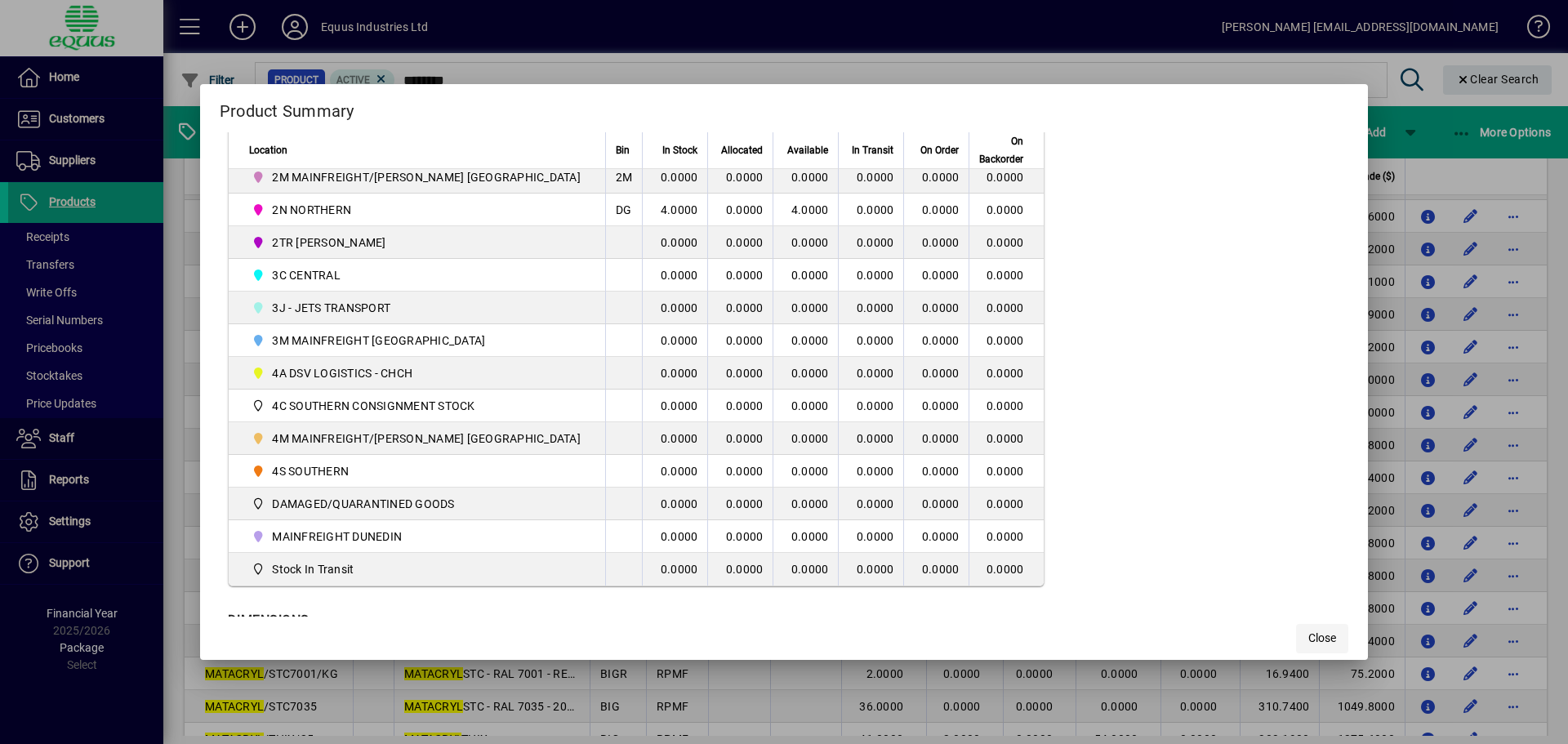
click at [1308, 643] on span "Close" at bounding box center [1322, 638] width 28 height 18
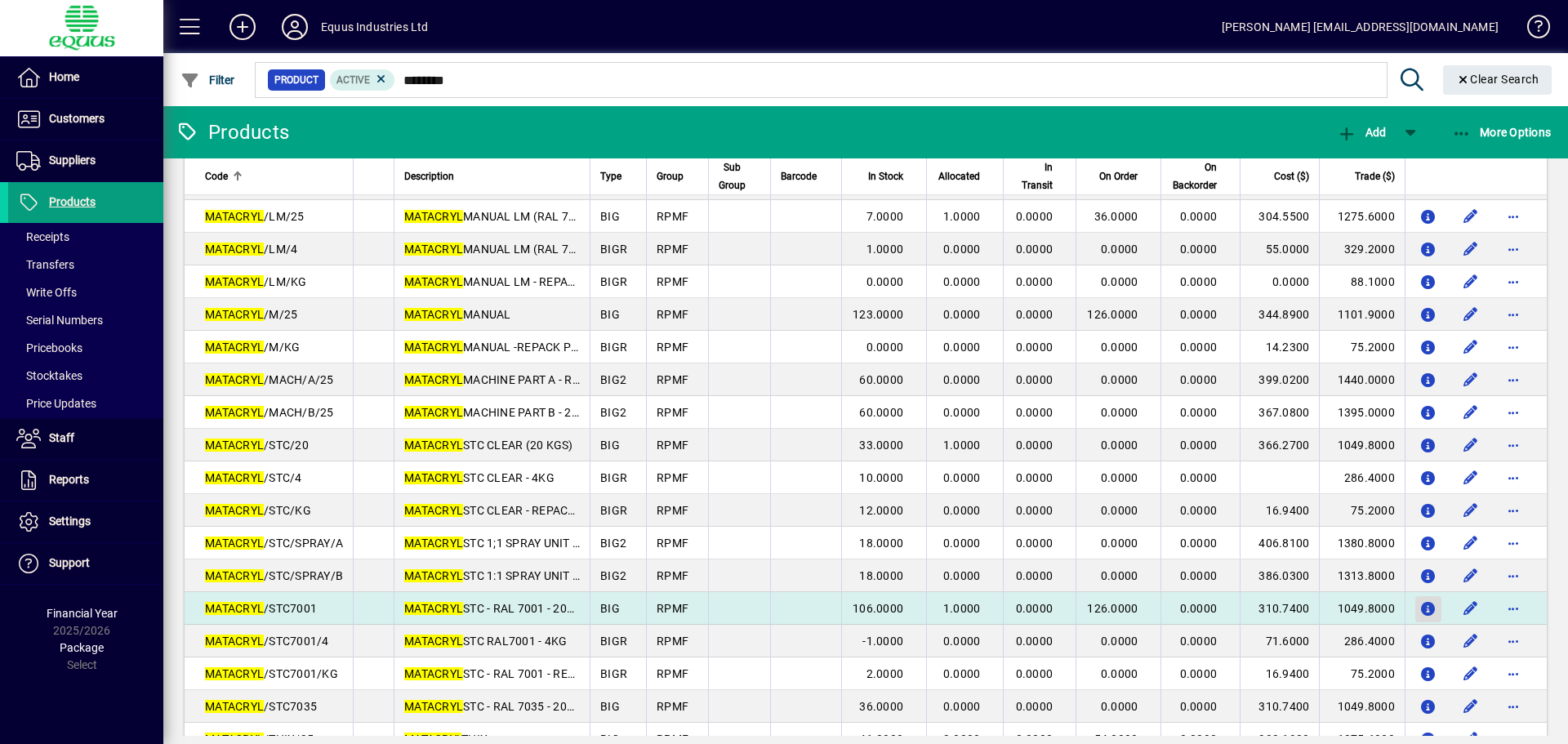
click at [1420, 612] on icon "button" at bounding box center [1428, 609] width 18 height 14
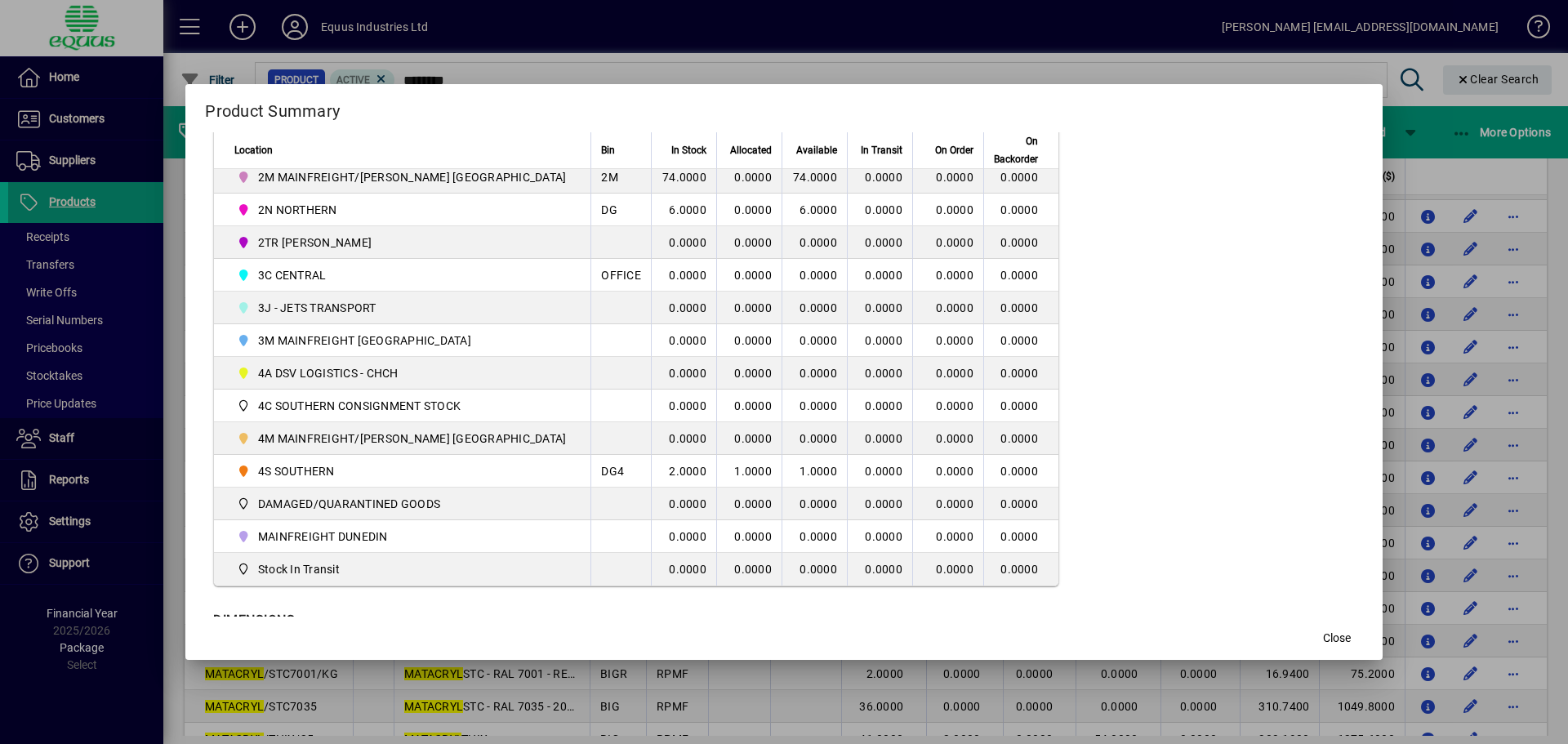
scroll to position [477, 0]
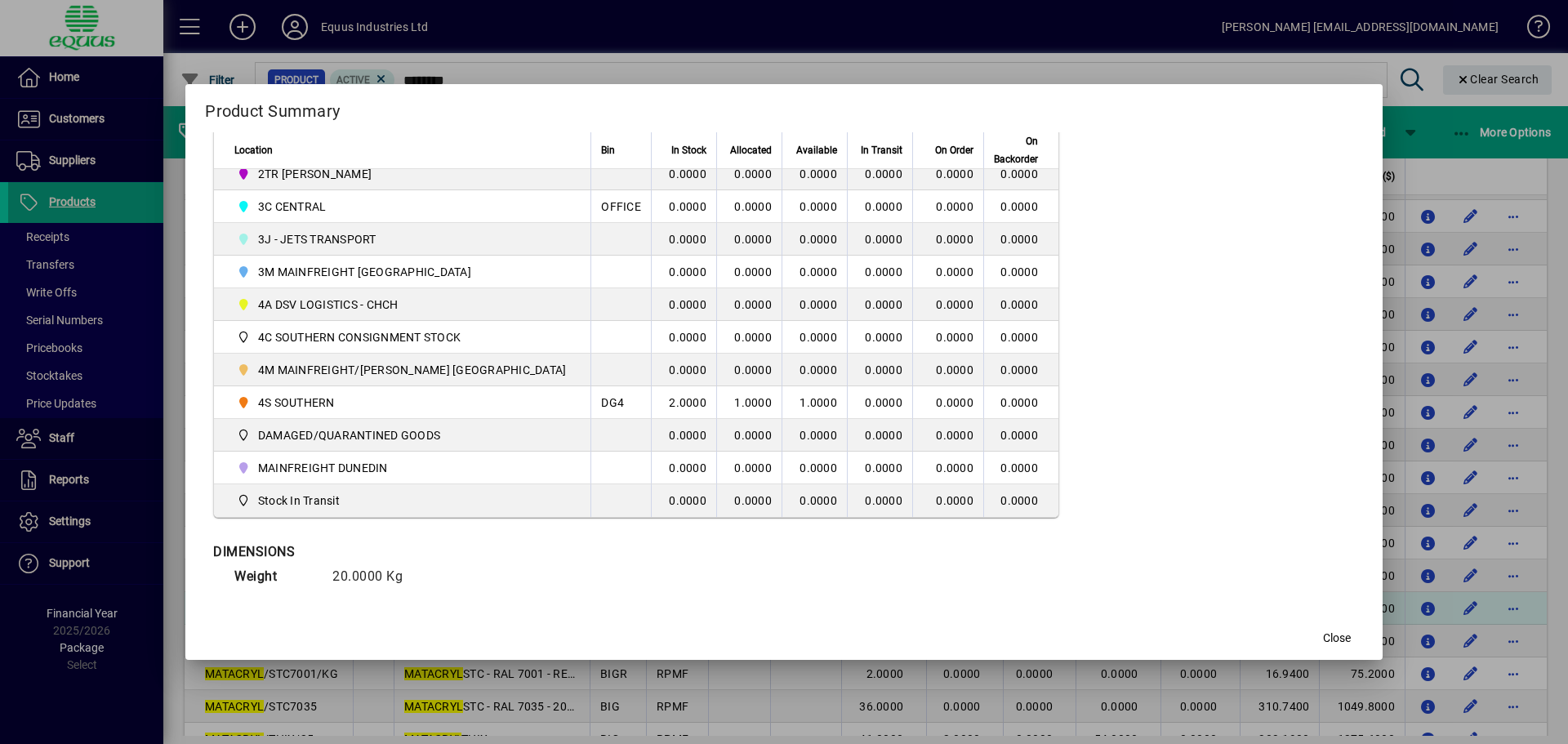
drag, startPoint x: 1314, startPoint y: 634, endPoint x: 1276, endPoint y: 624, distance: 39.3
click at [1323, 633] on span "Close" at bounding box center [1337, 638] width 28 height 18
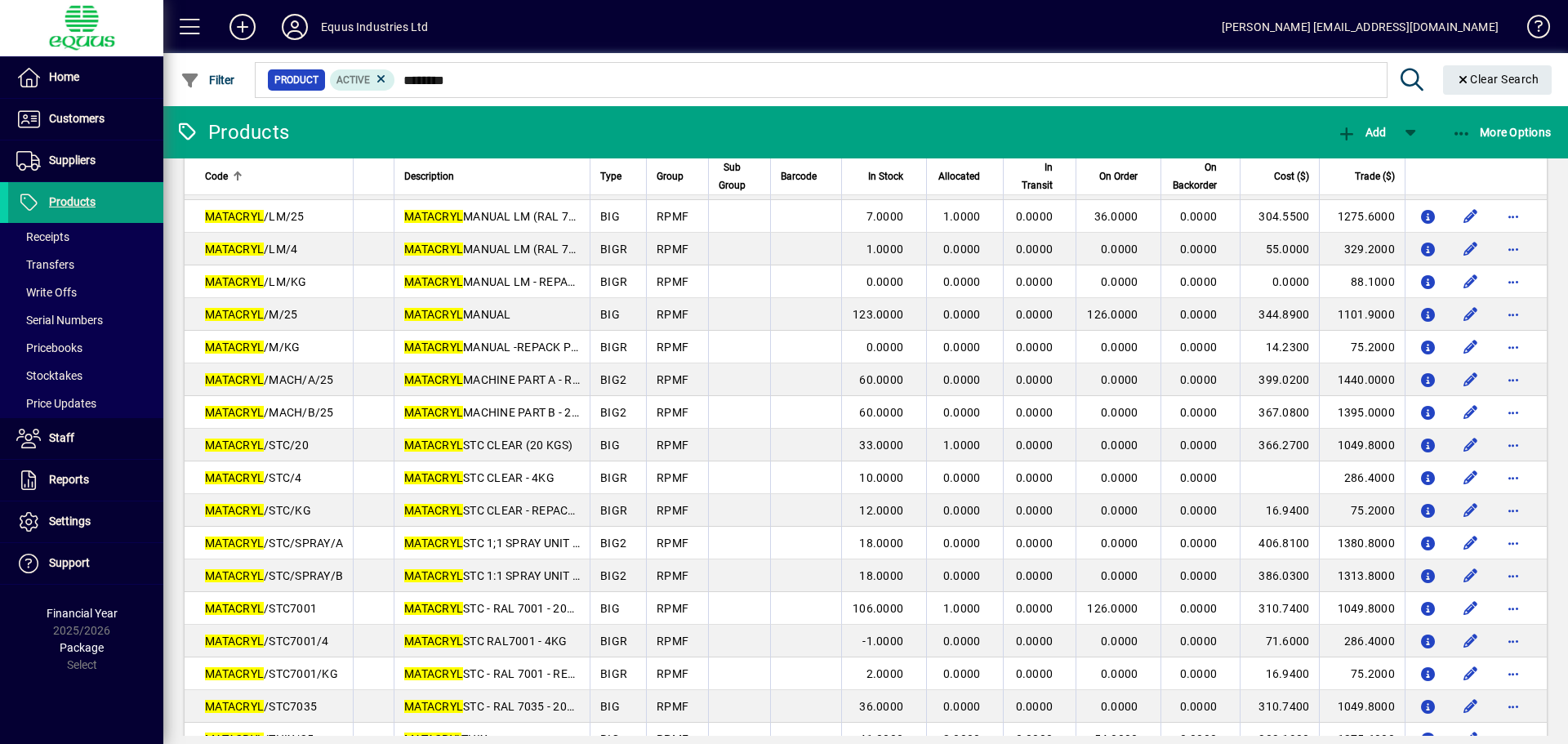
click at [457, 67] on div at bounding box center [955, 61] width 1405 height 18
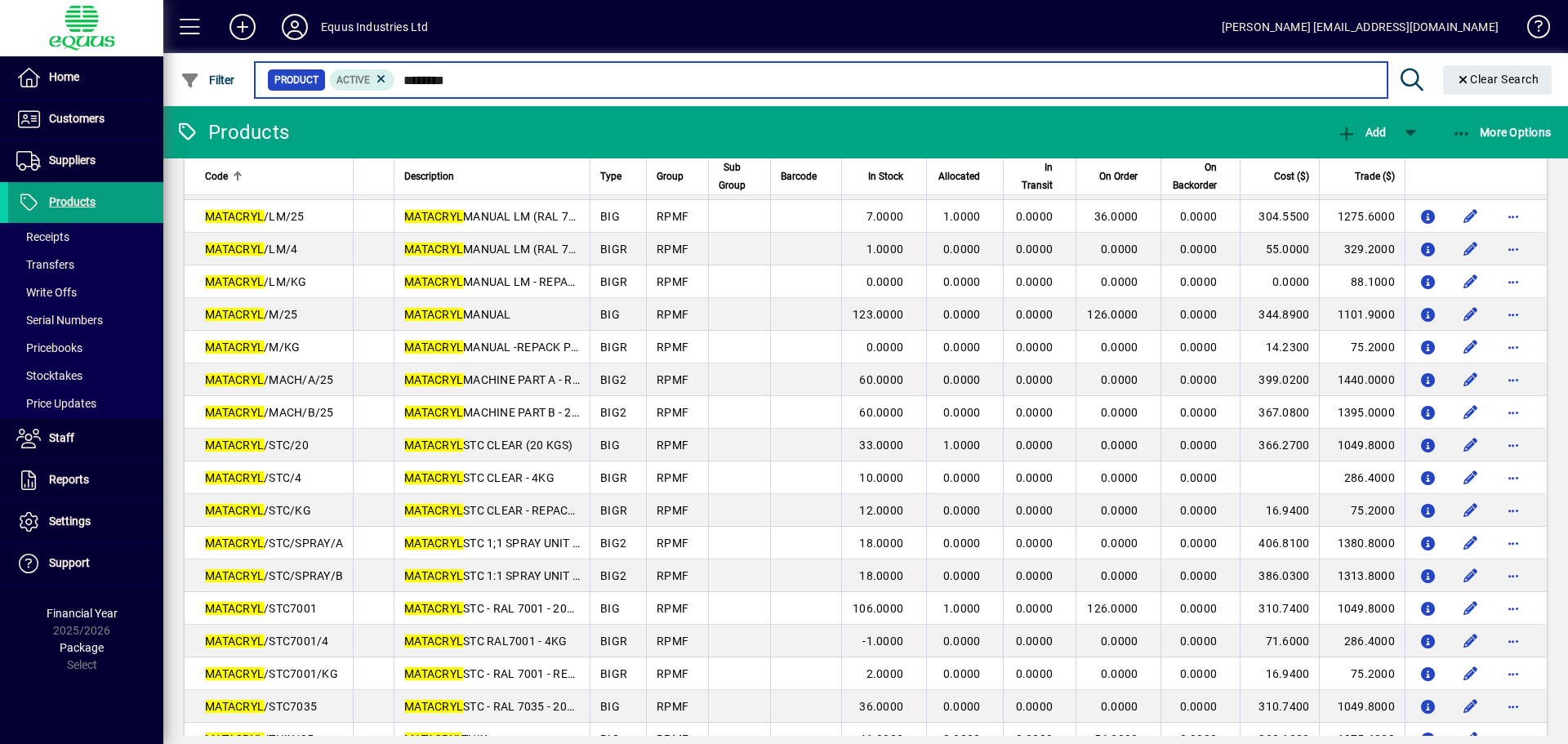
click at [468, 79] on input "********" at bounding box center [885, 79] width 978 height 23
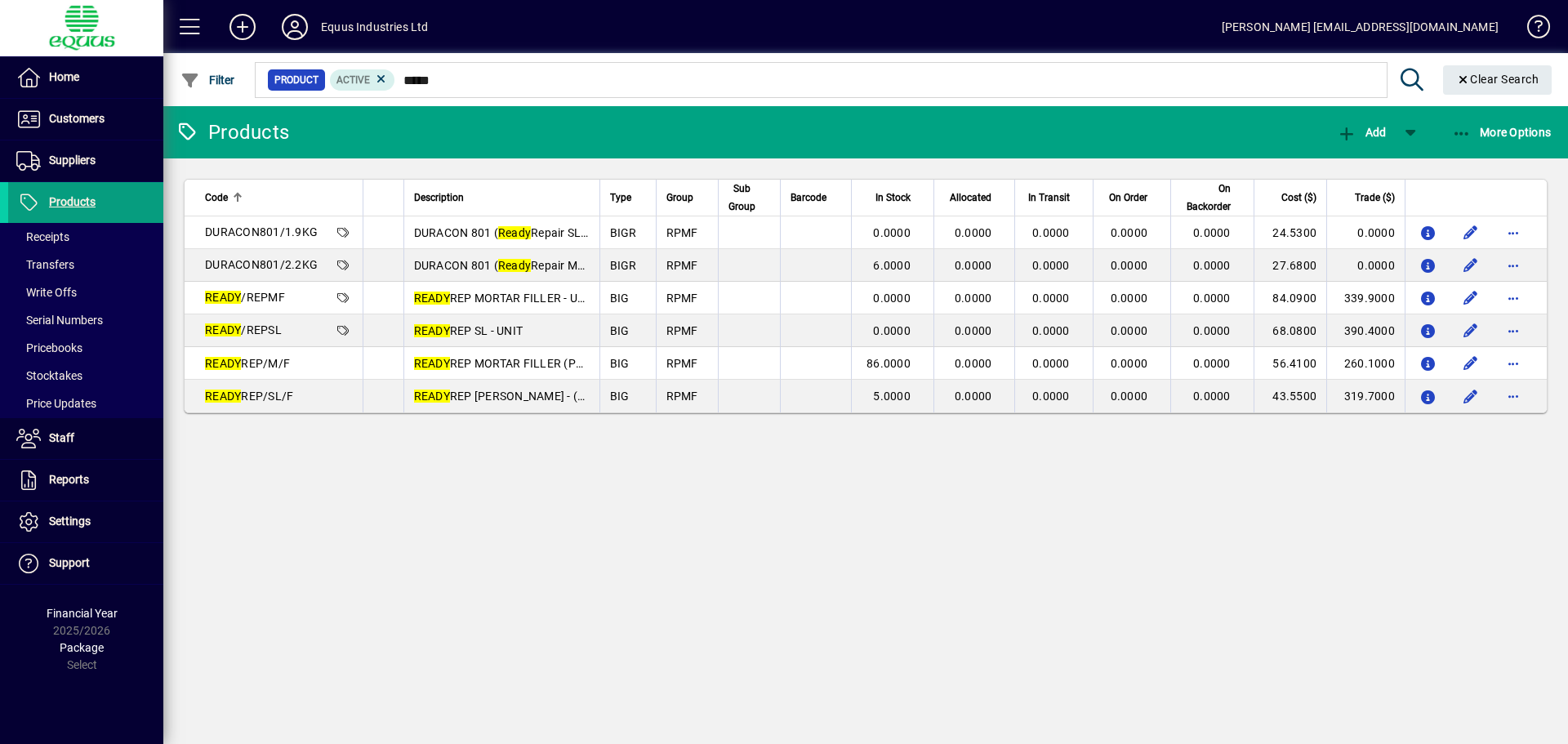
drag, startPoint x: 280, startPoint y: 368, endPoint x: 284, endPoint y: 424, distance: 56.1
click at [284, 424] on app-page-flat "Code Description Type Group Sub Group Barcode In Stock Allocated In Transit On …" at bounding box center [866, 296] width 1405 height 275
click at [315, 493] on div "Products Add More Options Code Description Type Group Sub Group Barcode In Stoc…" at bounding box center [866, 425] width 1405 height 638
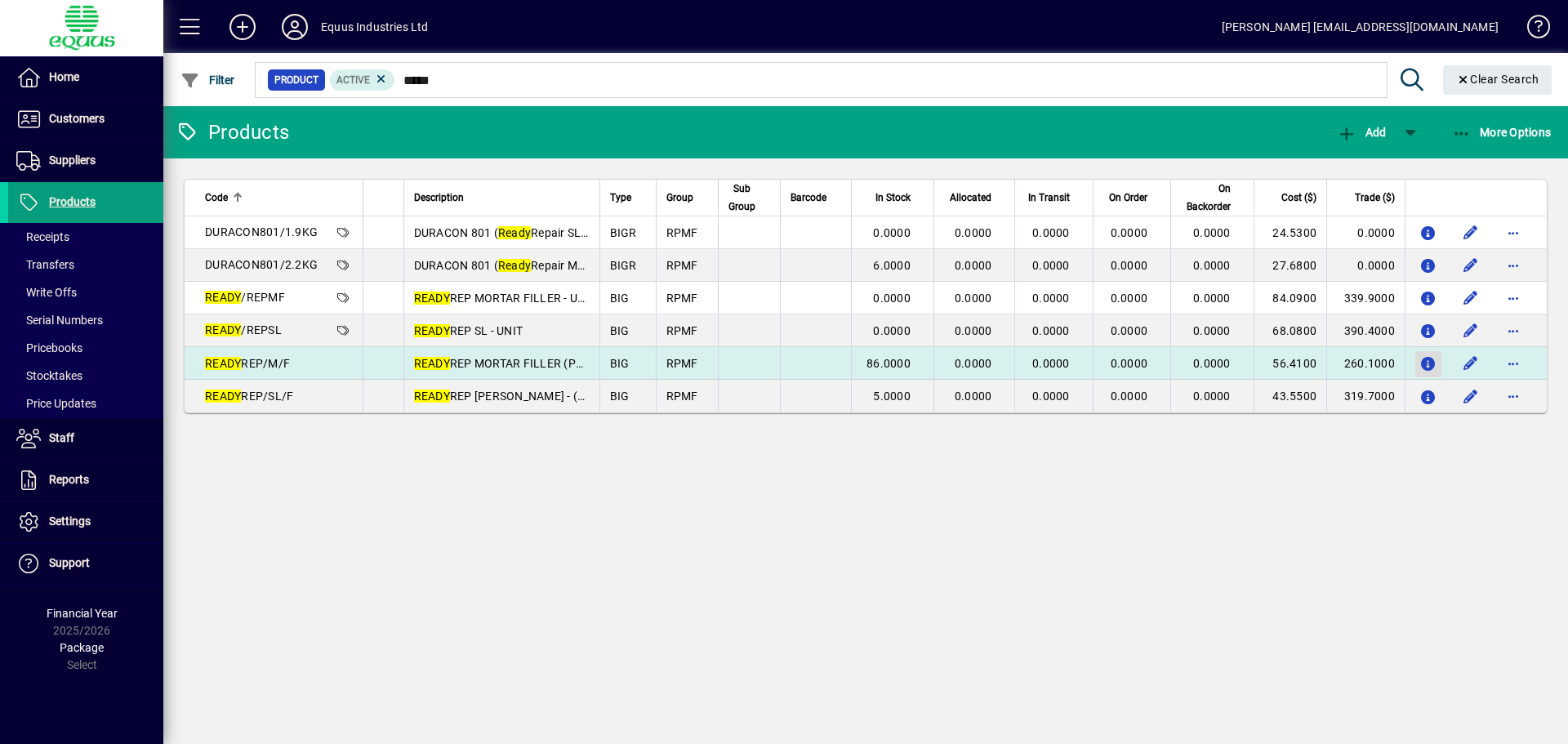
click at [1432, 359] on icon "button" at bounding box center [1428, 364] width 18 height 14
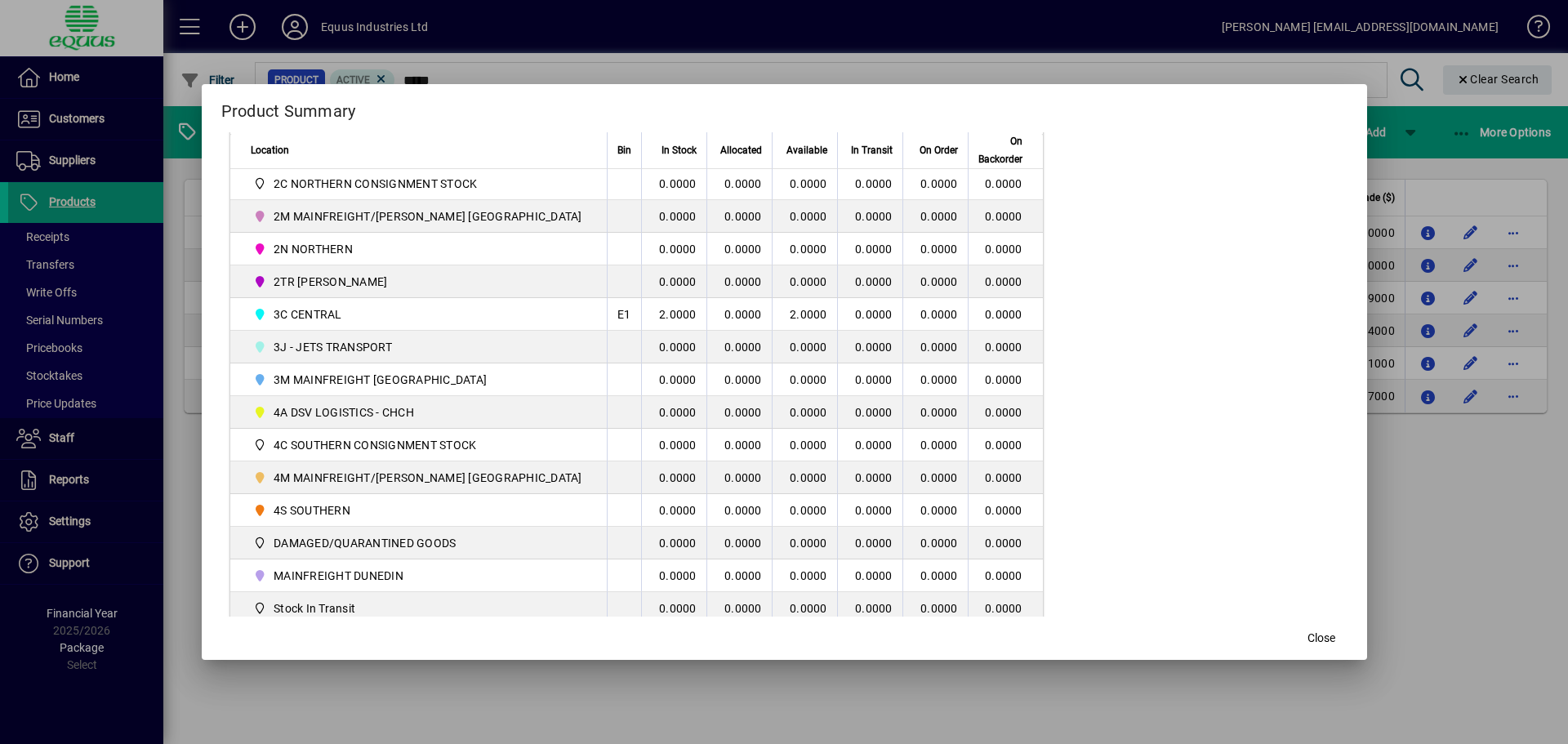
scroll to position [409, 0]
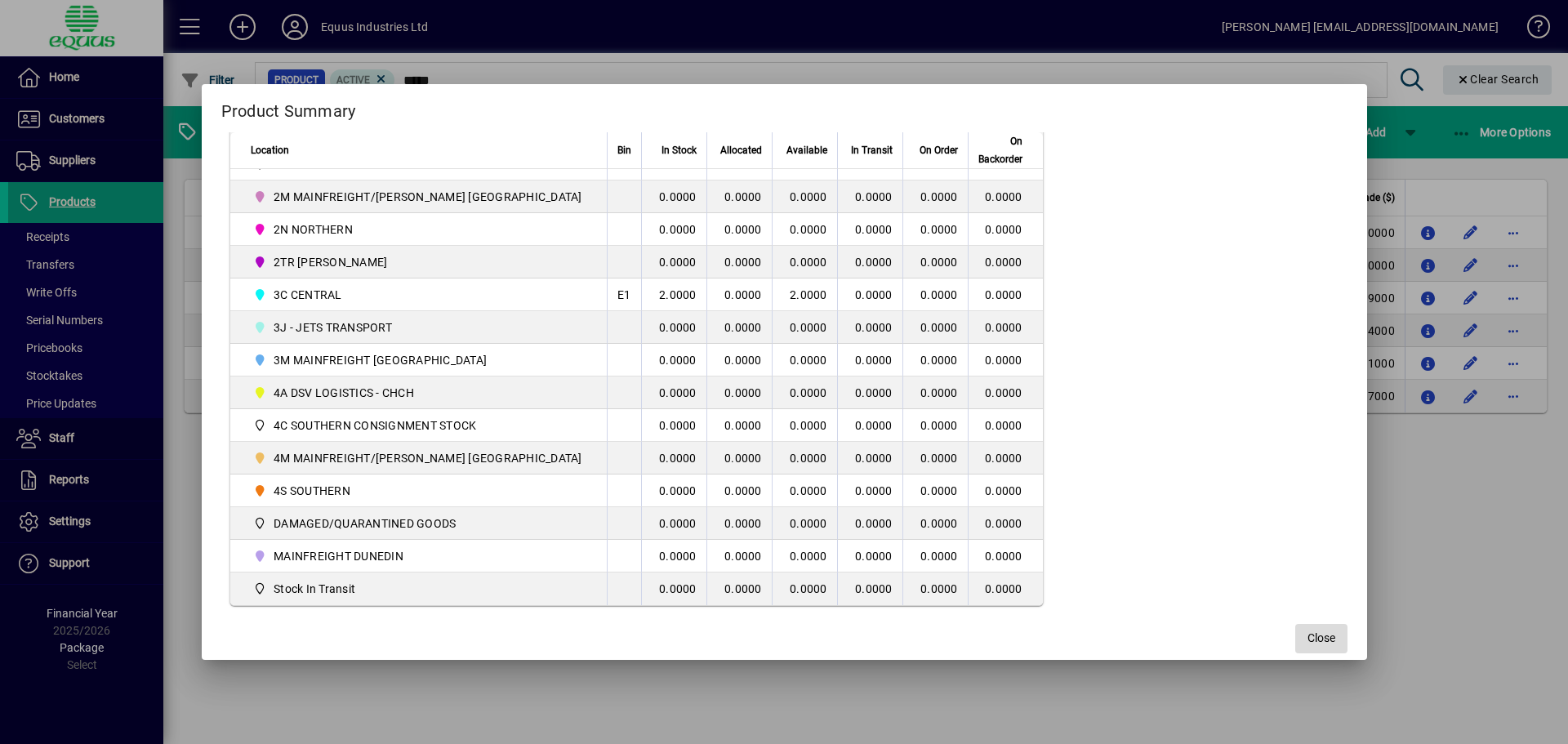
click at [1295, 632] on span "button" at bounding box center [1321, 639] width 53 height 39
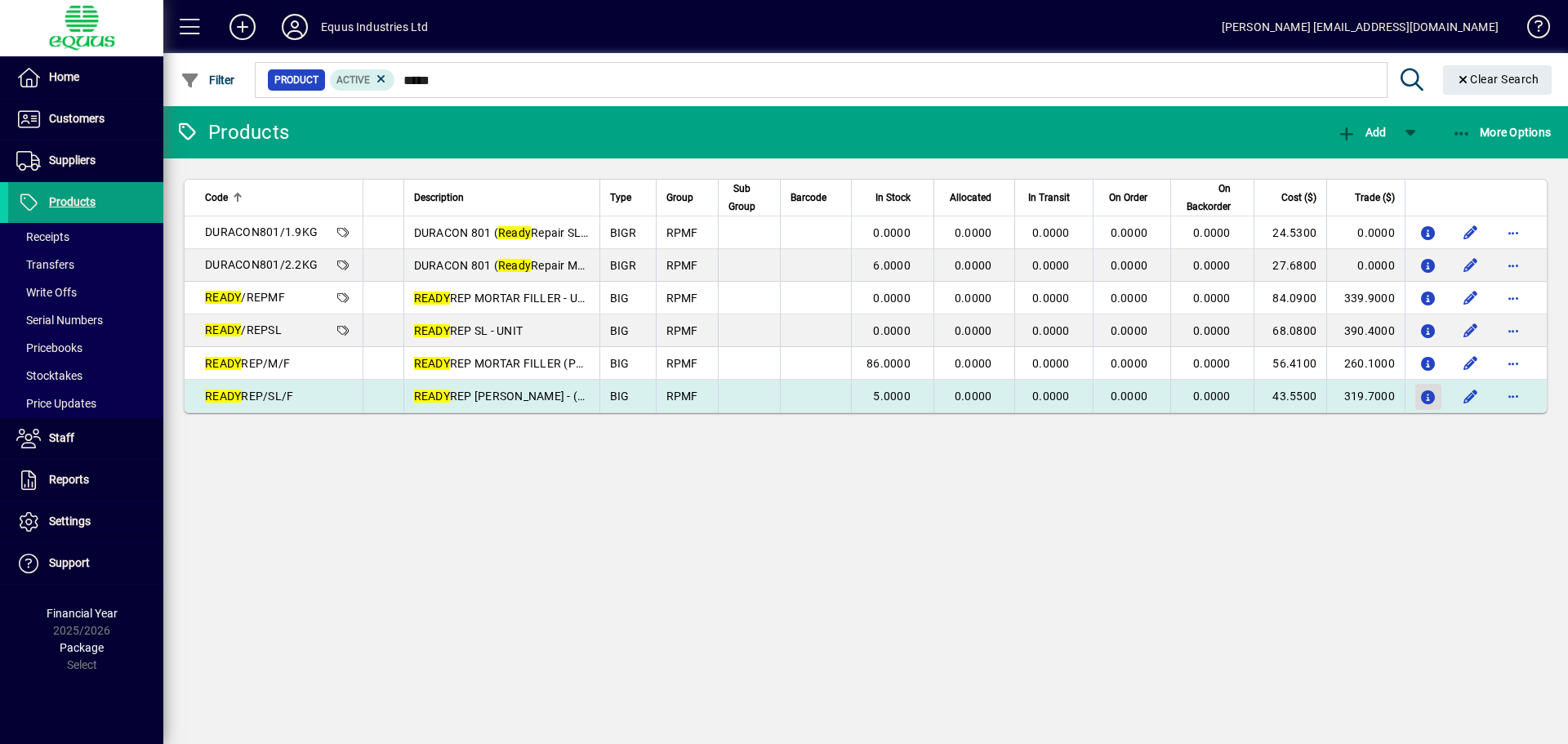
click at [1418, 397] on span "button" at bounding box center [1428, 396] width 26 height 39
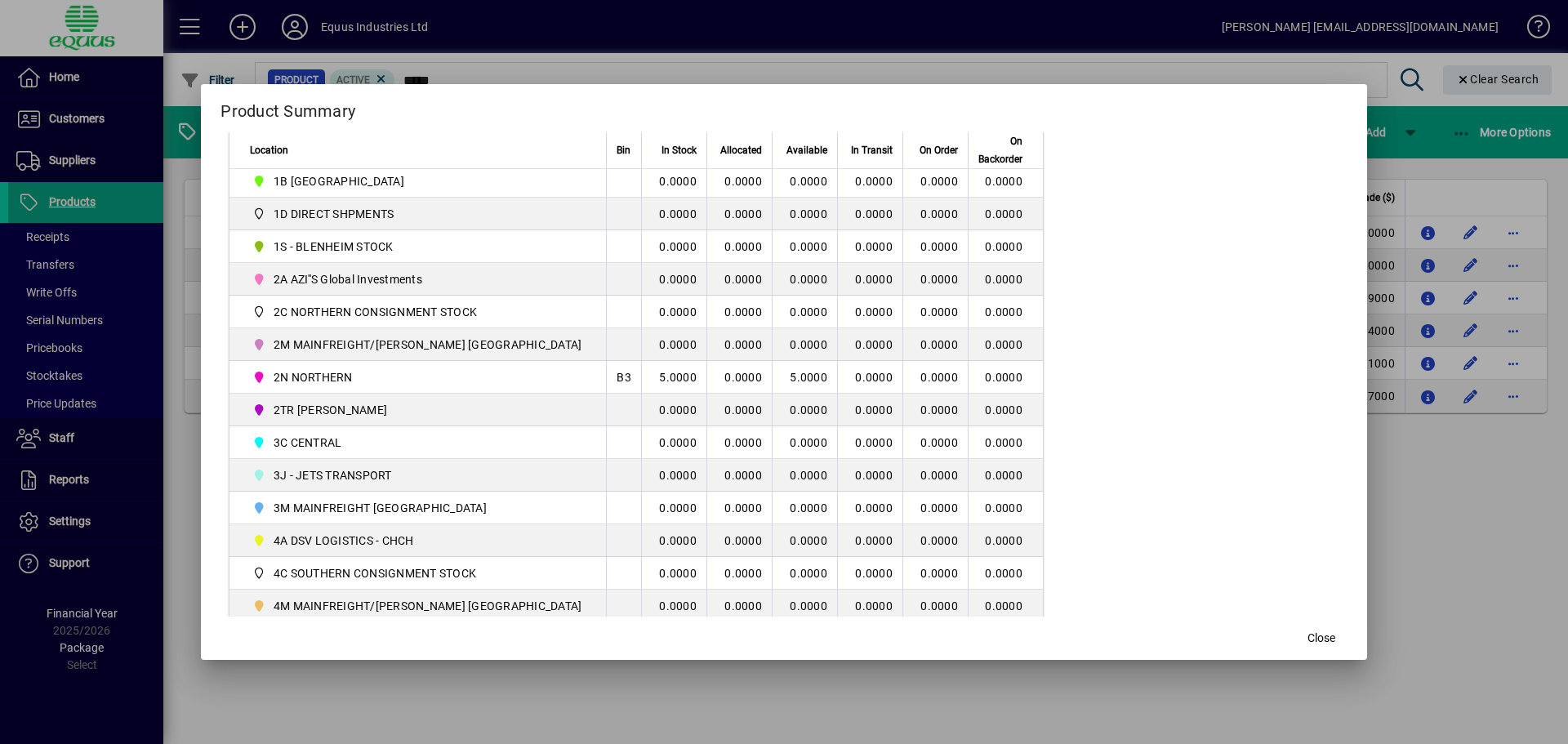
scroll to position [326, 0]
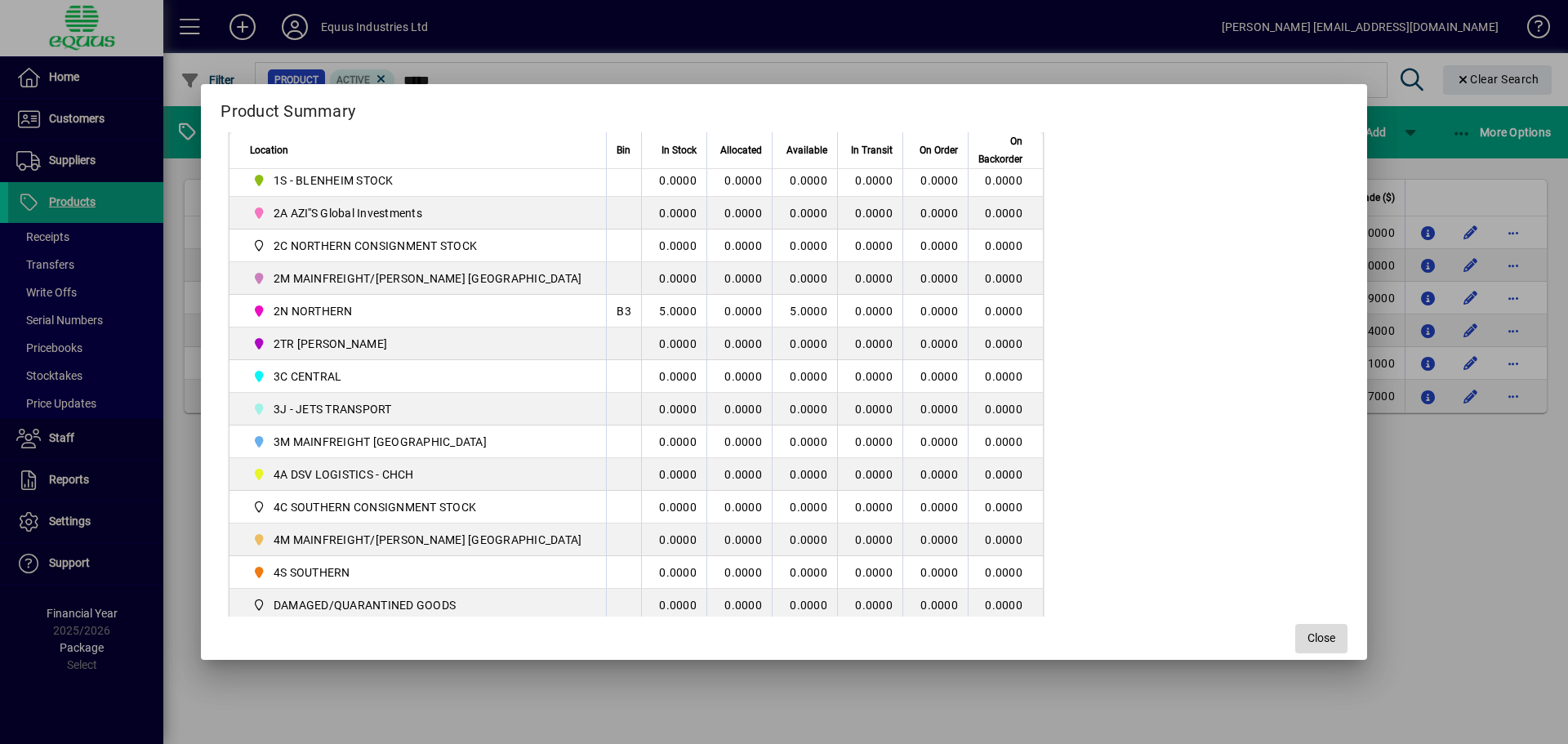
click at [1295, 624] on span "button" at bounding box center [1321, 639] width 53 height 39
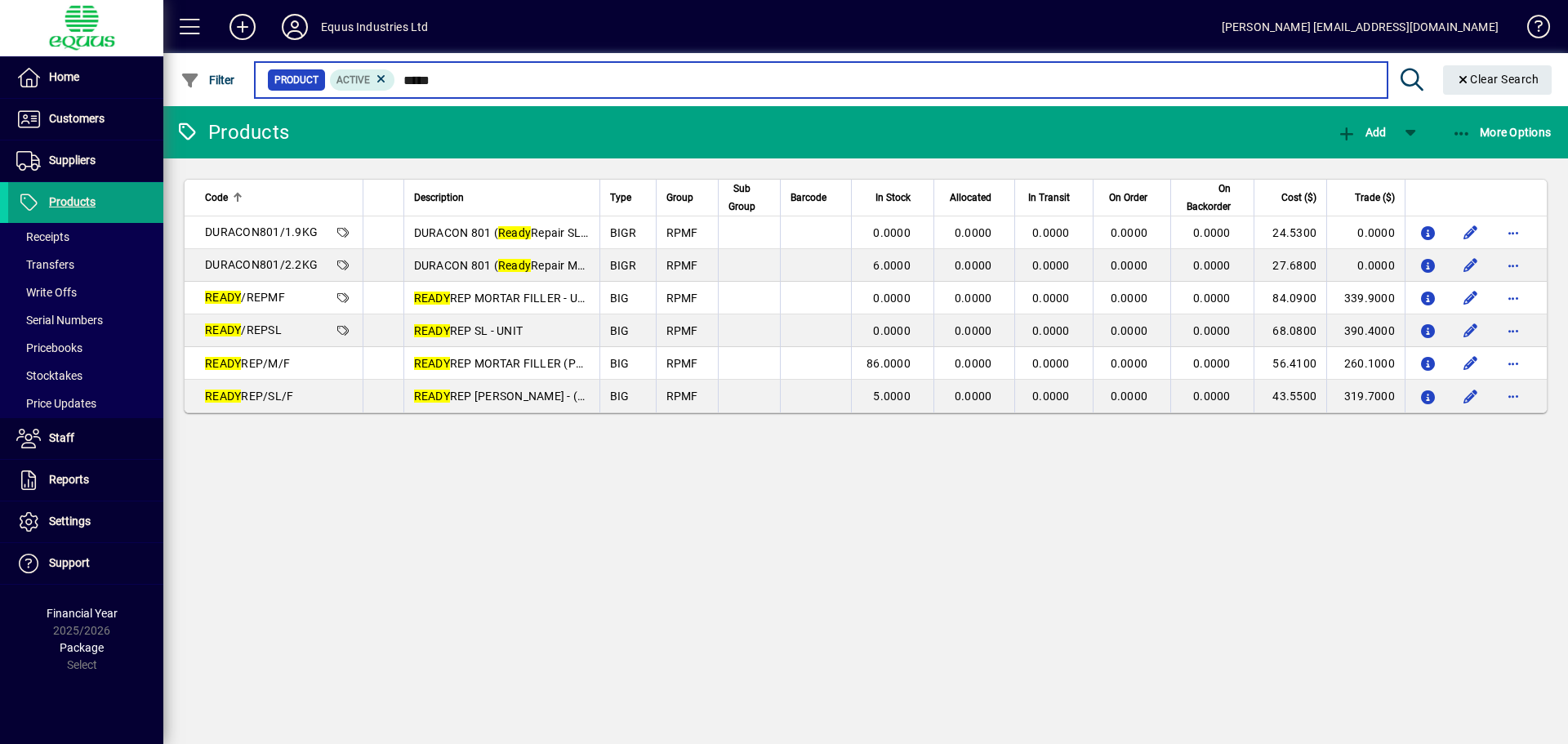
click at [443, 83] on input "*****" at bounding box center [885, 79] width 978 height 23
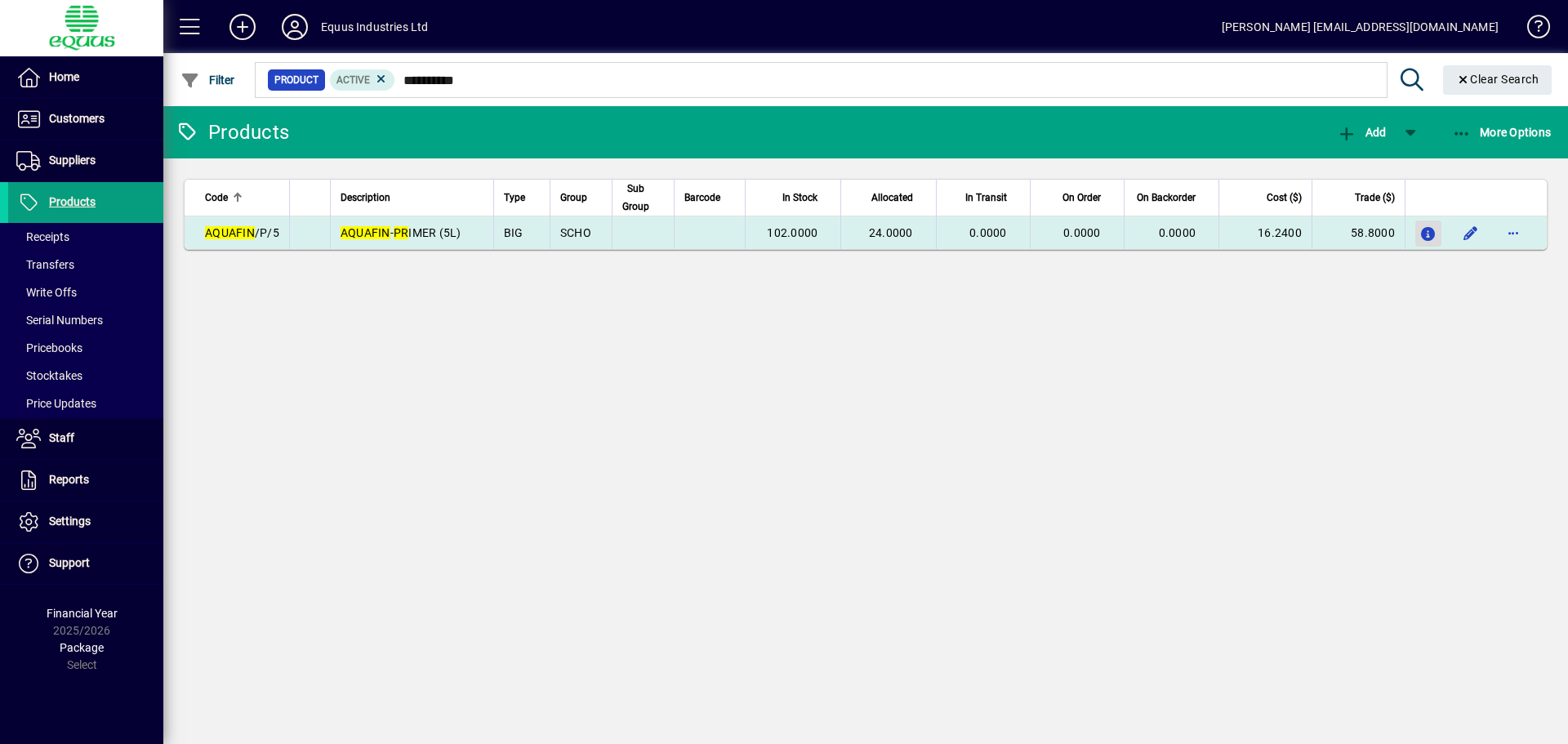
click at [1432, 234] on icon "button" at bounding box center [1428, 234] width 18 height 14
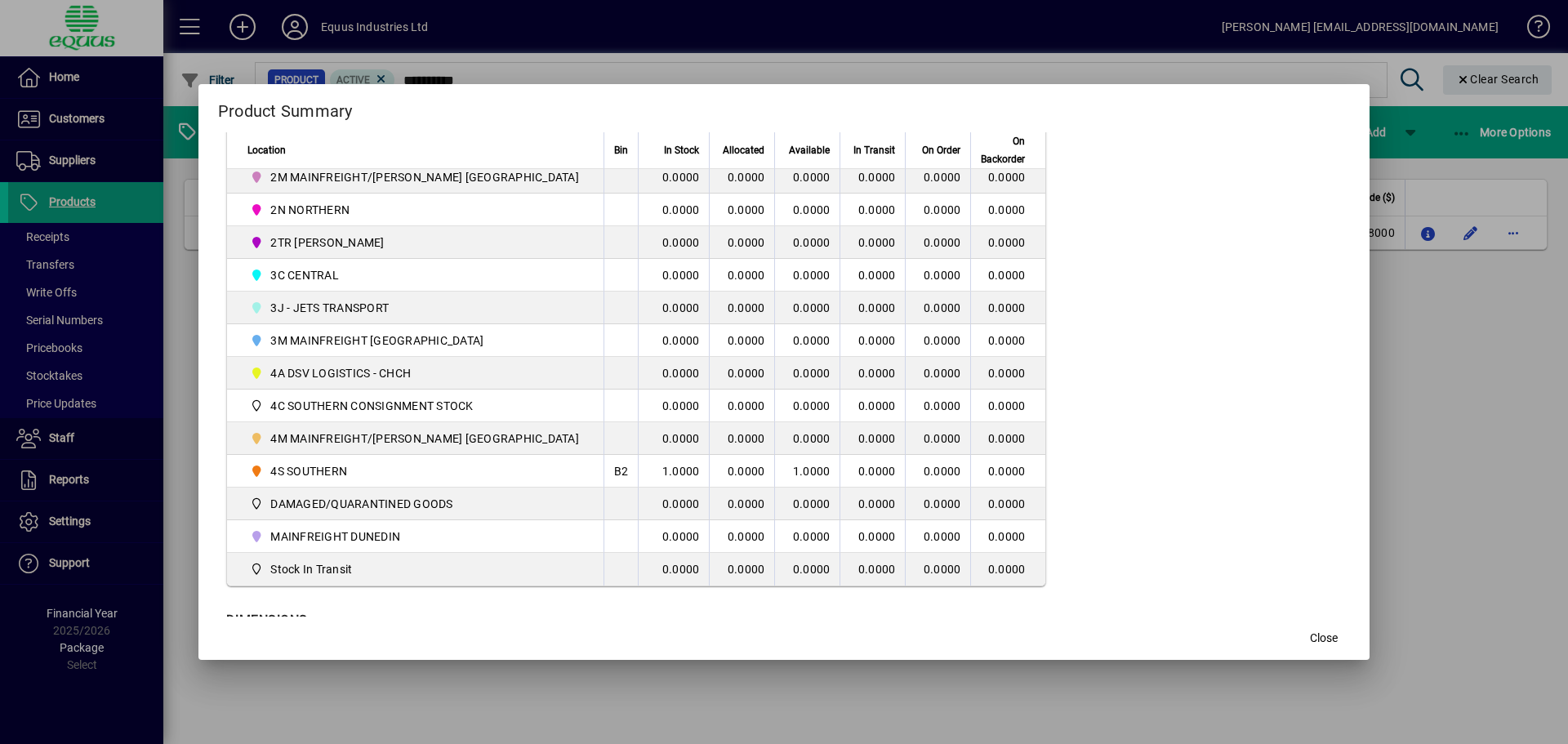
scroll to position [477, 0]
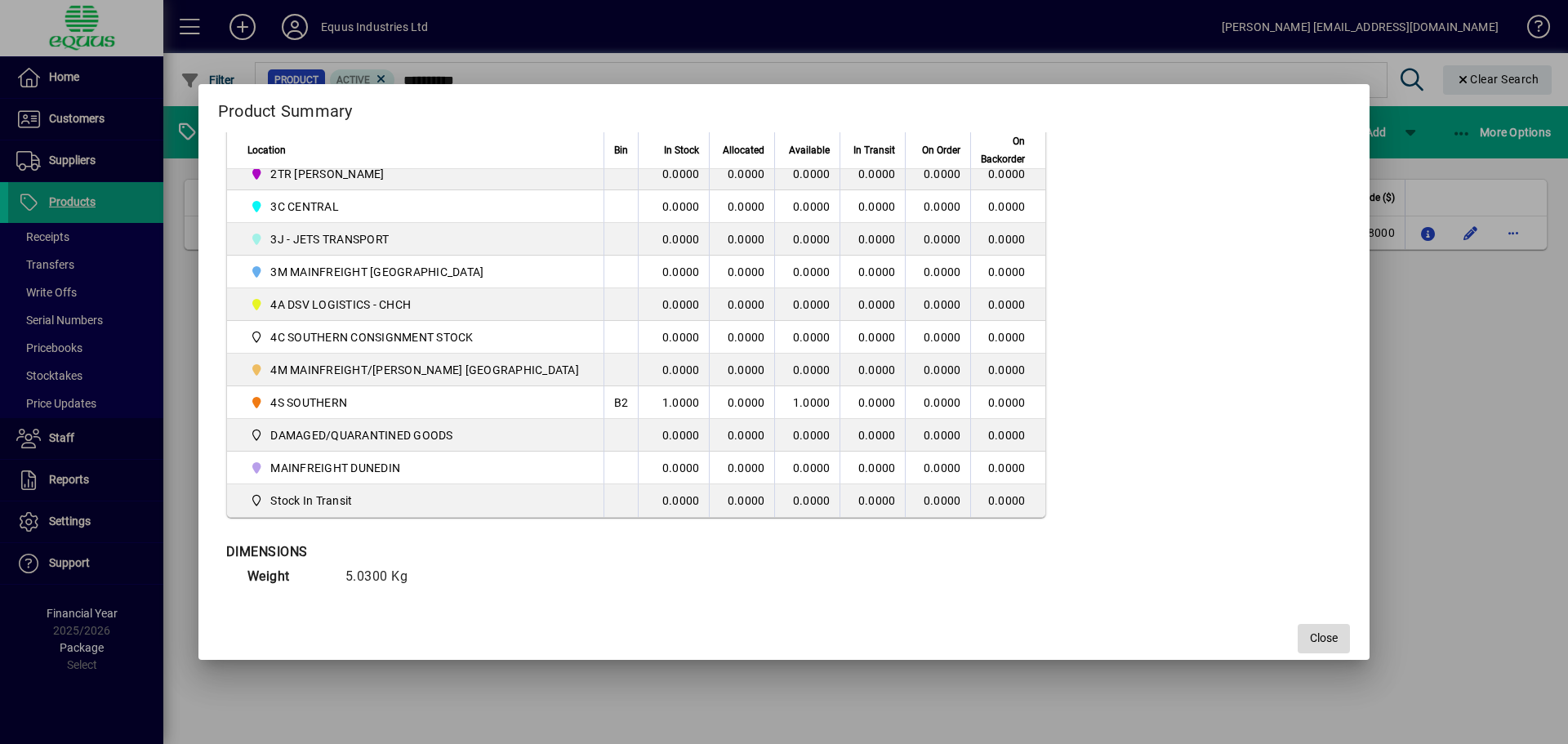
click at [1308, 627] on span "button" at bounding box center [1324, 639] width 53 height 39
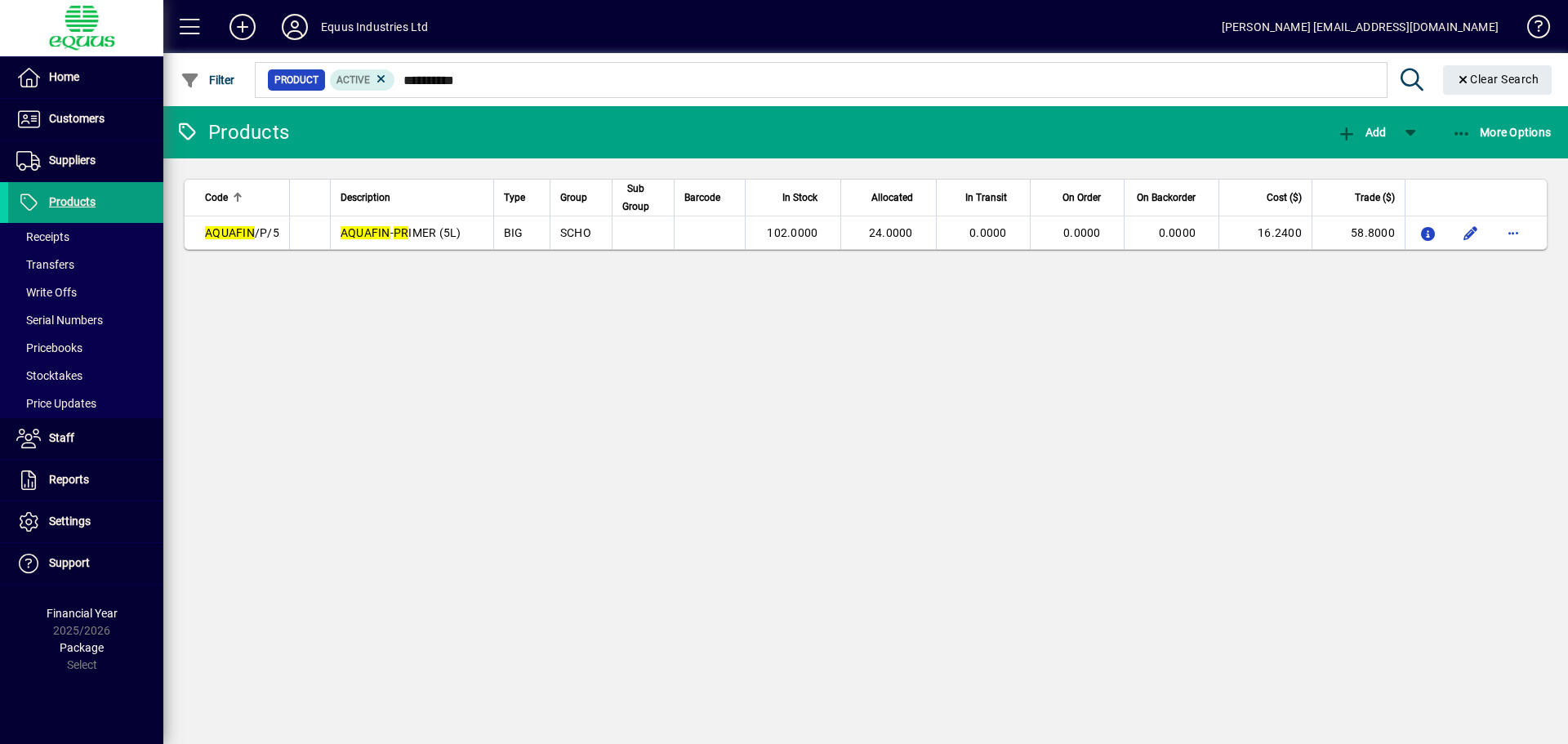
drag, startPoint x: 472, startPoint y: 74, endPoint x: 462, endPoint y: 92, distance: 20.6
click at [462, 92] on mat-form-field "**********" at bounding box center [906, 79] width 1307 height 53
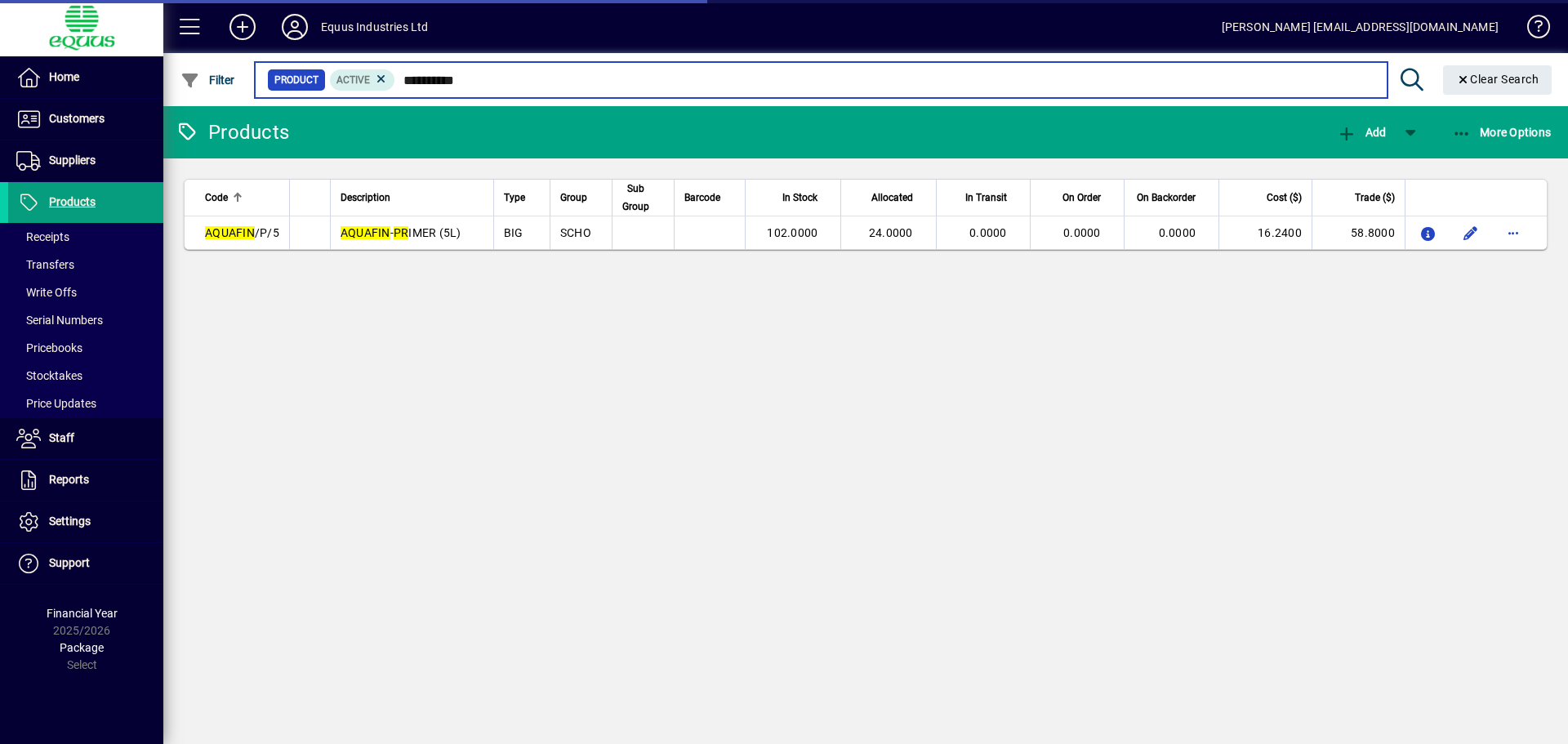
click at [472, 80] on input "**********" at bounding box center [885, 79] width 978 height 23
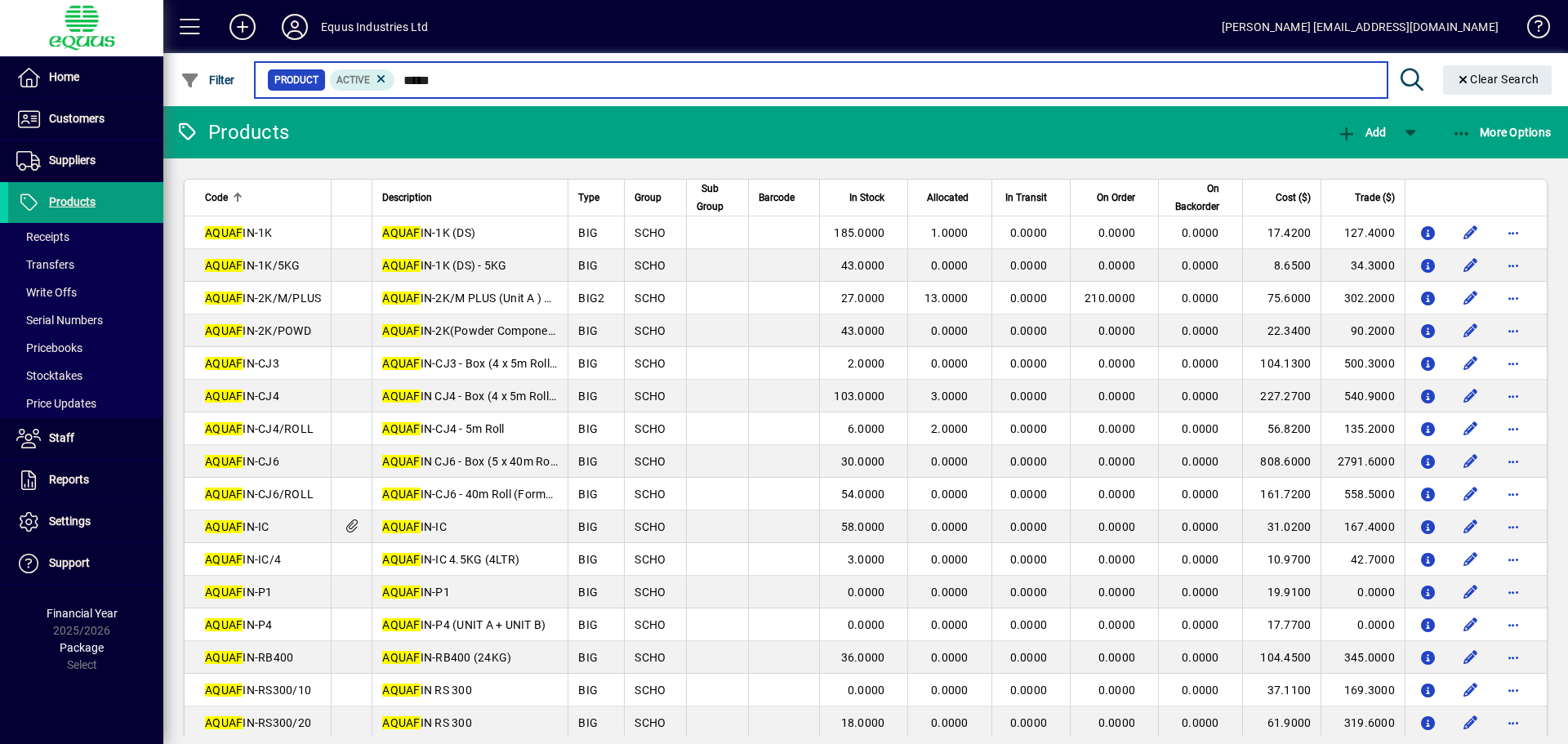
type input "*****"
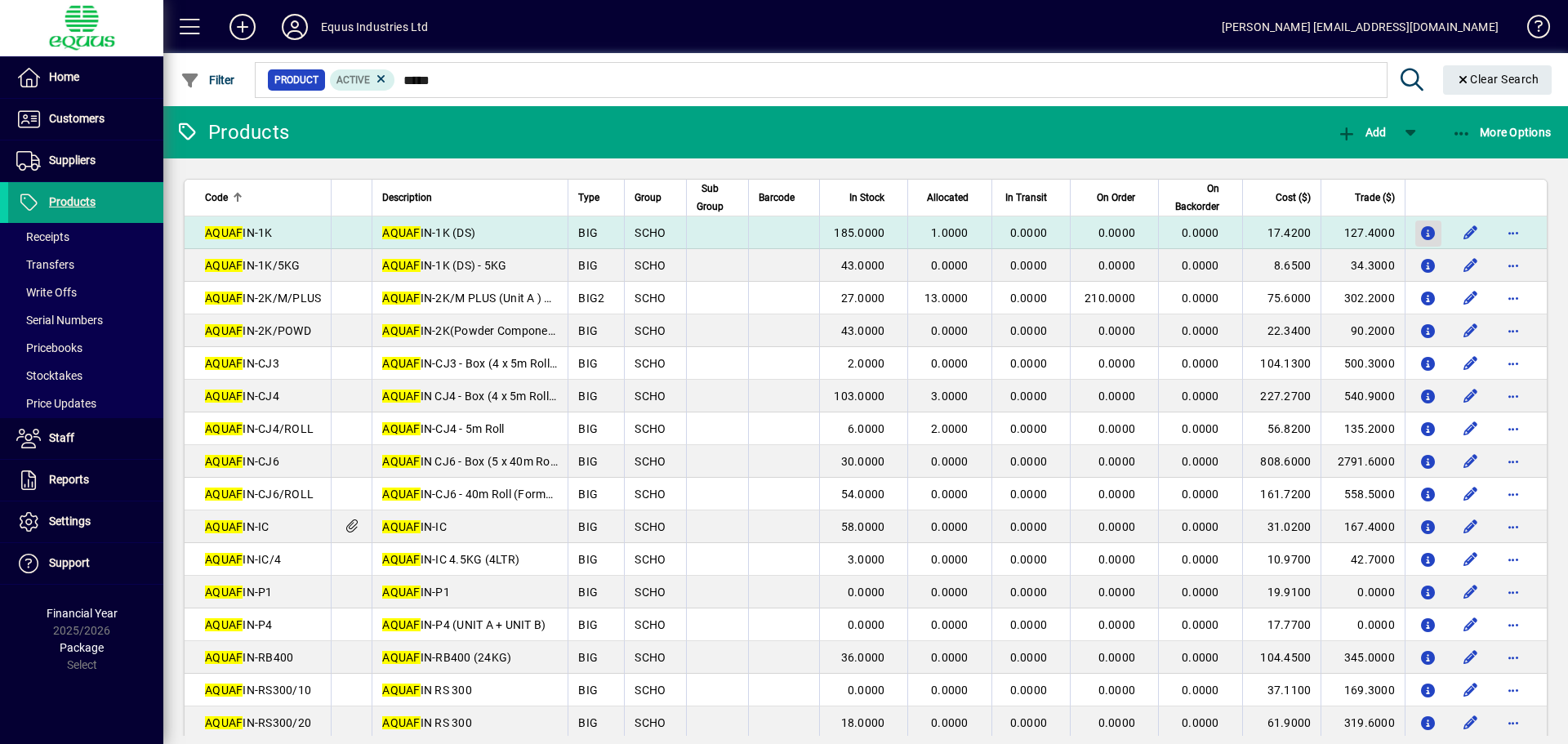
click at [1422, 238] on icon "button" at bounding box center [1428, 234] width 18 height 14
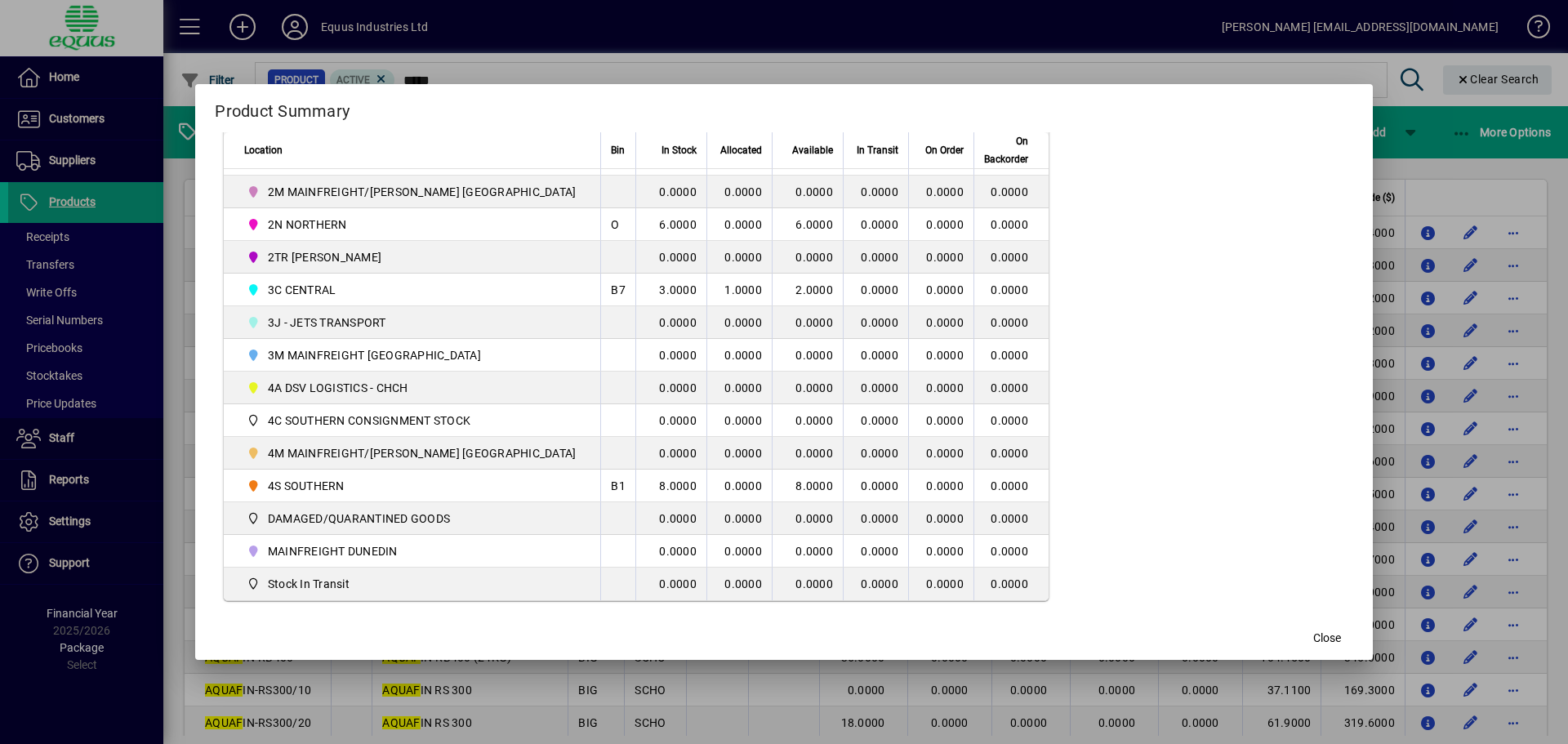
scroll to position [395, 0]
click at [1314, 640] on span "Close" at bounding box center [1328, 638] width 28 height 18
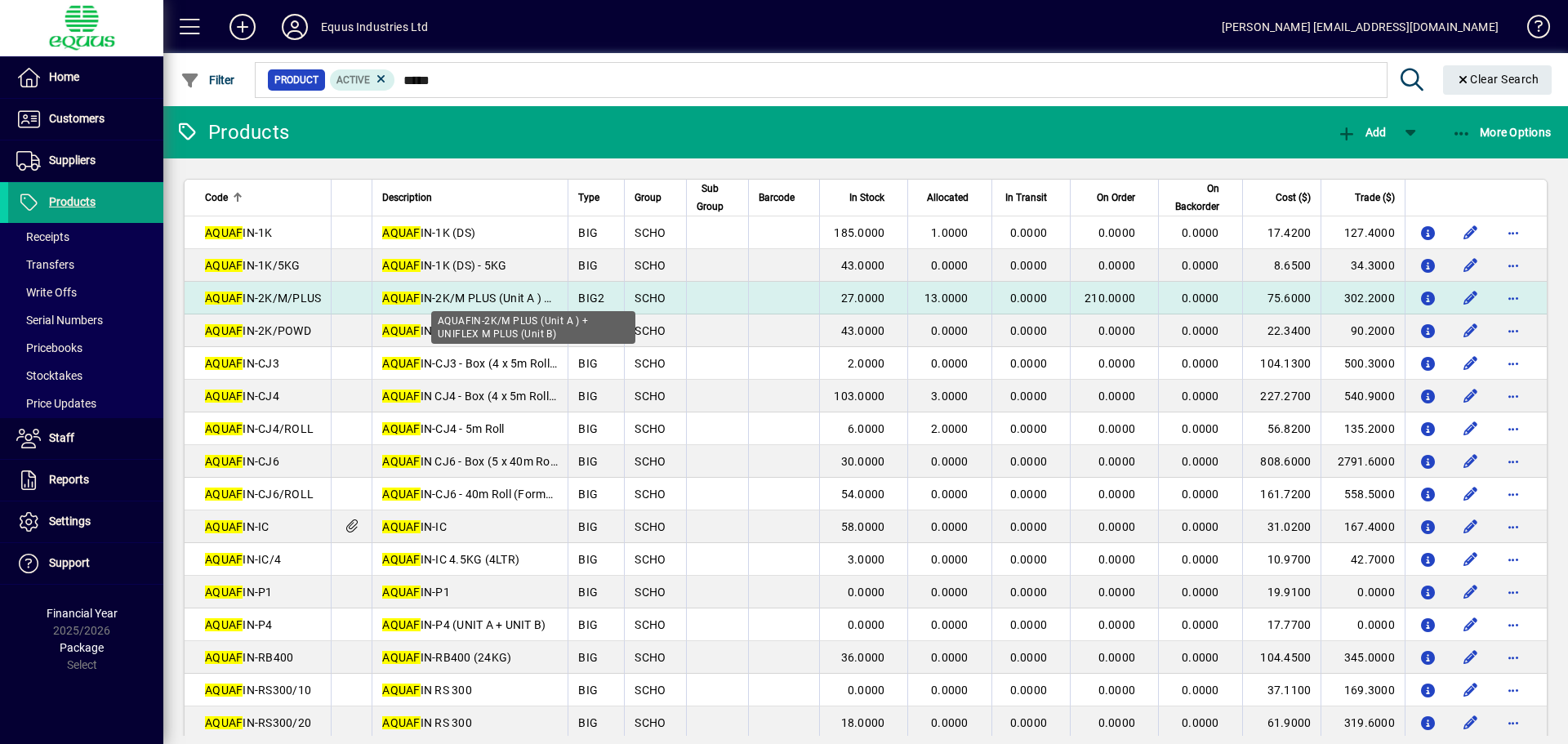
click at [438, 295] on span "AQUAF IN-2K/M PLUS (Unit A ) + UNIFLEX M PLUS (Unit B)" at bounding box center [534, 298] width 305 height 13
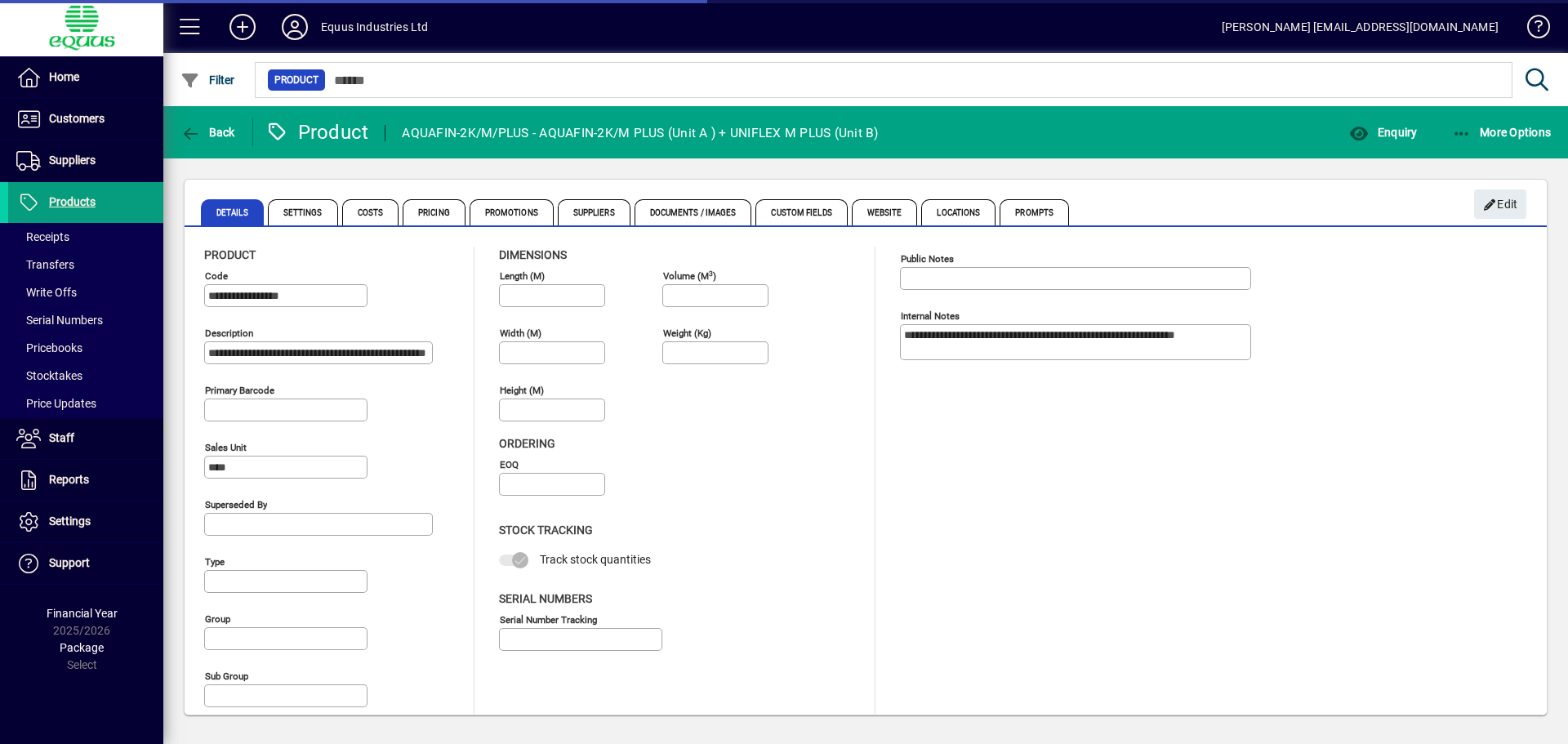
type input "**********"
type input "****"
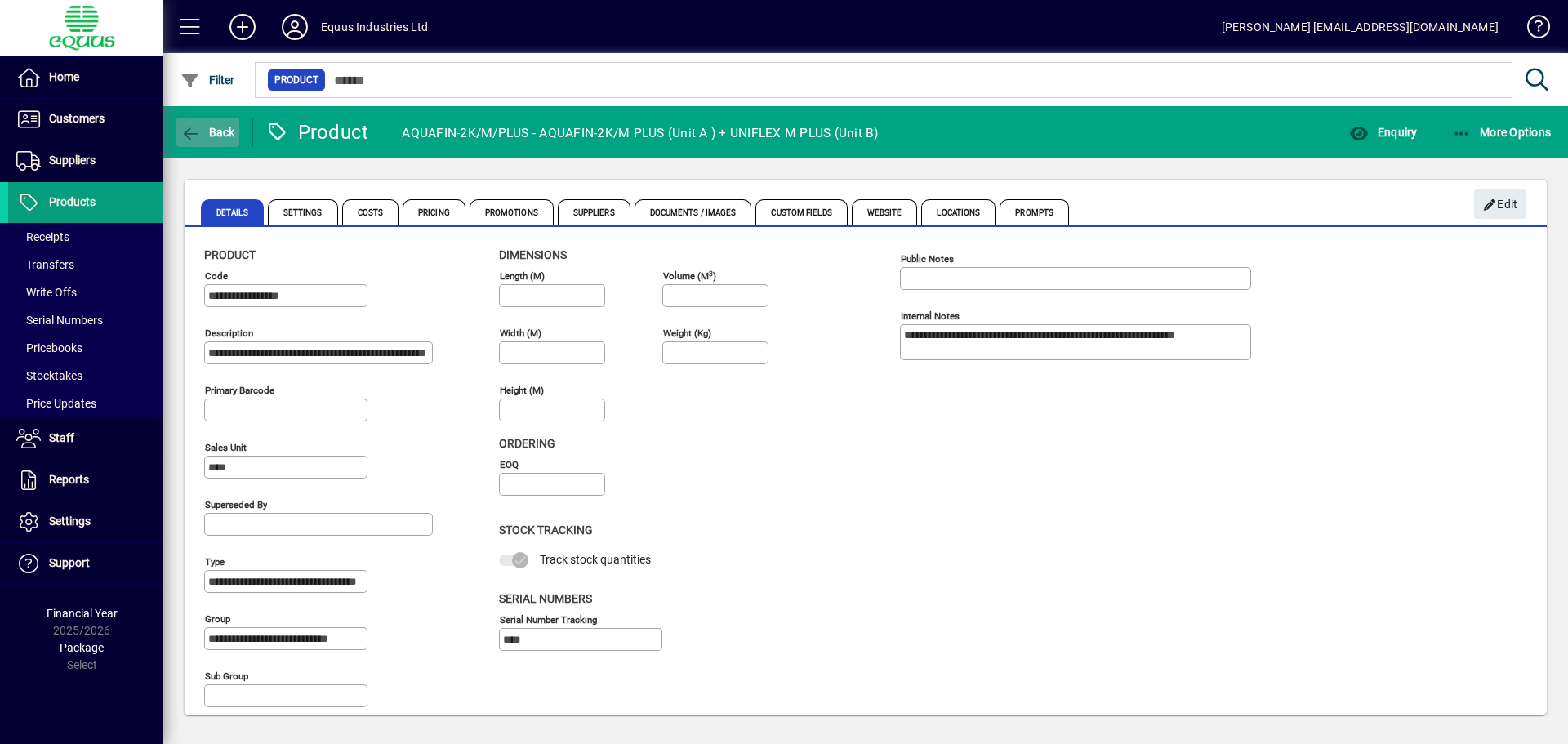
click at [182, 137] on icon "button" at bounding box center [190, 134] width 20 height 17
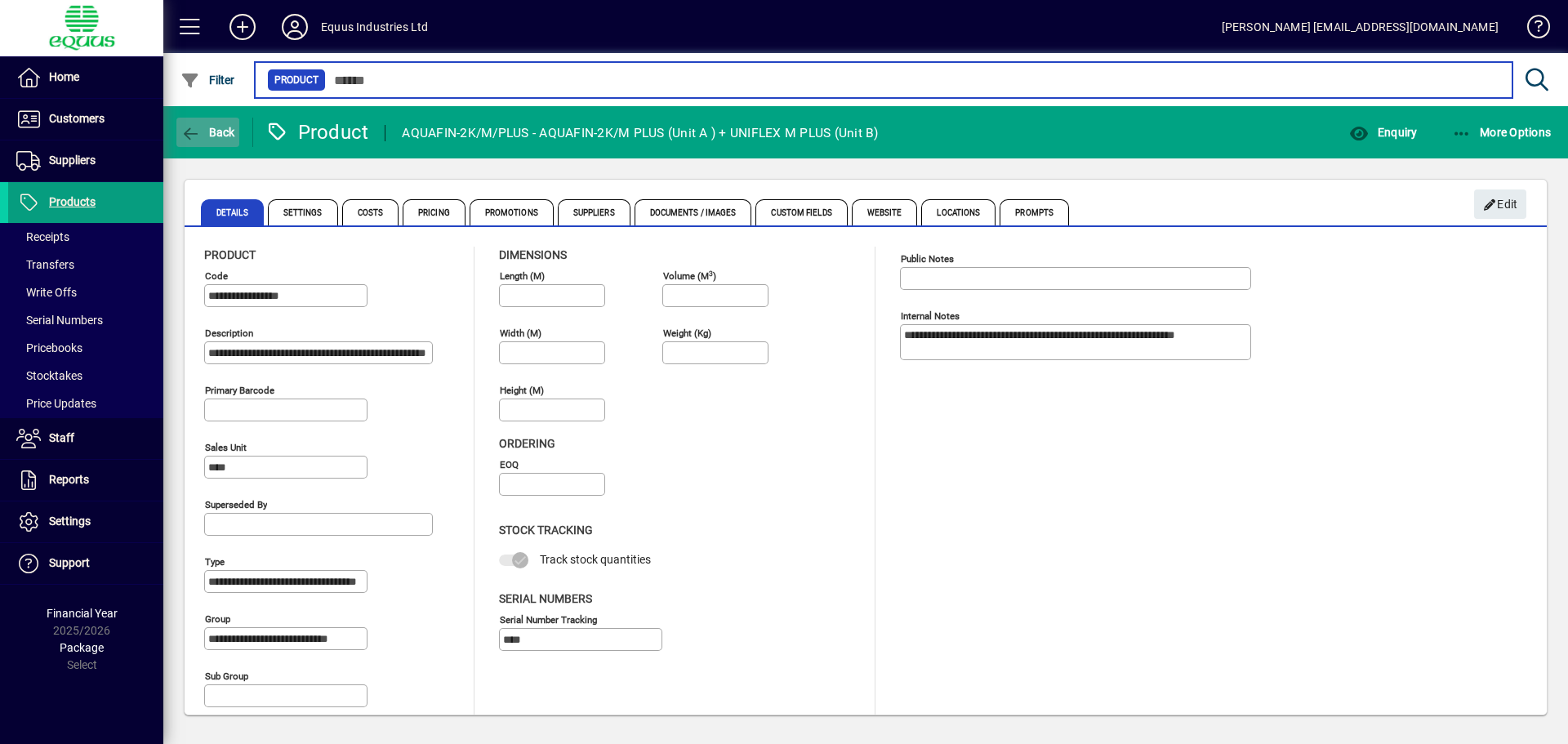
type input "*****"
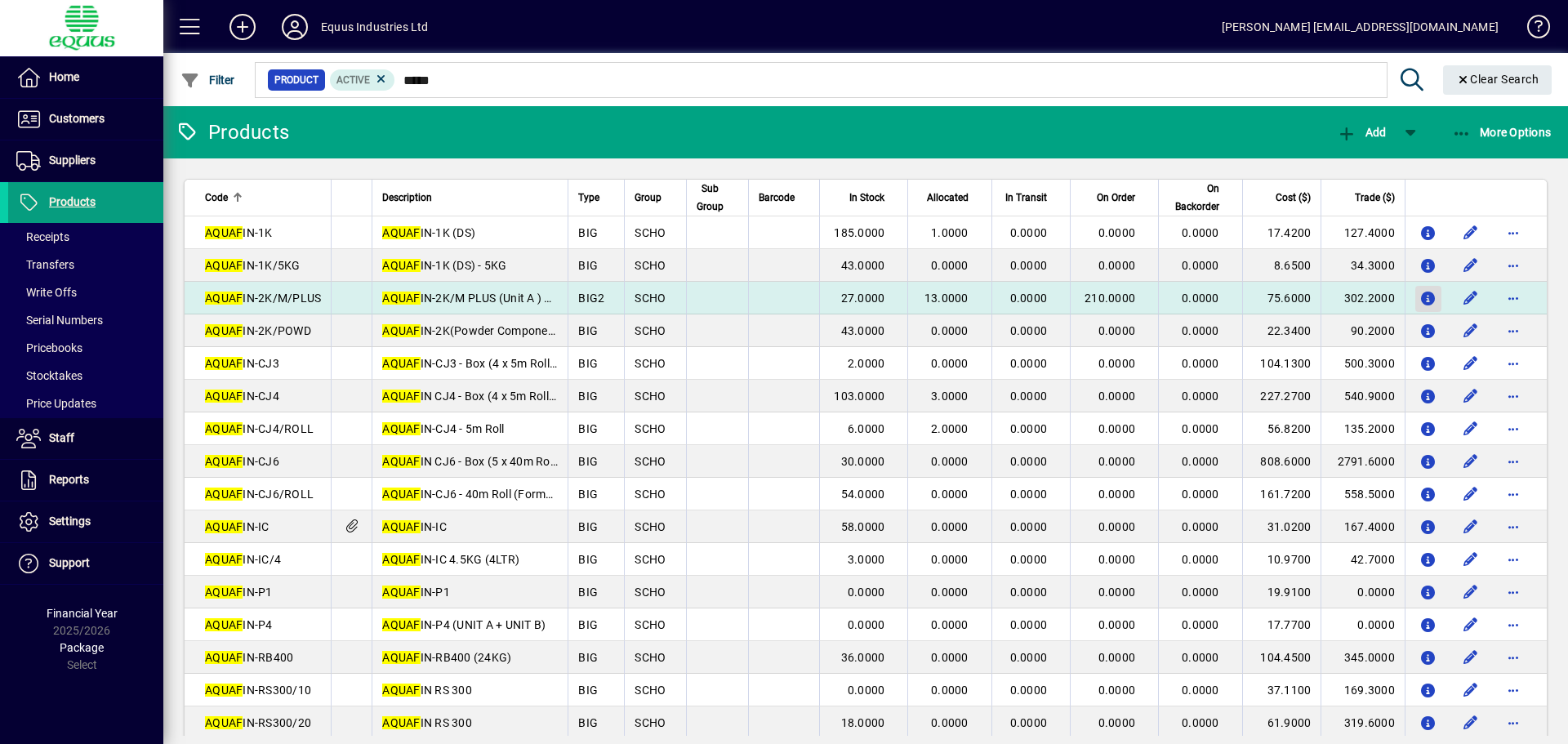
click at [1420, 295] on icon "button" at bounding box center [1428, 299] width 18 height 14
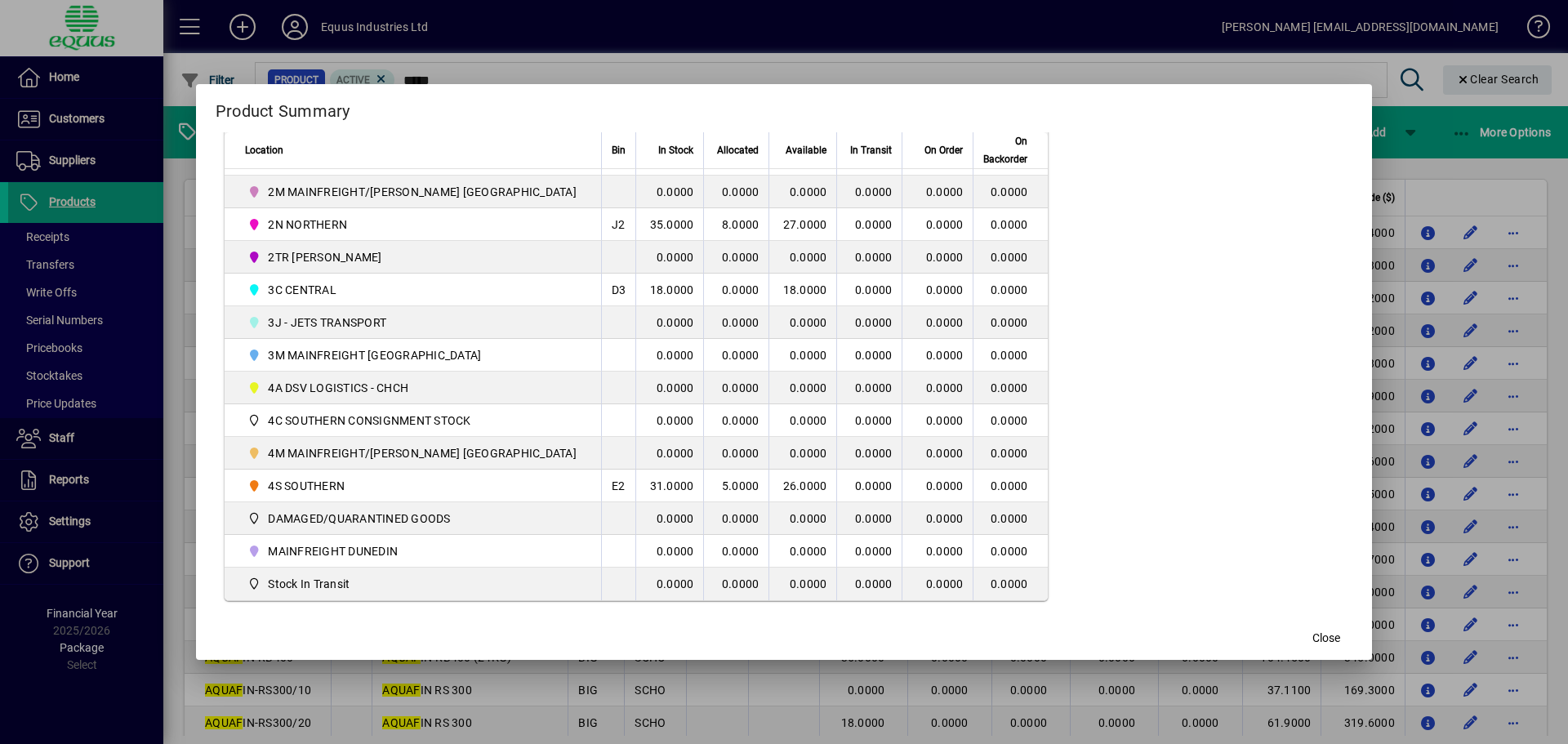
scroll to position [414, 0]
click at [1313, 640] on span "Close" at bounding box center [1327, 638] width 28 height 18
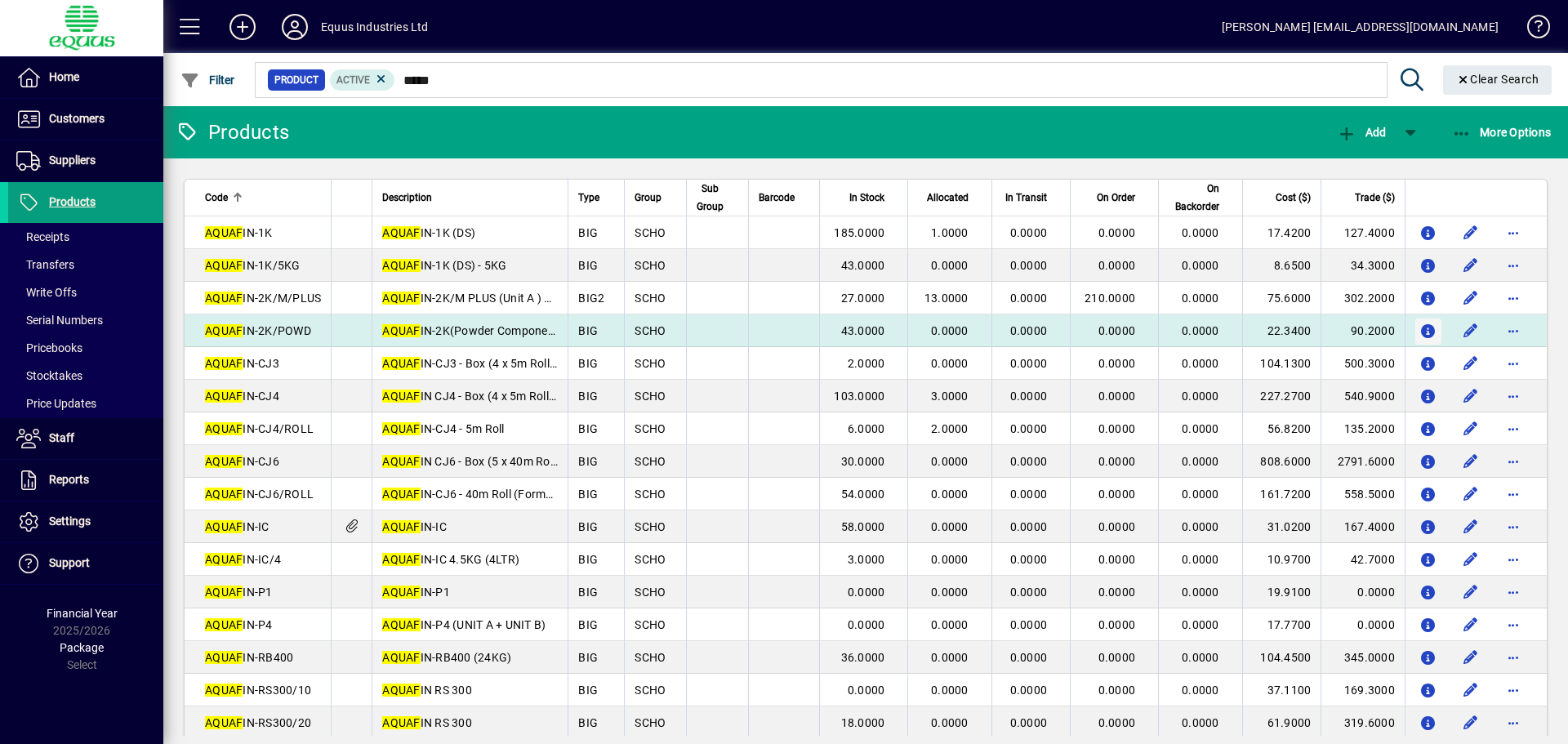
click at [1420, 325] on icon "button" at bounding box center [1428, 332] width 18 height 14
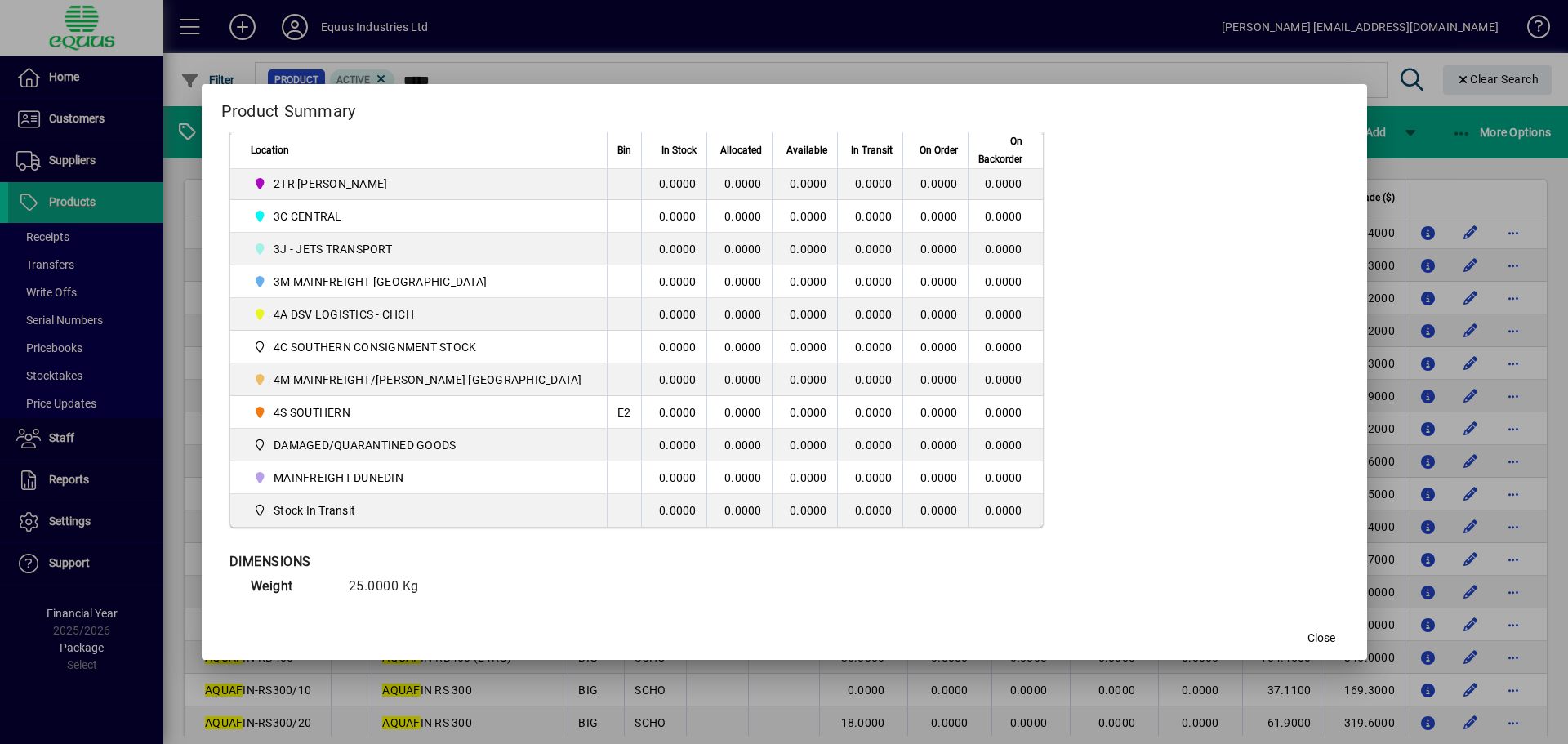
scroll to position [490, 0]
click at [1307, 631] on span "Close" at bounding box center [1321, 638] width 28 height 18
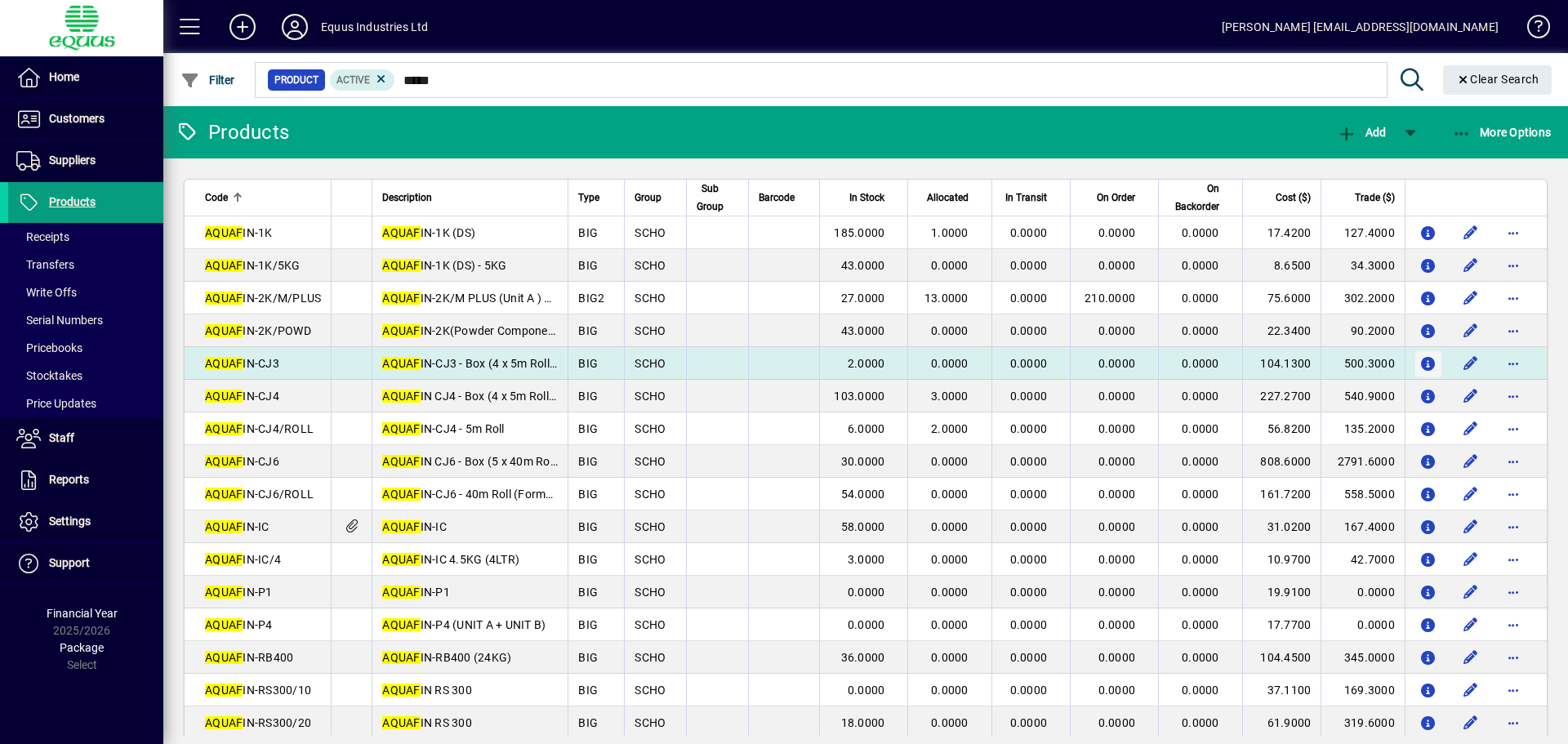
click at [1420, 365] on icon "button" at bounding box center [1428, 364] width 18 height 14
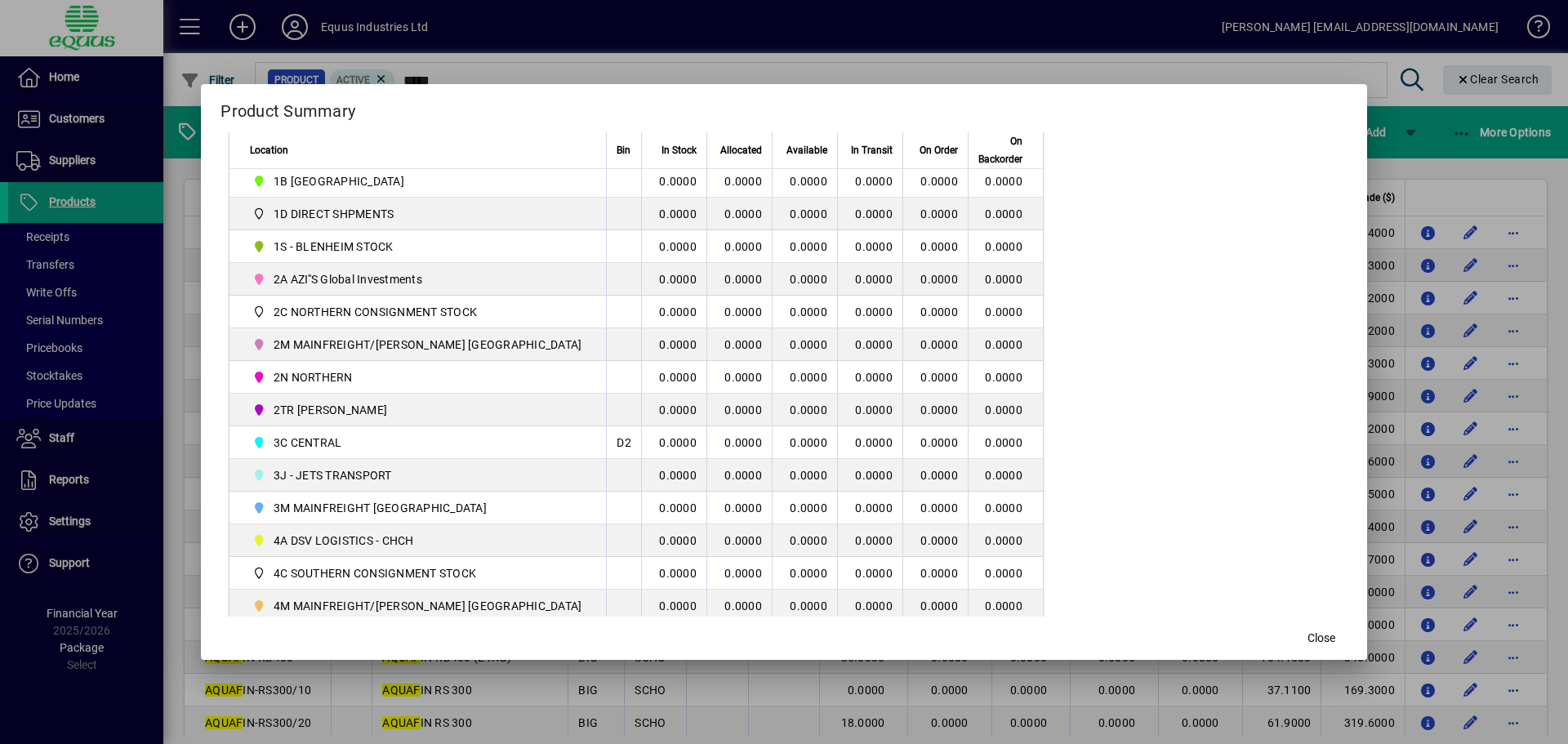
scroll to position [0, 0]
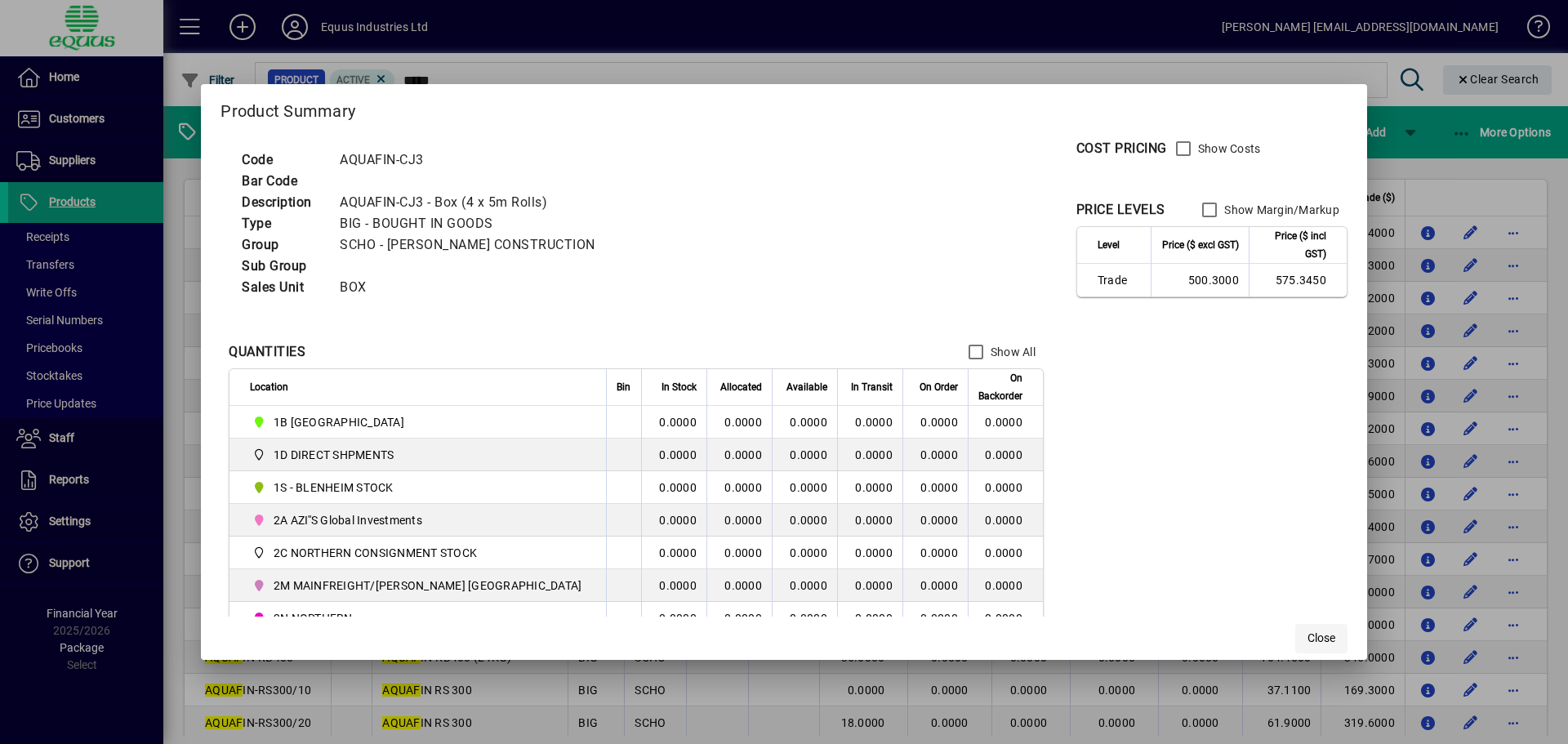
click at [1295, 641] on span "button" at bounding box center [1321, 639] width 53 height 39
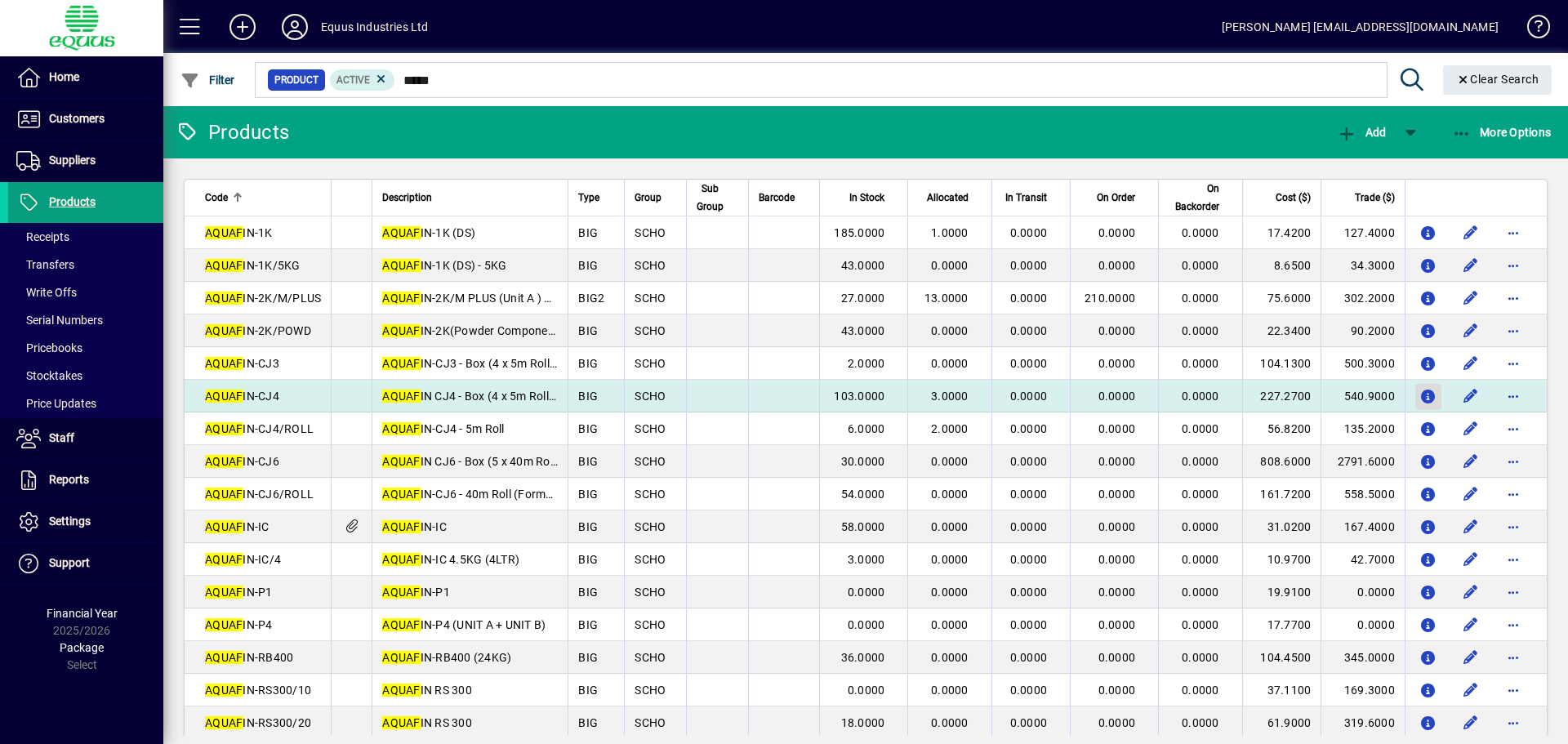
click at [1420, 395] on icon "button" at bounding box center [1428, 396] width 18 height 14
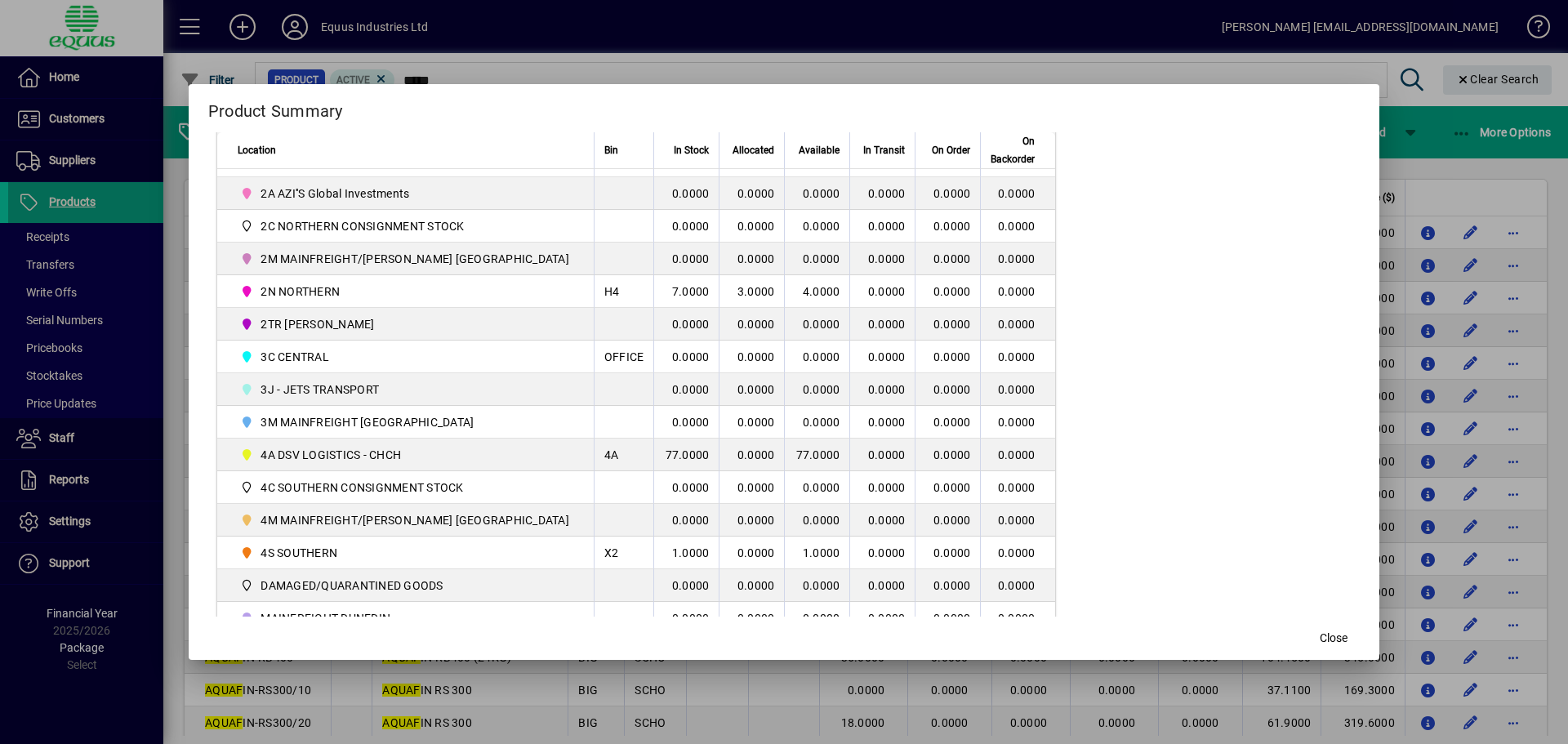
scroll to position [395, 0]
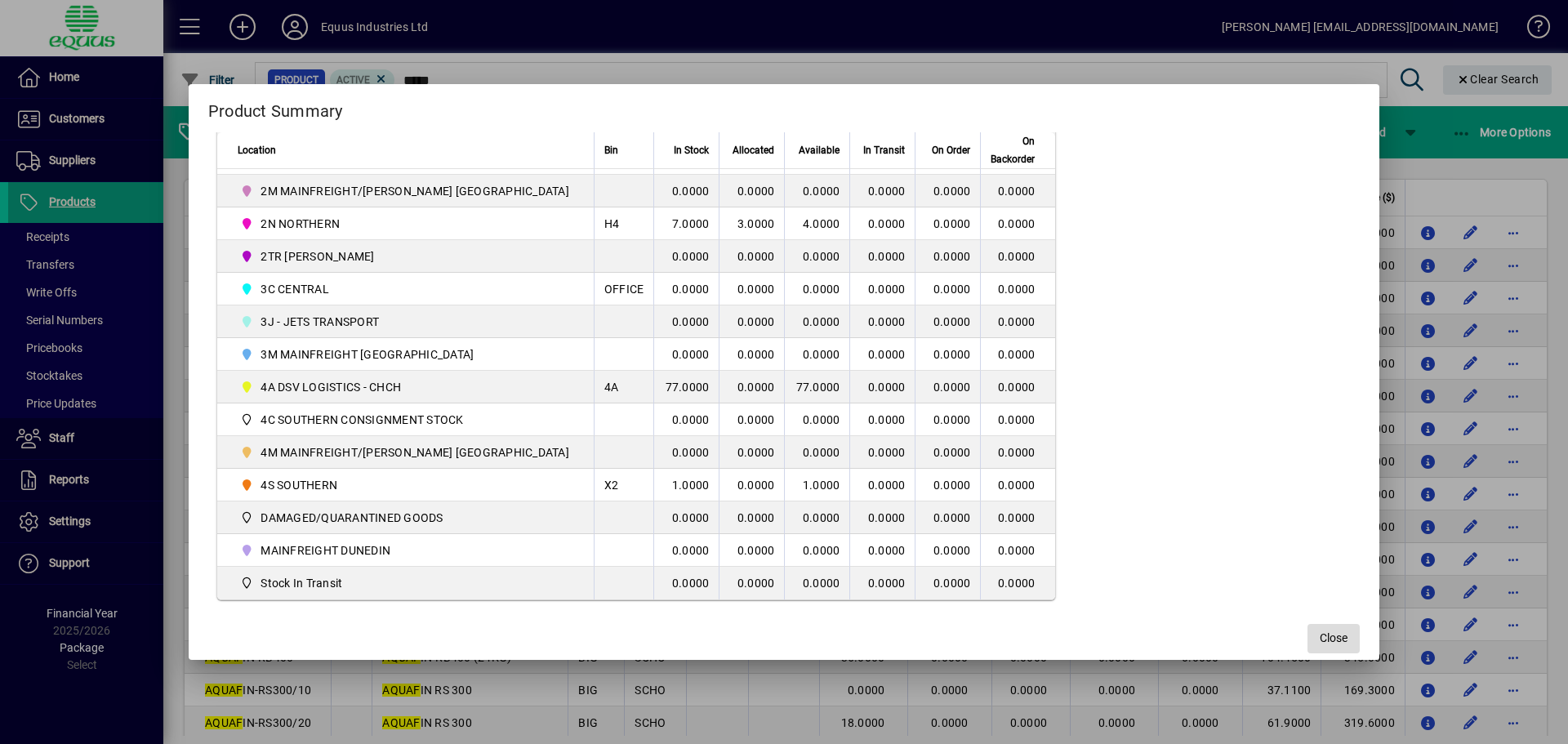
click at [1322, 637] on span "button" at bounding box center [1333, 639] width 53 height 39
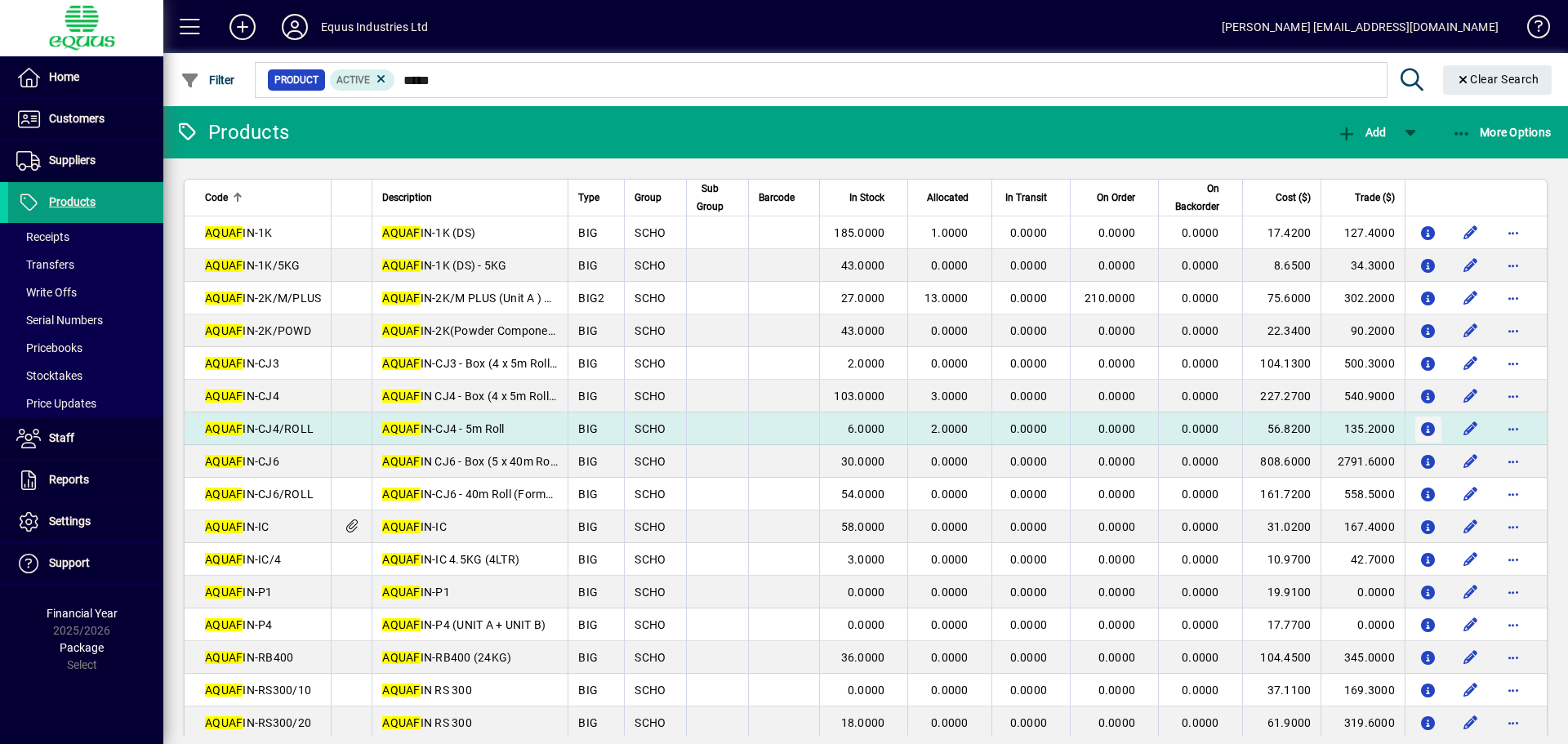
click at [1420, 430] on icon "button" at bounding box center [1428, 430] width 18 height 14
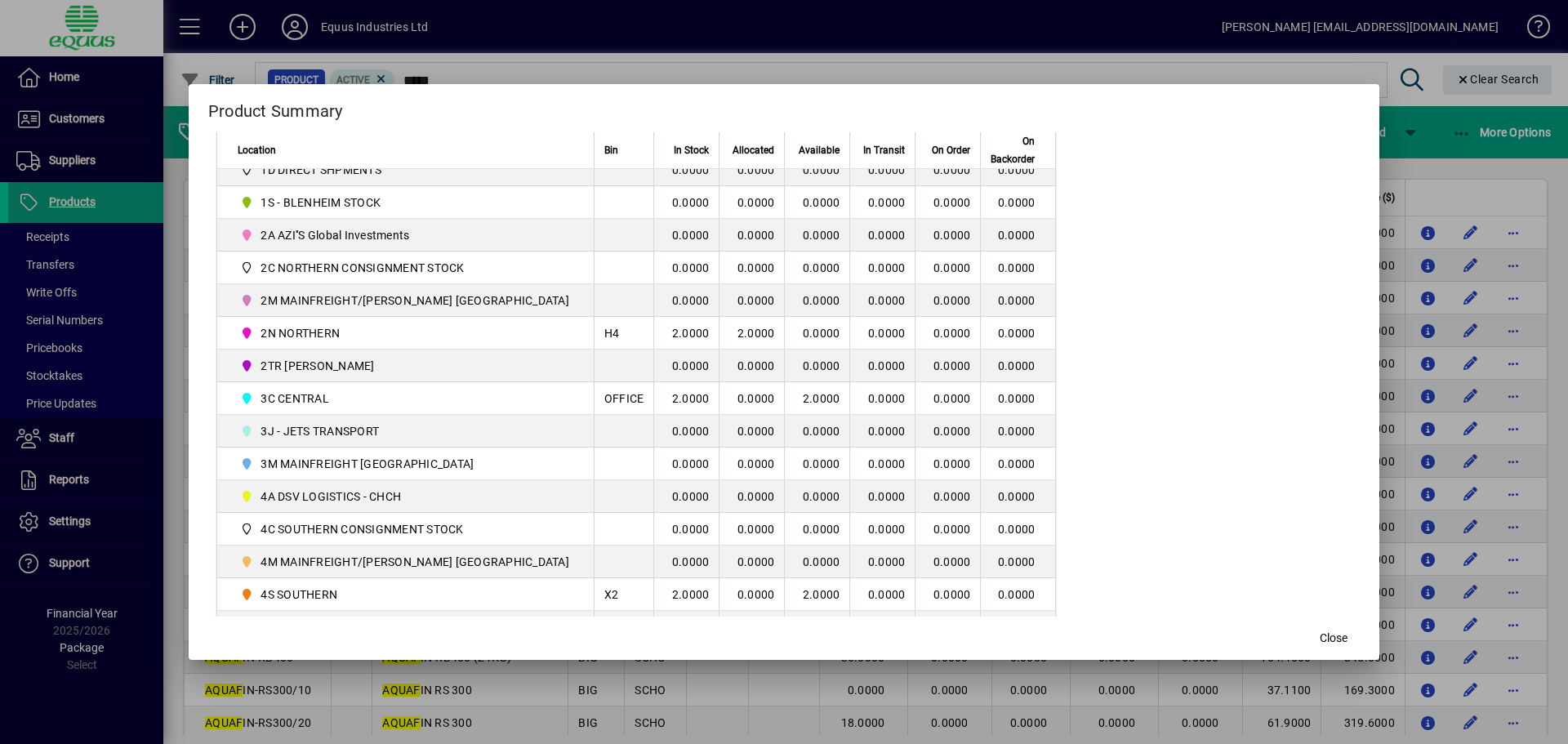
scroll to position [312, 0]
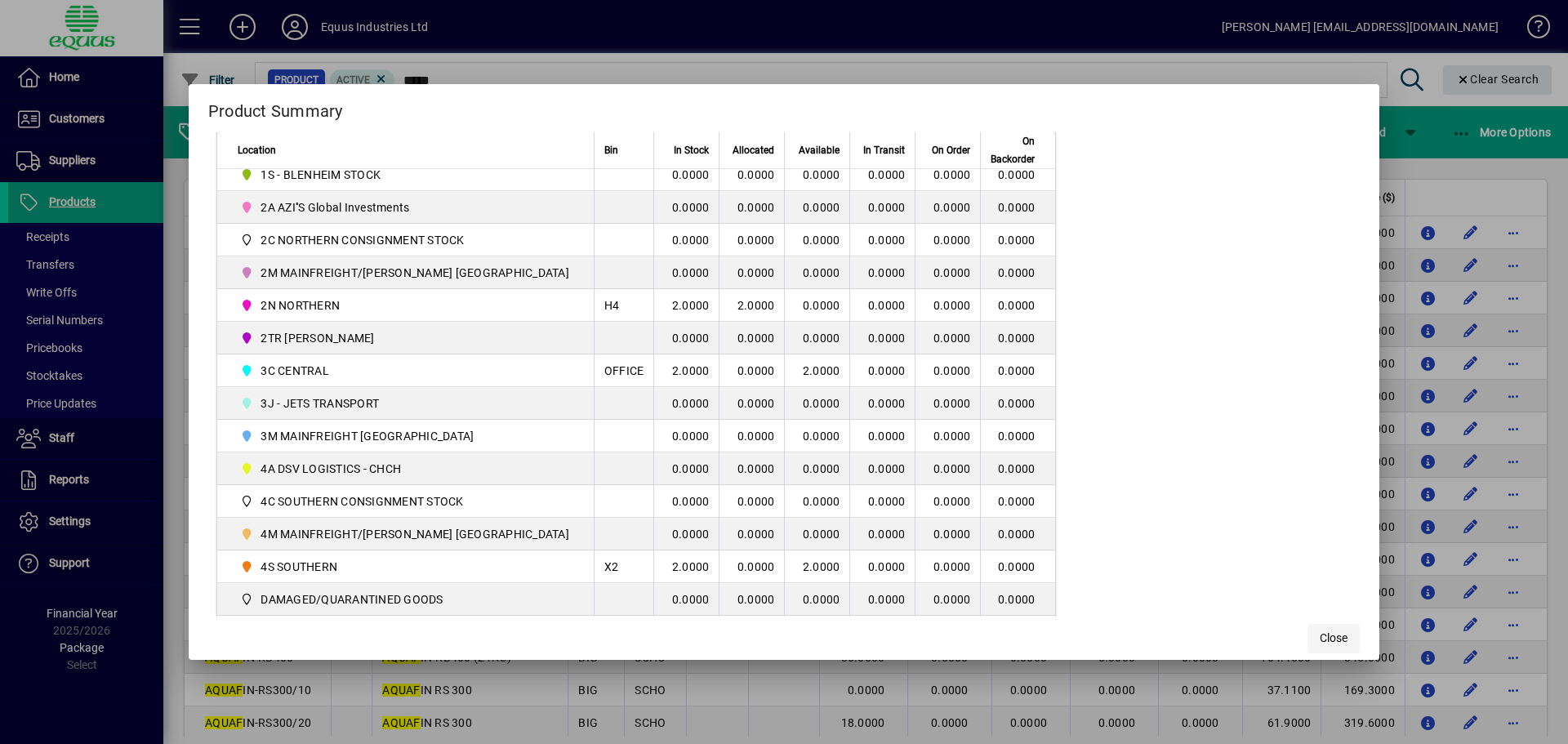
click at [1320, 635] on span "Close" at bounding box center [1334, 638] width 28 height 18
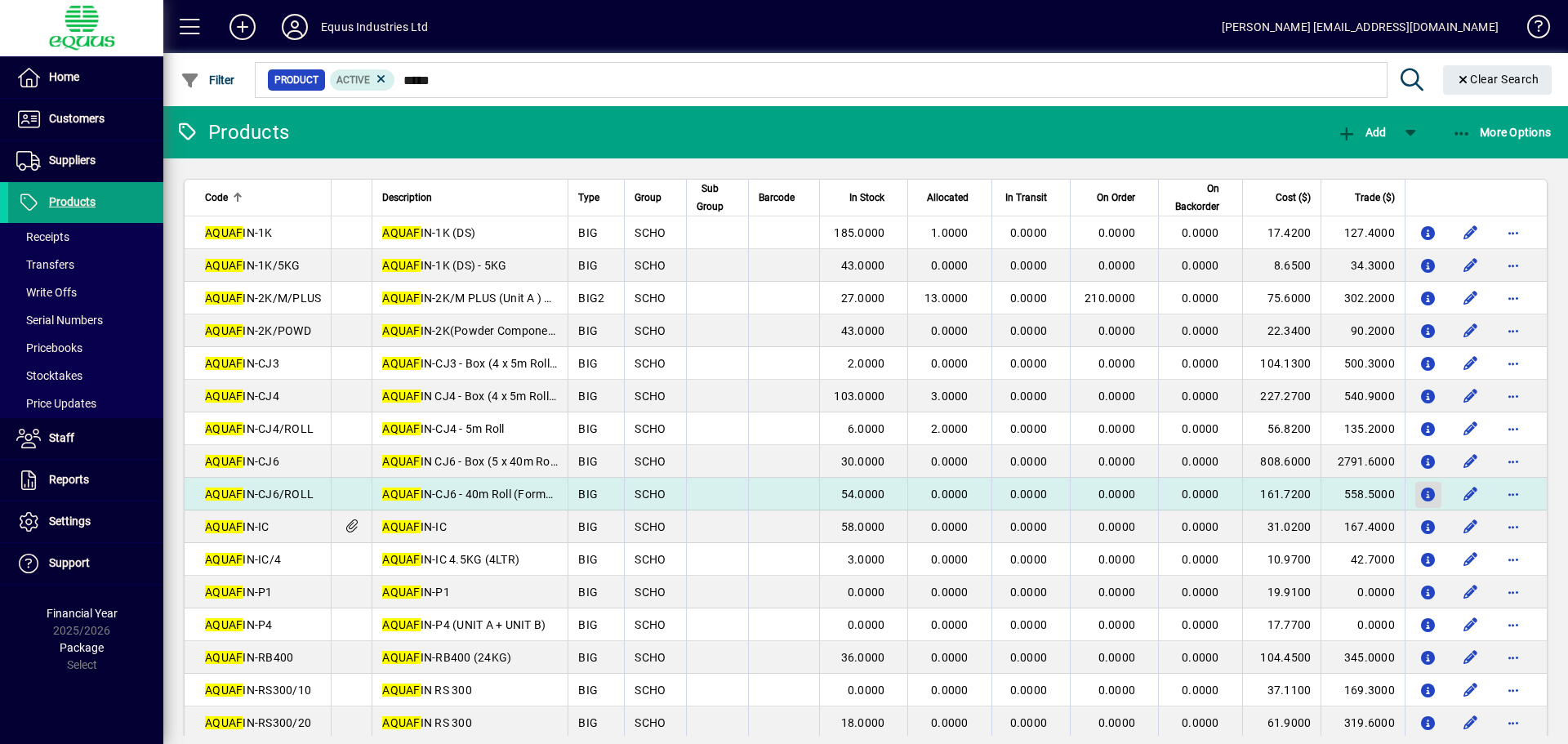
click at [1420, 492] on icon "button" at bounding box center [1428, 494] width 18 height 14
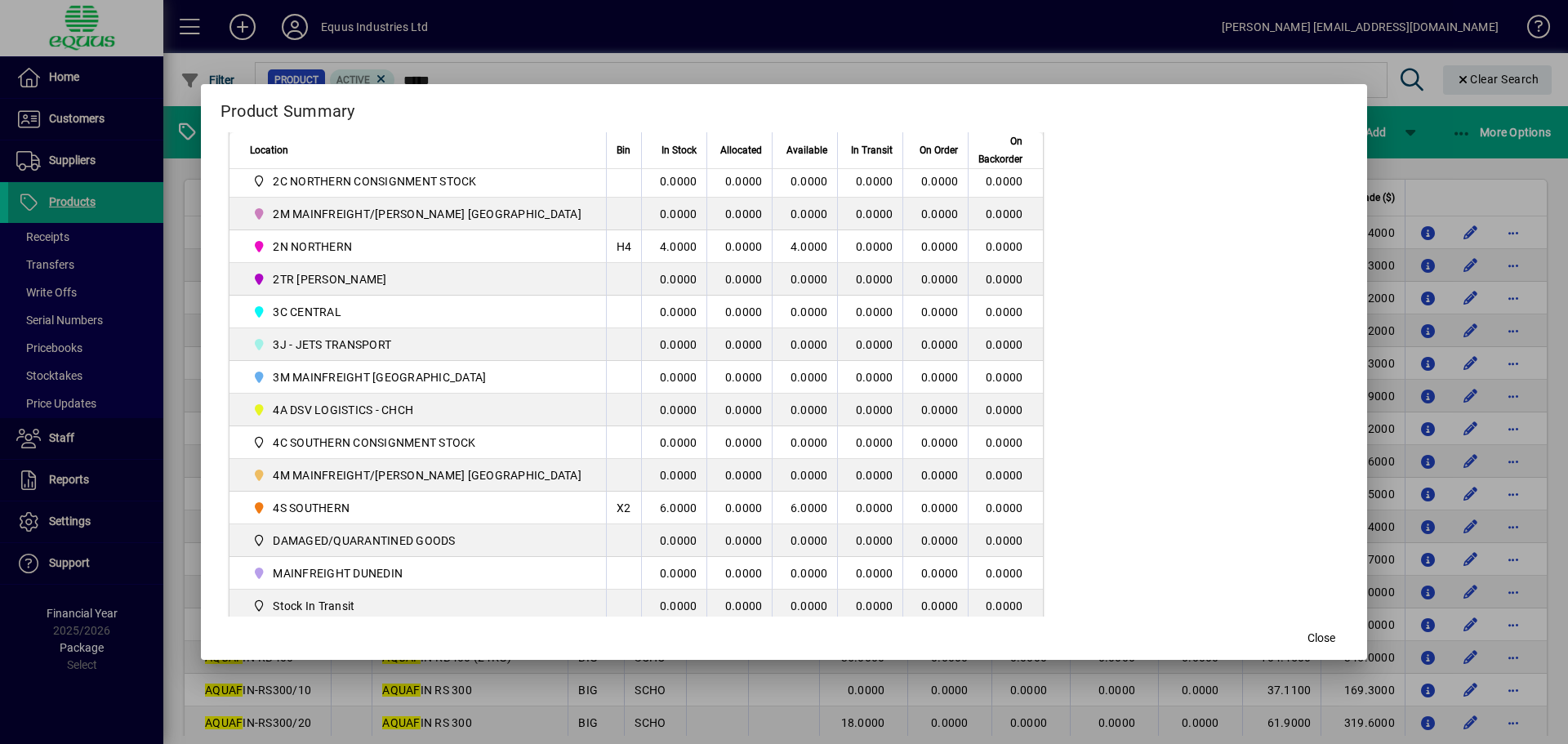
scroll to position [395, 0]
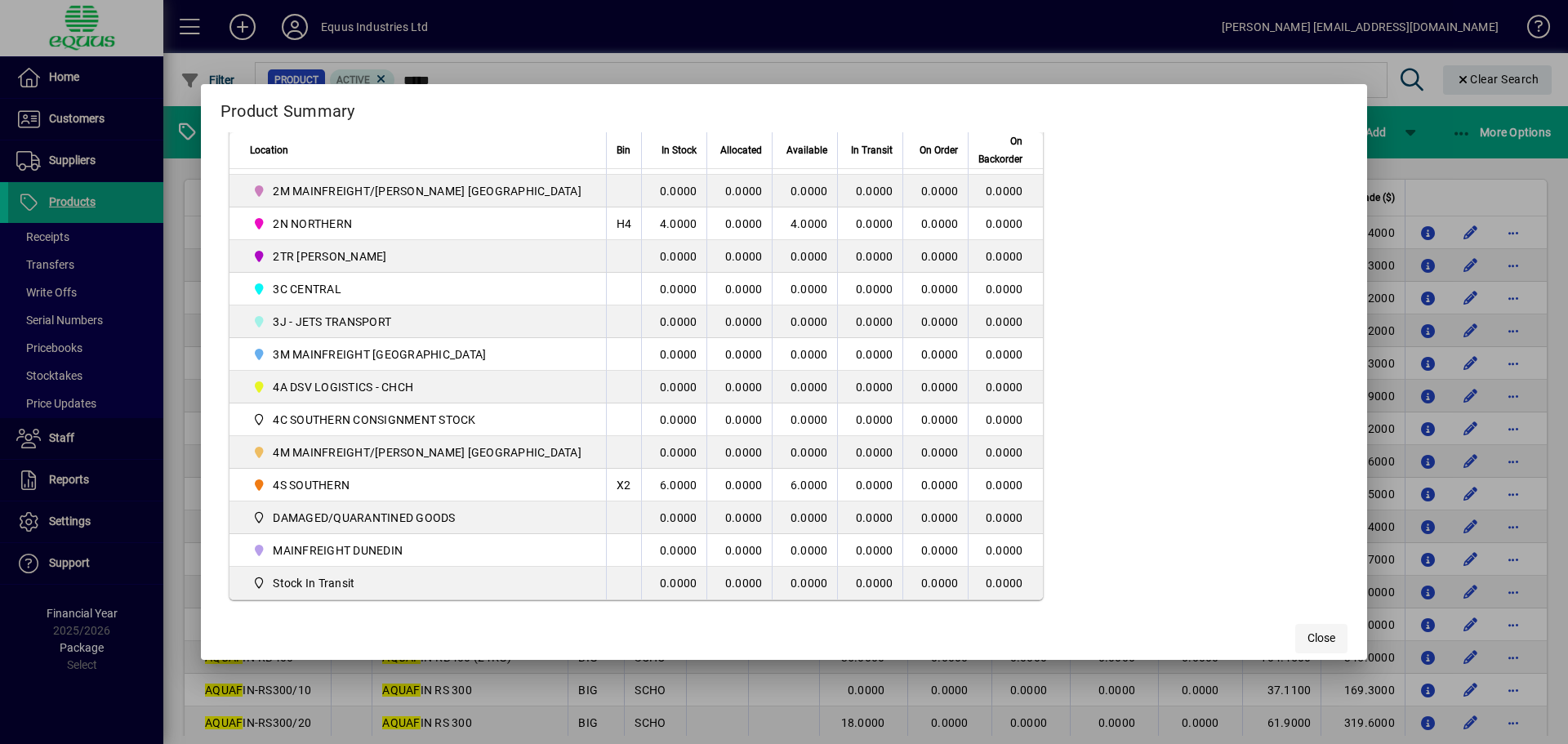
click at [1307, 639] on span "Close" at bounding box center [1321, 638] width 28 height 18
